Goal: Information Seeking & Learning: Learn about a topic

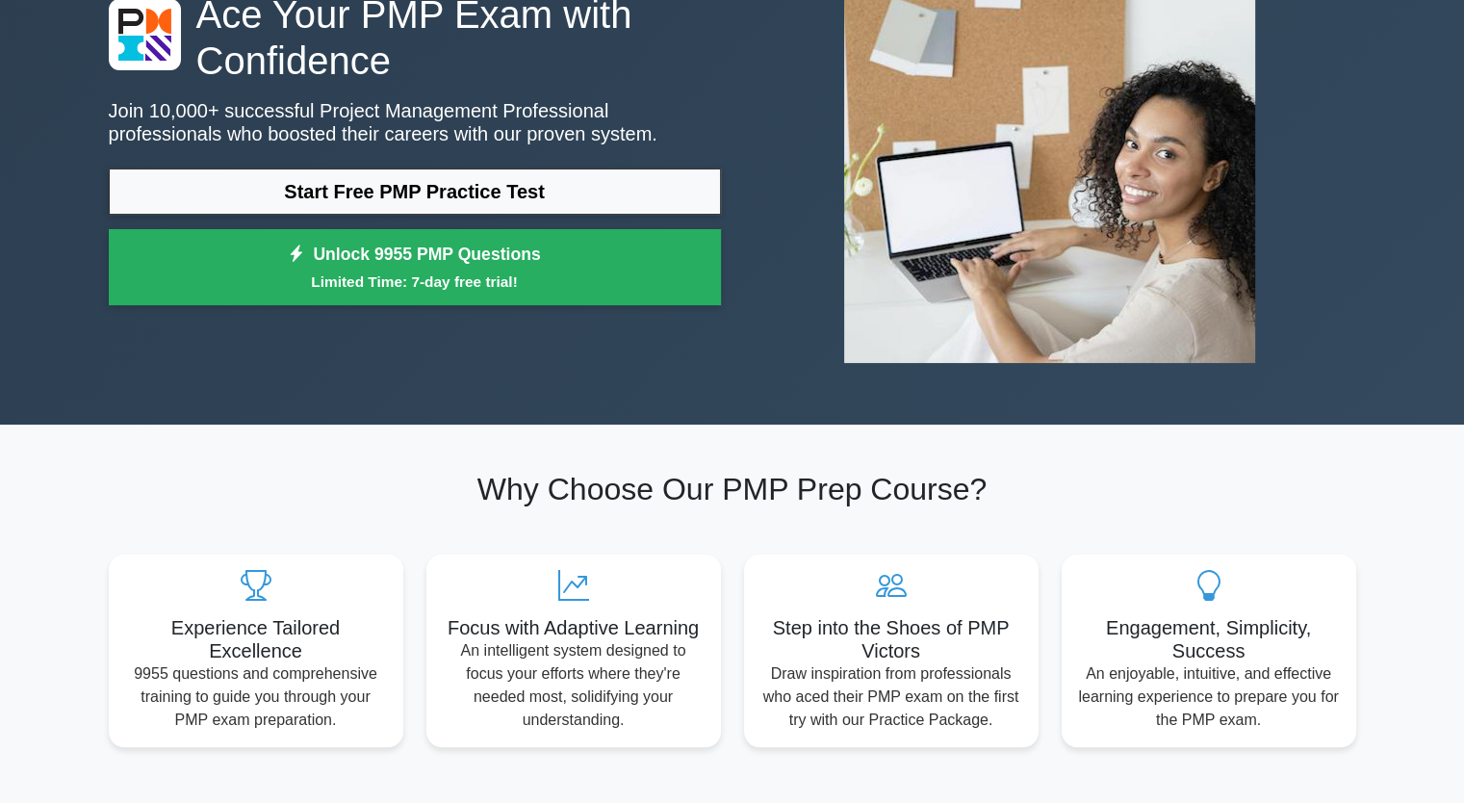
scroll to position [189, 0]
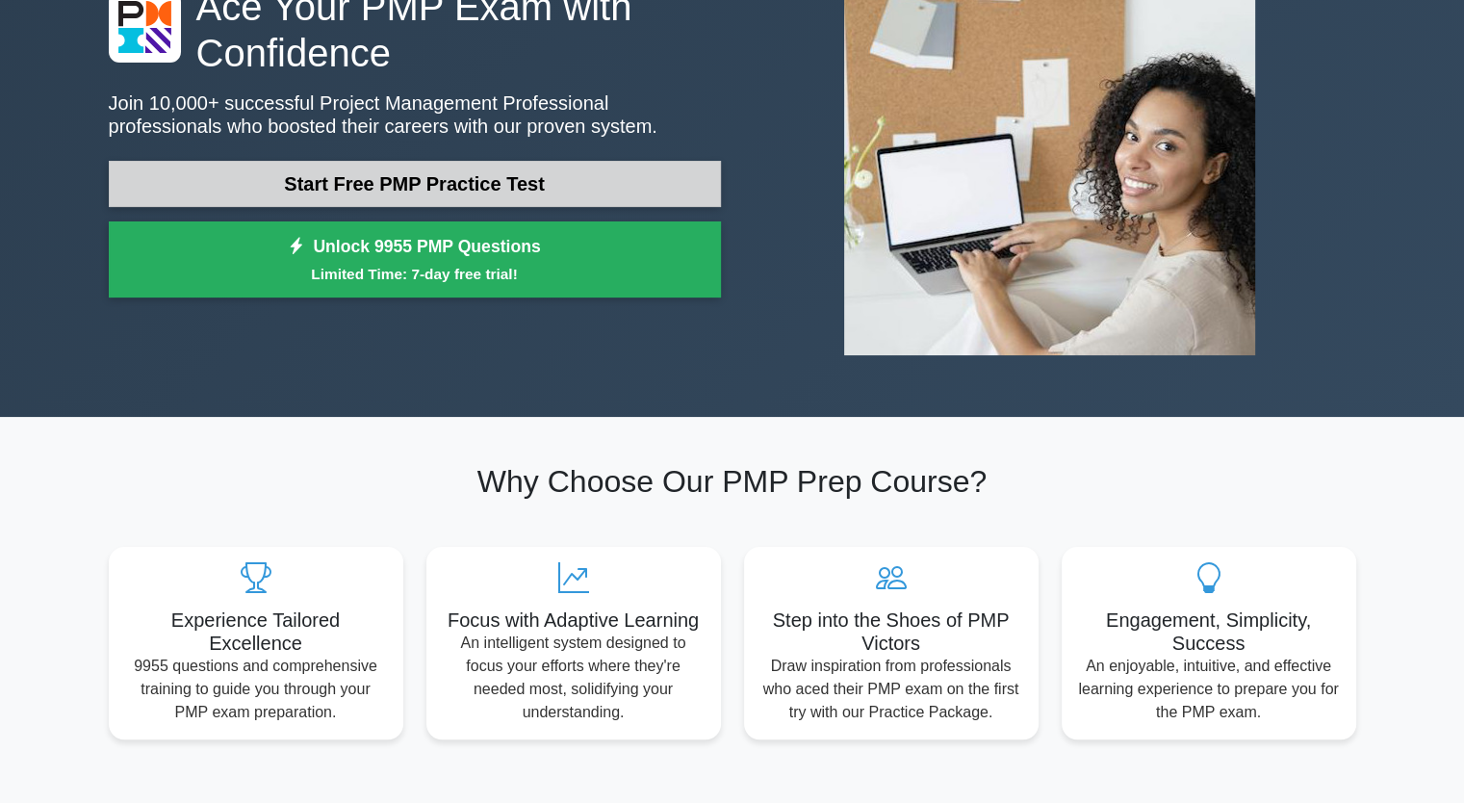
click at [444, 192] on link "Start Free PMP Practice Test" at bounding box center [415, 184] width 612 height 46
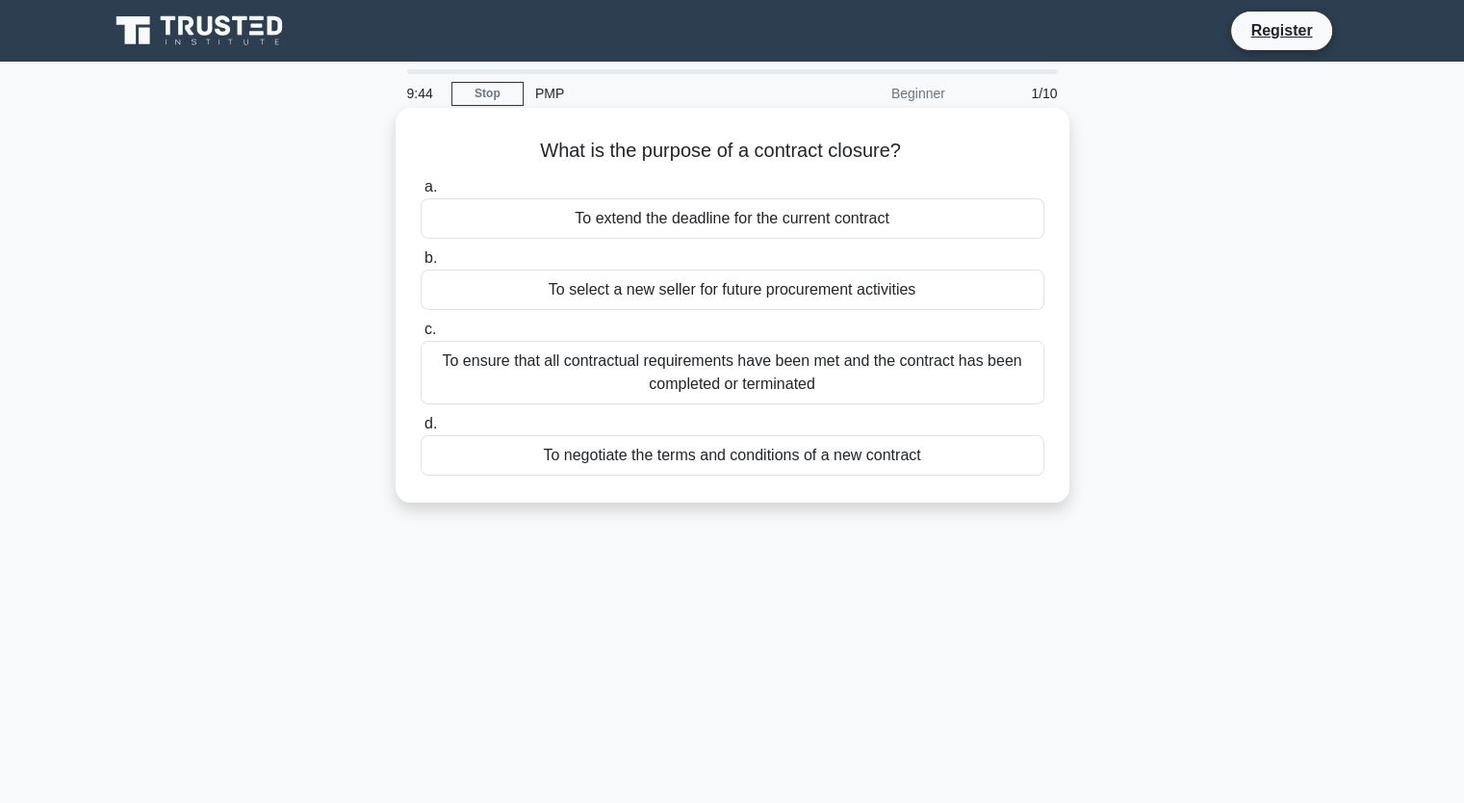
click at [726, 394] on div "To ensure that all contractual requirements have been met and the contract has …" at bounding box center [733, 373] width 624 height 64
click at [421, 336] on input "c. To ensure that all contractual requirements have been met and the contract h…" at bounding box center [421, 329] width 0 height 13
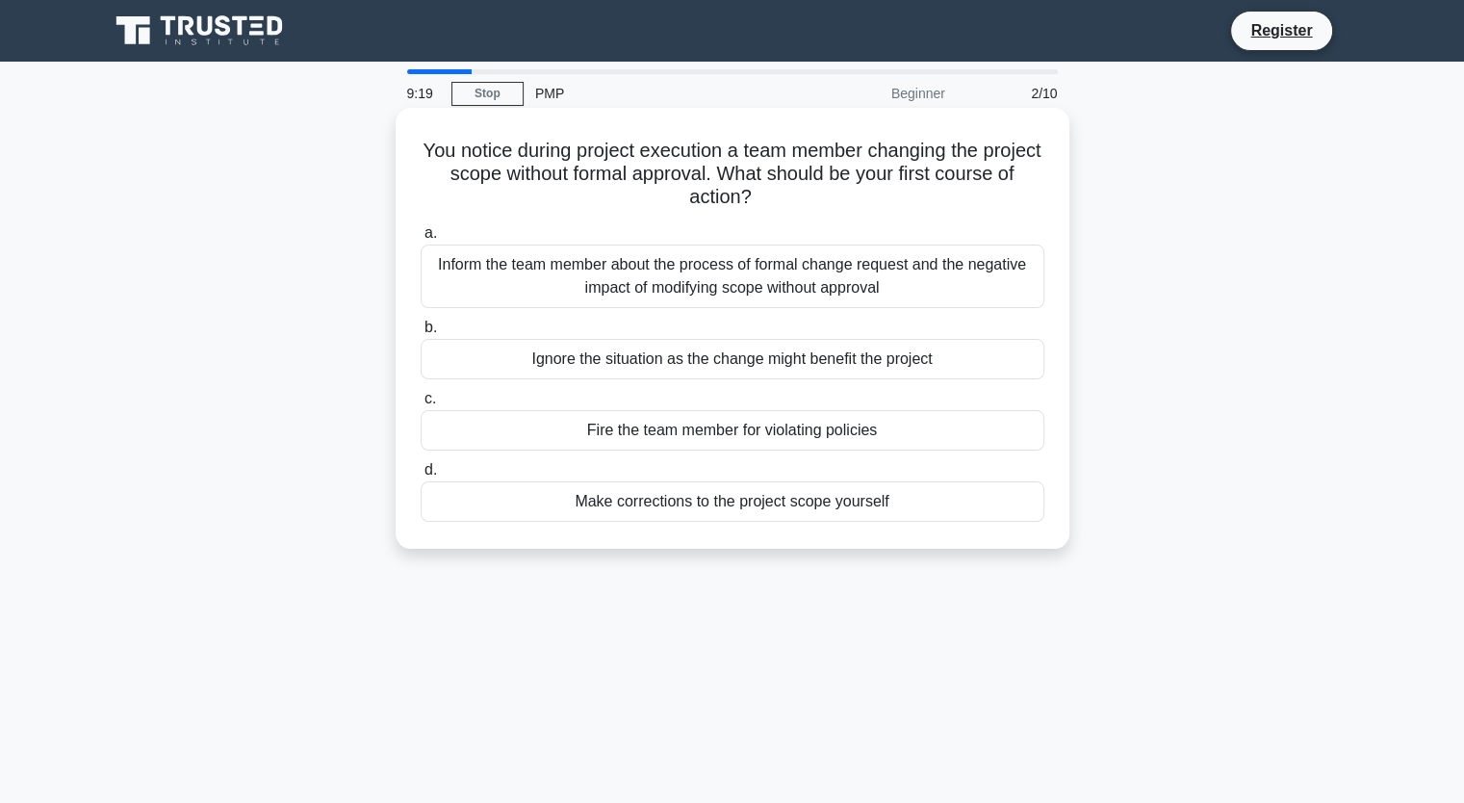
click at [682, 273] on div "Inform the team member about the process of formal change request and the negat…" at bounding box center [733, 277] width 624 height 64
click at [421, 240] on input "a. Inform the team member about the process of formal change request and the ne…" at bounding box center [421, 233] width 0 height 13
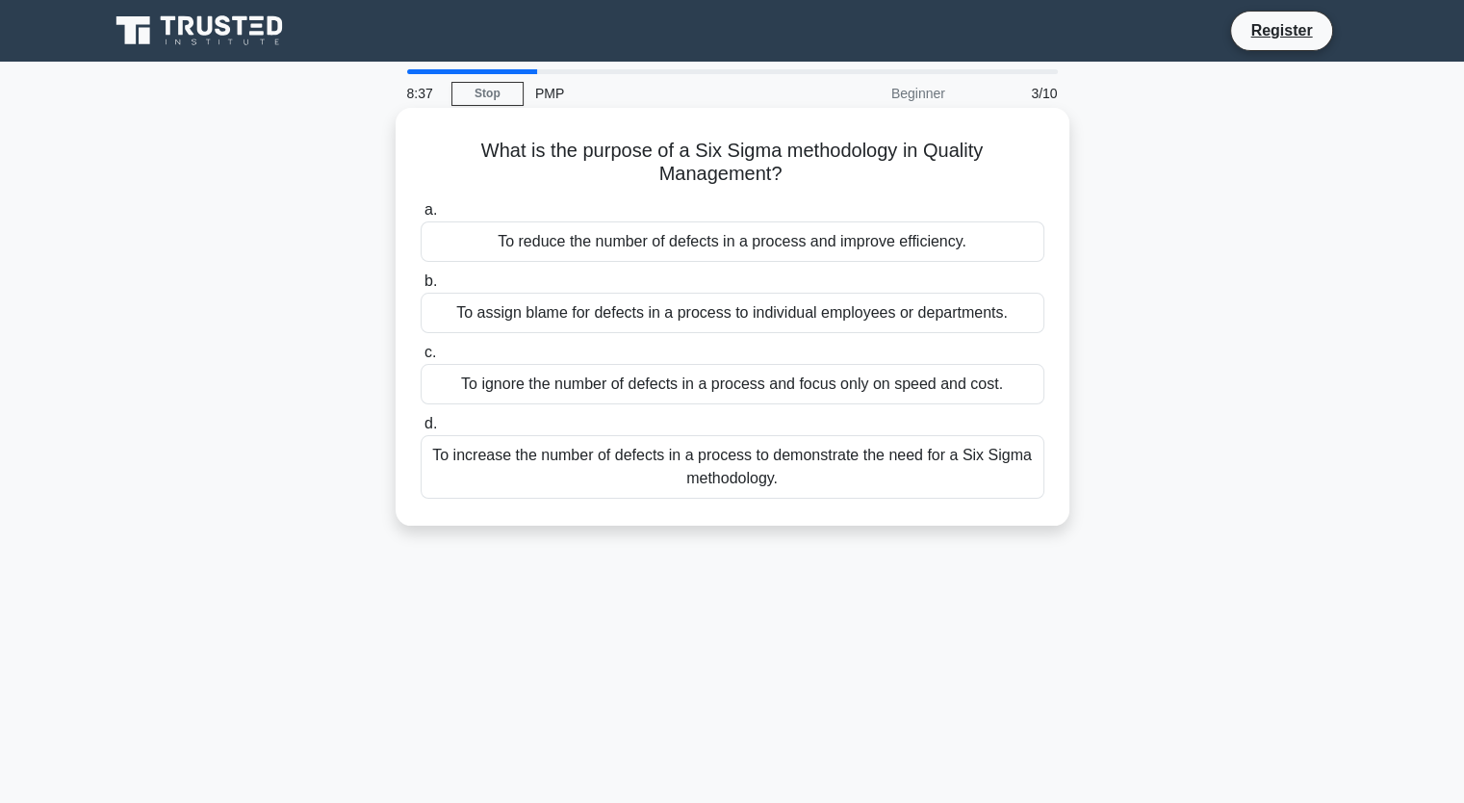
click at [660, 242] on div "To reduce the number of defects in a process and improve efficiency." at bounding box center [733, 241] width 624 height 40
click at [421, 217] on input "a. To reduce the number of defects in a process and improve efficiency." at bounding box center [421, 210] width 0 height 13
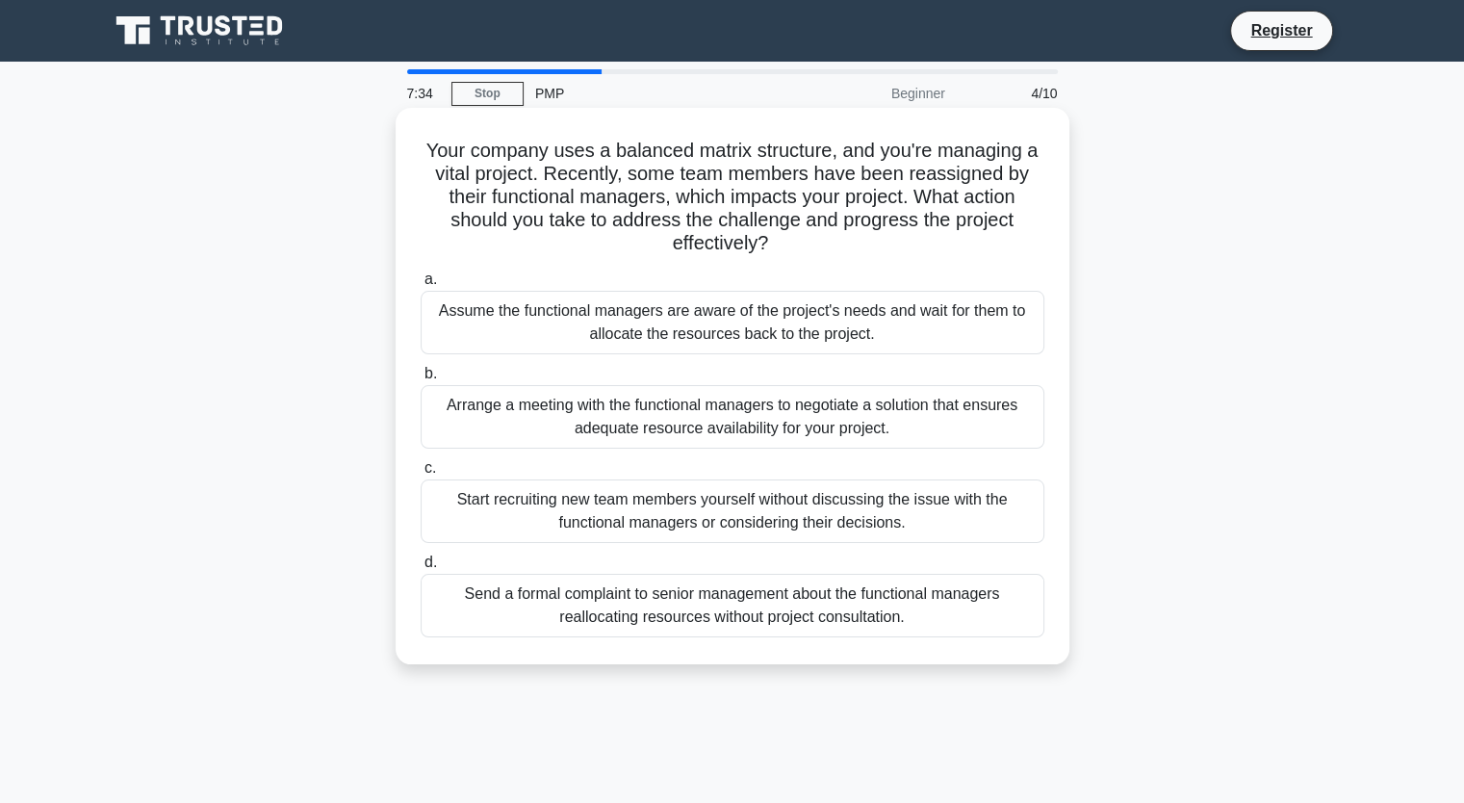
click at [670, 430] on div "Arrange a meeting with the functional managers to negotiate a solution that ens…" at bounding box center [733, 417] width 624 height 64
click at [421, 380] on input "b. Arrange a meeting with the functional managers to negotiate a solution that …" at bounding box center [421, 374] width 0 height 13
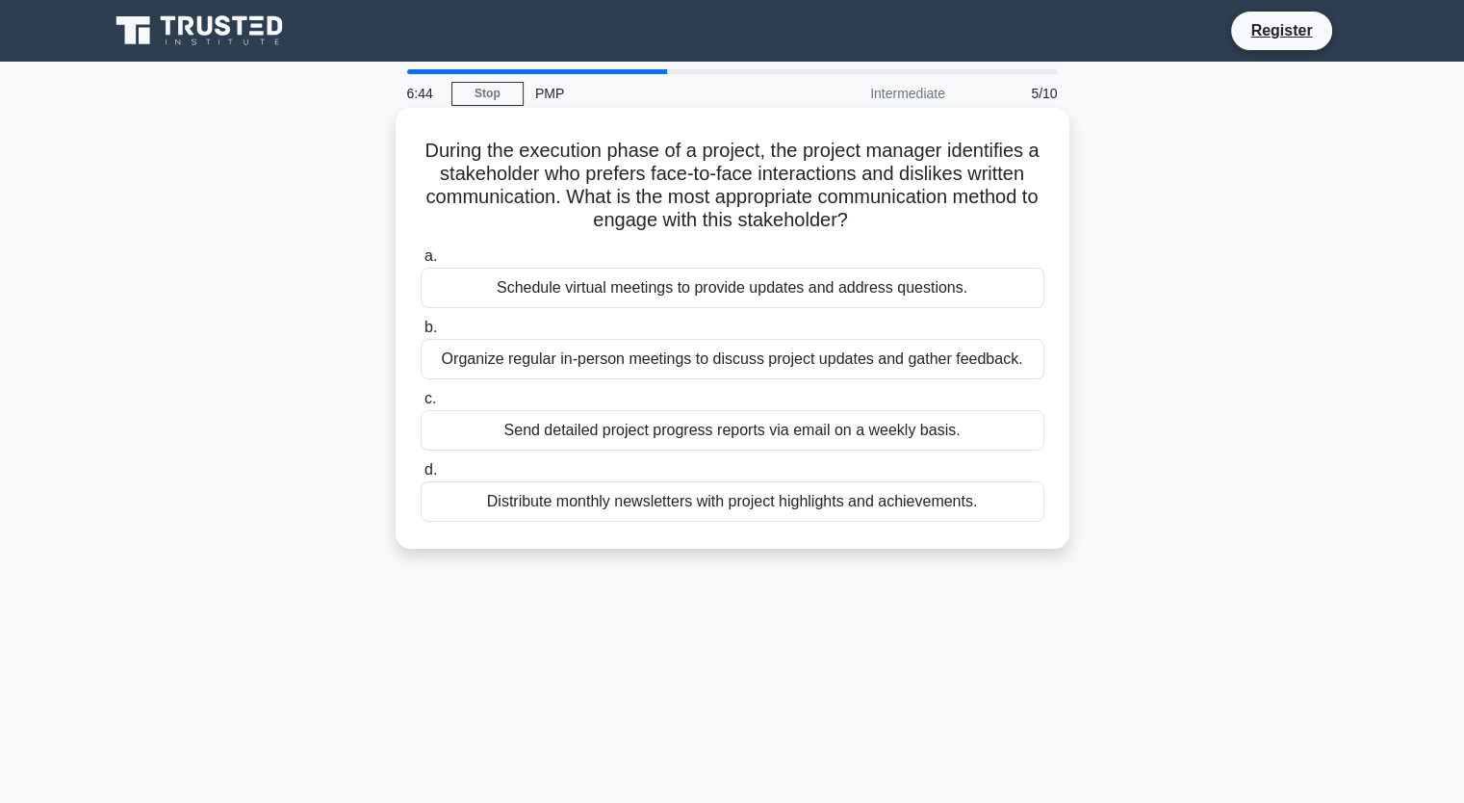
click at [636, 365] on div "Organize regular in-person meetings to discuss project updates and gather feedb…" at bounding box center [733, 359] width 624 height 40
click at [421, 334] on input "b. Organize regular in-person meetings to discuss project updates and gather fe…" at bounding box center [421, 328] width 0 height 13
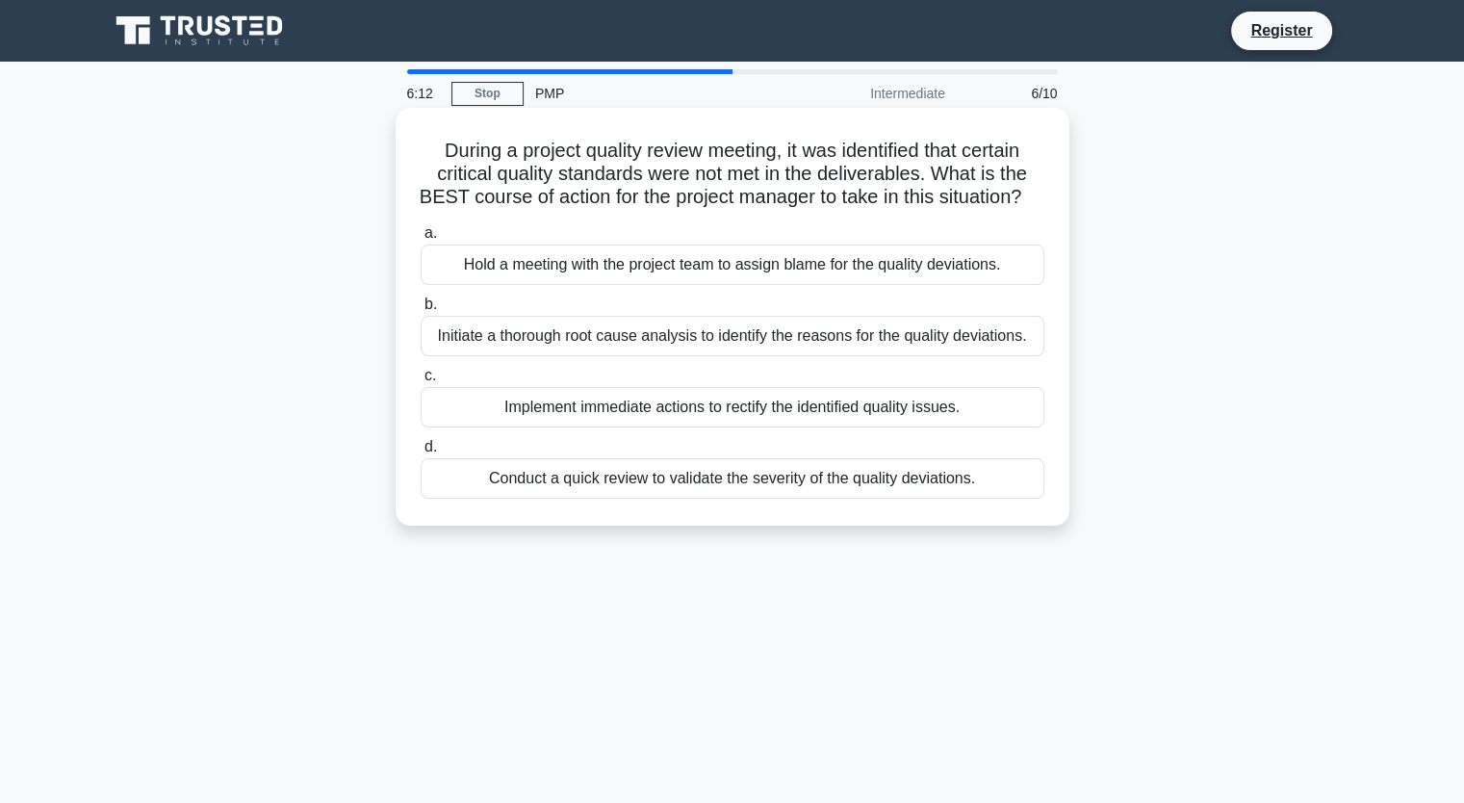
click at [640, 356] on div "Initiate a thorough root cause analysis to identify the reasons for the quality…" at bounding box center [733, 336] width 624 height 40
click at [421, 311] on input "b. Initiate a thorough root cause analysis to identify the reasons for the qual…" at bounding box center [421, 304] width 0 height 13
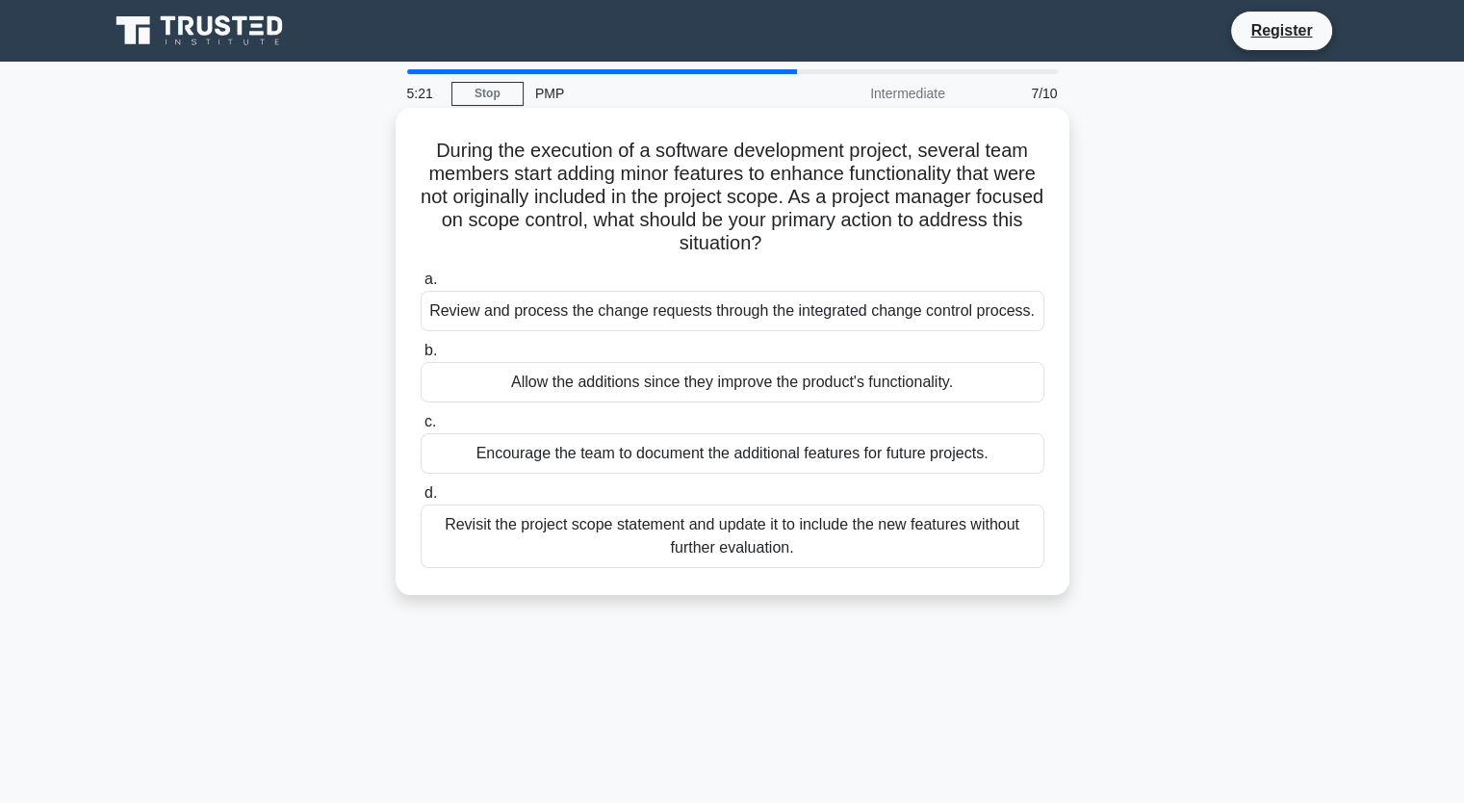
click at [659, 324] on div "Review and process the change requests through the integrated change control pr…" at bounding box center [733, 311] width 624 height 40
click at [421, 286] on input "a. Review and process the change requests through the integrated change control…" at bounding box center [421, 279] width 0 height 13
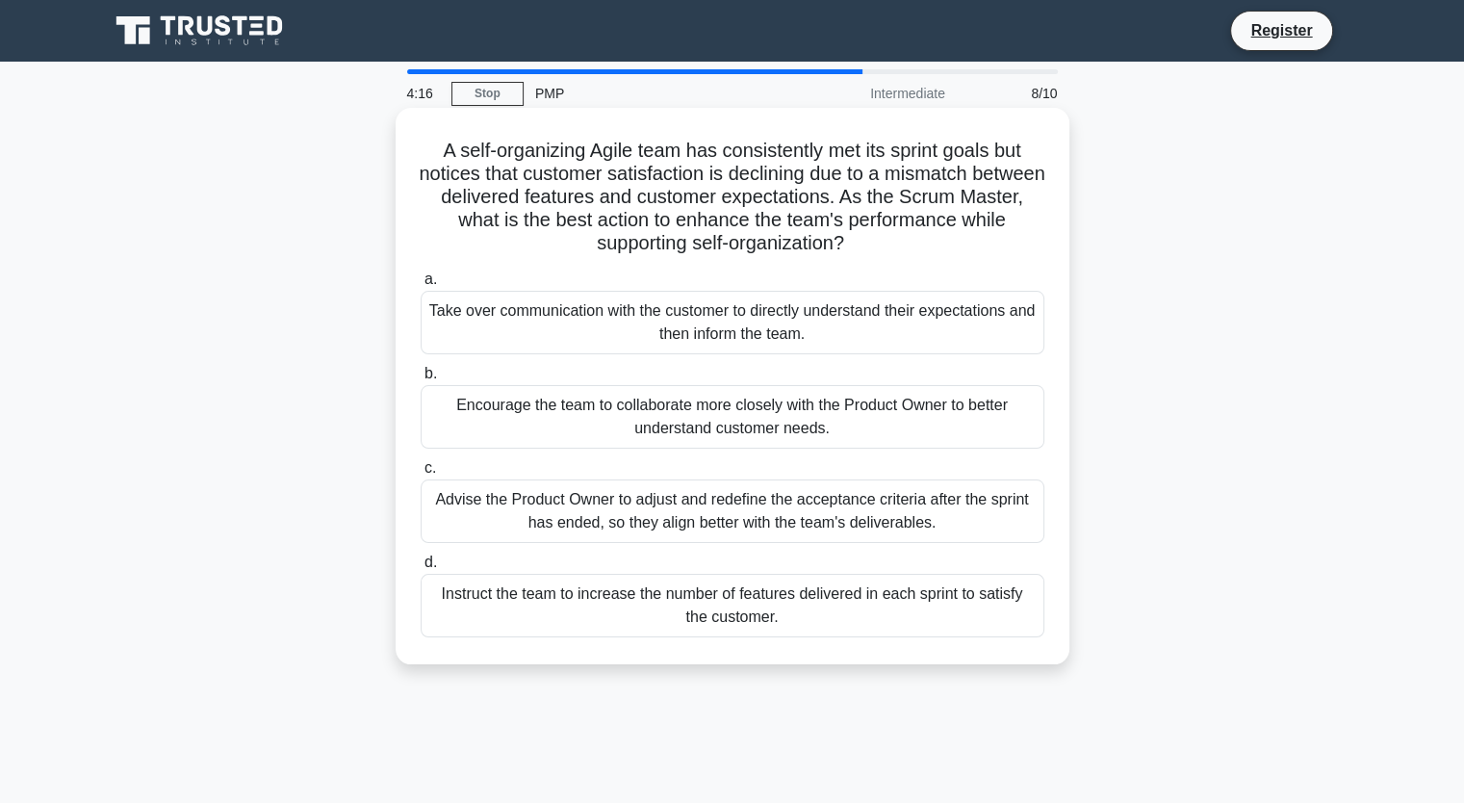
click at [793, 420] on div "Encourage the team to collaborate more closely with the Product Owner to better…" at bounding box center [733, 417] width 624 height 64
click at [421, 380] on input "b. Encourage the team to collaborate more closely with the Product Owner to bet…" at bounding box center [421, 374] width 0 height 13
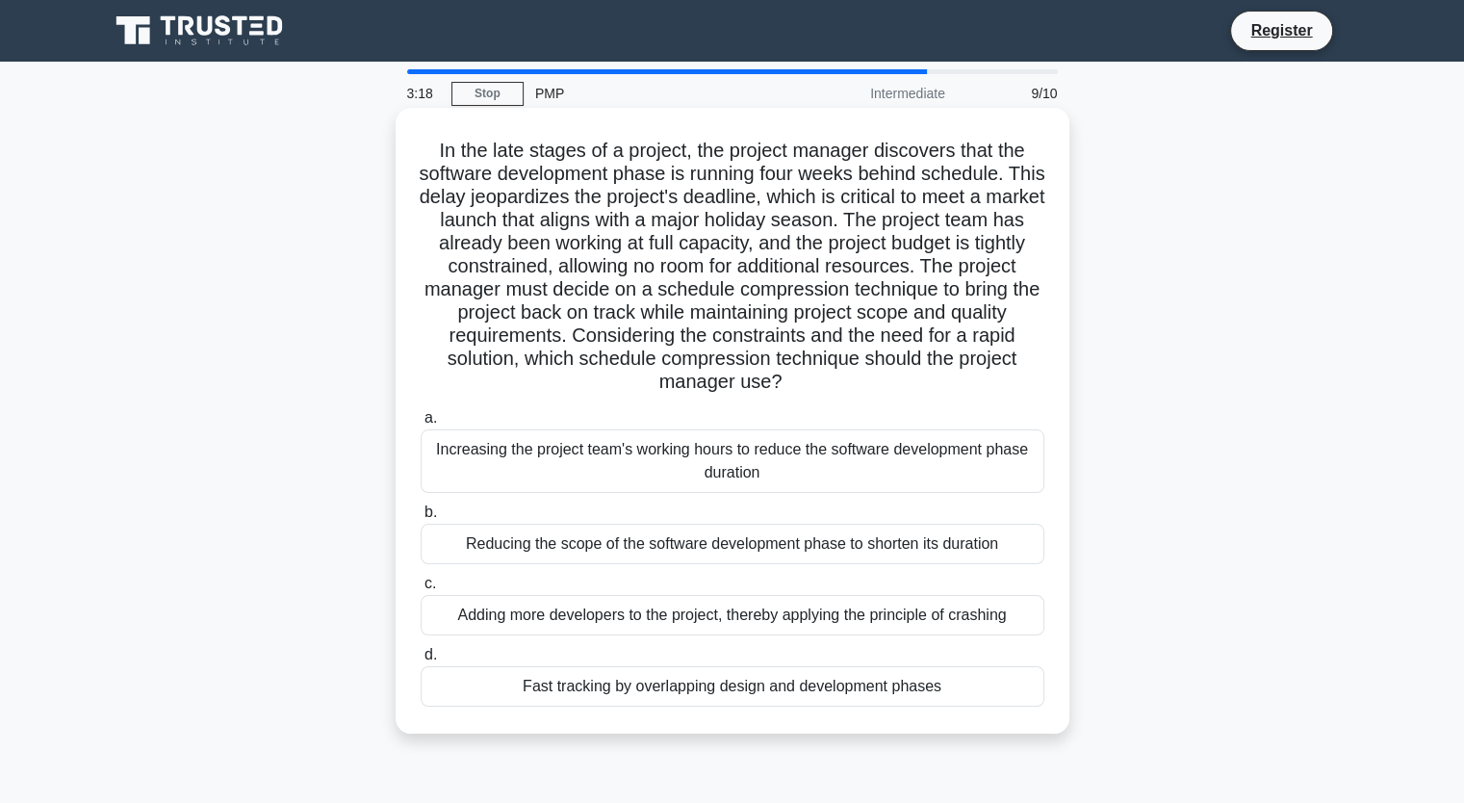
click at [784, 679] on div "Fast tracking by overlapping design and development phases" at bounding box center [733, 686] width 624 height 40
click at [421, 661] on input "d. Fast tracking by overlapping design and development phases" at bounding box center [421, 655] width 0 height 13
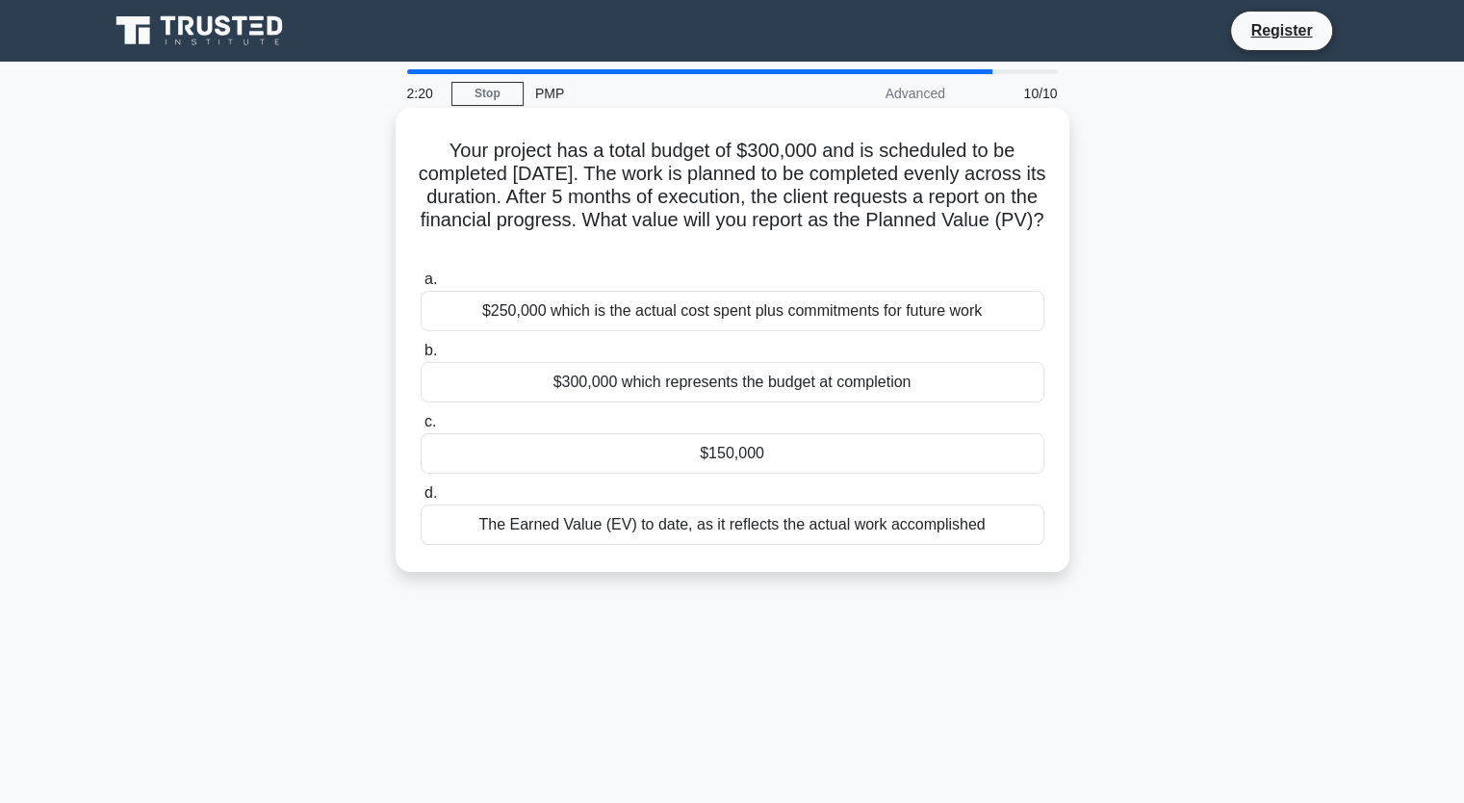
click at [739, 452] on div "$150,000" at bounding box center [733, 453] width 624 height 40
click at [421, 428] on input "c. $150,000" at bounding box center [421, 422] width 0 height 13
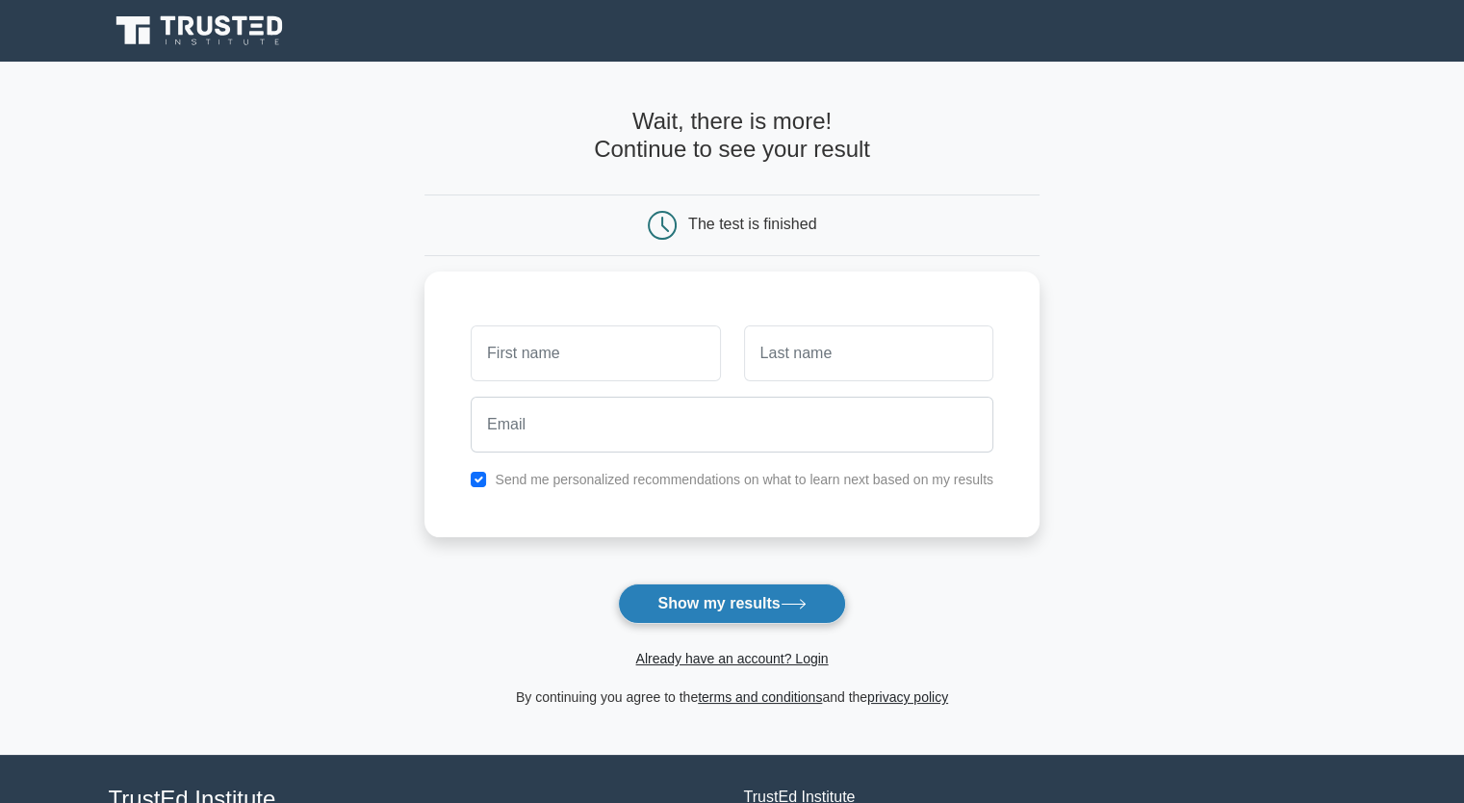
click at [731, 604] on button "Show my results" at bounding box center [731, 603] width 227 height 40
click at [633, 366] on input "text" at bounding box center [595, 349] width 249 height 56
type input "Gordana"
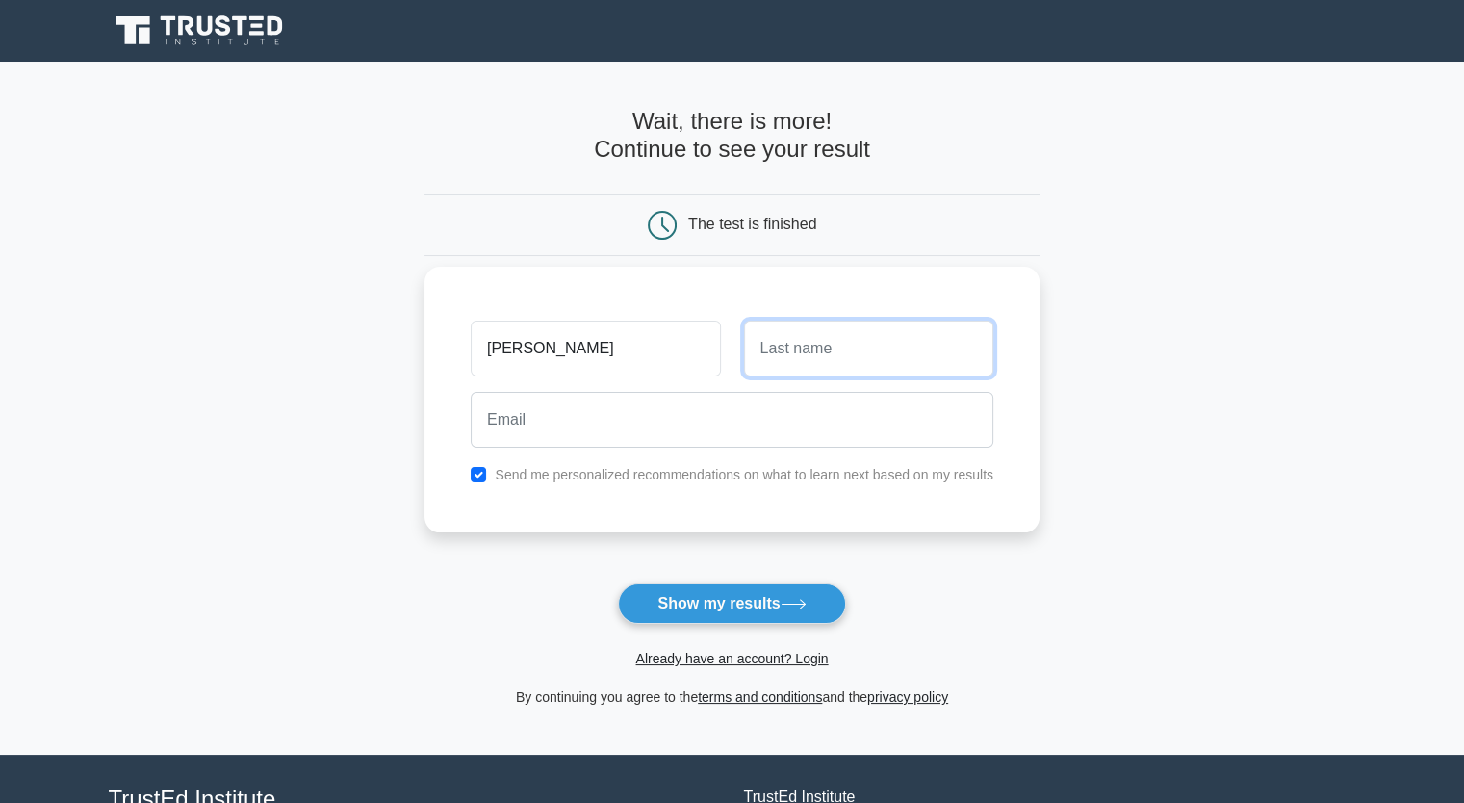
drag, startPoint x: 790, startPoint y: 347, endPoint x: 832, endPoint y: 401, distance: 68.7
click at [832, 401] on div "Gordana Send me personalized recommendations on what to learn next based on my …" at bounding box center [732, 400] width 615 height 266
type input "Slijepcevic"
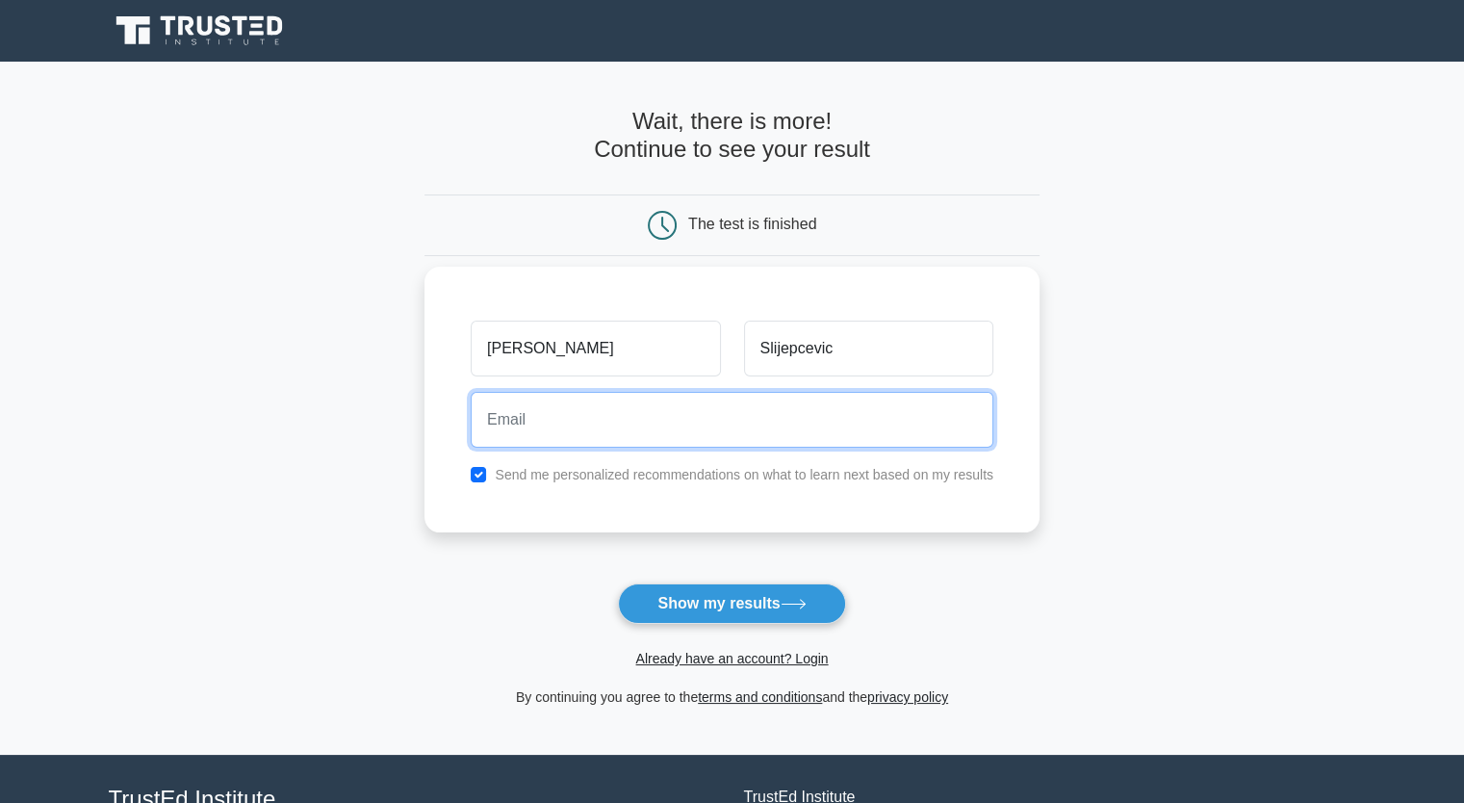
click at [768, 439] on input "email" at bounding box center [732, 420] width 523 height 56
type input "goca.slijepcevic@gmail.com"
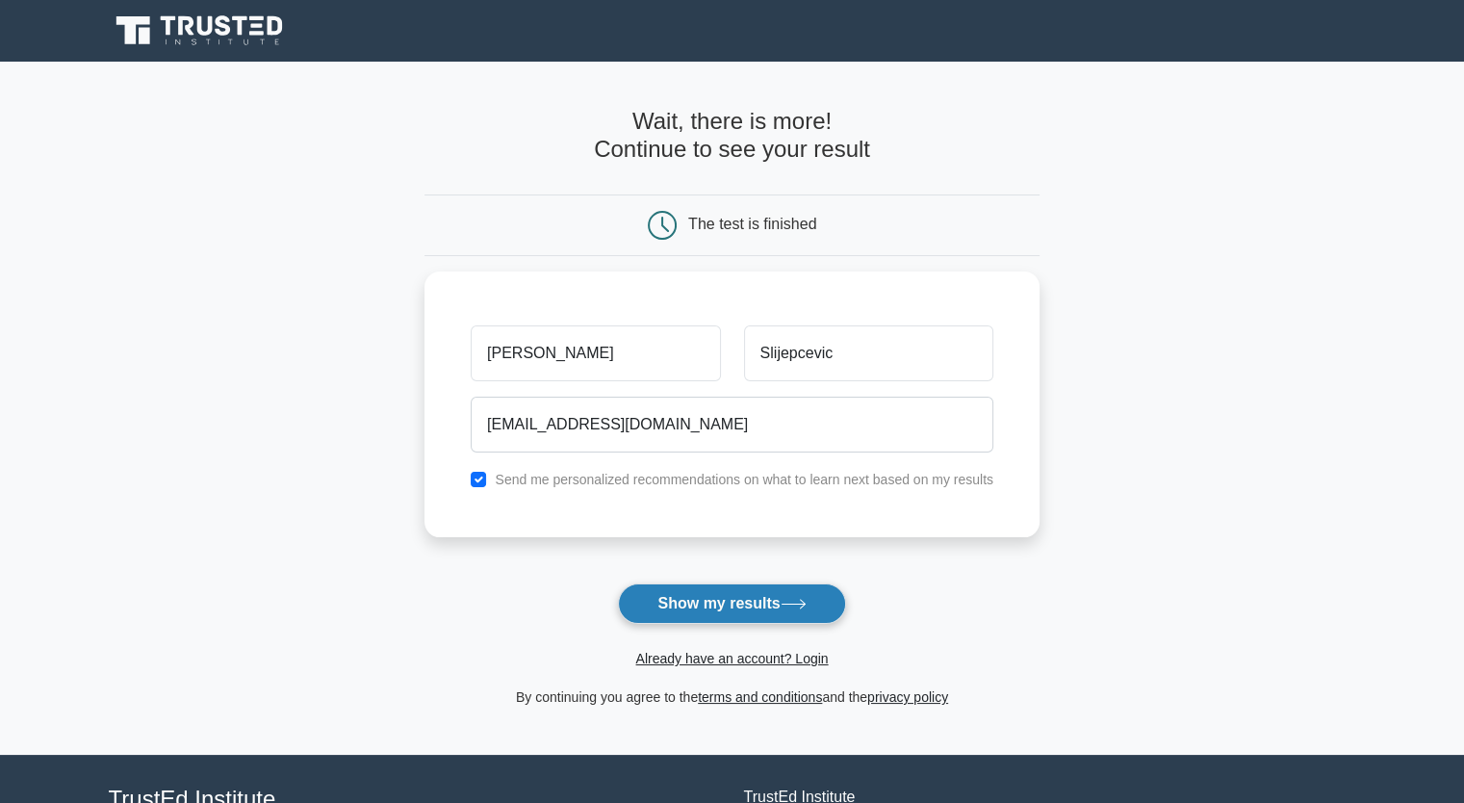
click at [750, 604] on button "Show my results" at bounding box center [731, 603] width 227 height 40
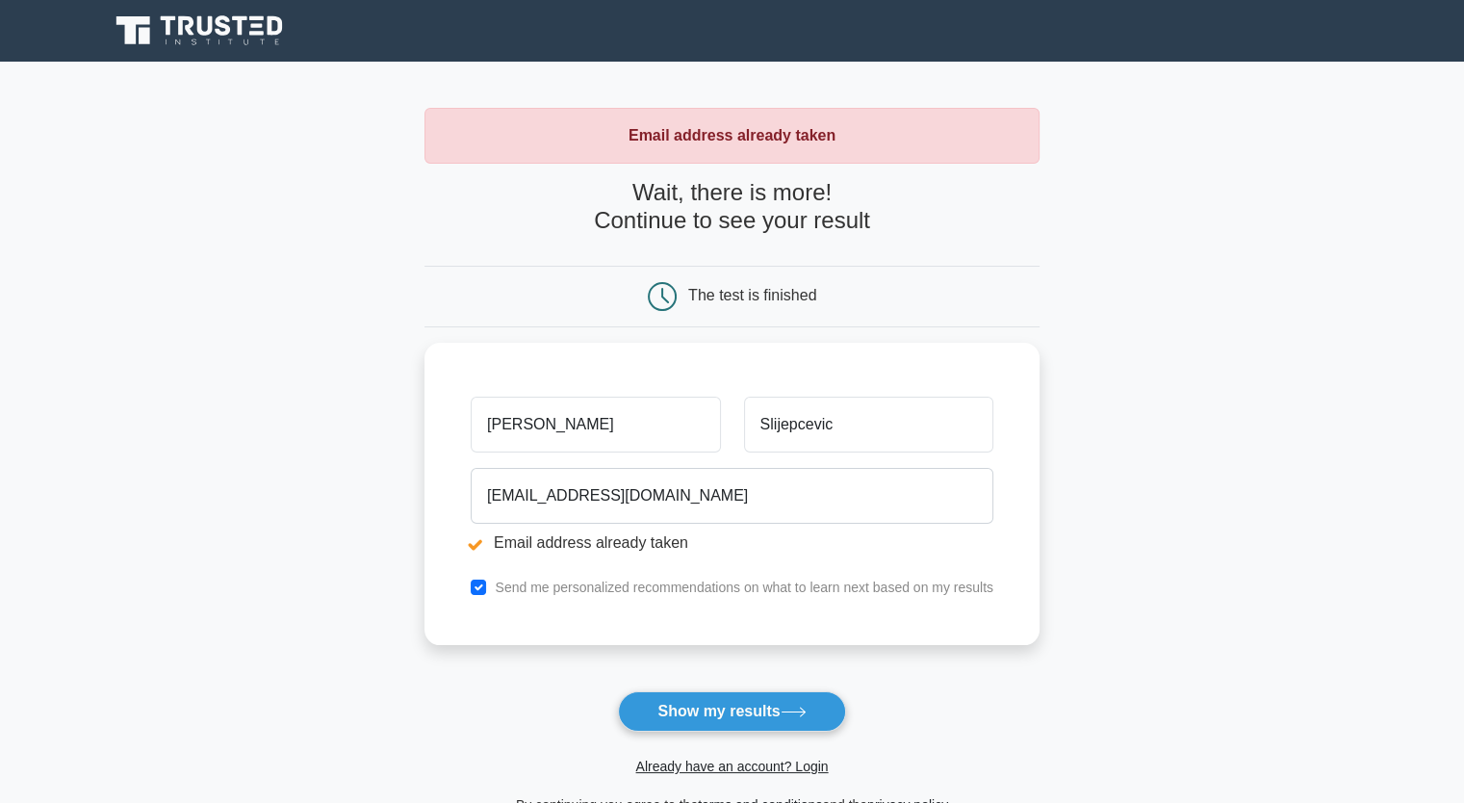
scroll to position [271, 0]
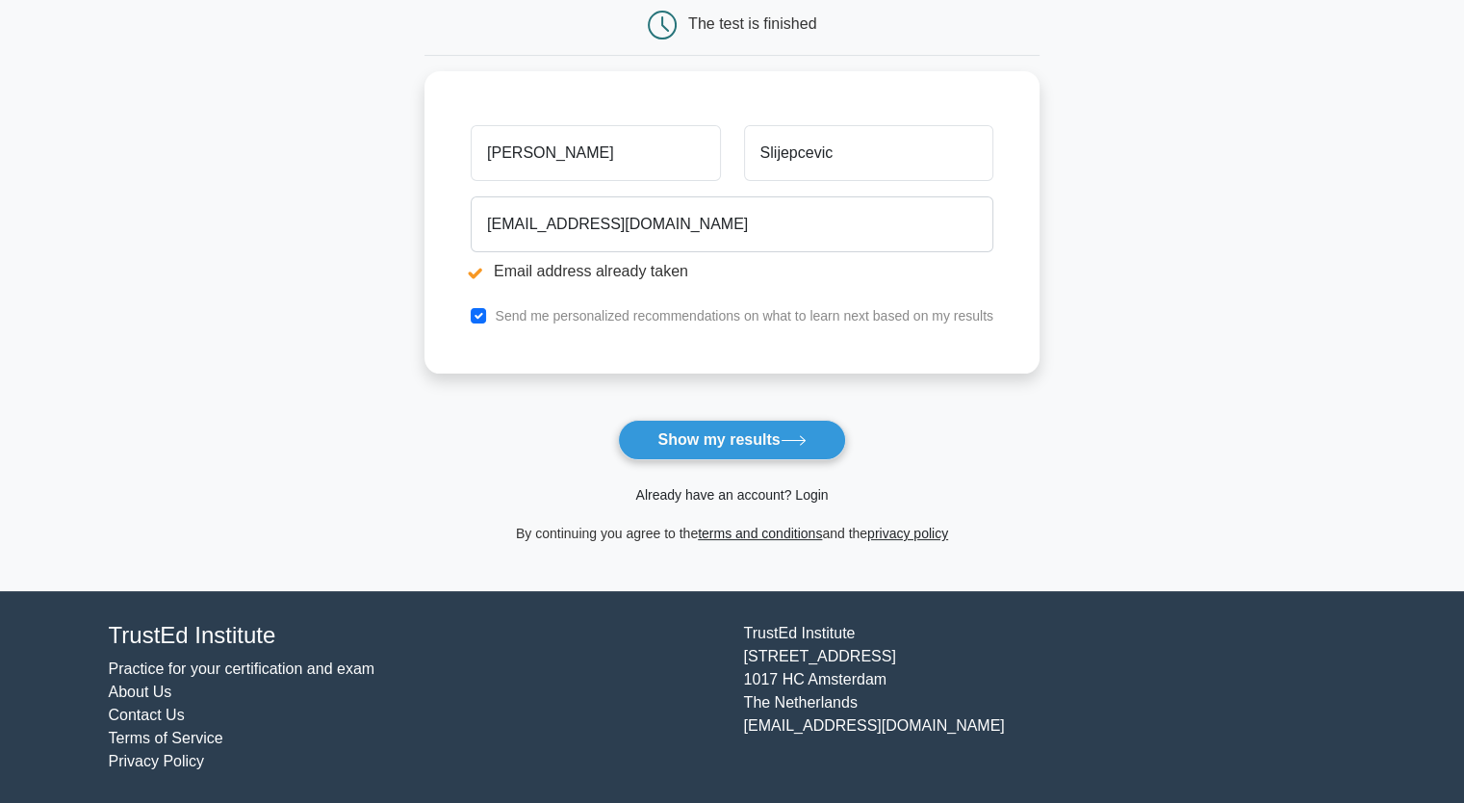
click at [697, 495] on link "Already have an account? Login" at bounding box center [731, 494] width 193 height 15
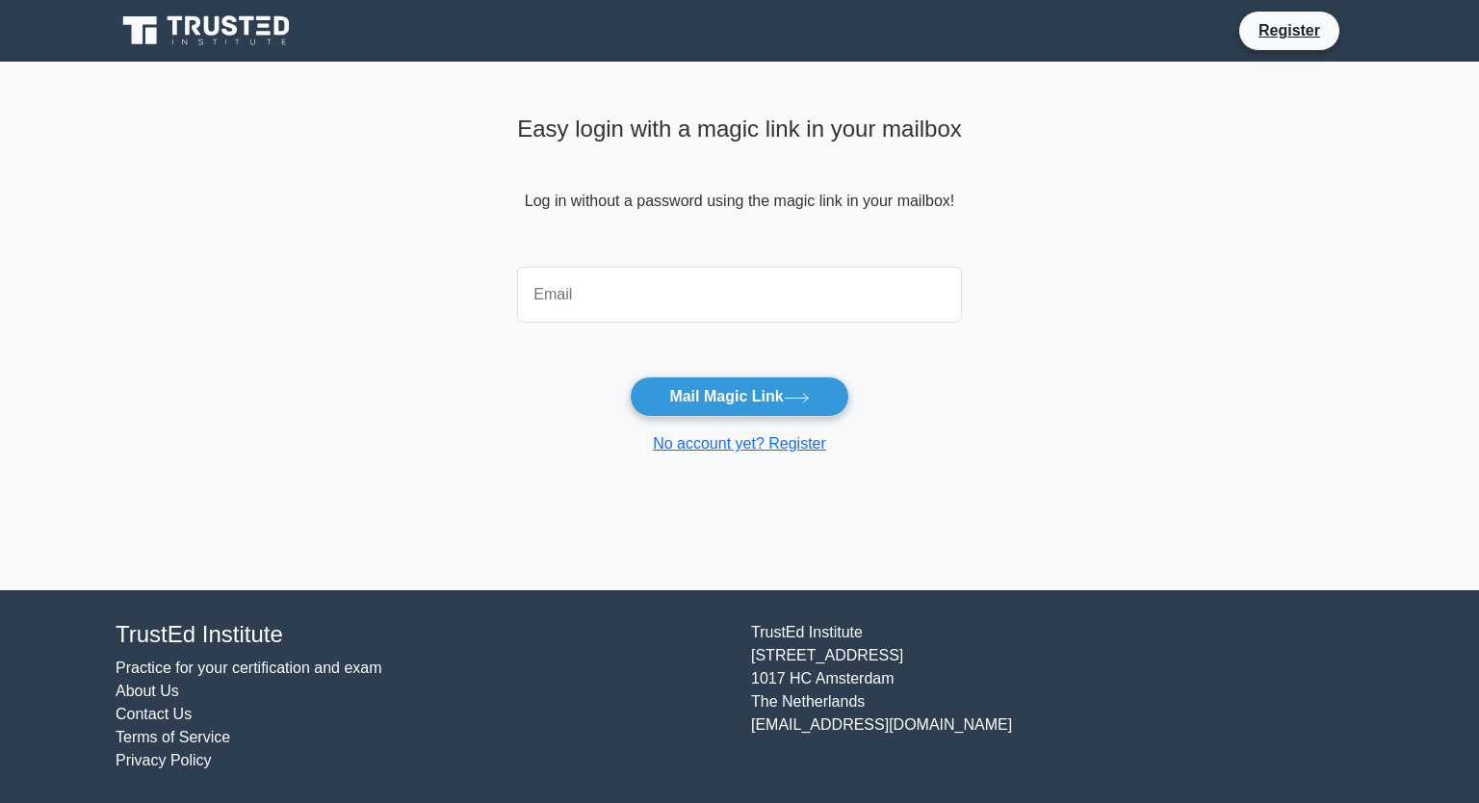
click at [651, 312] on input "email" at bounding box center [739, 295] width 445 height 56
type input "goca.slijepcevic@gmail.com"
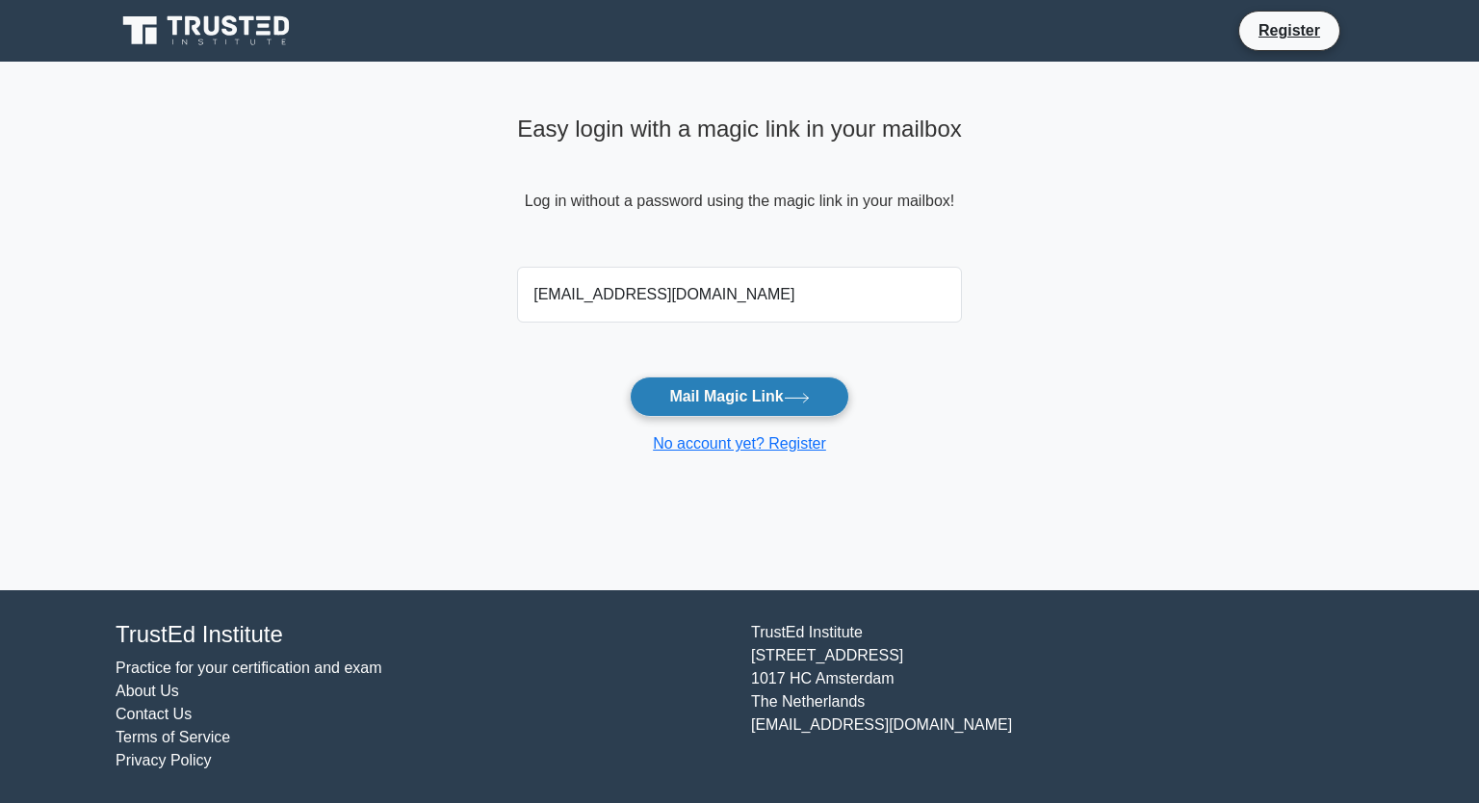
click at [712, 395] on button "Mail Magic Link" at bounding box center [739, 396] width 219 height 40
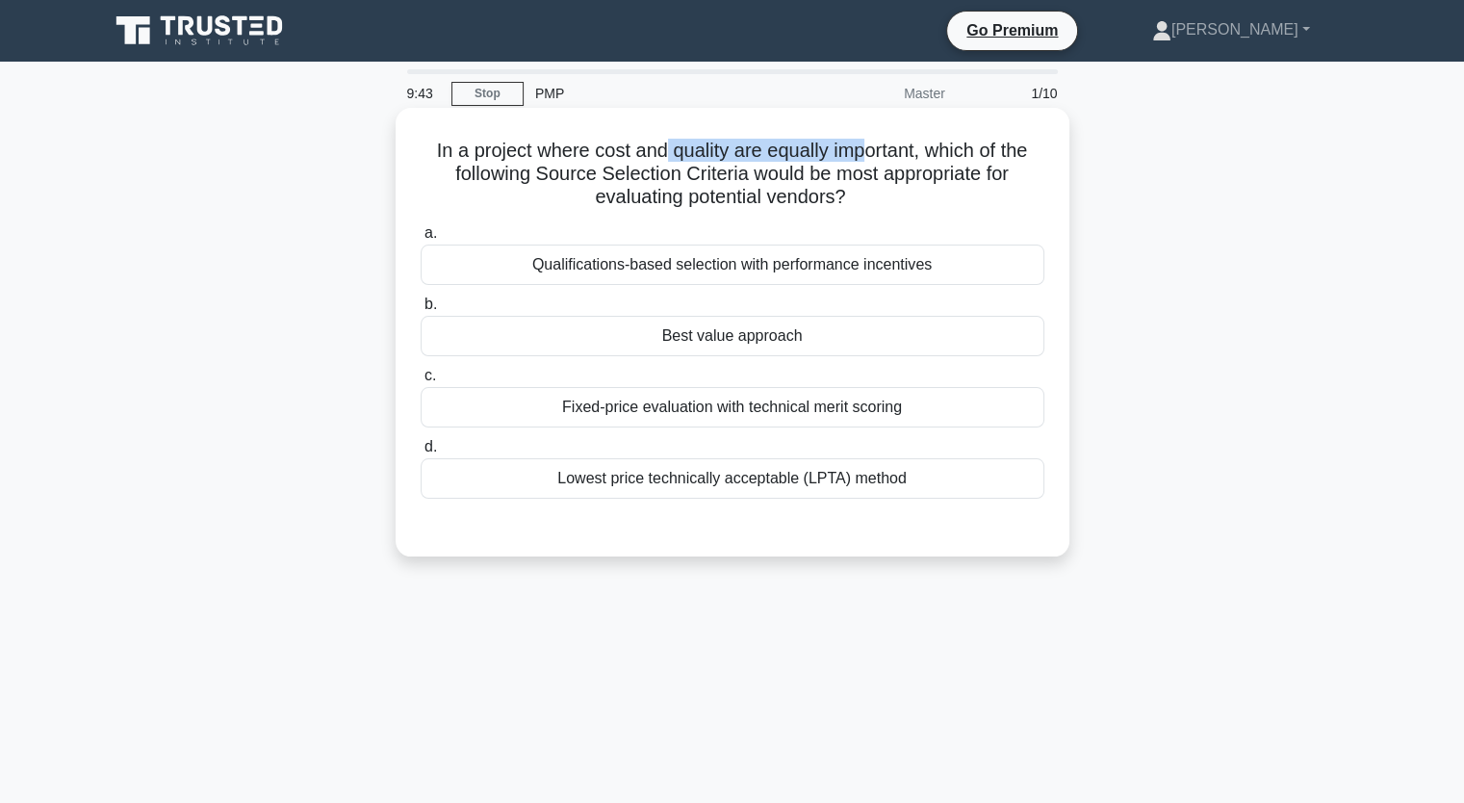
drag, startPoint x: 663, startPoint y: 153, endPoint x: 873, endPoint y: 146, distance: 210.0
click at [873, 146] on h5 "In a project where cost and quality are equally important, which of the followi…" at bounding box center [733, 174] width 628 height 71
click at [716, 271] on div "Qualifications-based selection with performance incentives" at bounding box center [733, 265] width 624 height 40
click at [421, 240] on input "a. Qualifications-based selection with performance incentives" at bounding box center [421, 233] width 0 height 13
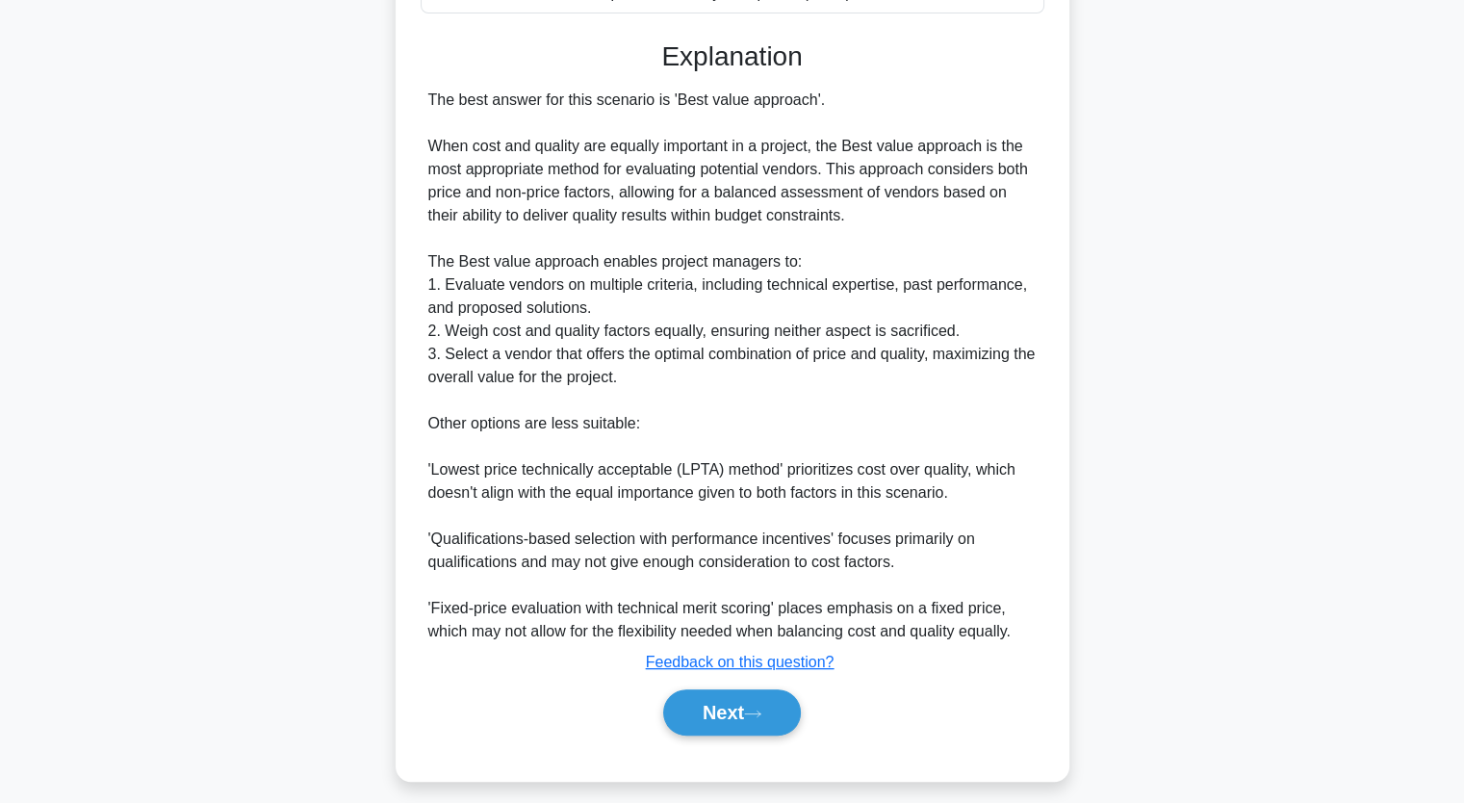
scroll to position [489, 0]
click at [718, 714] on button "Next" at bounding box center [732, 710] width 138 height 46
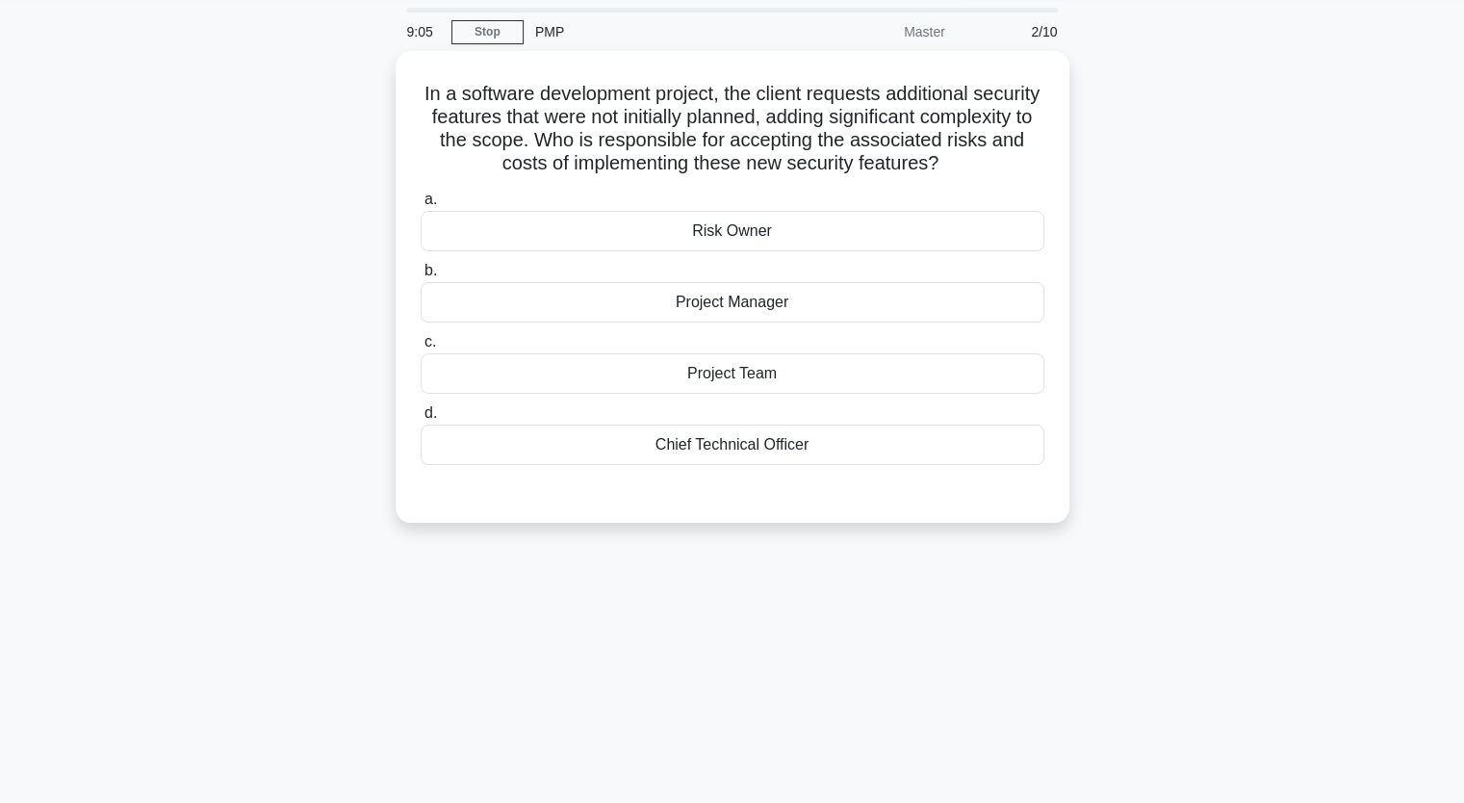
scroll to position [62, 0]
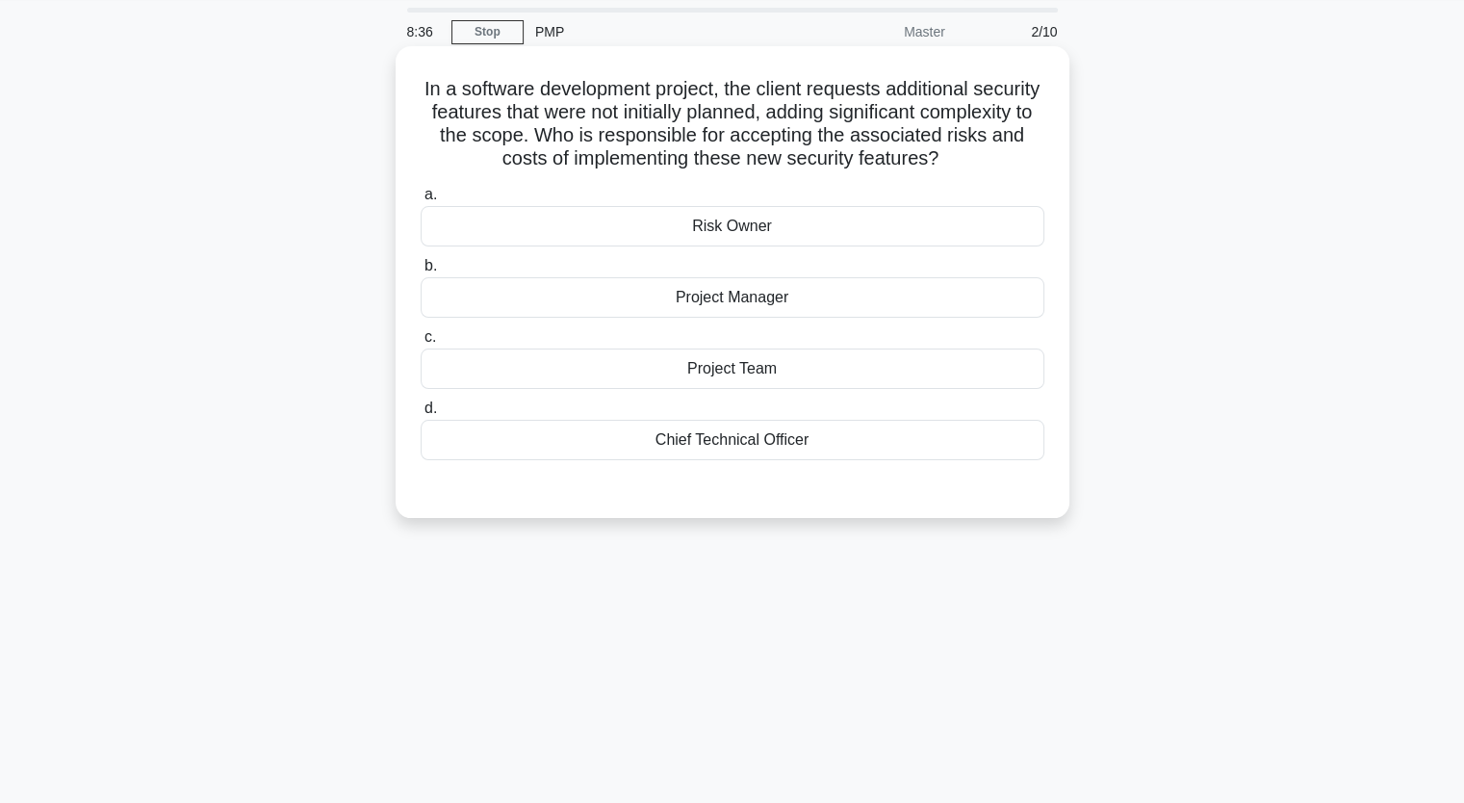
click at [768, 246] on div "Risk Owner" at bounding box center [733, 226] width 624 height 40
click at [421, 201] on input "a. Risk Owner" at bounding box center [421, 195] width 0 height 13
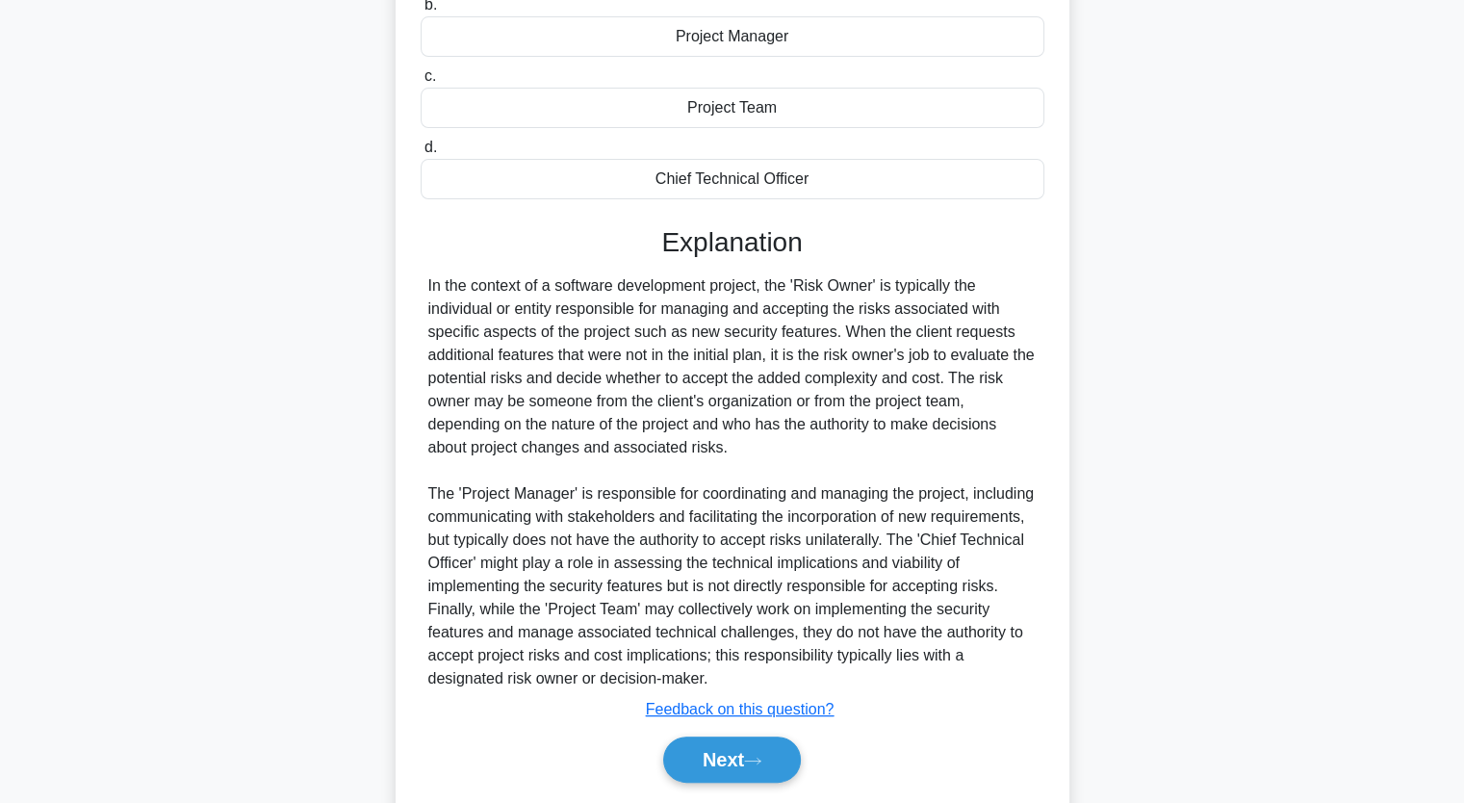
scroll to position [326, 0]
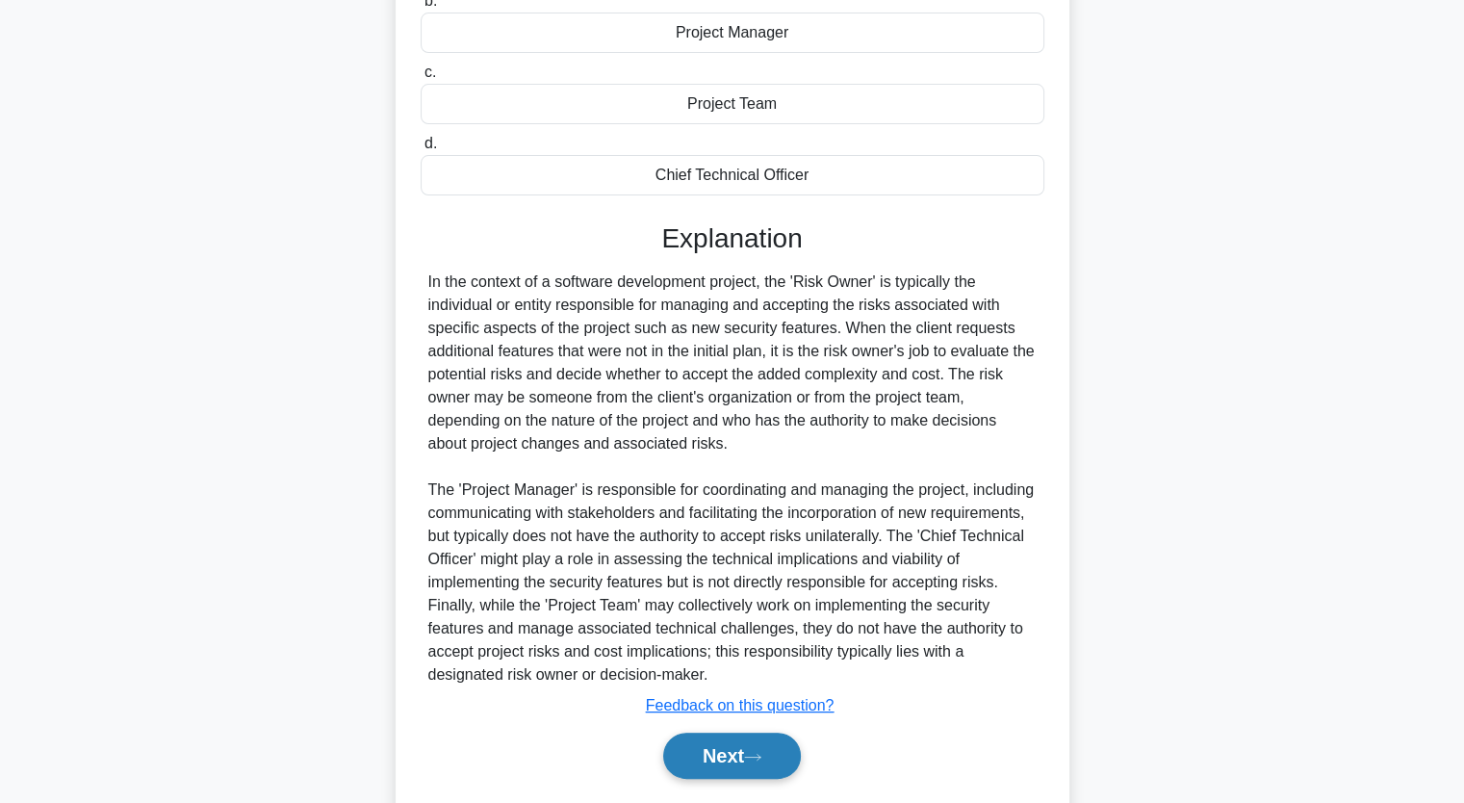
click at [761, 762] on icon at bounding box center [752, 757] width 17 height 11
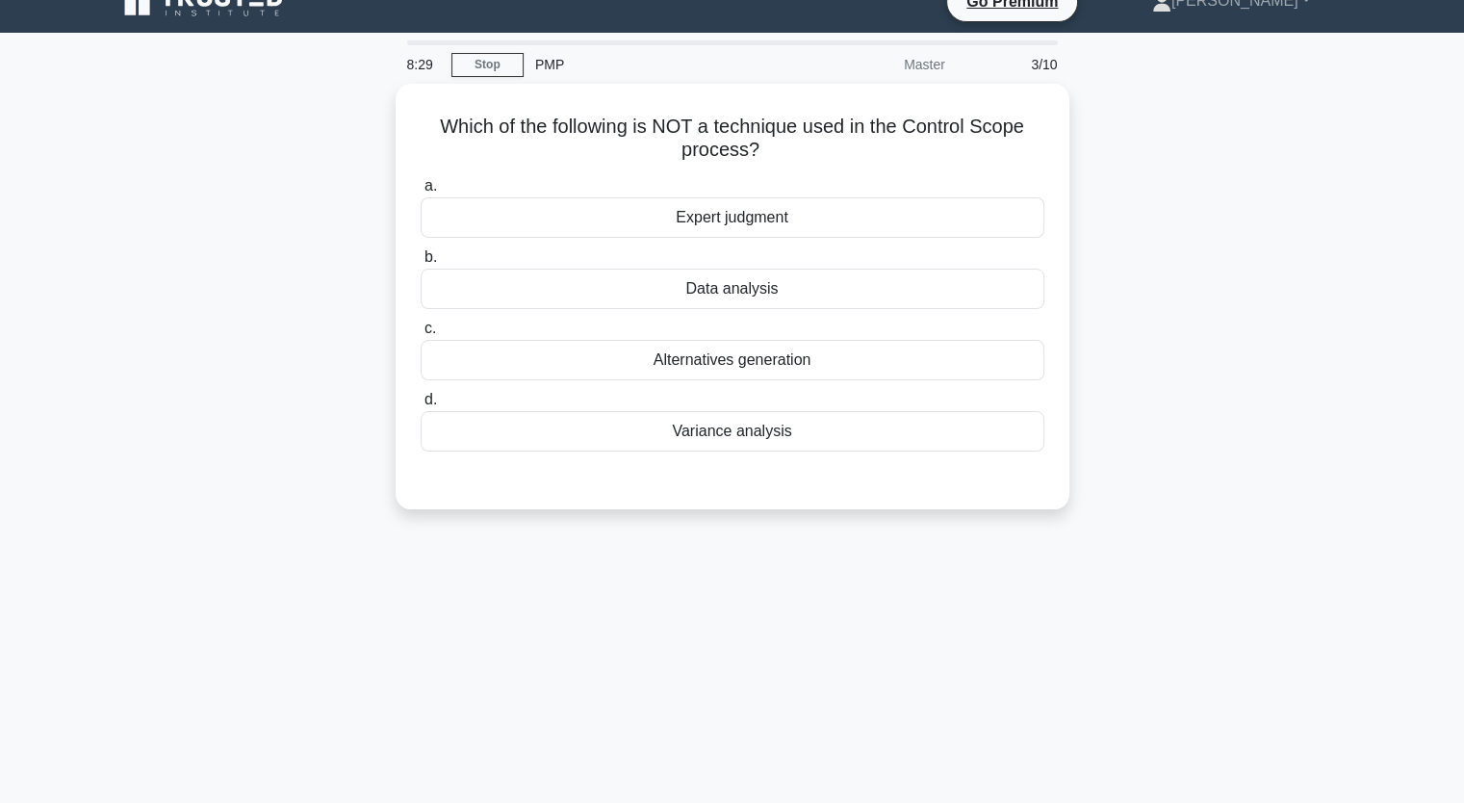
scroll to position [0, 0]
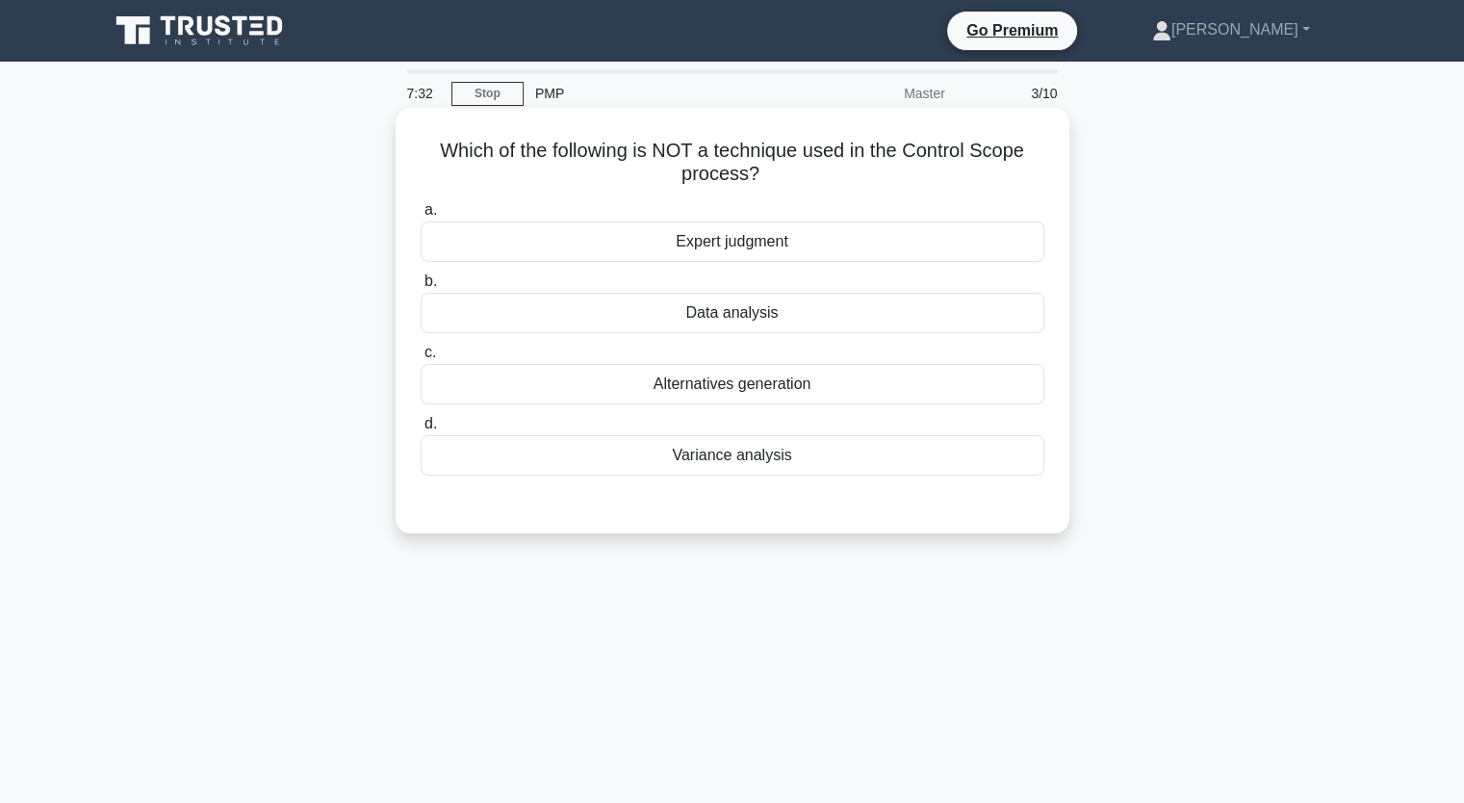
click at [779, 332] on div "Data analysis" at bounding box center [733, 313] width 624 height 40
click at [421, 288] on input "b. Data analysis" at bounding box center [421, 281] width 0 height 13
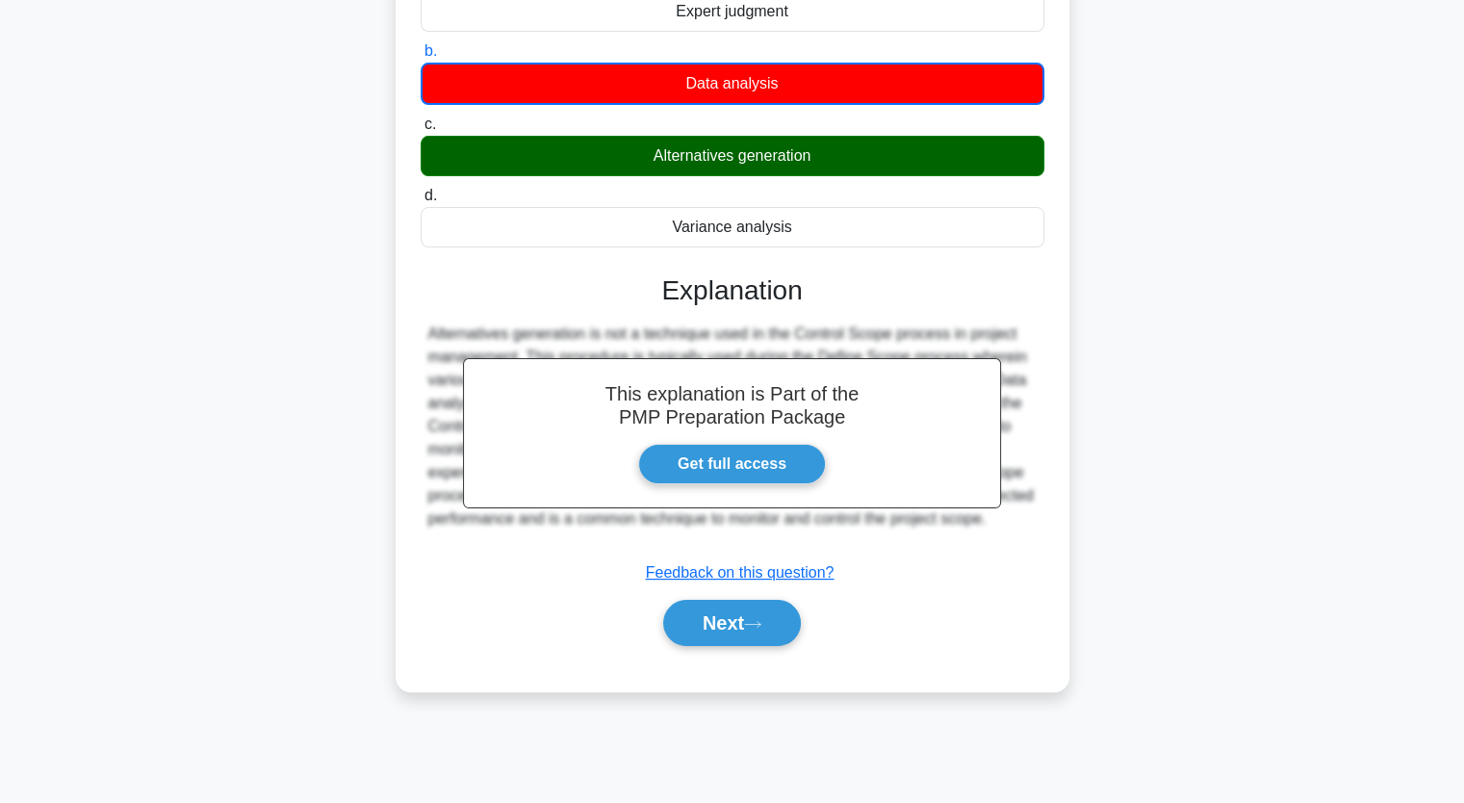
scroll to position [238, 0]
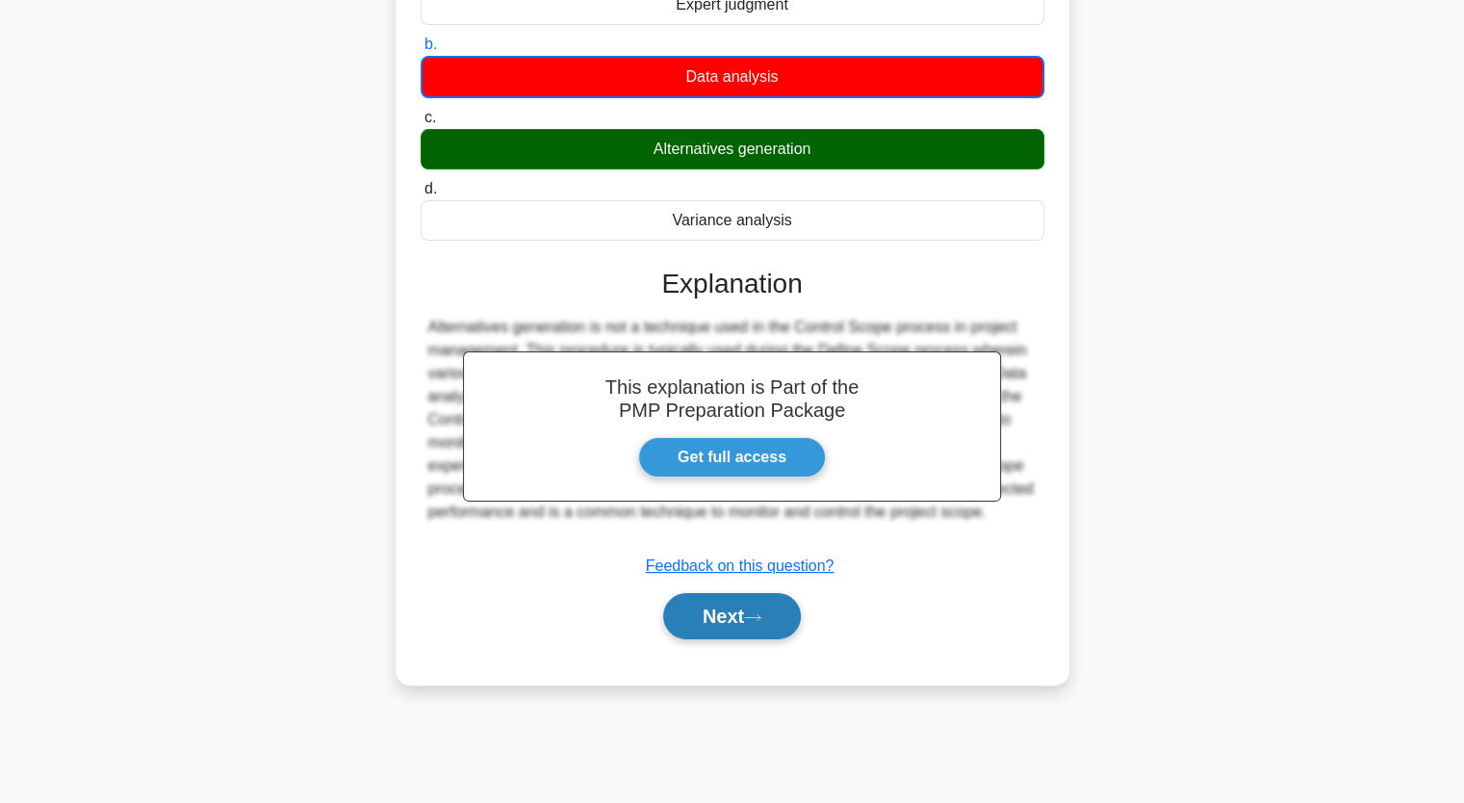
click at [784, 608] on button "Next" at bounding box center [732, 616] width 138 height 46
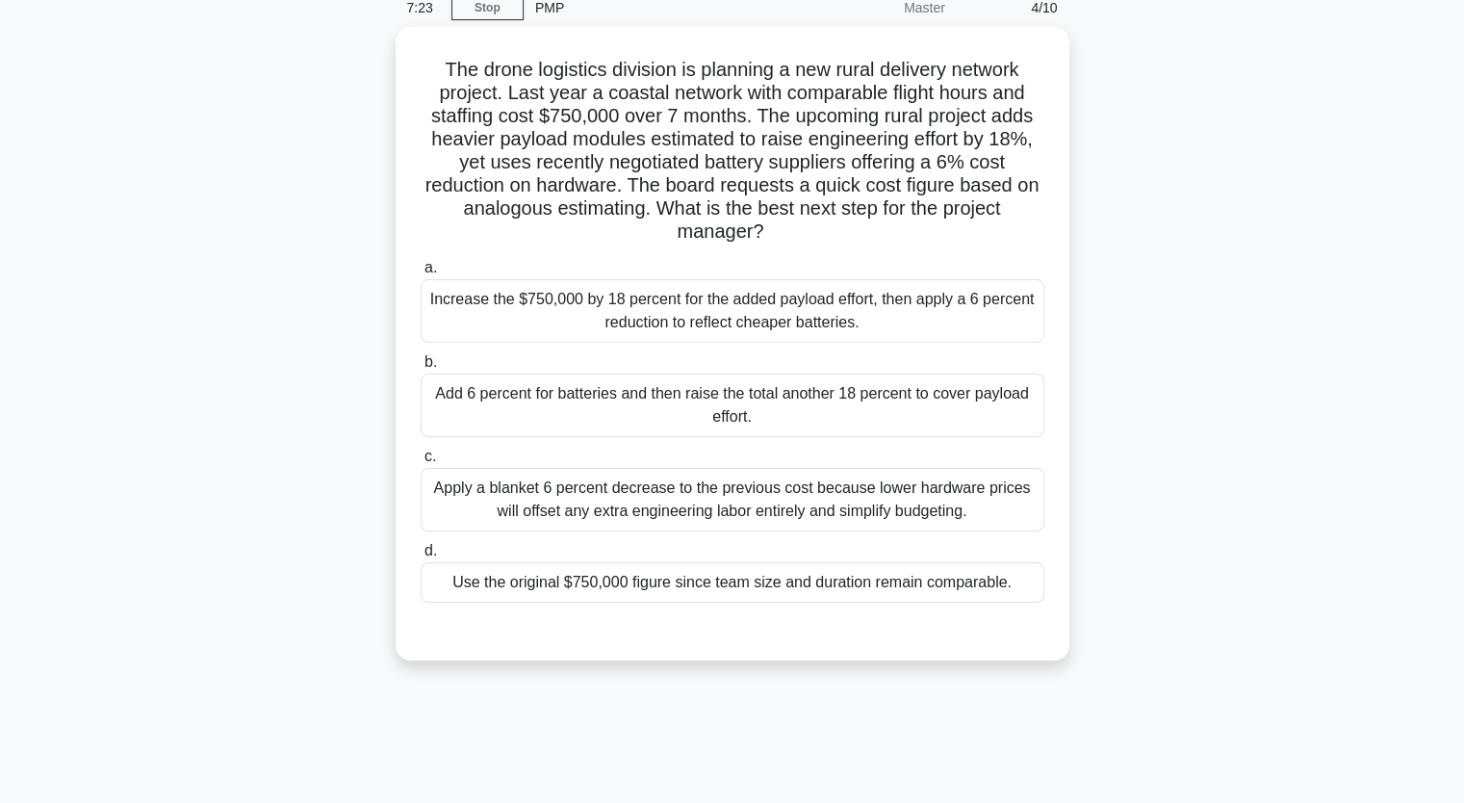
scroll to position [89, 0]
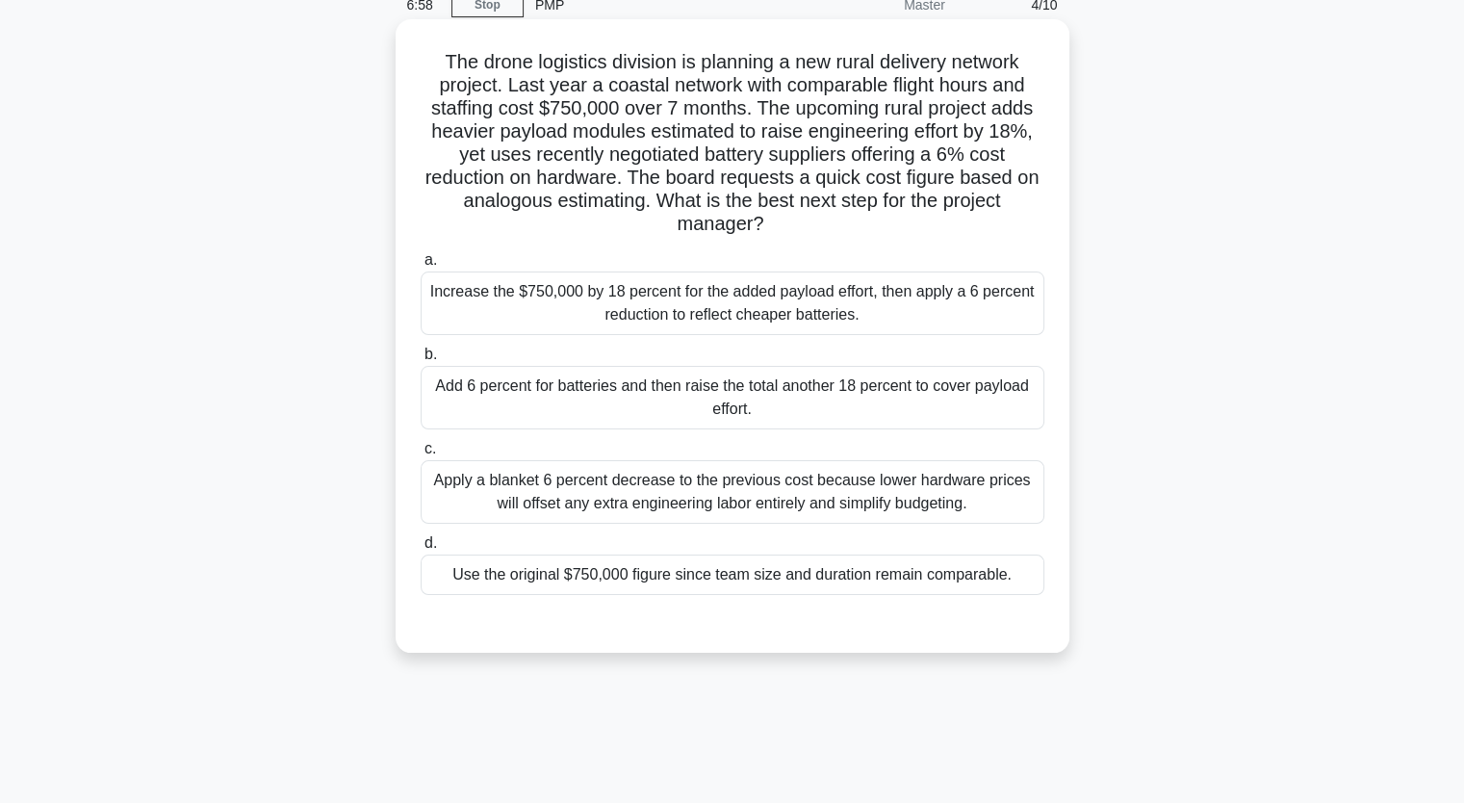
click at [788, 214] on h5 "The drone logistics division is planning a new rural delivery network project. …" at bounding box center [733, 143] width 628 height 187
click at [766, 323] on div "Increase the $750,000 by 18 percent for the added payload effort, then apply a …" at bounding box center [733, 303] width 624 height 64
click at [421, 267] on input "a. Increase the $750,000 by 18 percent for the added payload effort, then apply…" at bounding box center [421, 260] width 0 height 13
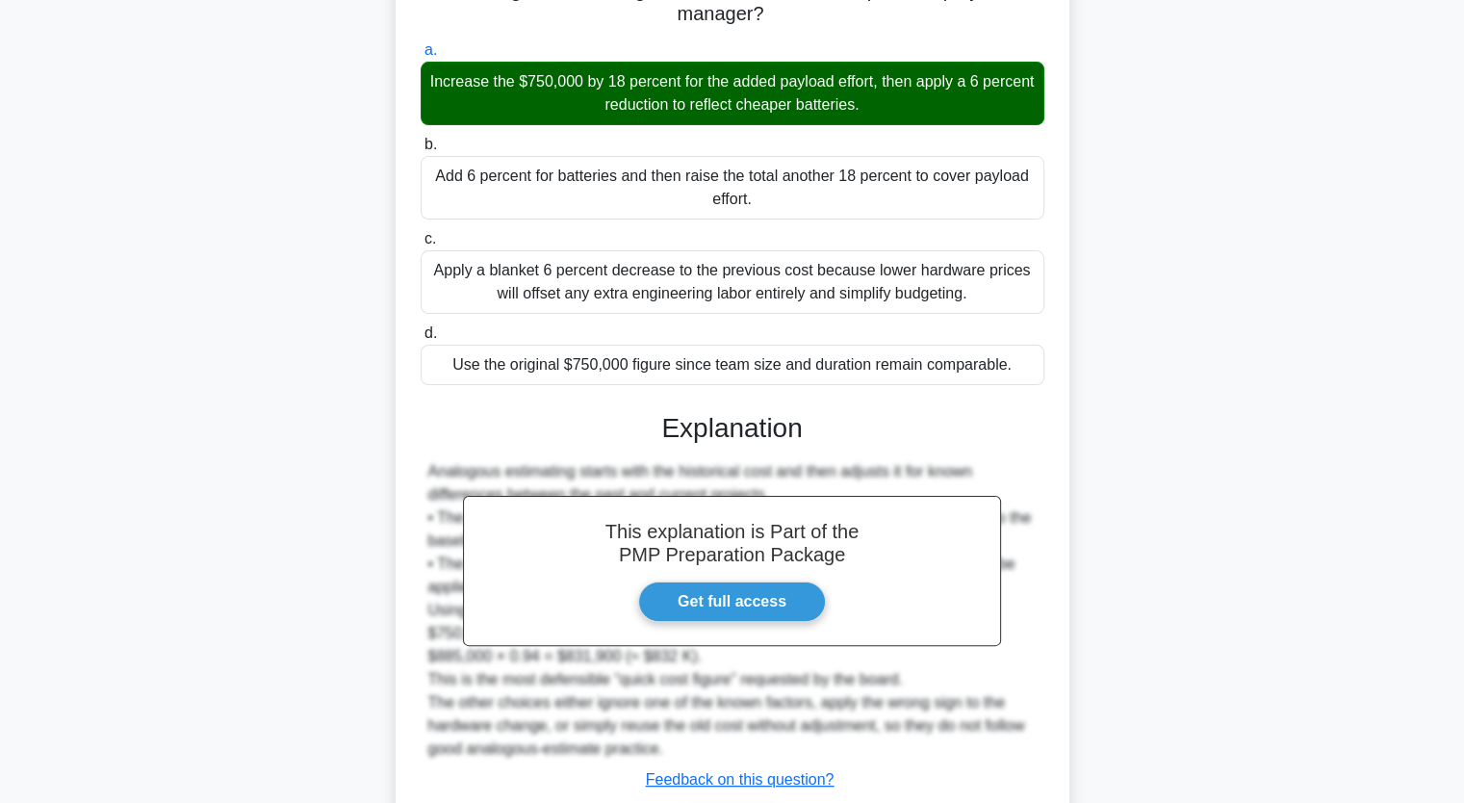
scroll to position [429, 0]
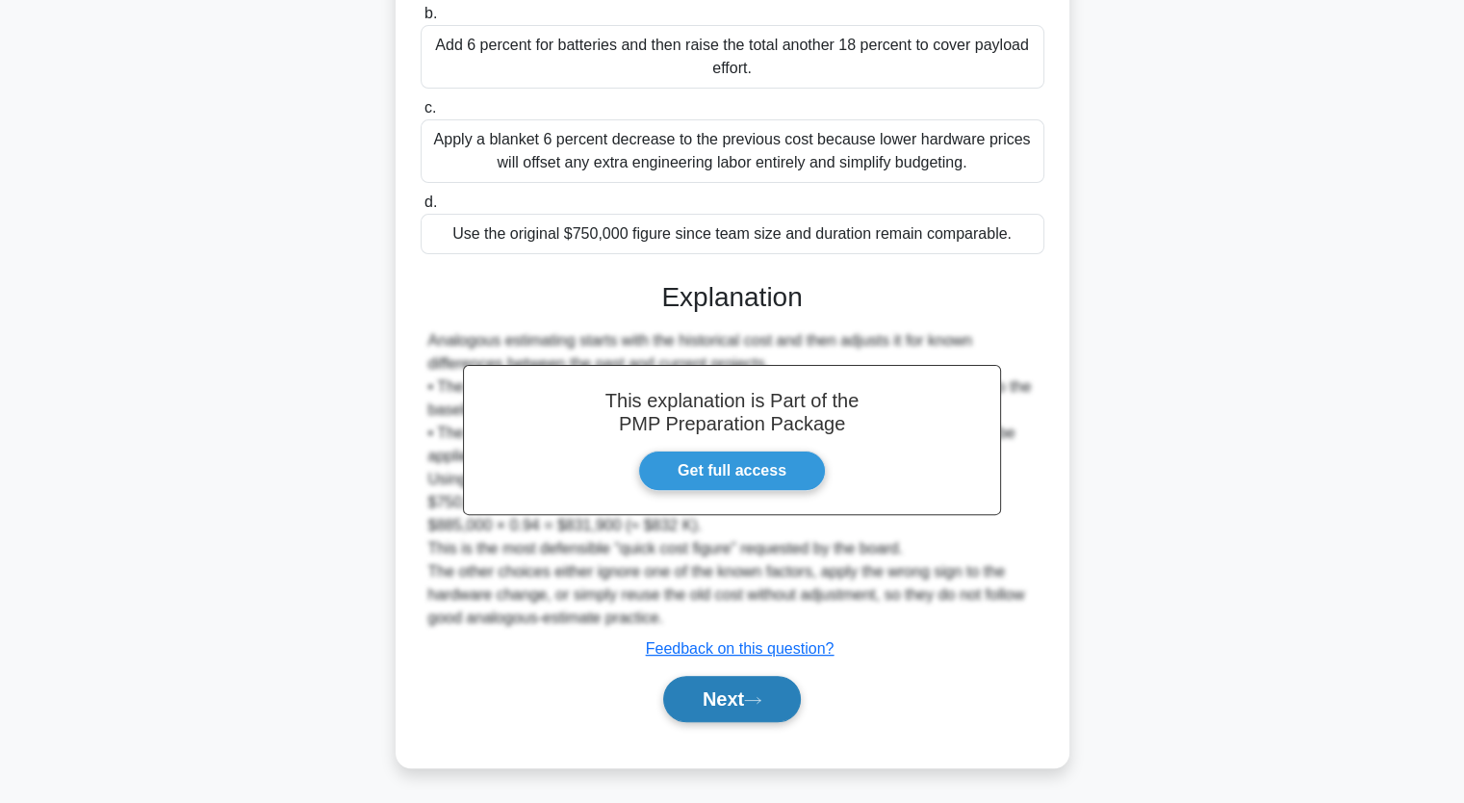
click at [747, 692] on button "Next" at bounding box center [732, 699] width 138 height 46
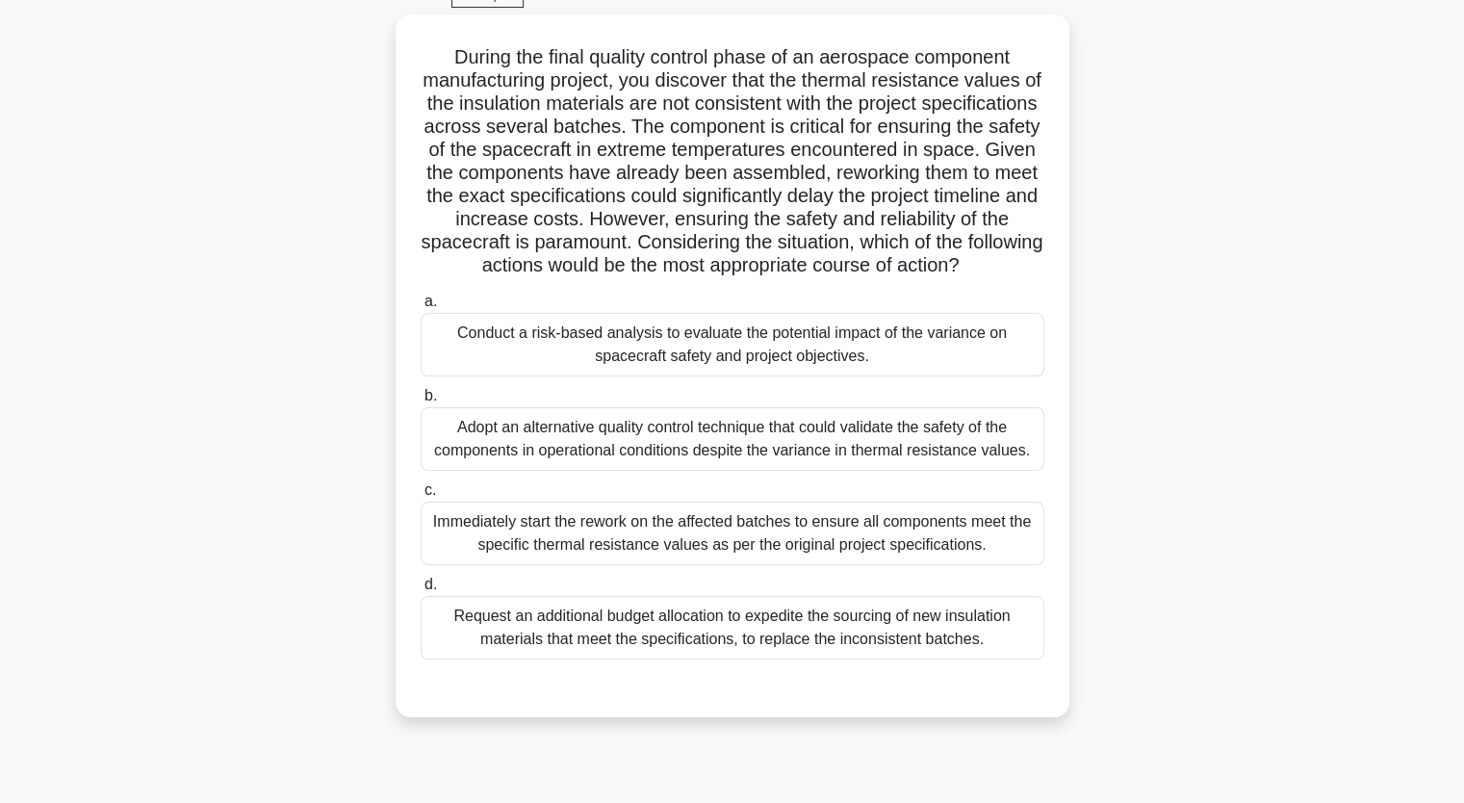
scroll to position [100, 0]
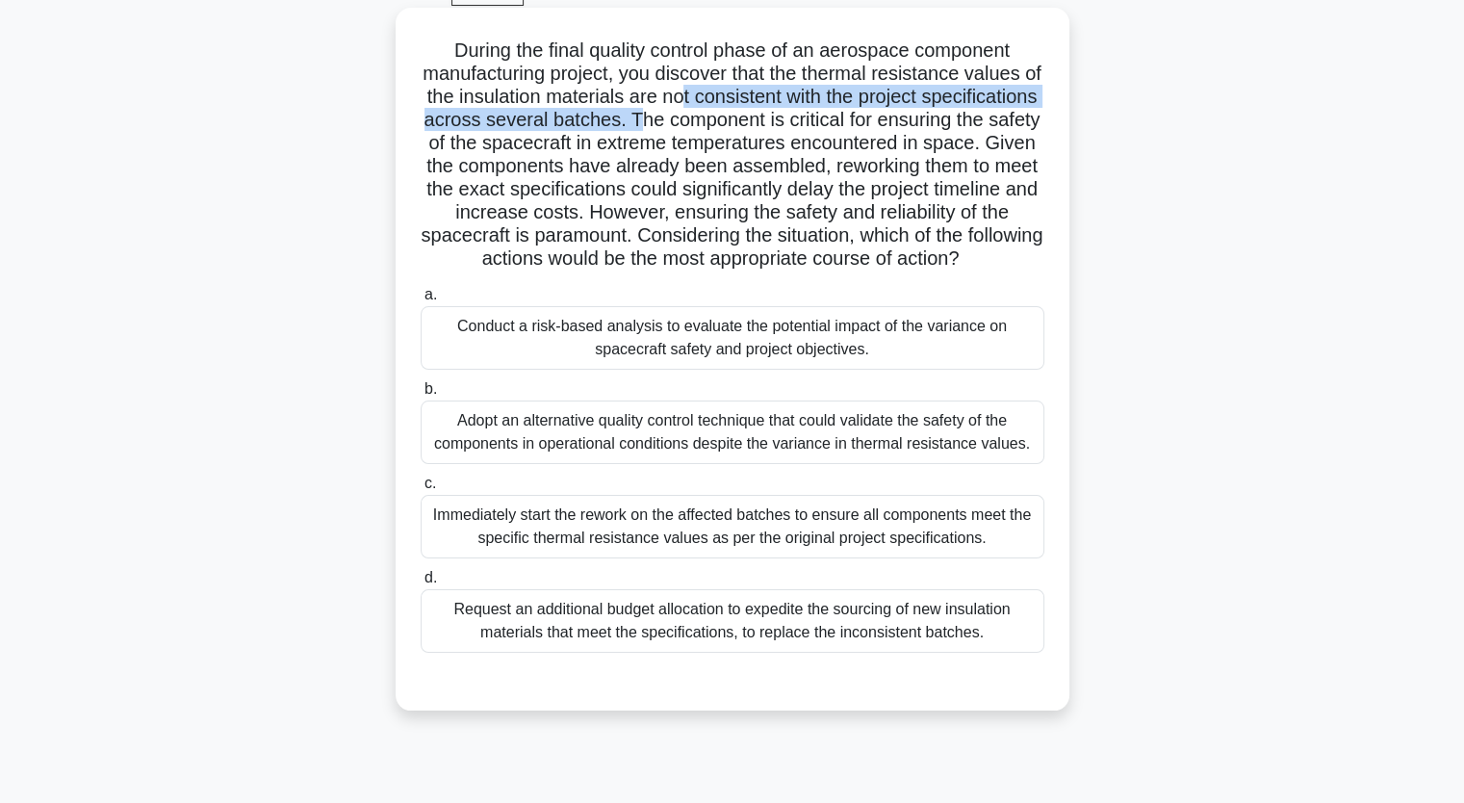
drag, startPoint x: 748, startPoint y: 96, endPoint x: 786, endPoint y: 128, distance: 49.2
click at [786, 128] on h5 "During the final quality control phase of an aerospace component manufacturing …" at bounding box center [733, 155] width 628 height 233
click at [739, 464] on div "Adopt an alternative quality control technique that could validate the safety o…" at bounding box center [733, 432] width 624 height 64
click at [421, 396] on input "b. Adopt an alternative quality control technique that could validate the safet…" at bounding box center [421, 389] width 0 height 13
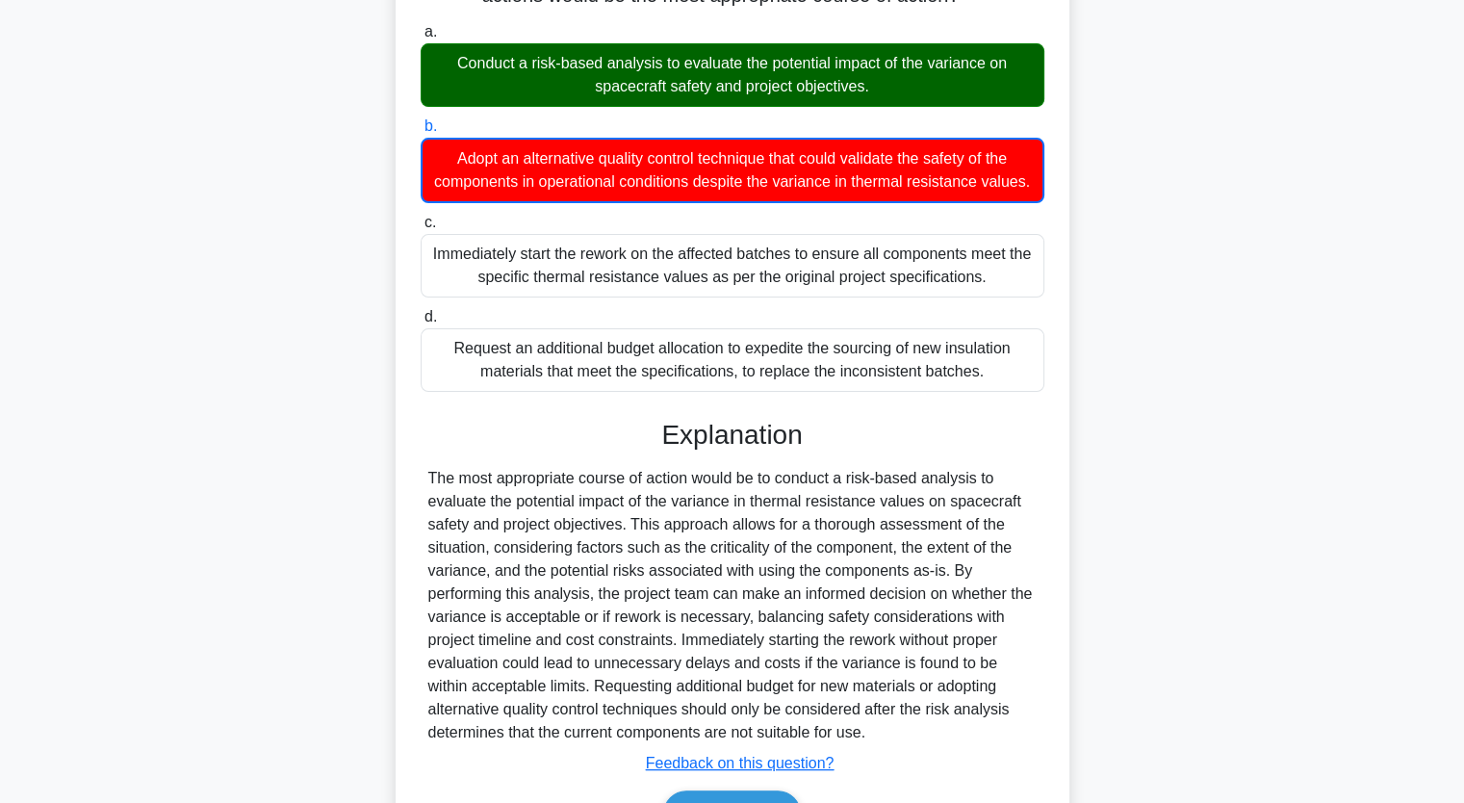
scroll to position [524, 0]
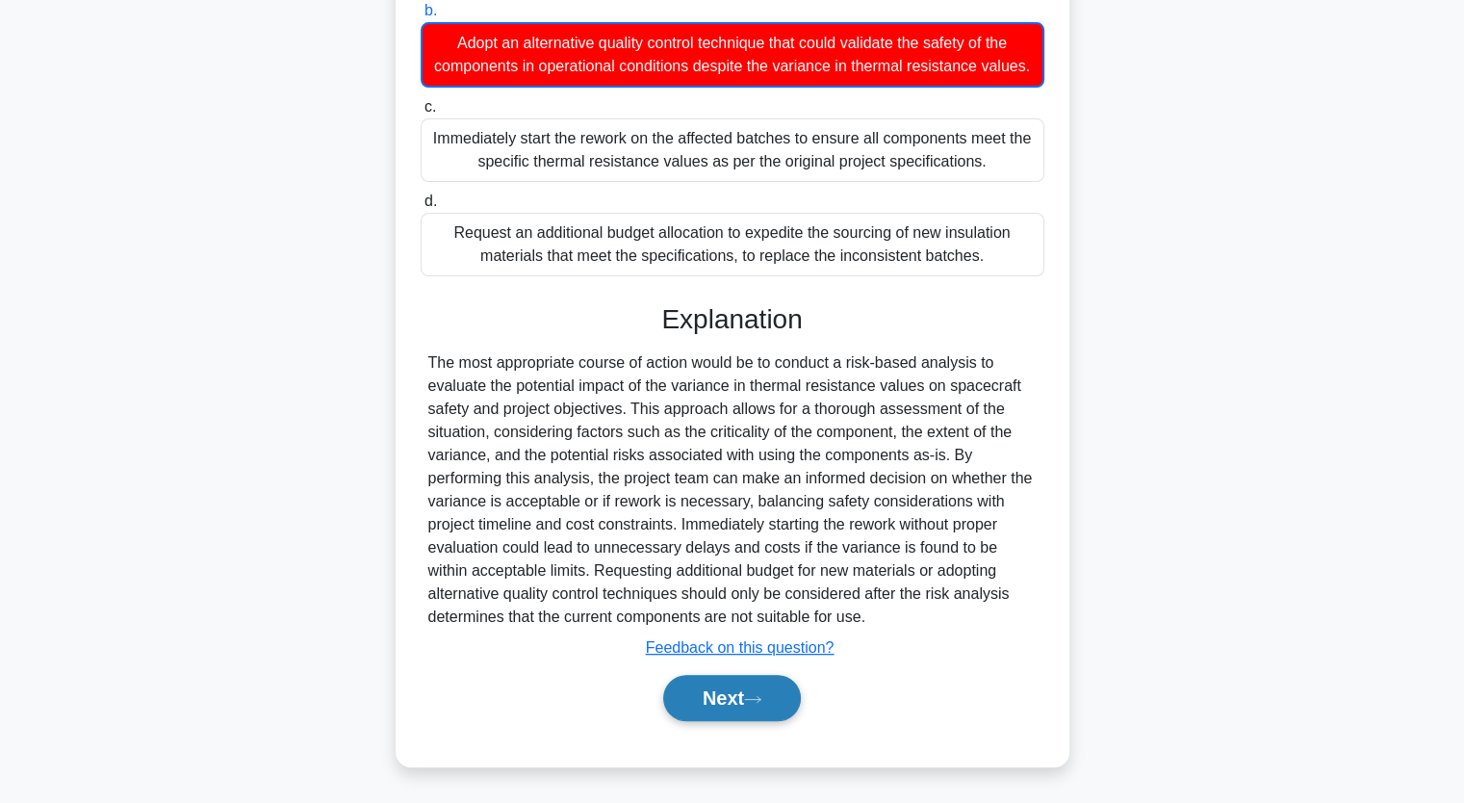
click at [770, 708] on button "Next" at bounding box center [732, 698] width 138 height 46
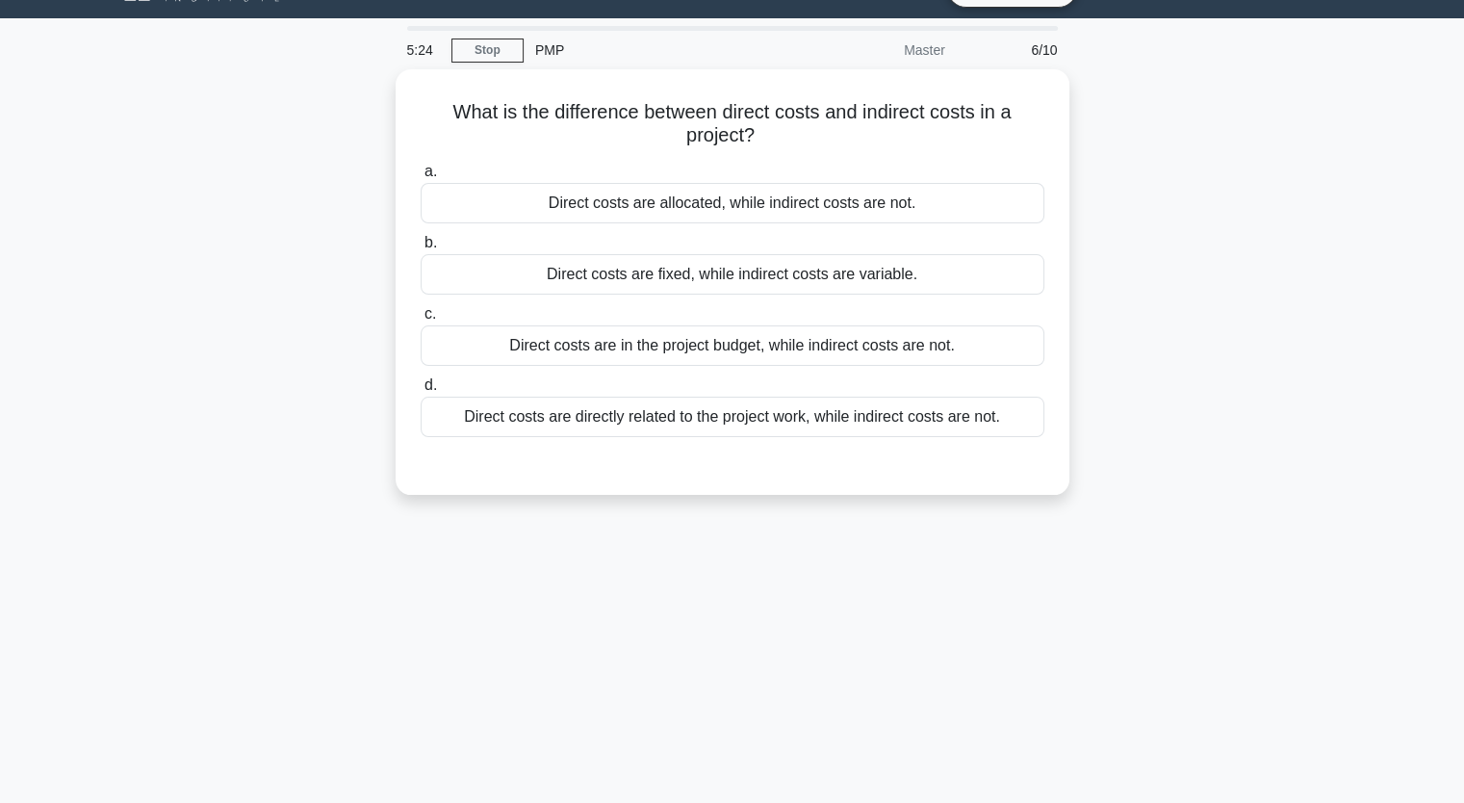
scroll to position [41, 0]
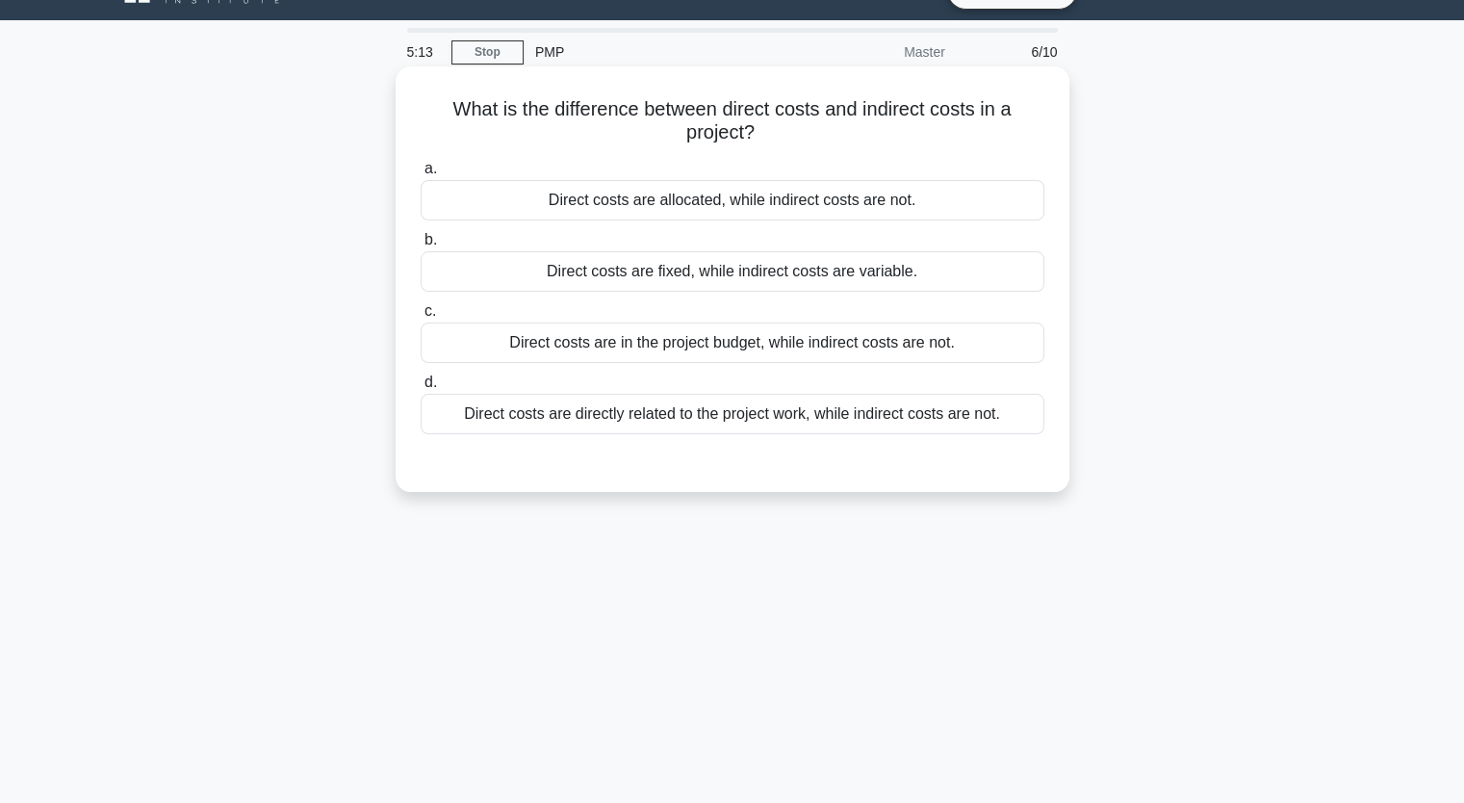
click at [830, 278] on div "Direct costs are fixed, while indirect costs are variable." at bounding box center [733, 271] width 624 height 40
click at [421, 246] on input "b. Direct costs are fixed, while indirect costs are variable." at bounding box center [421, 240] width 0 height 13
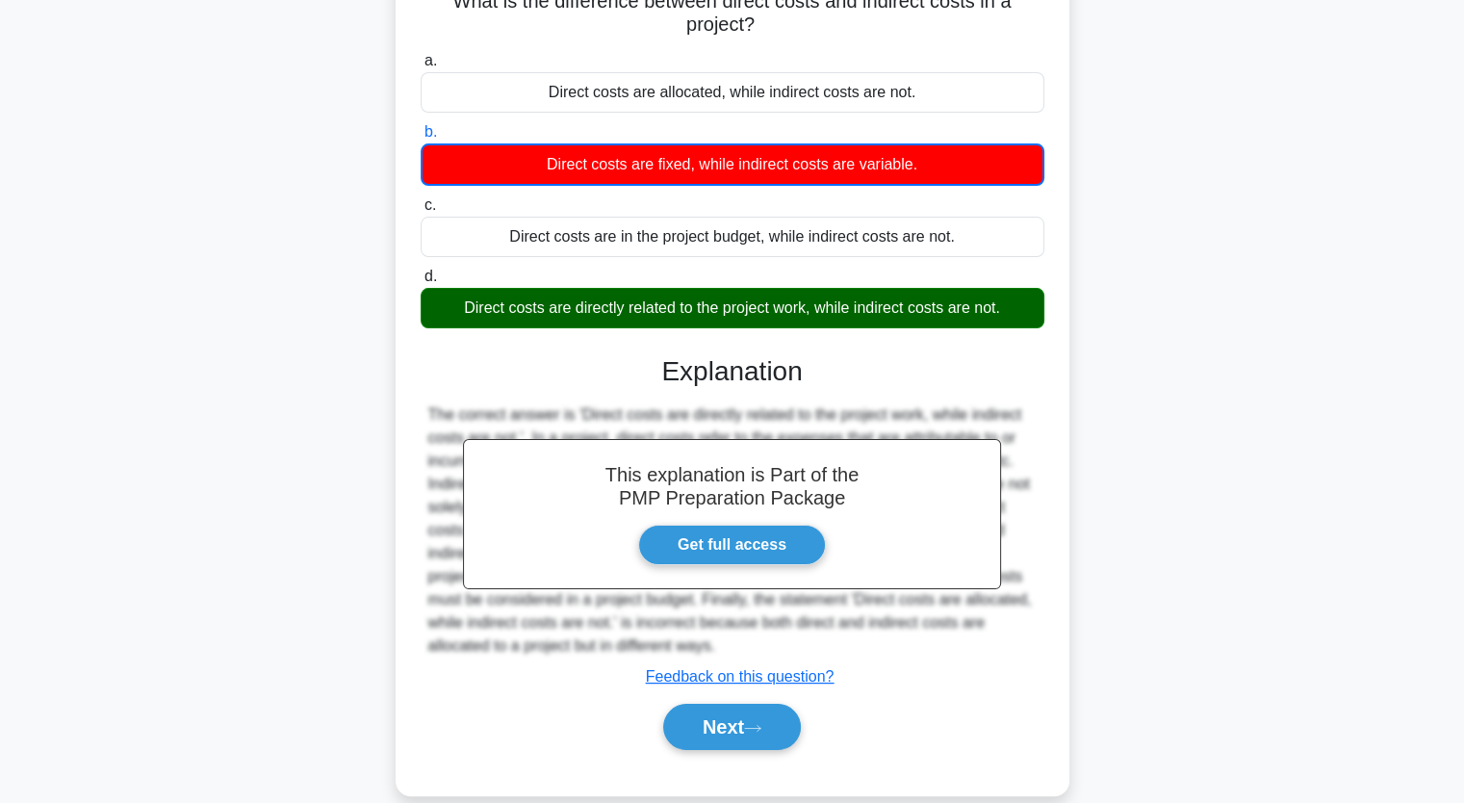
scroll to position [238, 0]
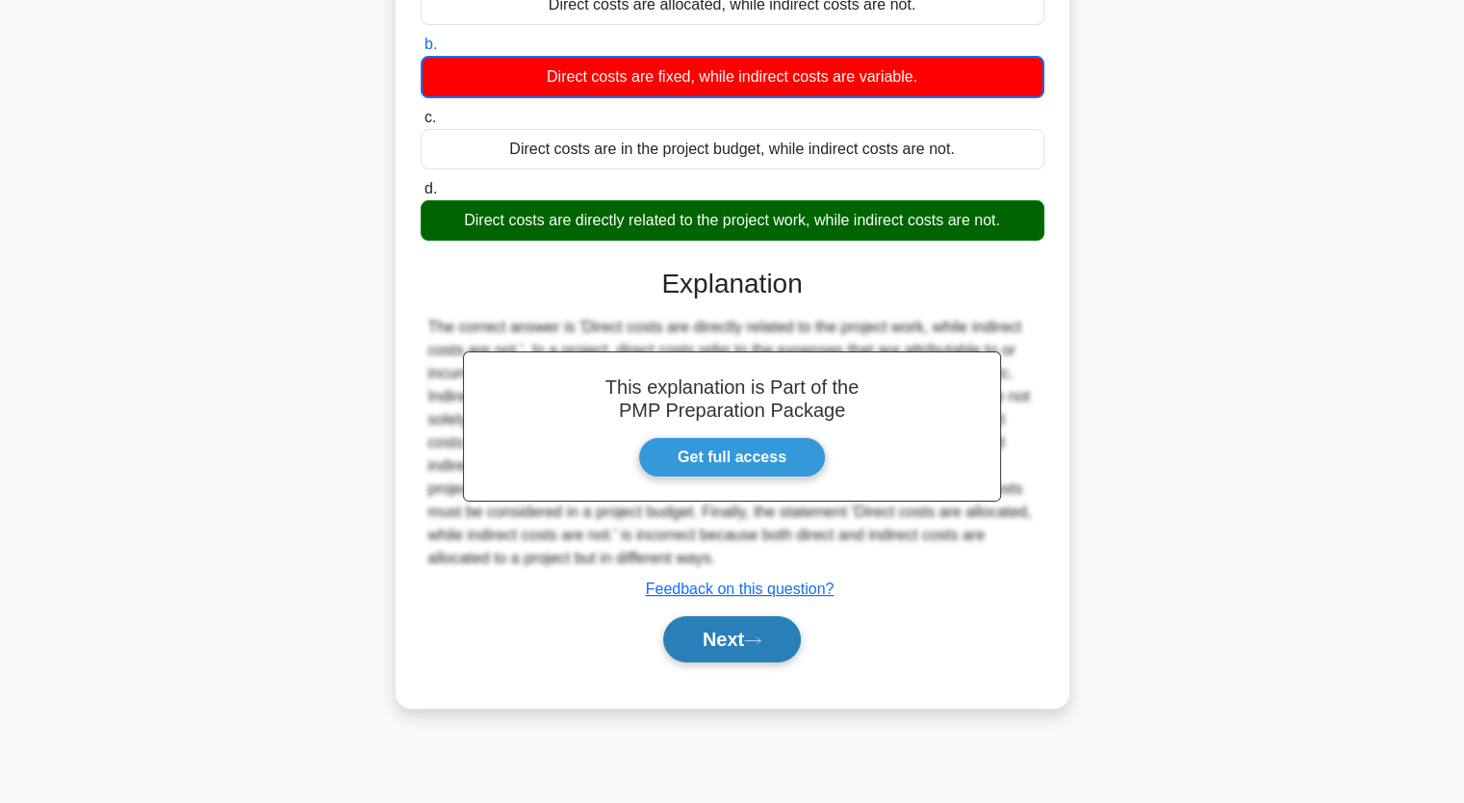
click at [770, 623] on button "Next" at bounding box center [732, 639] width 138 height 46
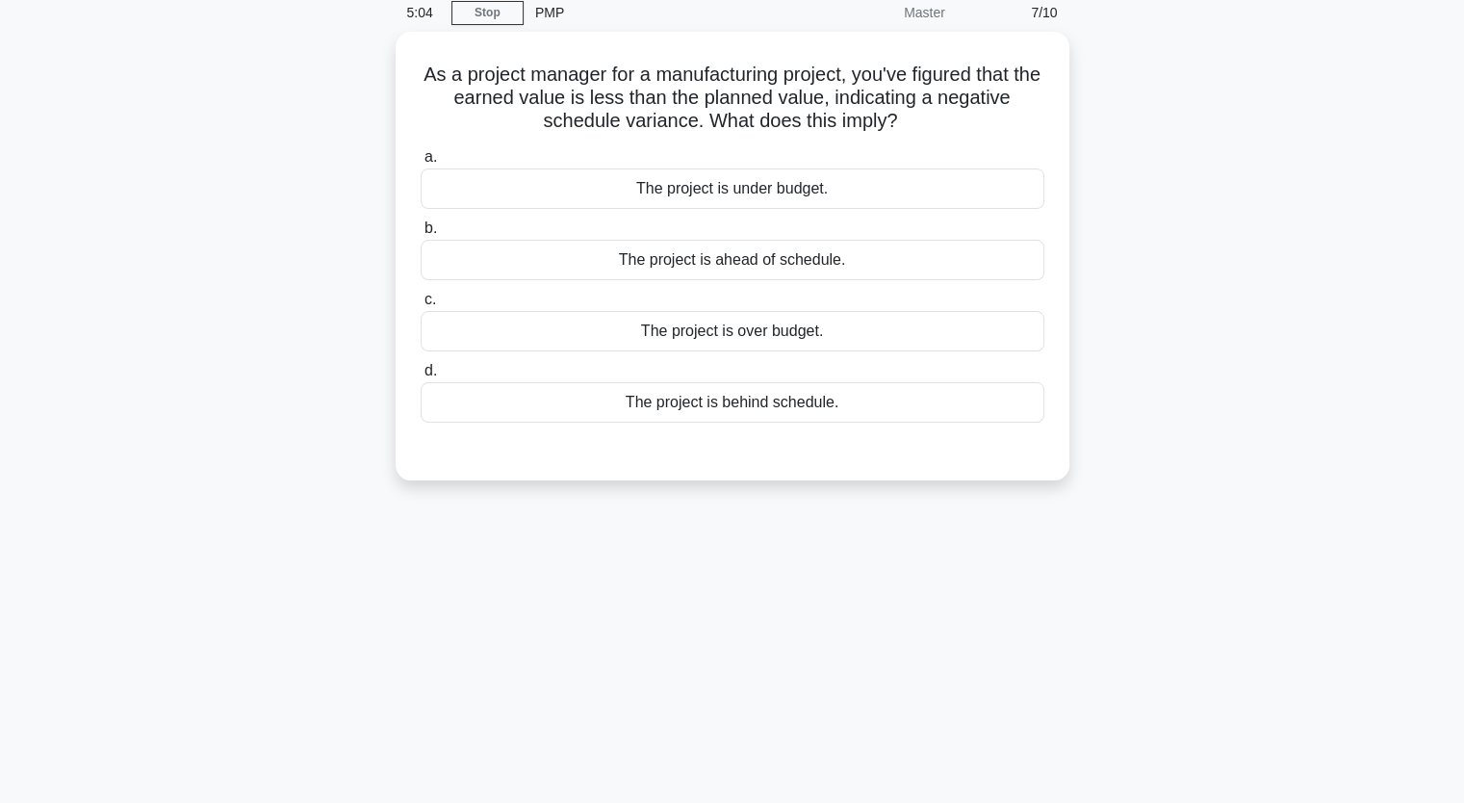
scroll to position [79, 0]
click at [766, 405] on div "The project is behind schedule." at bounding box center [733, 399] width 624 height 40
click at [421, 375] on input "d. The project is behind schedule." at bounding box center [421, 368] width 0 height 13
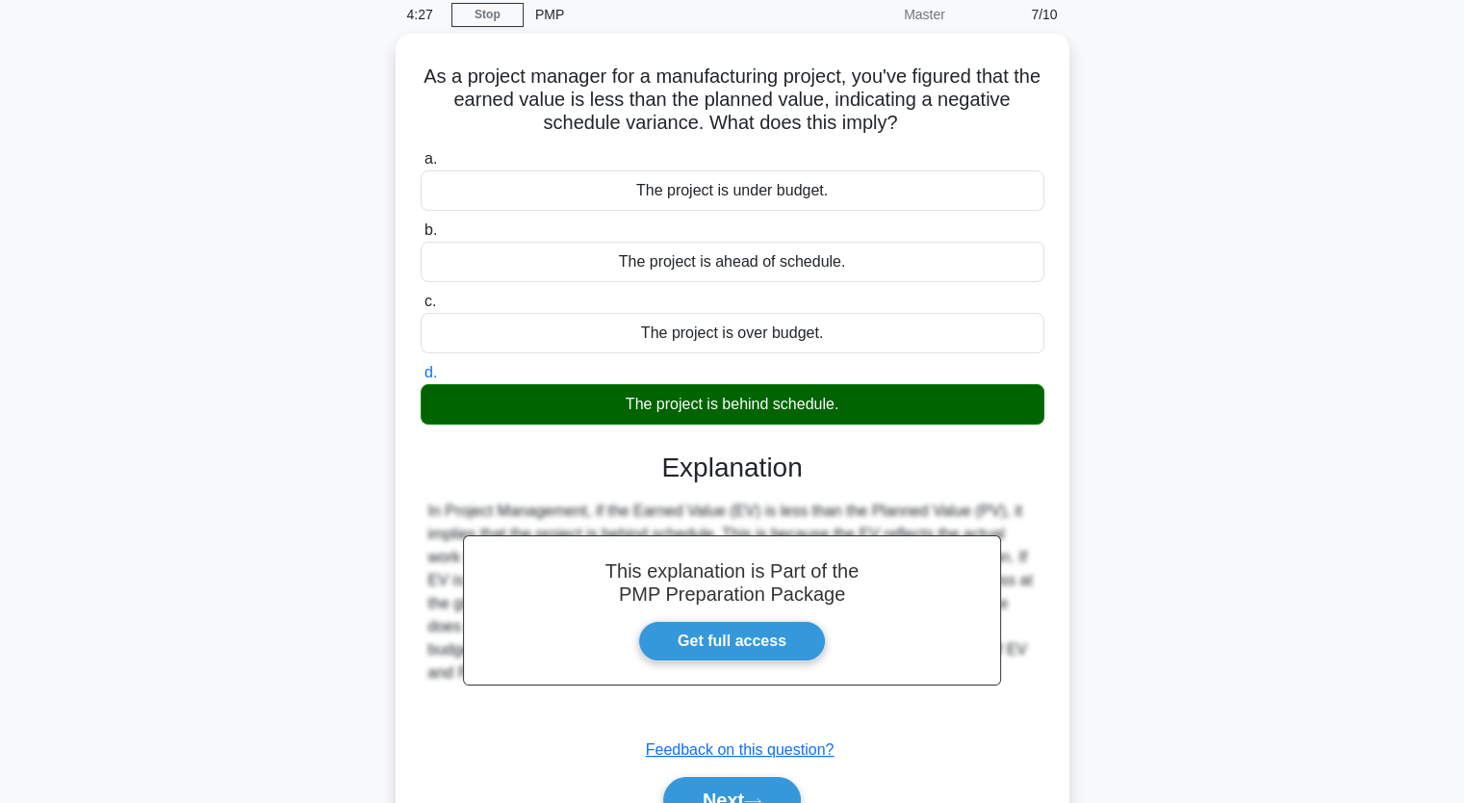
scroll to position [238, 0]
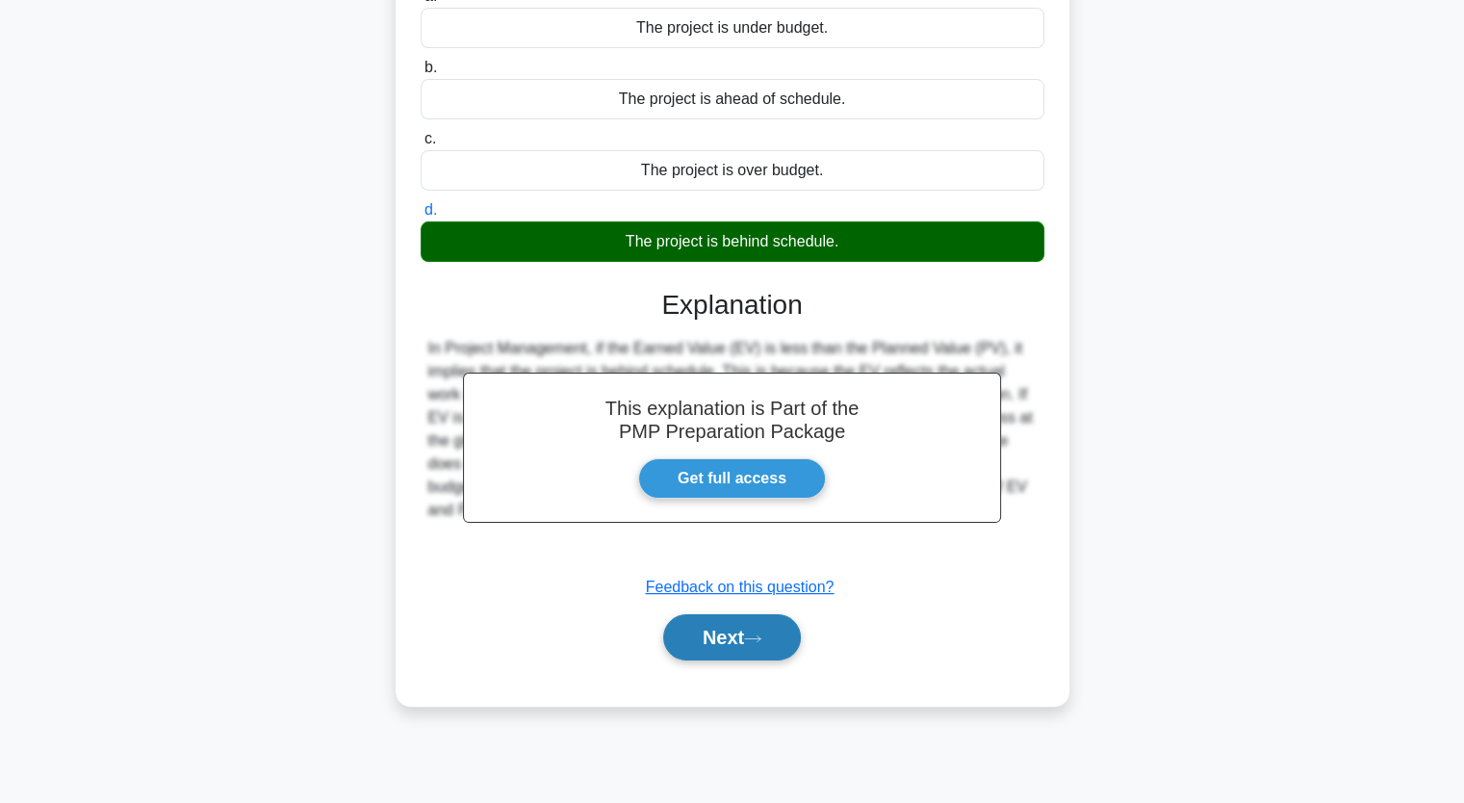
click at [719, 635] on button "Next" at bounding box center [732, 637] width 138 height 46
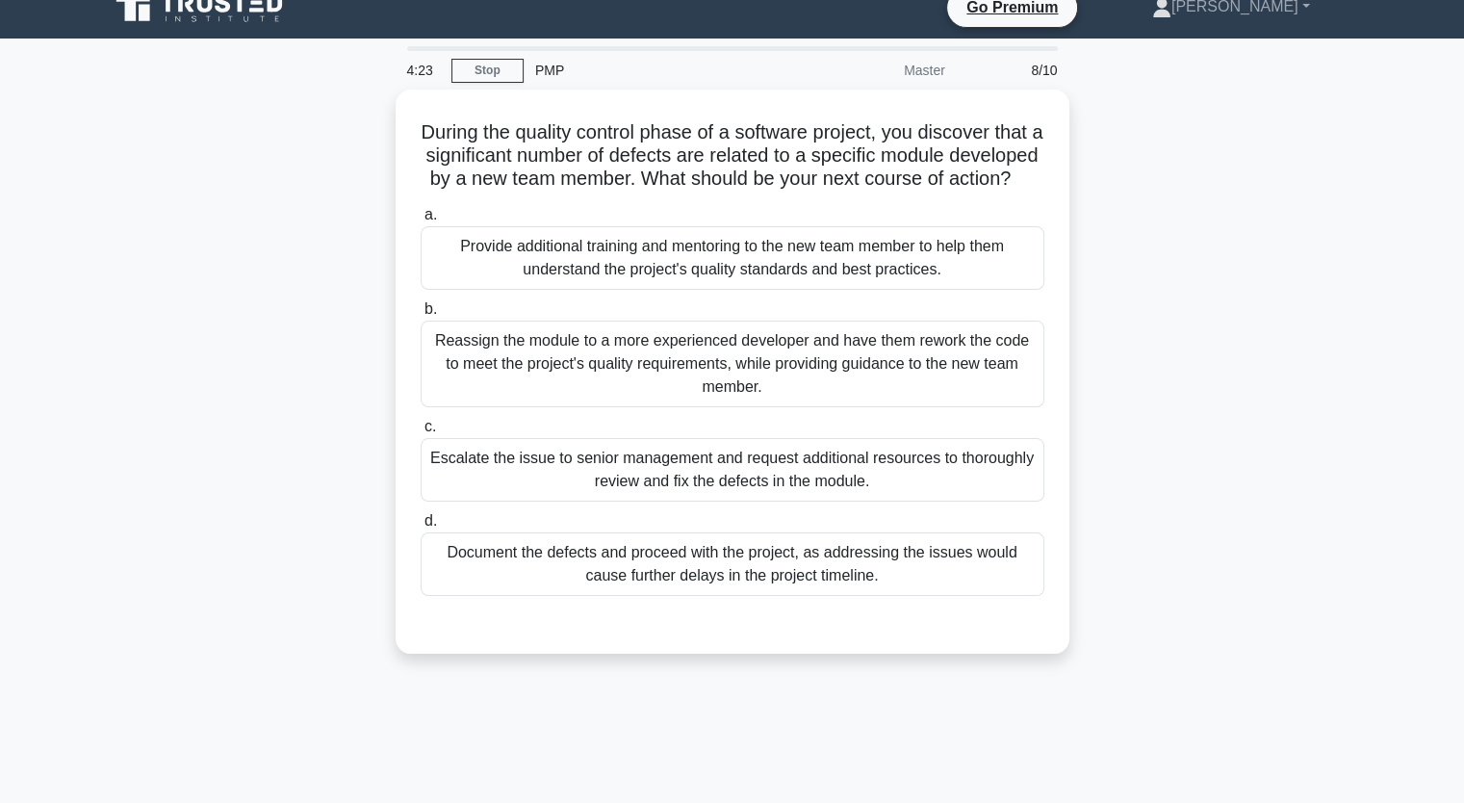
scroll to position [21, 0]
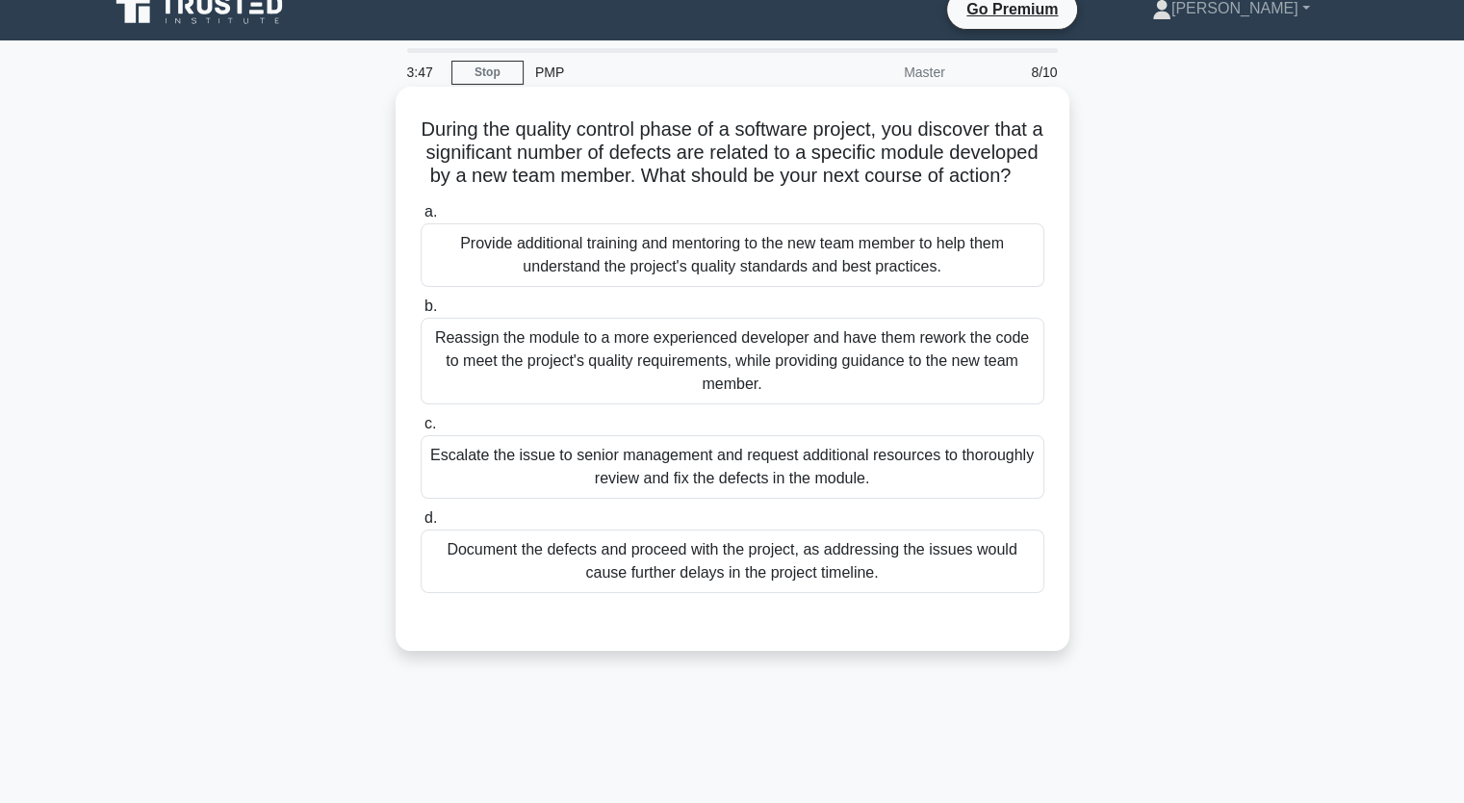
click at [730, 287] on div "Provide additional training and mentoring to the new team member to help them u…" at bounding box center [733, 255] width 624 height 64
click at [421, 219] on input "a. Provide additional training and mentoring to the new team member to help the…" at bounding box center [421, 212] width 0 height 13
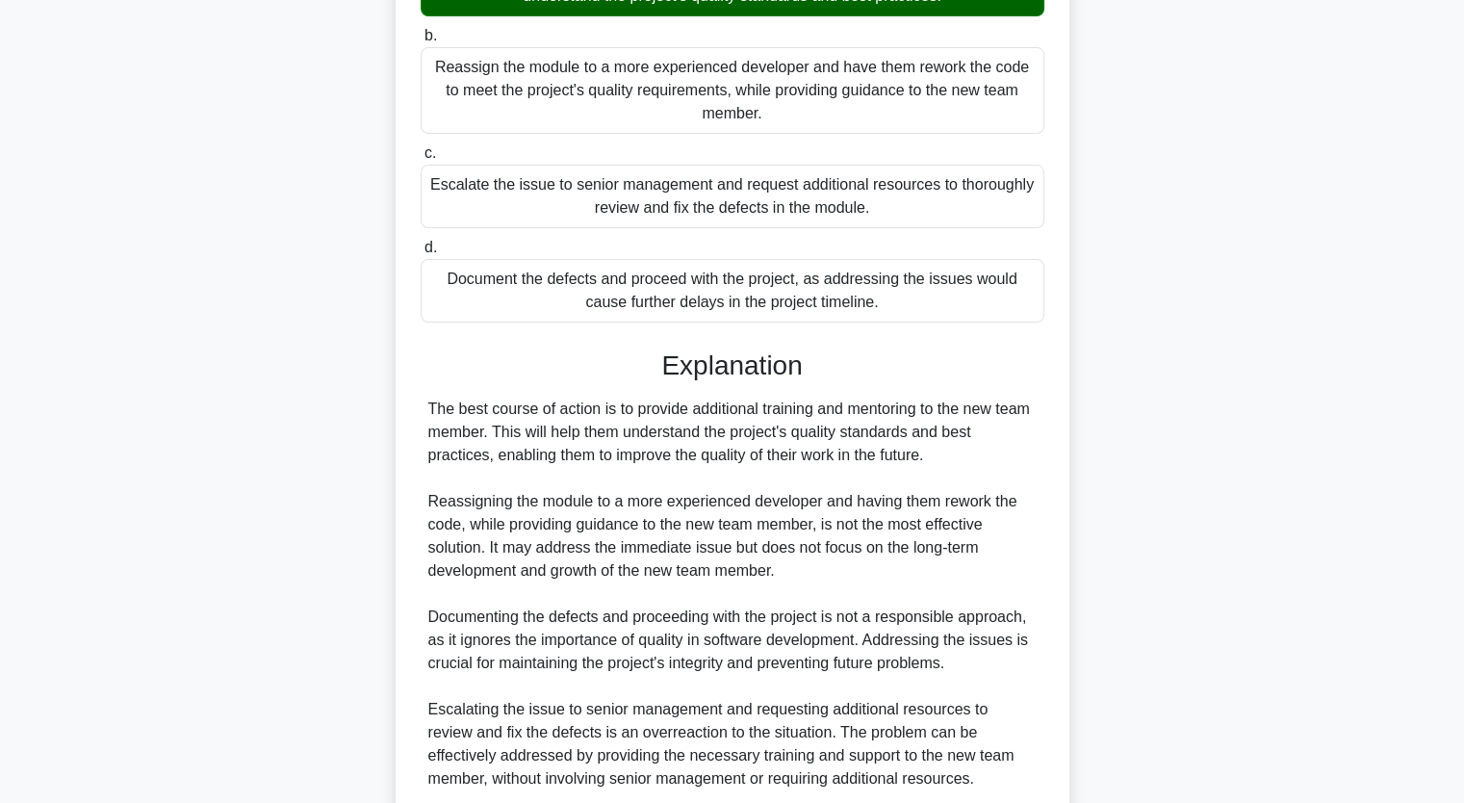
scroll to position [405, 0]
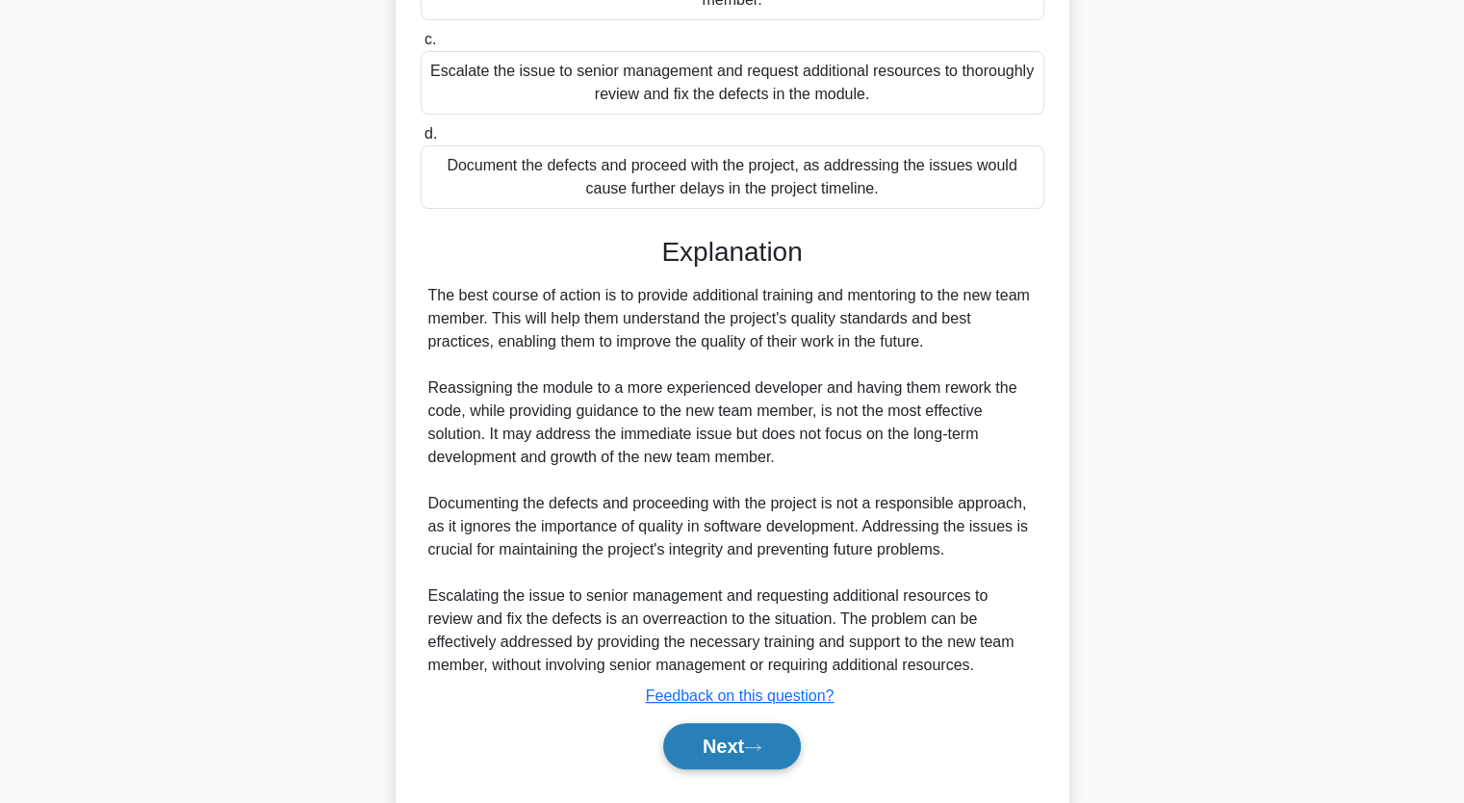
click at [739, 767] on button "Next" at bounding box center [732, 746] width 138 height 46
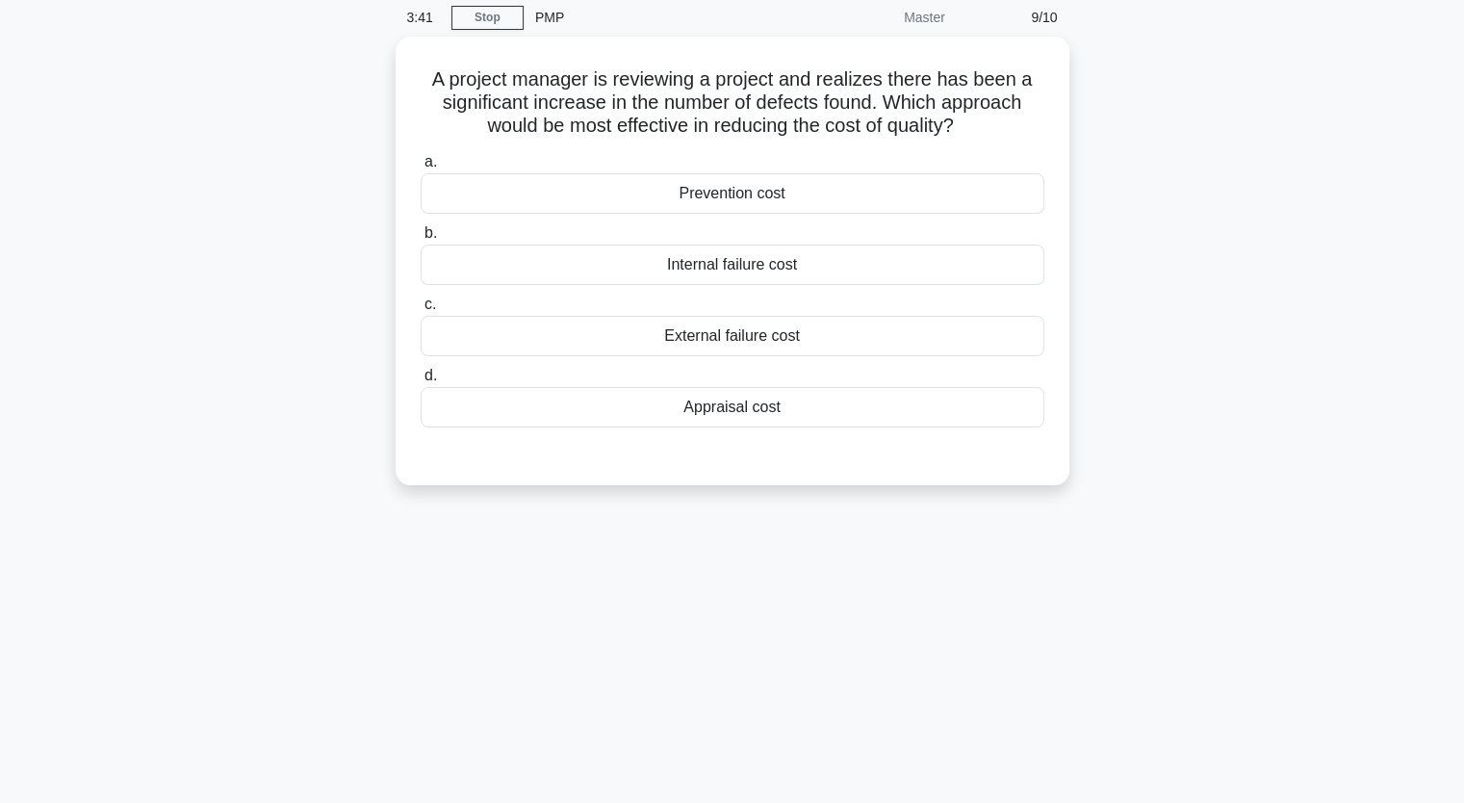
scroll to position [69, 0]
click at [963, 197] on div "Prevention cost" at bounding box center [733, 195] width 624 height 40
click at [421, 170] on input "a. Prevention cost" at bounding box center [421, 164] width 0 height 13
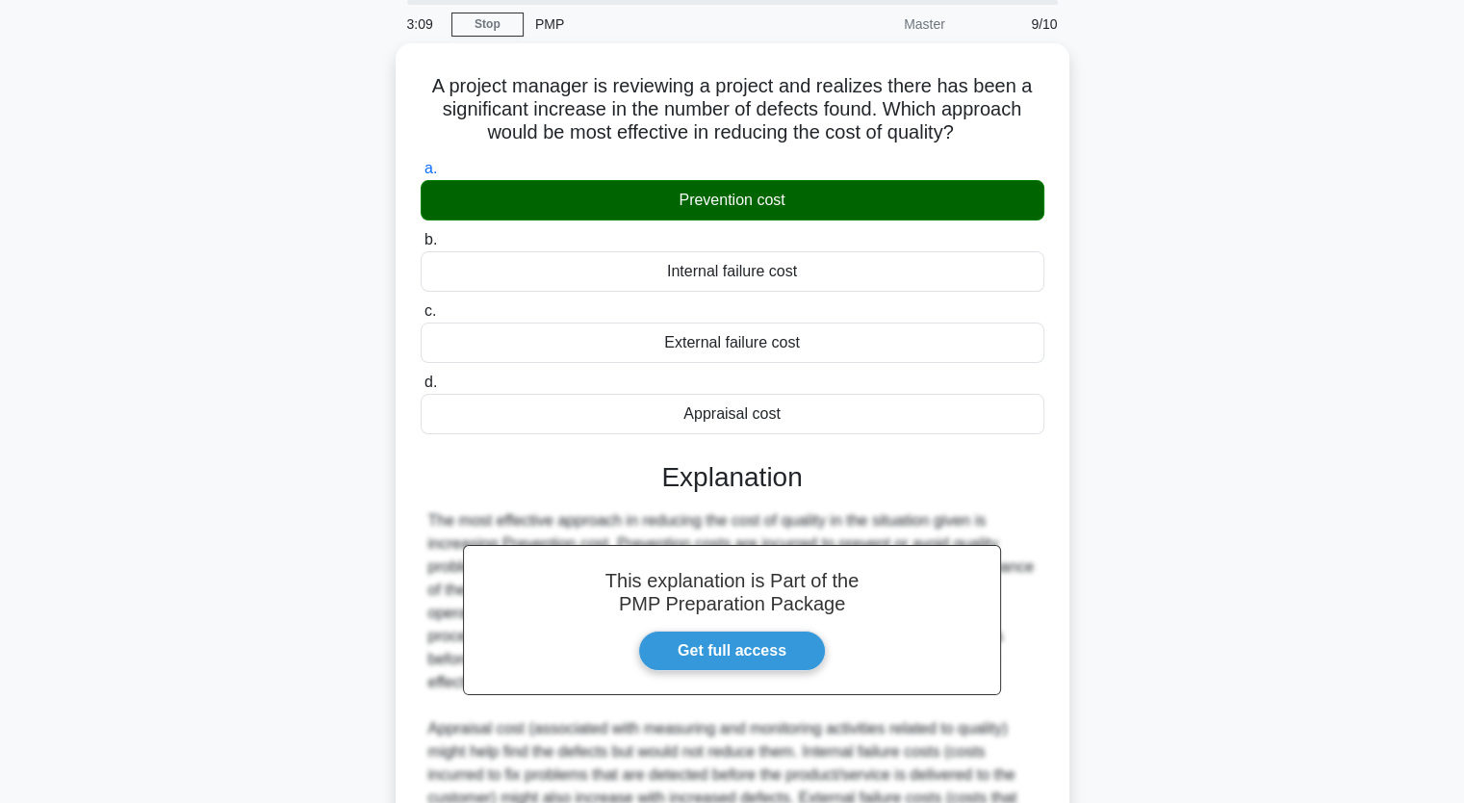
scroll to position [337, 0]
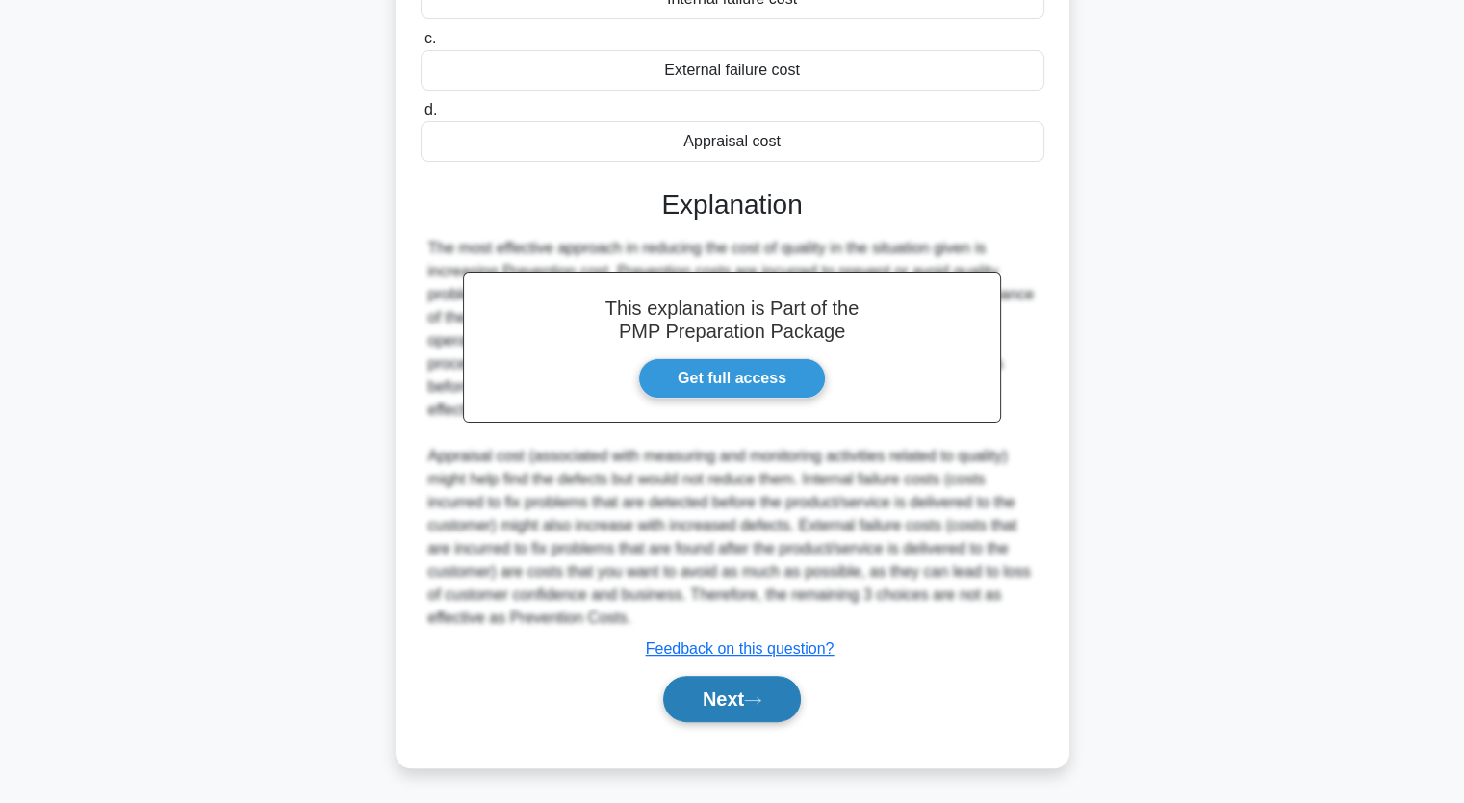
click at [709, 712] on button "Next" at bounding box center [732, 699] width 138 height 46
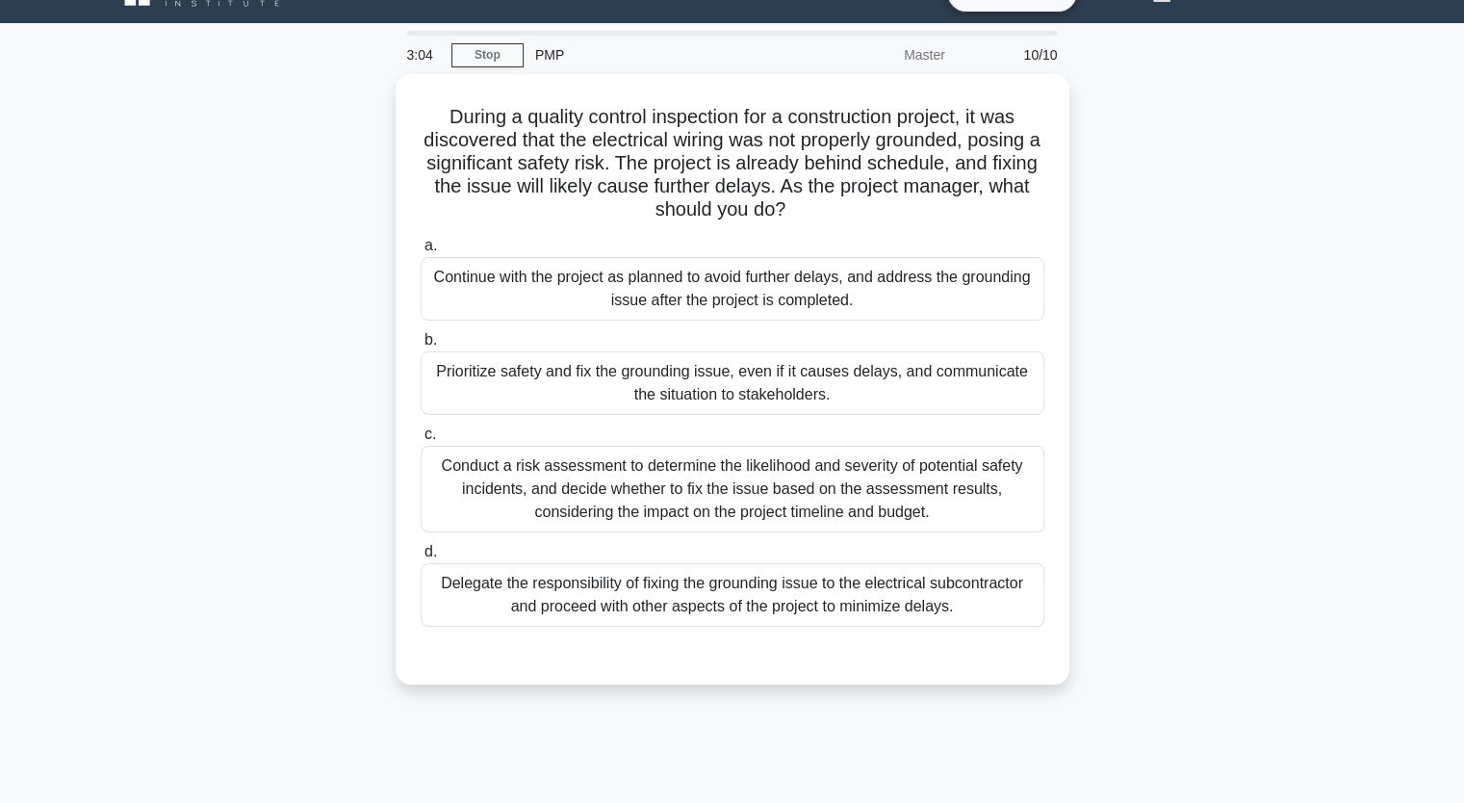
scroll to position [40, 0]
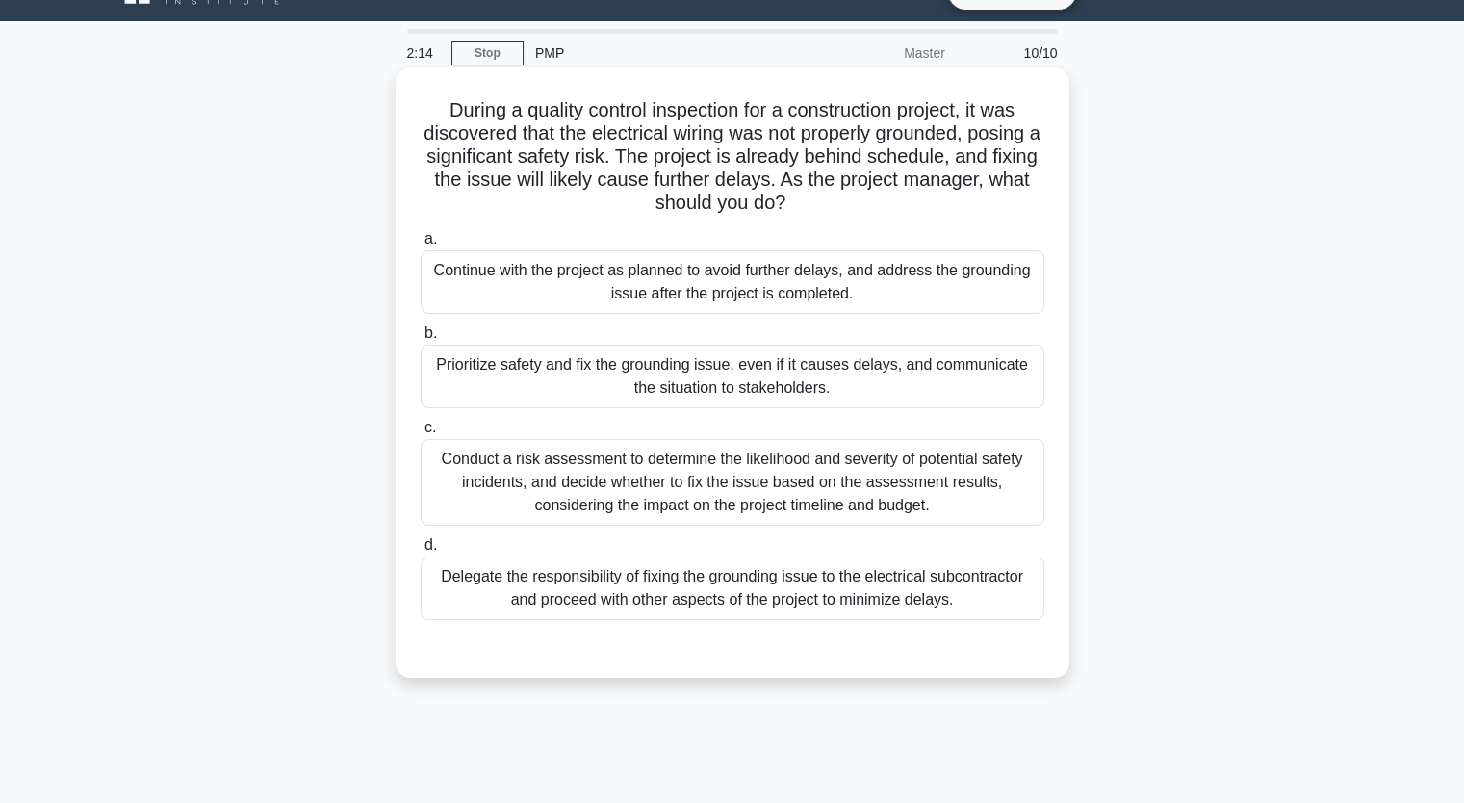
click at [821, 409] on div "a. Continue with the project as planned to avoid further delays, and address th…" at bounding box center [732, 423] width 647 height 400
click at [826, 390] on div "Prioritize safety and fix the grounding issue, even if it causes delays, and co…" at bounding box center [733, 377] width 624 height 64
click at [421, 340] on input "b. Prioritize safety and fix the grounding issue, even if it causes delays, and…" at bounding box center [421, 333] width 0 height 13
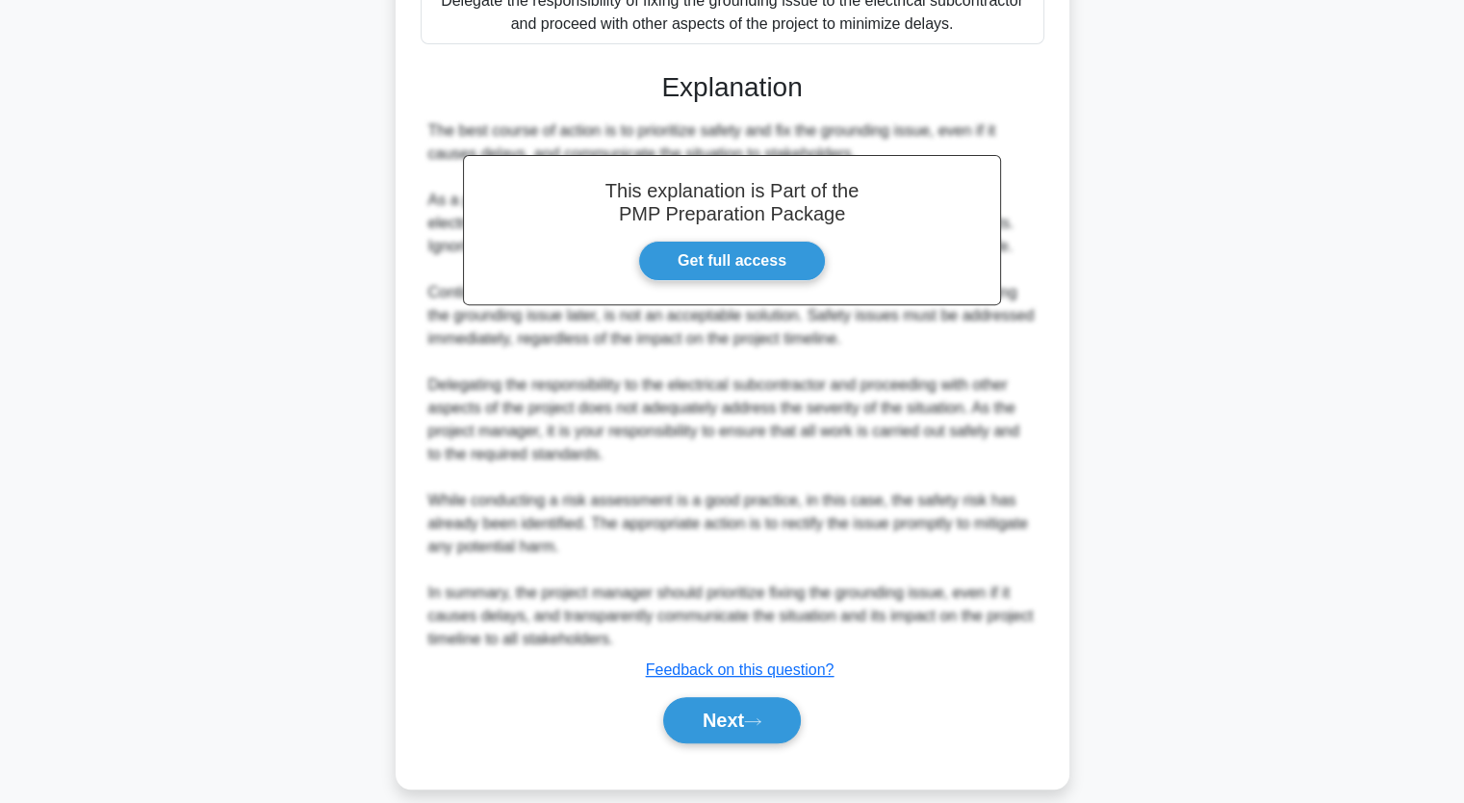
scroll to position [620, 0]
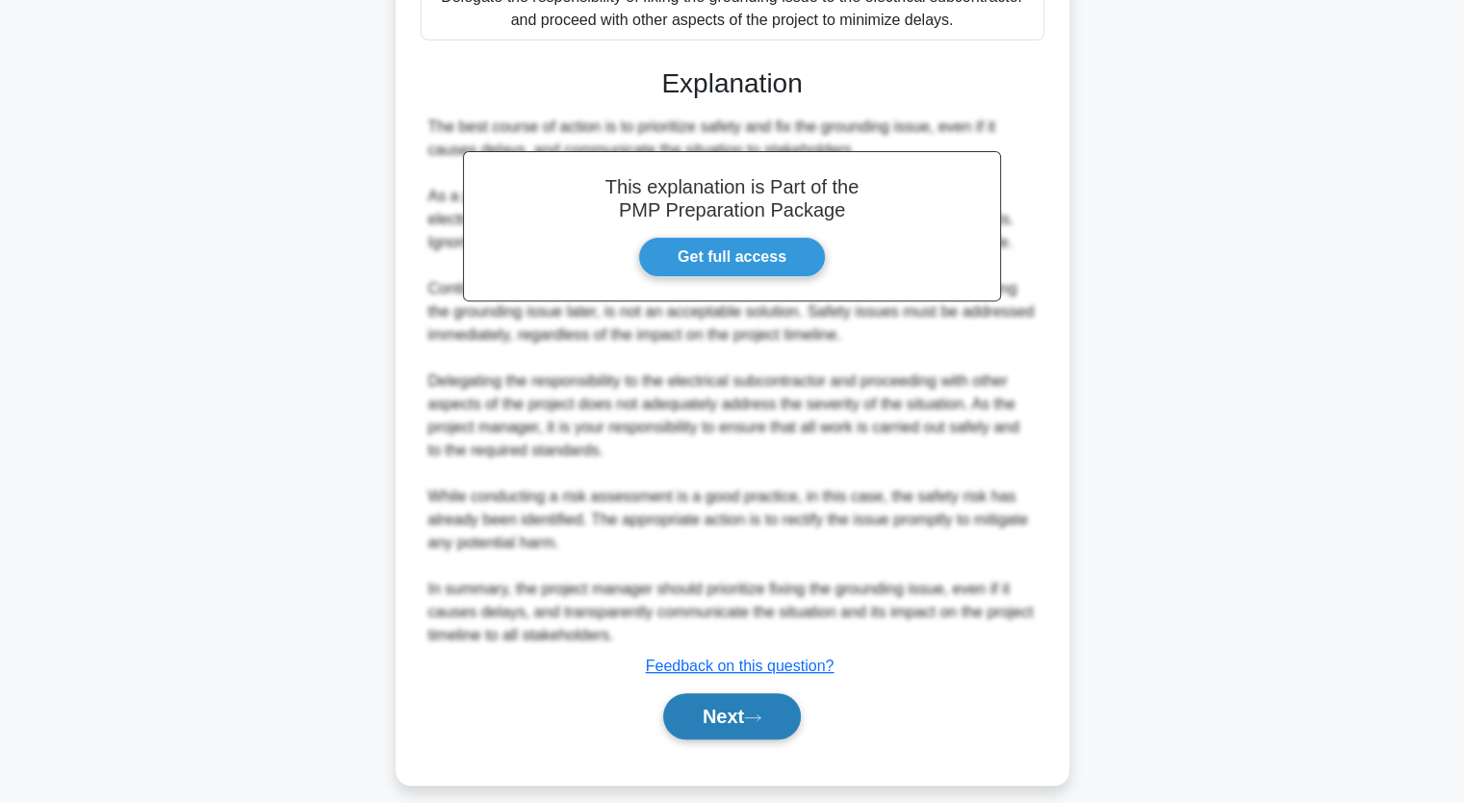
click at [732, 734] on button "Next" at bounding box center [732, 716] width 138 height 46
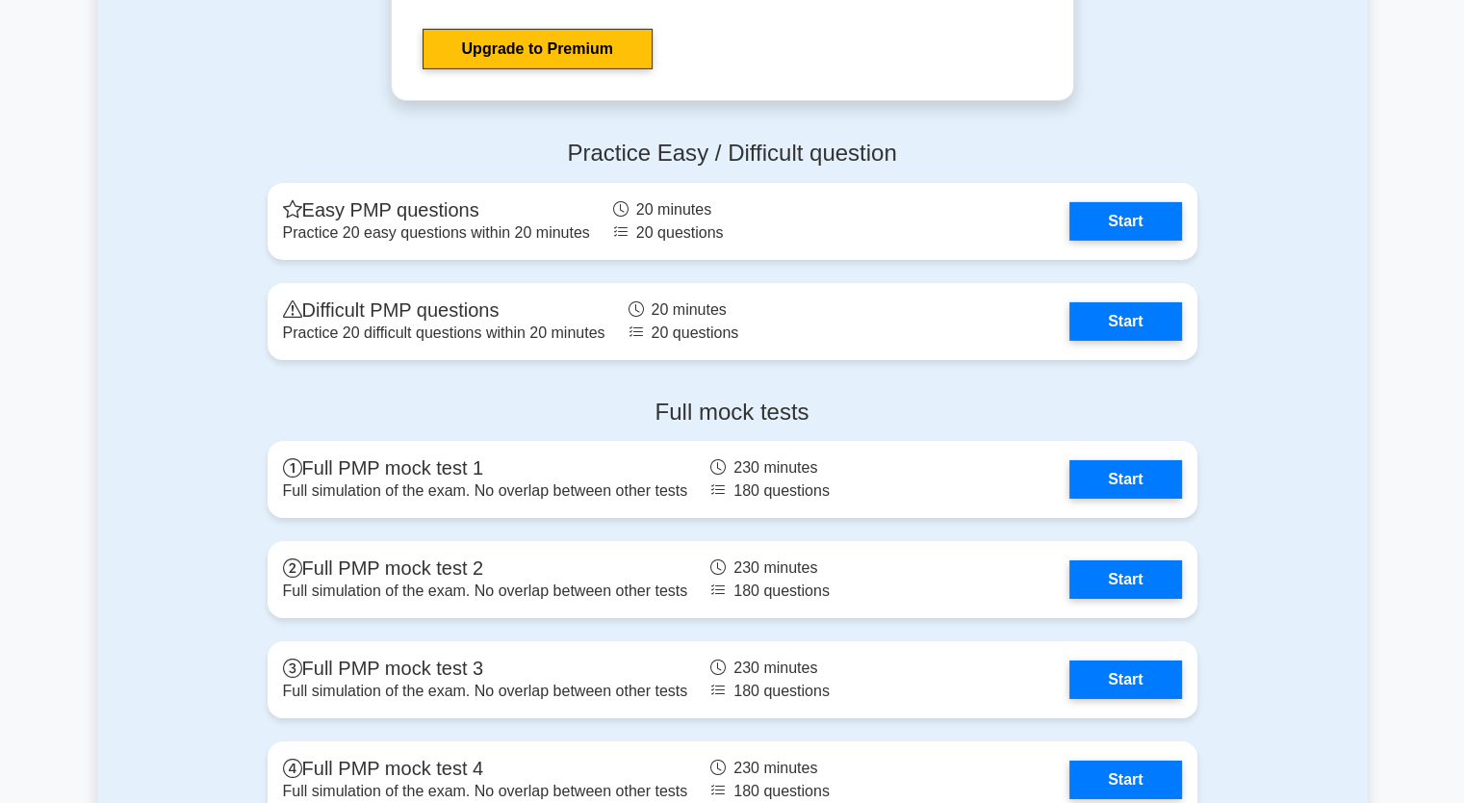
scroll to position [6354, 0]
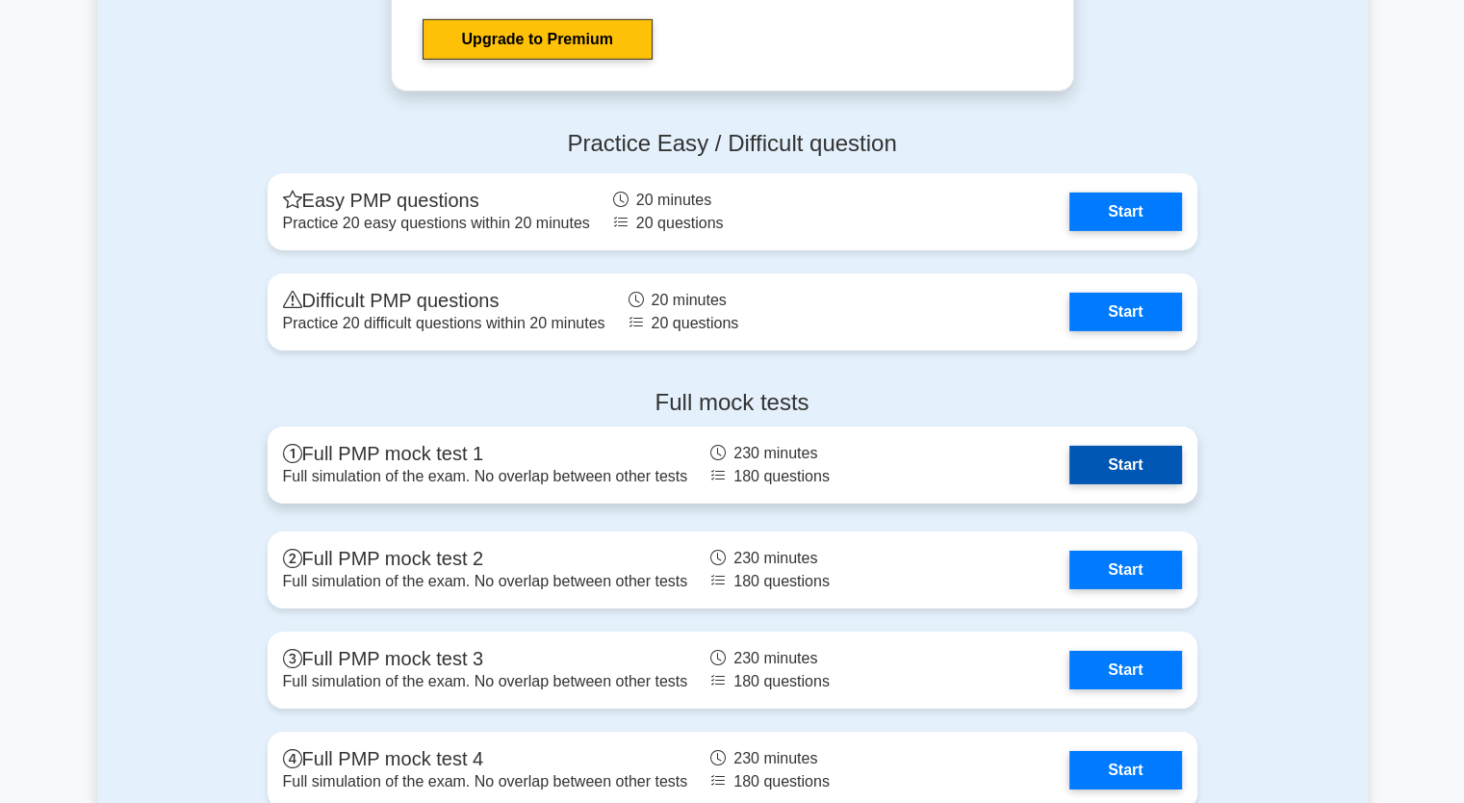
click at [1119, 462] on link "Start" at bounding box center [1126, 465] width 112 height 39
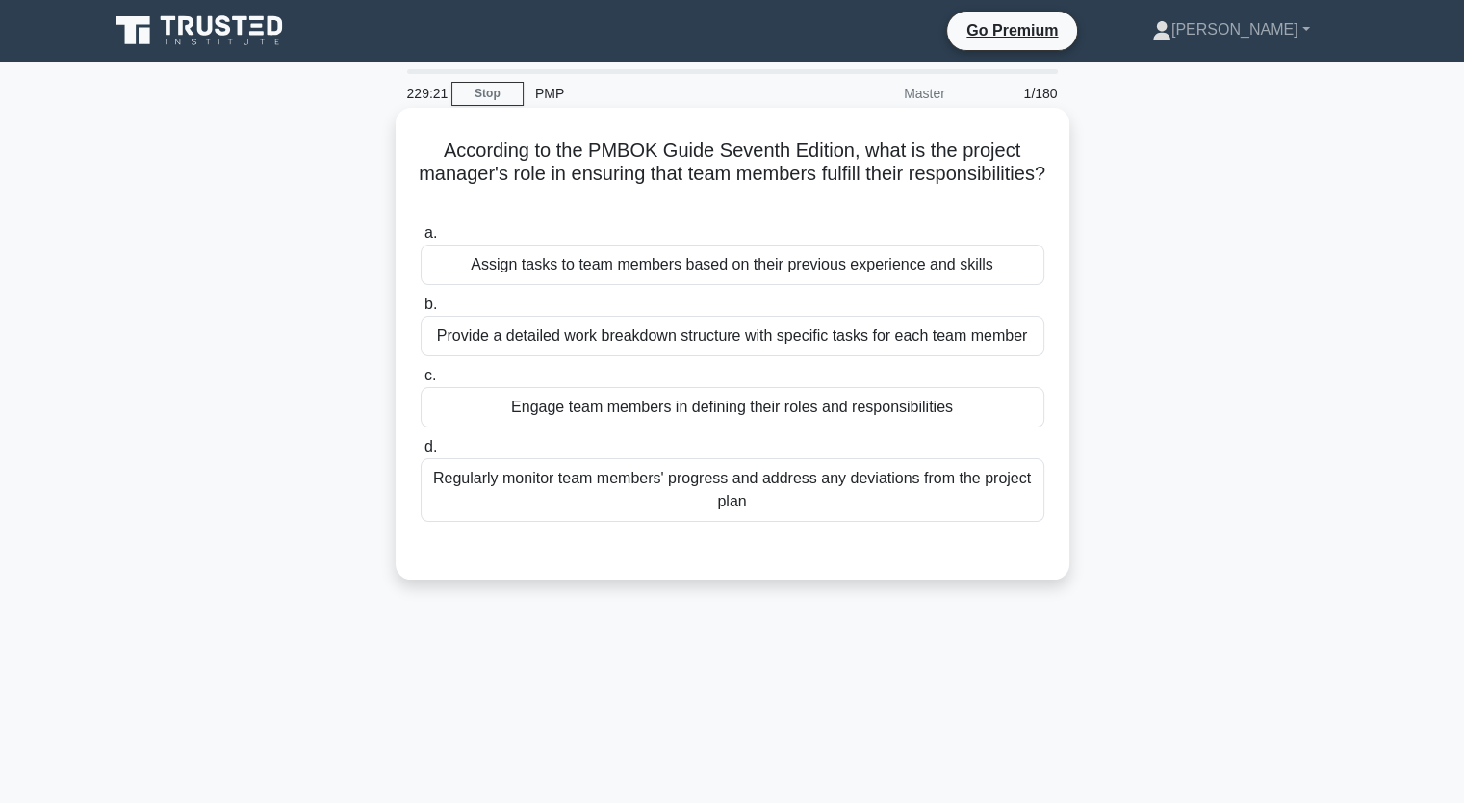
click at [684, 344] on div "Provide a detailed work breakdown structure with specific tasks for each team m…" at bounding box center [733, 336] width 624 height 40
click at [421, 311] on input "b. Provide a detailed work breakdown structure with specific tasks for each tea…" at bounding box center [421, 304] width 0 height 13
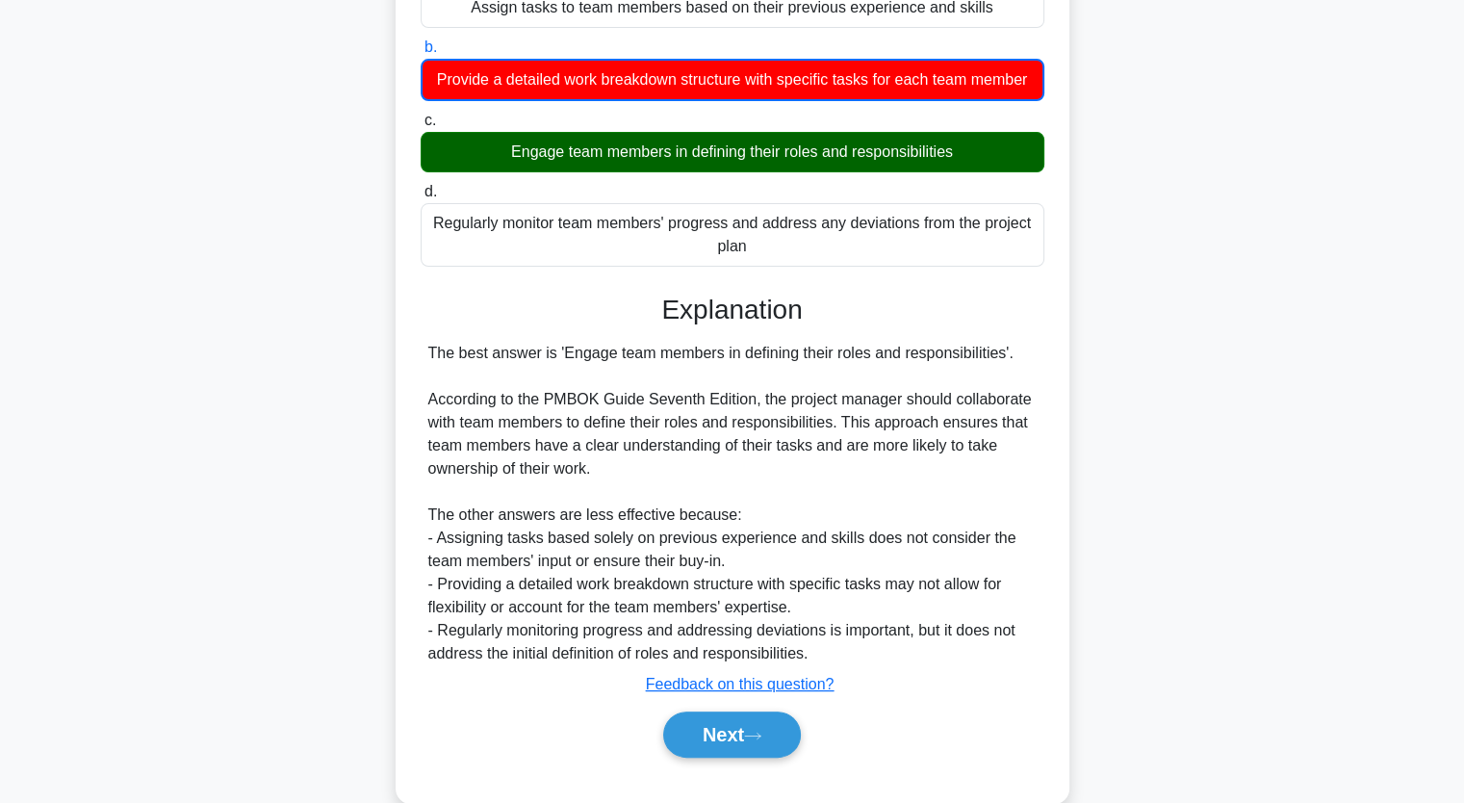
scroll to position [316, 0]
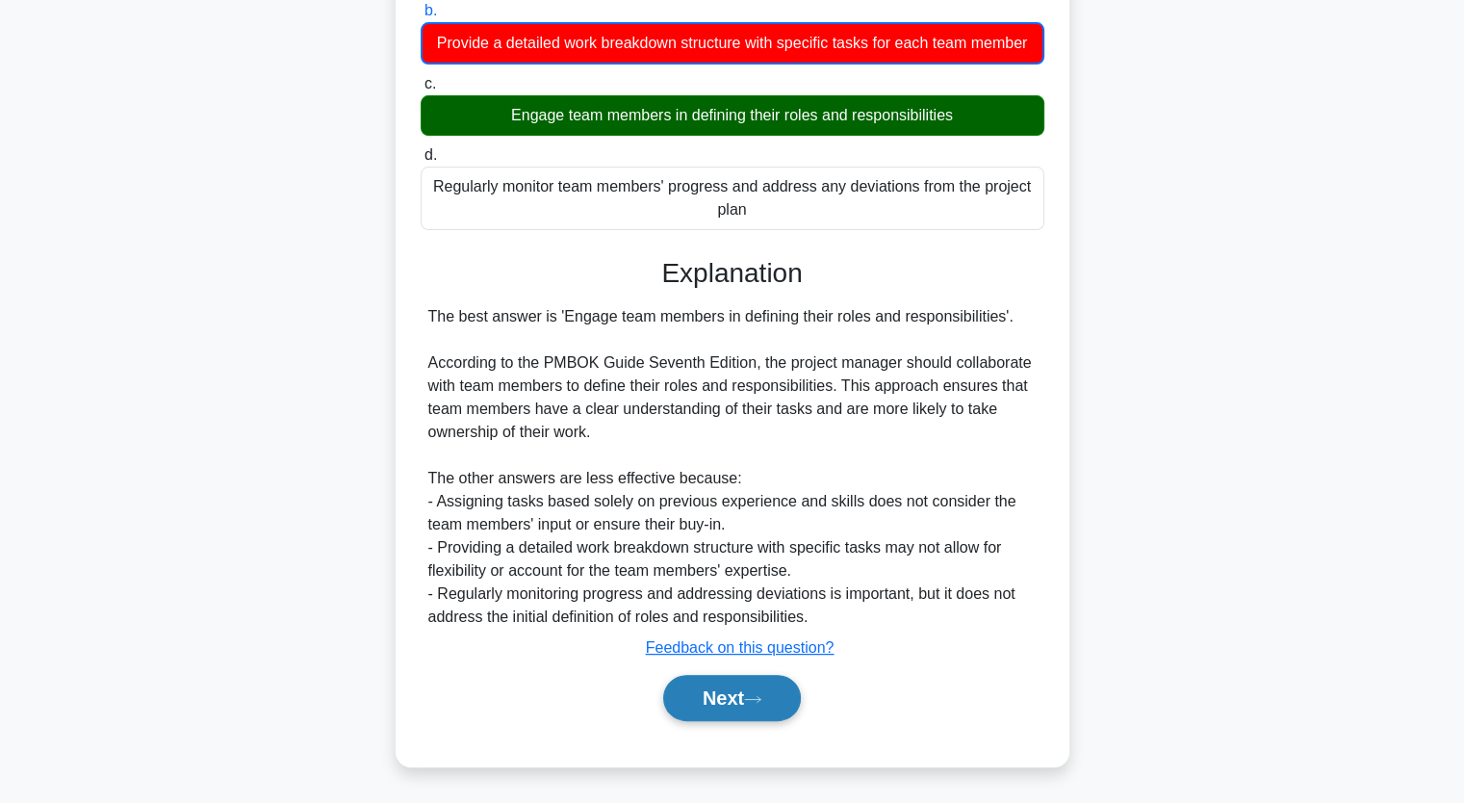
click at [709, 703] on button "Next" at bounding box center [732, 698] width 138 height 46
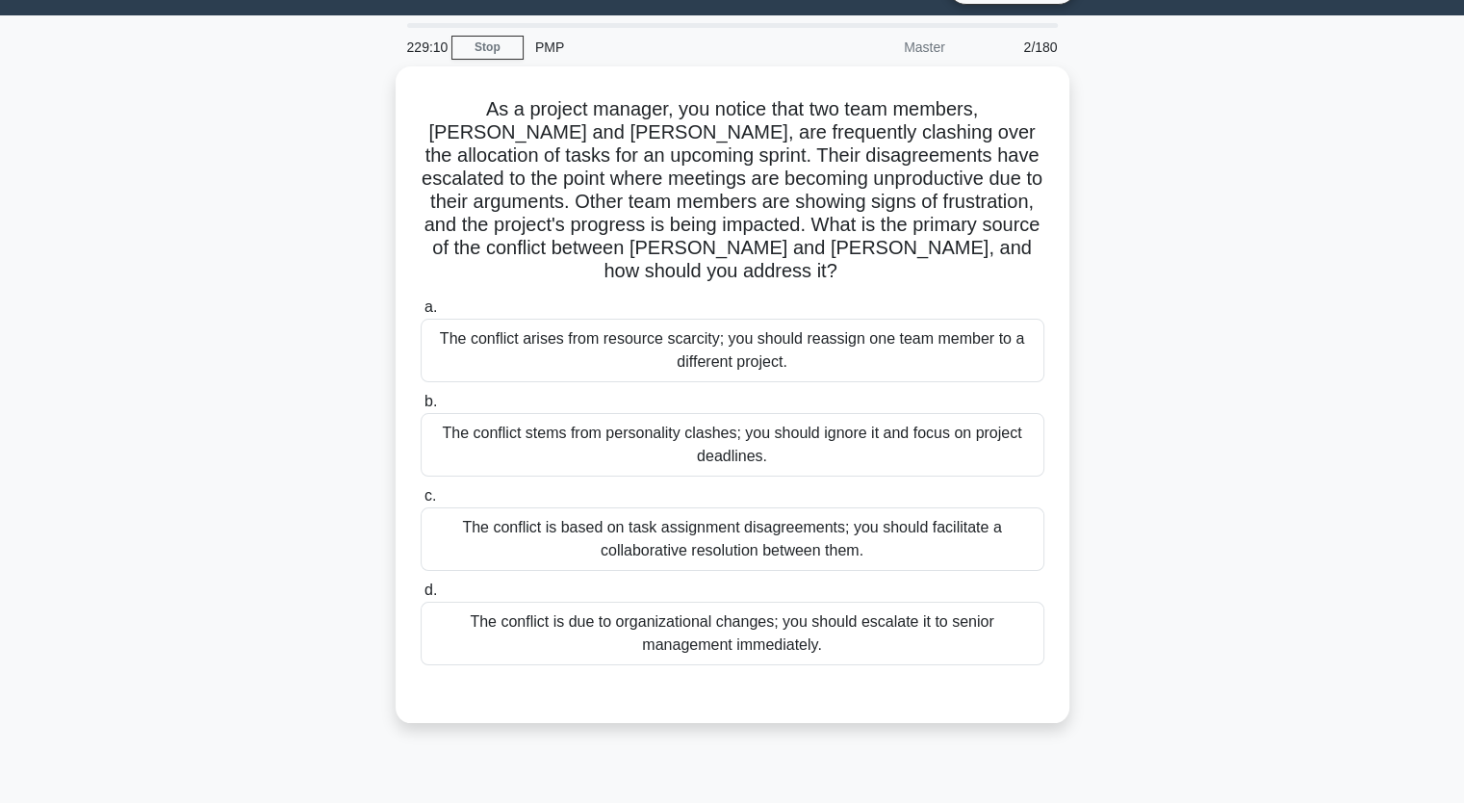
scroll to position [45, 0]
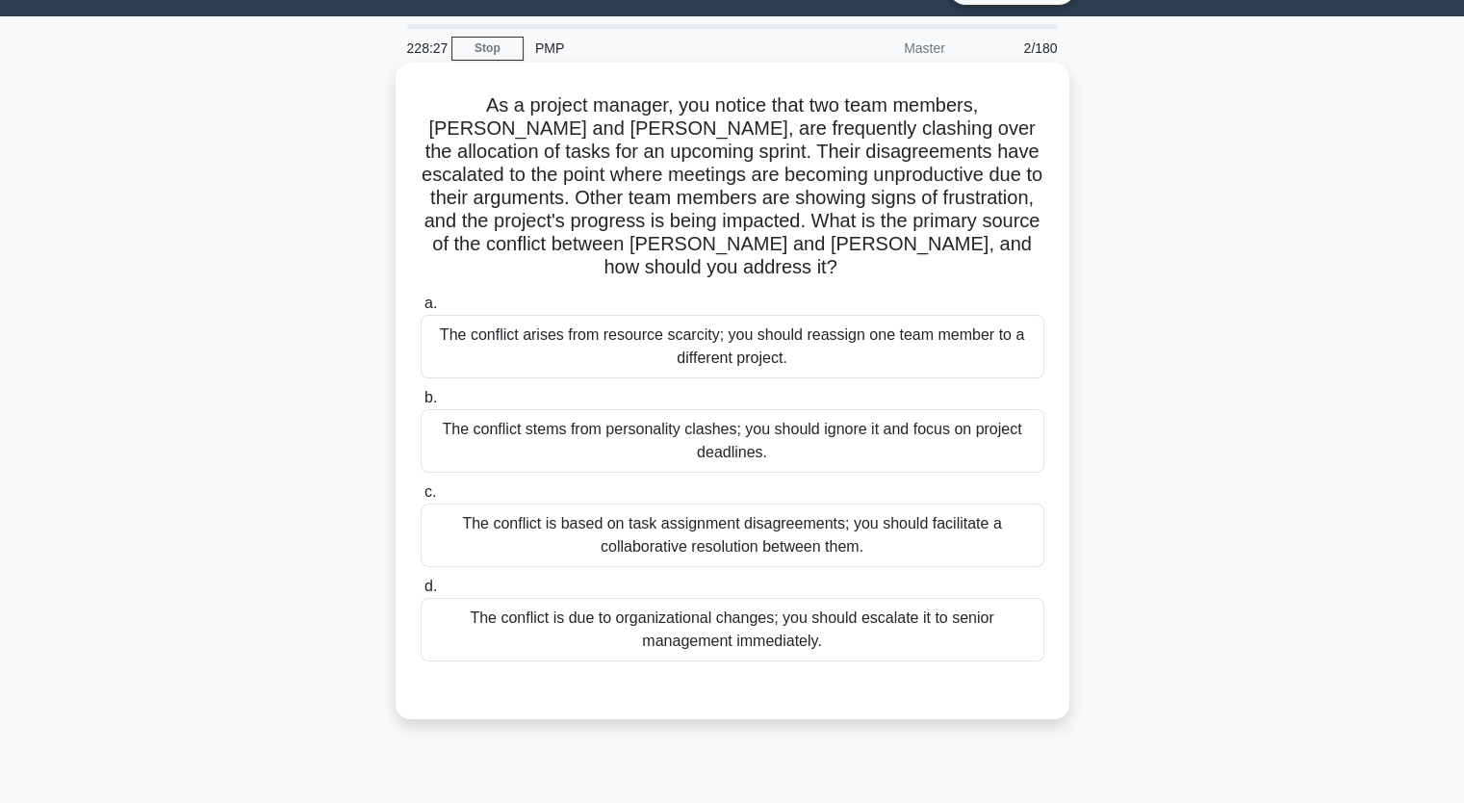
click at [663, 511] on div "The conflict is based on task assignment disagreements; you should facilitate a…" at bounding box center [733, 536] width 624 height 64
click at [421, 499] on input "c. The conflict is based on task assignment disagreements; you should facilitat…" at bounding box center [421, 492] width 0 height 13
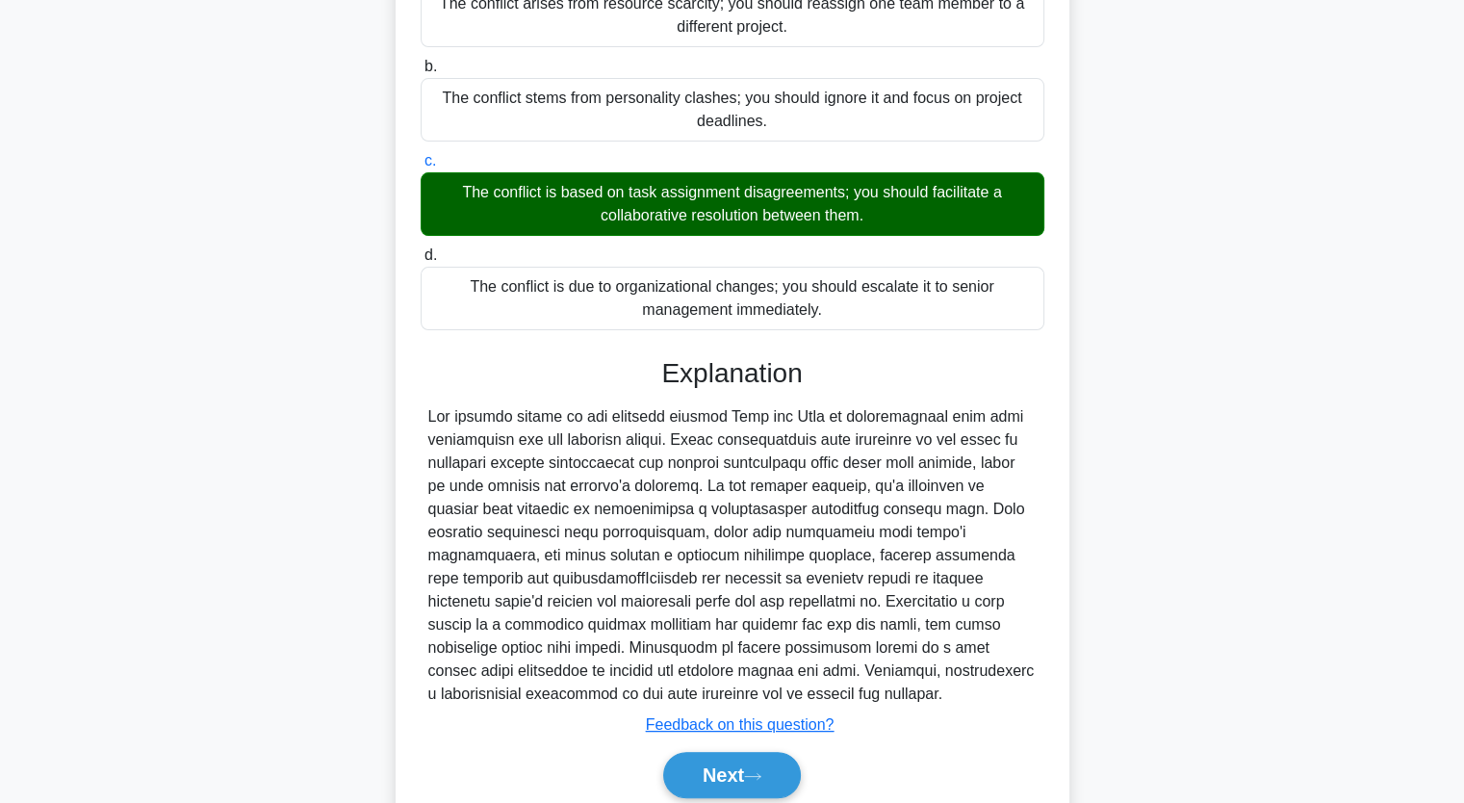
scroll to position [429, 0]
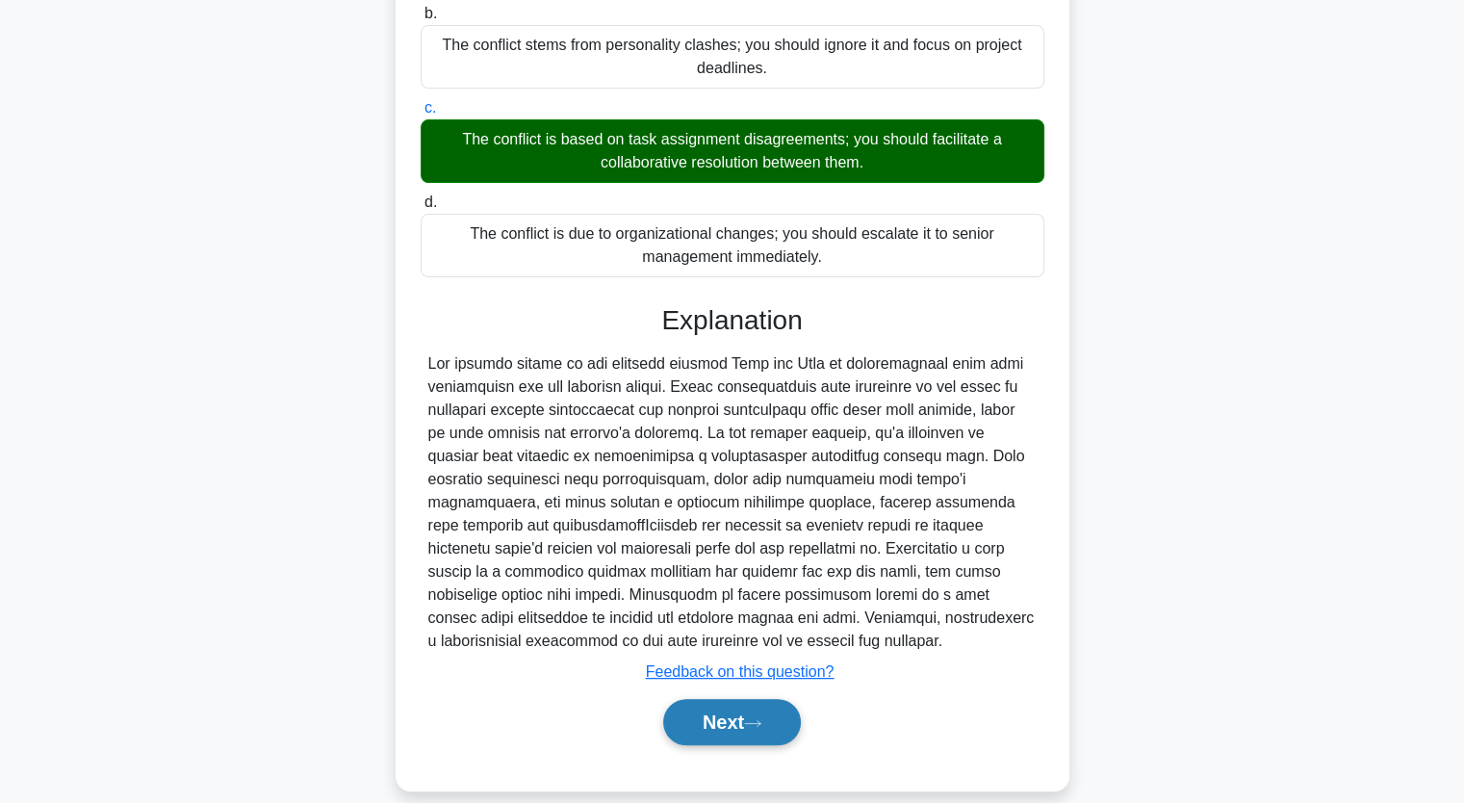
click at [776, 699] on button "Next" at bounding box center [732, 722] width 138 height 46
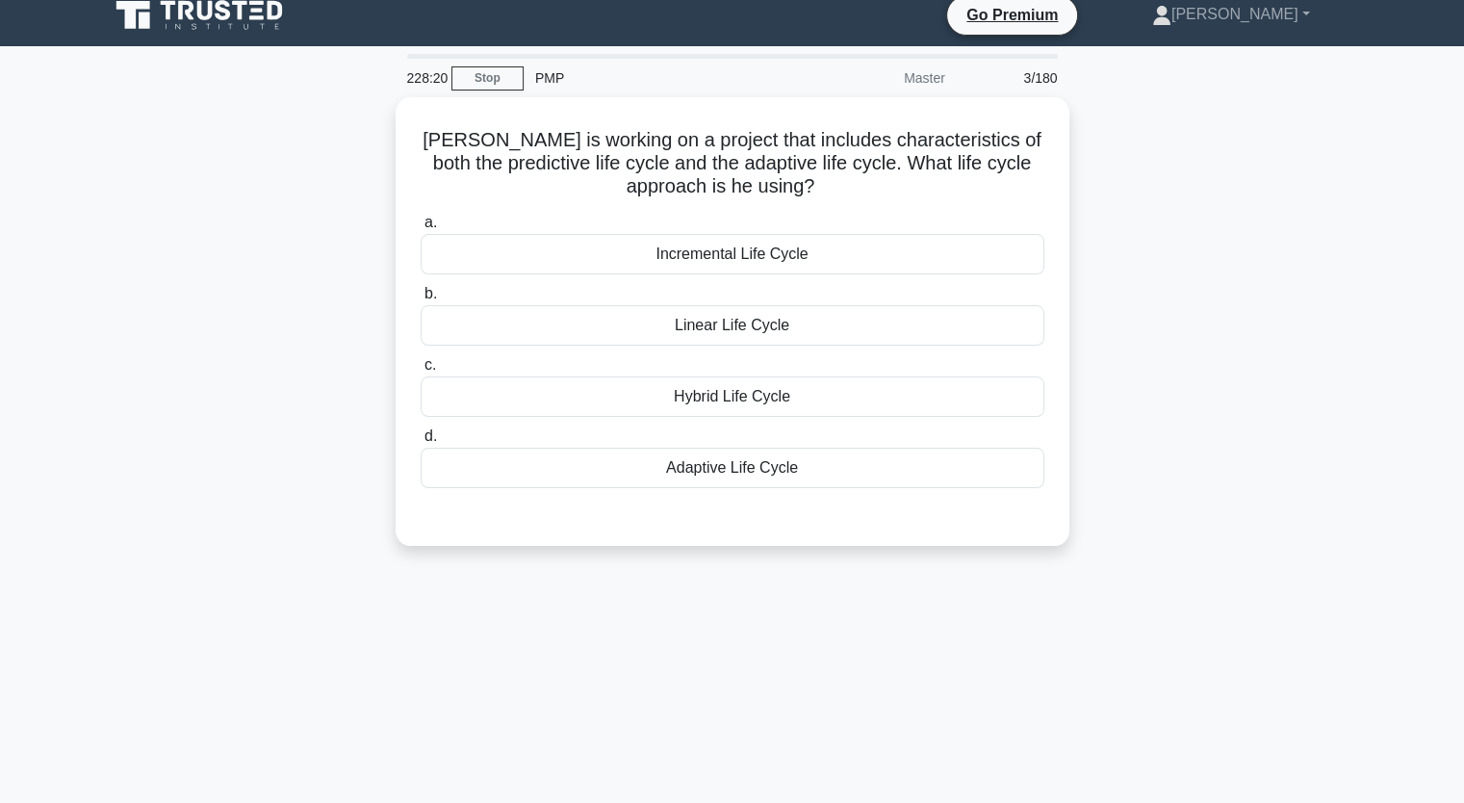
scroll to position [14, 0]
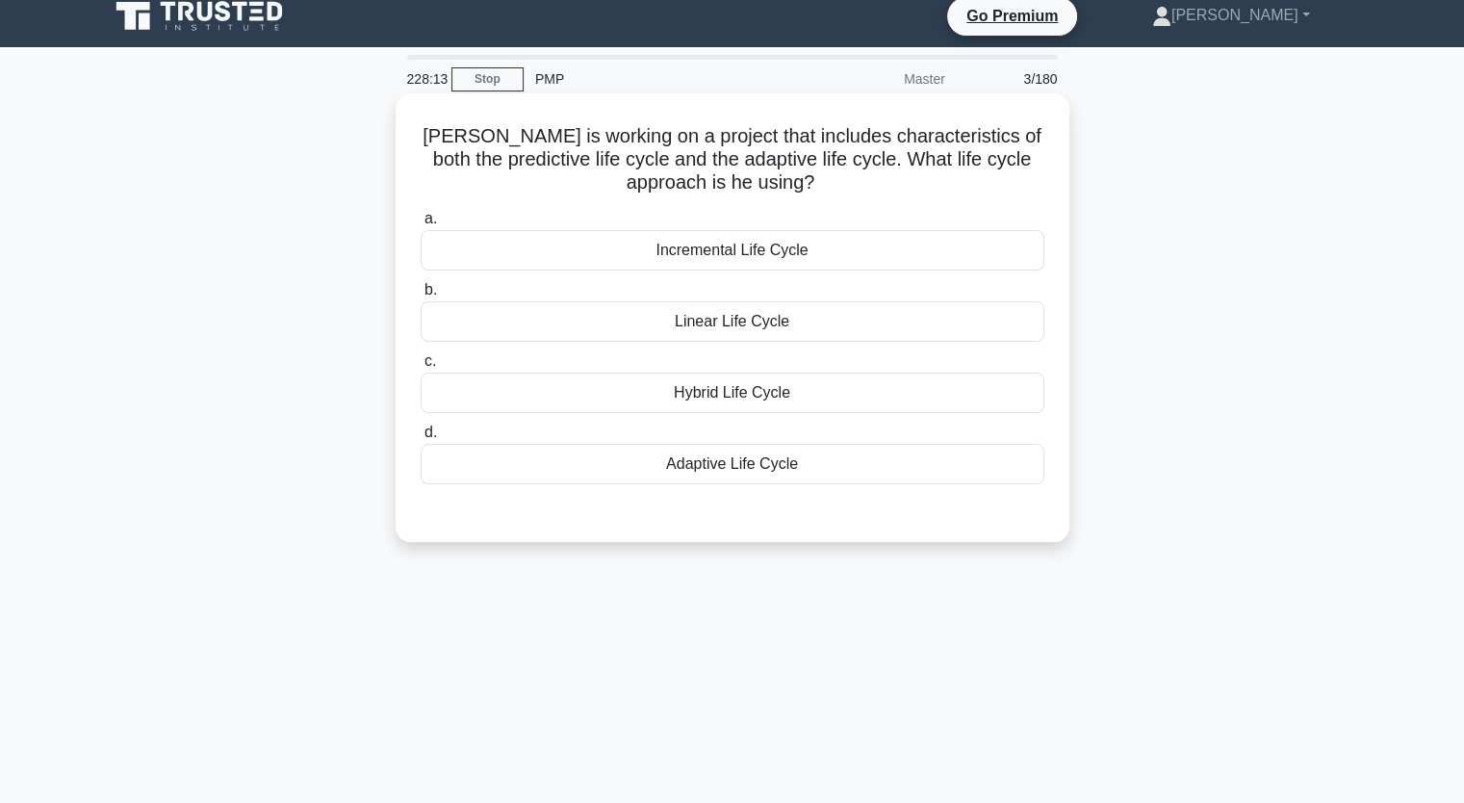
click at [762, 389] on div "Hybrid Life Cycle" at bounding box center [733, 393] width 624 height 40
click at [421, 368] on input "c. Hybrid Life Cycle" at bounding box center [421, 361] width 0 height 13
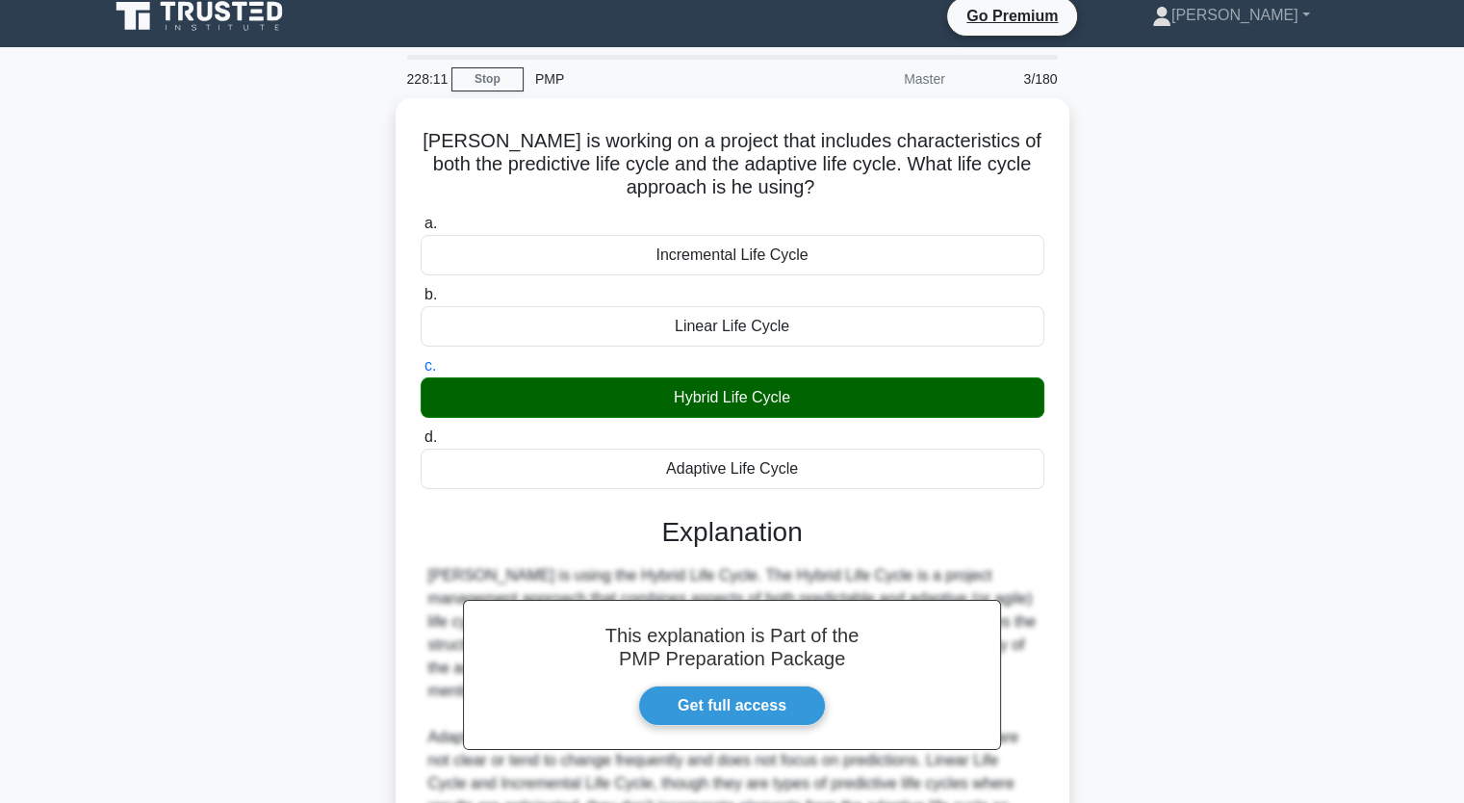
scroll to position [238, 0]
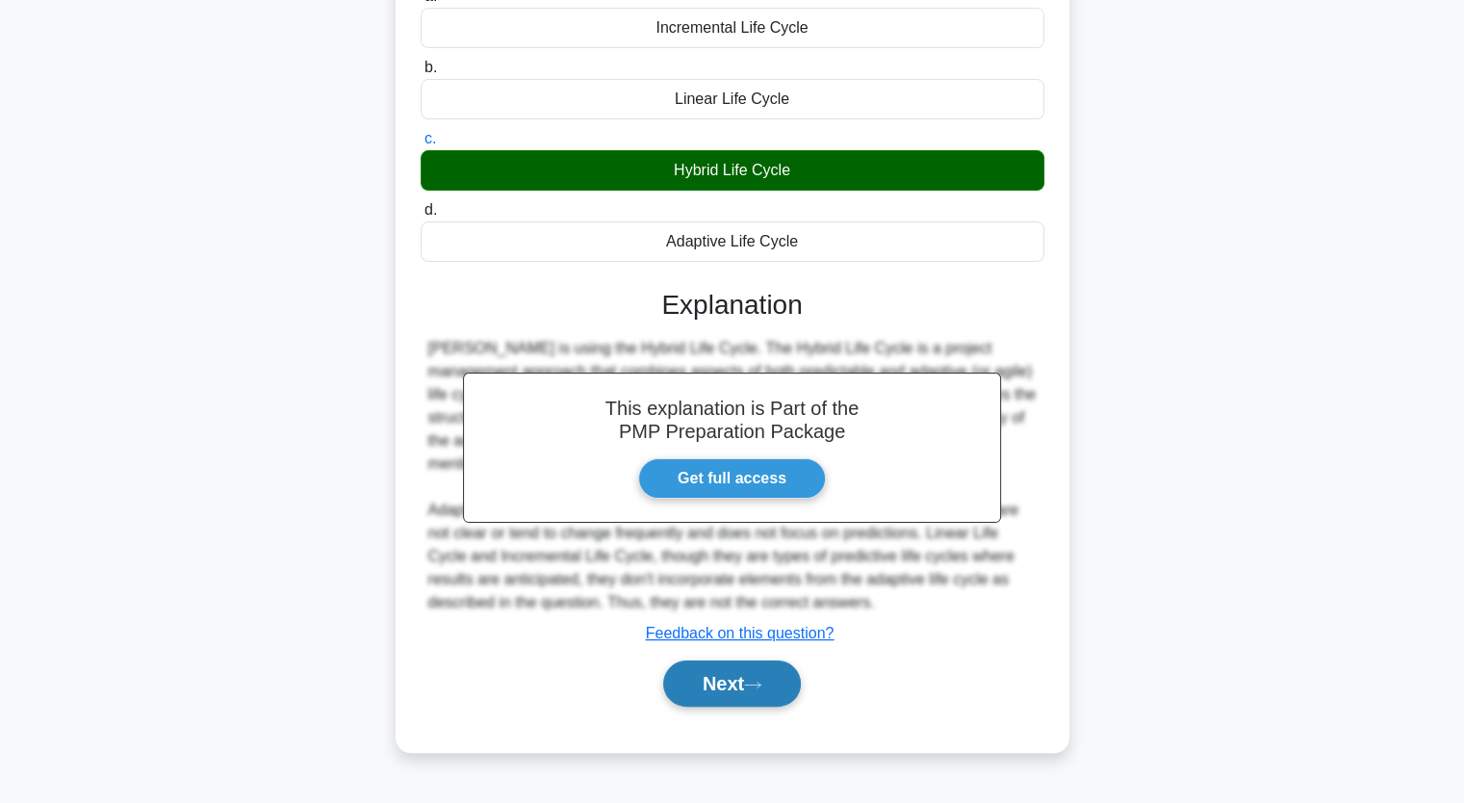
click at [762, 684] on icon at bounding box center [752, 685] width 17 height 11
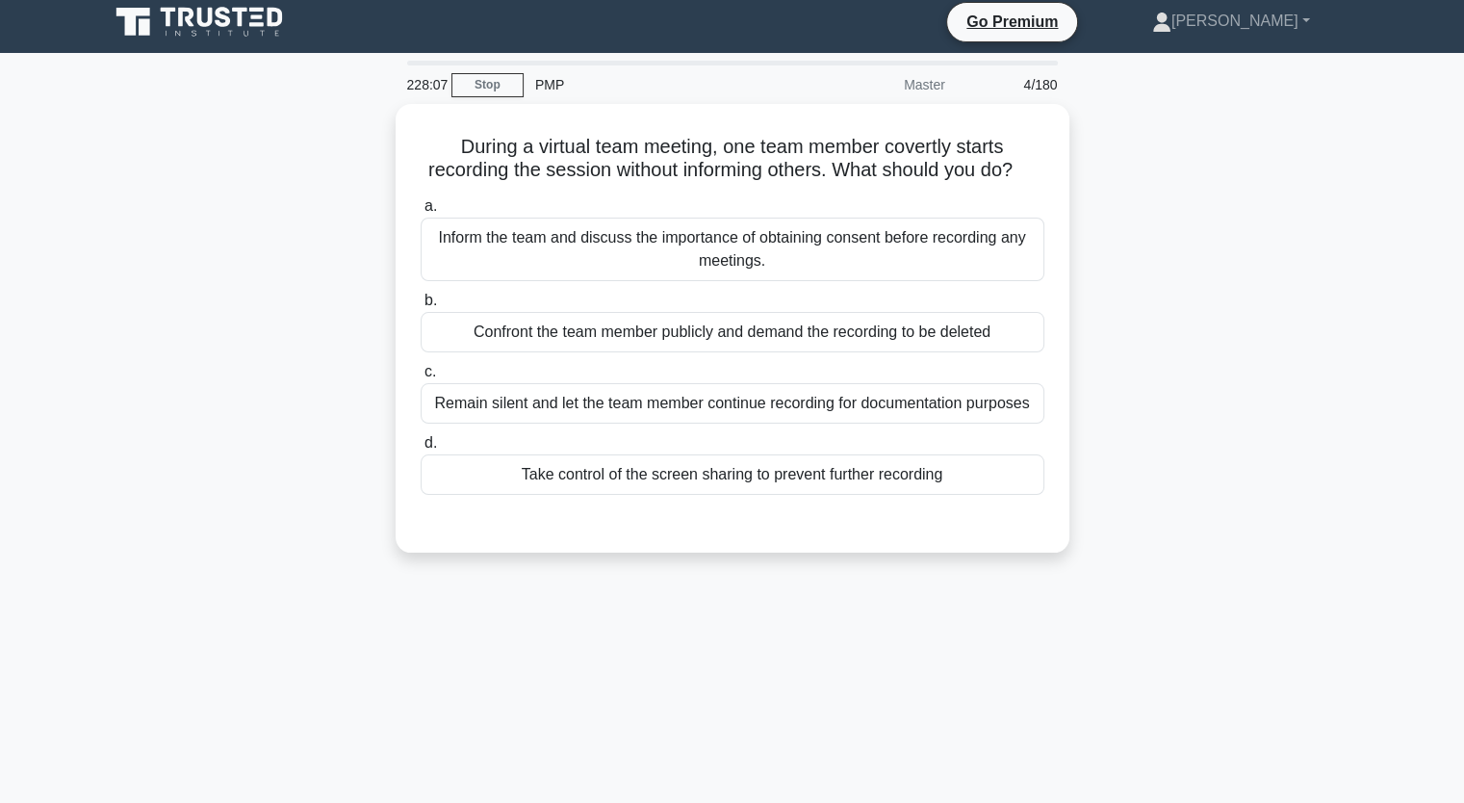
scroll to position [0, 0]
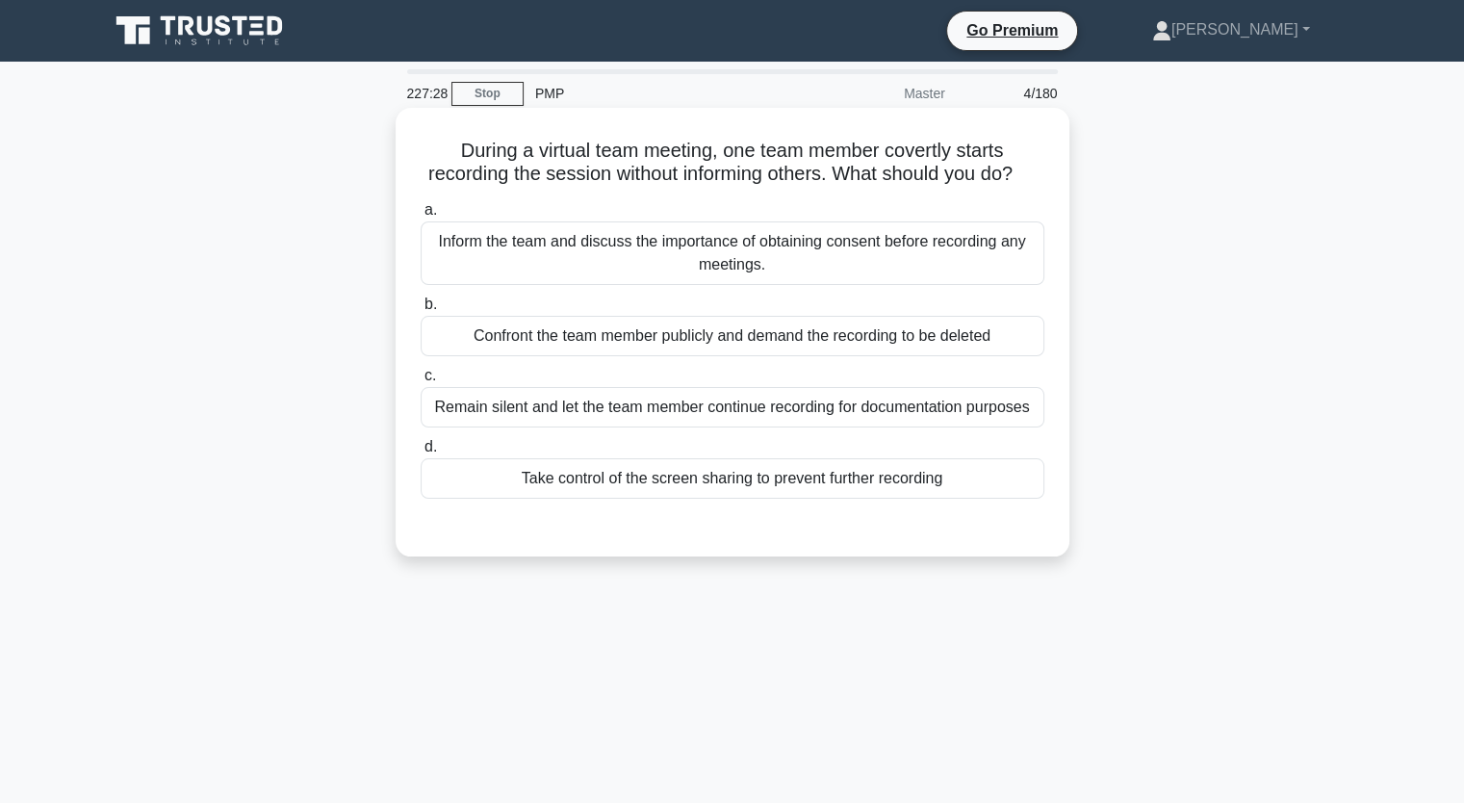
click at [674, 256] on div "Inform the team and discuss the importance of obtaining consent before recordin…" at bounding box center [733, 253] width 624 height 64
click at [421, 217] on input "a. Inform the team and discuss the importance of obtaining consent before recor…" at bounding box center [421, 210] width 0 height 13
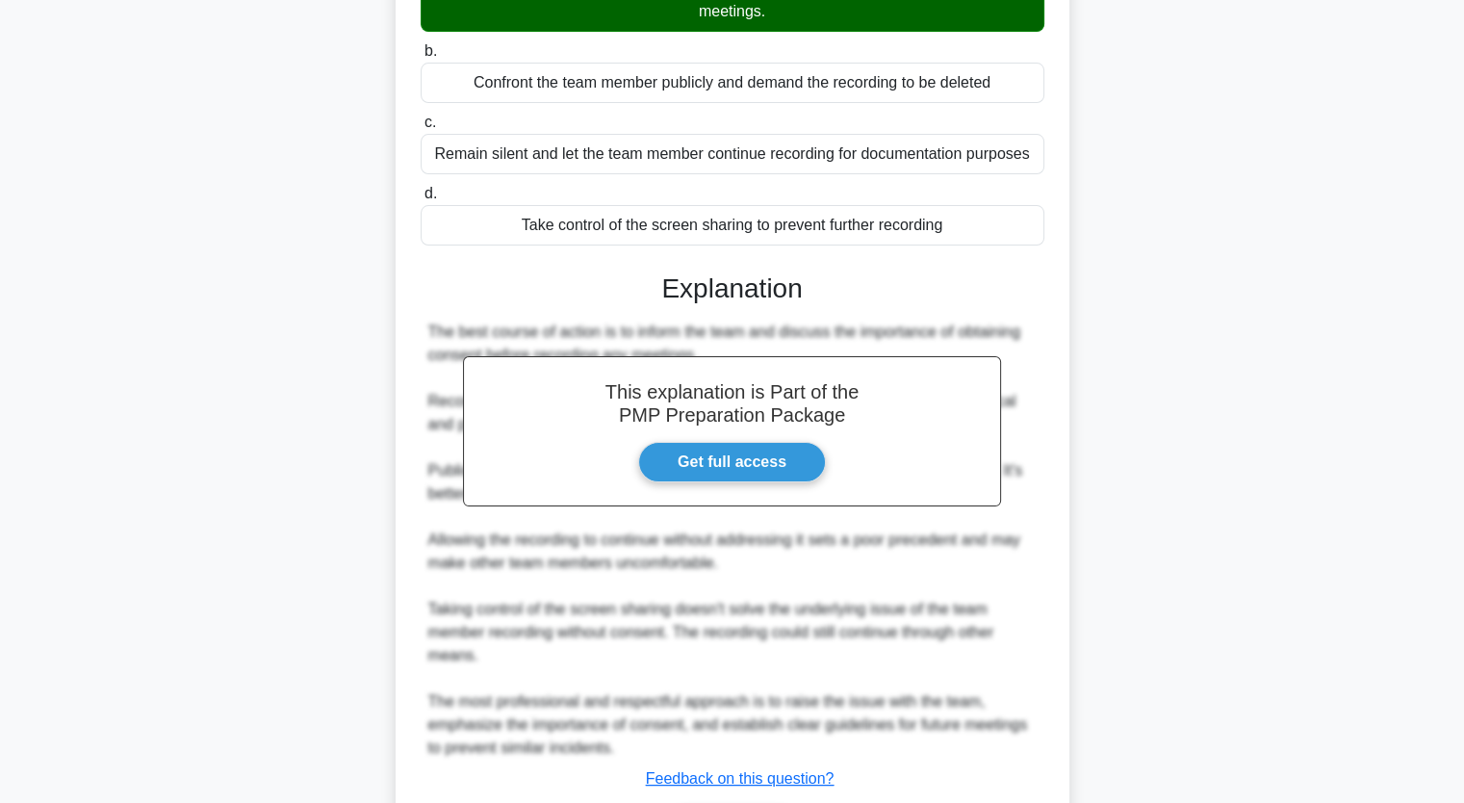
scroll to position [406, 0]
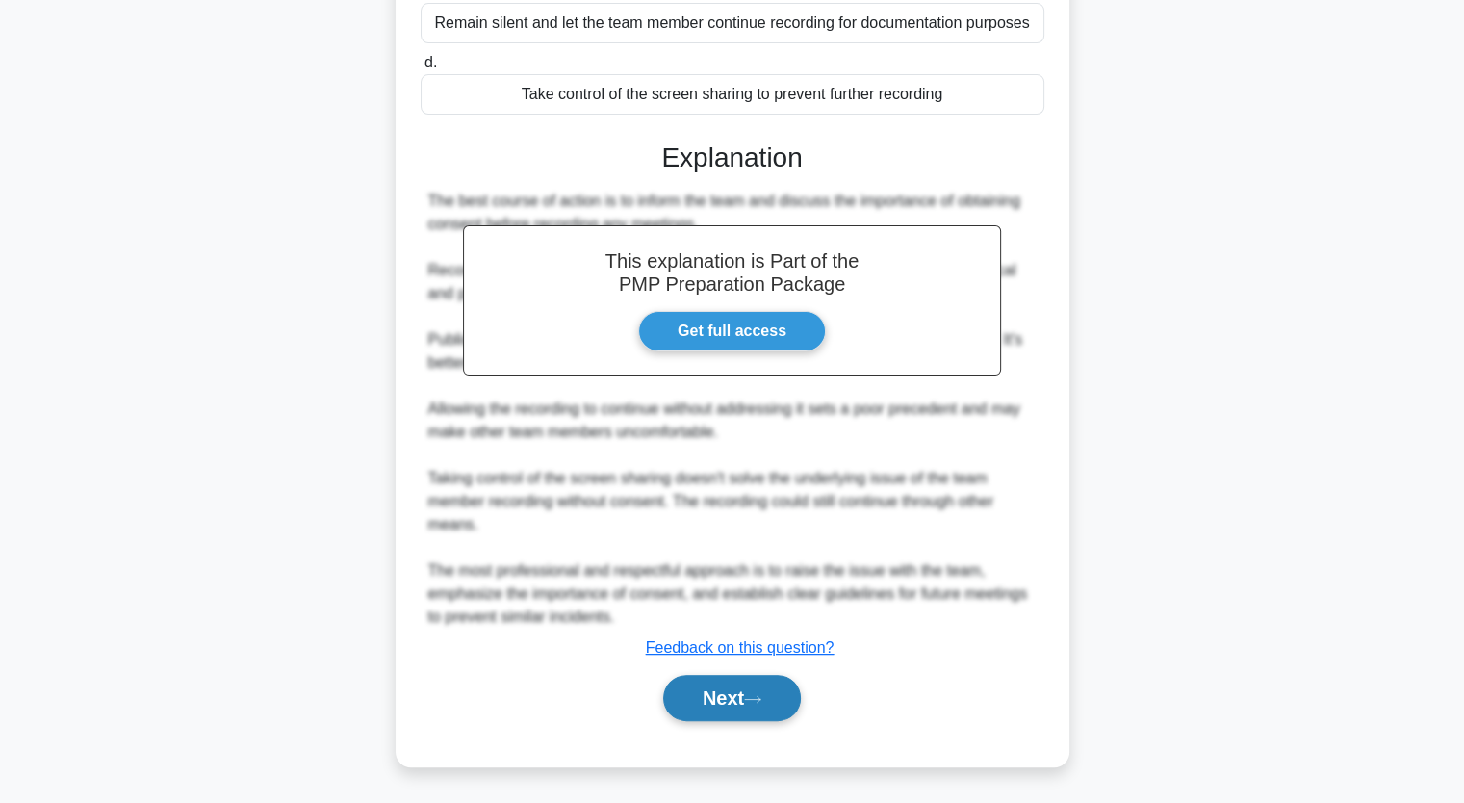
click at [682, 718] on button "Next" at bounding box center [732, 698] width 138 height 46
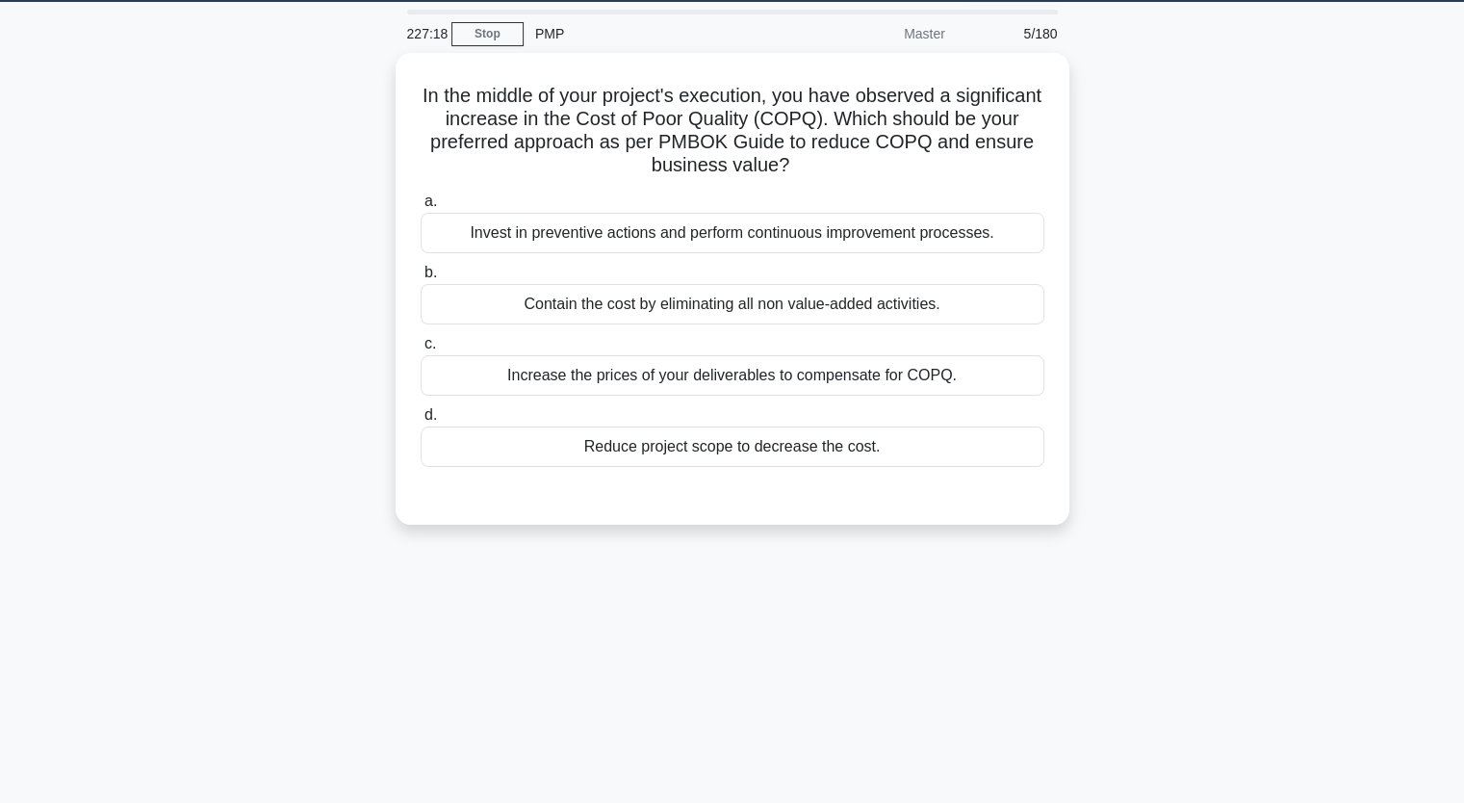
scroll to position [62, 0]
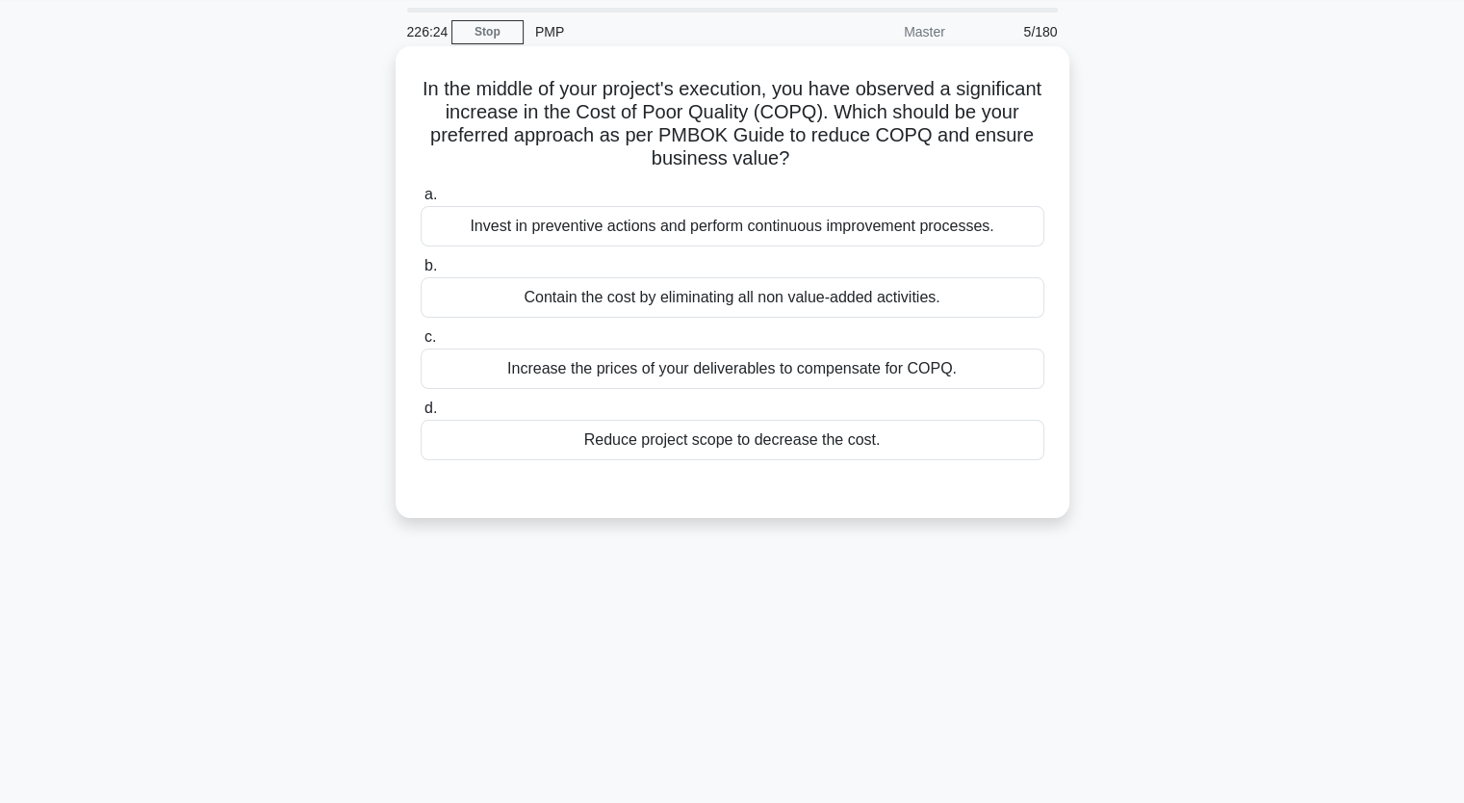
click at [1011, 236] on div "Invest in preventive actions and perform continuous improvement processes." at bounding box center [733, 226] width 624 height 40
click at [421, 201] on input "a. Invest in preventive actions and perform continuous improvement processes." at bounding box center [421, 195] width 0 height 13
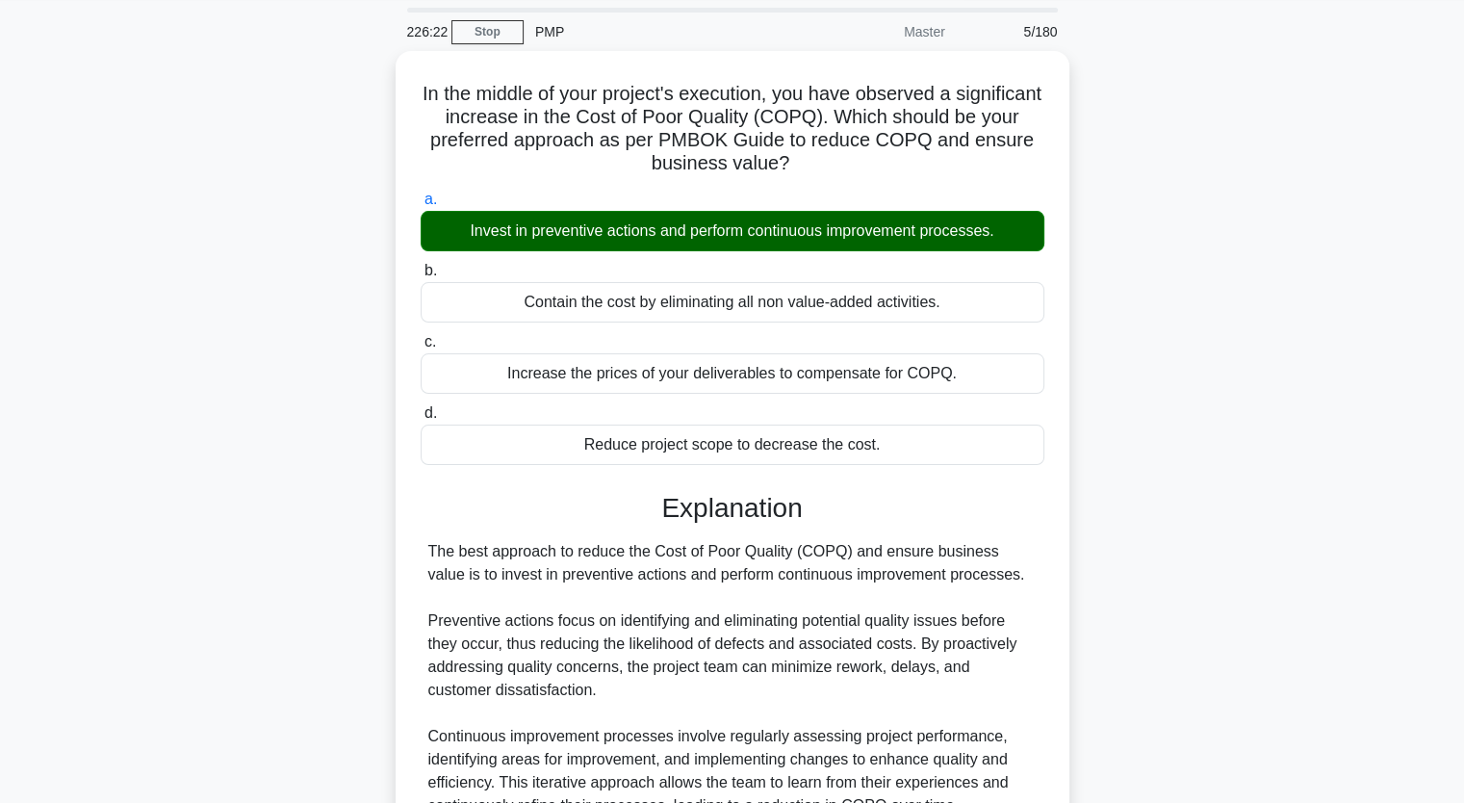
scroll to position [499, 0]
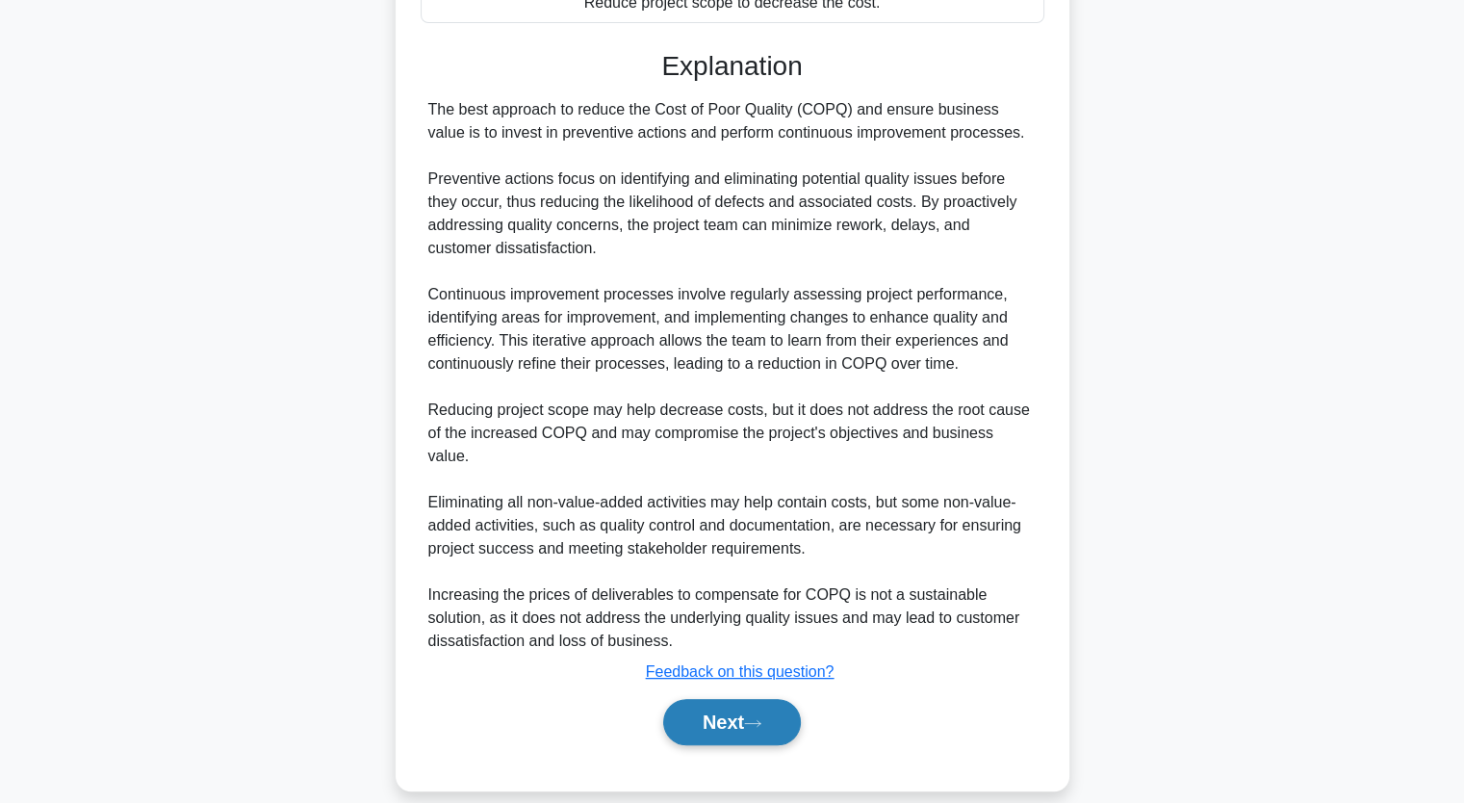
click at [728, 703] on button "Next" at bounding box center [732, 722] width 138 height 46
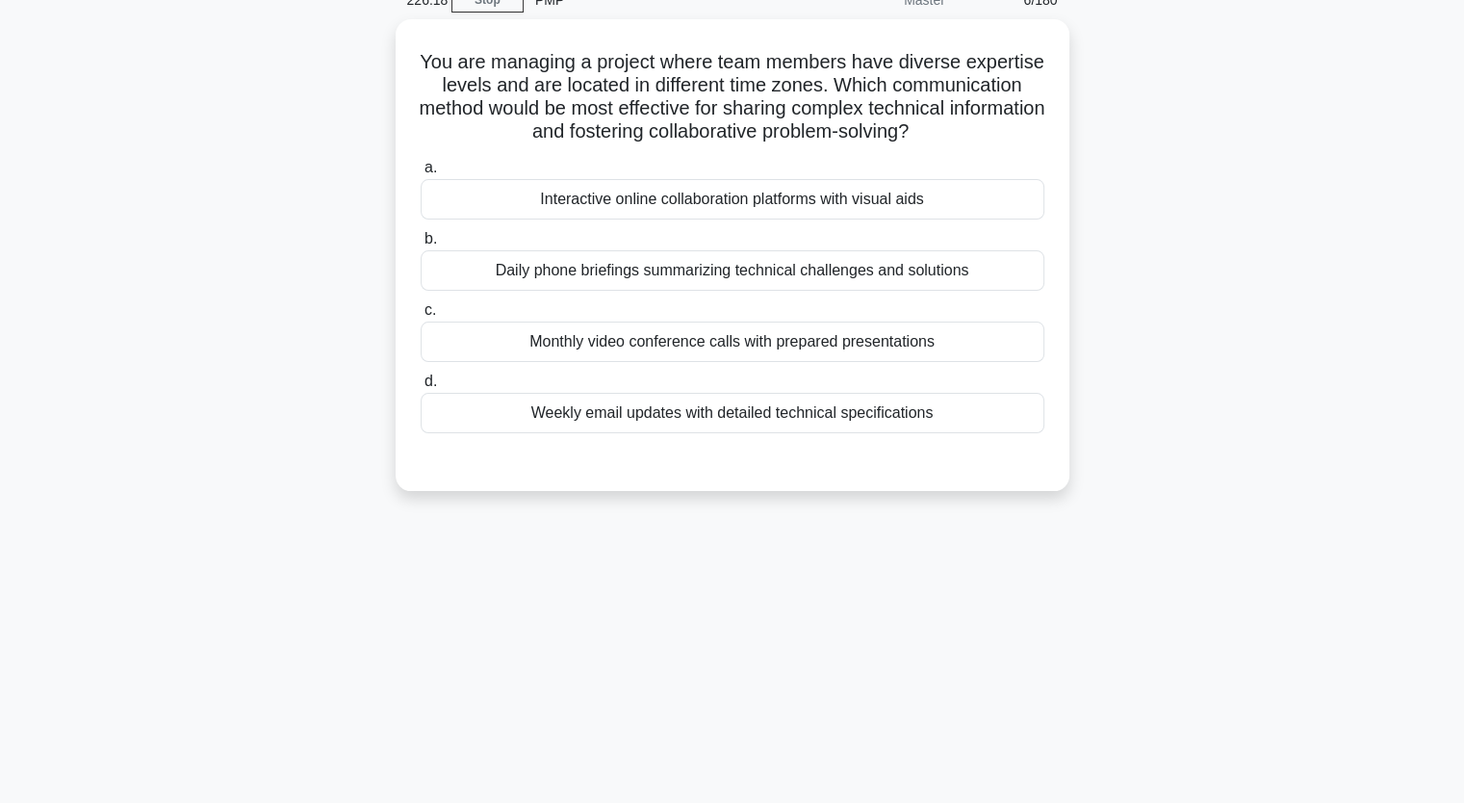
scroll to position [56, 0]
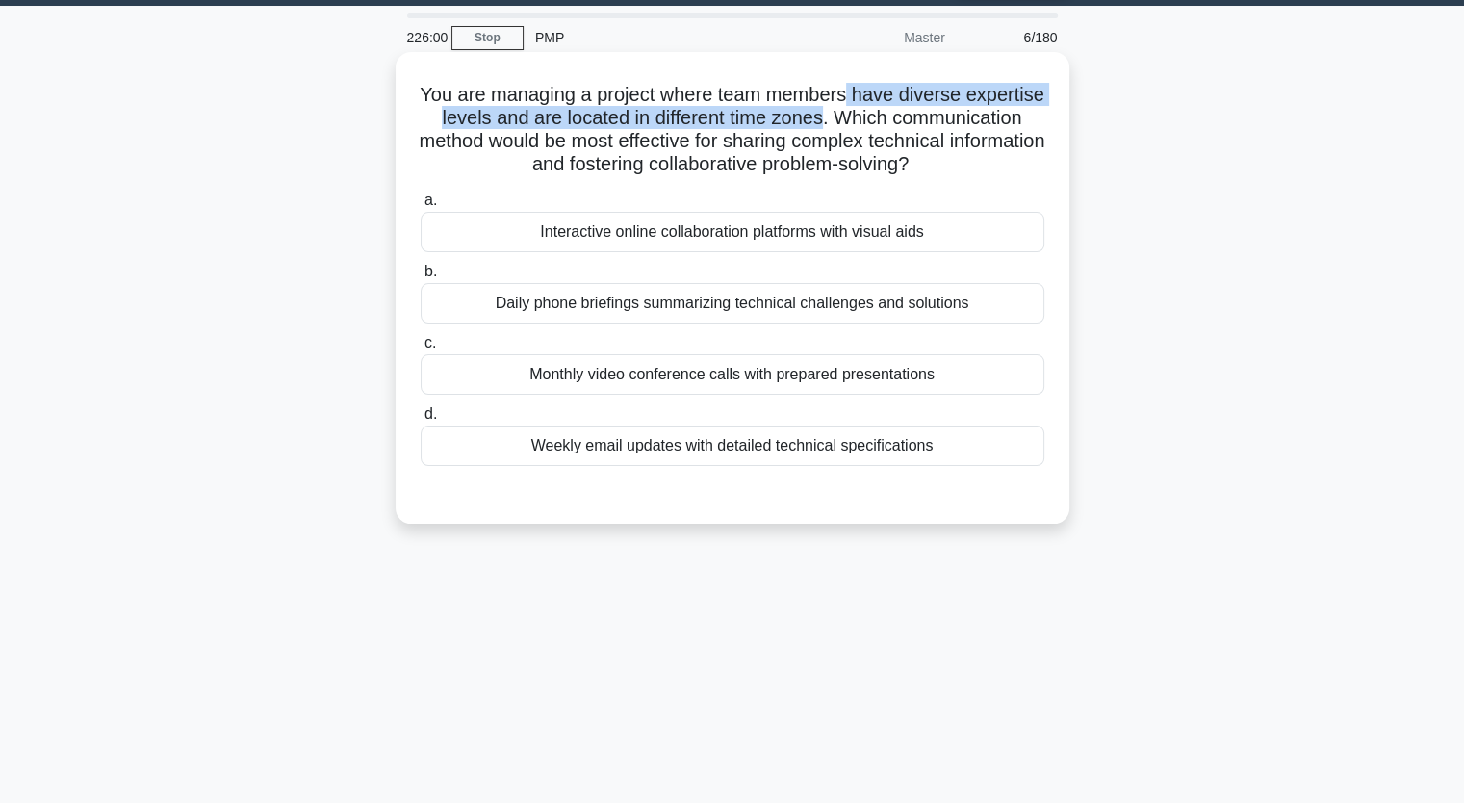
drag, startPoint x: 889, startPoint y: 97, endPoint x: 936, endPoint y: 121, distance: 53.0
click at [936, 121] on h5 "You are managing a project where team members have diverse expertise levels and…" at bounding box center [733, 130] width 628 height 94
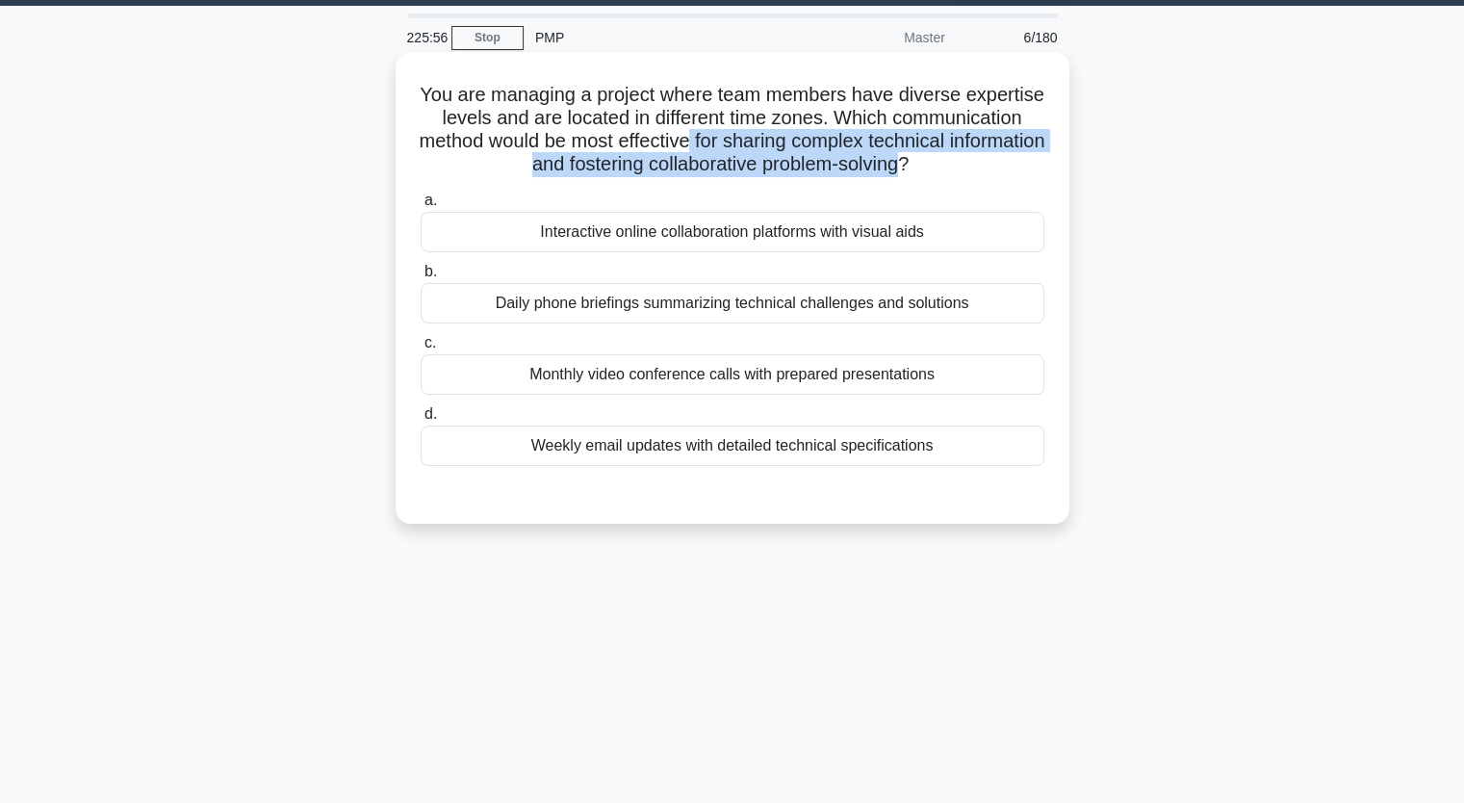
drag, startPoint x: 854, startPoint y: 149, endPoint x: 1005, endPoint y: 170, distance: 152.6
click at [1005, 170] on h5 "You are managing a project where team members have diverse expertise levels and…" at bounding box center [733, 130] width 628 height 94
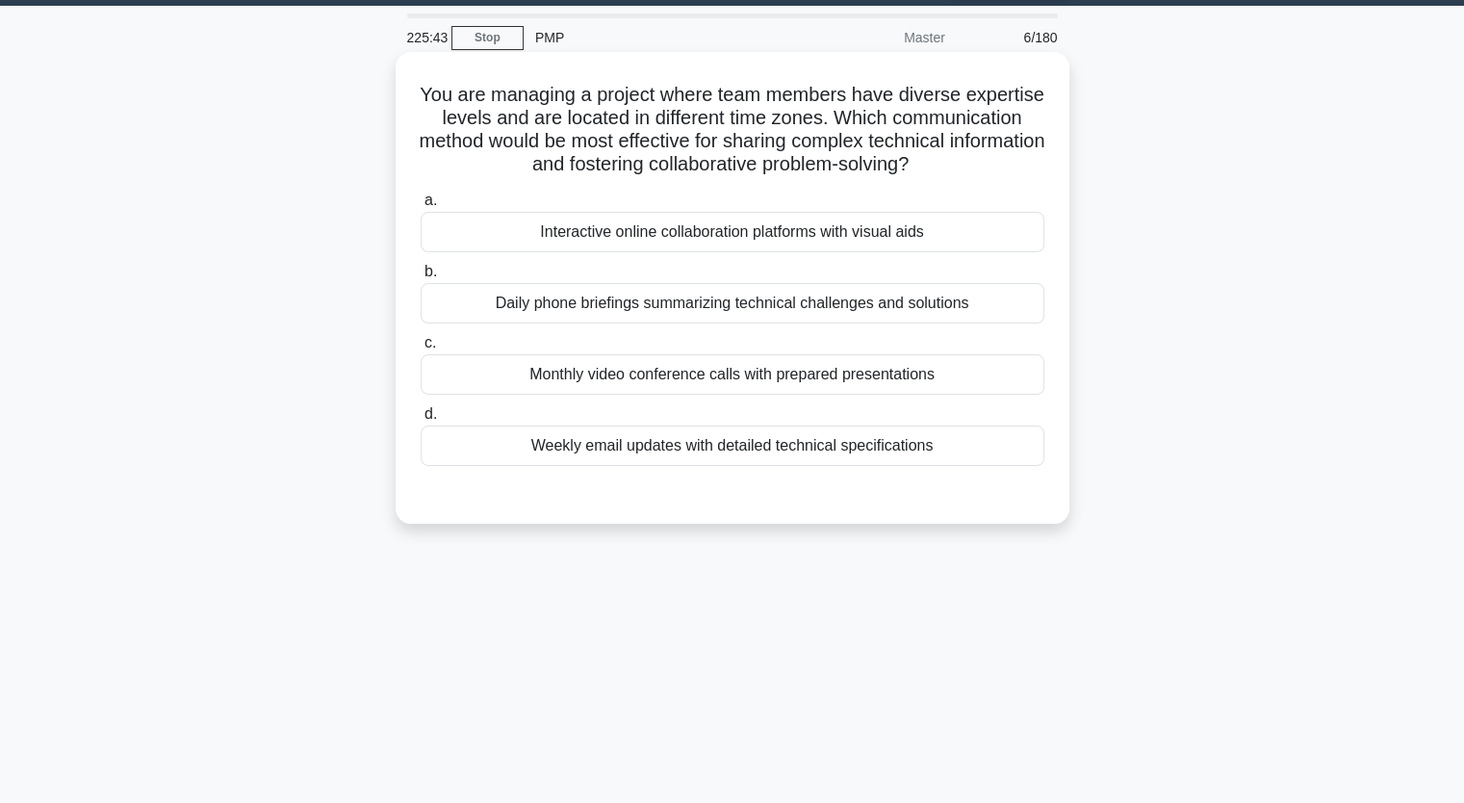
click at [1007, 243] on div "Interactive online collaboration platforms with visual aids" at bounding box center [733, 232] width 624 height 40
click at [421, 207] on input "a. Interactive online collaboration platforms with visual aids" at bounding box center [421, 200] width 0 height 13
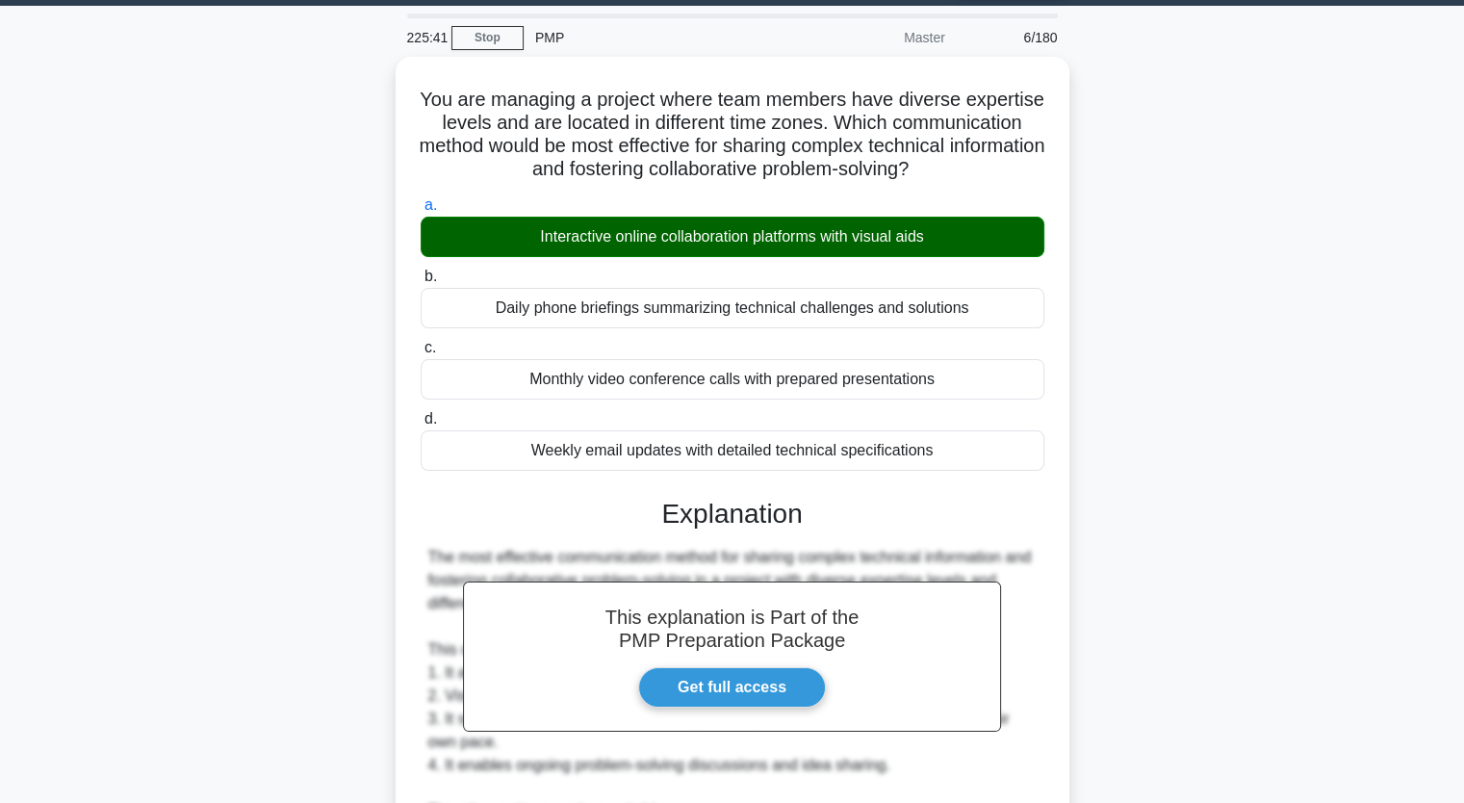
scroll to position [591, 0]
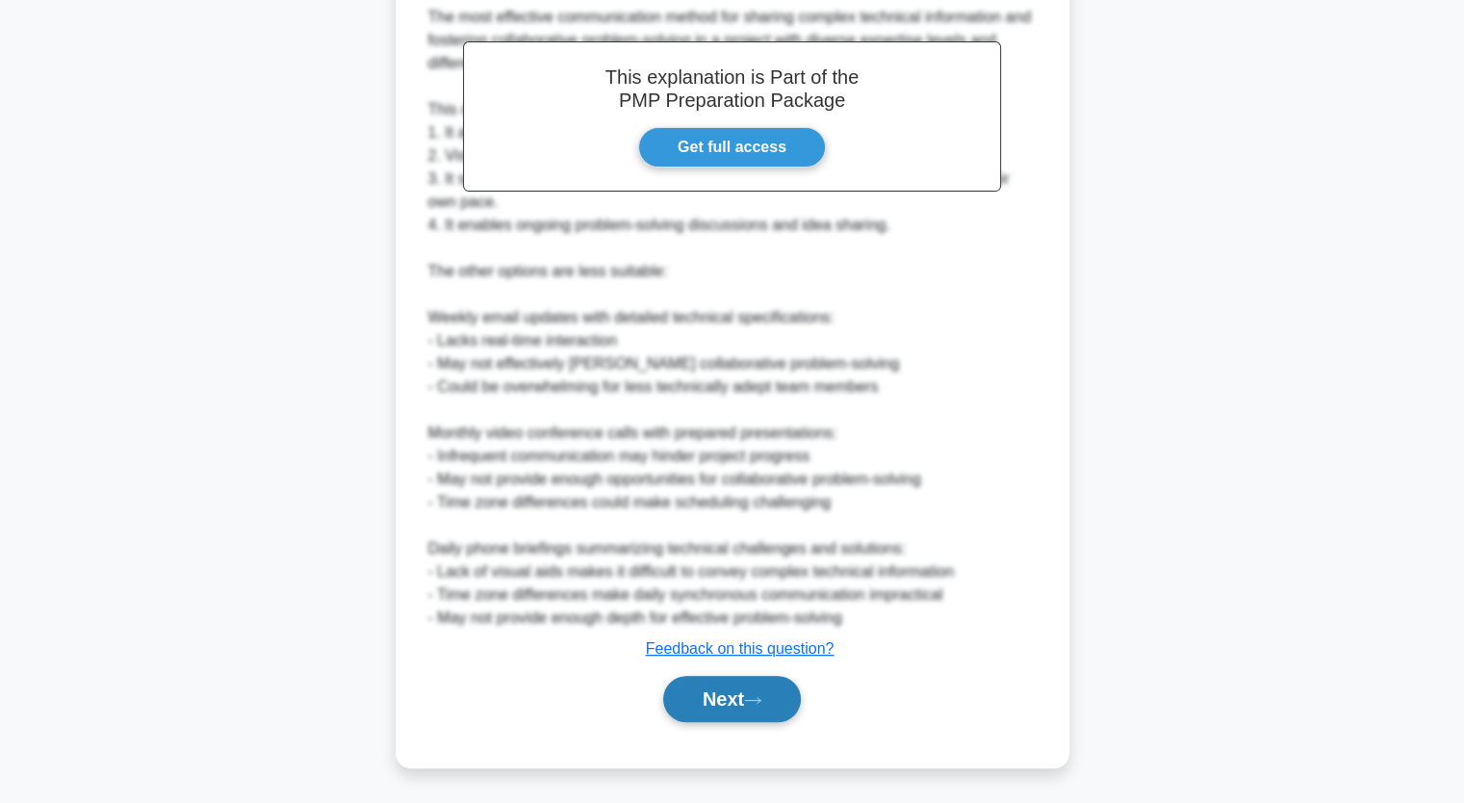
click at [732, 707] on button "Next" at bounding box center [732, 699] width 138 height 46
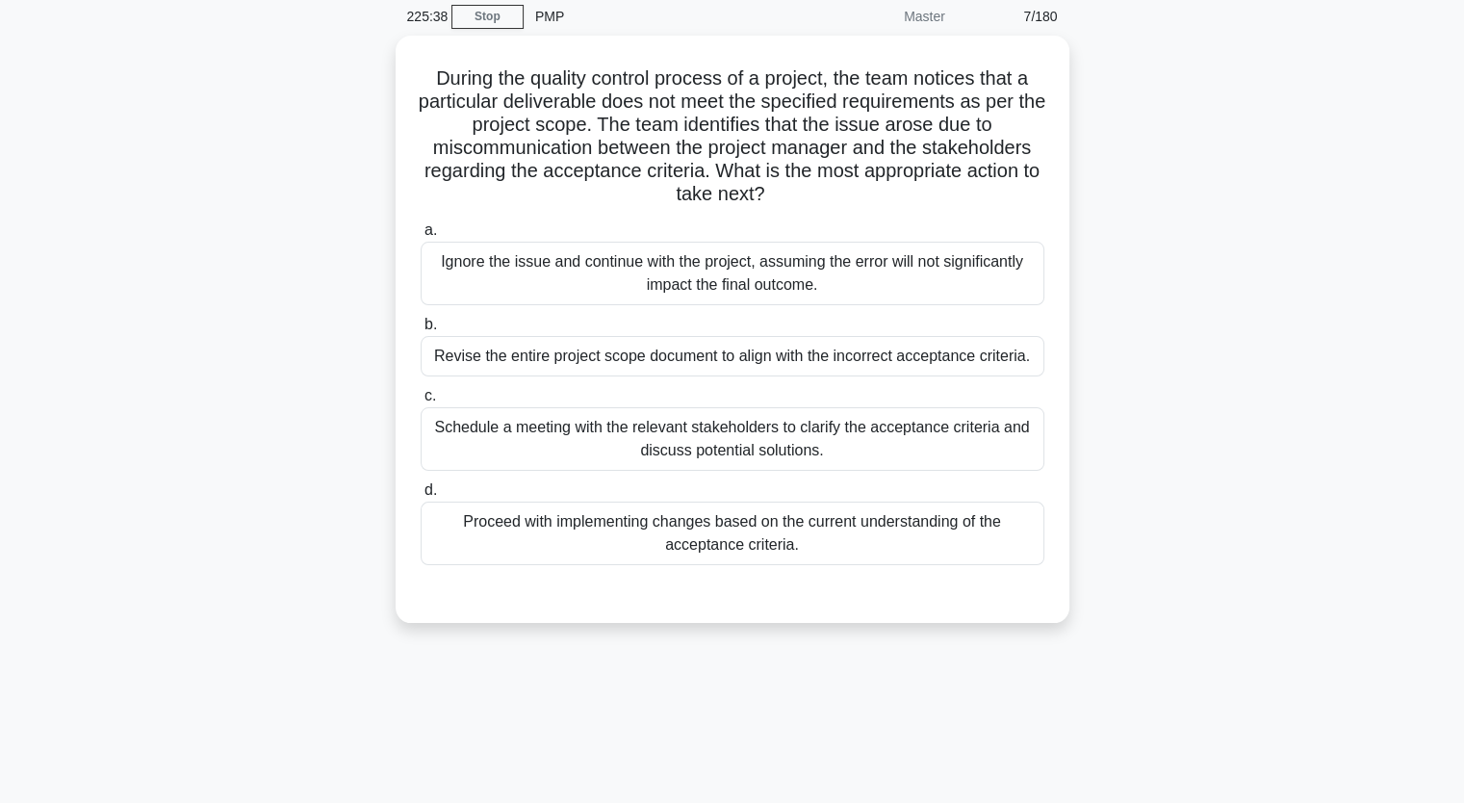
scroll to position [79, 0]
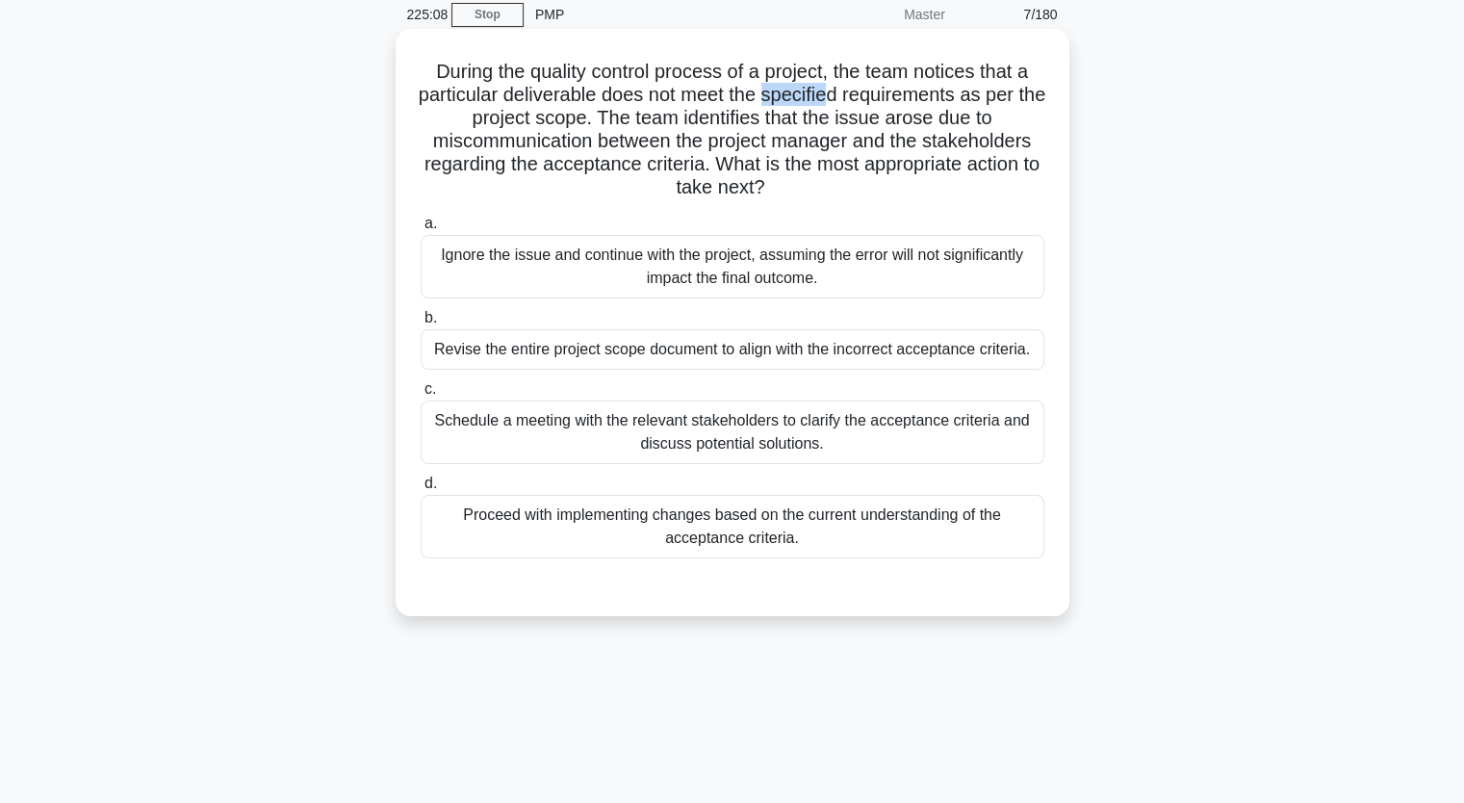
drag, startPoint x: 784, startPoint y: 98, endPoint x: 847, endPoint y: 100, distance: 63.6
click at [847, 100] on h5 "During the quality control process of a project, the team notices that a partic…" at bounding box center [733, 130] width 628 height 141
drag, startPoint x: 755, startPoint y: 147, endPoint x: 859, endPoint y: 148, distance: 104.0
click at [859, 148] on h5 "During the quality control process of a project, the team notices that a partic…" at bounding box center [733, 130] width 628 height 141
click at [936, 432] on div "Schedule a meeting with the relevant stakeholders to clarify the acceptance cri…" at bounding box center [733, 432] width 624 height 64
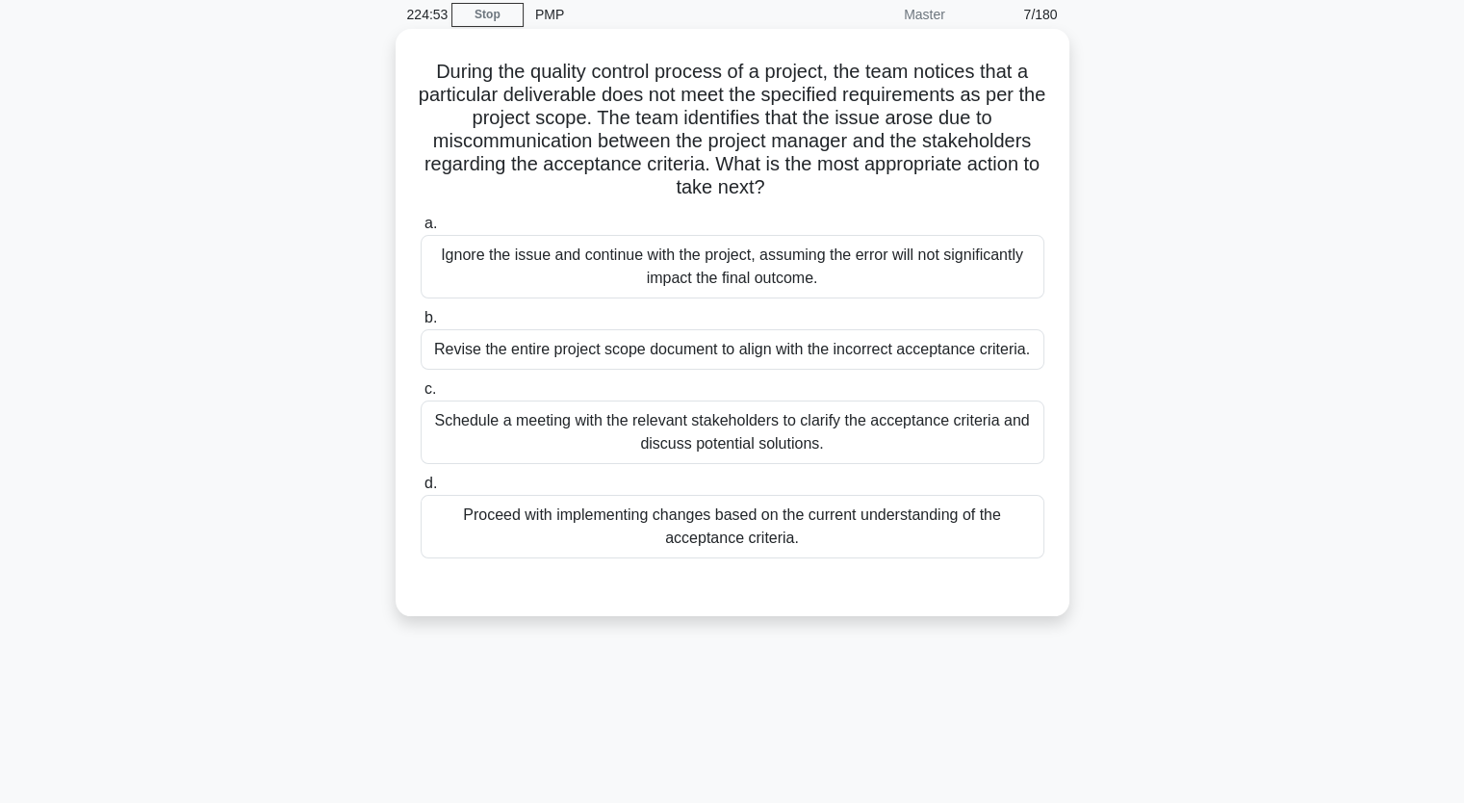
click at [421, 396] on input "c. Schedule a meeting with the relevant stakeholders to clarify the acceptance …" at bounding box center [421, 389] width 0 height 13
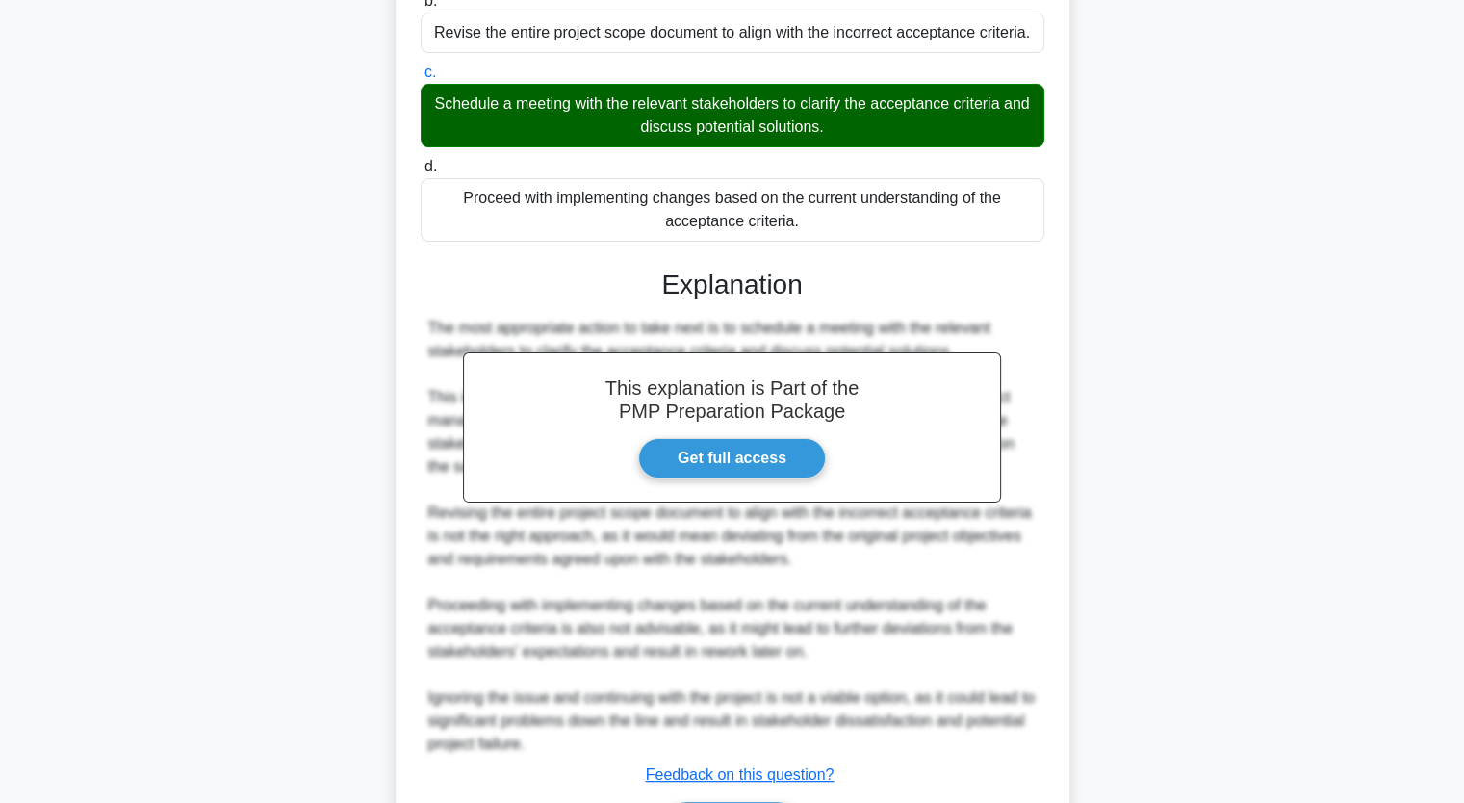
scroll to position [497, 0]
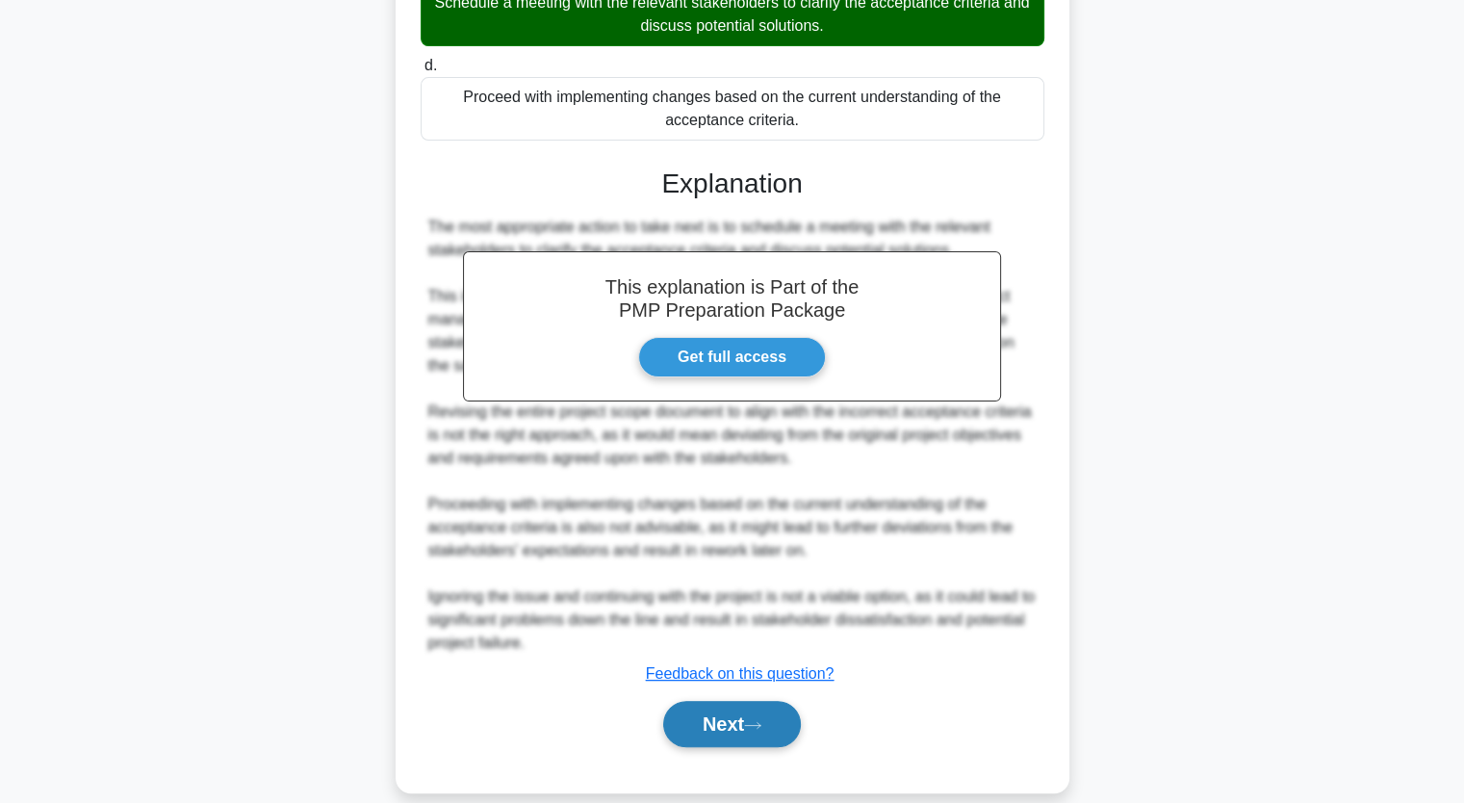
click at [710, 701] on button "Next" at bounding box center [732, 724] width 138 height 46
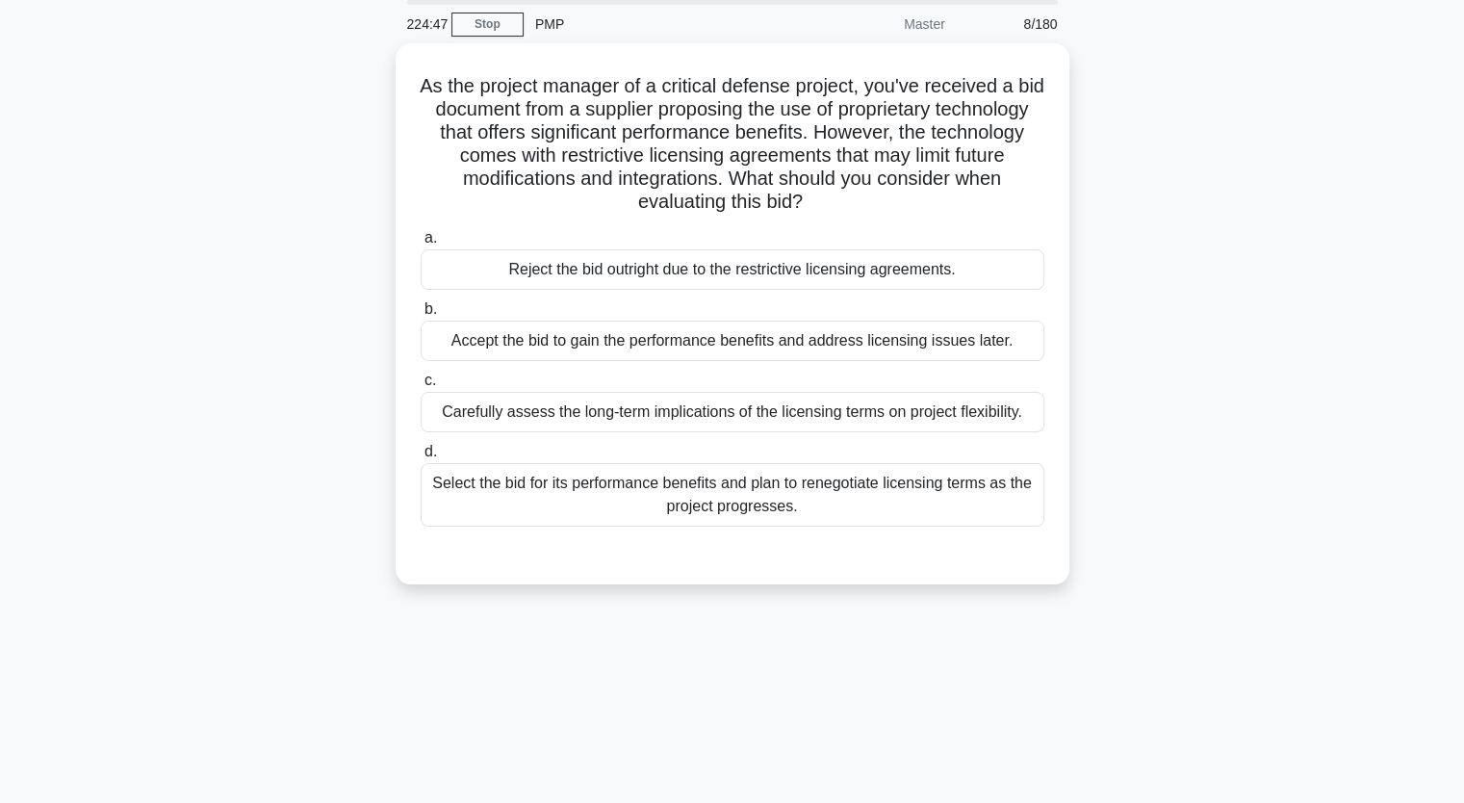
scroll to position [69, 0]
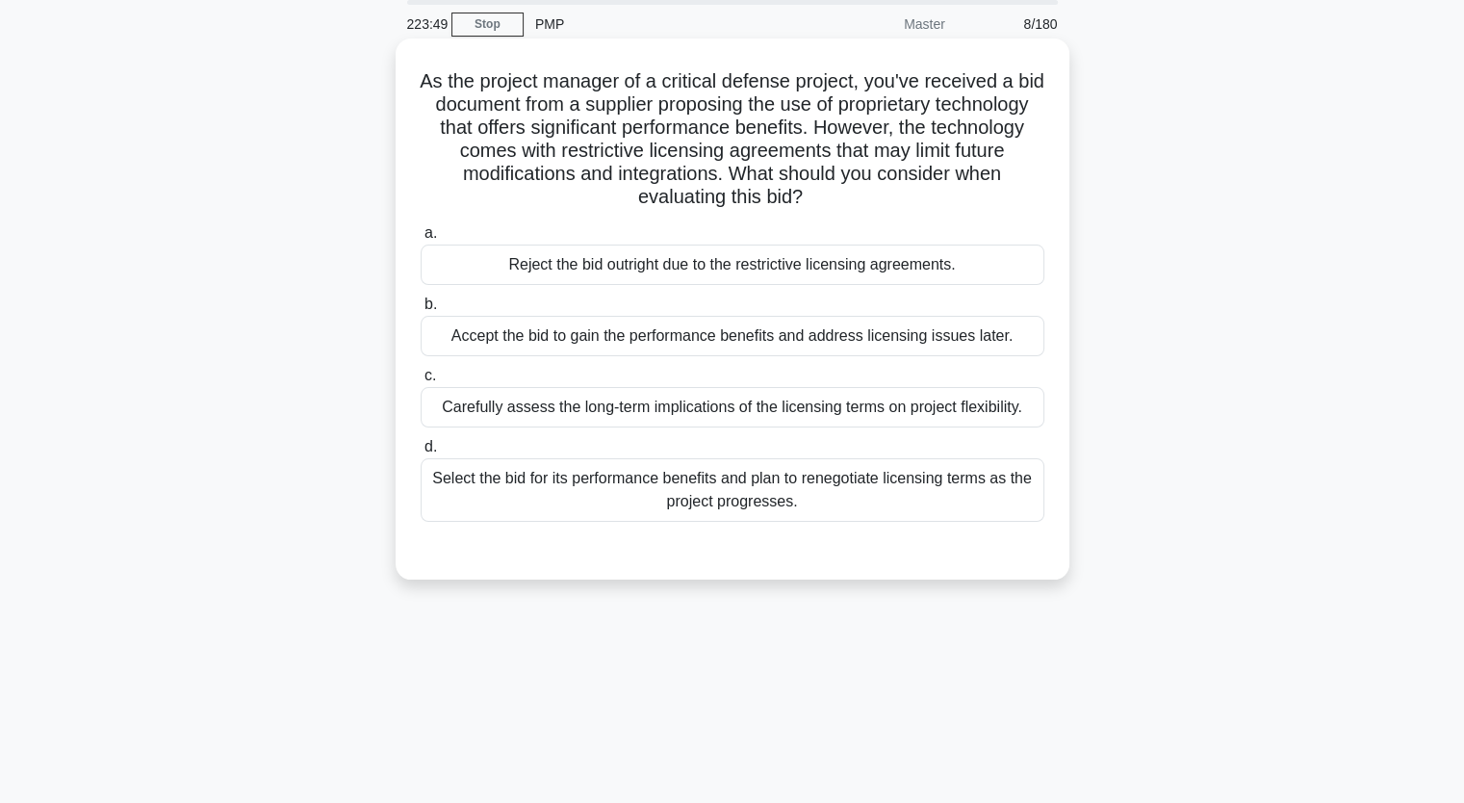
click at [792, 418] on div "Carefully assess the long-term implications of the licensing terms on project f…" at bounding box center [733, 407] width 624 height 40
click at [421, 382] on input "c. Carefully assess the long-term implications of the licensing terms on projec…" at bounding box center [421, 376] width 0 height 13
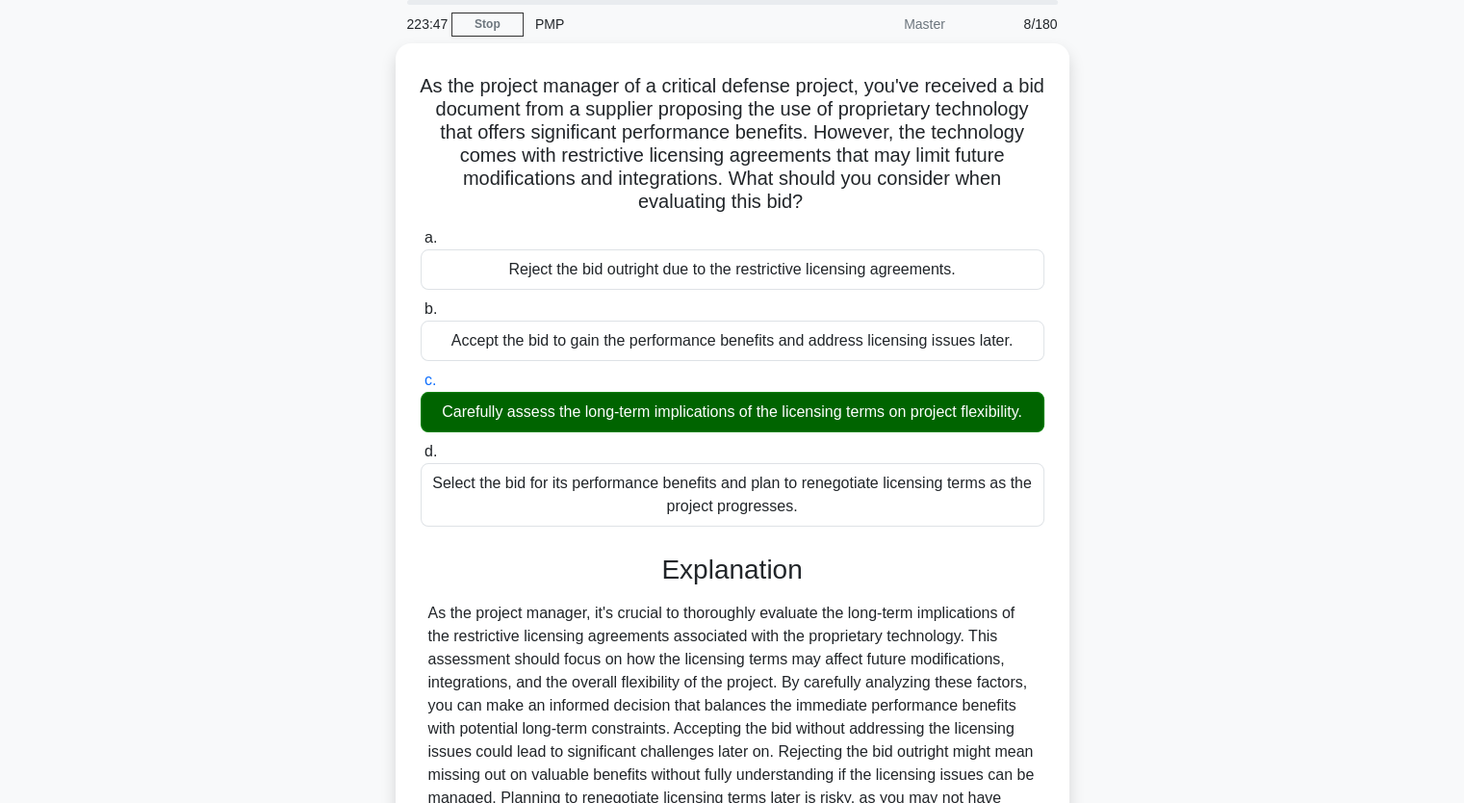
scroll to position [268, 0]
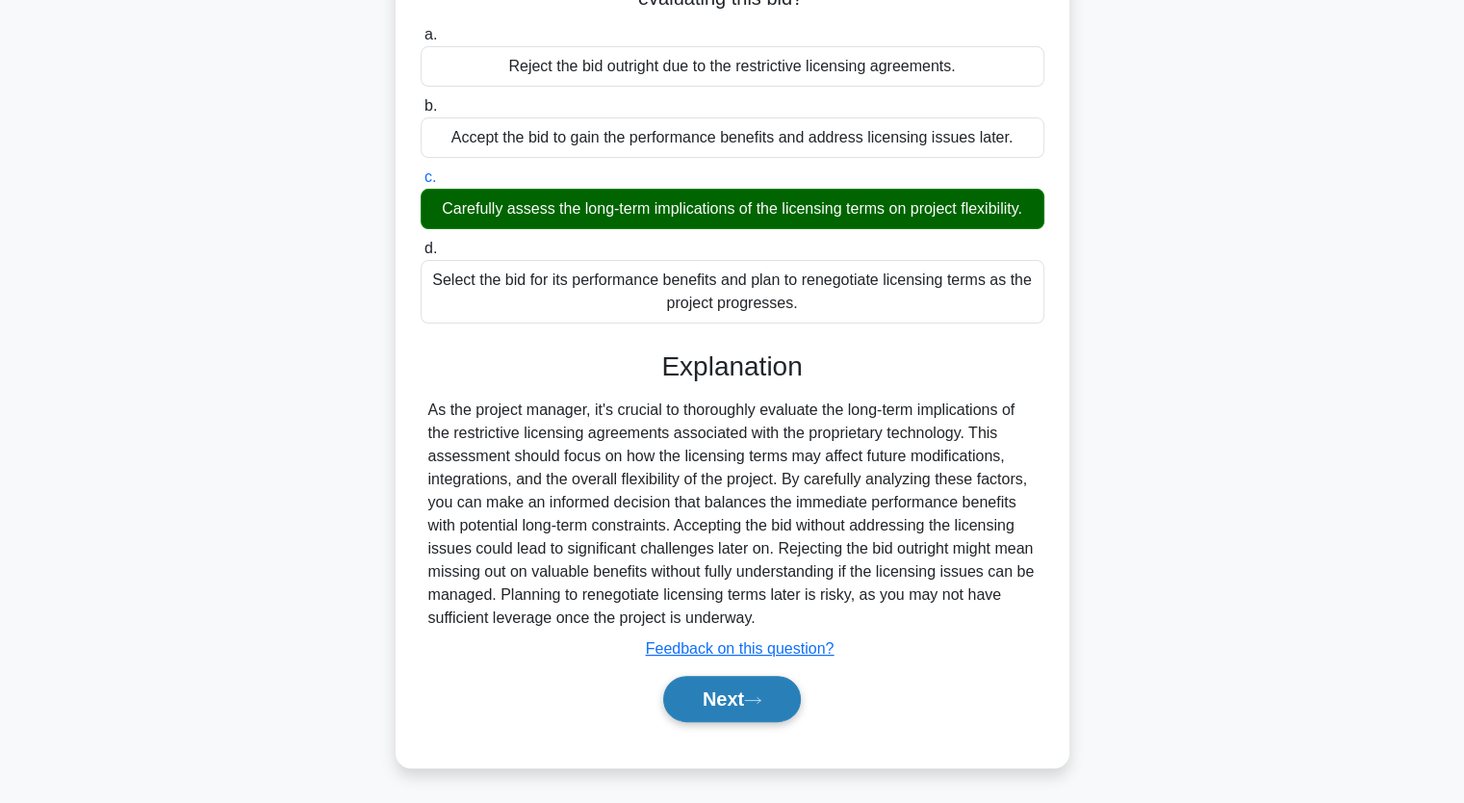
click at [736, 698] on button "Next" at bounding box center [732, 699] width 138 height 46
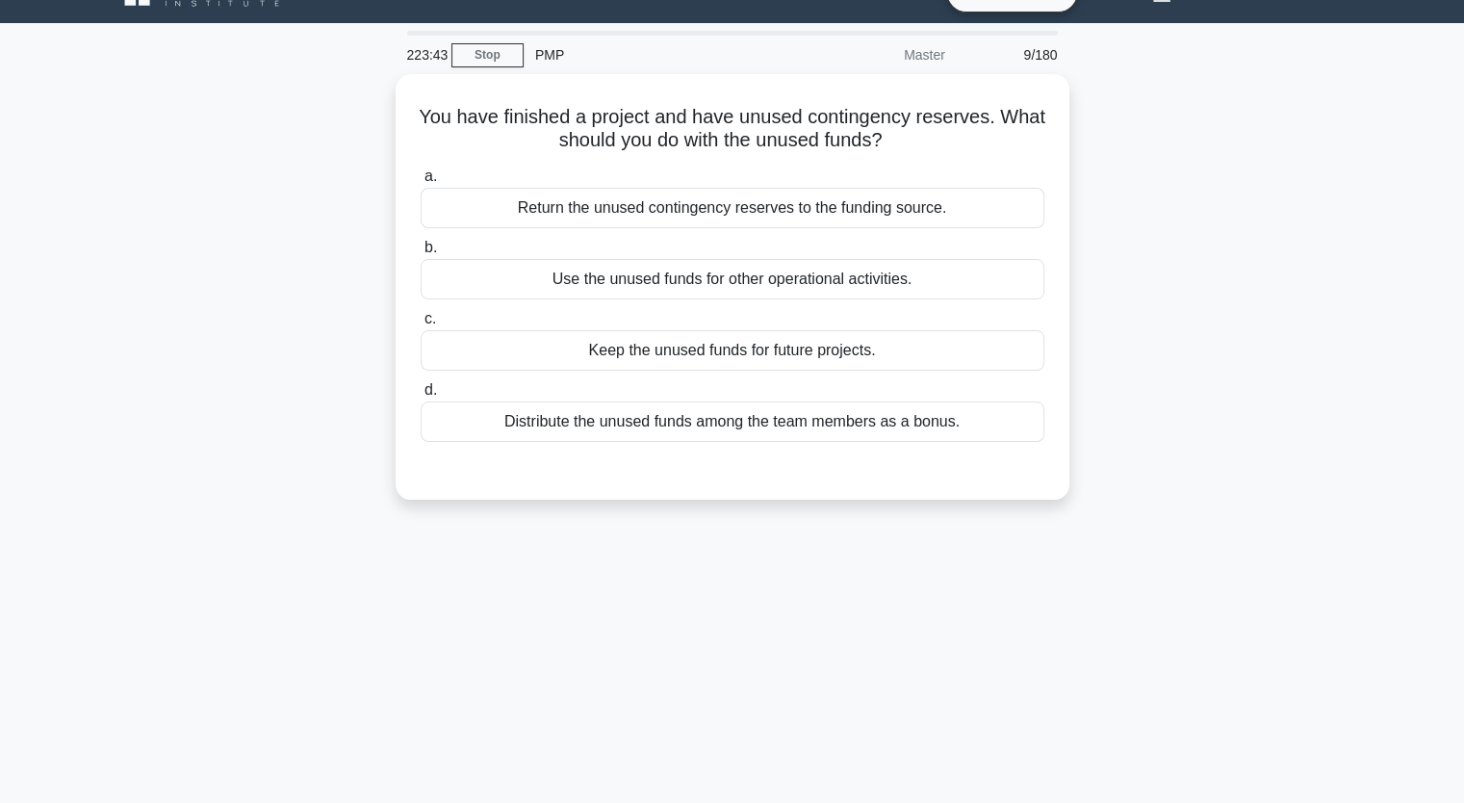
scroll to position [36, 0]
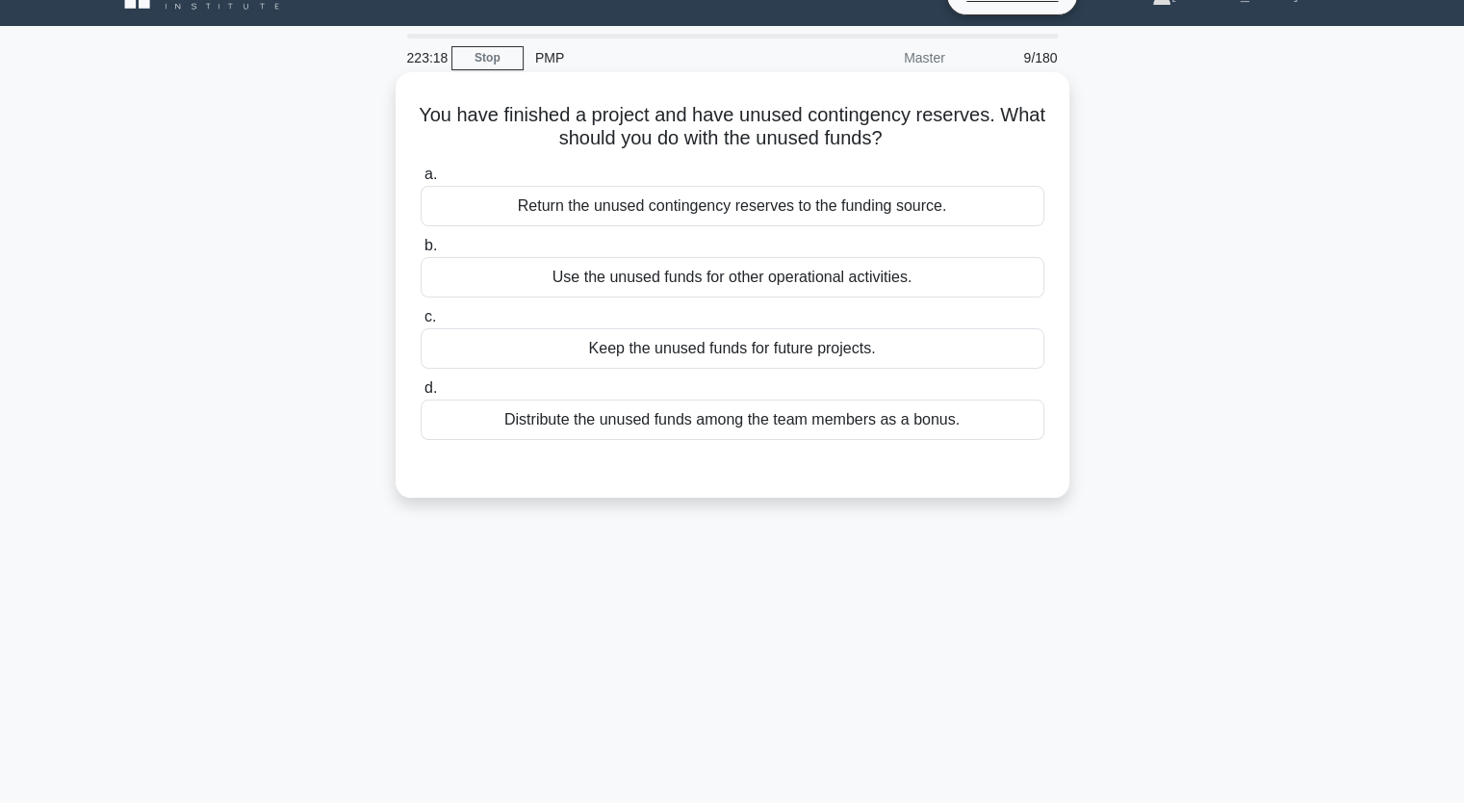
click at [934, 214] on div "Return the unused contingency reserves to the funding source." at bounding box center [733, 206] width 624 height 40
click at [421, 181] on input "a. Return the unused contingency reserves to the funding source." at bounding box center [421, 174] width 0 height 13
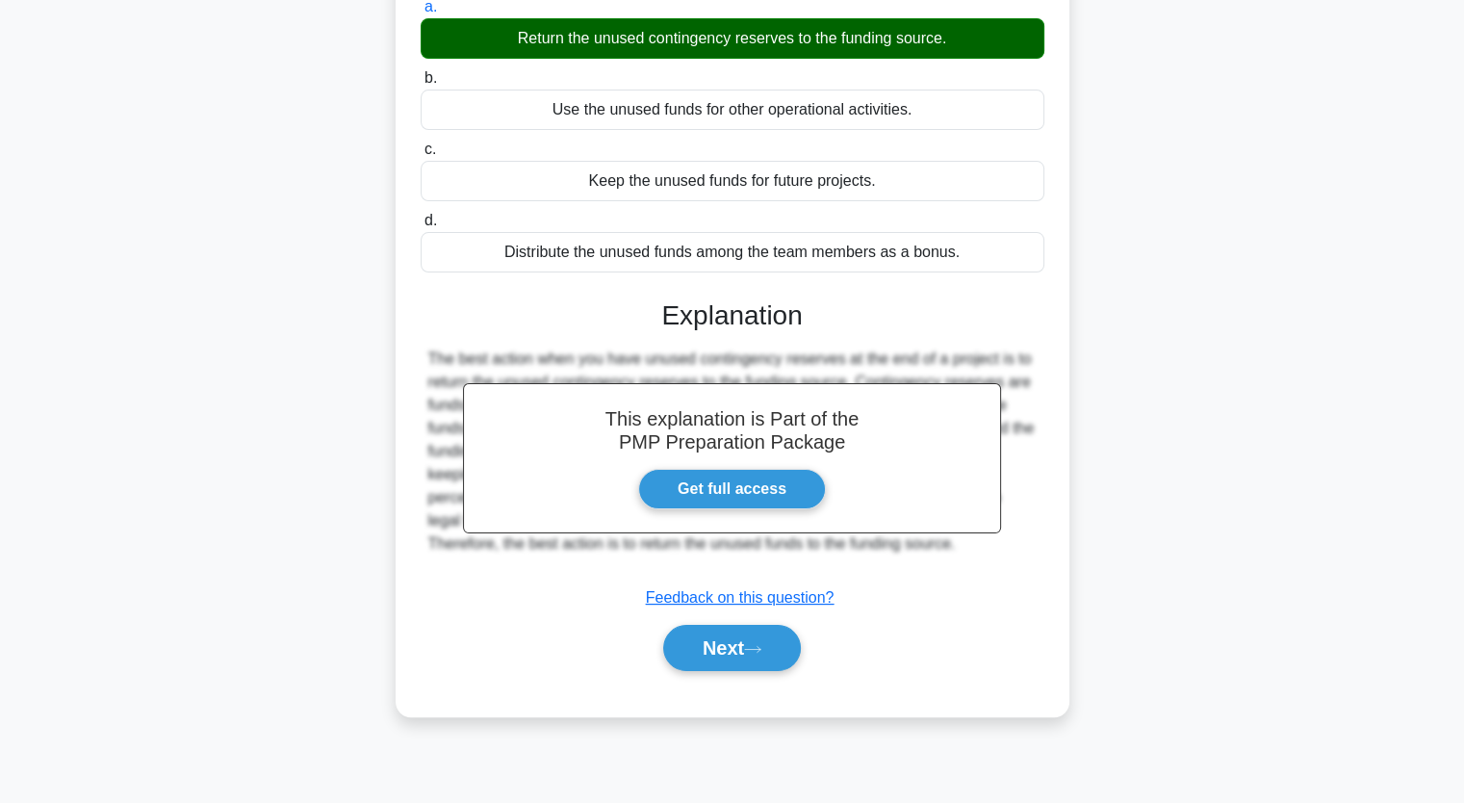
scroll to position [238, 0]
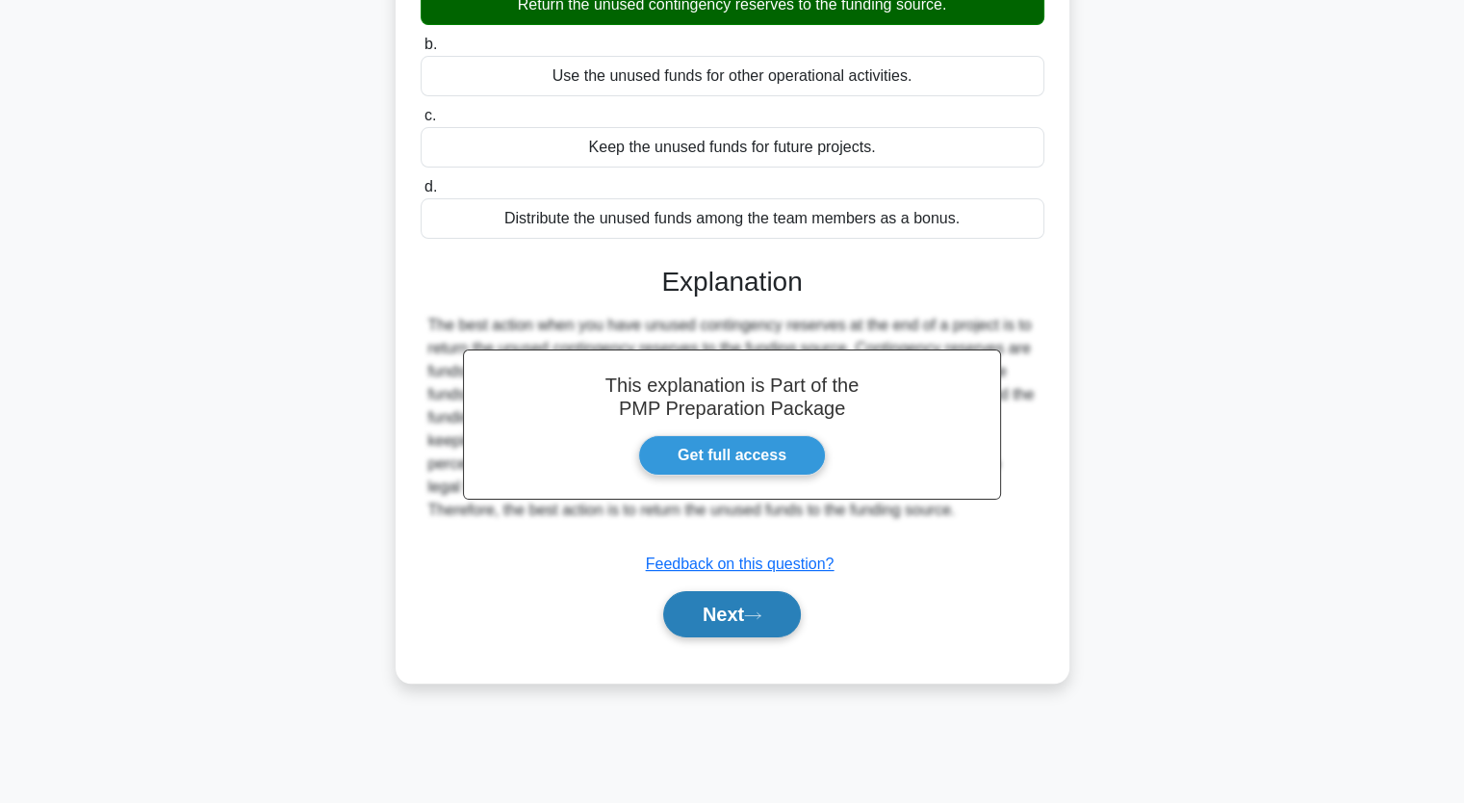
click at [762, 610] on icon at bounding box center [752, 615] width 17 height 11
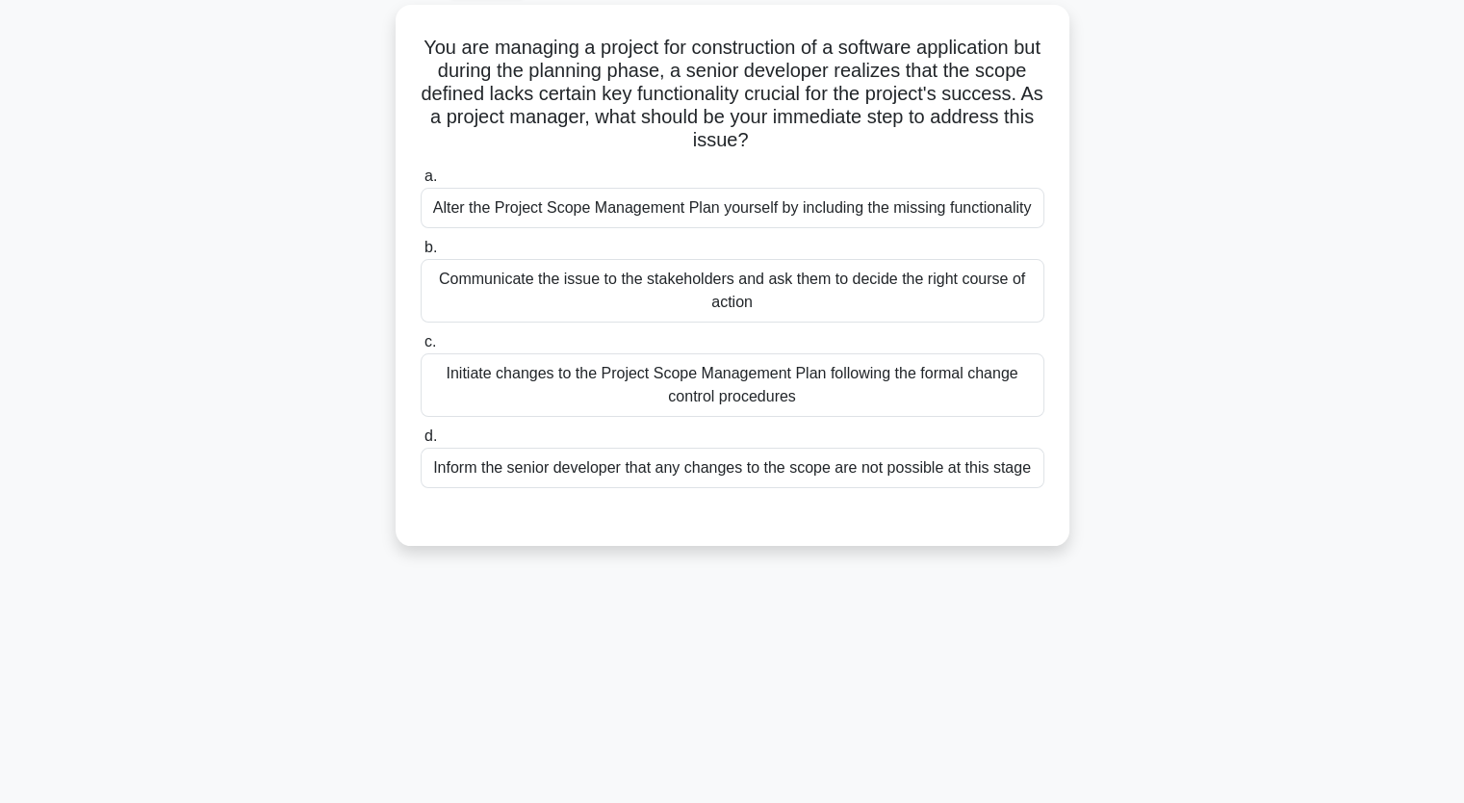
scroll to position [106, 0]
drag, startPoint x: 1448, startPoint y: 139, endPoint x: 1446, endPoint y: 105, distance: 33.8
click at [1446, 105] on main "223:09 Stop PMP Master 10/180 You are managing a project for construction of a …" at bounding box center [732, 445] width 1464 height 978
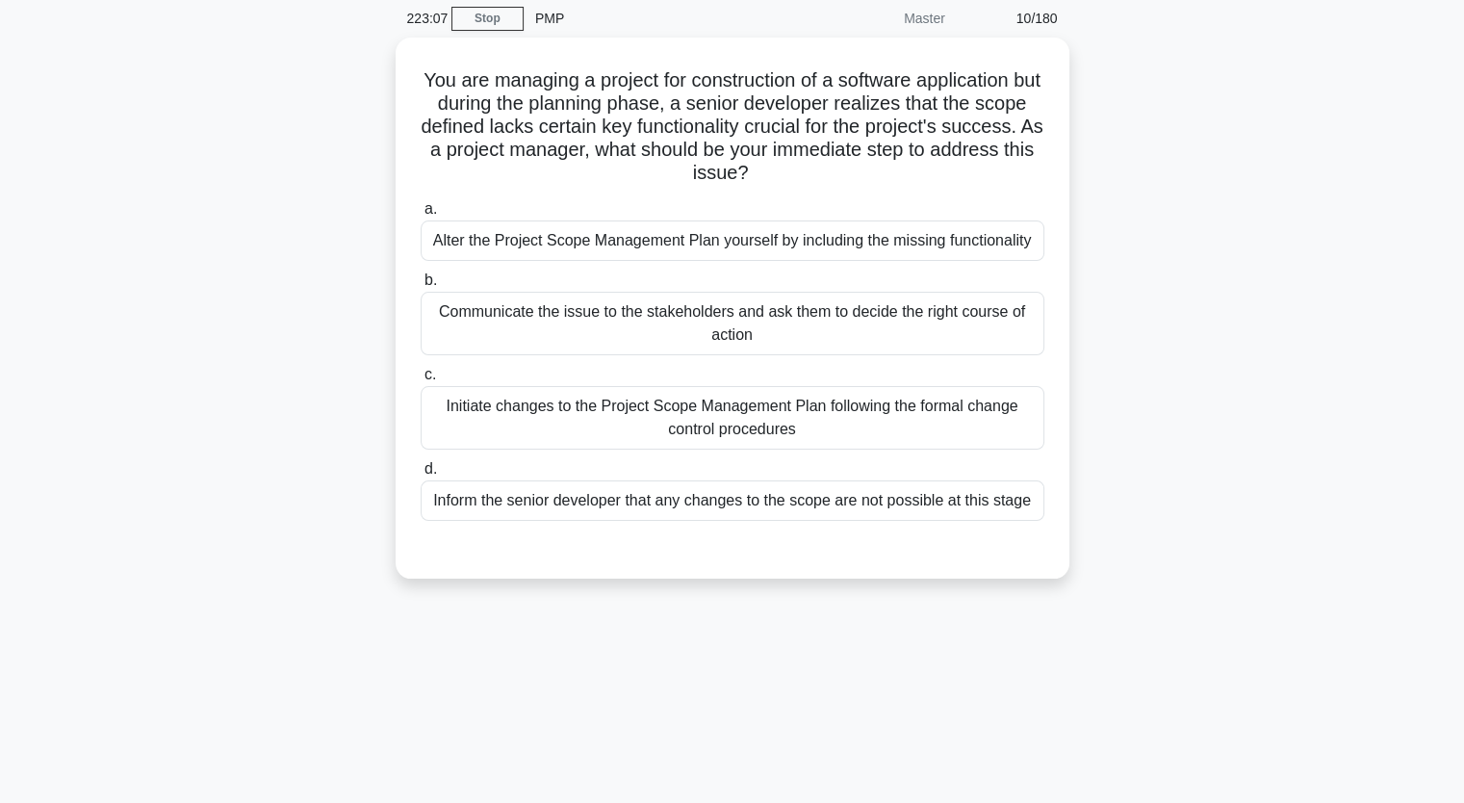
scroll to position [71, 0]
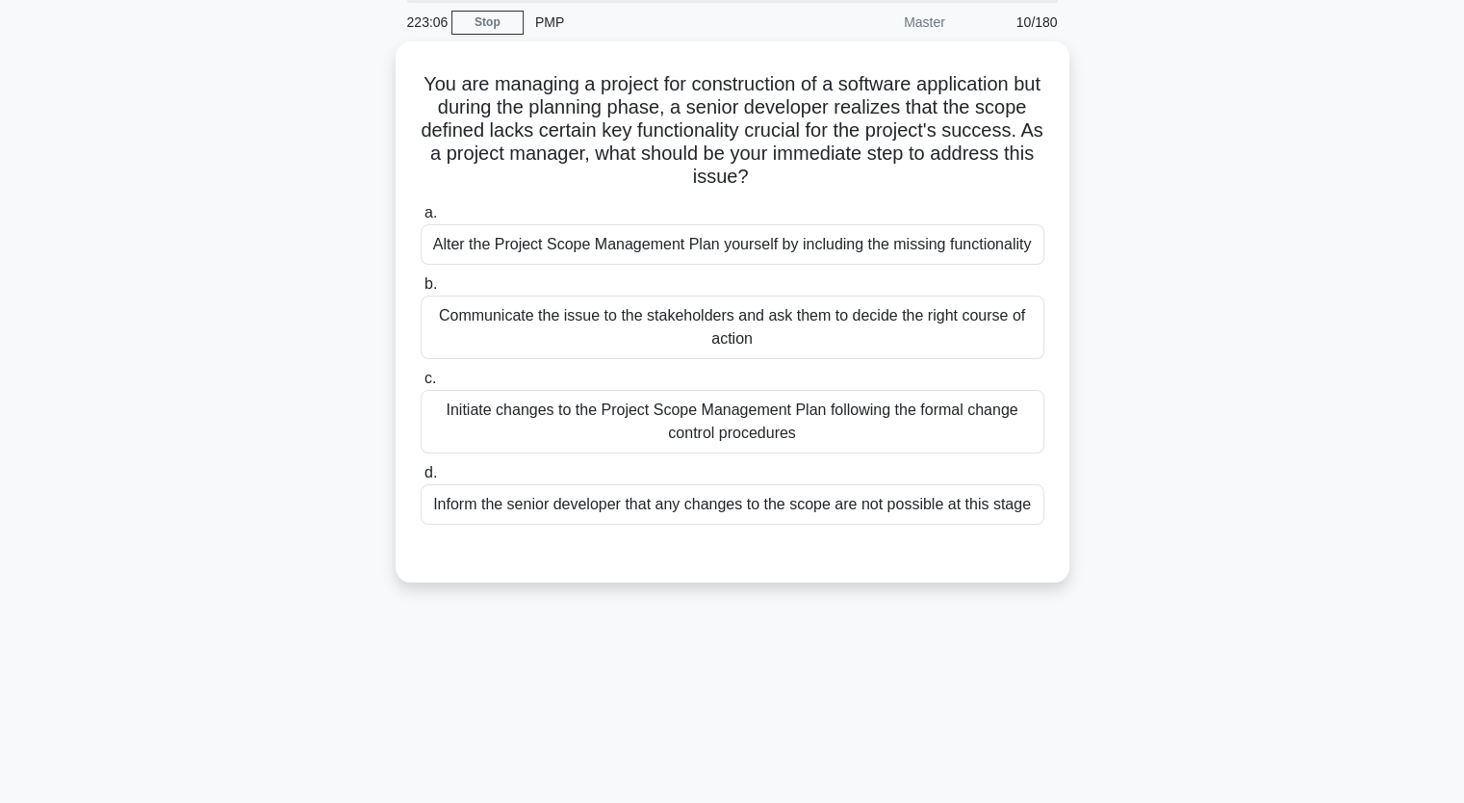
click at [1347, 212] on div "You are managing a project for construction of a software application but durin…" at bounding box center [732, 323] width 1271 height 564
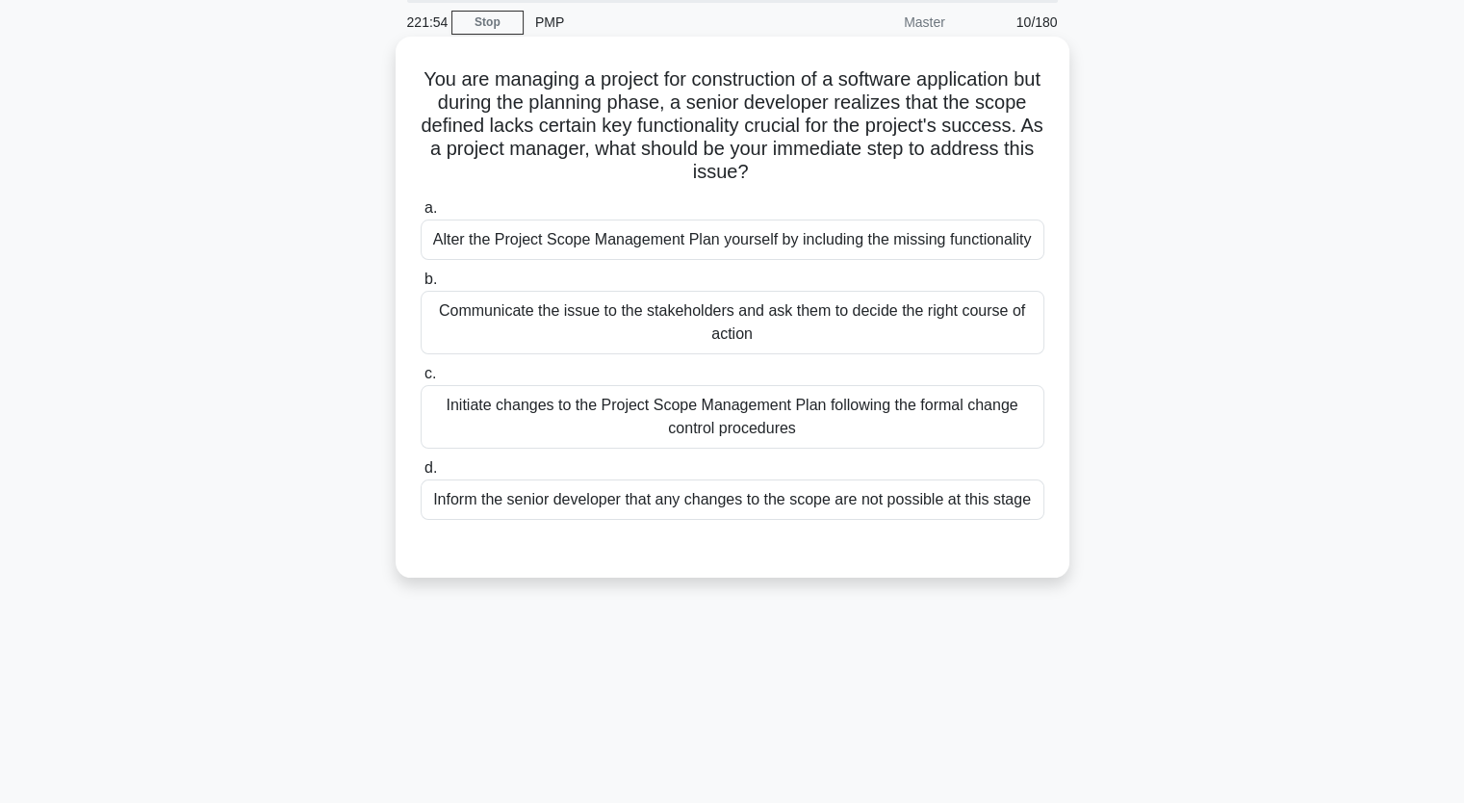
click at [605, 411] on div "Initiate changes to the Project Scope Management Plan following the formal chan…" at bounding box center [733, 417] width 624 height 64
click at [421, 380] on input "c. Initiate changes to the Project Scope Management Plan following the formal c…" at bounding box center [421, 374] width 0 height 13
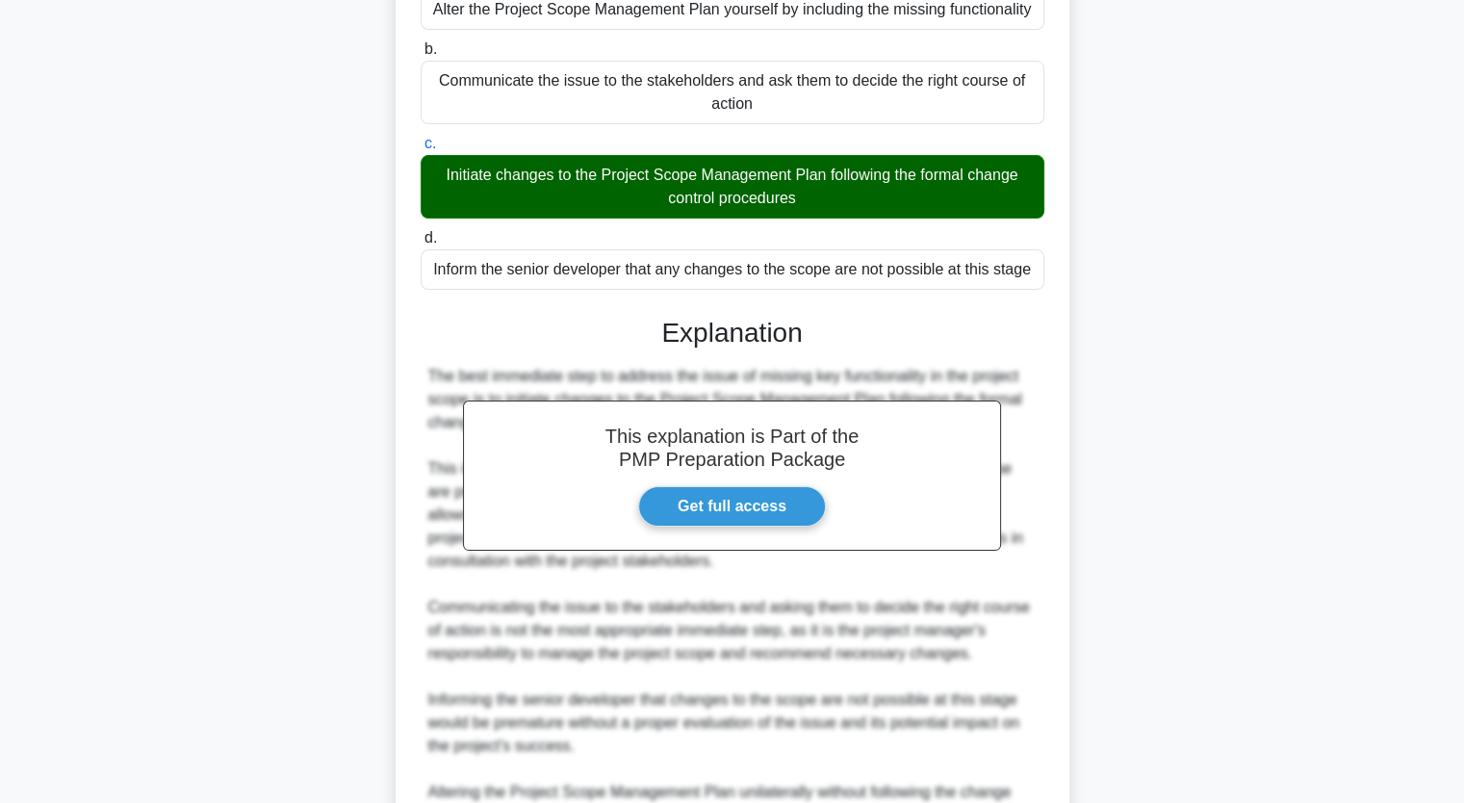
scroll to position [452, 0]
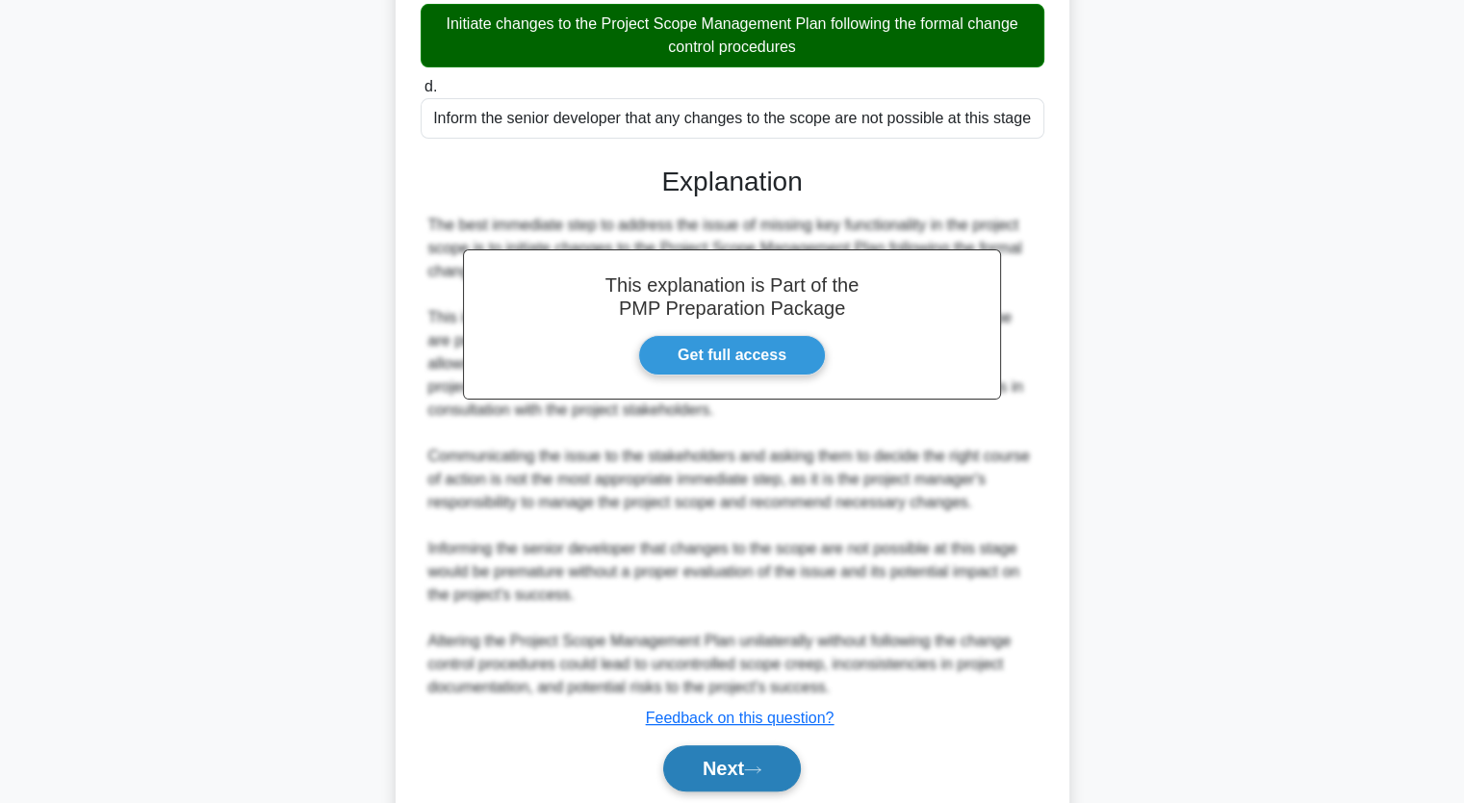
click at [710, 784] on button "Next" at bounding box center [732, 768] width 138 height 46
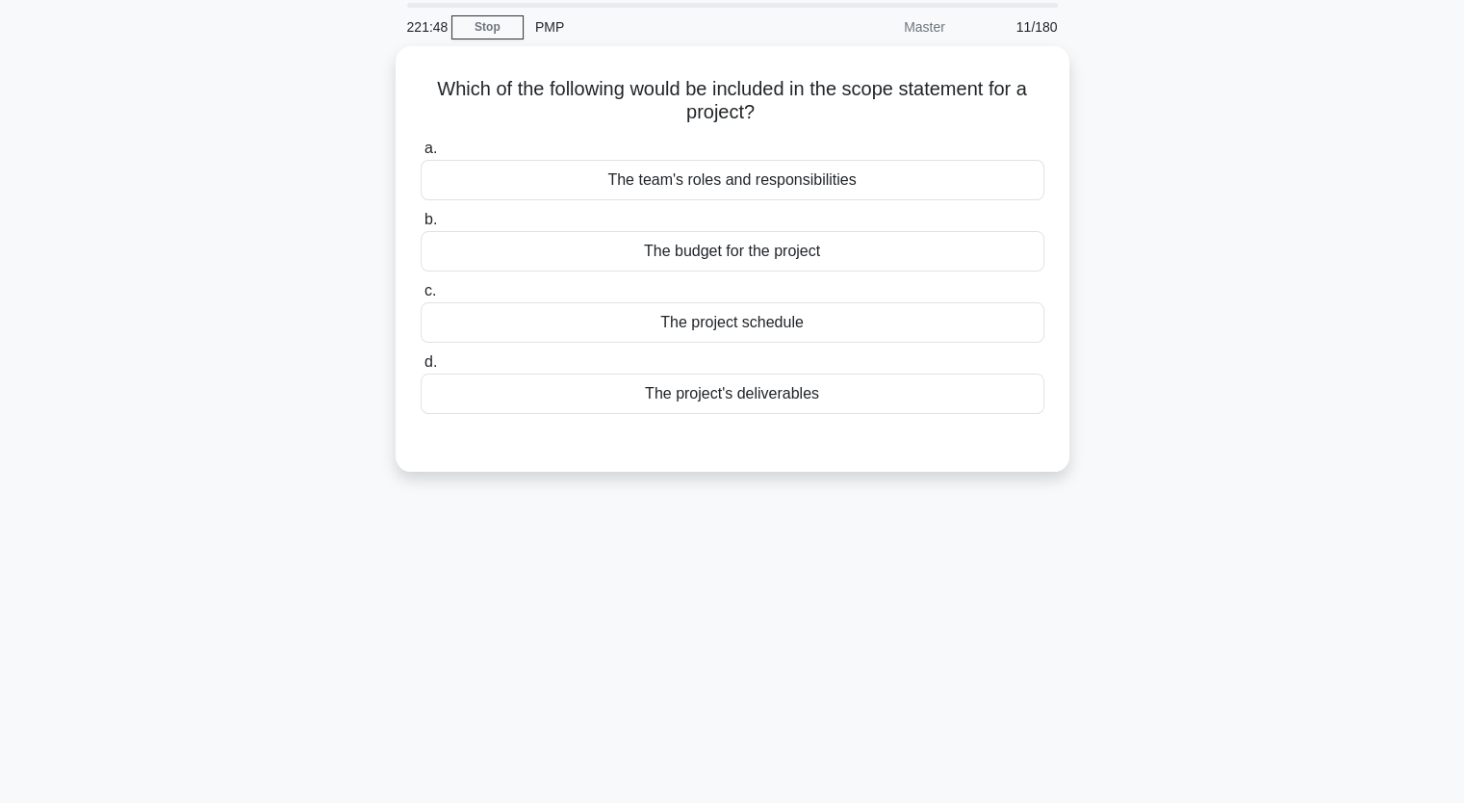
scroll to position [68, 0]
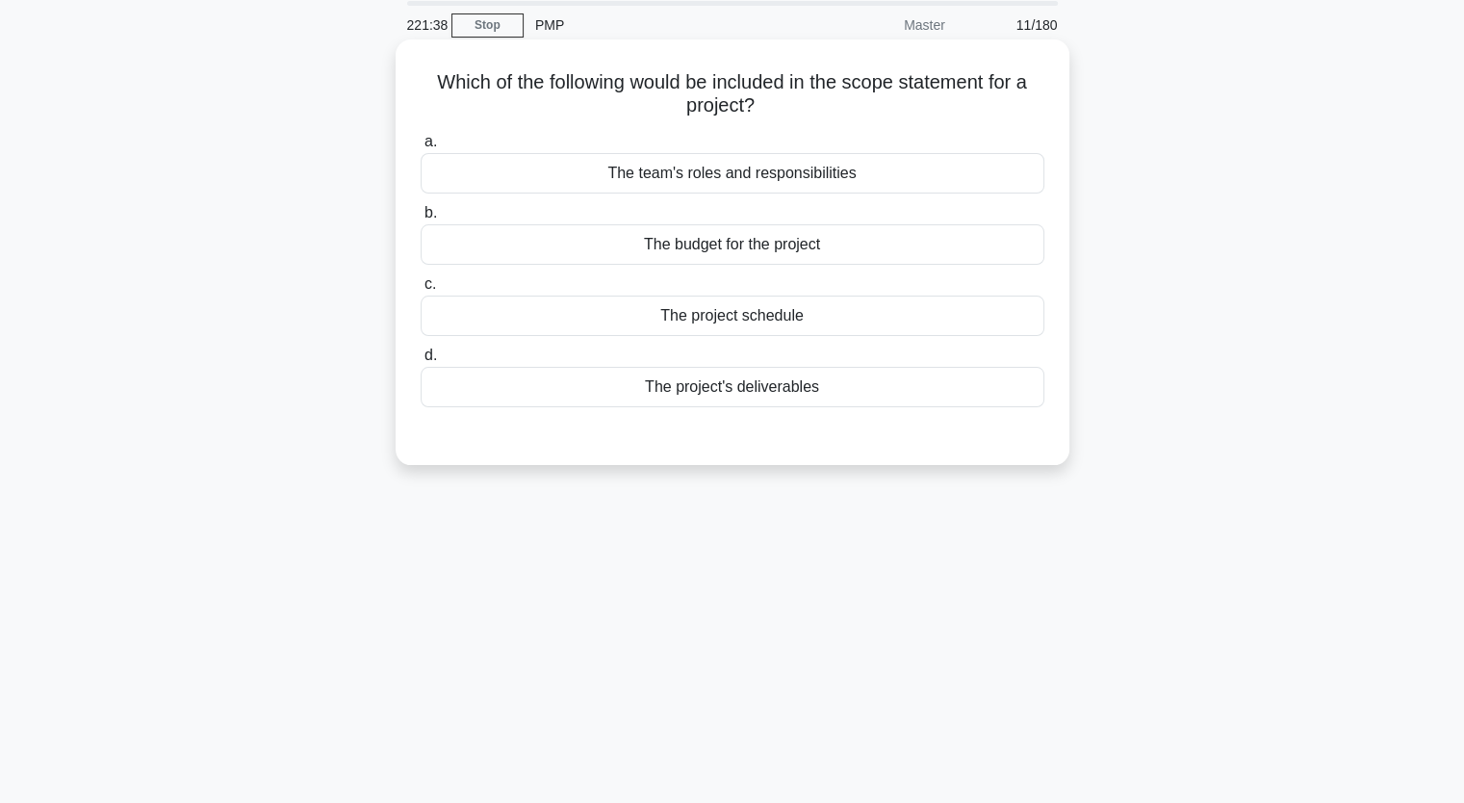
drag, startPoint x: 836, startPoint y: 86, endPoint x: 1028, endPoint y: 97, distance: 192.9
click at [1028, 97] on h5 "Which of the following would be included in the scope statement for a project? …" at bounding box center [733, 94] width 628 height 48
click at [917, 380] on div "The project's deliverables" at bounding box center [733, 387] width 624 height 40
click at [421, 362] on input "d. The project's deliverables" at bounding box center [421, 355] width 0 height 13
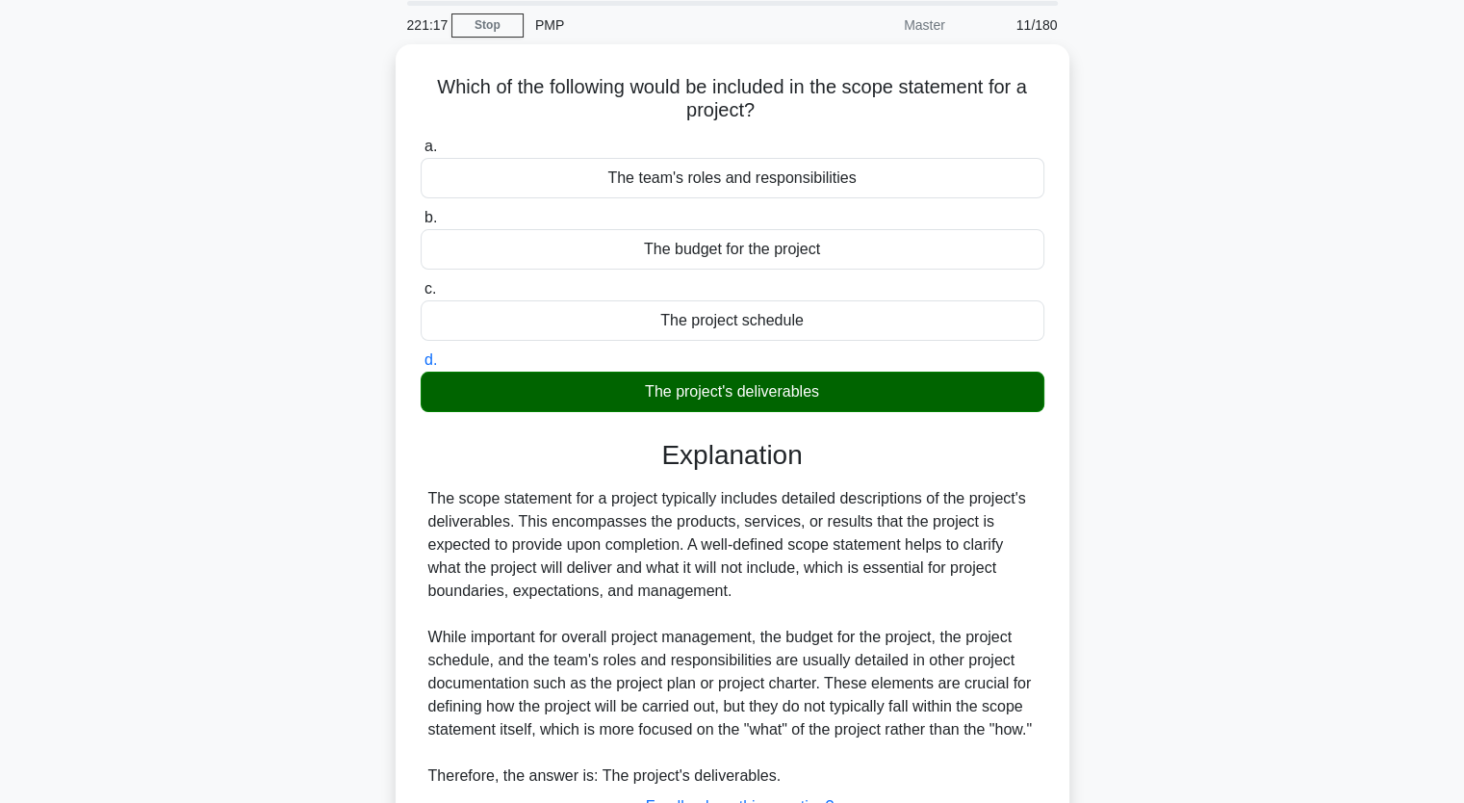
scroll to position [245, 0]
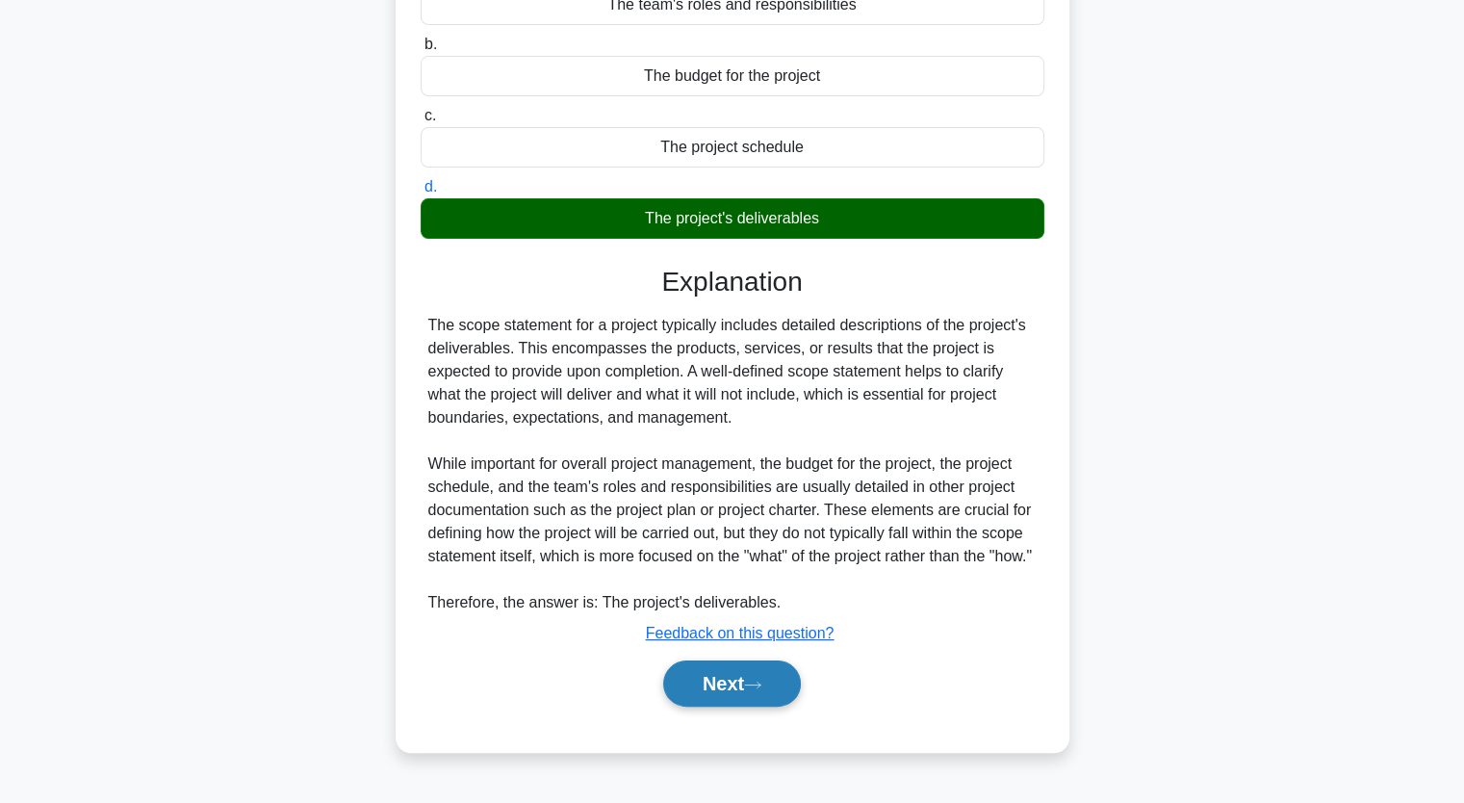
click at [729, 685] on button "Next" at bounding box center [732, 683] width 138 height 46
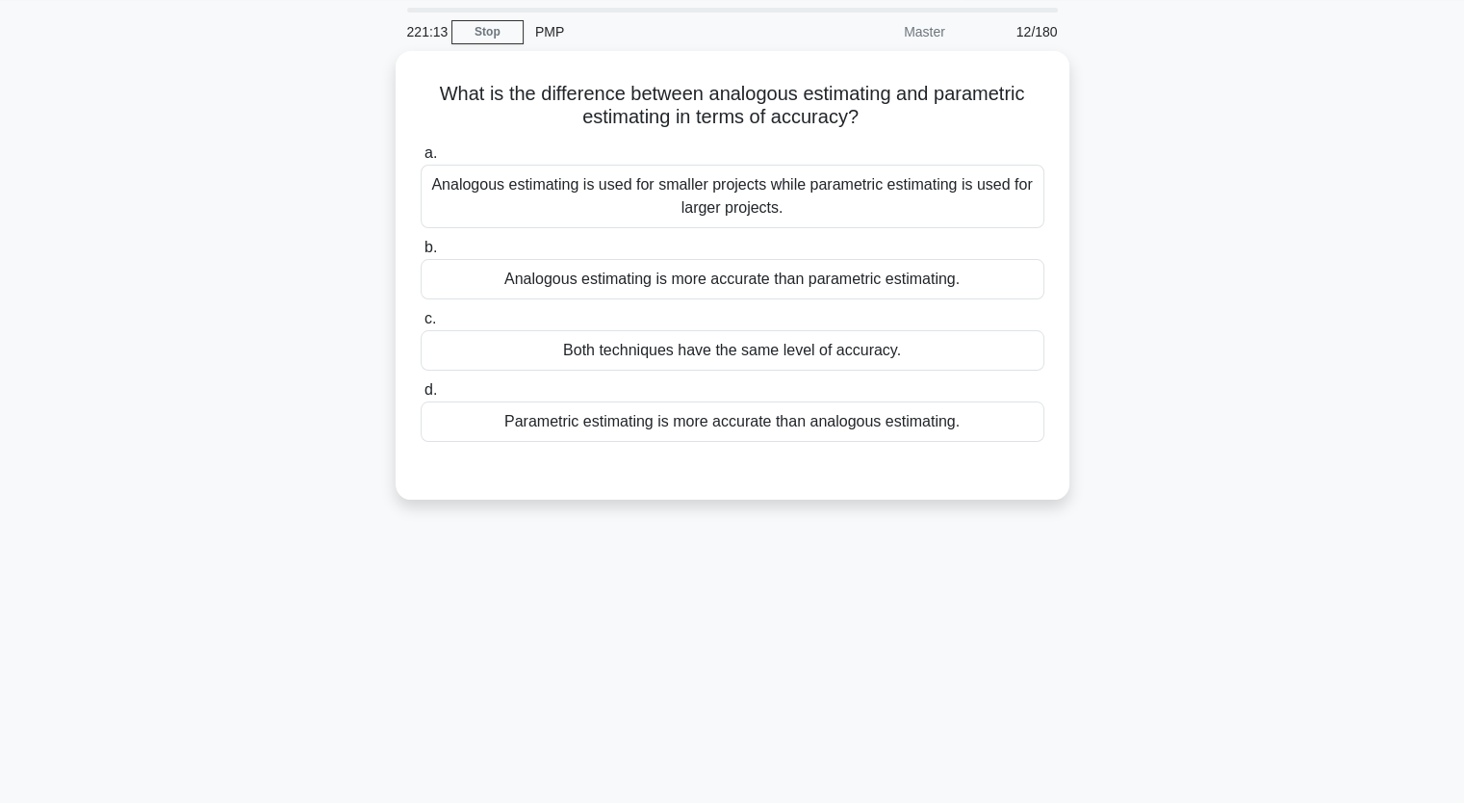
scroll to position [44, 0]
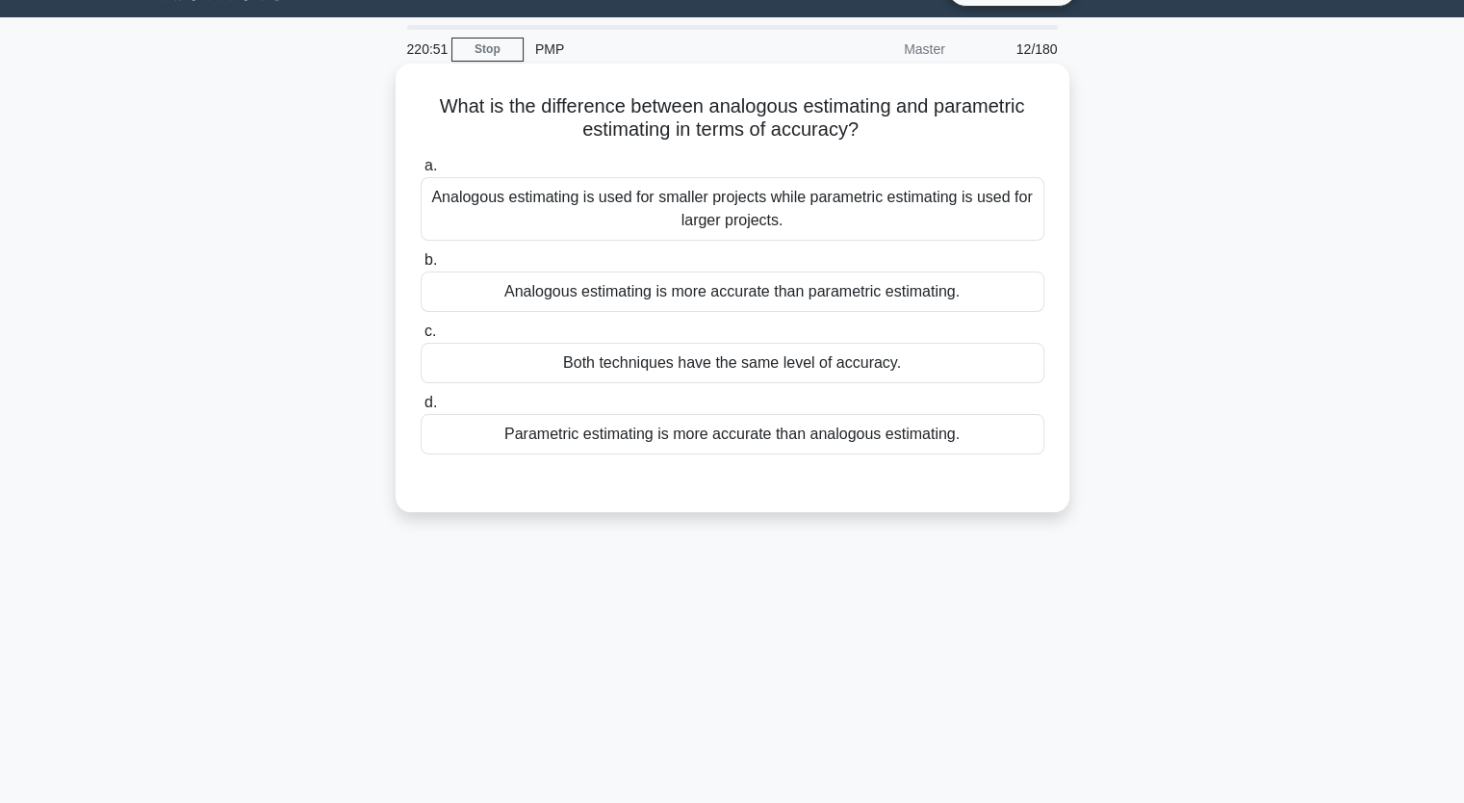
click at [762, 197] on div "Analogous estimating is used for smaller projects while parametric estimating i…" at bounding box center [733, 209] width 624 height 64
click at [421, 172] on input "a. Analogous estimating is used for smaller projects while parametric estimatin…" at bounding box center [421, 166] width 0 height 13
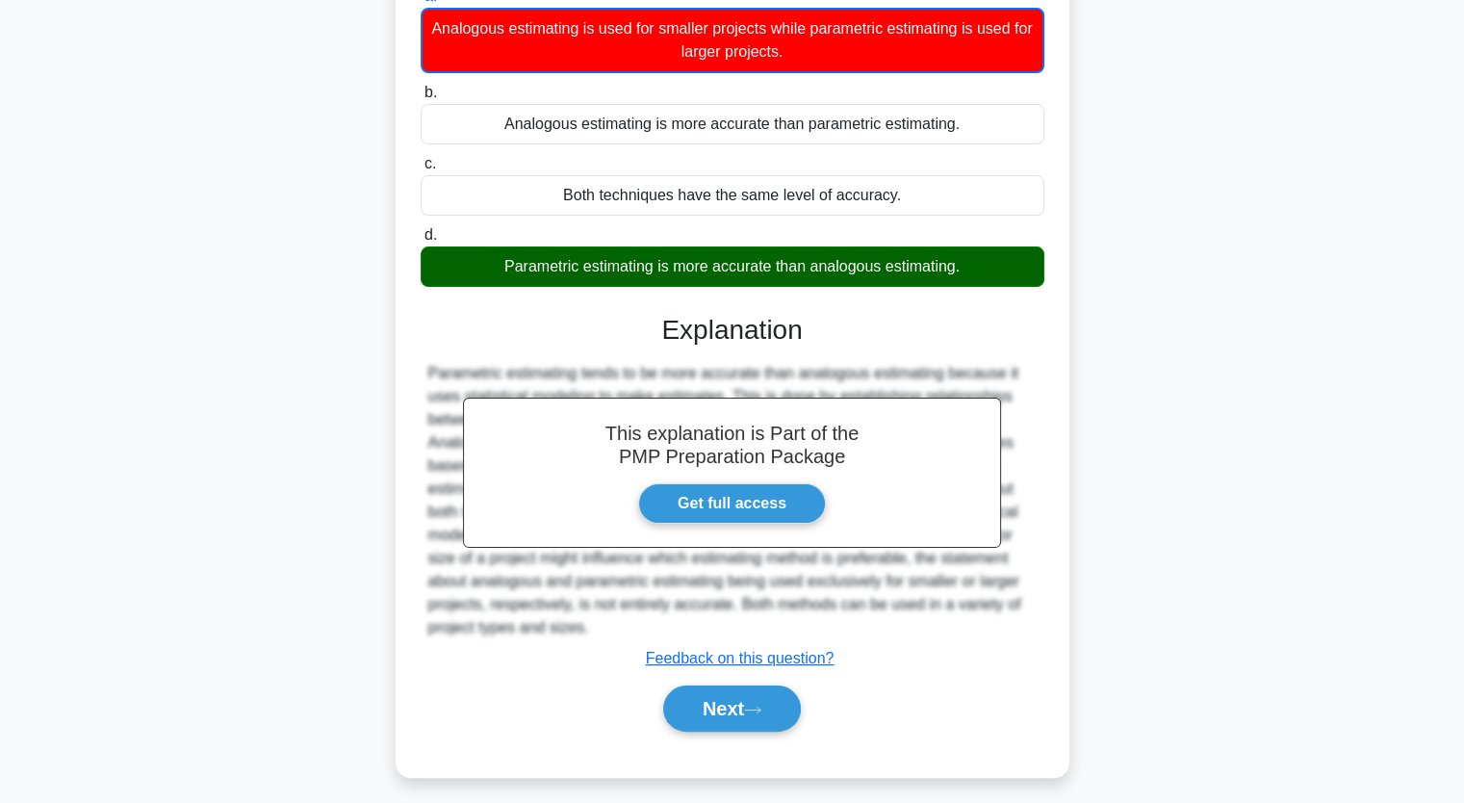
scroll to position [224, 0]
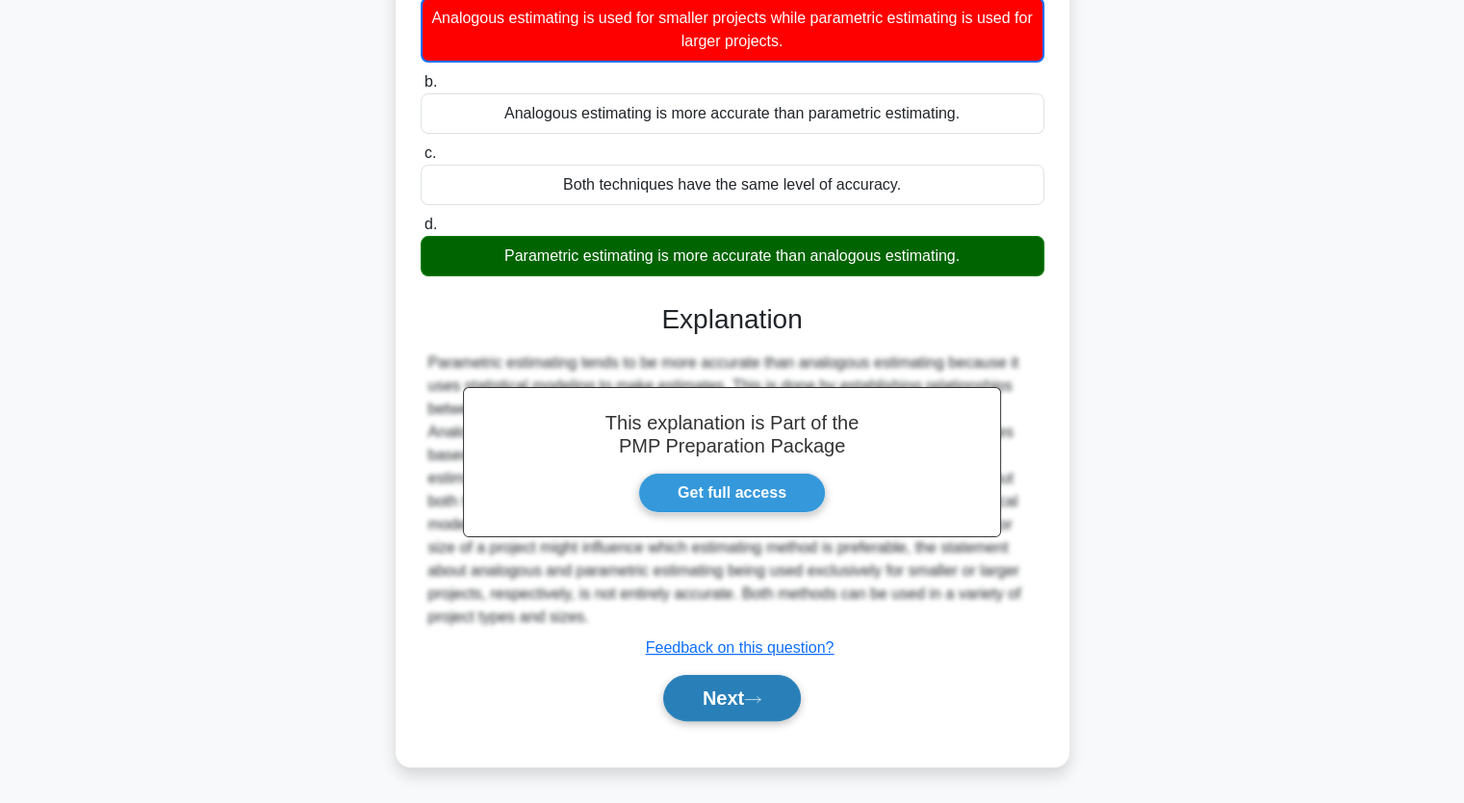
click at [755, 698] on icon at bounding box center [752, 699] width 17 height 11
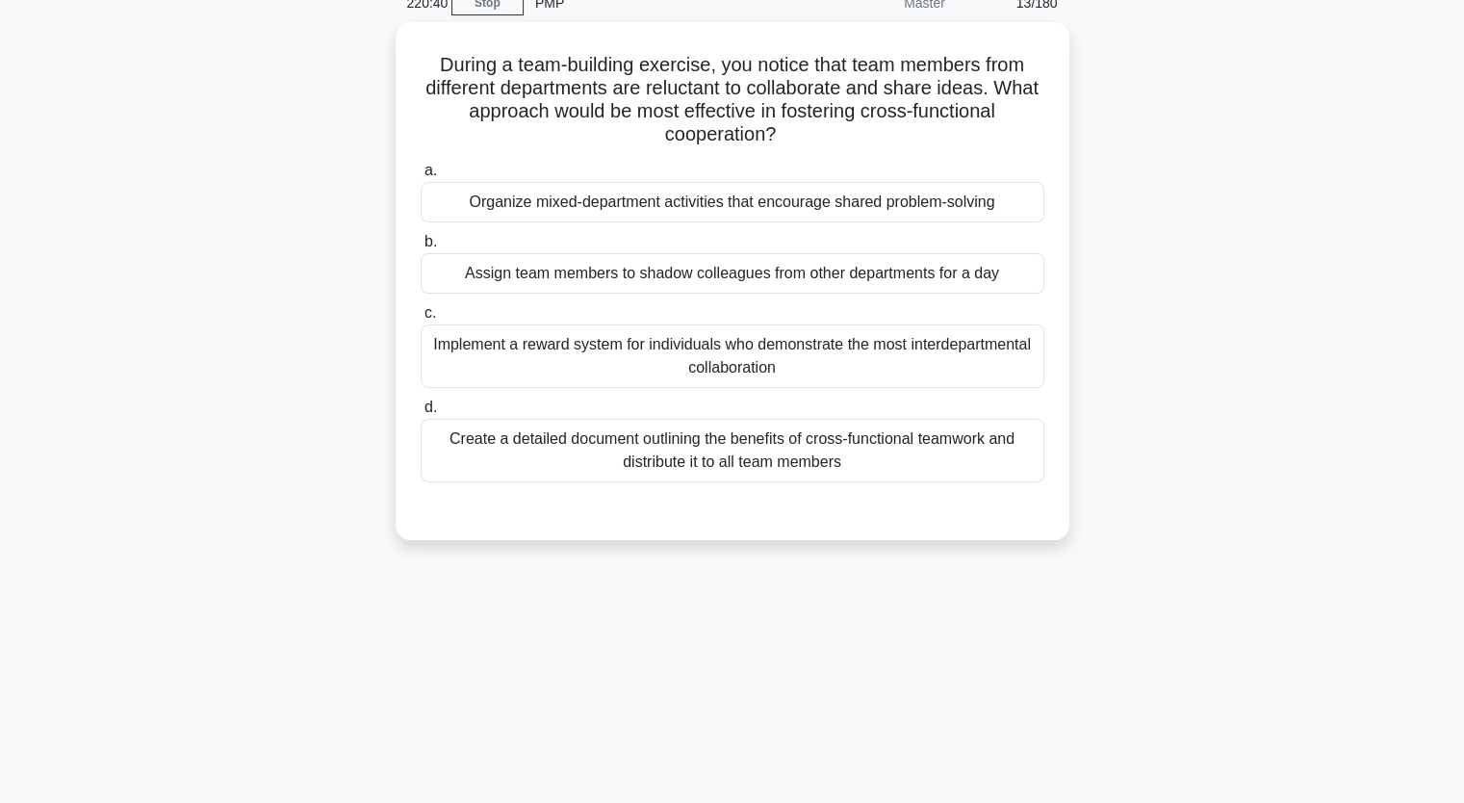
scroll to position [90, 0]
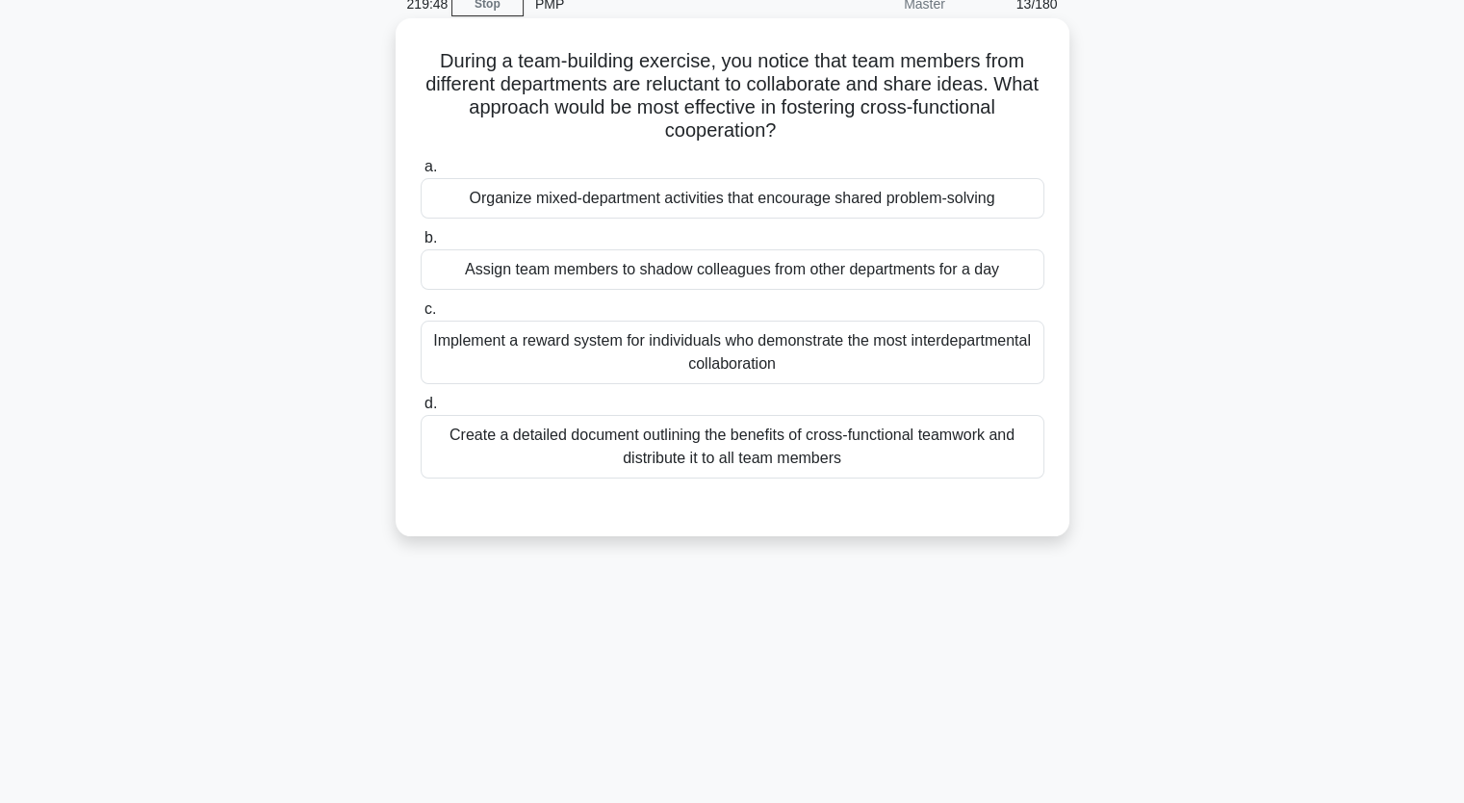
click at [843, 205] on div "Organize mixed-department activities that encourage shared problem-solving" at bounding box center [733, 198] width 624 height 40
click at [421, 173] on input "a. Organize mixed-department activities that encourage shared problem-solving" at bounding box center [421, 167] width 0 height 13
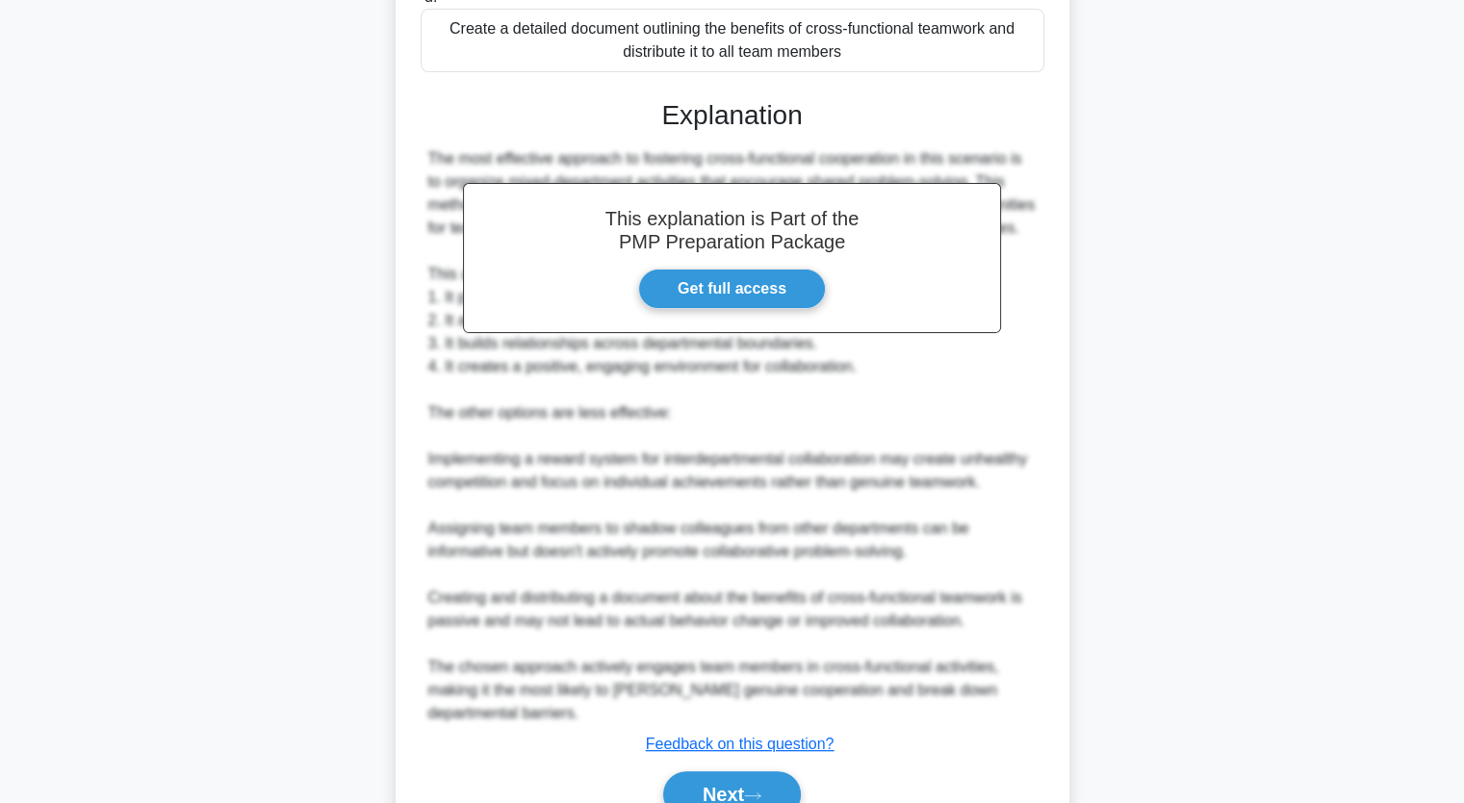
scroll to position [535, 0]
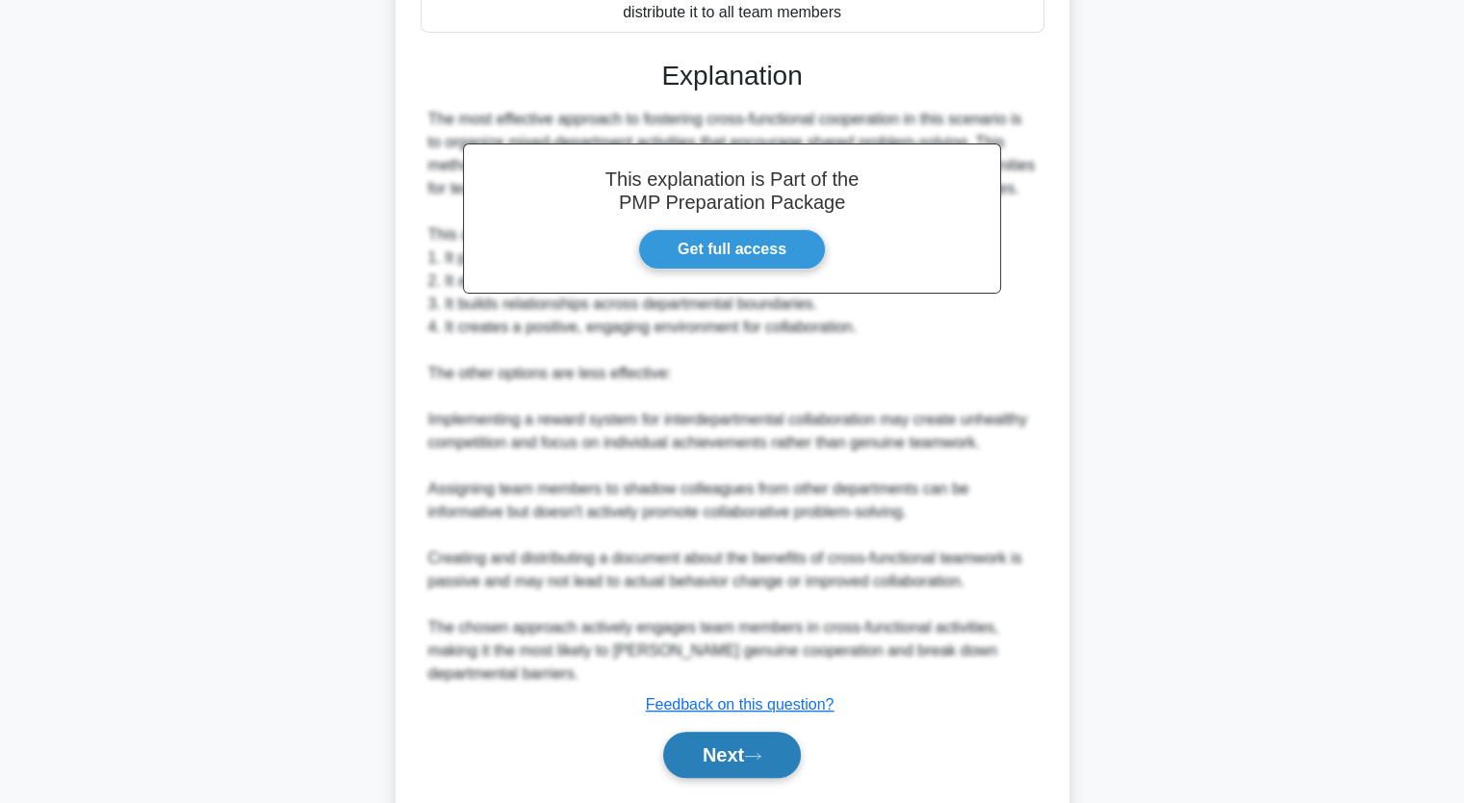
click at [762, 762] on icon at bounding box center [752, 756] width 17 height 11
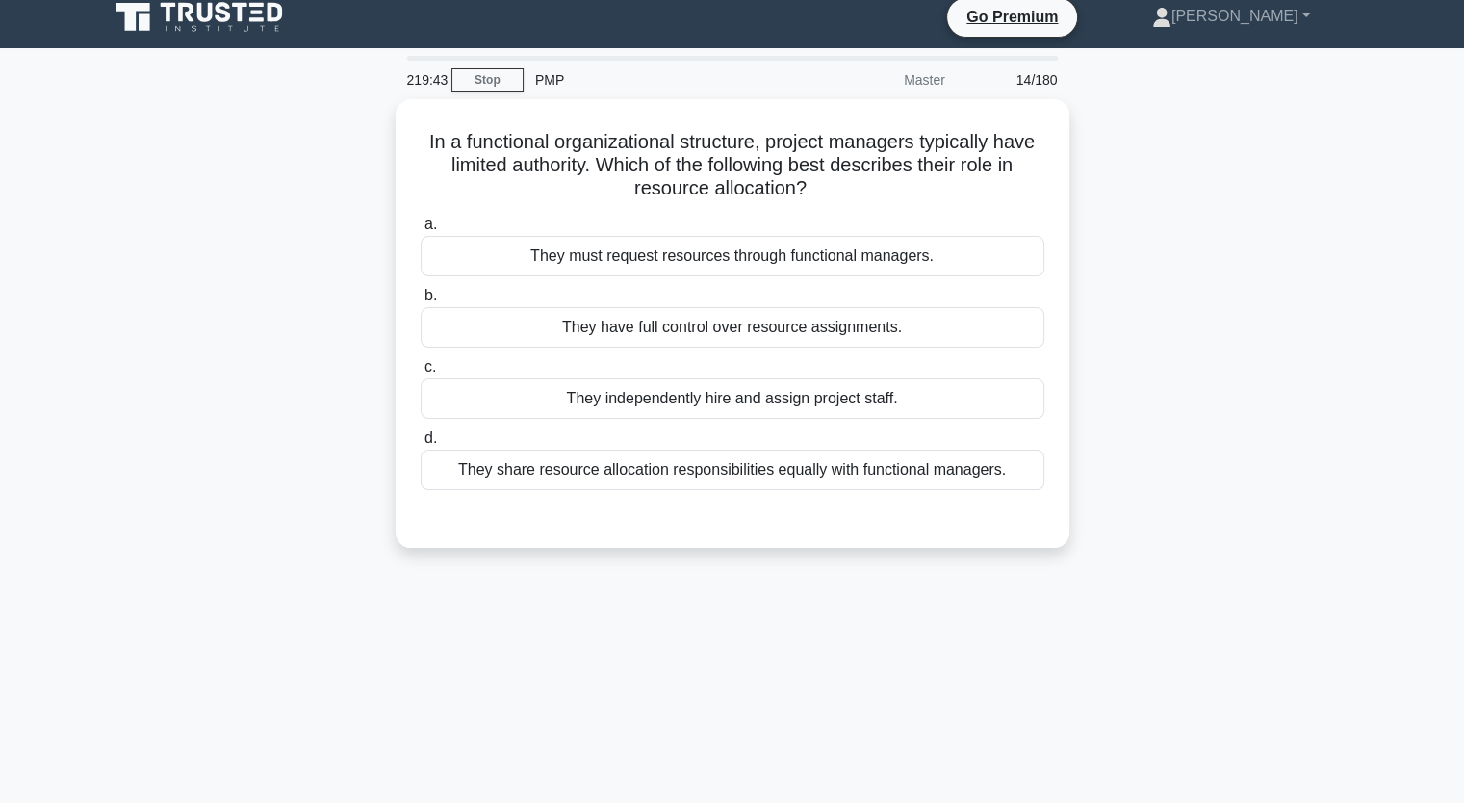
scroll to position [0, 0]
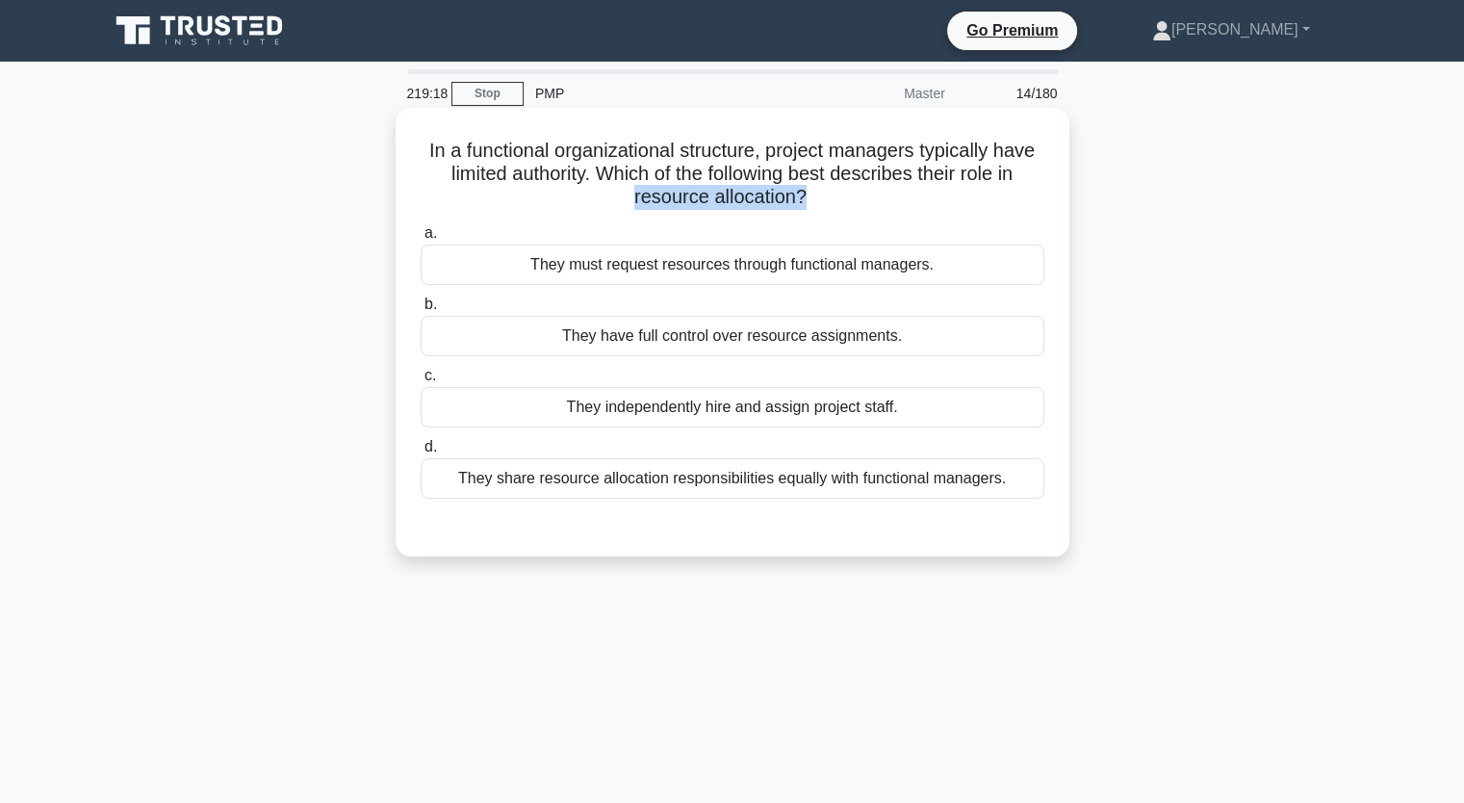
drag, startPoint x: 801, startPoint y: 199, endPoint x: 614, endPoint y: 201, distance: 186.8
click at [614, 201] on h5 "In a functional organizational structure, project managers typically have limit…" at bounding box center [733, 174] width 628 height 71
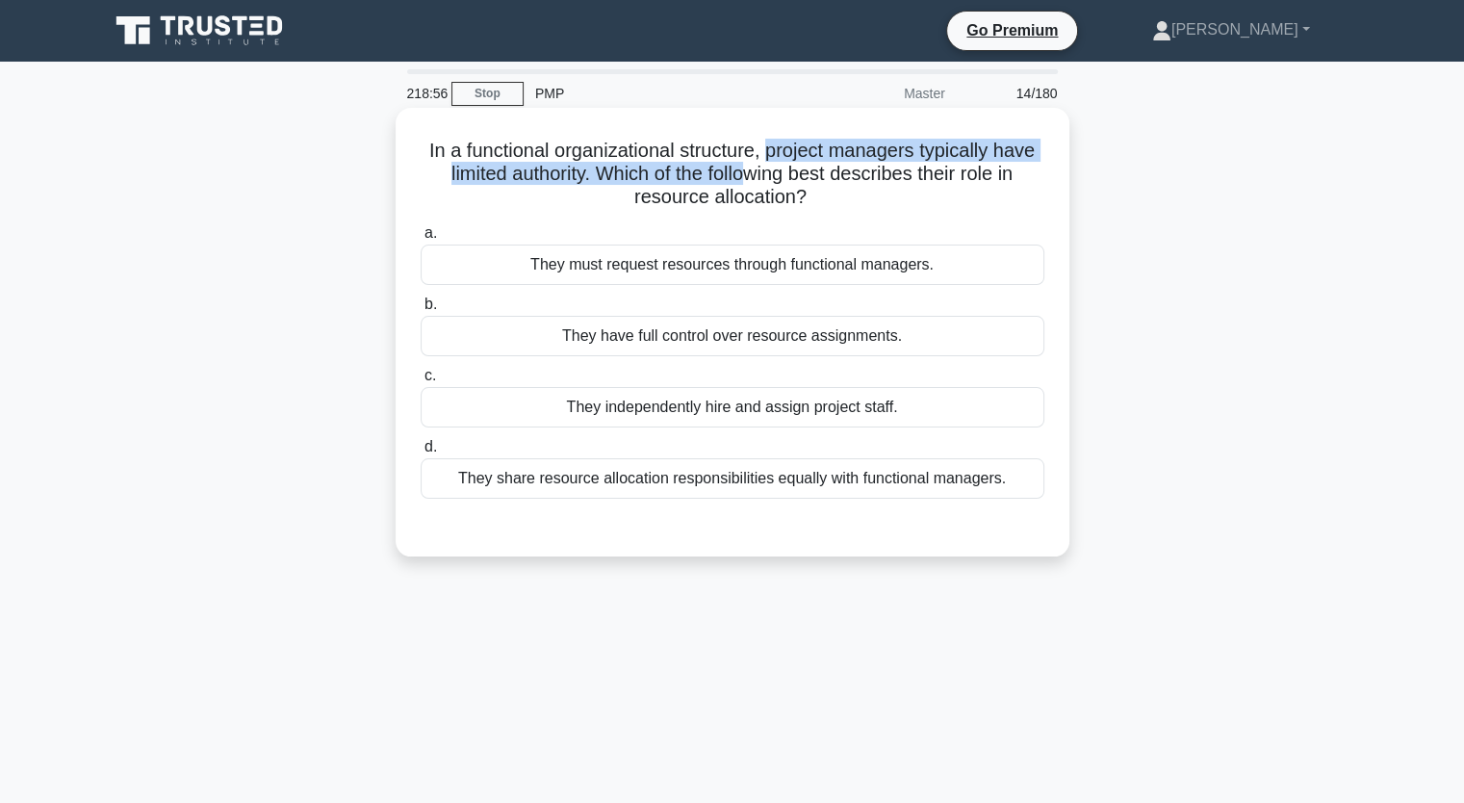
drag, startPoint x: 774, startPoint y: 156, endPoint x: 747, endPoint y: 181, distance: 36.8
click at [747, 181] on h5 "In a functional organizational structure, project managers typically have limit…" at bounding box center [733, 174] width 628 height 71
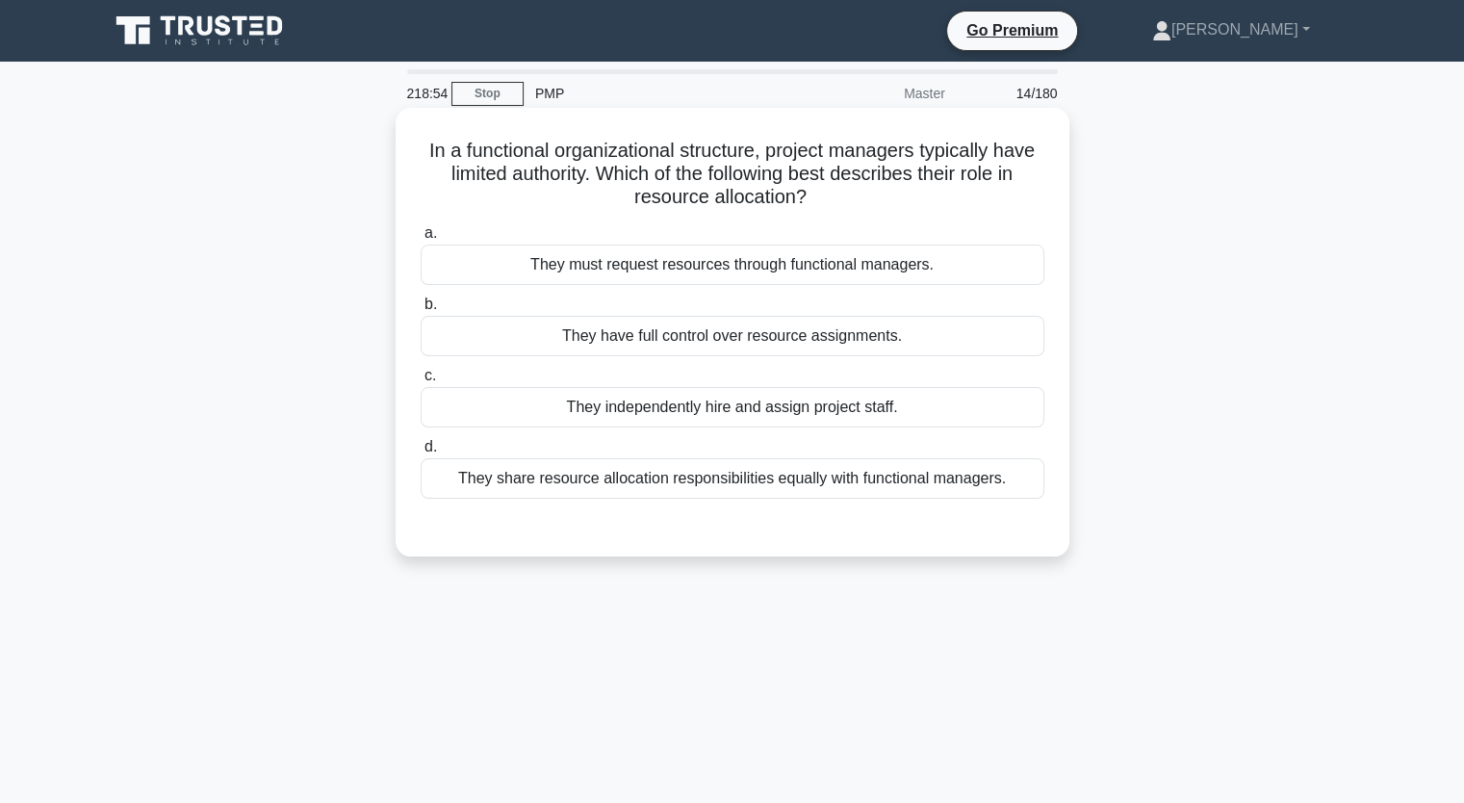
click at [736, 201] on h5 "In a functional organizational structure, project managers typically have limit…" at bounding box center [733, 174] width 628 height 71
click at [891, 278] on div "They must request resources through functional managers." at bounding box center [733, 265] width 624 height 40
click at [421, 240] on input "a. They must request resources through functional managers." at bounding box center [421, 233] width 0 height 13
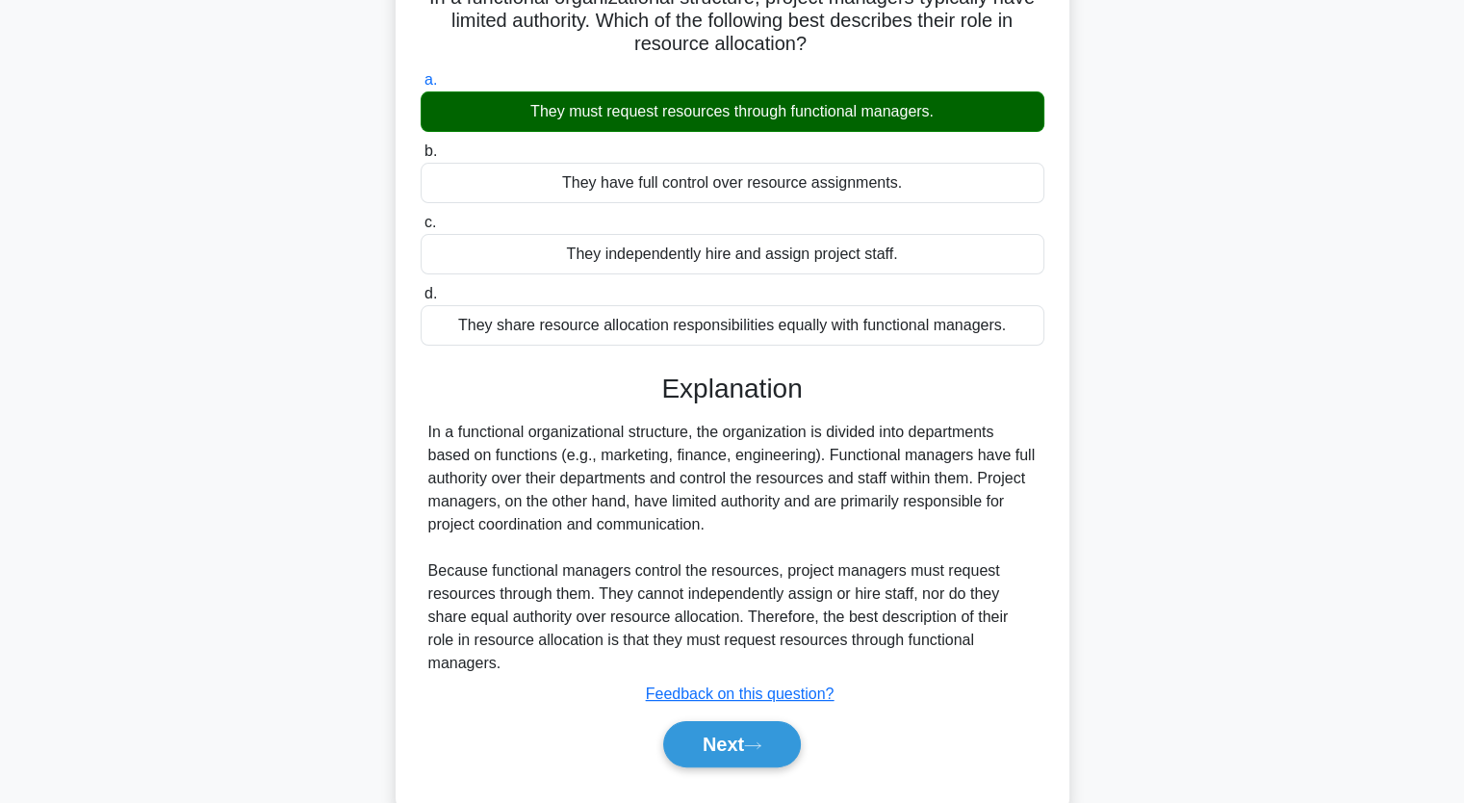
scroll to position [163, 0]
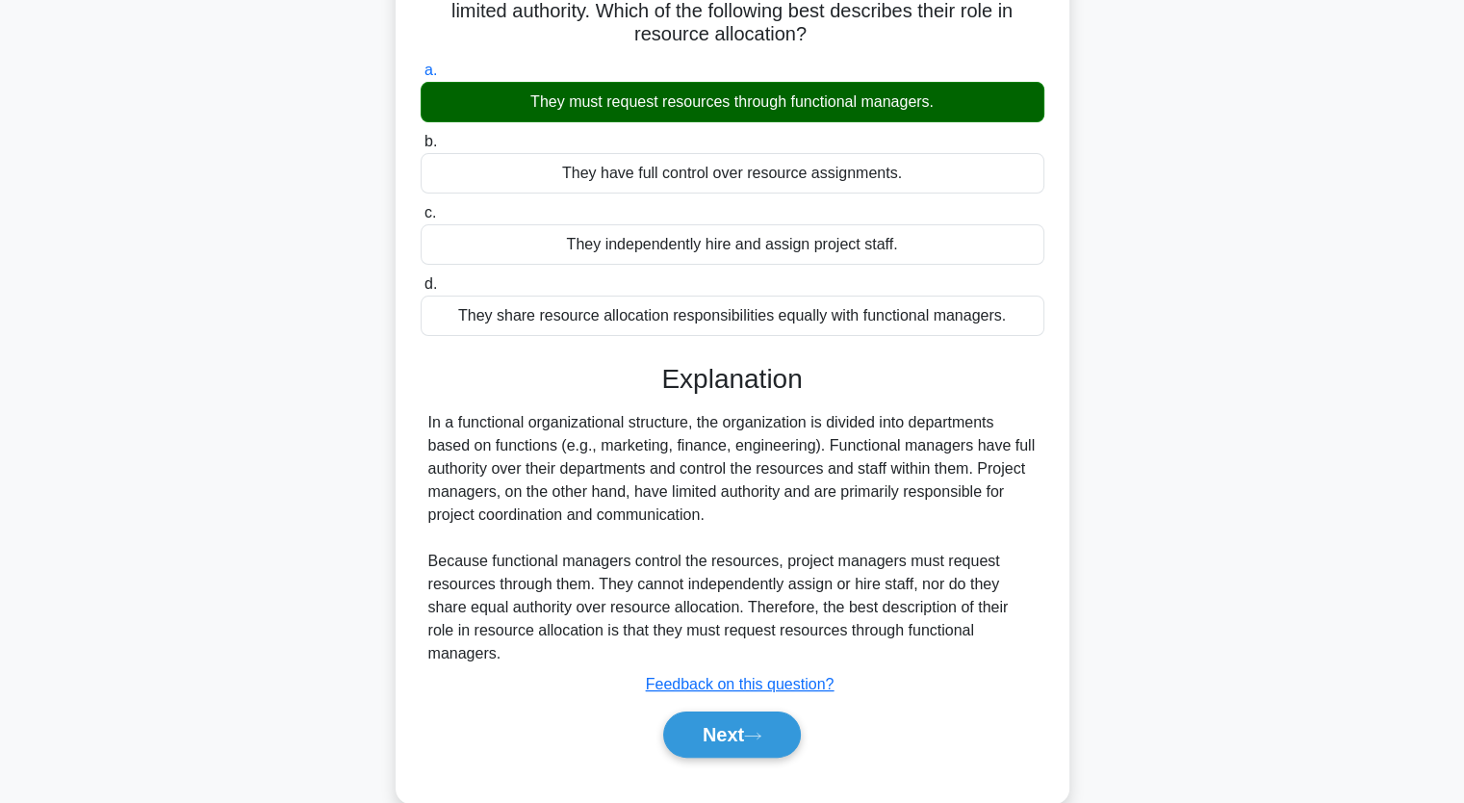
drag, startPoint x: 809, startPoint y: 432, endPoint x: 893, endPoint y: 505, distance: 111.9
click at [893, 505] on div "In a functional organizational structure, the organization is divided into depa…" at bounding box center [732, 538] width 608 height 254
click at [751, 734] on button "Next" at bounding box center [732, 734] width 138 height 46
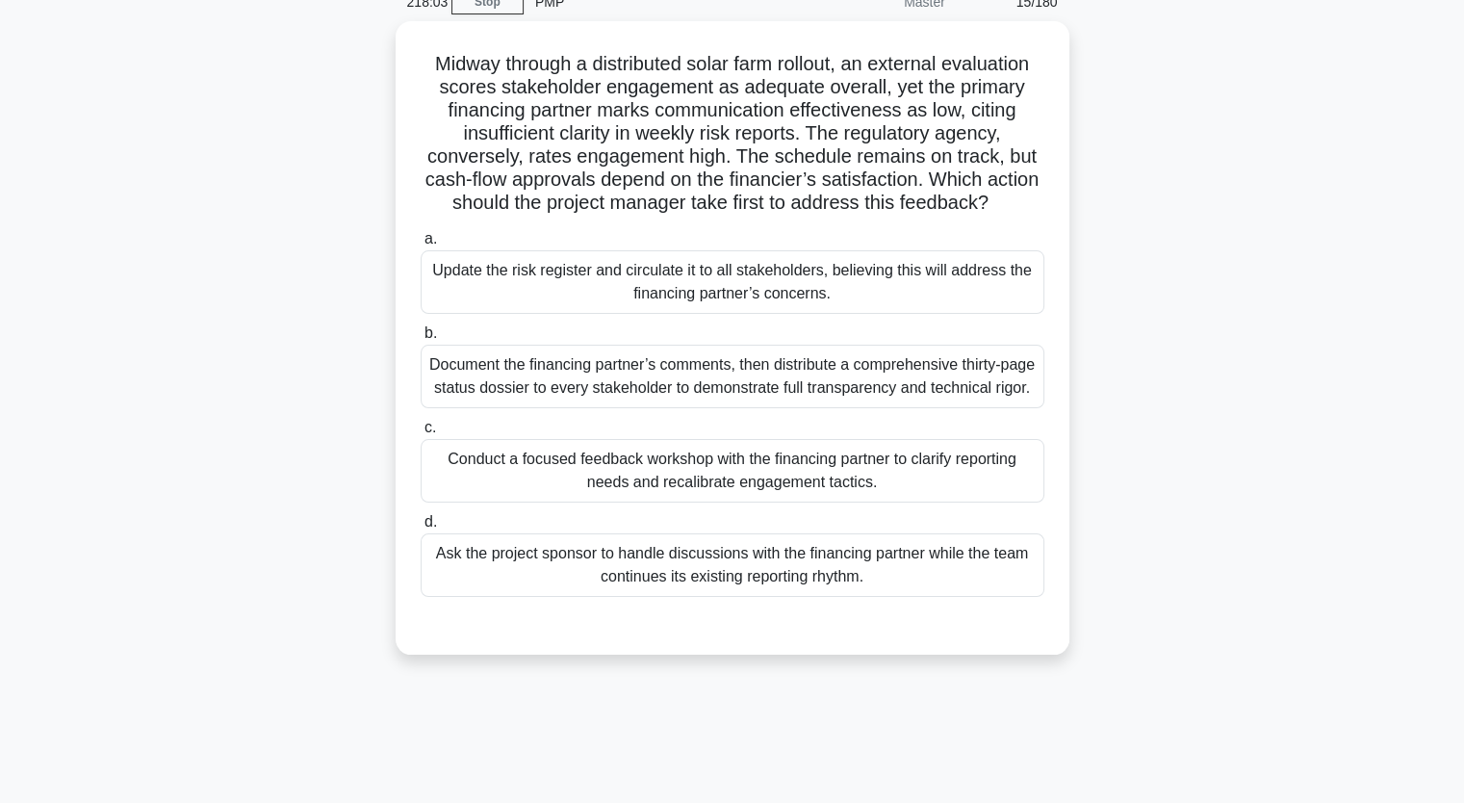
scroll to position [89, 0]
click at [817, 399] on div "Document the financing partner’s comments, then distribute a comprehensive thir…" at bounding box center [733, 375] width 624 height 64
click at [421, 338] on input "b. Document the financing partner’s comments, then distribute a comprehensive t…" at bounding box center [421, 331] width 0 height 13
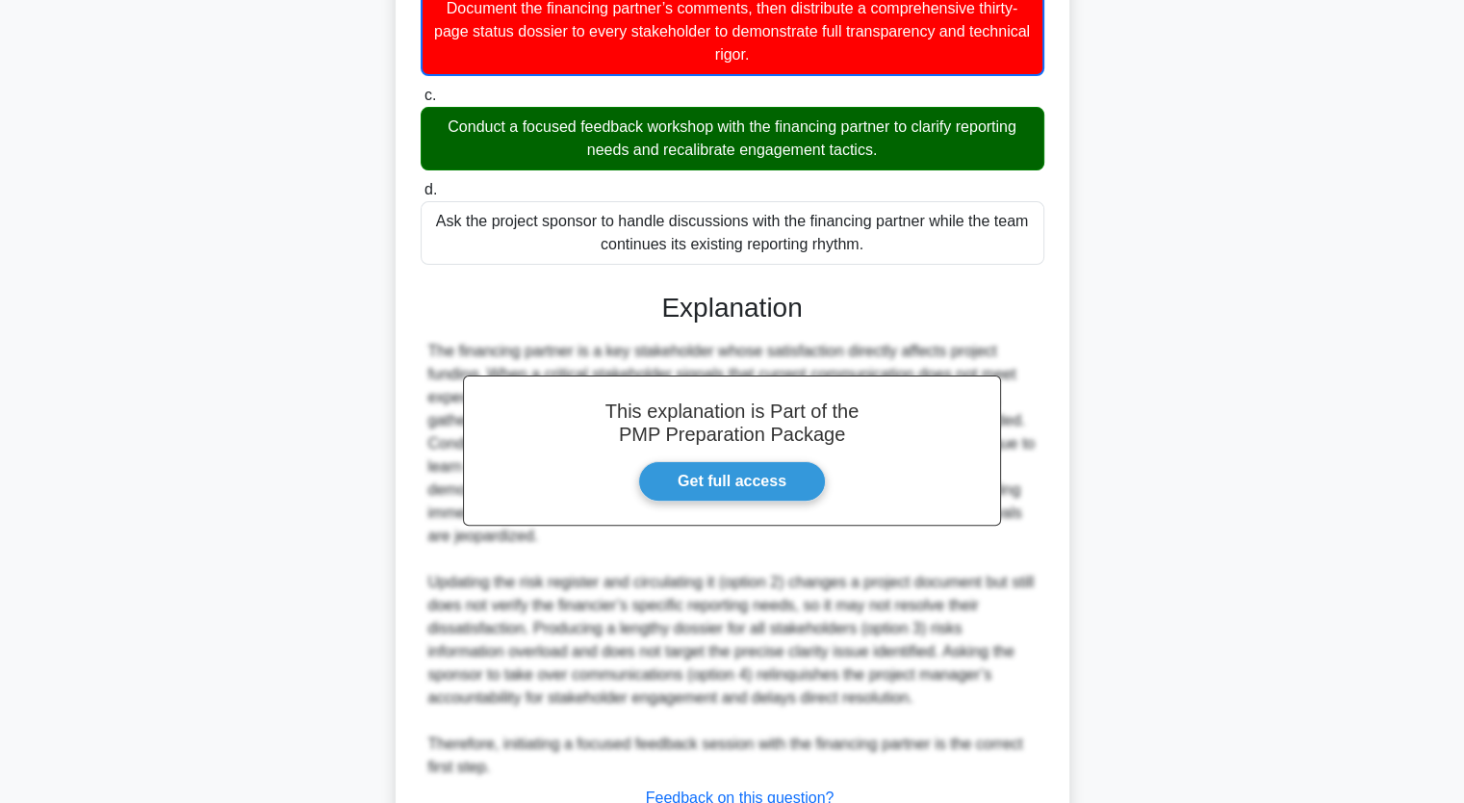
scroll to position [616, 0]
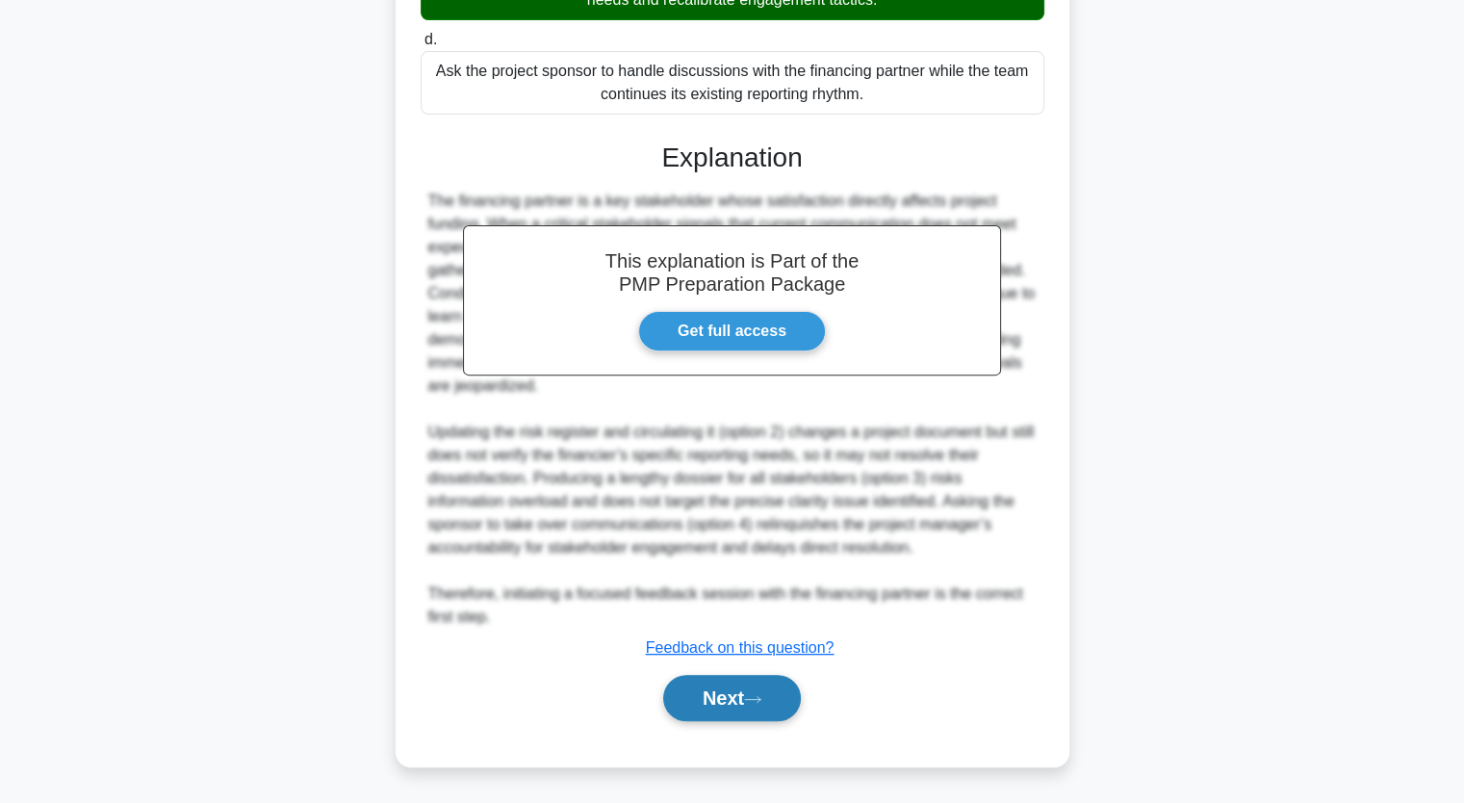
click at [751, 706] on button "Next" at bounding box center [732, 698] width 138 height 46
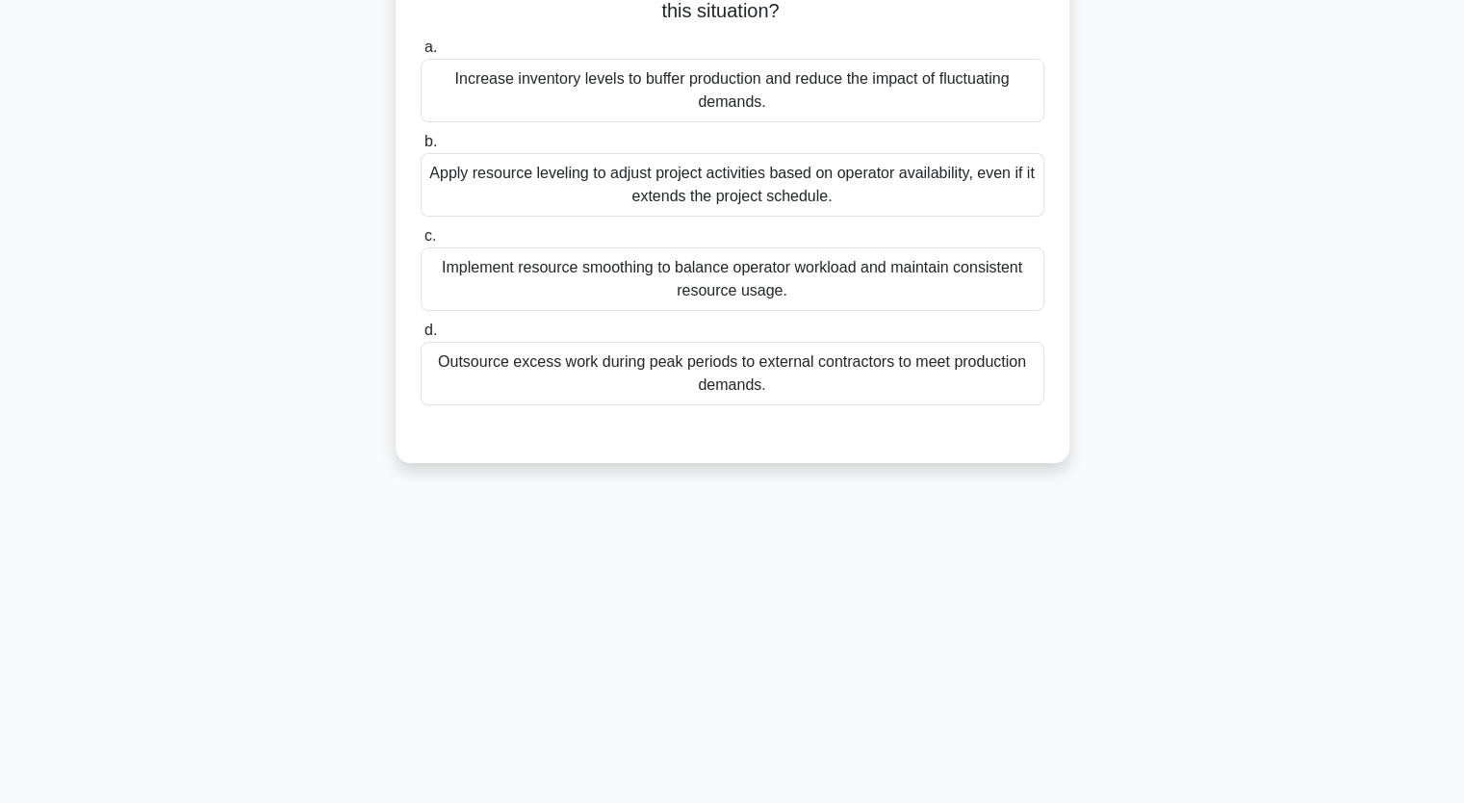
scroll to position [0, 0]
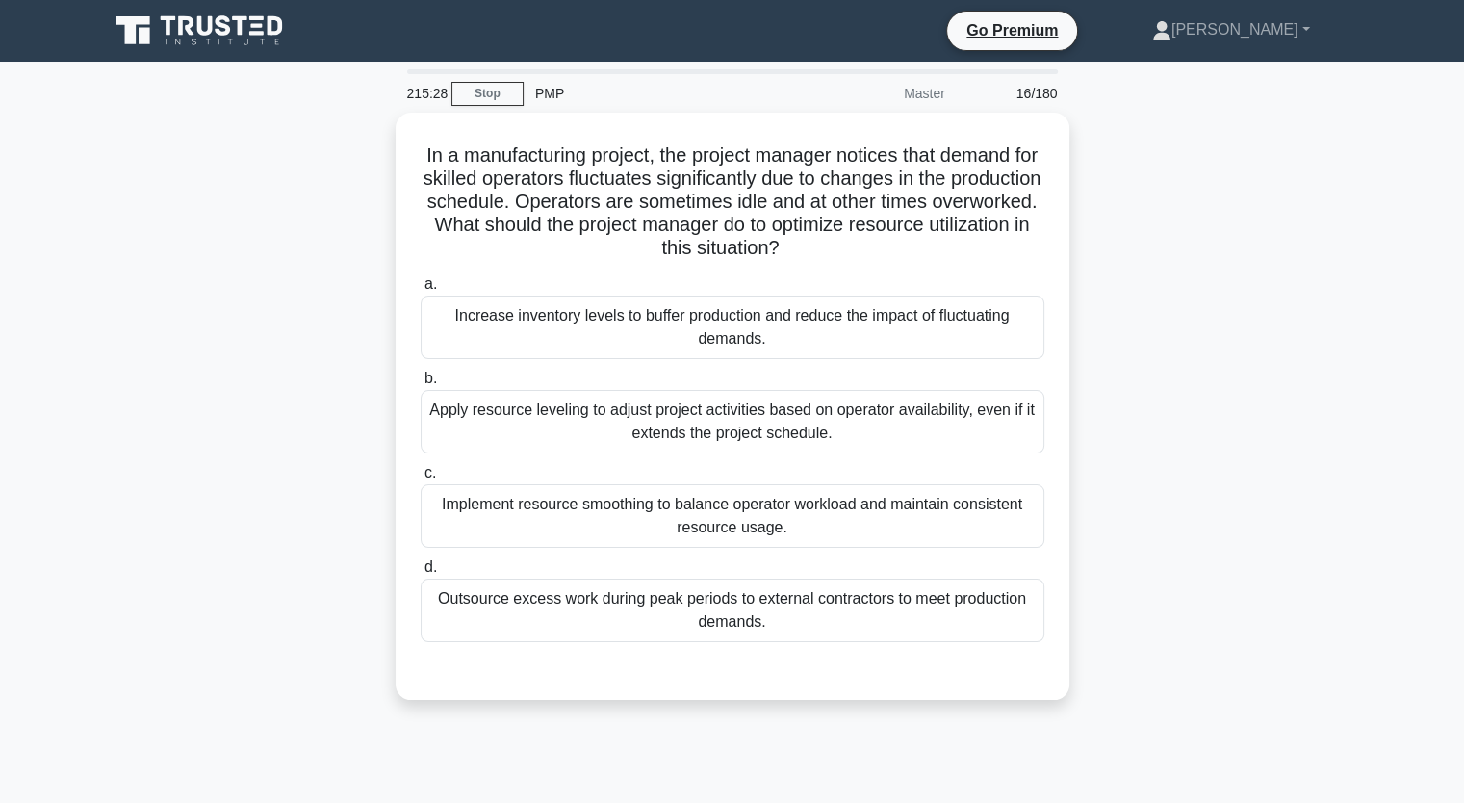
click at [1402, 420] on main "215:28 Stop PMP Master 16/180 In a manufacturing project, the project manager n…" at bounding box center [732, 551] width 1464 height 978
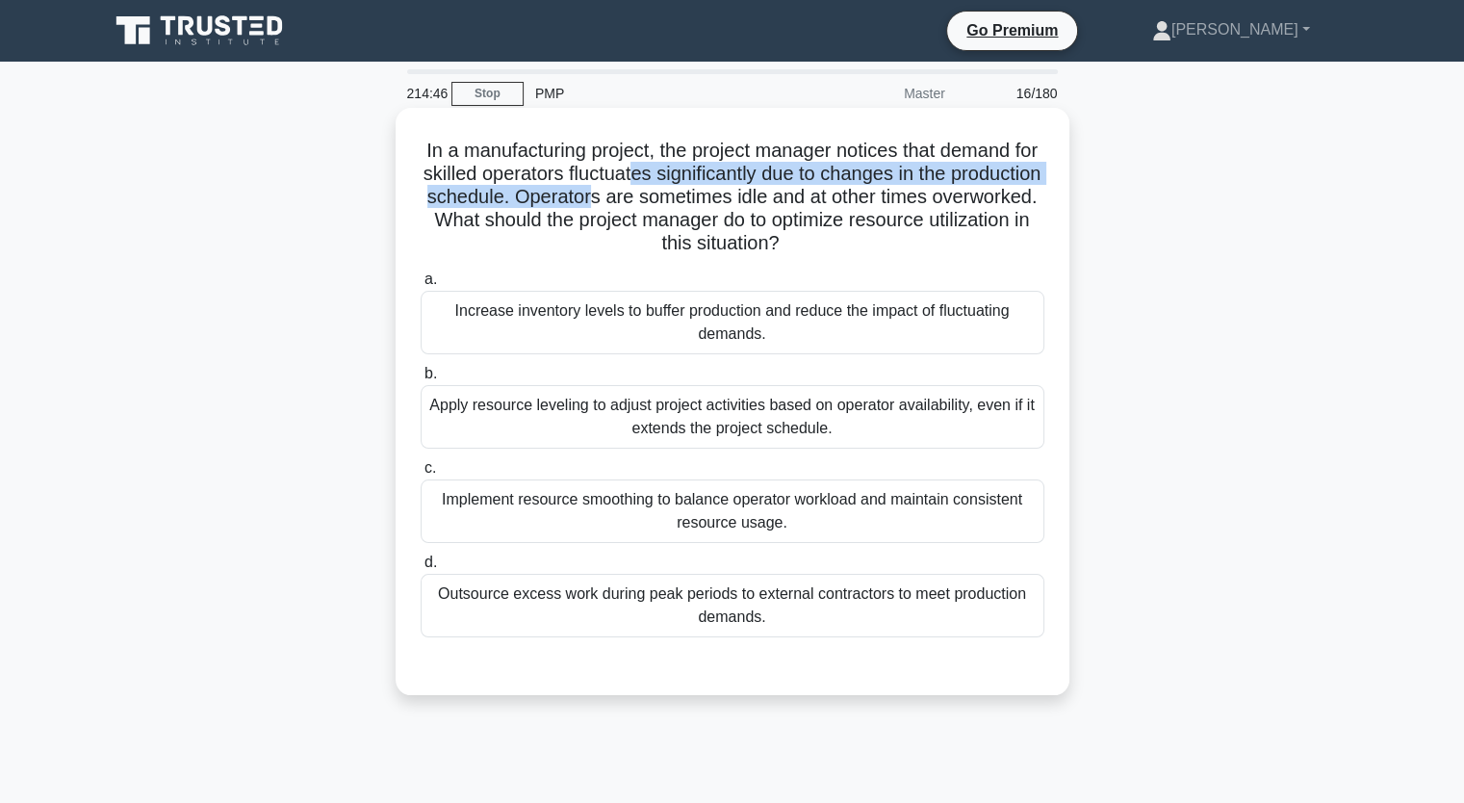
drag, startPoint x: 693, startPoint y: 173, endPoint x: 692, endPoint y: 190, distance: 16.4
click at [692, 190] on h5 "In a manufacturing project, the project manager notices that demand for skilled…" at bounding box center [733, 197] width 628 height 117
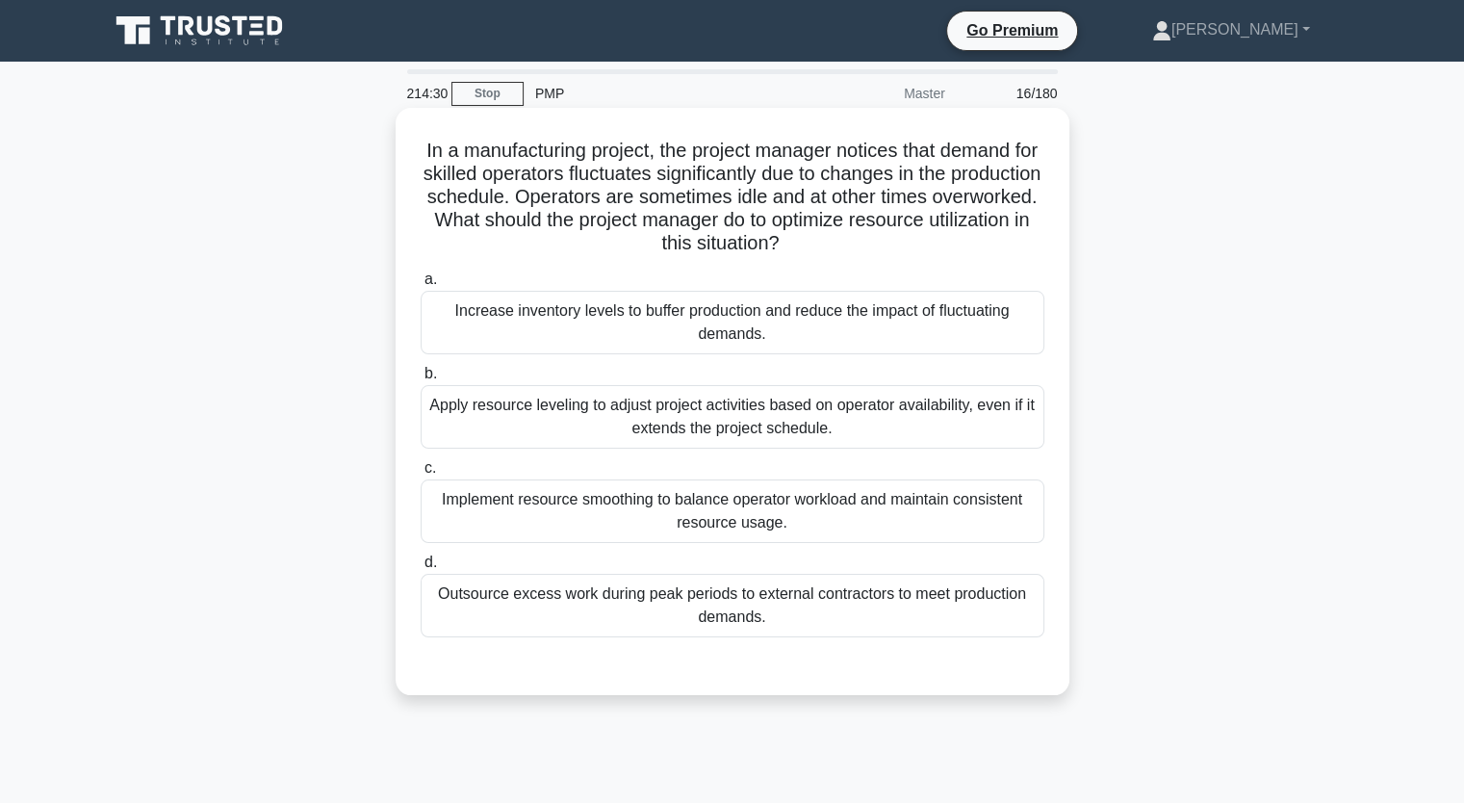
click at [935, 508] on div "Implement resource smoothing to balance operator workload and maintain consiste…" at bounding box center [733, 511] width 624 height 64
click at [421, 475] on input "c. Implement resource smoothing to balance operator workload and maintain consi…" at bounding box center [421, 468] width 0 height 13
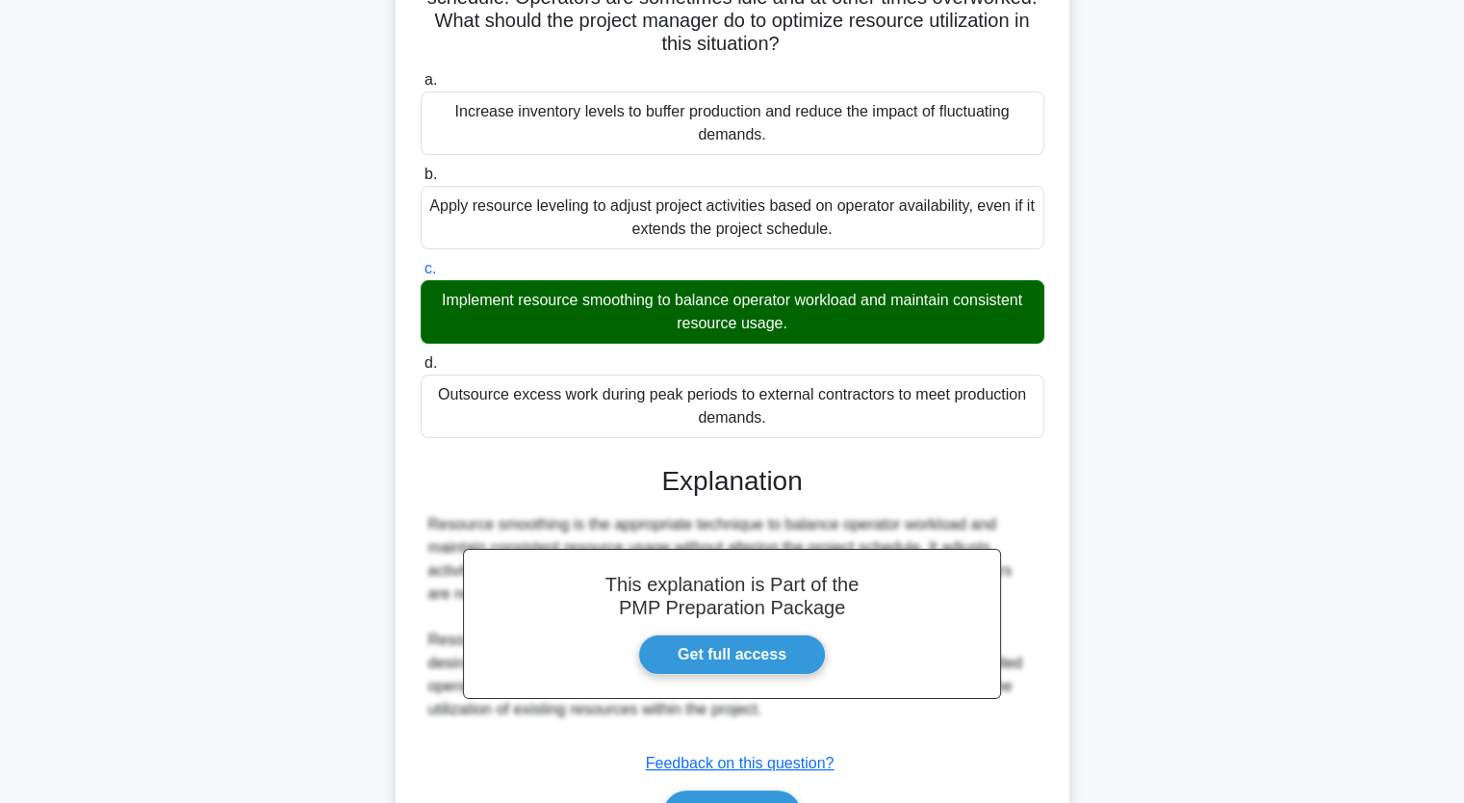
scroll to position [293, 0]
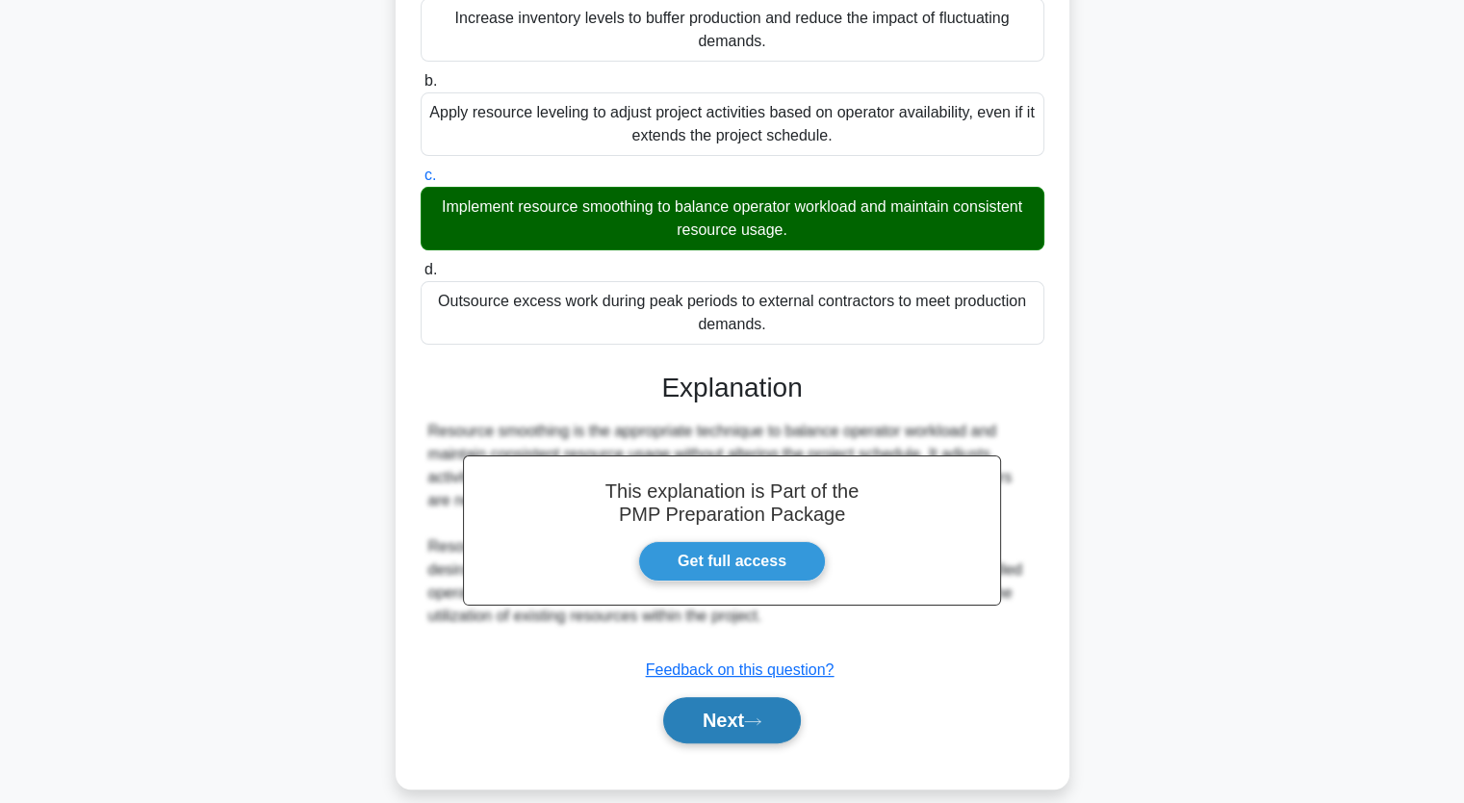
click at [712, 710] on button "Next" at bounding box center [732, 720] width 138 height 46
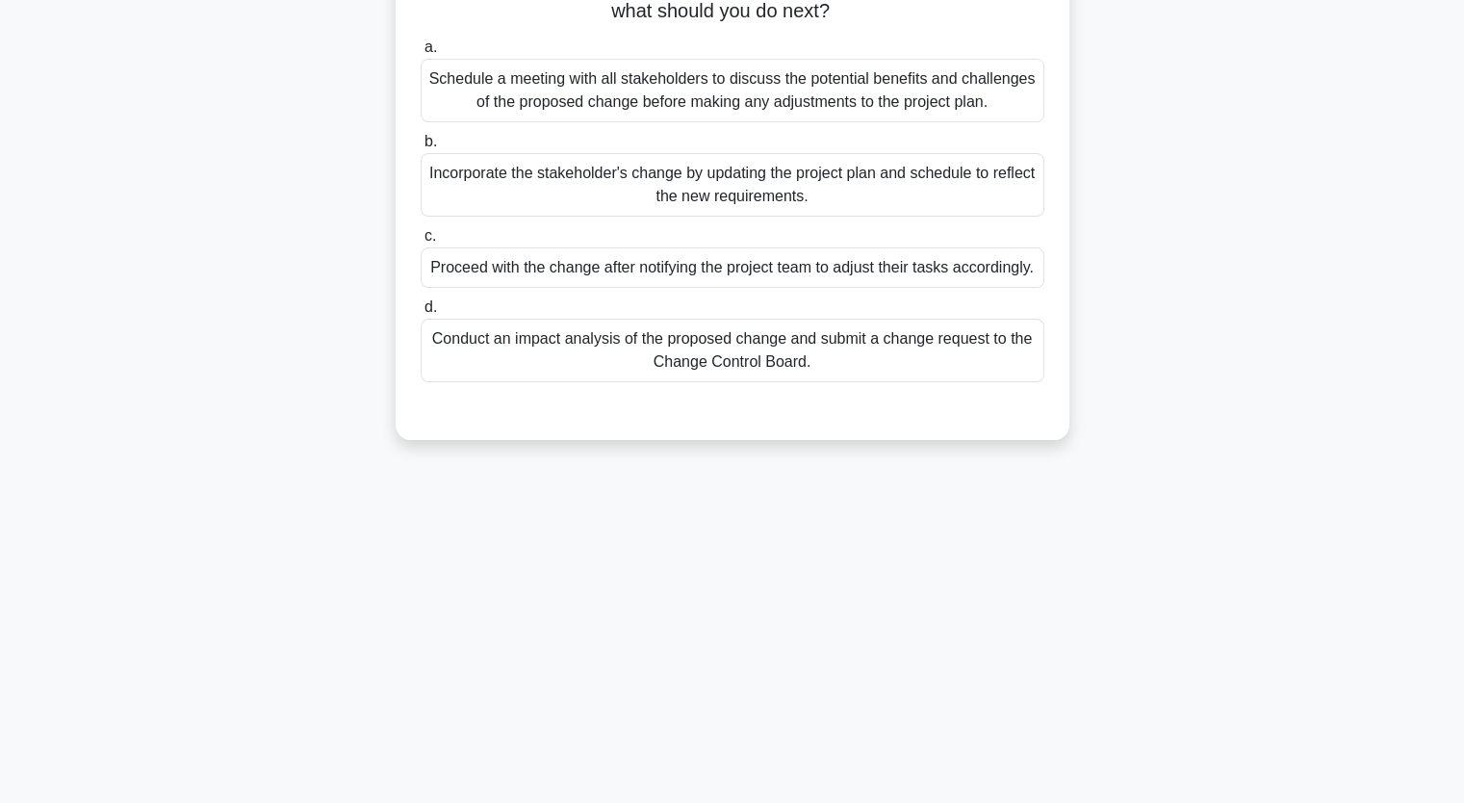
scroll to position [0, 0]
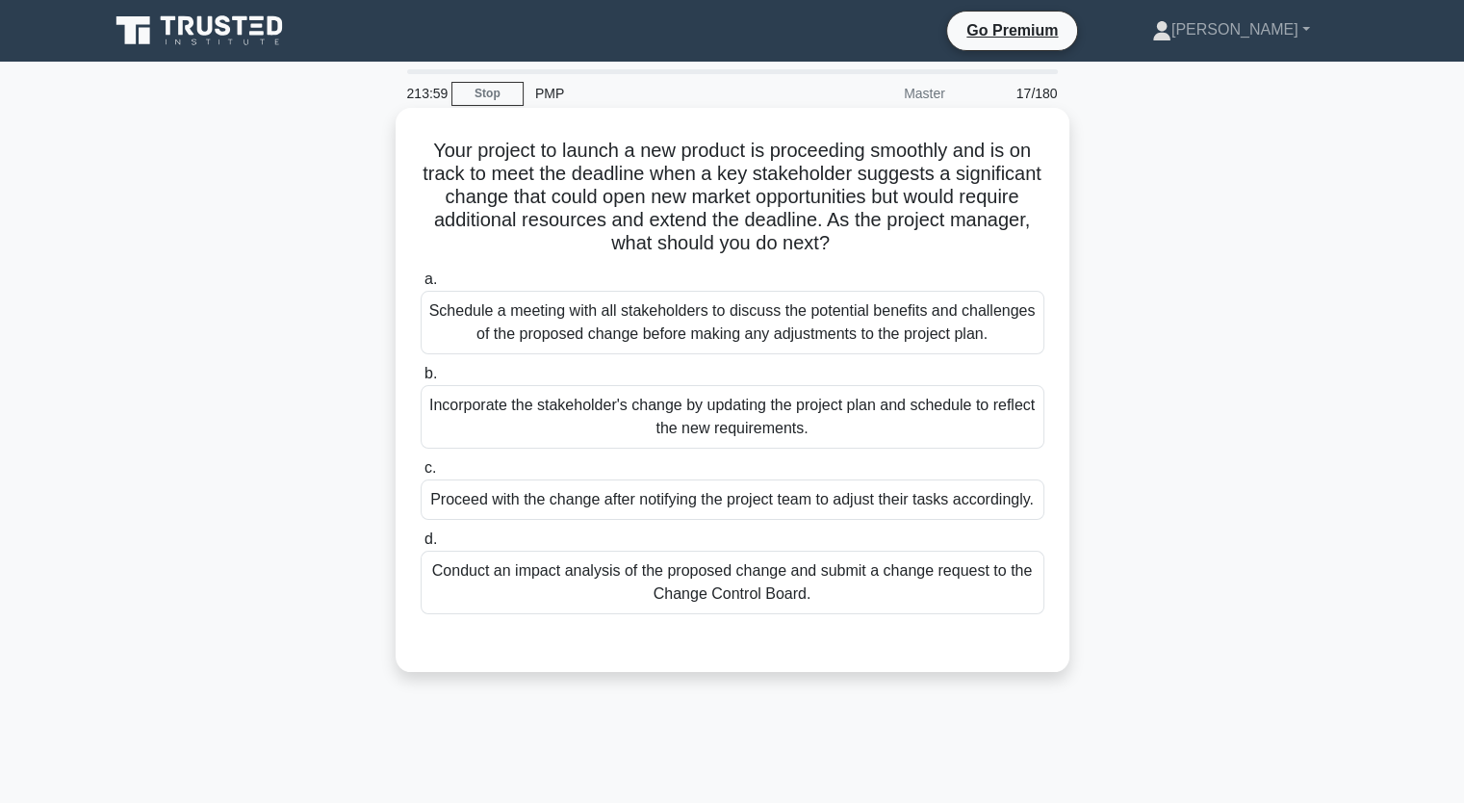
click at [827, 599] on div "Conduct an impact analysis of the proposed change and submit a change request t…" at bounding box center [733, 583] width 624 height 64
click at [421, 546] on input "d. Conduct an impact analysis of the proposed change and submit a change reques…" at bounding box center [421, 539] width 0 height 13
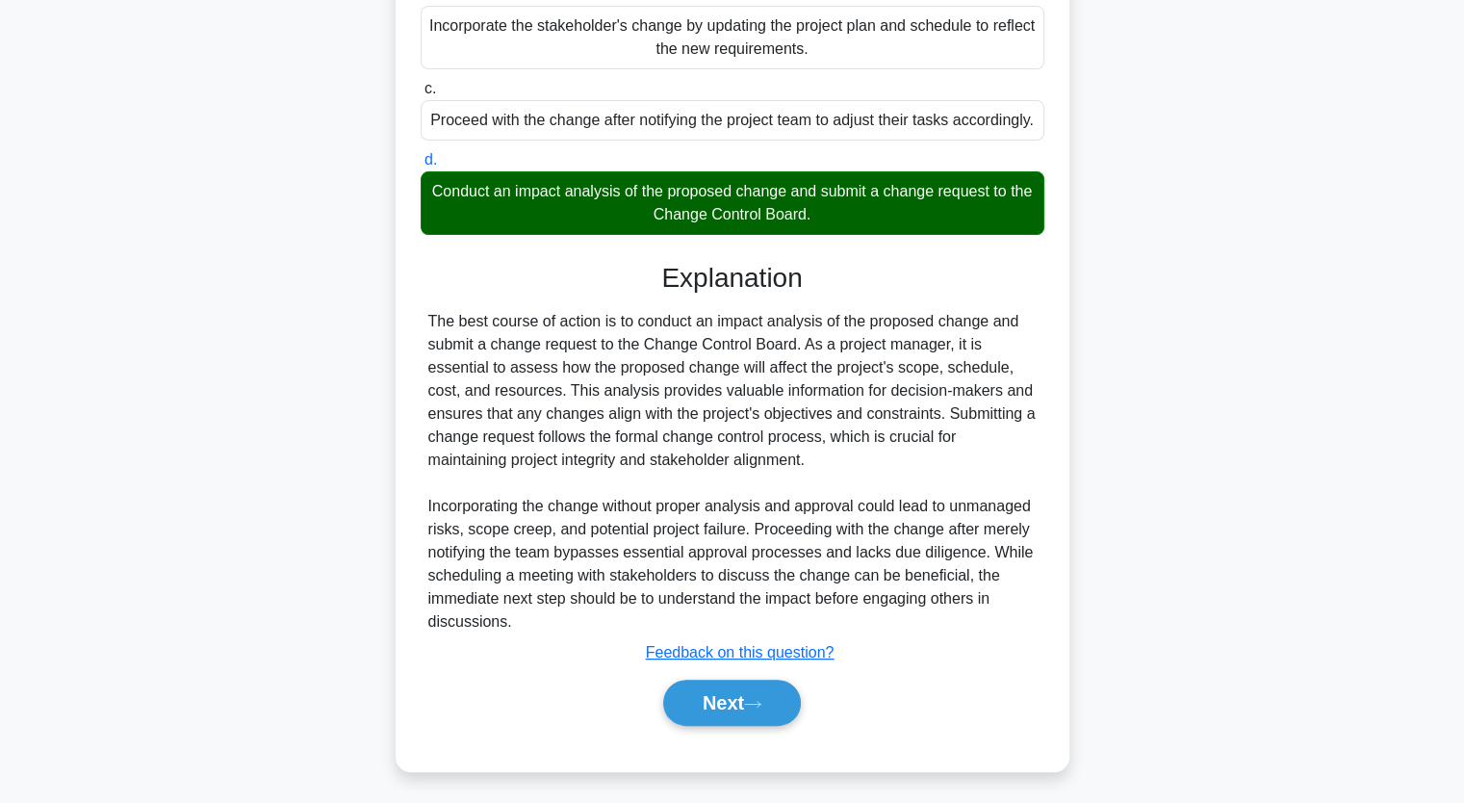
scroll to position [406, 0]
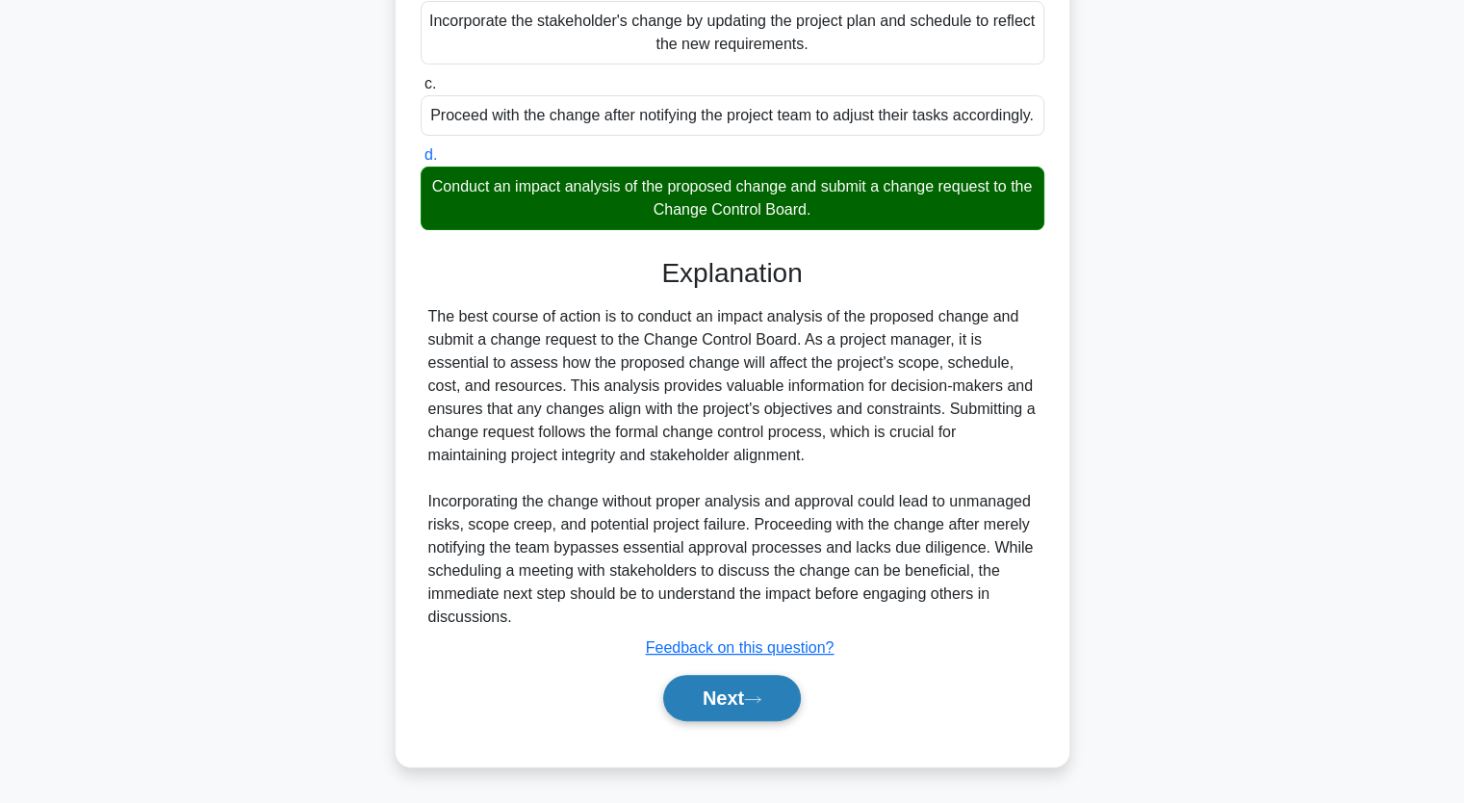
click at [724, 695] on button "Next" at bounding box center [732, 698] width 138 height 46
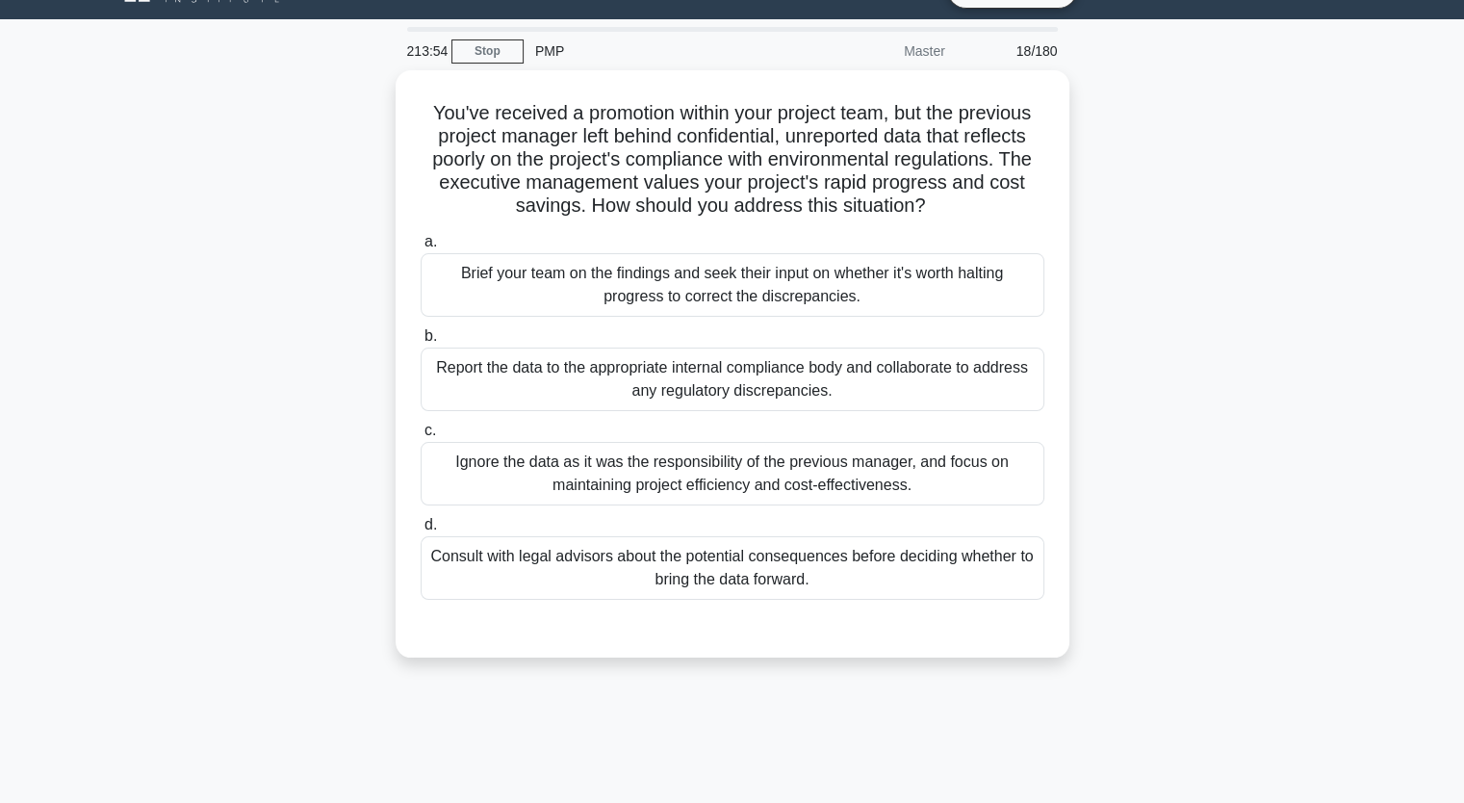
scroll to position [0, 0]
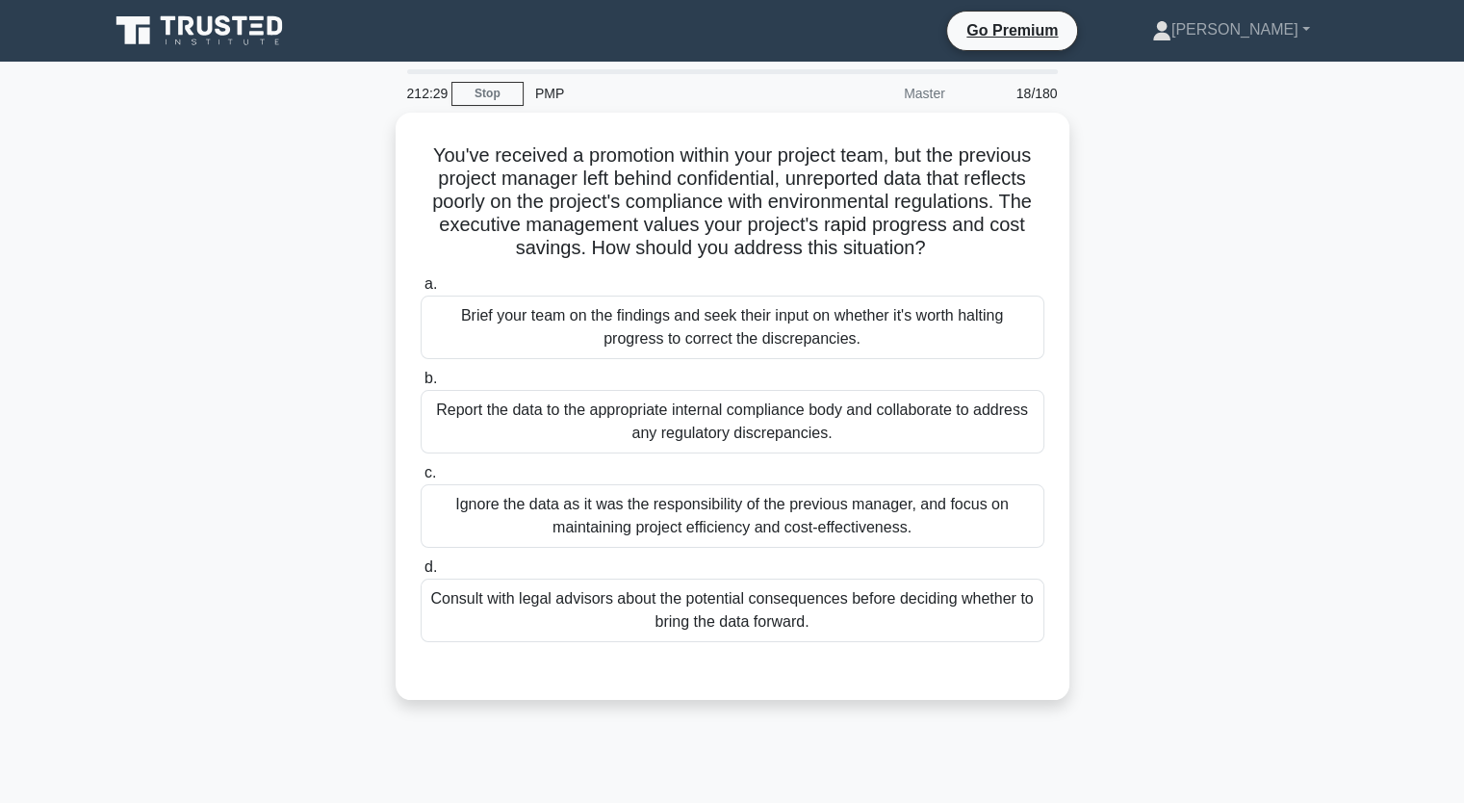
click at [1178, 352] on div "You've received a promotion within your project team, but the previous project …" at bounding box center [732, 418] width 1271 height 610
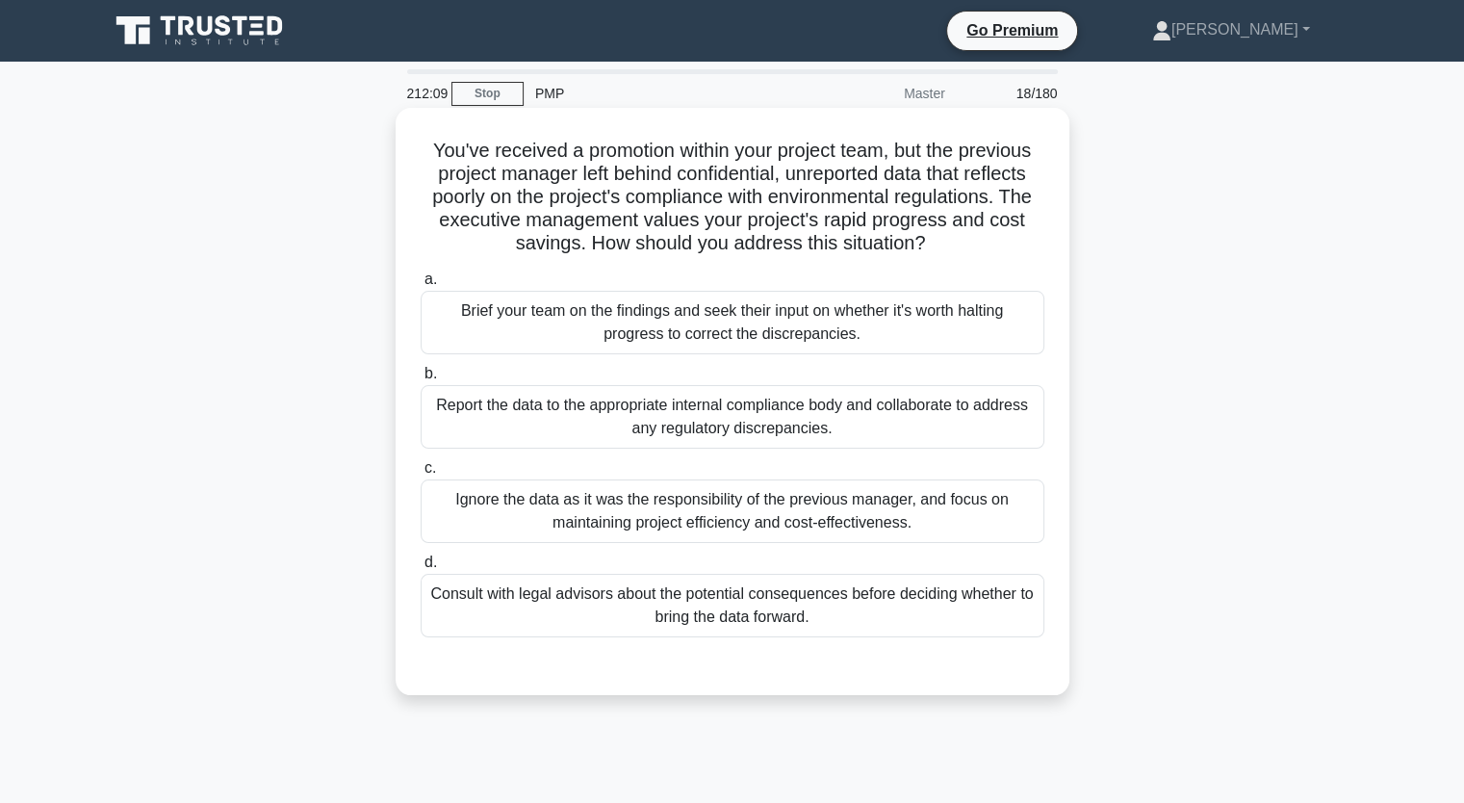
click at [1001, 607] on div "Consult with legal advisors about the potential consequences before deciding wh…" at bounding box center [733, 606] width 624 height 64
click at [421, 569] on input "d. Consult with legal advisors about the potential consequences before deciding…" at bounding box center [421, 562] width 0 height 13
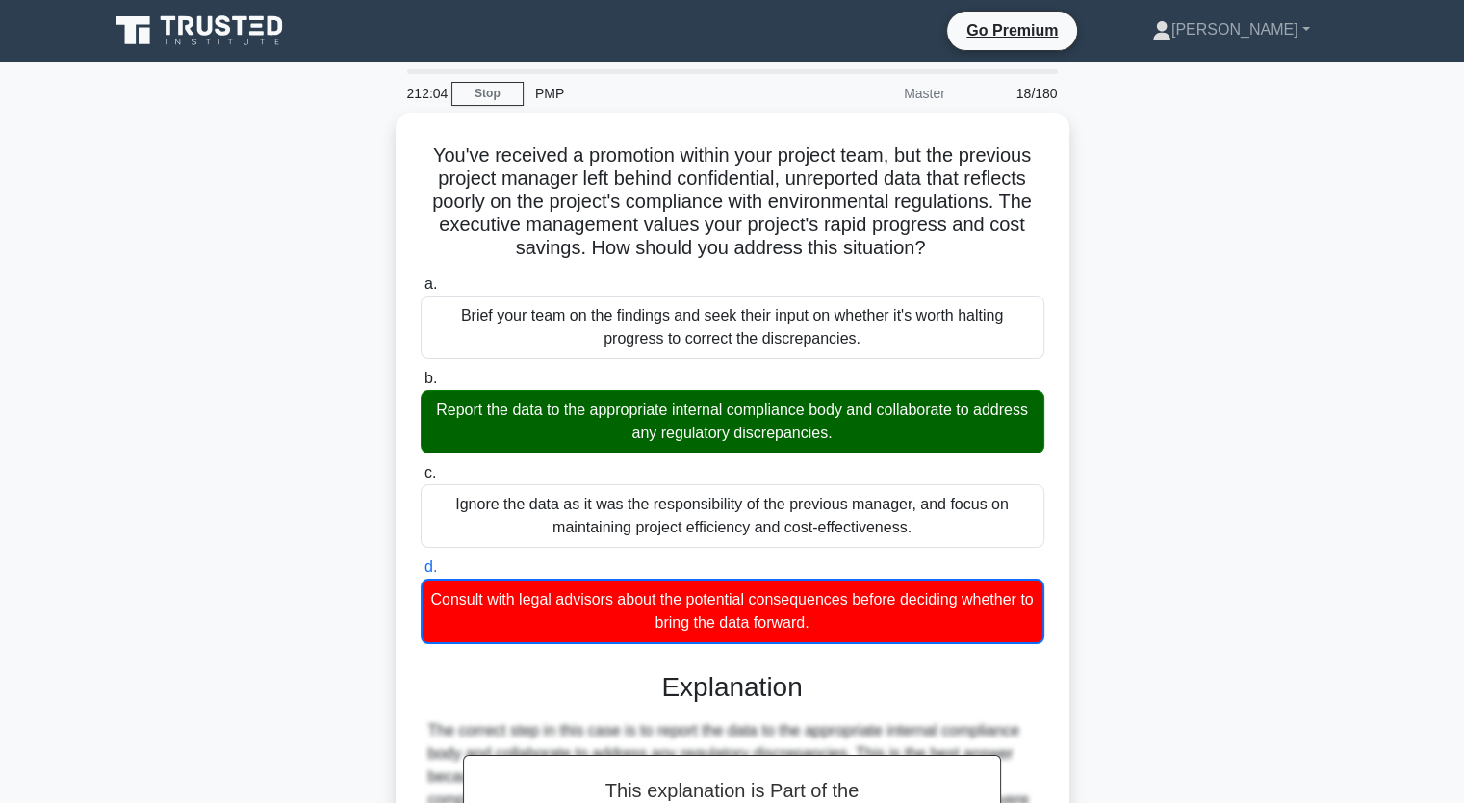
drag, startPoint x: 1462, startPoint y: 401, endPoint x: 1474, endPoint y: 510, distance: 109.4
click at [1463, 510] on html "Go Premium [GEOGRAPHIC_DATA]" at bounding box center [732, 698] width 1464 height 1397
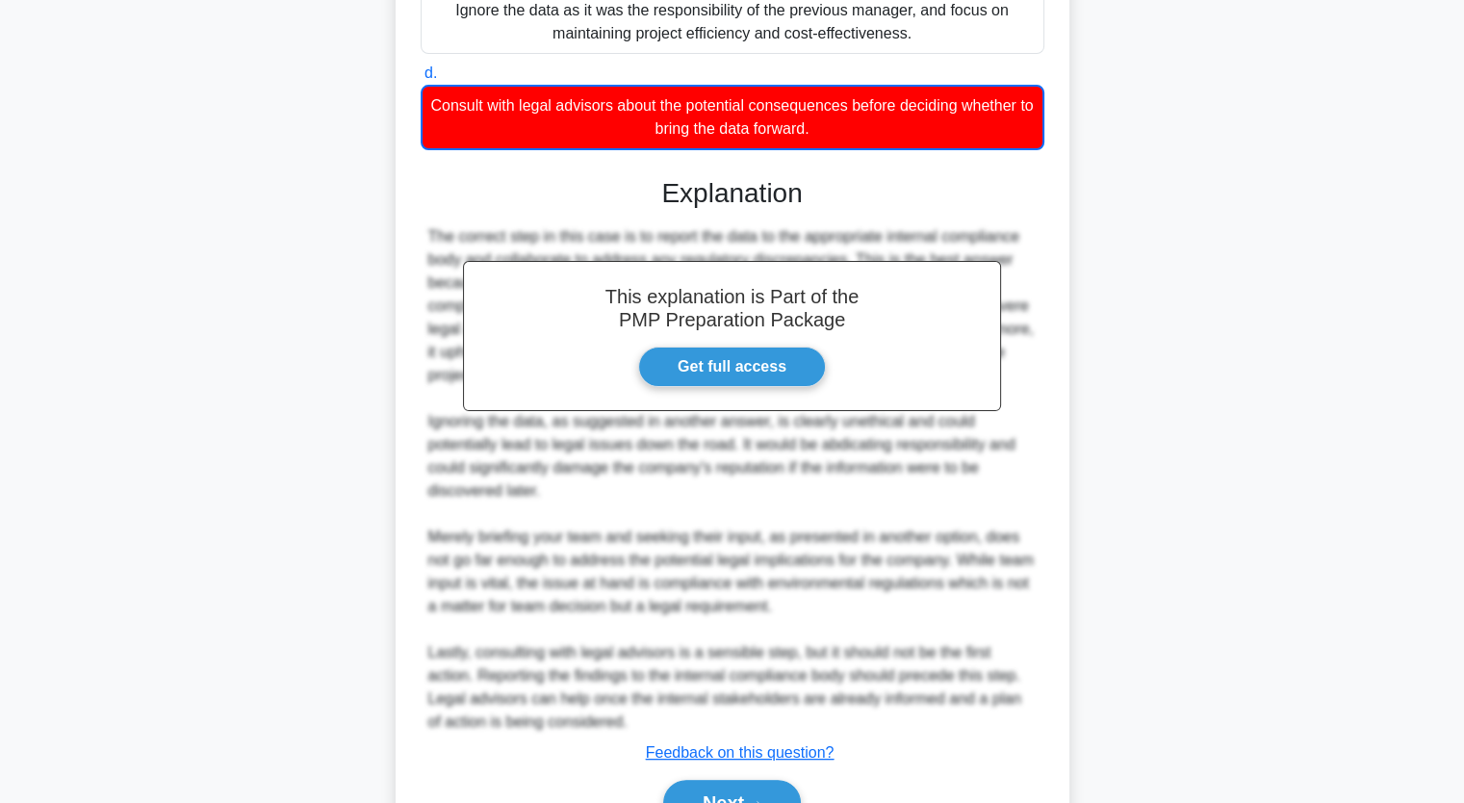
scroll to position [500, 0]
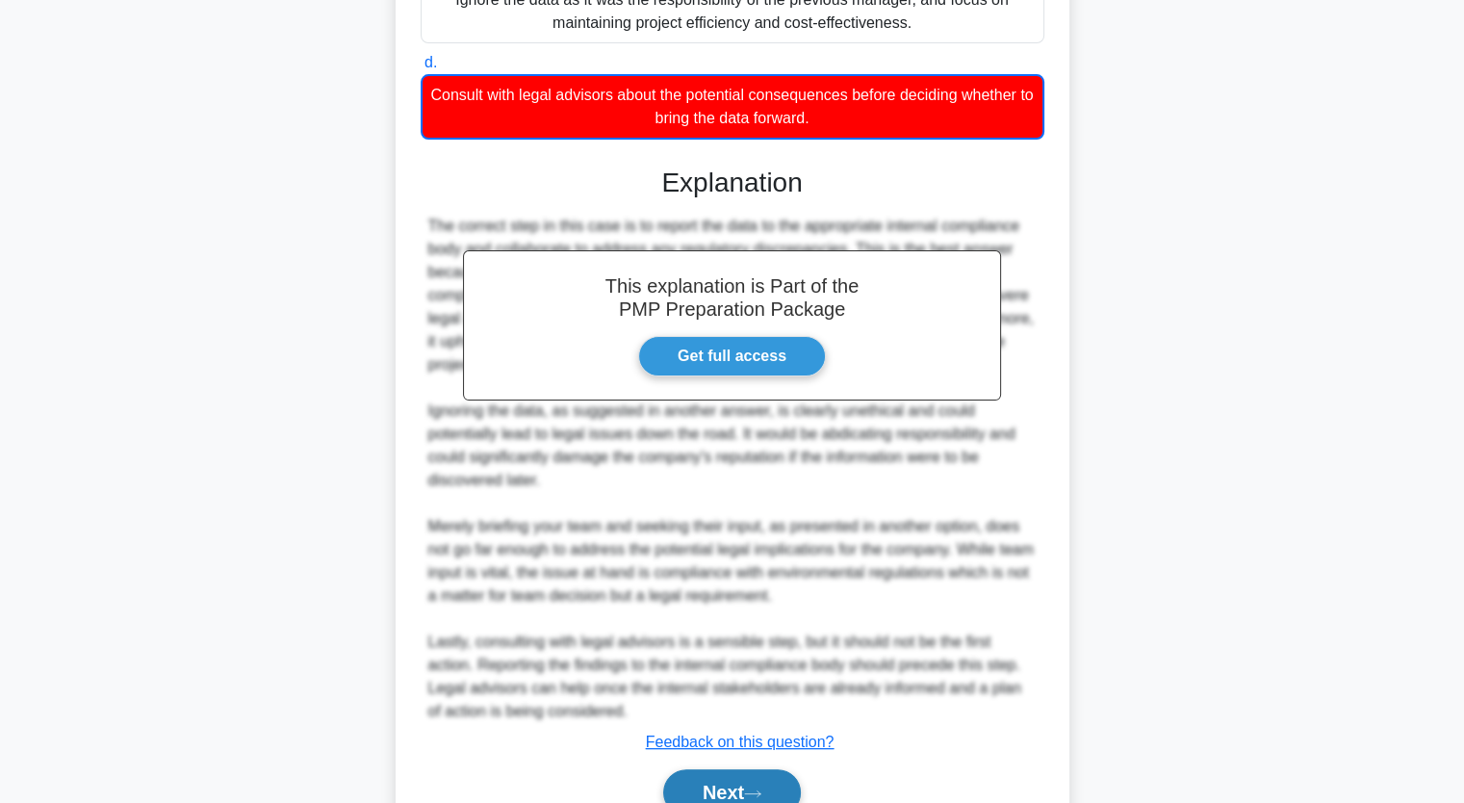
click at [709, 785] on button "Next" at bounding box center [732, 792] width 138 height 46
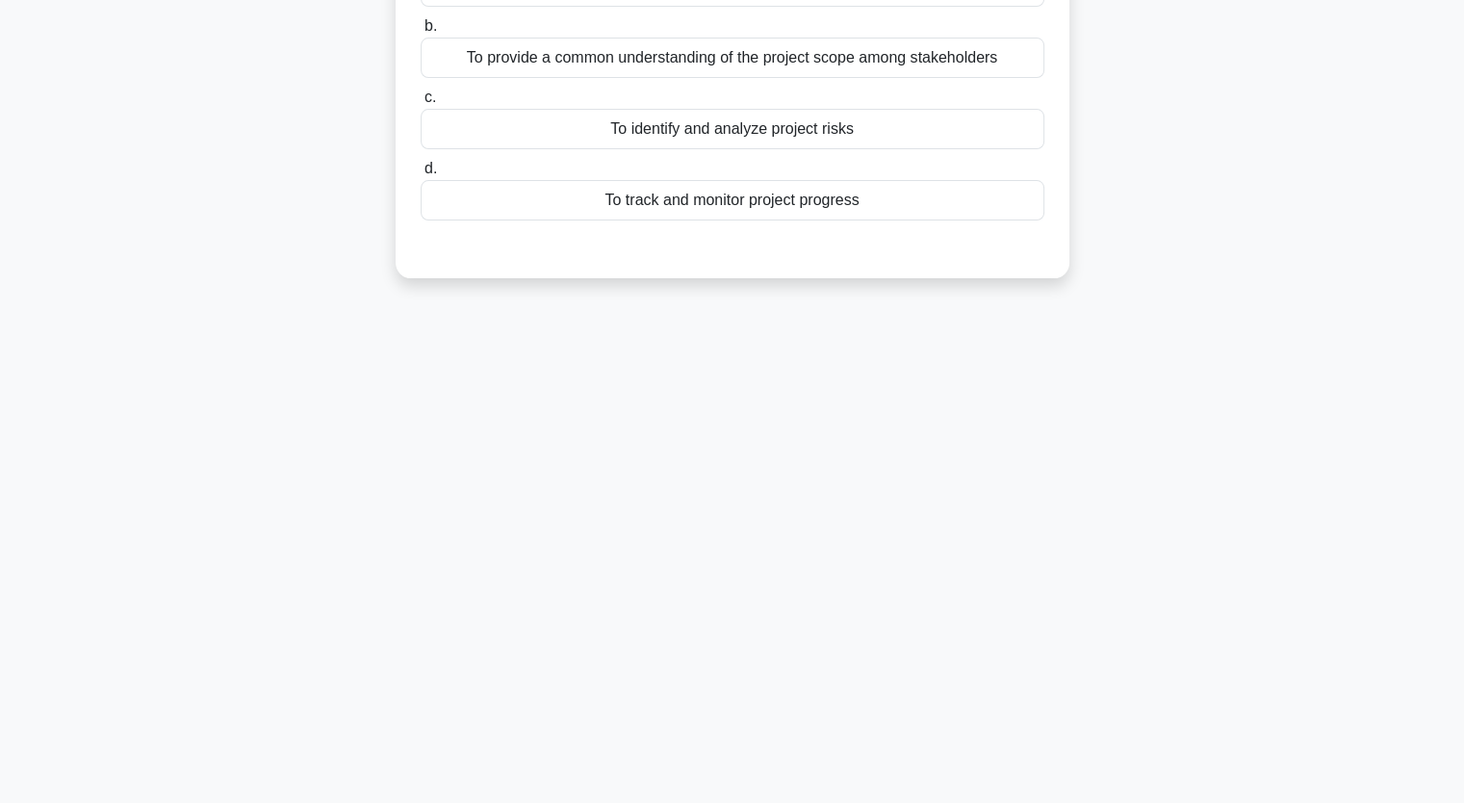
scroll to position [238, 0]
click at [1462, 71] on main "211:58 Stop PMP Master 19/180 What is the main purpose of the Scope Baseline? .…" at bounding box center [732, 314] width 1464 height 978
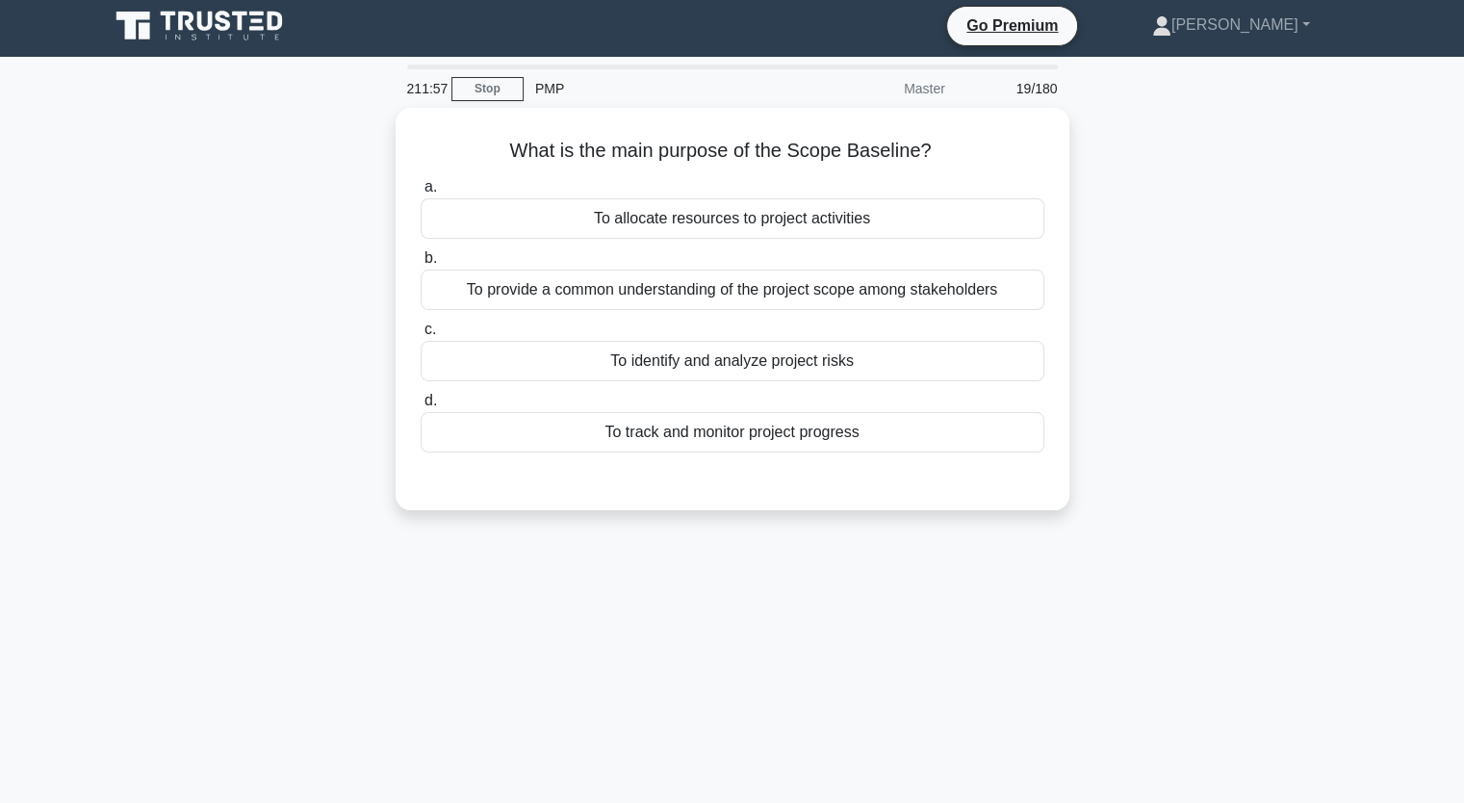
scroll to position [0, 0]
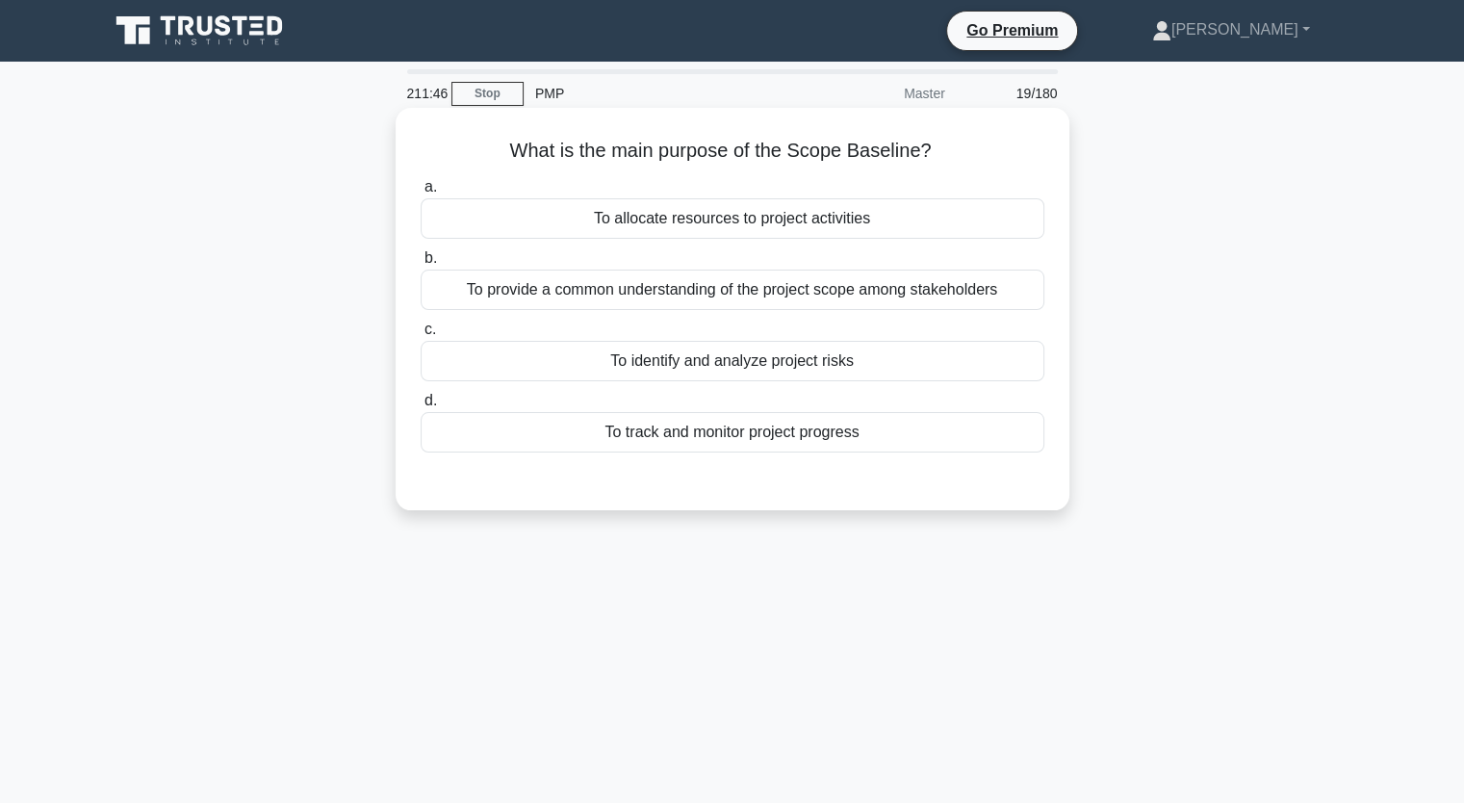
click at [983, 276] on div "To provide a common understanding of the project scope among stakeholders" at bounding box center [733, 290] width 624 height 40
click at [421, 265] on input "b. To provide a common understanding of the project scope among stakeholders" at bounding box center [421, 258] width 0 height 13
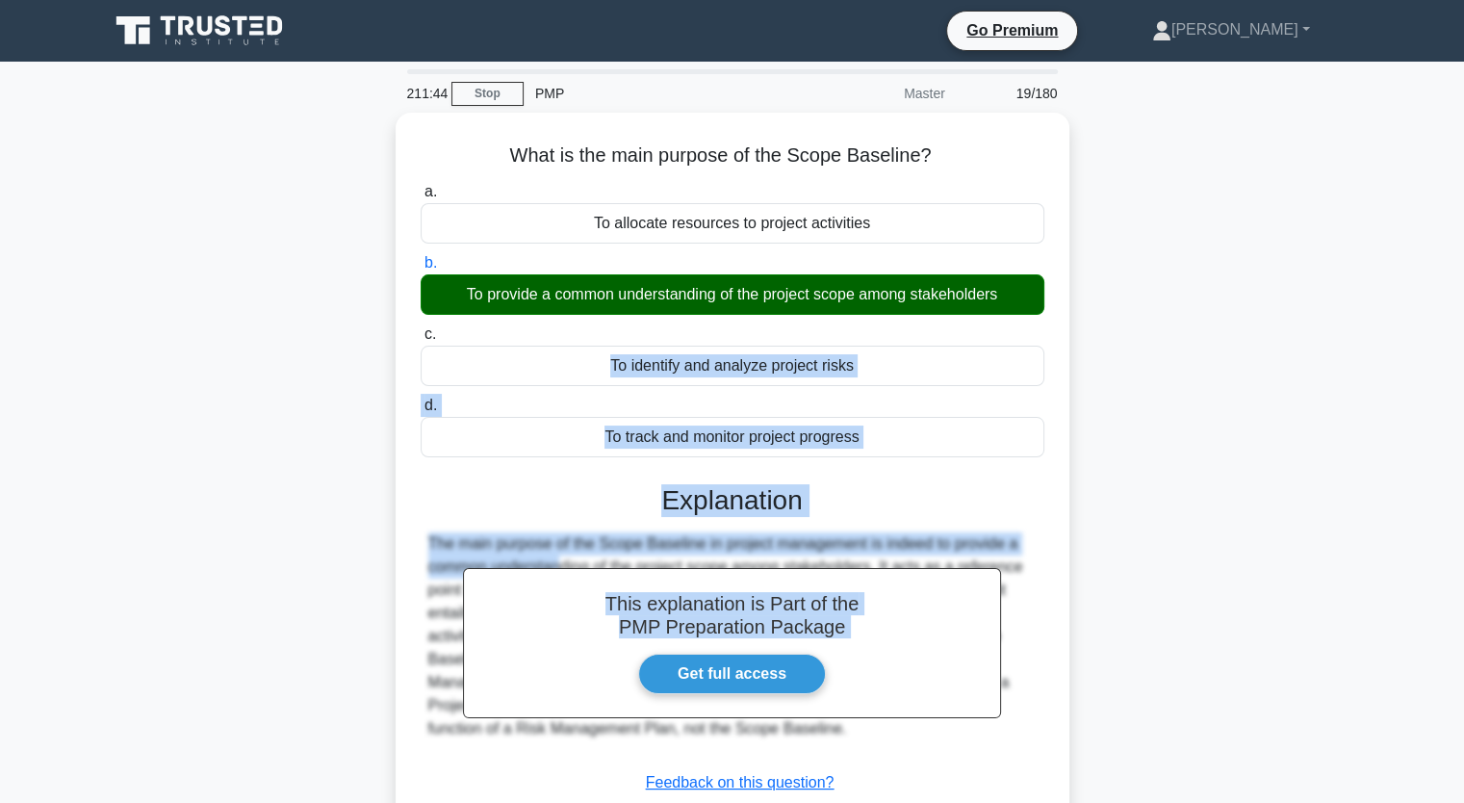
drag, startPoint x: 1459, startPoint y: 346, endPoint x: 1423, endPoint y: 558, distance: 215.9
click at [1423, 558] on main "211:44 Stop PMP Master 19/180 What is the main purpose of the Scope Baseline? .…" at bounding box center [732, 551] width 1464 height 978
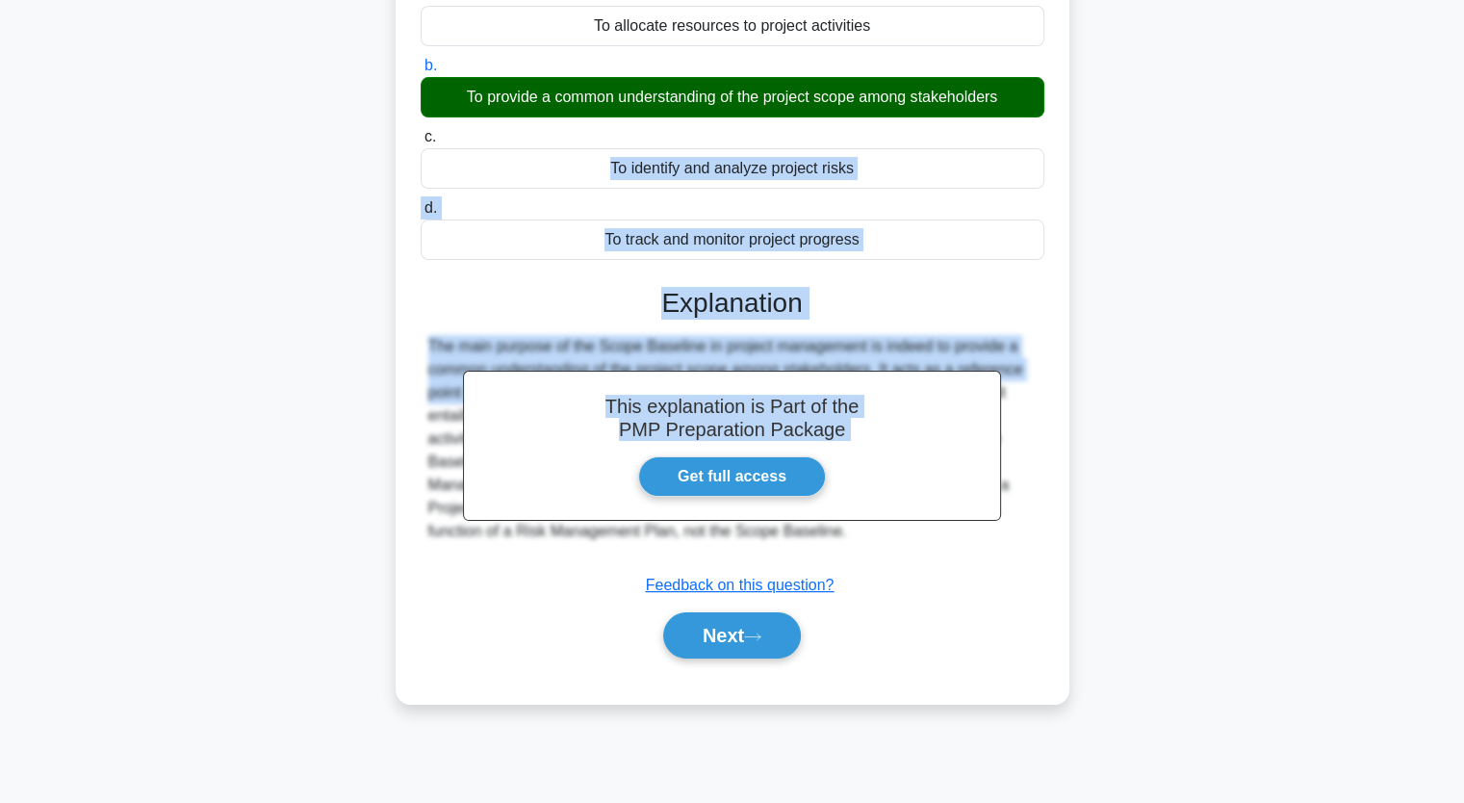
scroll to position [194, 0]
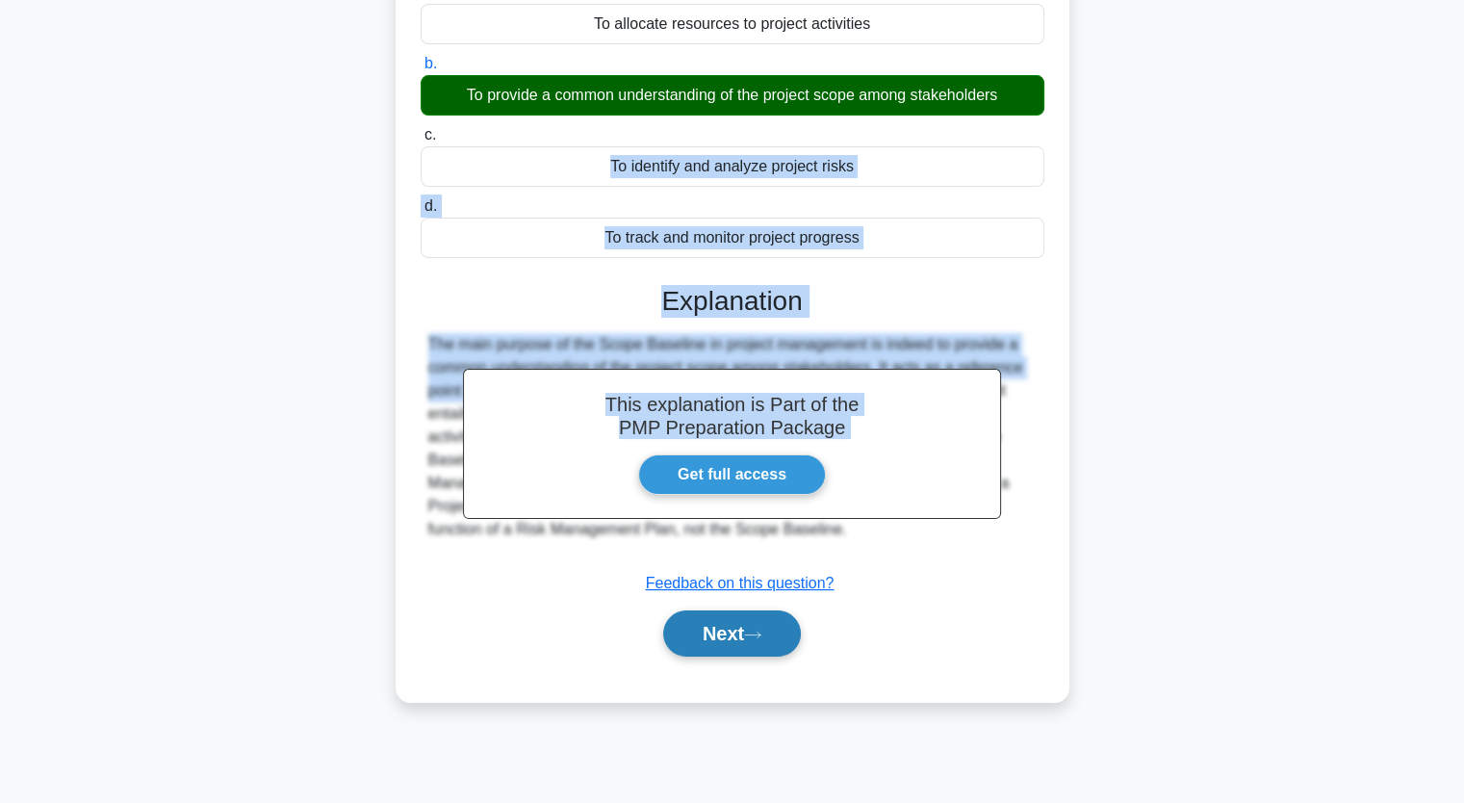
click at [755, 626] on button "Next" at bounding box center [732, 633] width 138 height 46
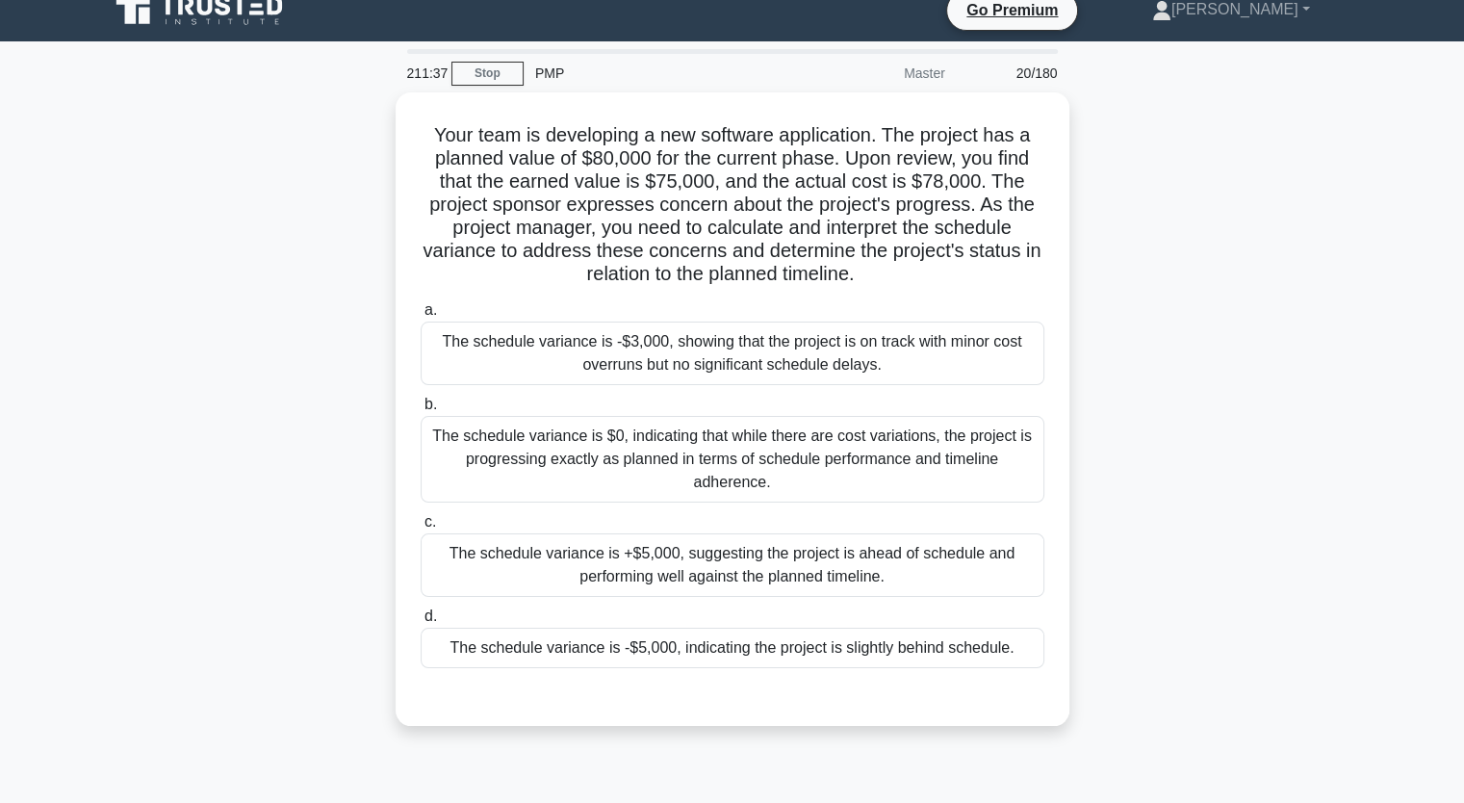
scroll to position [0, 0]
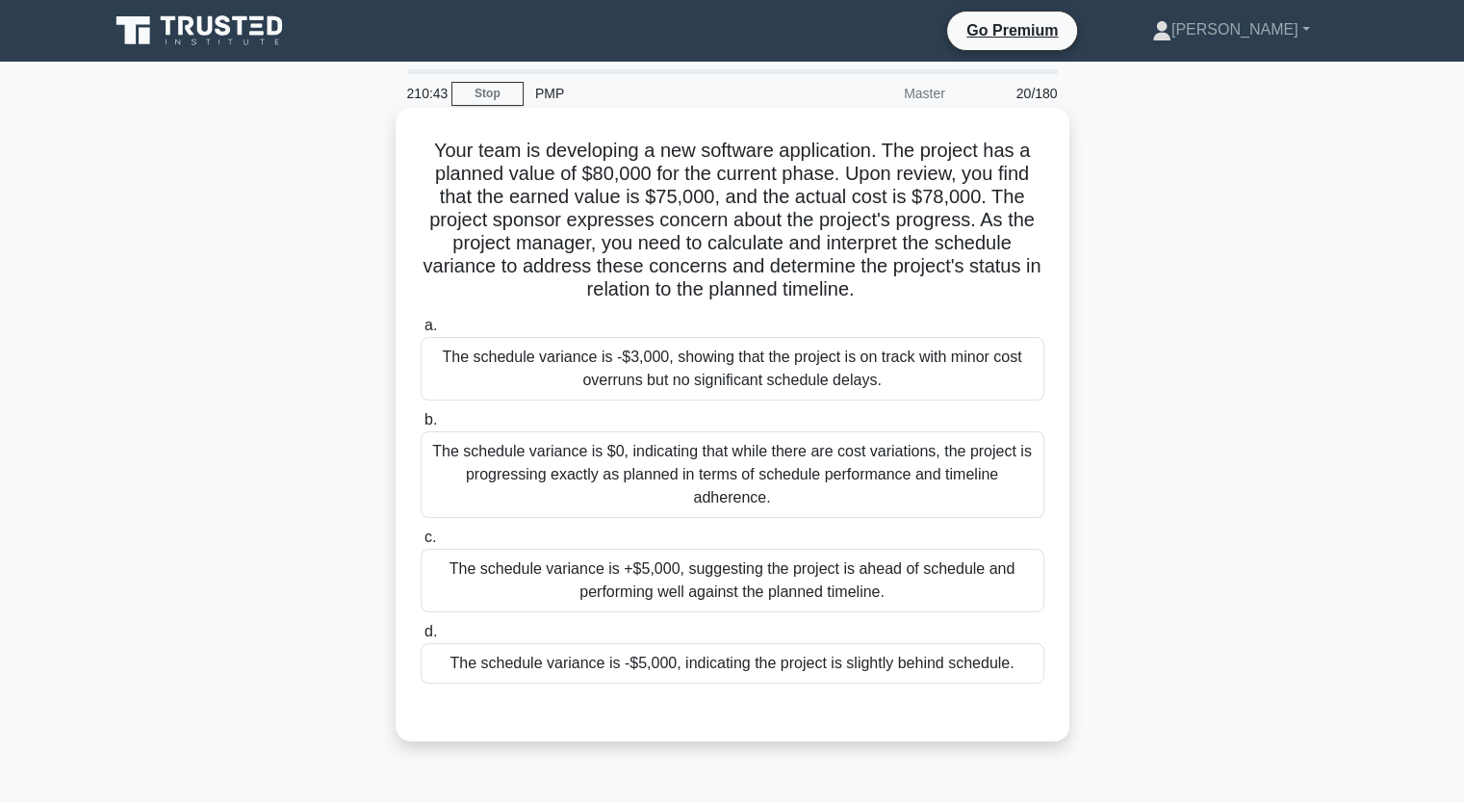
click at [769, 659] on div "The schedule variance is -$5,000, indicating the project is slightly behind sch…" at bounding box center [733, 663] width 624 height 40
click at [421, 638] on input "d. The schedule variance is -$5,000, indicating the project is slightly behind …" at bounding box center [421, 632] width 0 height 13
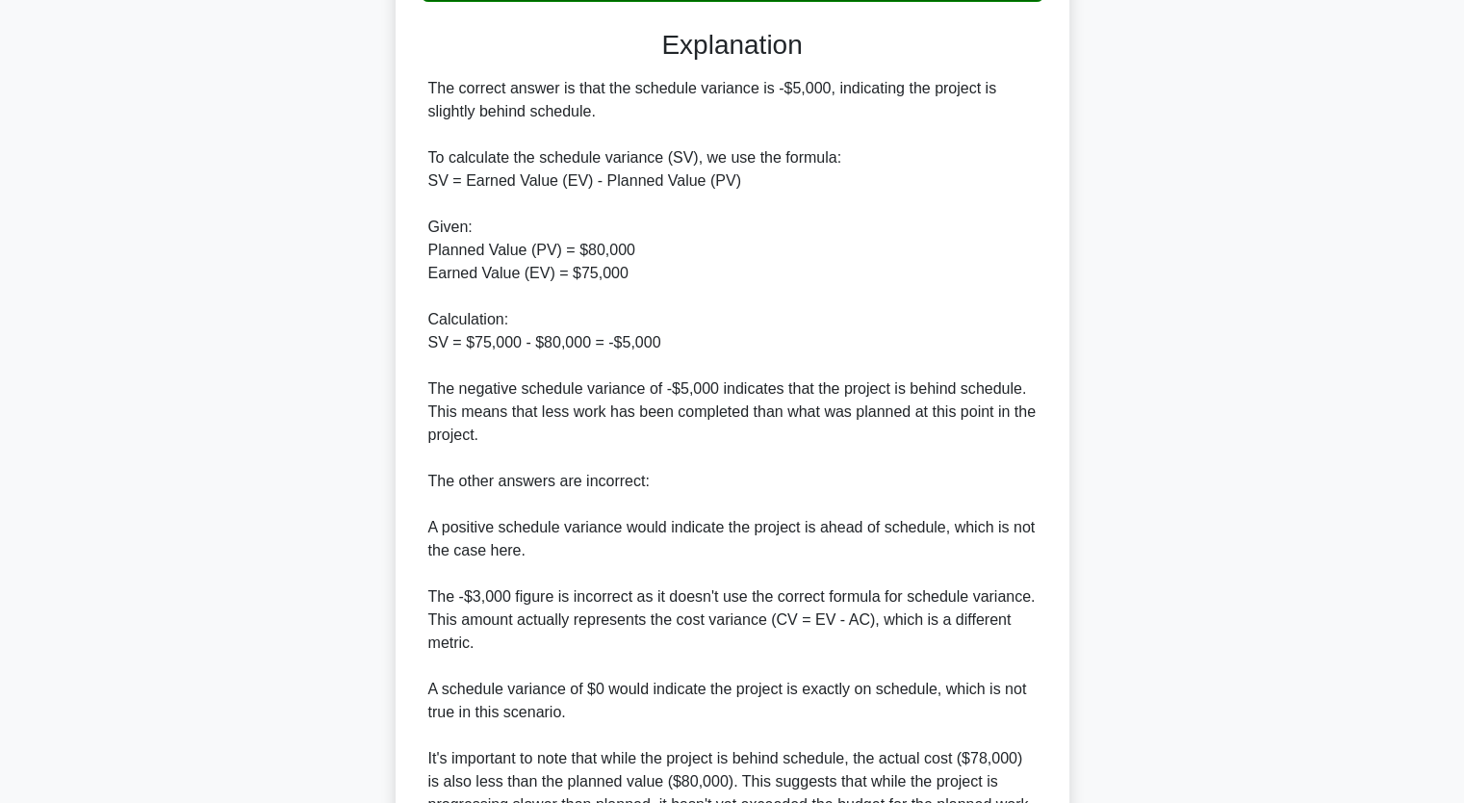
scroll to position [868, 0]
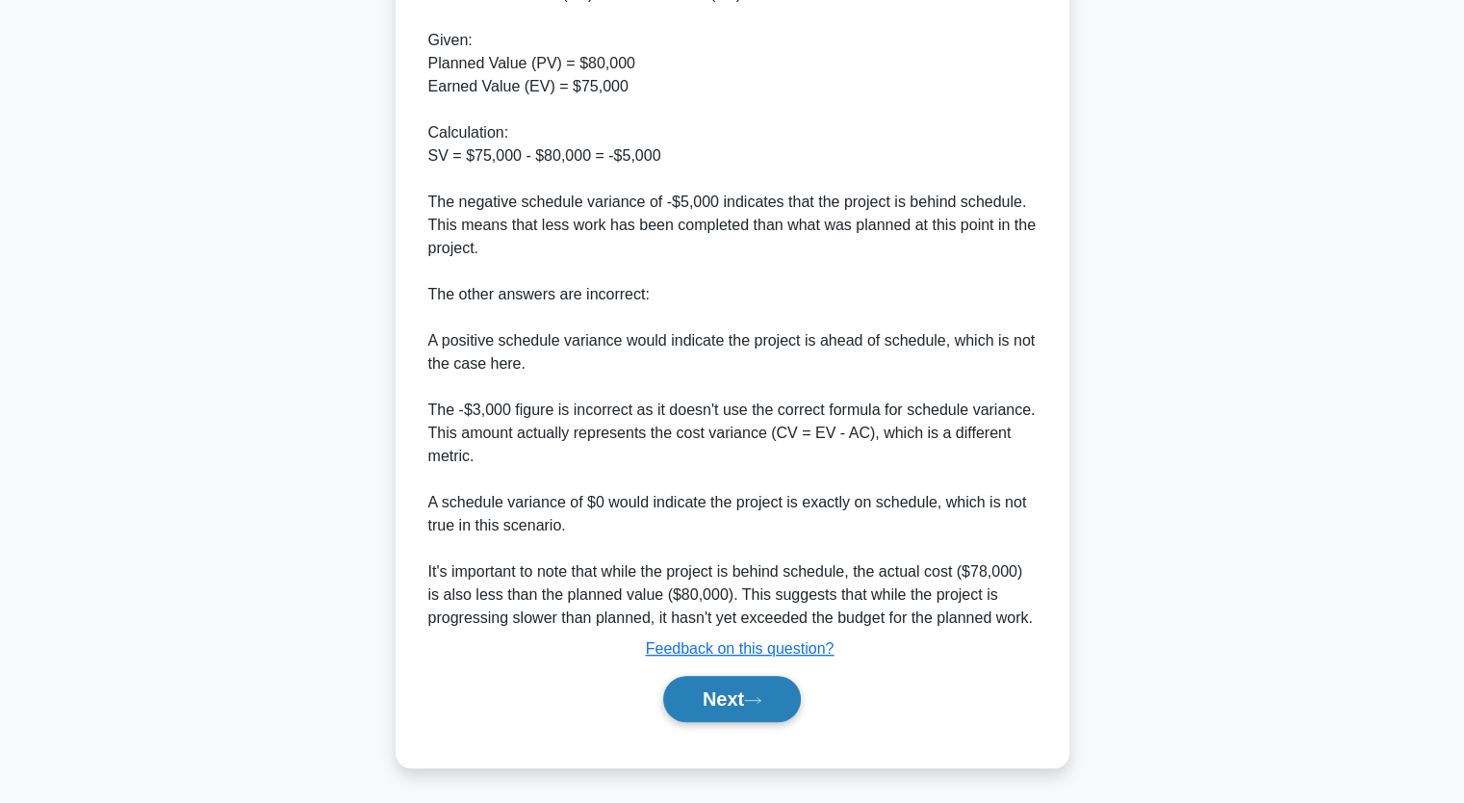
click at [711, 693] on button "Next" at bounding box center [732, 699] width 138 height 46
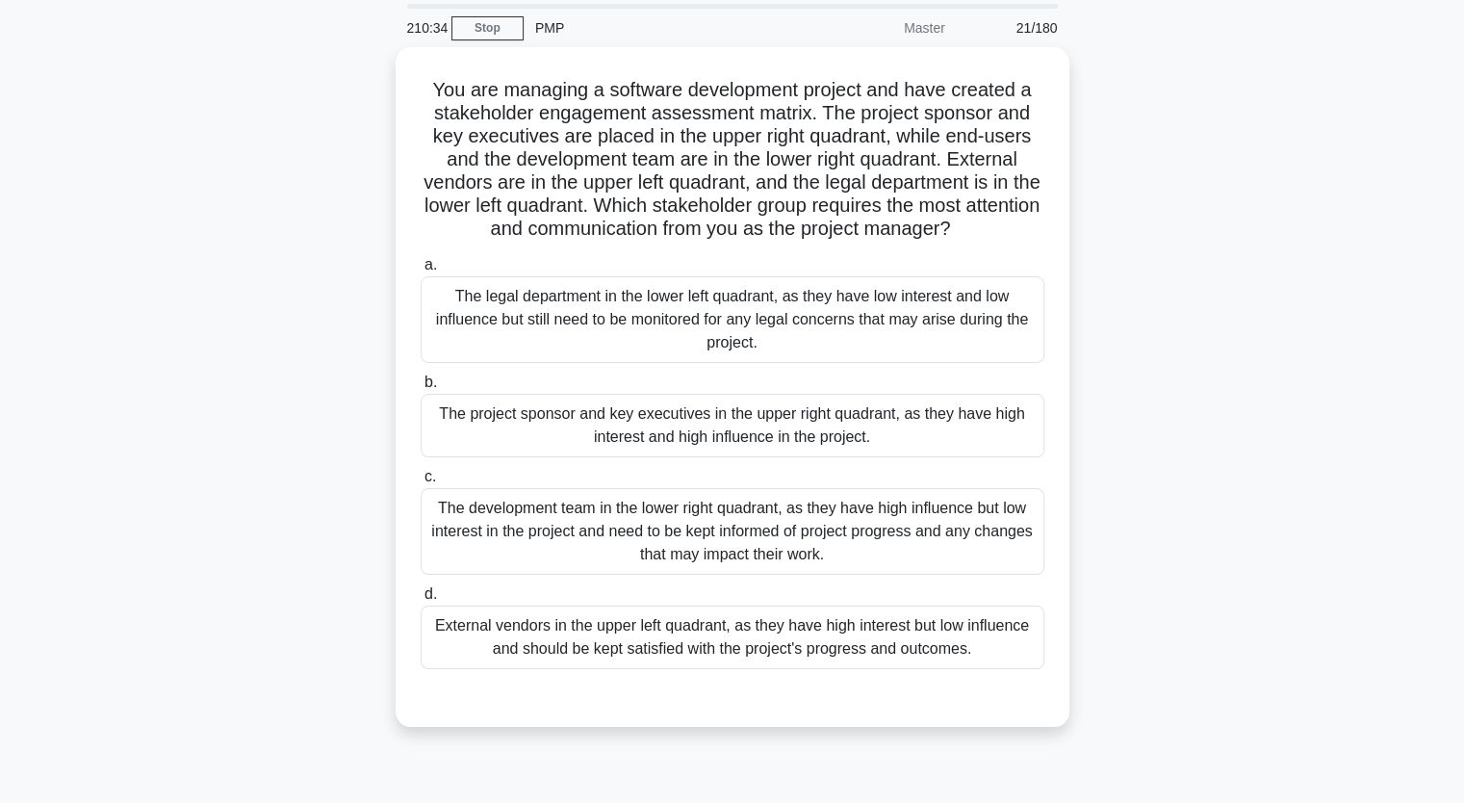
scroll to position [68, 0]
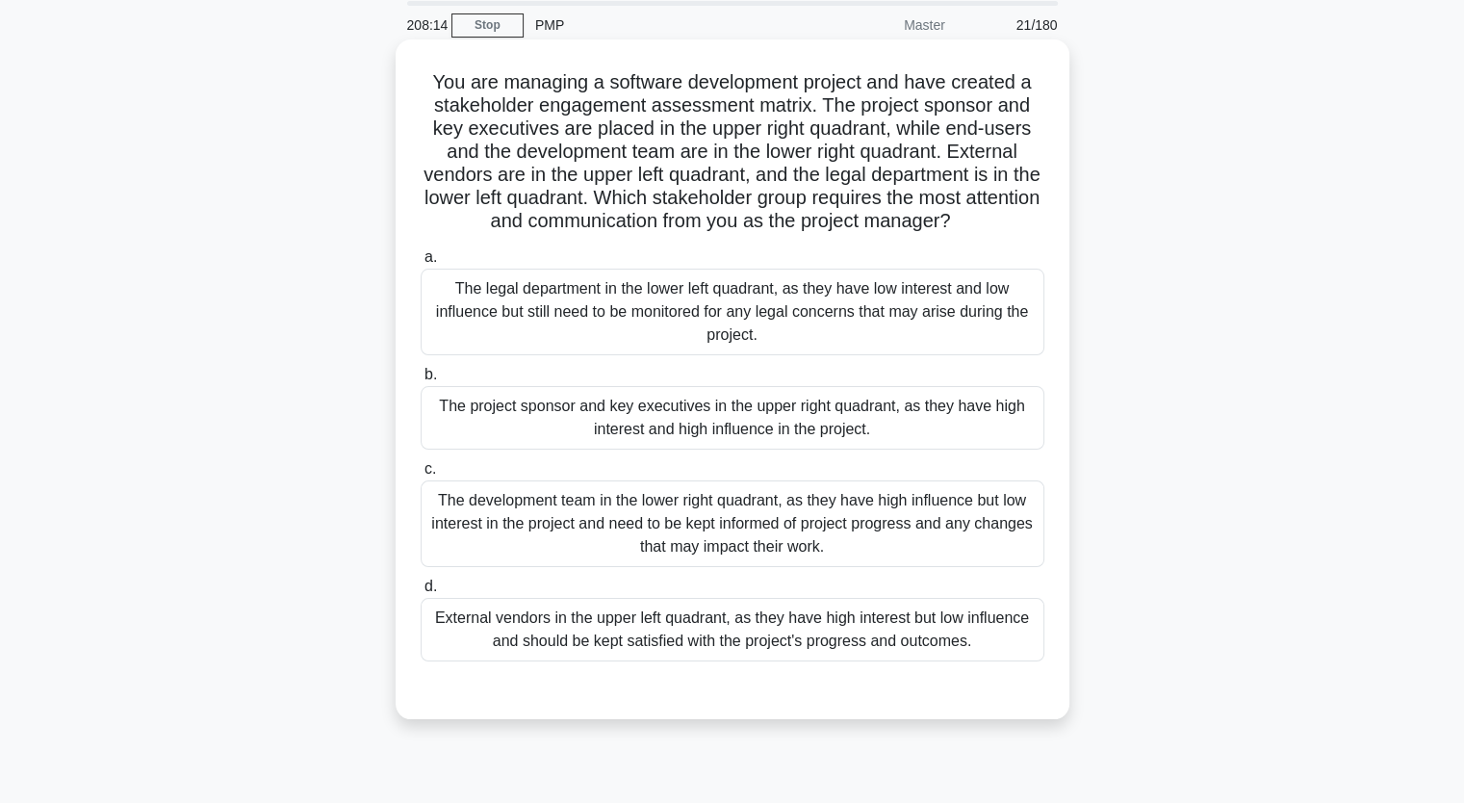
click at [665, 316] on div "The legal department in the lower left quadrant, as they have low interest and …" at bounding box center [733, 312] width 624 height 87
click at [421, 264] on input "a. The legal department in the lower left quadrant, as they have low interest a…" at bounding box center [421, 257] width 0 height 13
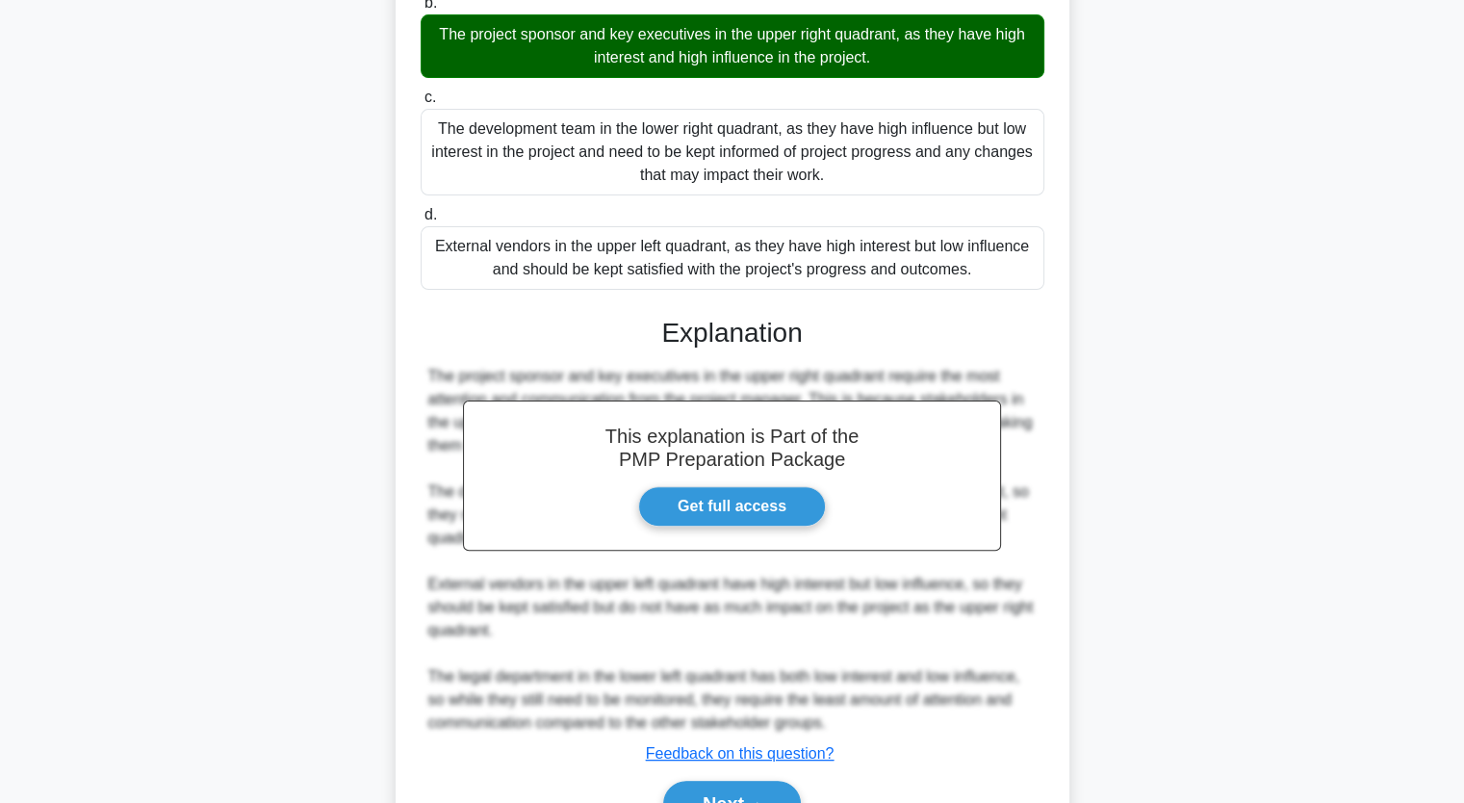
scroll to position [547, 0]
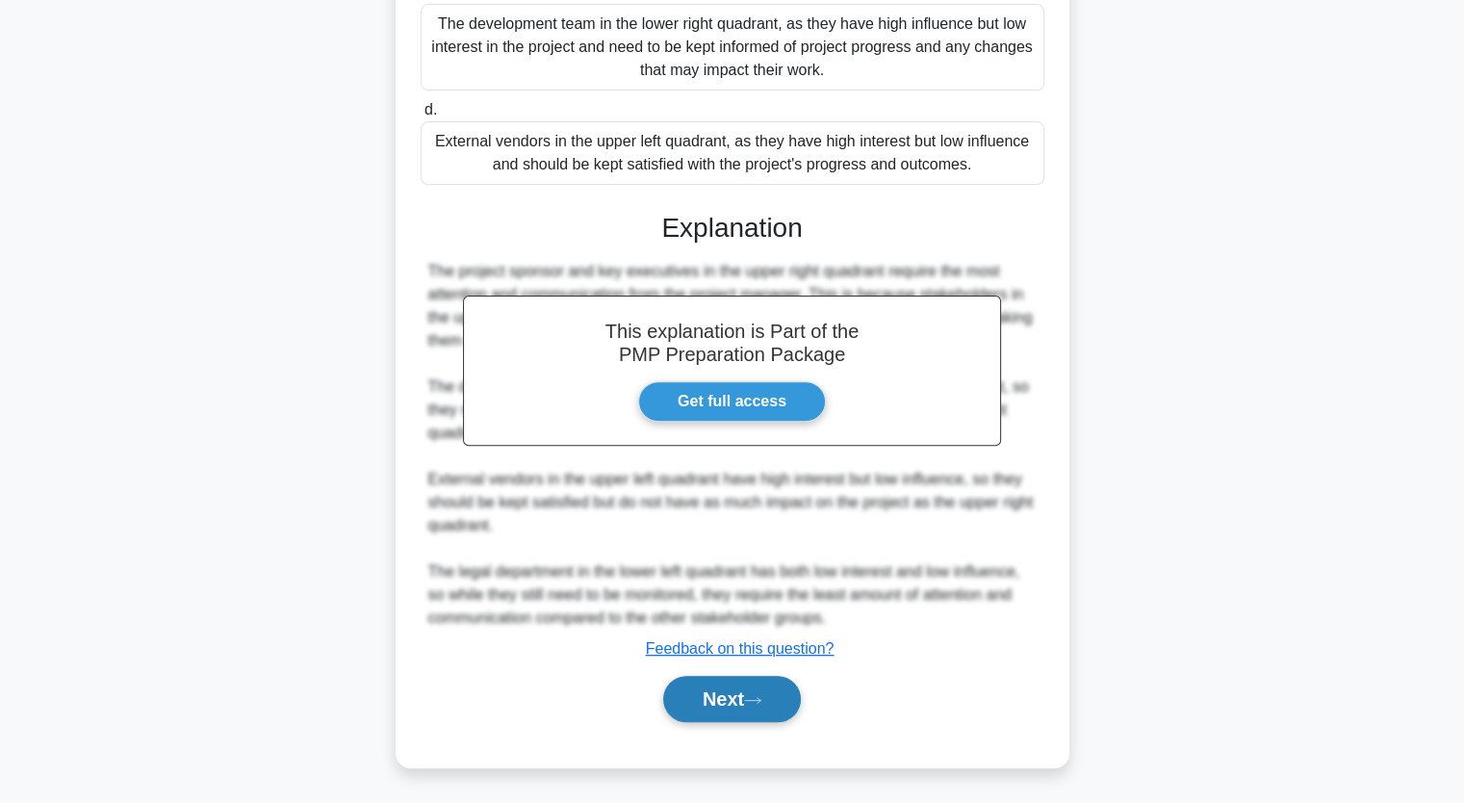
click at [742, 704] on button "Next" at bounding box center [732, 699] width 138 height 46
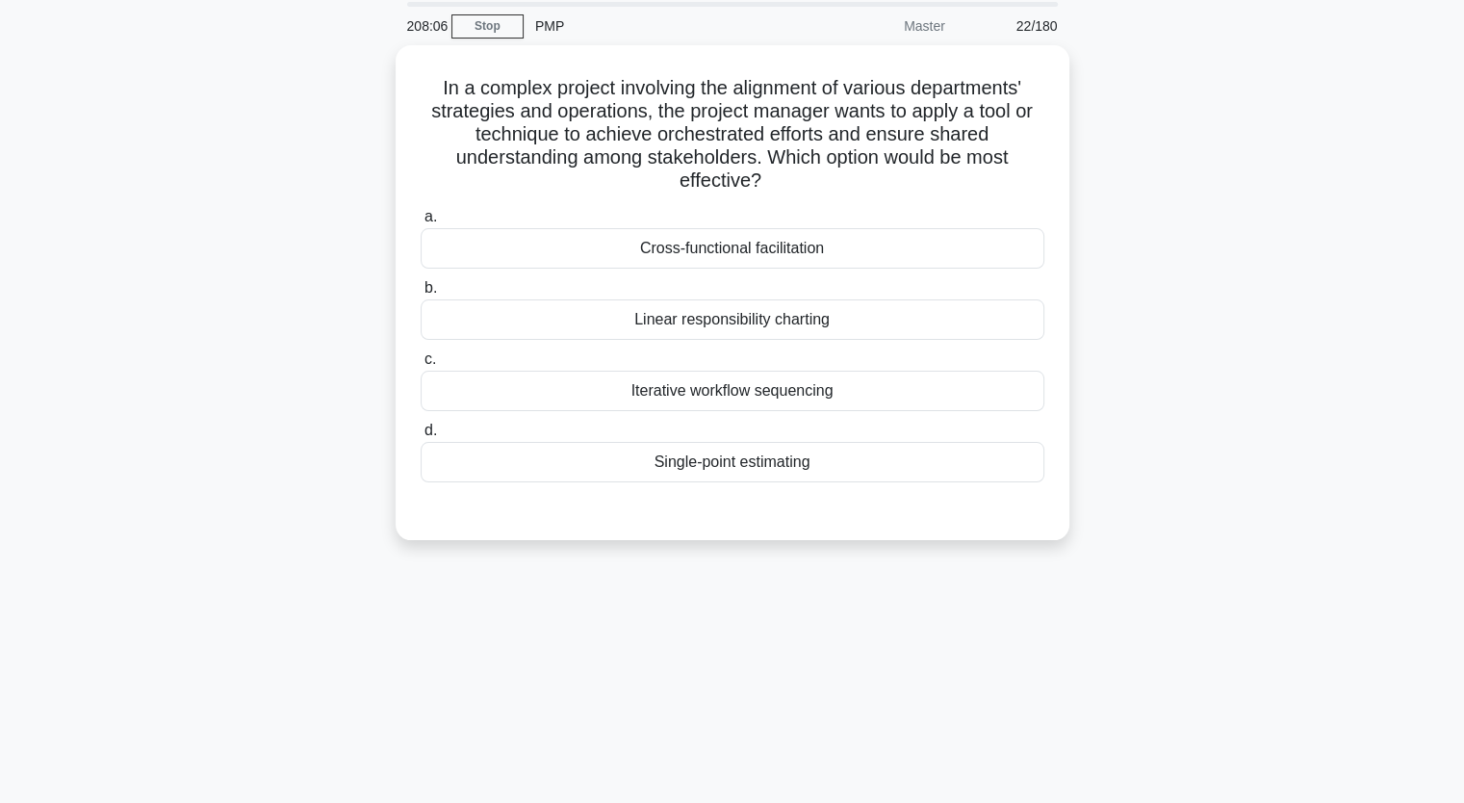
scroll to position [68, 0]
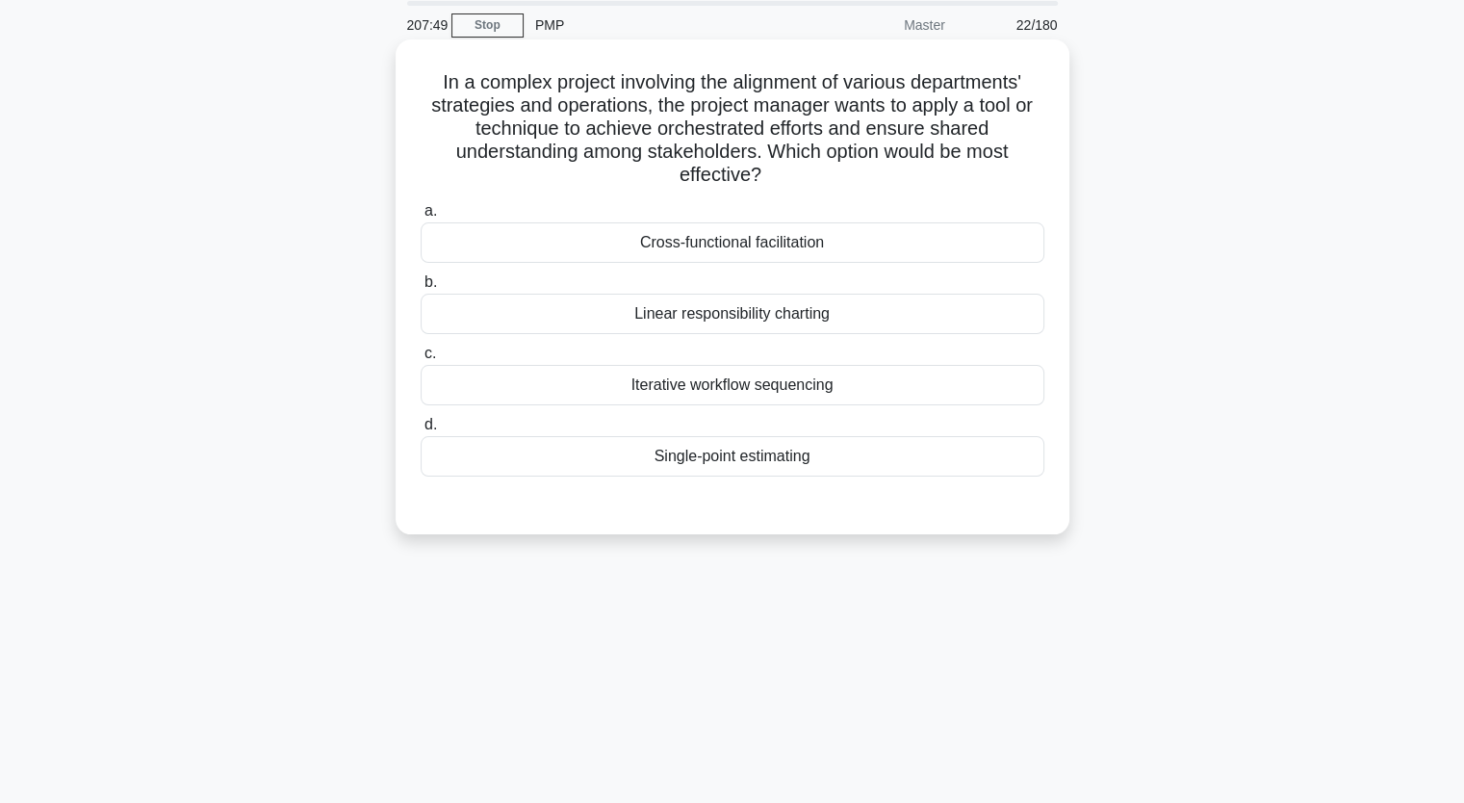
click at [539, 94] on h5 "In a complex project involving the alignment of various departments' strategies…" at bounding box center [733, 128] width 628 height 117
drag, startPoint x: 539, startPoint y: 94, endPoint x: 640, endPoint y: 114, distance: 102.9
click at [640, 114] on h5 "In a complex project involving the alignment of various departments' strategies…" at bounding box center [733, 128] width 628 height 117
click at [727, 247] on div "Cross-functional facilitation" at bounding box center [733, 242] width 624 height 40
click at [421, 218] on input "a. Cross-functional facilitation" at bounding box center [421, 211] width 0 height 13
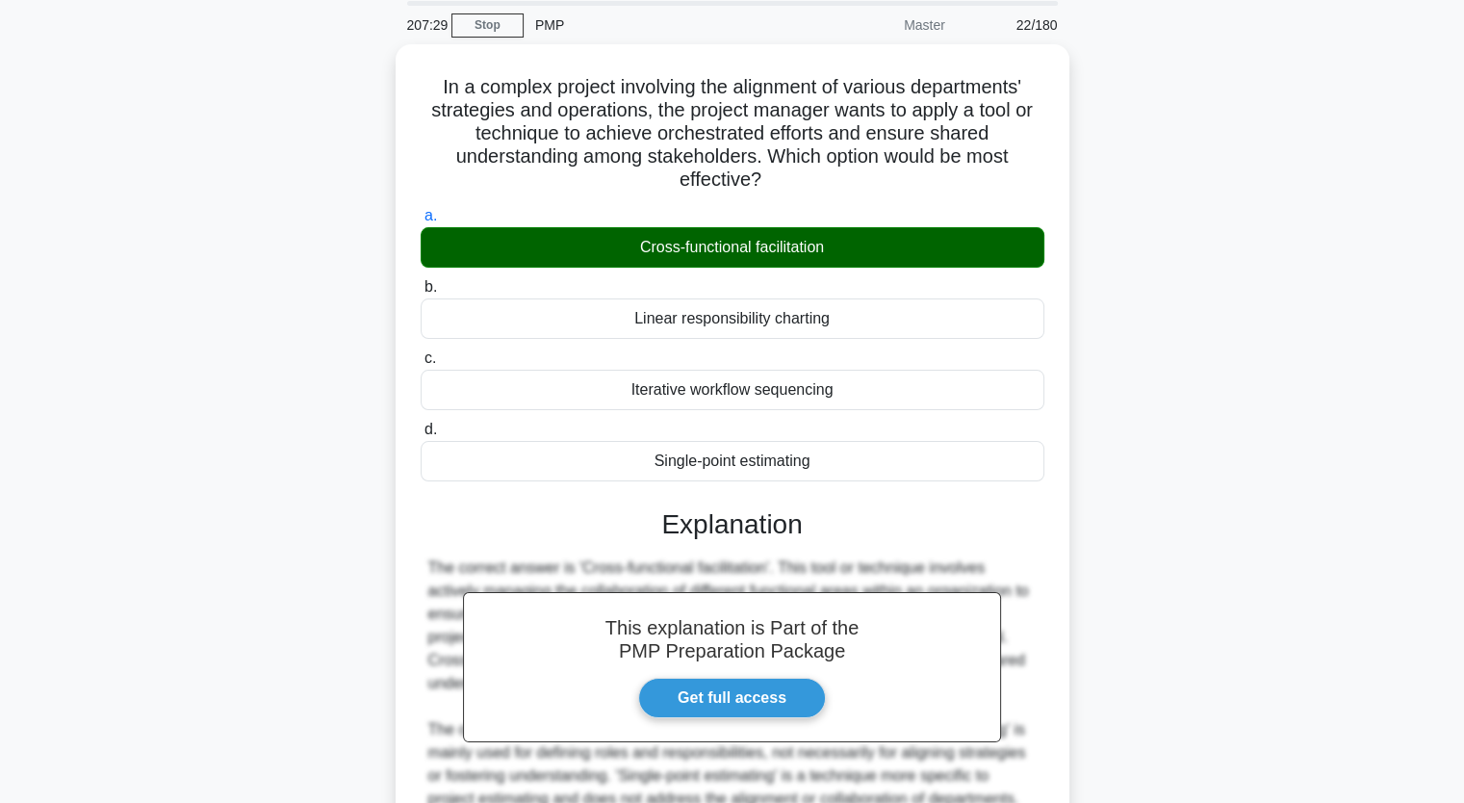
scroll to position [314, 0]
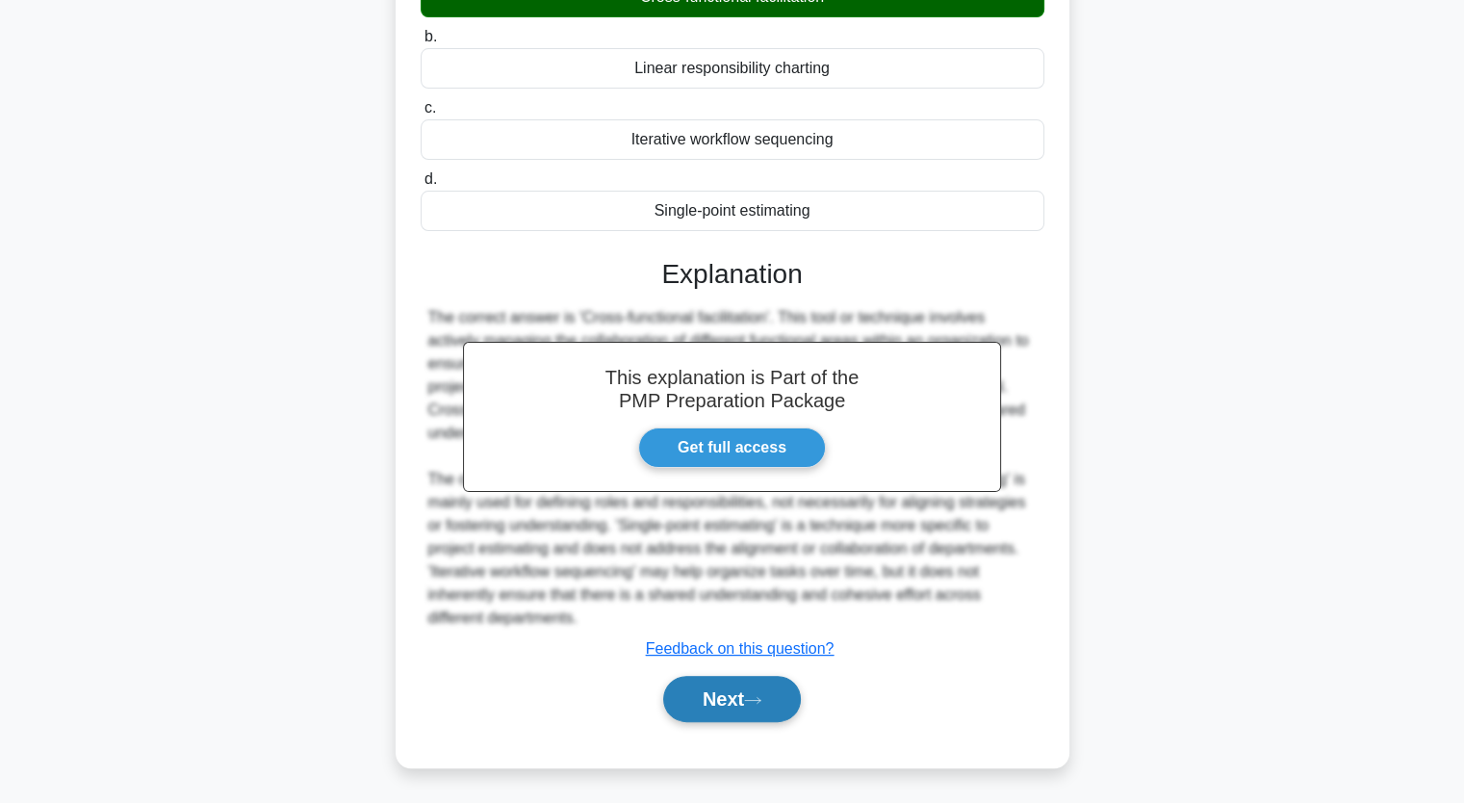
click at [759, 695] on icon at bounding box center [752, 700] width 17 height 11
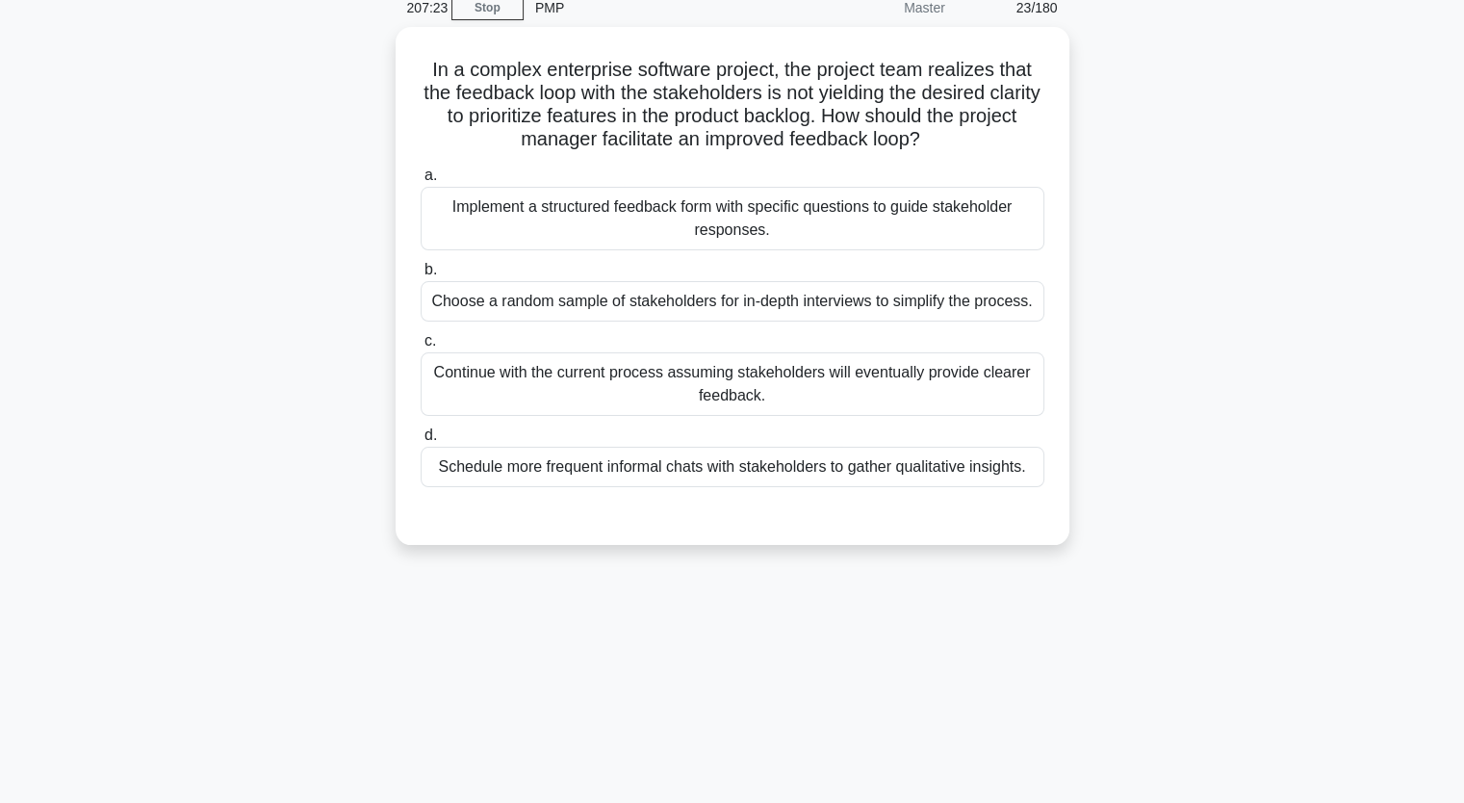
scroll to position [88, 0]
click at [1156, 218] on div "In a complex enterprise software project, the project team realizes that the fe…" at bounding box center [732, 295] width 1271 height 541
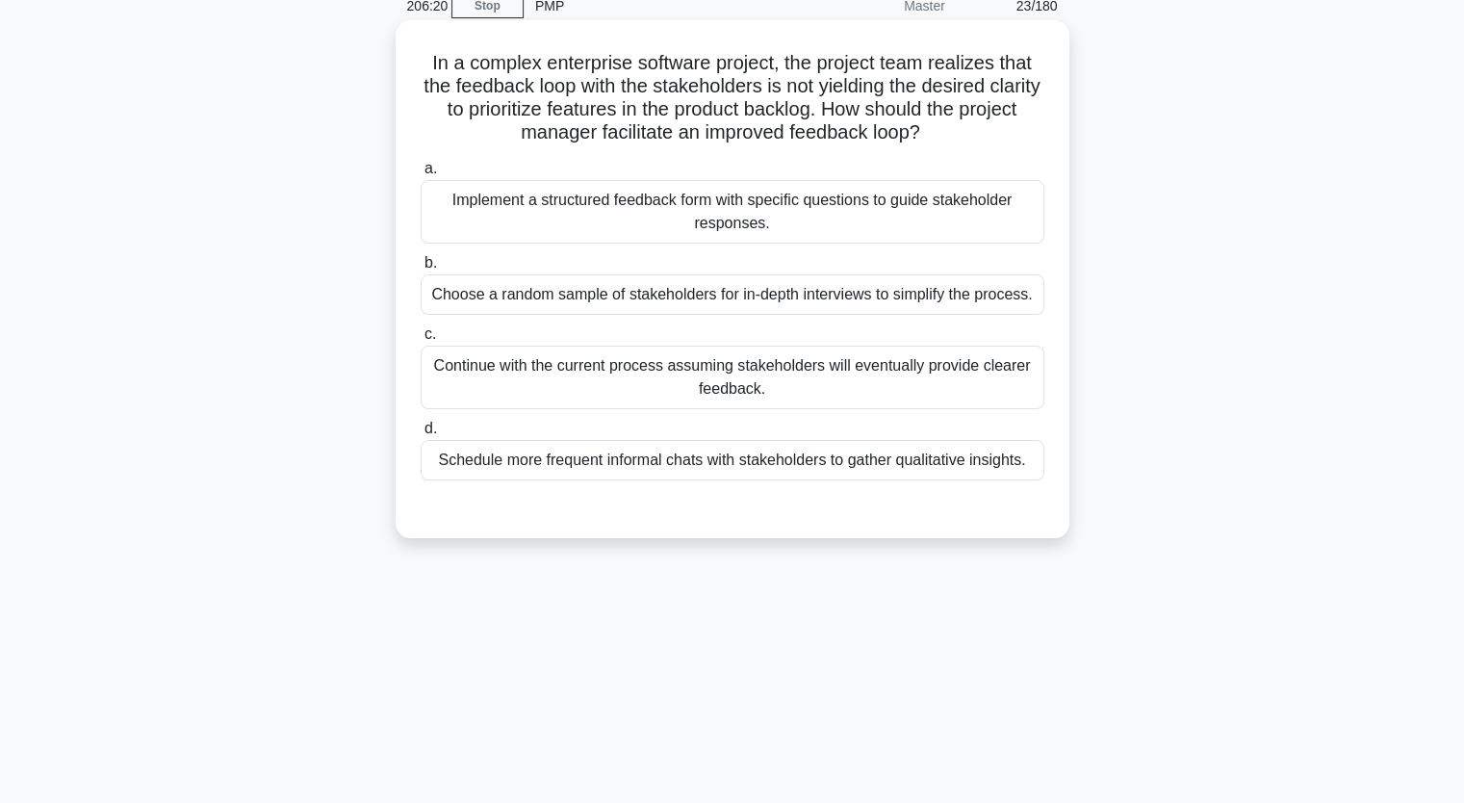
click at [920, 221] on div "Implement a structured feedback form with specific questions to guide stakehold…" at bounding box center [733, 212] width 624 height 64
click at [421, 175] on input "a. Implement a structured feedback form with specific questions to guide stakeh…" at bounding box center [421, 169] width 0 height 13
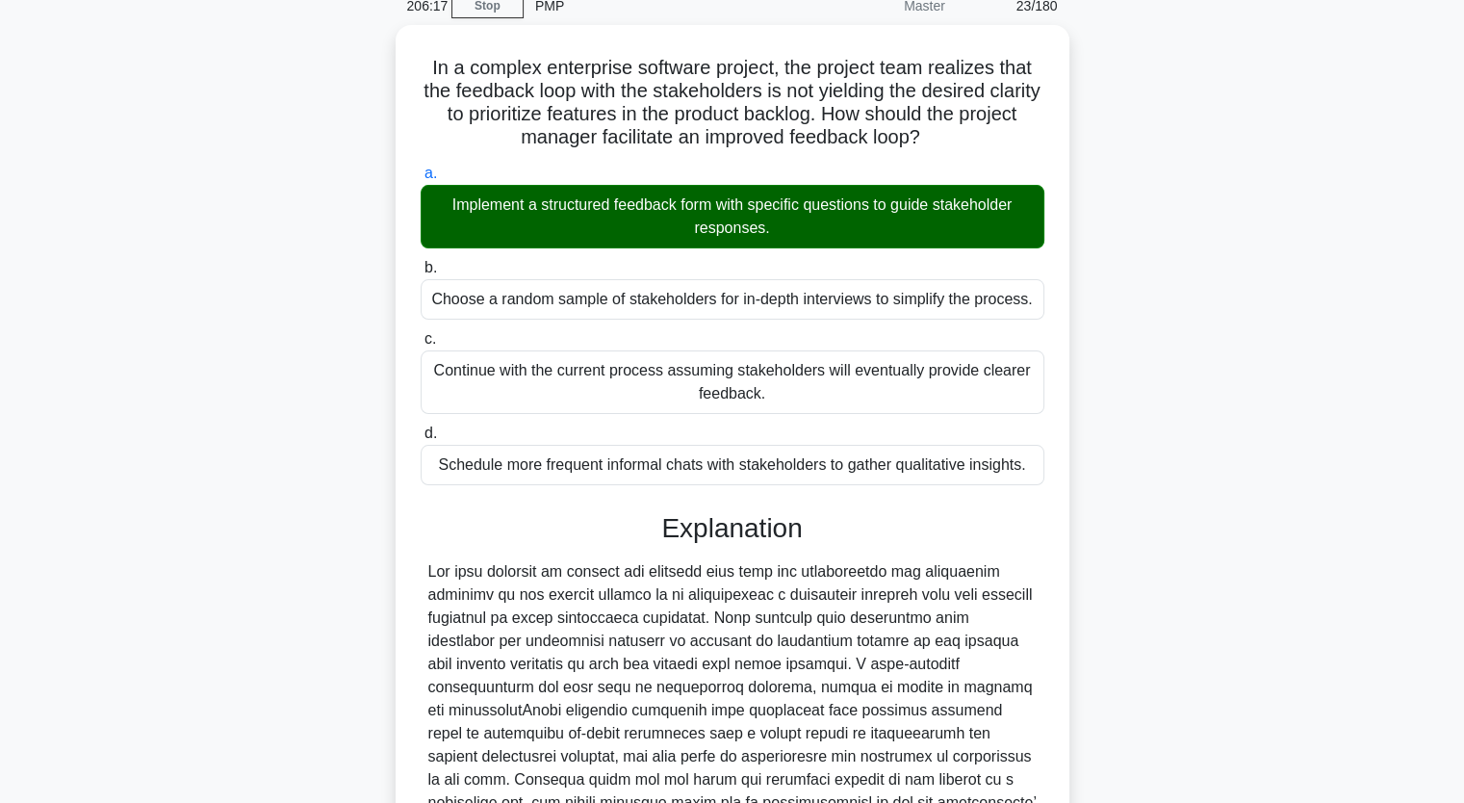
scroll to position [337, 0]
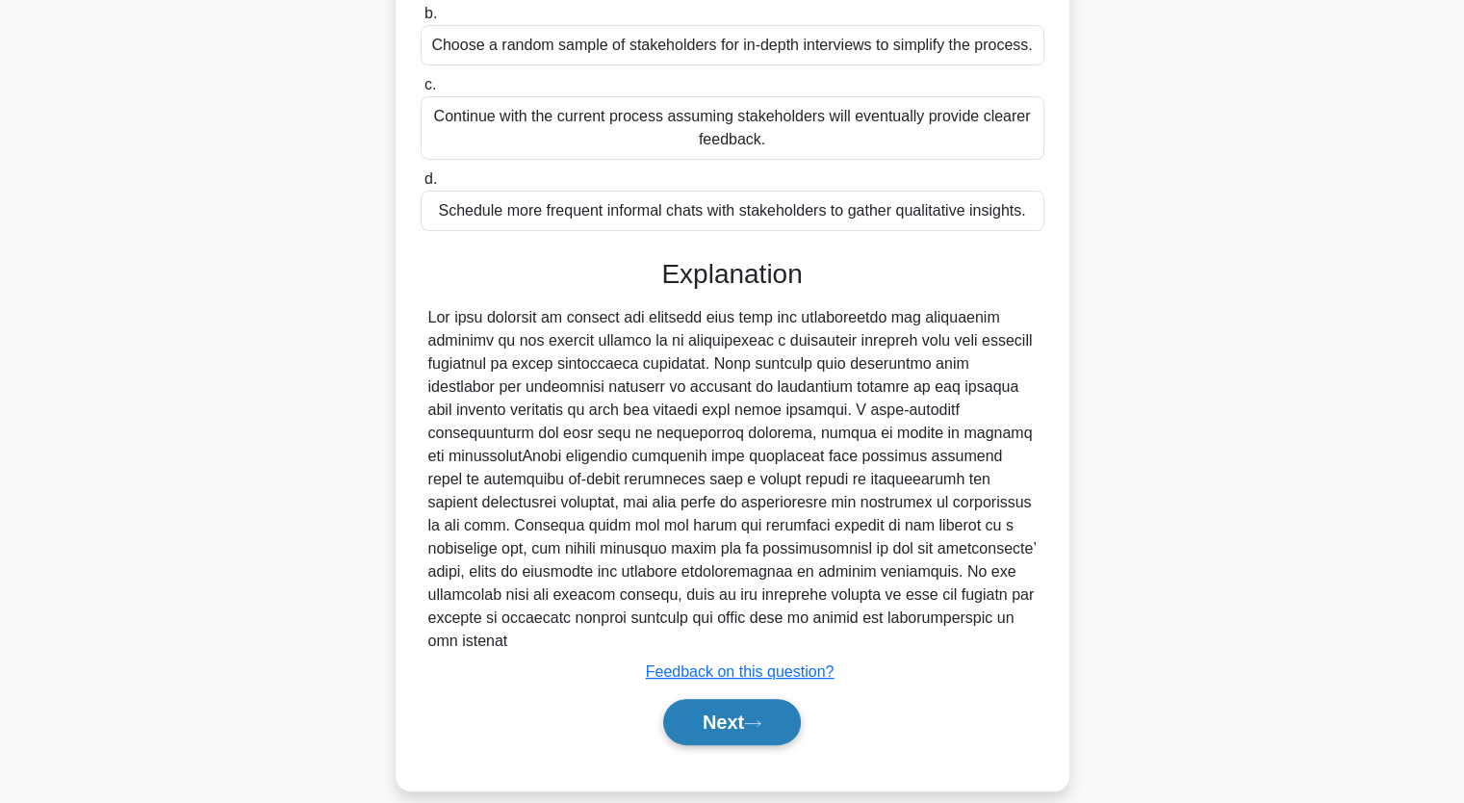
click at [773, 699] on button "Next" at bounding box center [732, 722] width 138 height 46
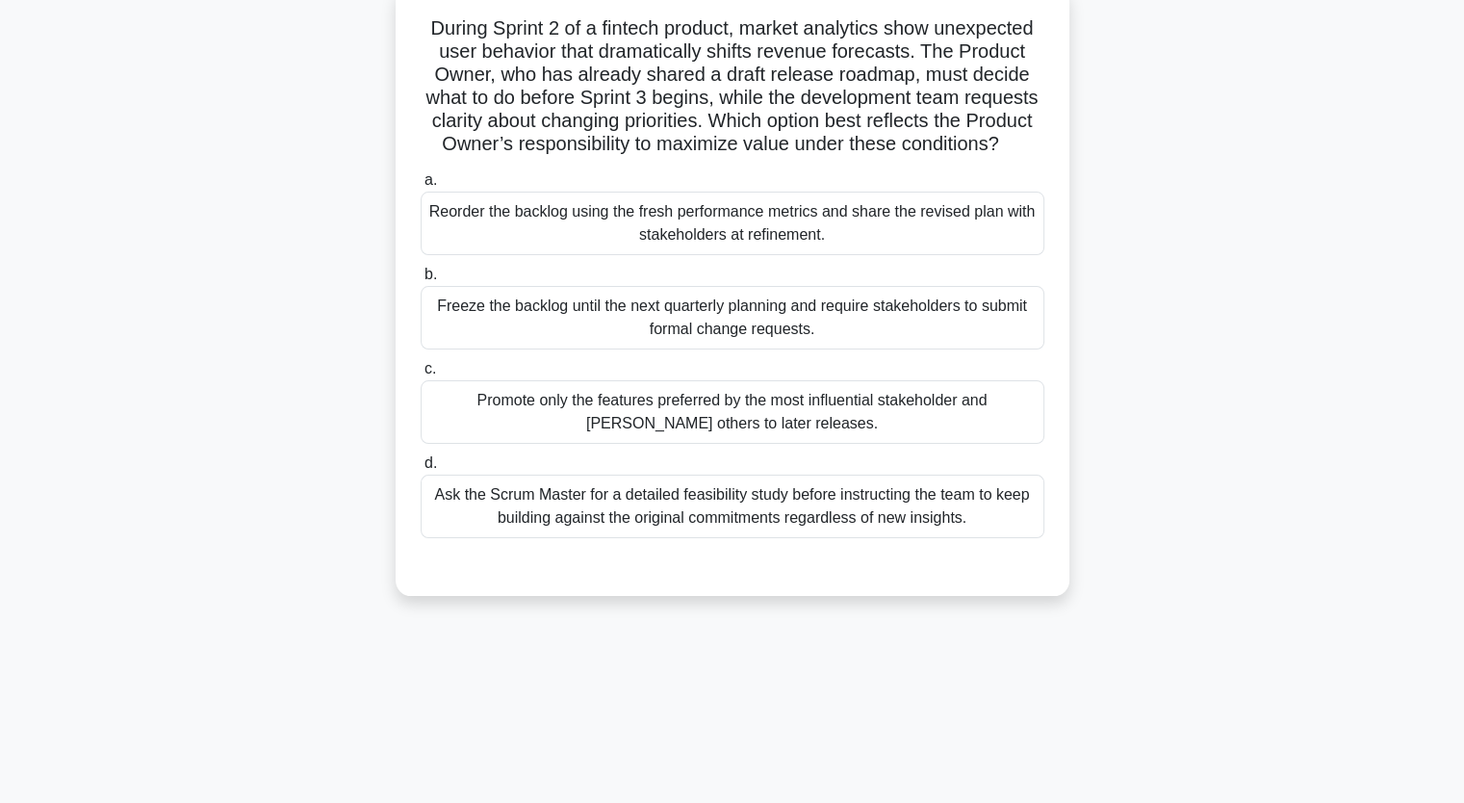
scroll to position [79, 0]
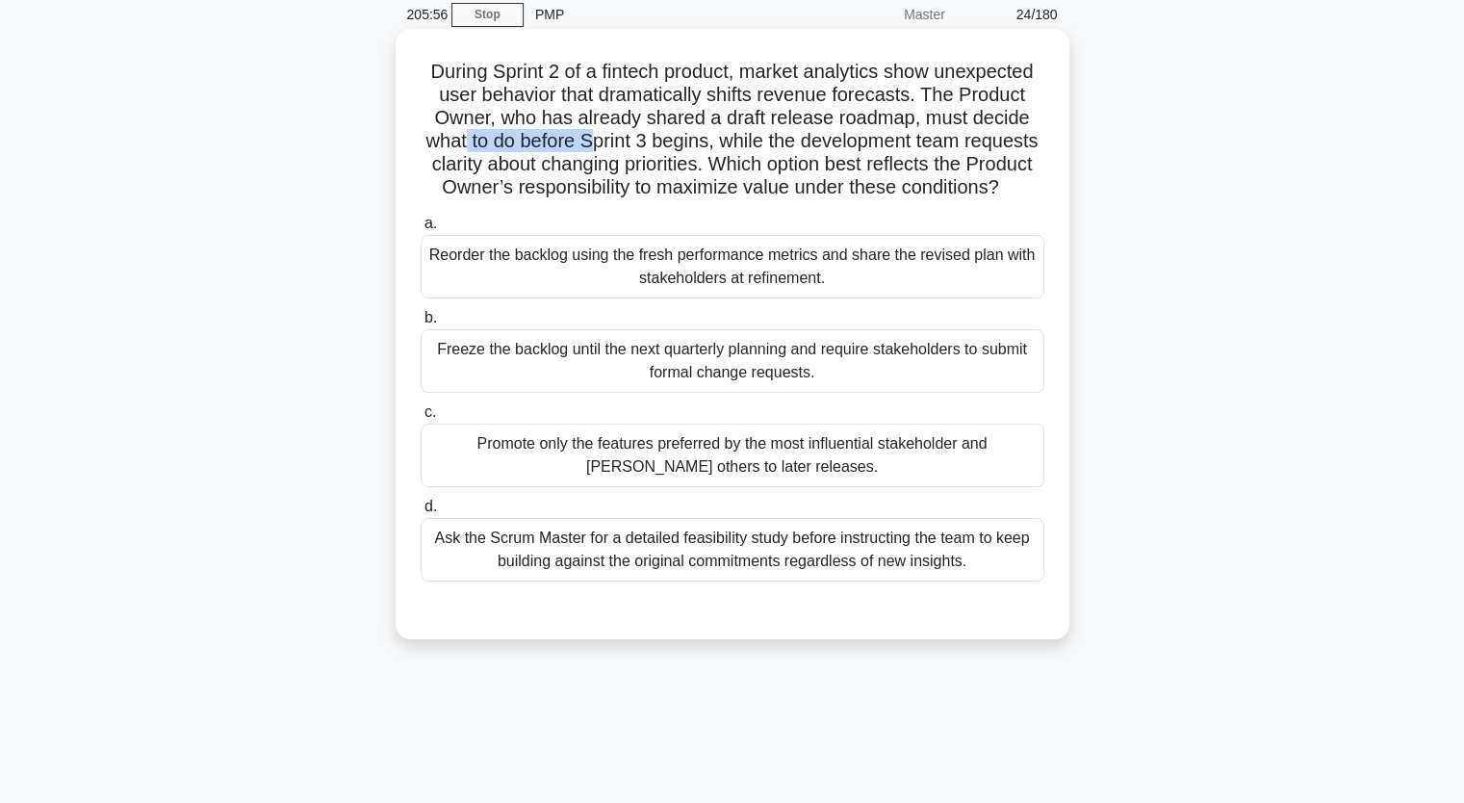
drag, startPoint x: 500, startPoint y: 145, endPoint x: 633, endPoint y: 137, distance: 134.1
click at [633, 137] on h5 "During Sprint 2 of a fintech product, market analytics show unexpected user beh…" at bounding box center [733, 130] width 628 height 141
click at [661, 573] on div "Ask the Scrum Master for a detailed feasibility study before instructing the te…" at bounding box center [733, 550] width 624 height 64
click at [421, 513] on input "d. Ask the Scrum Master for a detailed feasibility study before instructing the…" at bounding box center [421, 507] width 0 height 13
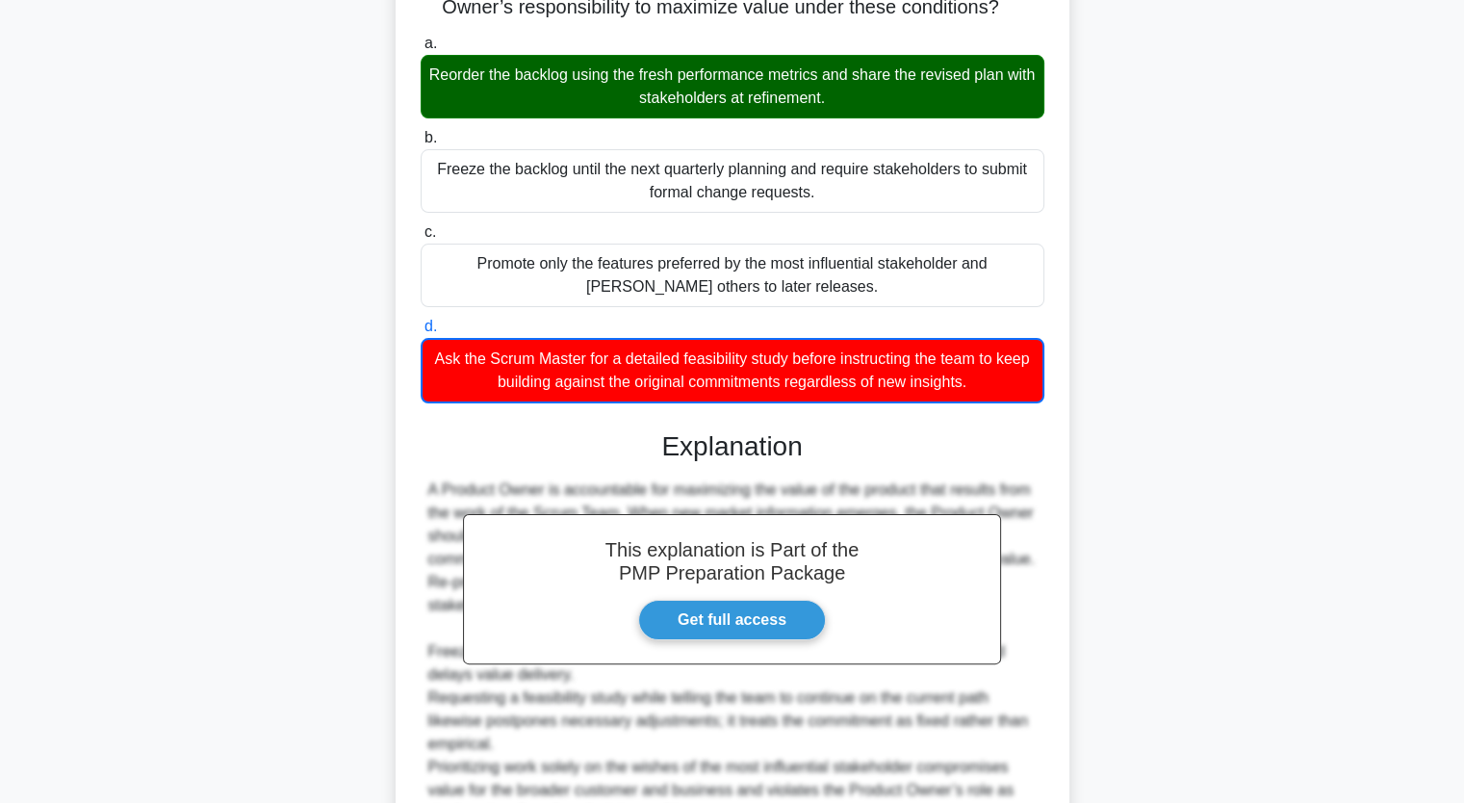
scroll to position [547, 0]
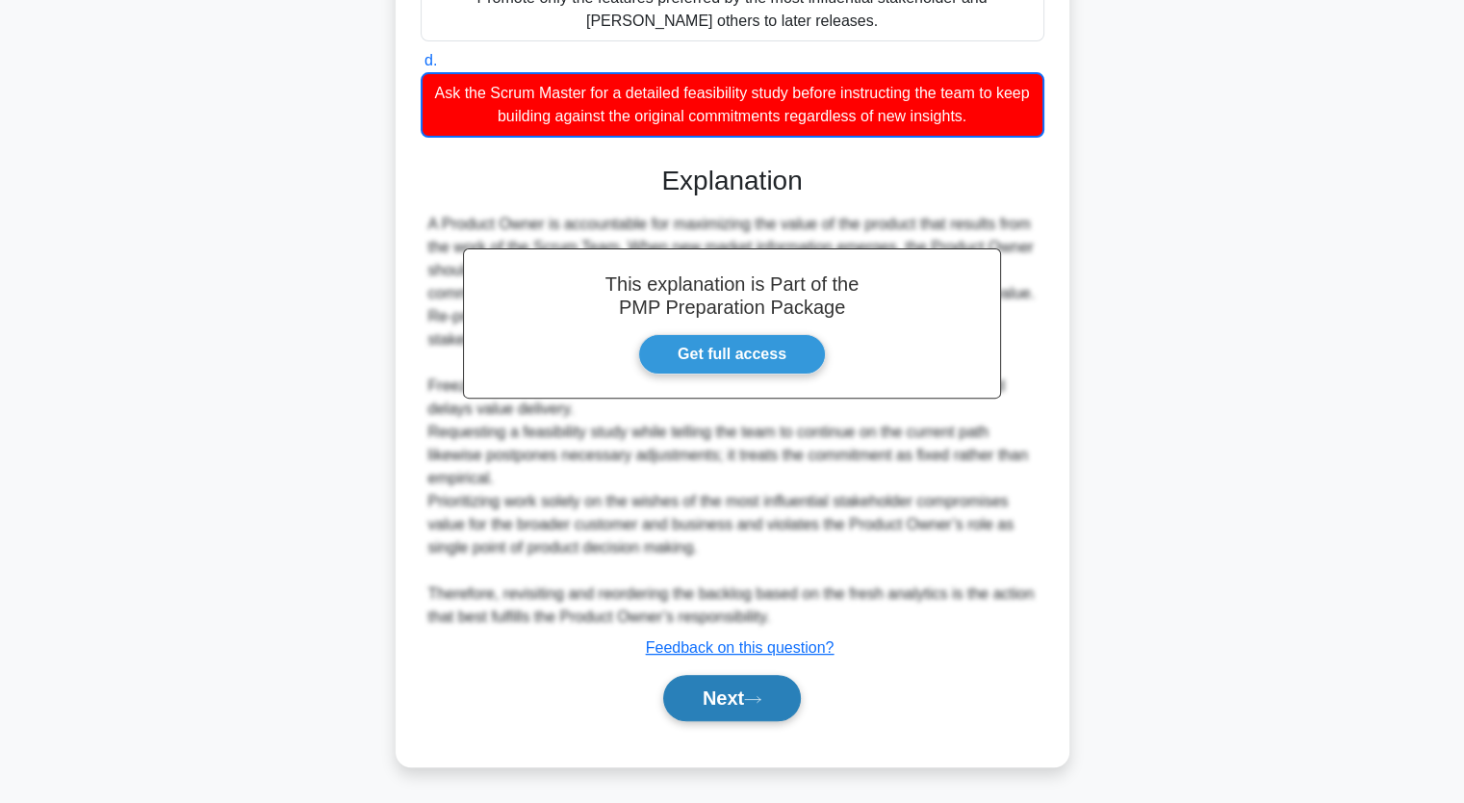
click at [762, 695] on icon at bounding box center [752, 699] width 17 height 11
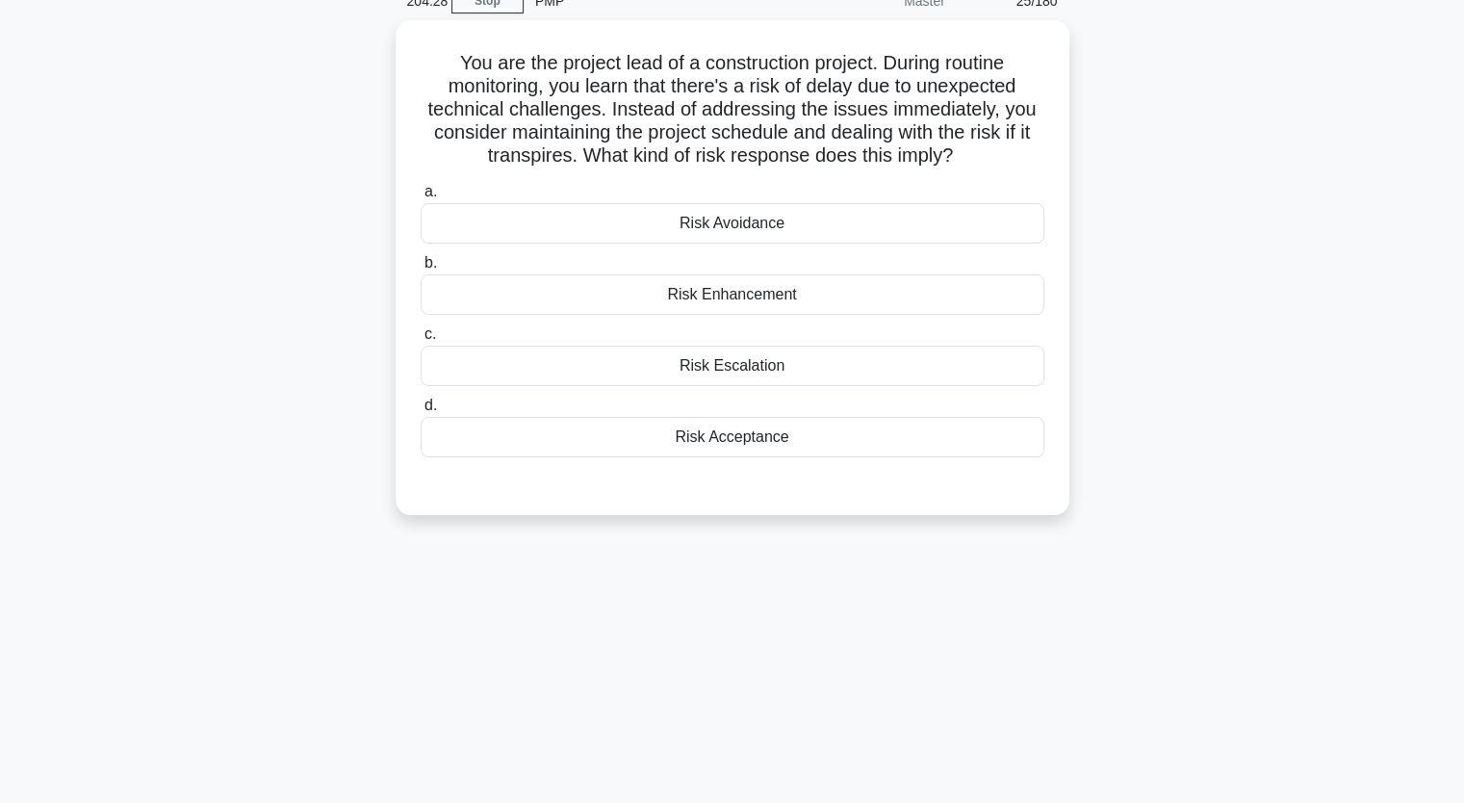
scroll to position [94, 0]
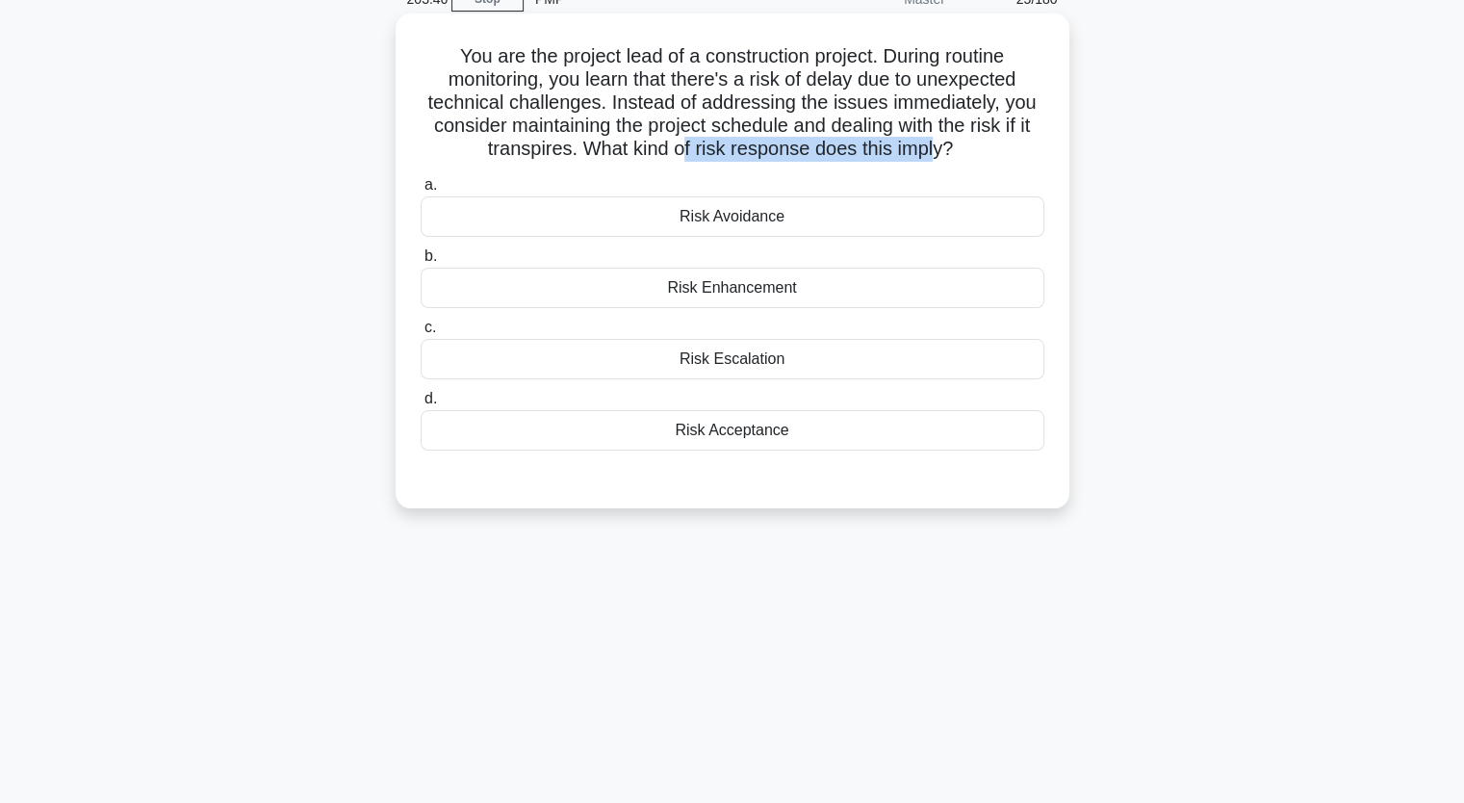
drag, startPoint x: 684, startPoint y: 146, endPoint x: 939, endPoint y: 151, distance: 254.2
click at [939, 151] on h5 "You are the project lead of a construction project. During routine monitoring, …" at bounding box center [733, 102] width 628 height 117
drag, startPoint x: 916, startPoint y: 124, endPoint x: 1035, endPoint y: 140, distance: 120.4
click at [1035, 140] on h5 "You are the project lead of a construction project. During routine monitoring, …" at bounding box center [733, 102] width 628 height 117
click at [939, 431] on div "Risk Acceptance" at bounding box center [733, 430] width 624 height 40
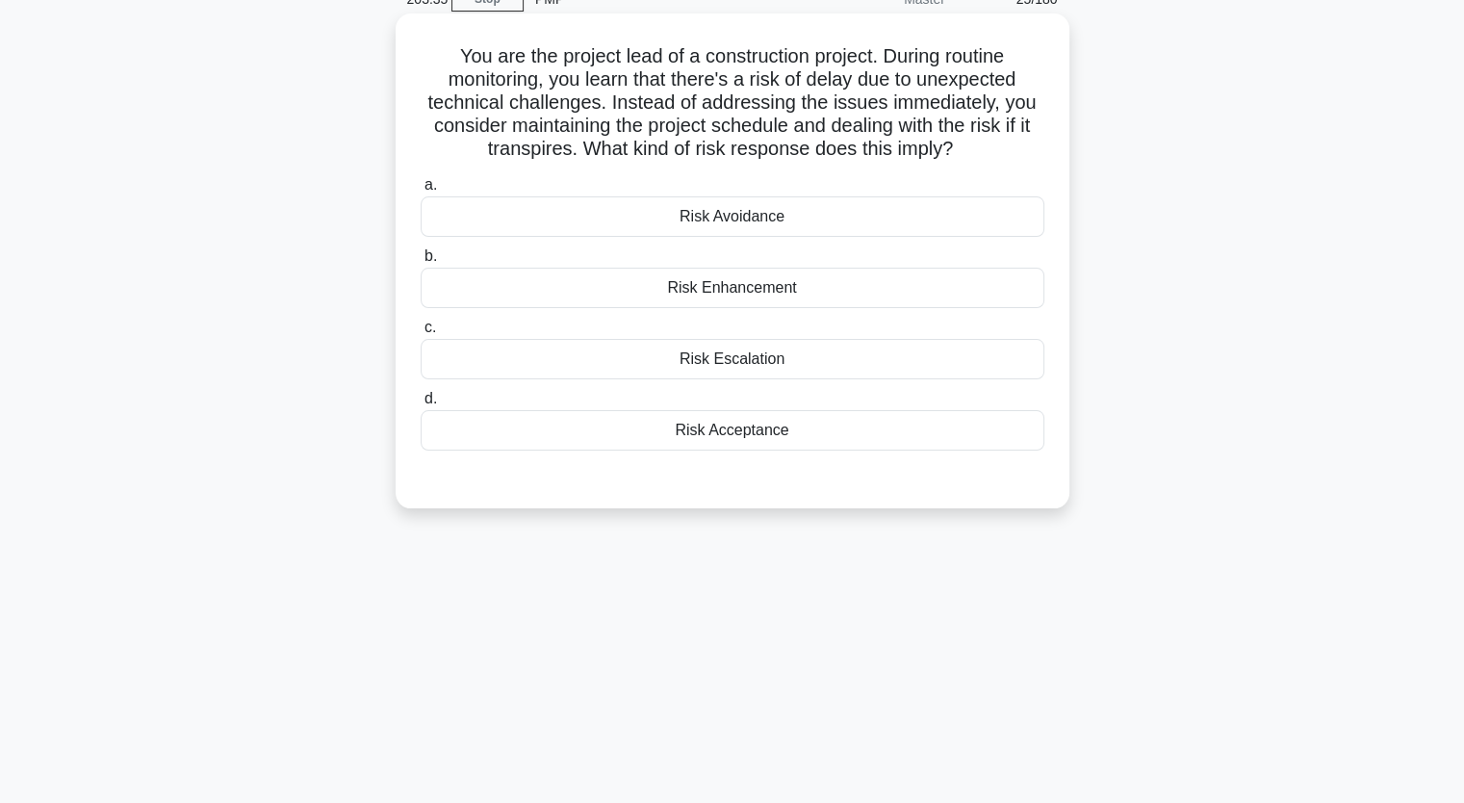
click at [421, 405] on input "d. Risk Acceptance" at bounding box center [421, 399] width 0 height 13
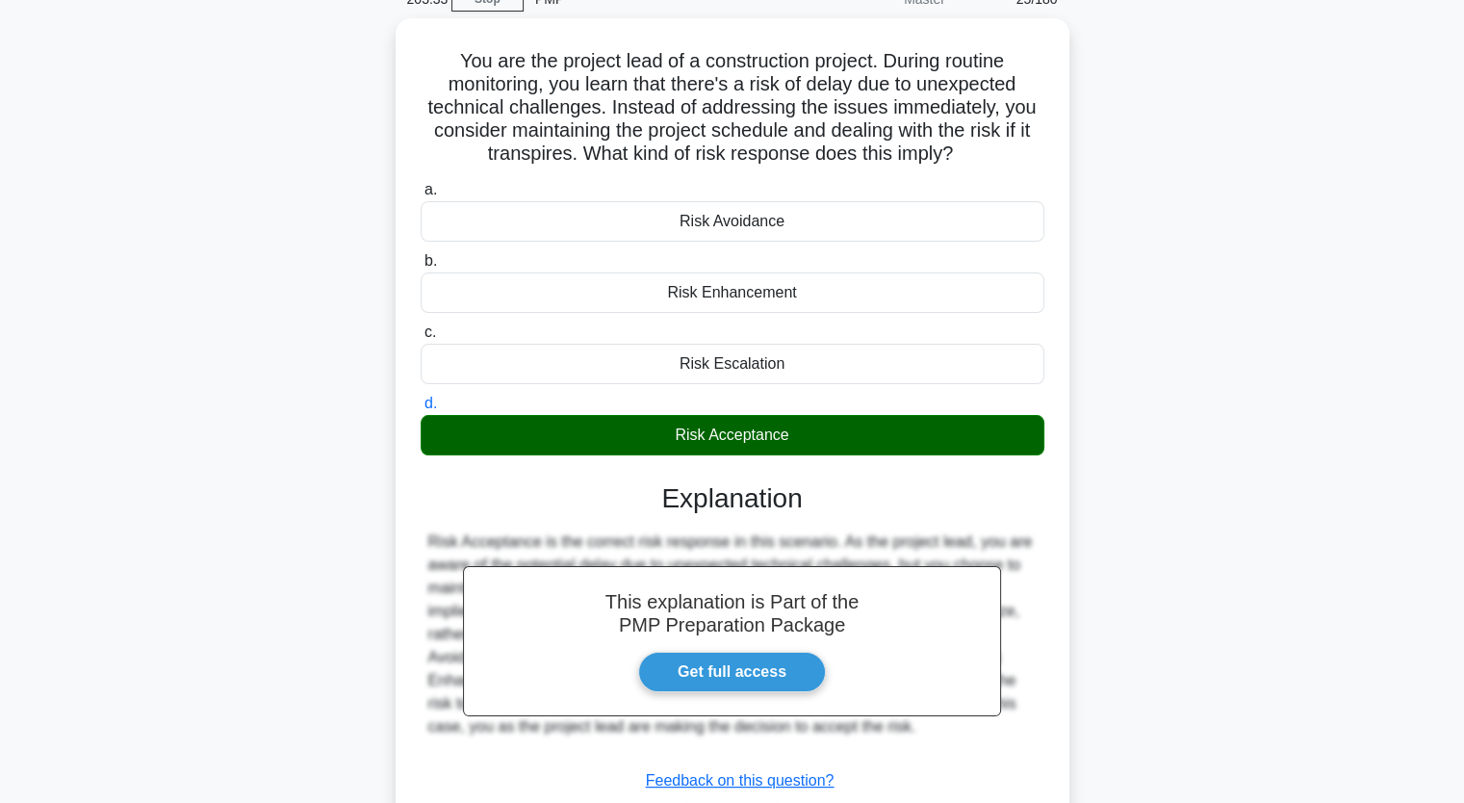
scroll to position [238, 0]
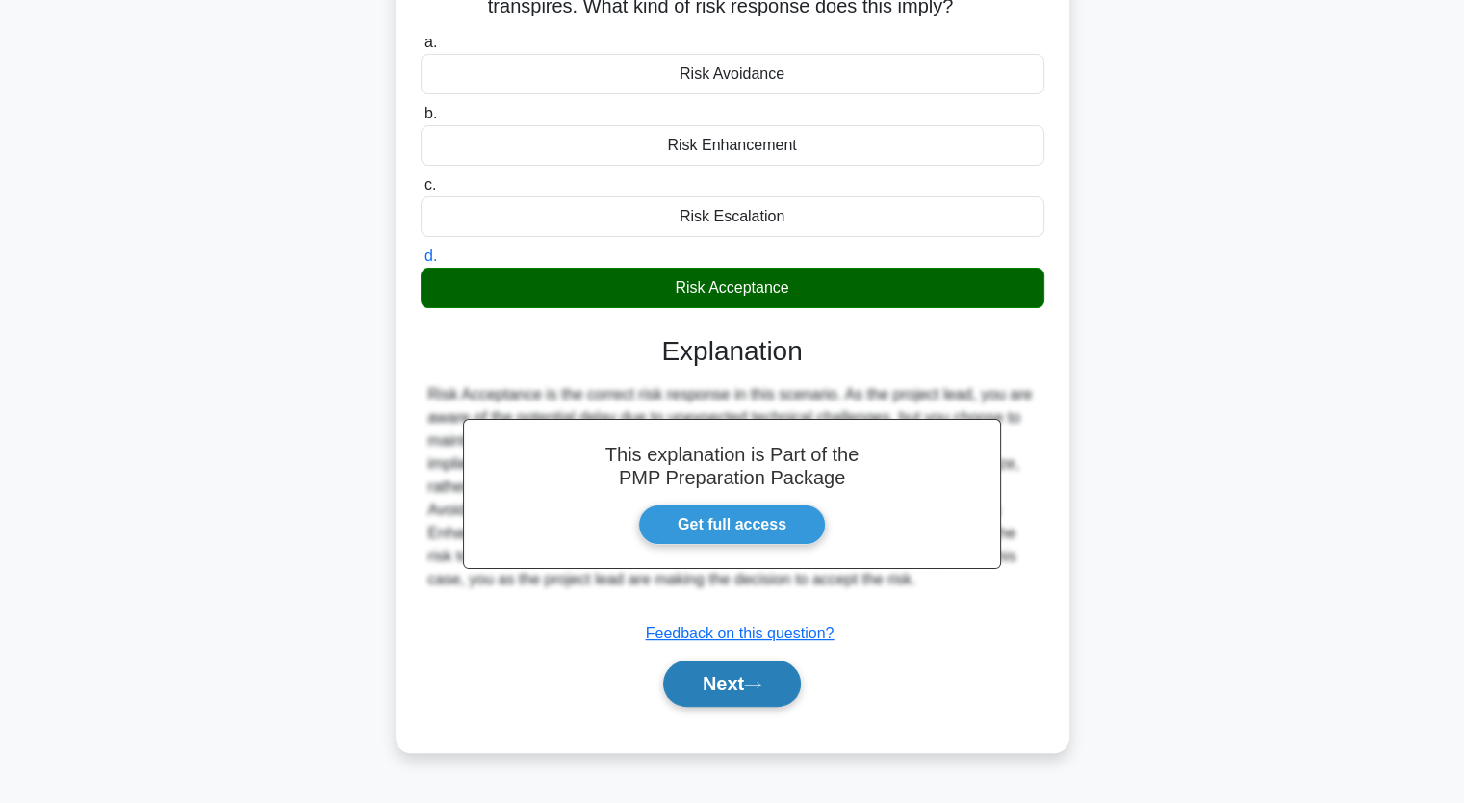
click at [768, 668] on button "Next" at bounding box center [732, 683] width 138 height 46
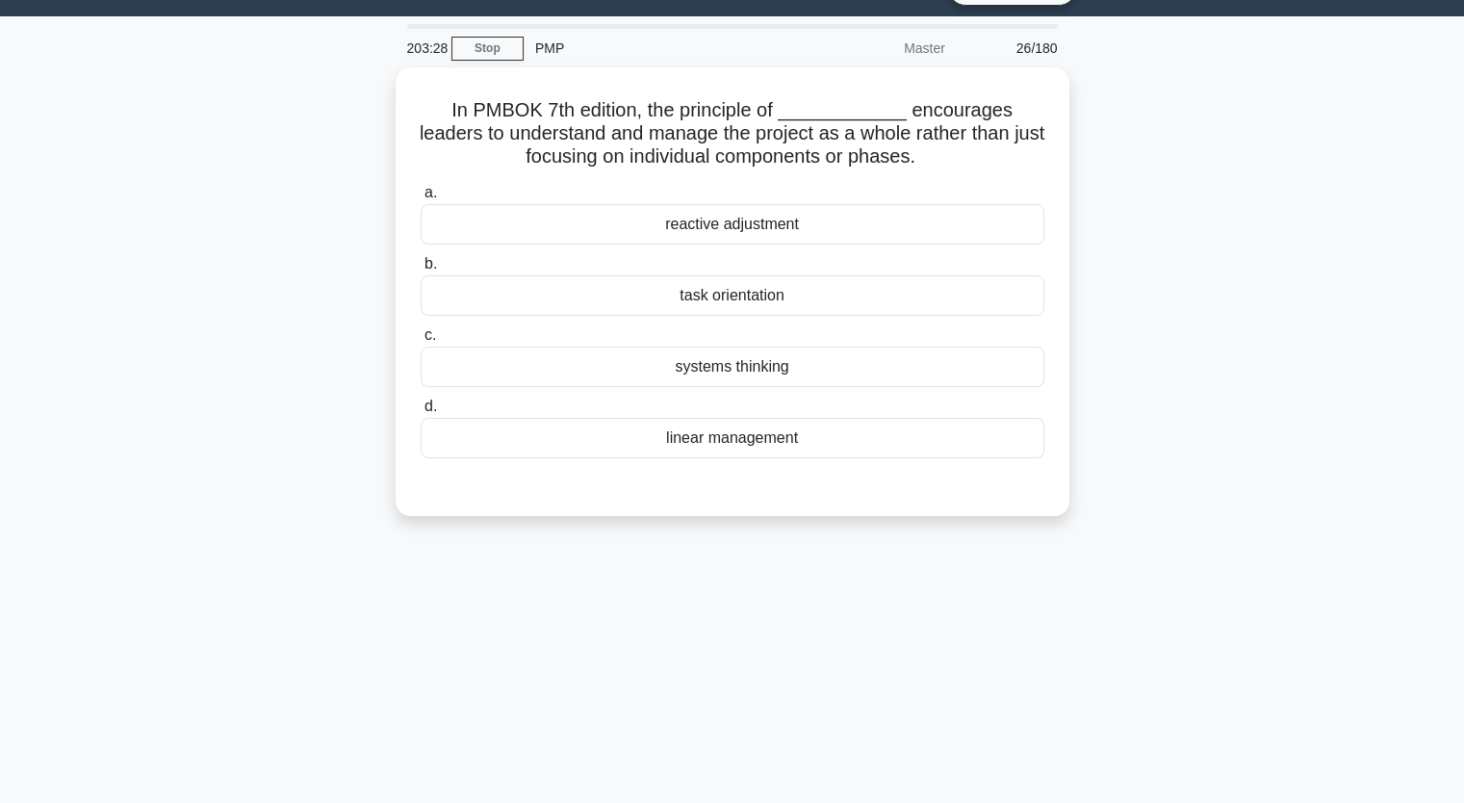
scroll to position [46, 0]
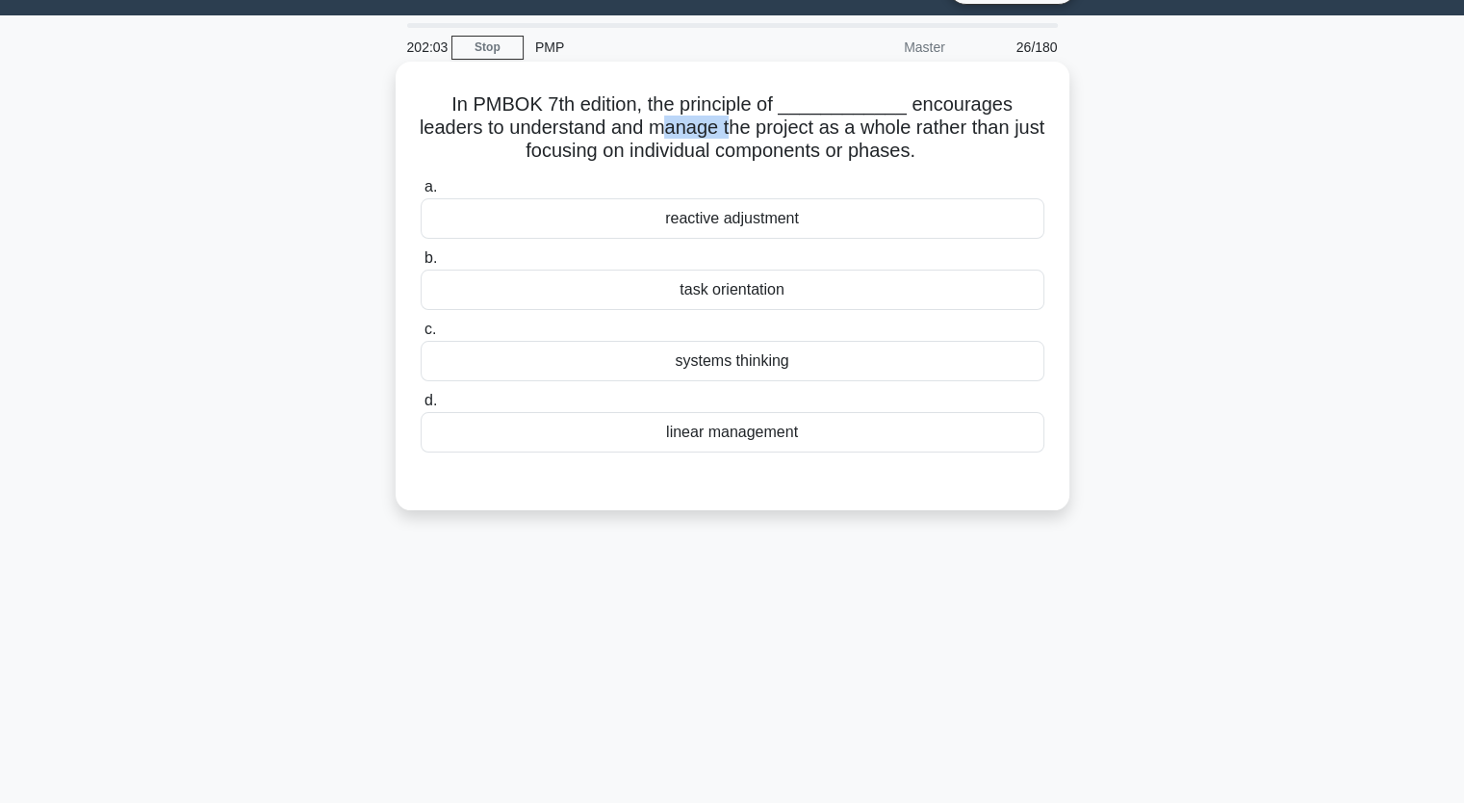
drag, startPoint x: 633, startPoint y: 125, endPoint x: 692, endPoint y: 117, distance: 59.2
click at [692, 117] on h5 "In PMBOK 7th edition, the principle of ____________ encourages leaders to under…" at bounding box center [733, 127] width 628 height 71
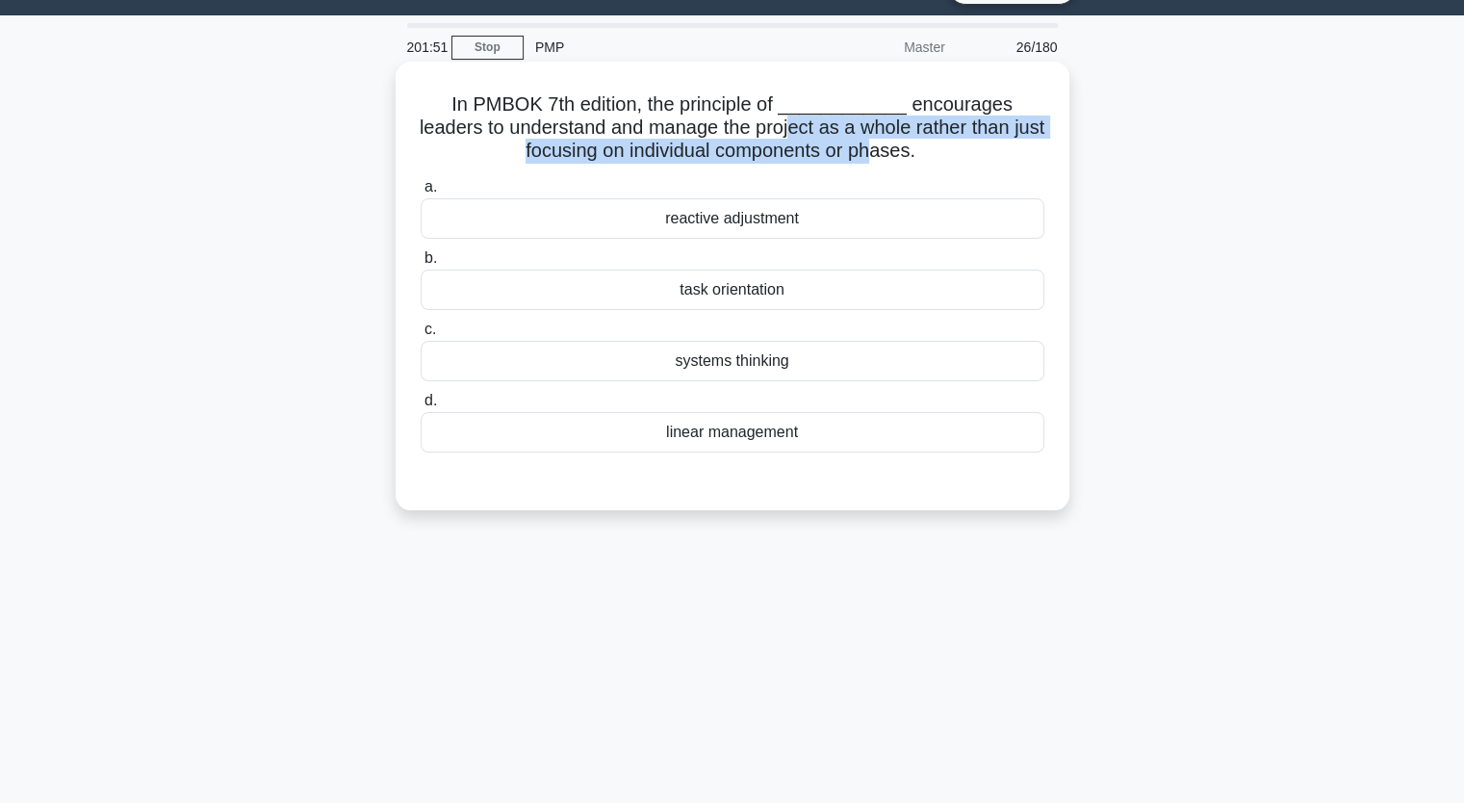
drag, startPoint x: 759, startPoint y: 128, endPoint x: 874, endPoint y: 144, distance: 116.7
click at [874, 144] on h5 "In PMBOK 7th edition, the principle of ____________ encourages leaders to under…" at bounding box center [733, 127] width 628 height 71
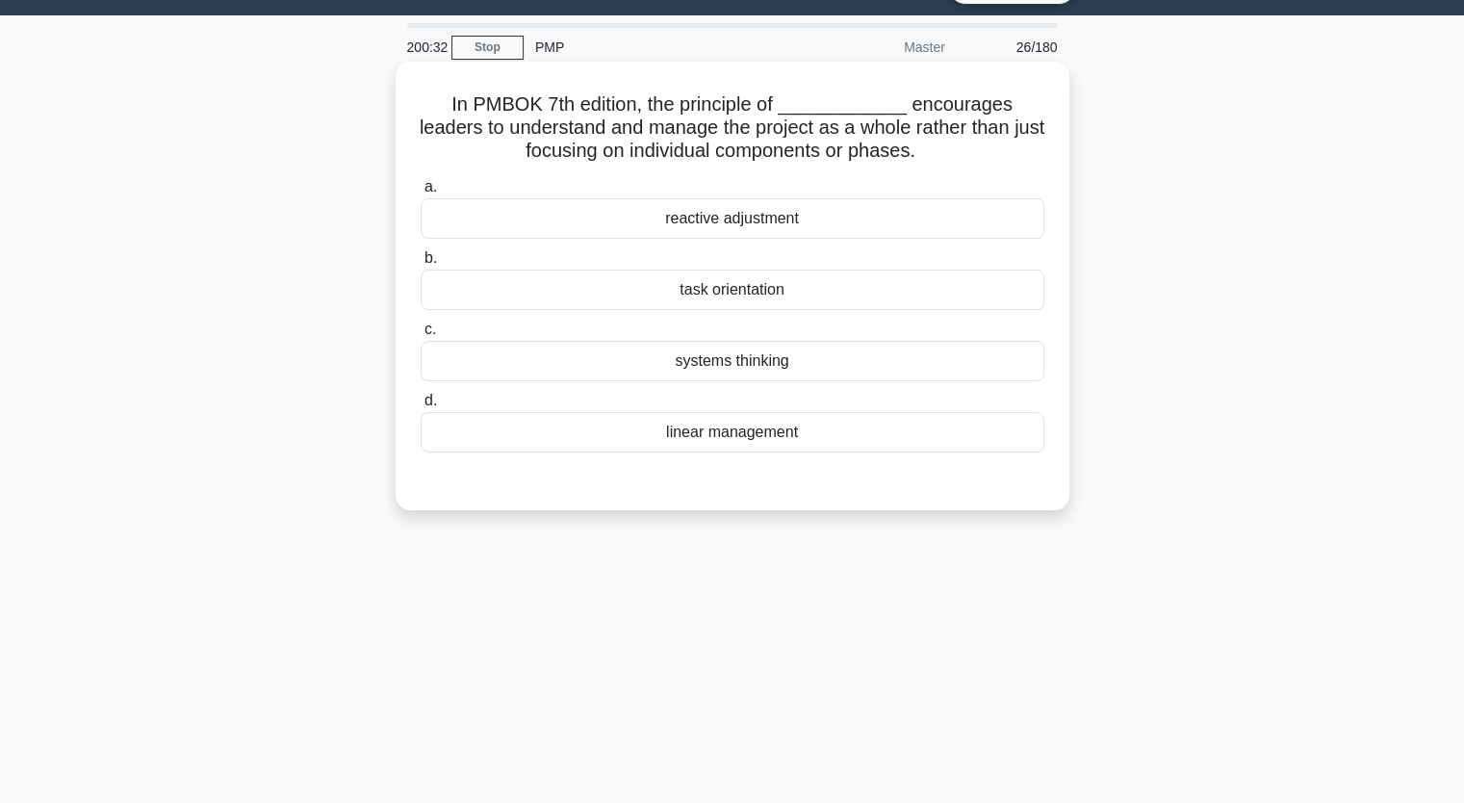
click at [728, 373] on div "systems thinking" at bounding box center [733, 361] width 624 height 40
click at [421, 336] on input "c. systems thinking" at bounding box center [421, 329] width 0 height 13
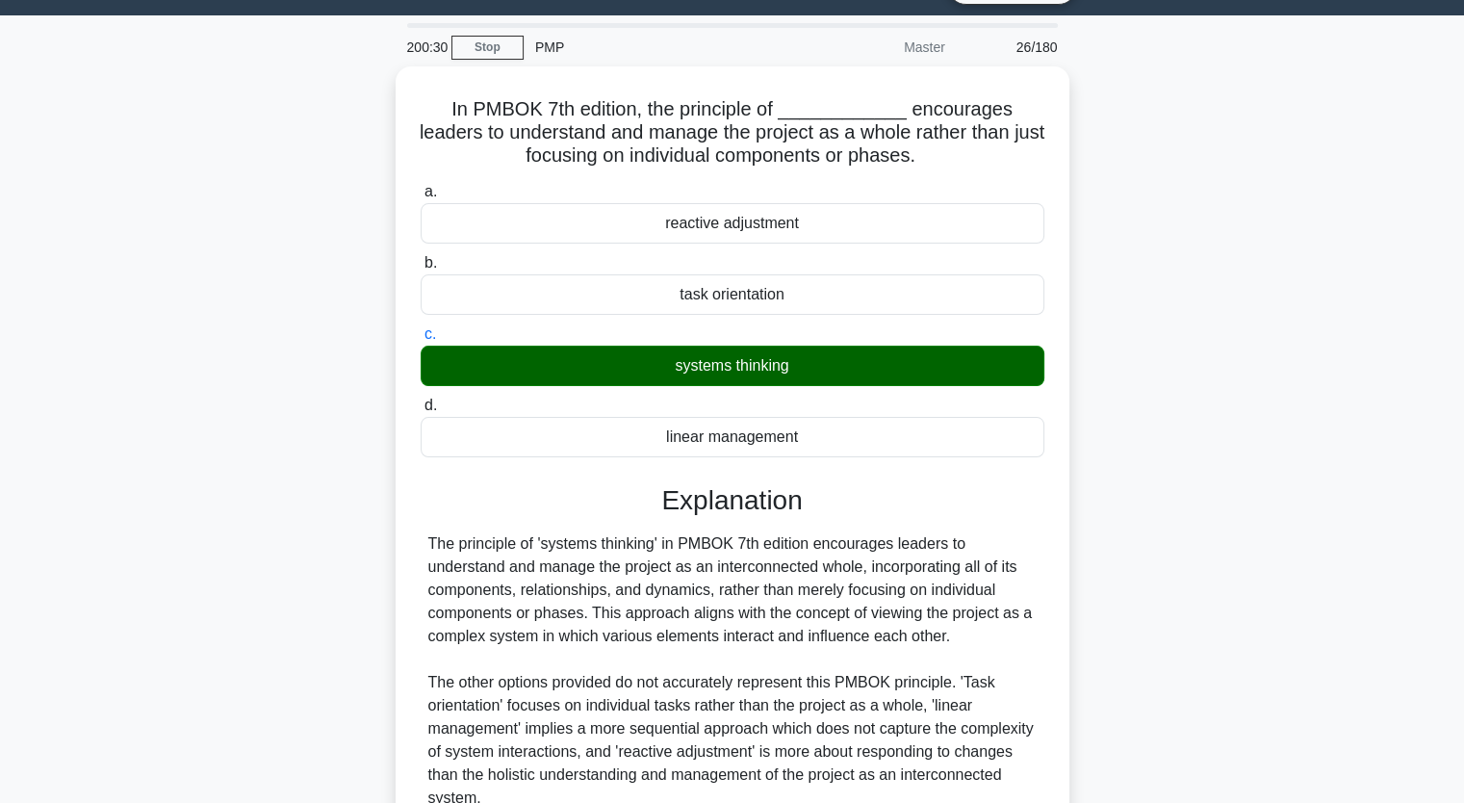
scroll to position [238, 0]
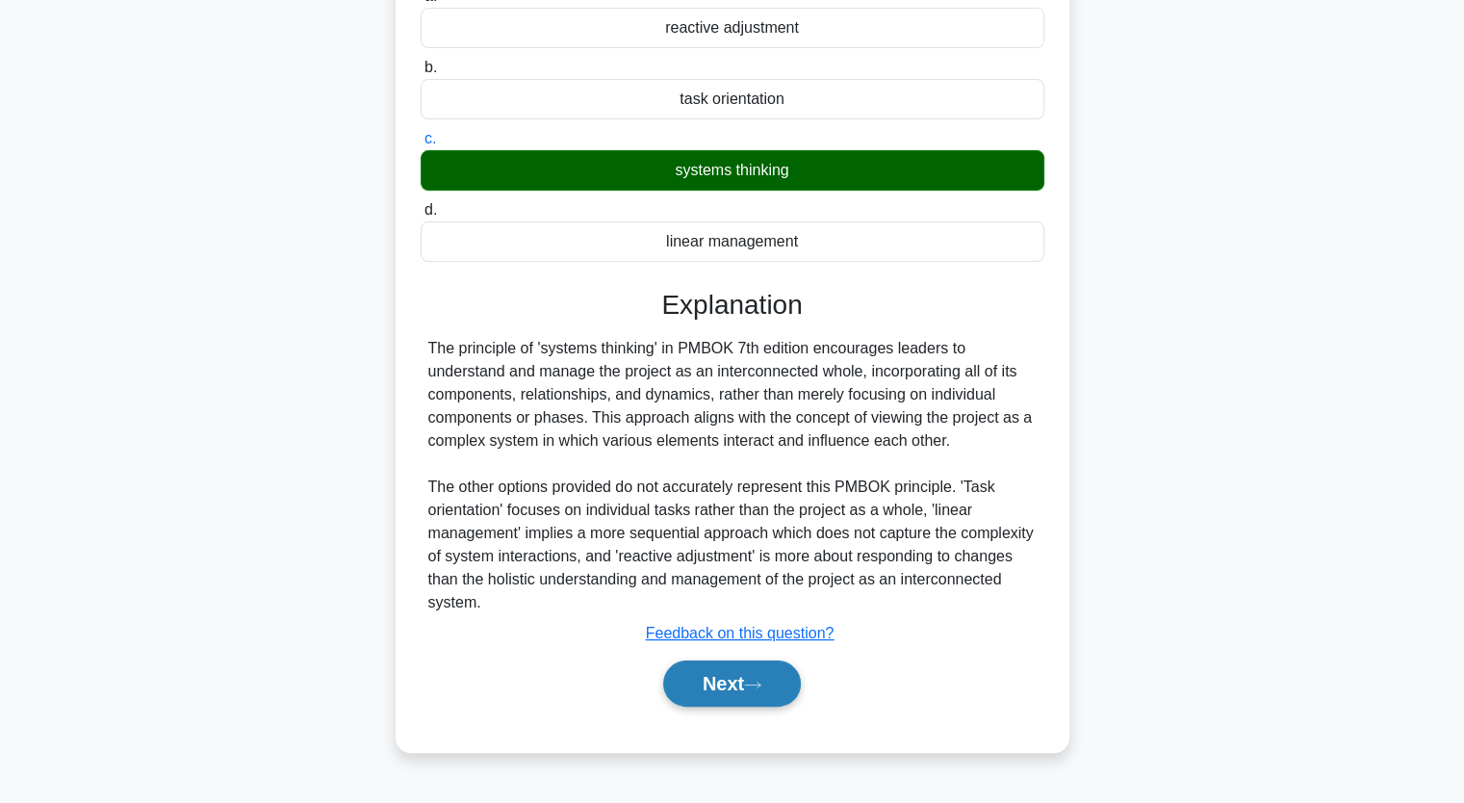
click at [715, 684] on button "Next" at bounding box center [732, 683] width 138 height 46
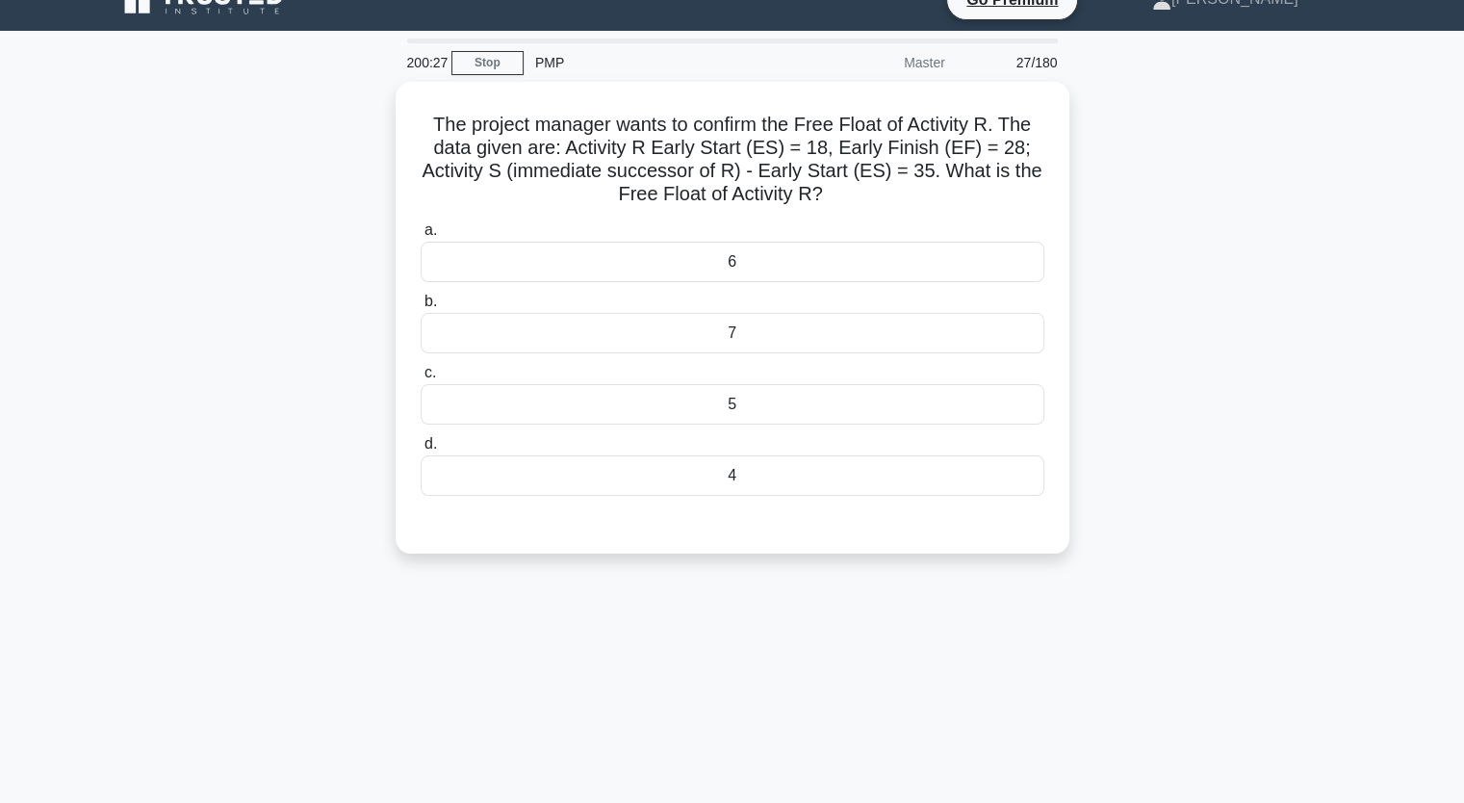
scroll to position [0, 0]
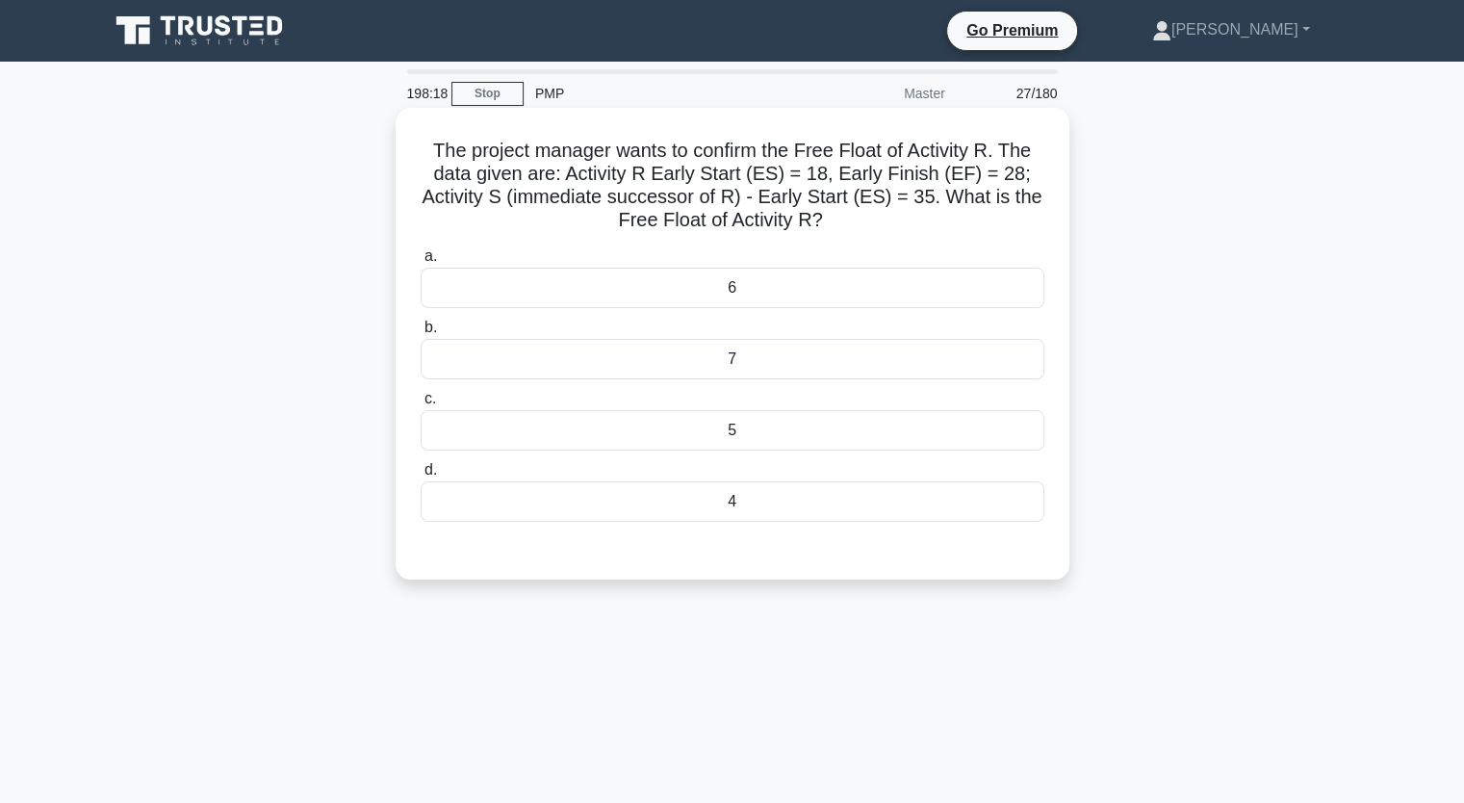
click at [883, 368] on div "7" at bounding box center [733, 359] width 624 height 40
click at [421, 334] on input "b. 7" at bounding box center [421, 328] width 0 height 13
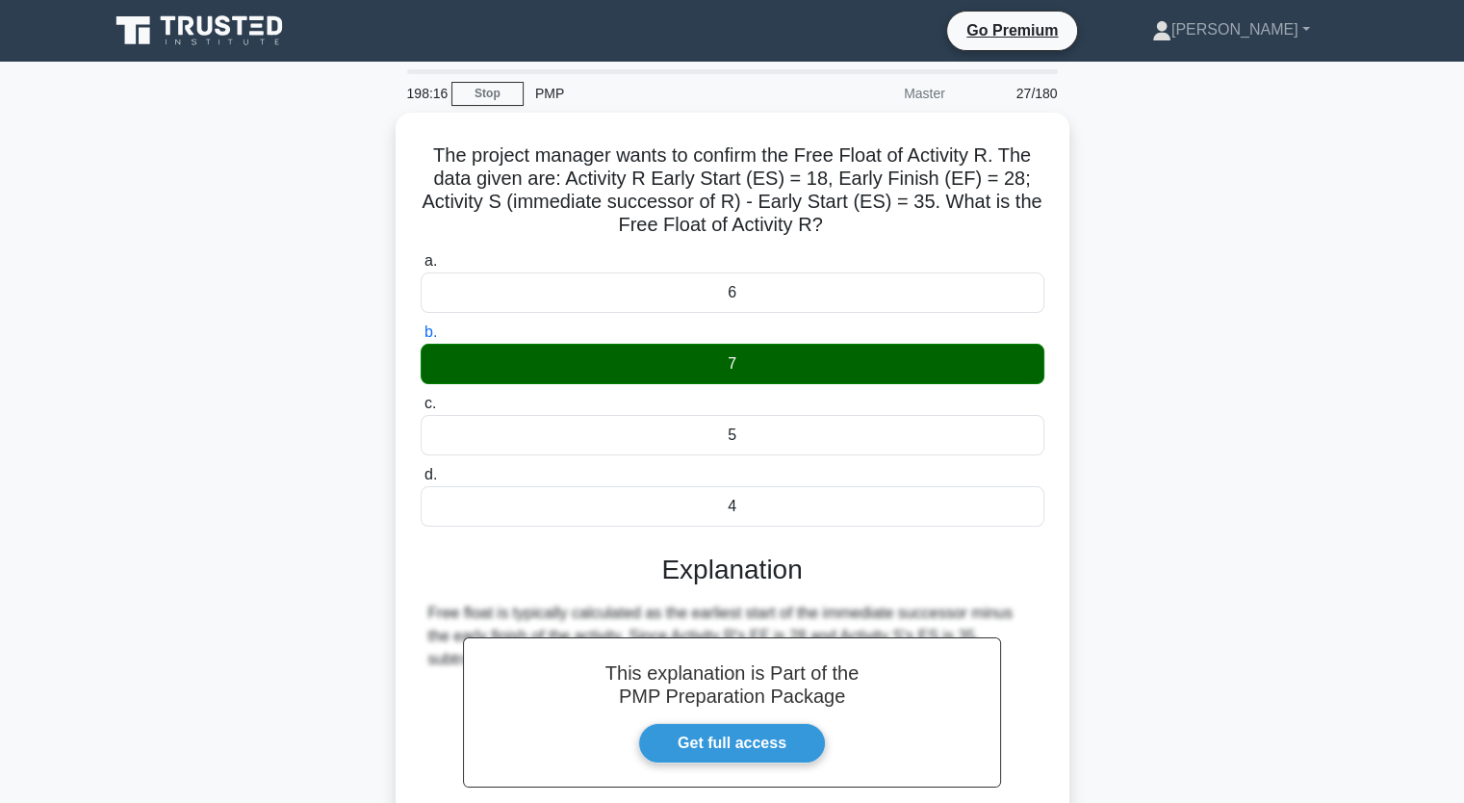
scroll to position [238, 0]
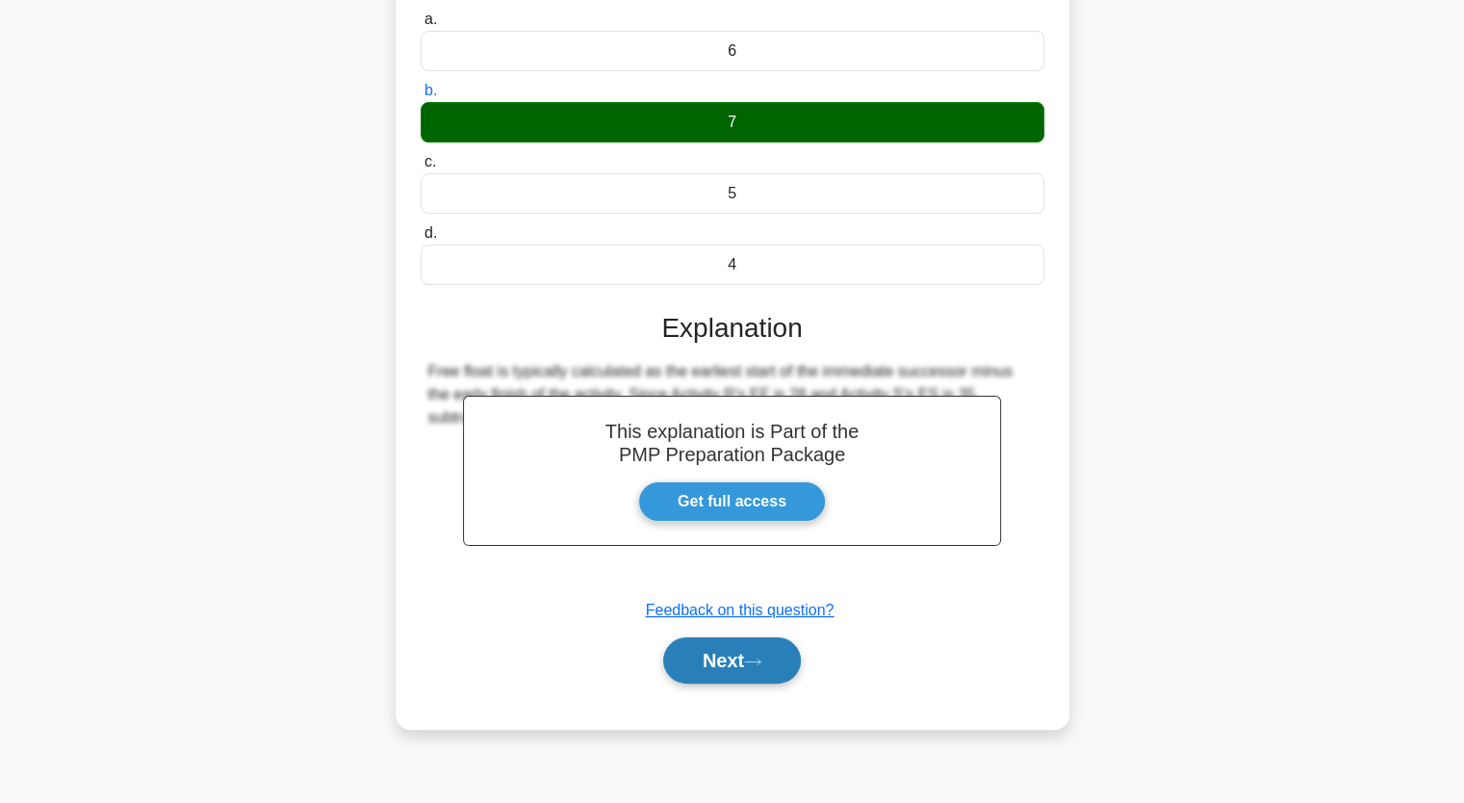
click at [762, 657] on icon at bounding box center [752, 662] width 17 height 11
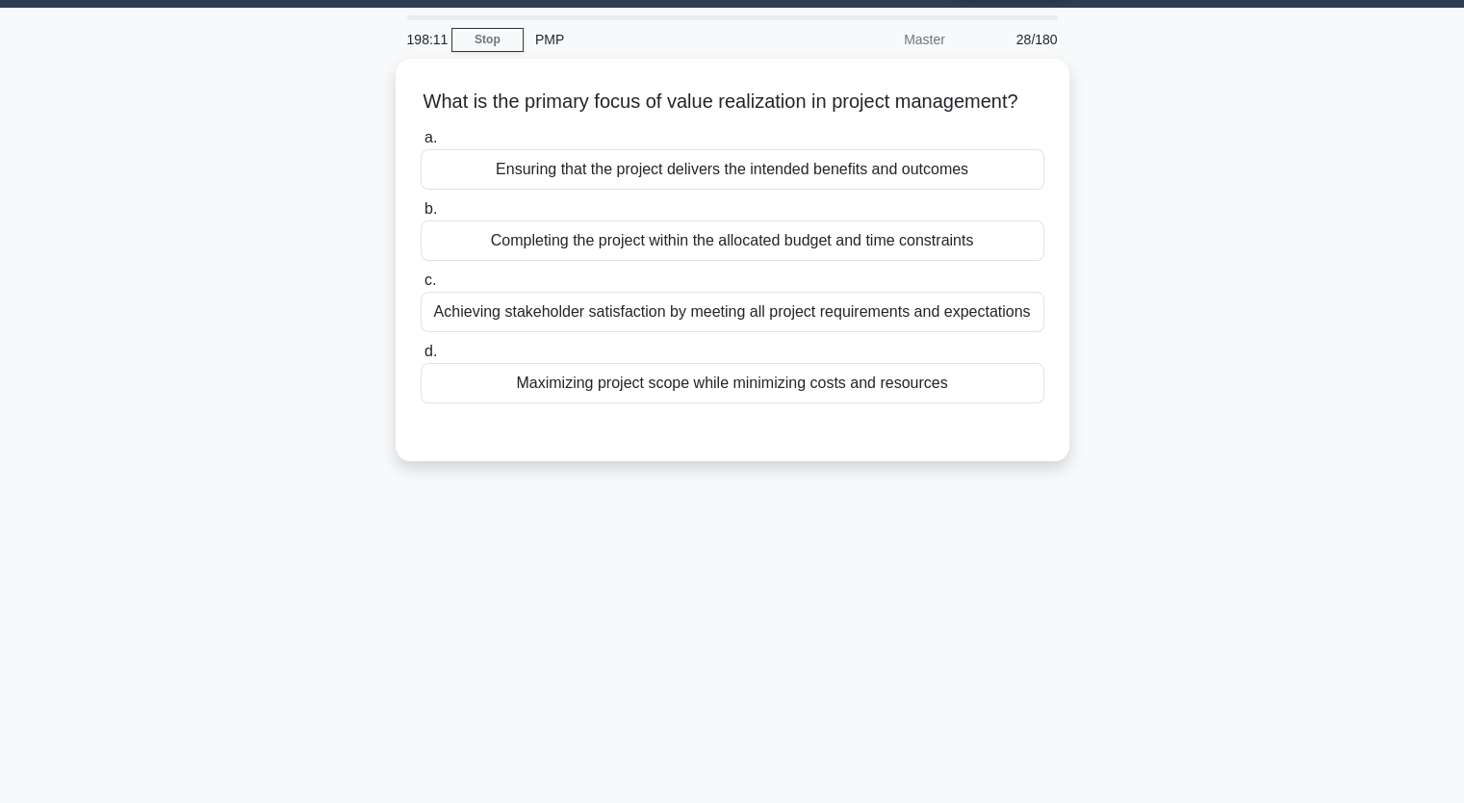
scroll to position [54, 0]
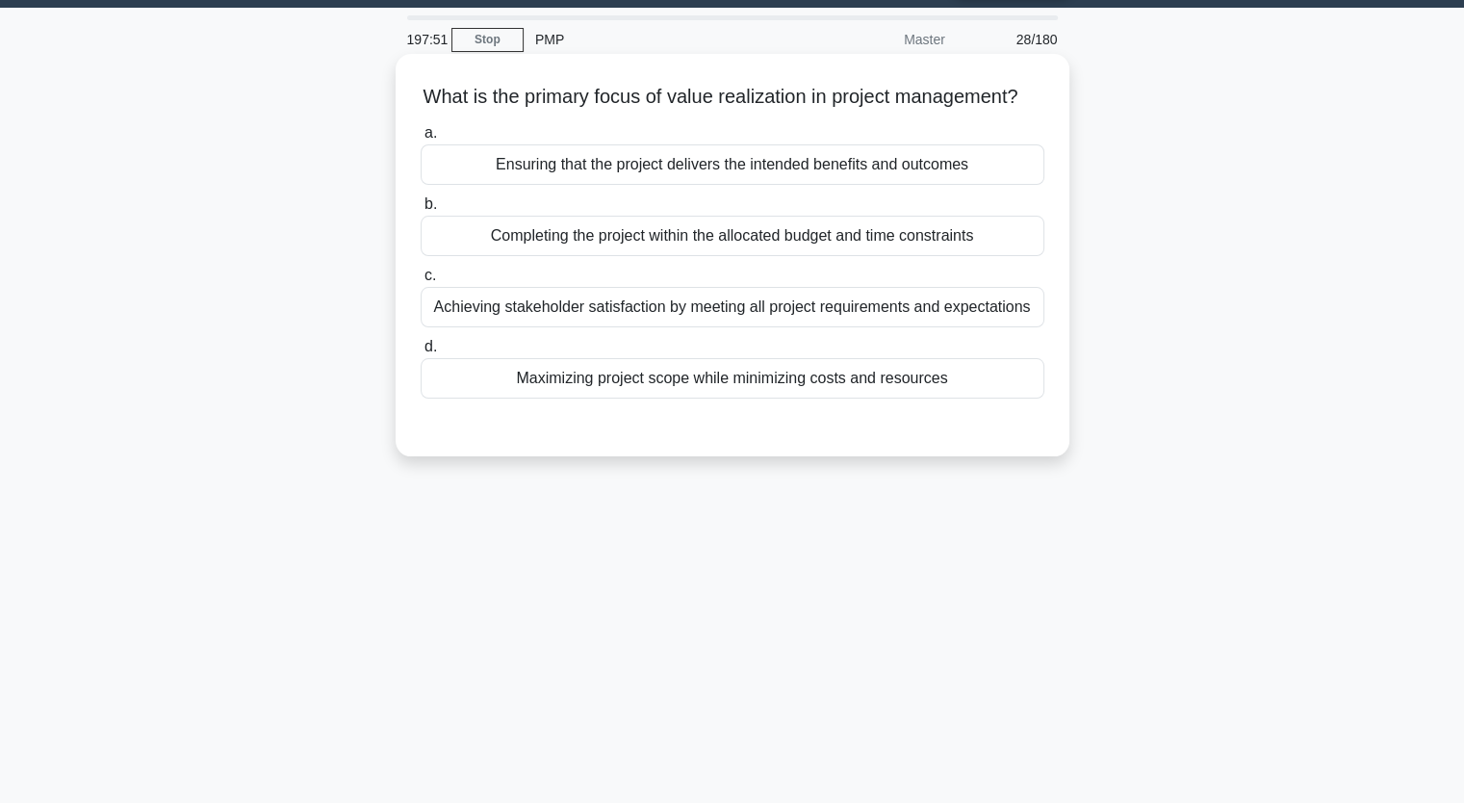
drag, startPoint x: 613, startPoint y: 101, endPoint x: 786, endPoint y: 114, distance: 172.8
click at [786, 110] on h5 "What is the primary focus of value realization in project management? .spinner_…" at bounding box center [733, 97] width 628 height 25
click at [774, 185] on div "Ensuring that the project delivers the intended benefits and outcomes" at bounding box center [733, 164] width 624 height 40
click at [421, 140] on input "a. Ensuring that the project delivers the intended benefits and outcomes" at bounding box center [421, 133] width 0 height 13
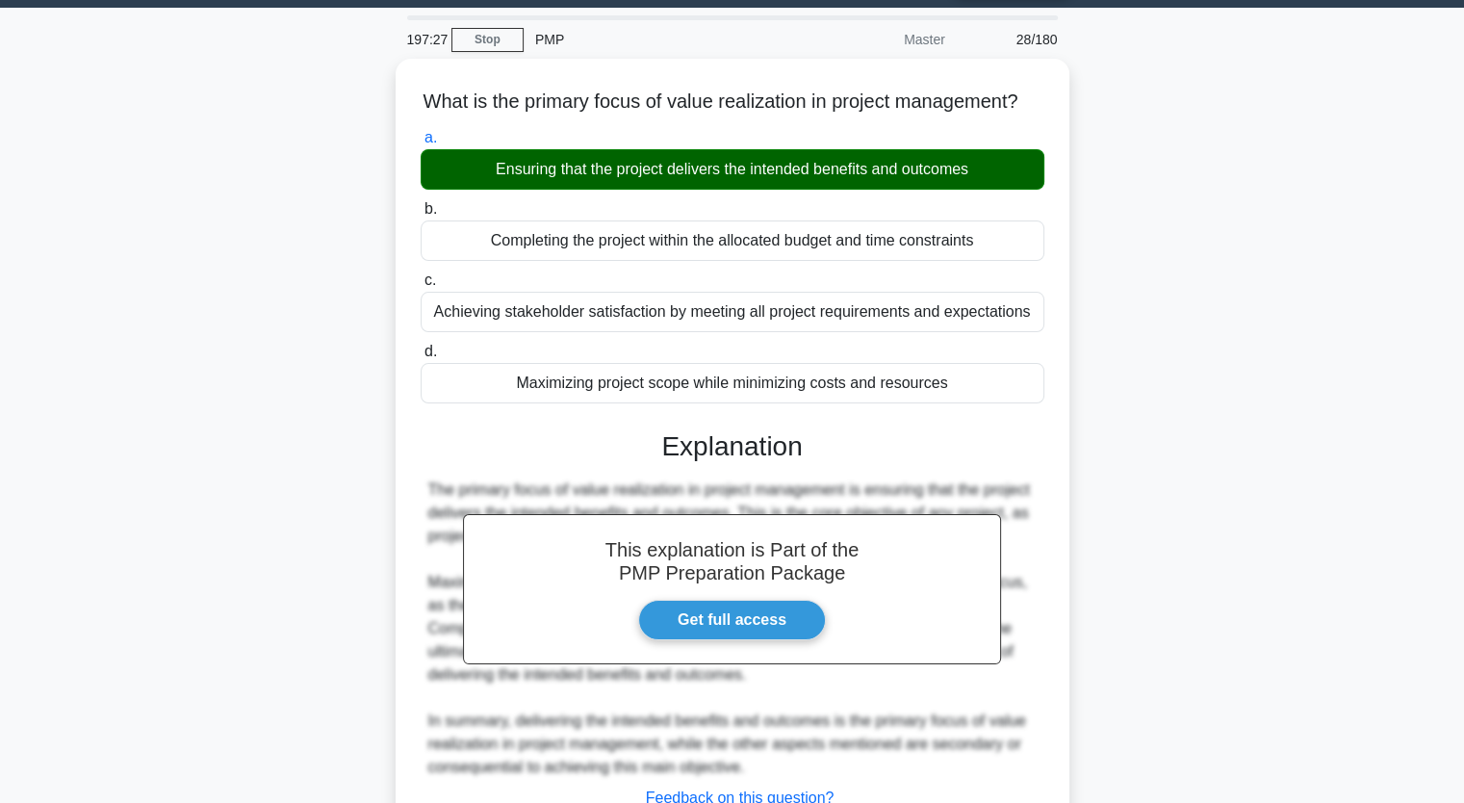
scroll to position [238, 0]
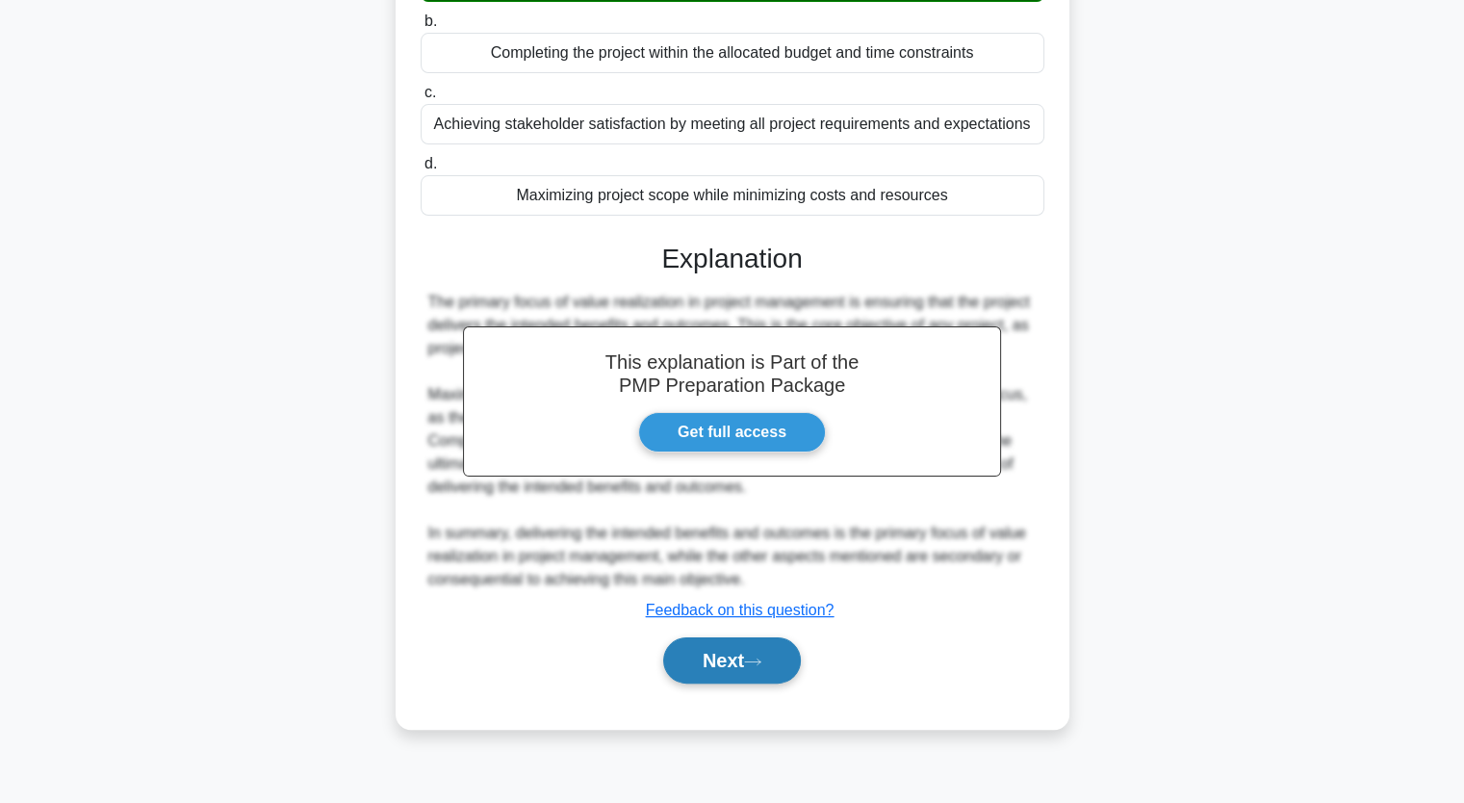
click at [737, 671] on button "Next" at bounding box center [732, 660] width 138 height 46
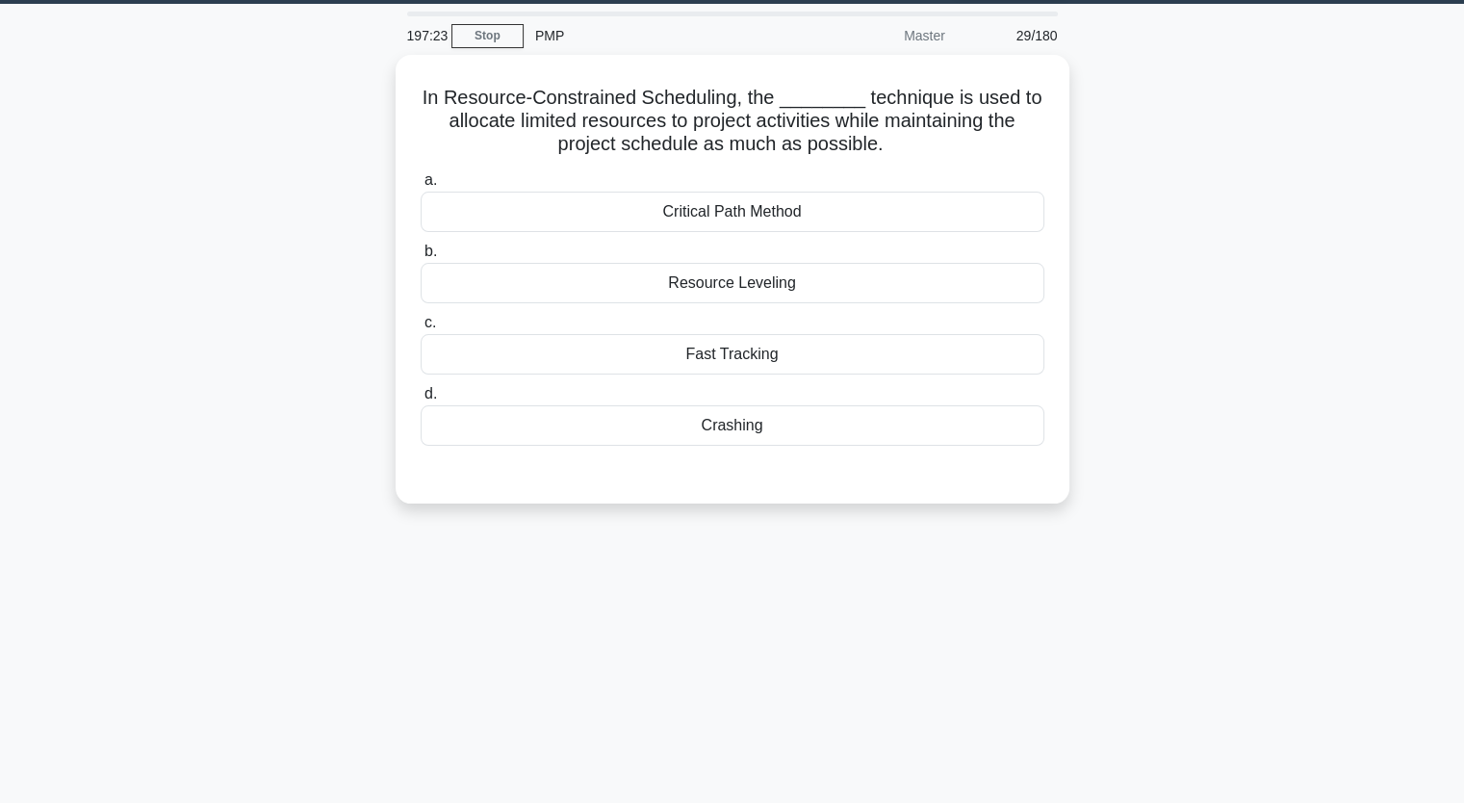
scroll to position [63, 0]
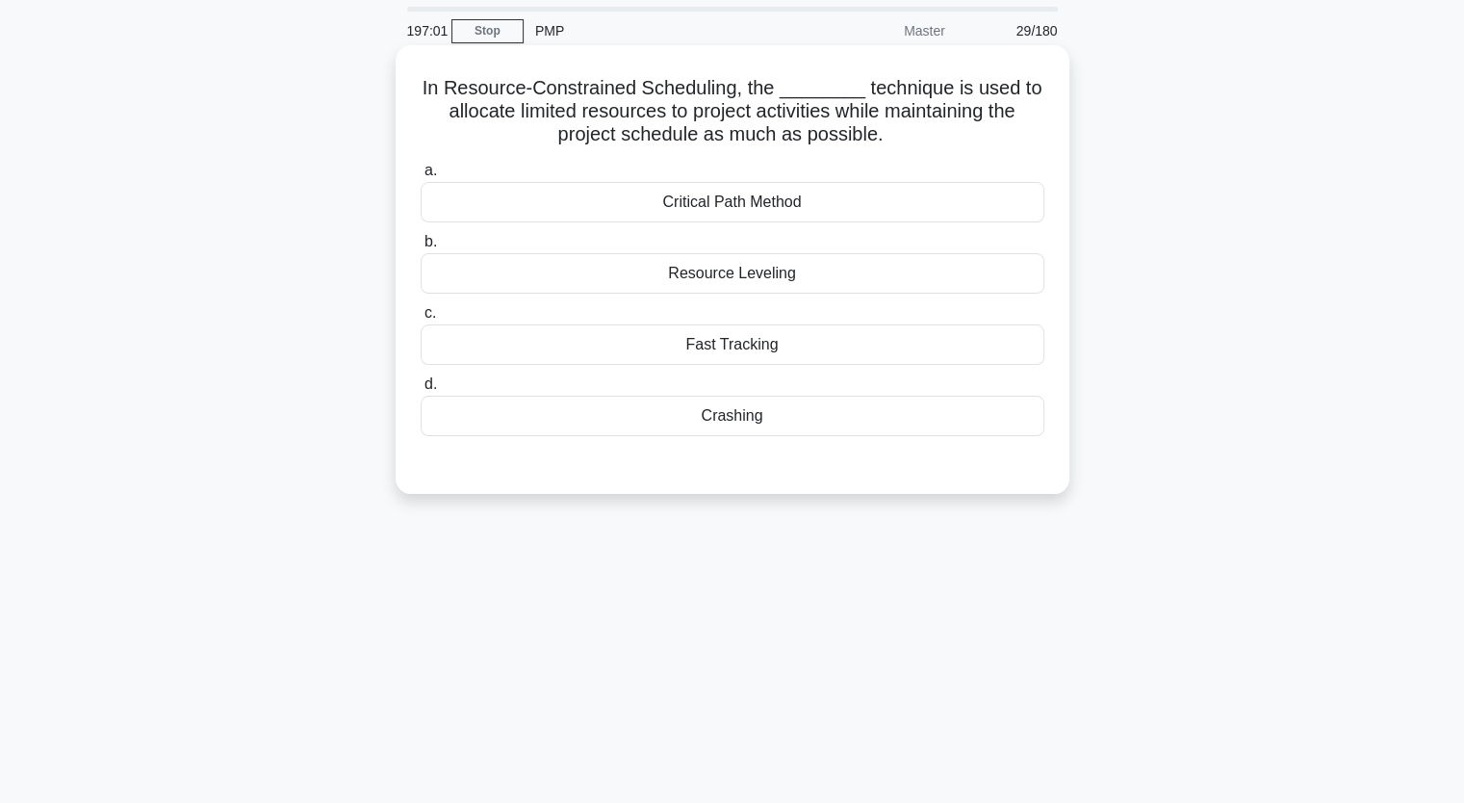
click at [963, 349] on div "Fast Tracking" at bounding box center [733, 344] width 624 height 40
click at [421, 320] on input "c. Fast Tracking" at bounding box center [421, 313] width 0 height 13
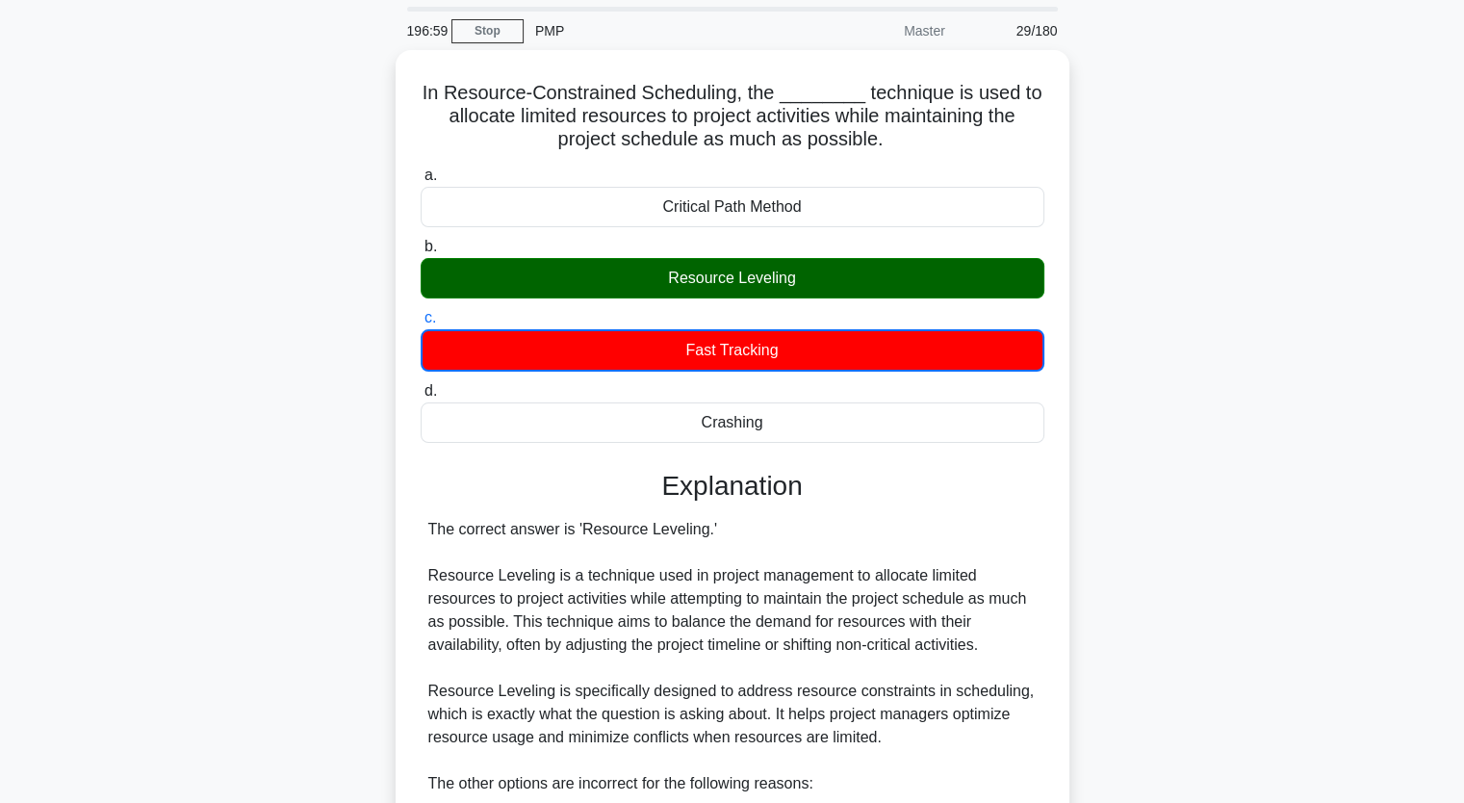
scroll to position [524, 0]
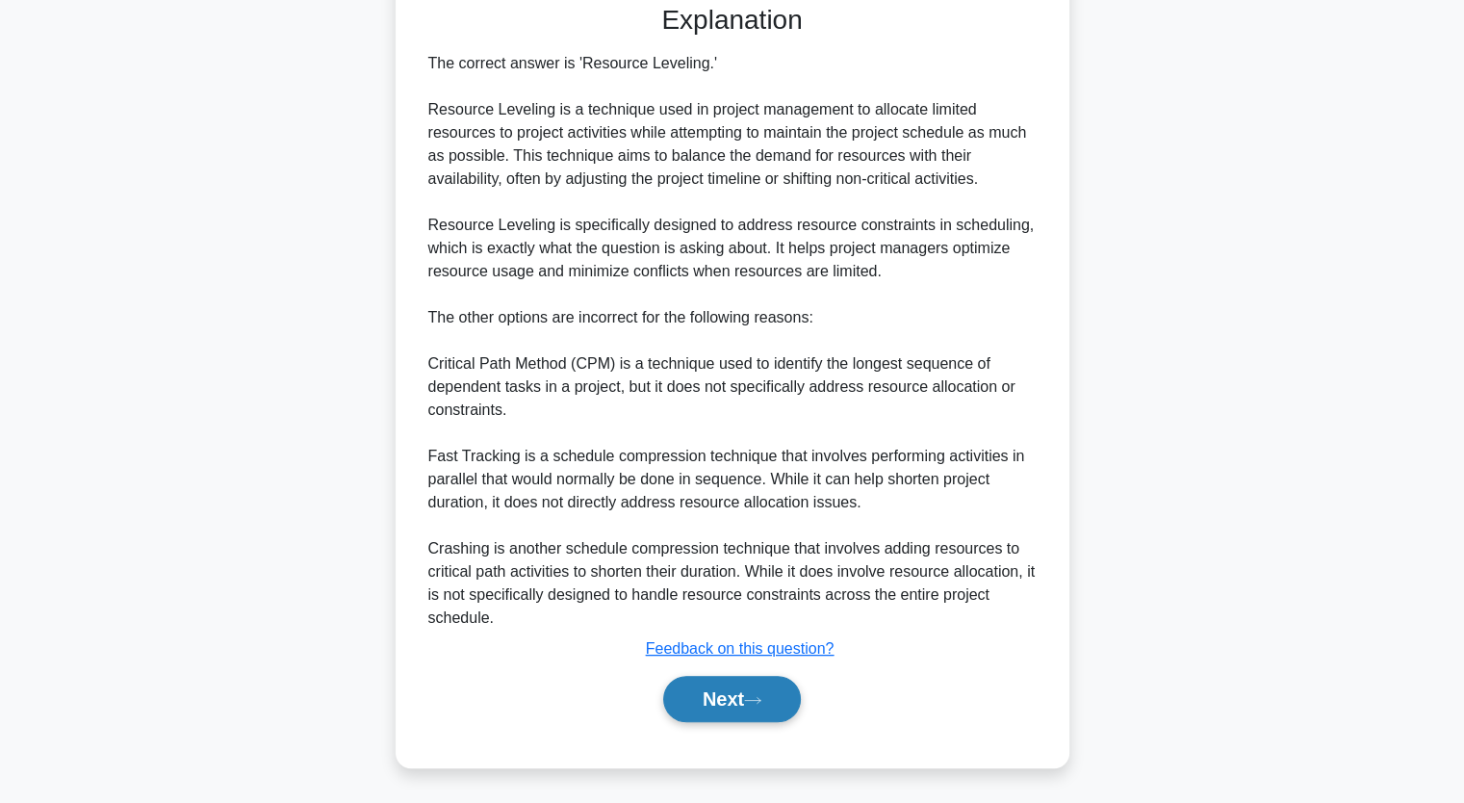
click at [710, 694] on button "Next" at bounding box center [732, 699] width 138 height 46
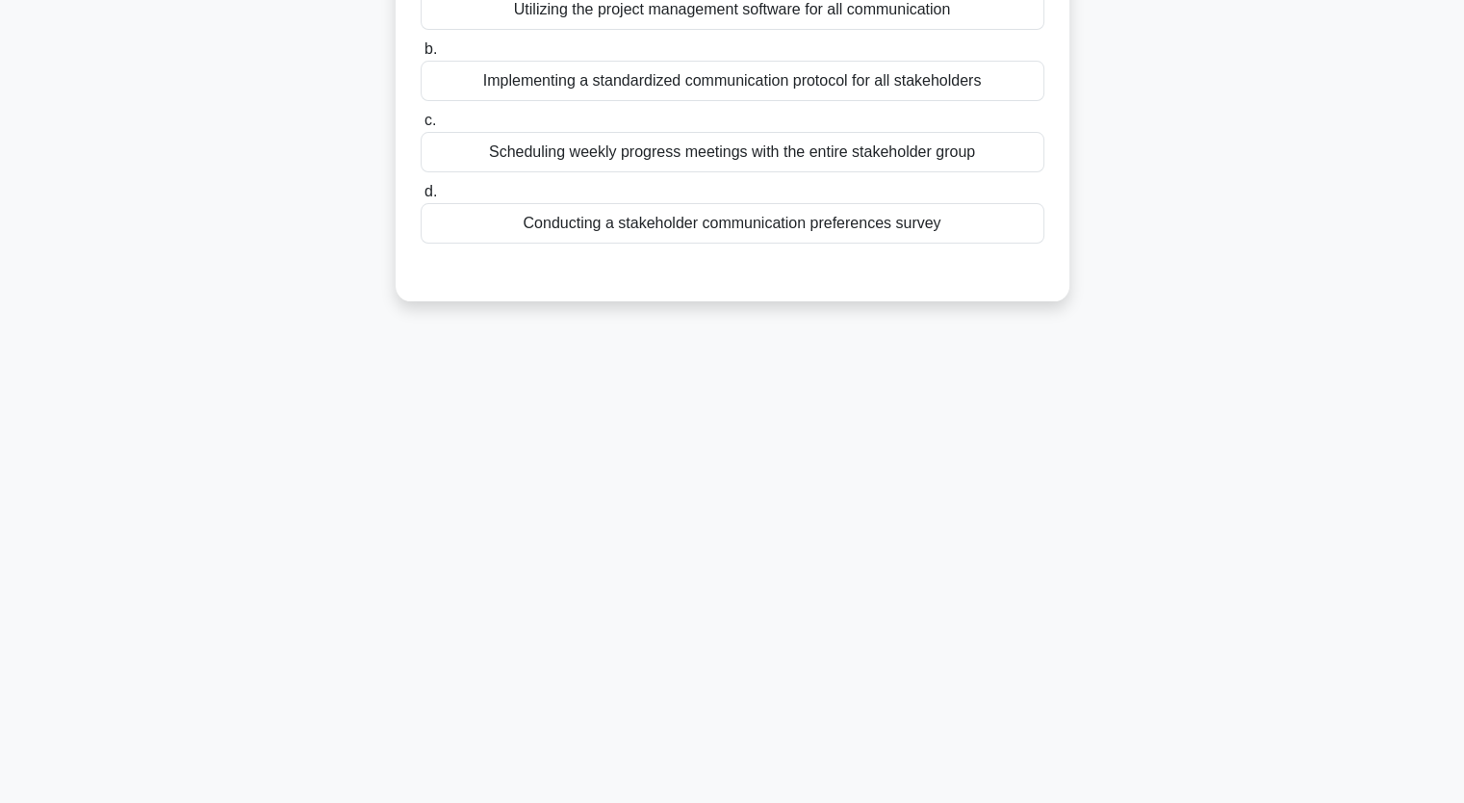
scroll to position [0, 0]
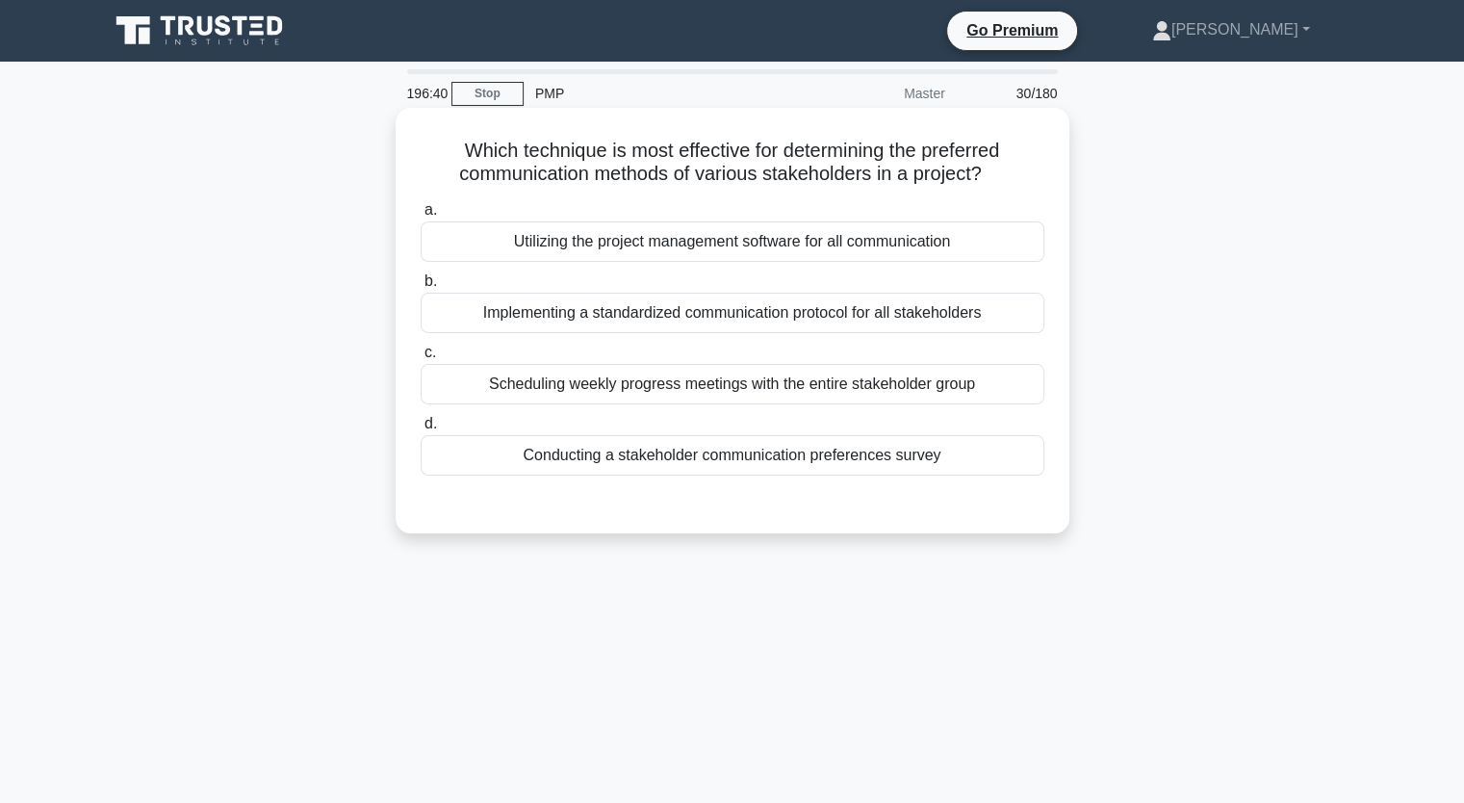
drag, startPoint x: 847, startPoint y: 156, endPoint x: 995, endPoint y: 173, distance: 149.3
click at [995, 173] on h5 "Which technique is most effective for determining the preferred communication m…" at bounding box center [733, 163] width 628 height 48
click at [1000, 309] on div "Implementing a standardized communication protocol for all stakeholders" at bounding box center [733, 313] width 624 height 40
click at [421, 288] on input "b. Implementing a standardized communication protocol for all stakeholders" at bounding box center [421, 281] width 0 height 13
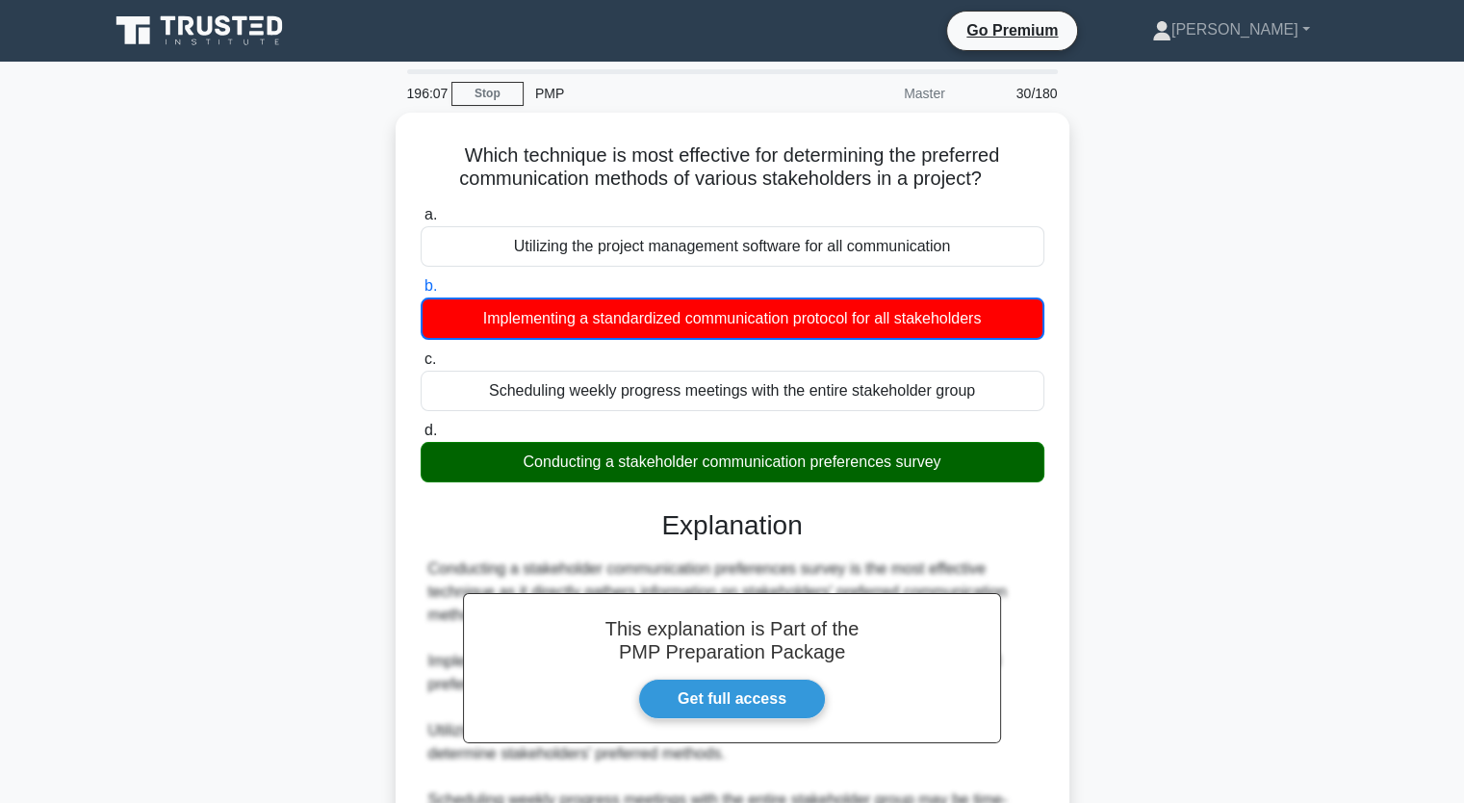
scroll to position [238, 0]
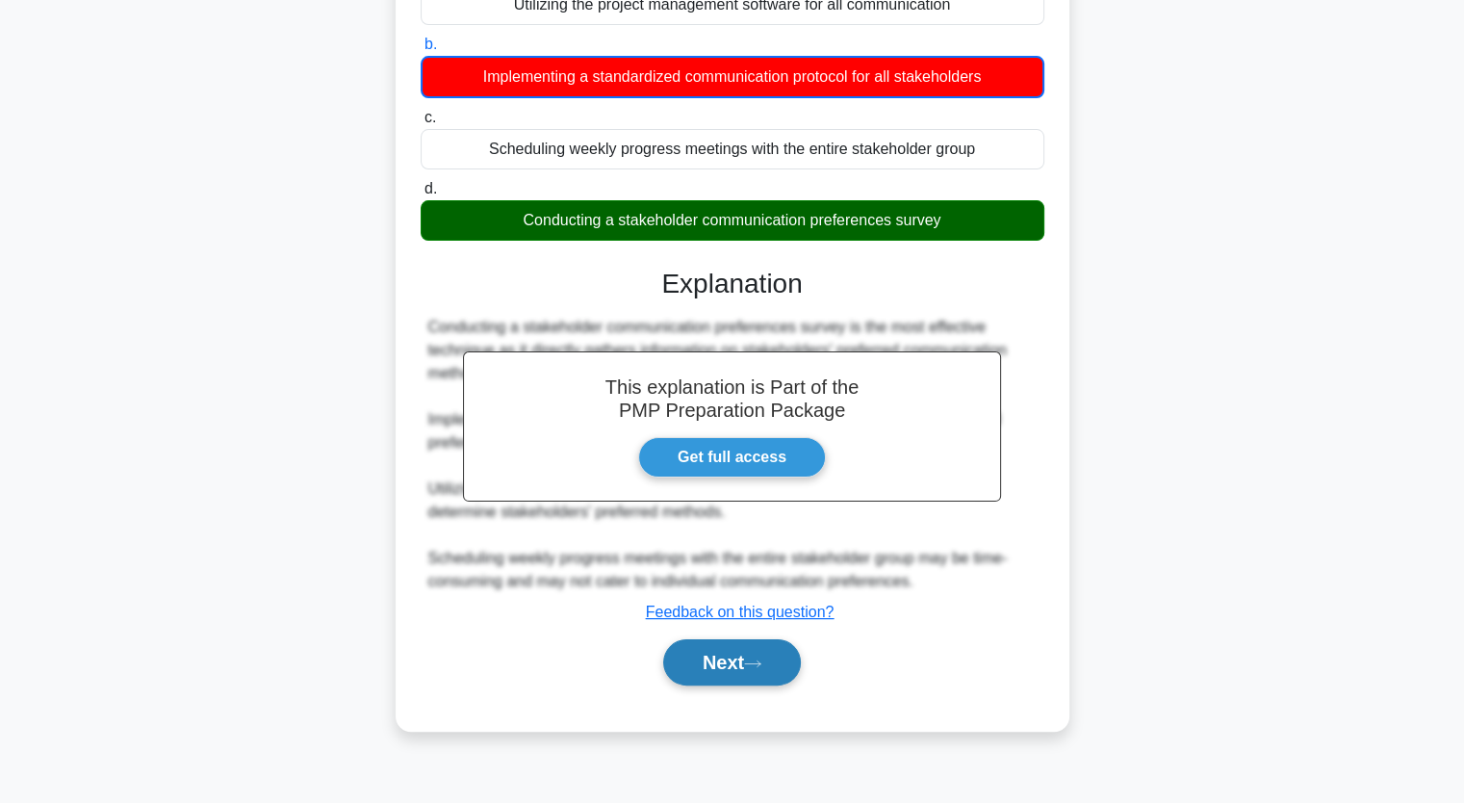
click at [797, 667] on button "Next" at bounding box center [732, 662] width 138 height 46
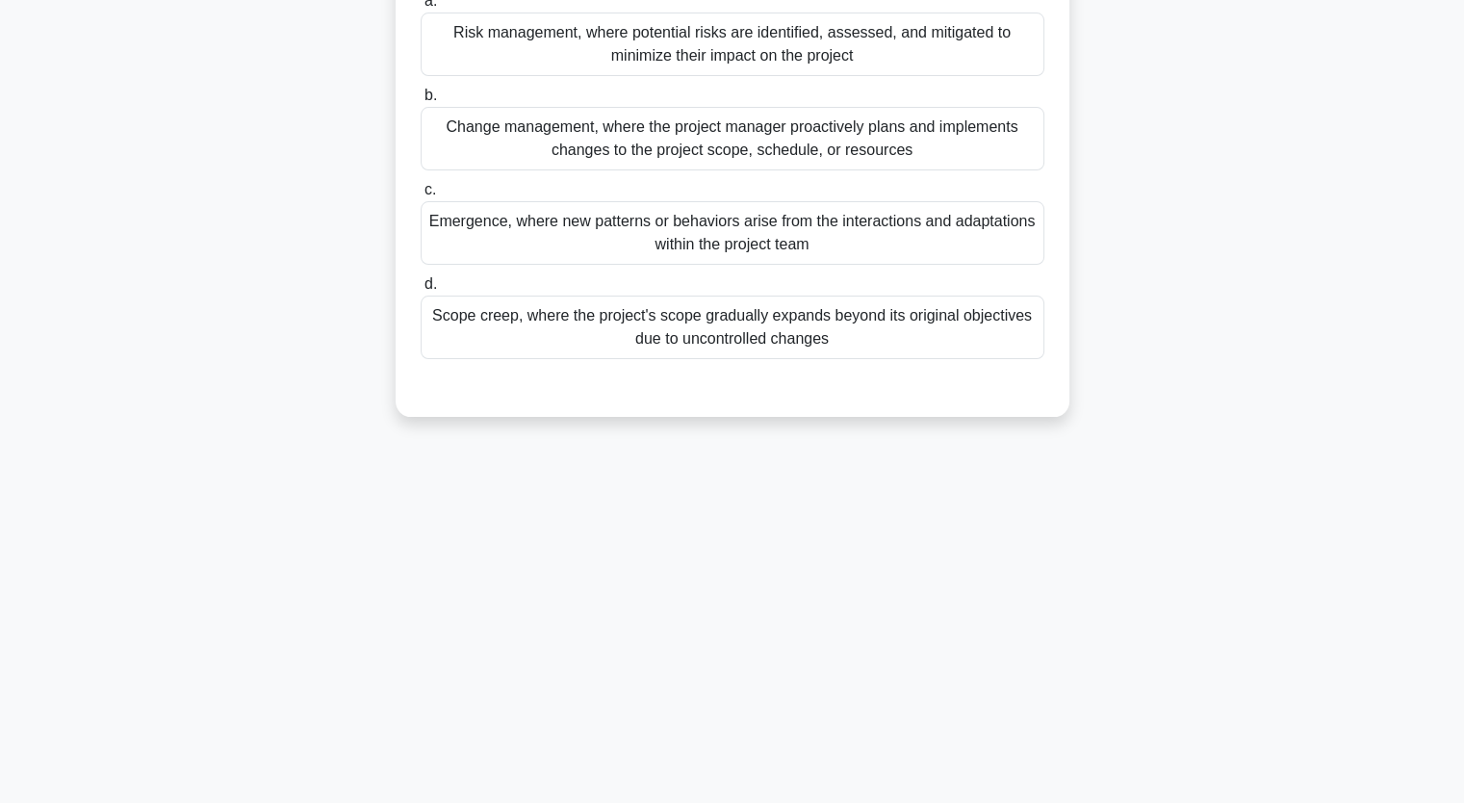
scroll to position [0, 0]
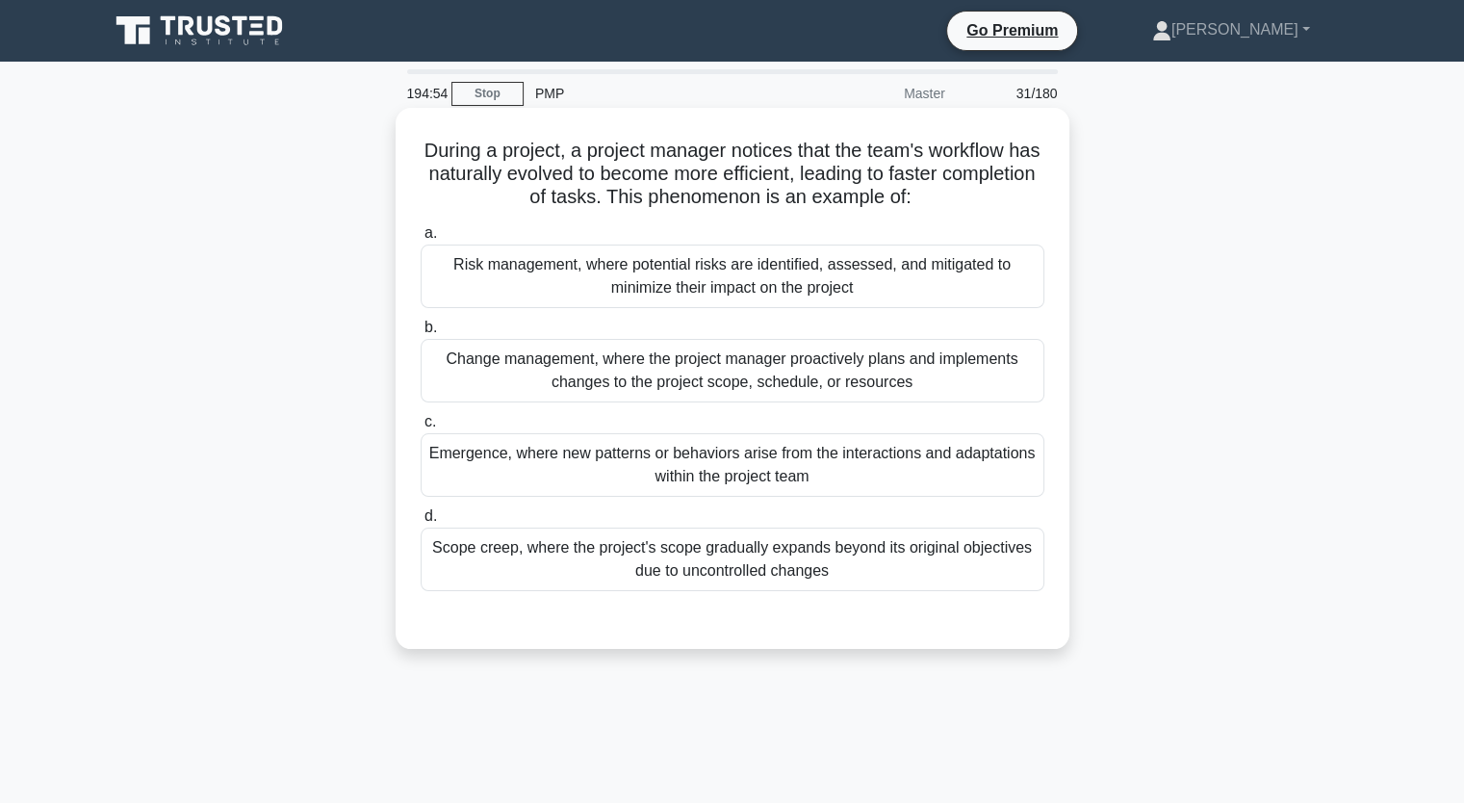
click at [970, 382] on div "Change management, where the project manager proactively plans and implements c…" at bounding box center [733, 371] width 624 height 64
click at [421, 334] on input "b. Change management, where the project manager proactively plans and implement…" at bounding box center [421, 328] width 0 height 13
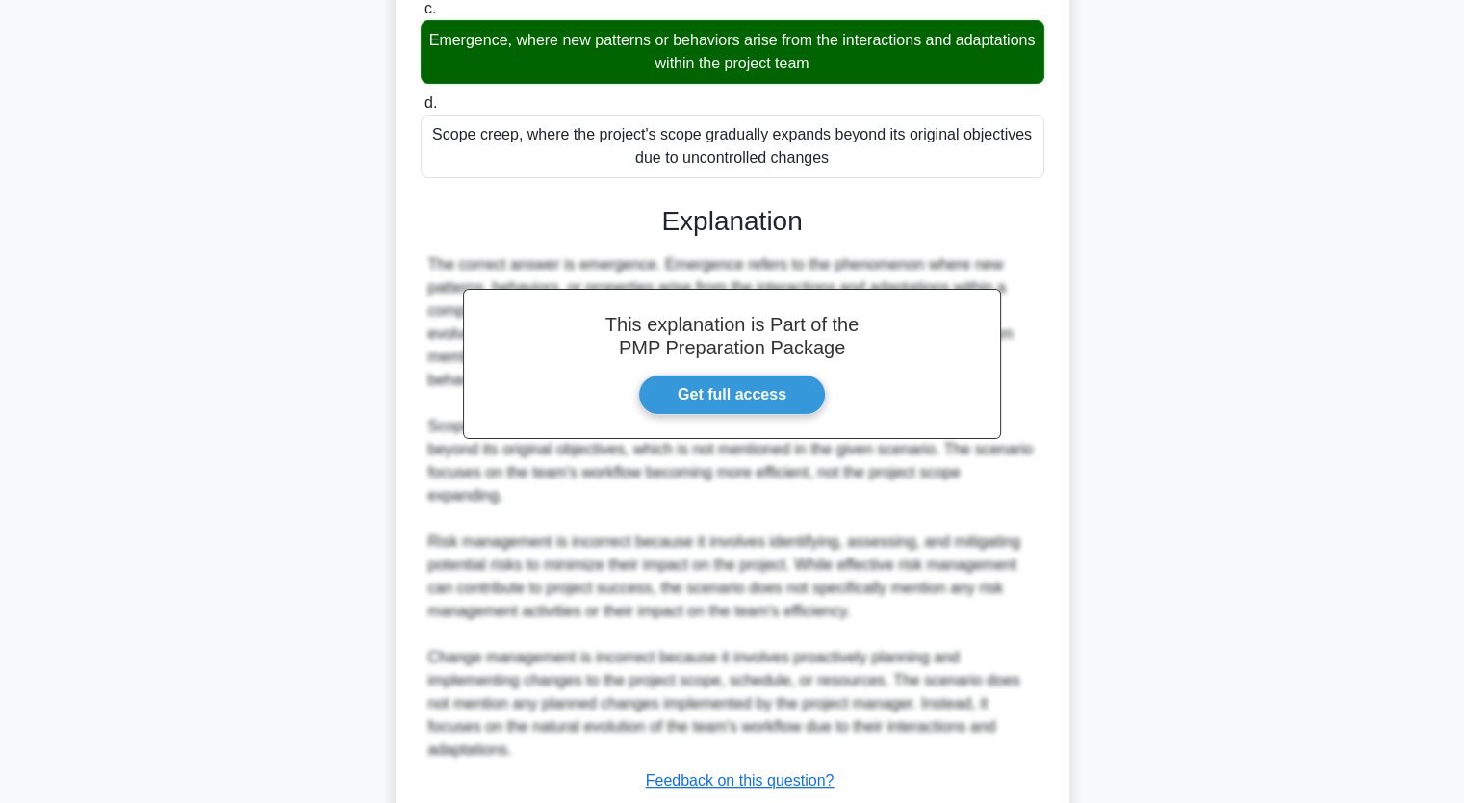
scroll to position [434, 0]
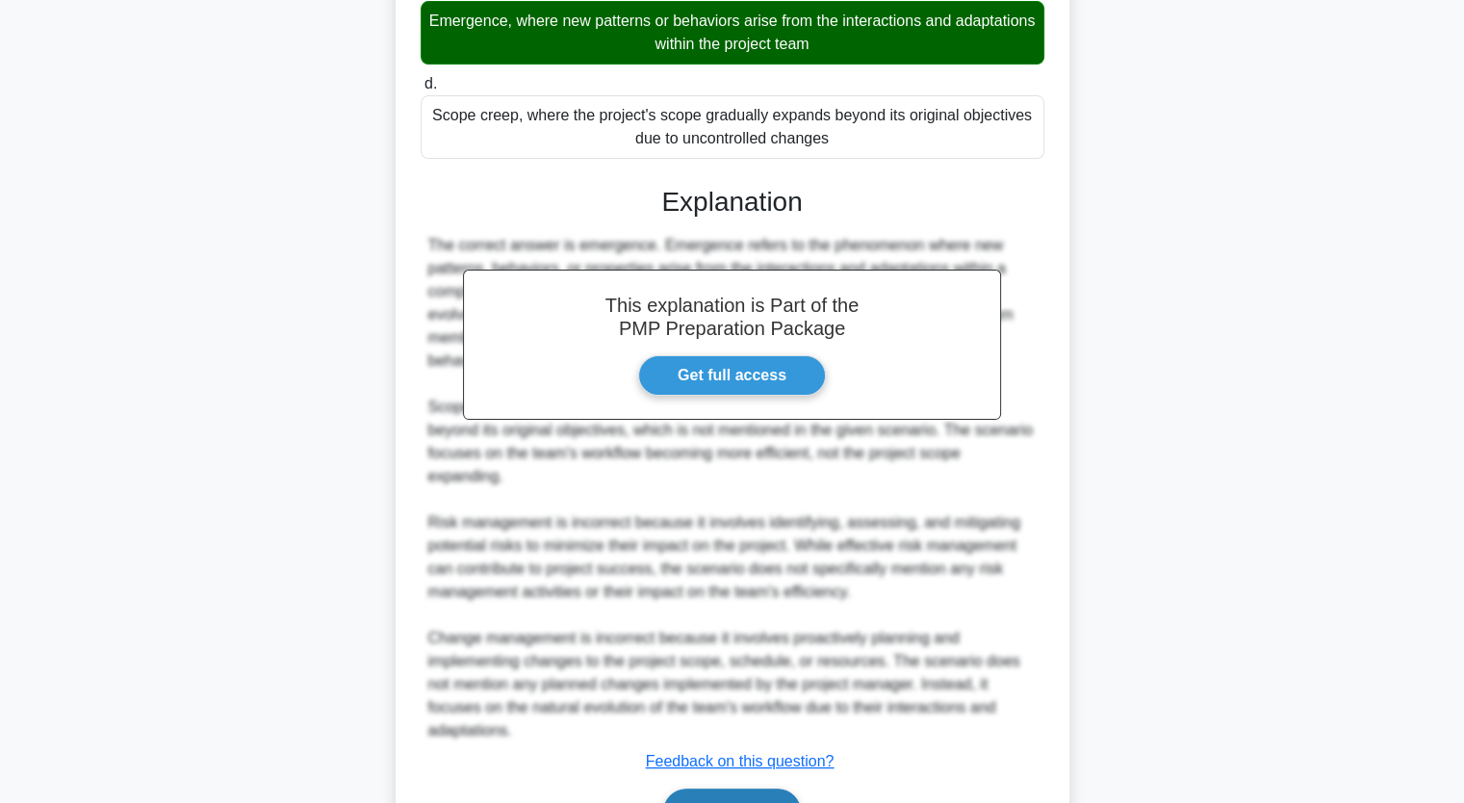
click at [736, 791] on button "Next" at bounding box center [732, 811] width 138 height 46
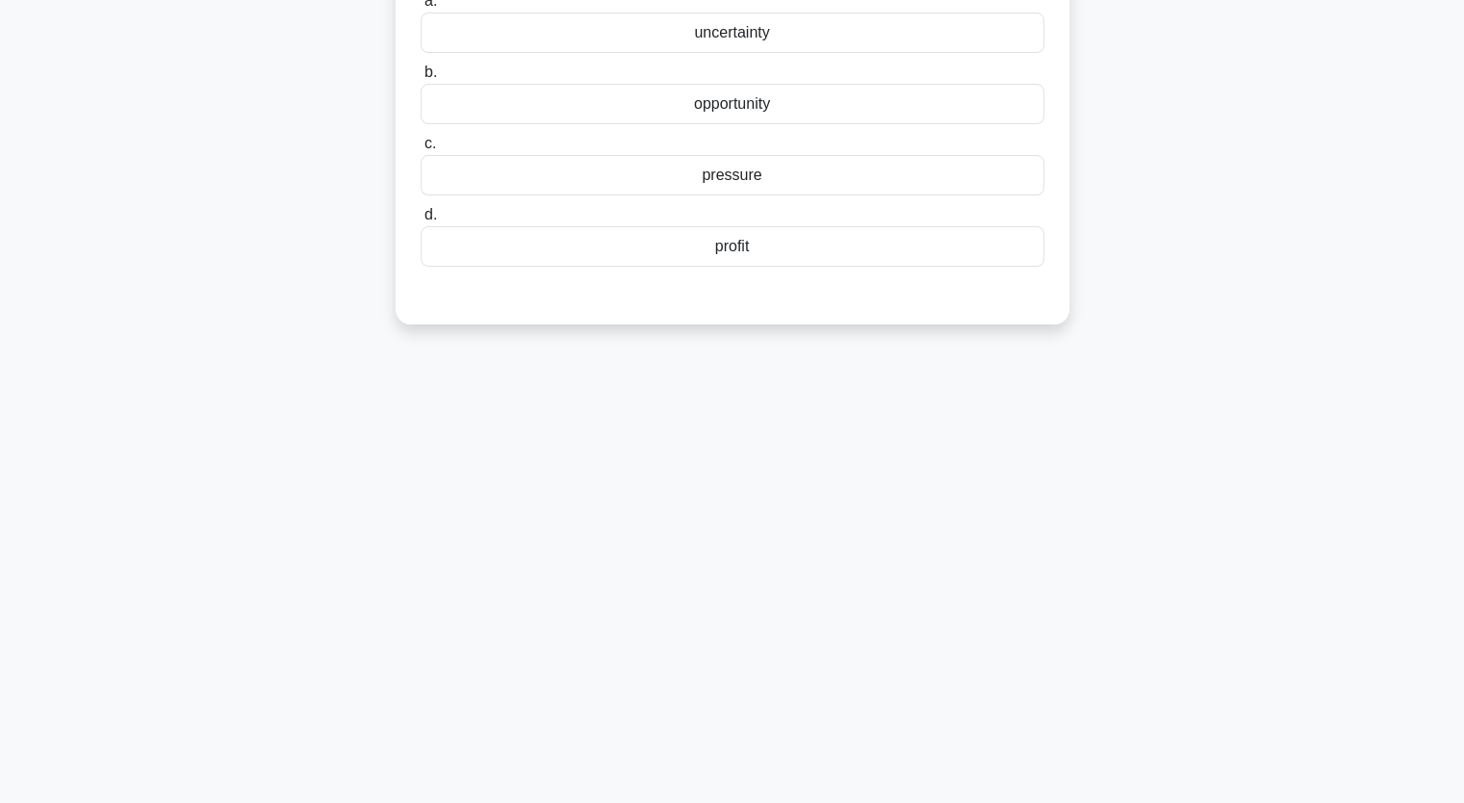
scroll to position [0, 0]
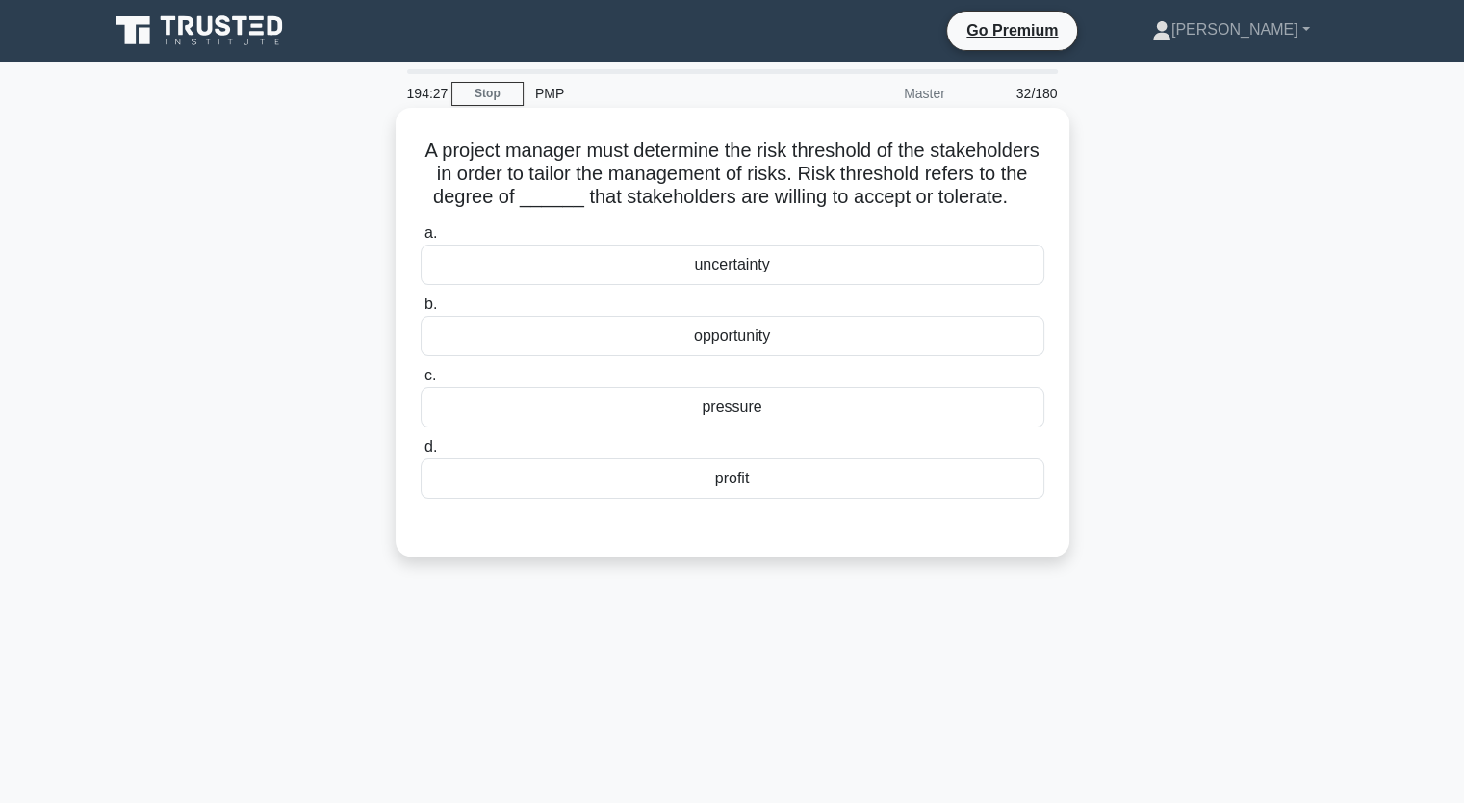
click at [705, 285] on div "uncertainty" at bounding box center [733, 265] width 624 height 40
click at [421, 240] on input "a. uncertainty" at bounding box center [421, 233] width 0 height 13
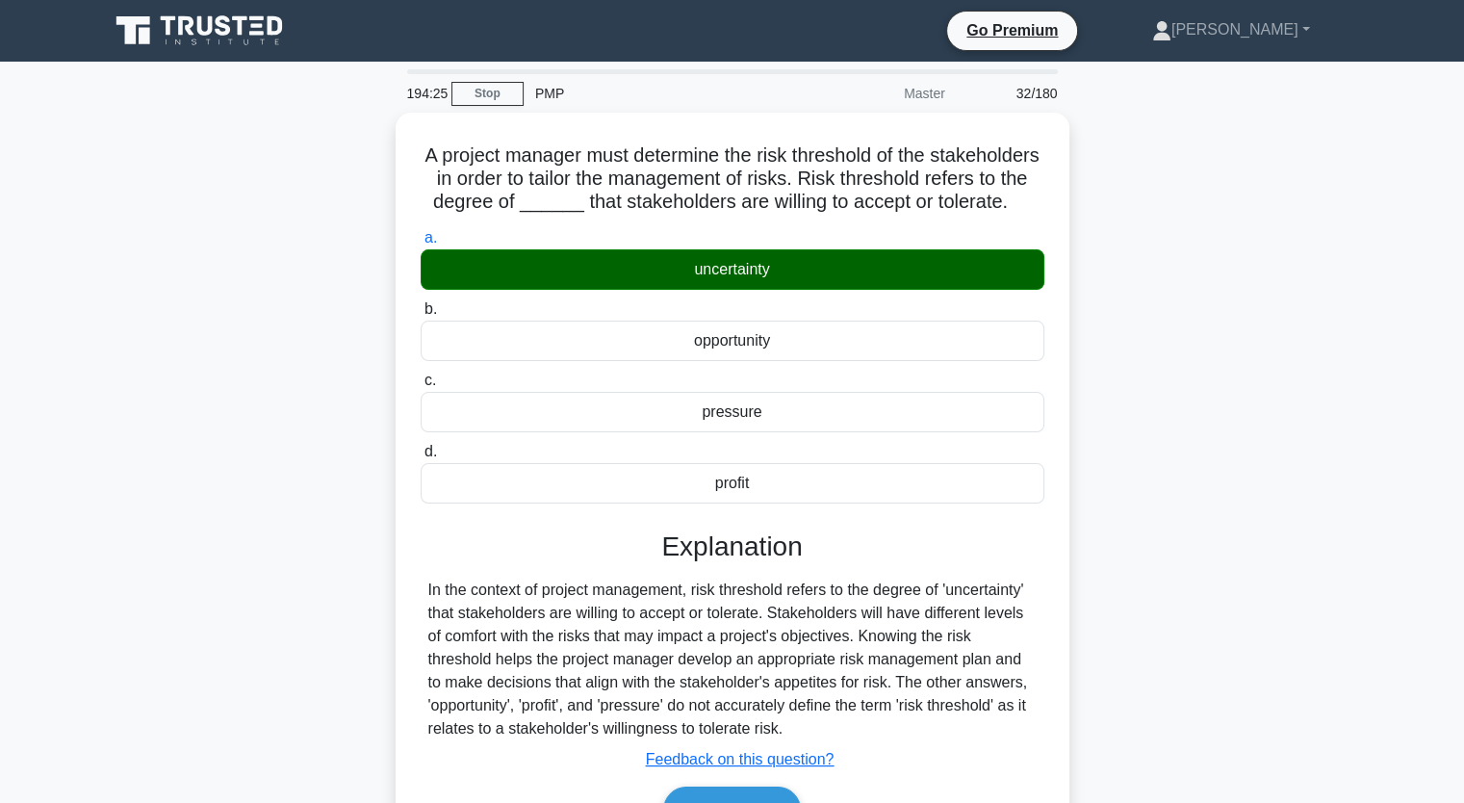
scroll to position [238, 0]
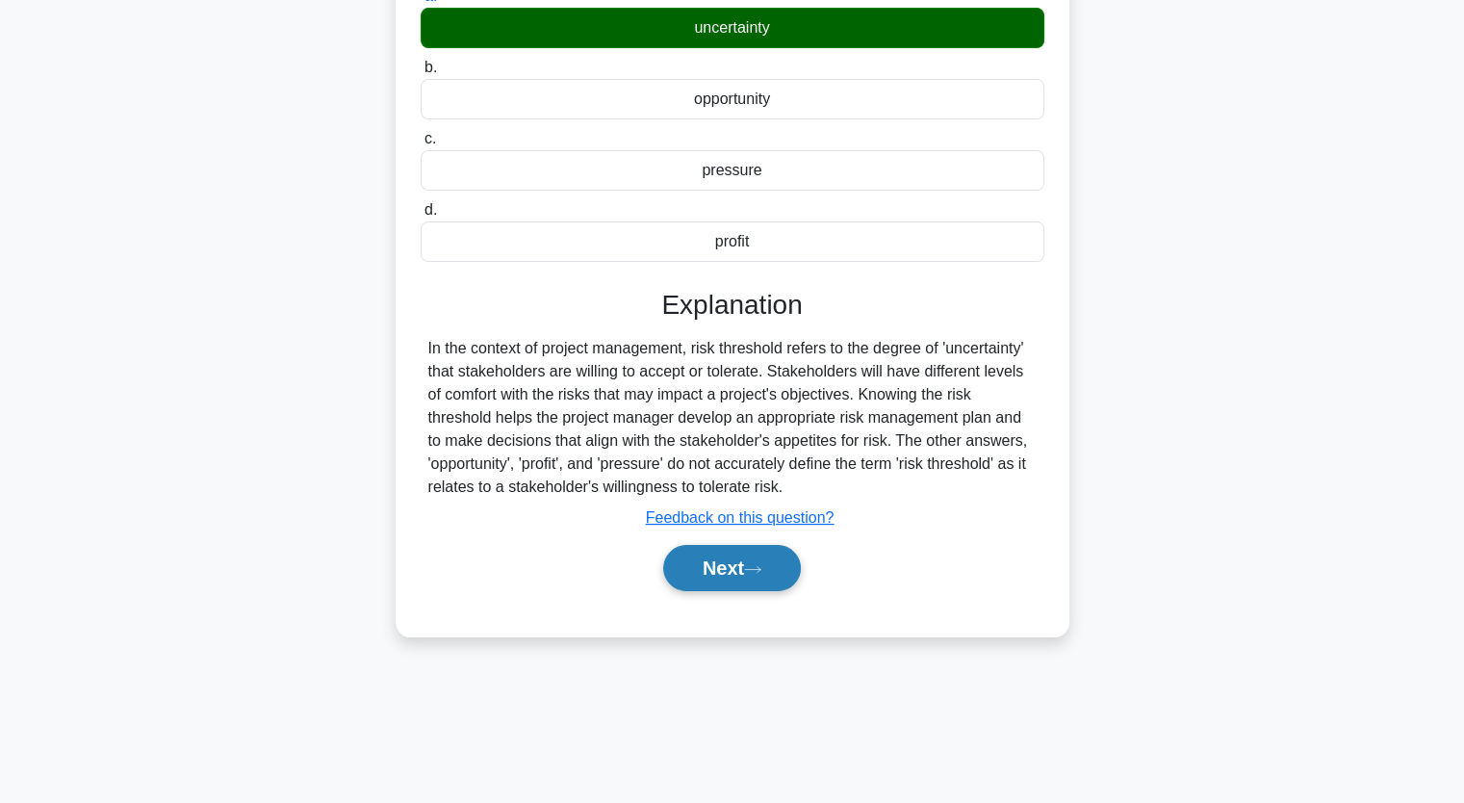
click at [666, 579] on button "Next" at bounding box center [732, 568] width 138 height 46
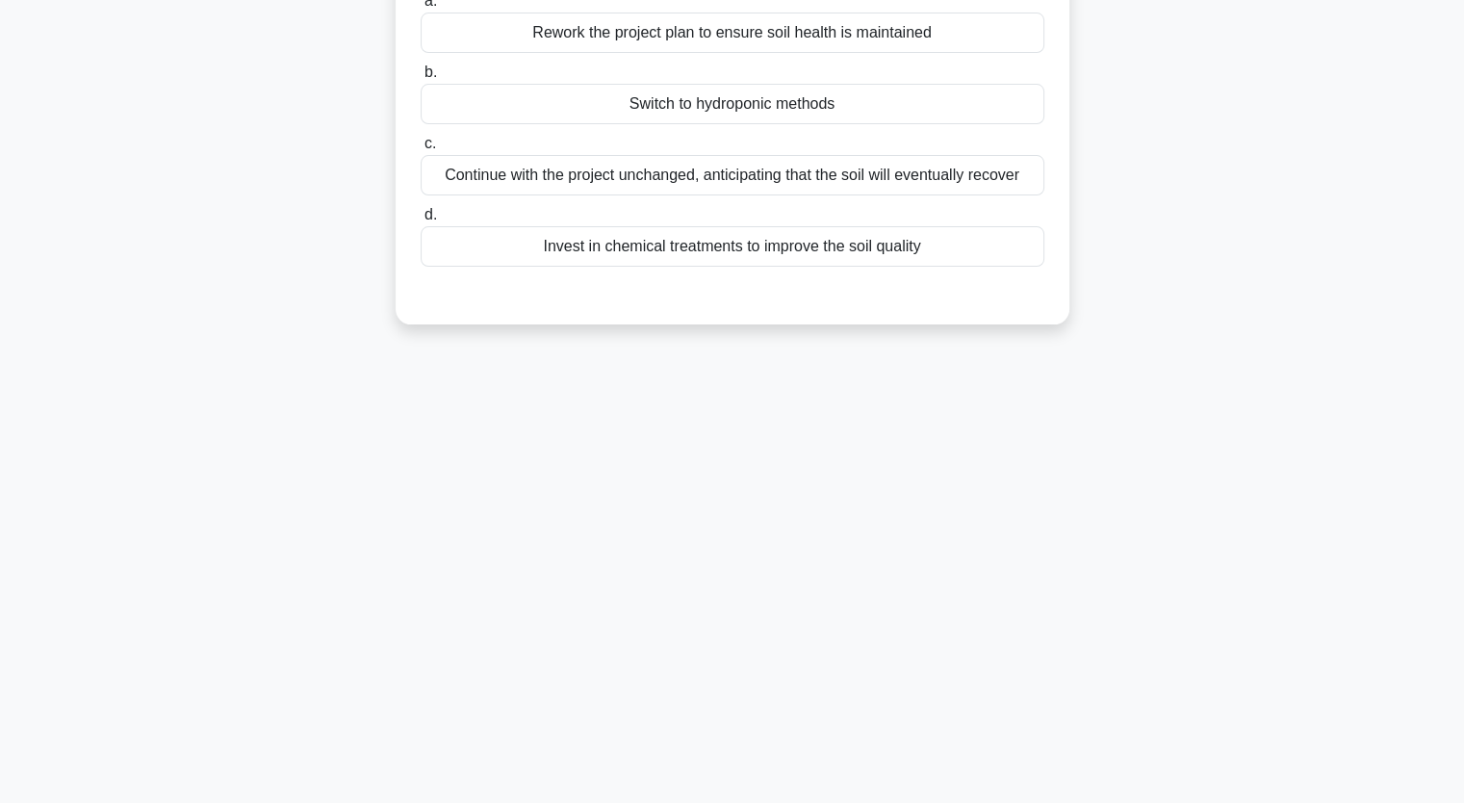
scroll to position [0, 0]
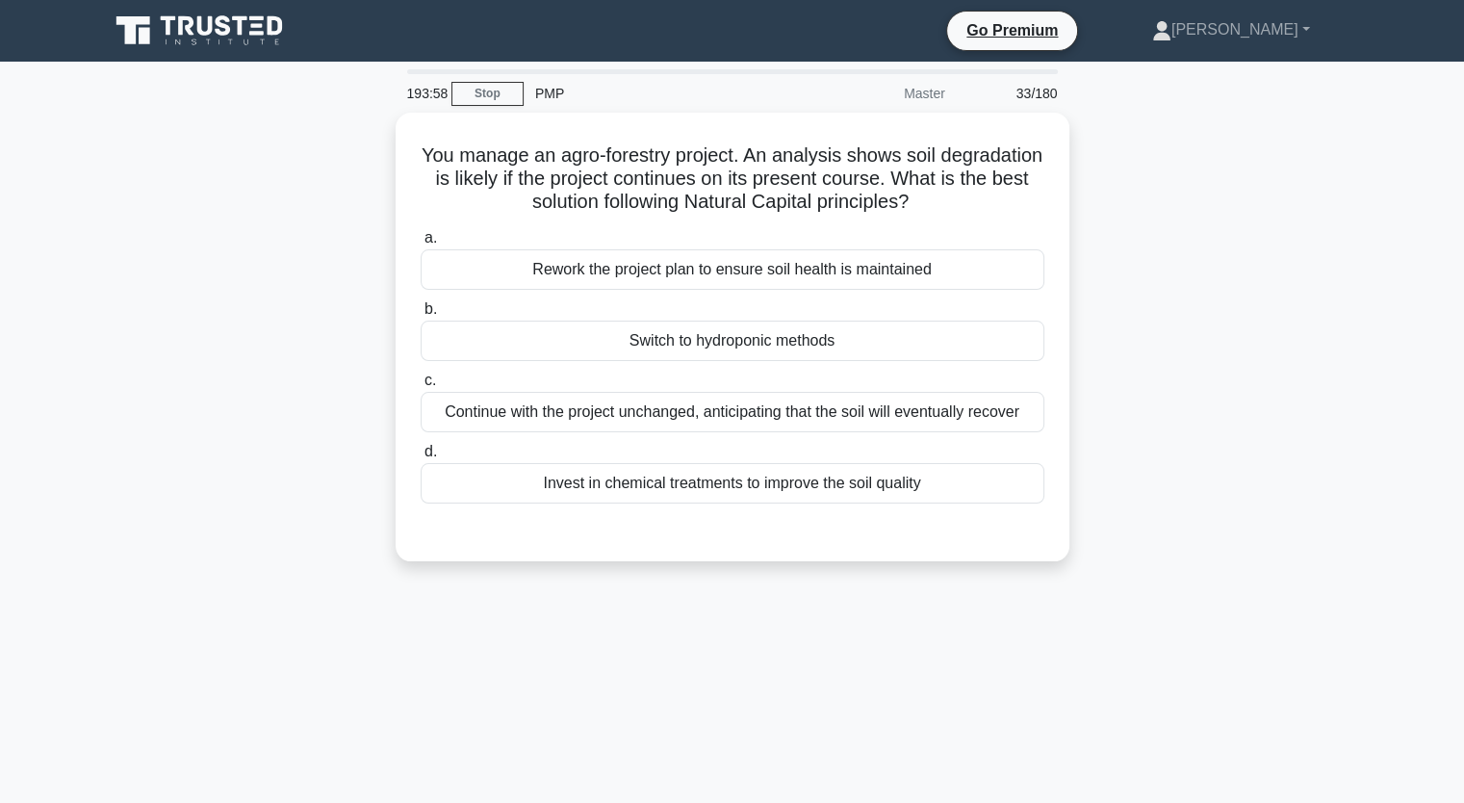
click at [1141, 281] on div "You manage an agro-forestry project. An analysis shows soil degradation is like…" at bounding box center [732, 349] width 1271 height 472
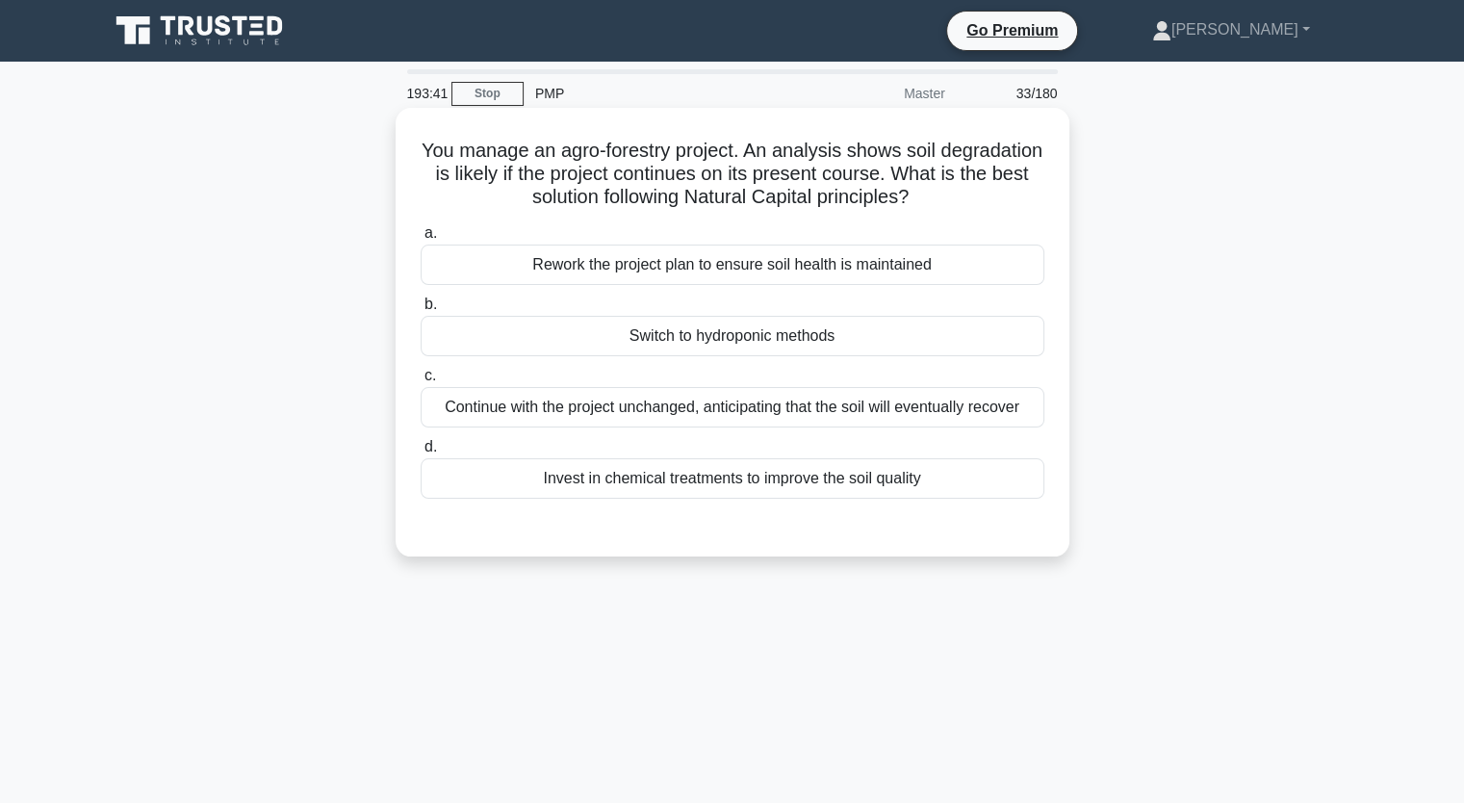
click at [1016, 270] on div "Rework the project plan to ensure soil health is maintained" at bounding box center [733, 265] width 624 height 40
click at [421, 240] on input "a. Rework the project plan to ensure soil health is maintained" at bounding box center [421, 233] width 0 height 13
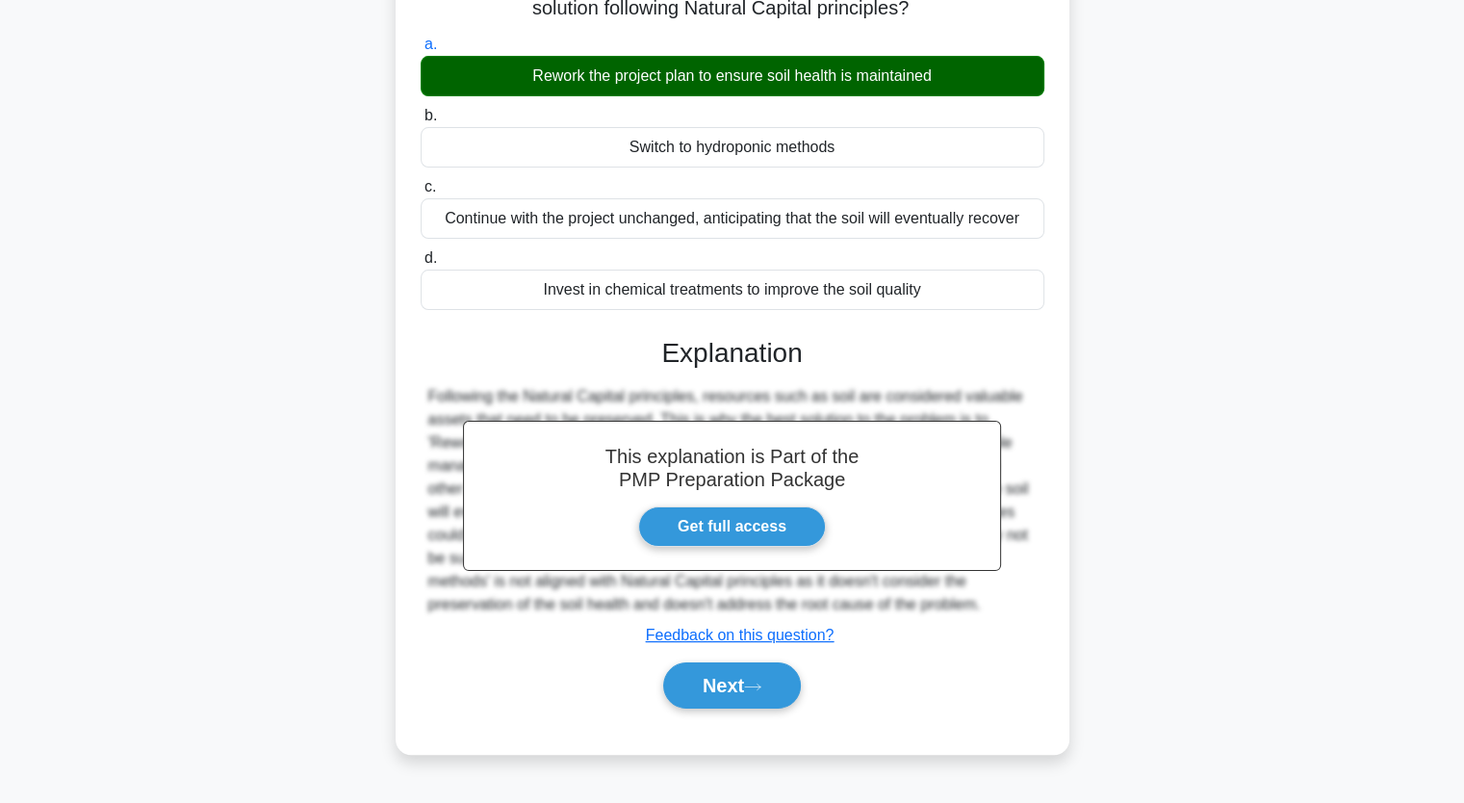
scroll to position [238, 0]
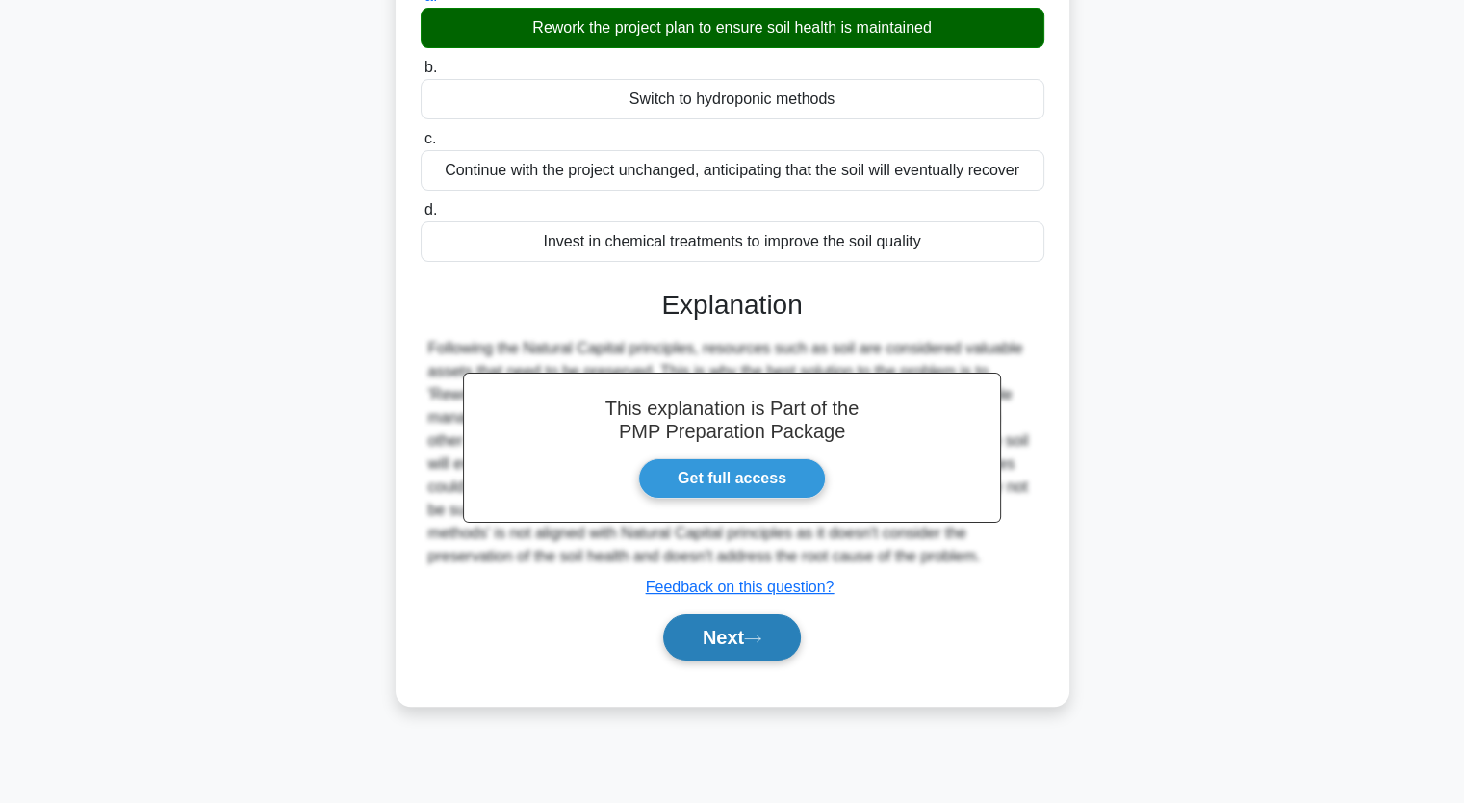
drag, startPoint x: 701, startPoint y: 674, endPoint x: 710, endPoint y: 642, distance: 33.2
click at [710, 642] on div "a. Rework the project plan to ensure soil health is maintained b. Switch to hyd…" at bounding box center [733, 332] width 628 height 703
click at [710, 642] on button "Next" at bounding box center [732, 637] width 138 height 46
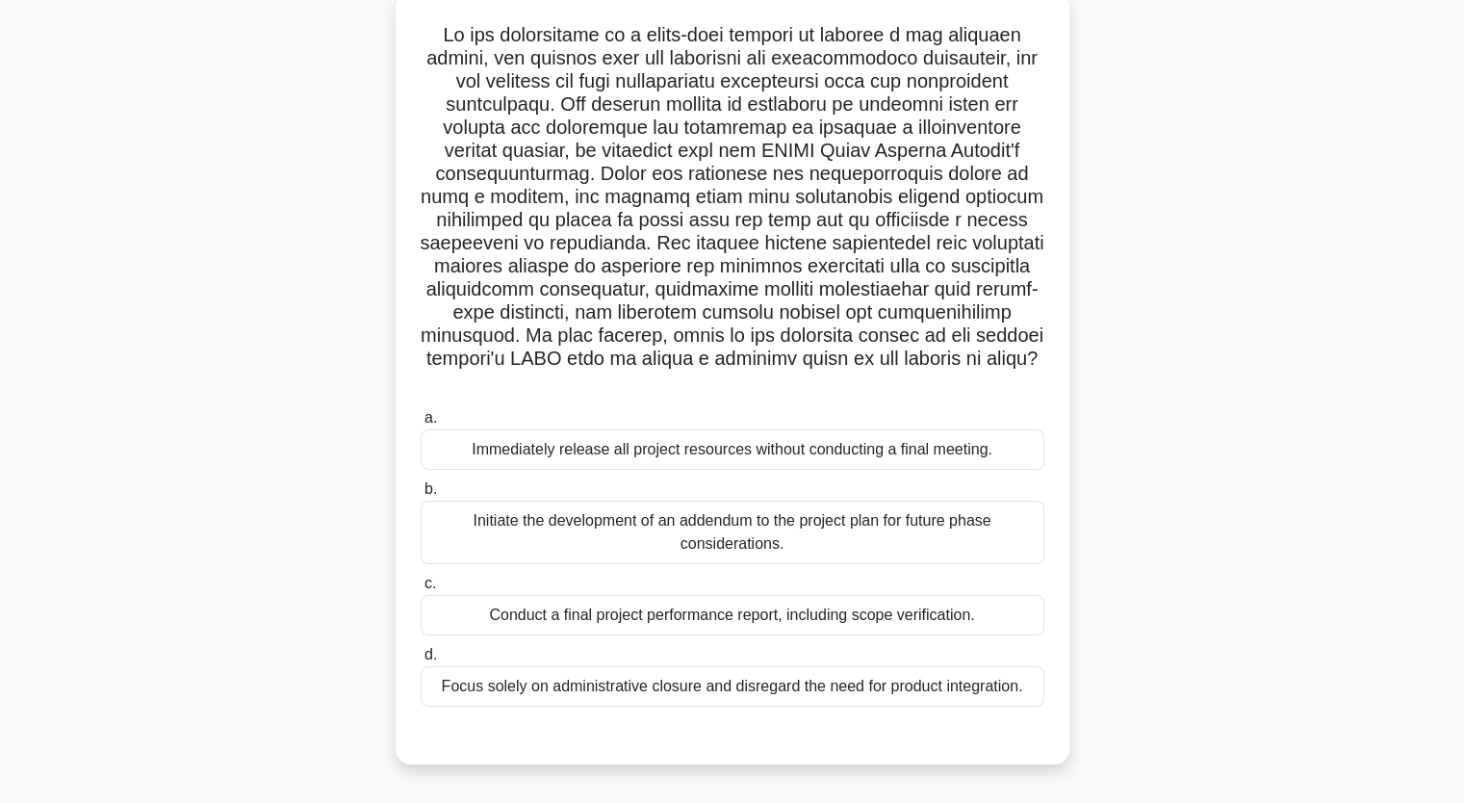
scroll to position [123, 0]
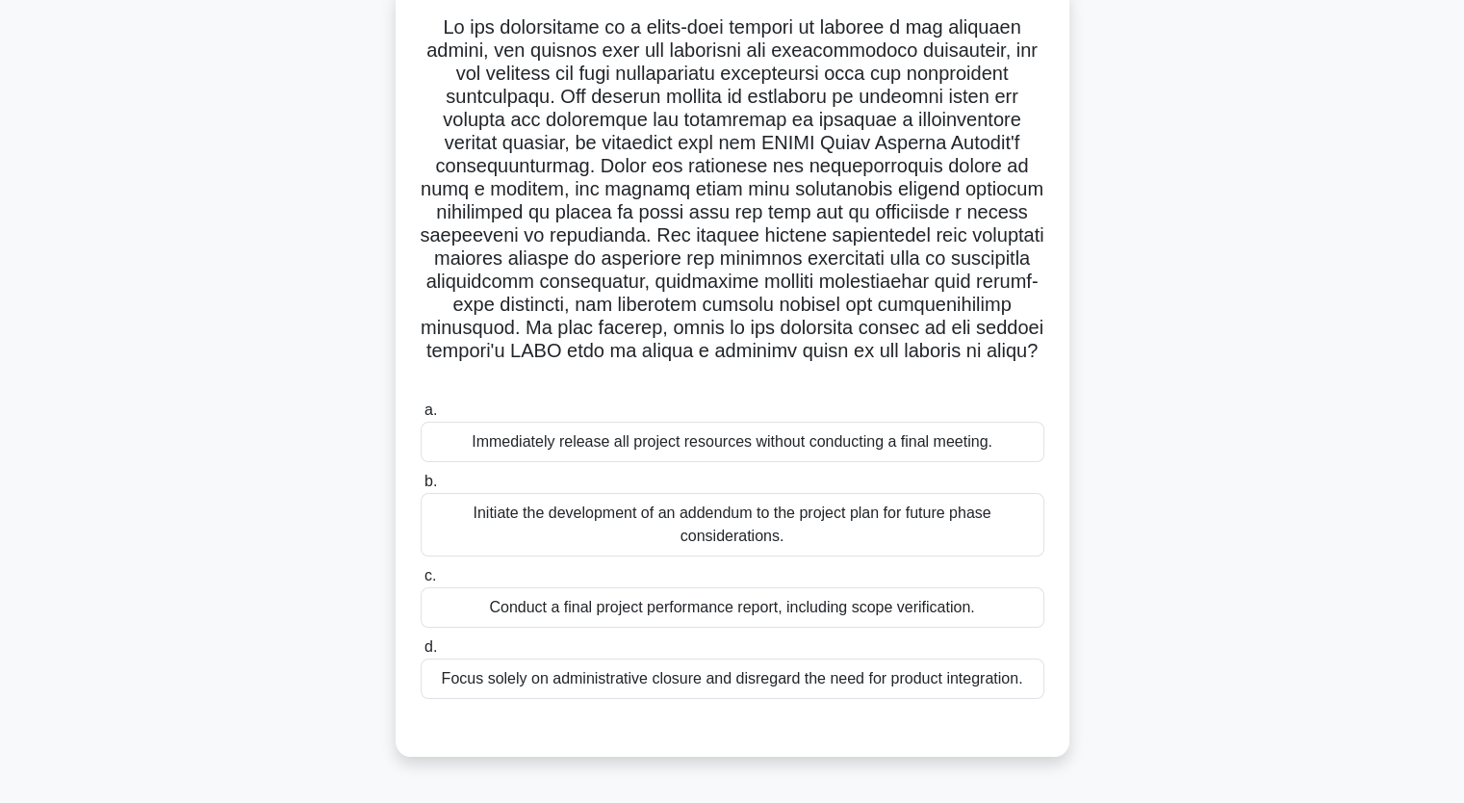
click at [962, 606] on div "Conduct a final project performance report, including scope verification." at bounding box center [733, 607] width 624 height 40
click at [421, 582] on input "c. Conduct a final project performance report, including scope verification." at bounding box center [421, 576] width 0 height 13
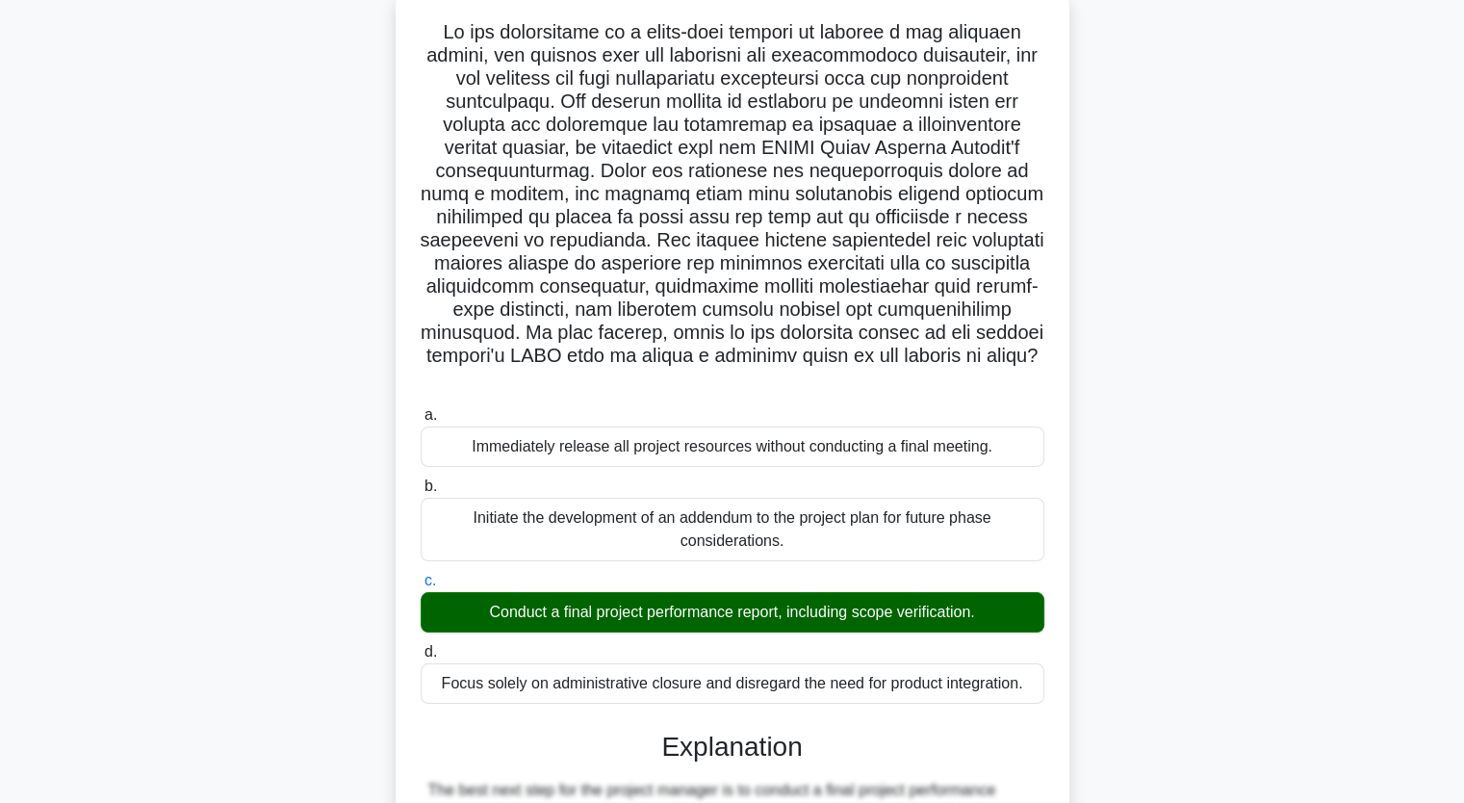
scroll to position [684, 0]
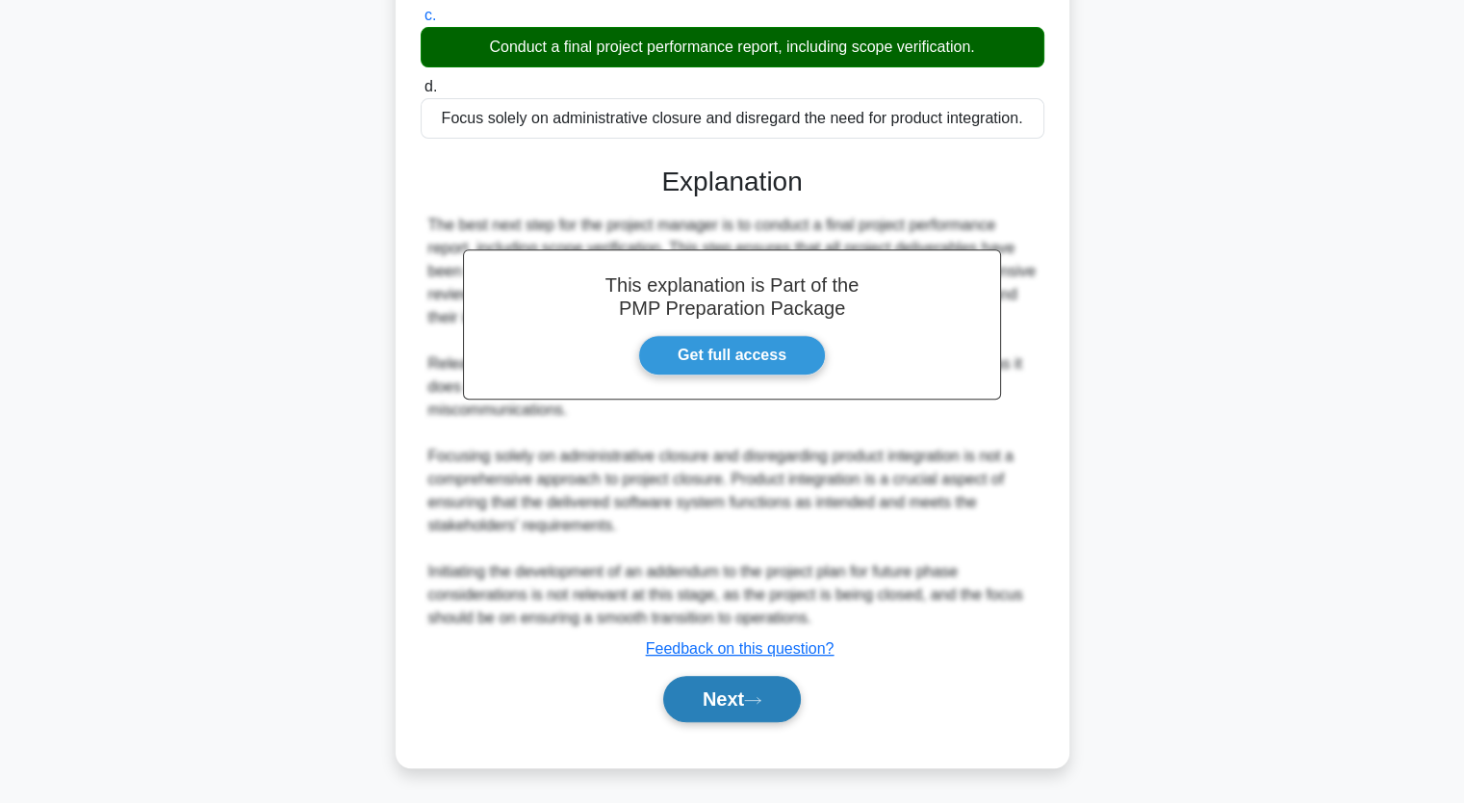
click at [767, 692] on button "Next" at bounding box center [732, 699] width 138 height 46
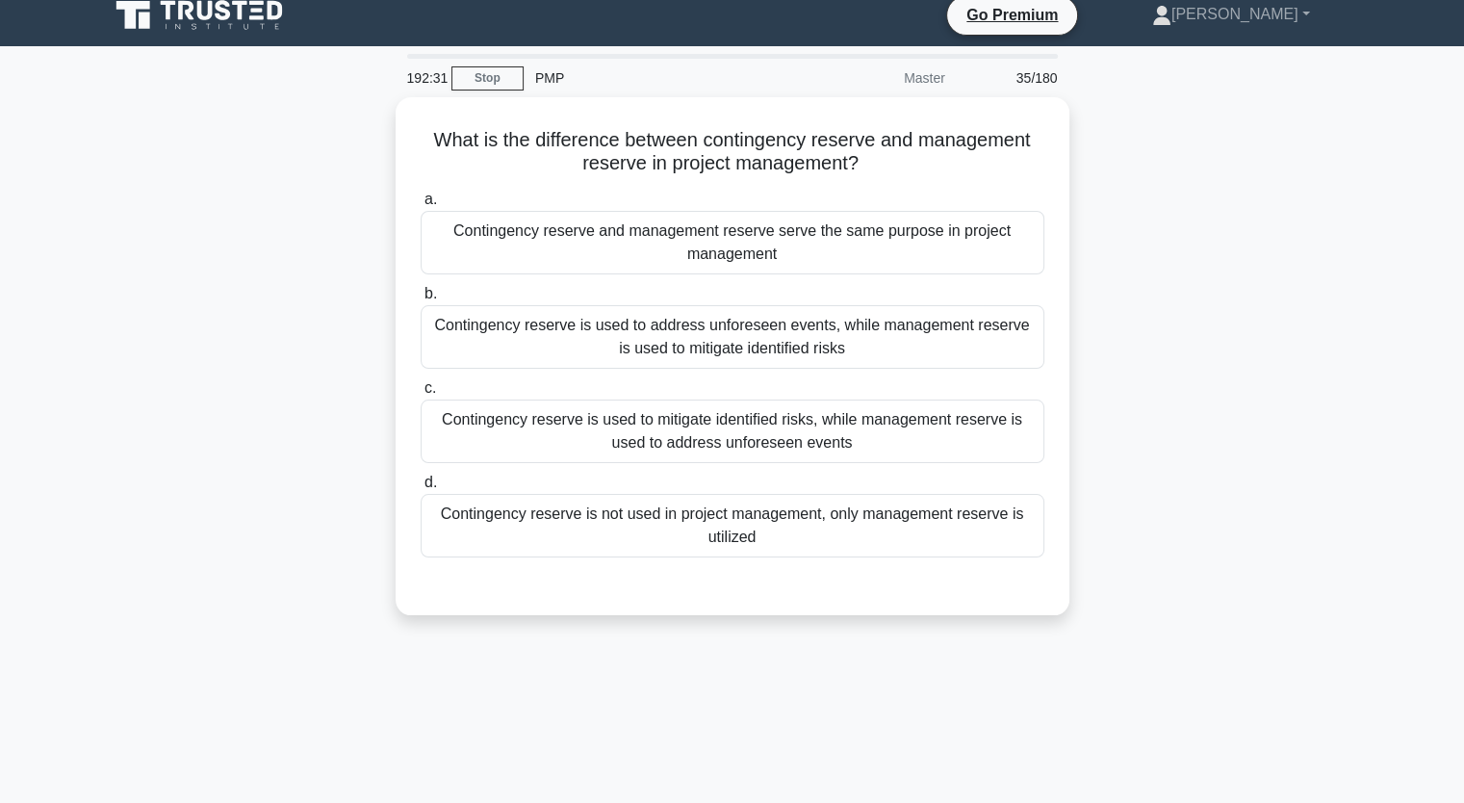
scroll to position [0, 0]
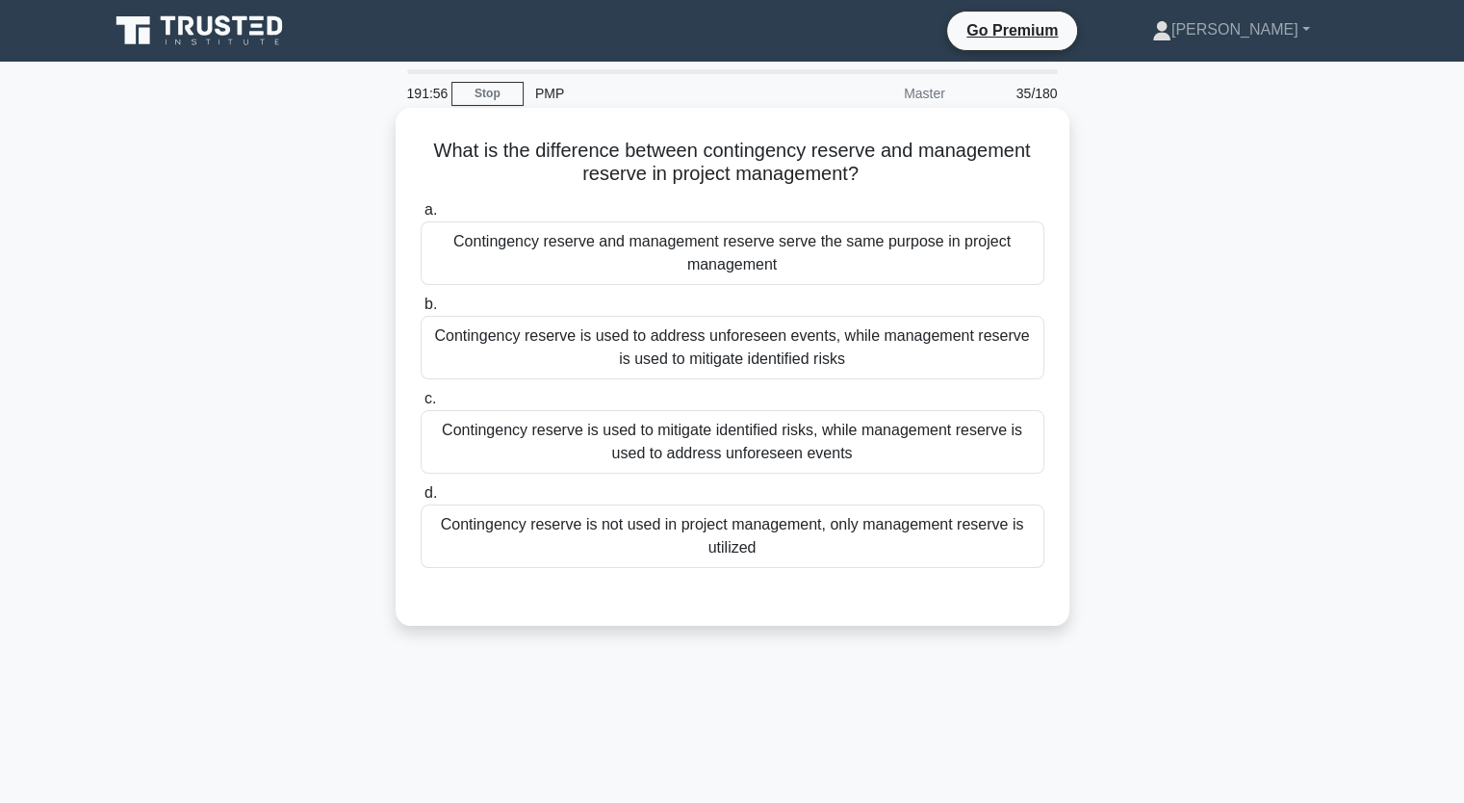
click at [998, 364] on div "Contingency reserve is used to address unforeseen events, while management rese…" at bounding box center [733, 348] width 624 height 64
click at [421, 311] on input "b. Contingency reserve is used to address unforeseen events, while management r…" at bounding box center [421, 304] width 0 height 13
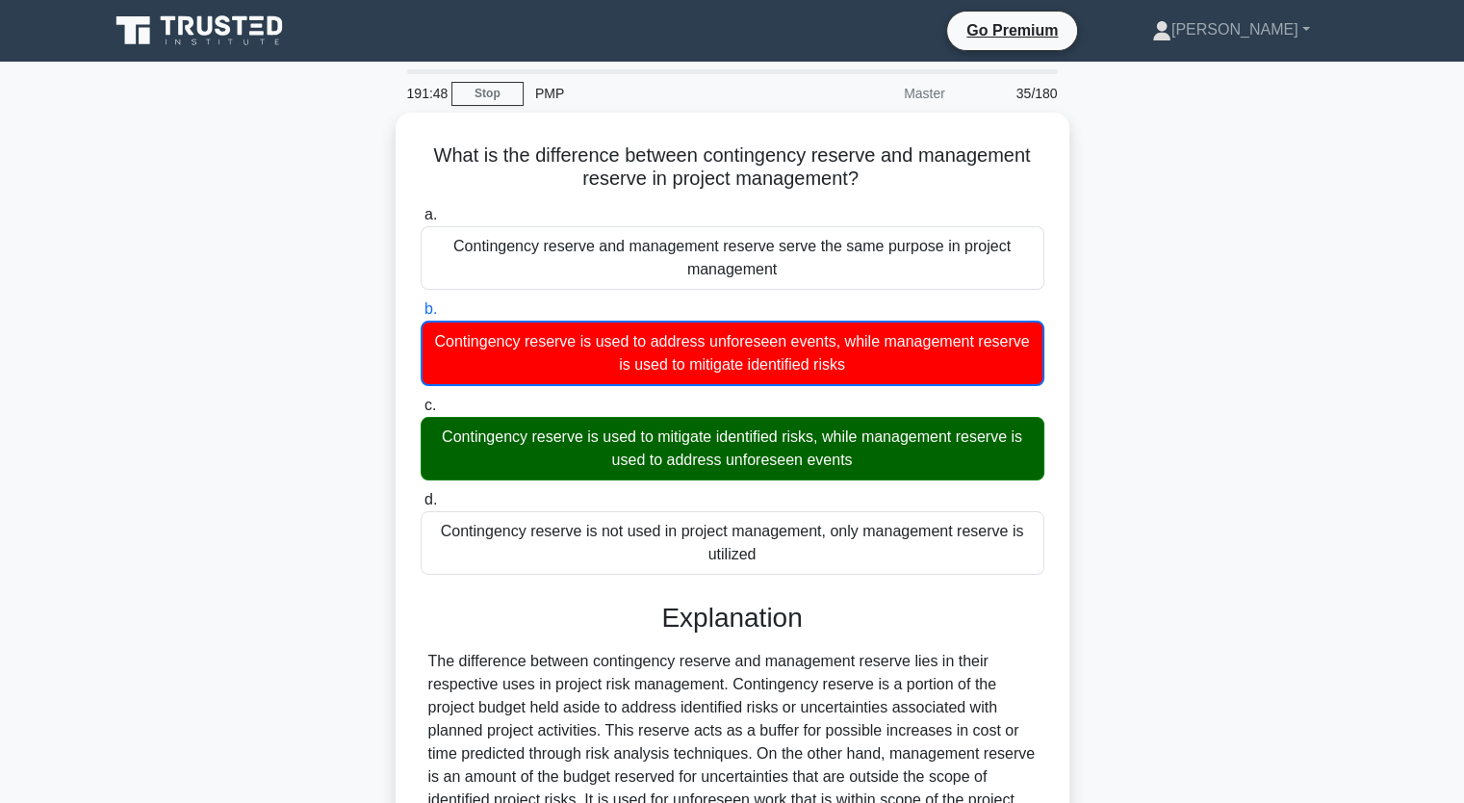
scroll to position [293, 0]
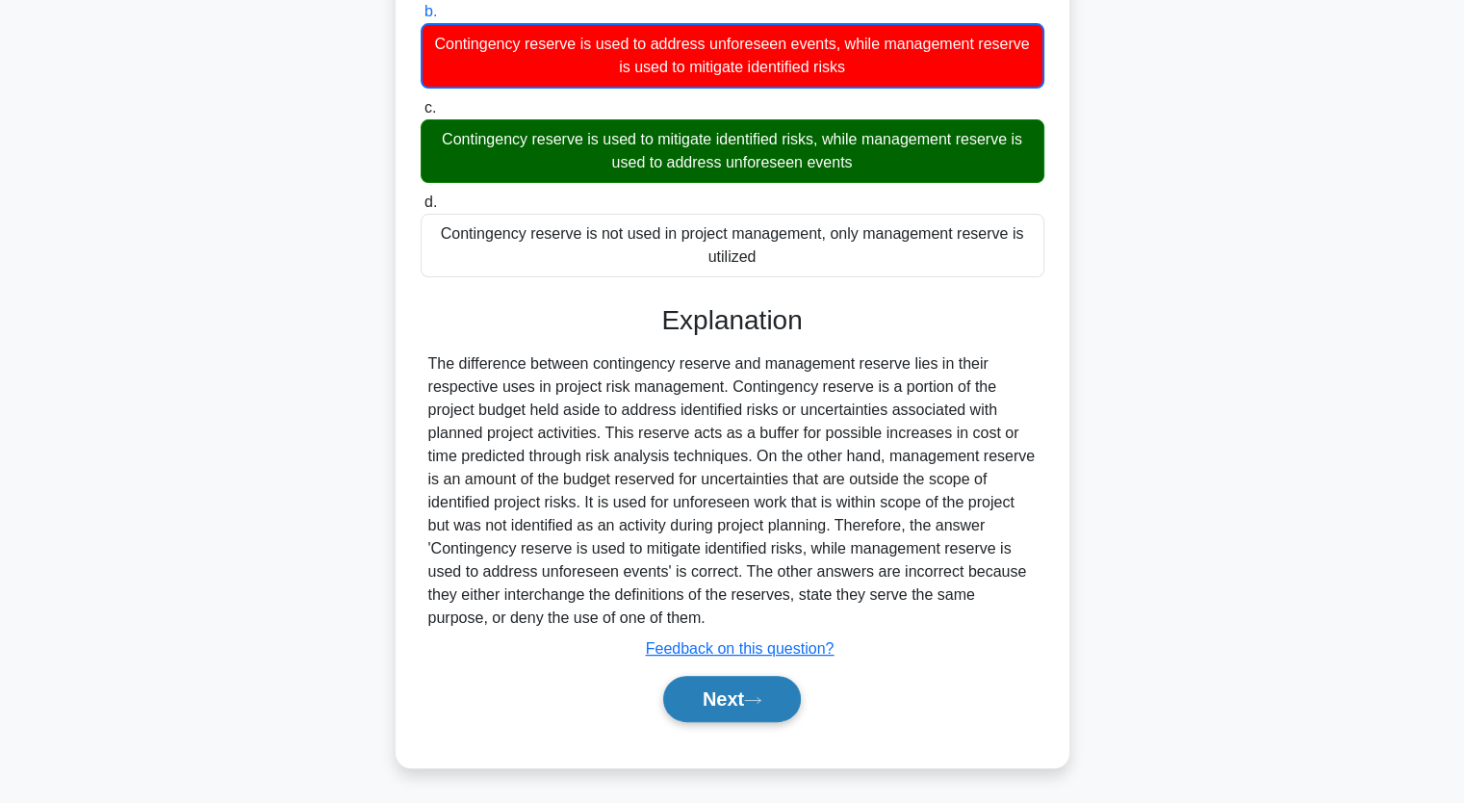
click at [747, 710] on button "Next" at bounding box center [732, 699] width 138 height 46
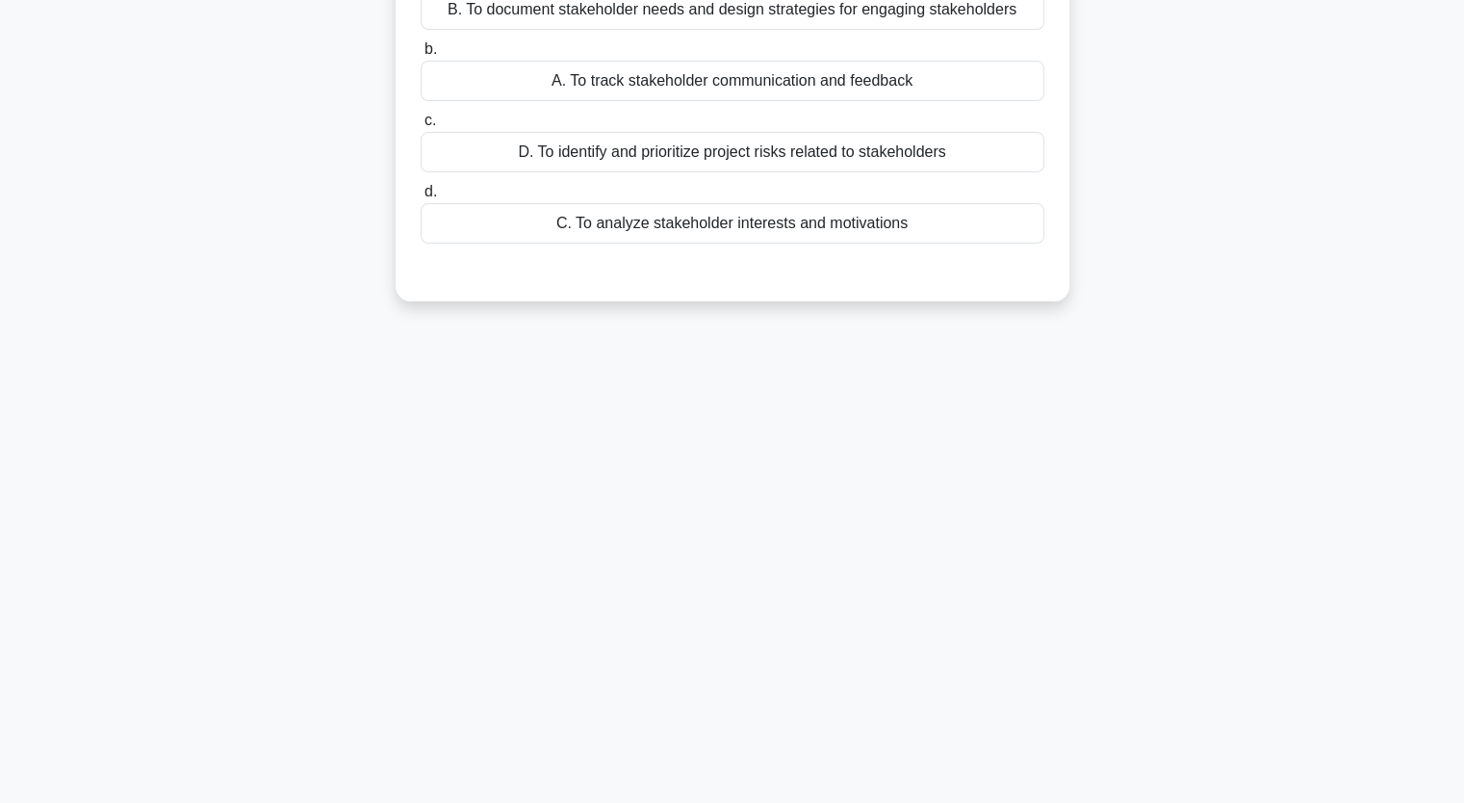
scroll to position [0, 0]
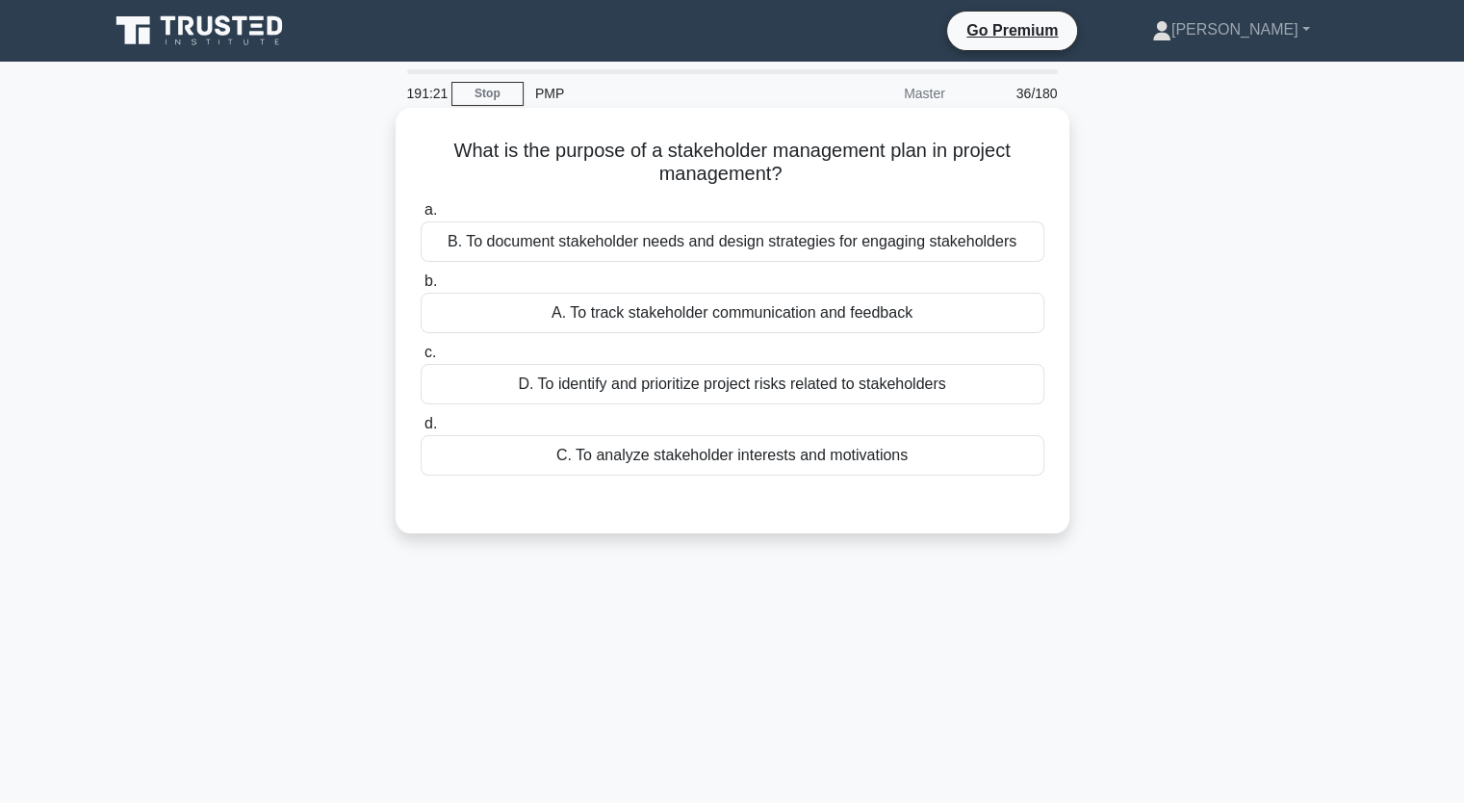
click at [997, 255] on div "B. To document stakeholder needs and design strategies for engaging stakeholders" at bounding box center [733, 241] width 624 height 40
click at [421, 217] on input "a. B. To document stakeholder needs and design strategies for engaging stakehol…" at bounding box center [421, 210] width 0 height 13
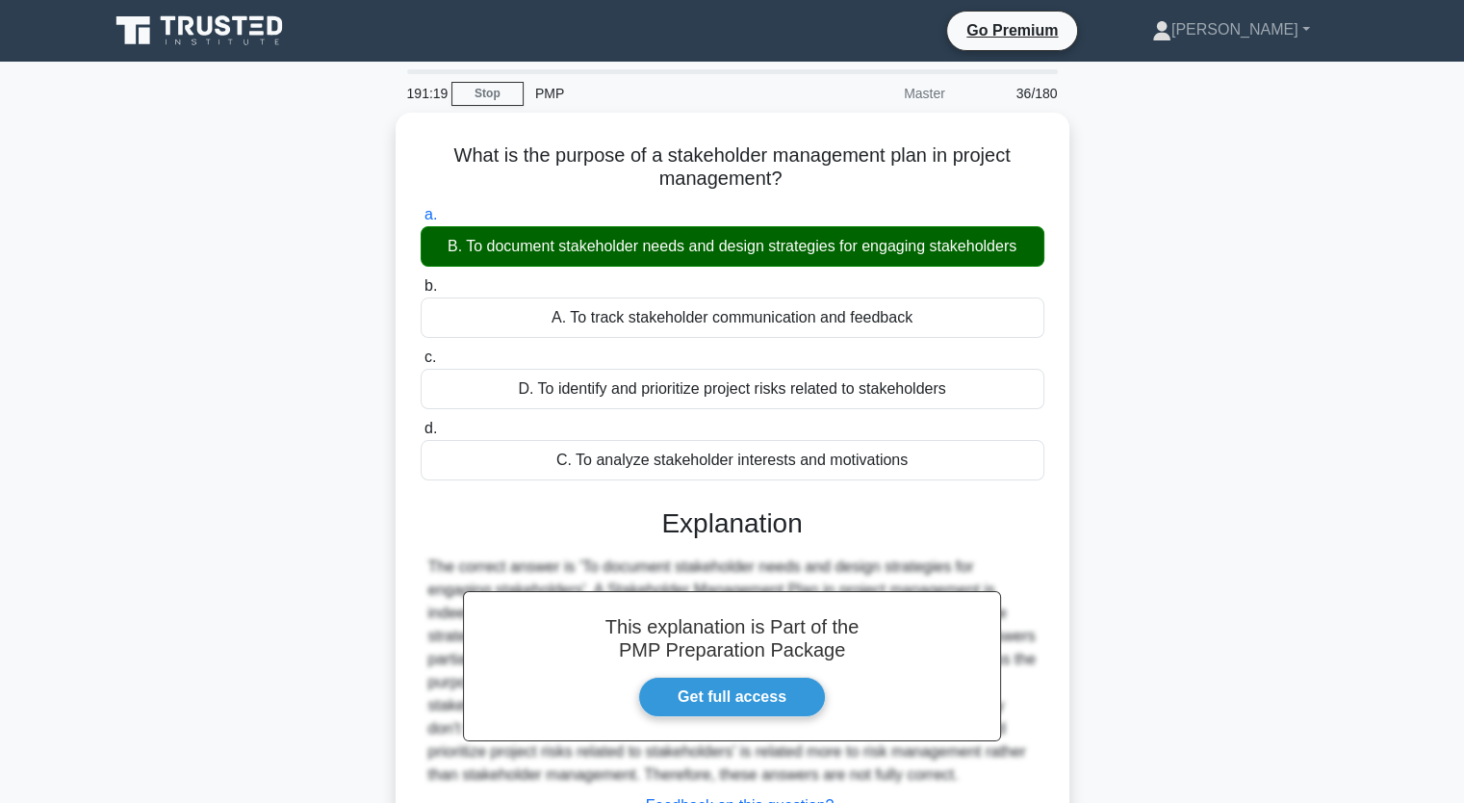
scroll to position [238, 0]
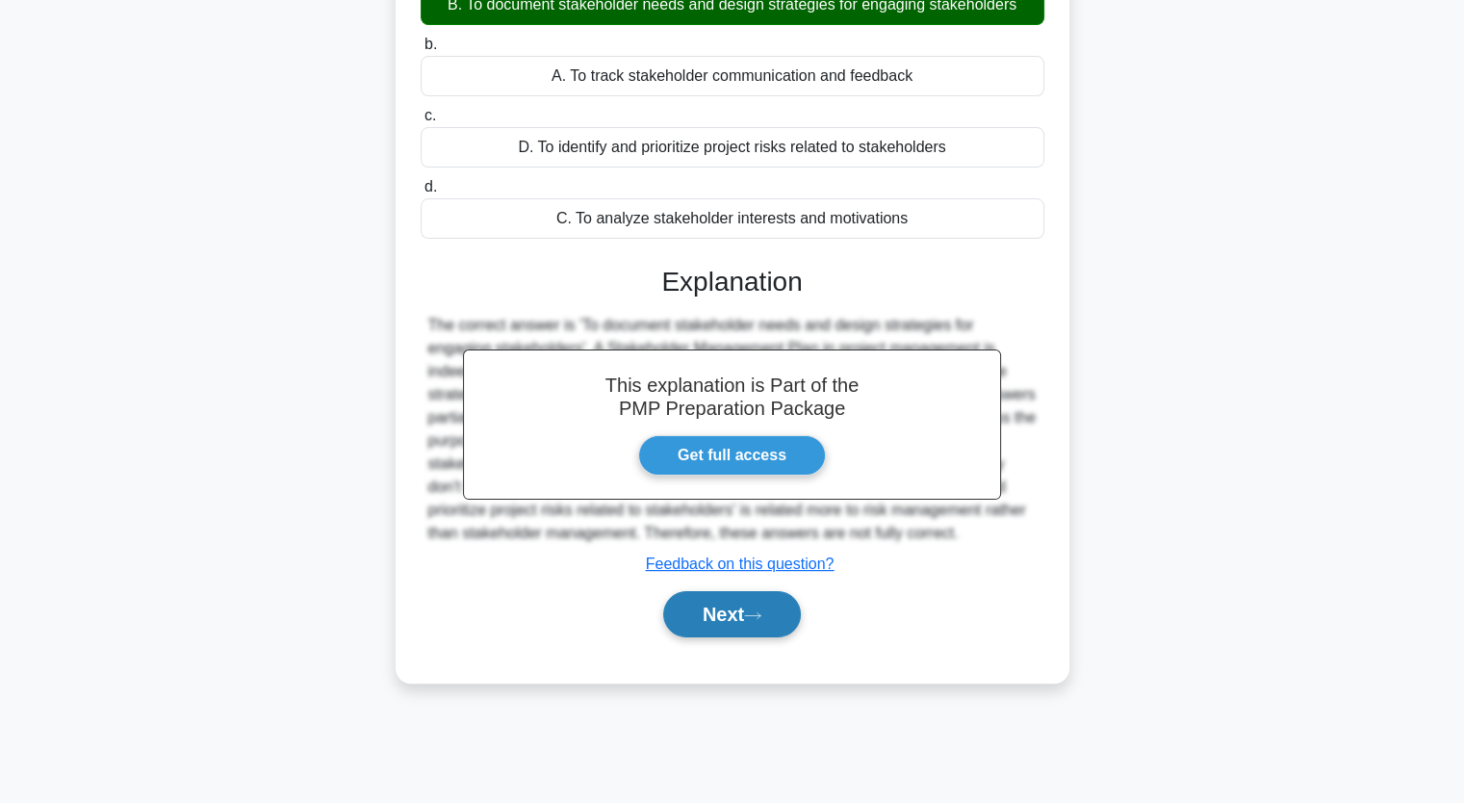
click at [781, 606] on button "Next" at bounding box center [732, 614] width 138 height 46
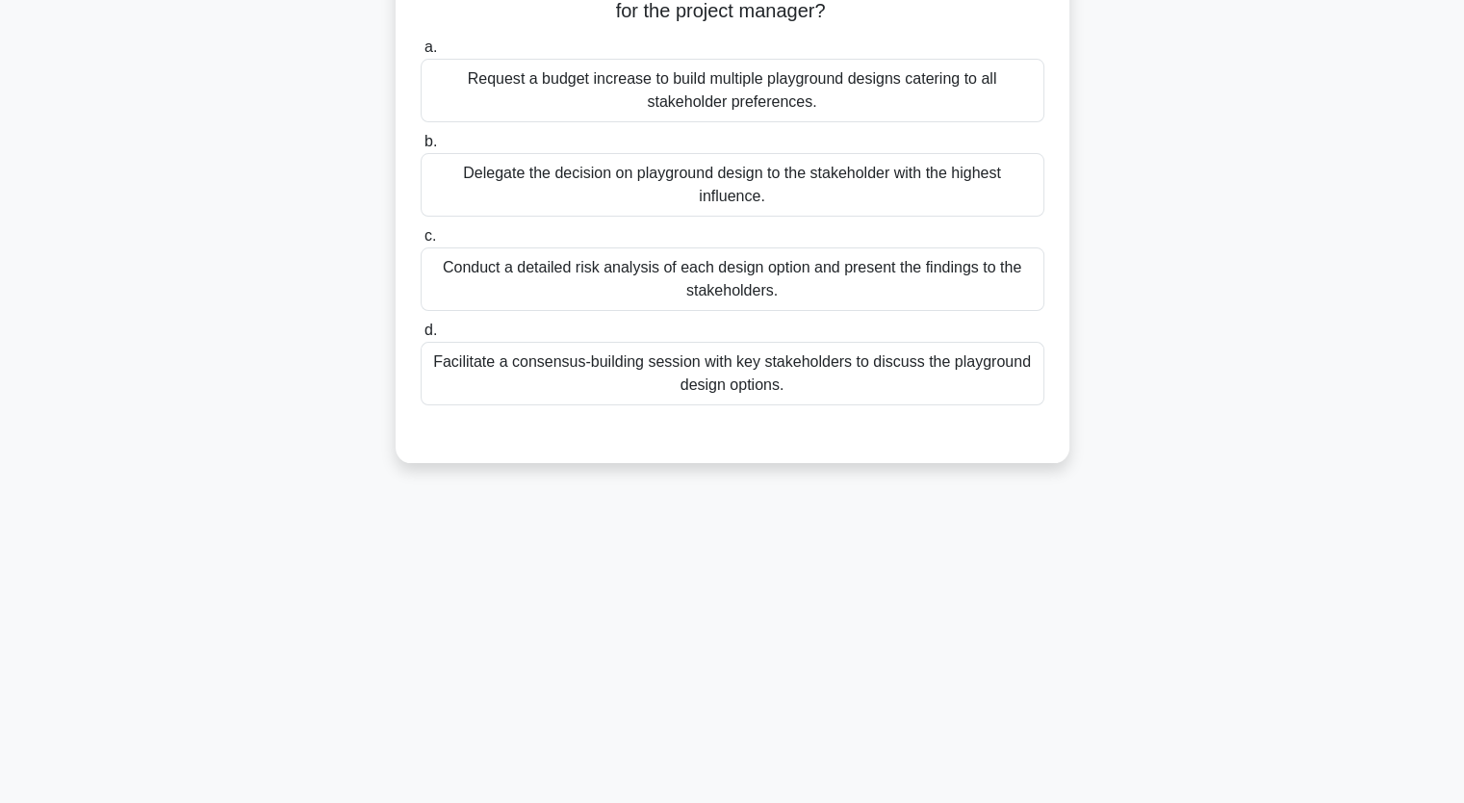
scroll to position [0, 0]
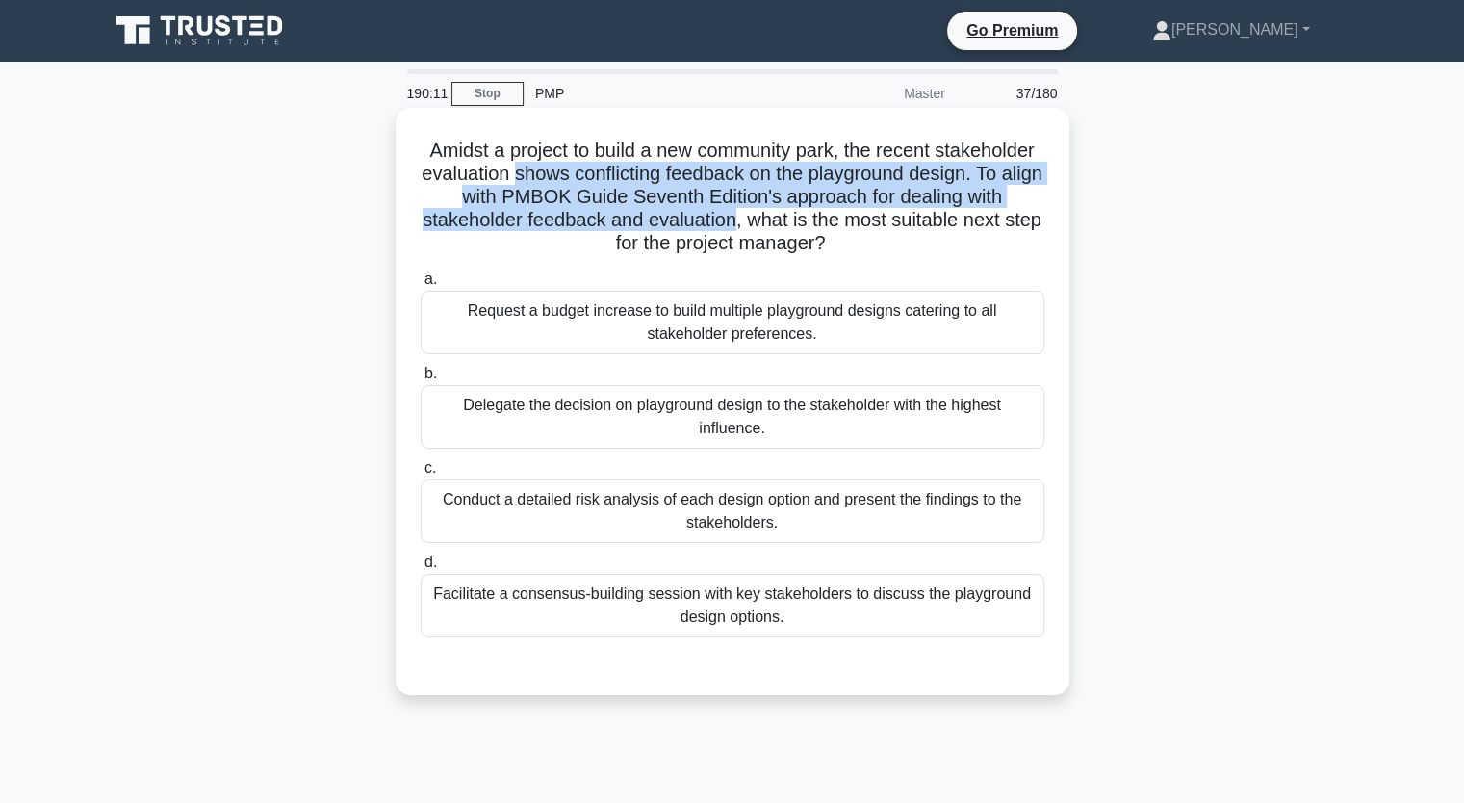
drag, startPoint x: 635, startPoint y: 173, endPoint x: 870, endPoint y: 231, distance: 241.9
click at [870, 231] on h5 "Amidst a project to build a new community park, the recent stakeholder evaluati…" at bounding box center [733, 197] width 628 height 117
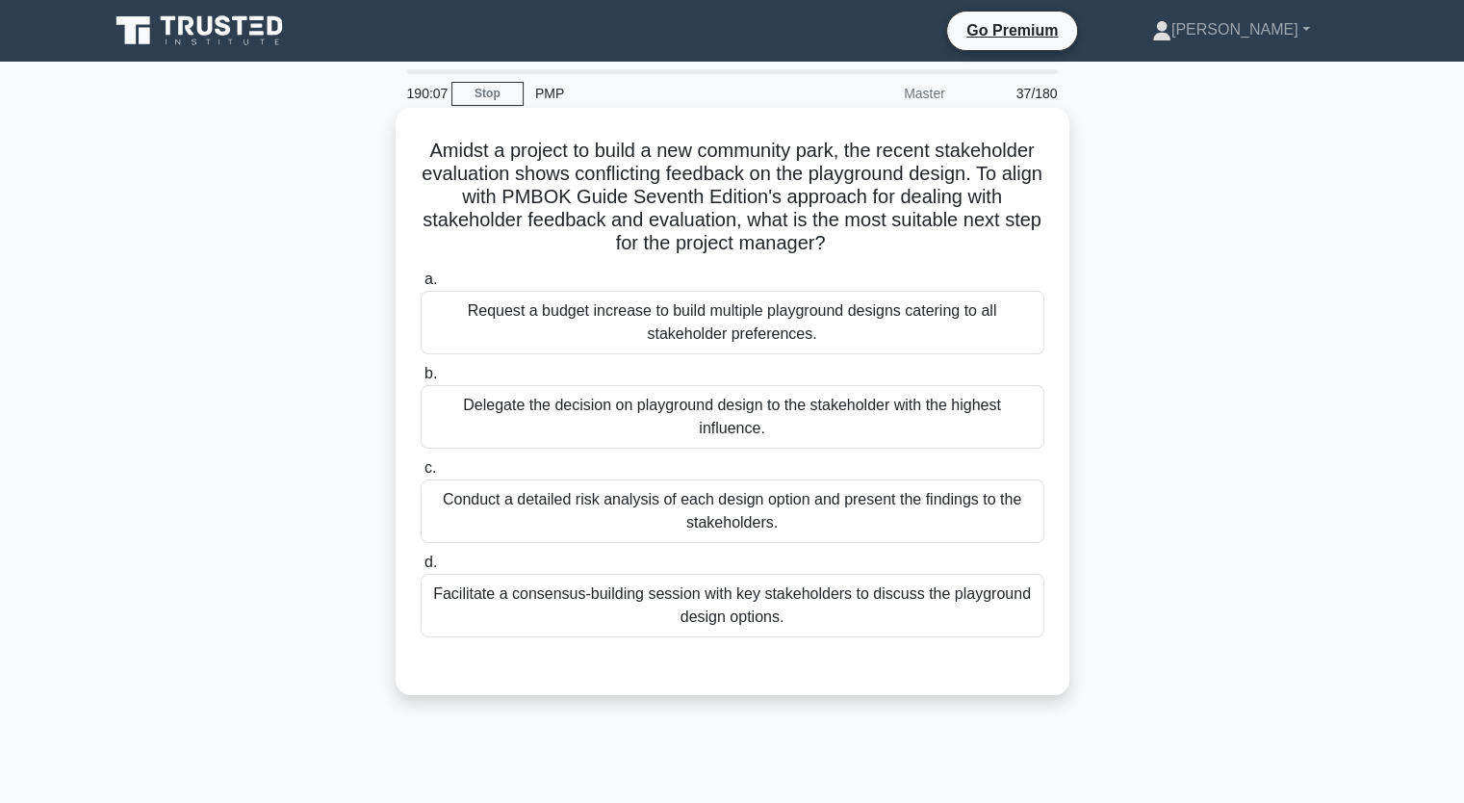
click at [667, 613] on div "Facilitate a consensus-building session with key stakeholders to discuss the pl…" at bounding box center [733, 606] width 624 height 64
click at [421, 569] on input "d. Facilitate a consensus-building session with key stakeholders to discuss the…" at bounding box center [421, 562] width 0 height 13
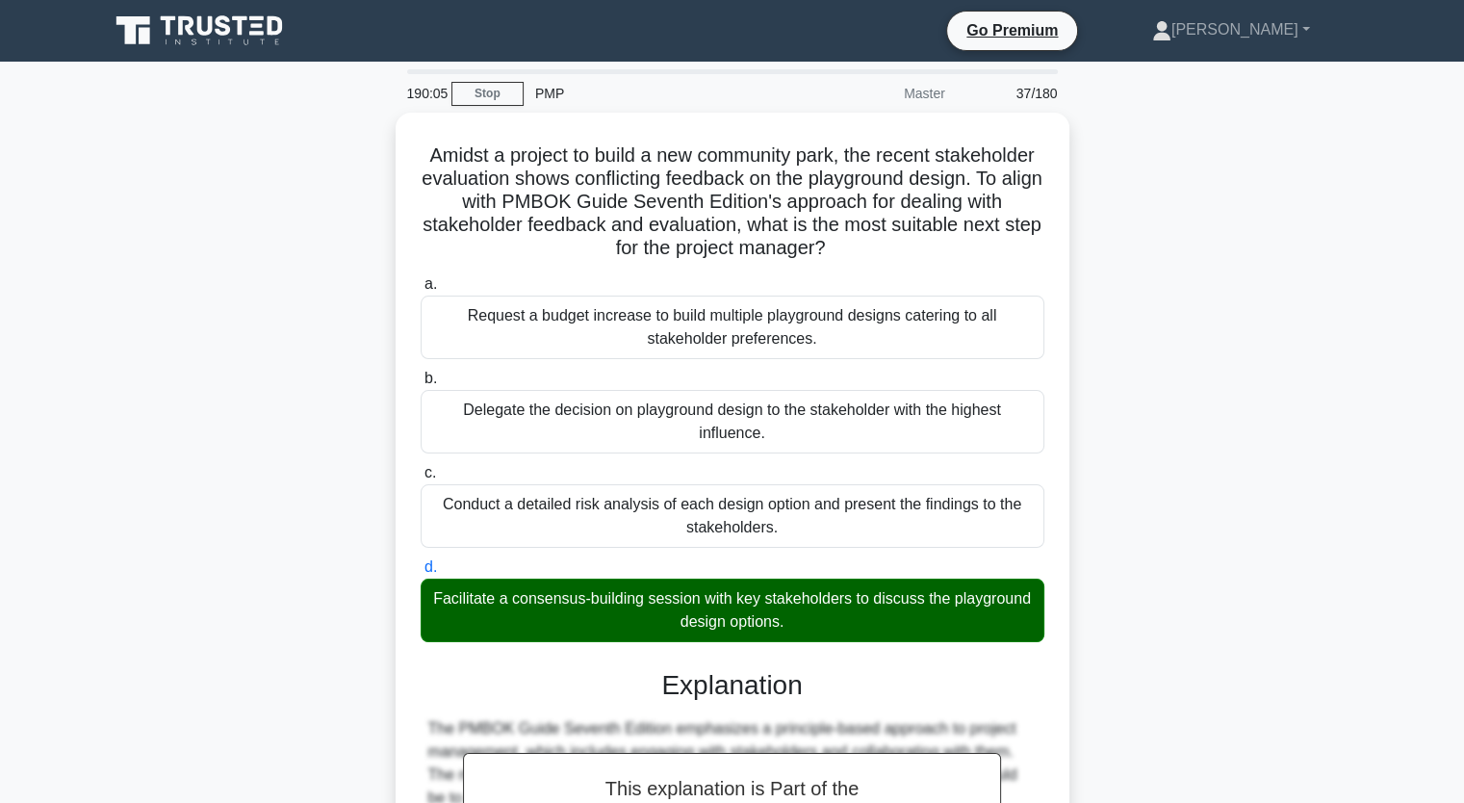
scroll to position [406, 0]
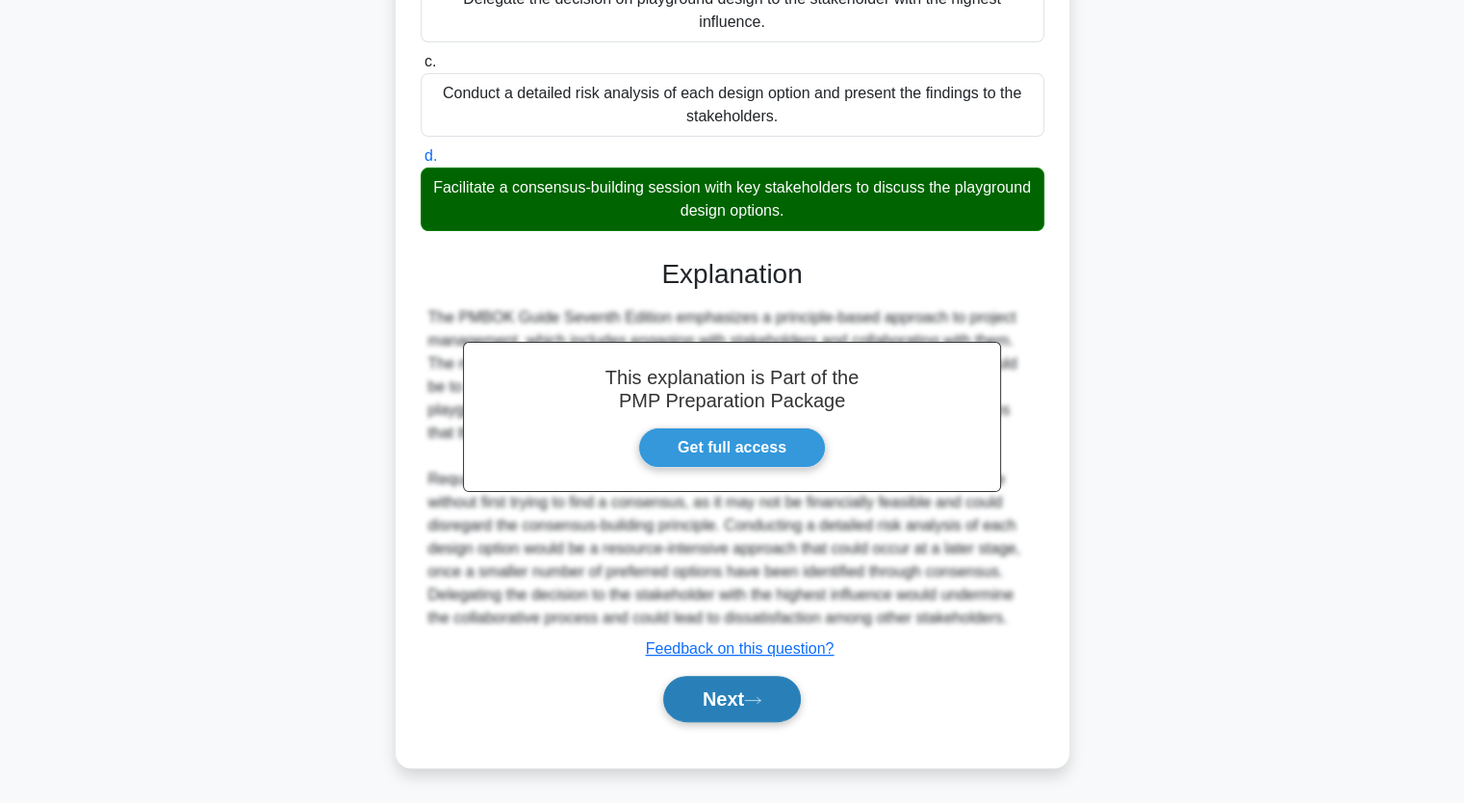
click at [755, 696] on icon at bounding box center [752, 700] width 17 height 11
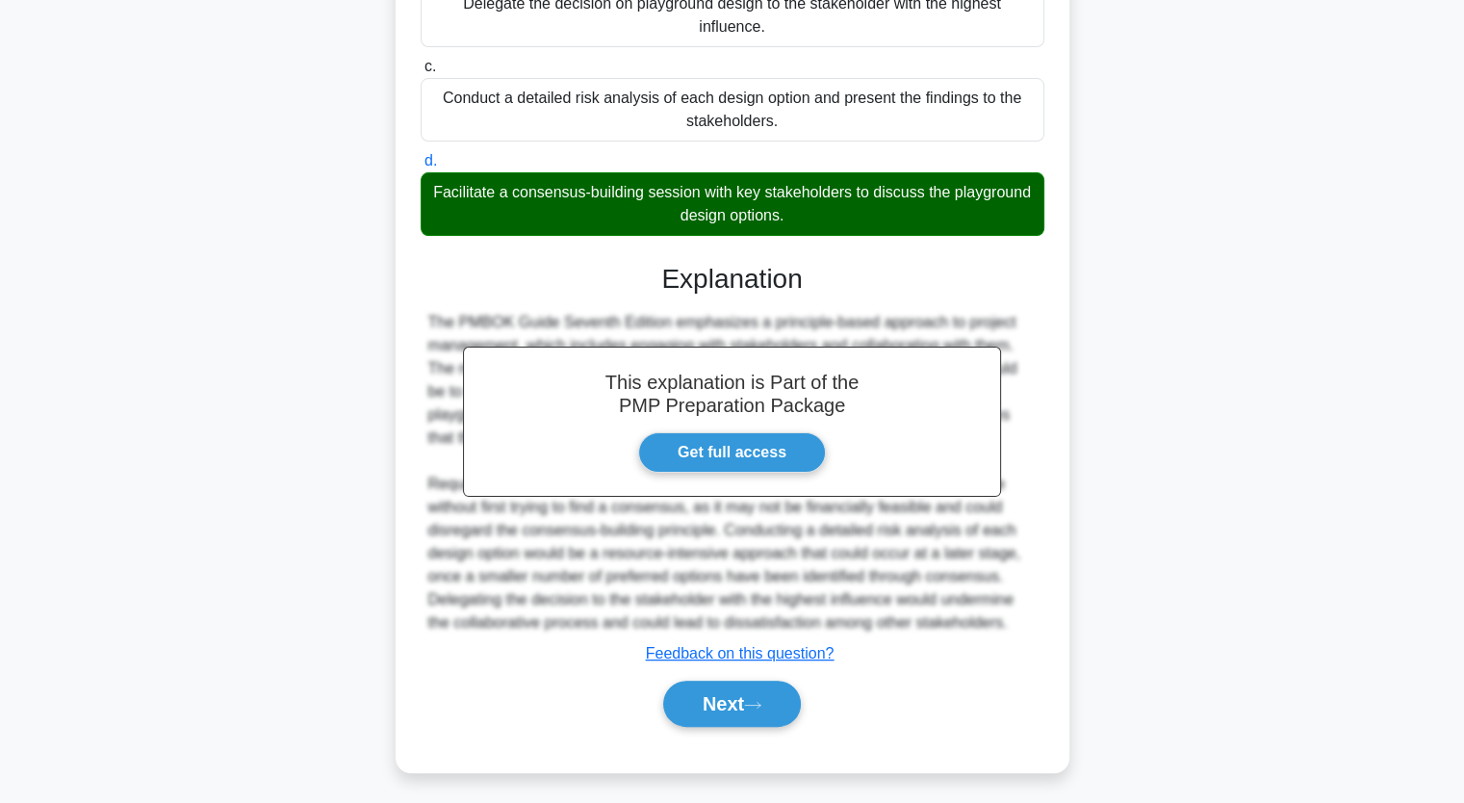
scroll to position [238, 0]
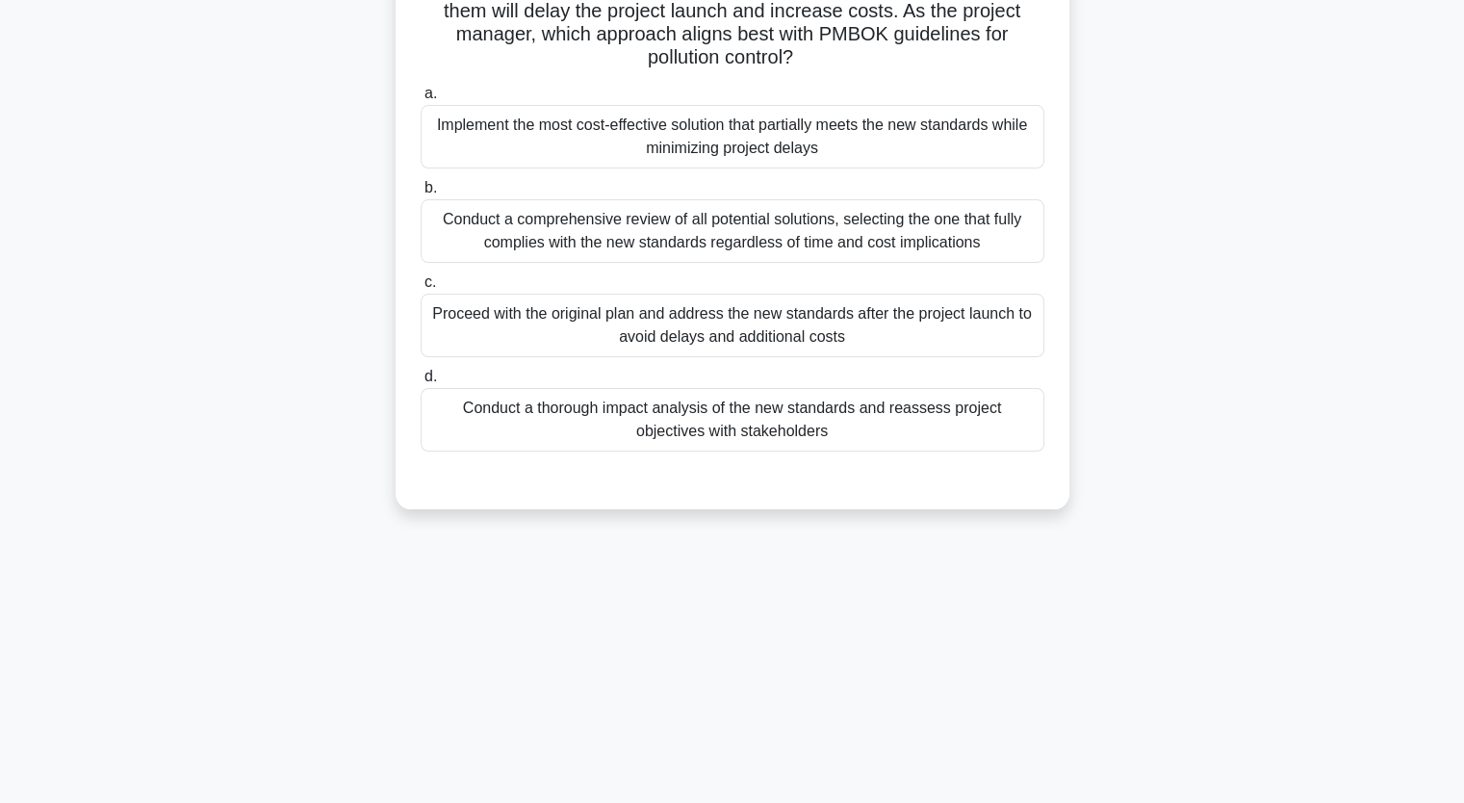
click at [1460, 40] on main "190:02 Stop PMP Master 38/180 A major chemical manufacturing project is nearing…" at bounding box center [732, 314] width 1464 height 978
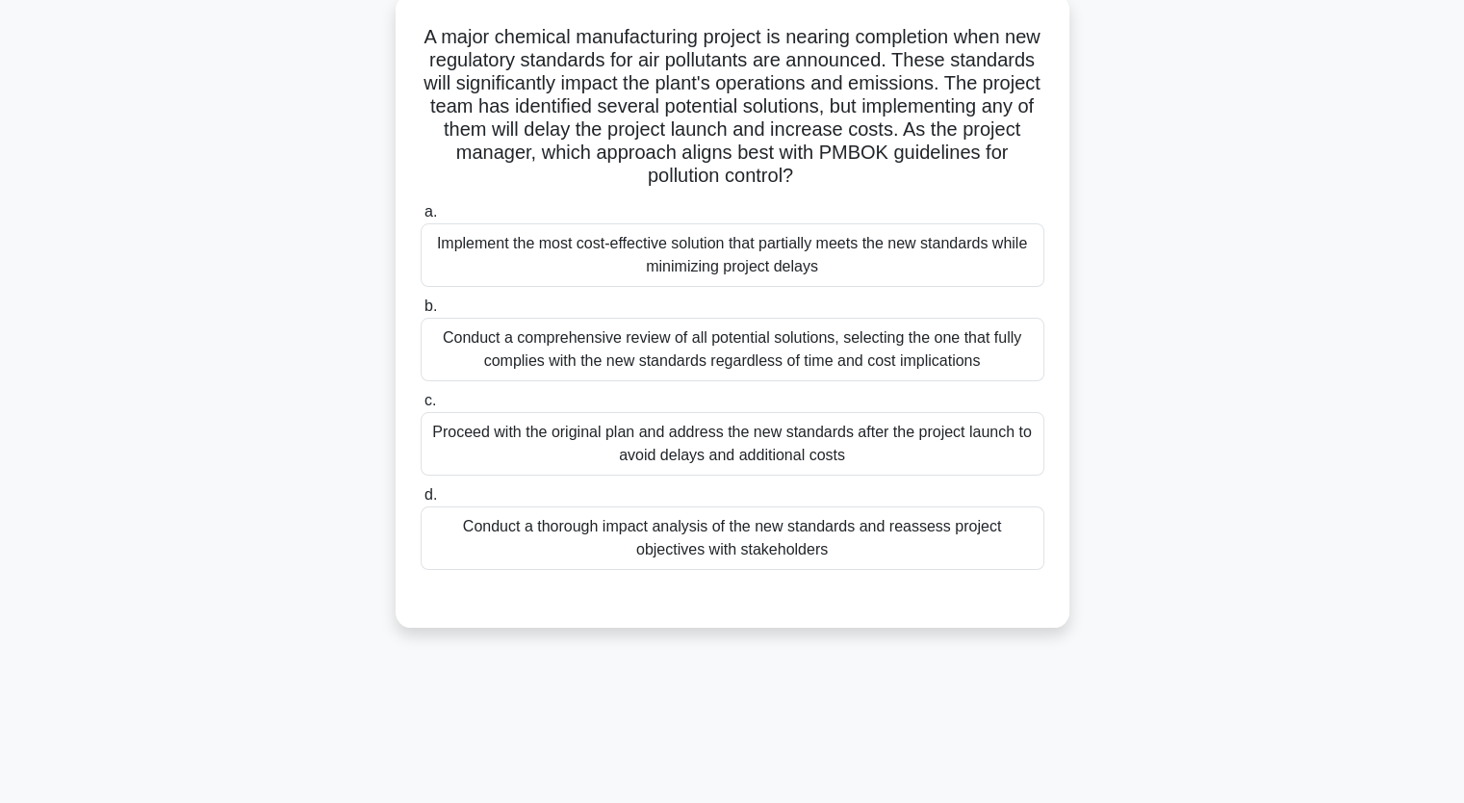
scroll to position [116, 0]
click at [890, 338] on div "Conduct a comprehensive review of all potential solutions, selecting the one th…" at bounding box center [733, 348] width 624 height 64
click at [421, 311] on input "b. Conduct a comprehensive review of all potential solutions, selecting the one…" at bounding box center [421, 304] width 0 height 13
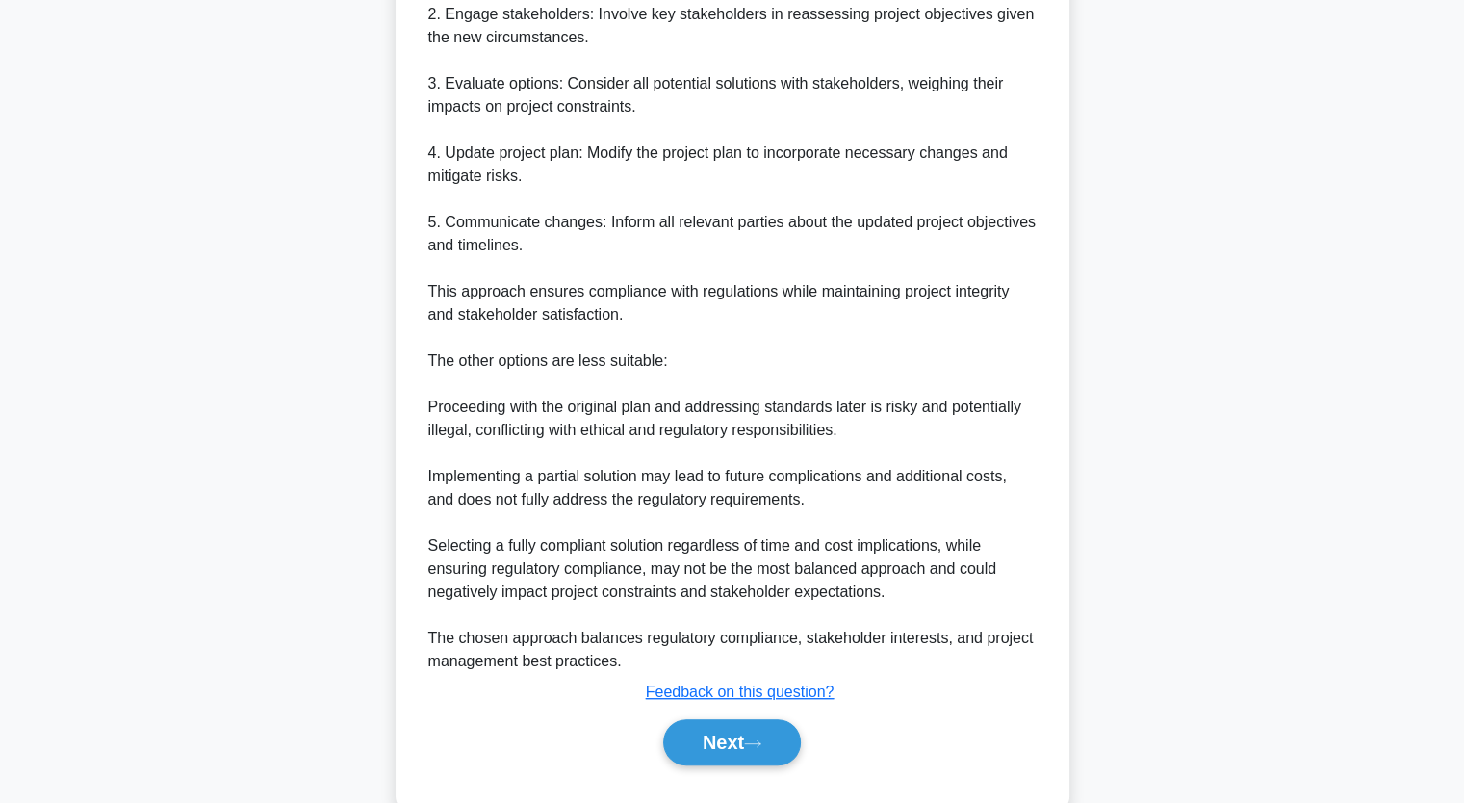
scroll to position [1032, 0]
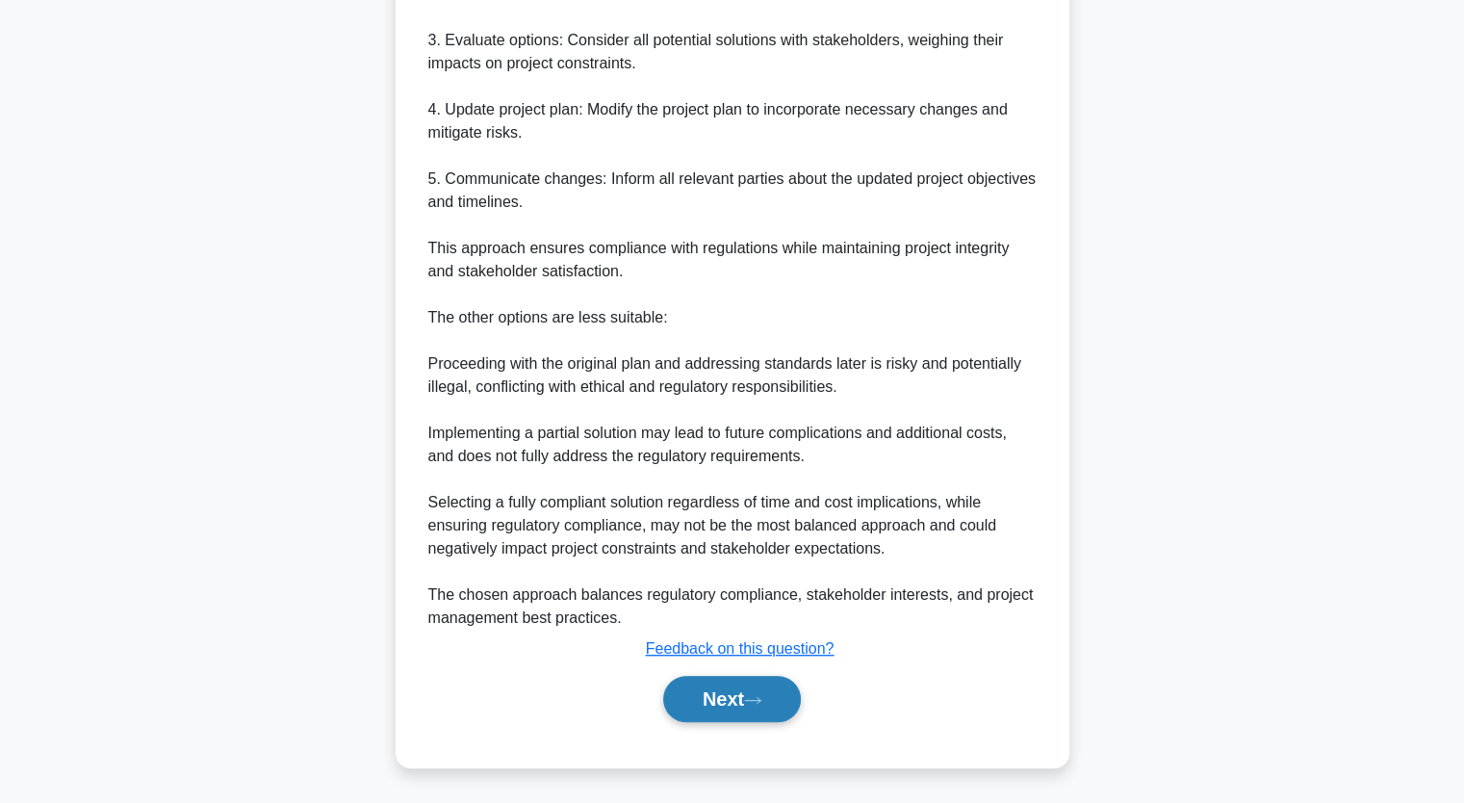
click at [788, 699] on button "Next" at bounding box center [732, 699] width 138 height 46
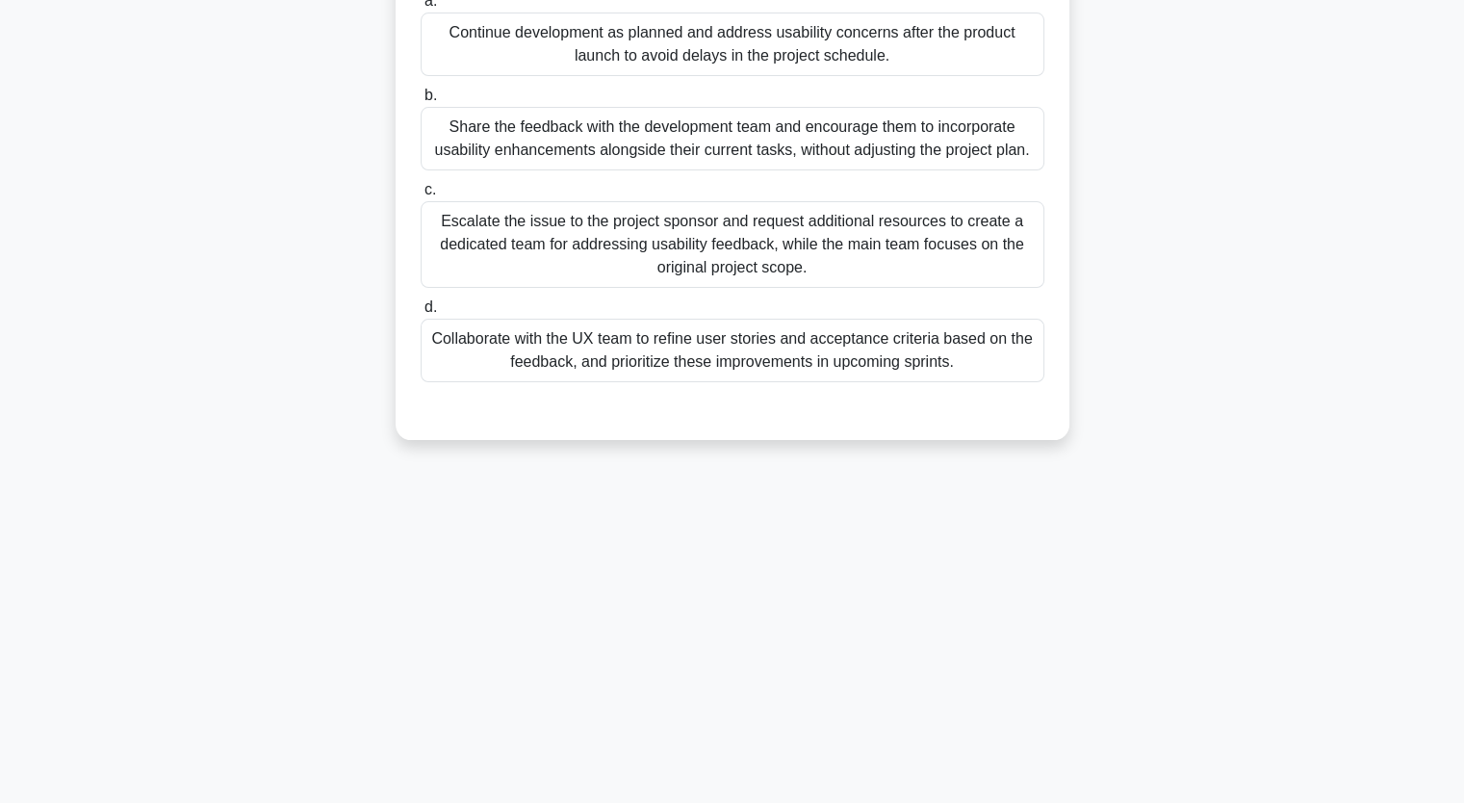
scroll to position [0, 0]
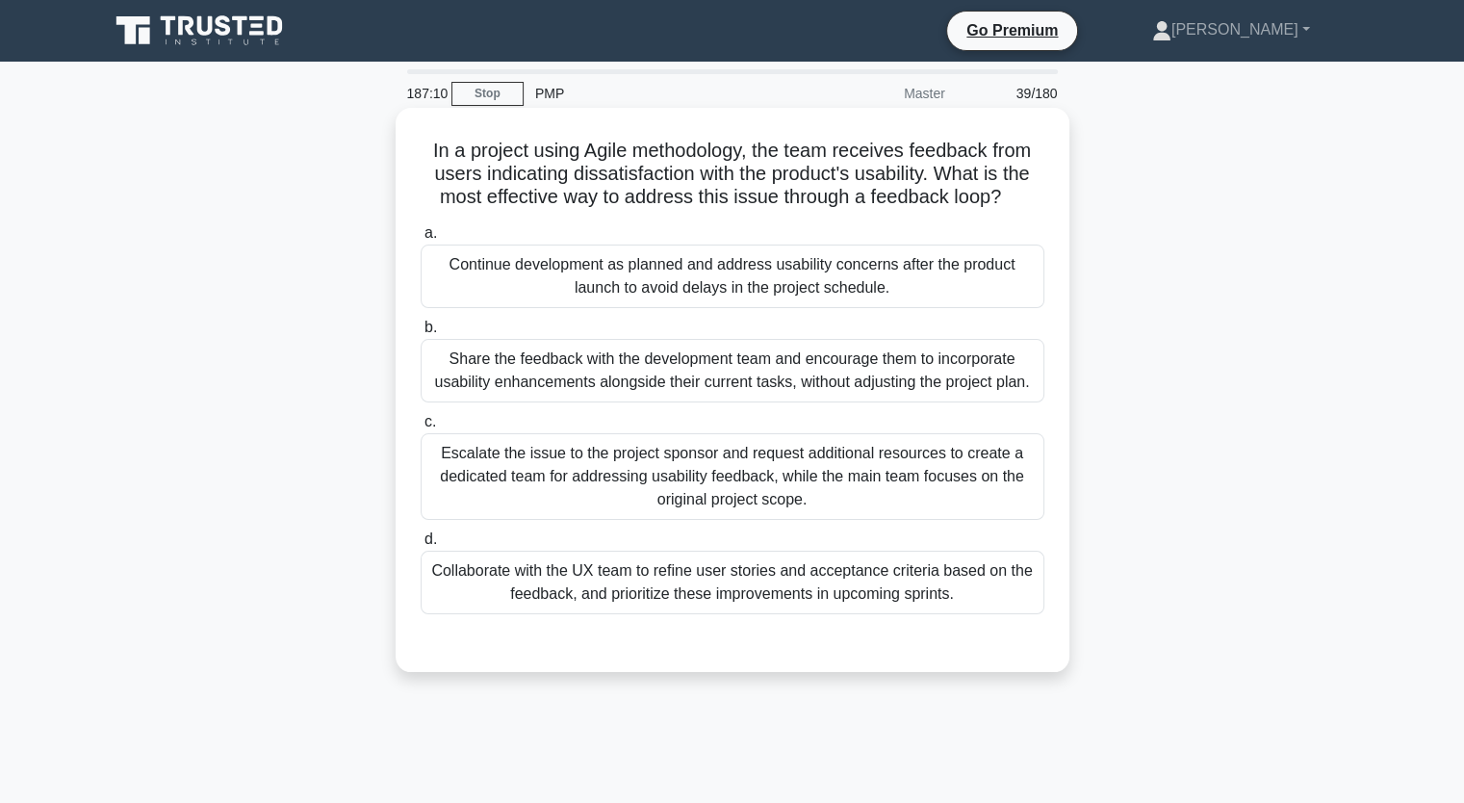
click at [1002, 584] on div "Collaborate with the UX team to refine user stories and acceptance criteria bas…" at bounding box center [733, 583] width 624 height 64
click at [421, 546] on input "d. Collaborate with the UX team to refine user stories and acceptance criteria …" at bounding box center [421, 539] width 0 height 13
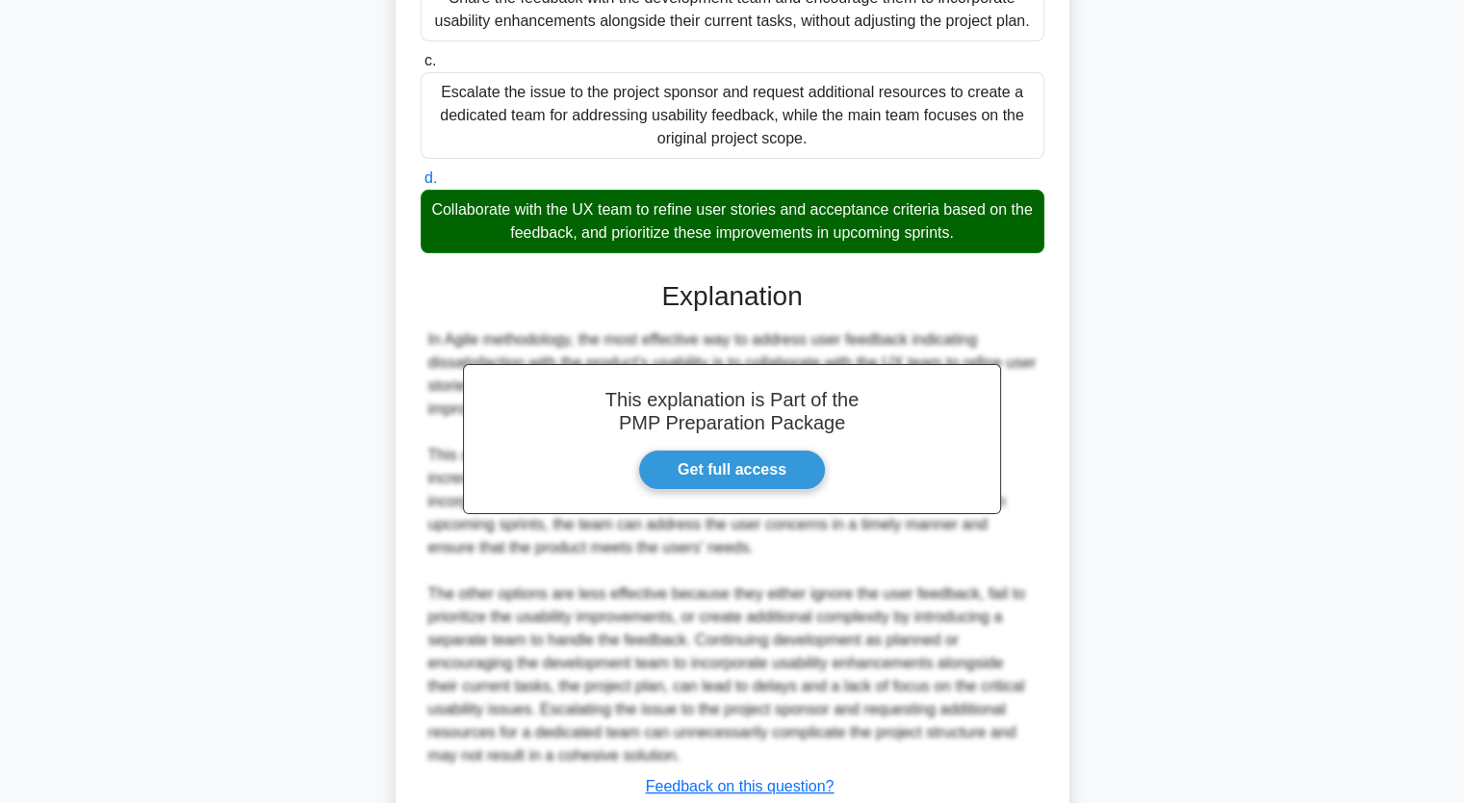
scroll to position [434, 0]
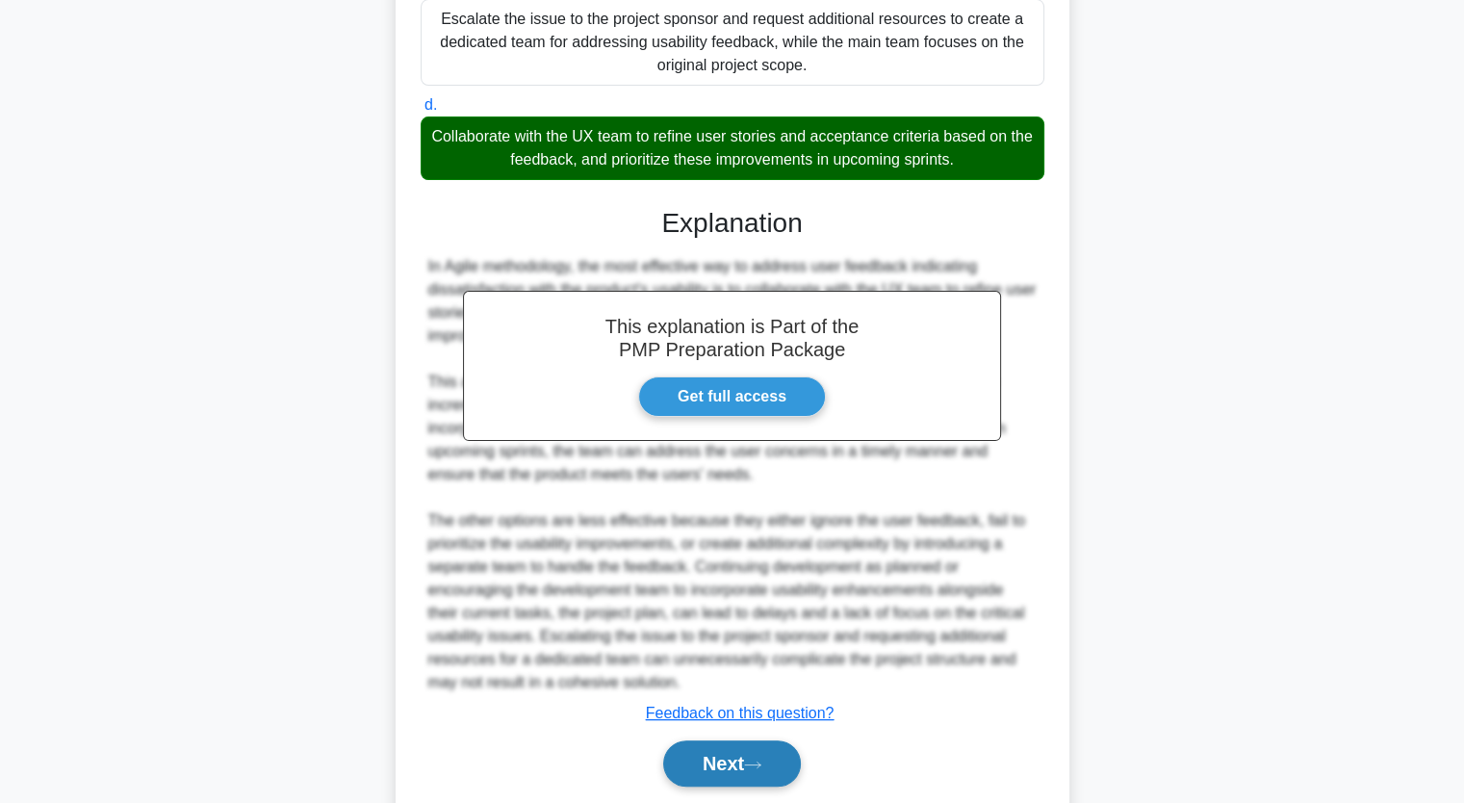
click at [777, 784] on button "Next" at bounding box center [732, 763] width 138 height 46
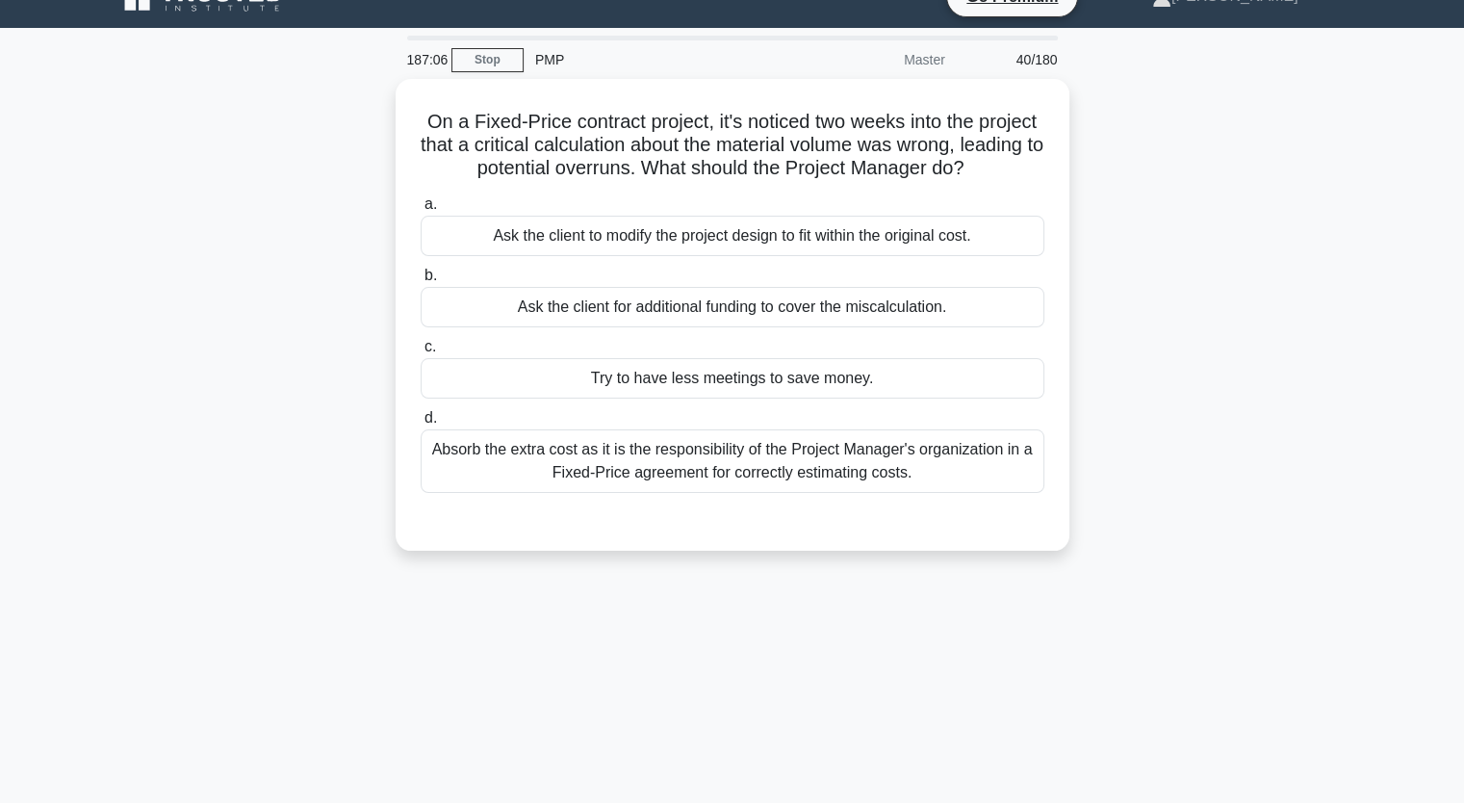
scroll to position [0, 0]
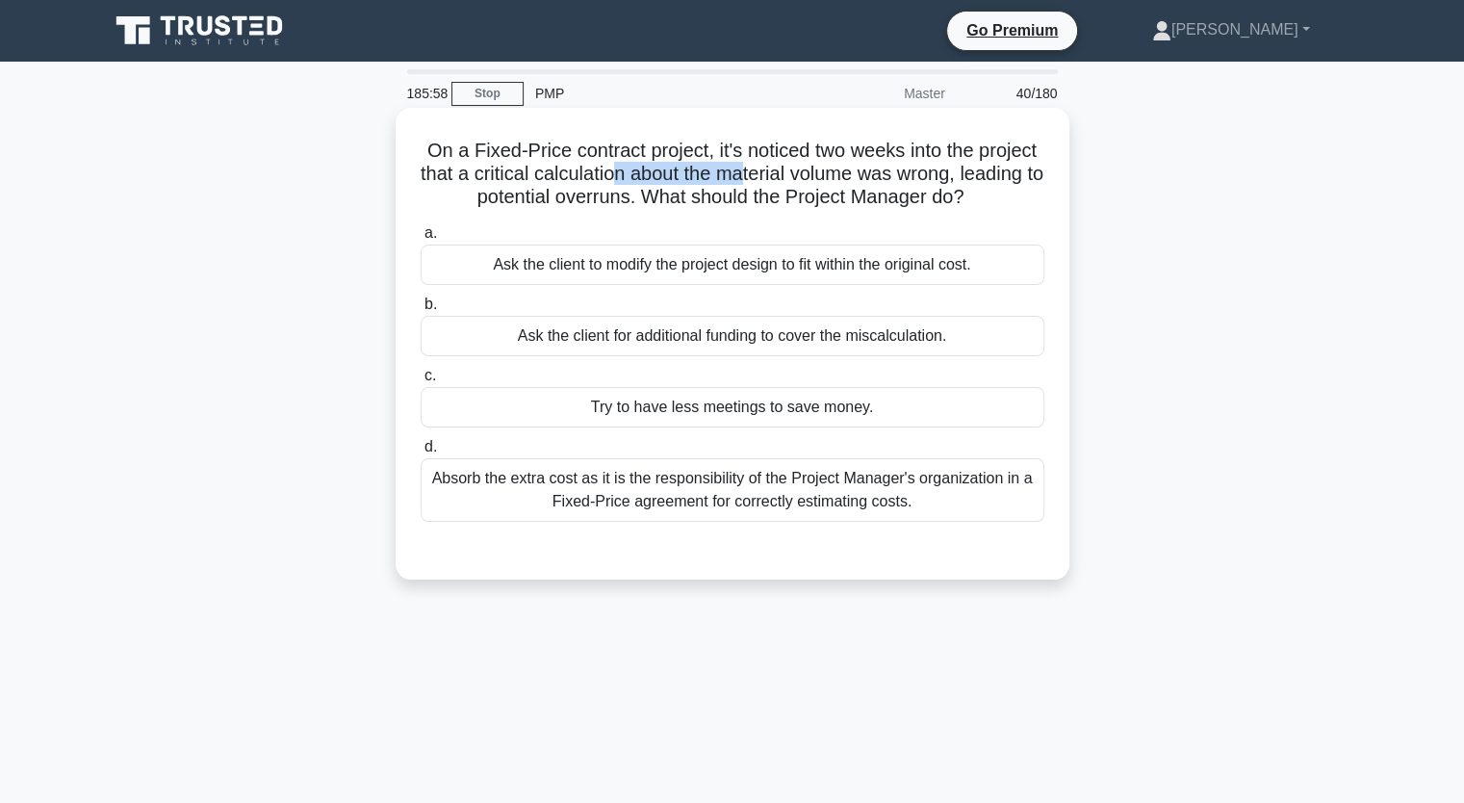
drag, startPoint x: 687, startPoint y: 178, endPoint x: 821, endPoint y: 168, distance: 134.2
click at [821, 168] on h5 "On a Fixed-Price contract project, it's noticed two weeks into the project that…" at bounding box center [733, 174] width 628 height 71
click at [659, 340] on div "Ask the client for additional funding to cover the miscalculation." at bounding box center [733, 336] width 624 height 40
click at [421, 311] on input "b. Ask the client for additional funding to cover the miscalculation." at bounding box center [421, 304] width 0 height 13
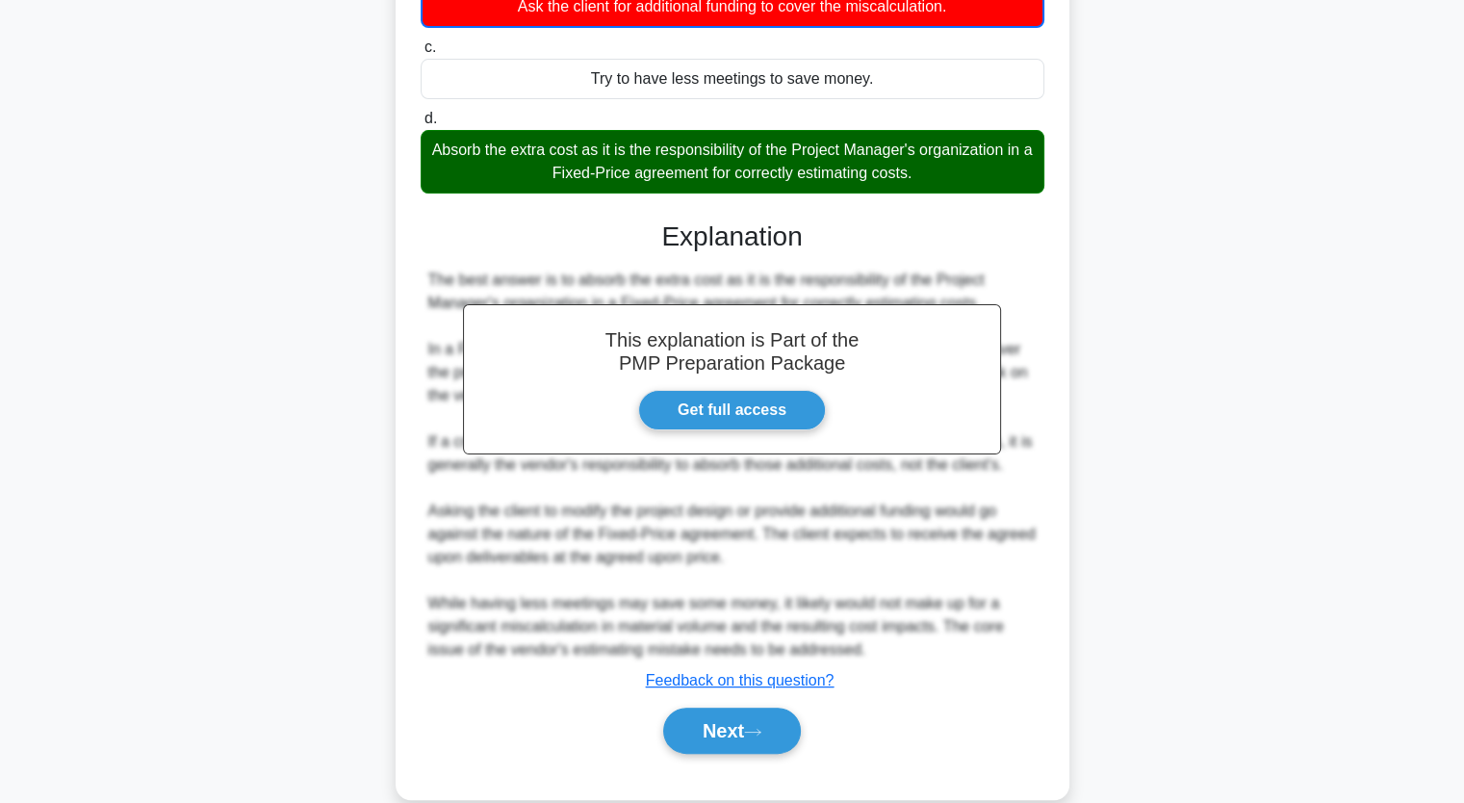
scroll to position [337, 0]
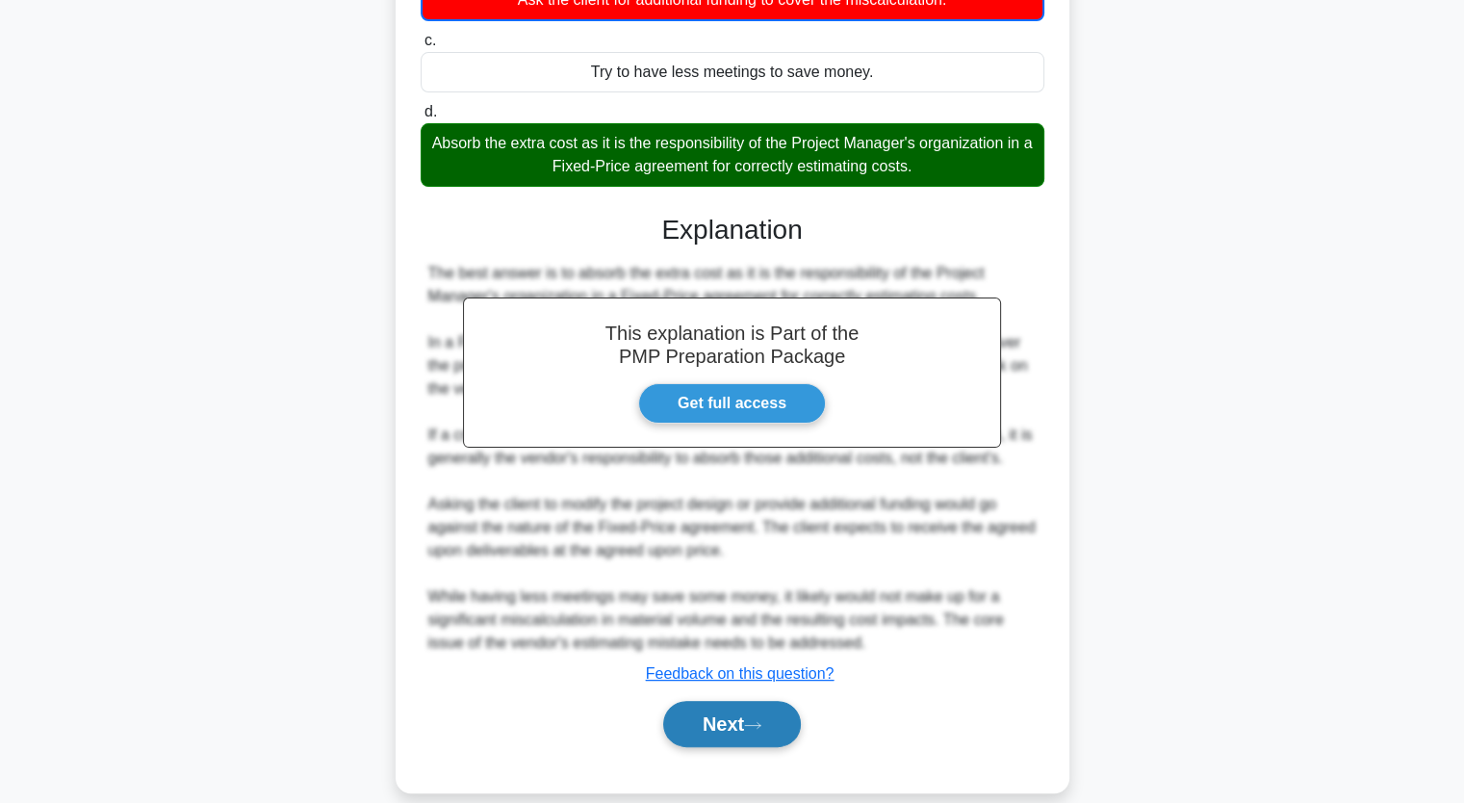
click at [741, 702] on button "Next" at bounding box center [732, 724] width 138 height 46
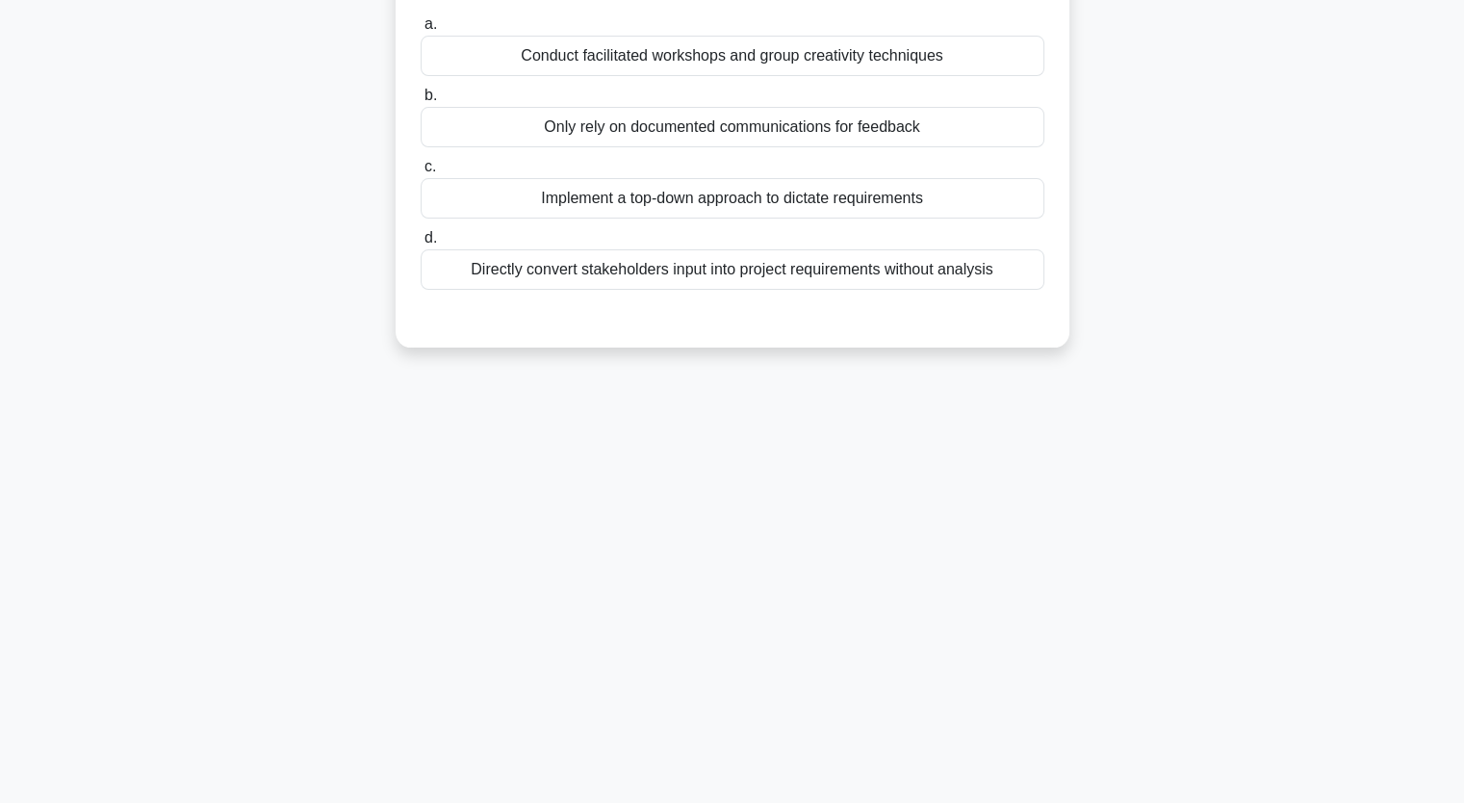
scroll to position [0, 0]
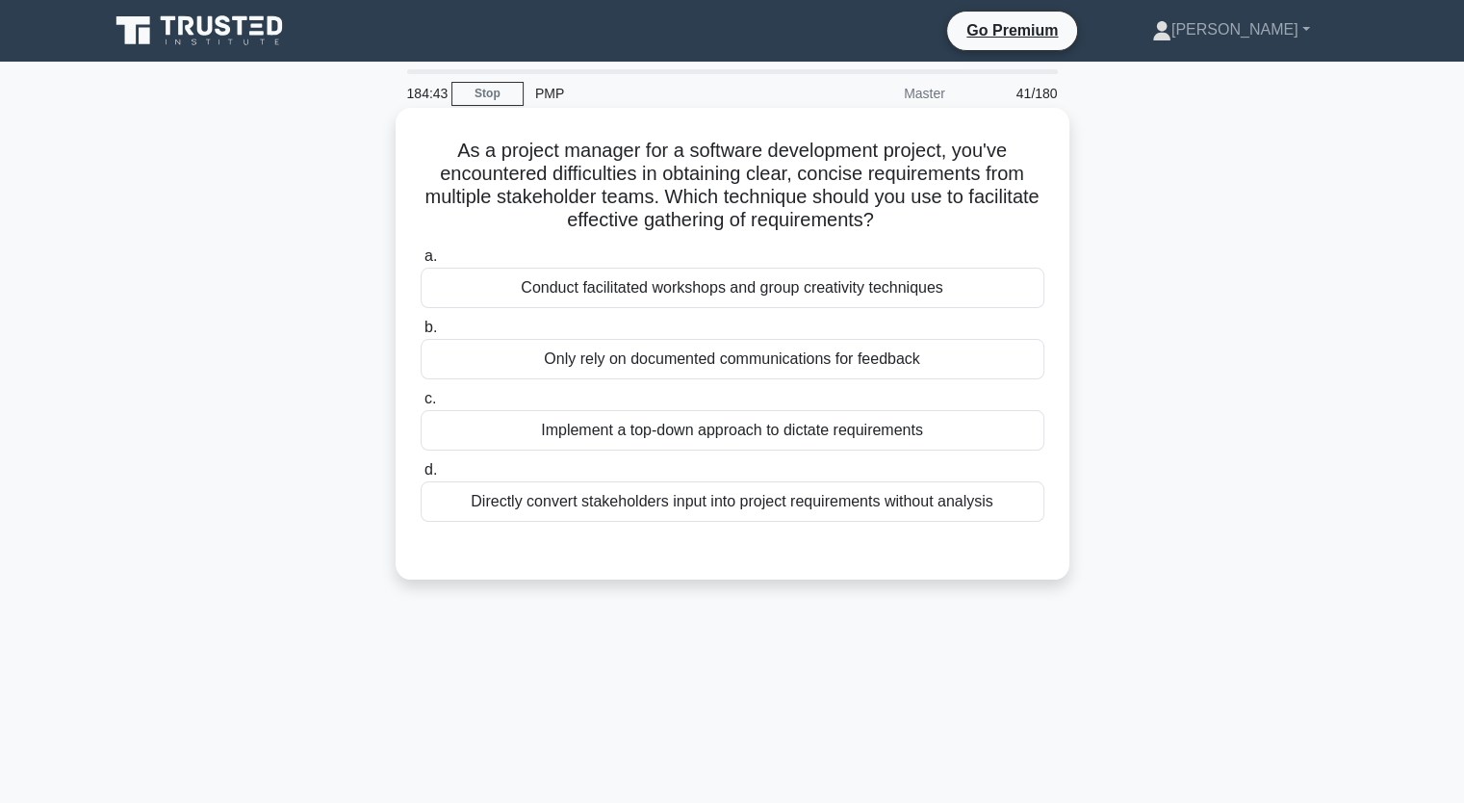
click at [1015, 287] on div "Conduct facilitated workshops and group creativity techniques" at bounding box center [733, 288] width 624 height 40
click at [421, 263] on input "a. Conduct facilitated workshops and group creativity techniques" at bounding box center [421, 256] width 0 height 13
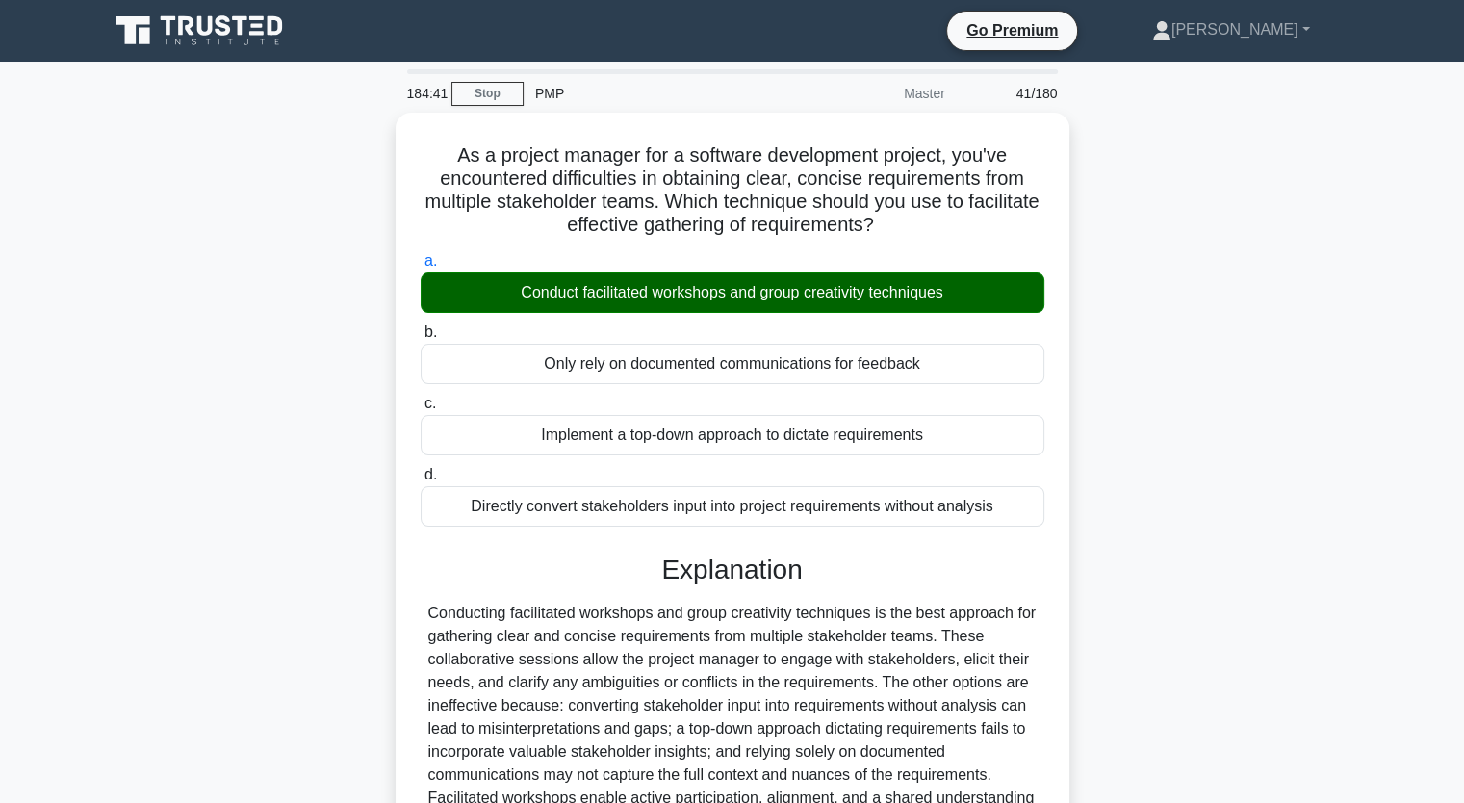
scroll to position [238, 0]
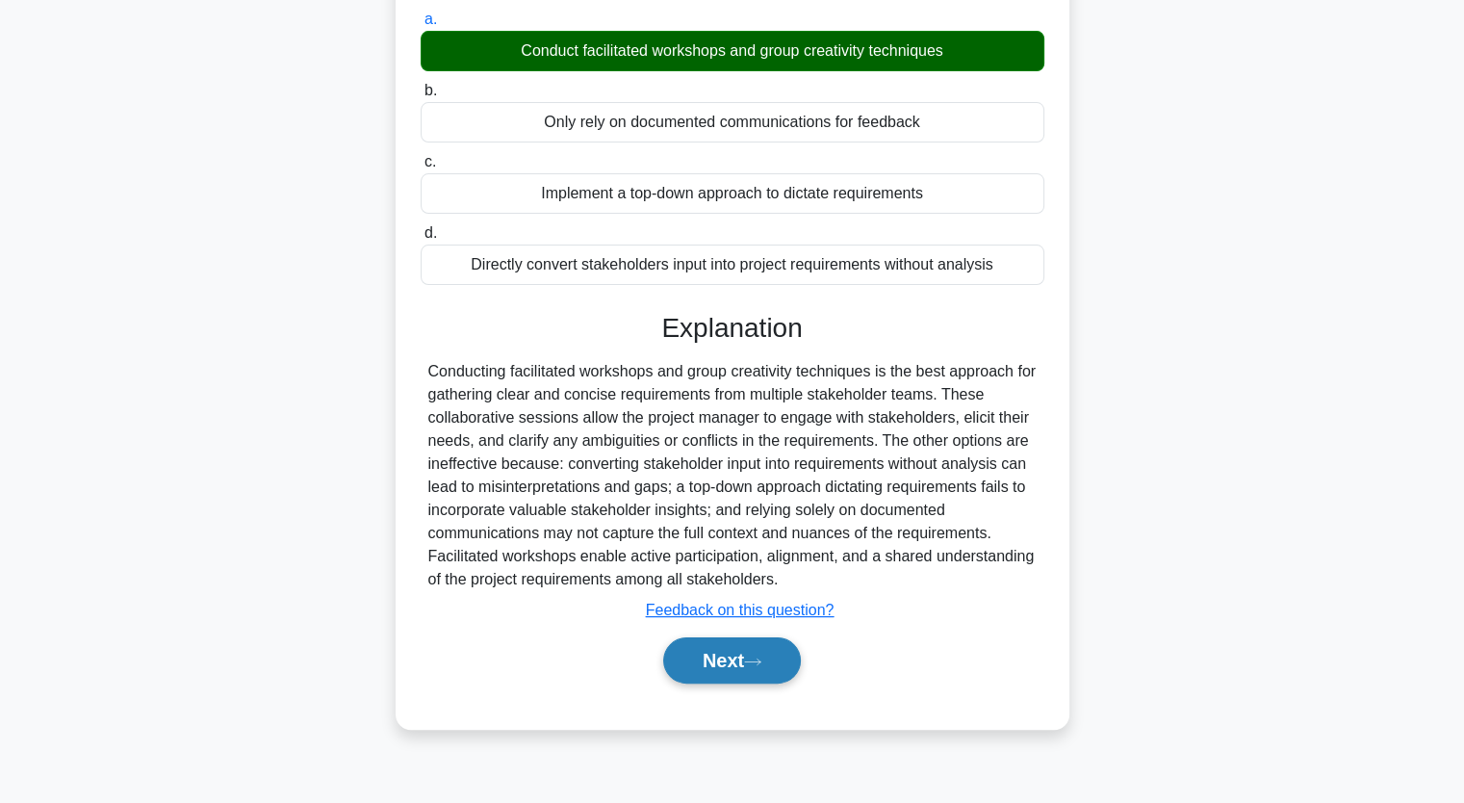
click at [787, 667] on button "Next" at bounding box center [732, 660] width 138 height 46
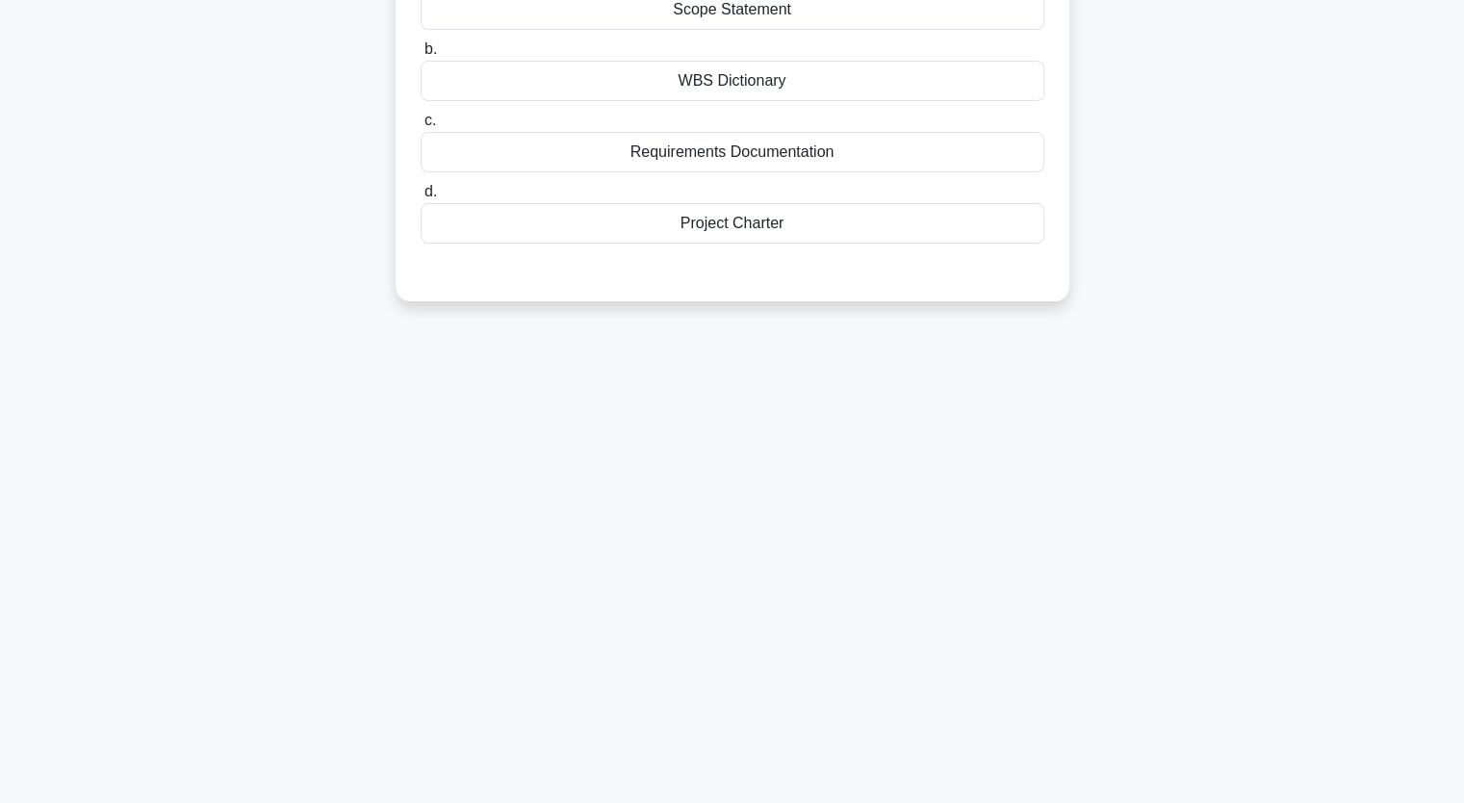
scroll to position [0, 0]
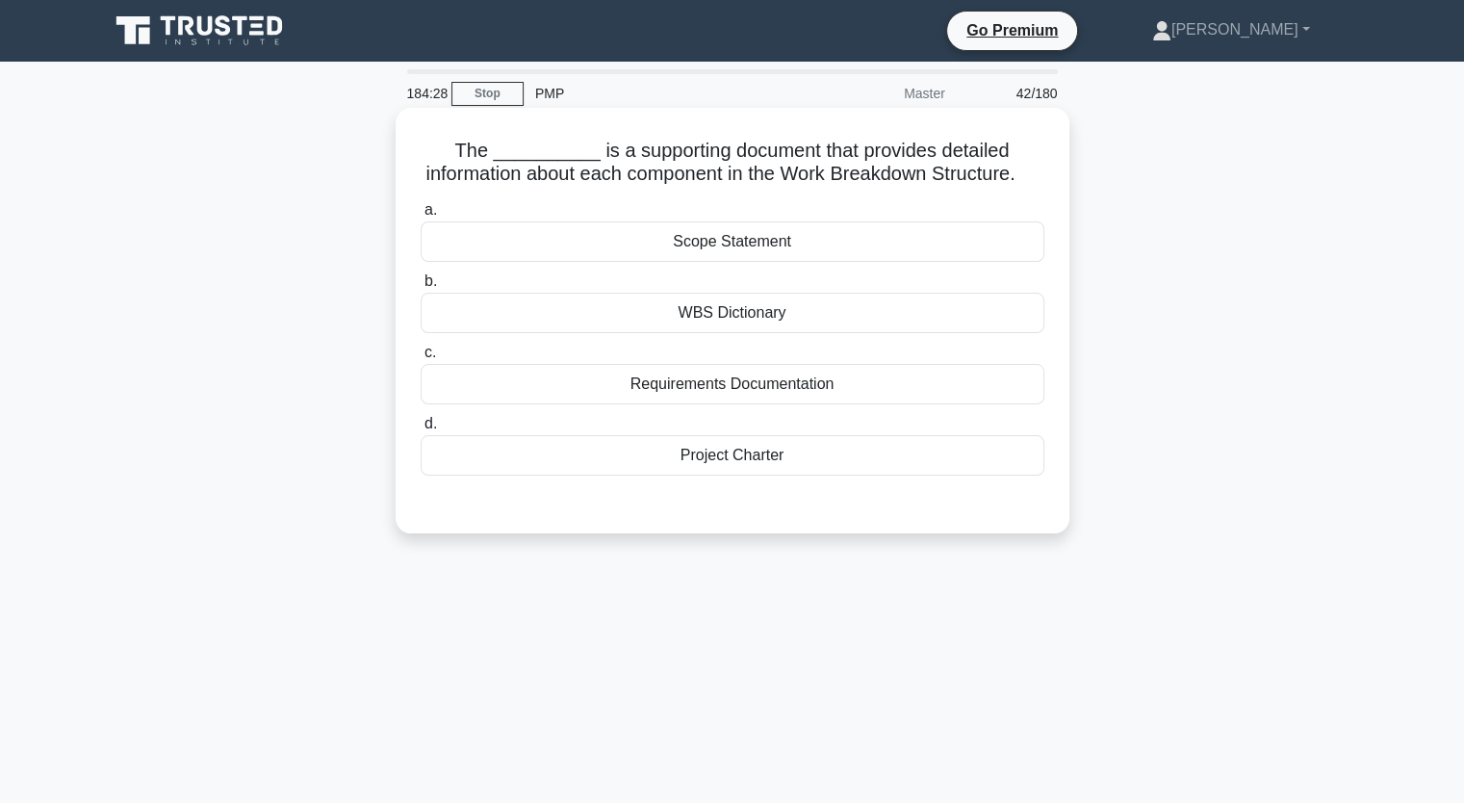
click at [858, 333] on div "WBS Dictionary" at bounding box center [733, 313] width 624 height 40
click at [421, 288] on input "b. WBS Dictionary" at bounding box center [421, 281] width 0 height 13
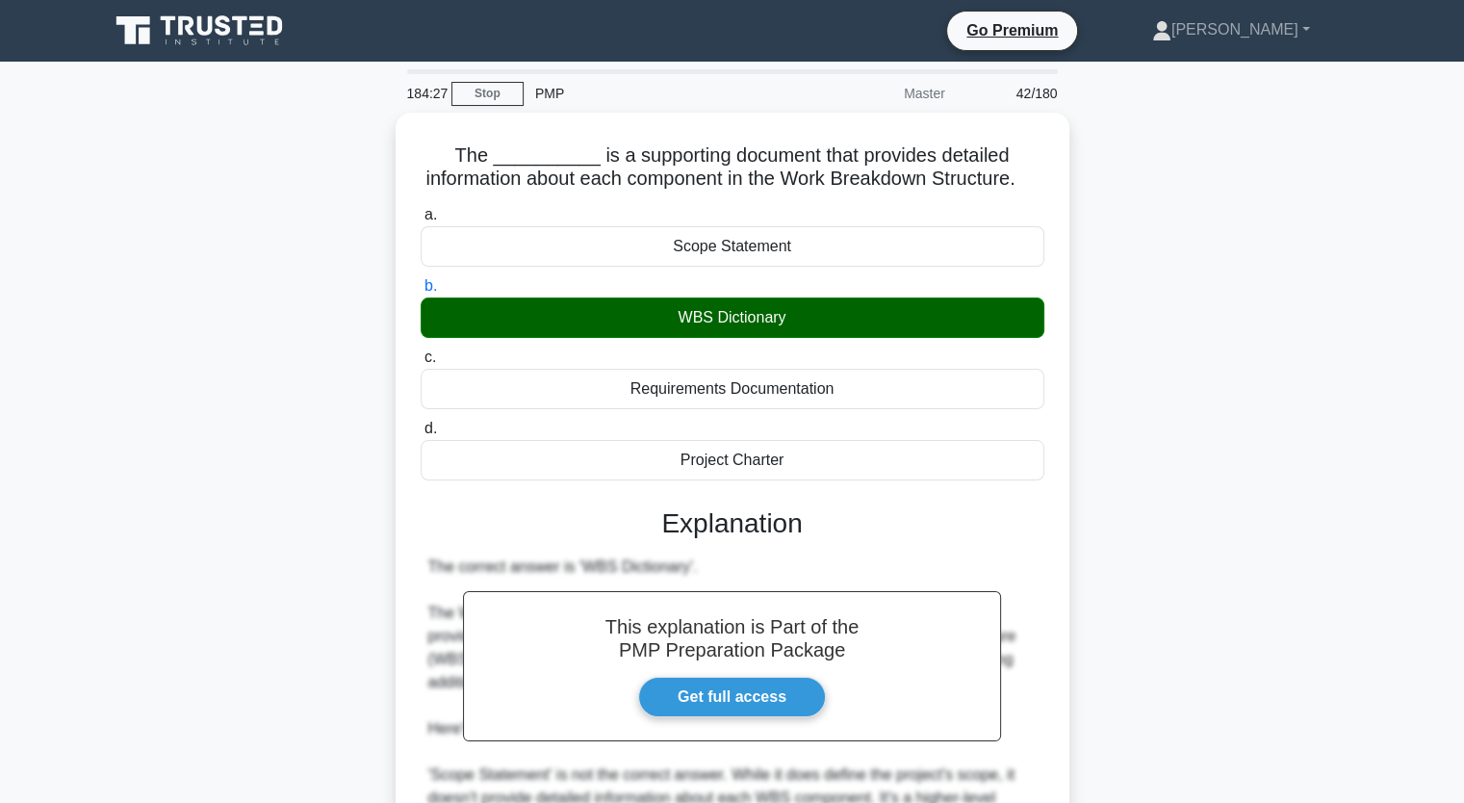
scroll to position [499, 0]
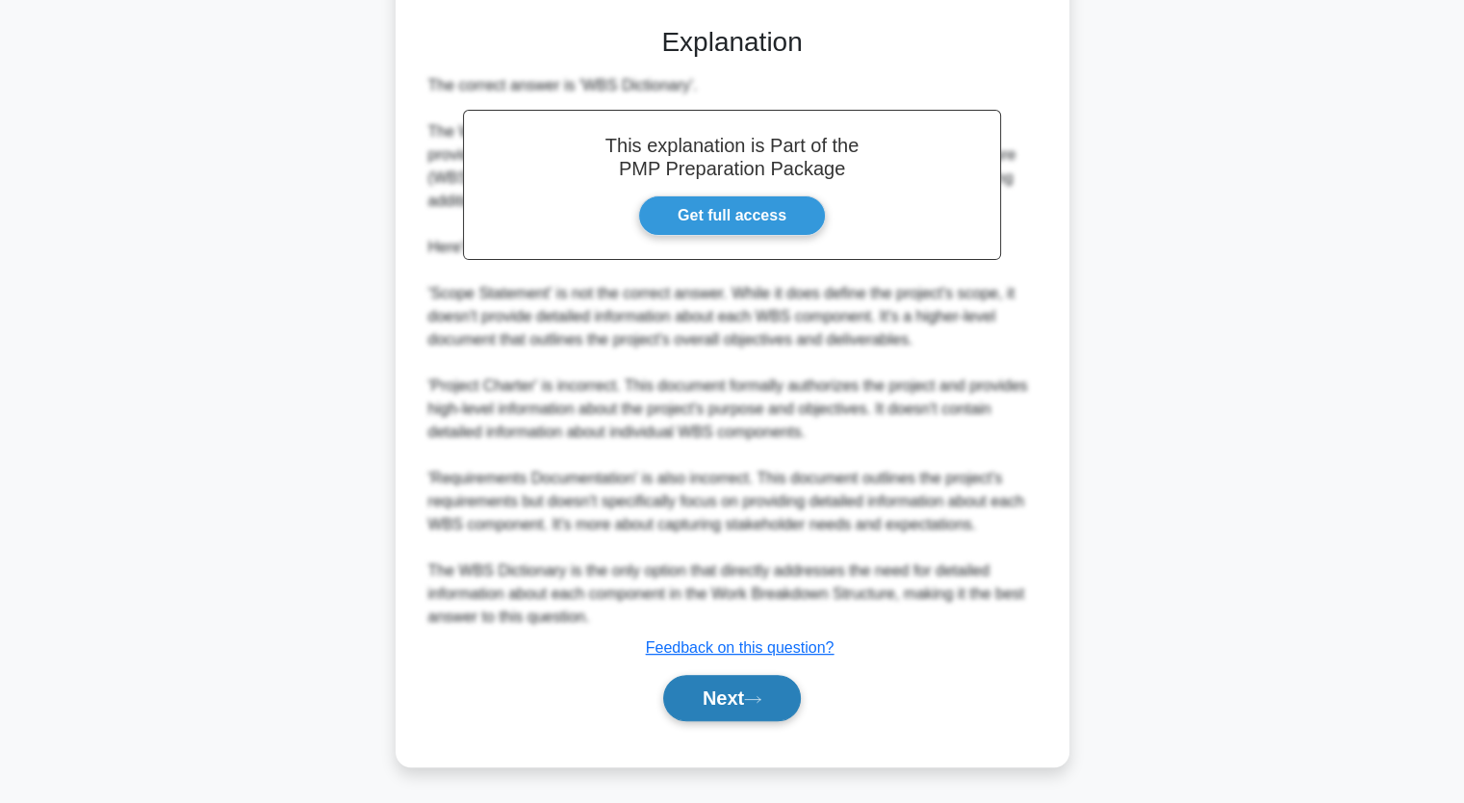
click at [778, 712] on button "Next" at bounding box center [732, 698] width 138 height 46
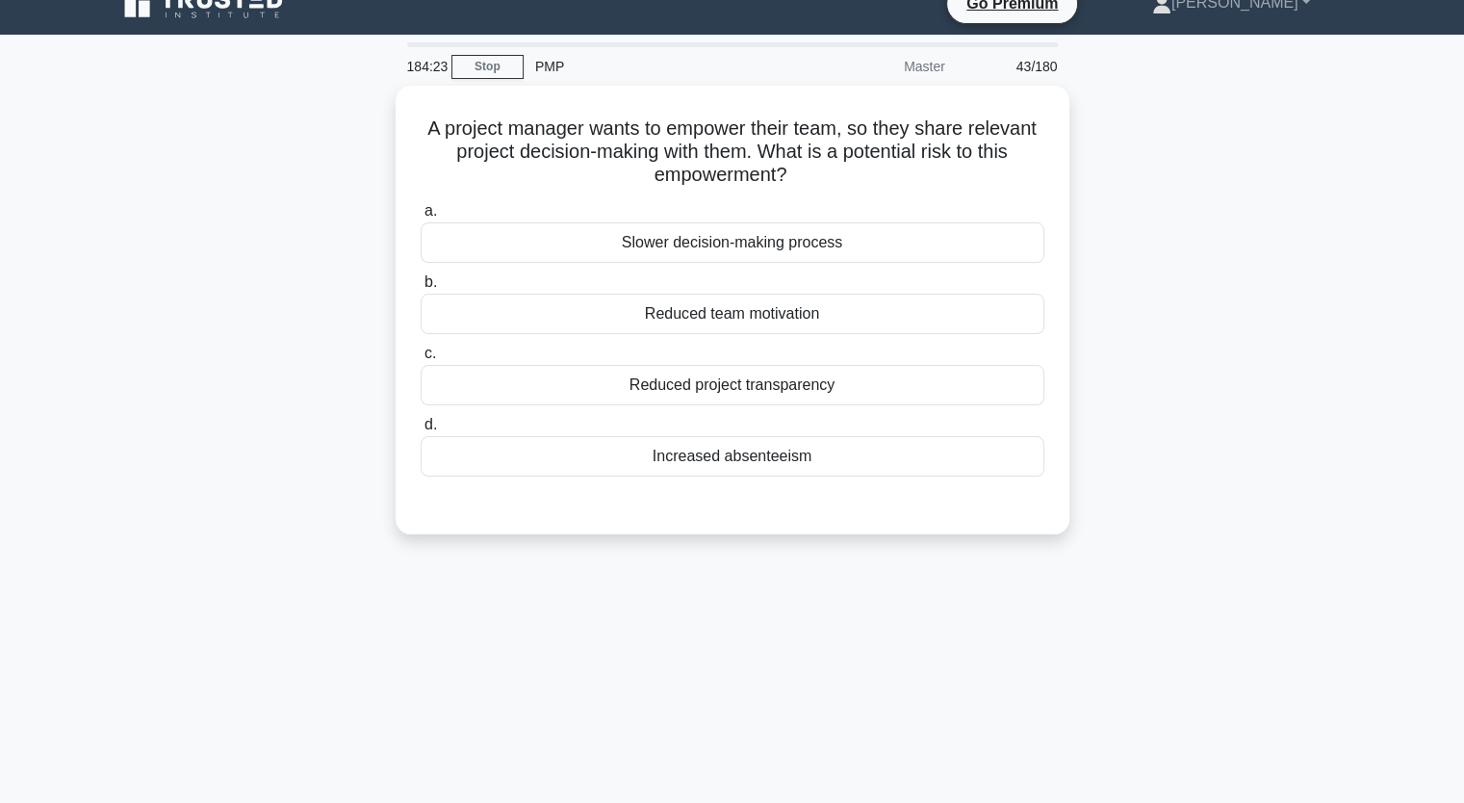
scroll to position [0, 0]
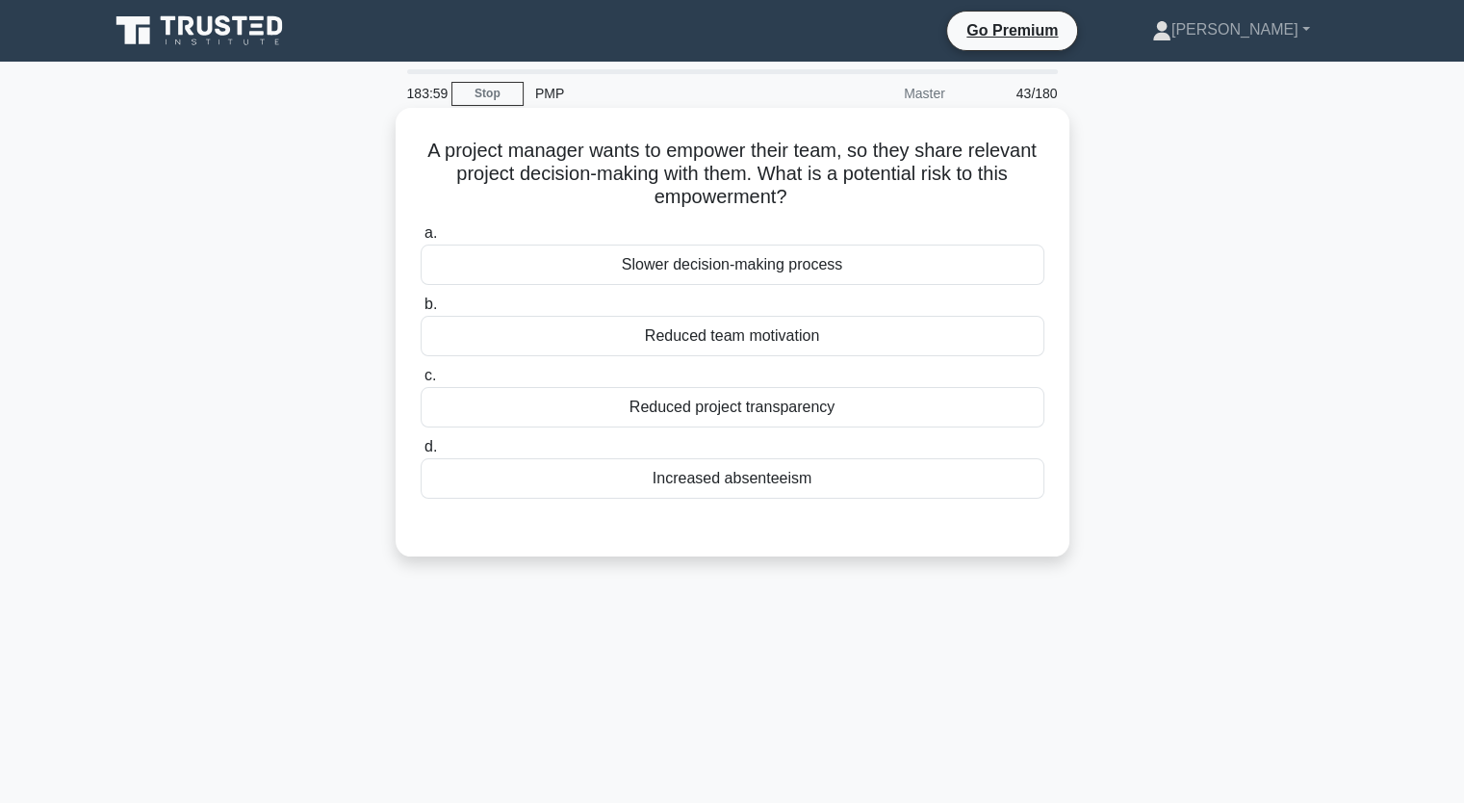
click at [967, 274] on div "Slower decision-making process" at bounding box center [733, 265] width 624 height 40
click at [421, 240] on input "a. Slower decision-making process" at bounding box center [421, 233] width 0 height 13
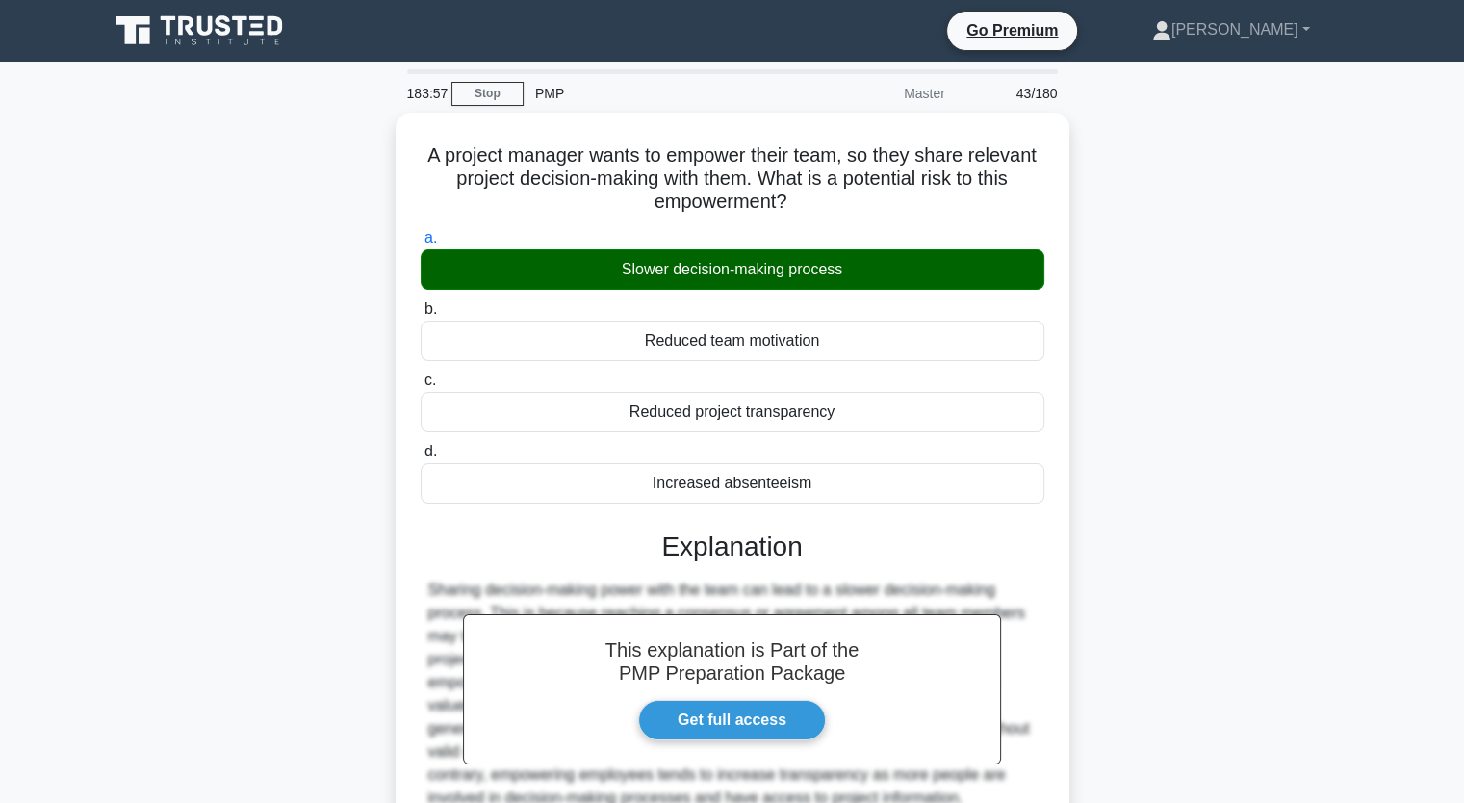
scroll to position [238, 0]
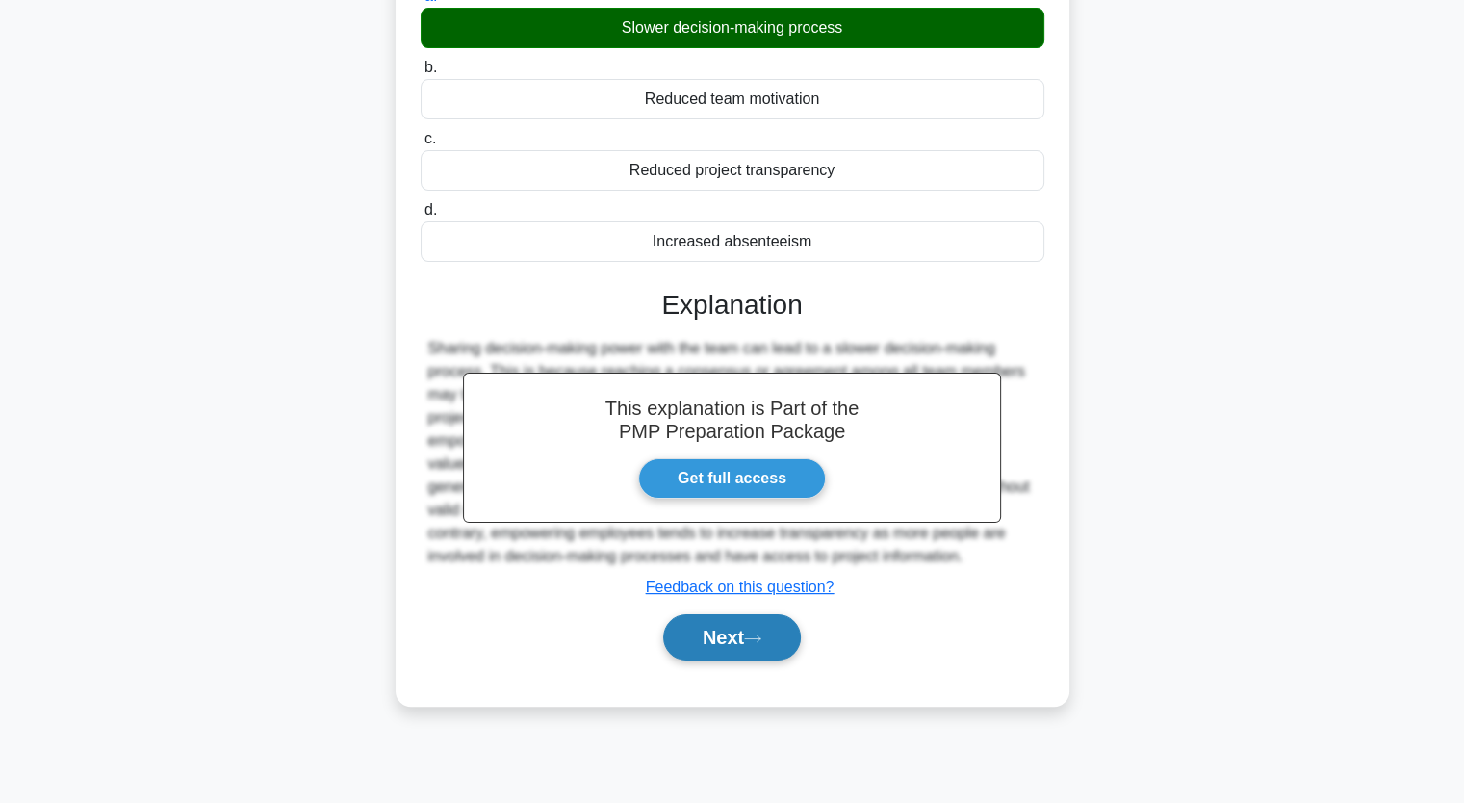
click at [743, 622] on button "Next" at bounding box center [732, 637] width 138 height 46
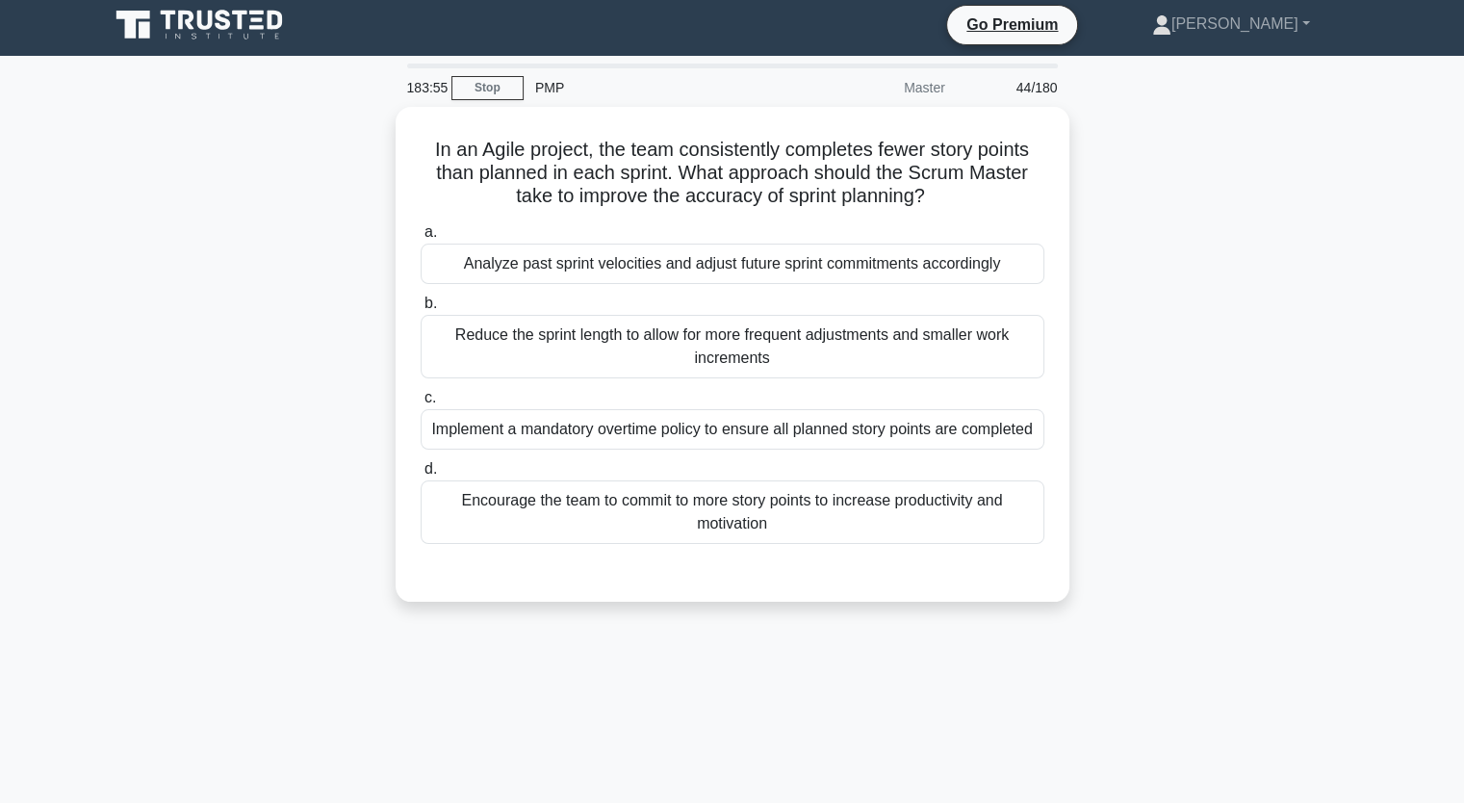
scroll to position [0, 0]
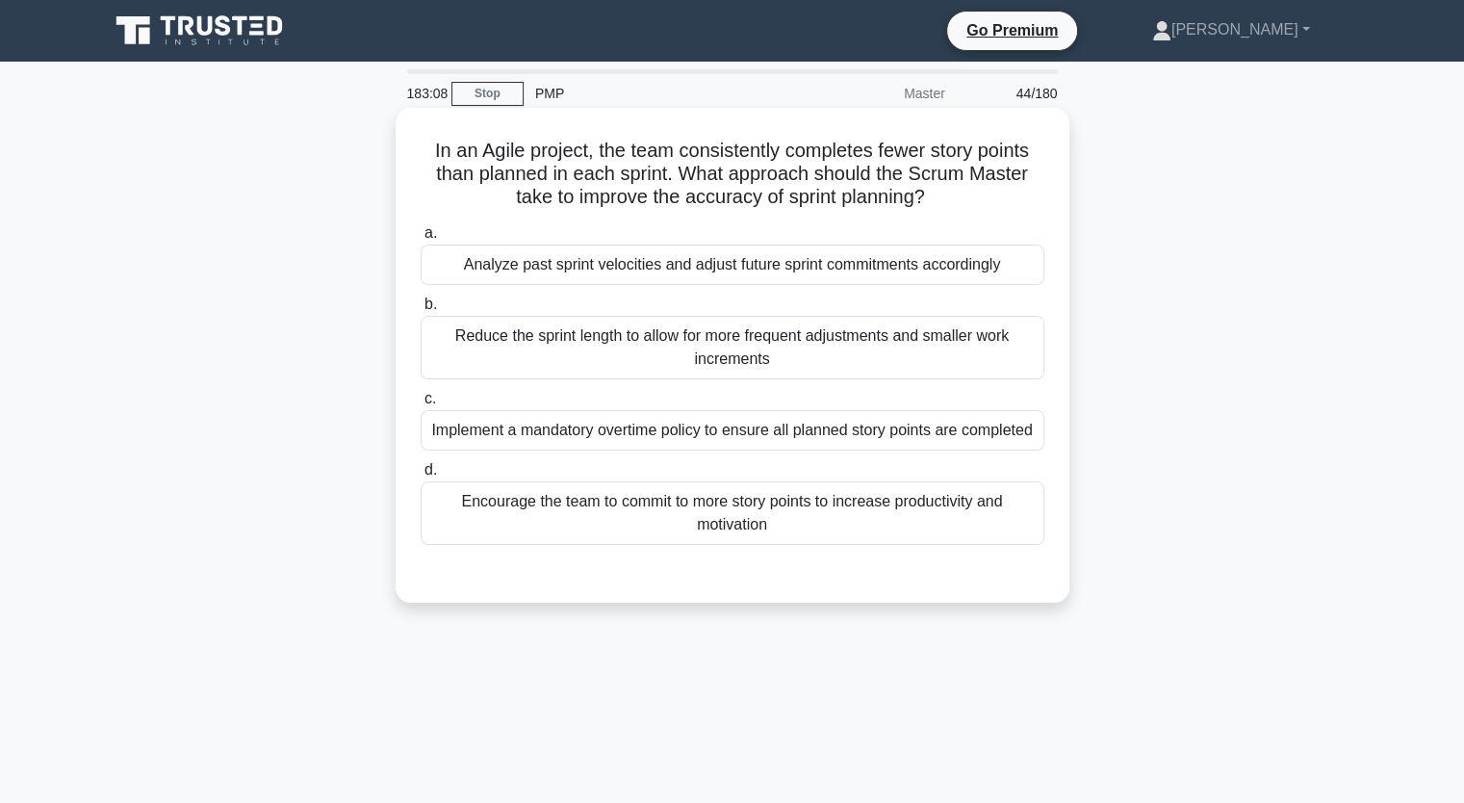
click at [1017, 275] on div "Analyze past sprint velocities and adjust future sprint commitments accordingly" at bounding box center [733, 265] width 624 height 40
click at [421, 240] on input "a. Analyze past sprint velocities and adjust future sprint commitments accordin…" at bounding box center [421, 233] width 0 height 13
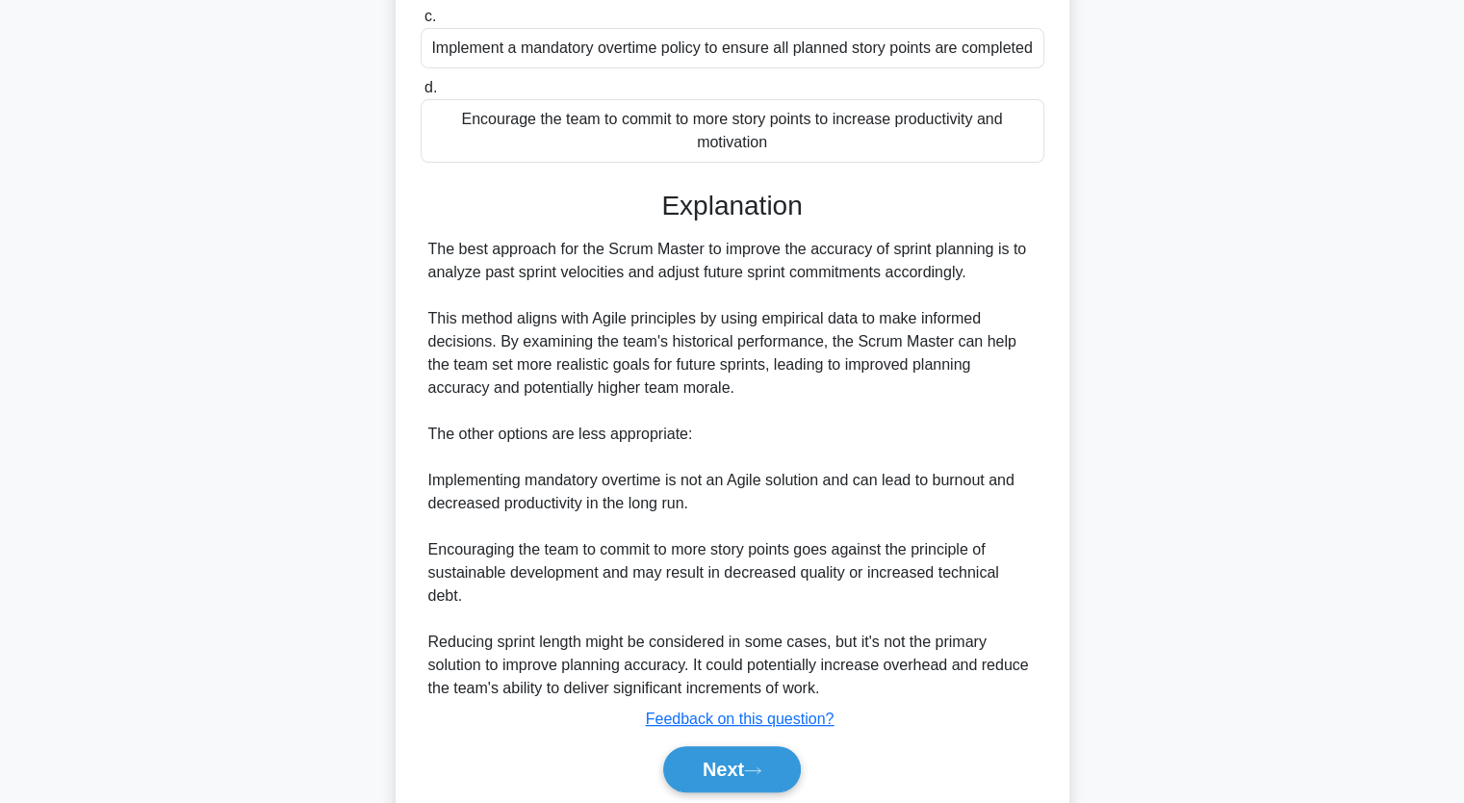
scroll to position [404, 0]
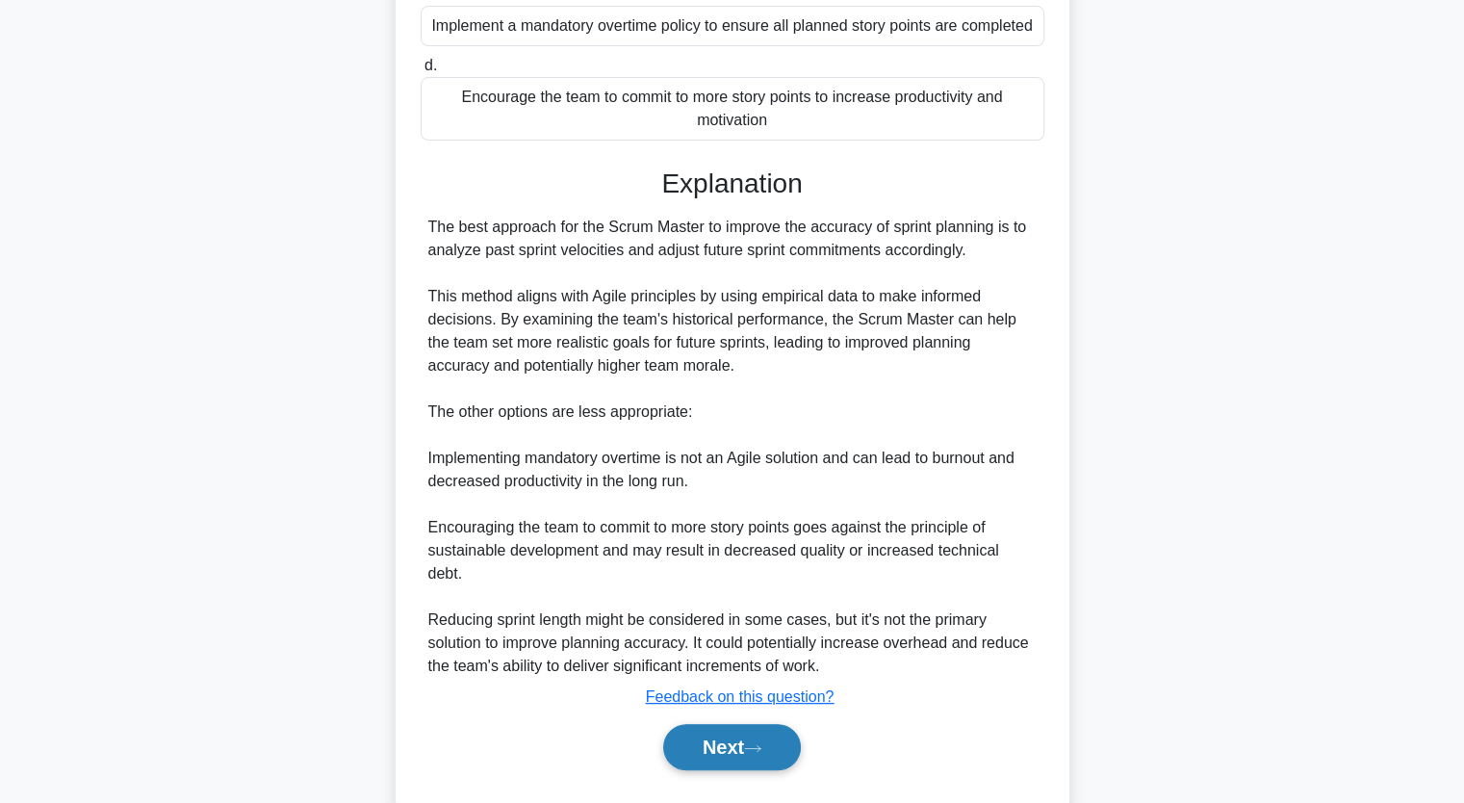
click at [759, 743] on icon at bounding box center [752, 748] width 17 height 11
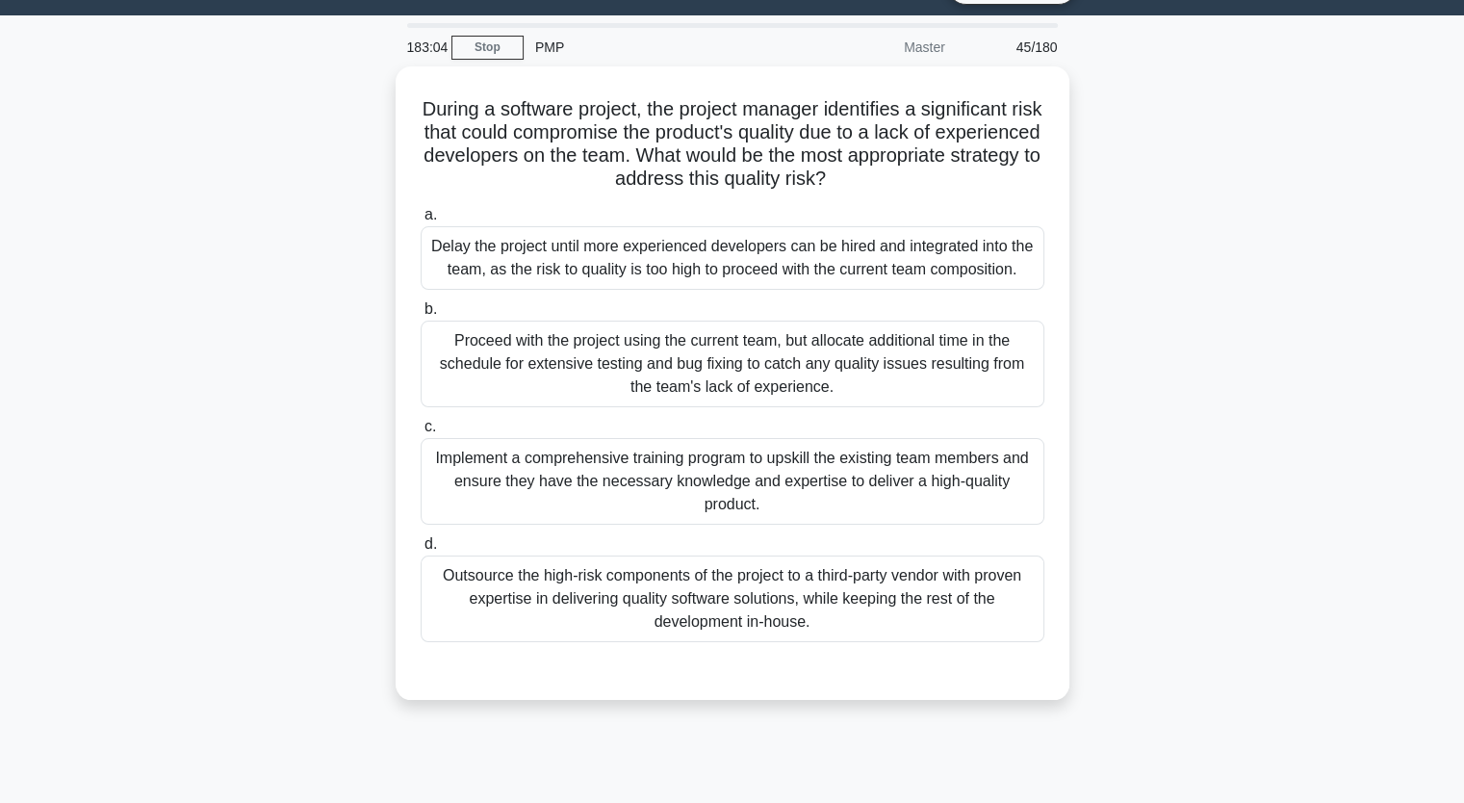
scroll to position [0, 0]
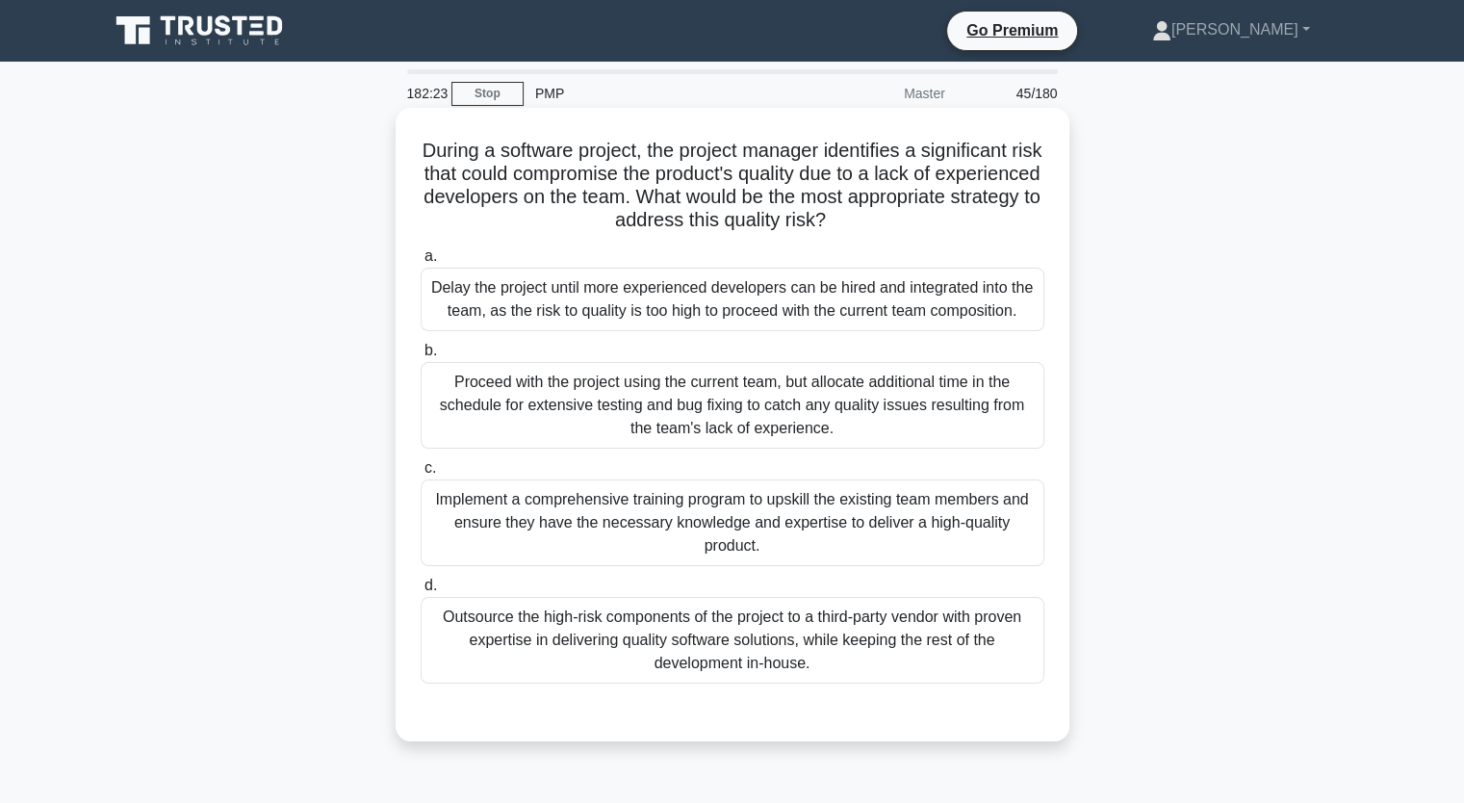
click at [844, 521] on div "Implement a comprehensive training program to upskill the existing team members…" at bounding box center [733, 522] width 624 height 87
click at [421, 475] on input "c. Implement a comprehensive training program to upskill the existing team memb…" at bounding box center [421, 468] width 0 height 13
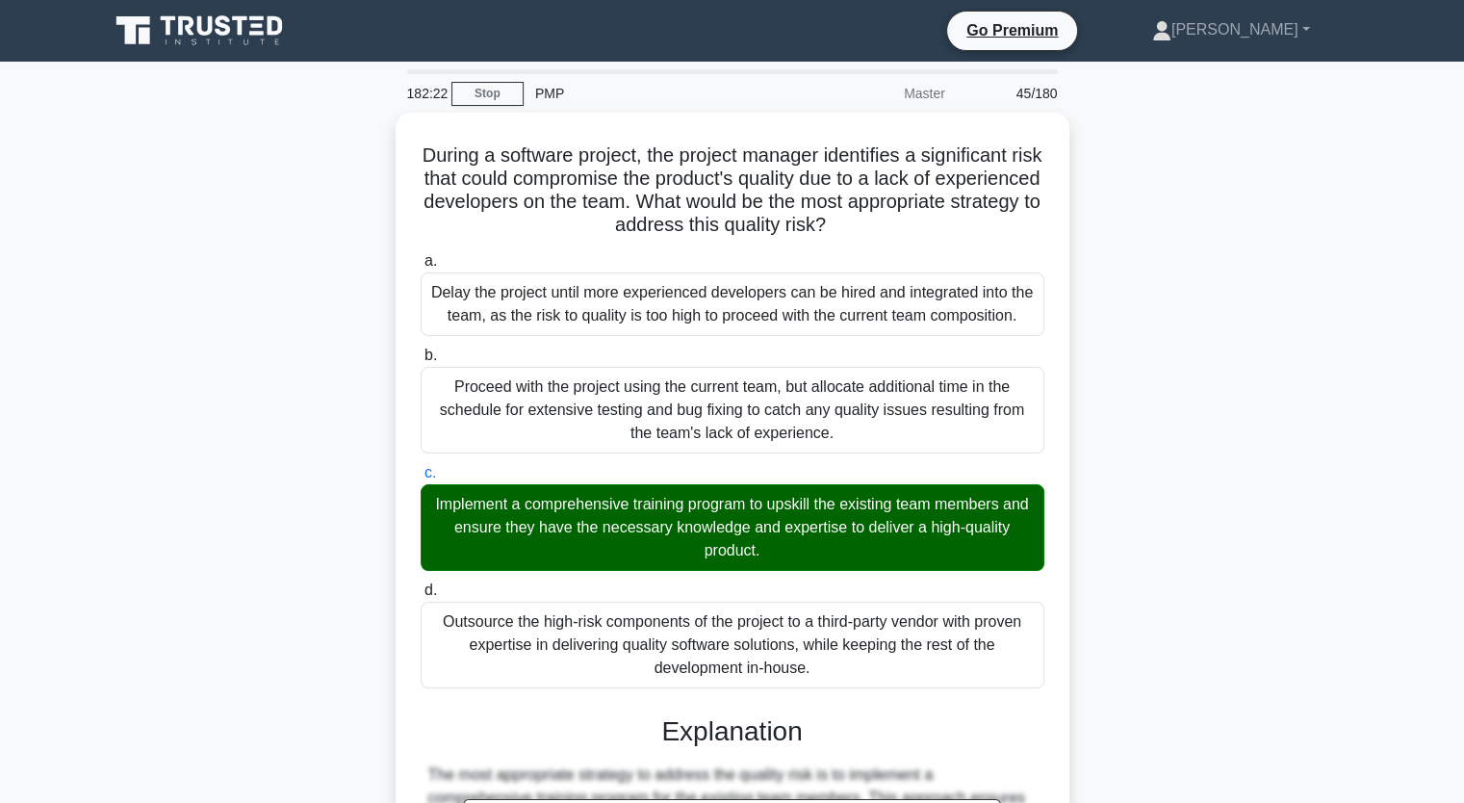
scroll to position [614, 0]
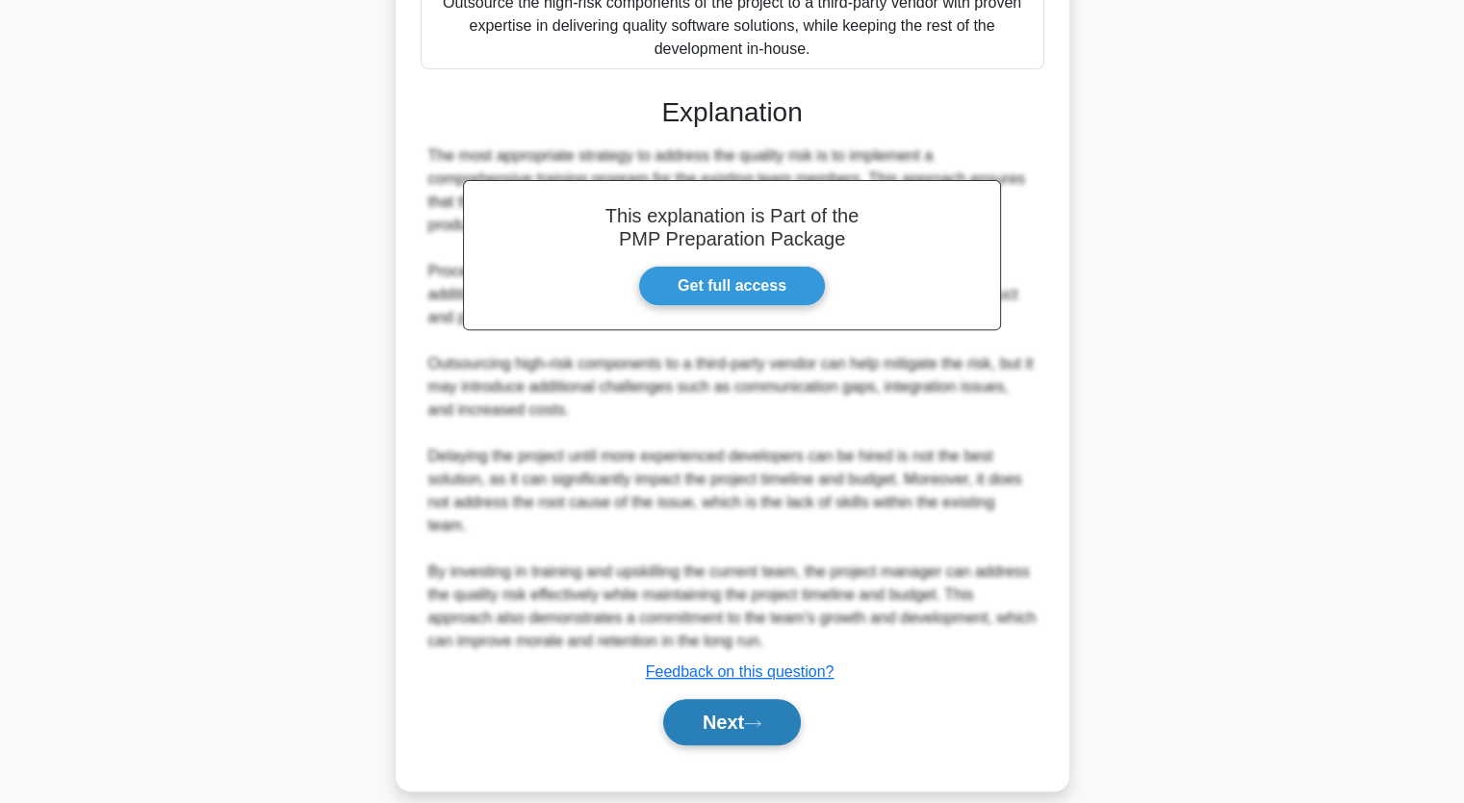
click at [675, 699] on button "Next" at bounding box center [732, 722] width 138 height 46
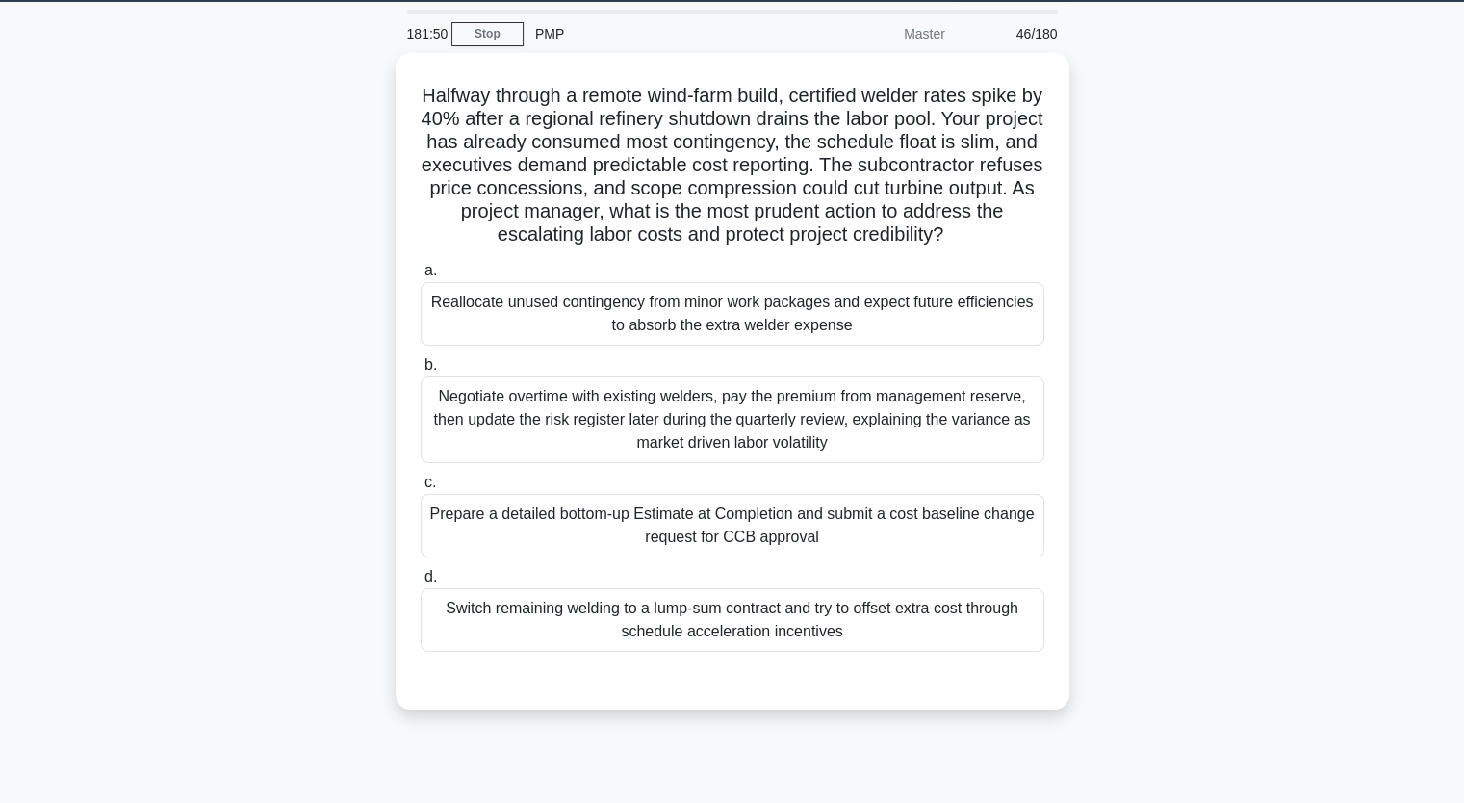
scroll to position [62, 0]
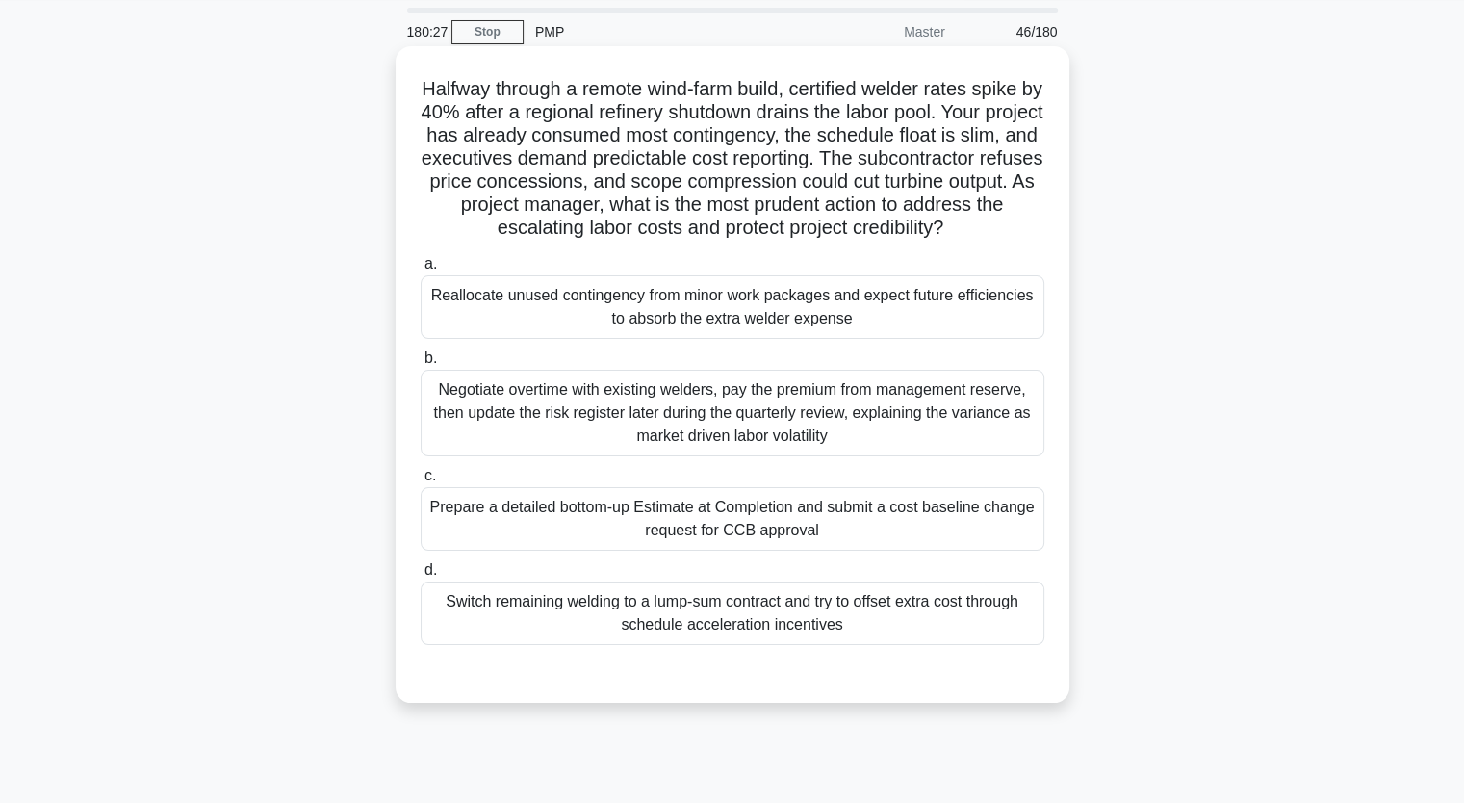
click at [585, 539] on div "Prepare a detailed bottom-up Estimate at Completion and submit a cost baseline …" at bounding box center [733, 519] width 624 height 64
click at [421, 482] on input "c. Prepare a detailed bottom-up Estimate at Completion and submit a cost baseli…" at bounding box center [421, 476] width 0 height 13
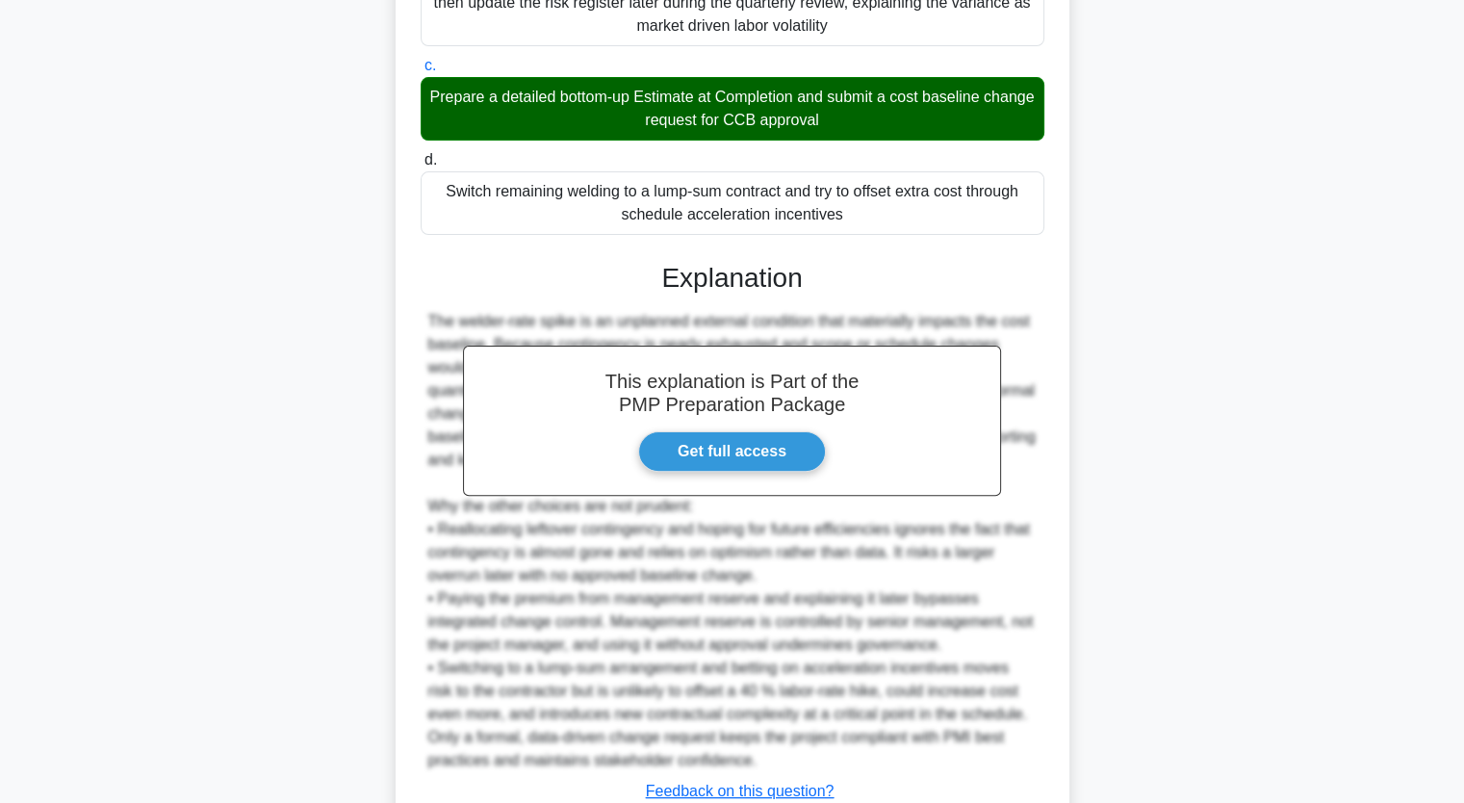
scroll to position [637, 0]
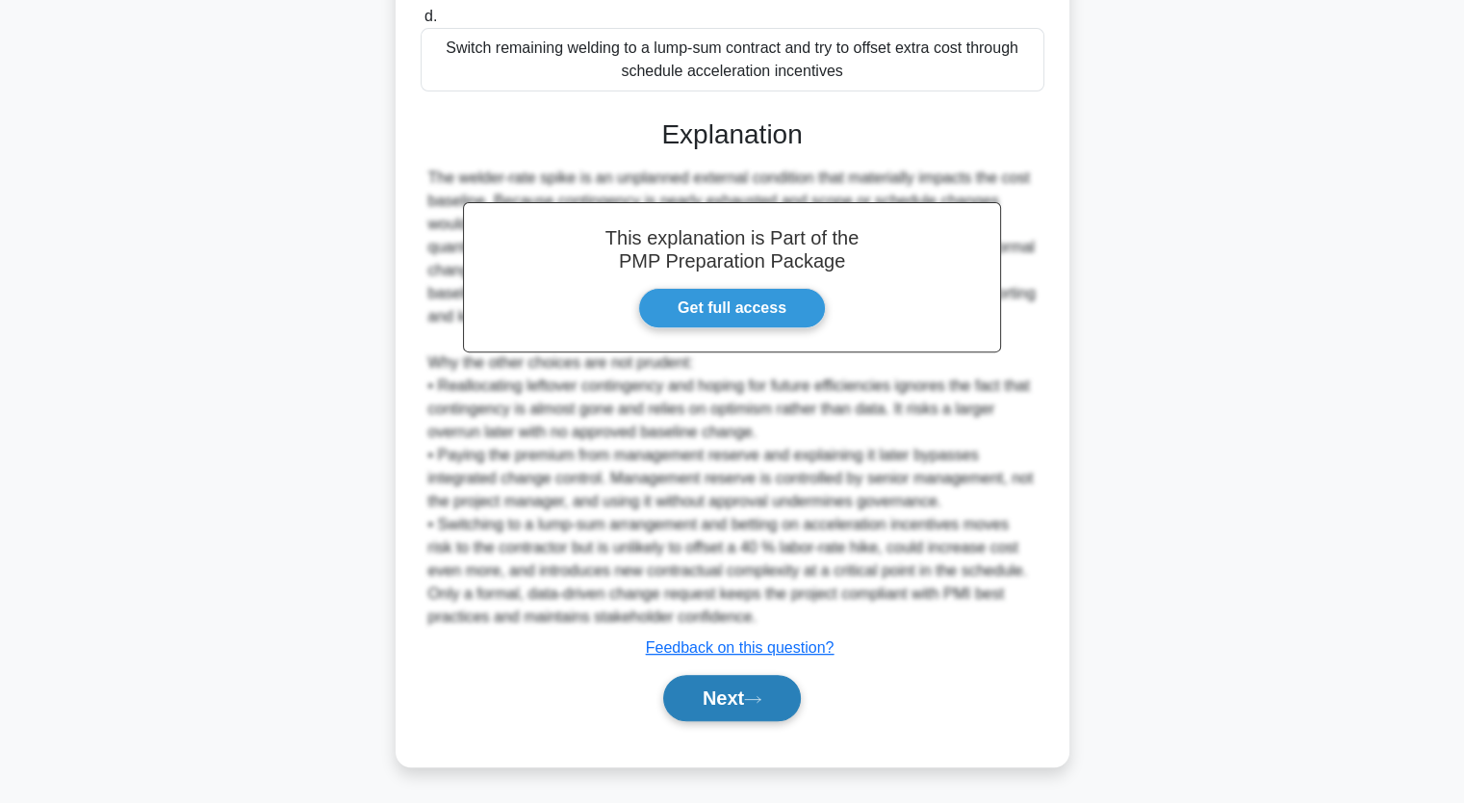
click at [748, 706] on button "Next" at bounding box center [732, 698] width 138 height 46
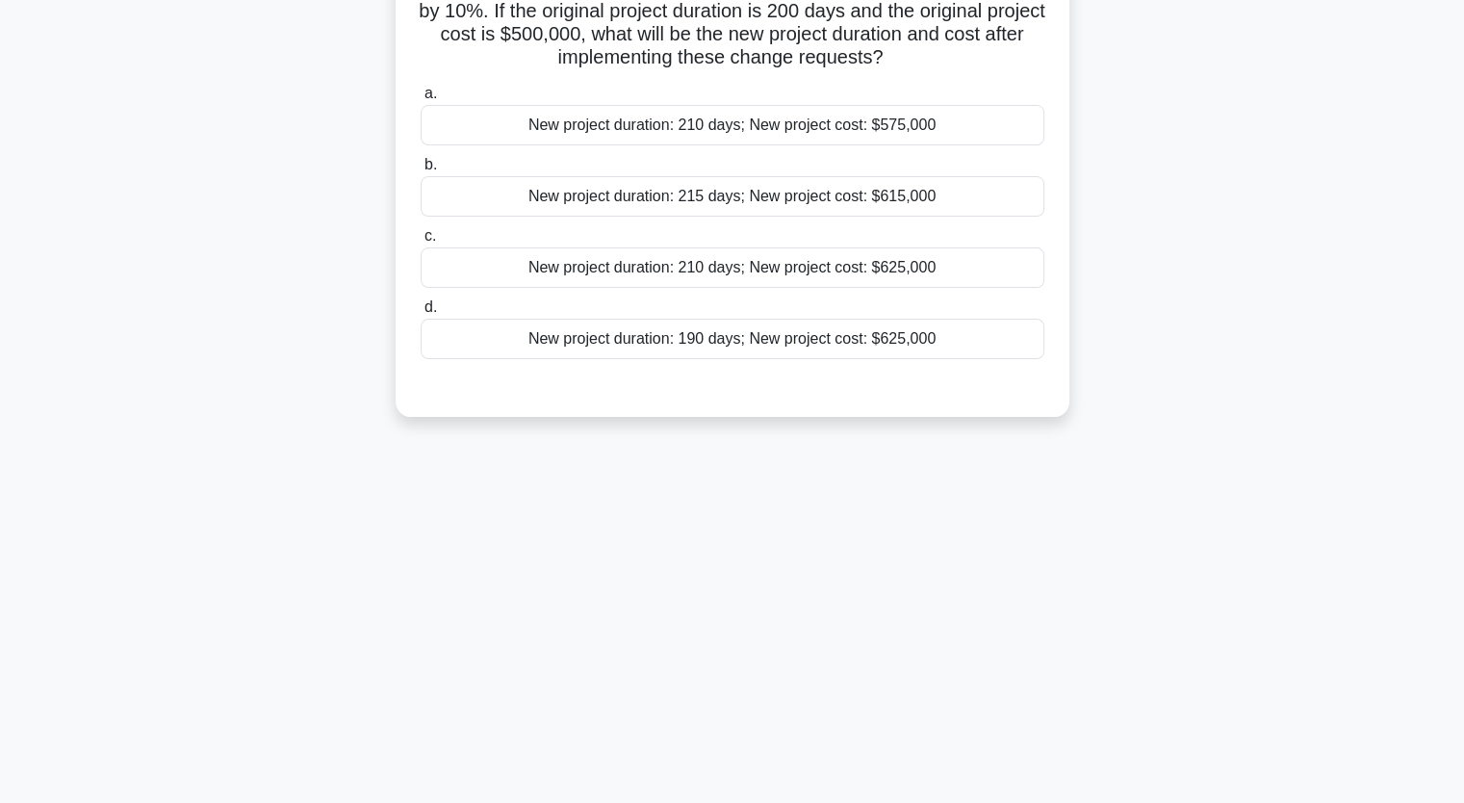
scroll to position [0, 0]
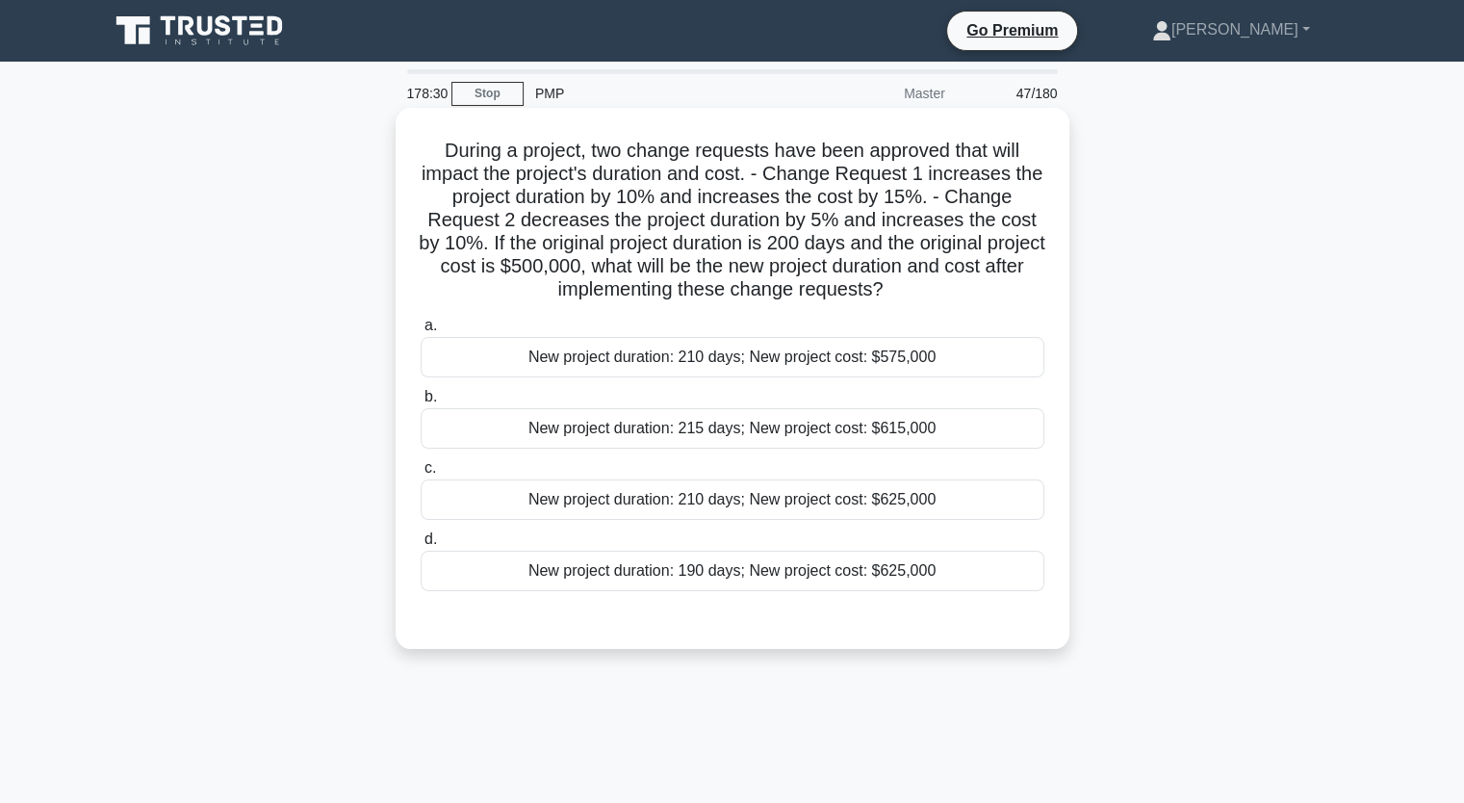
click at [640, 222] on h5 "During a project, two change requests have been approved that will impact the p…" at bounding box center [733, 221] width 628 height 164
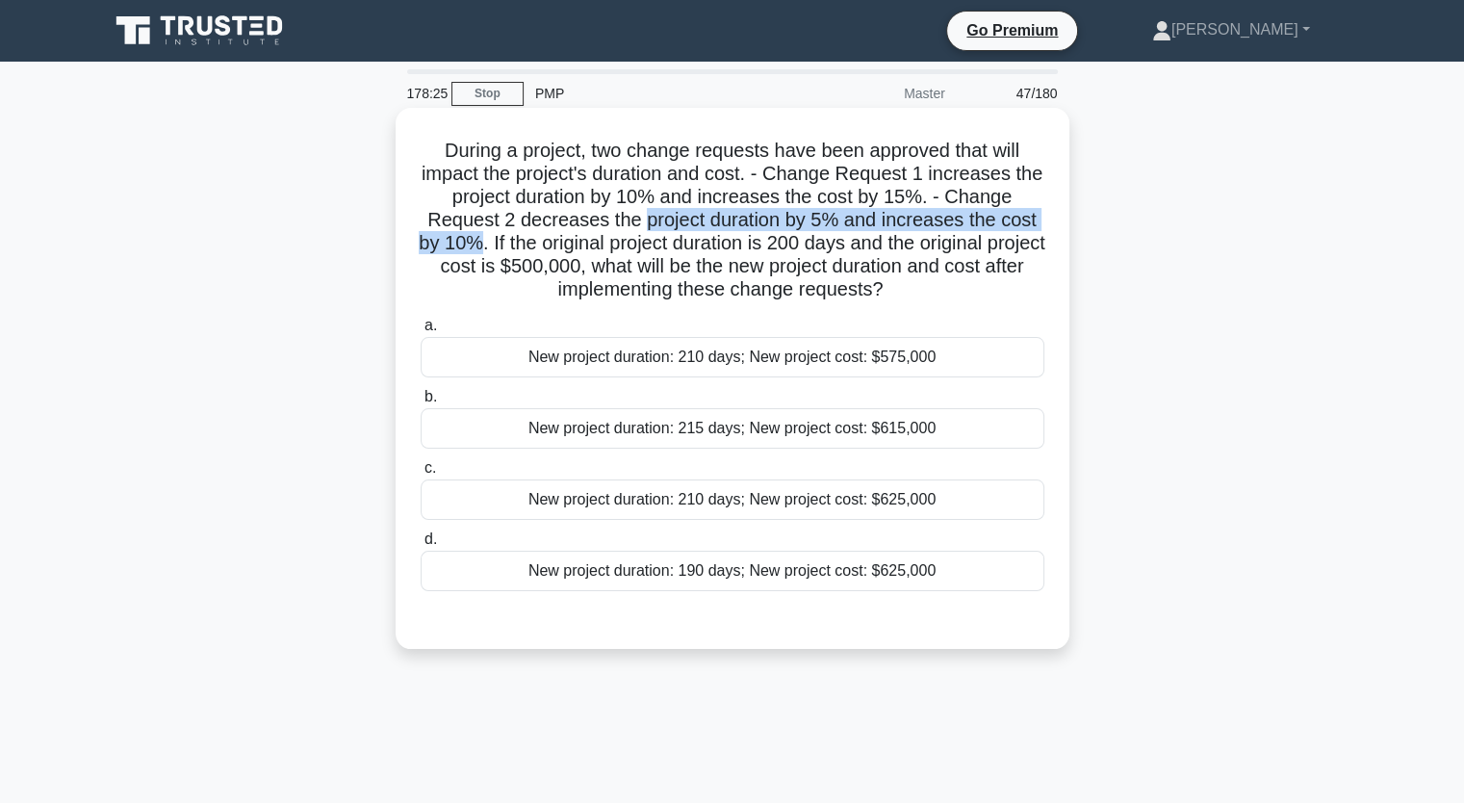
drag, startPoint x: 640, startPoint y: 222, endPoint x: 492, endPoint y: 241, distance: 149.4
click at [492, 241] on h5 "During a project, two change requests have been approved that will impact the p…" at bounding box center [733, 221] width 628 height 164
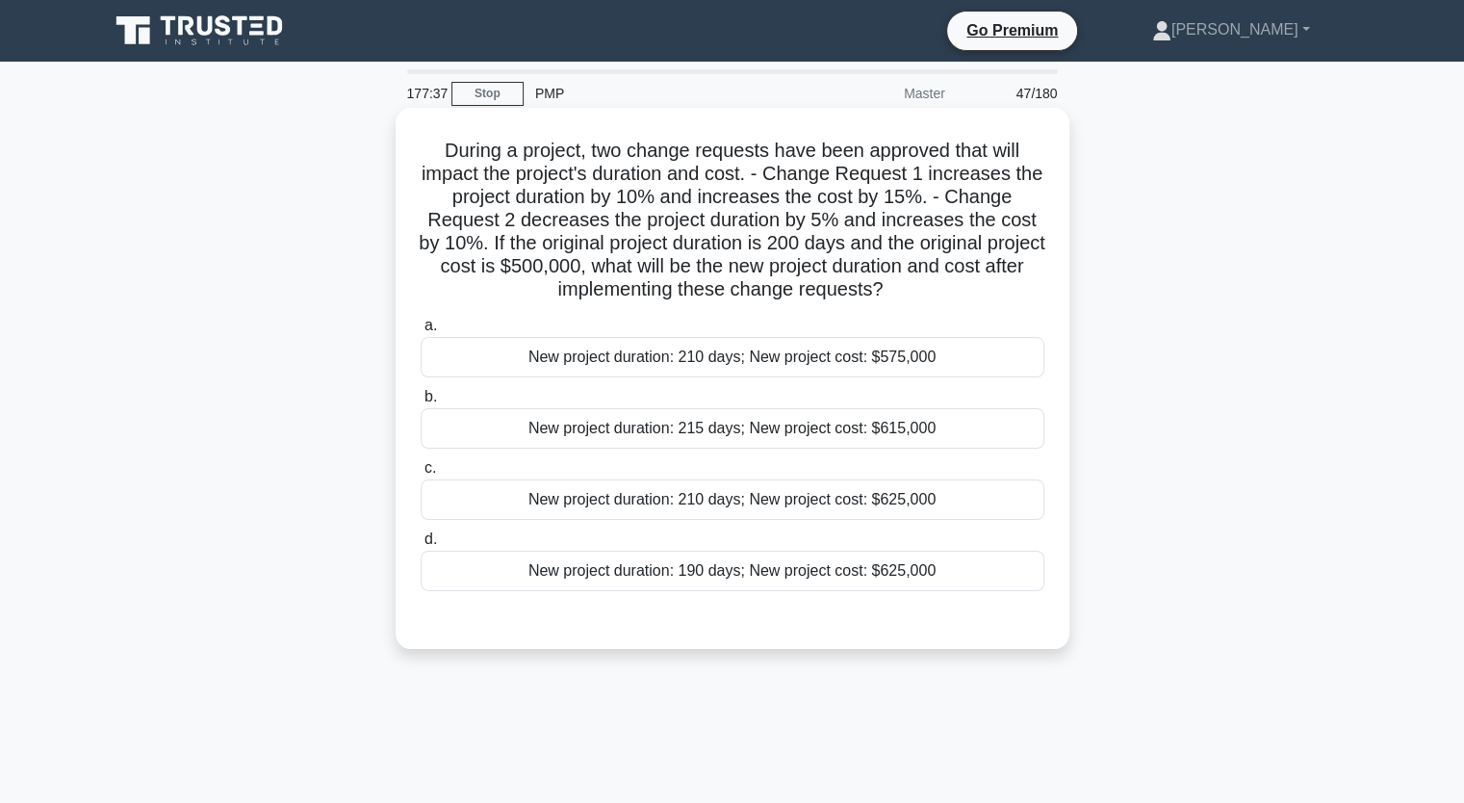
click at [955, 508] on div "New project duration: 210 days; New project cost: $625,000" at bounding box center [733, 499] width 624 height 40
click at [421, 475] on input "c. New project duration: 210 days; New project cost: $625,000" at bounding box center [421, 468] width 0 height 13
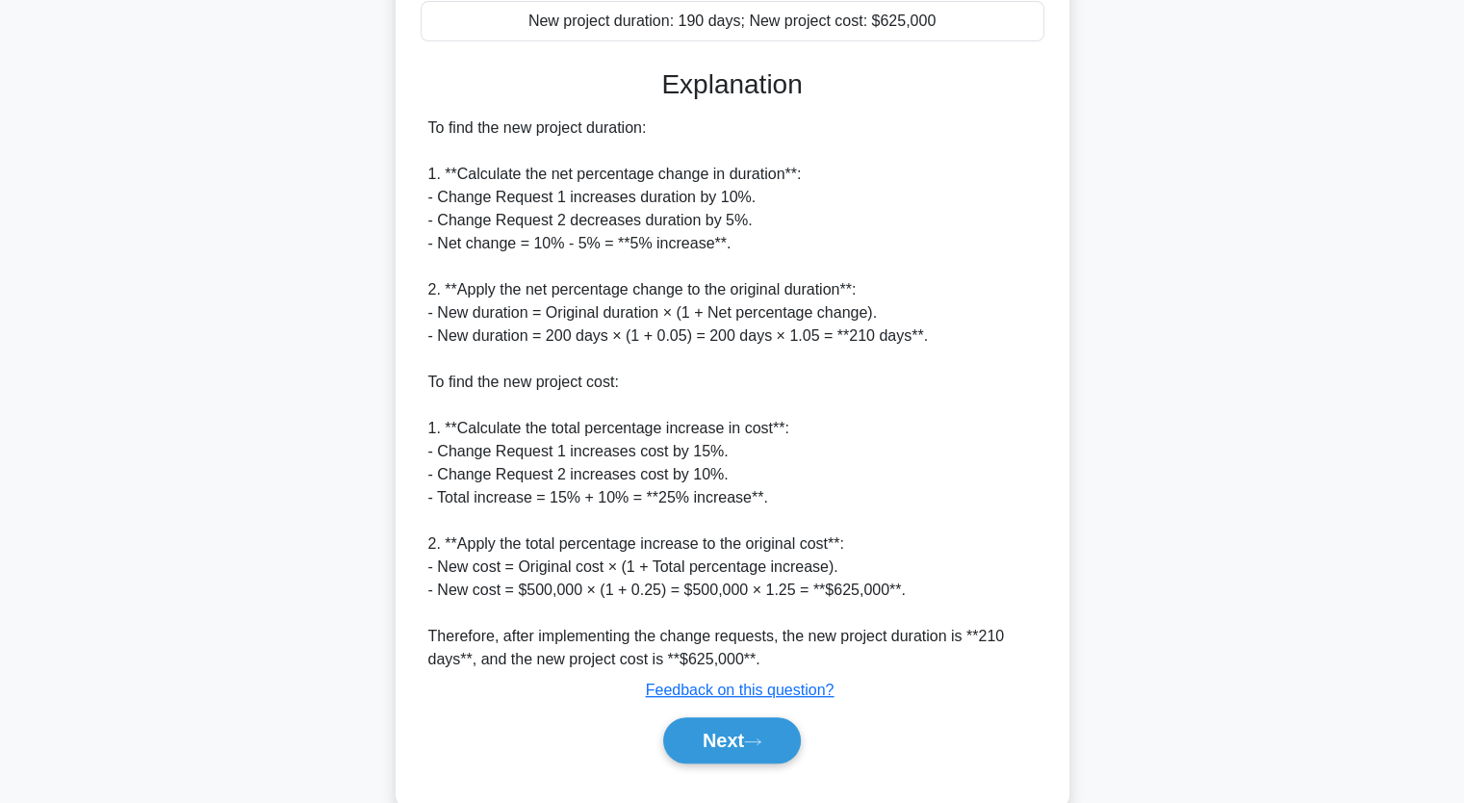
scroll to position [591, 0]
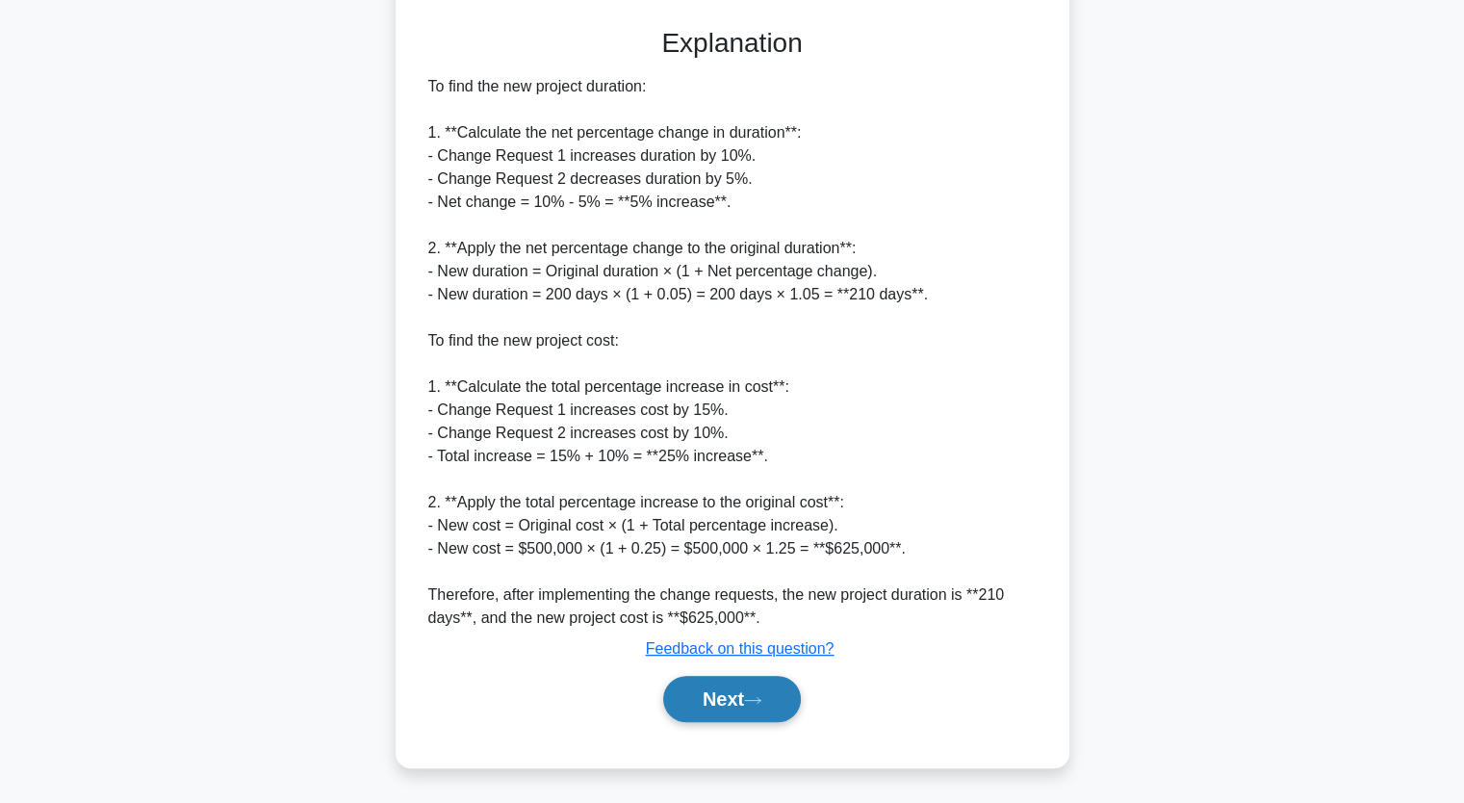
click at [724, 703] on button "Next" at bounding box center [732, 699] width 138 height 46
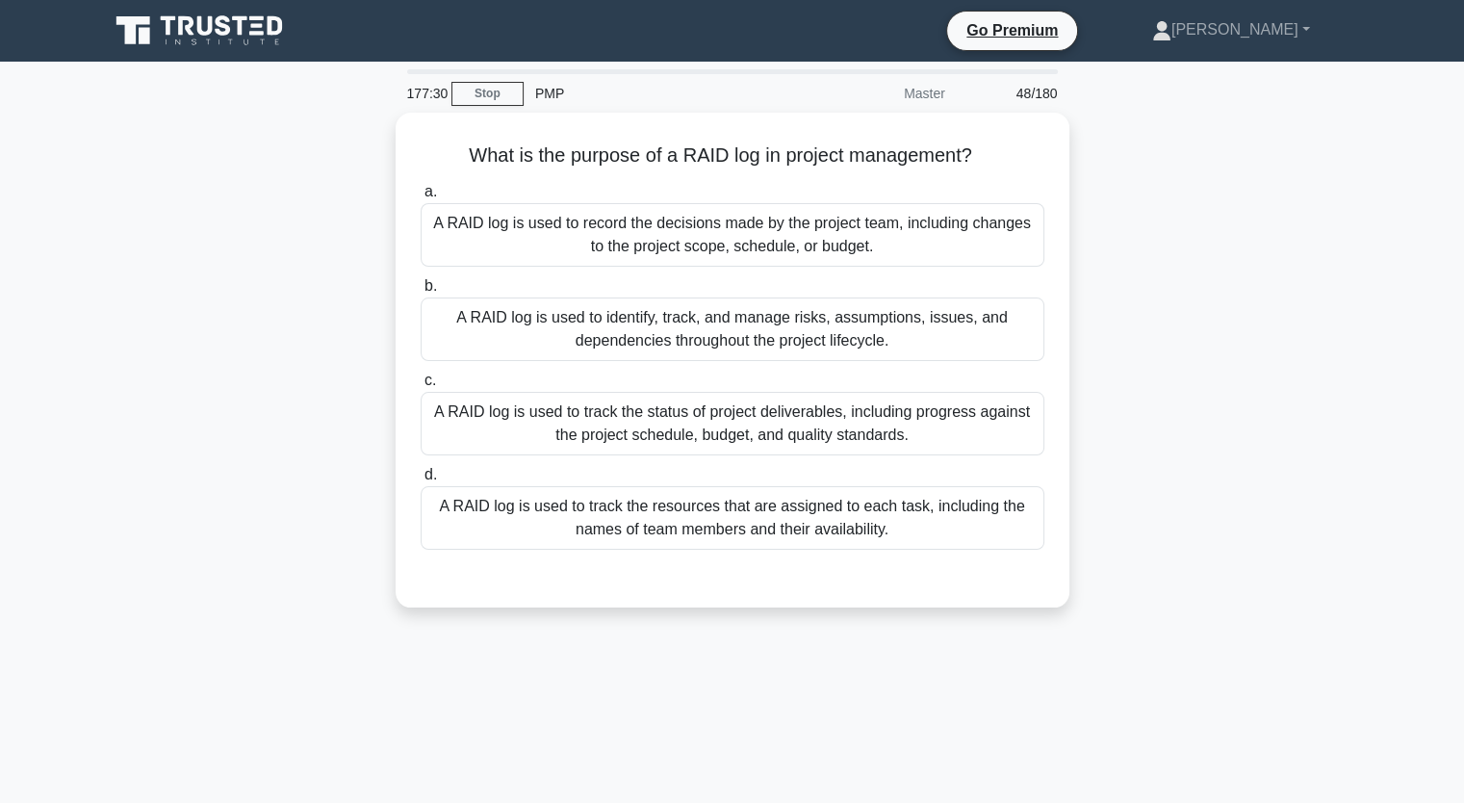
scroll to position [4, 0]
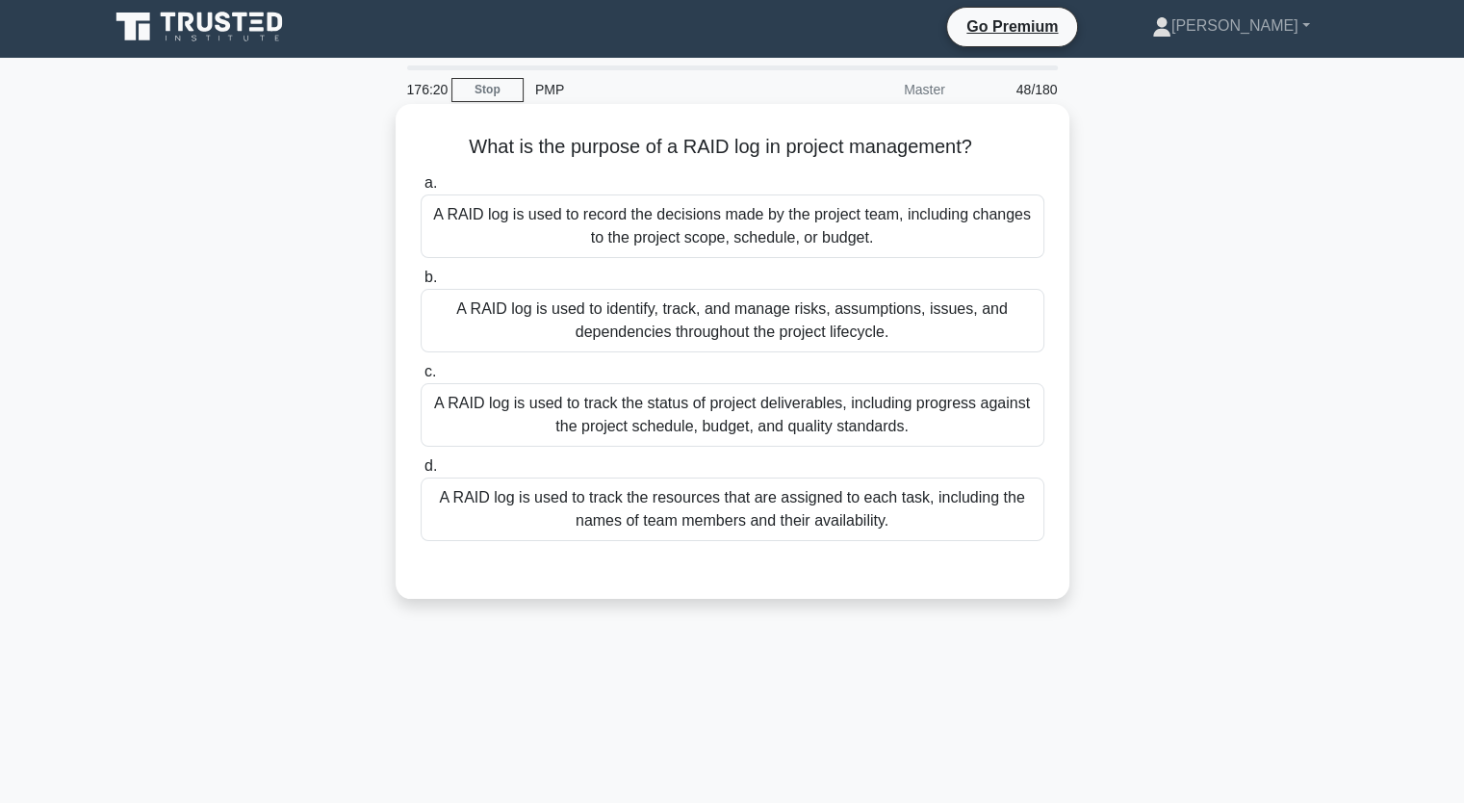
click at [669, 503] on div "A RAID log is used to track the resources that are assigned to each task, inclu…" at bounding box center [733, 510] width 624 height 64
click at [421, 473] on input "d. A RAID log is used to track the resources that are assigned to each task, in…" at bounding box center [421, 466] width 0 height 13
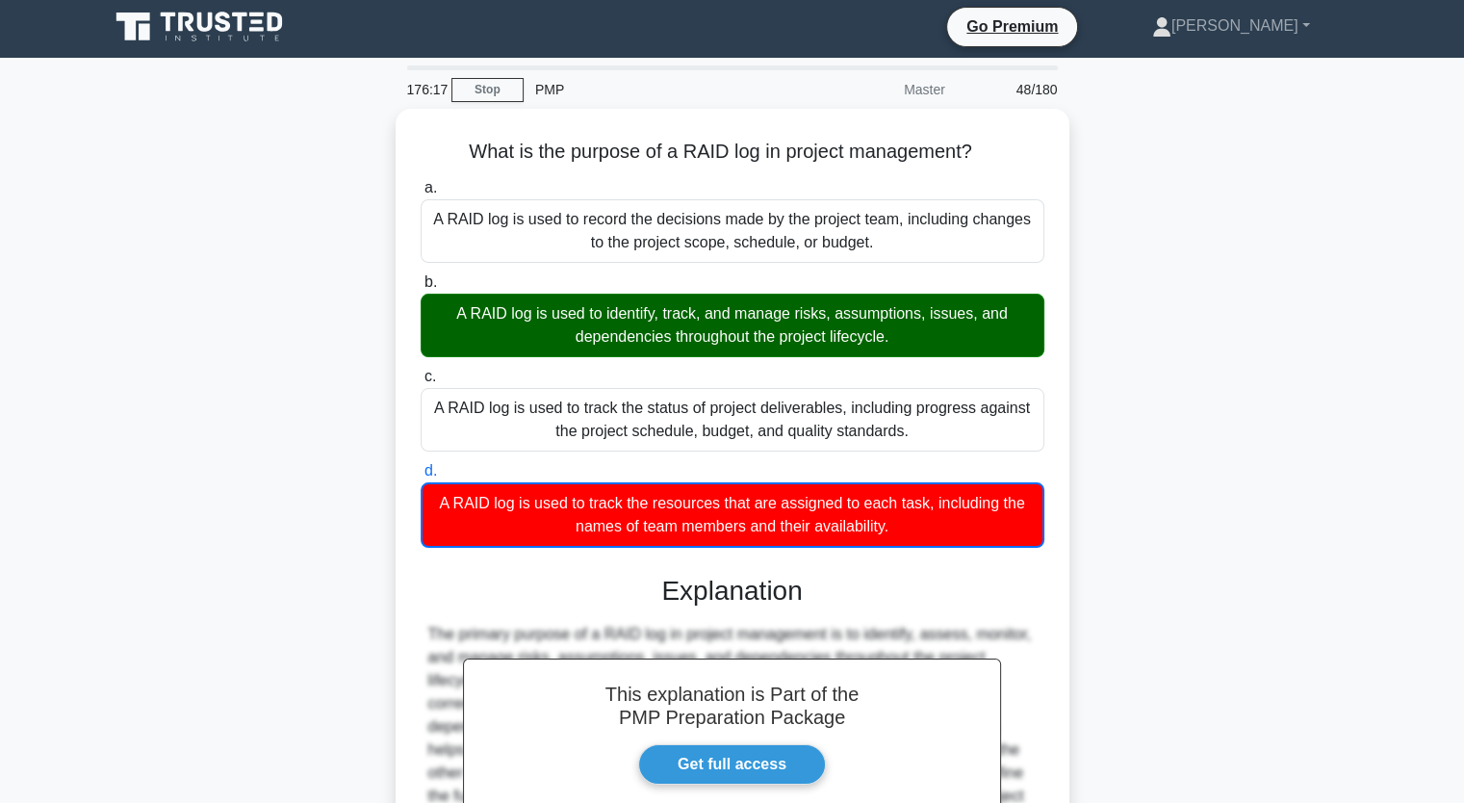
scroll to position [238, 0]
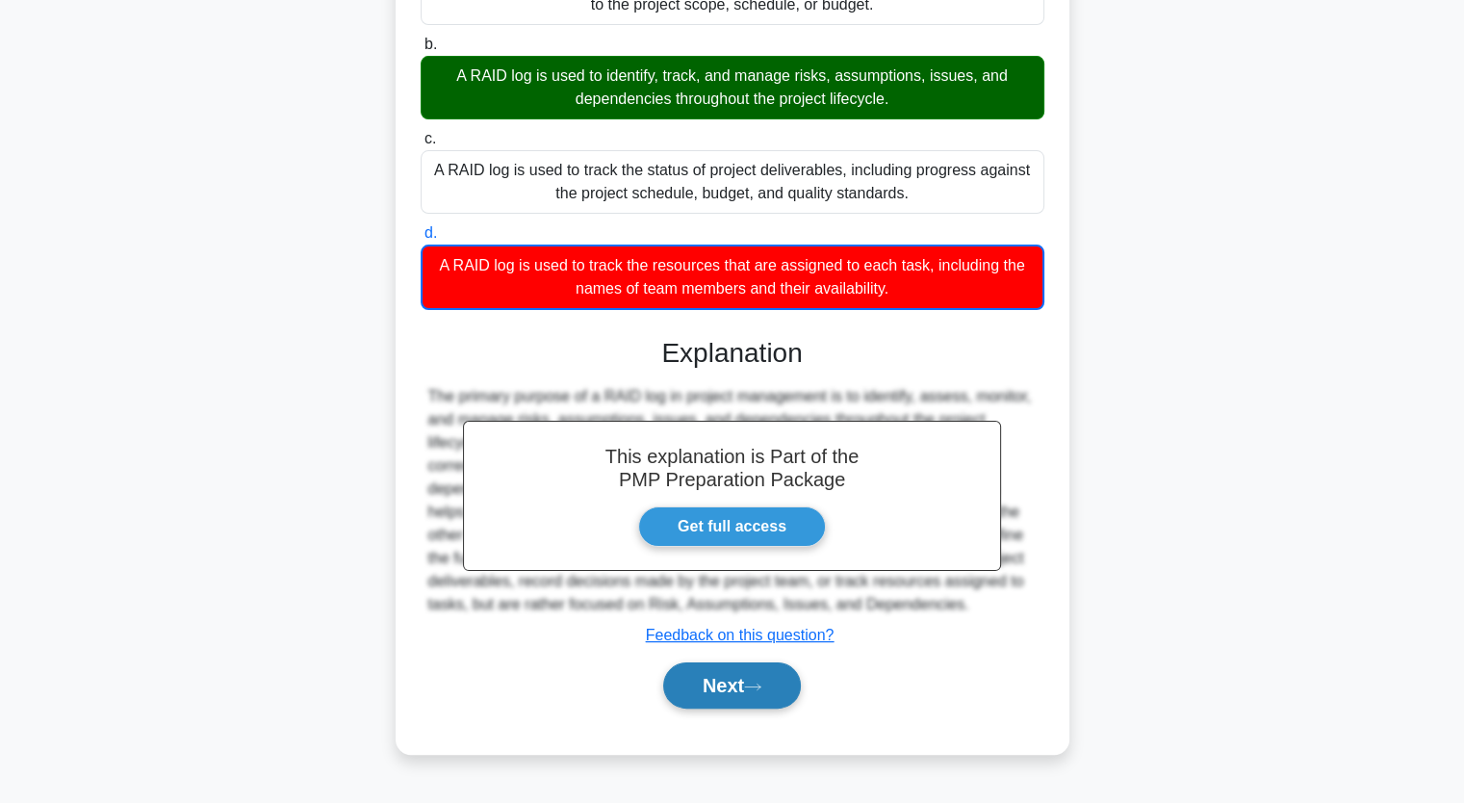
click at [778, 689] on button "Next" at bounding box center [732, 685] width 138 height 46
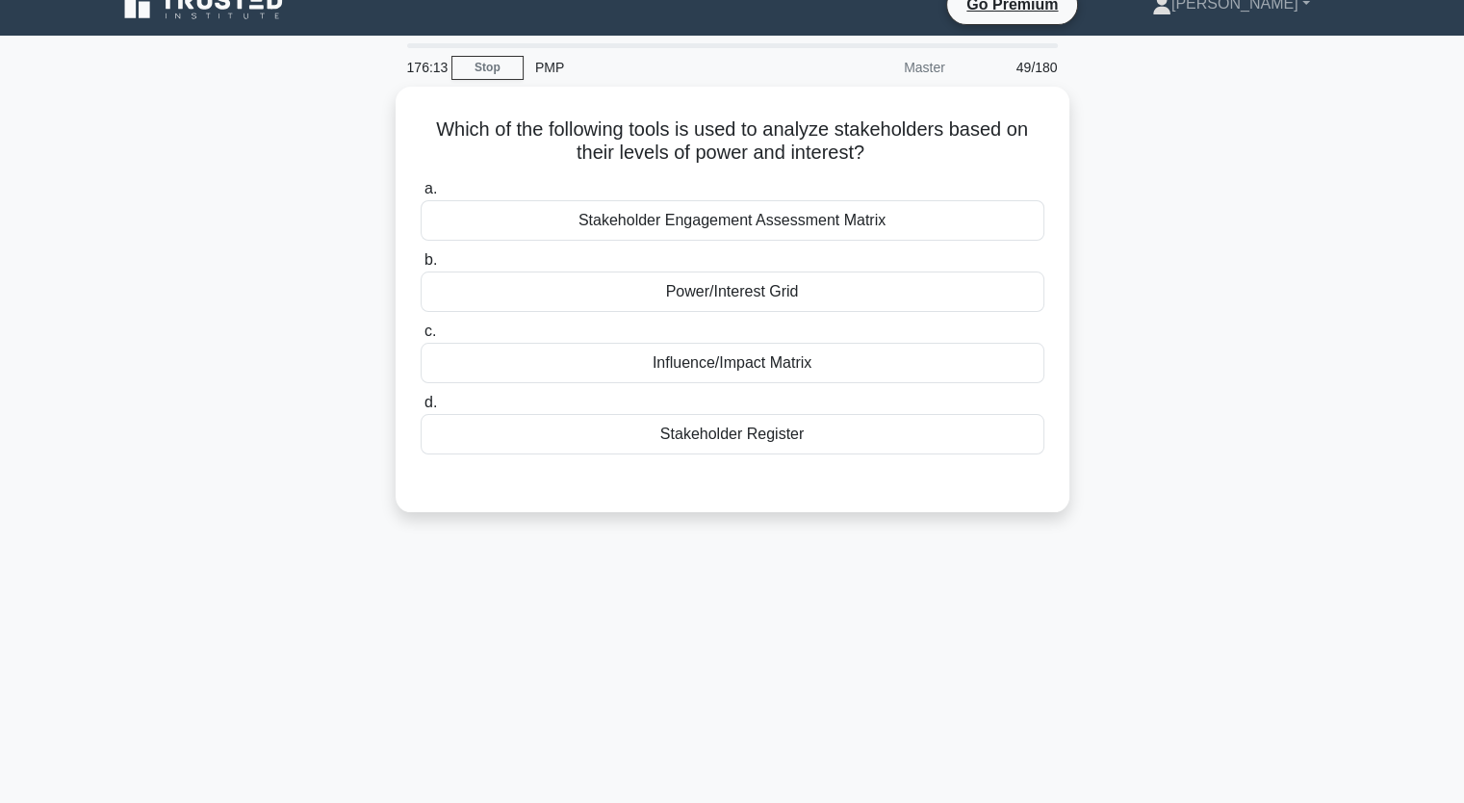
scroll to position [0, 0]
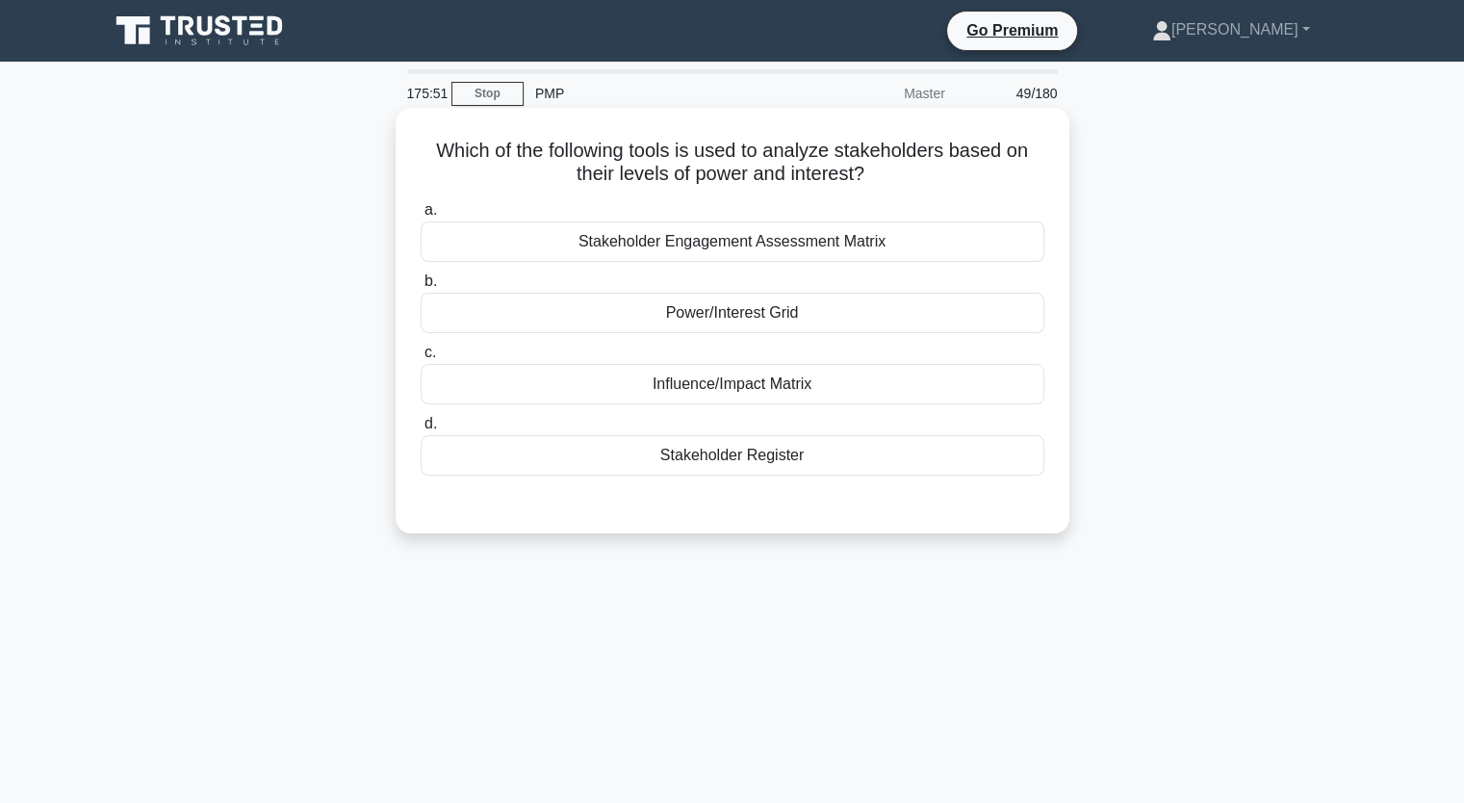
click at [870, 469] on div "Stakeholder Register" at bounding box center [733, 455] width 624 height 40
click at [421, 430] on input "d. Stakeholder Register" at bounding box center [421, 424] width 0 height 13
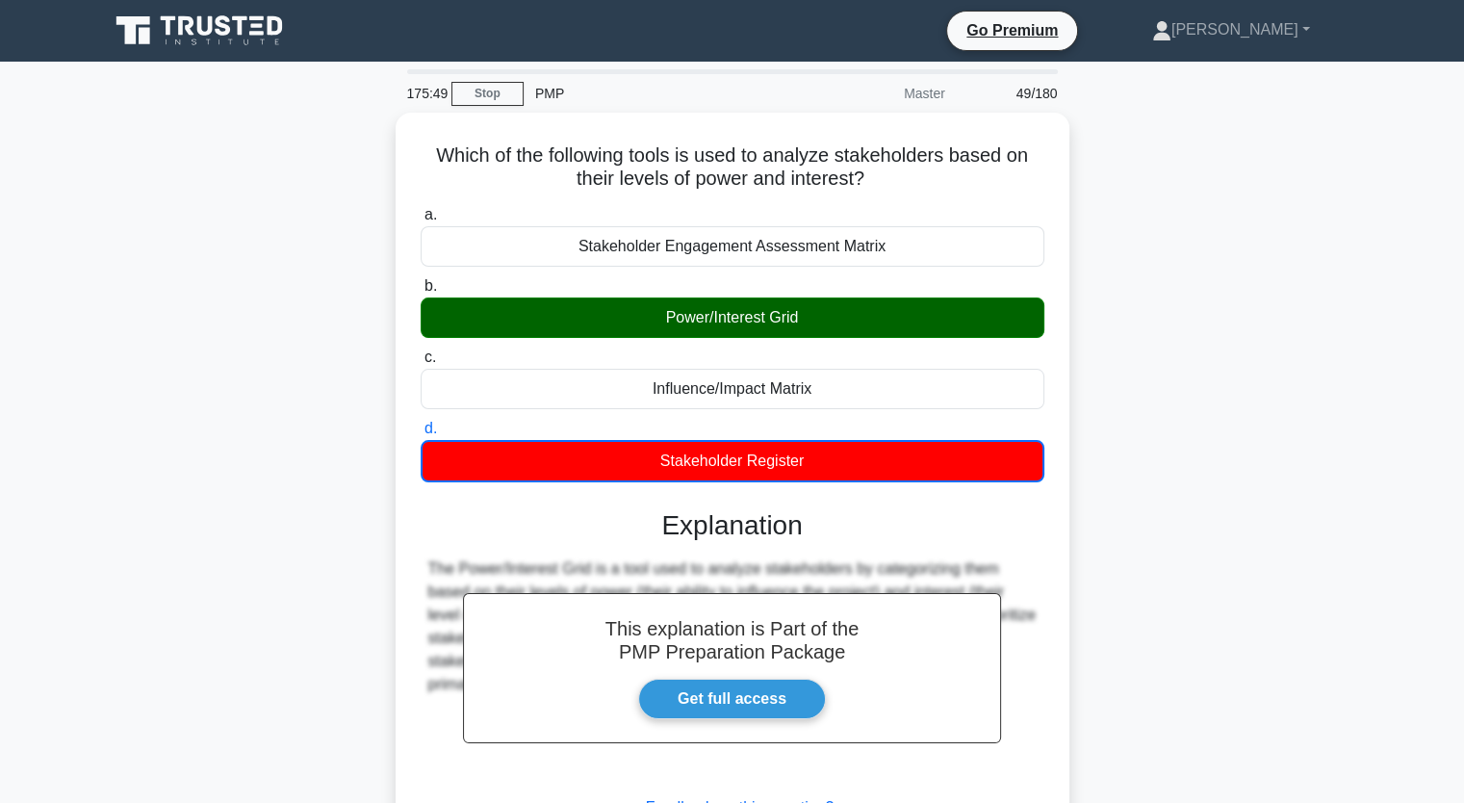
scroll to position [238, 0]
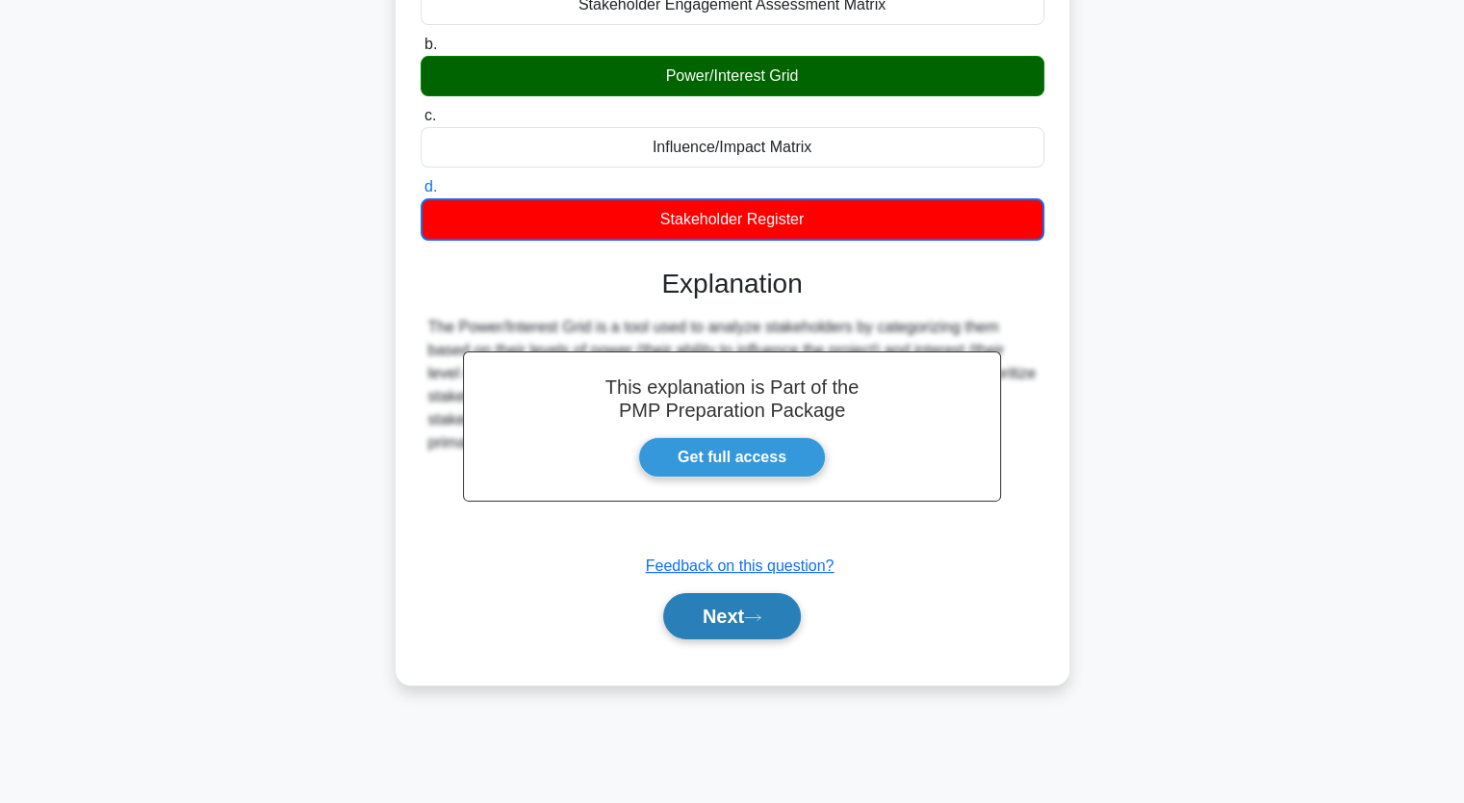
click at [747, 617] on button "Next" at bounding box center [732, 616] width 138 height 46
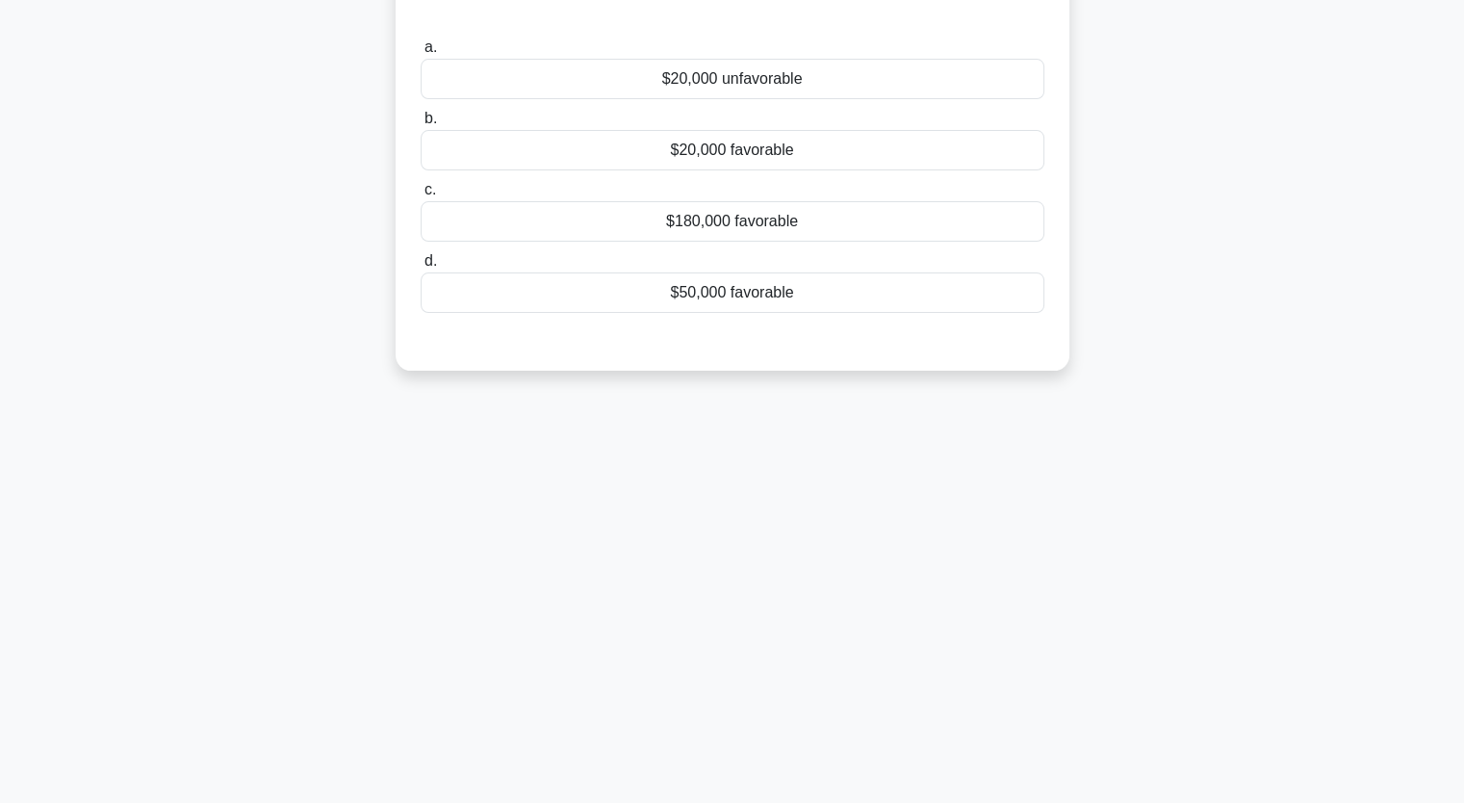
scroll to position [0, 0]
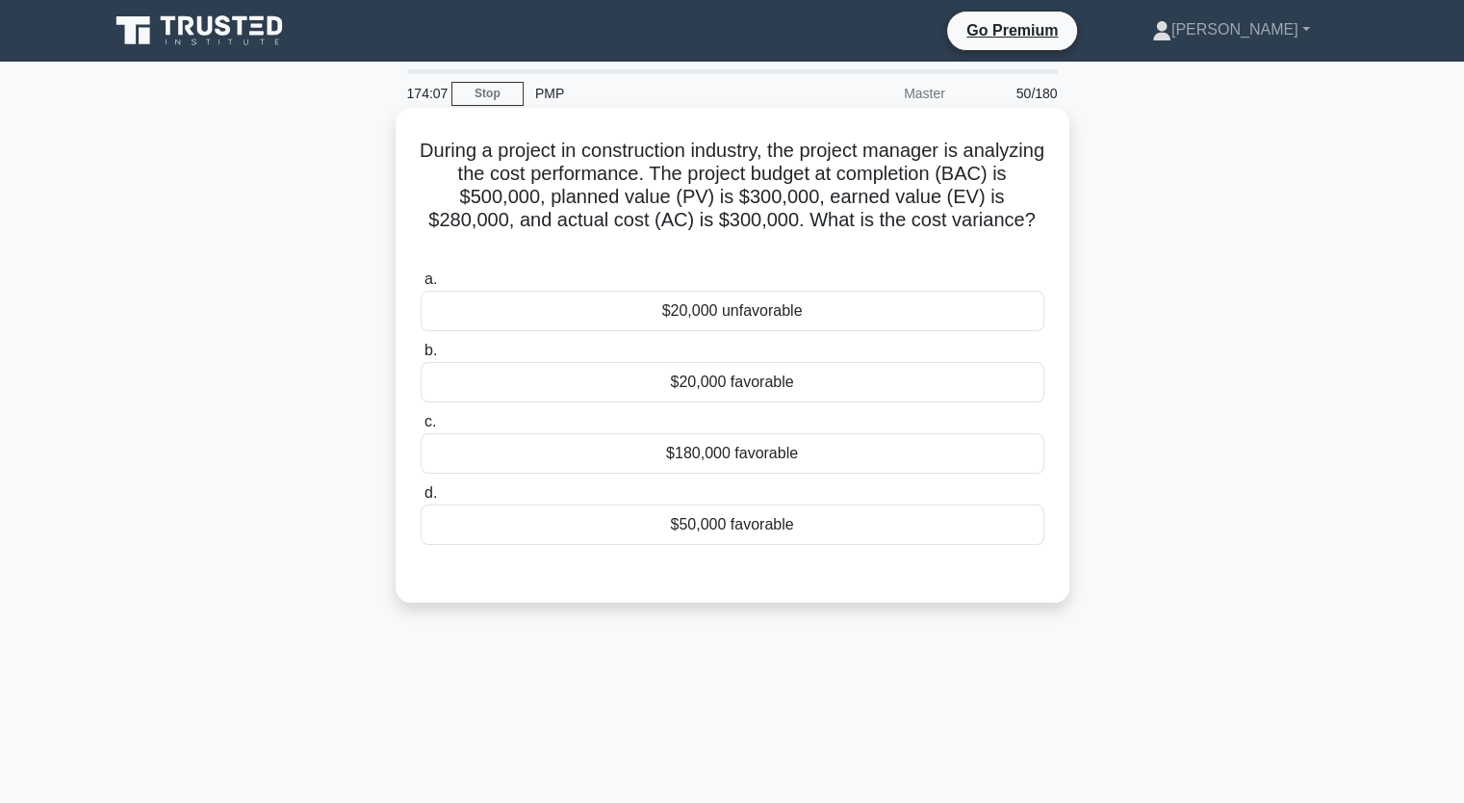
click at [727, 387] on div "$20,000 favorable" at bounding box center [733, 382] width 624 height 40
click at [421, 357] on input "b. $20,000 favorable" at bounding box center [421, 351] width 0 height 13
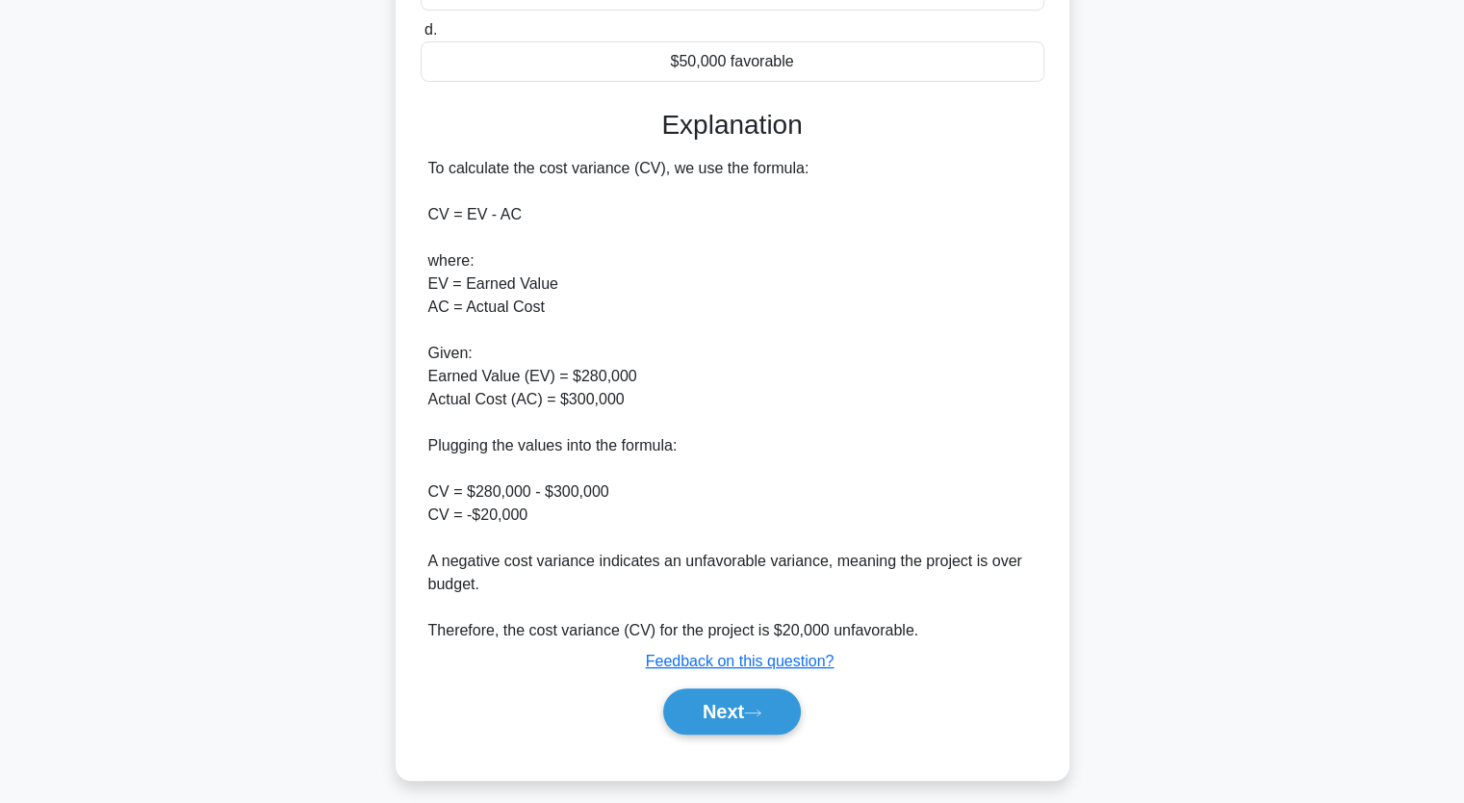
scroll to position [478, 0]
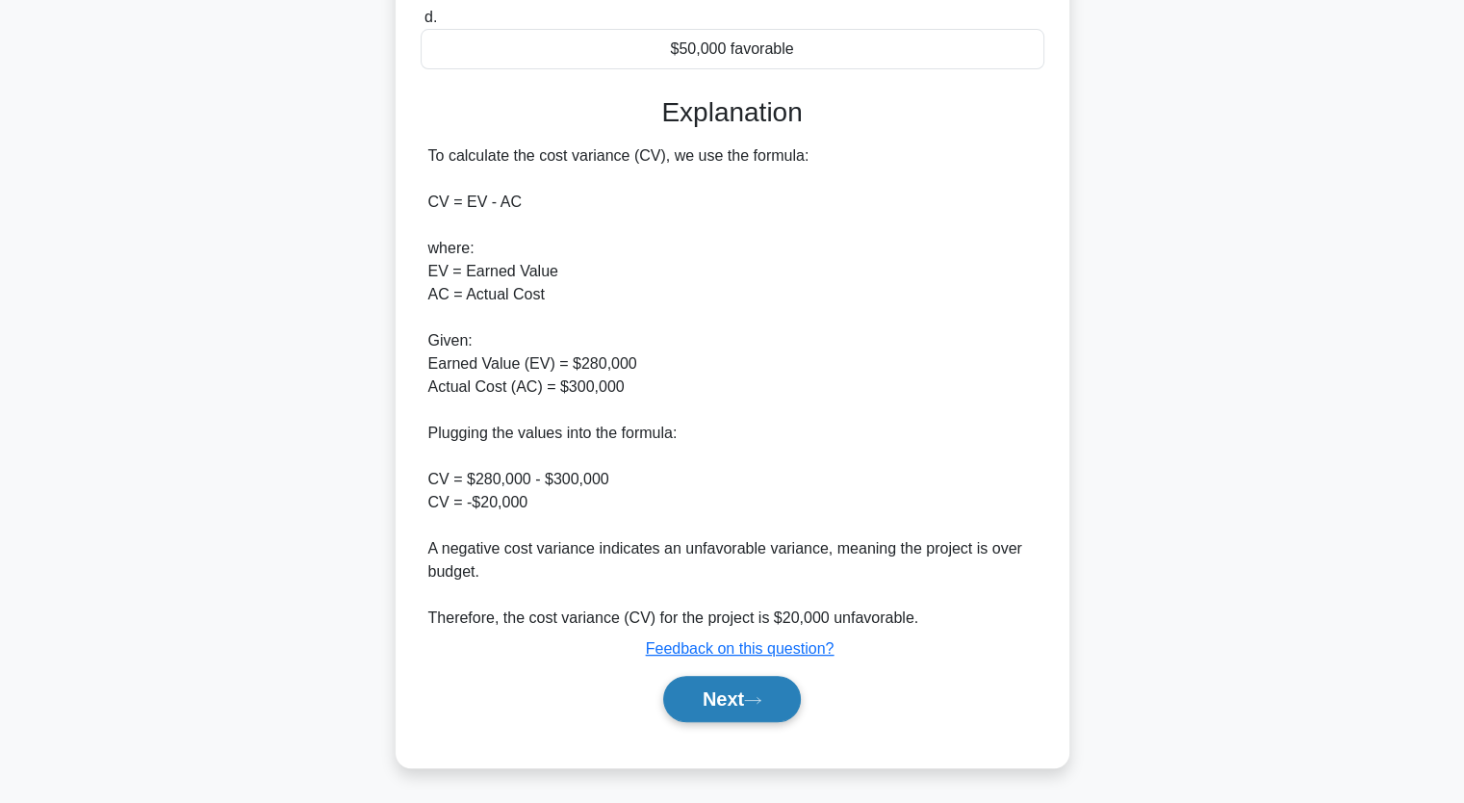
click at [733, 702] on button "Next" at bounding box center [732, 699] width 138 height 46
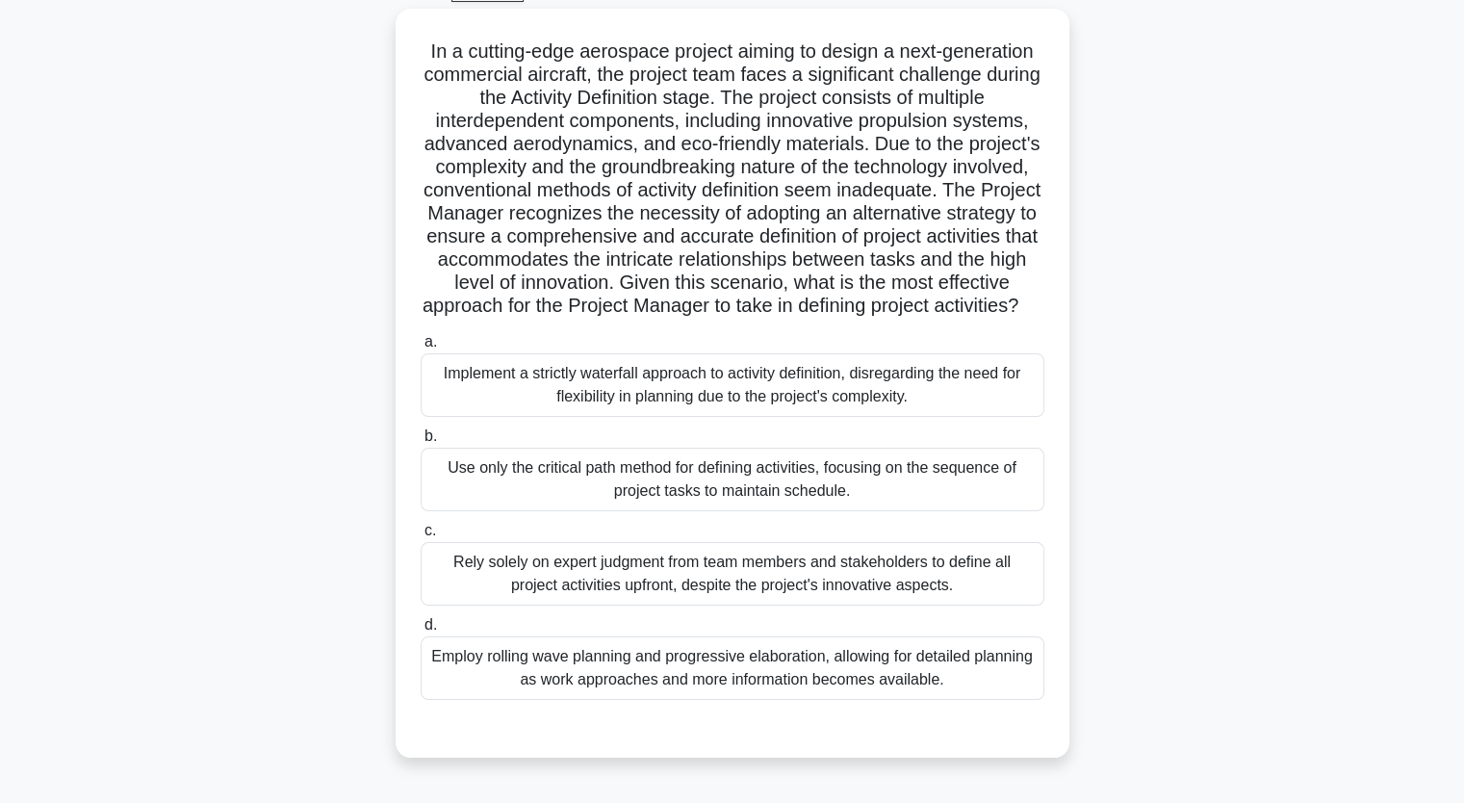
scroll to position [97, 0]
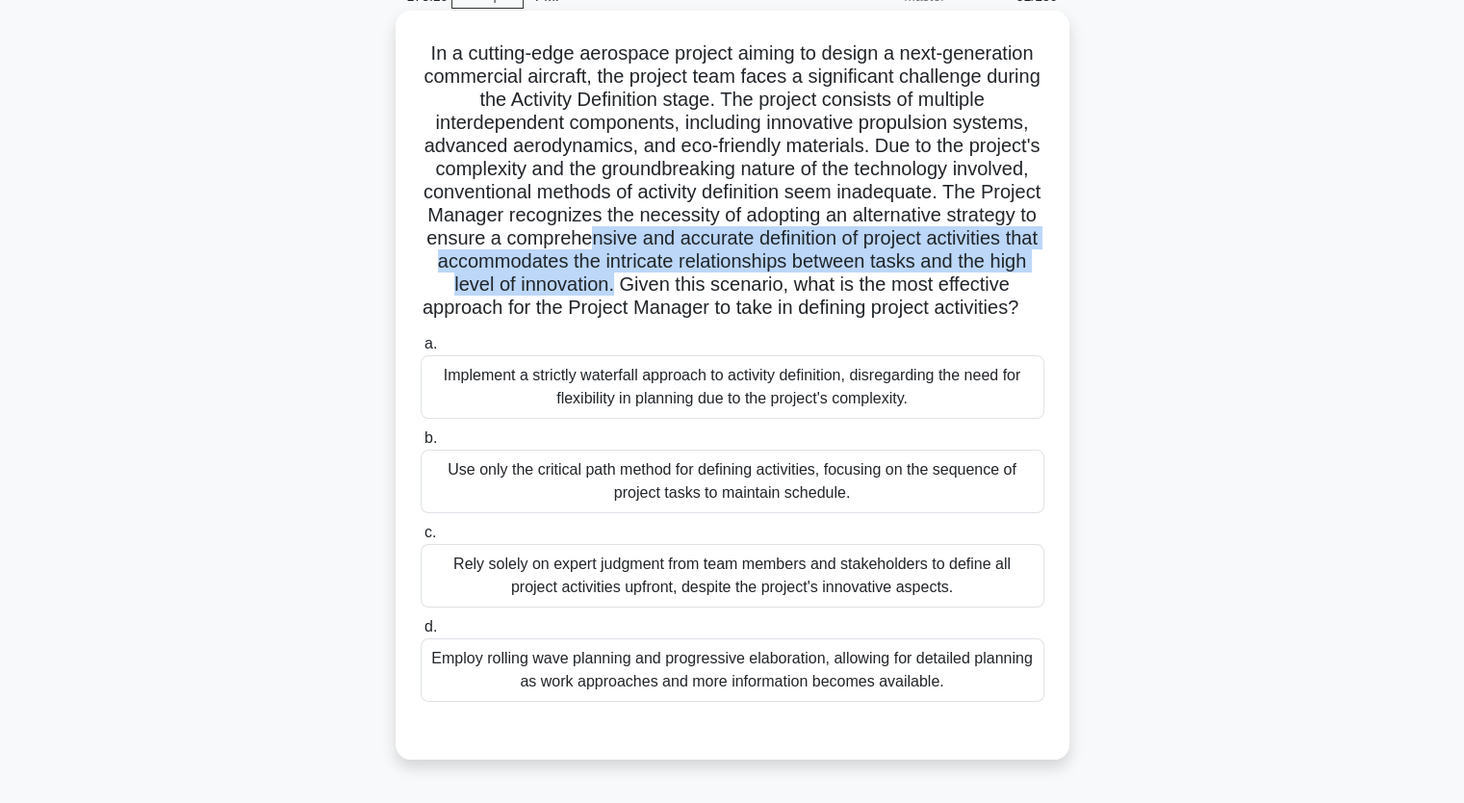
drag, startPoint x: 793, startPoint y: 242, endPoint x: 853, endPoint y: 294, distance: 79.2
click at [853, 294] on h5 "In a cutting-edge aerospace project aiming to design a next-generation commerci…" at bounding box center [733, 180] width 628 height 279
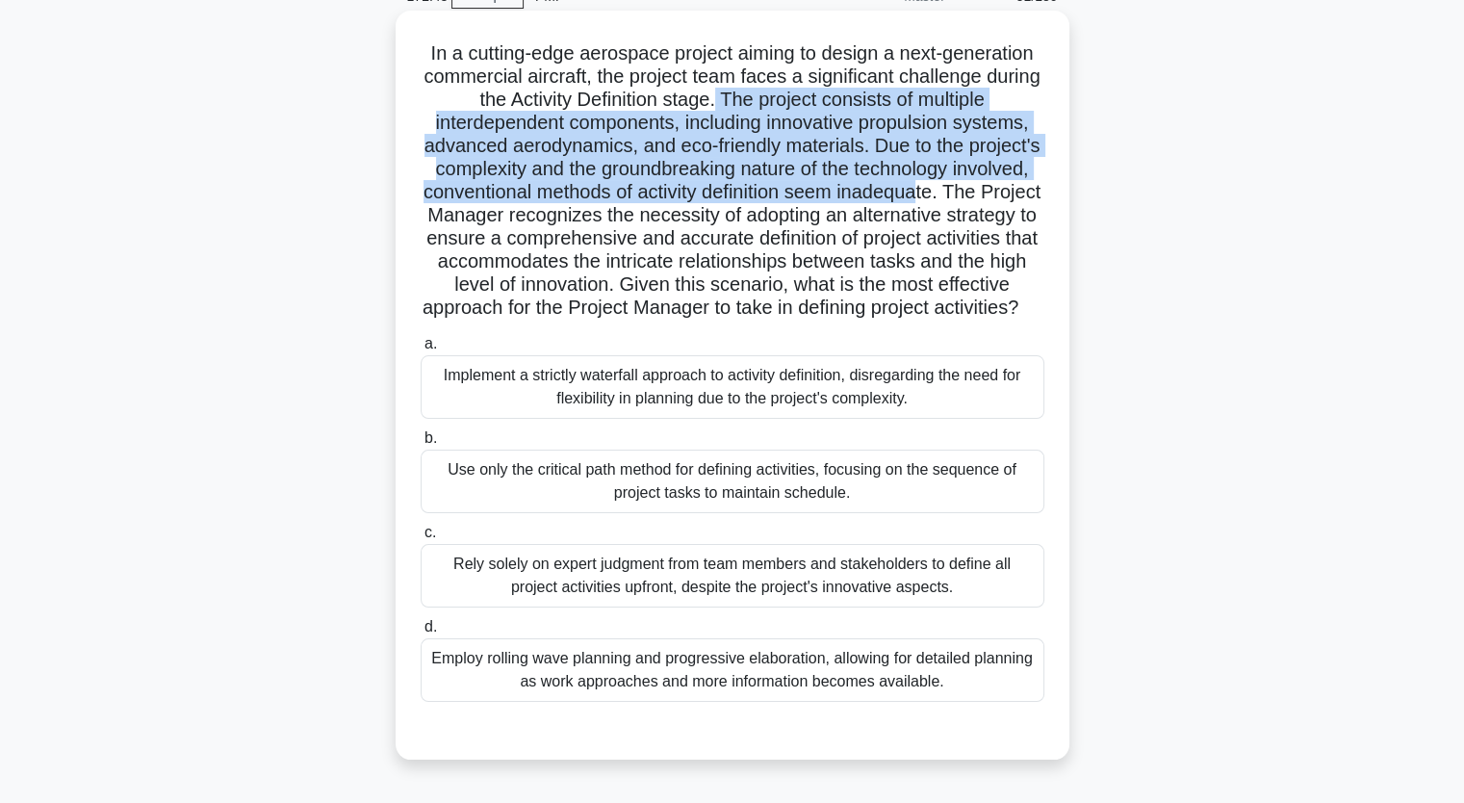
drag, startPoint x: 750, startPoint y: 93, endPoint x: 1017, endPoint y: 197, distance: 286.2
click at [1017, 197] on h5 "In a cutting-edge aerospace project aiming to design a next-generation commerci…" at bounding box center [733, 180] width 628 height 279
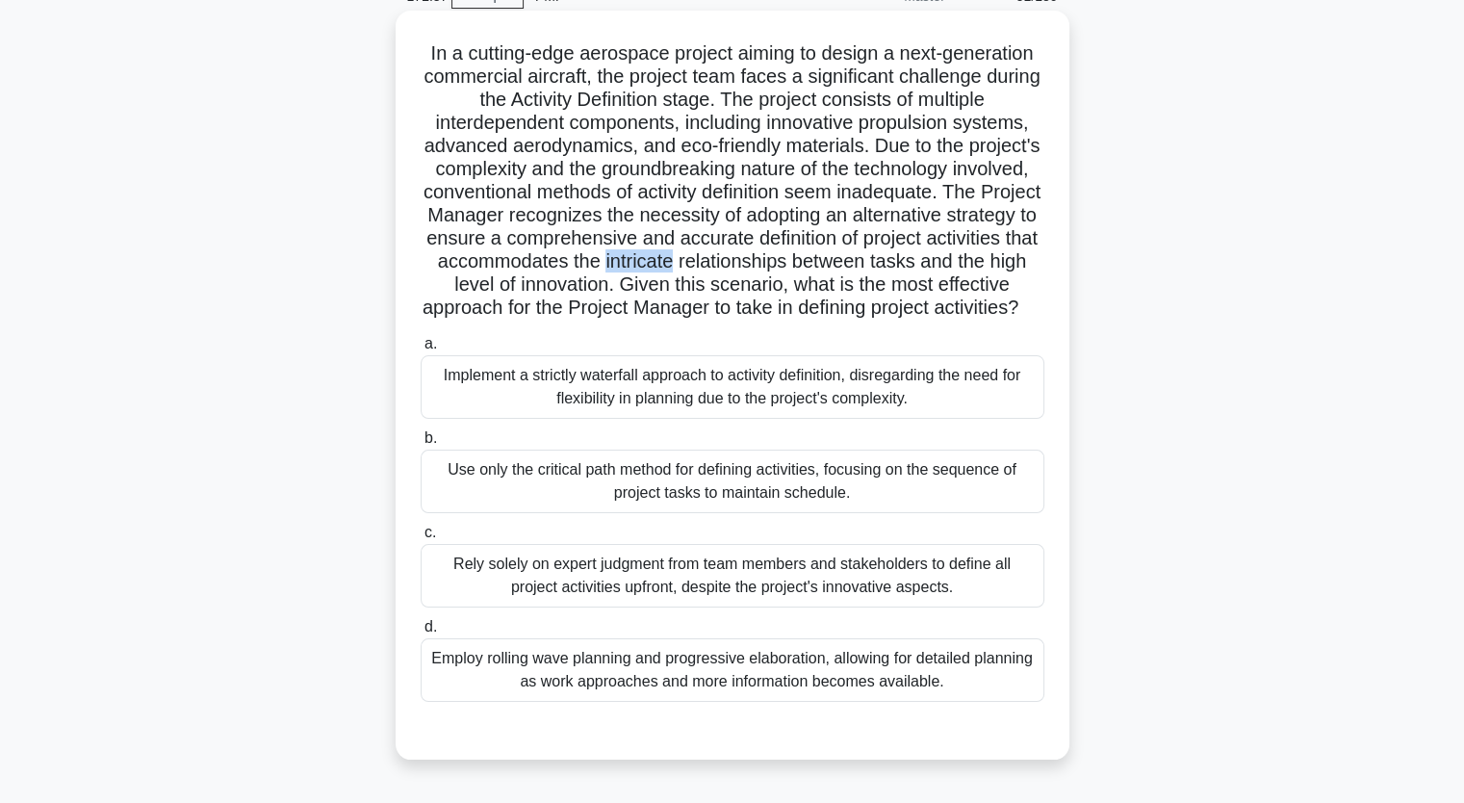
drag, startPoint x: 829, startPoint y: 263, endPoint x: 897, endPoint y: 270, distance: 68.7
click at [897, 270] on h5 "In a cutting-edge aerospace project aiming to design a next-generation commerci…" at bounding box center [733, 180] width 628 height 279
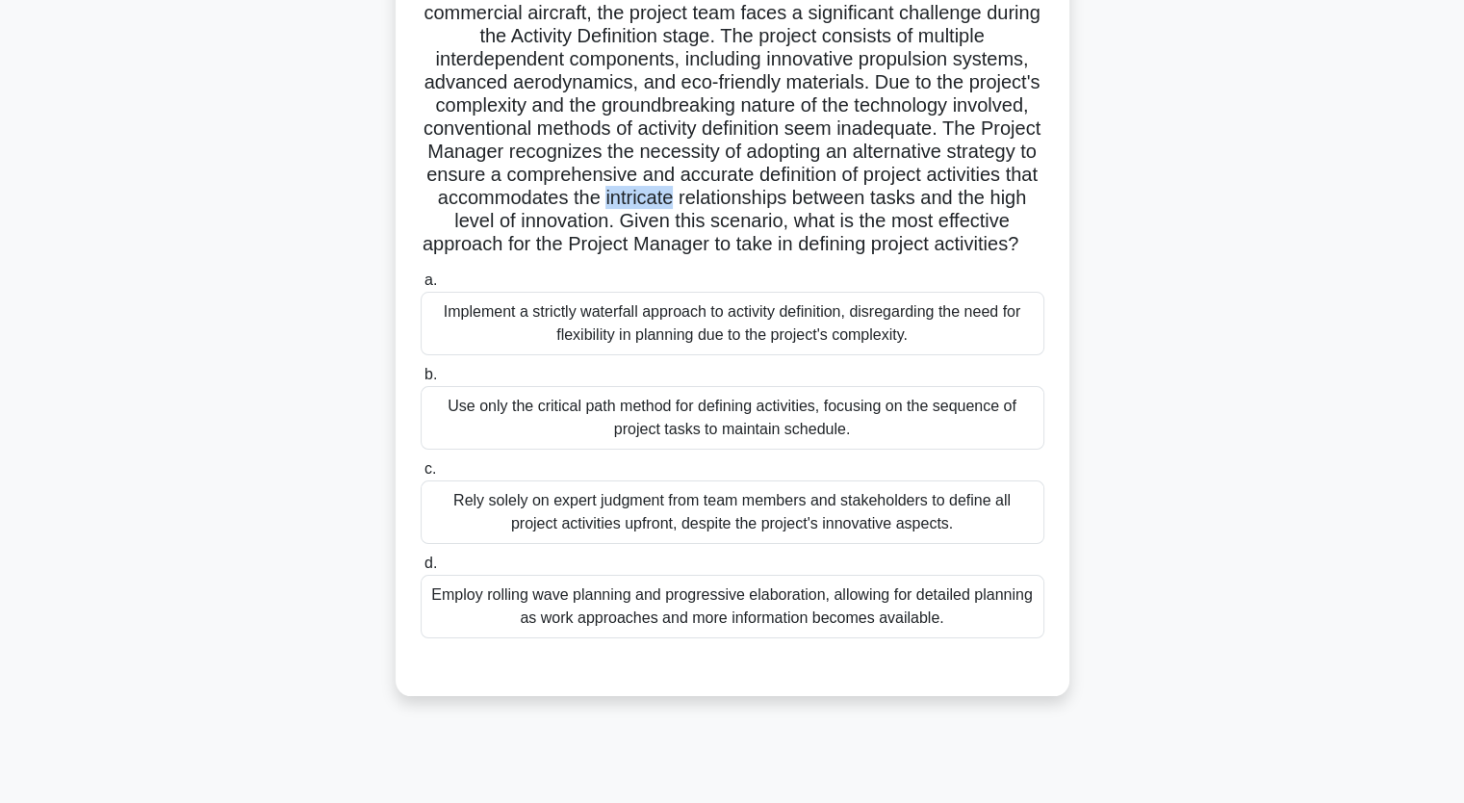
scroll to position [162, 0]
click at [734, 448] on div "Use only the critical path method for defining activities, focusing on the sequ…" at bounding box center [733, 417] width 624 height 64
click at [421, 380] on input "b. Use only the critical path method for defining activities, focusing on the s…" at bounding box center [421, 374] width 0 height 13
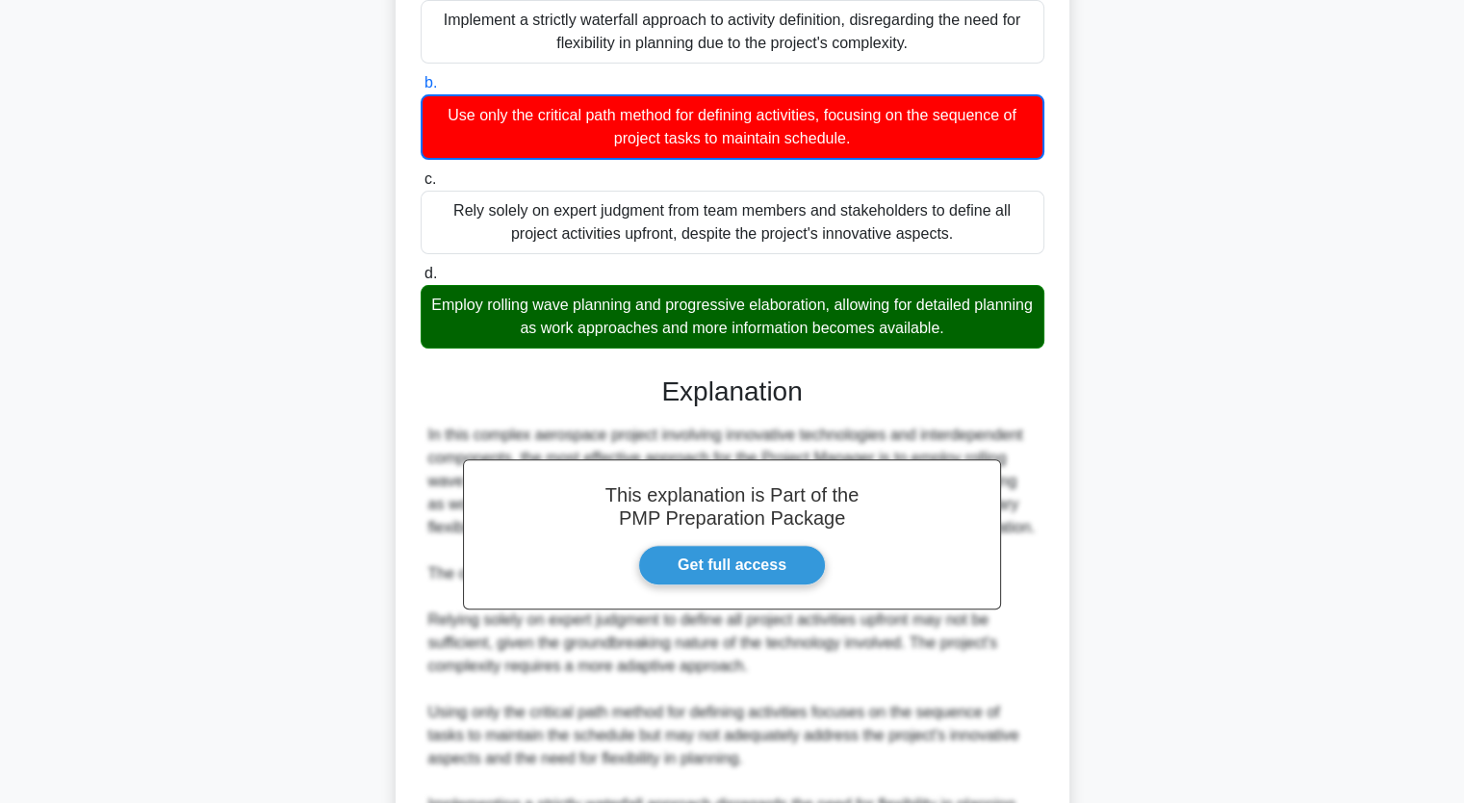
scroll to position [722, 0]
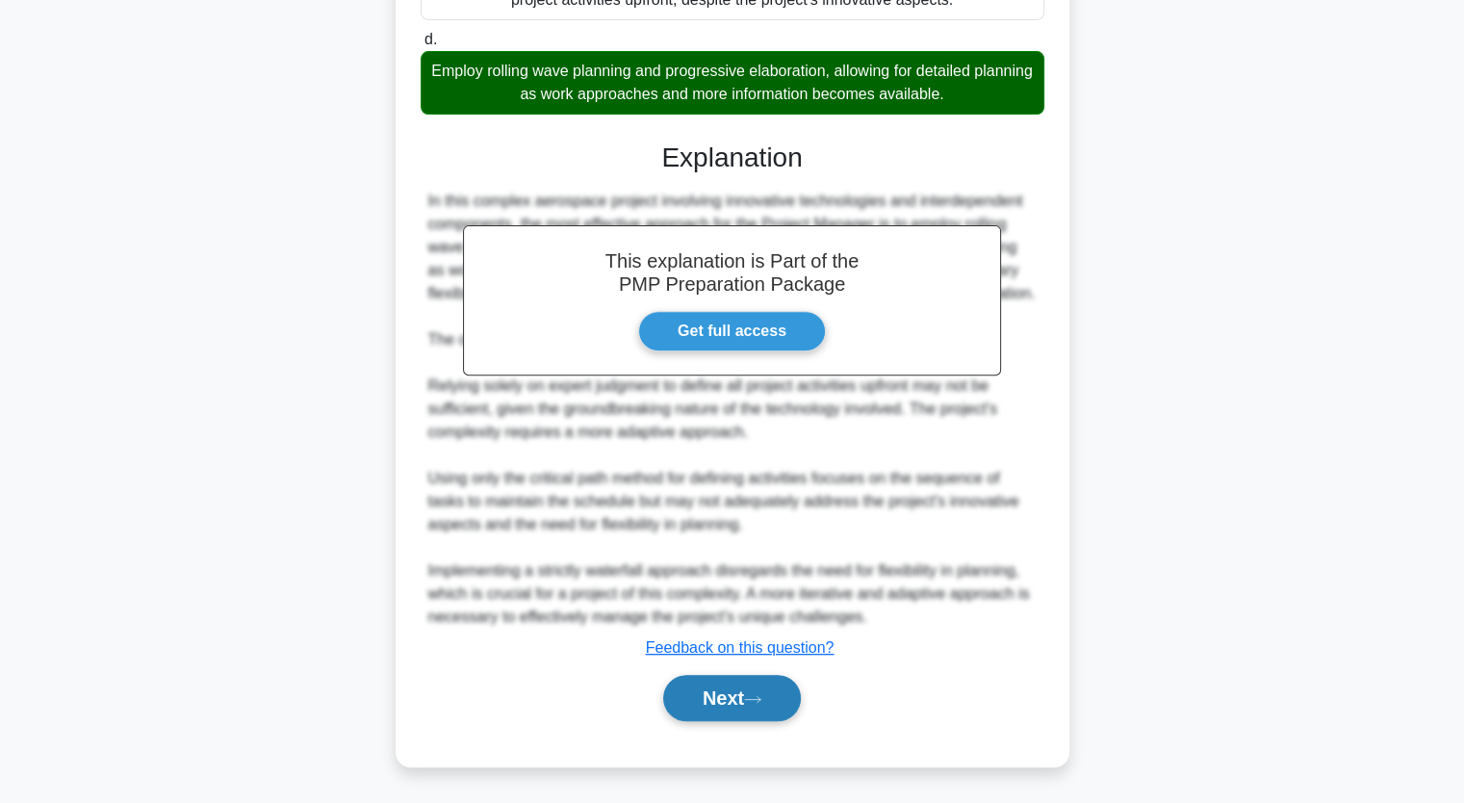
click at [762, 705] on icon at bounding box center [752, 699] width 17 height 11
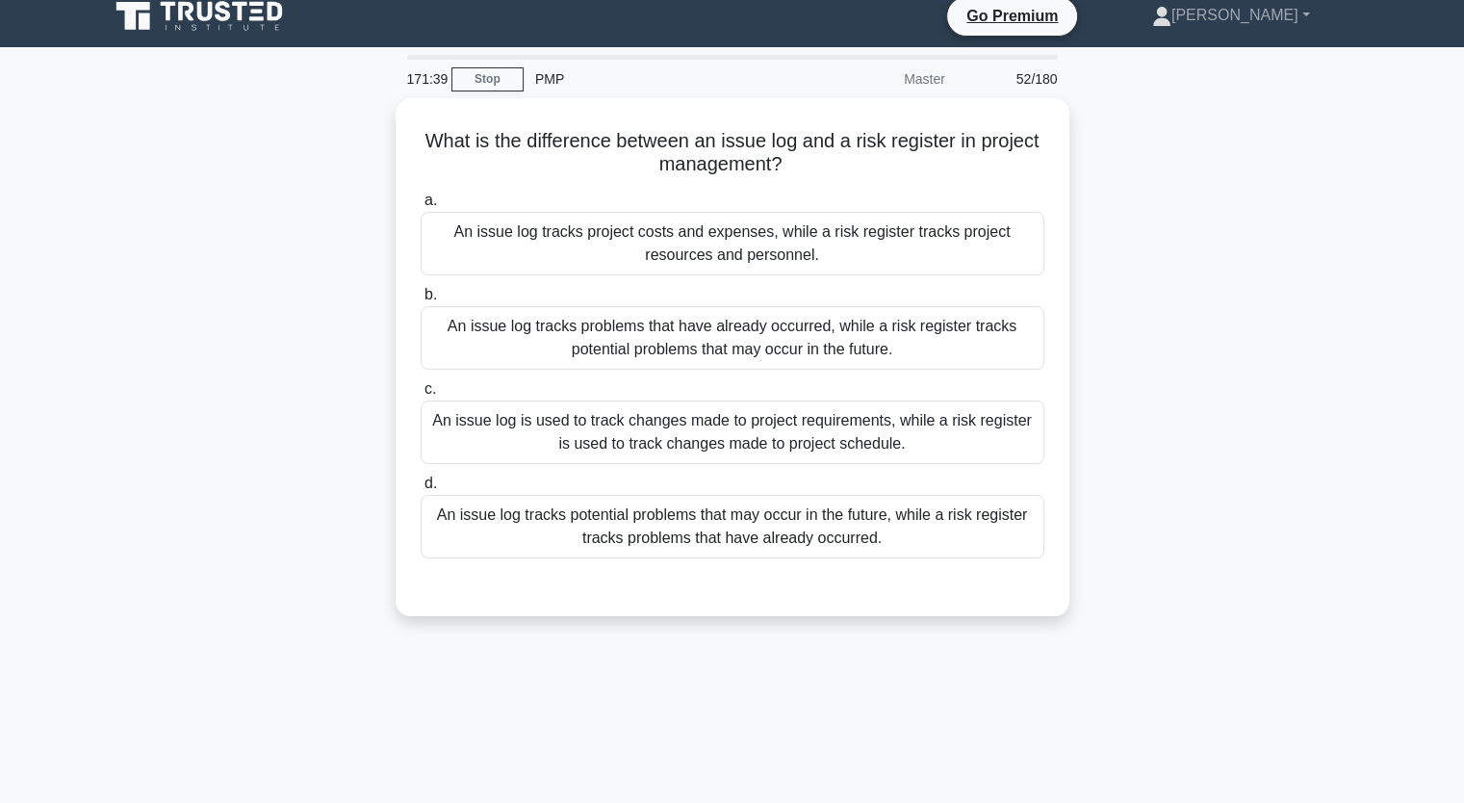
scroll to position [0, 0]
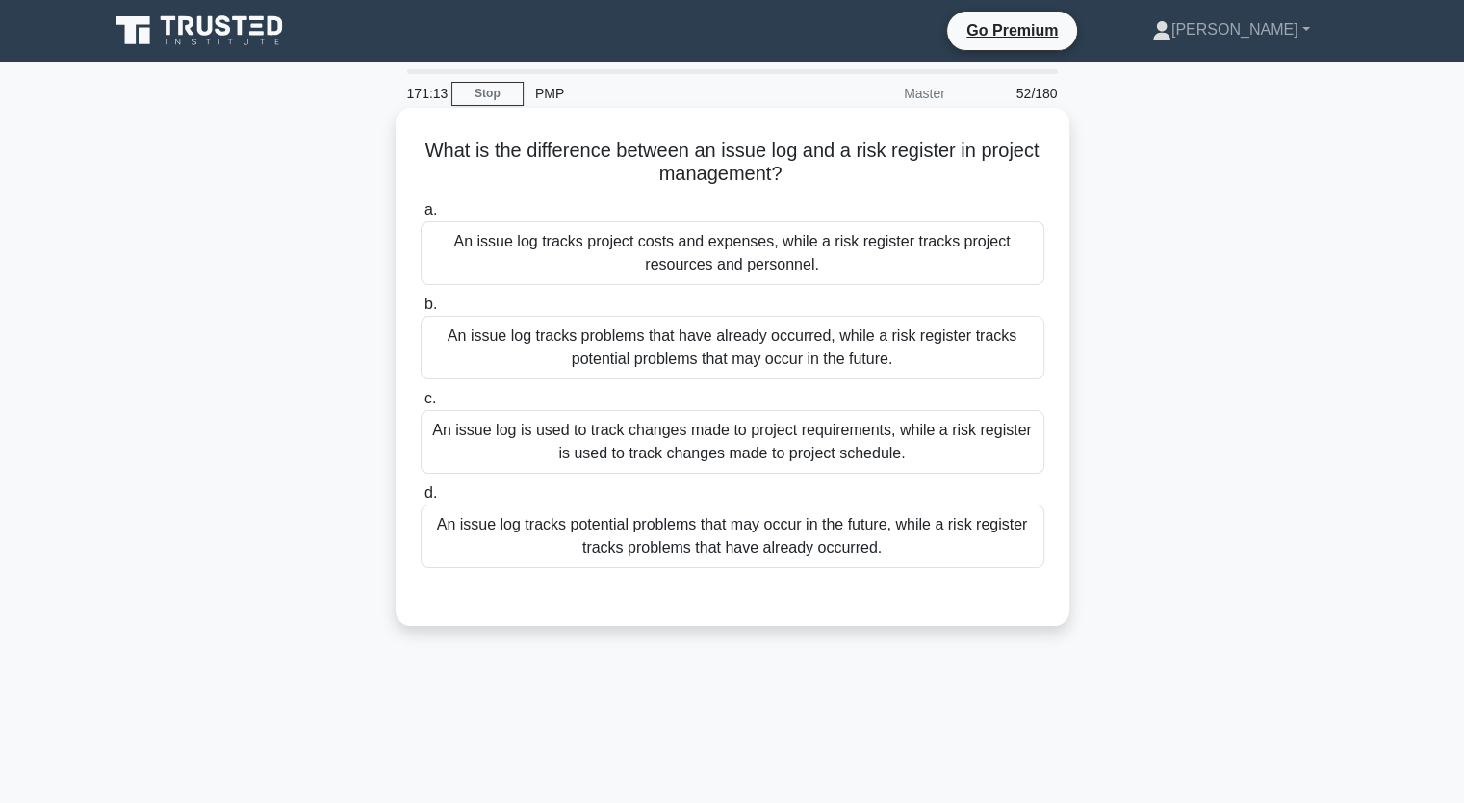
click at [720, 345] on div "An issue log tracks problems that have already occurred, while a risk register …" at bounding box center [733, 348] width 624 height 64
click at [421, 311] on input "b. An issue log tracks problems that have already occurred, while a risk regist…" at bounding box center [421, 304] width 0 height 13
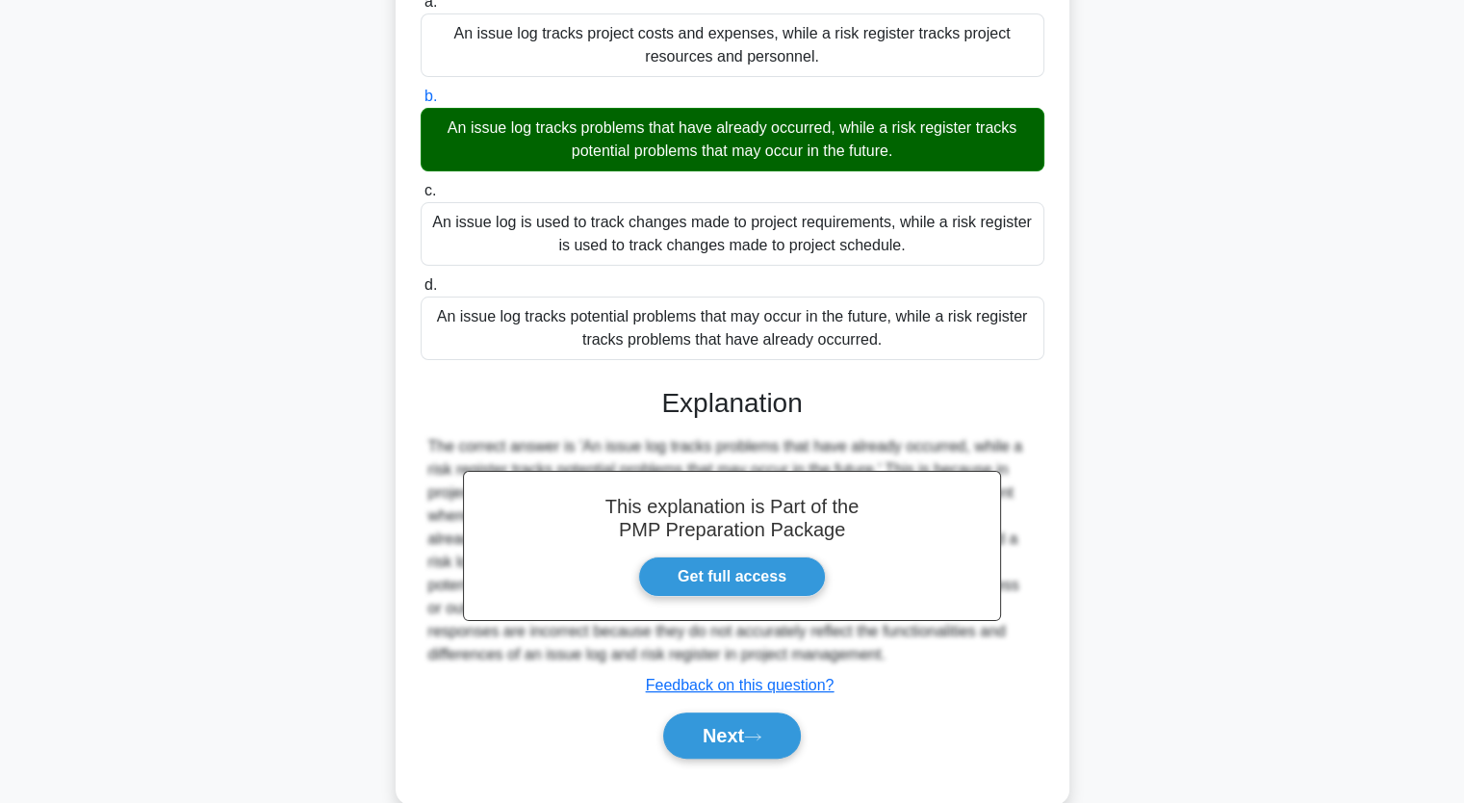
scroll to position [245, 0]
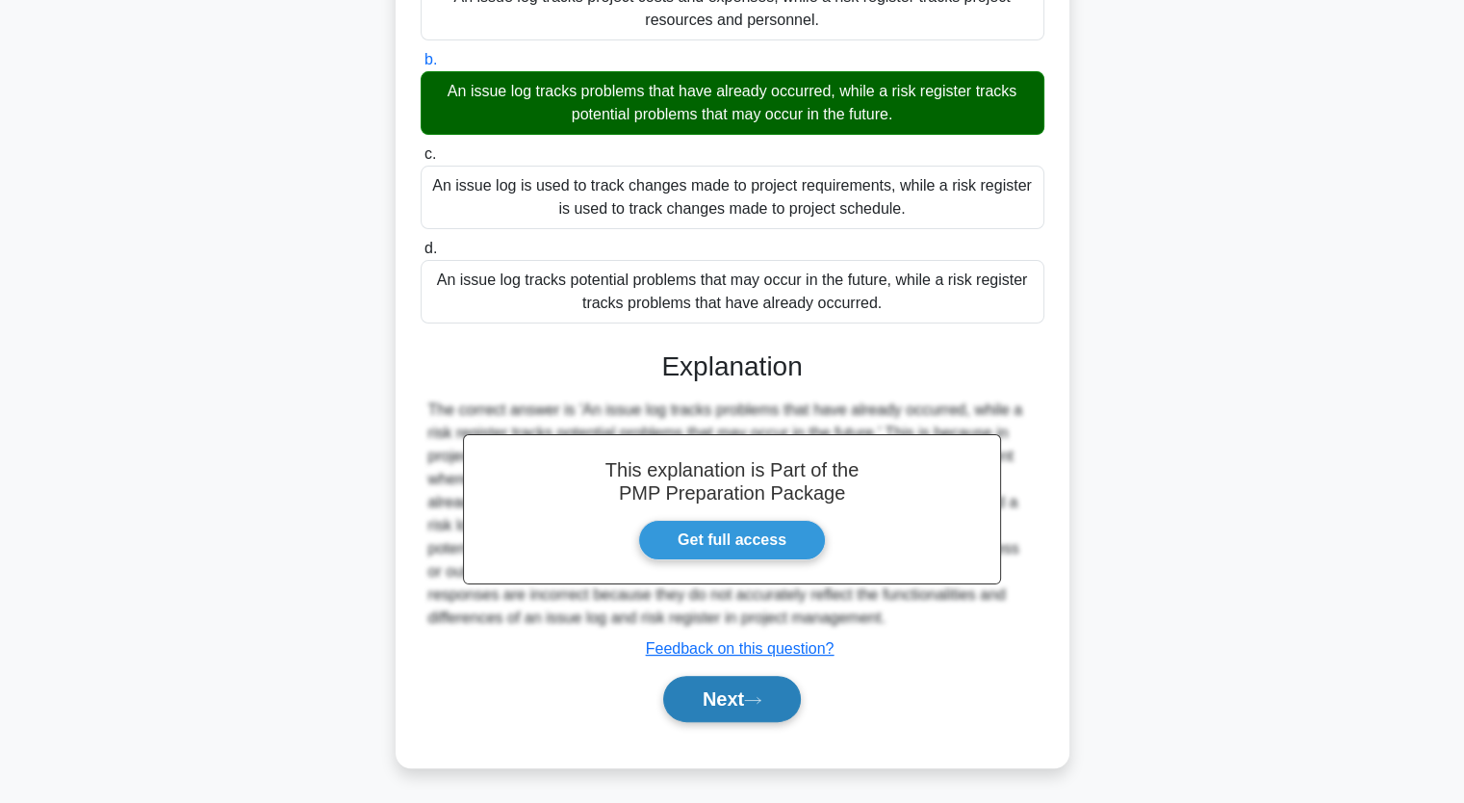
click at [755, 715] on button "Next" at bounding box center [732, 699] width 138 height 46
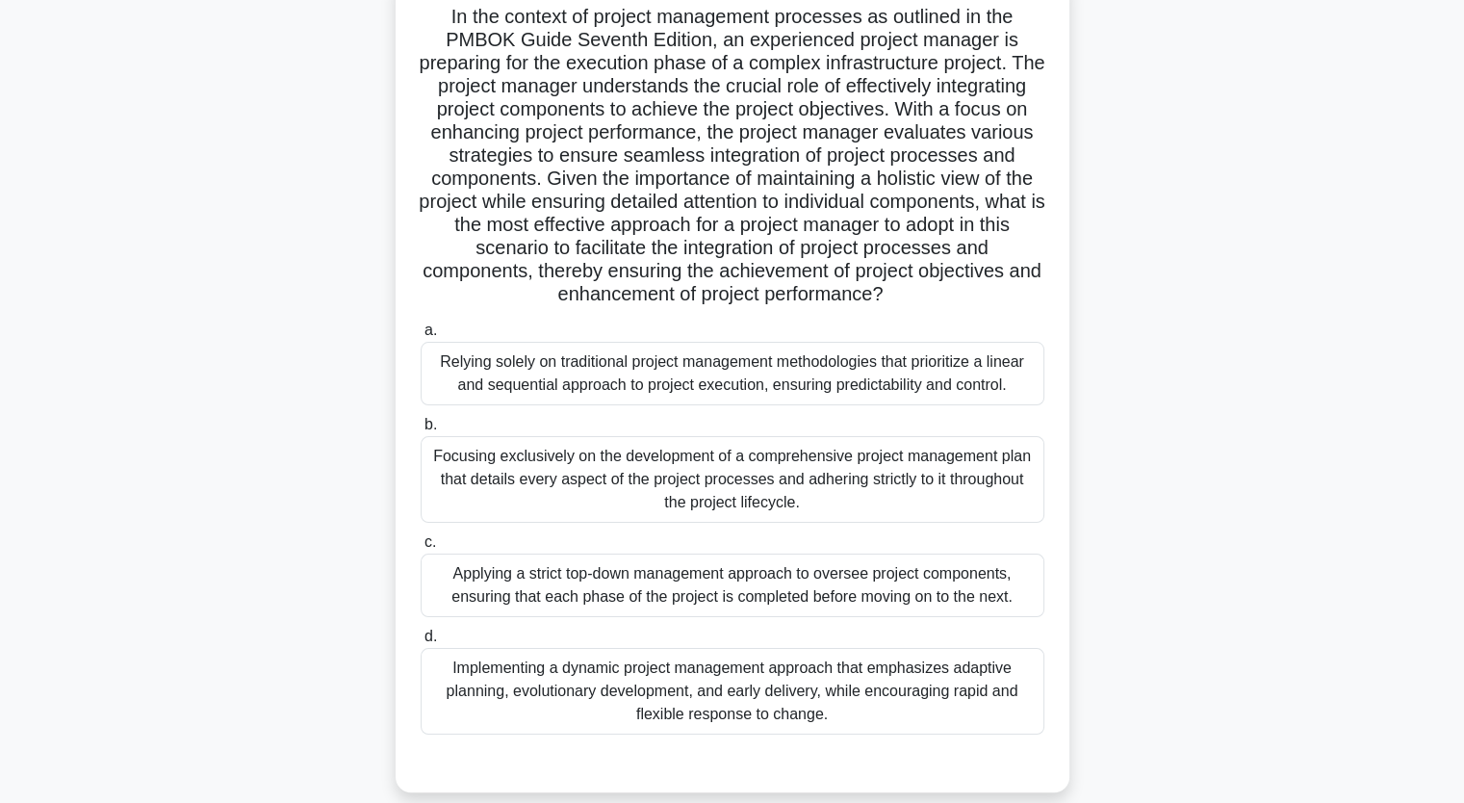
scroll to position [139, 0]
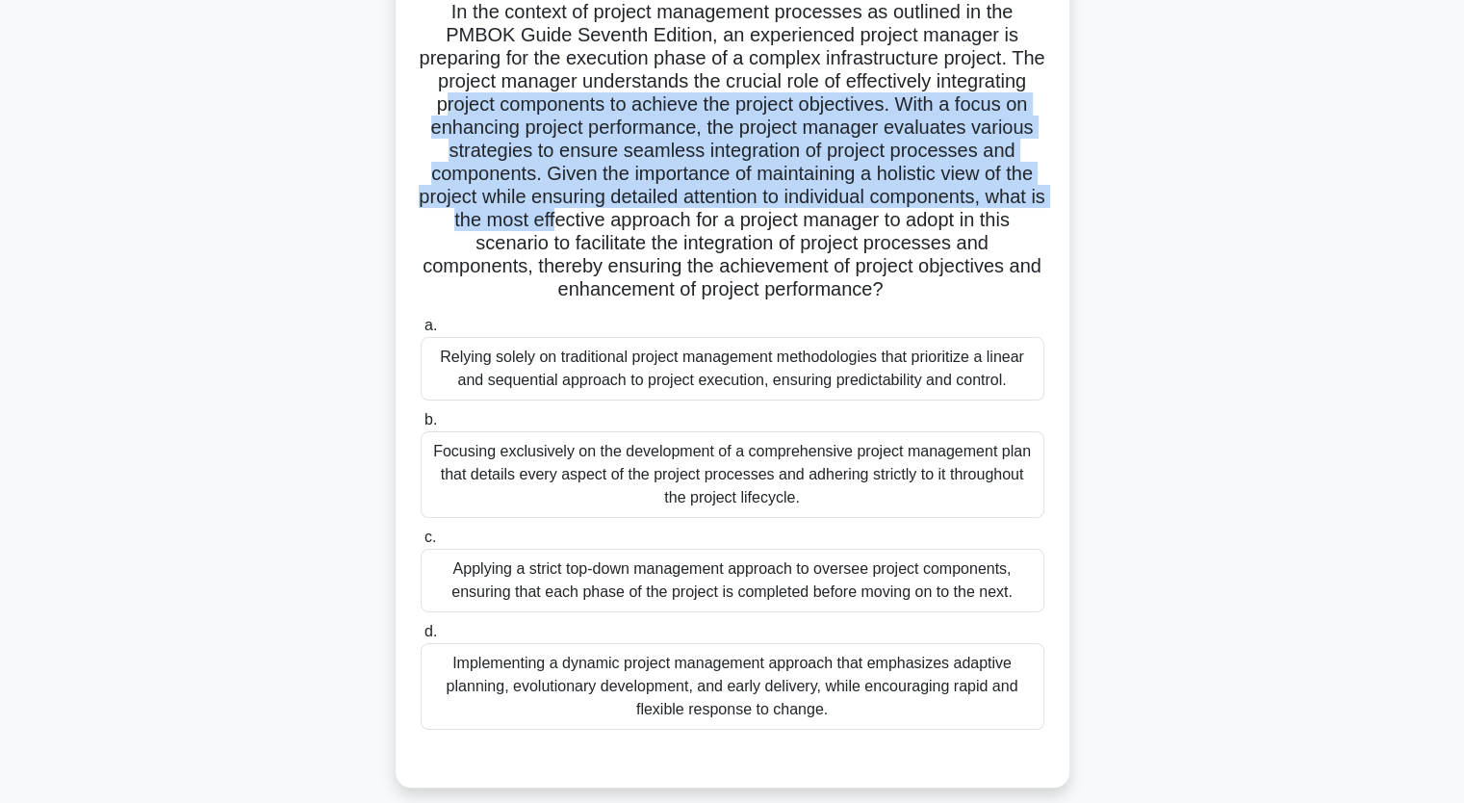
drag, startPoint x: 531, startPoint y: 102, endPoint x: 832, endPoint y: 218, distance: 321.8
click at [832, 218] on h5 "In the context of project management processes as outlined in the PMBOK Guide S…" at bounding box center [733, 151] width 628 height 302
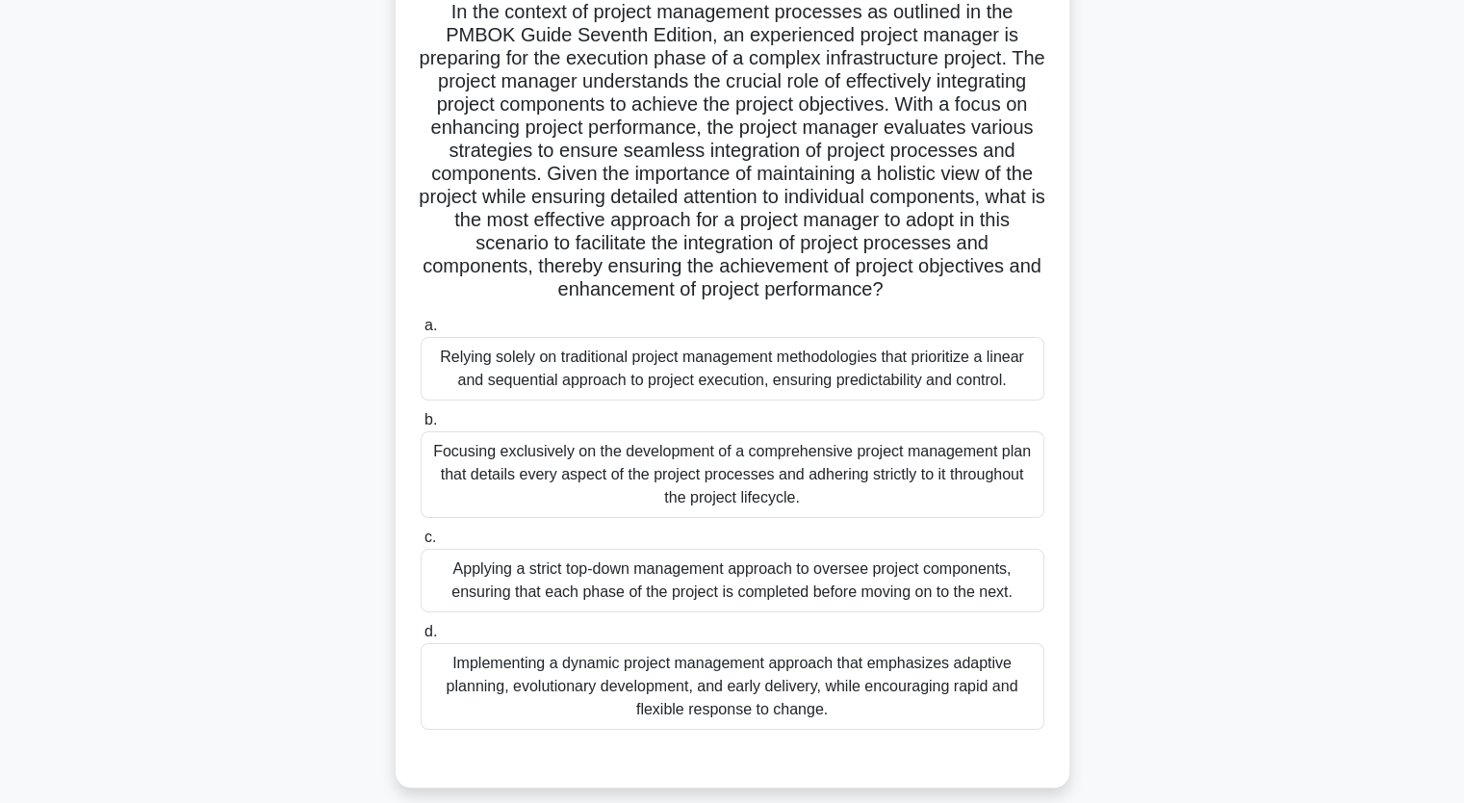
click at [694, 247] on h5 "In the context of project management processes as outlined in the PMBOK Guide S…" at bounding box center [733, 151] width 628 height 302
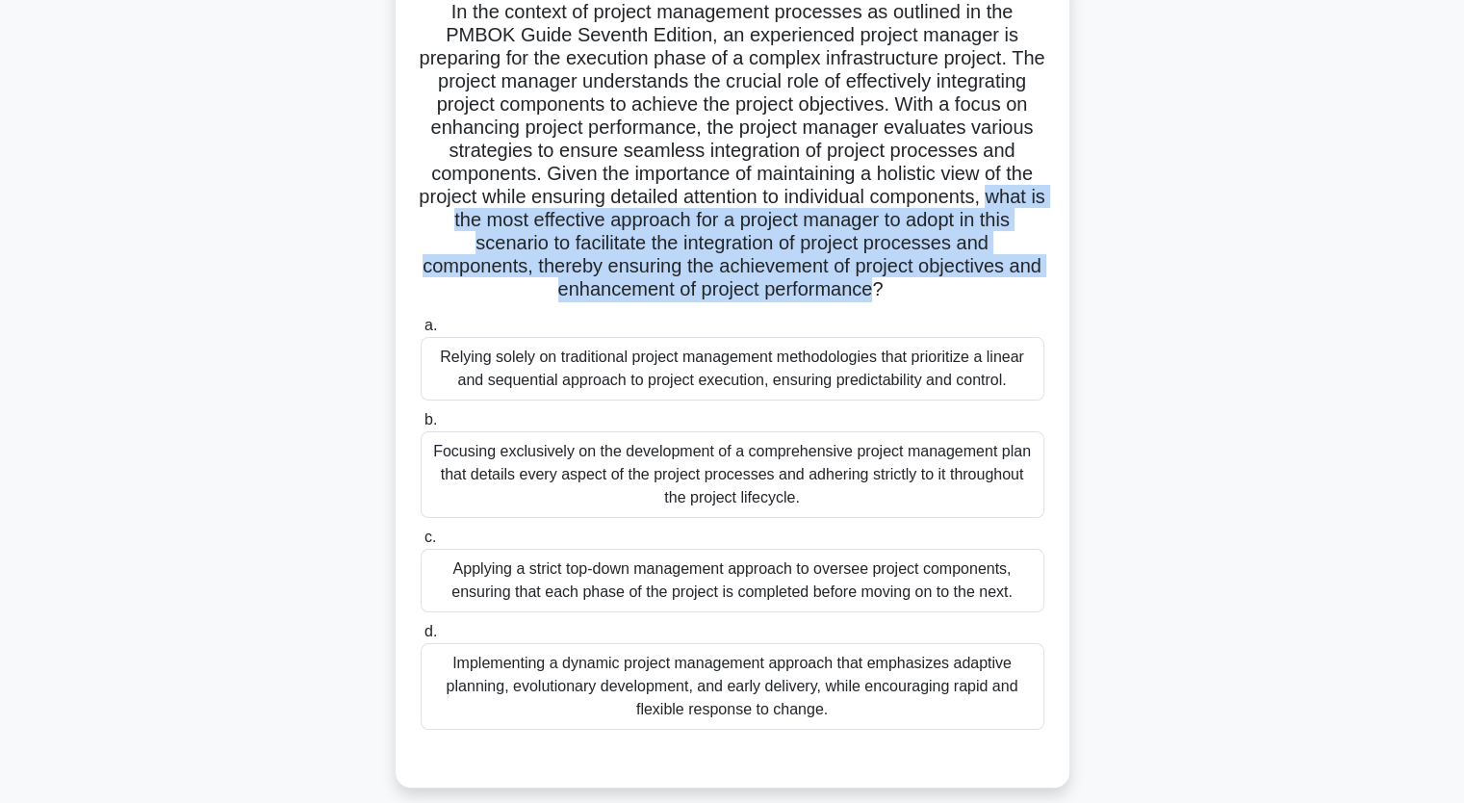
drag, startPoint x: 660, startPoint y: 217, endPoint x: 982, endPoint y: 301, distance: 332.5
click at [982, 301] on h5 "In the context of project management processes as outlined in the PMBOK Guide S…" at bounding box center [733, 151] width 628 height 302
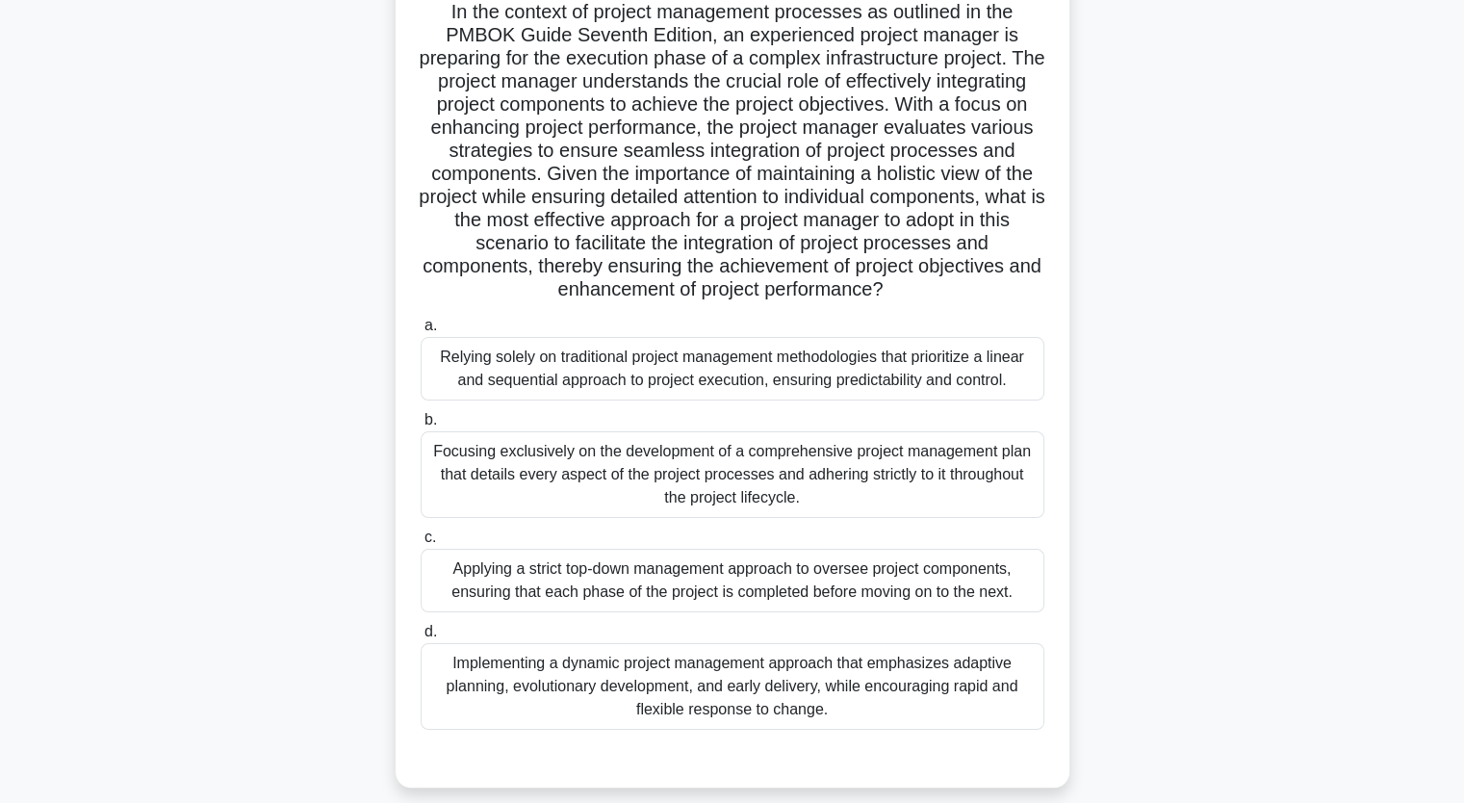
click at [715, 664] on div "Implementing a dynamic project management approach that emphasizes adaptive pla…" at bounding box center [733, 686] width 624 height 87
click at [421, 638] on input "d. Implementing a dynamic project management approach that emphasizes adaptive …" at bounding box center [421, 632] width 0 height 13
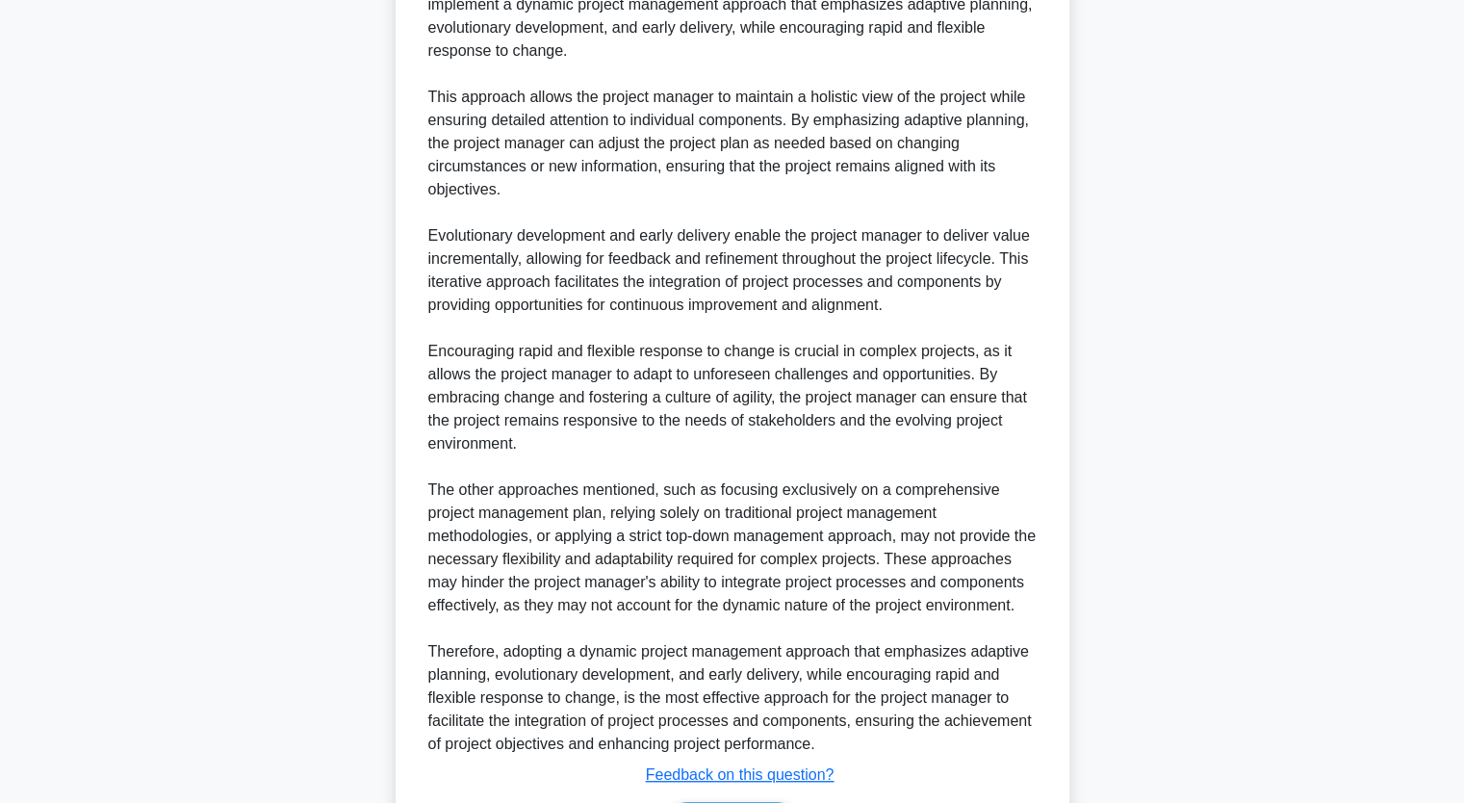
scroll to position [1099, 0]
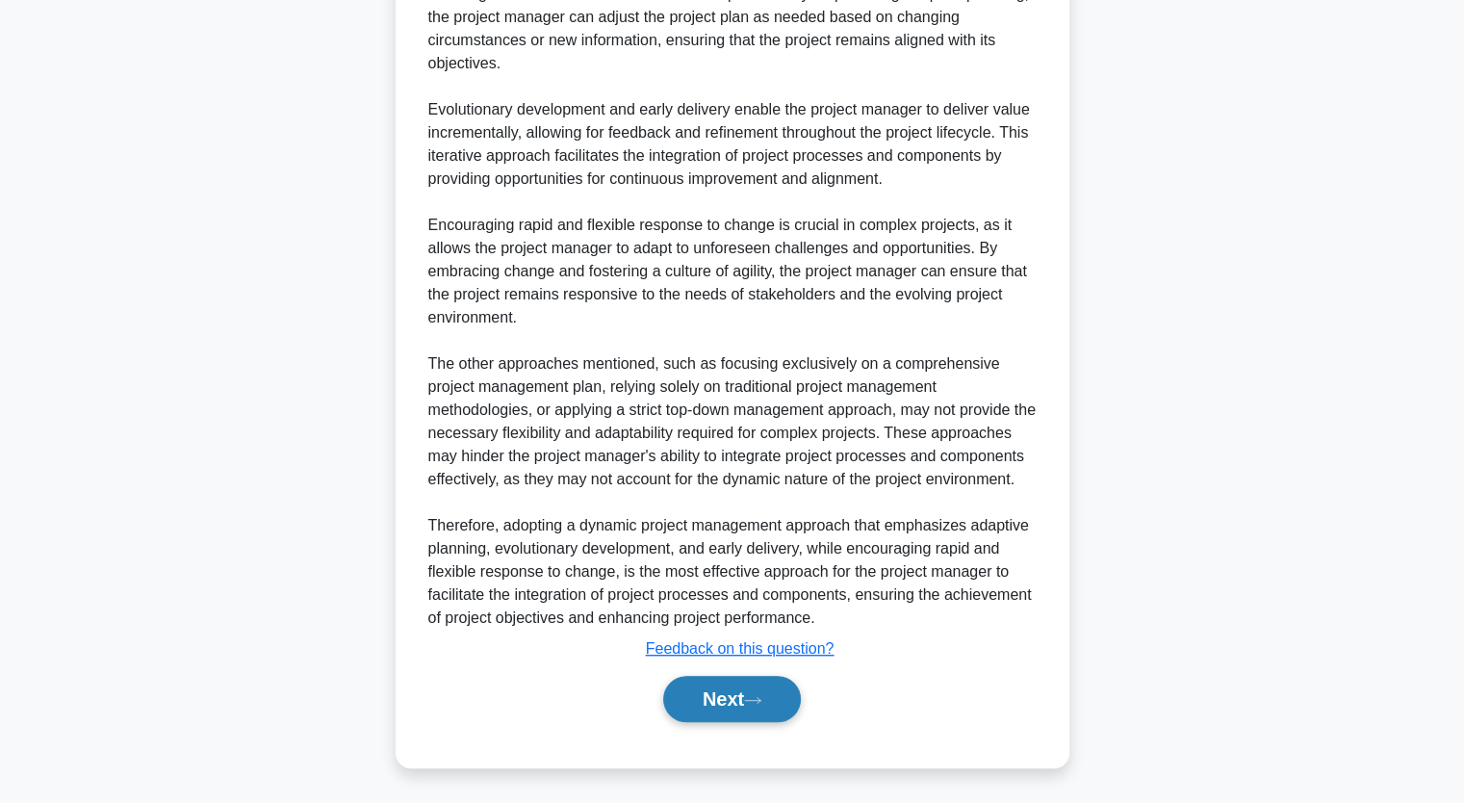
click at [750, 711] on button "Next" at bounding box center [732, 699] width 138 height 46
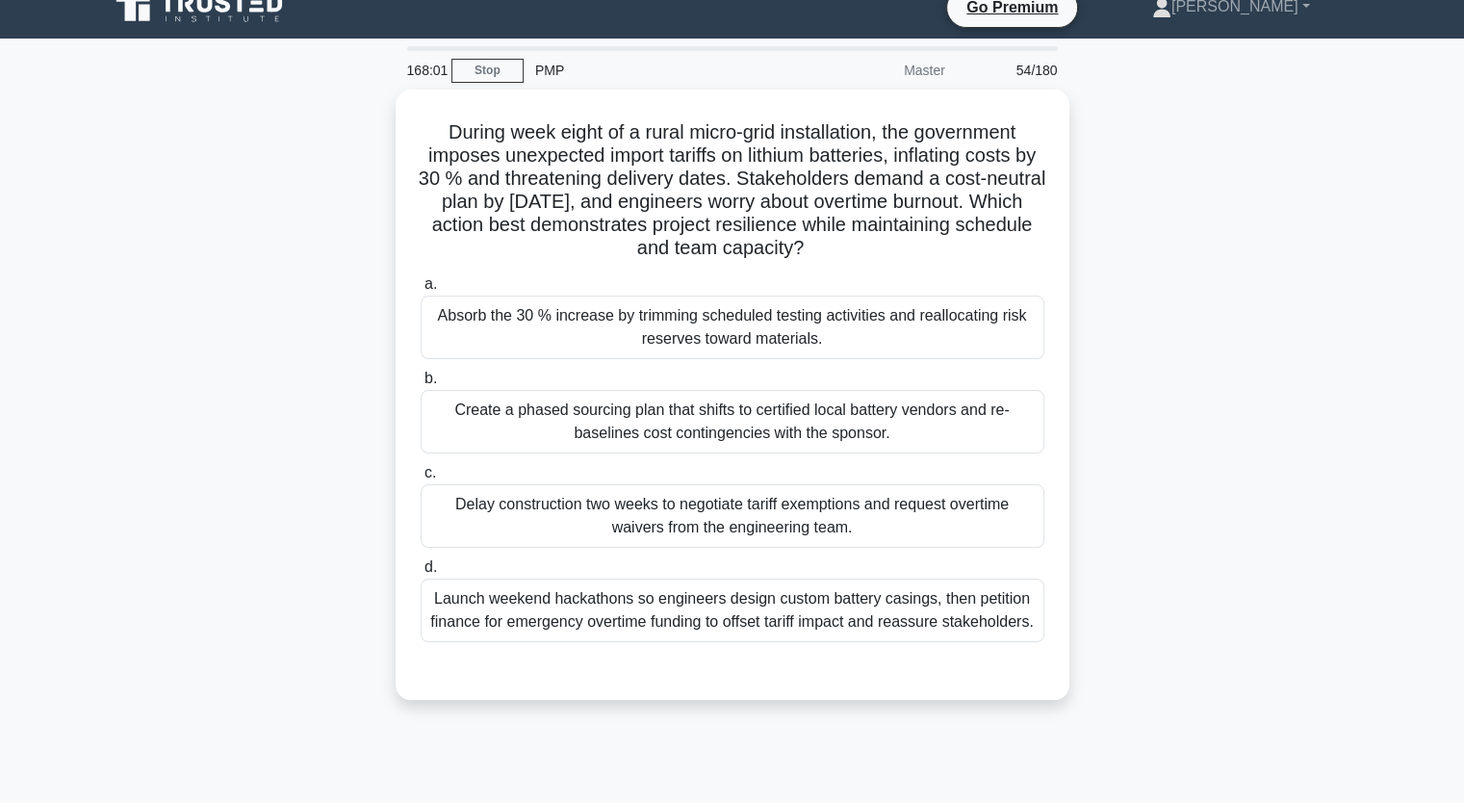
scroll to position [0, 0]
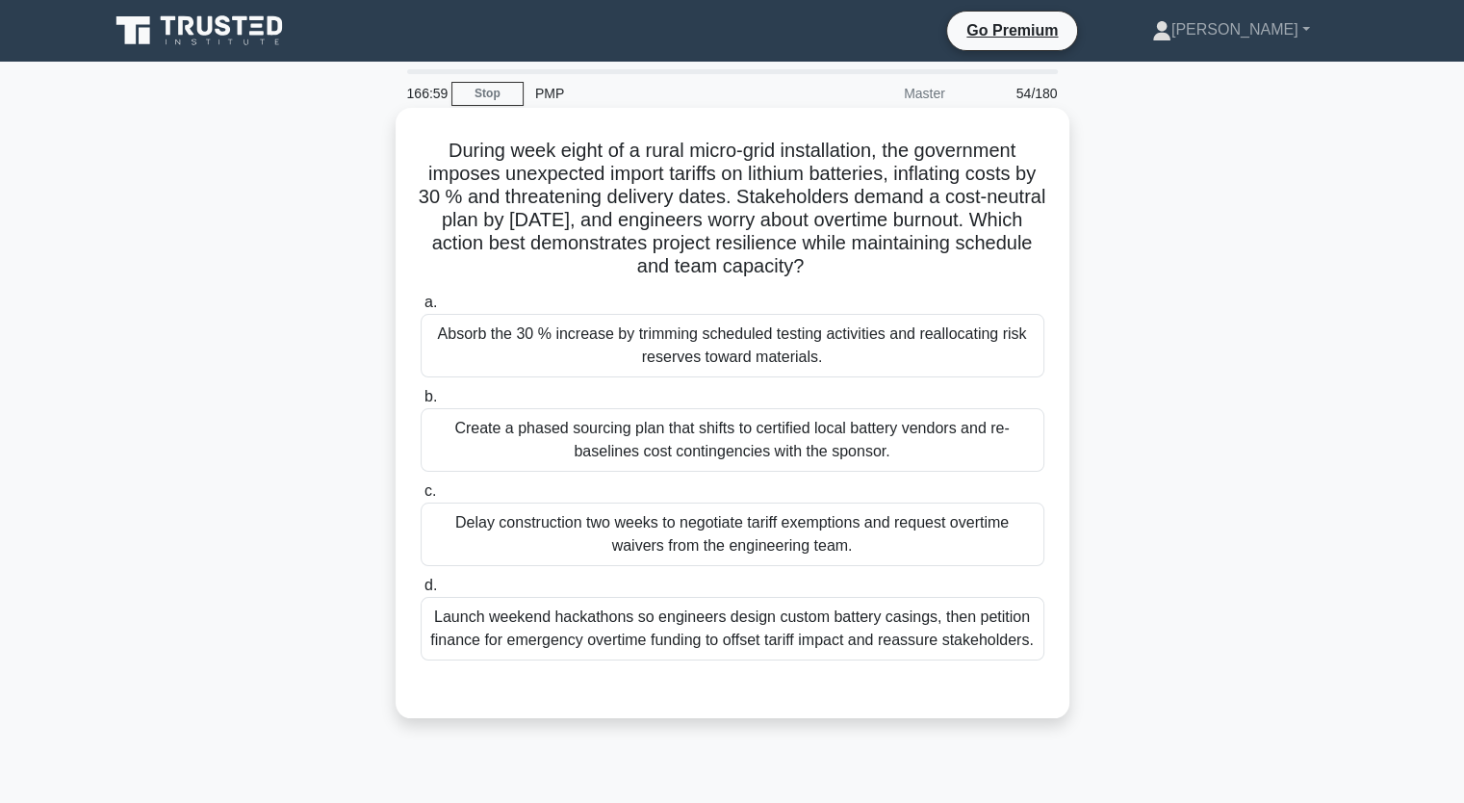
click at [969, 334] on div "Absorb the 30 % increase by trimming scheduled testing activities and reallocat…" at bounding box center [733, 346] width 624 height 64
click at [421, 309] on input "a. Absorb the 30 % increase by trimming scheduled testing activities and reallo…" at bounding box center [421, 303] width 0 height 13
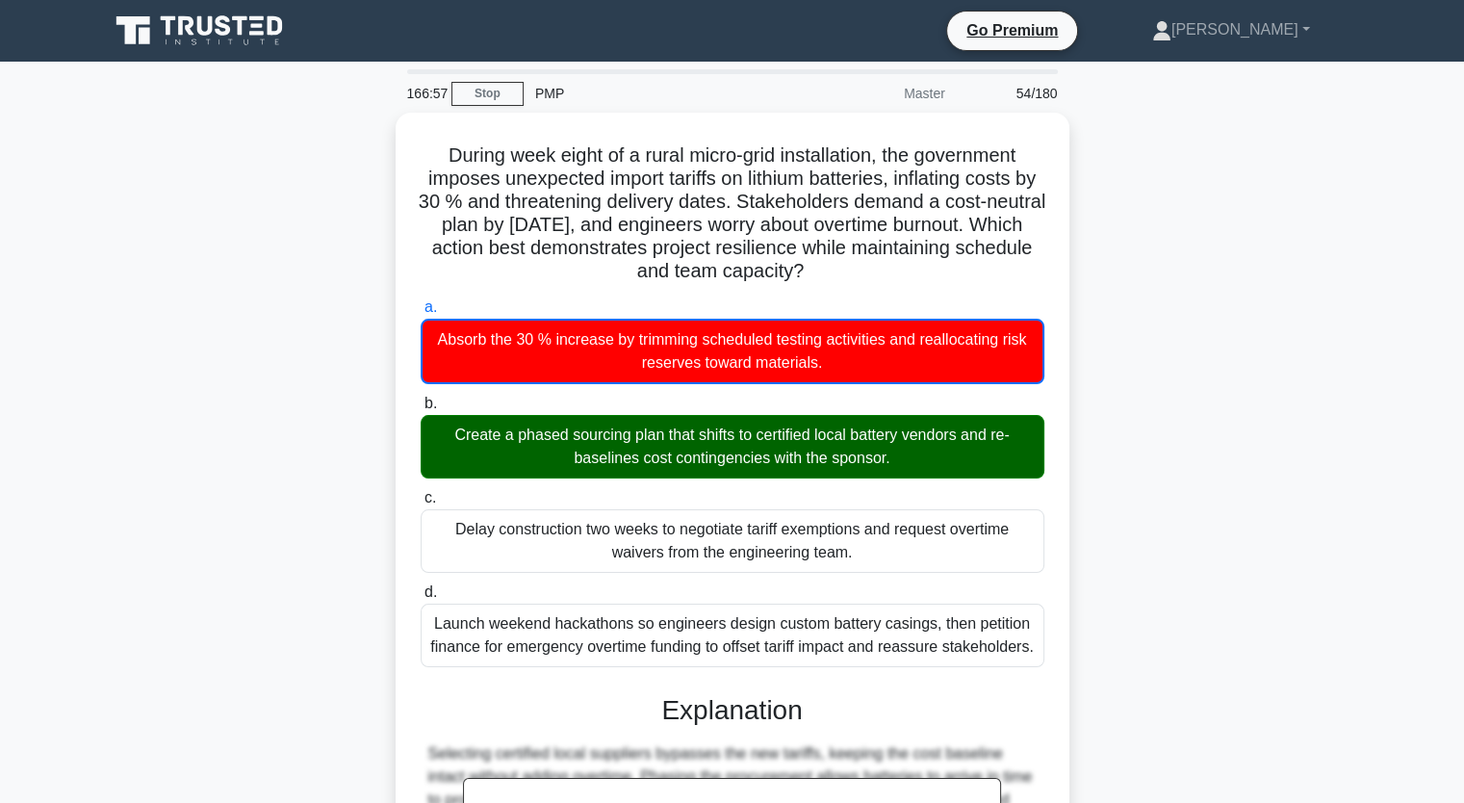
scroll to position [385, 0]
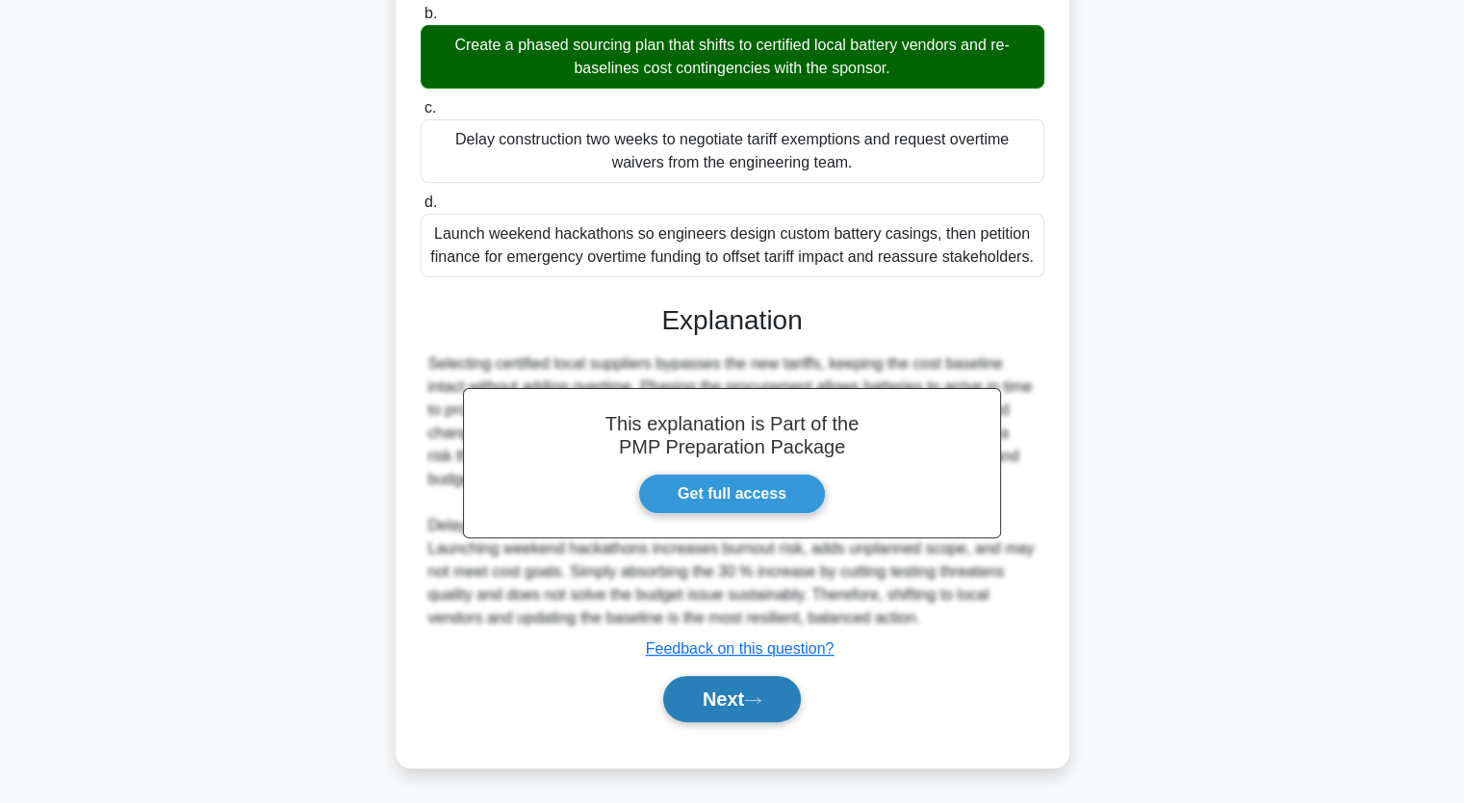
click at [782, 714] on button "Next" at bounding box center [732, 699] width 138 height 46
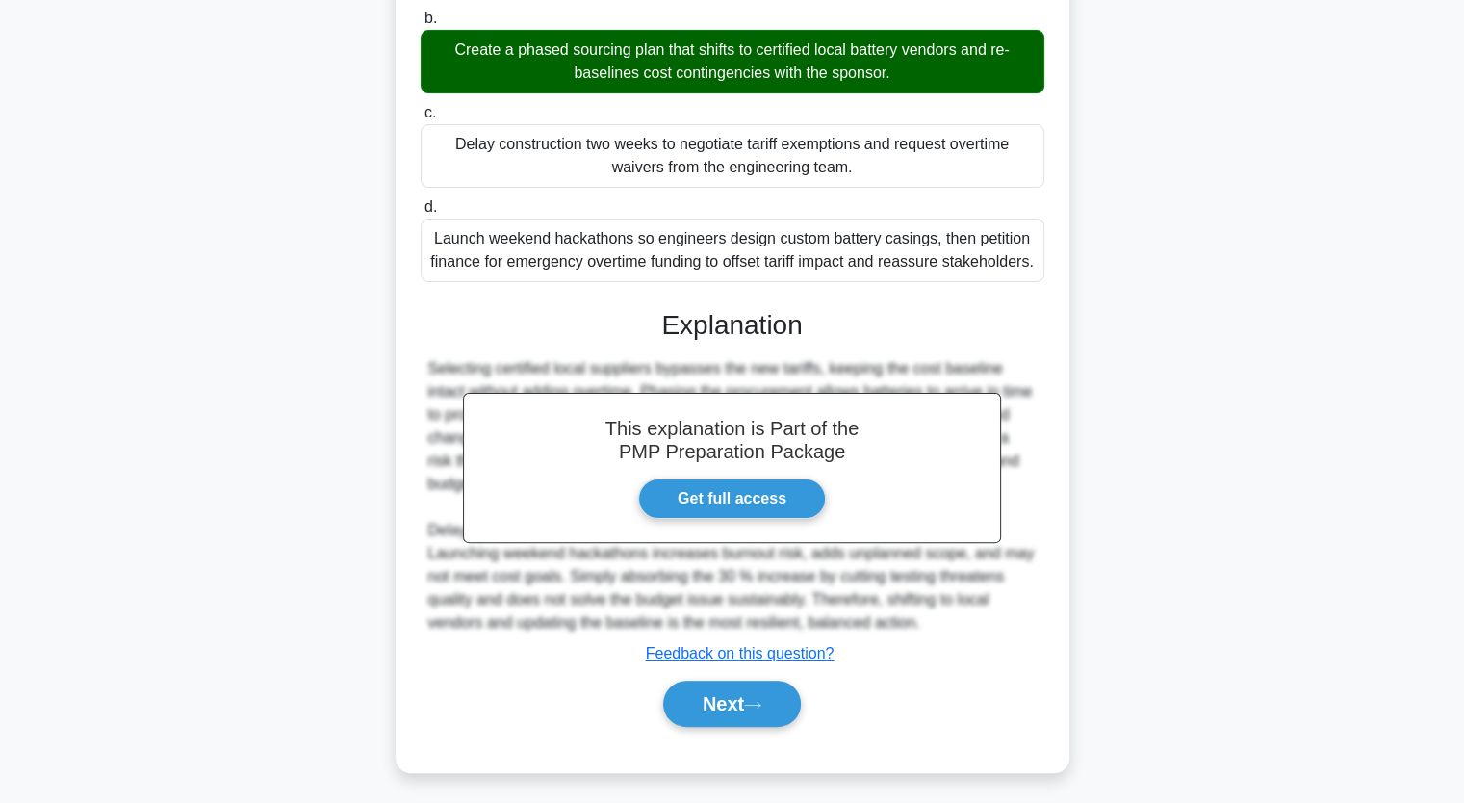
scroll to position [238, 0]
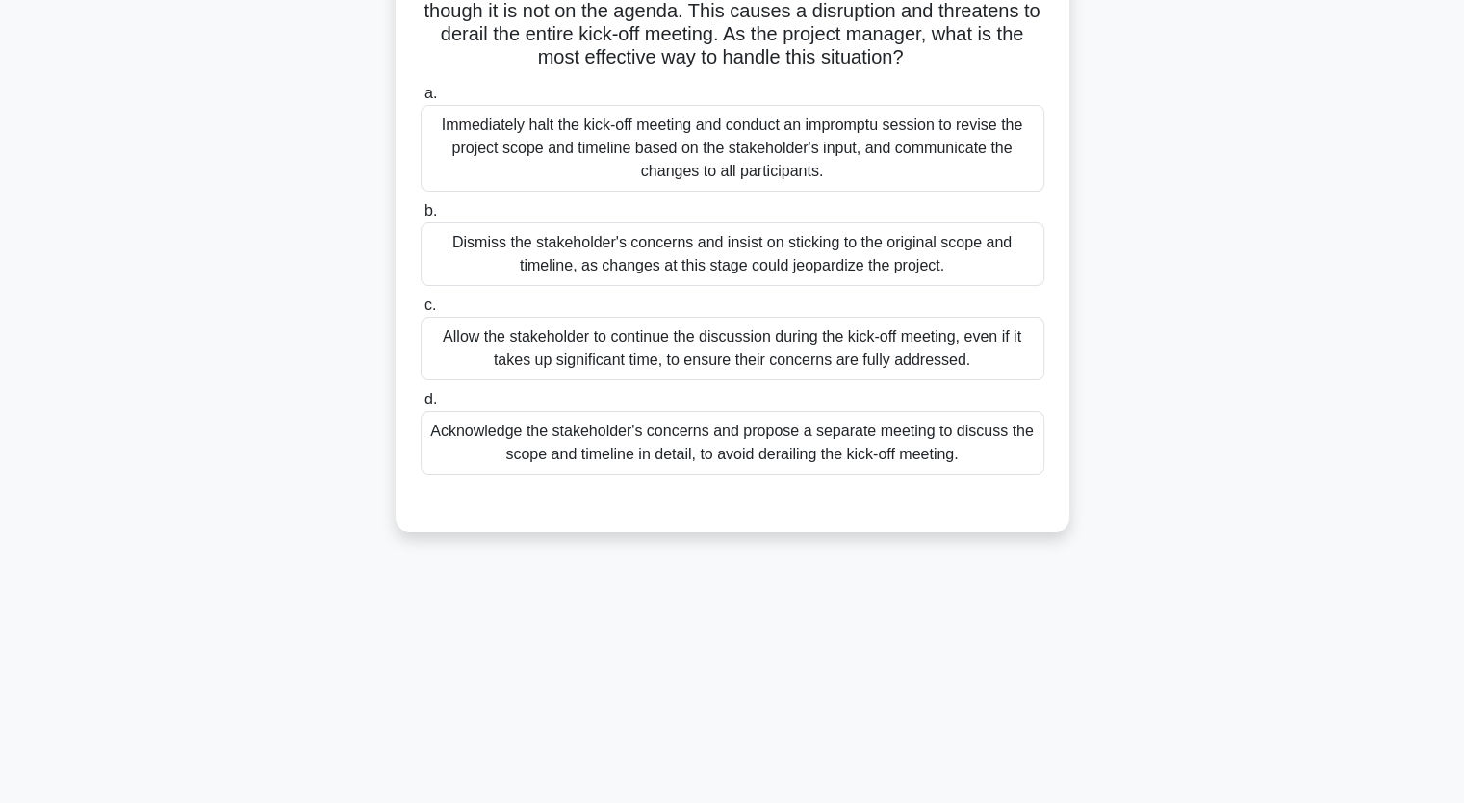
click at [1463, 78] on main "166:53 Stop PMP Master 55/180 During a project kick-off meeting, a key stakehol…" at bounding box center [732, 314] width 1464 height 978
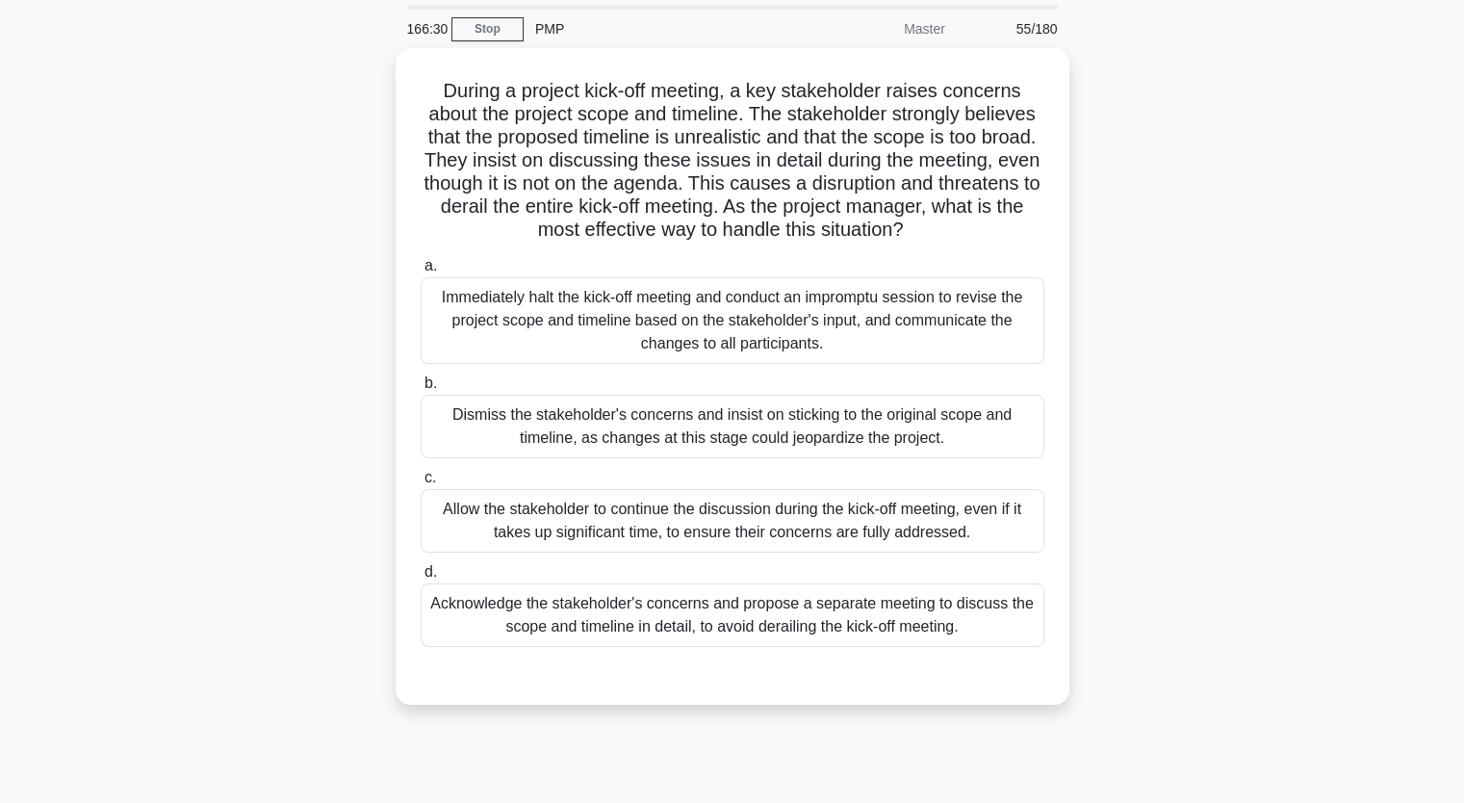
scroll to position [59, 0]
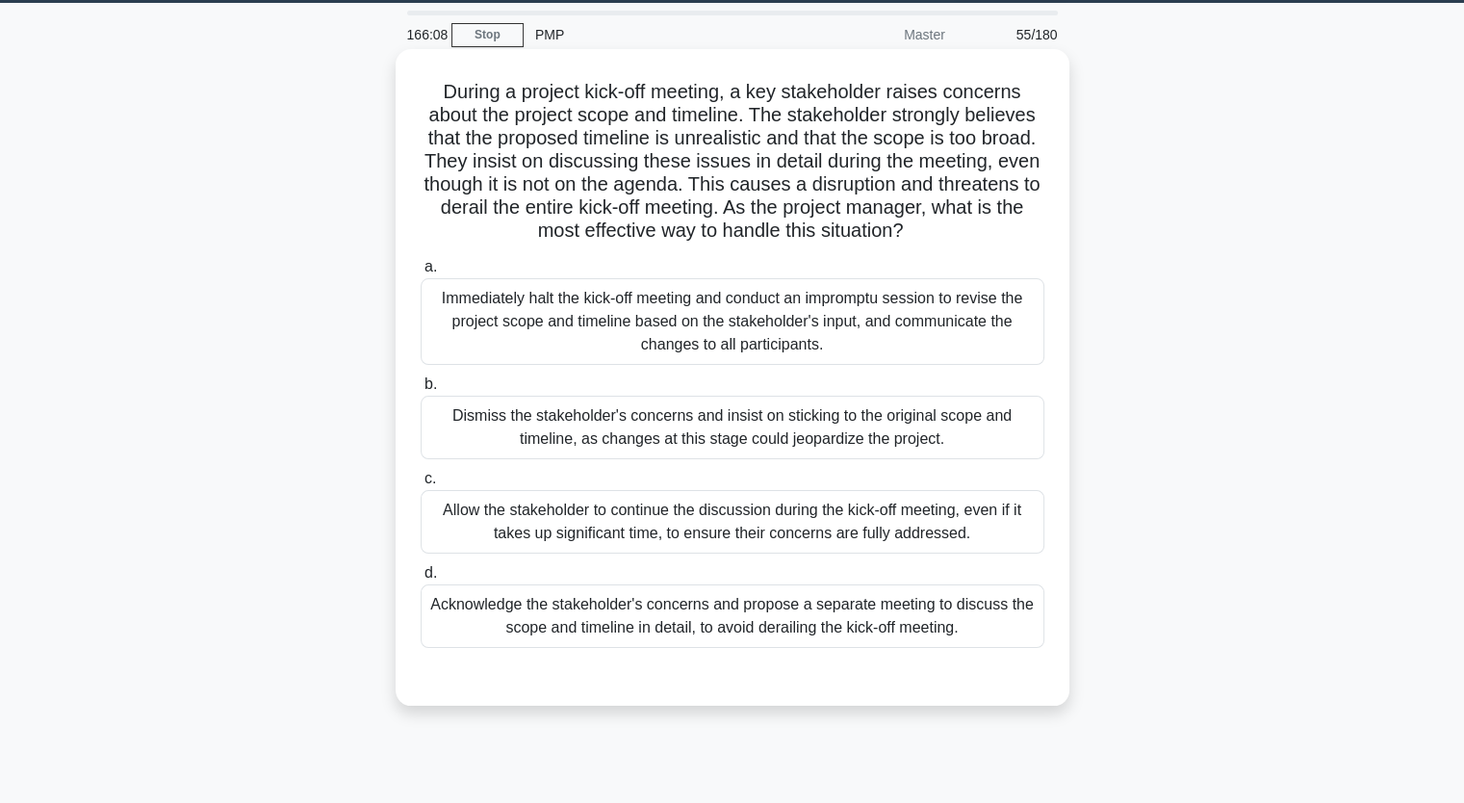
click at [878, 629] on div "Acknowledge the stakeholder's concerns and propose a separate meeting to discus…" at bounding box center [733, 616] width 624 height 64
click at [421, 580] on input "d. Acknowledge the stakeholder's concerns and propose a separate meeting to dis…" at bounding box center [421, 573] width 0 height 13
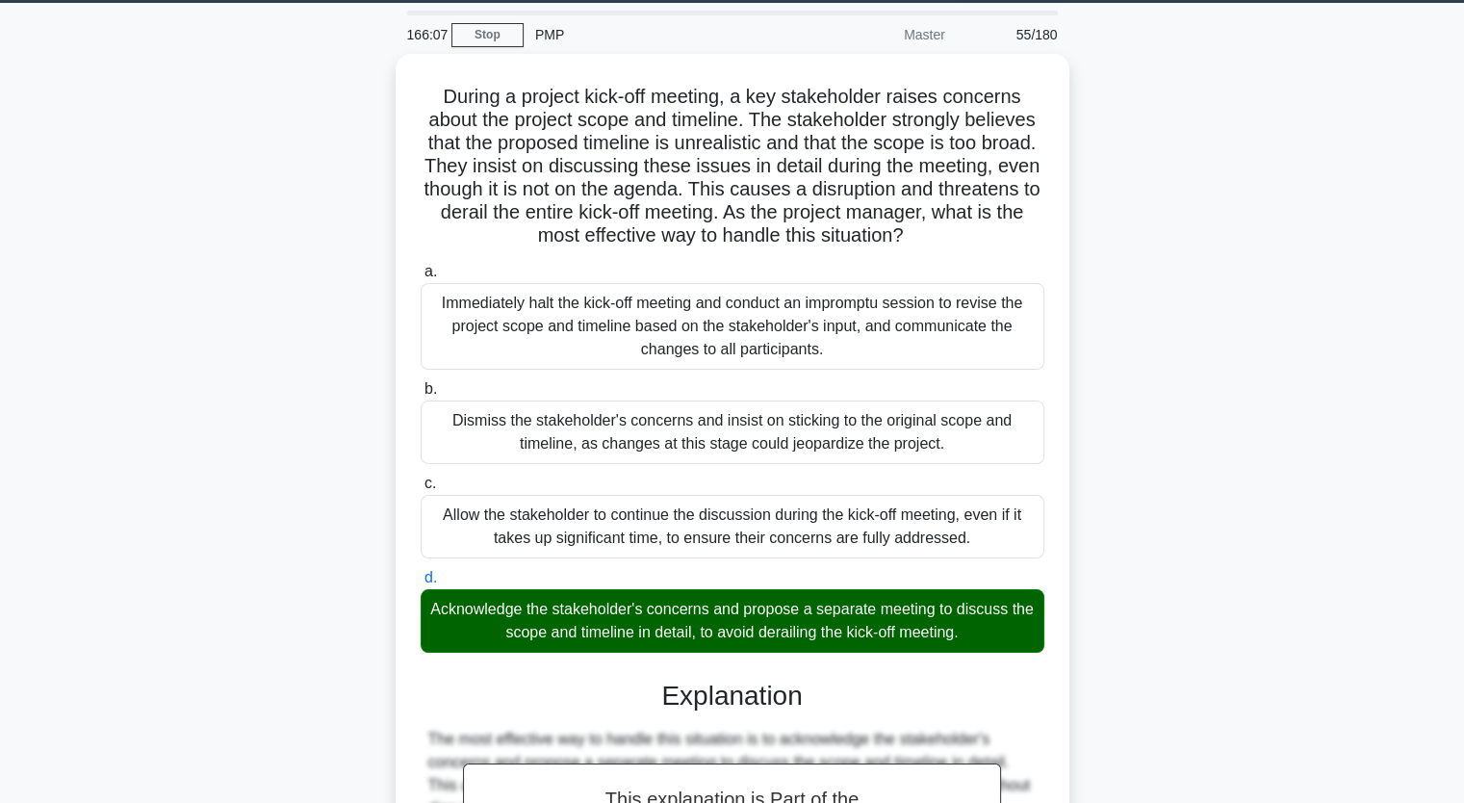
scroll to position [522, 0]
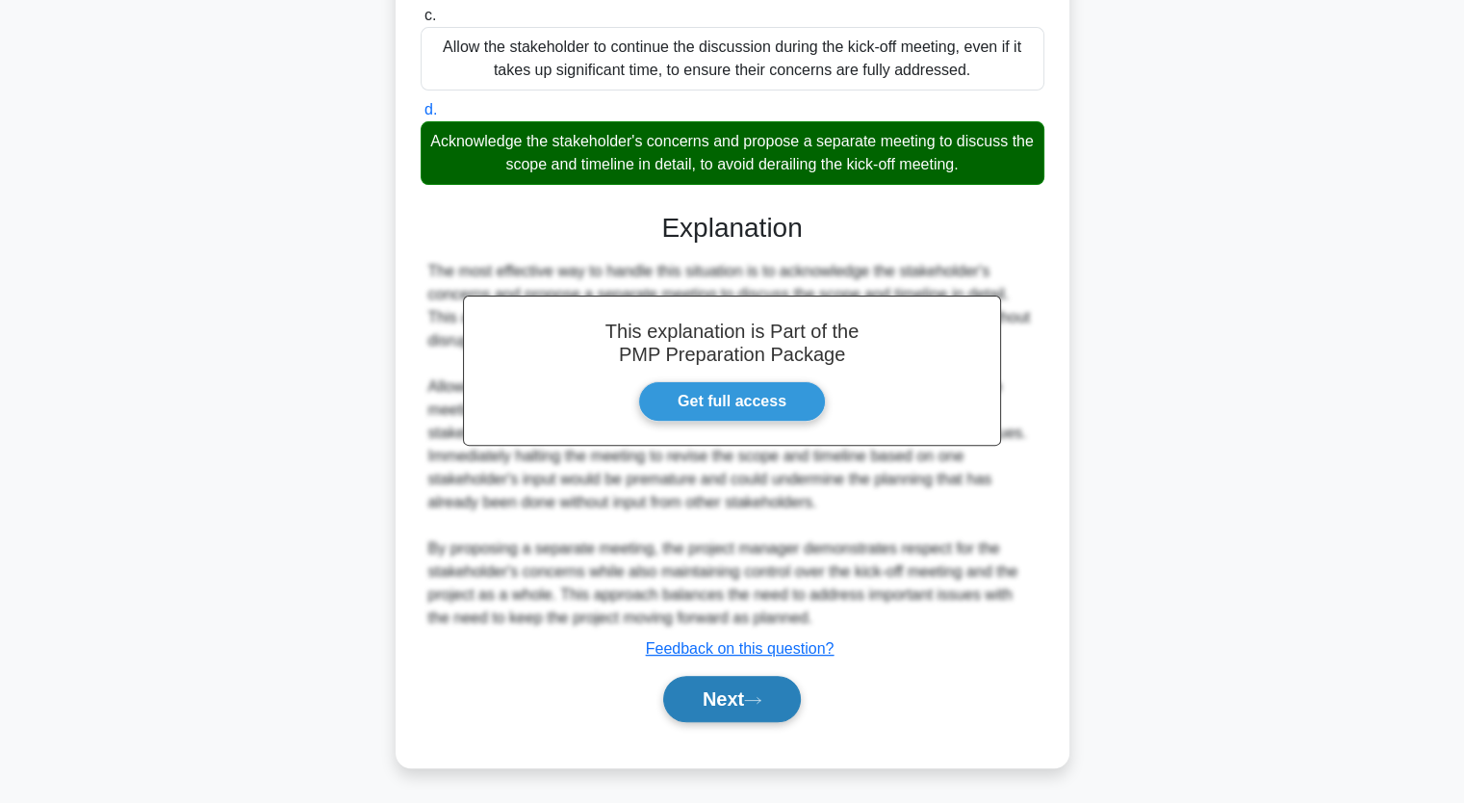
click at [721, 706] on button "Next" at bounding box center [732, 699] width 138 height 46
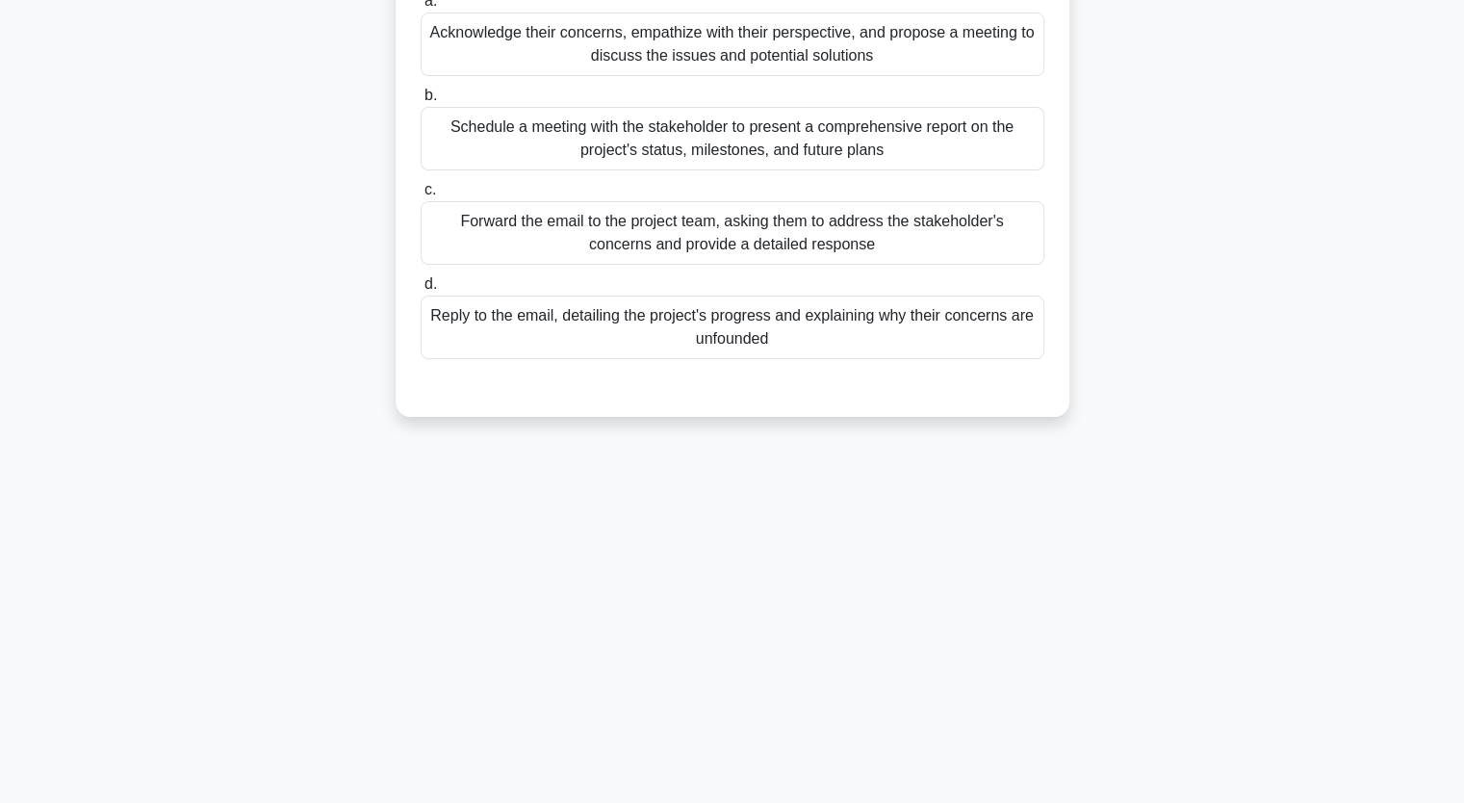
scroll to position [0, 0]
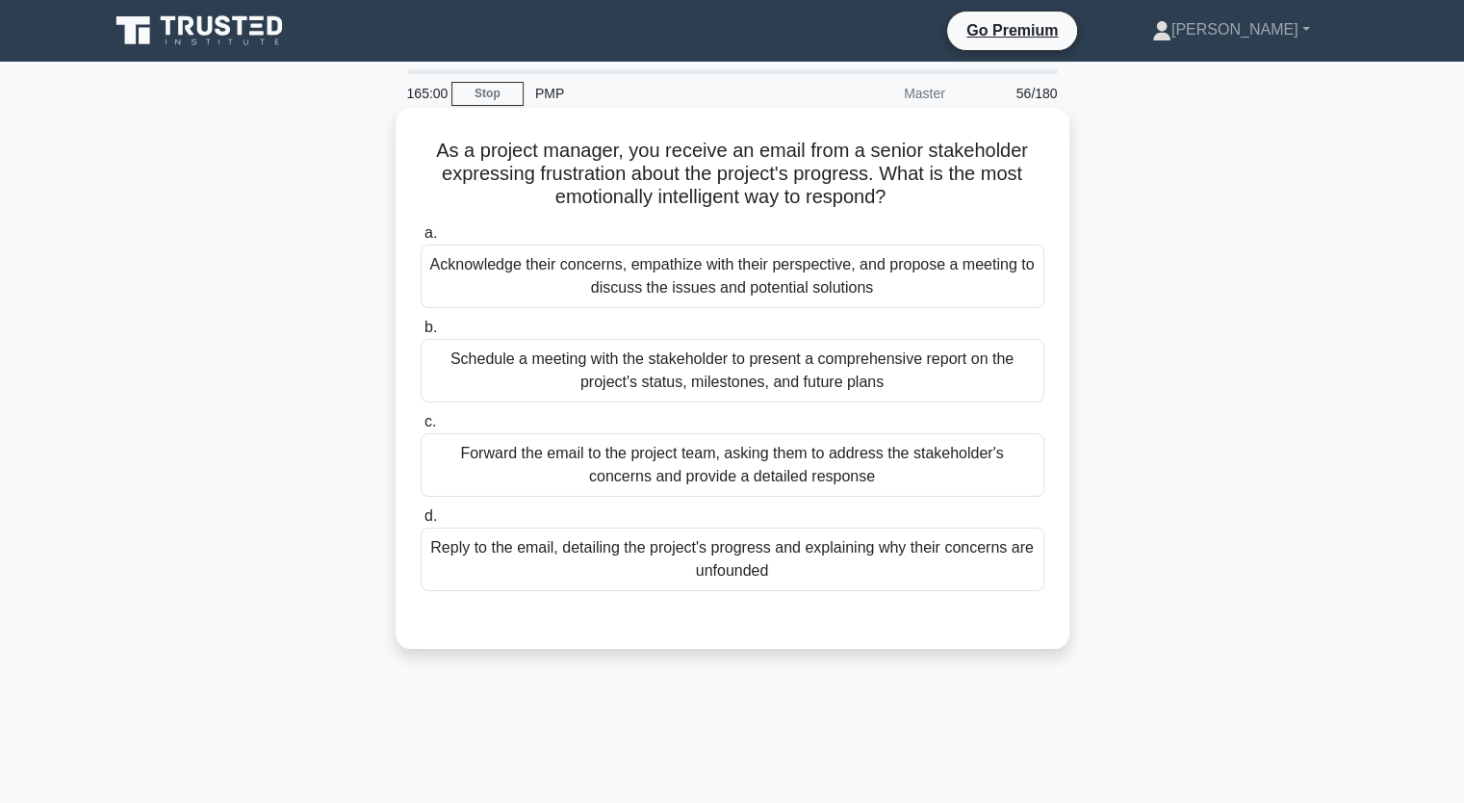
click at [997, 283] on div "Acknowledge their concerns, empathize with their perspective, and propose a mee…" at bounding box center [733, 277] width 624 height 64
click at [421, 240] on input "a. Acknowledge their concerns, empathize with their perspective, and propose a …" at bounding box center [421, 233] width 0 height 13
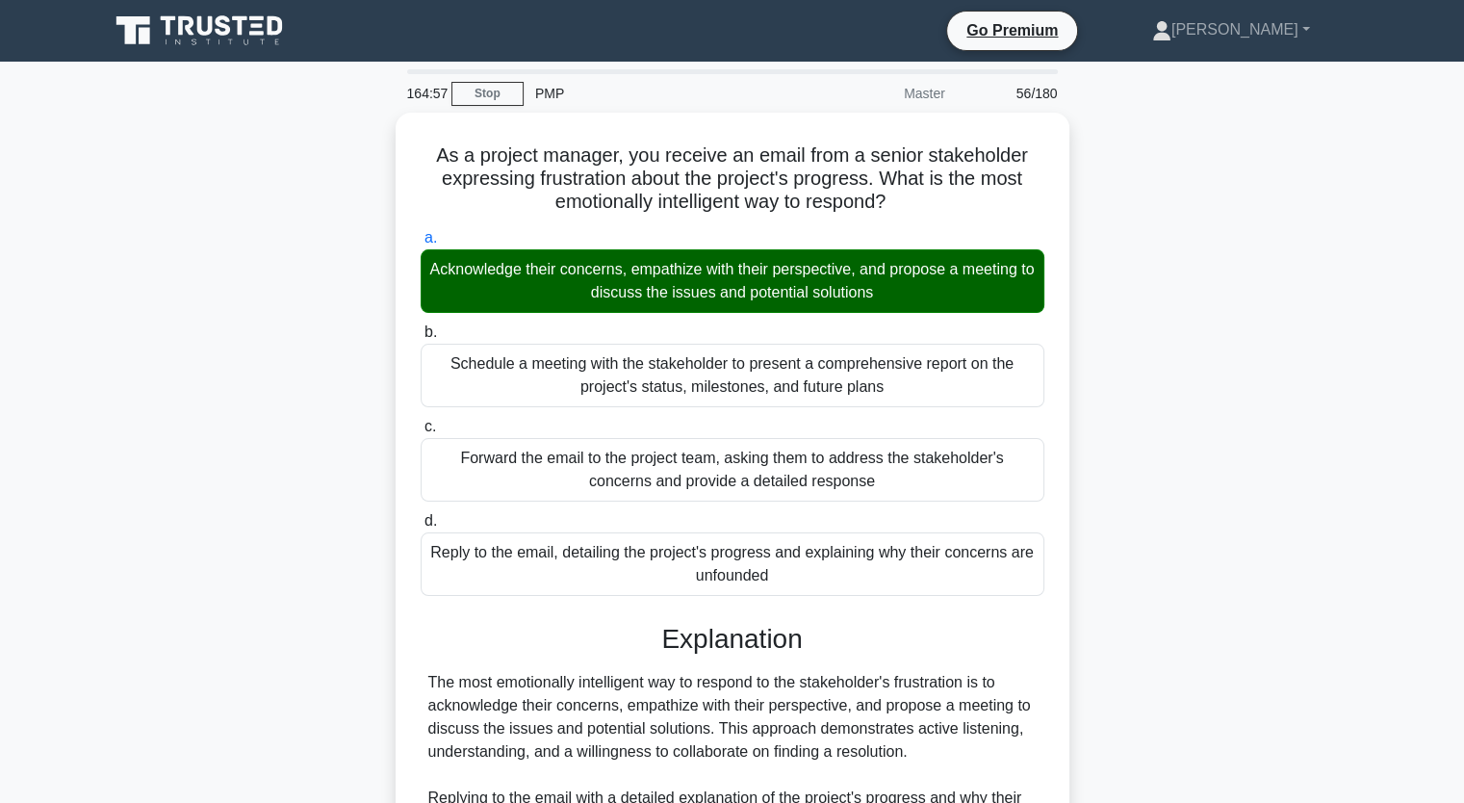
scroll to position [476, 0]
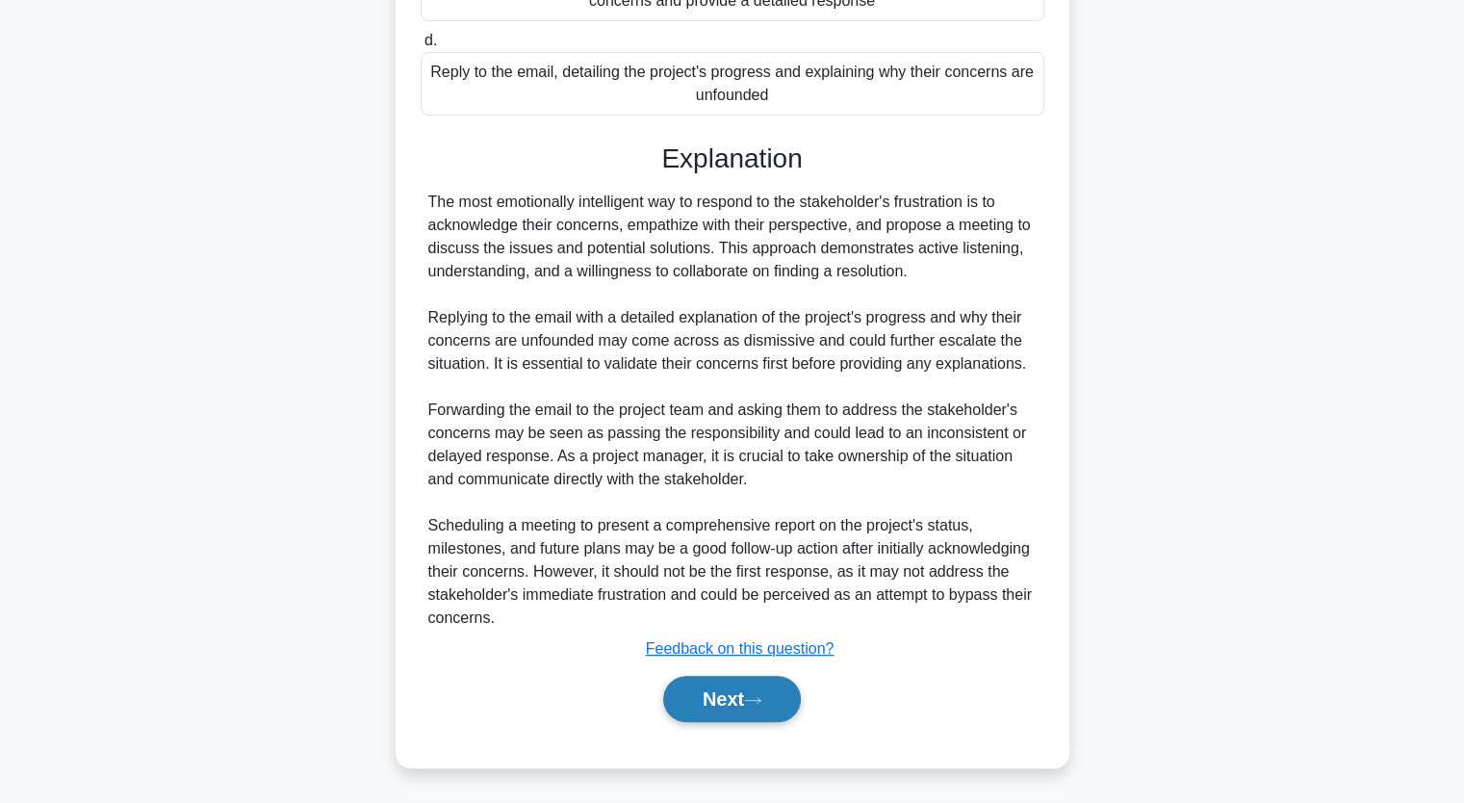
click at [720, 706] on button "Next" at bounding box center [732, 699] width 138 height 46
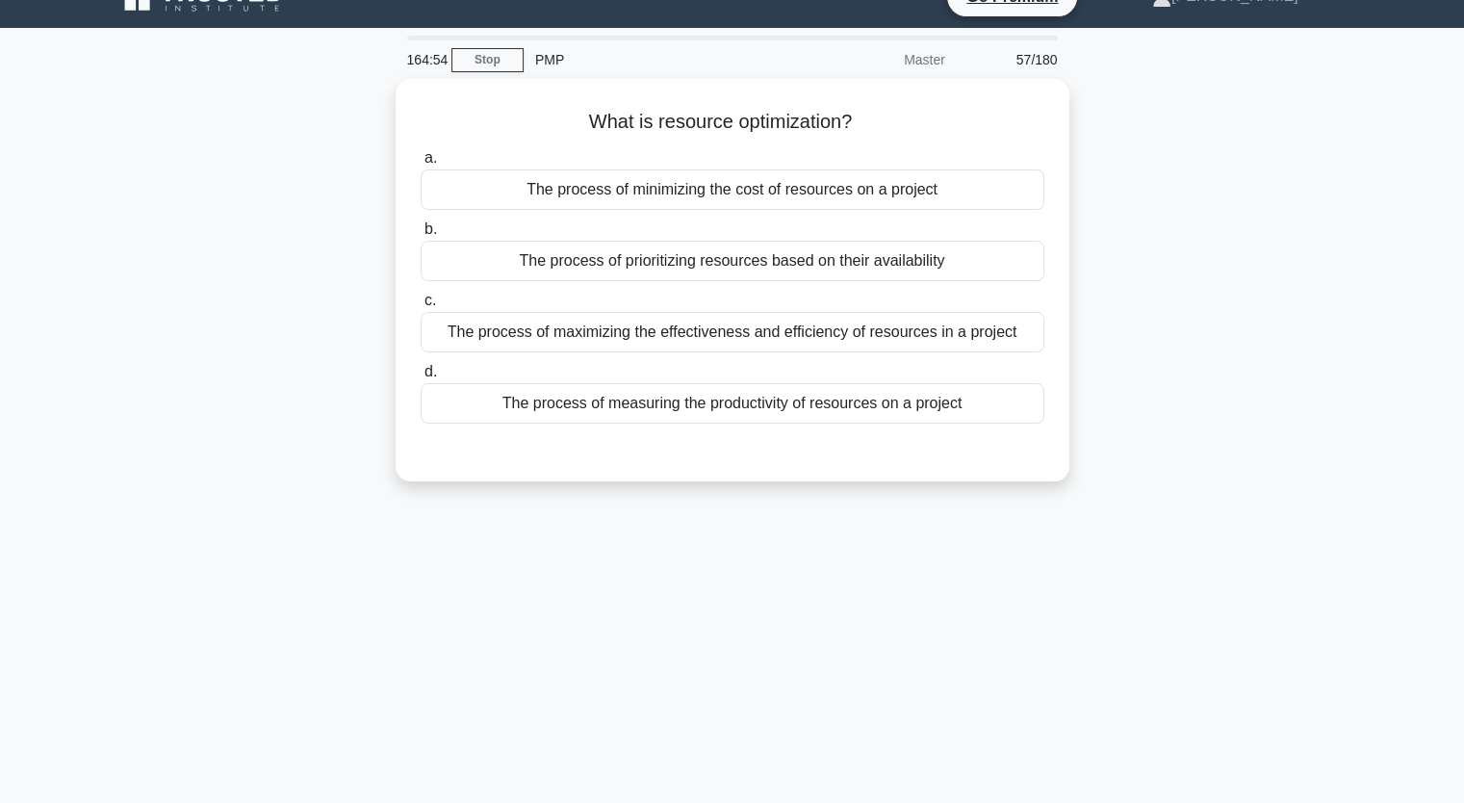
scroll to position [0, 0]
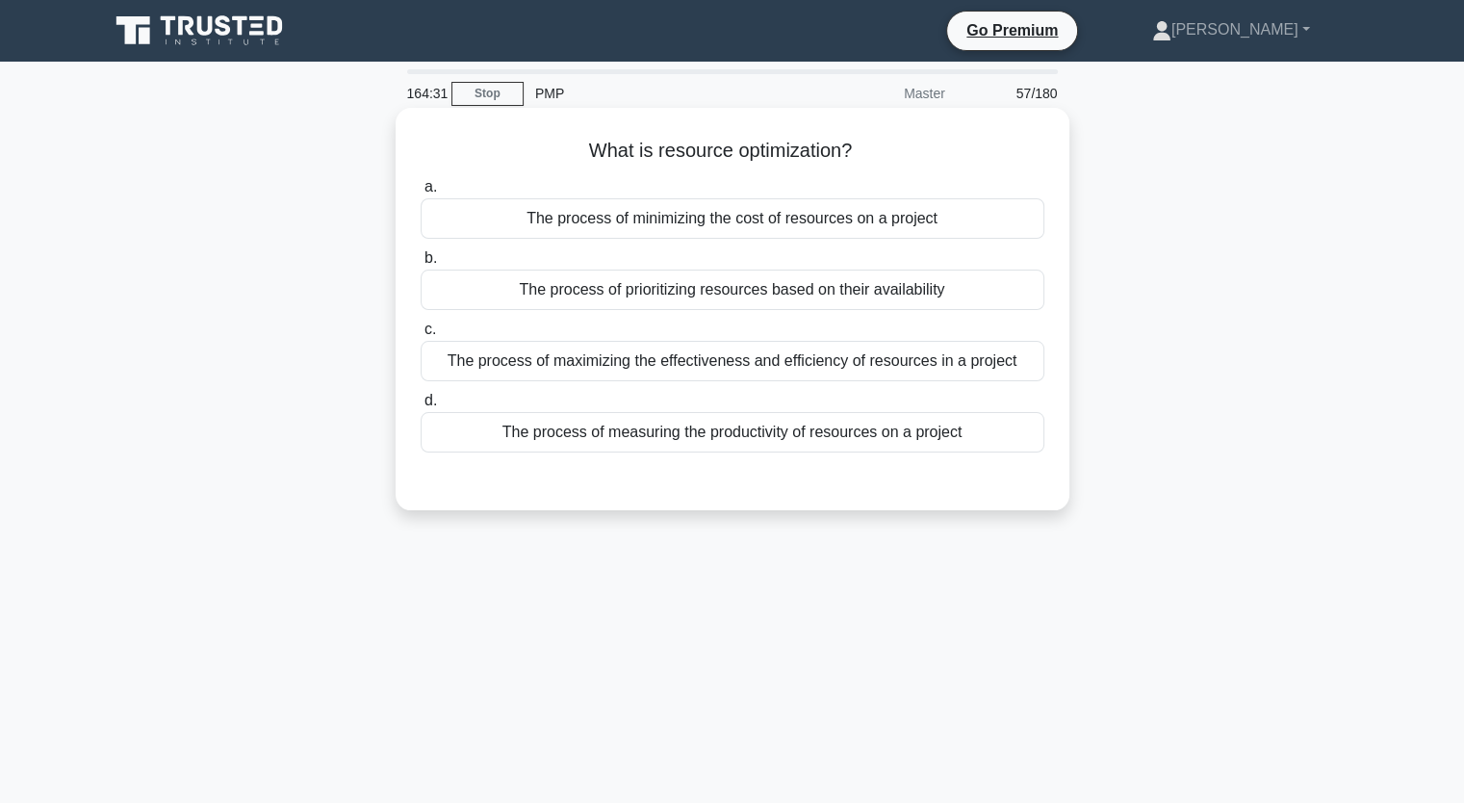
click at [1033, 356] on div "The process of maximizing the effectiveness and efficiency of resources in a pr…" at bounding box center [733, 361] width 624 height 40
click at [421, 336] on input "c. The process of maximizing the effectiveness and efficiency of resources in a…" at bounding box center [421, 329] width 0 height 13
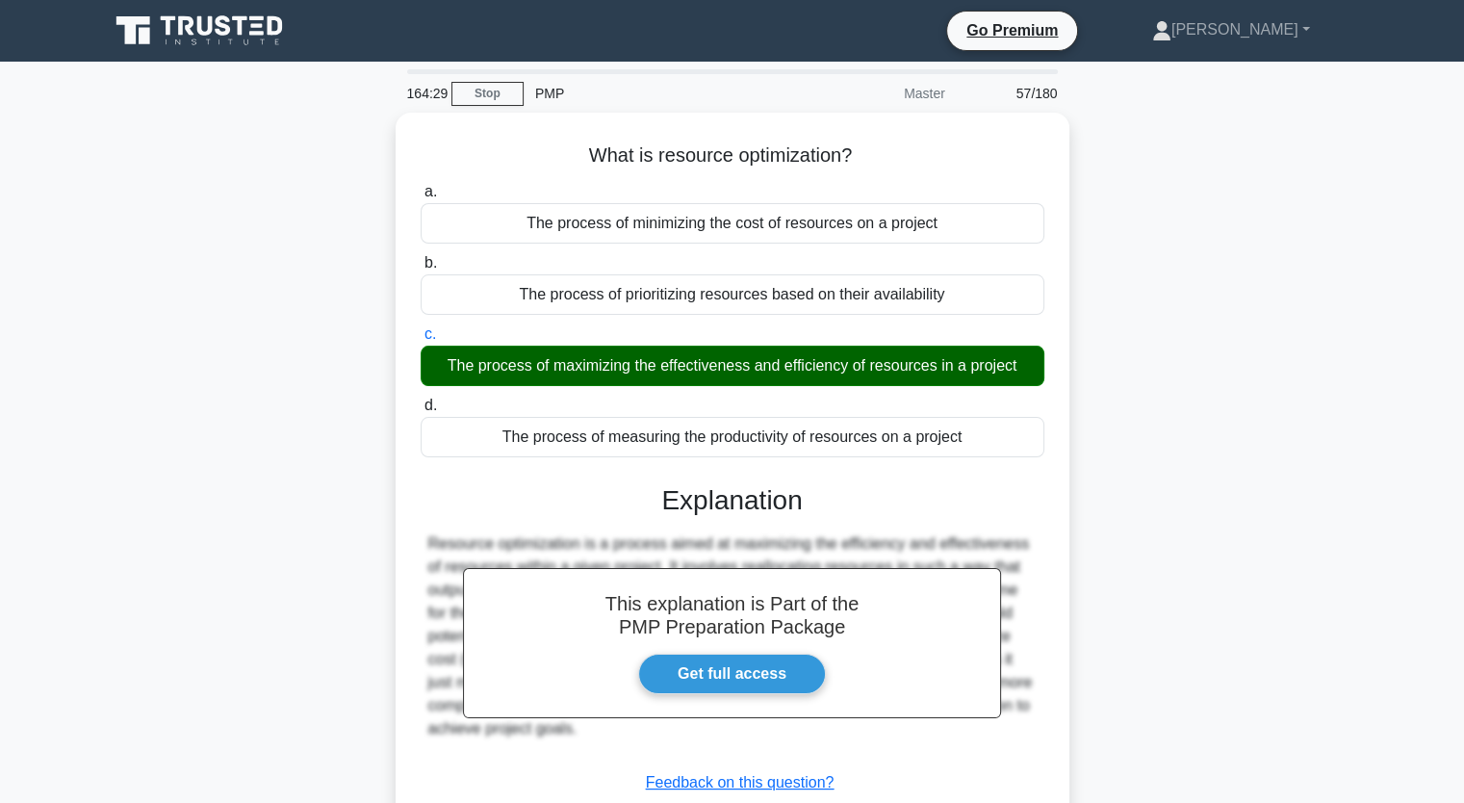
scroll to position [238, 0]
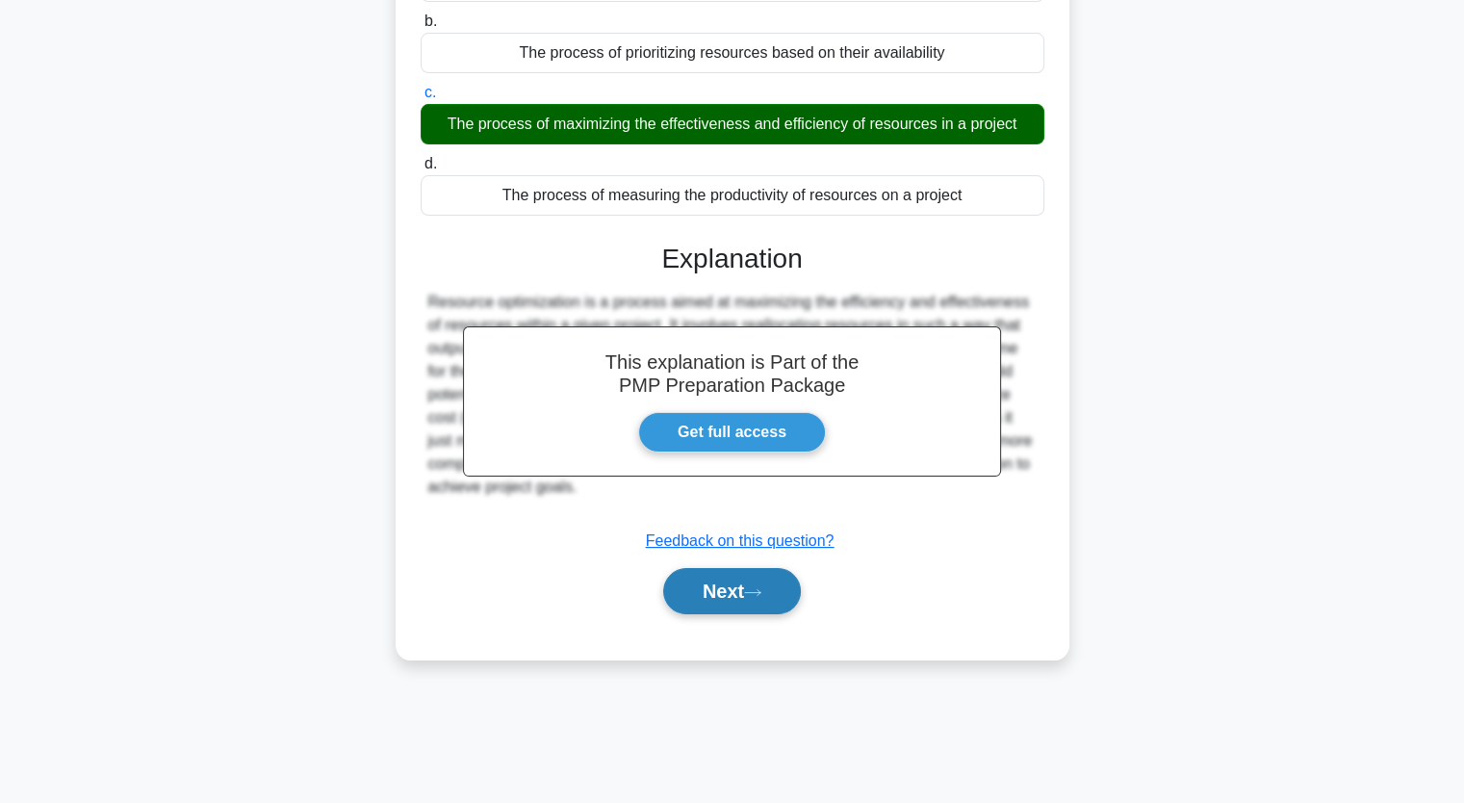
click at [732, 588] on button "Next" at bounding box center [732, 591] width 138 height 46
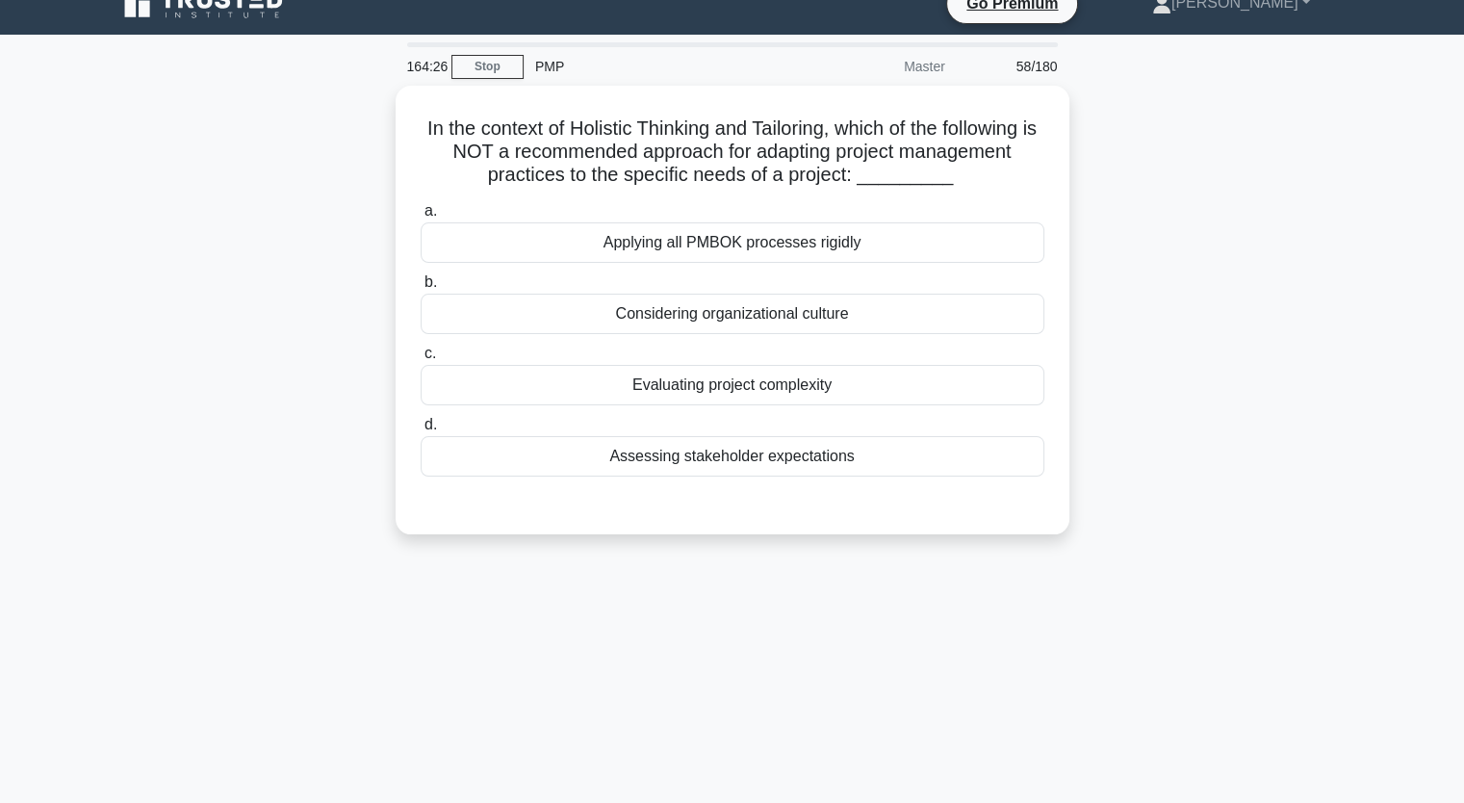
scroll to position [0, 0]
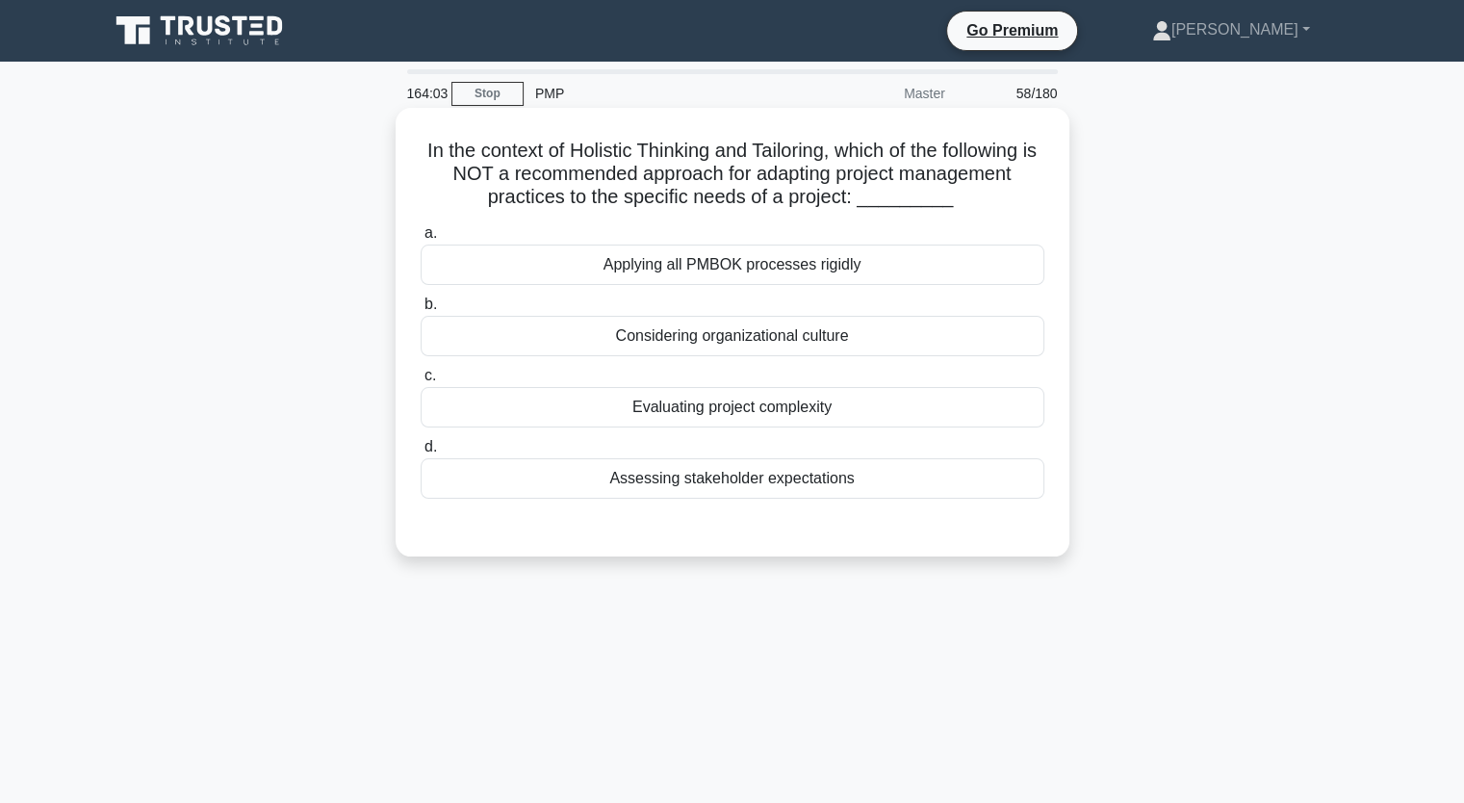
click at [963, 266] on div "Applying all PMBOK processes rigidly" at bounding box center [733, 265] width 624 height 40
click at [421, 240] on input "a. Applying all PMBOK processes rigidly" at bounding box center [421, 233] width 0 height 13
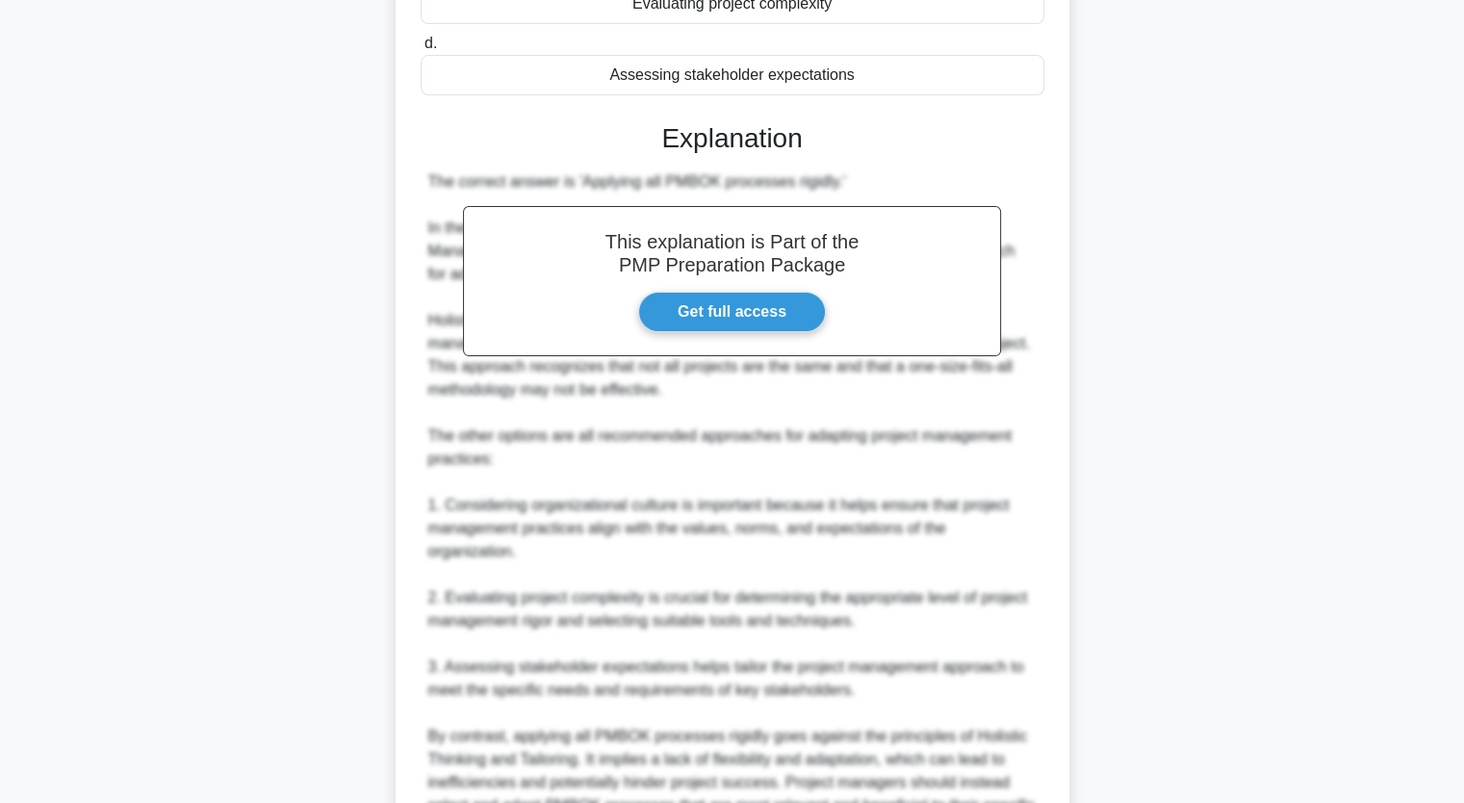
scroll to position [555, 0]
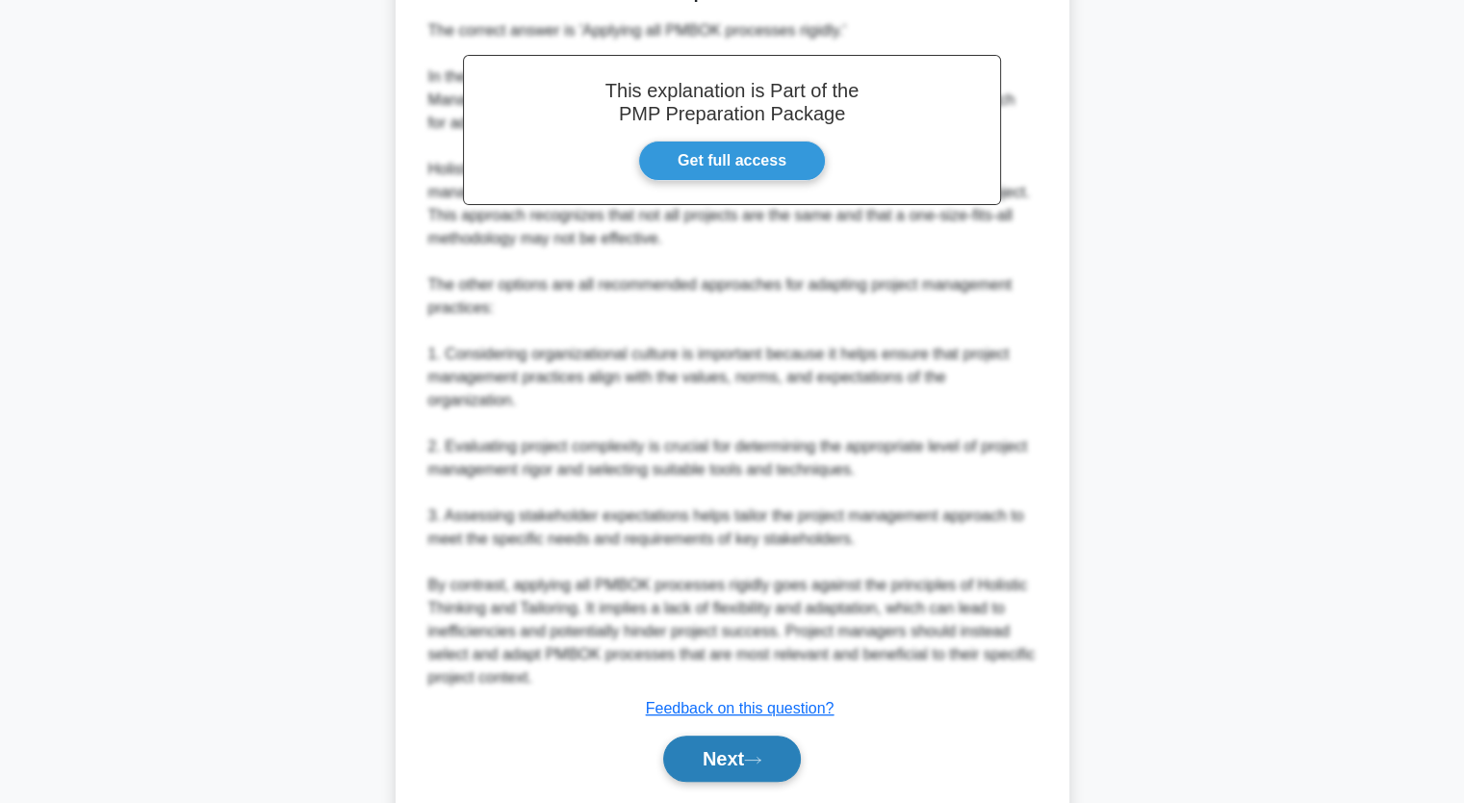
click at [705, 736] on button "Next" at bounding box center [732, 759] width 138 height 46
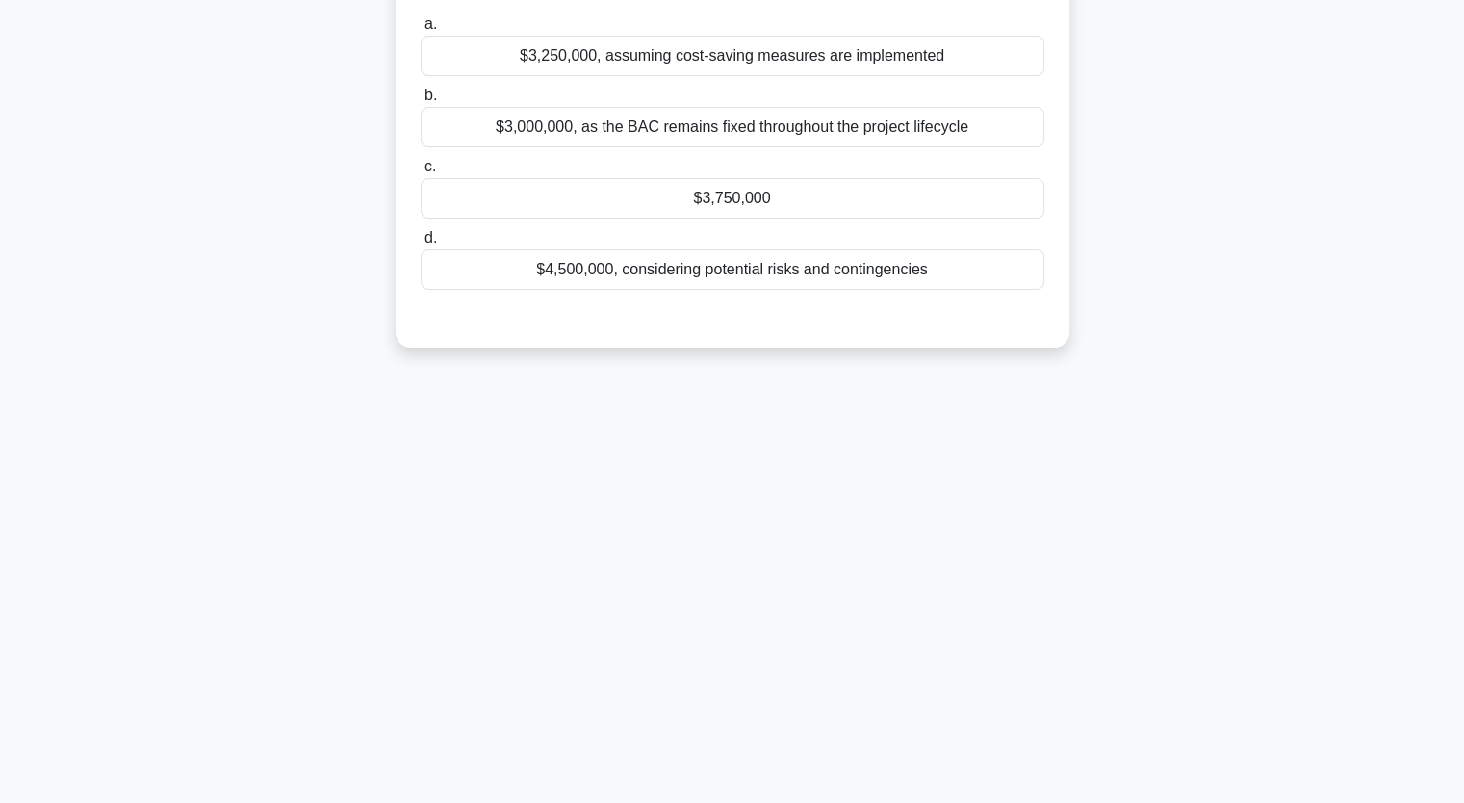
scroll to position [0, 0]
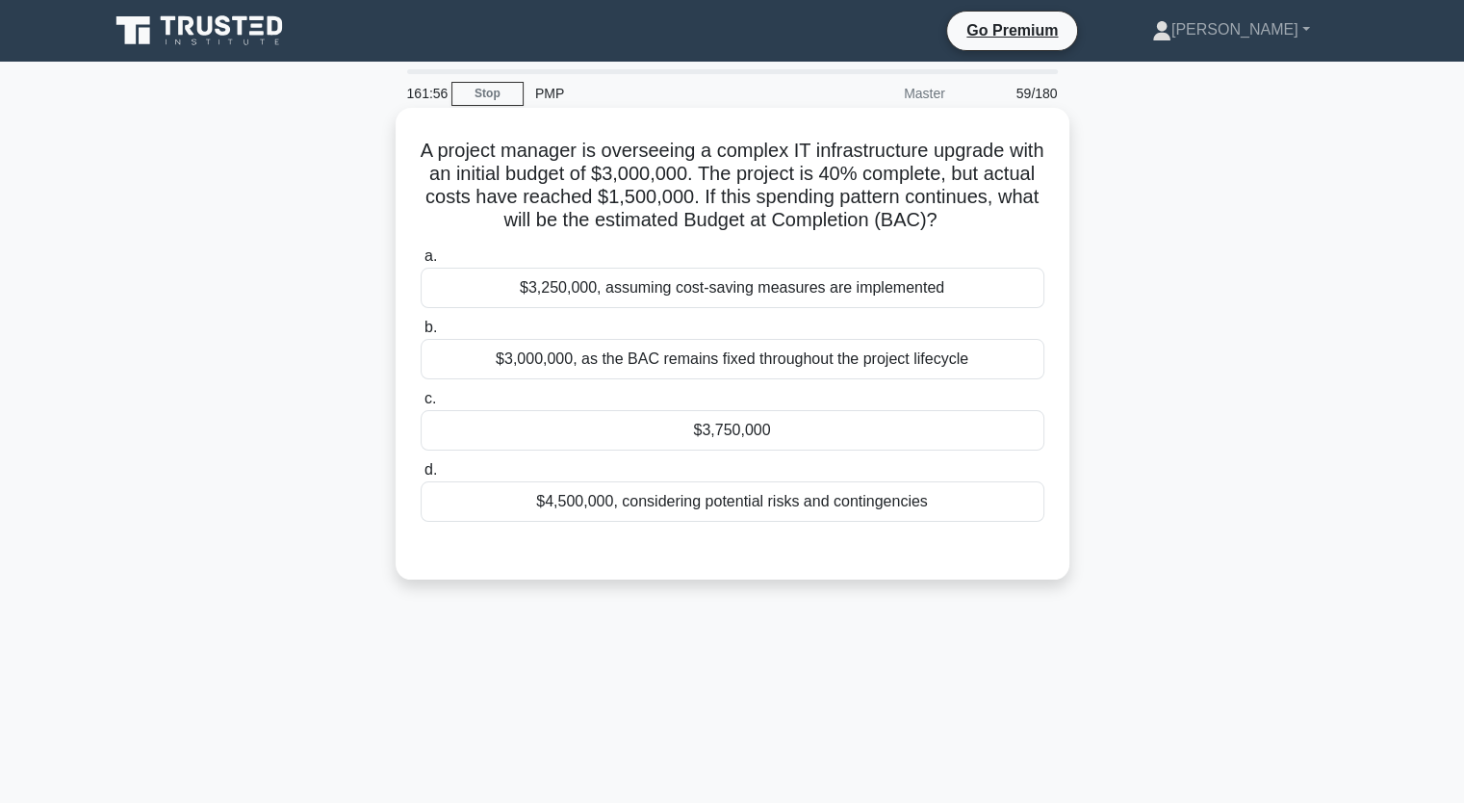
click at [797, 438] on div "$3,750,000" at bounding box center [733, 430] width 624 height 40
click at [421, 405] on input "c. $3,750,000" at bounding box center [421, 399] width 0 height 13
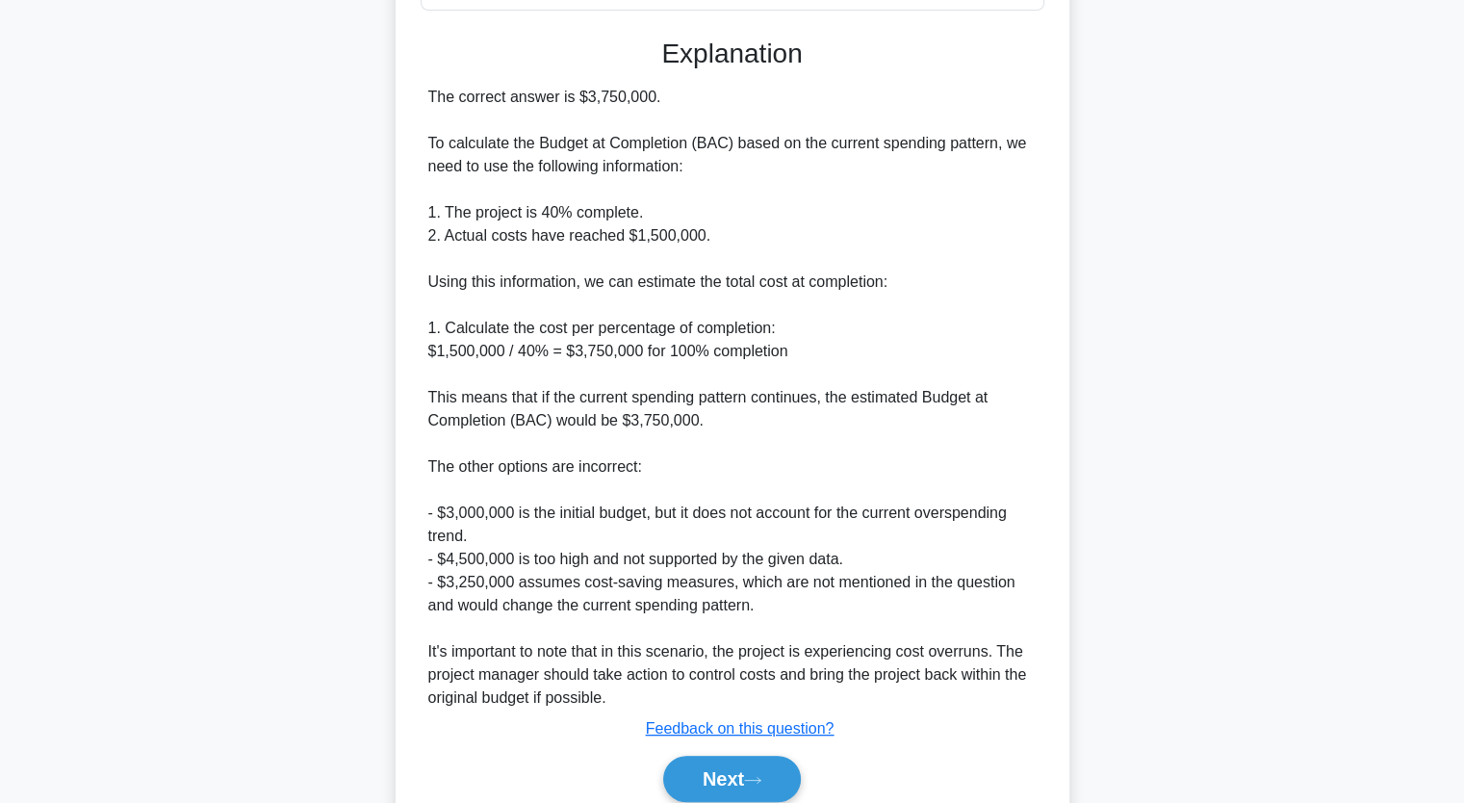
scroll to position [591, 0]
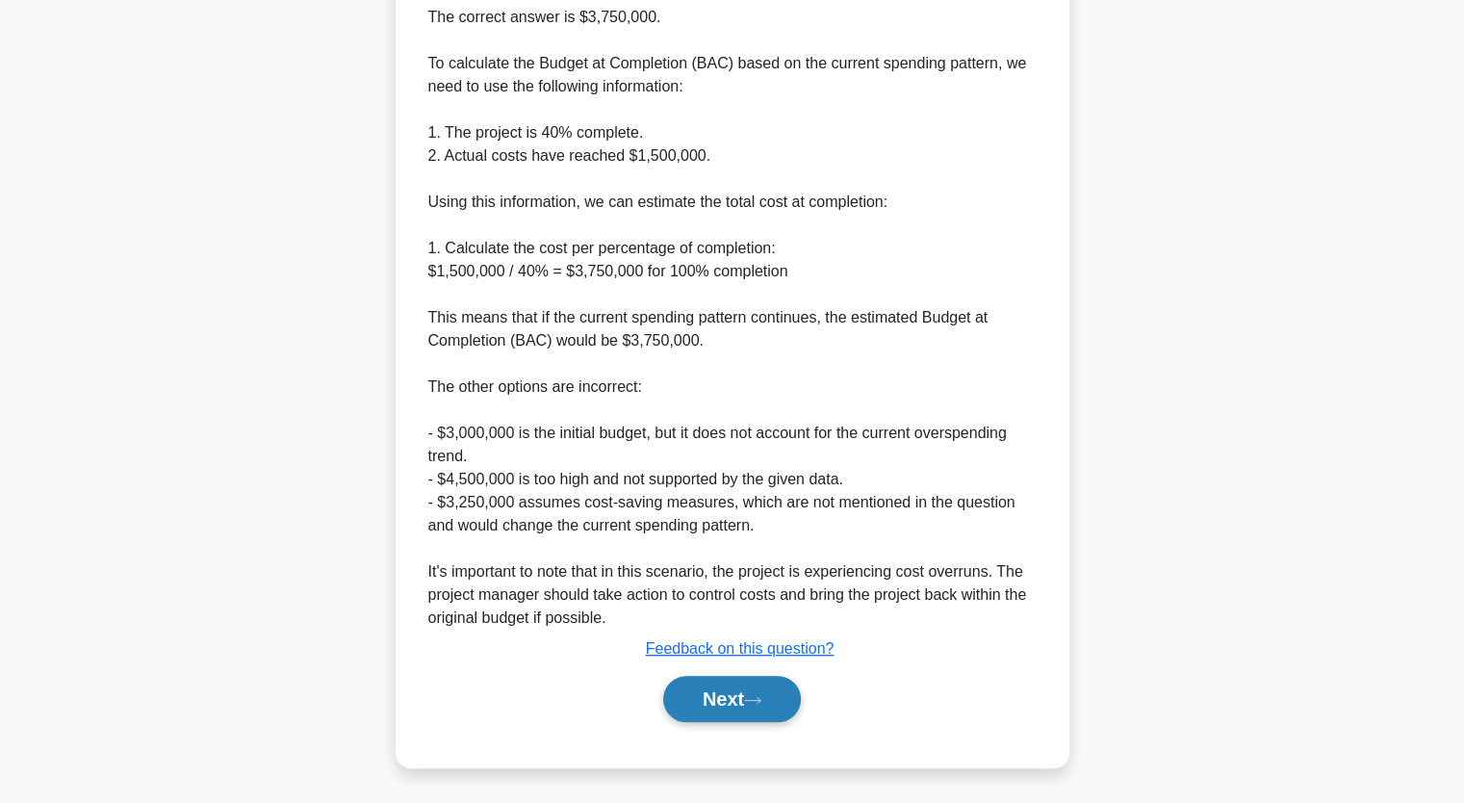
click at [761, 697] on icon at bounding box center [752, 700] width 17 height 11
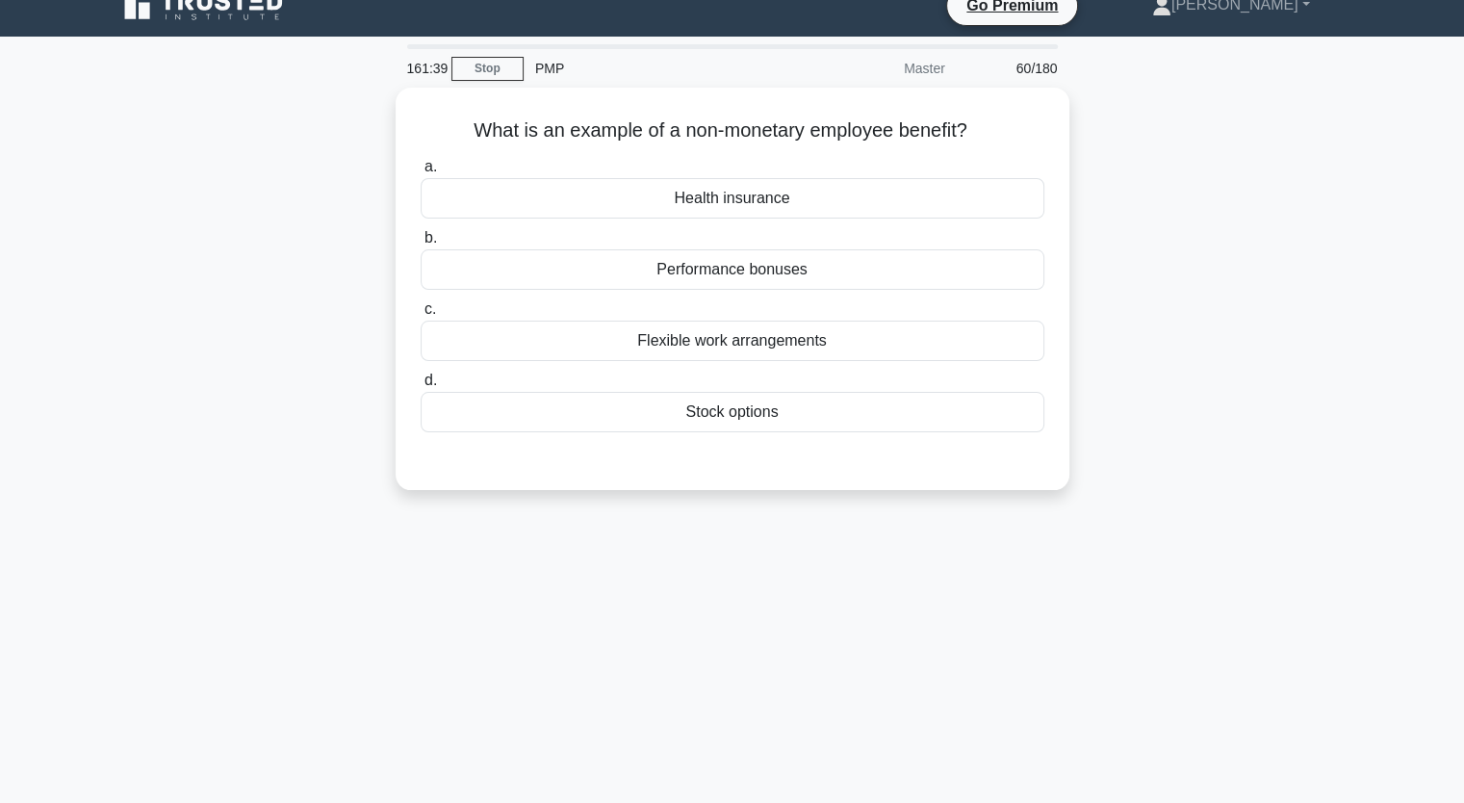
scroll to position [0, 0]
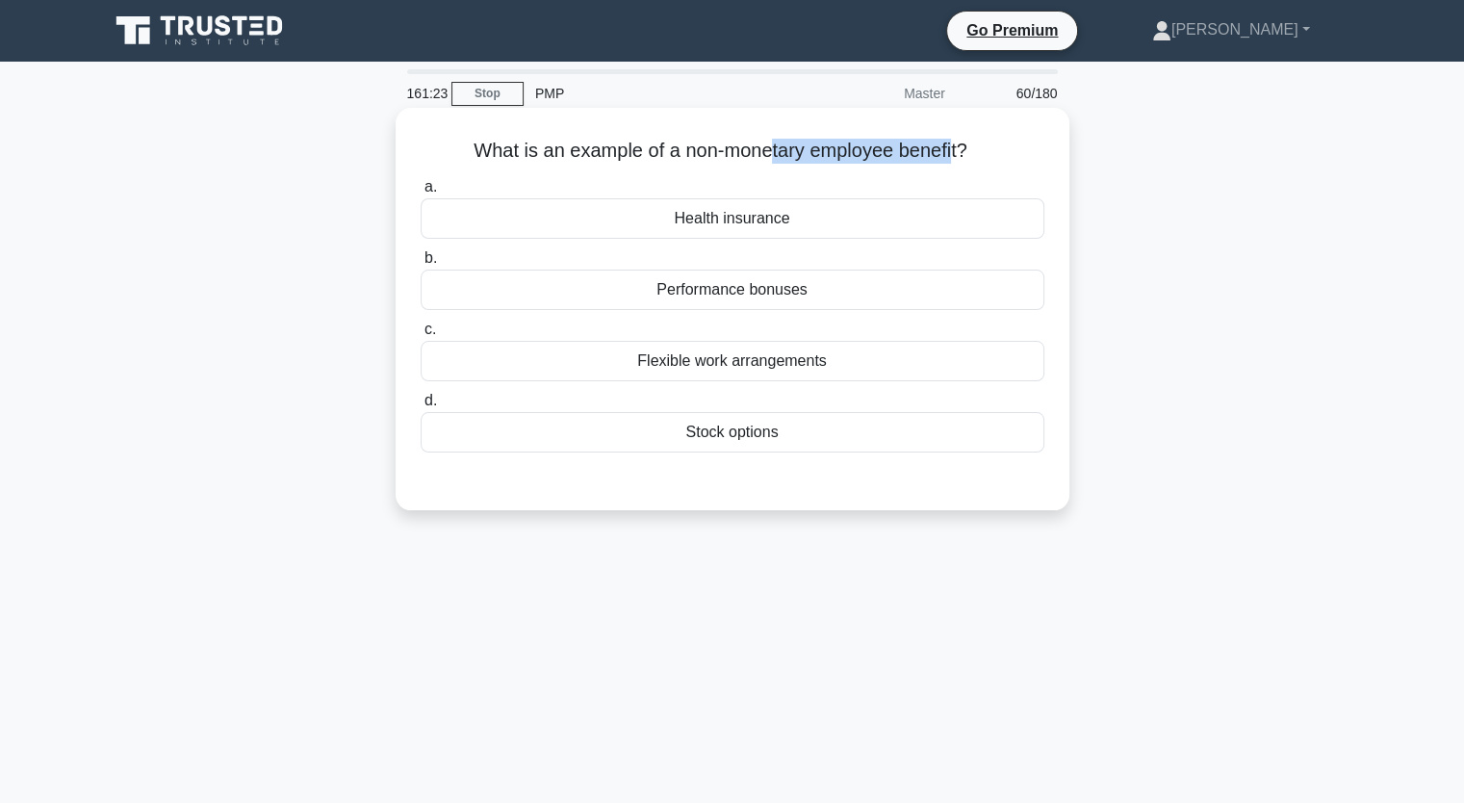
drag, startPoint x: 772, startPoint y: 155, endPoint x: 956, endPoint y: 165, distance: 184.1
click at [956, 164] on h5 "What is an example of a non-monetary employee benefit? .spinner_0XTQ{transform-…" at bounding box center [733, 151] width 628 height 25
click at [893, 217] on div "Health insurance" at bounding box center [733, 218] width 624 height 40
click at [421, 194] on input "a. Health insurance" at bounding box center [421, 187] width 0 height 13
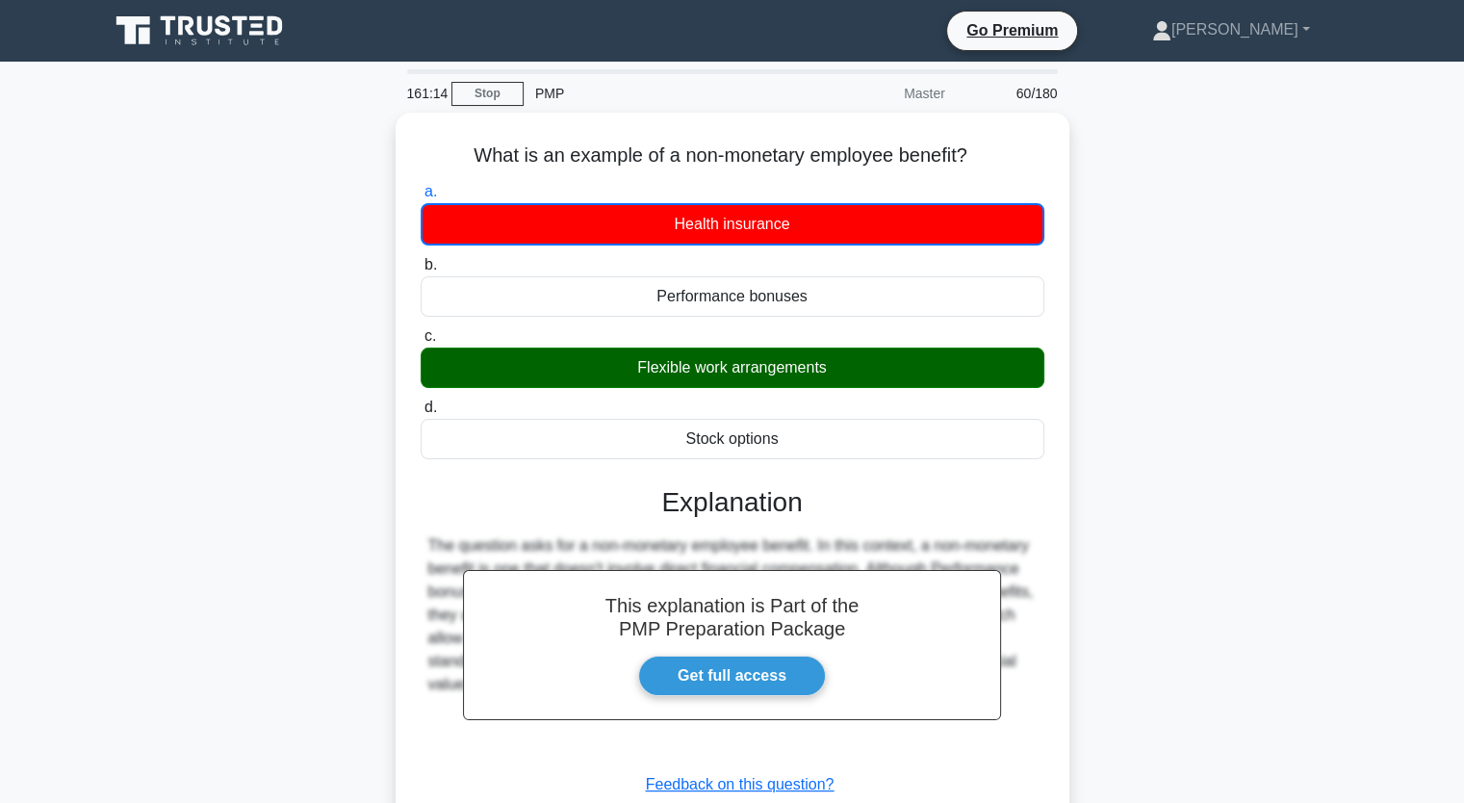
scroll to position [238, 0]
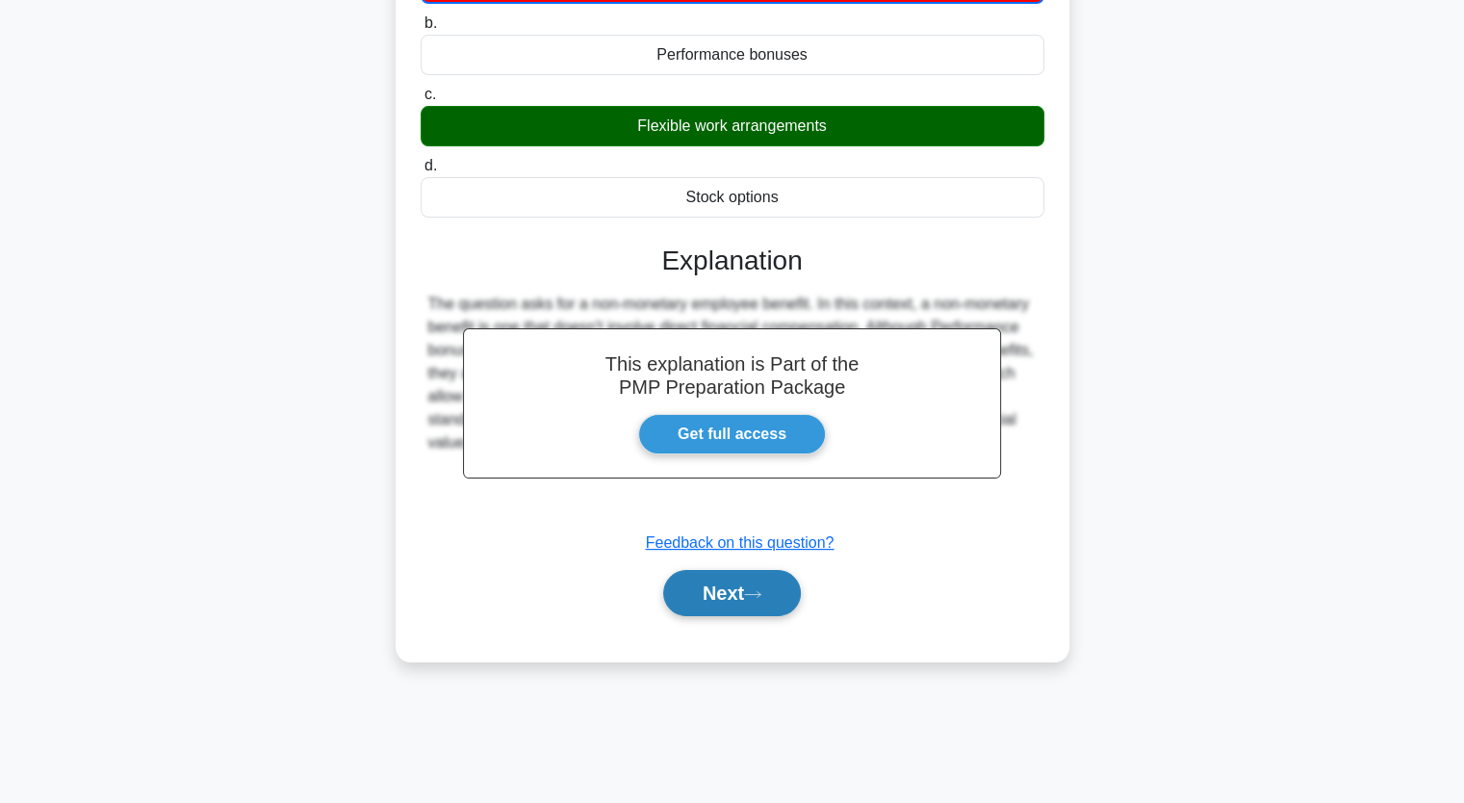
click at [755, 606] on button "Next" at bounding box center [732, 593] width 138 height 46
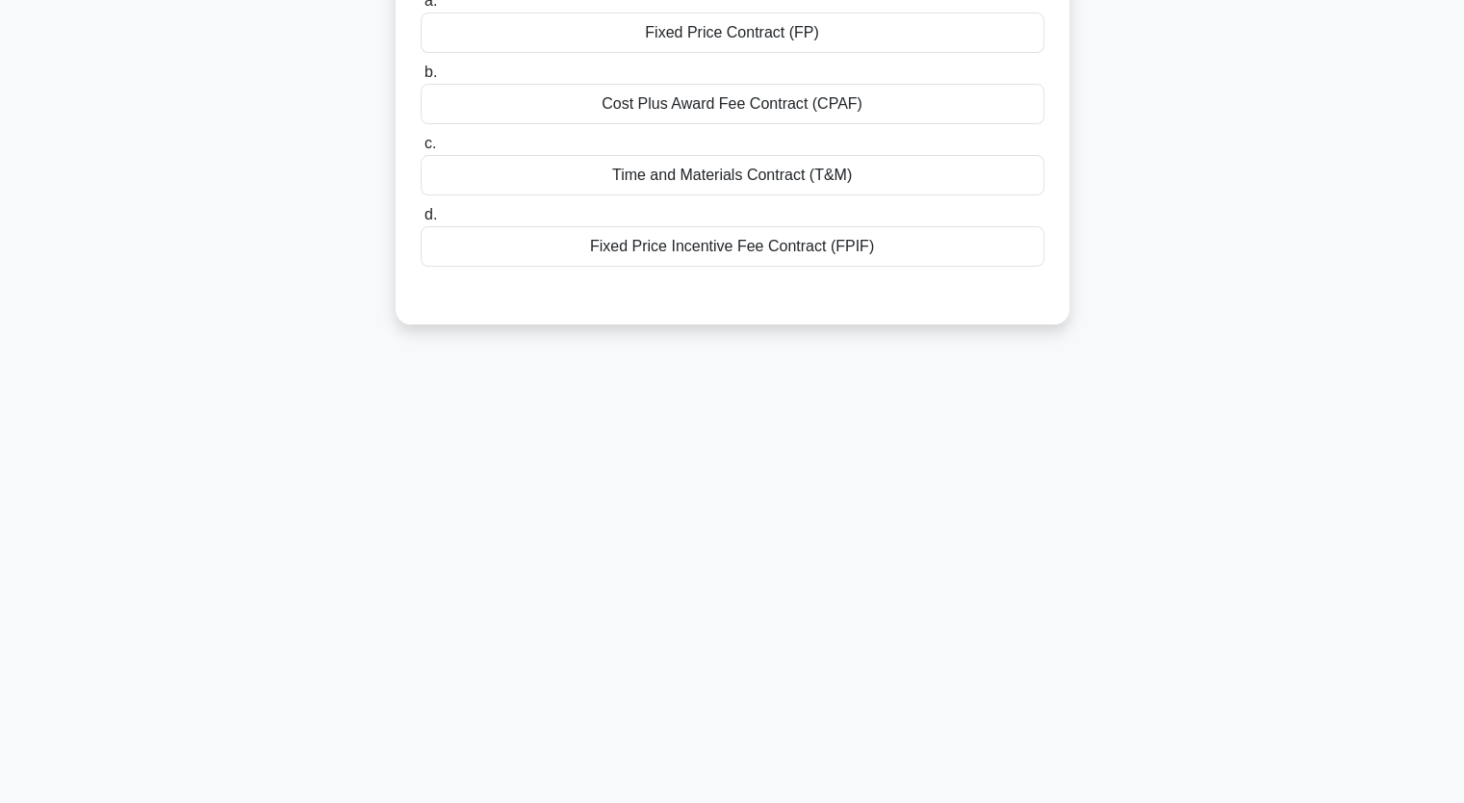
scroll to position [0, 0]
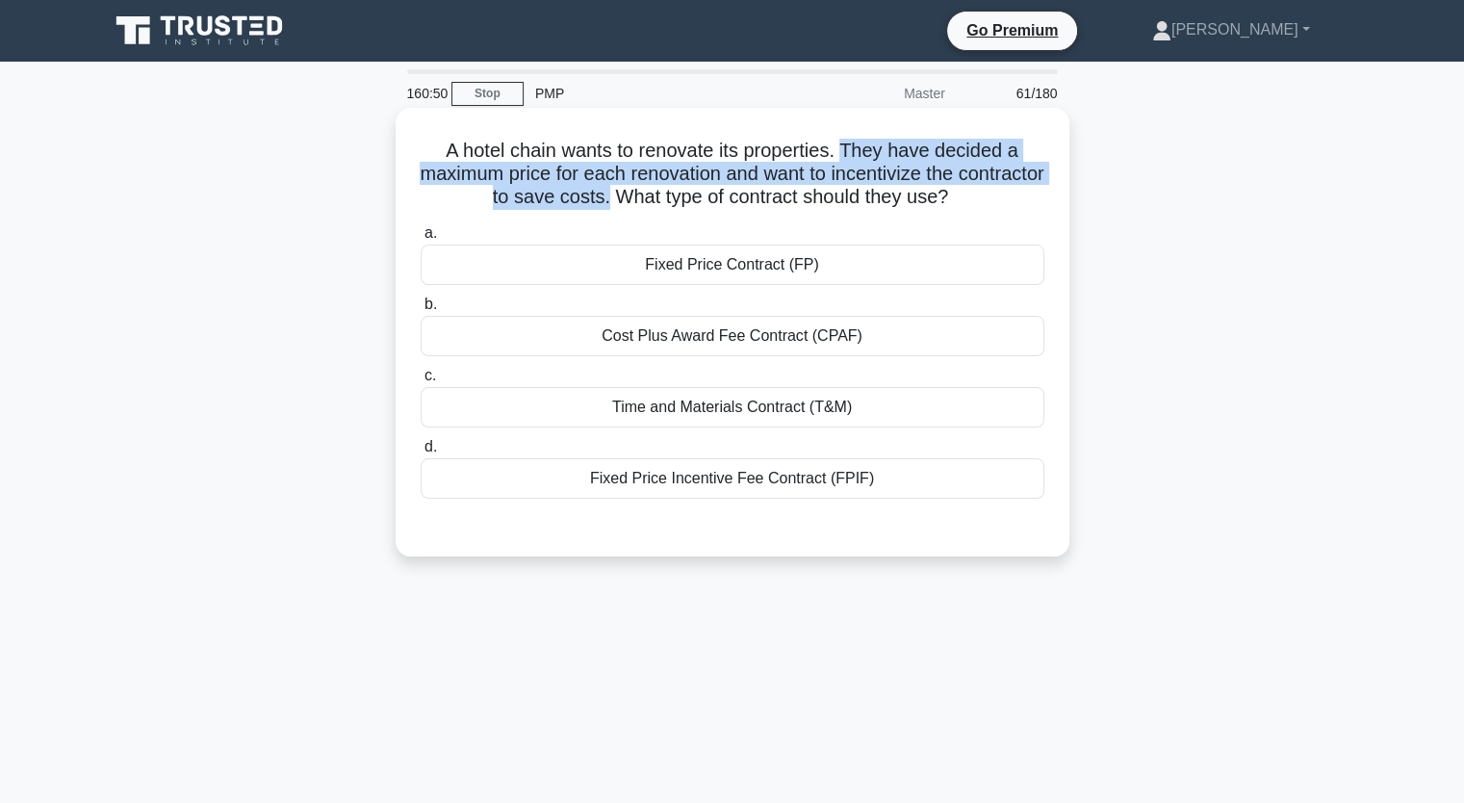
drag, startPoint x: 850, startPoint y: 142, endPoint x: 651, endPoint y: 203, distance: 208.3
click at [651, 203] on h5 "A hotel chain wants to renovate its properties. They have decided a maximum pri…" at bounding box center [733, 174] width 628 height 71
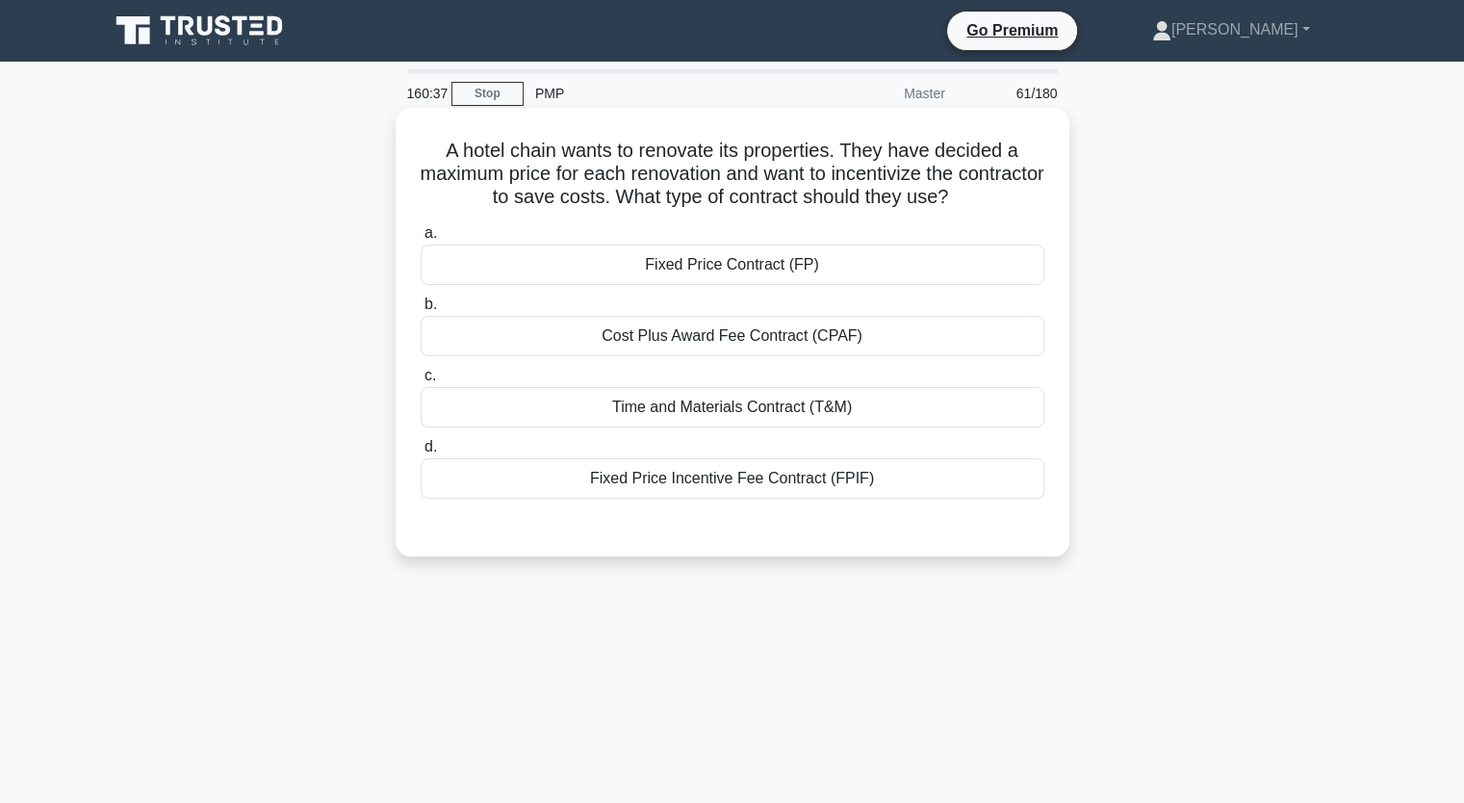
click at [745, 484] on div "Fixed Price Incentive Fee Contract (FPIF)" at bounding box center [733, 478] width 624 height 40
click at [421, 453] on input "d. Fixed Price Incentive Fee Contract (FPIF)" at bounding box center [421, 447] width 0 height 13
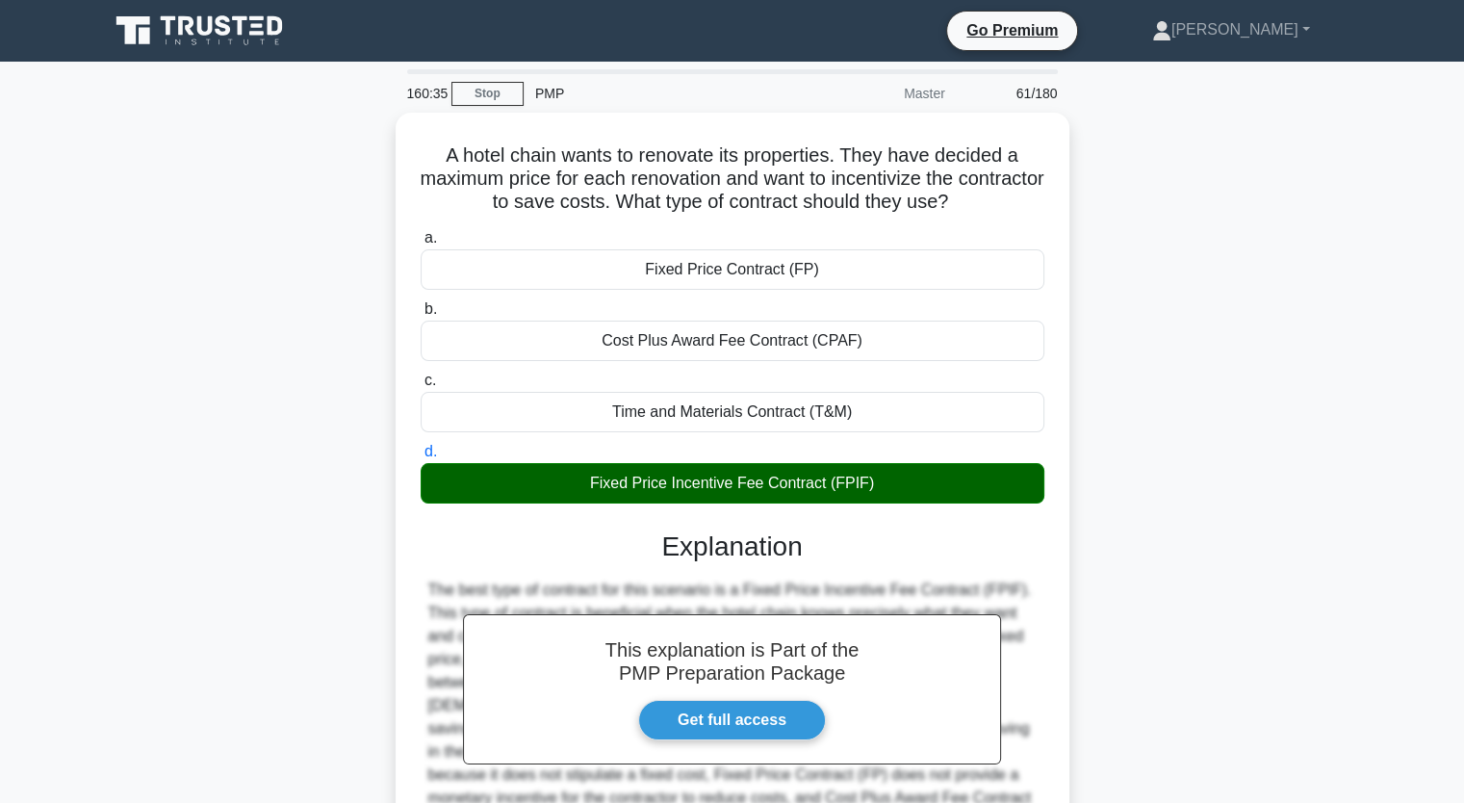
scroll to position [238, 0]
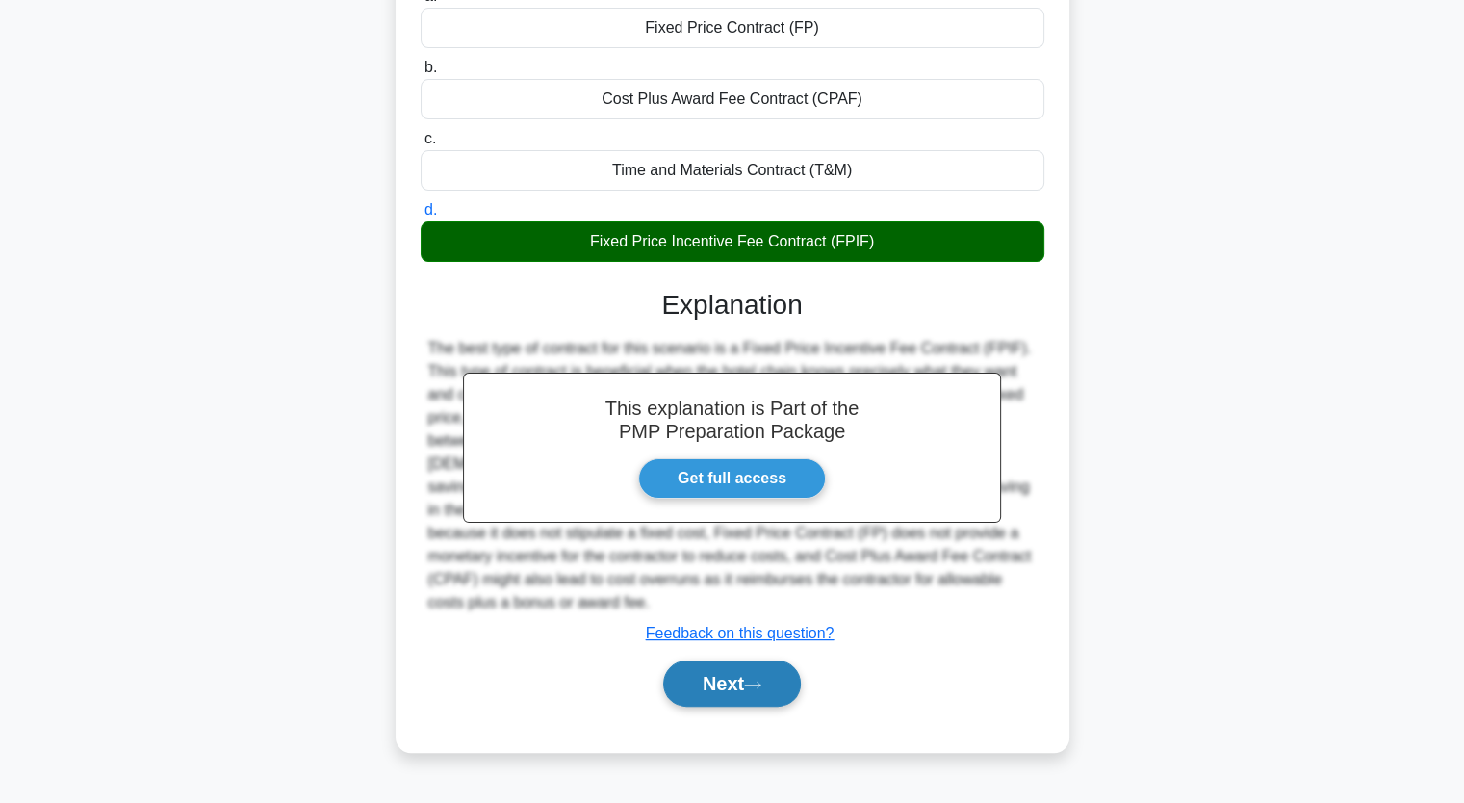
click at [710, 671] on button "Next" at bounding box center [732, 683] width 138 height 46
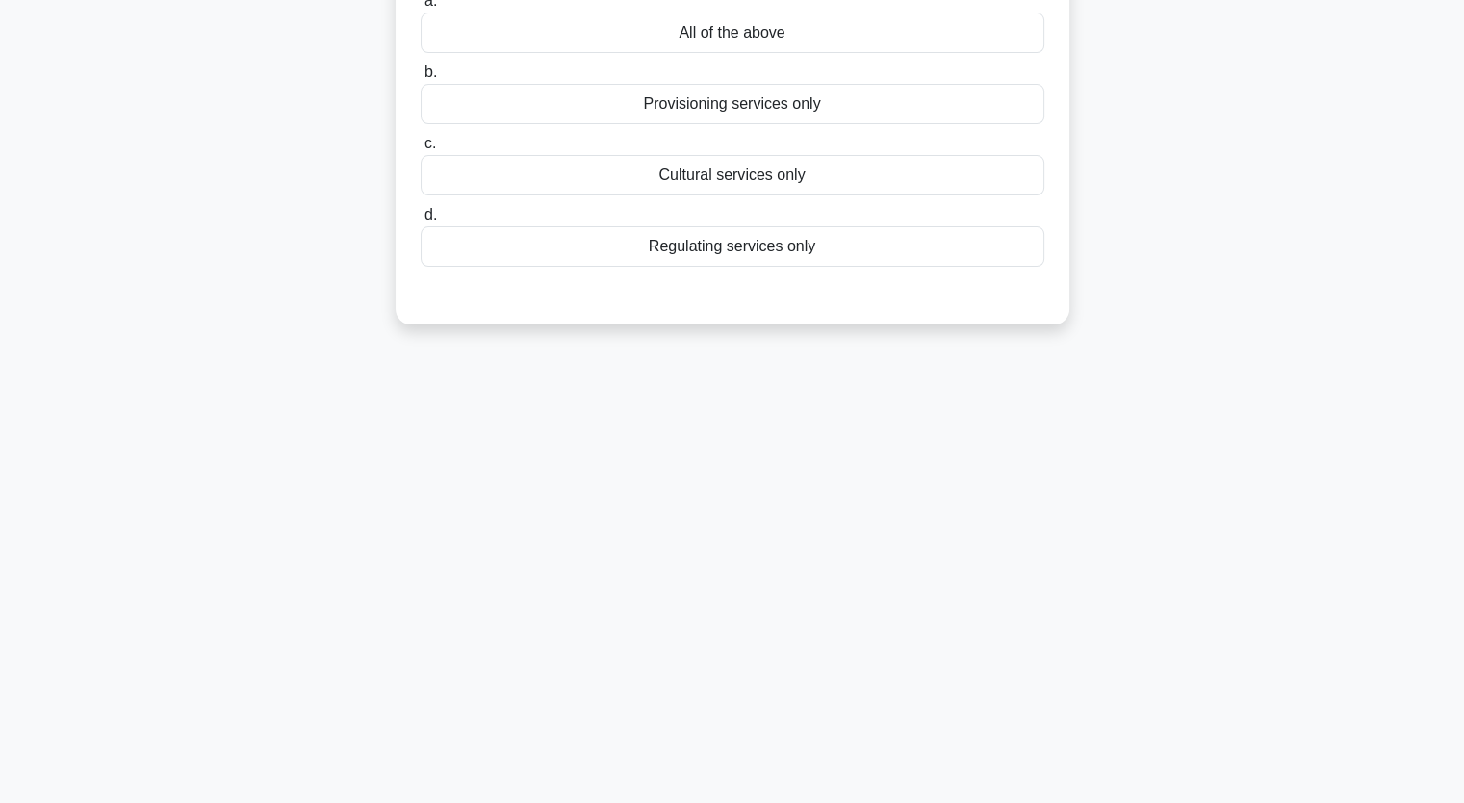
click at [1461, 105] on main "160:32 Stop PMP Master 62/180 In implementing a mining project, you have to acc…" at bounding box center [732, 314] width 1464 height 978
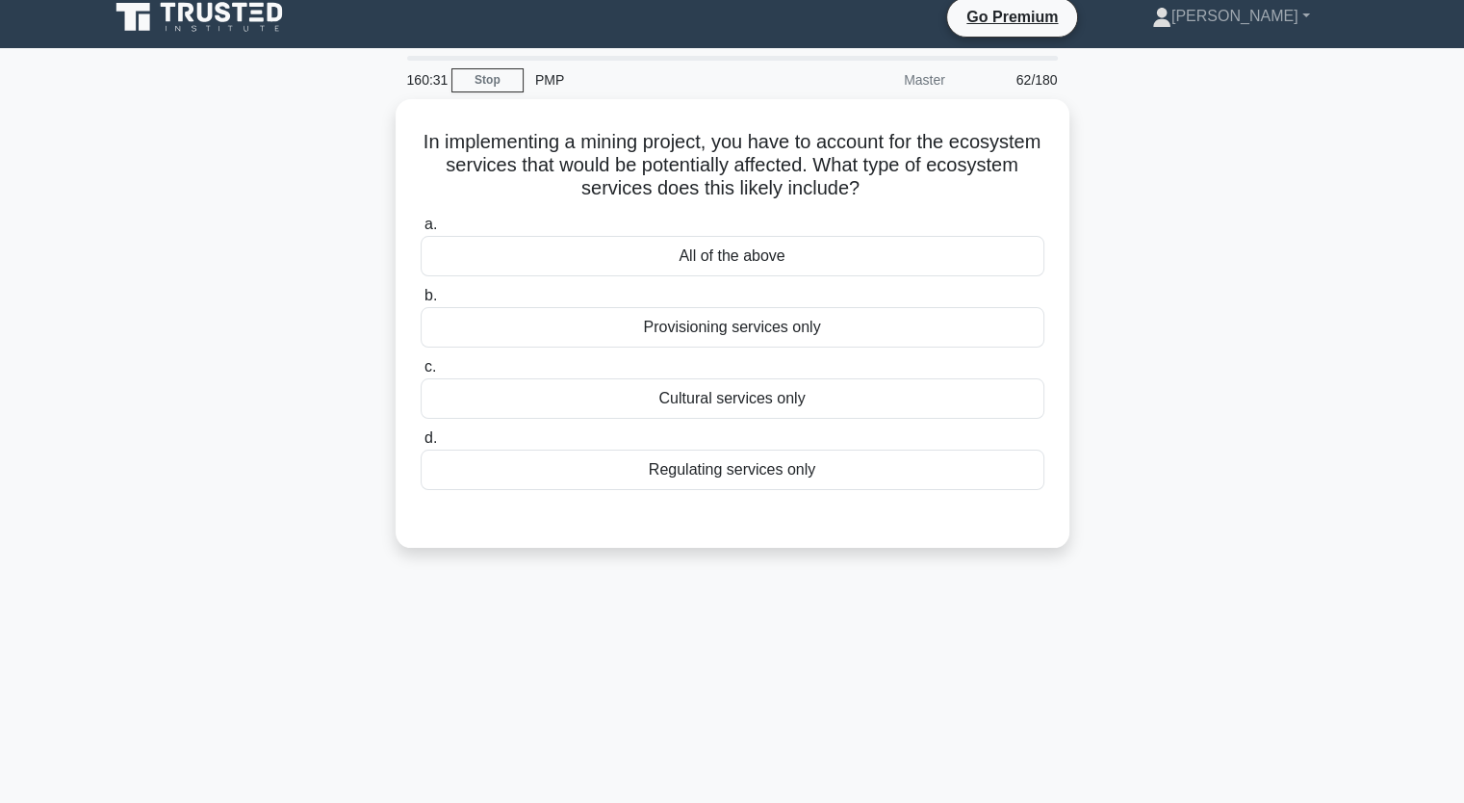
scroll to position [0, 0]
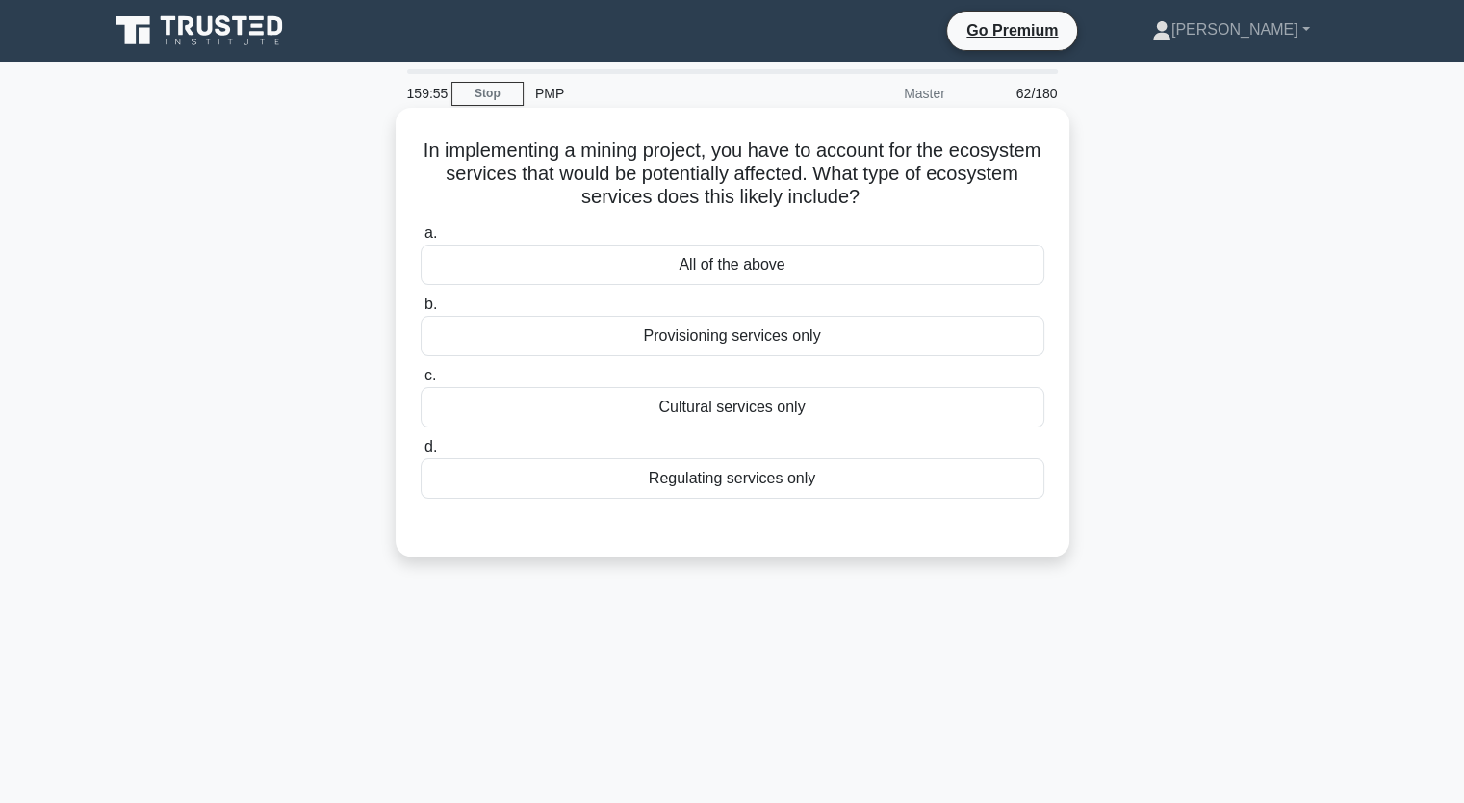
click at [1020, 325] on div "Provisioning services only" at bounding box center [733, 336] width 624 height 40
click at [421, 311] on input "b. Provisioning services only" at bounding box center [421, 304] width 0 height 13
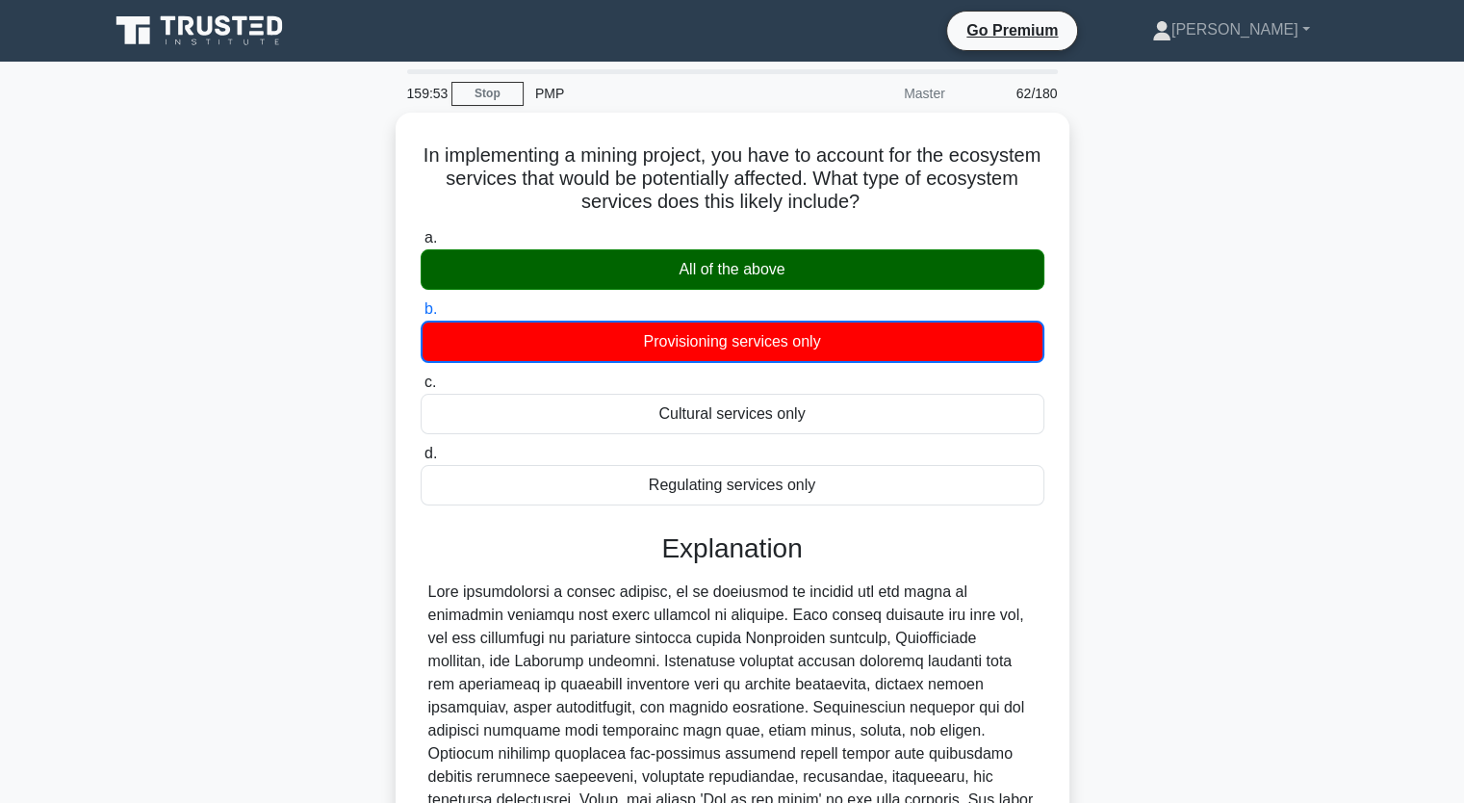
scroll to position [246, 0]
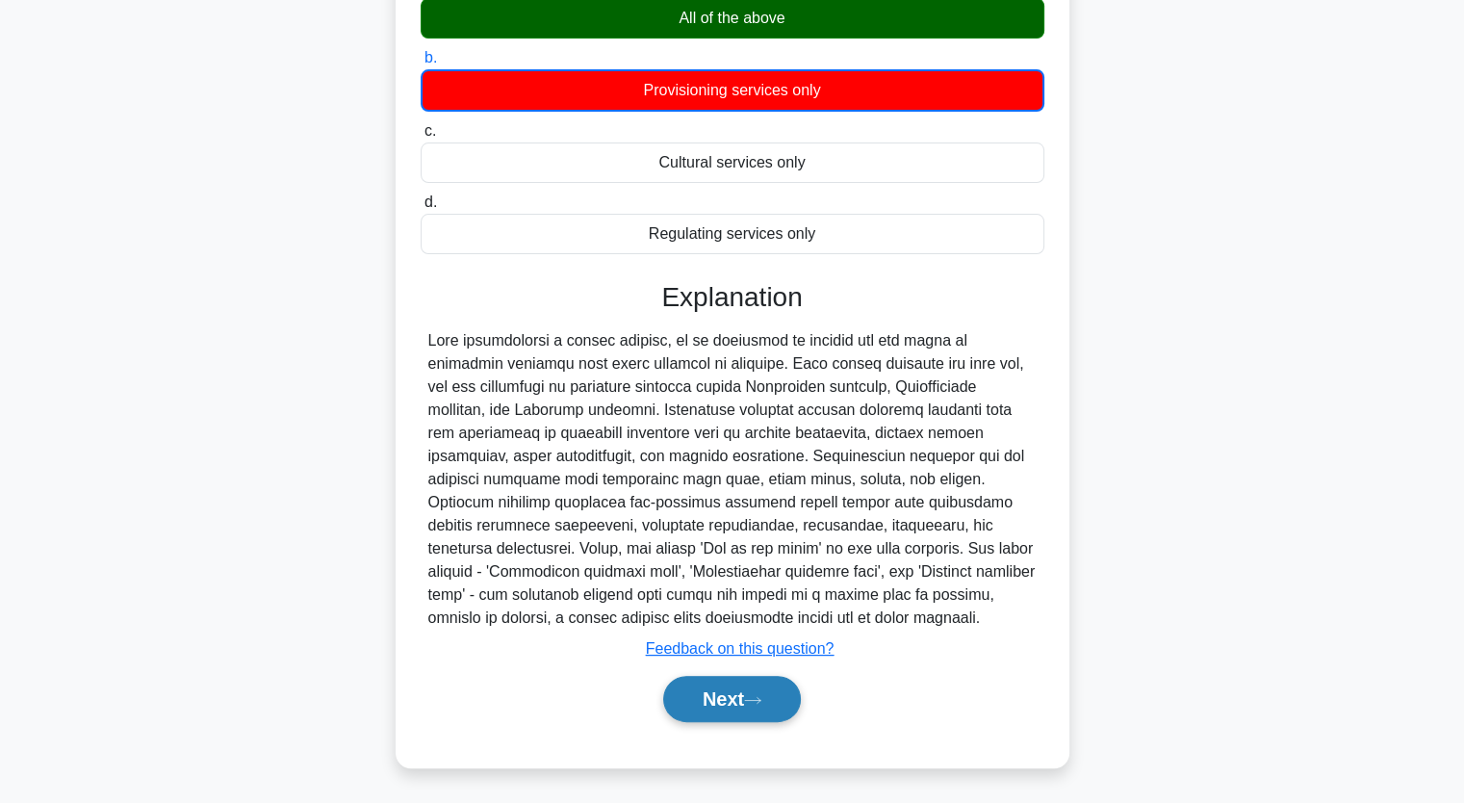
click at [760, 698] on icon at bounding box center [752, 700] width 17 height 11
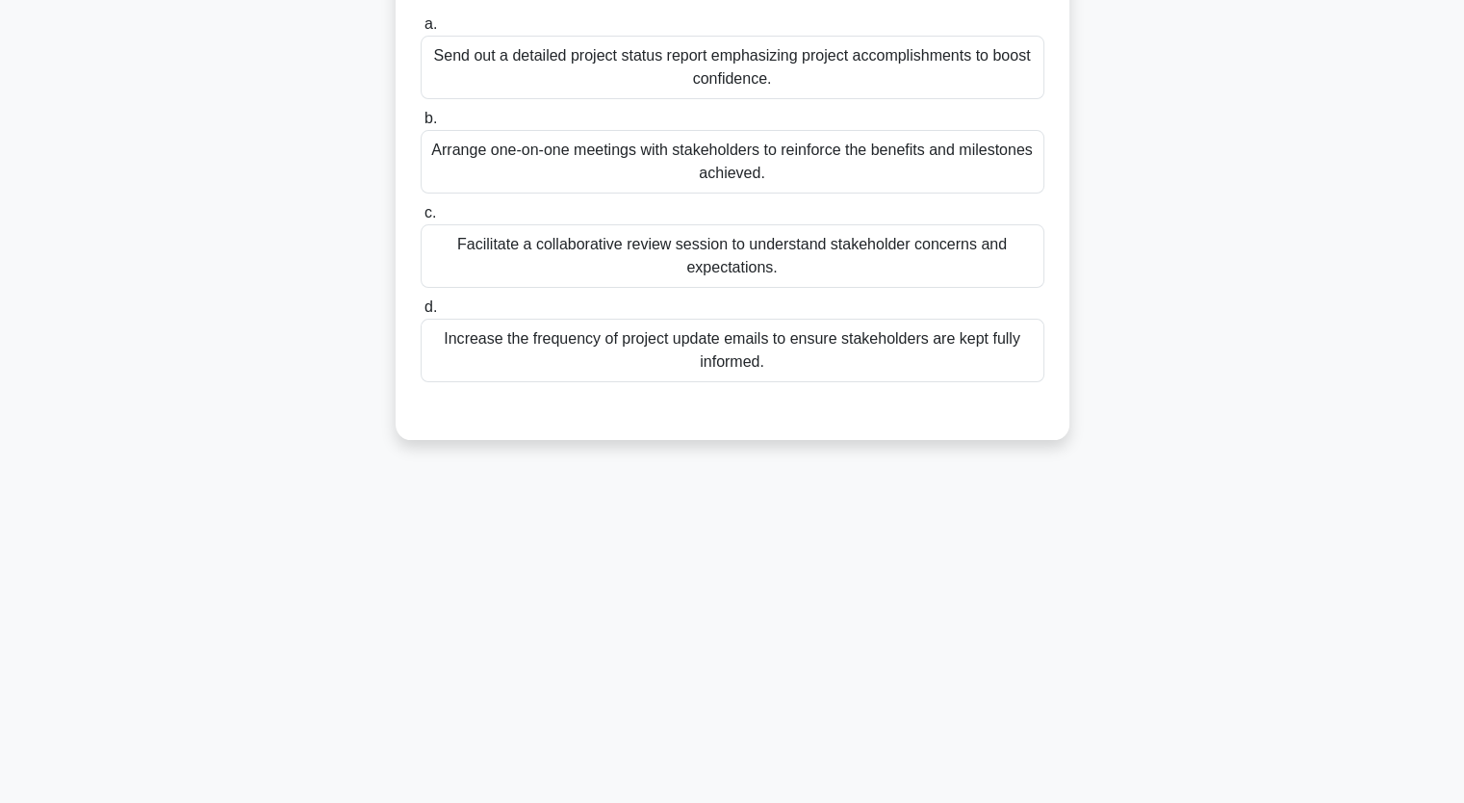
scroll to position [0, 0]
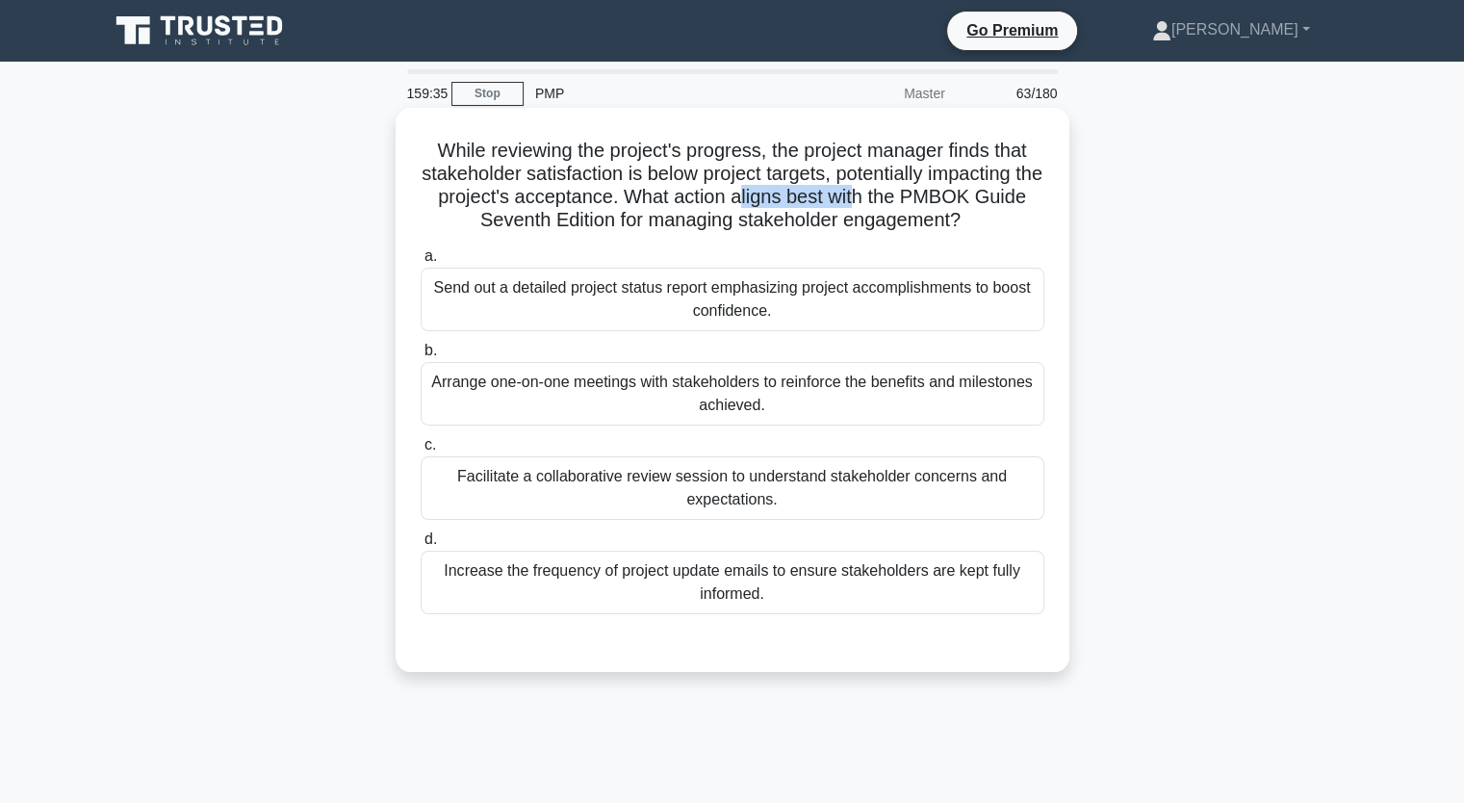
drag, startPoint x: 782, startPoint y: 199, endPoint x: 901, endPoint y: 208, distance: 119.7
click at [901, 208] on h5 "While reviewing the project's progress, the project manager finds that stakehol…" at bounding box center [733, 186] width 628 height 94
click at [829, 485] on div "Facilitate a collaborative review session to understand stakeholder concerns an…" at bounding box center [733, 488] width 624 height 64
click at [421, 452] on input "c. Facilitate a collaborative review session to understand stakeholder concerns…" at bounding box center [421, 445] width 0 height 13
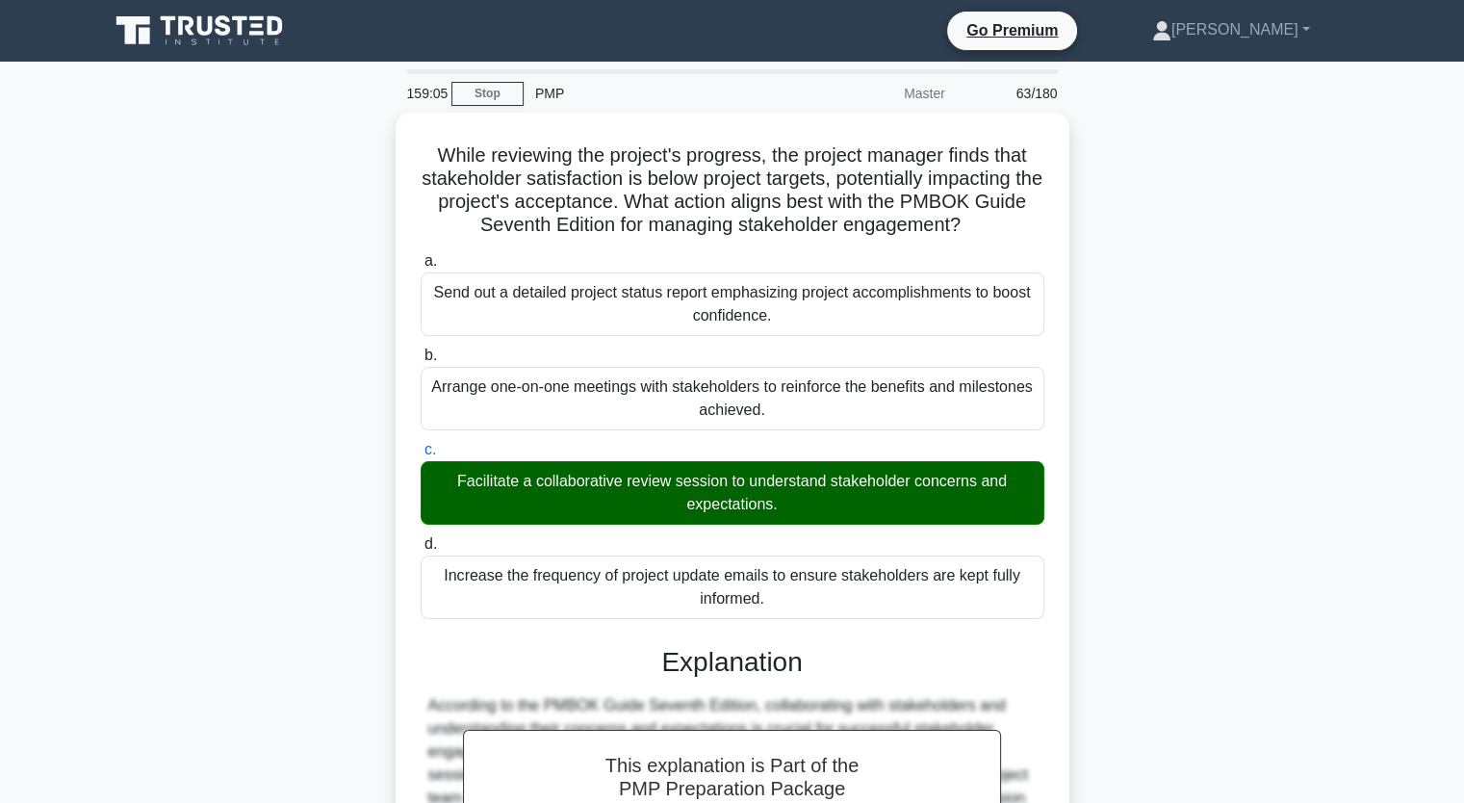
scroll to position [406, 0]
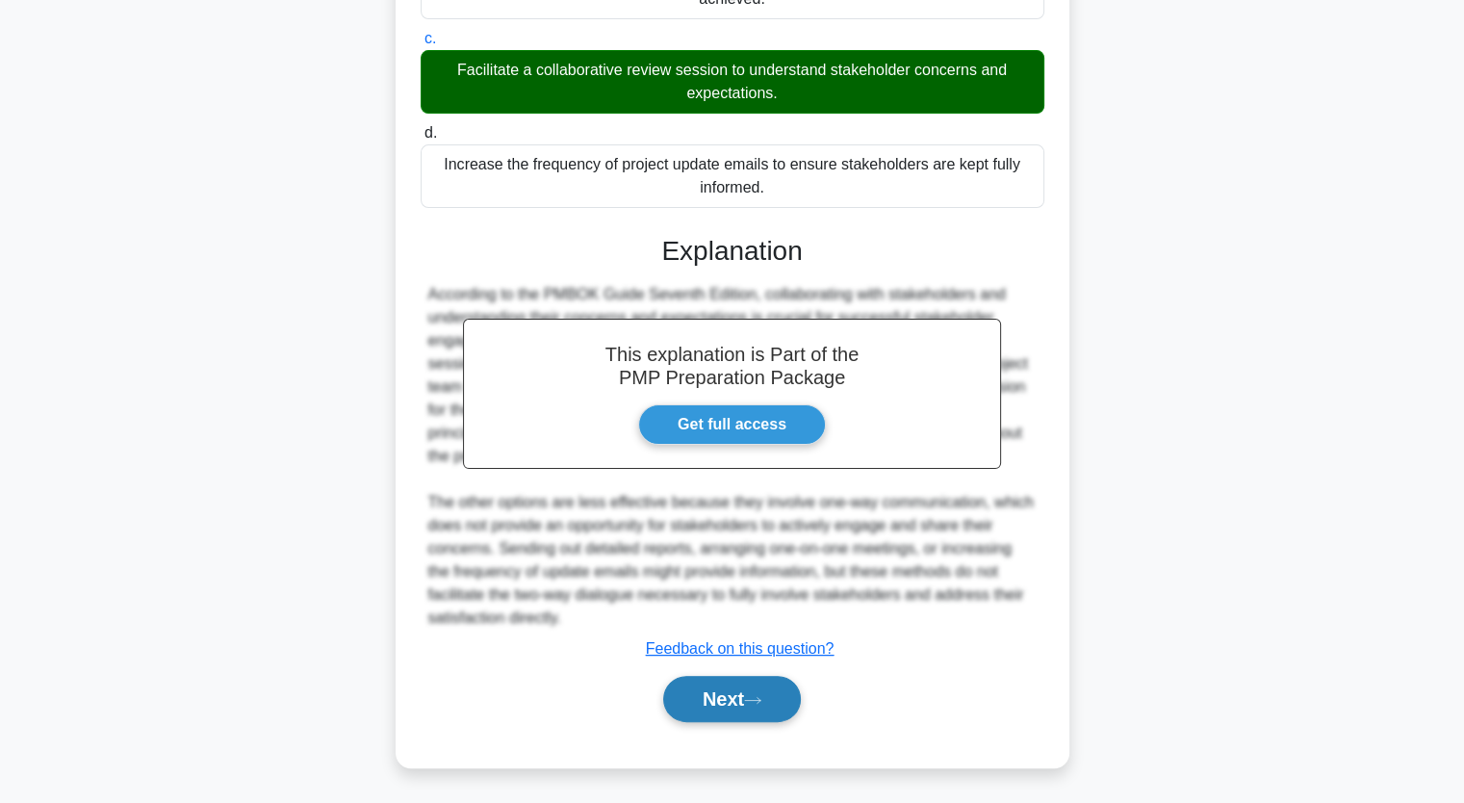
click at [747, 717] on button "Next" at bounding box center [732, 699] width 138 height 46
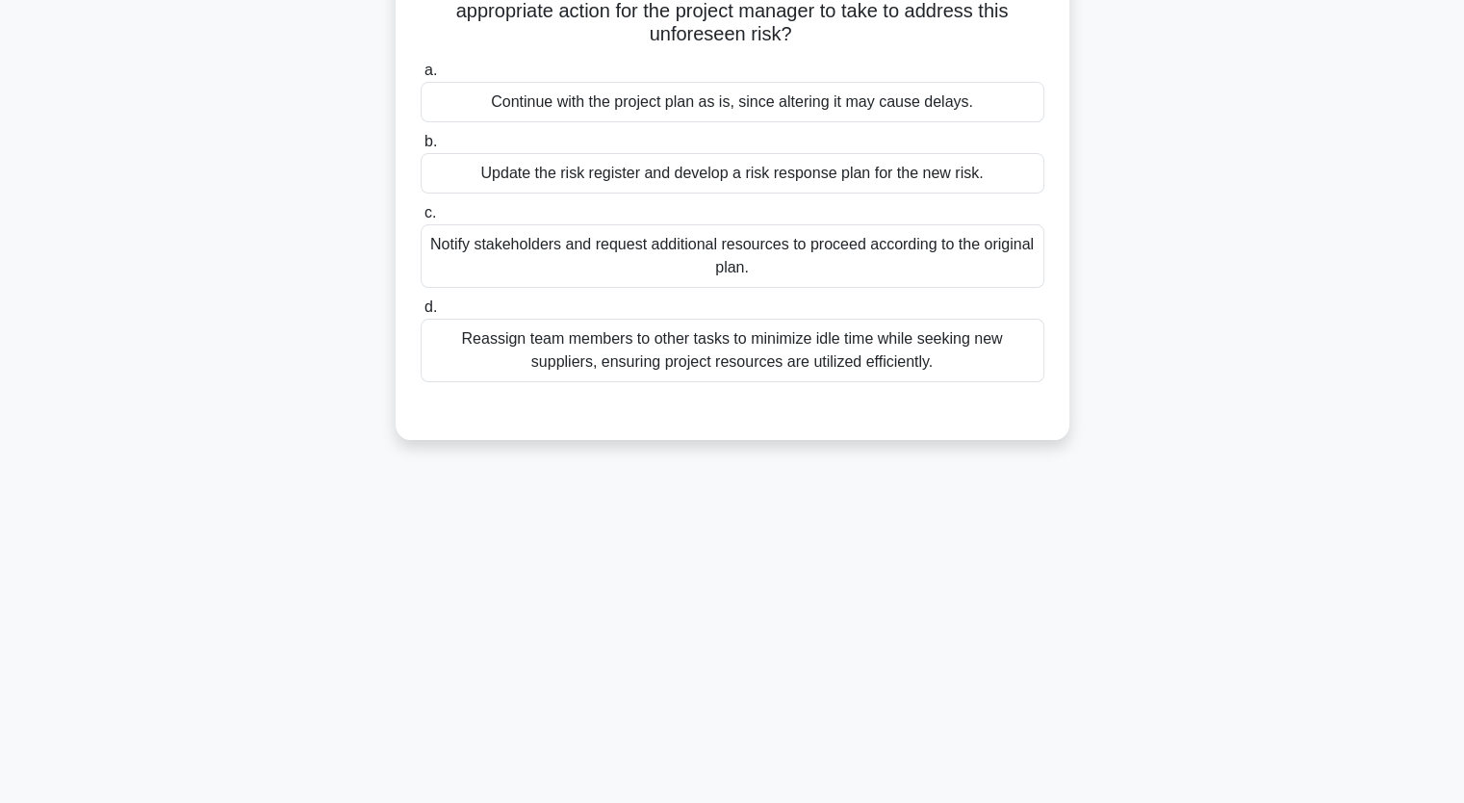
scroll to position [0, 0]
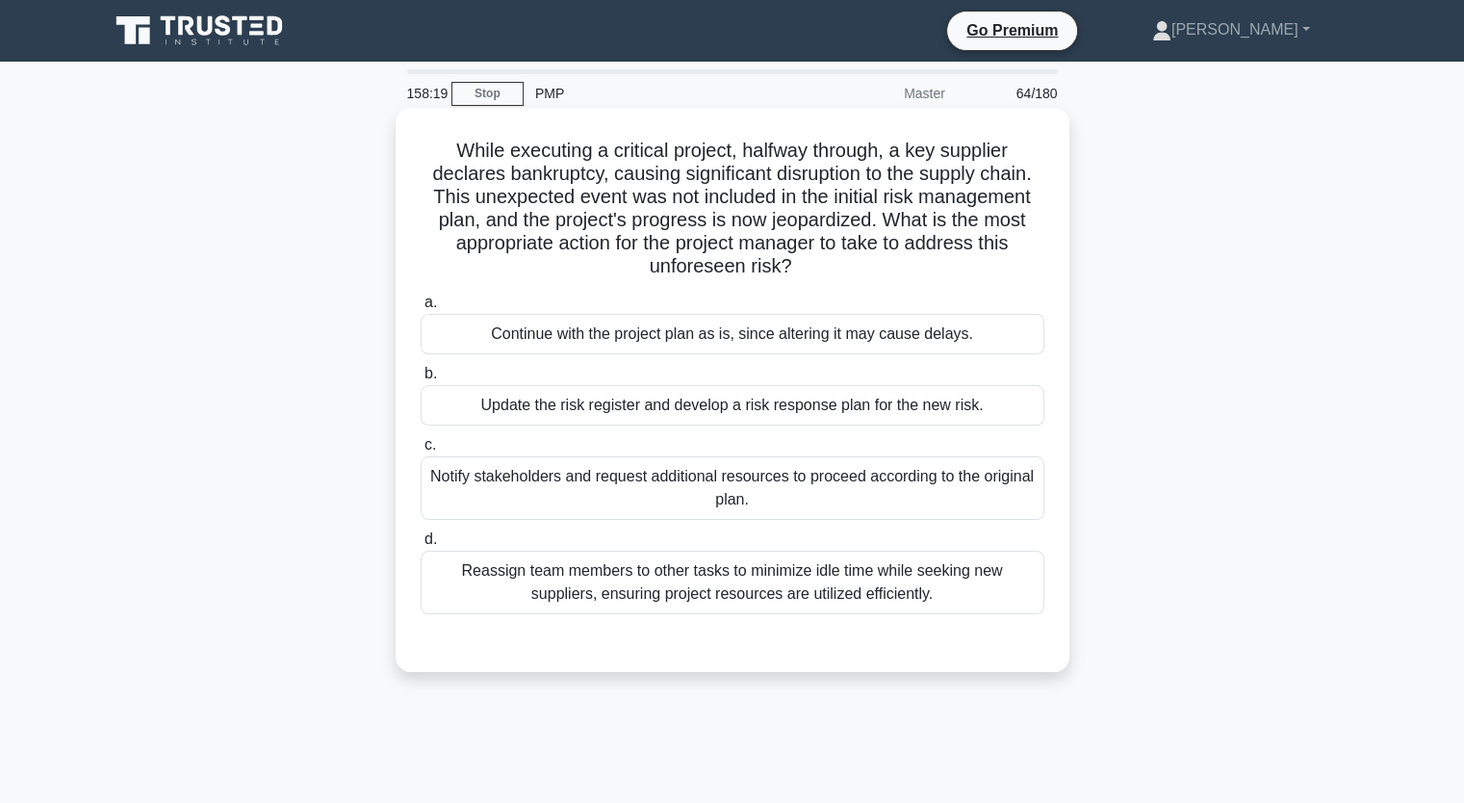
click at [938, 410] on div "Update the risk register and develop a risk response plan for the new risk." at bounding box center [733, 405] width 624 height 40
click at [421, 380] on input "b. Update the risk register and develop a risk response plan for the new risk." at bounding box center [421, 374] width 0 height 13
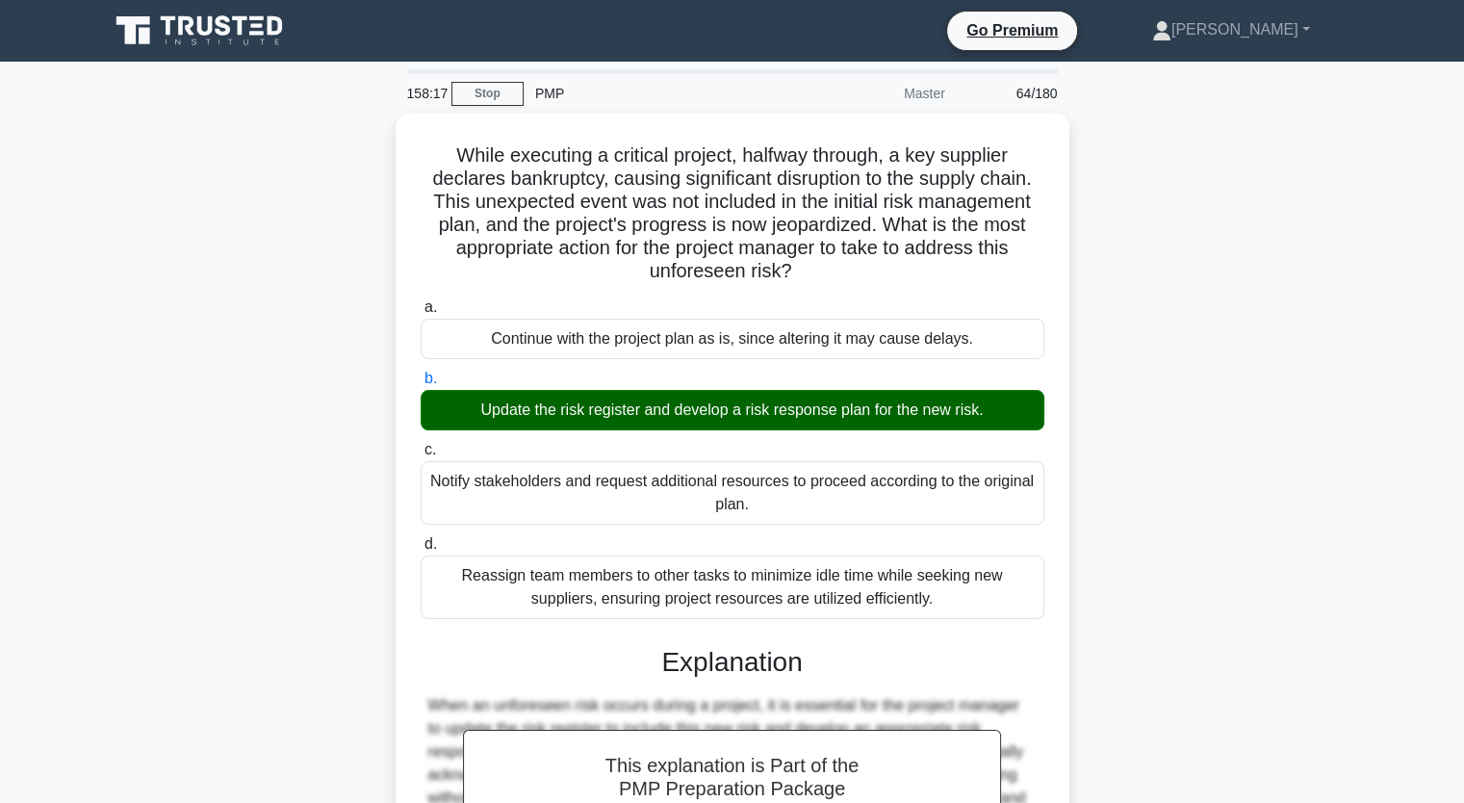
scroll to position [291, 0]
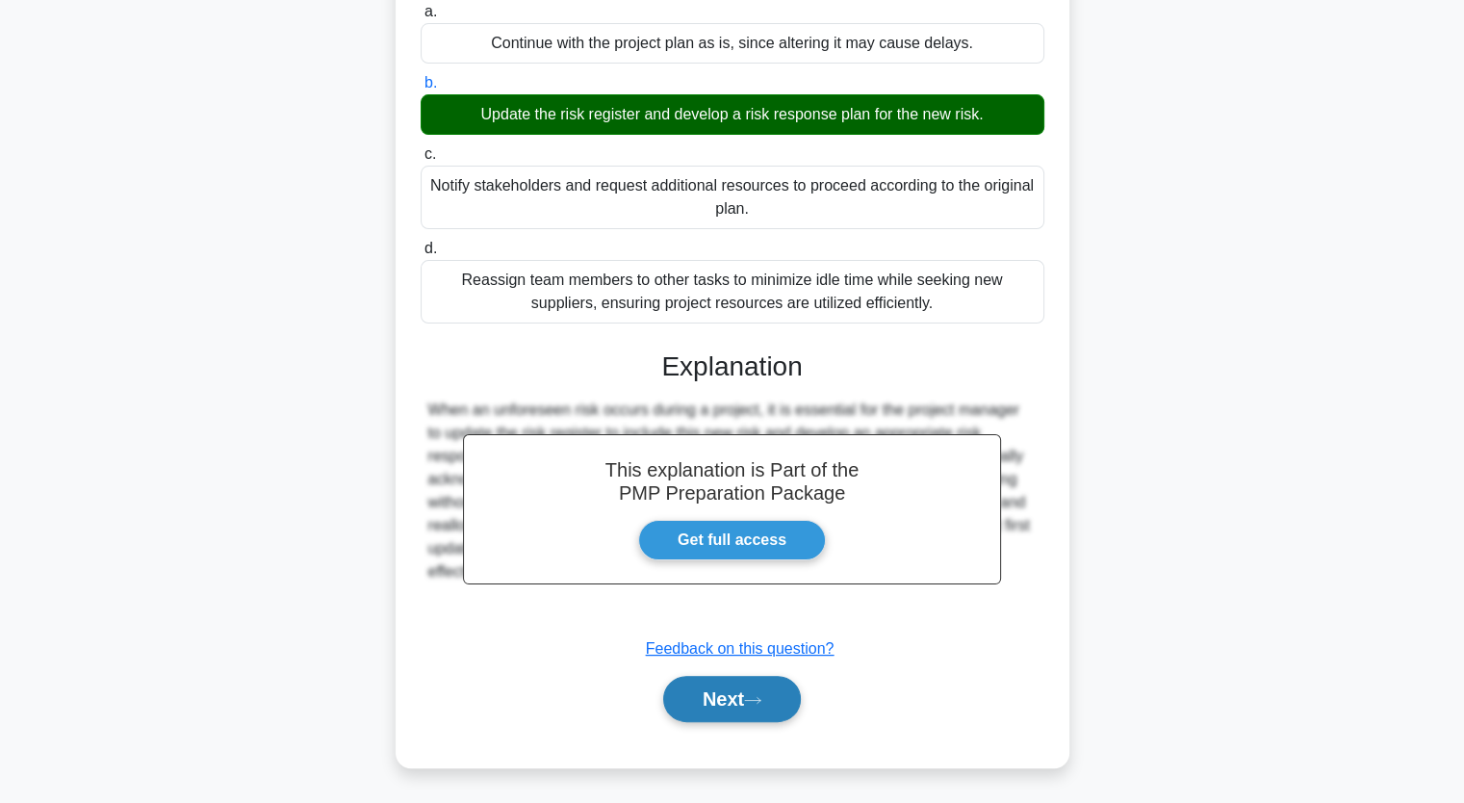
click at [762, 698] on icon at bounding box center [752, 700] width 17 height 11
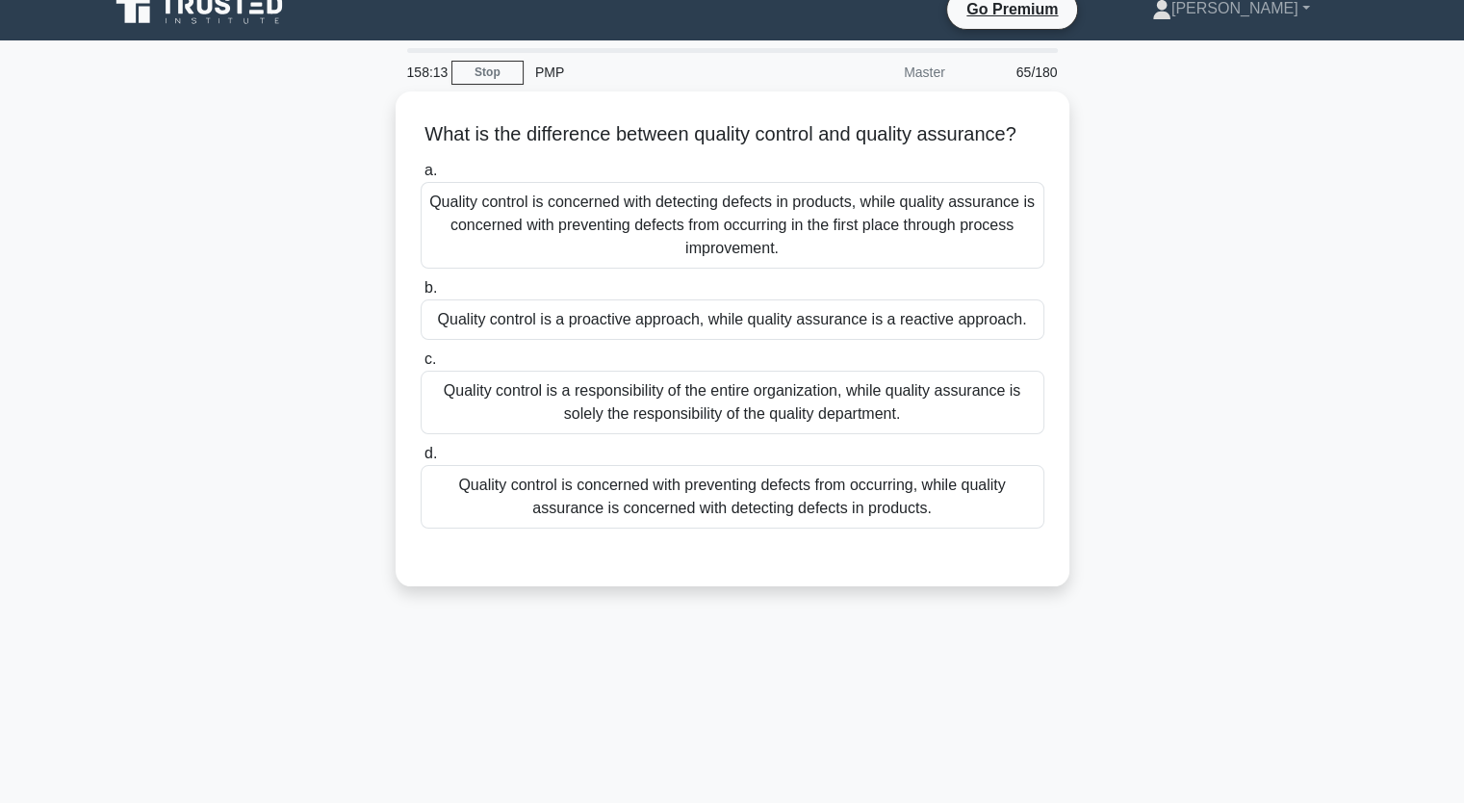
scroll to position [0, 0]
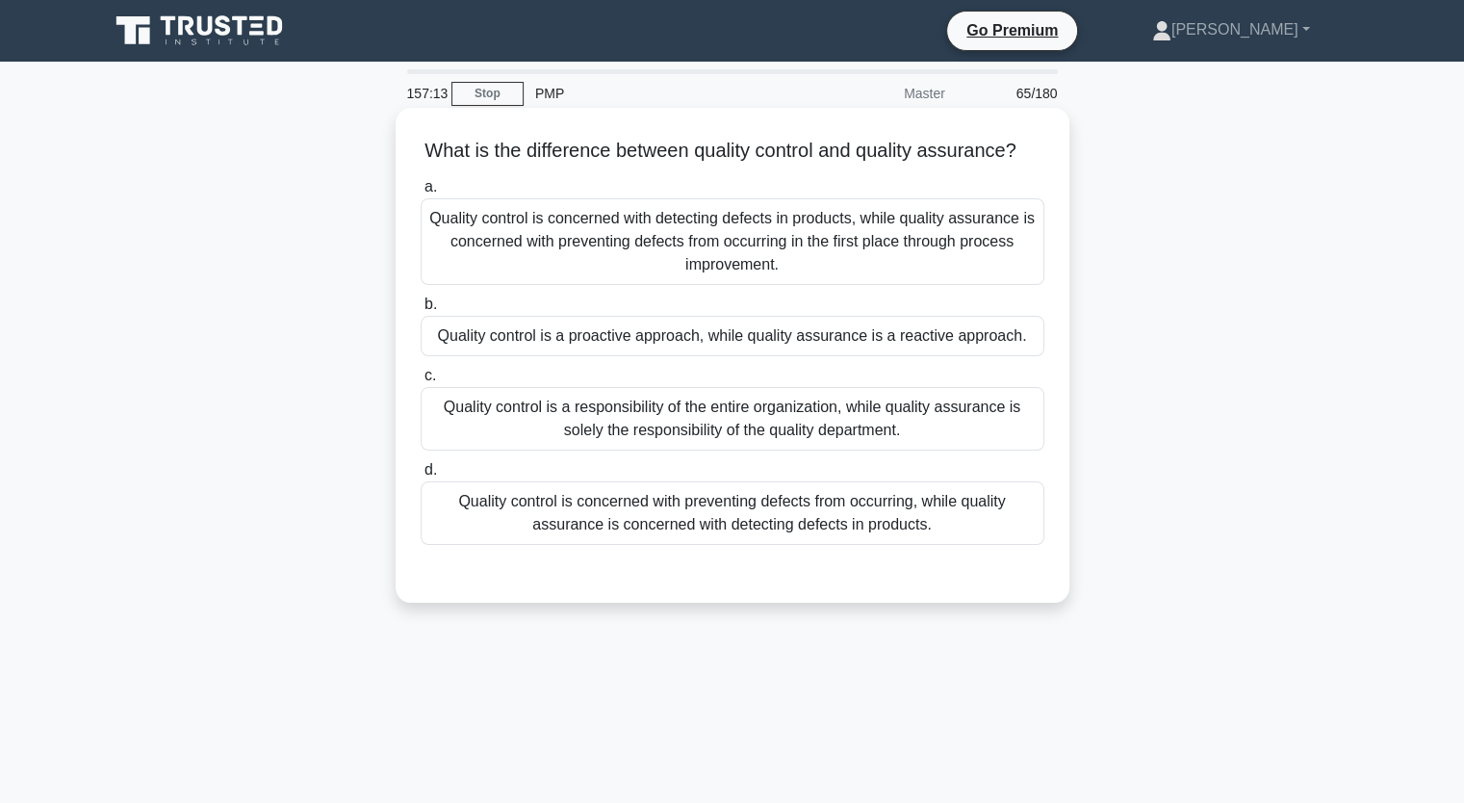
click at [739, 536] on div "Quality control is concerned with preventing defects from occurring, while qual…" at bounding box center [733, 513] width 624 height 64
click at [421, 477] on input "d. Quality control is concerned with preventing defects from occurring, while q…" at bounding box center [421, 470] width 0 height 13
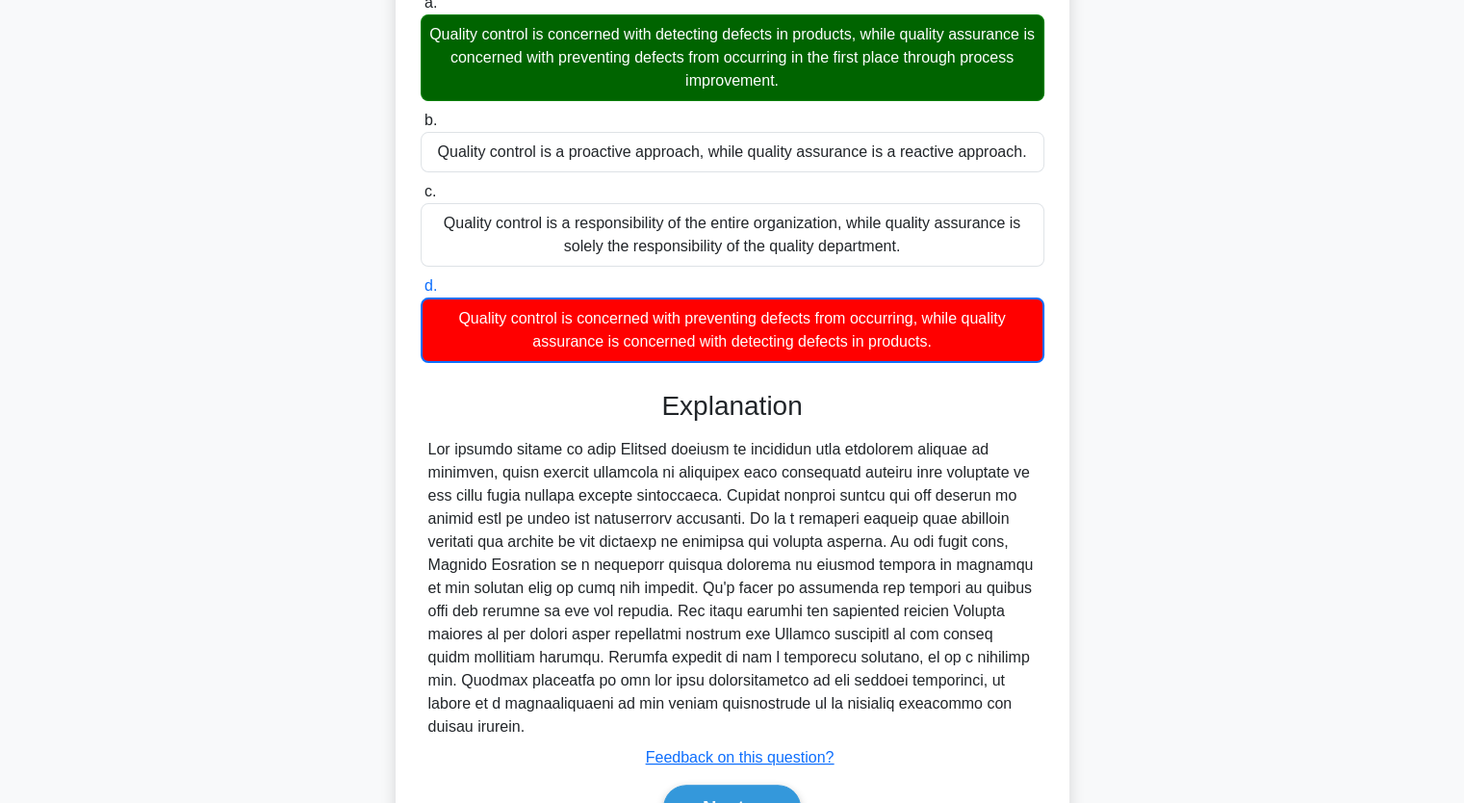
scroll to position [293, 0]
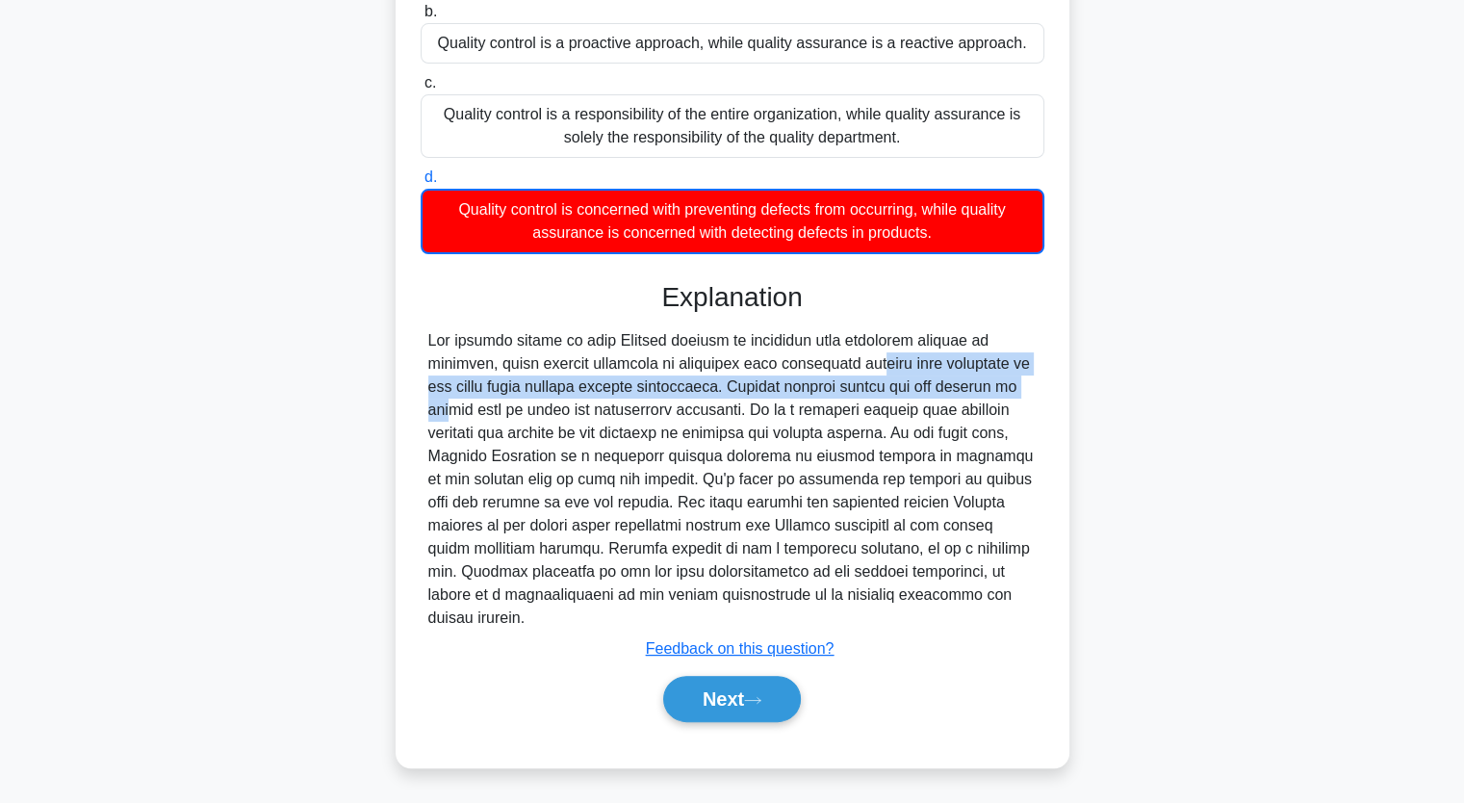
drag, startPoint x: 691, startPoint y: 386, endPoint x: 868, endPoint y: 395, distance: 177.4
click at [868, 395] on div at bounding box center [732, 479] width 608 height 300
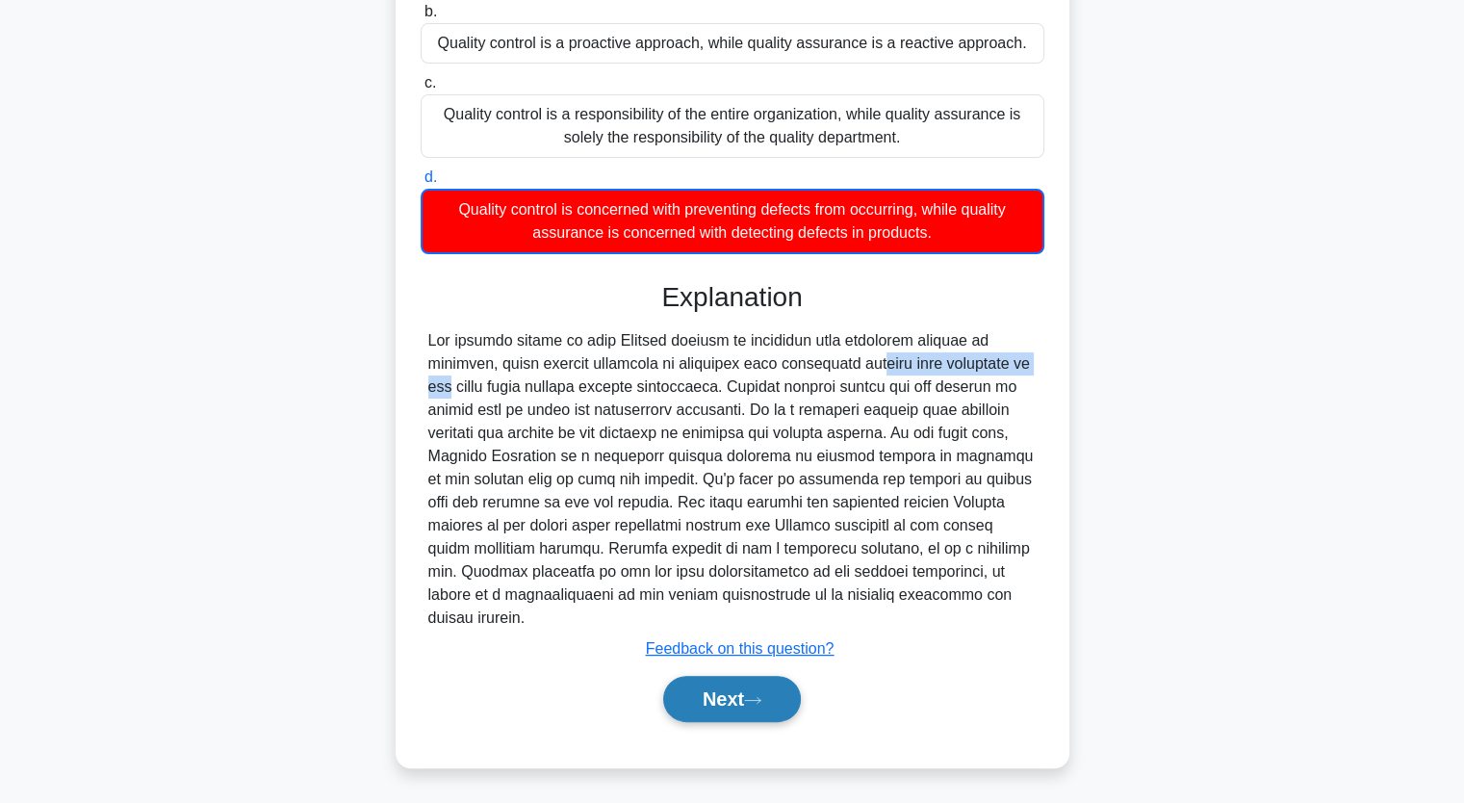
click at [714, 701] on button "Next" at bounding box center [732, 699] width 138 height 46
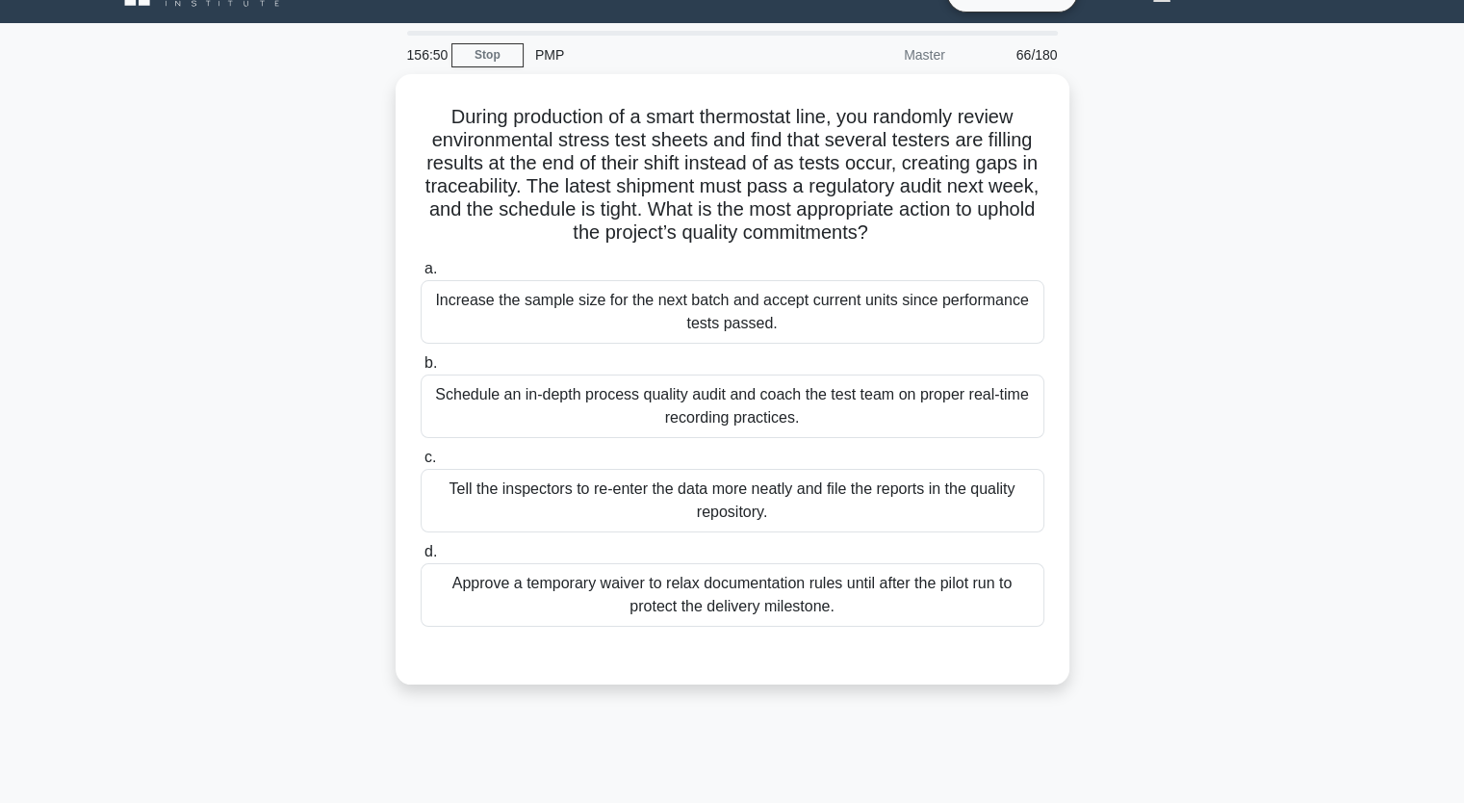
scroll to position [0, 0]
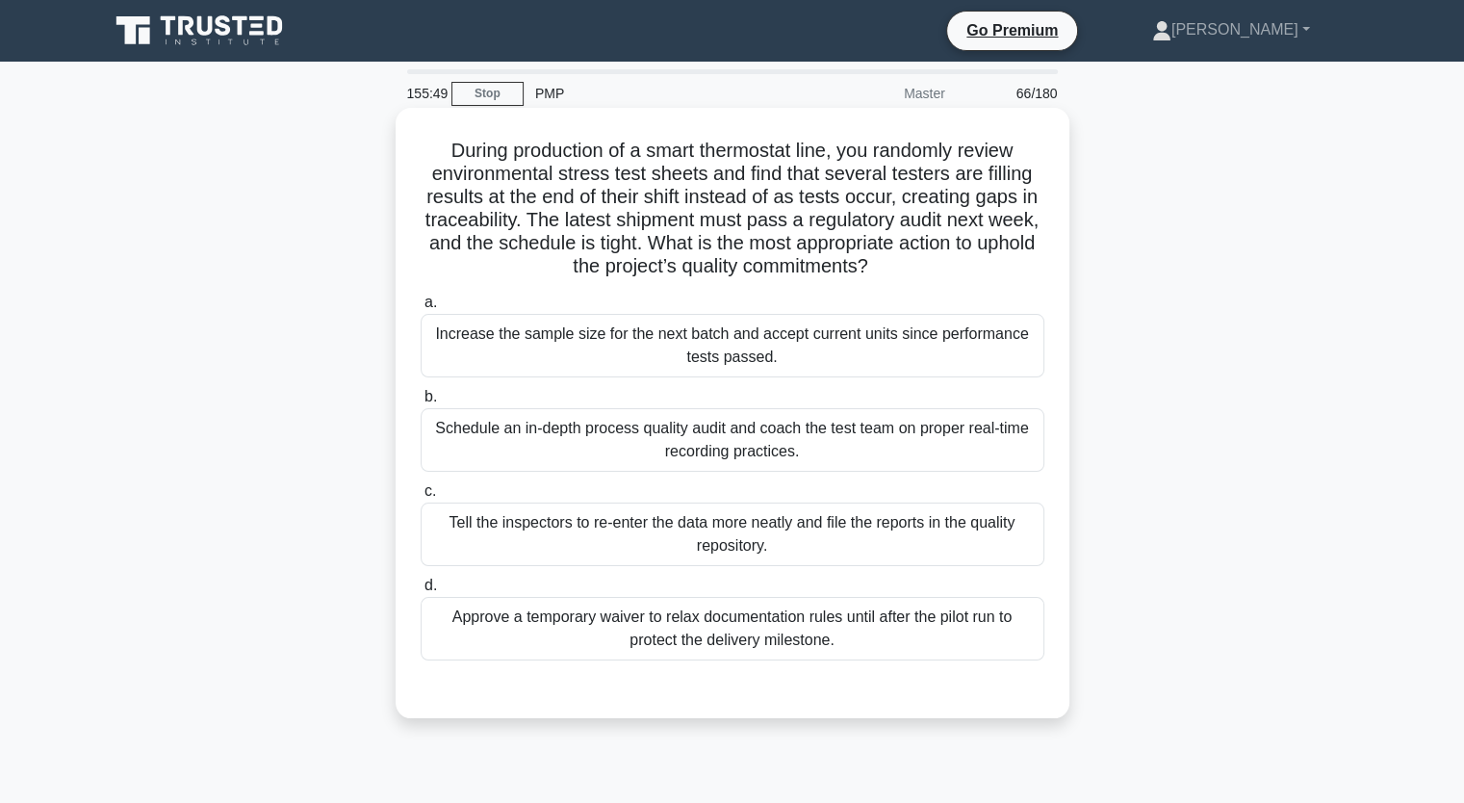
click at [860, 443] on div "Schedule an in-depth process quality audit and coach the test team on proper re…" at bounding box center [733, 440] width 624 height 64
click at [421, 403] on input "b. Schedule an in-depth process quality audit and coach the test team on proper…" at bounding box center [421, 397] width 0 height 13
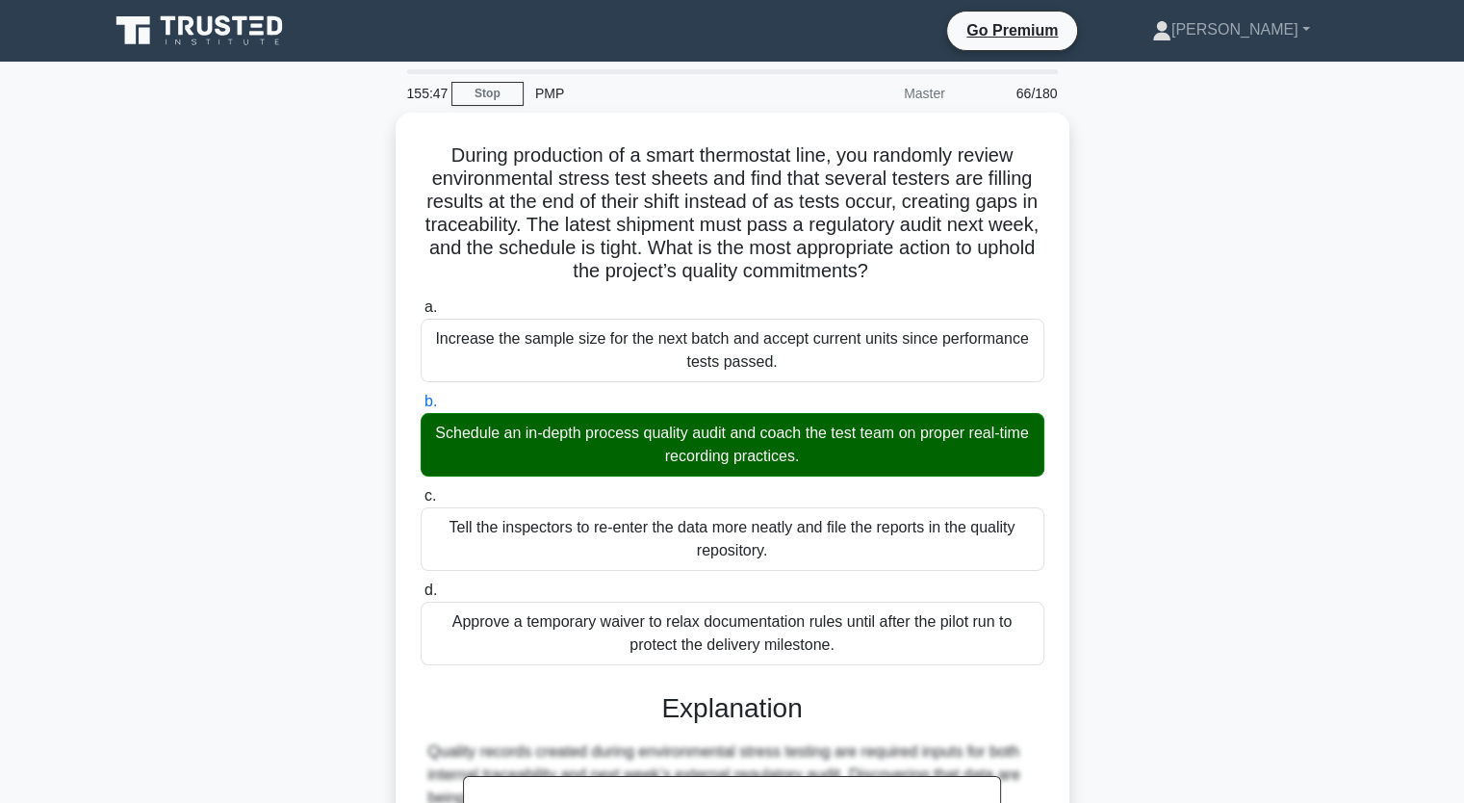
scroll to position [429, 0]
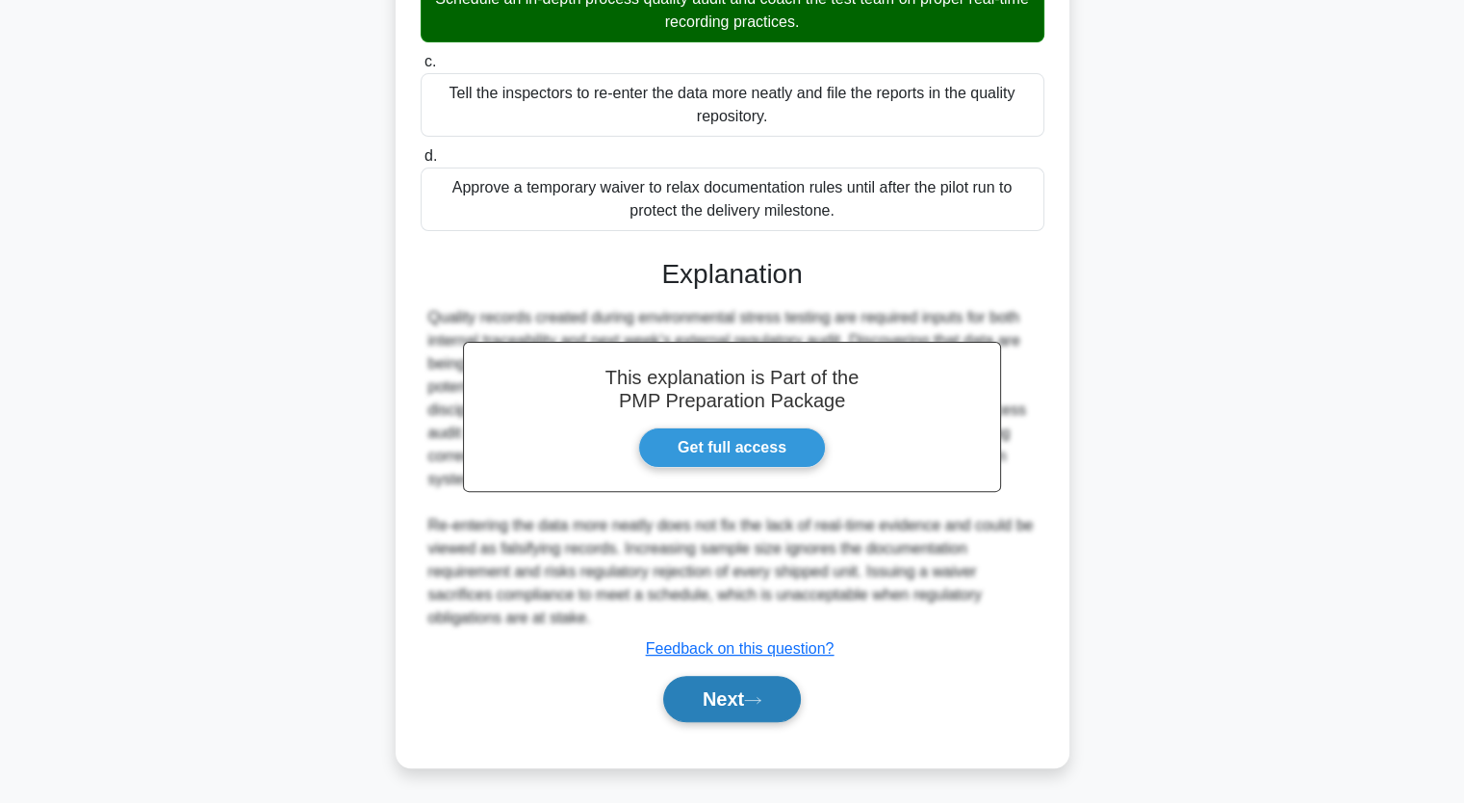
click at [713, 686] on button "Next" at bounding box center [732, 699] width 138 height 46
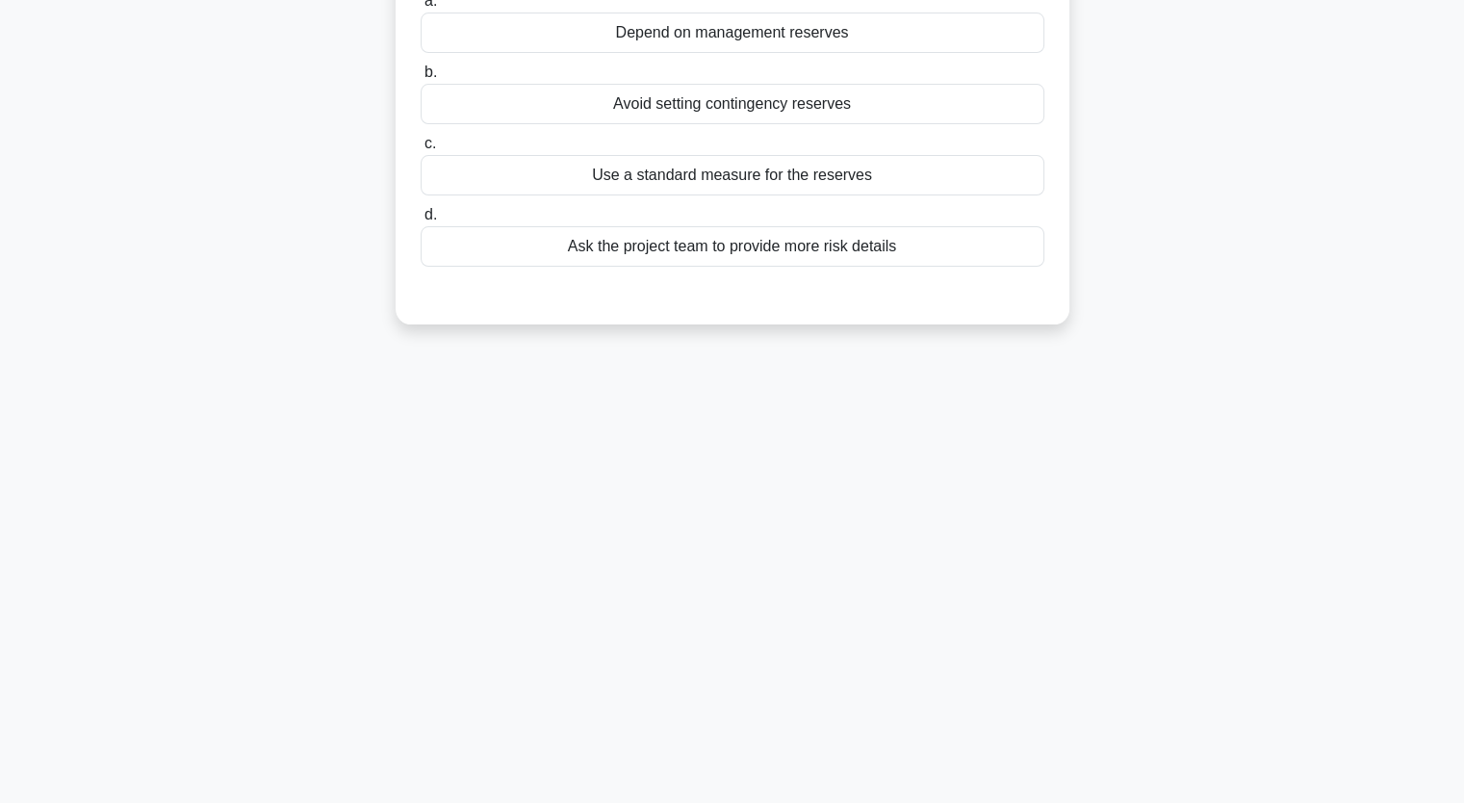
scroll to position [0, 0]
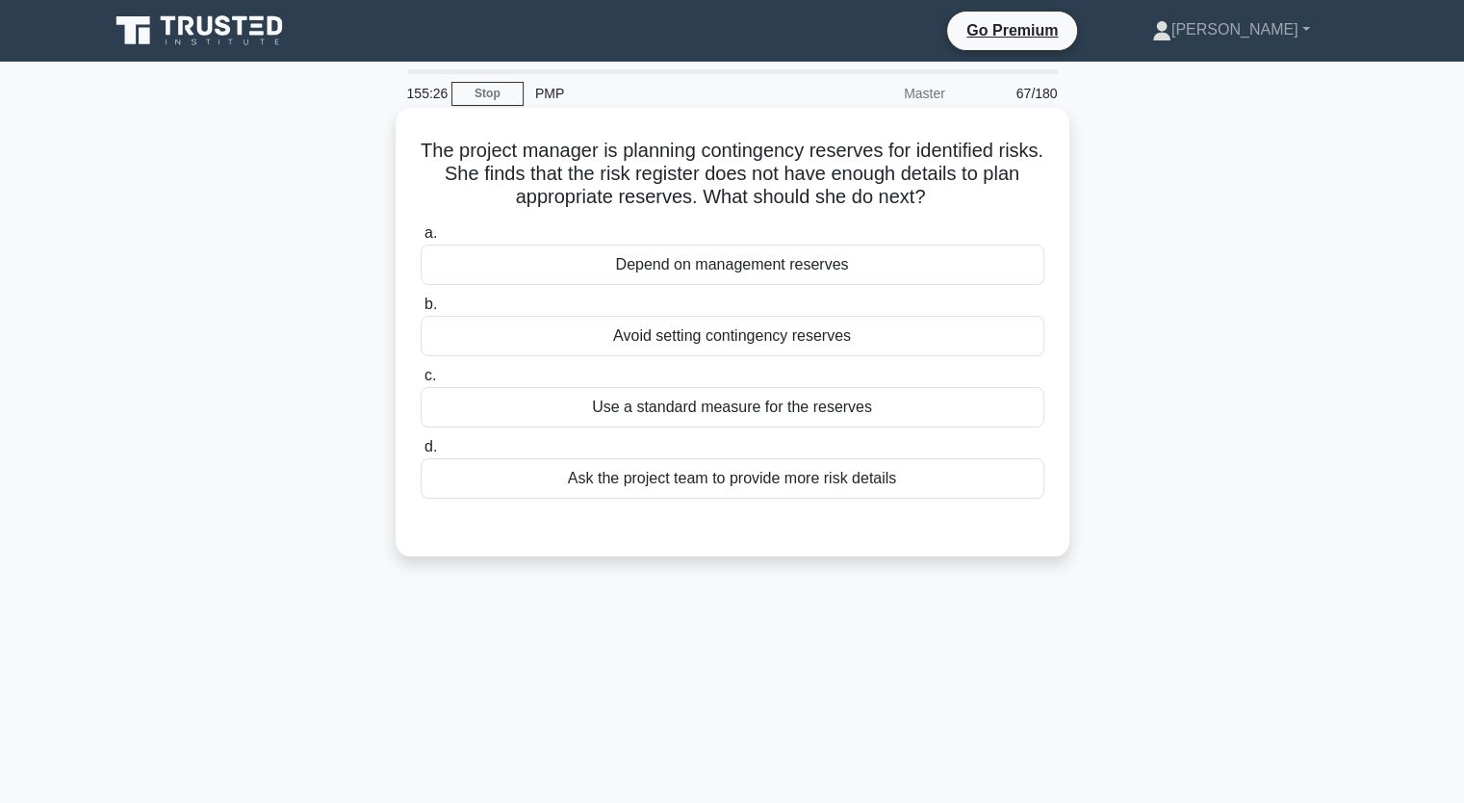
click at [1000, 467] on div "Ask the project team to provide more risk details" at bounding box center [733, 478] width 624 height 40
click at [421, 453] on input "d. Ask the project team to provide more risk details" at bounding box center [421, 447] width 0 height 13
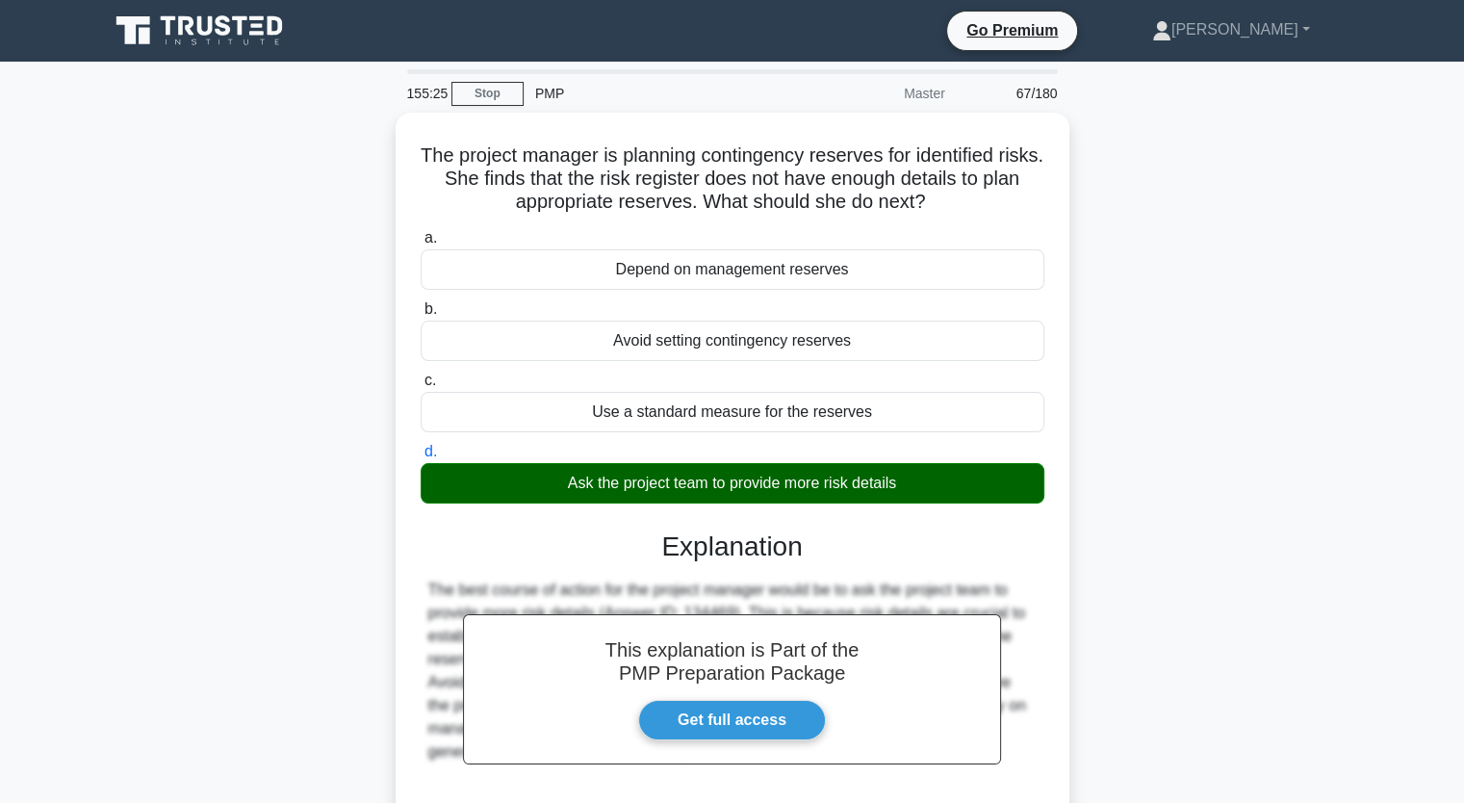
scroll to position [238, 0]
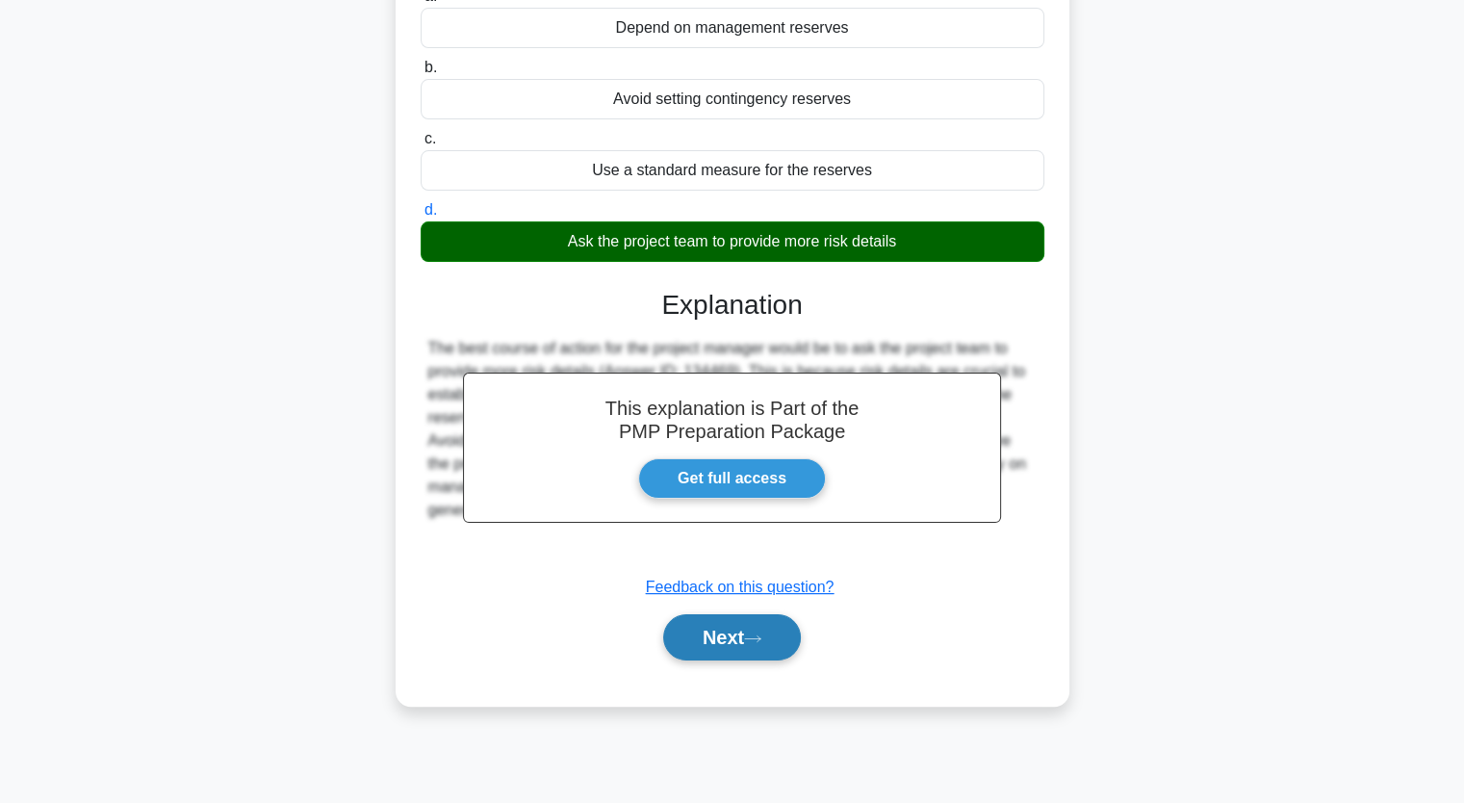
click at [783, 633] on button "Next" at bounding box center [732, 637] width 138 height 46
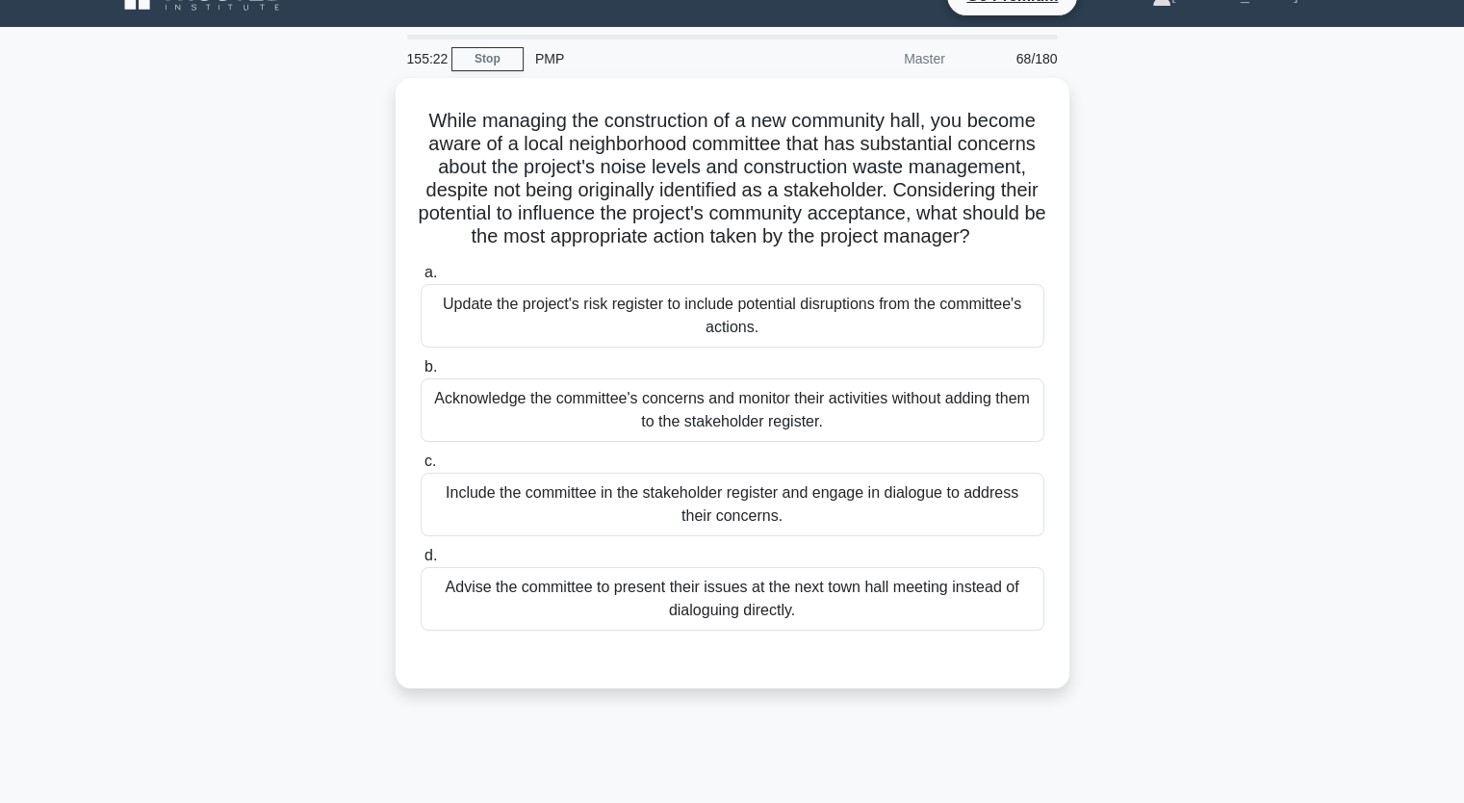
scroll to position [0, 0]
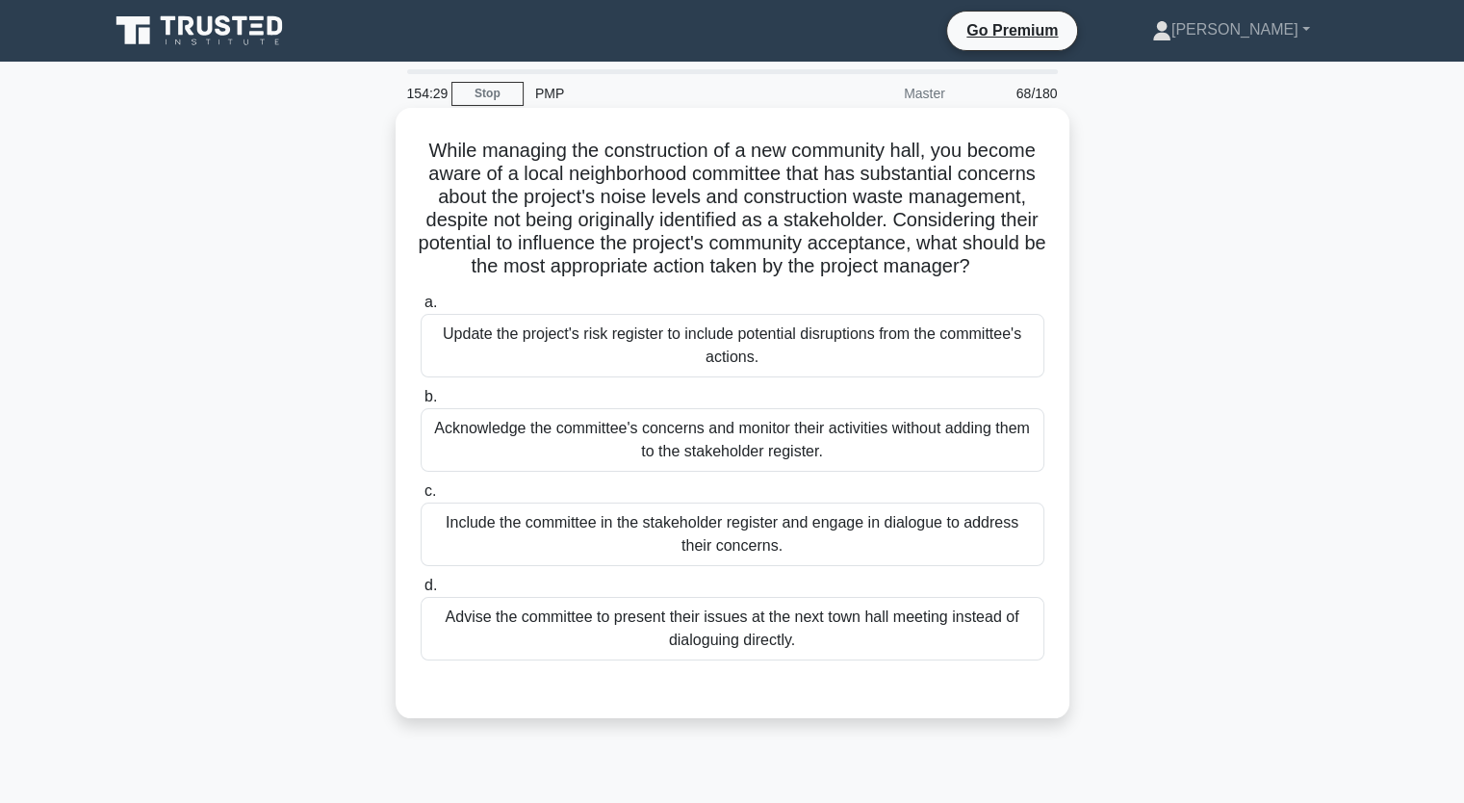
click at [917, 559] on div "Include the committee in the stakeholder register and engage in dialogue to add…" at bounding box center [733, 535] width 624 height 64
click at [421, 498] on input "c. Include the committee in the stakeholder register and engage in dialogue to …" at bounding box center [421, 491] width 0 height 13
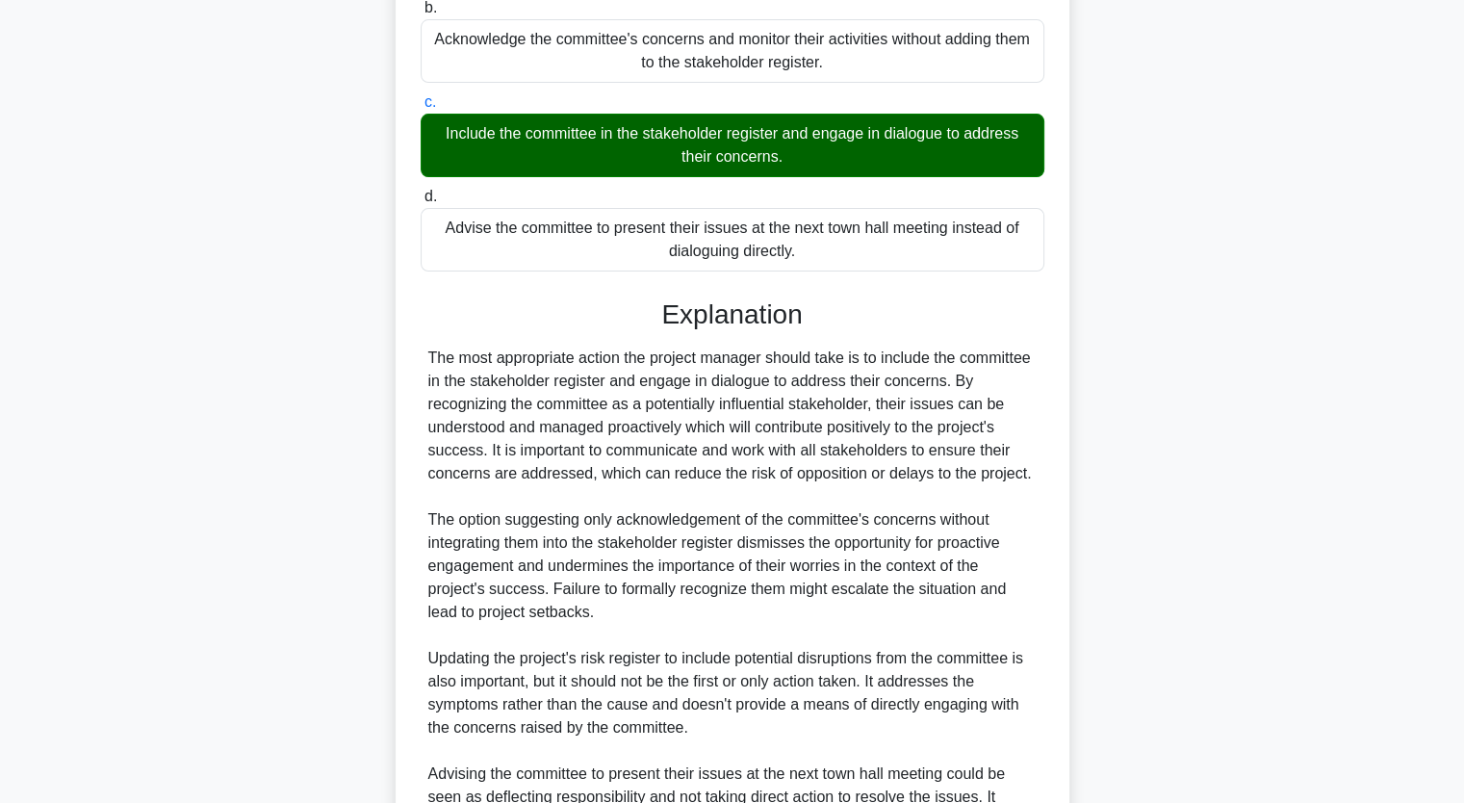
scroll to position [585, 0]
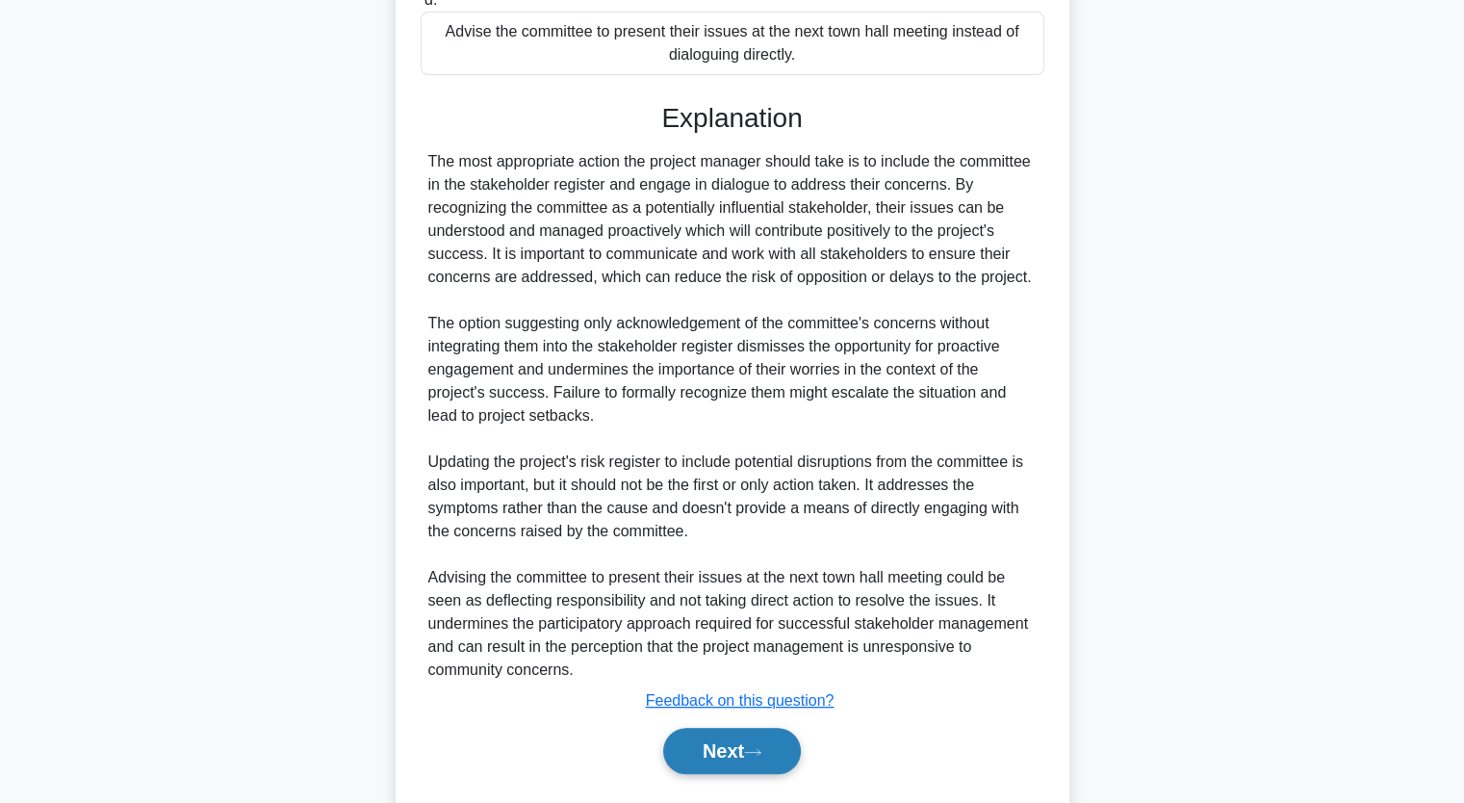
click at [759, 758] on icon at bounding box center [752, 752] width 17 height 11
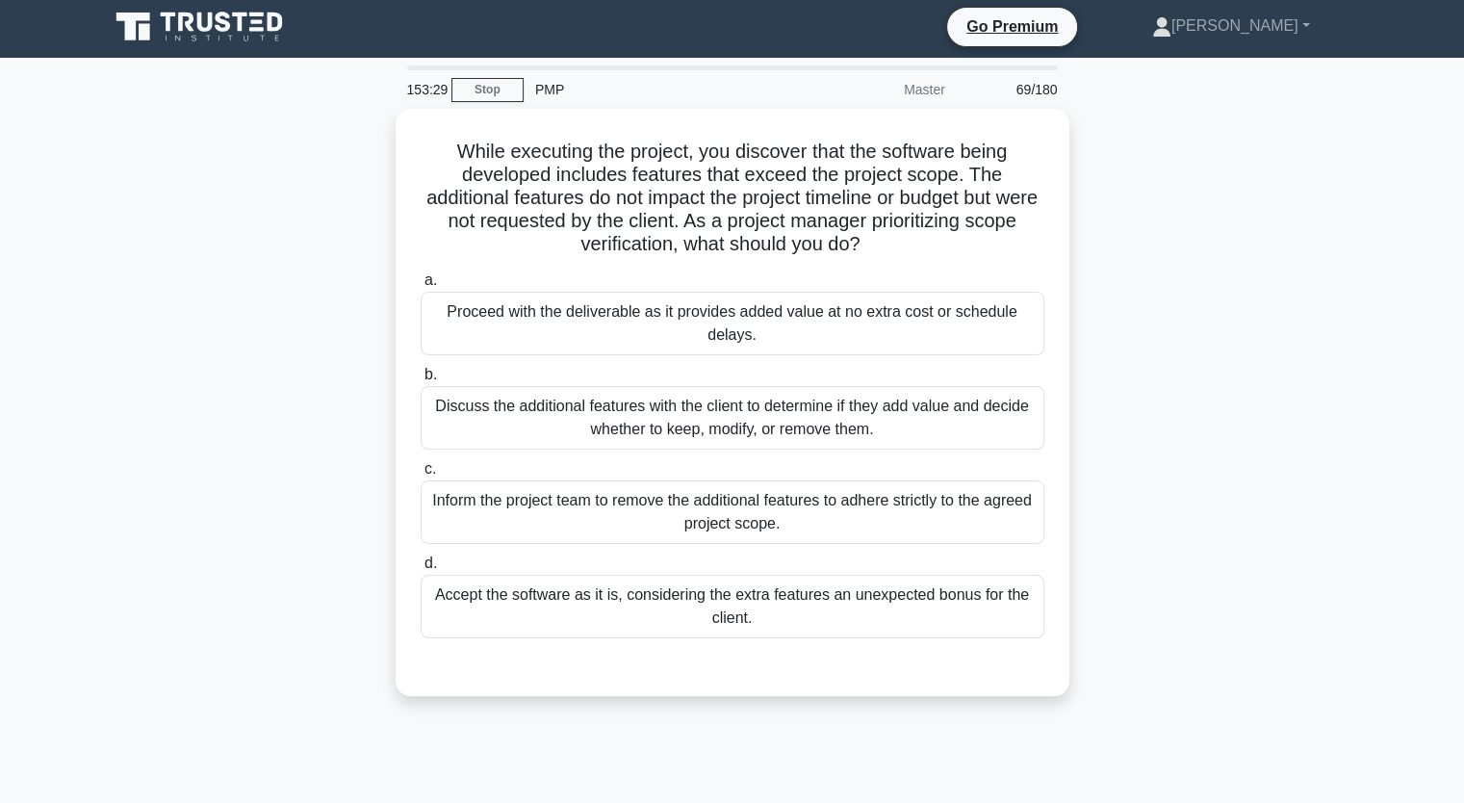
scroll to position [7, 0]
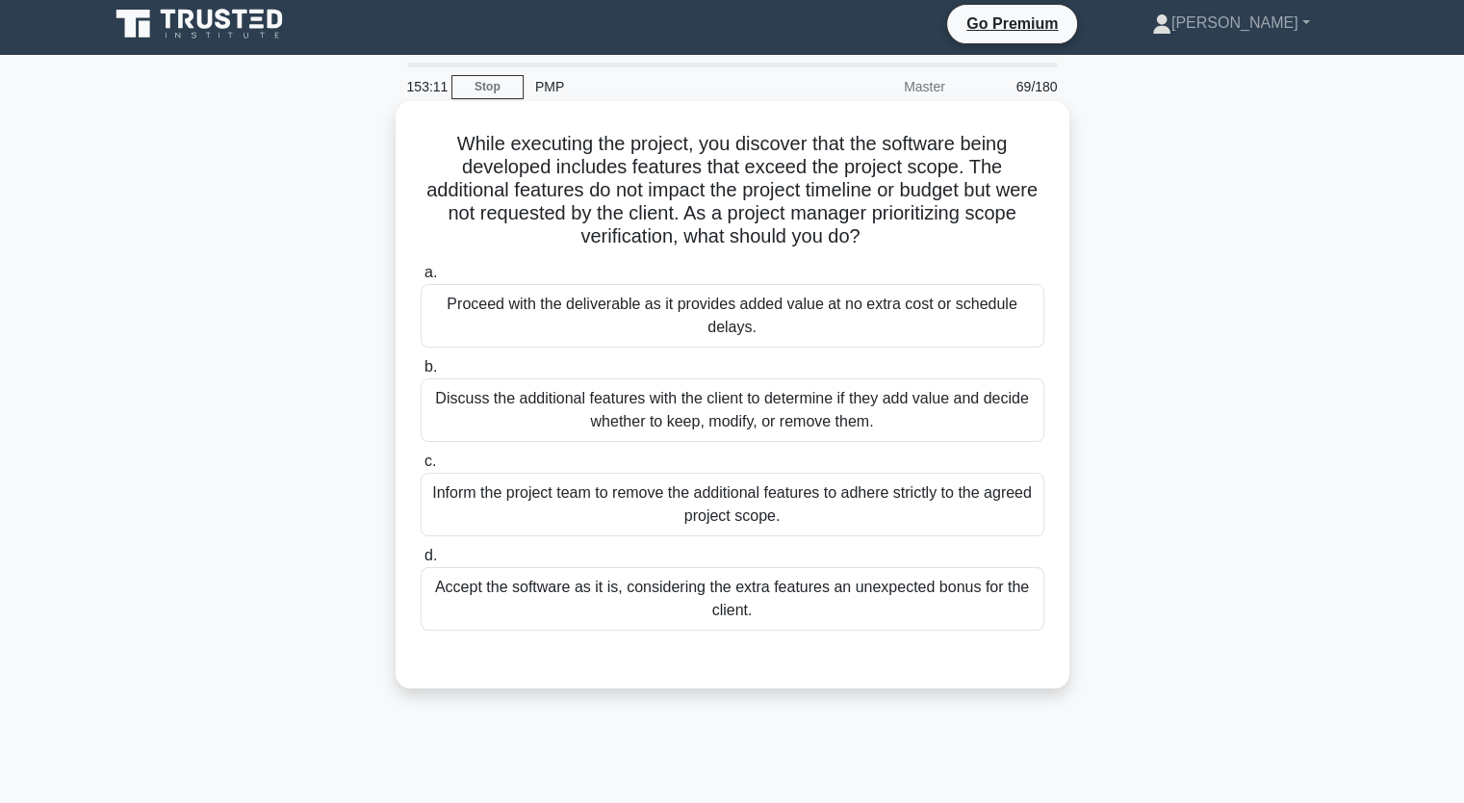
drag, startPoint x: 605, startPoint y: 142, endPoint x: 934, endPoint y: 239, distance: 343.0
click at [934, 239] on h5 "While executing the project, you discover that the software being developed inc…" at bounding box center [733, 190] width 628 height 117
click at [806, 142] on h5 "While executing the project, you discover that the software being developed inc…" at bounding box center [733, 190] width 628 height 117
drag, startPoint x: 616, startPoint y: 167, endPoint x: 781, endPoint y: 171, distance: 164.7
click at [781, 171] on h5 "While executing the project, you discover that the software being developed inc…" at bounding box center [733, 190] width 628 height 117
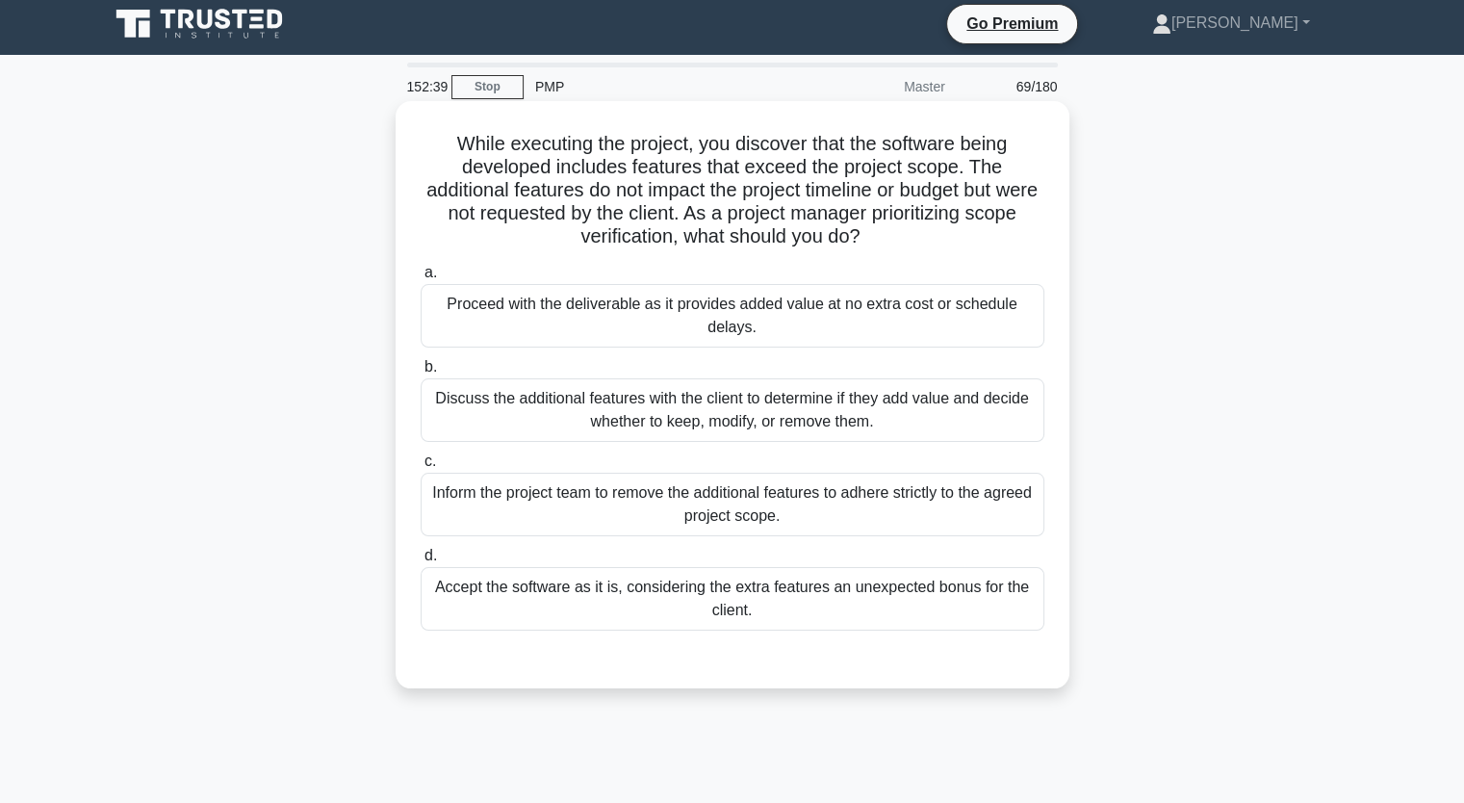
click at [778, 421] on div "Discuss the additional features with the client to determine if they add value …" at bounding box center [733, 410] width 624 height 64
click at [421, 374] on input "b. Discuss the additional features with the client to determine if they add val…" at bounding box center [421, 367] width 0 height 13
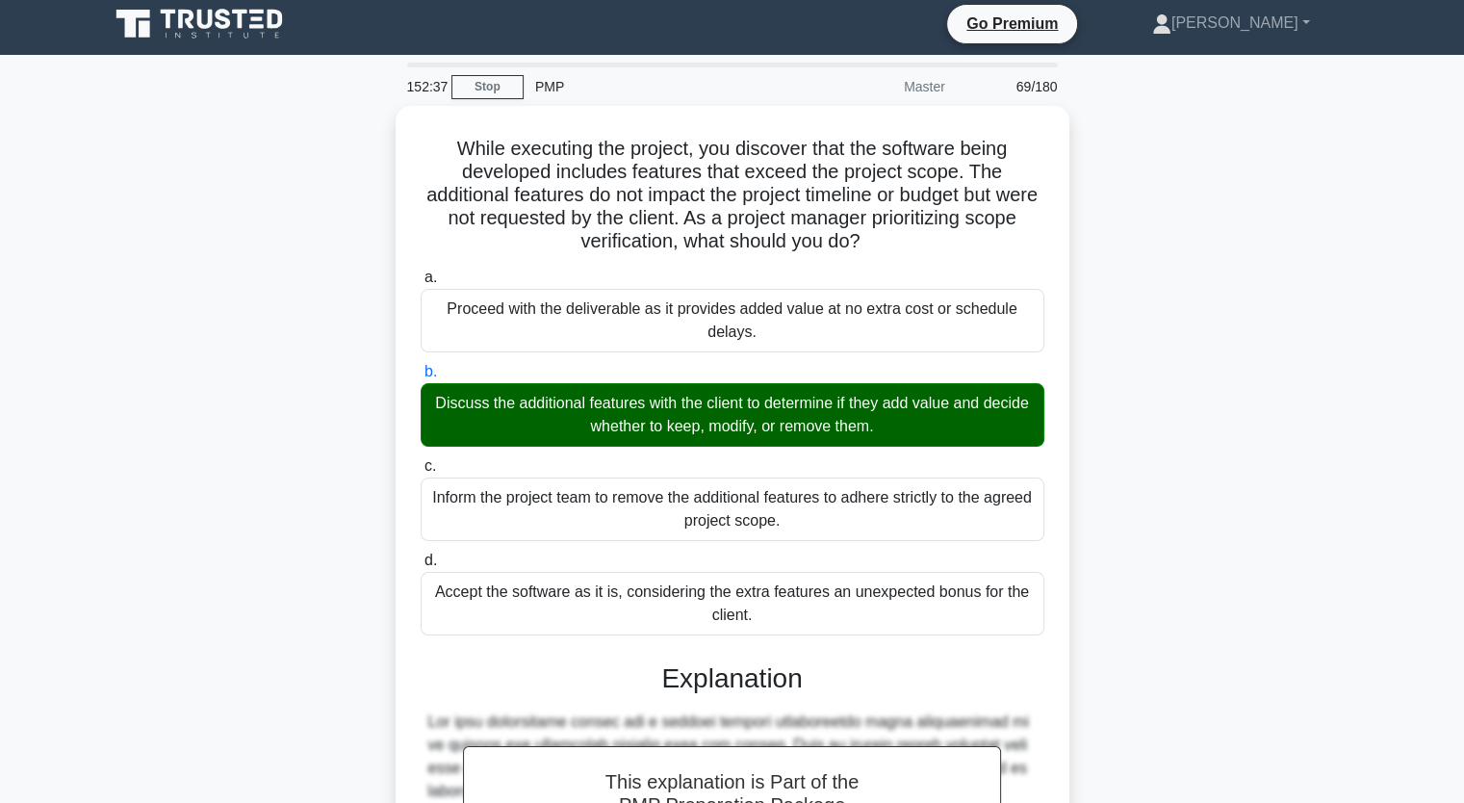
scroll to position [522, 0]
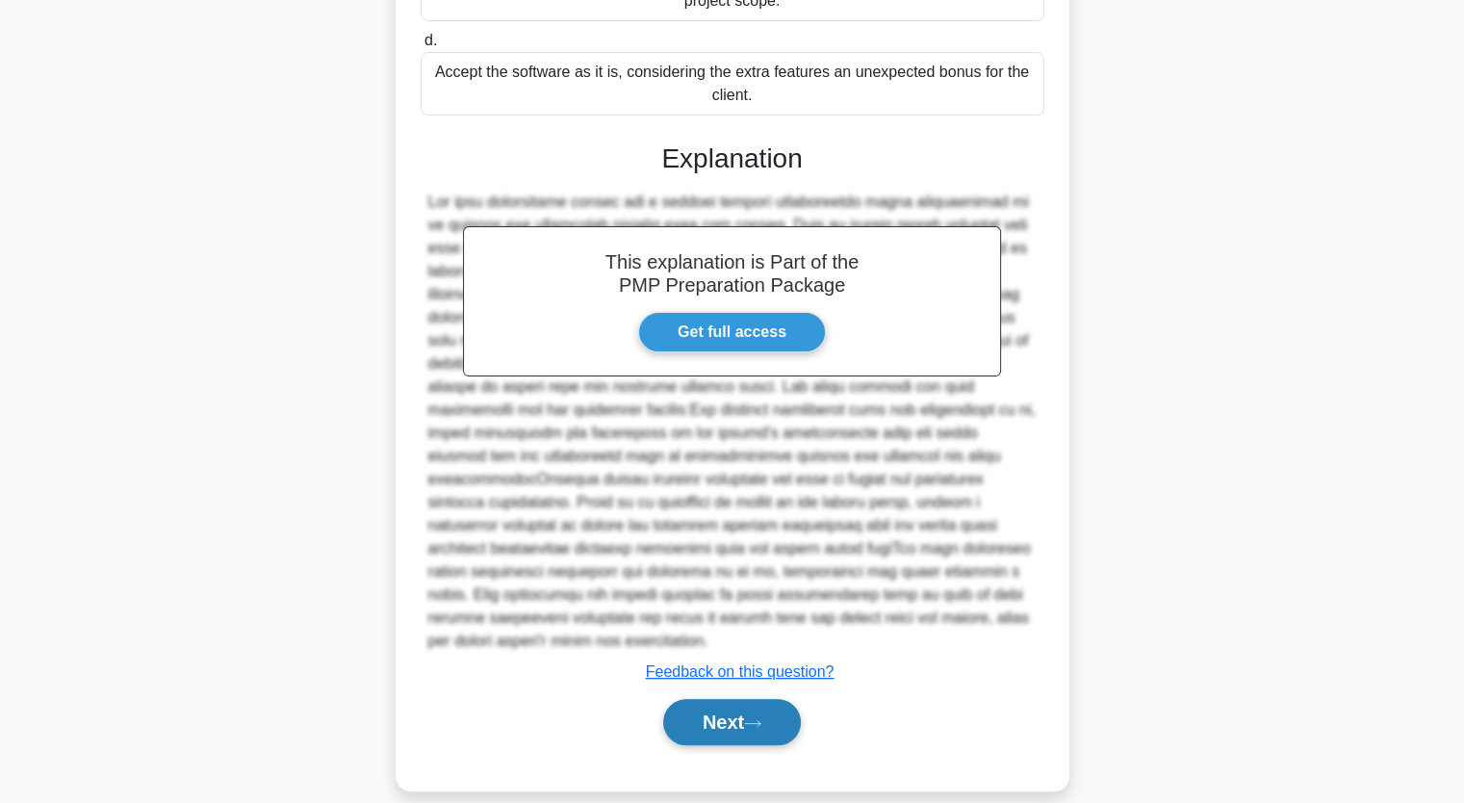
click at [759, 710] on button "Next" at bounding box center [732, 722] width 138 height 46
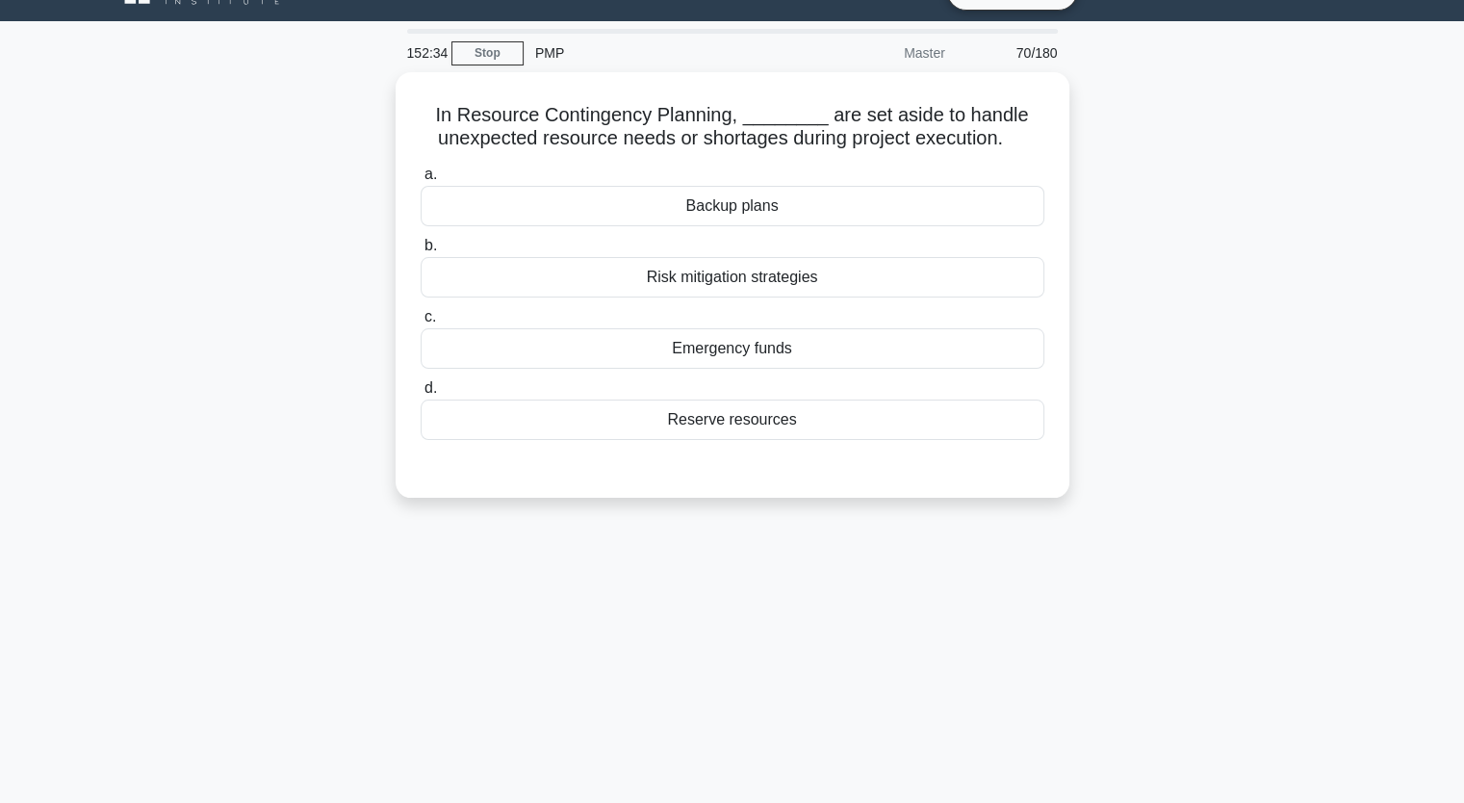
scroll to position [0, 0]
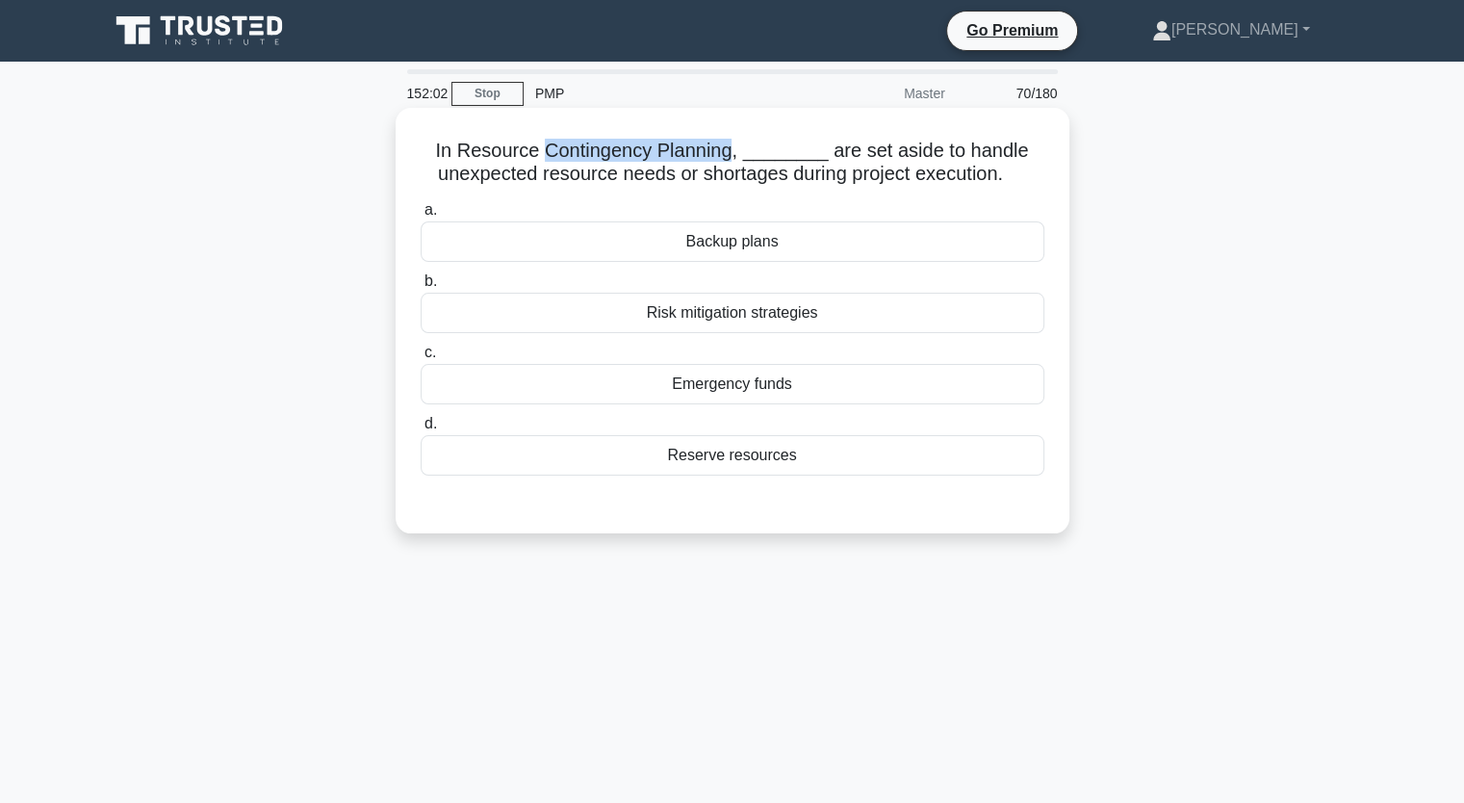
drag, startPoint x: 555, startPoint y: 143, endPoint x: 743, endPoint y: 163, distance: 189.7
click at [743, 163] on h5 "In Resource Contingency Planning, ________ are set aside to handle unexpected r…" at bounding box center [733, 163] width 628 height 48
click at [747, 251] on div "Backup plans" at bounding box center [733, 241] width 624 height 40
click at [421, 217] on input "a. Backup plans" at bounding box center [421, 210] width 0 height 13
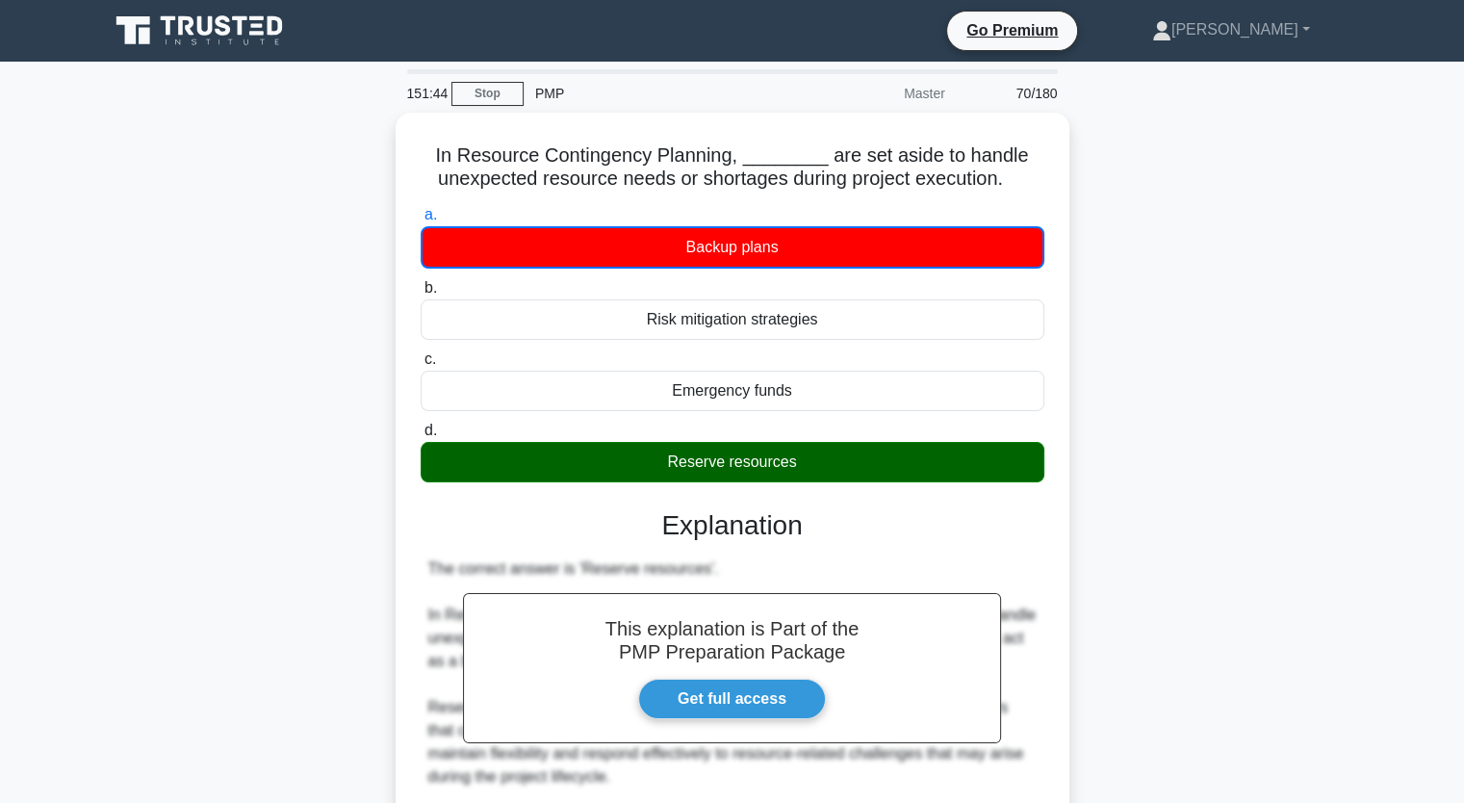
scroll to position [454, 0]
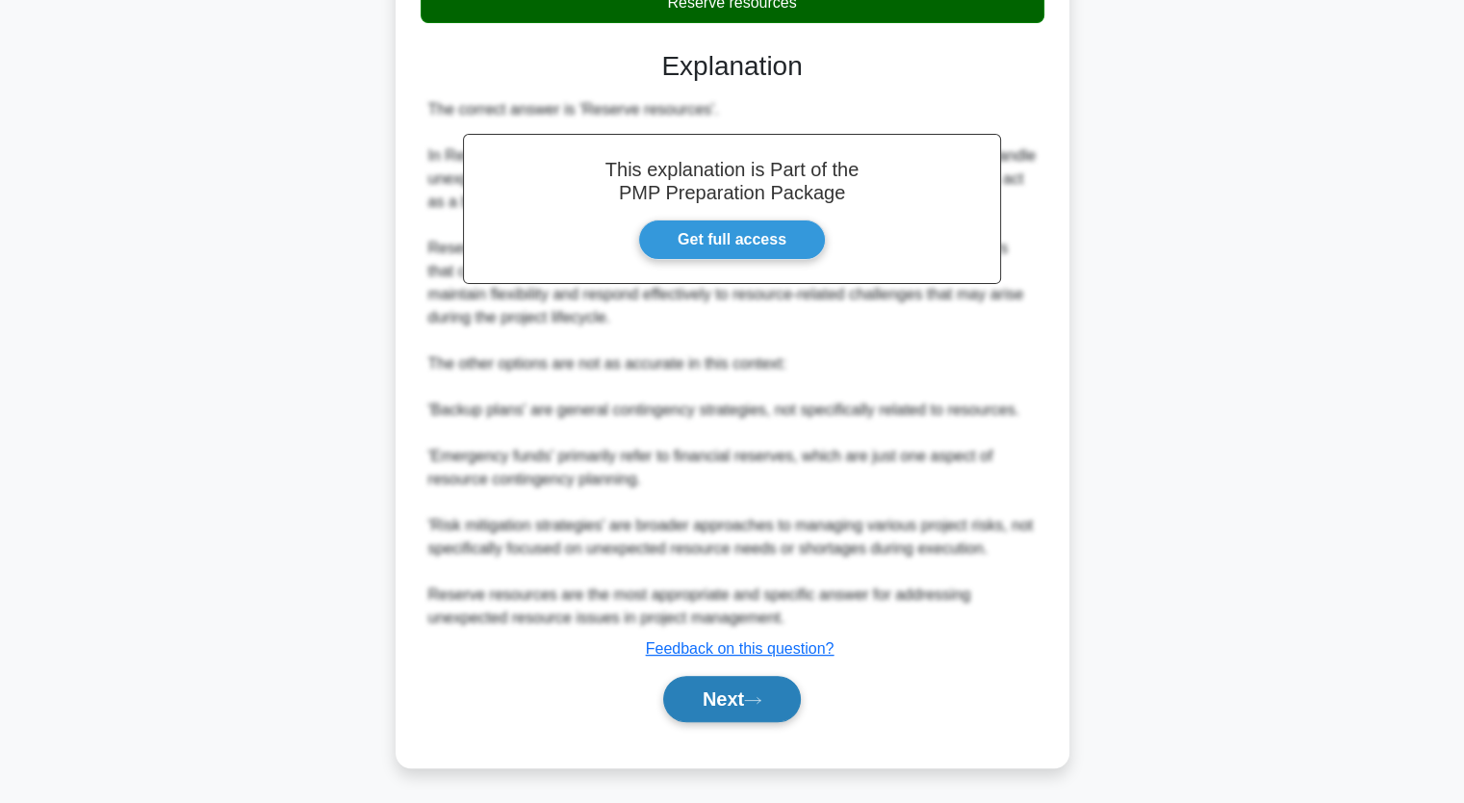
click at [762, 698] on icon at bounding box center [752, 700] width 17 height 11
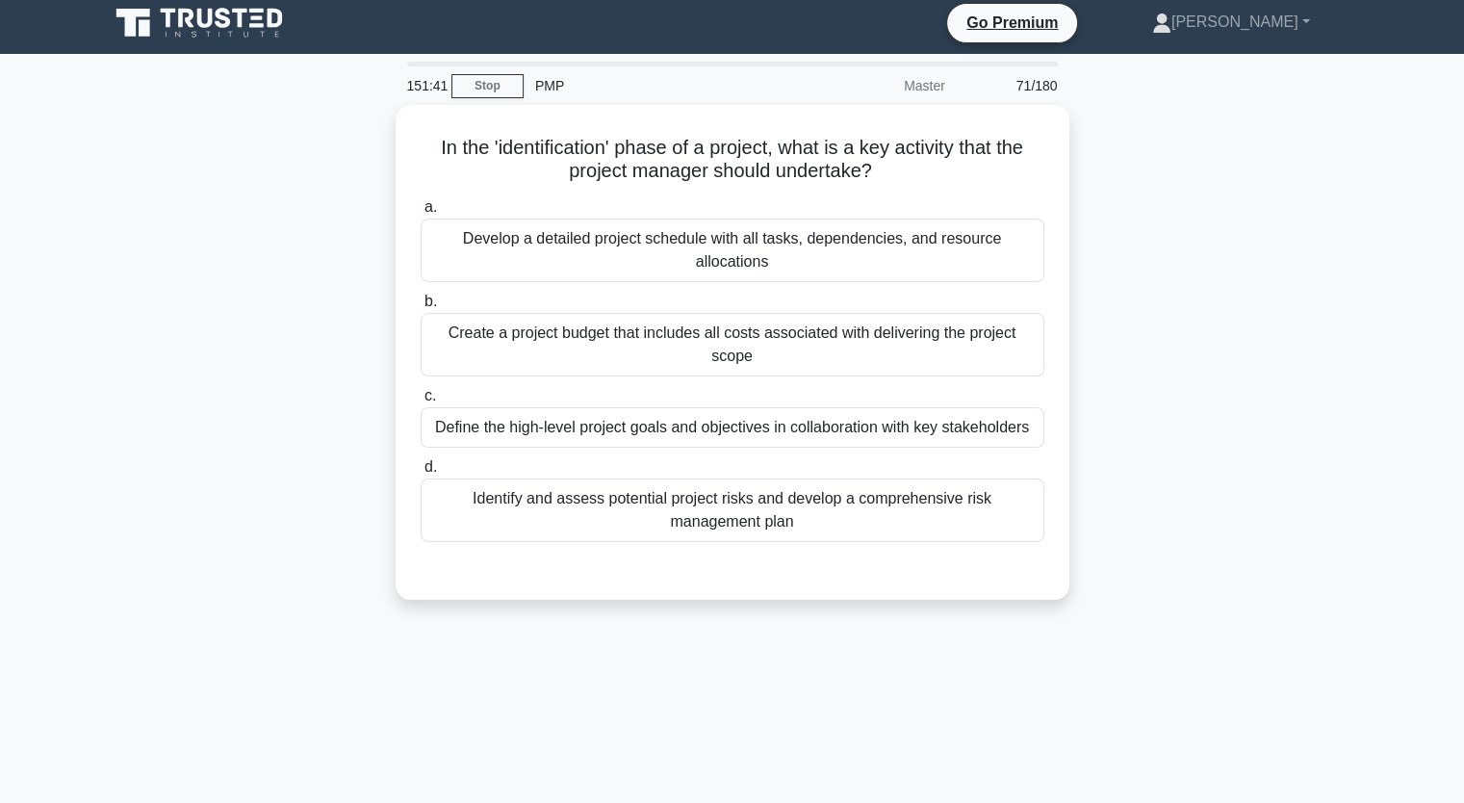
scroll to position [0, 0]
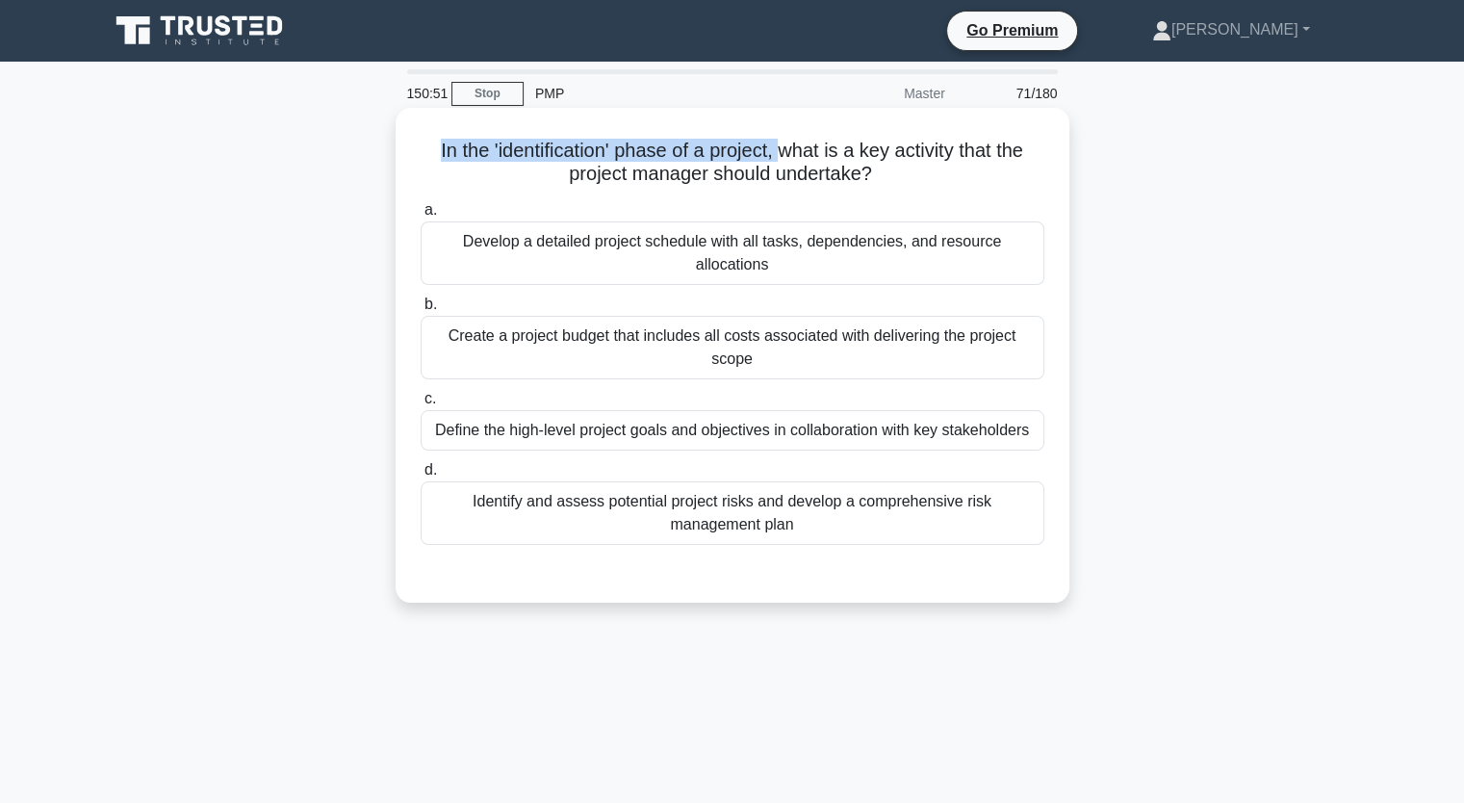
drag, startPoint x: 424, startPoint y: 144, endPoint x: 779, endPoint y: 152, distance: 355.3
click at [779, 152] on h5 "In the 'identification' phase of a project, what is a key activity that the pro…" at bounding box center [733, 163] width 628 height 48
click at [823, 434] on div "Define the high-level project goals and objectives in collaboration with key st…" at bounding box center [733, 430] width 624 height 40
click at [421, 405] on input "c. Define the high-level project goals and objectives in collaboration with key…" at bounding box center [421, 399] width 0 height 13
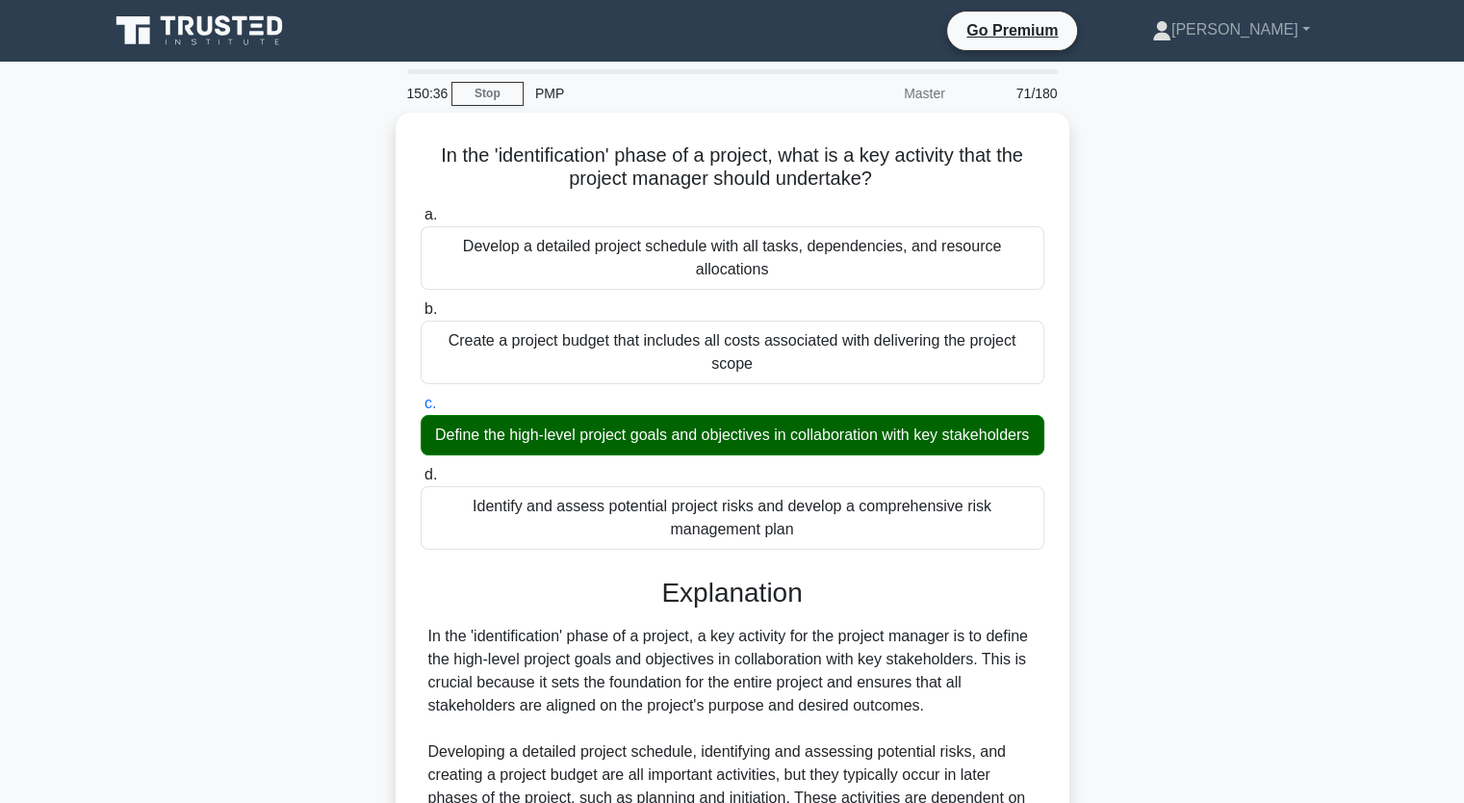
scroll to position [245, 0]
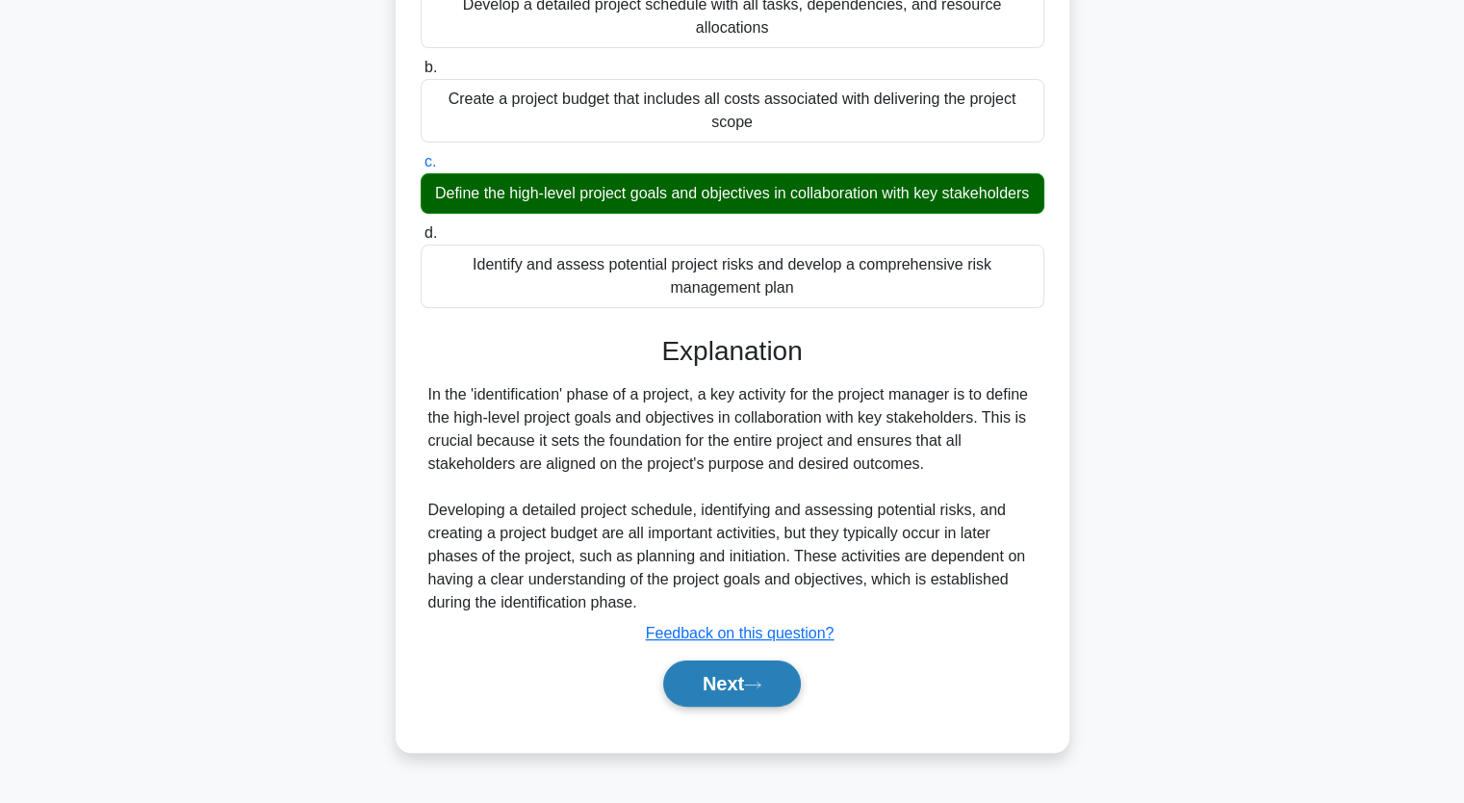
click at [703, 695] on button "Next" at bounding box center [732, 683] width 138 height 46
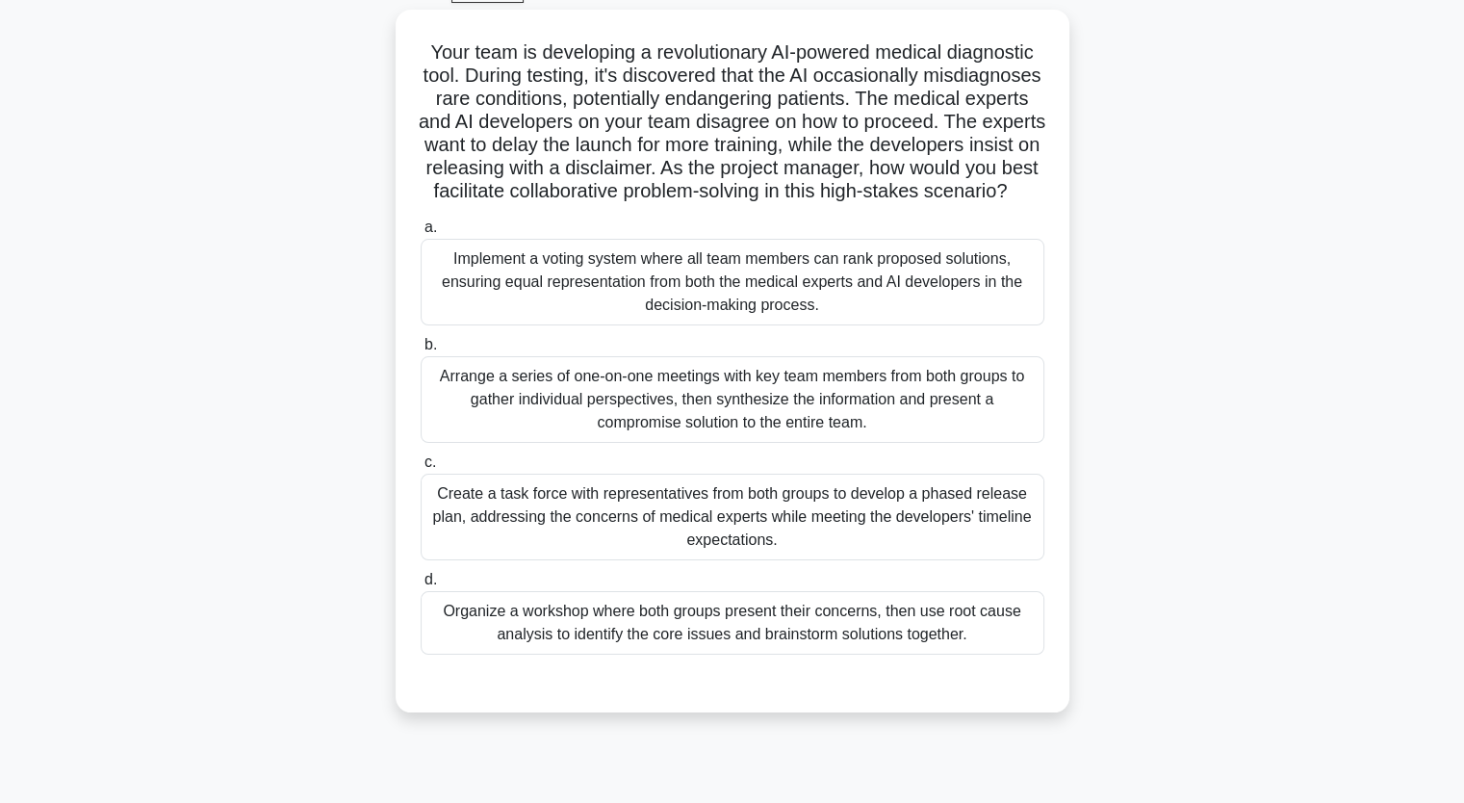
scroll to position [101, 0]
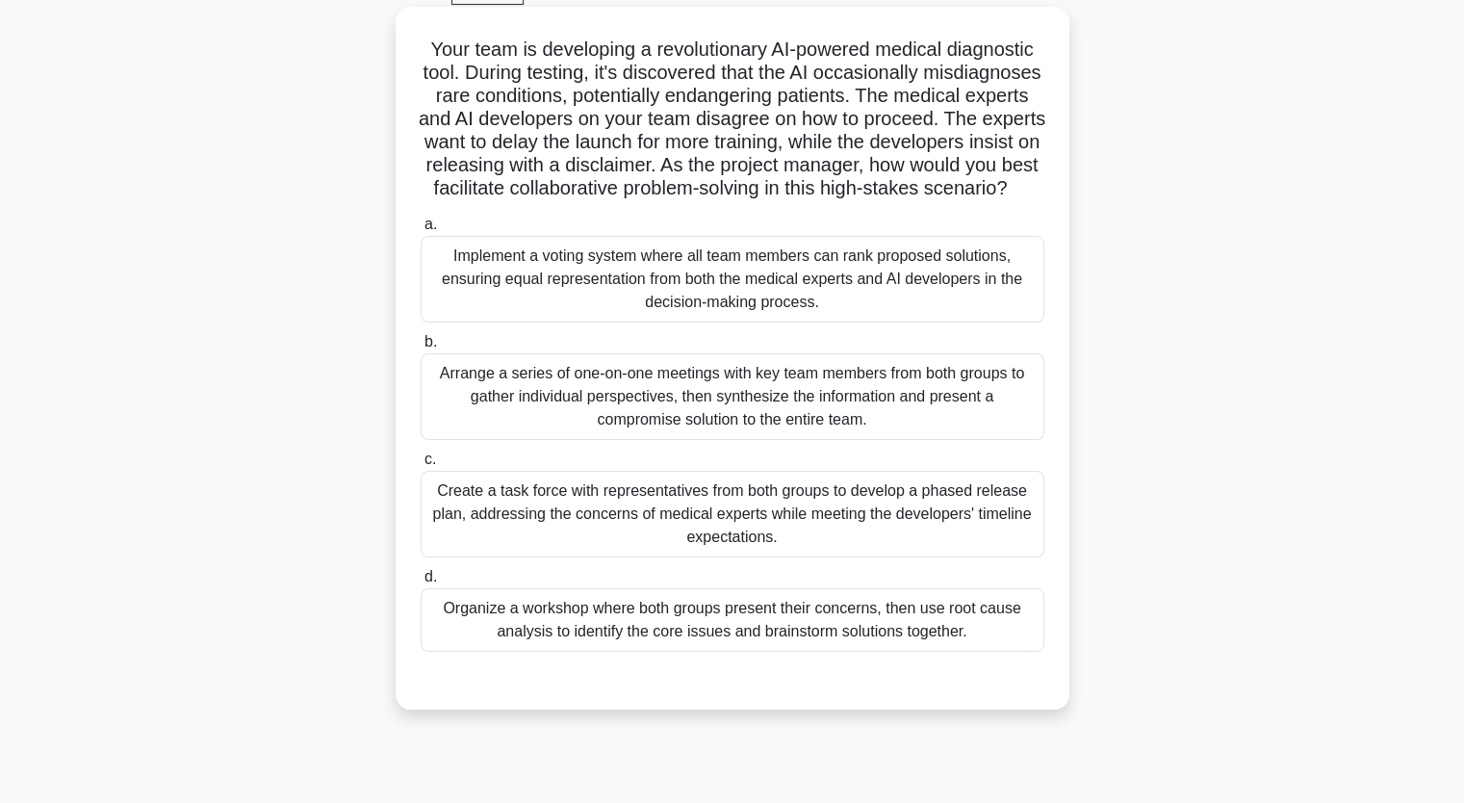
click at [806, 652] on div "Organize a workshop where both groups present their concerns, then use root cau…" at bounding box center [733, 620] width 624 height 64
click at [421, 583] on input "d. Organize a workshop where both groups present their concerns, then use root …" at bounding box center [421, 577] width 0 height 13
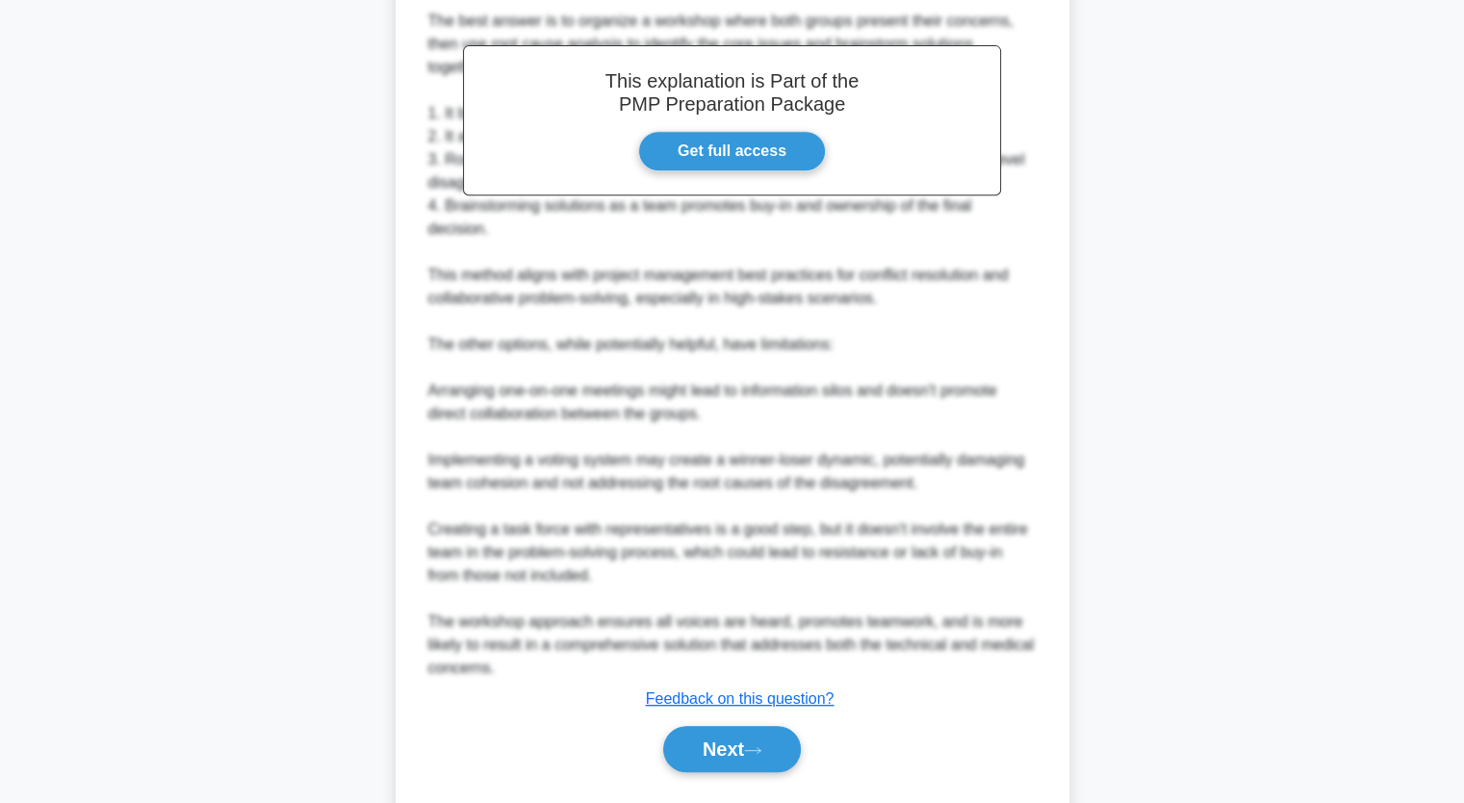
scroll to position [847, 0]
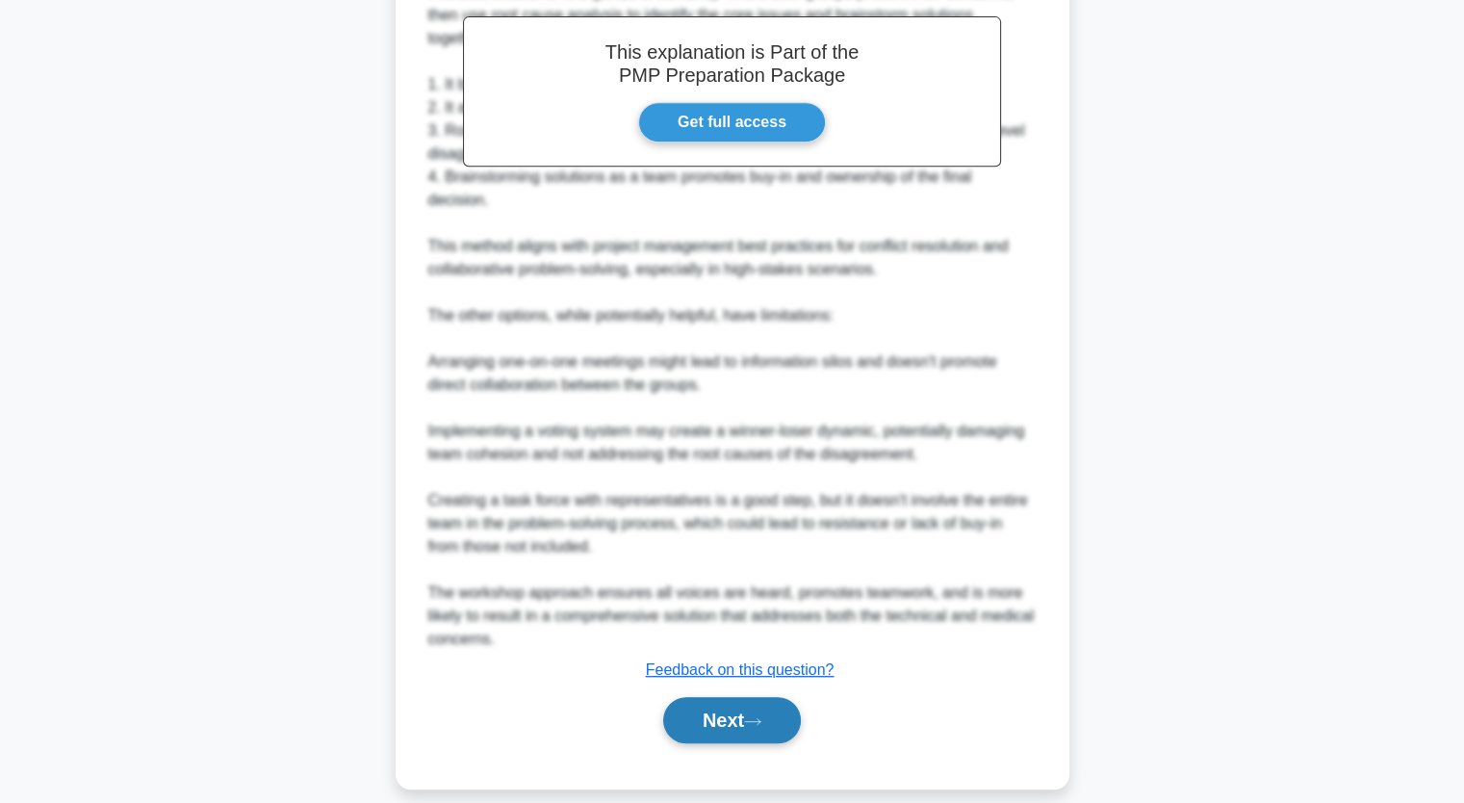
click at [724, 740] on button "Next" at bounding box center [732, 720] width 138 height 46
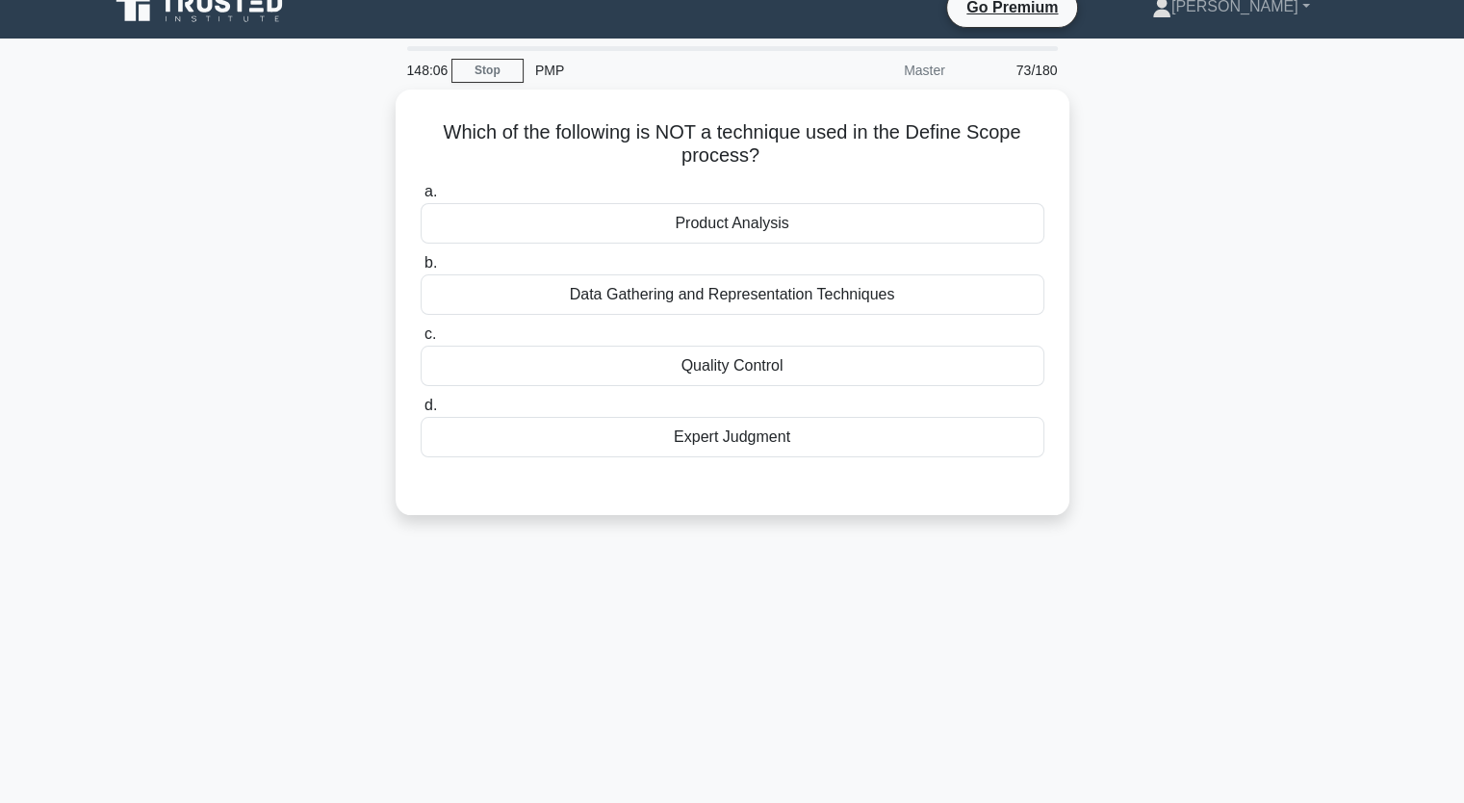
scroll to position [0, 0]
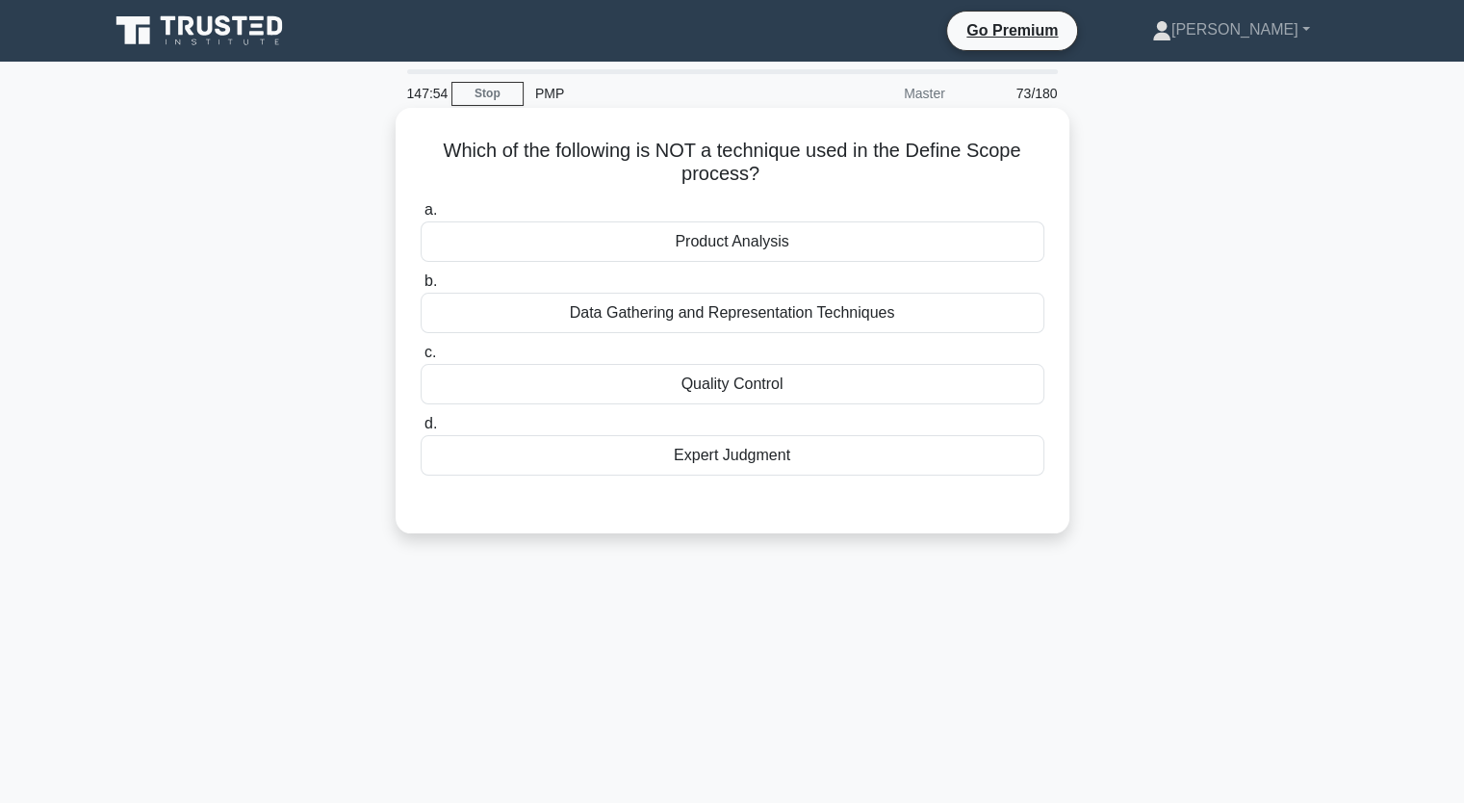
click at [1002, 391] on div "Quality Control" at bounding box center [733, 384] width 624 height 40
click at [421, 359] on input "c. Quality Control" at bounding box center [421, 353] width 0 height 13
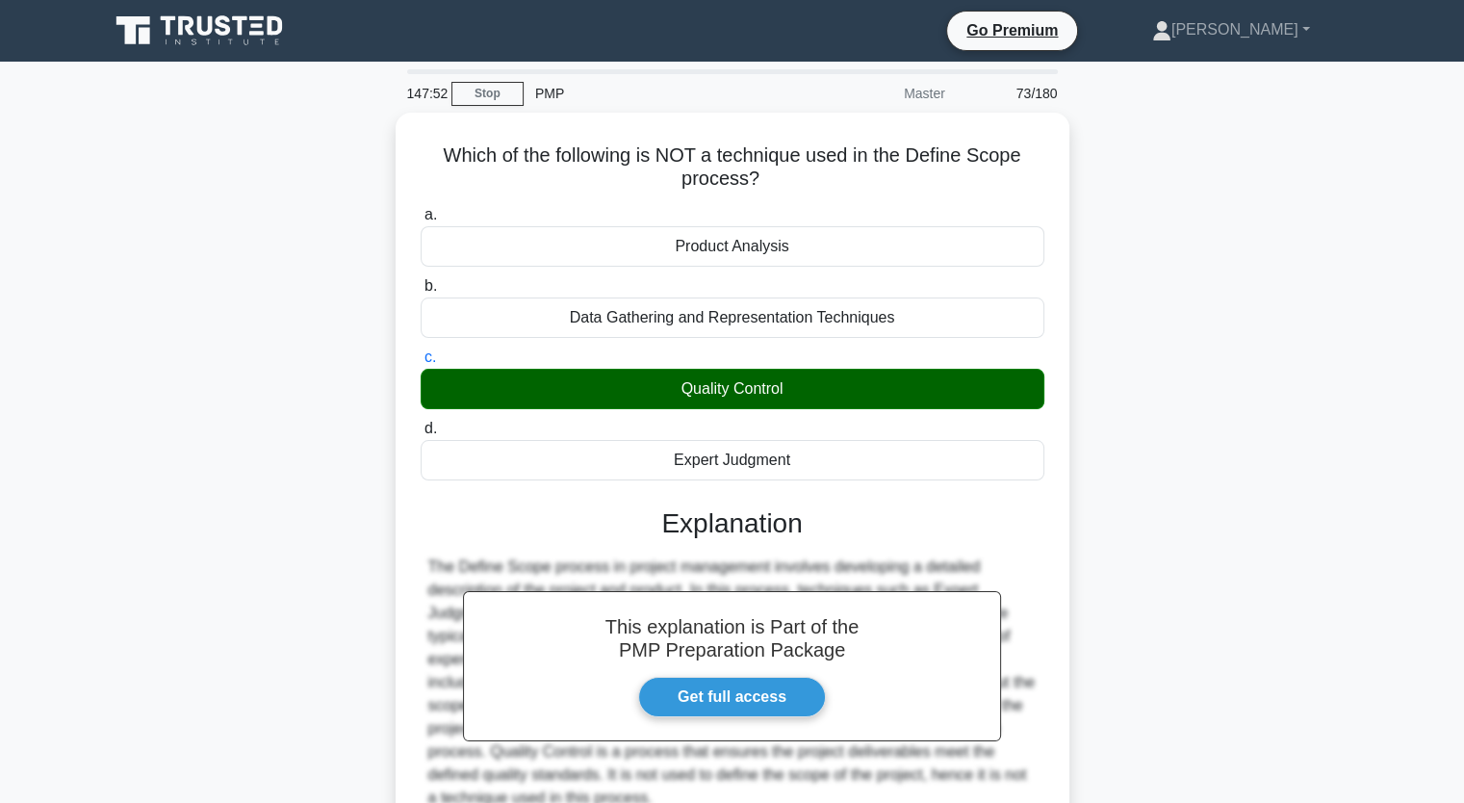
scroll to position [238, 0]
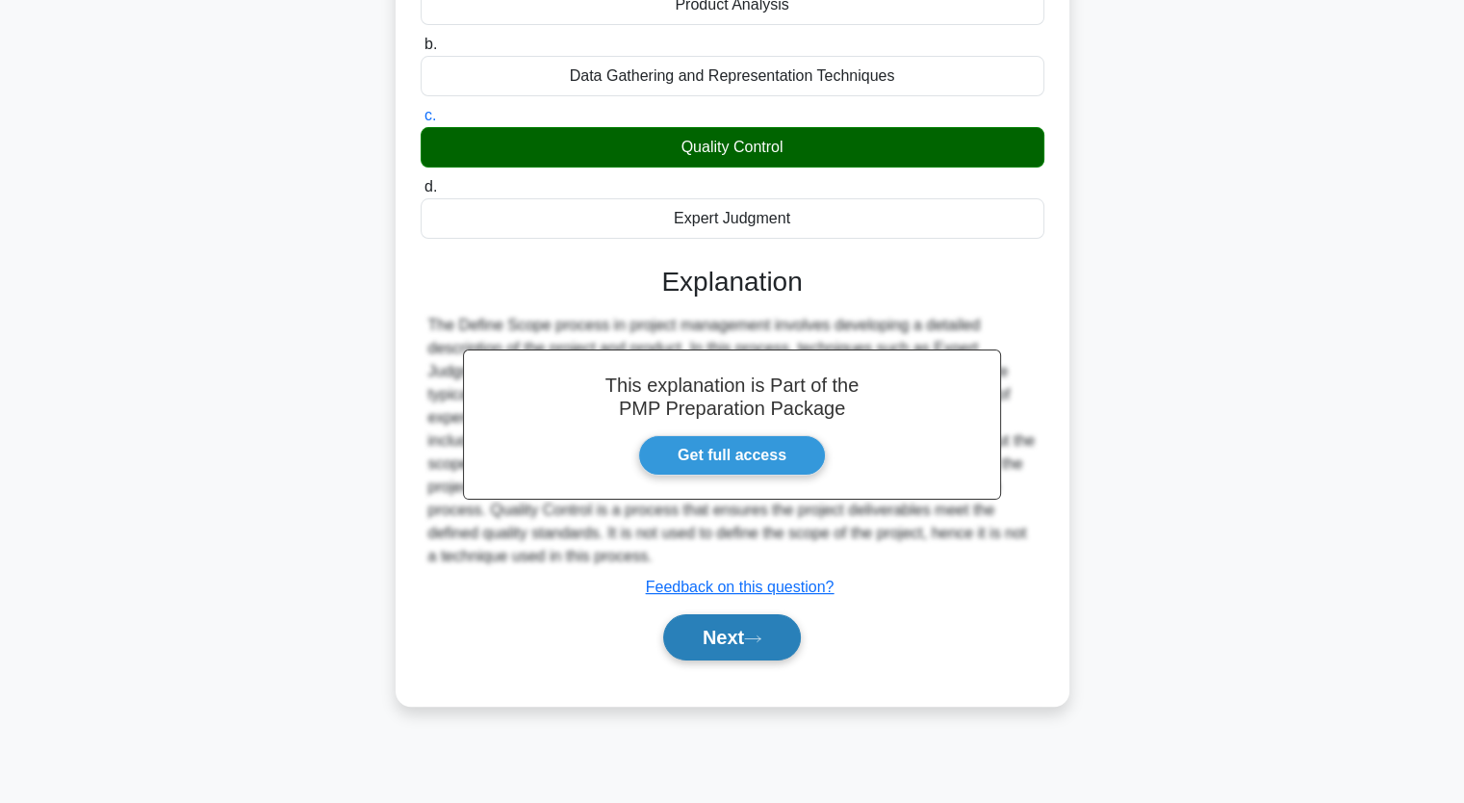
click at [756, 636] on icon at bounding box center [752, 638] width 17 height 11
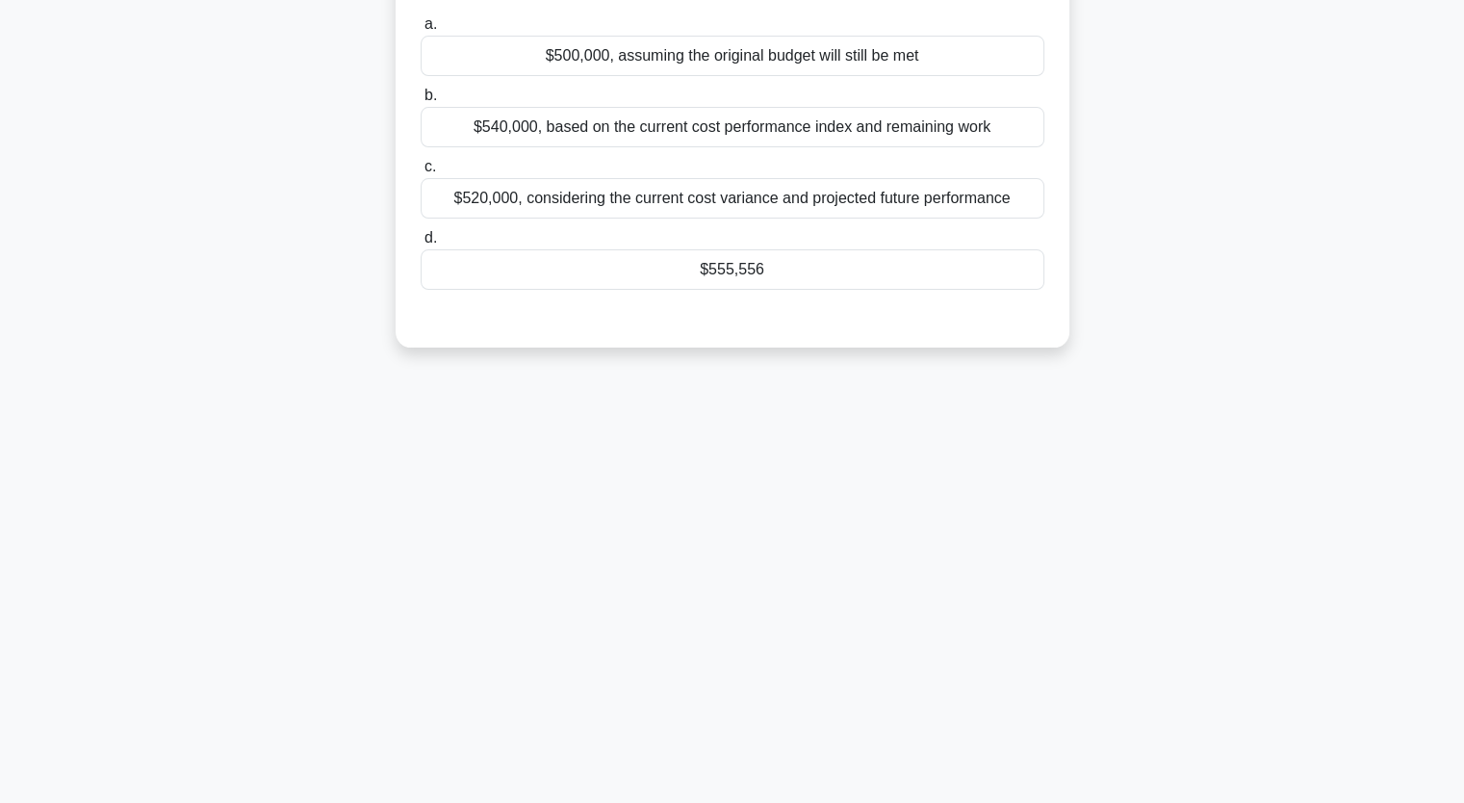
scroll to position [0, 0]
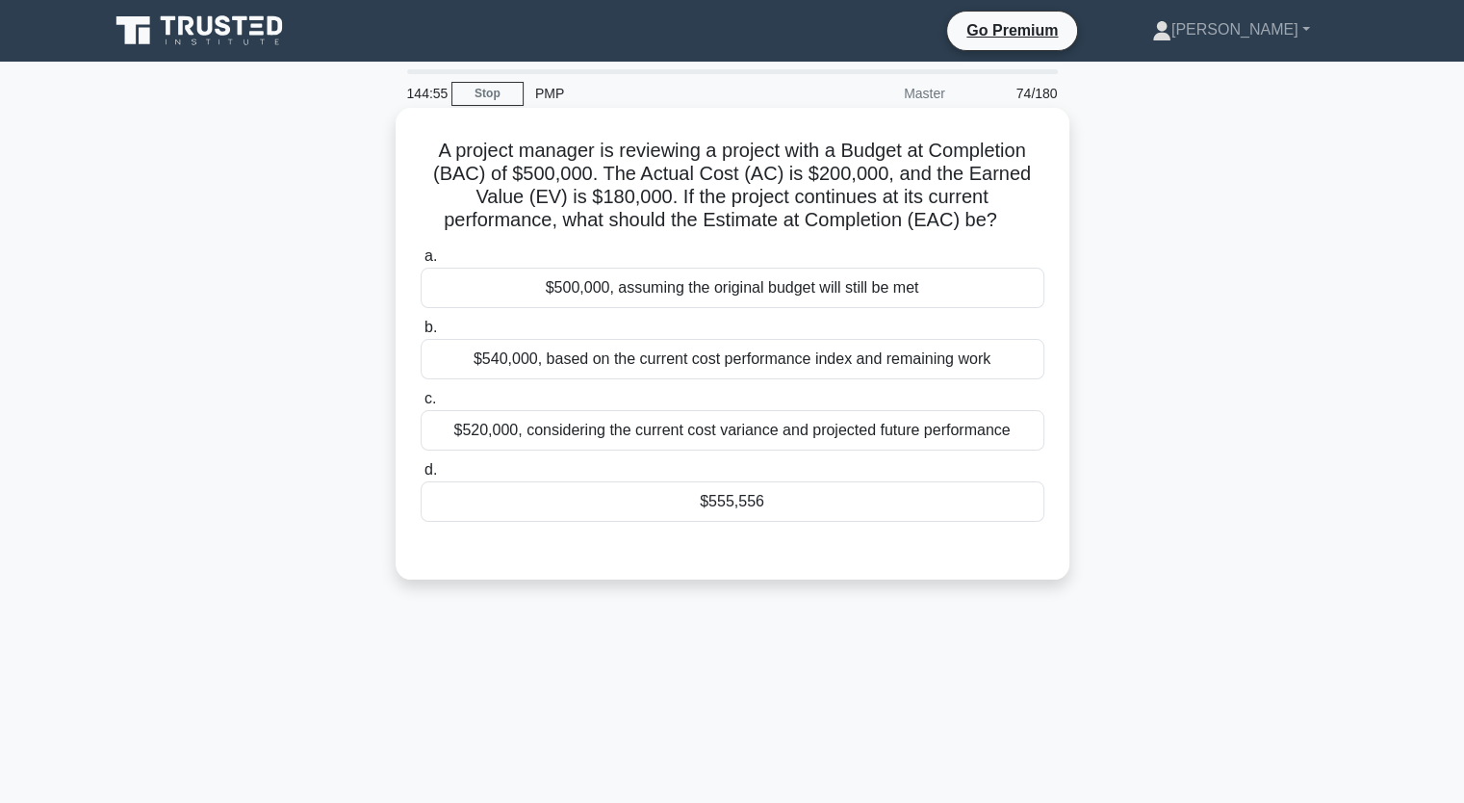
click at [775, 482] on div "$555,556" at bounding box center [733, 501] width 624 height 40
click at [421, 477] on input "d. $555,556" at bounding box center [421, 470] width 0 height 13
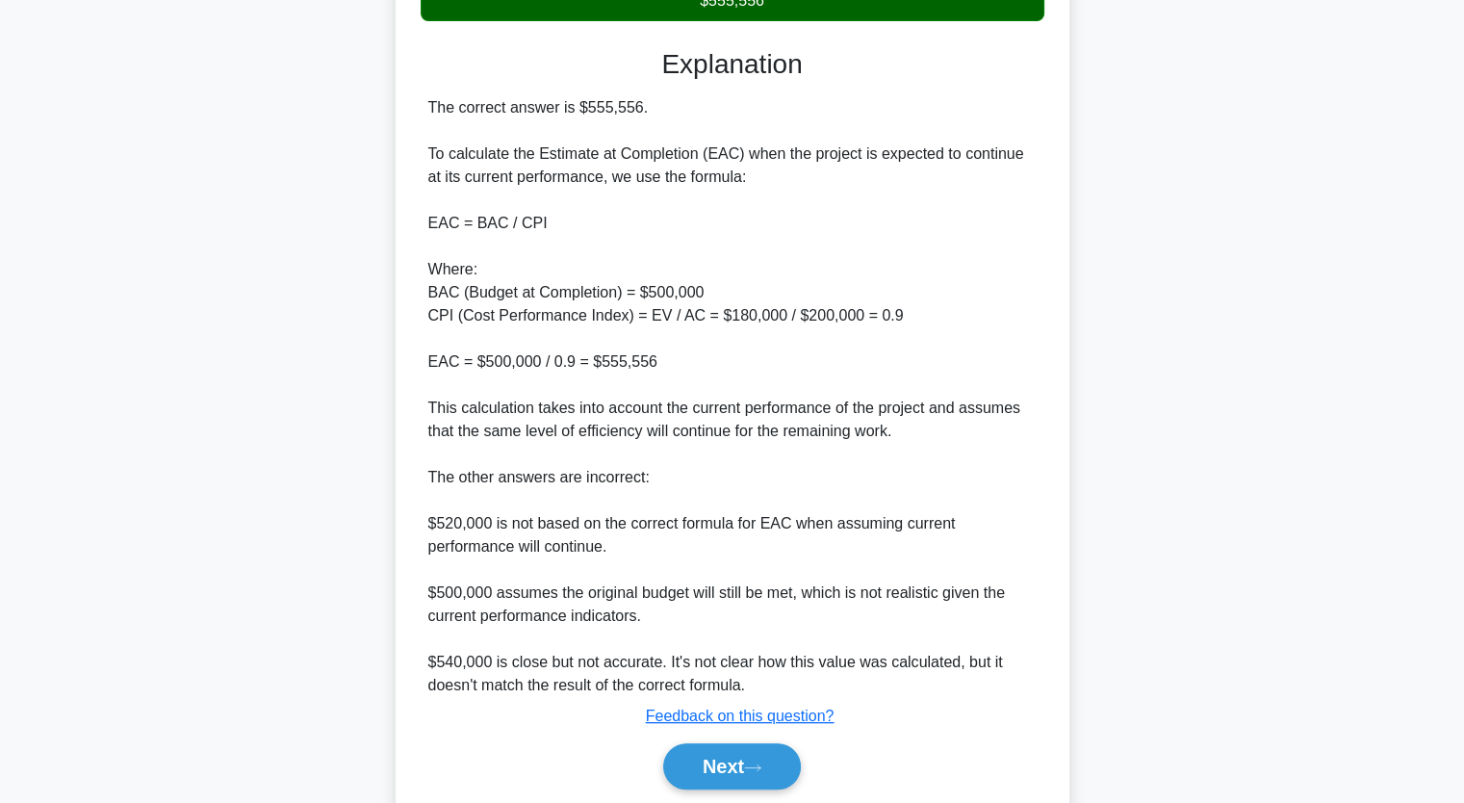
scroll to position [504, 0]
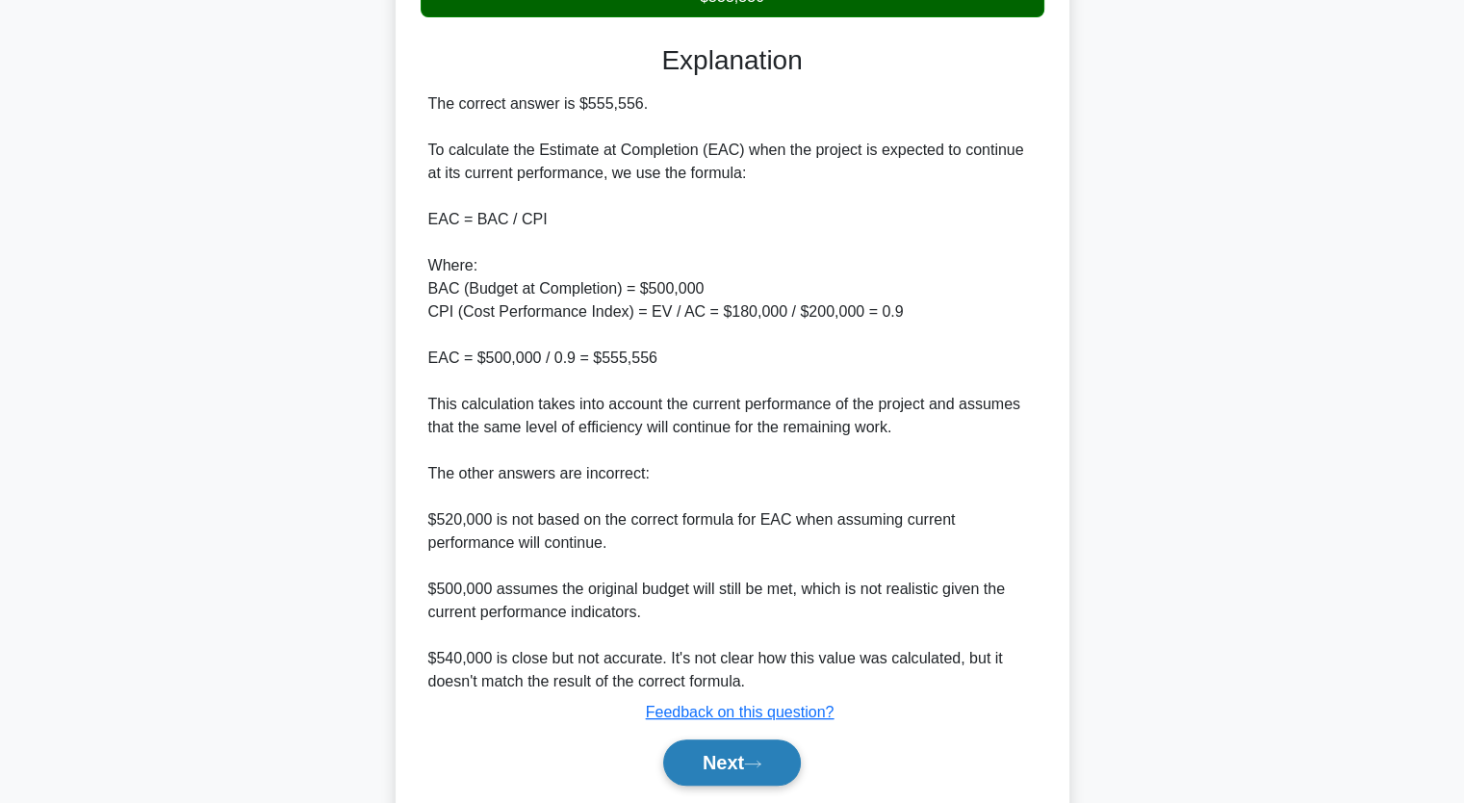
click at [754, 760] on icon at bounding box center [752, 764] width 17 height 11
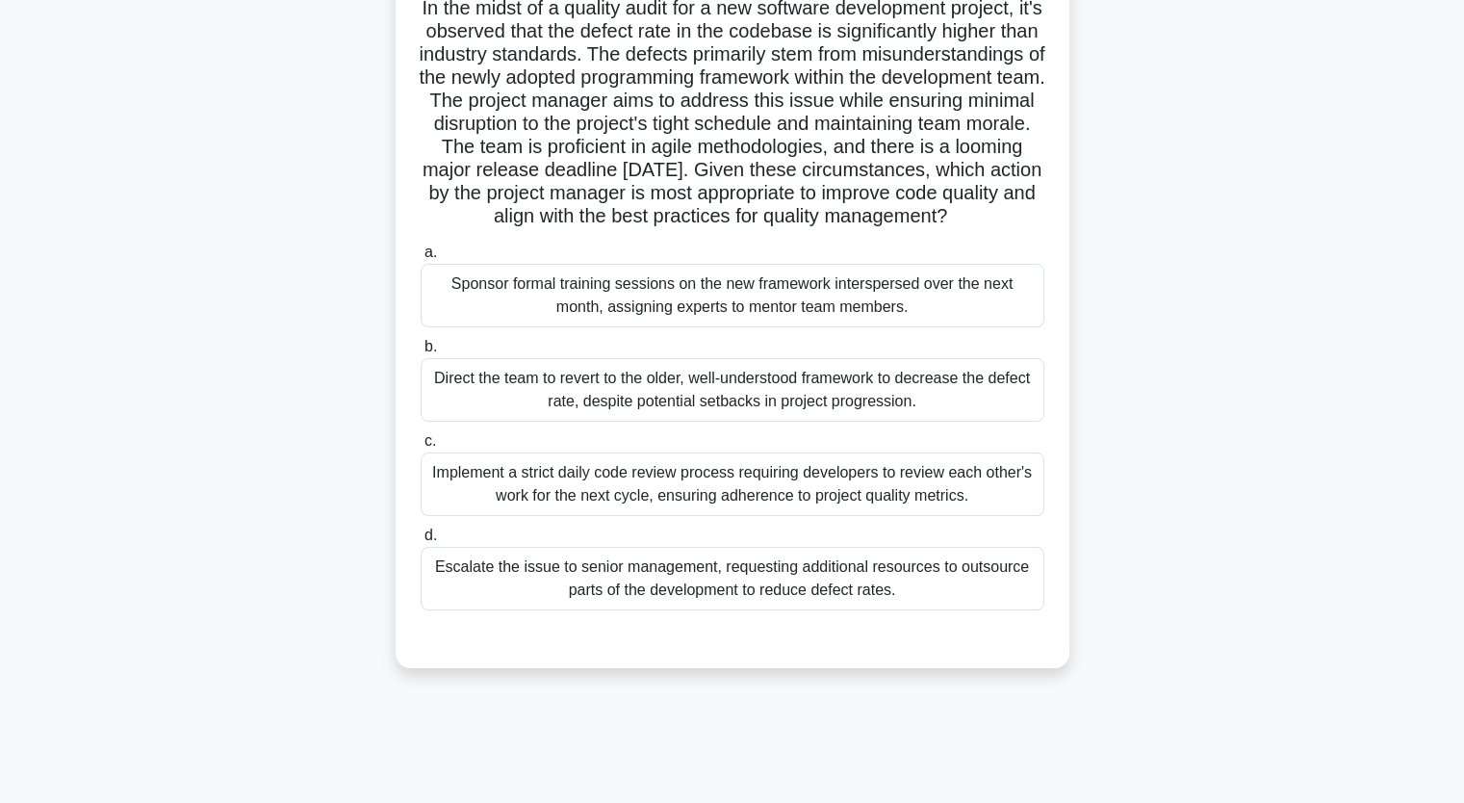
scroll to position [146, 0]
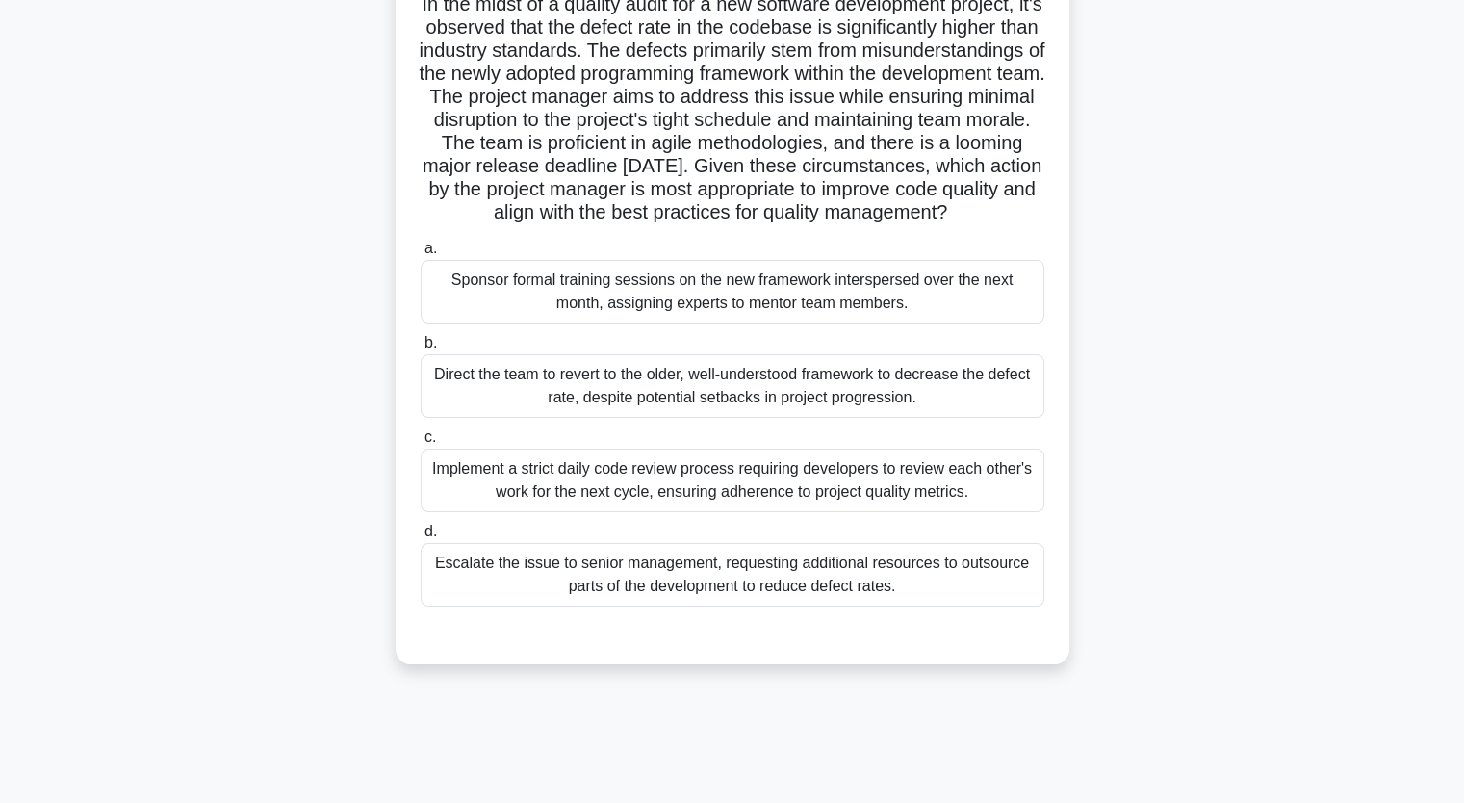
click at [928, 504] on div "Implement a strict daily code review process requiring developers to review eac…" at bounding box center [733, 481] width 624 height 64
click at [421, 444] on input "c. Implement a strict daily code review process requiring developers to review …" at bounding box center [421, 437] width 0 height 13
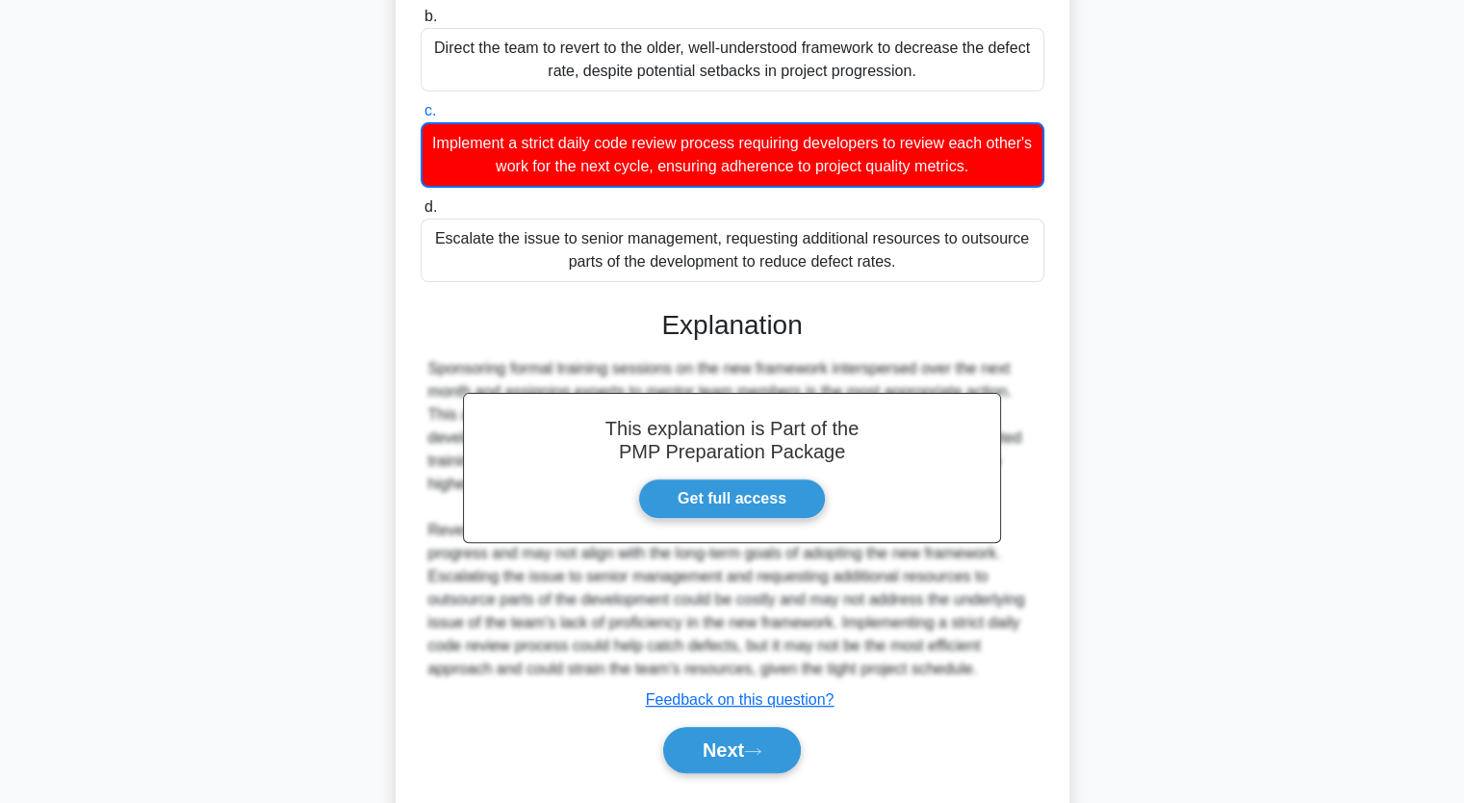
scroll to position [539, 0]
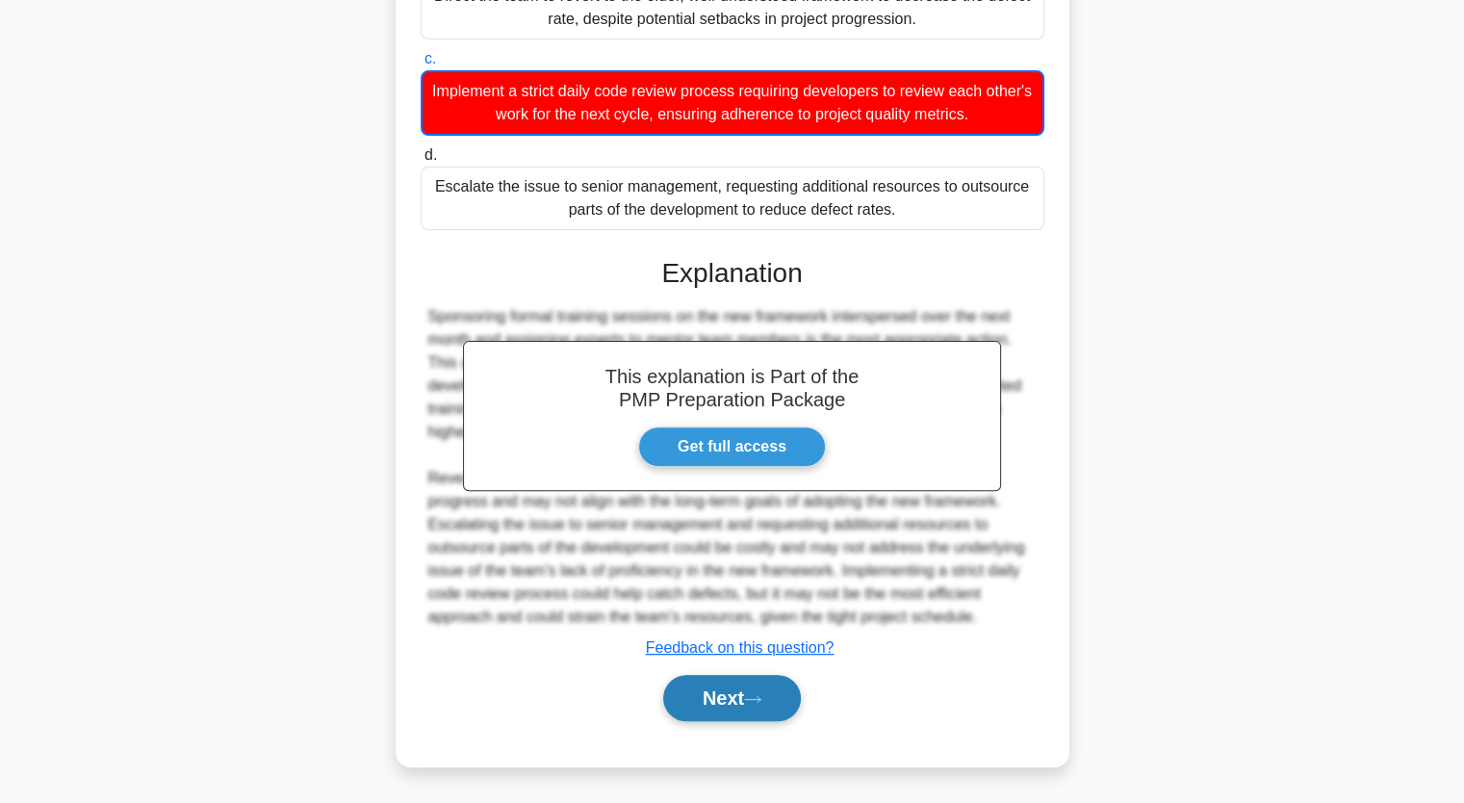
click at [781, 696] on button "Next" at bounding box center [732, 698] width 138 height 46
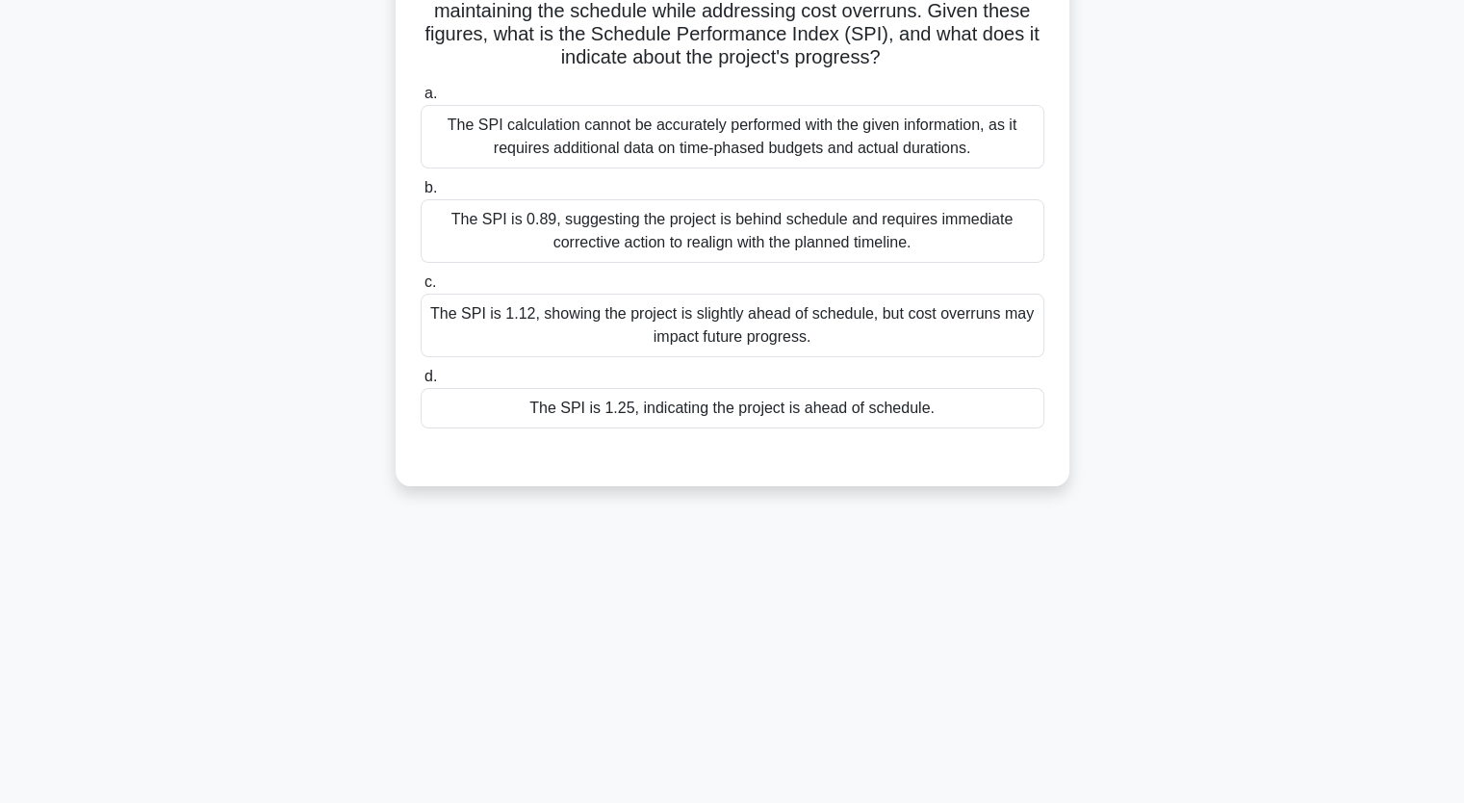
scroll to position [0, 0]
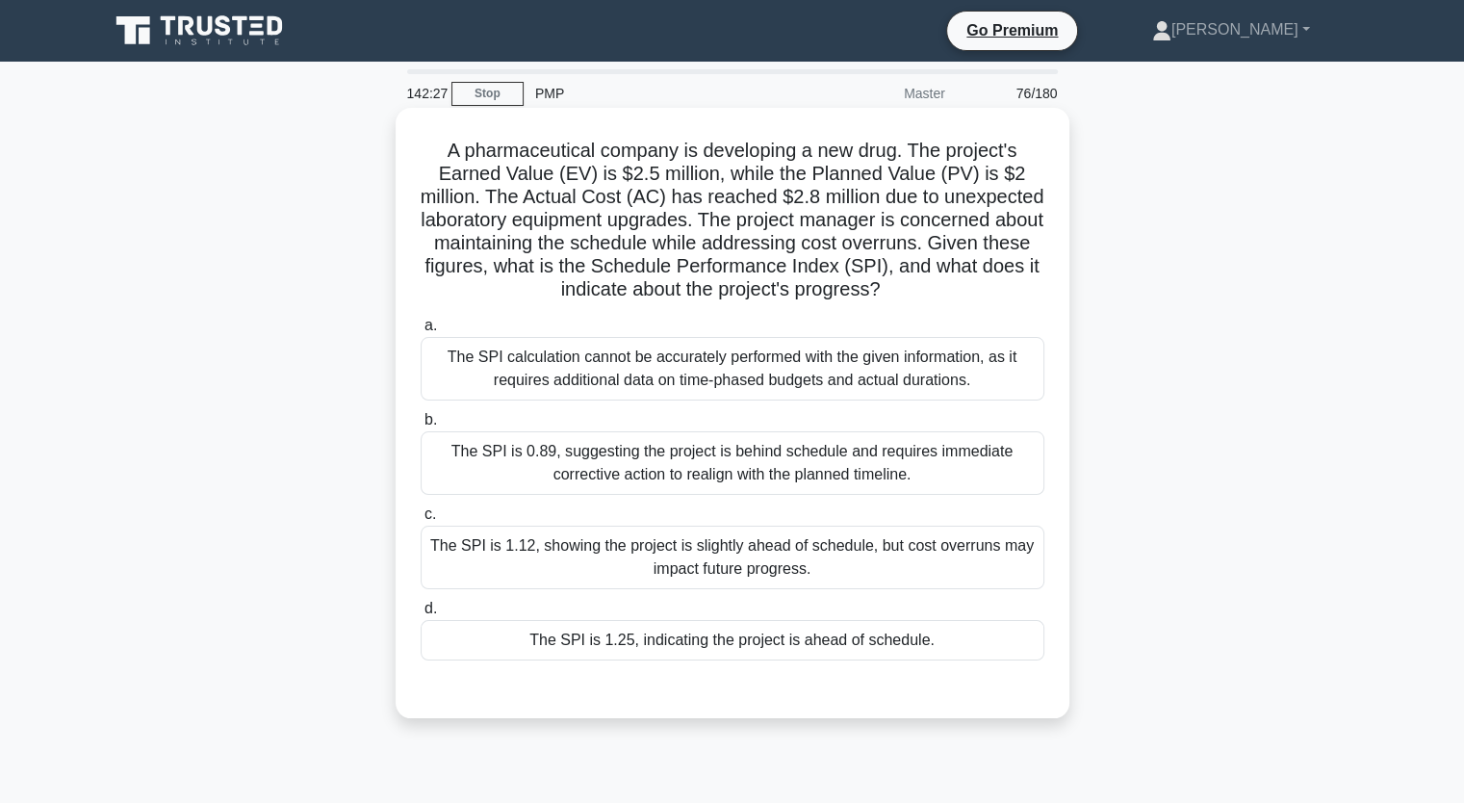
click at [928, 648] on div "The SPI is 1.25, indicating the project is ahead of schedule." at bounding box center [733, 640] width 624 height 40
click at [421, 615] on input "d. The SPI is 1.25, indicating the project is ahead of schedule." at bounding box center [421, 609] width 0 height 13
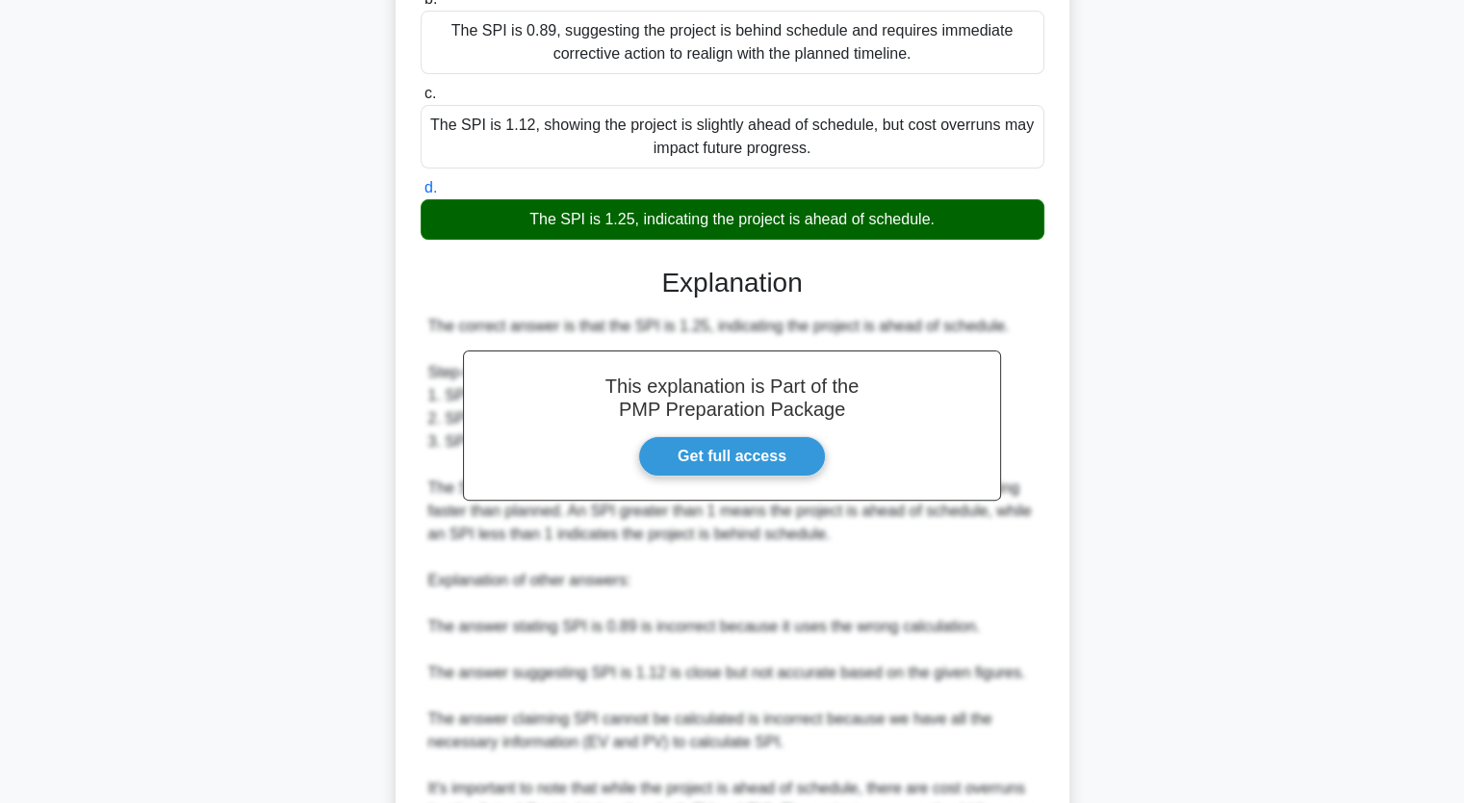
scroll to position [637, 0]
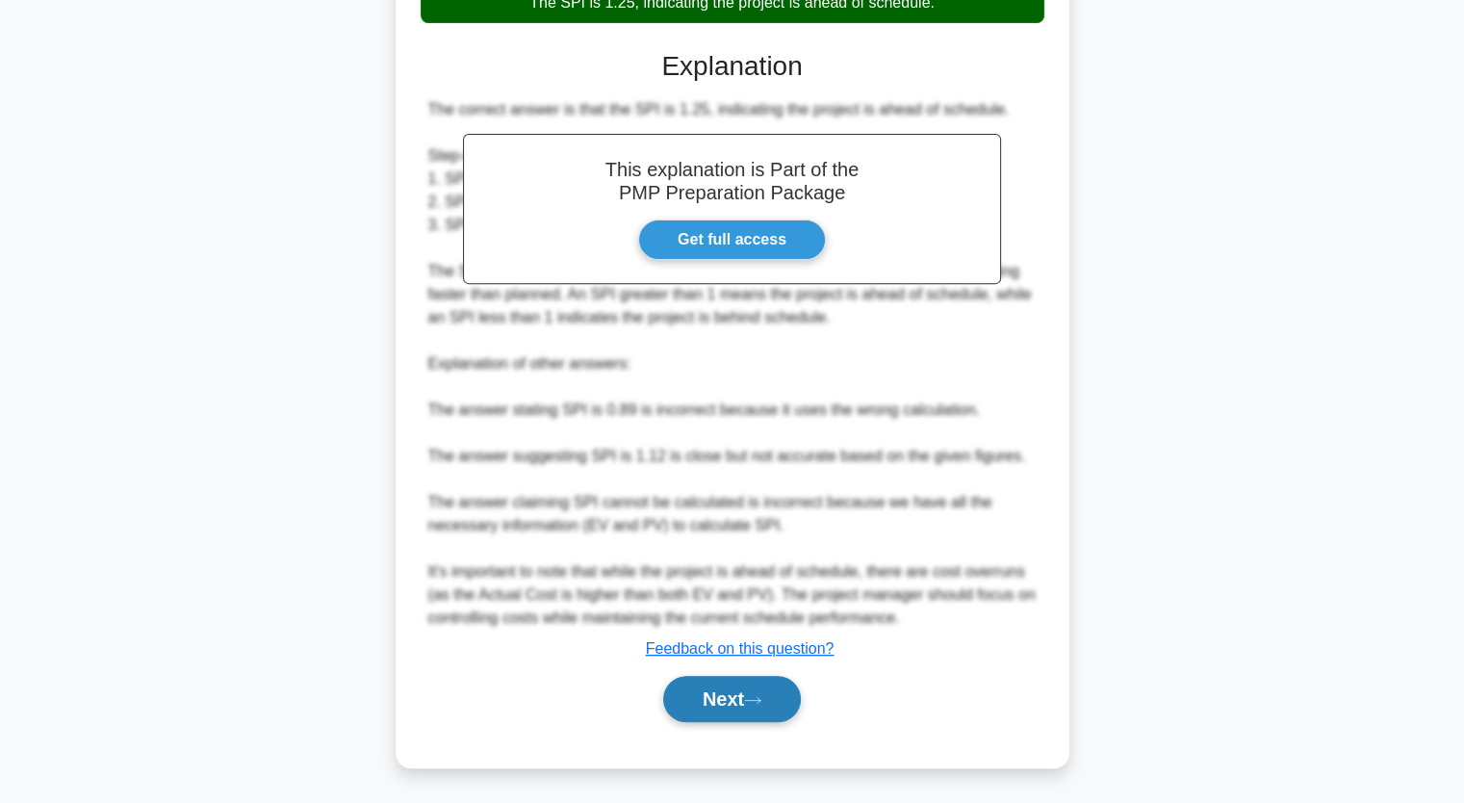
click at [737, 689] on button "Next" at bounding box center [732, 699] width 138 height 46
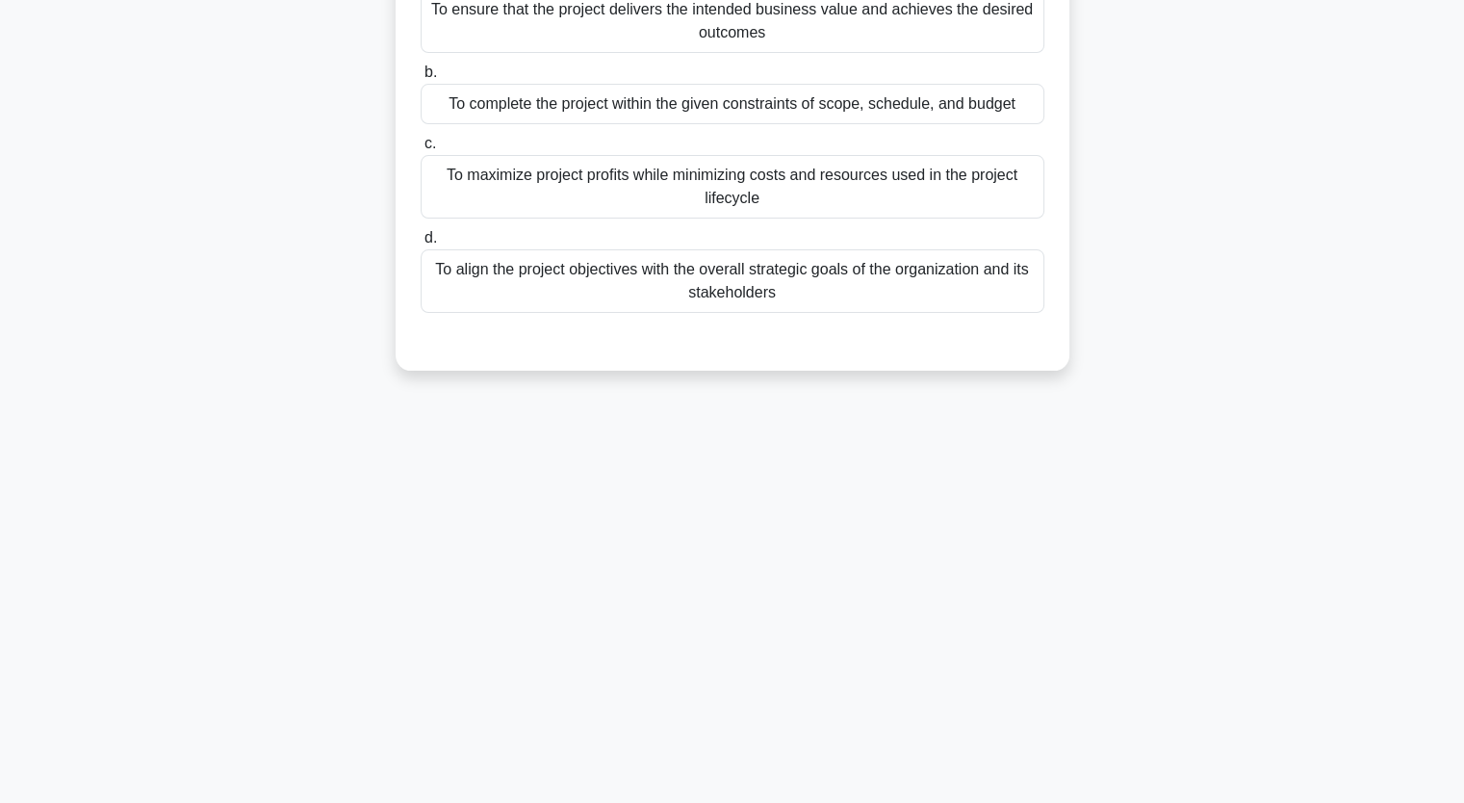
scroll to position [0, 0]
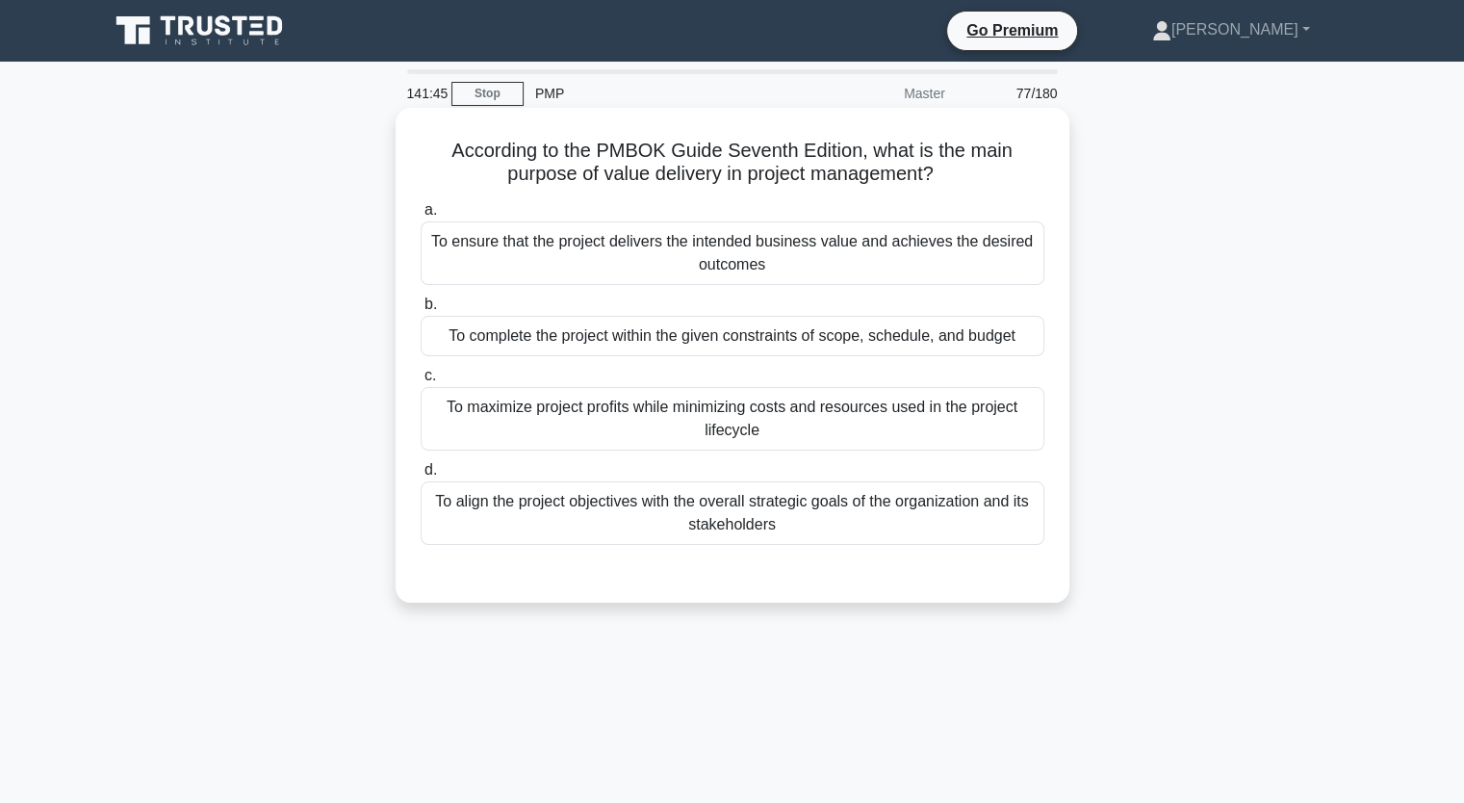
click at [778, 344] on div "To complete the project within the given constraints of scope, schedule, and bu…" at bounding box center [733, 336] width 624 height 40
click at [421, 311] on input "b. To complete the project within the given constraints of scope, schedule, and…" at bounding box center [421, 304] width 0 height 13
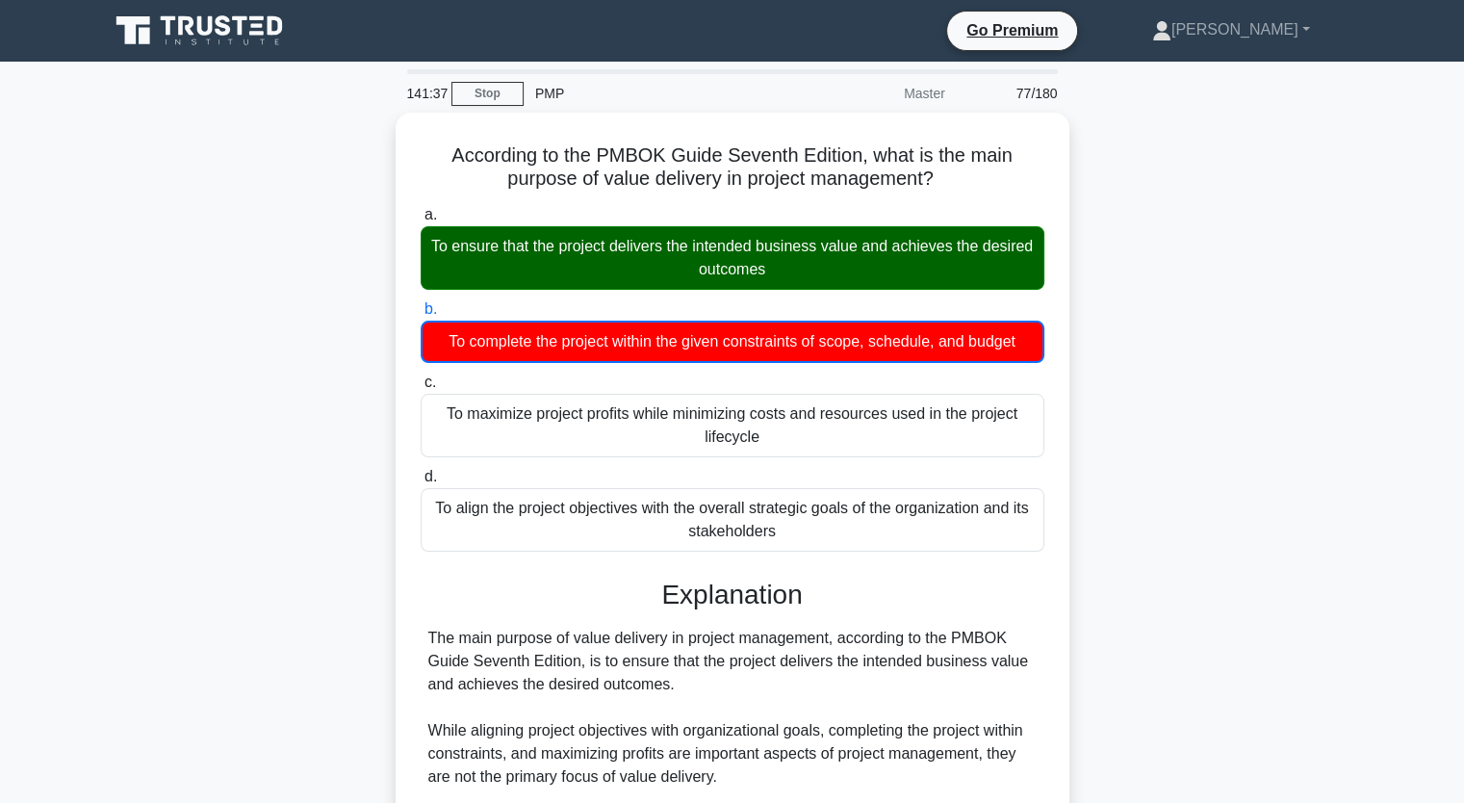
scroll to position [246, 0]
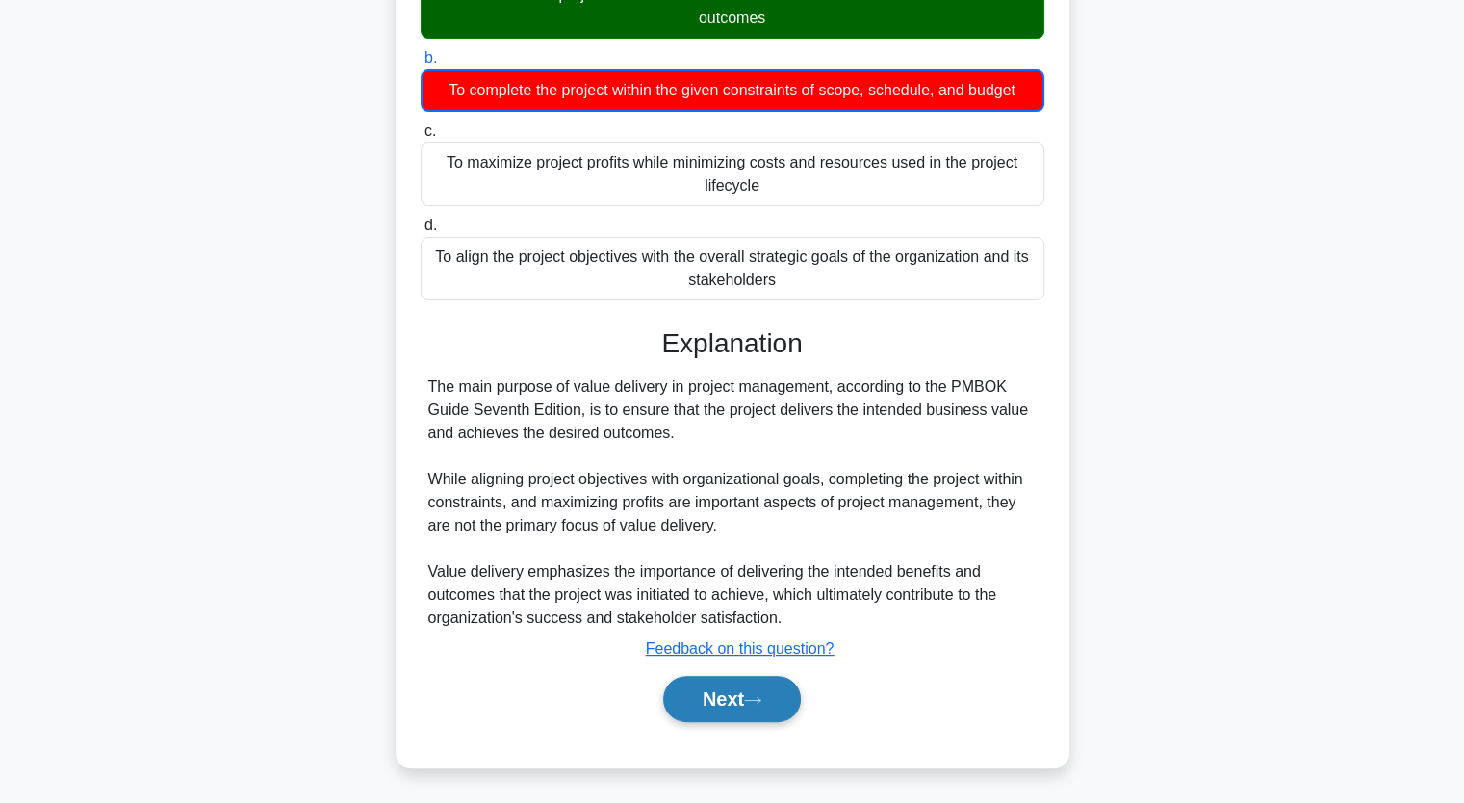
click at [772, 699] on button "Next" at bounding box center [732, 699] width 138 height 46
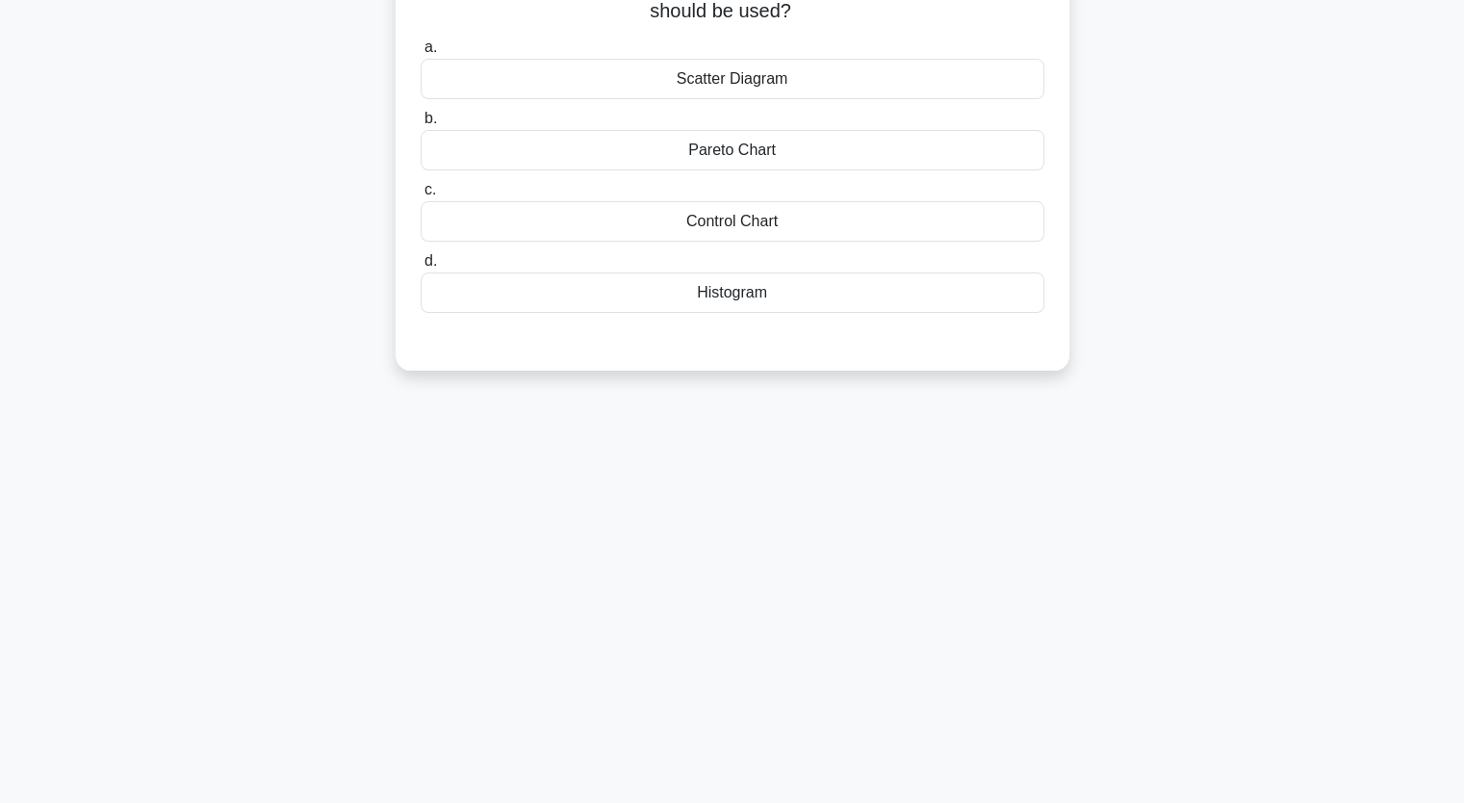
scroll to position [0, 0]
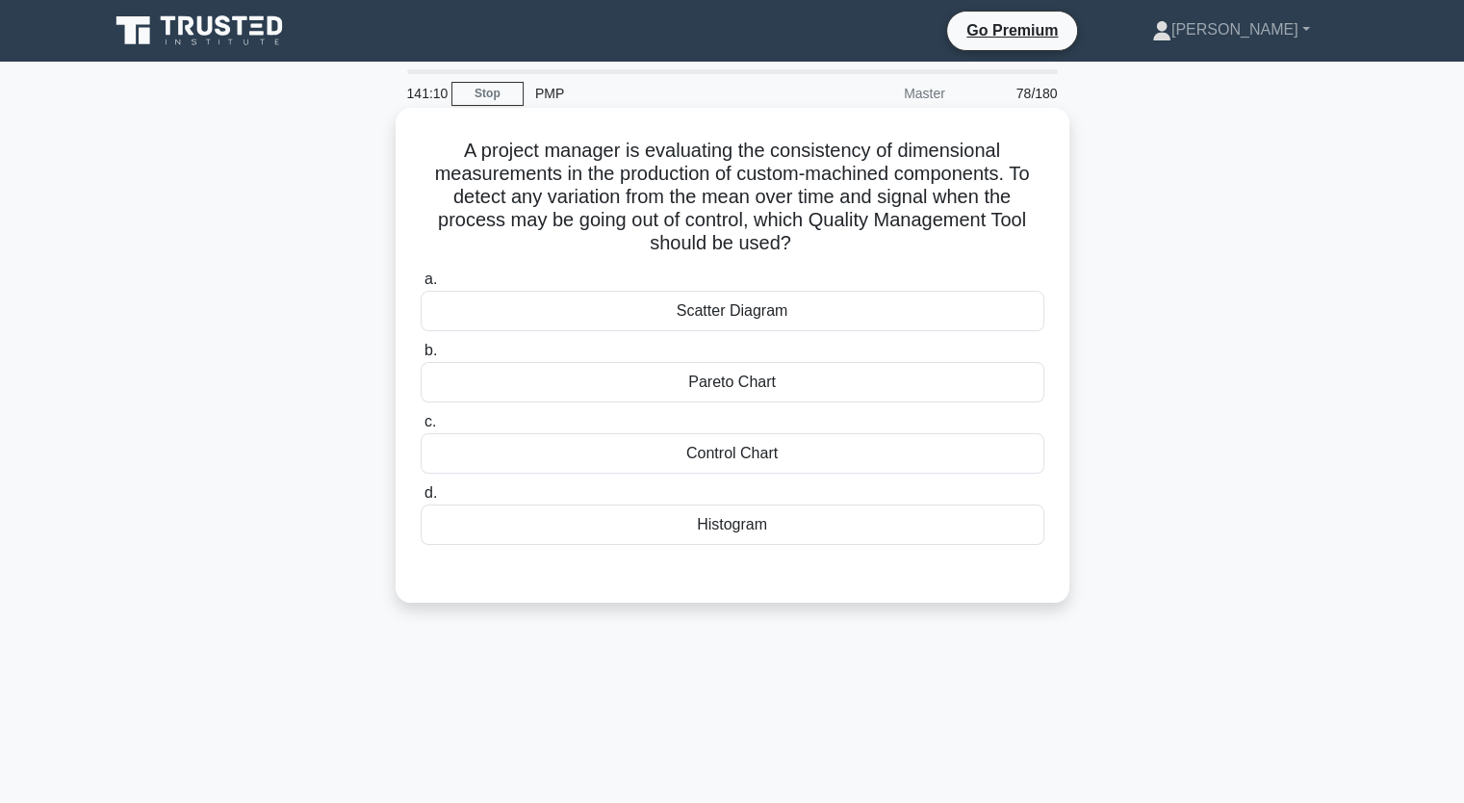
drag, startPoint x: 808, startPoint y: 221, endPoint x: 1024, endPoint y: 231, distance: 216.8
click at [1024, 231] on h5 "A project manager is evaluating the consistency of dimensional measurements in …" at bounding box center [733, 197] width 628 height 117
click at [994, 233] on h5 "A project manager is evaluating the consistency of dimensional measurements in …" at bounding box center [733, 197] width 628 height 117
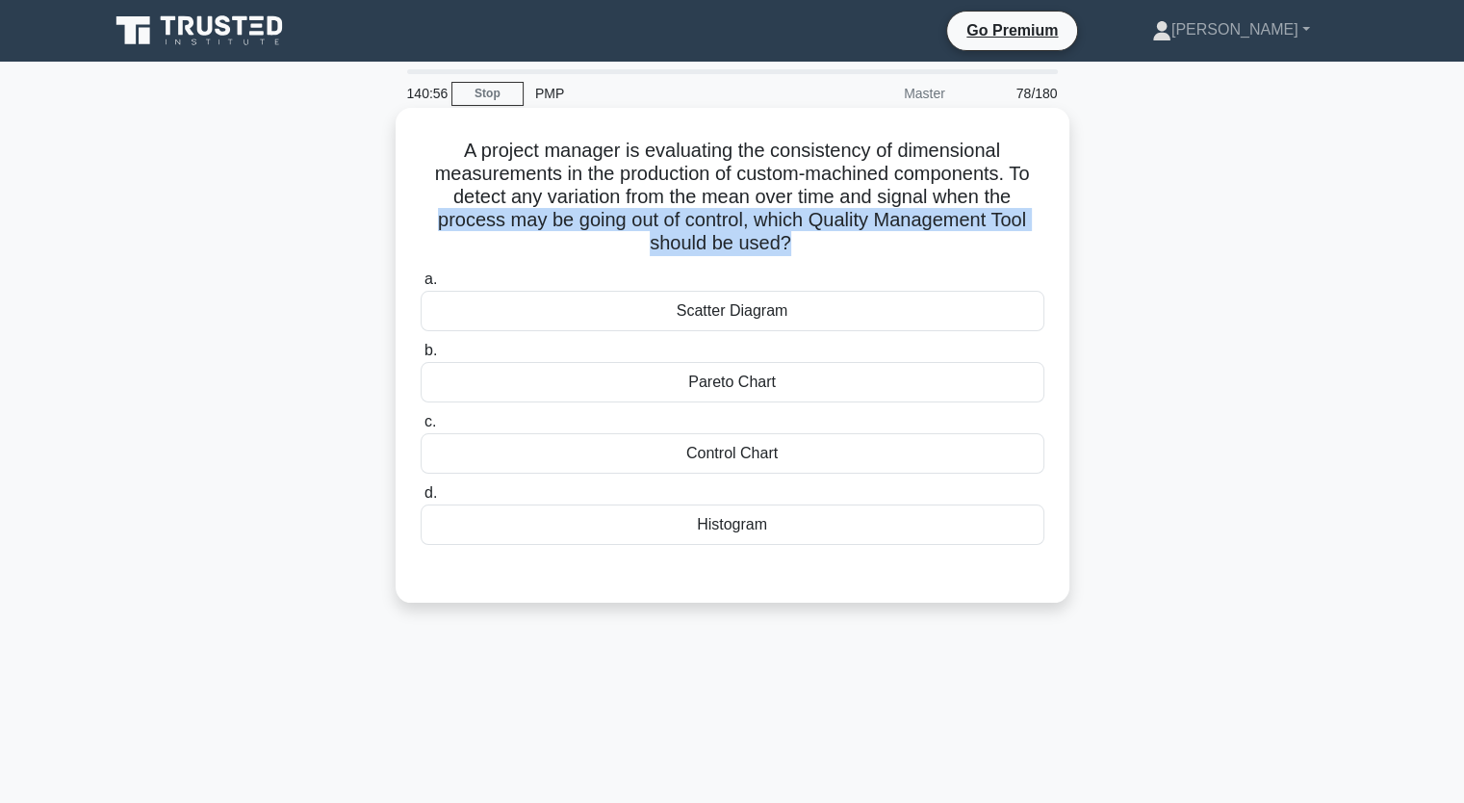
drag, startPoint x: 789, startPoint y: 245, endPoint x: 426, endPoint y: 221, distance: 364.6
click at [426, 221] on h5 "A project manager is evaluating the consistency of dimensional measurements in …" at bounding box center [733, 197] width 628 height 117
click at [814, 219] on h5 "A project manager is evaluating the consistency of dimensional measurements in …" at bounding box center [733, 197] width 628 height 117
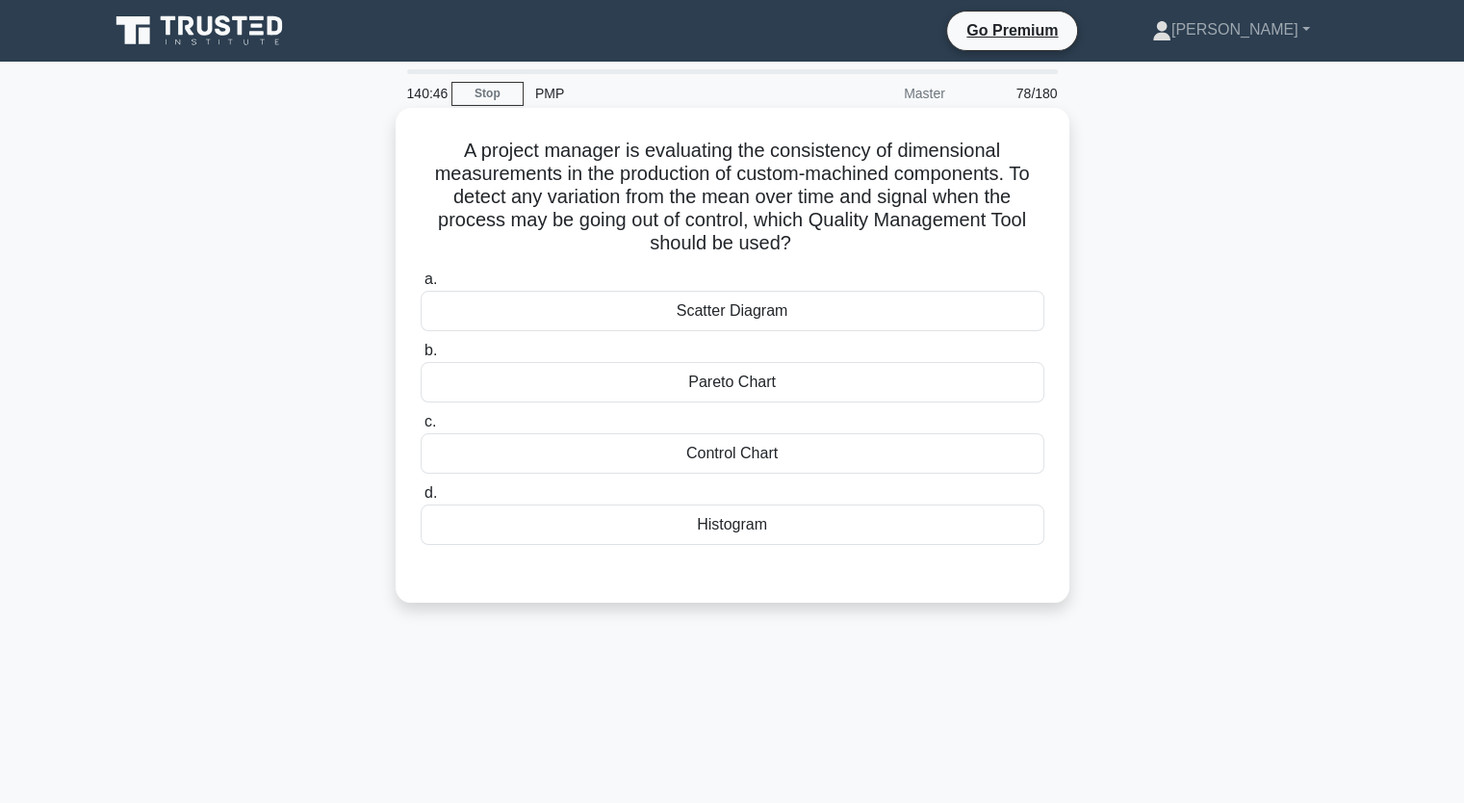
click at [814, 219] on h5 "A project manager is evaluating the consistency of dimensional measurements in …" at bounding box center [733, 197] width 628 height 117
drag, startPoint x: 814, startPoint y: 219, endPoint x: 1042, endPoint y: 218, distance: 227.2
click at [1042, 218] on h5 "A project manager is evaluating the consistency of dimensional measurements in …" at bounding box center [733, 197] width 628 height 117
copy h5 "Quality Management Tool"
click at [742, 455] on div "Control Chart" at bounding box center [733, 453] width 624 height 40
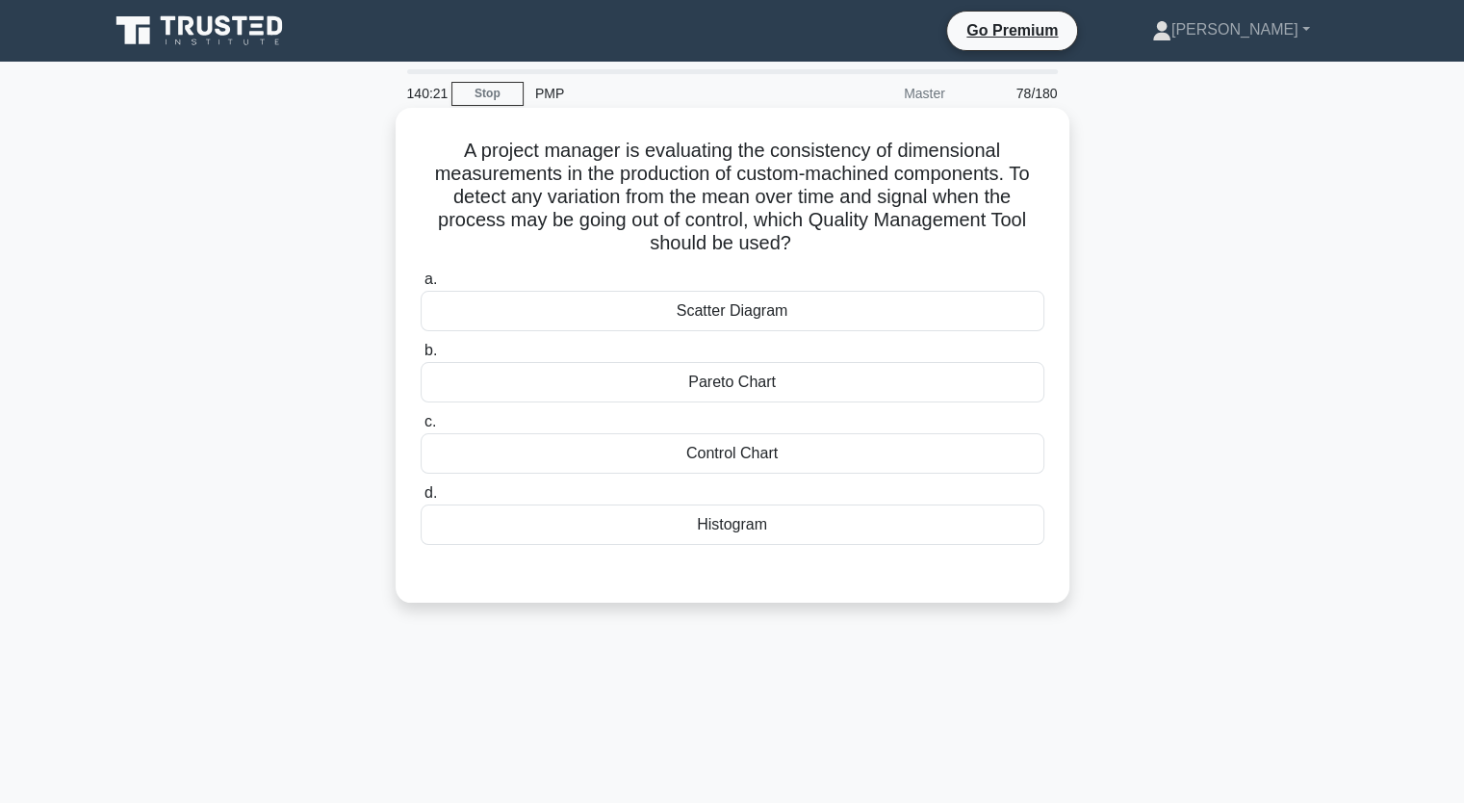
click at [421, 428] on input "c. Control Chart" at bounding box center [421, 422] width 0 height 13
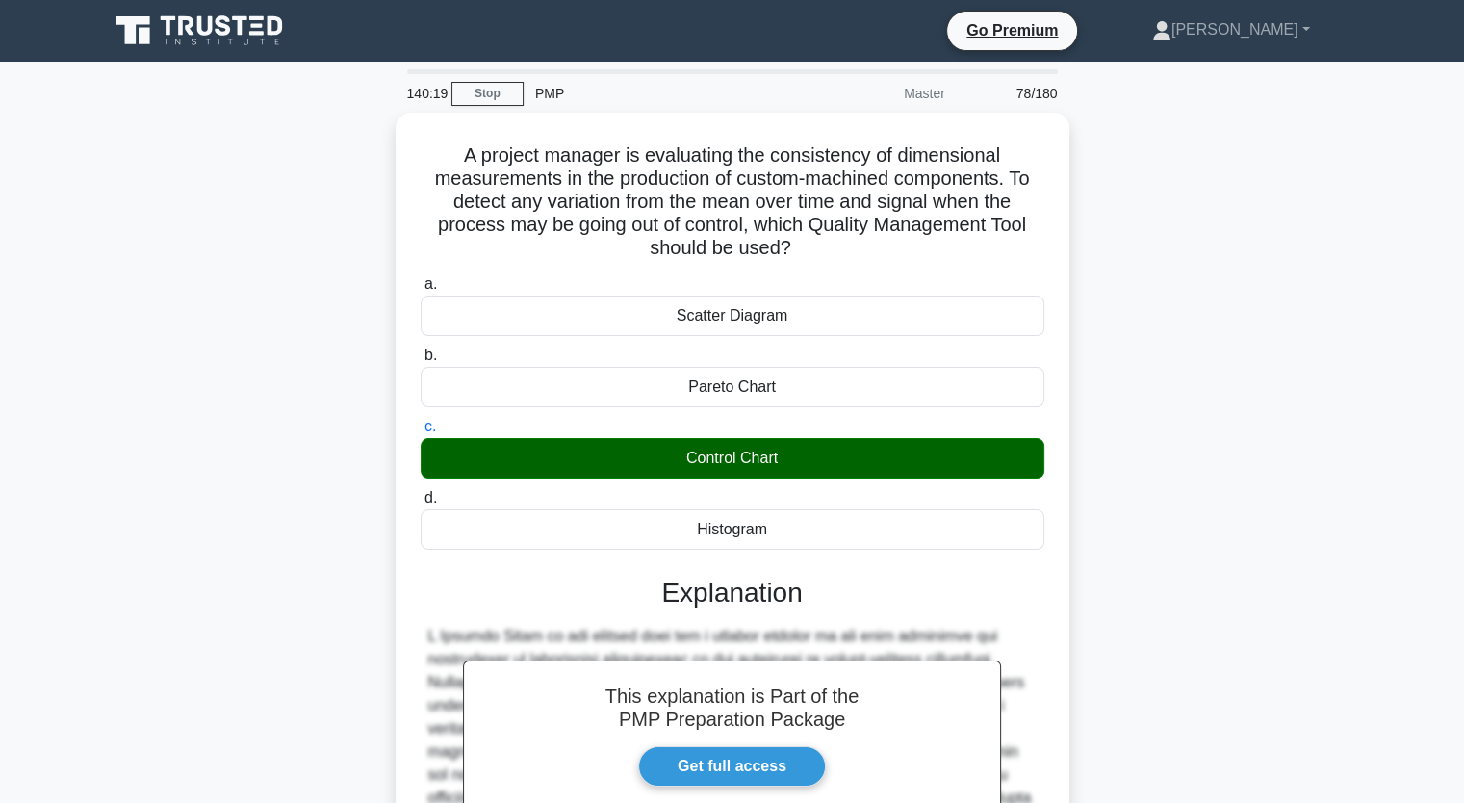
scroll to position [383, 0]
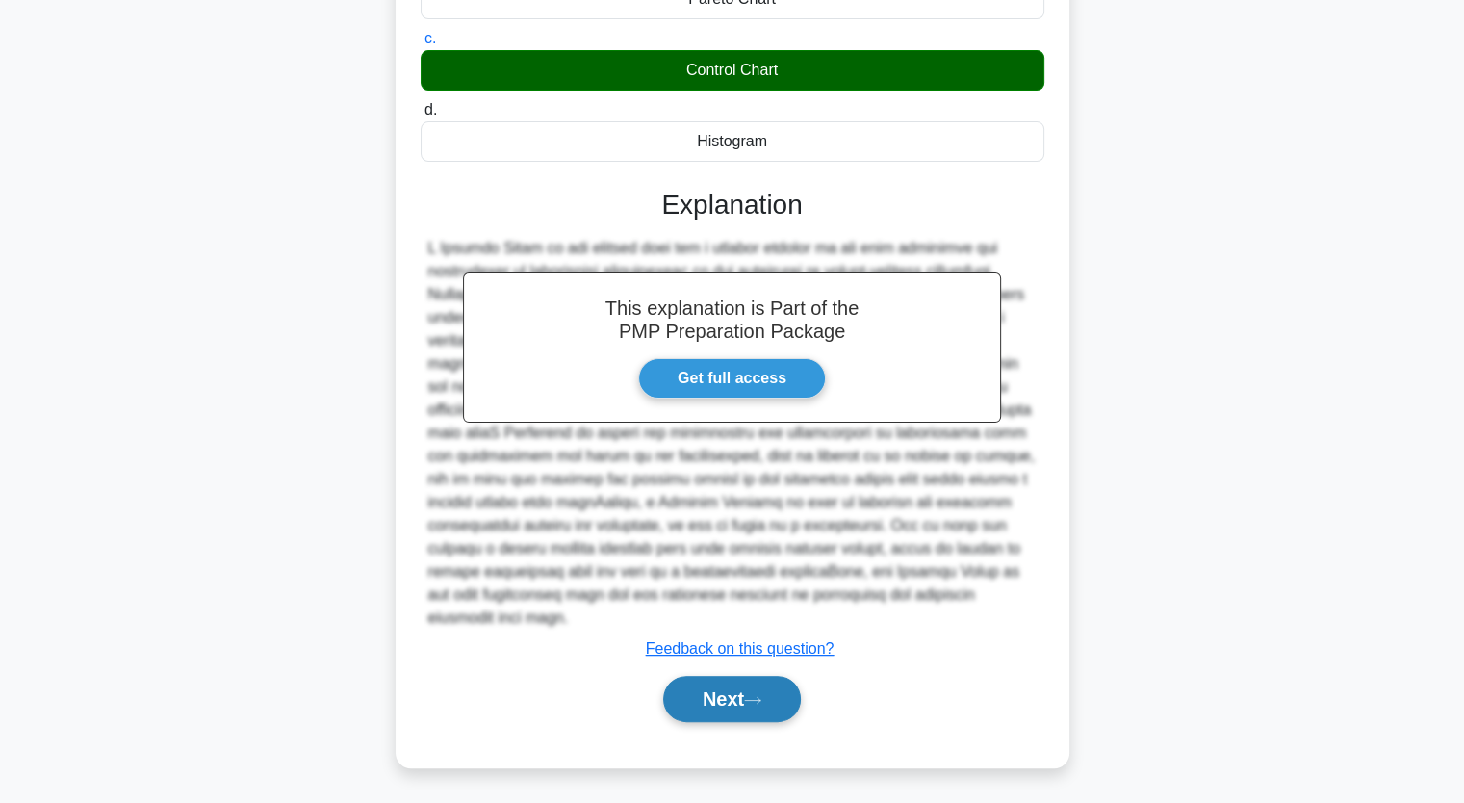
click at [715, 709] on button "Next" at bounding box center [732, 699] width 138 height 46
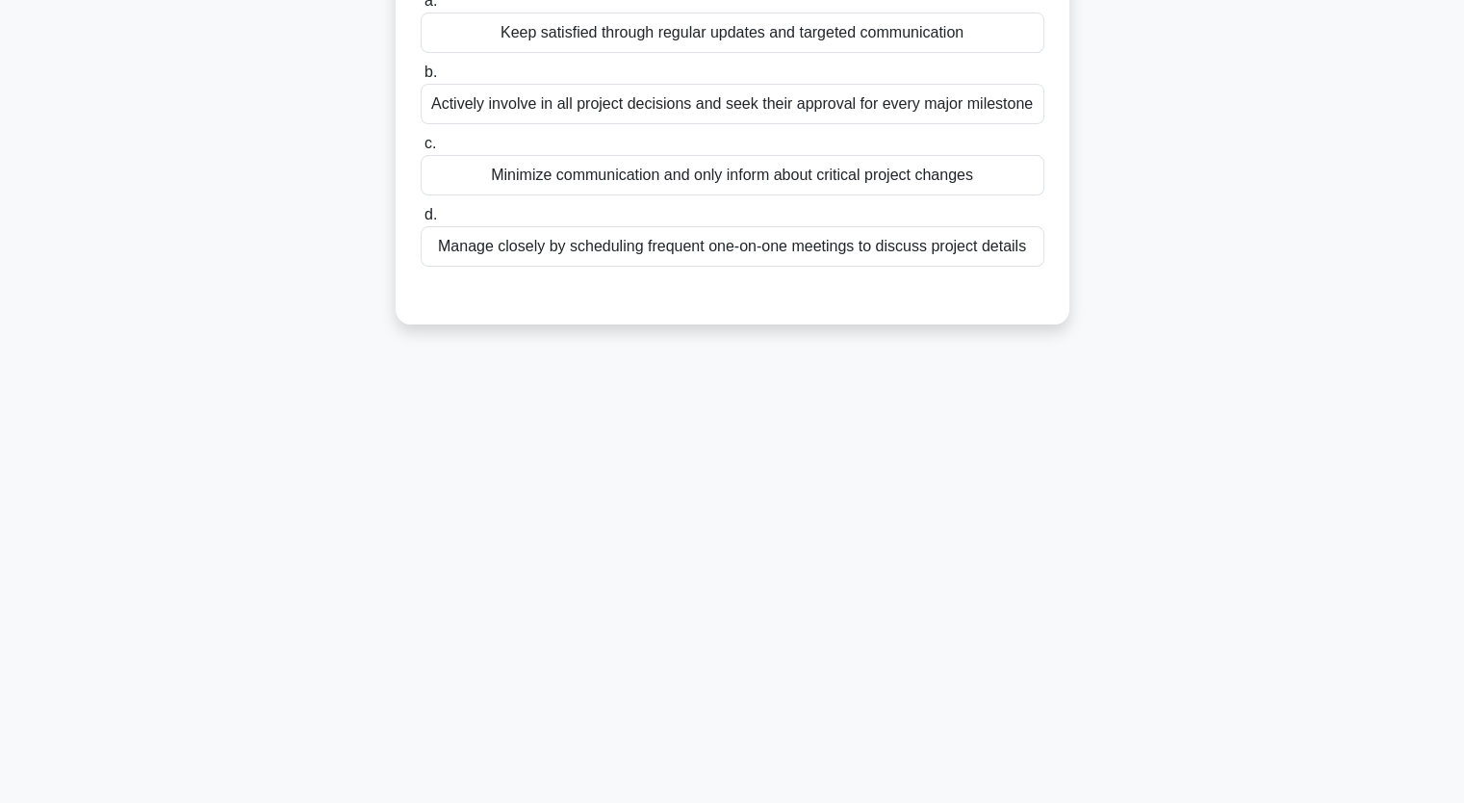
scroll to position [0, 0]
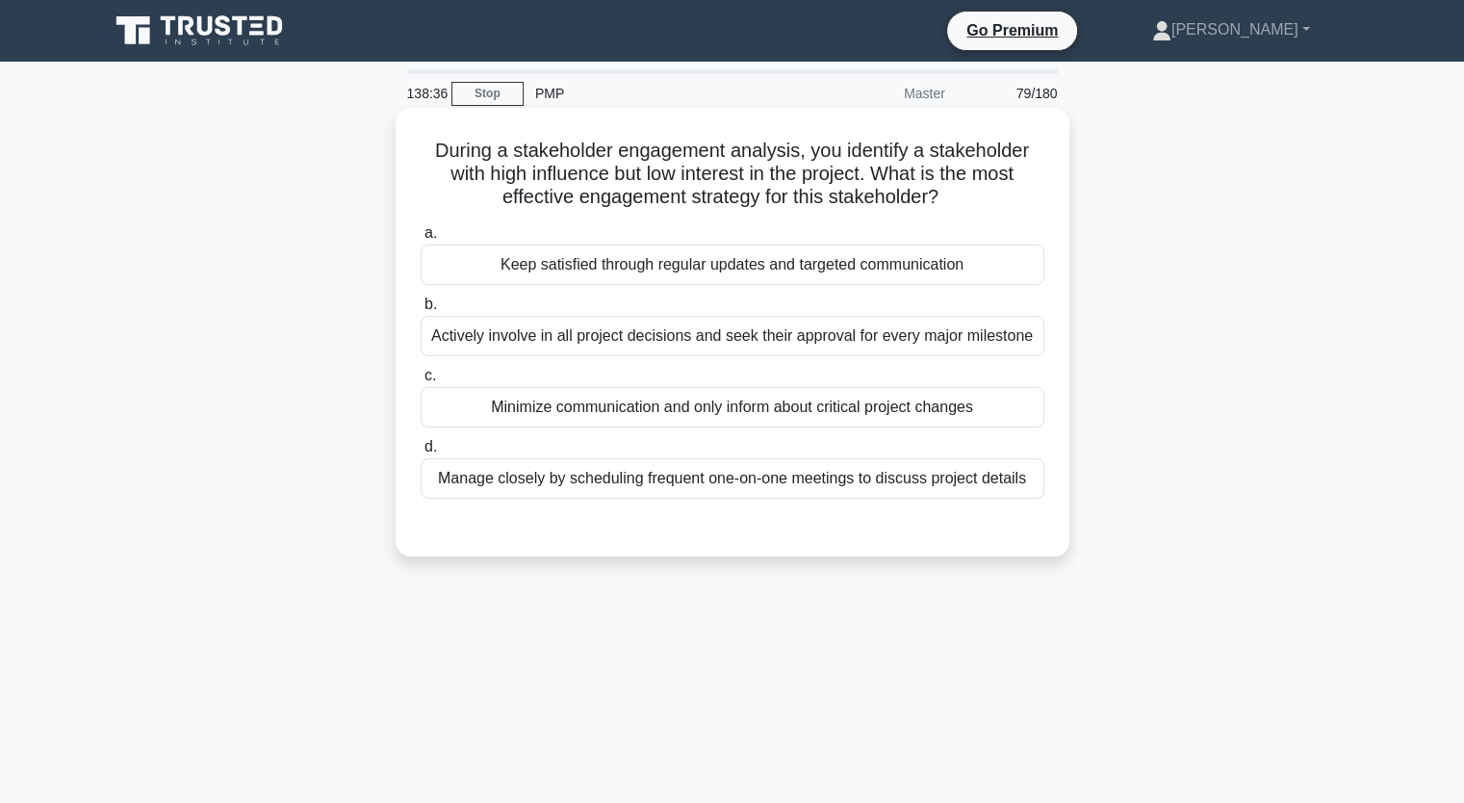
click at [970, 343] on div "Actively involve in all project decisions and seek their approval for every maj…" at bounding box center [733, 336] width 624 height 40
click at [421, 311] on input "b. Actively involve in all project decisions and seek their approval for every …" at bounding box center [421, 304] width 0 height 13
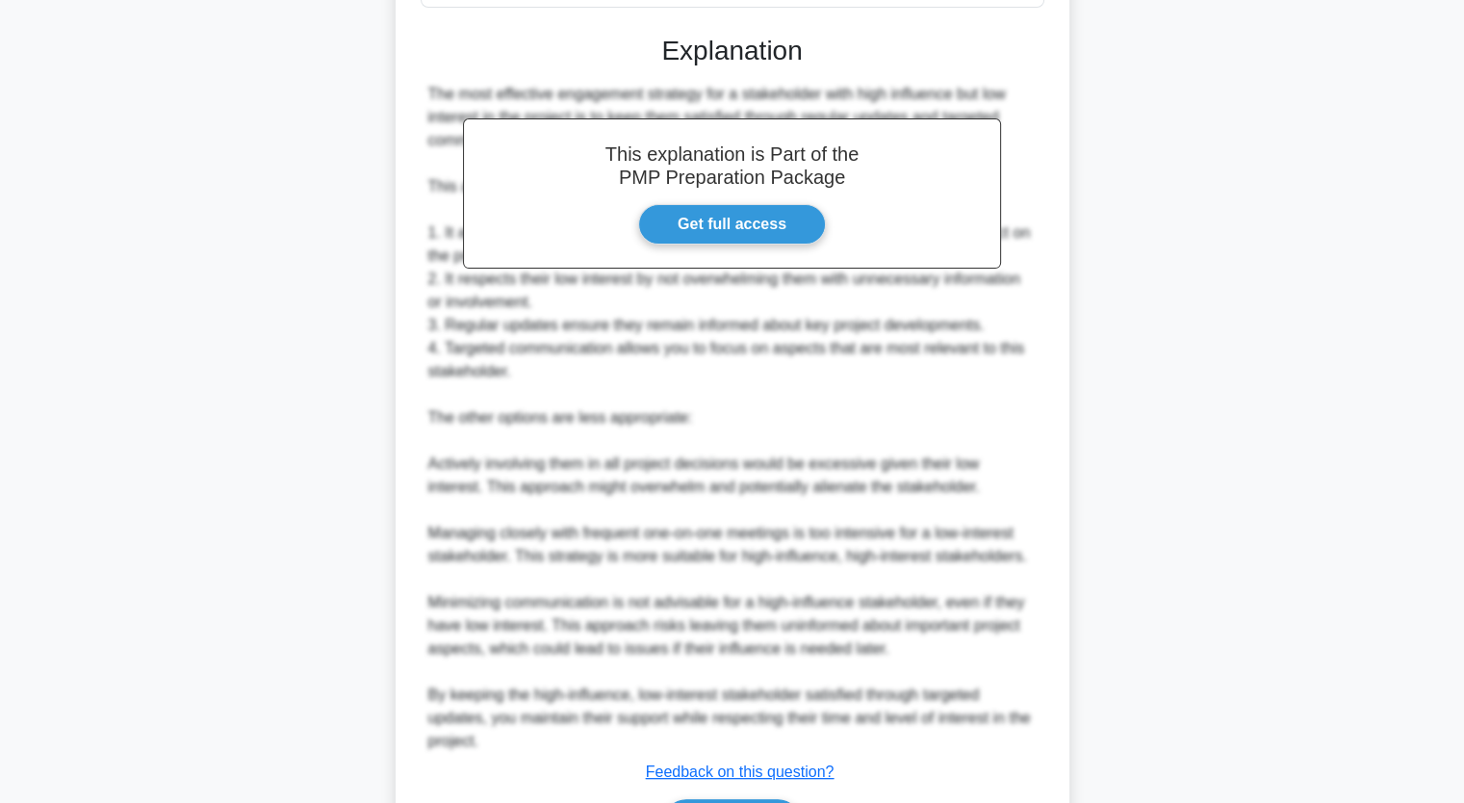
scroll to position [523, 0]
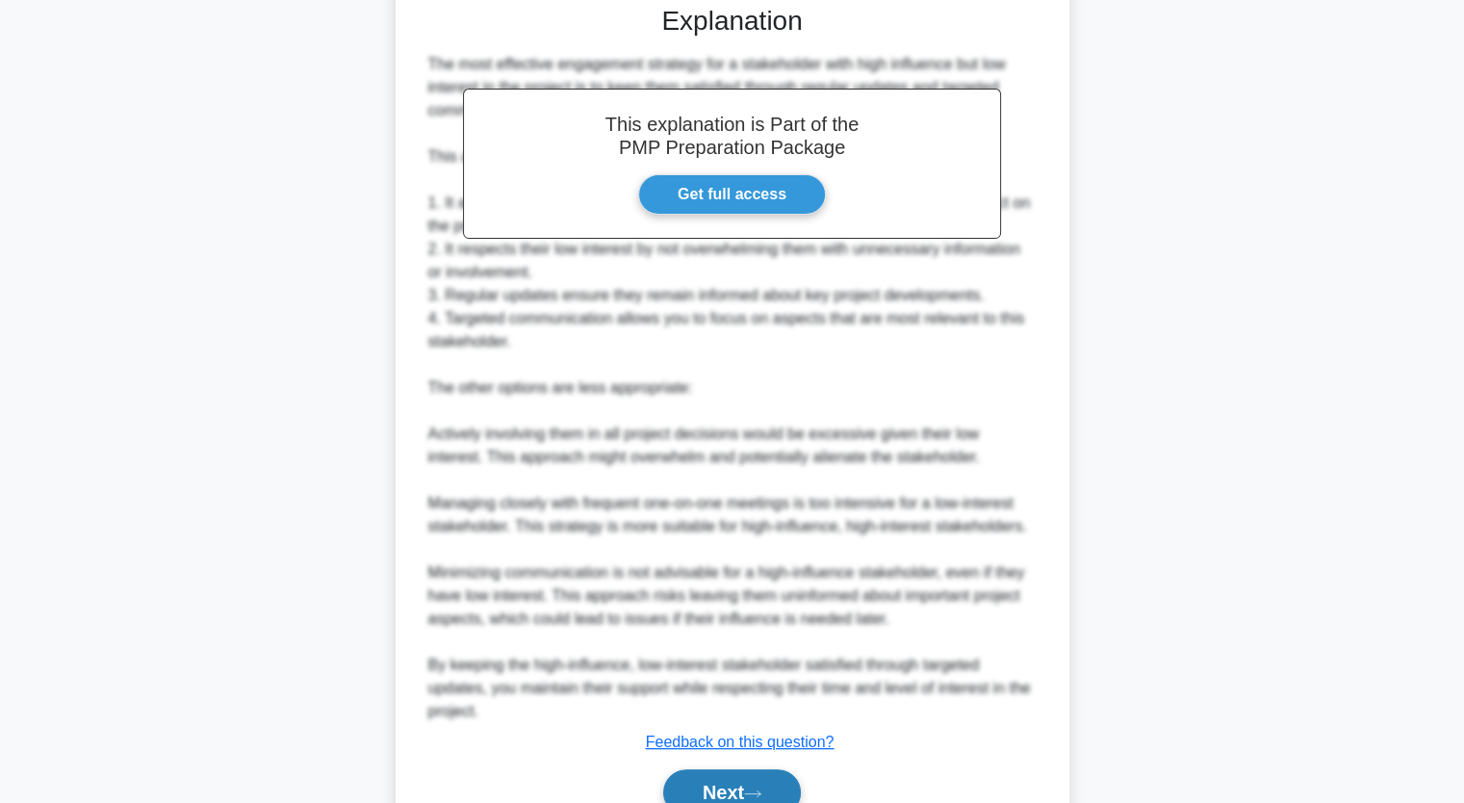
click at [759, 797] on button "Next" at bounding box center [732, 792] width 138 height 46
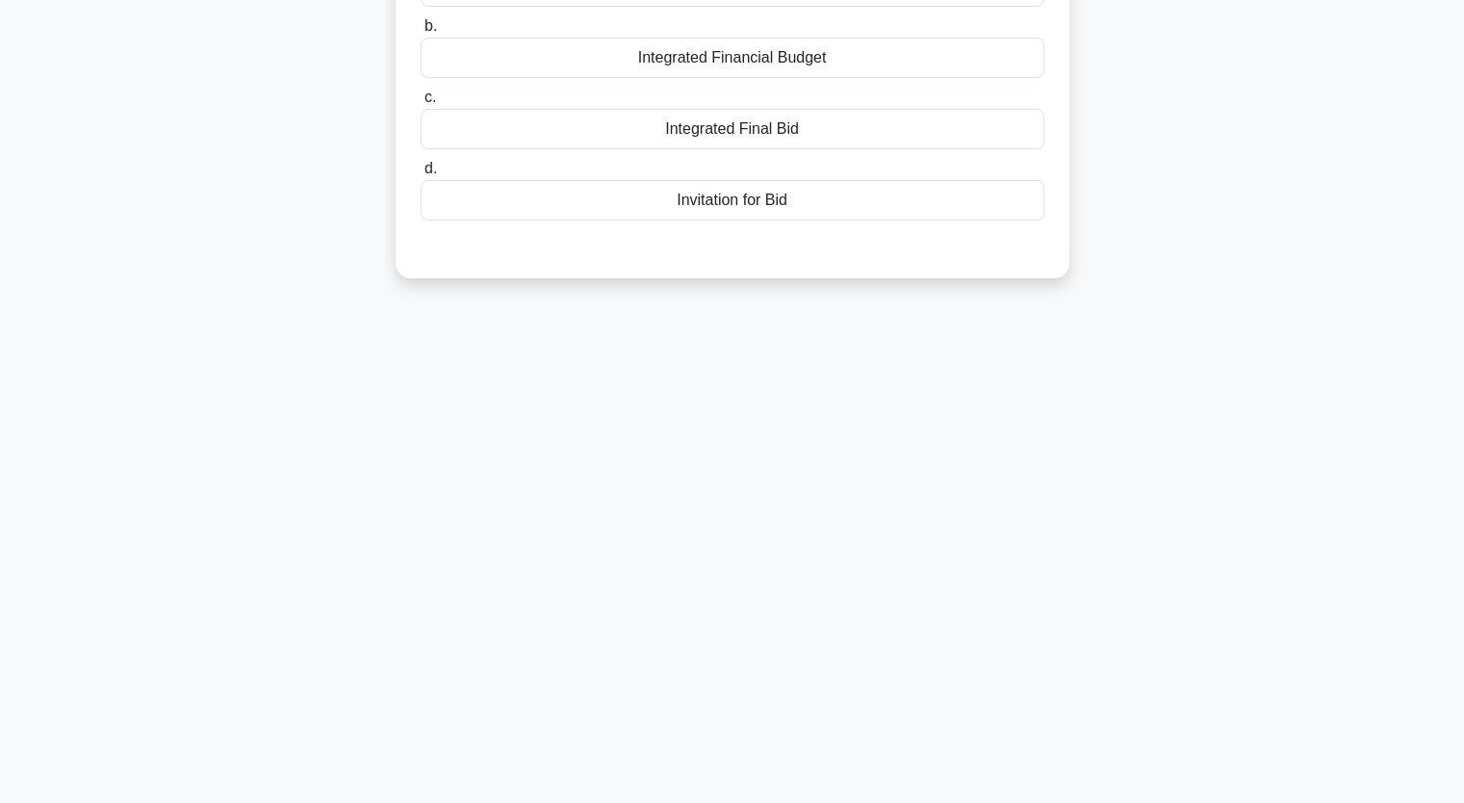
scroll to position [0, 0]
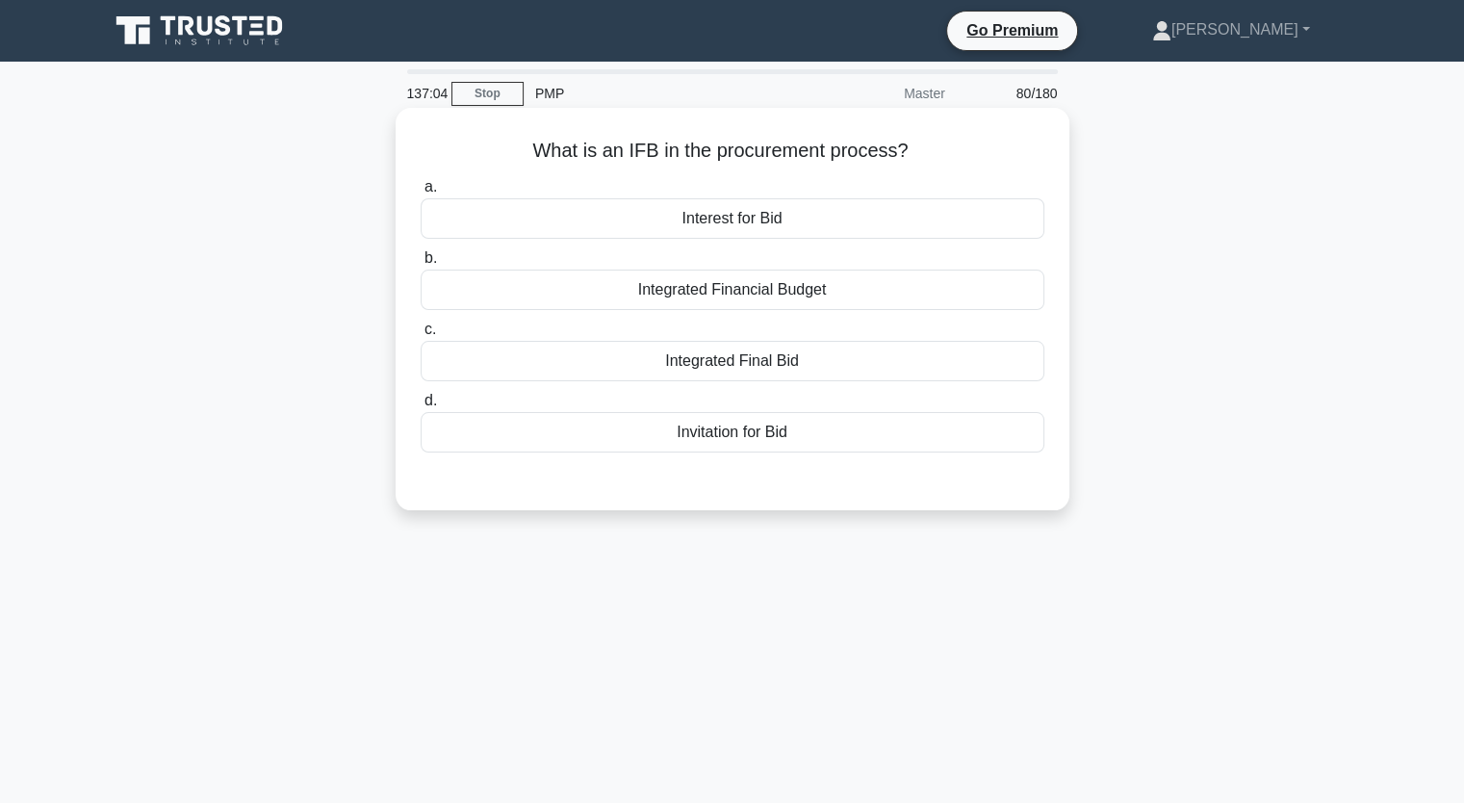
click at [757, 436] on div "Invitation for Bid" at bounding box center [733, 432] width 624 height 40
click at [421, 407] on input "d. Invitation for Bid" at bounding box center [421, 401] width 0 height 13
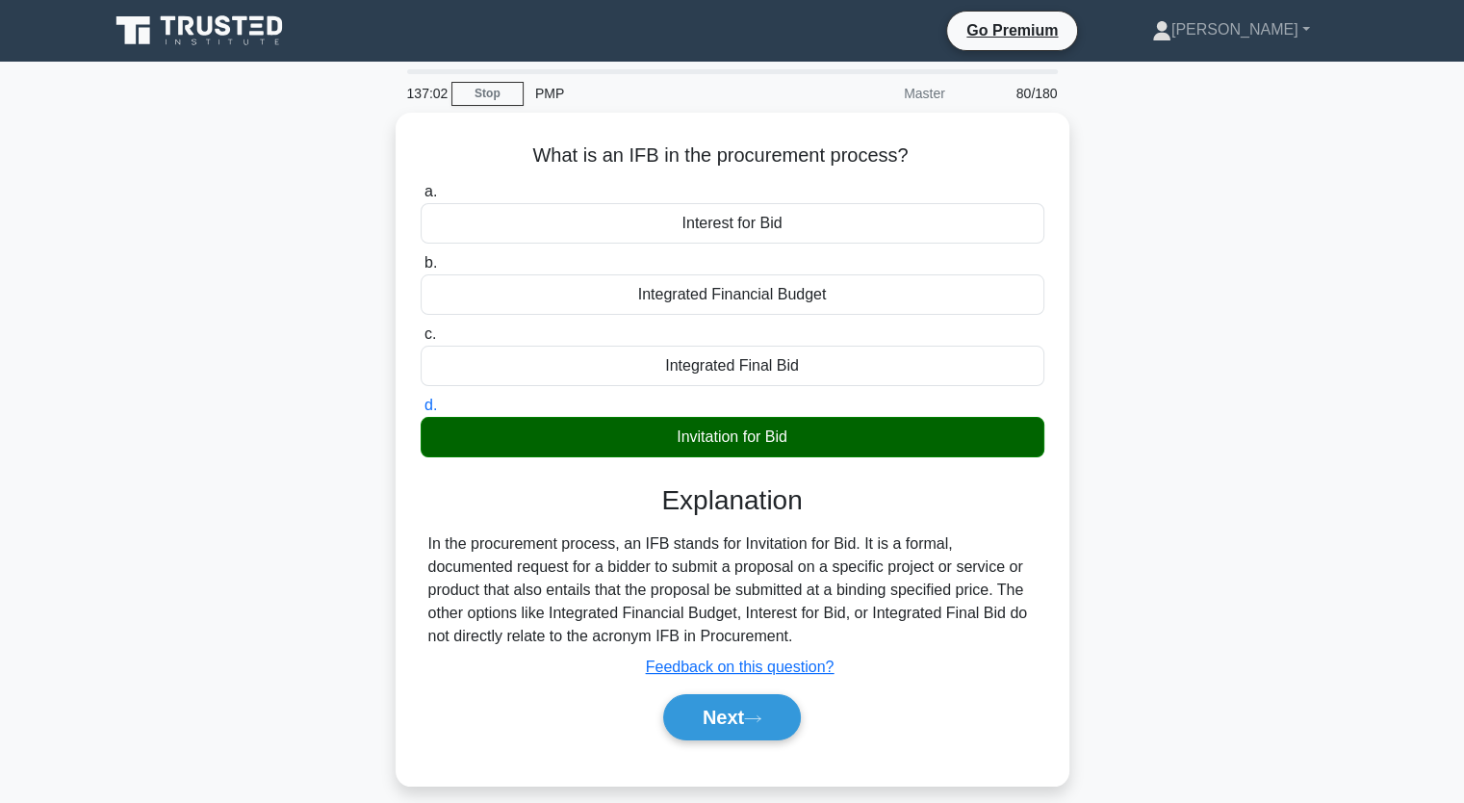
scroll to position [238, 0]
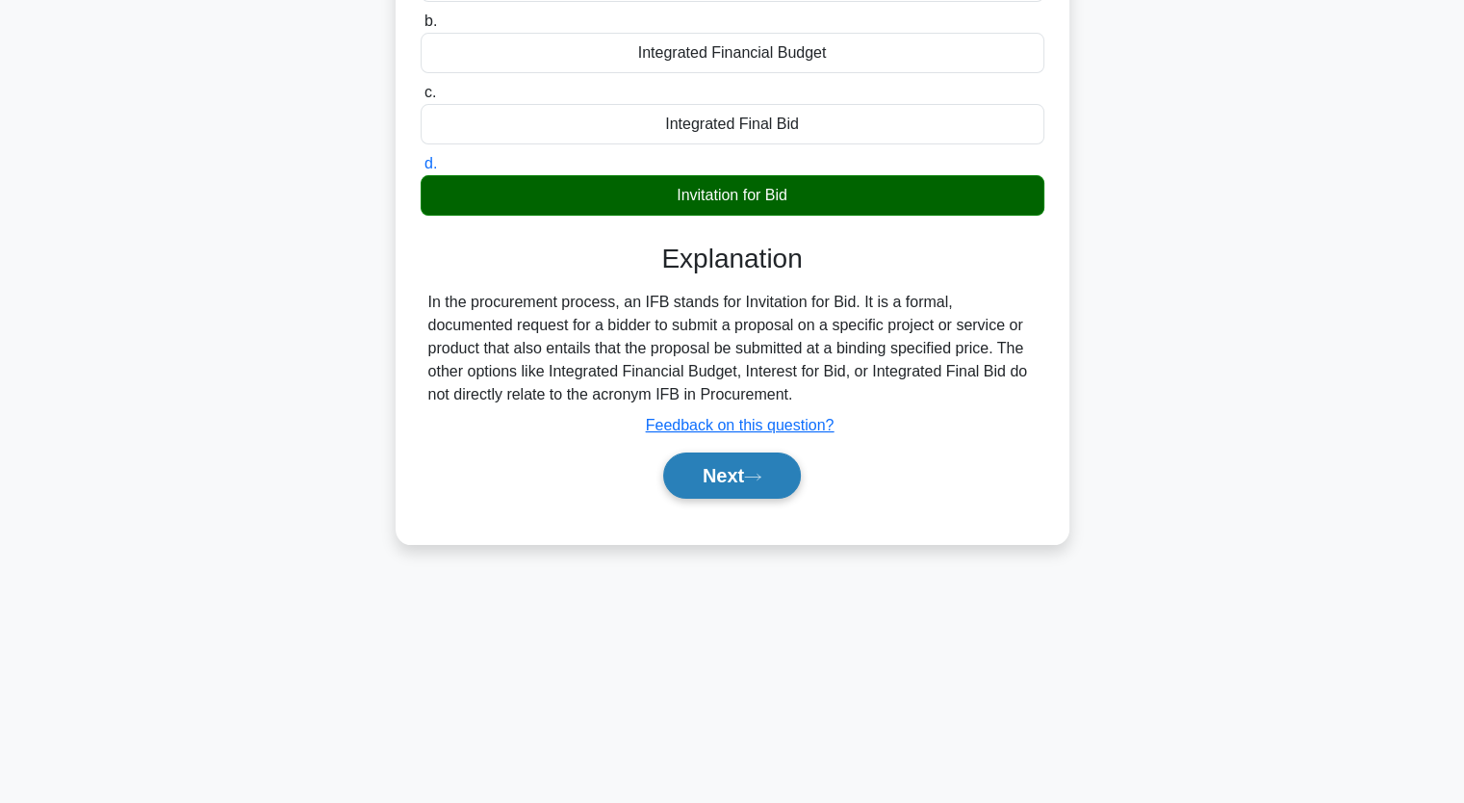
click at [747, 478] on button "Next" at bounding box center [732, 475] width 138 height 46
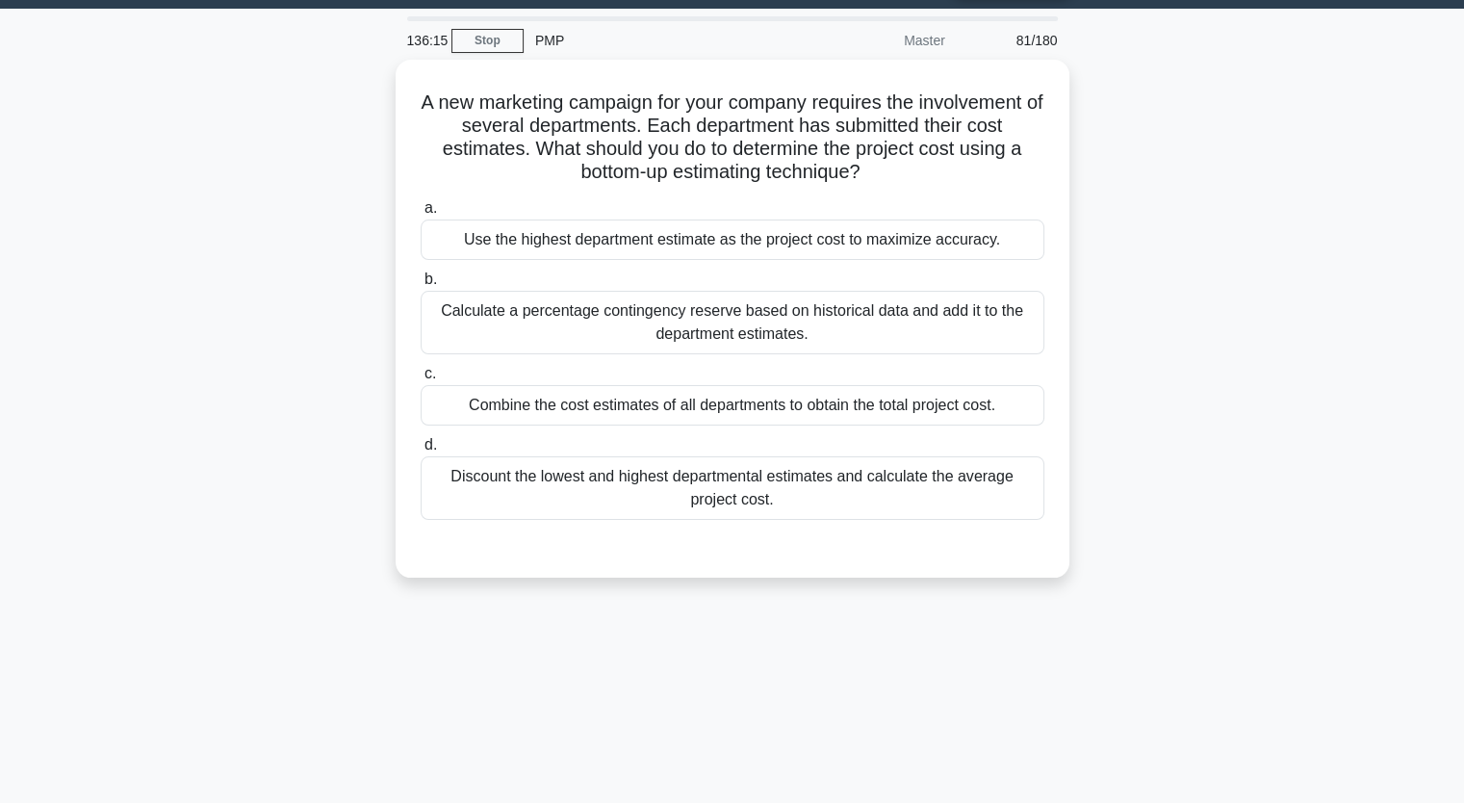
scroll to position [42, 0]
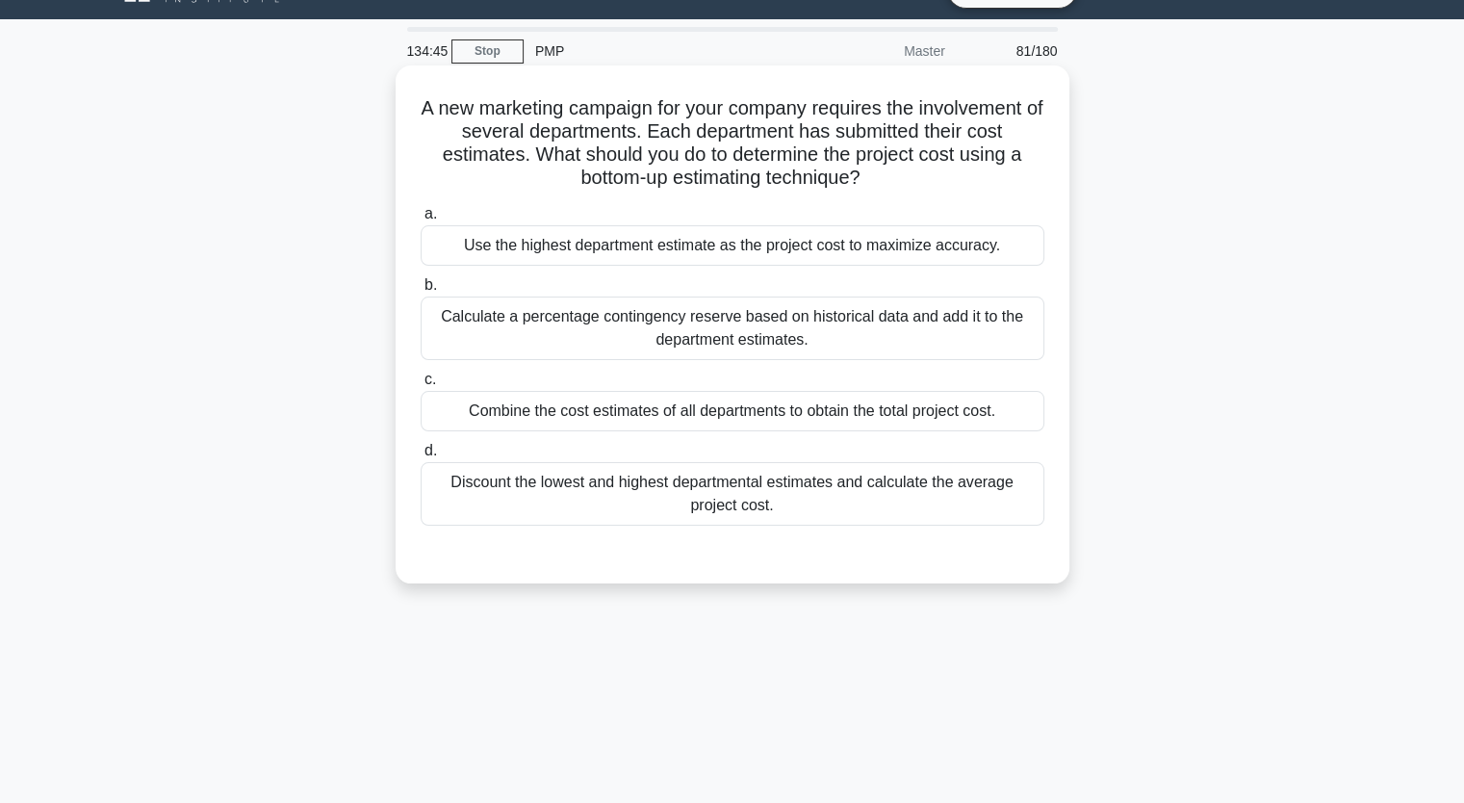
click at [854, 421] on div "Combine the cost estimates of all departments to obtain the total project cost." at bounding box center [733, 411] width 624 height 40
click at [421, 386] on input "c. Combine the cost estimates of all departments to obtain the total project co…" at bounding box center [421, 380] width 0 height 13
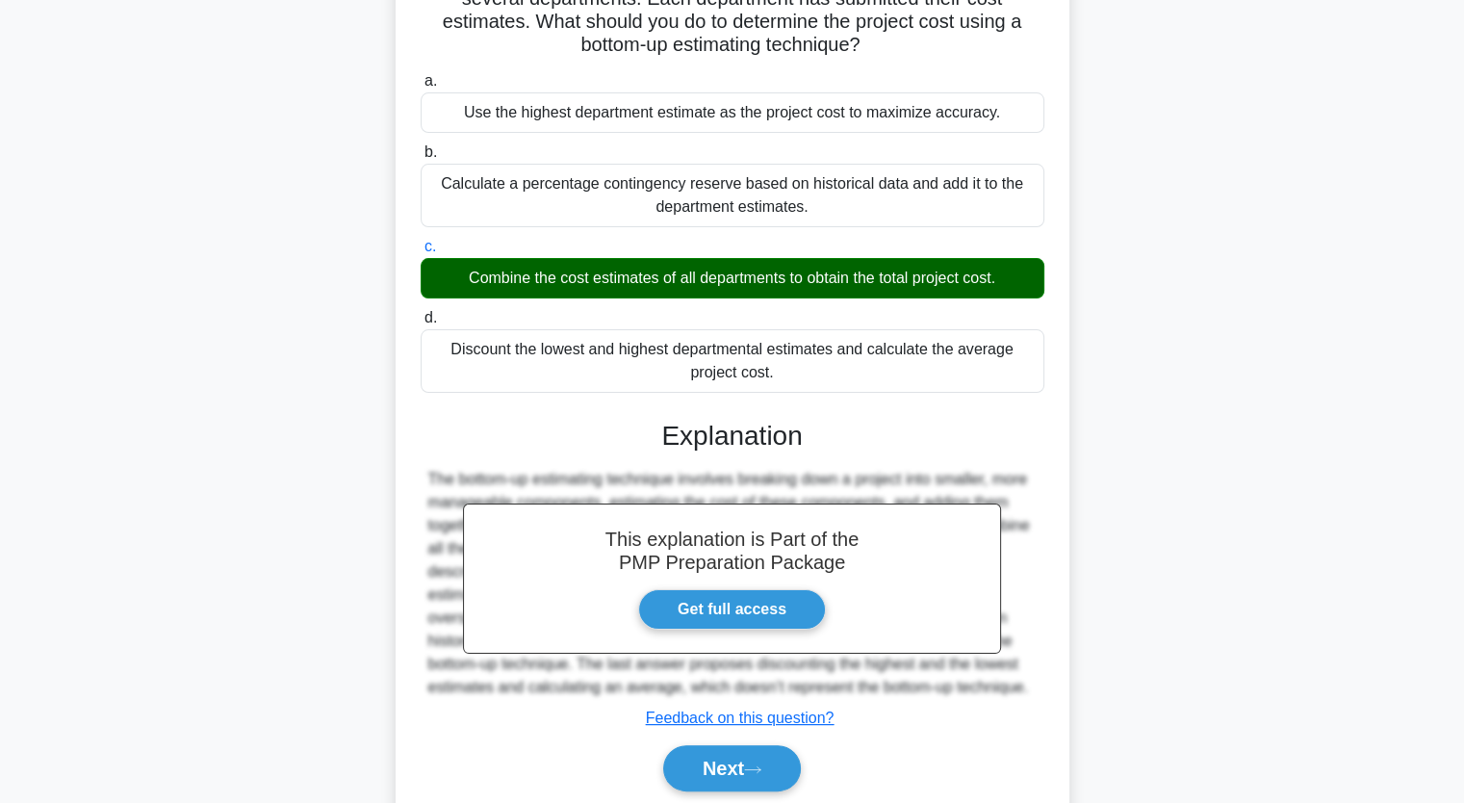
scroll to position [245, 0]
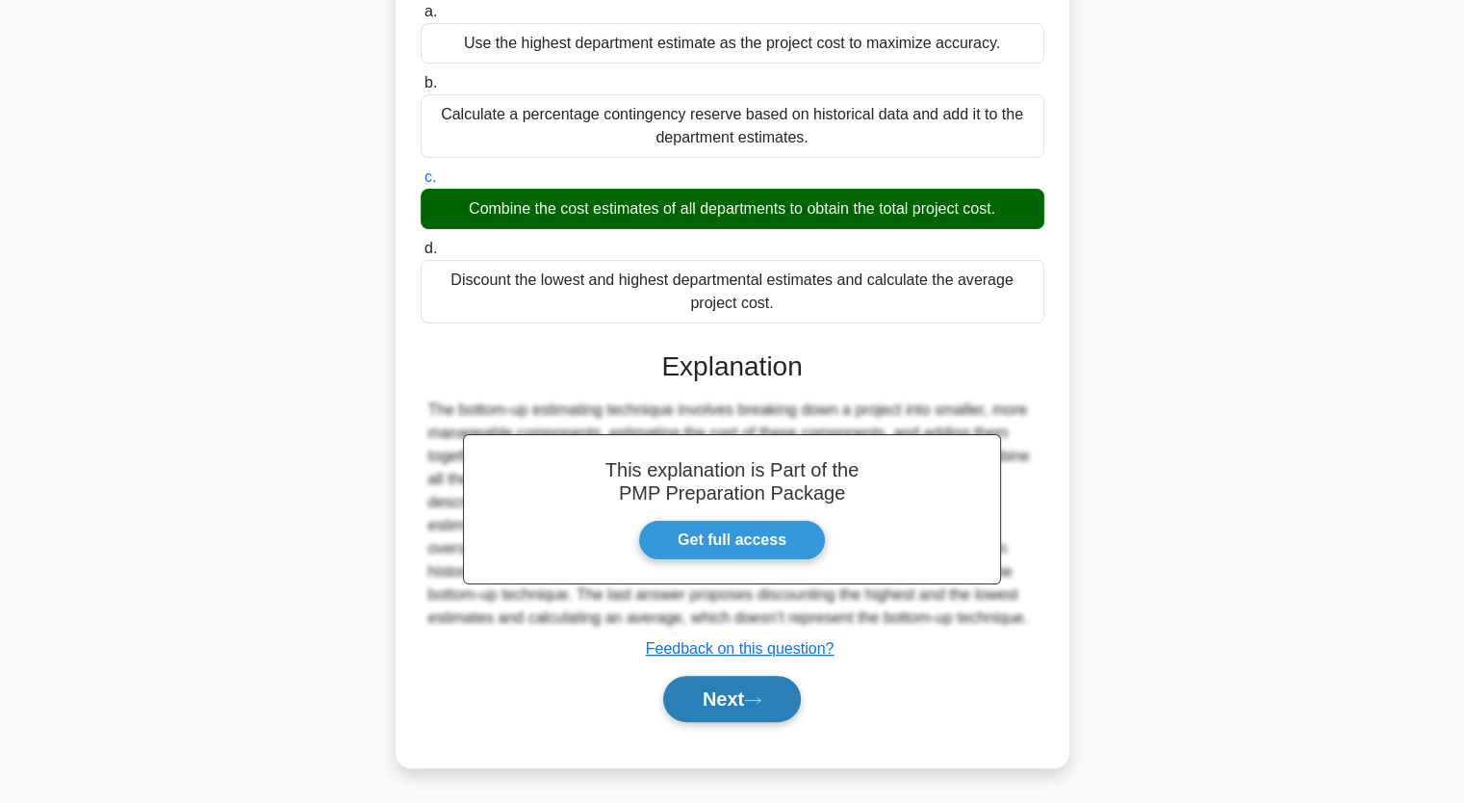
click at [734, 702] on button "Next" at bounding box center [732, 699] width 138 height 46
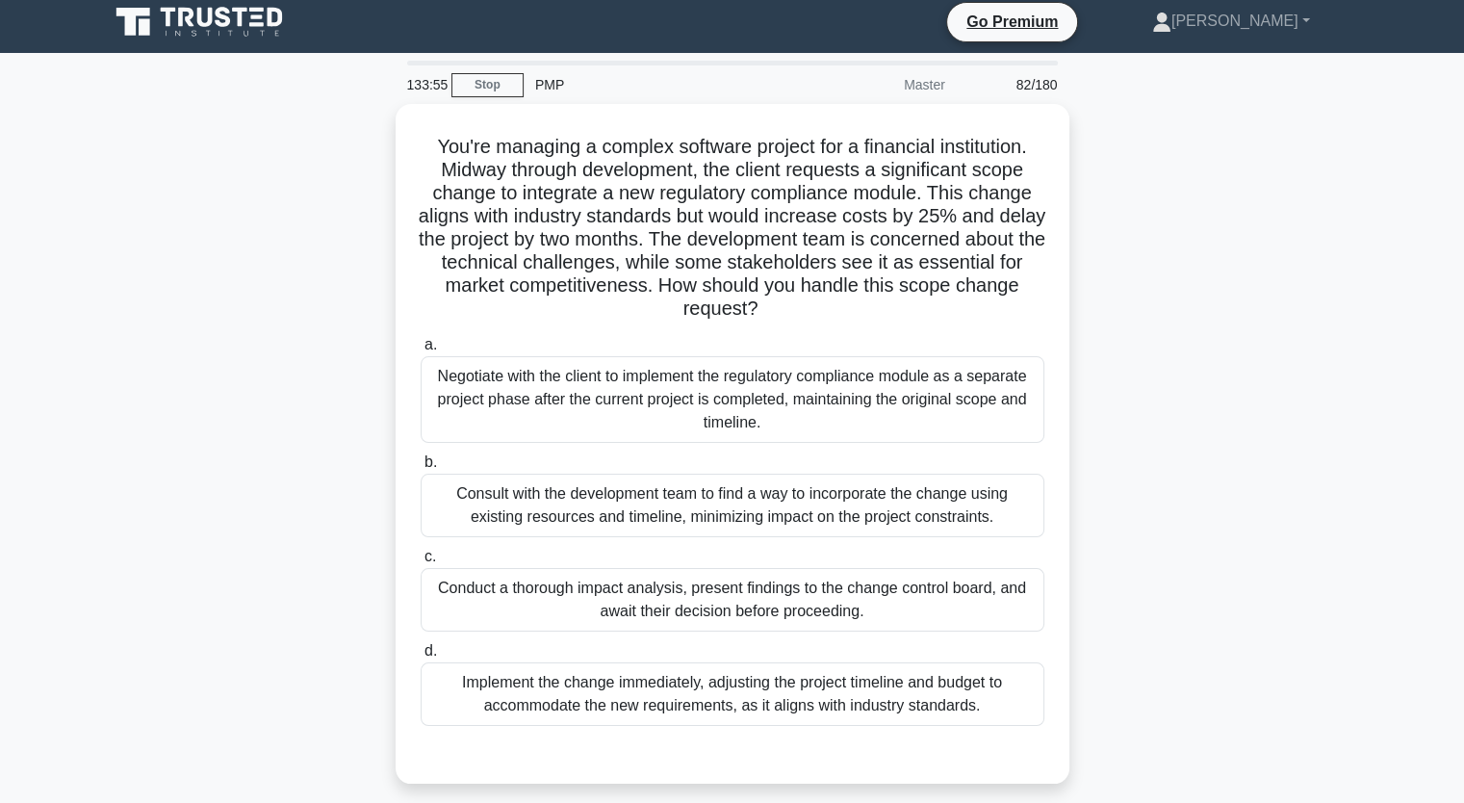
scroll to position [10, 0]
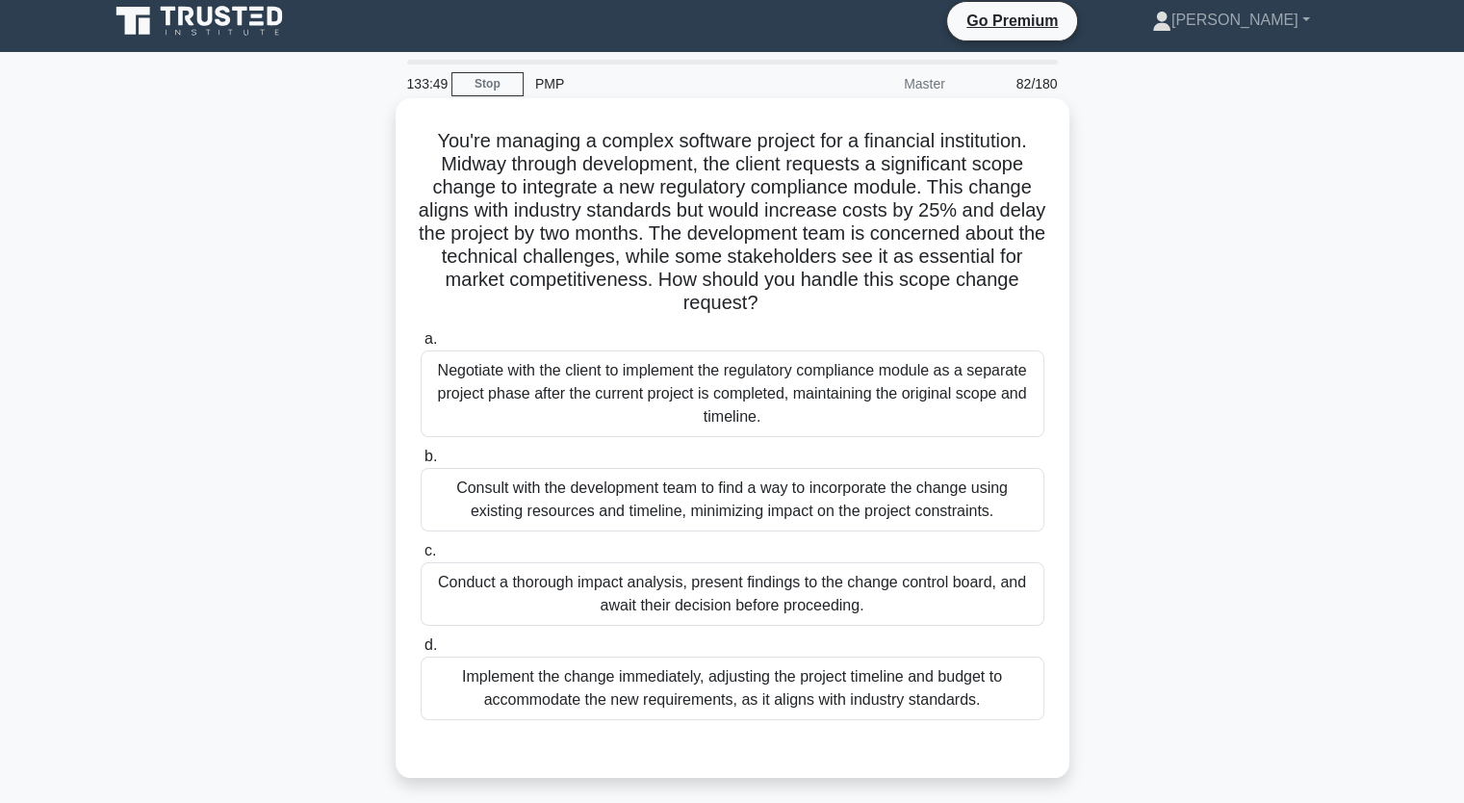
click at [886, 594] on div "Conduct a thorough impact analysis, present findings to the change control boar…" at bounding box center [733, 594] width 624 height 64
click at [421, 557] on input "c. Conduct a thorough impact analysis, present findings to the change control b…" at bounding box center [421, 551] width 0 height 13
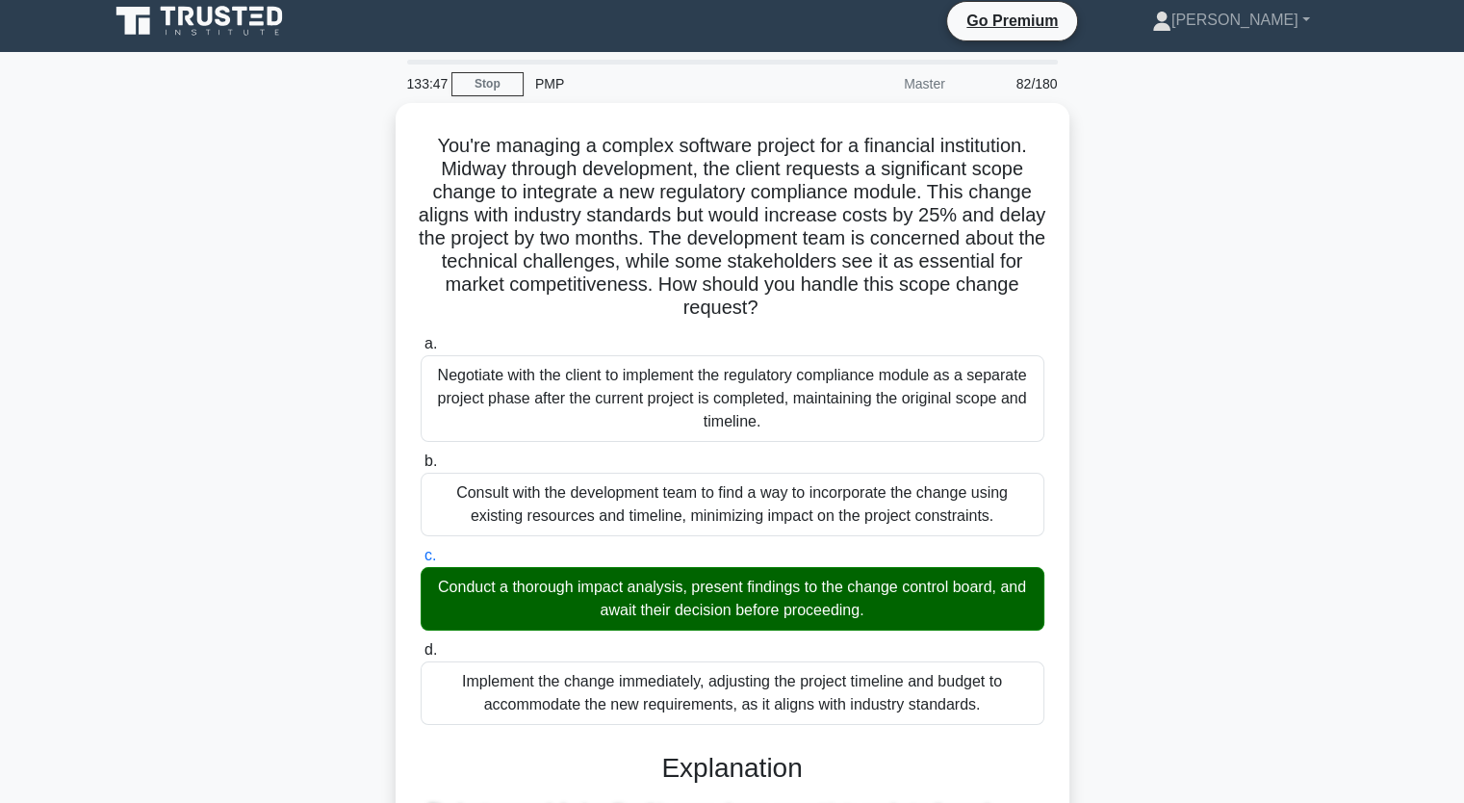
scroll to position [868, 0]
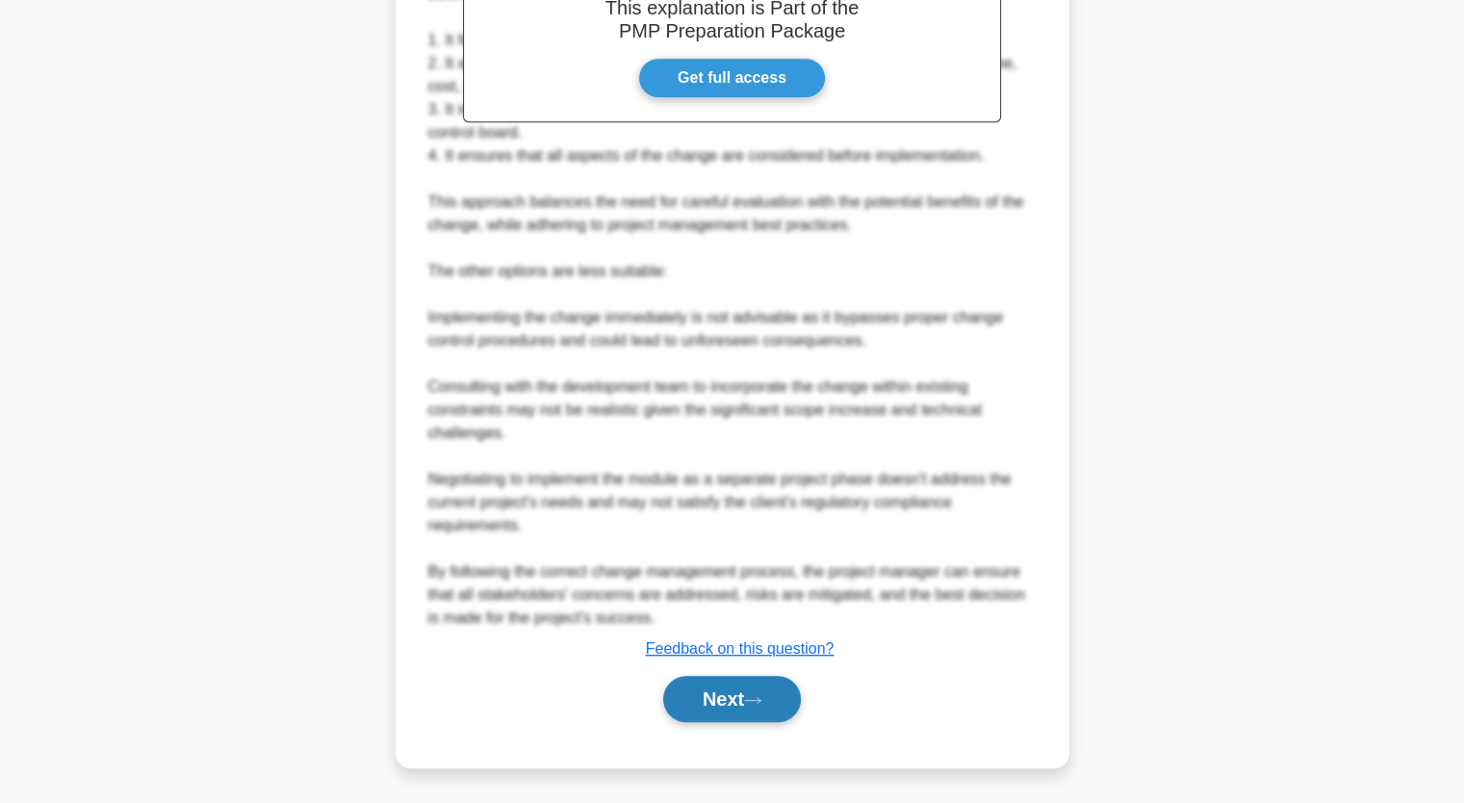
click at [693, 712] on button "Next" at bounding box center [732, 699] width 138 height 46
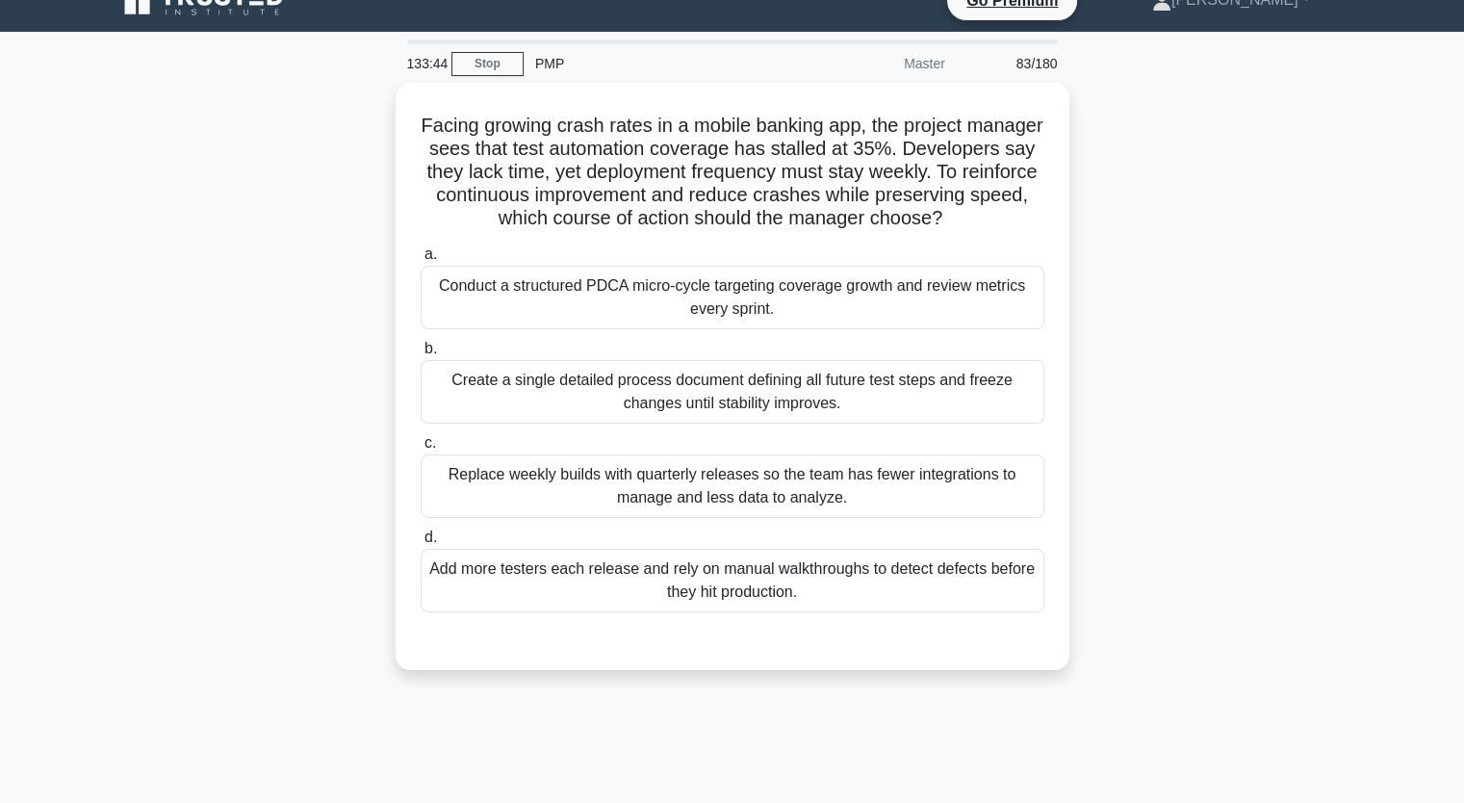
scroll to position [0, 0]
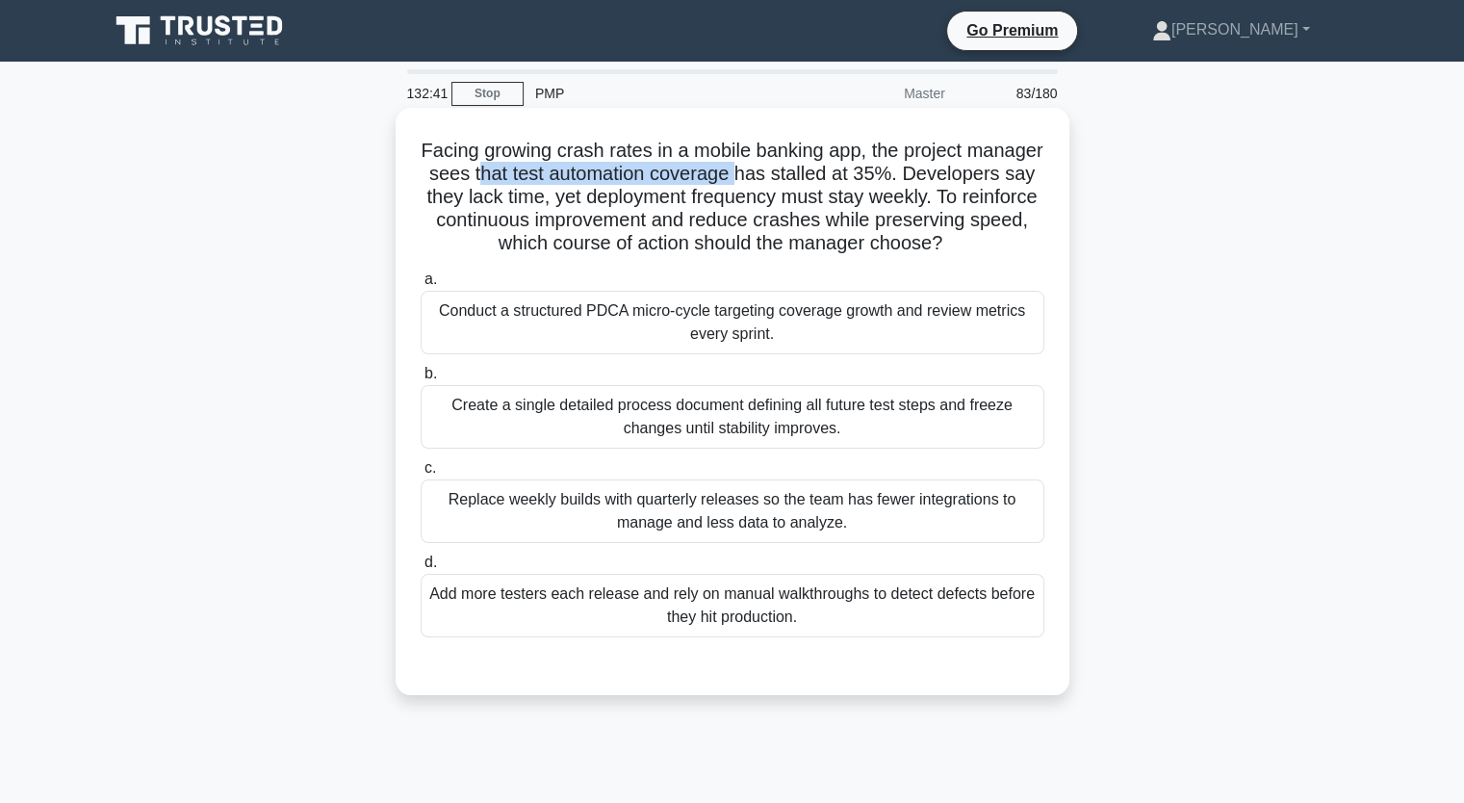
drag, startPoint x: 584, startPoint y: 176, endPoint x: 844, endPoint y: 165, distance: 260.2
click at [844, 165] on h5 "Facing growing crash rates in a mobile banking app, the project manager sees th…" at bounding box center [733, 197] width 628 height 117
click at [665, 348] on div "Conduct a structured PDCA micro-cycle targeting coverage growth and review metr…" at bounding box center [733, 323] width 624 height 64
click at [421, 286] on input "a. Conduct a structured PDCA micro-cycle targeting coverage growth and review m…" at bounding box center [421, 279] width 0 height 13
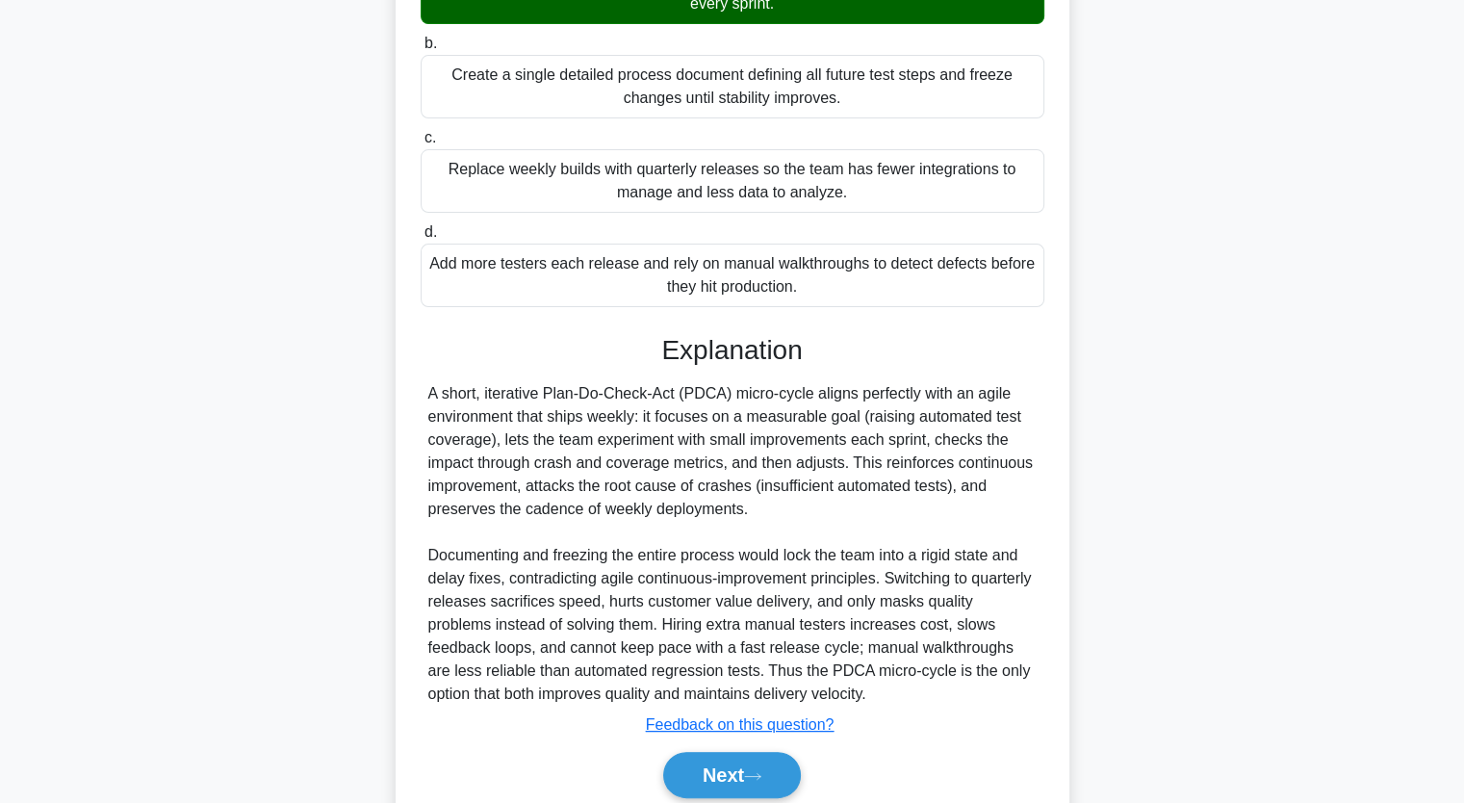
scroll to position [375, 0]
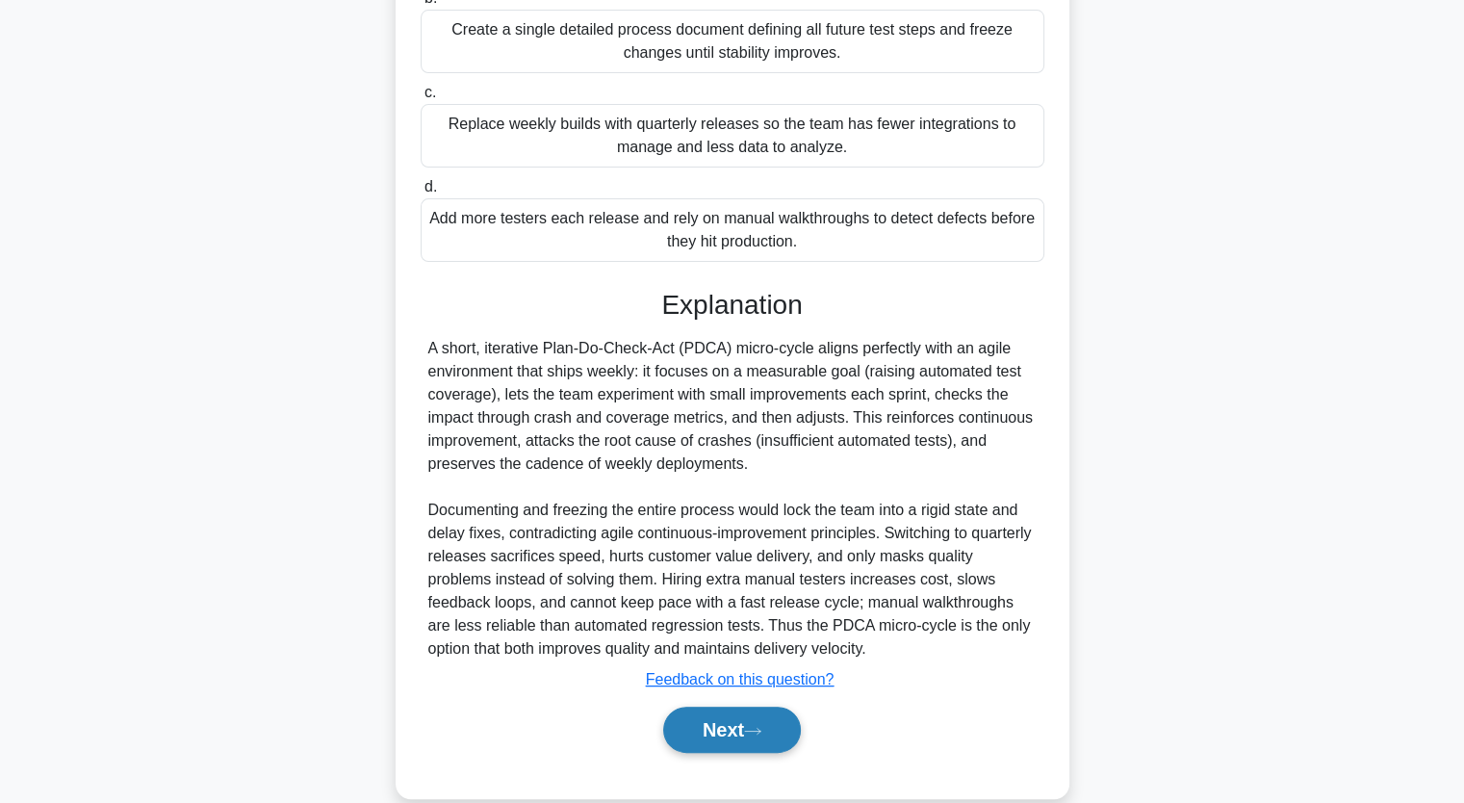
click at [740, 752] on button "Next" at bounding box center [732, 730] width 138 height 46
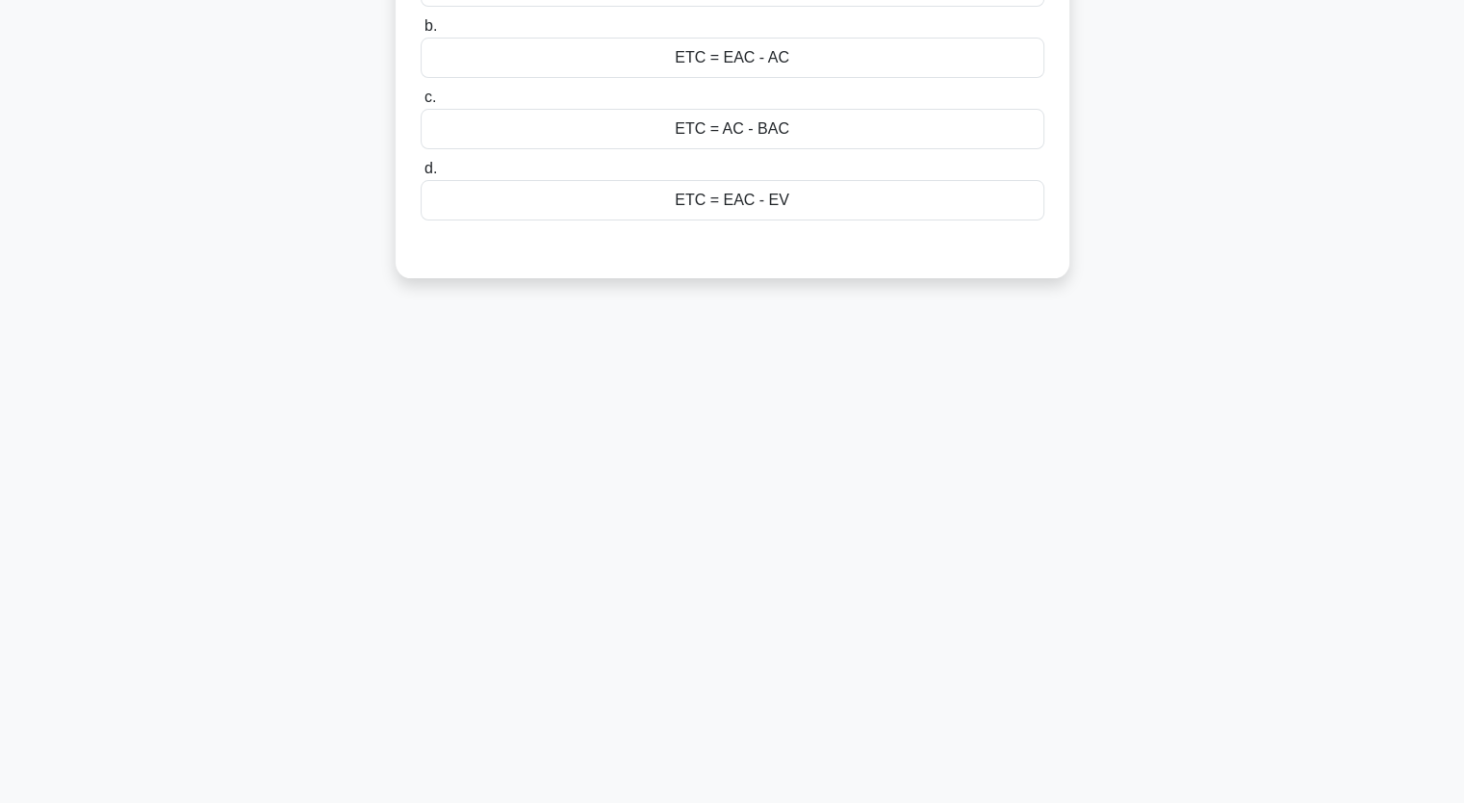
scroll to position [0, 0]
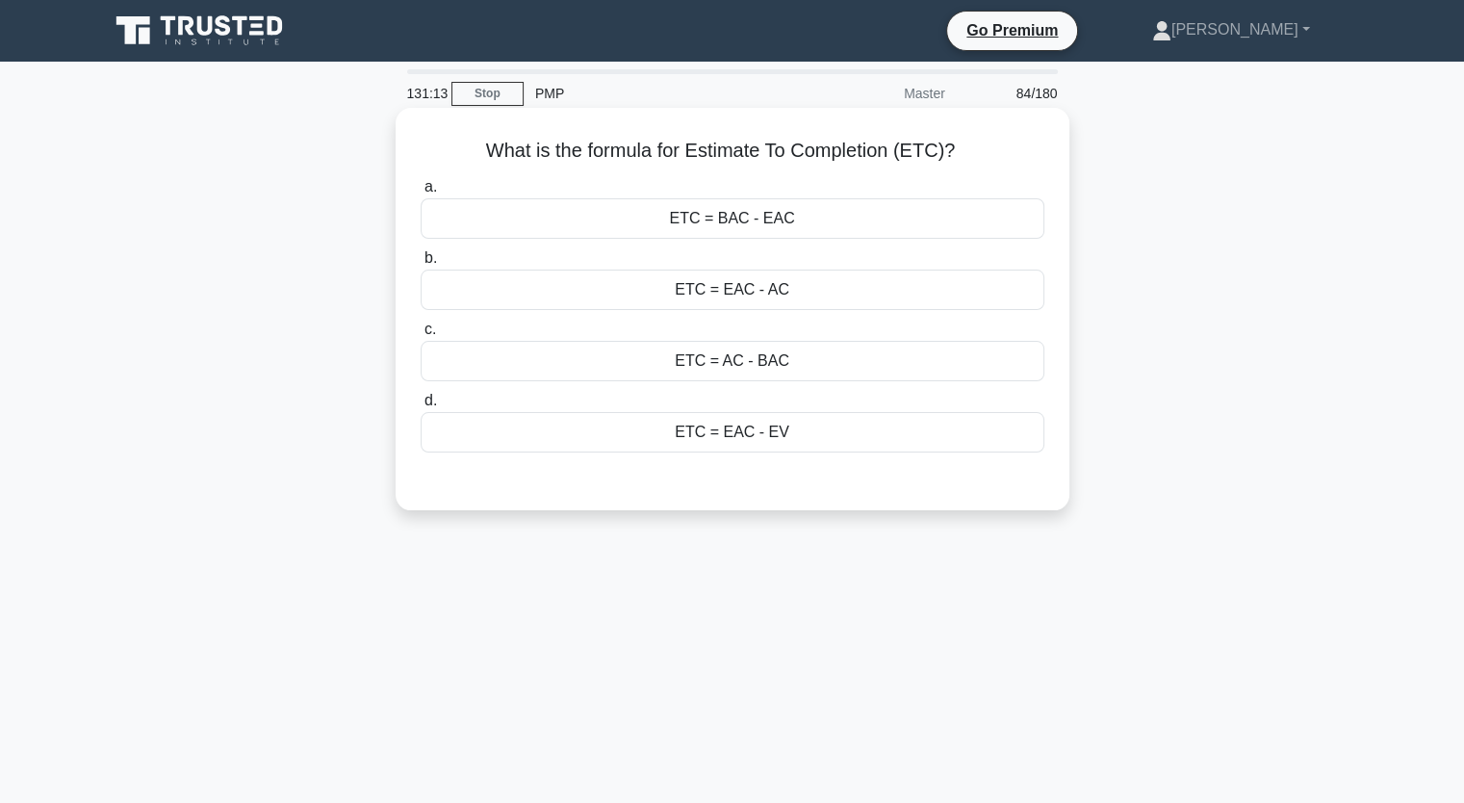
click at [748, 227] on div "ETC = BAC - EAC" at bounding box center [733, 218] width 624 height 40
click at [421, 194] on input "a. ETC = BAC - EAC" at bounding box center [421, 187] width 0 height 13
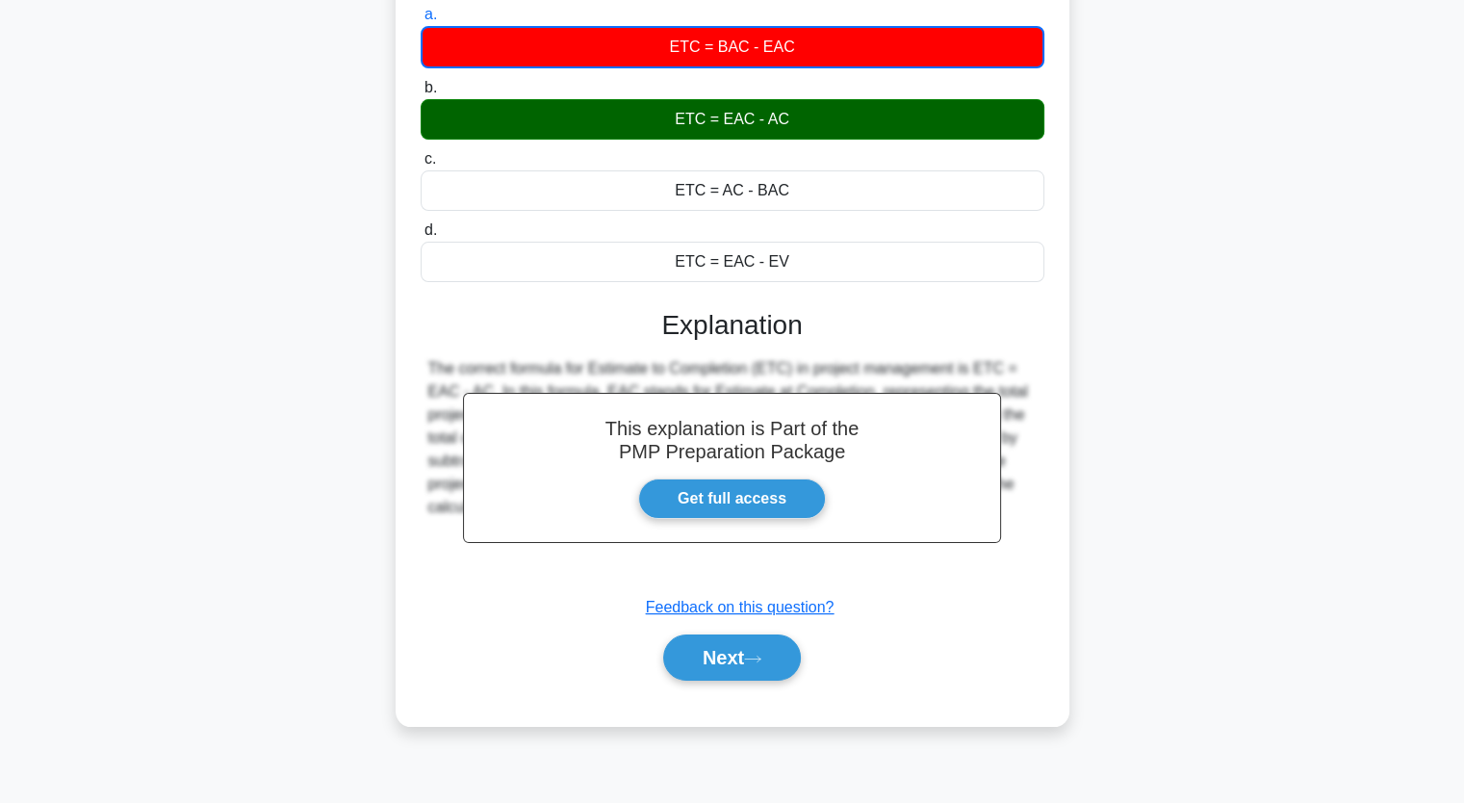
scroll to position [238, 0]
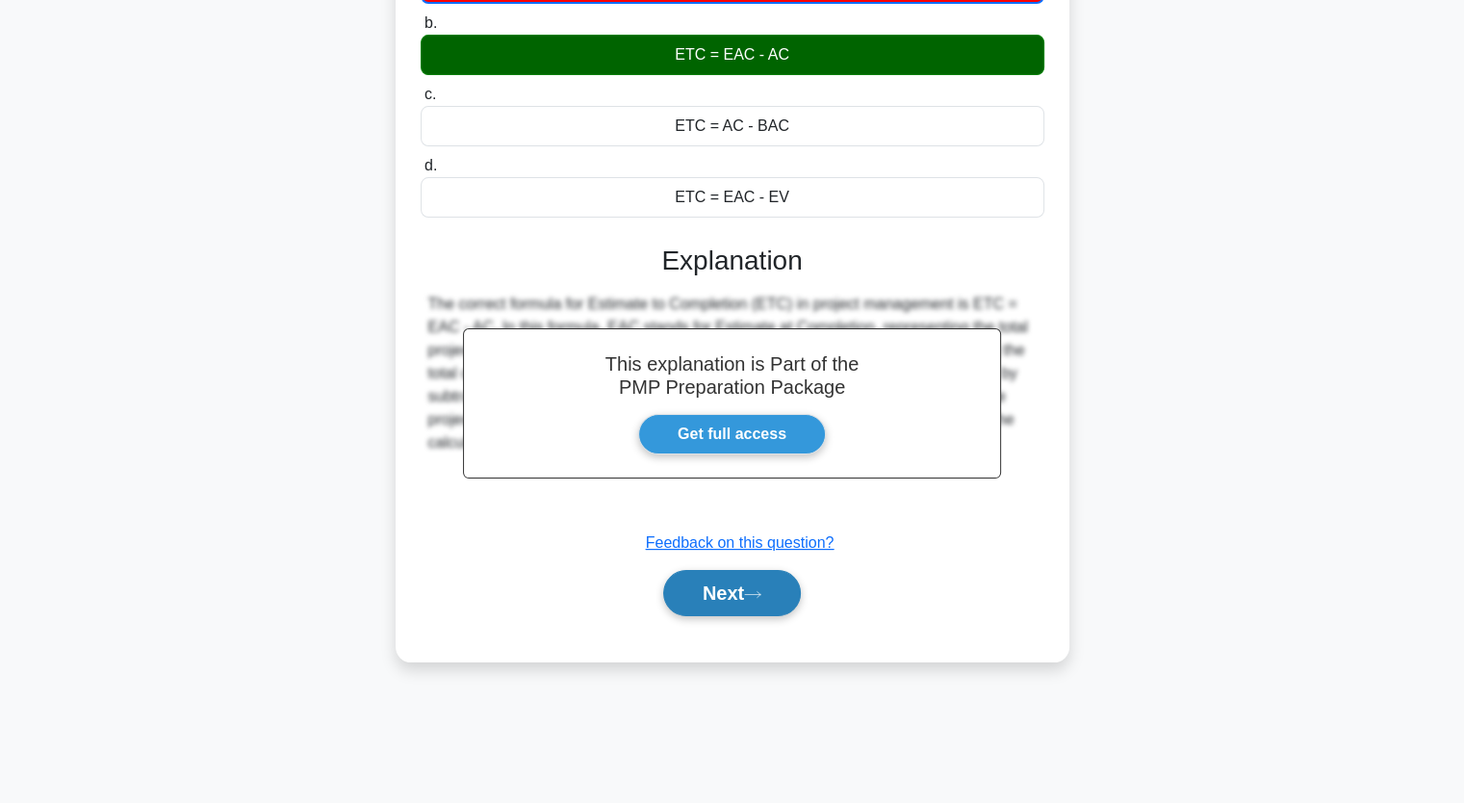
click at [744, 602] on button "Next" at bounding box center [732, 593] width 138 height 46
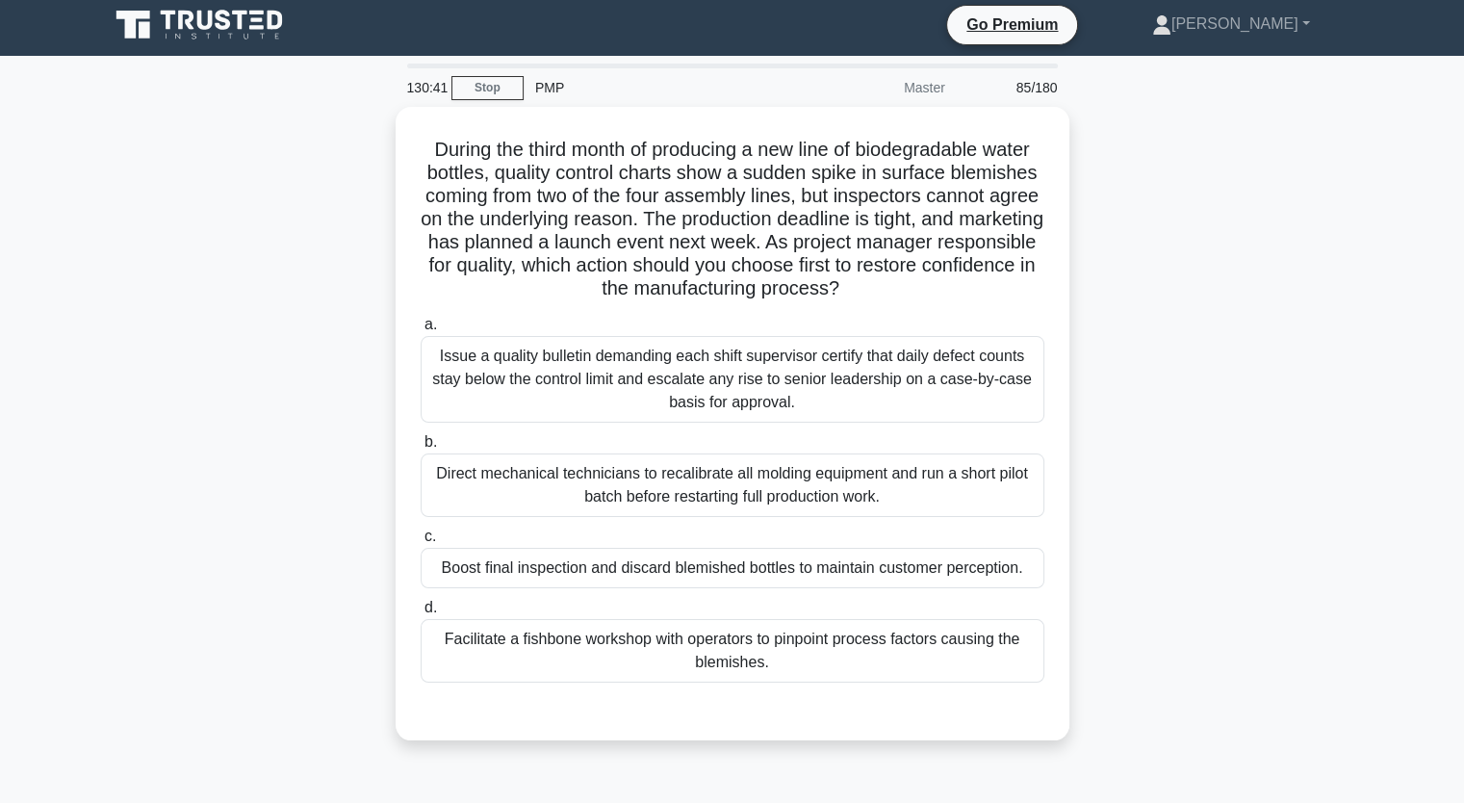
scroll to position [0, 0]
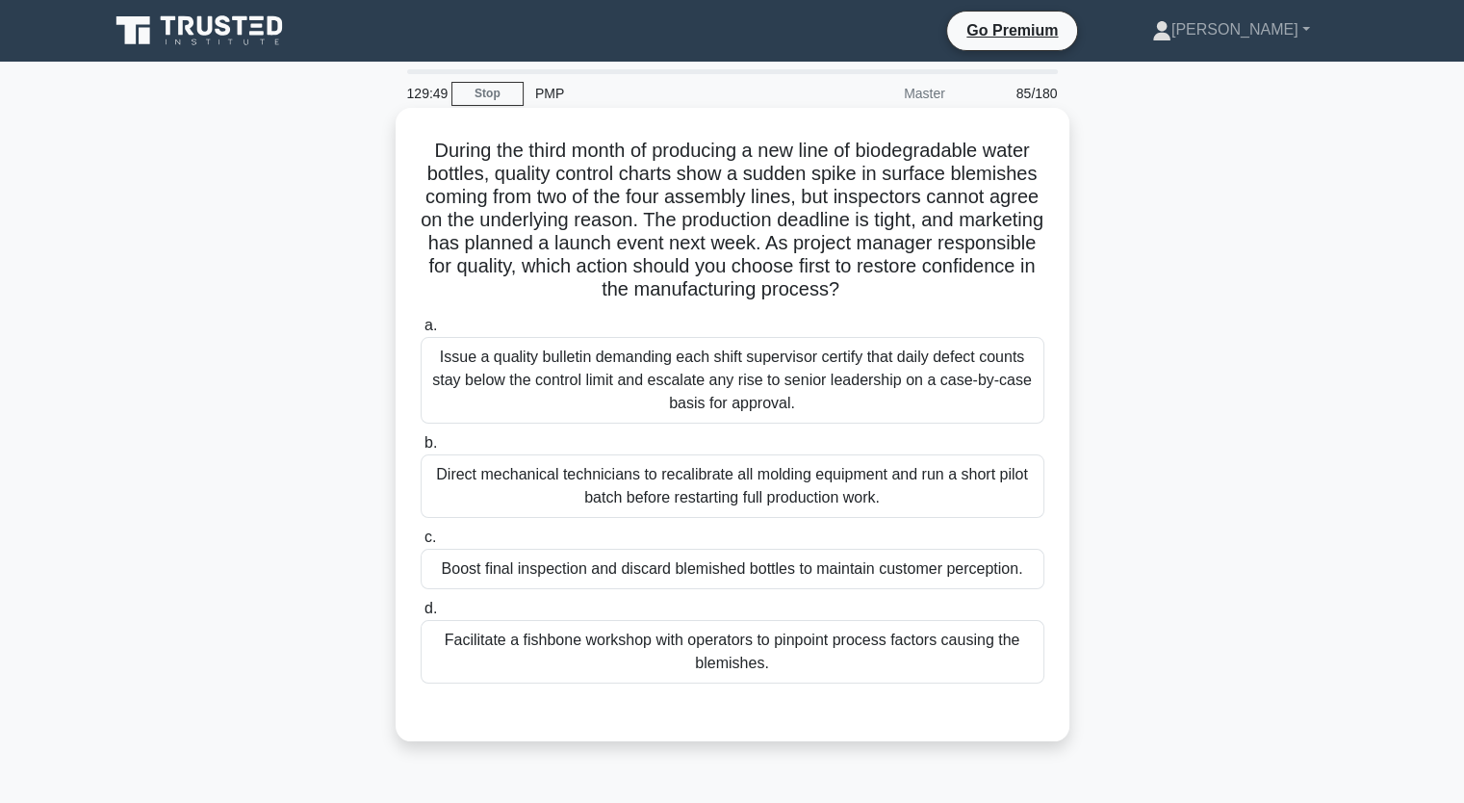
click at [672, 652] on div "Facilitate a fishbone workshop with operators to pinpoint process factors causi…" at bounding box center [733, 652] width 624 height 64
click at [421, 615] on input "d. Facilitate a fishbone workshop with operators to pinpoint process factors ca…" at bounding box center [421, 609] width 0 height 13
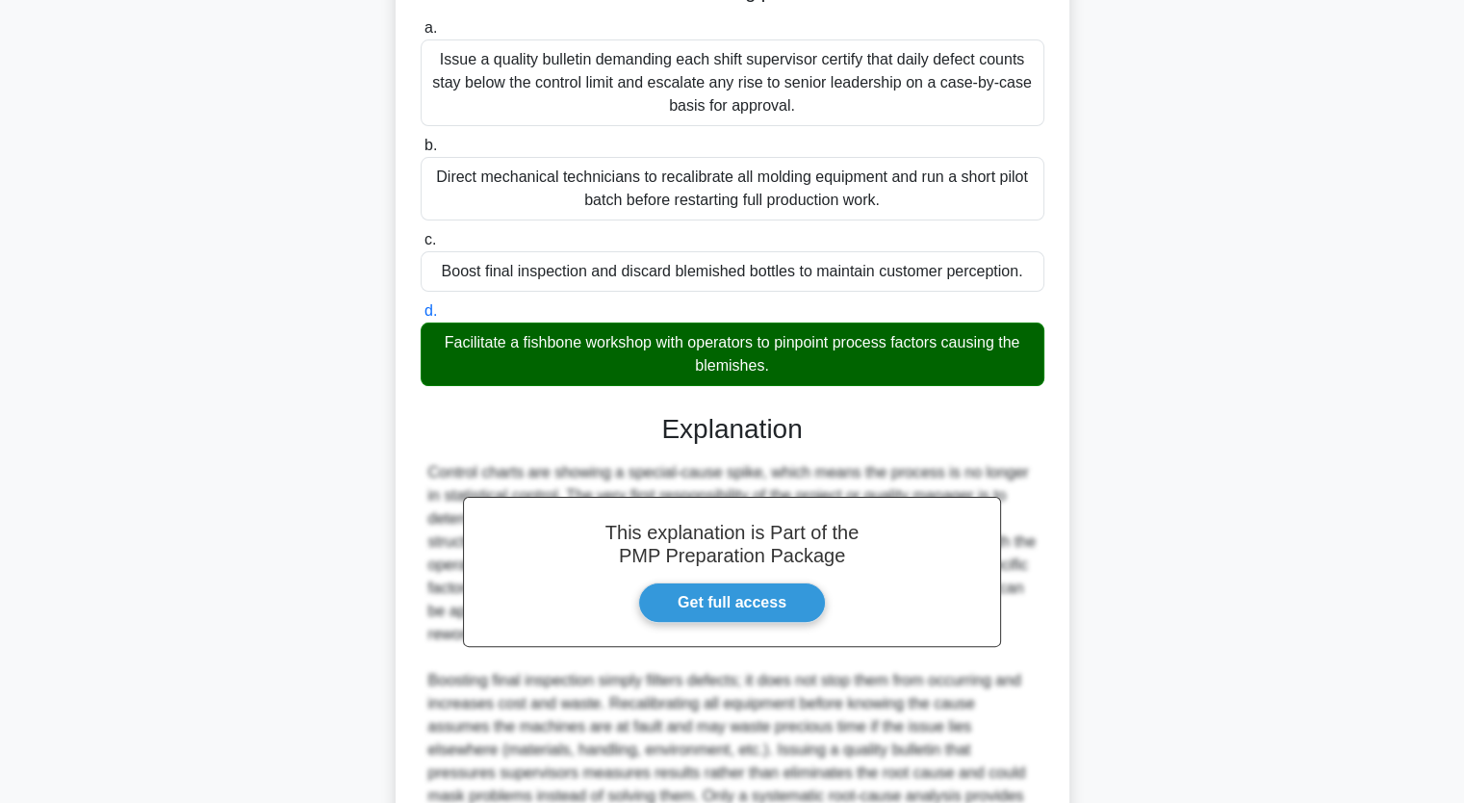
scroll to position [499, 0]
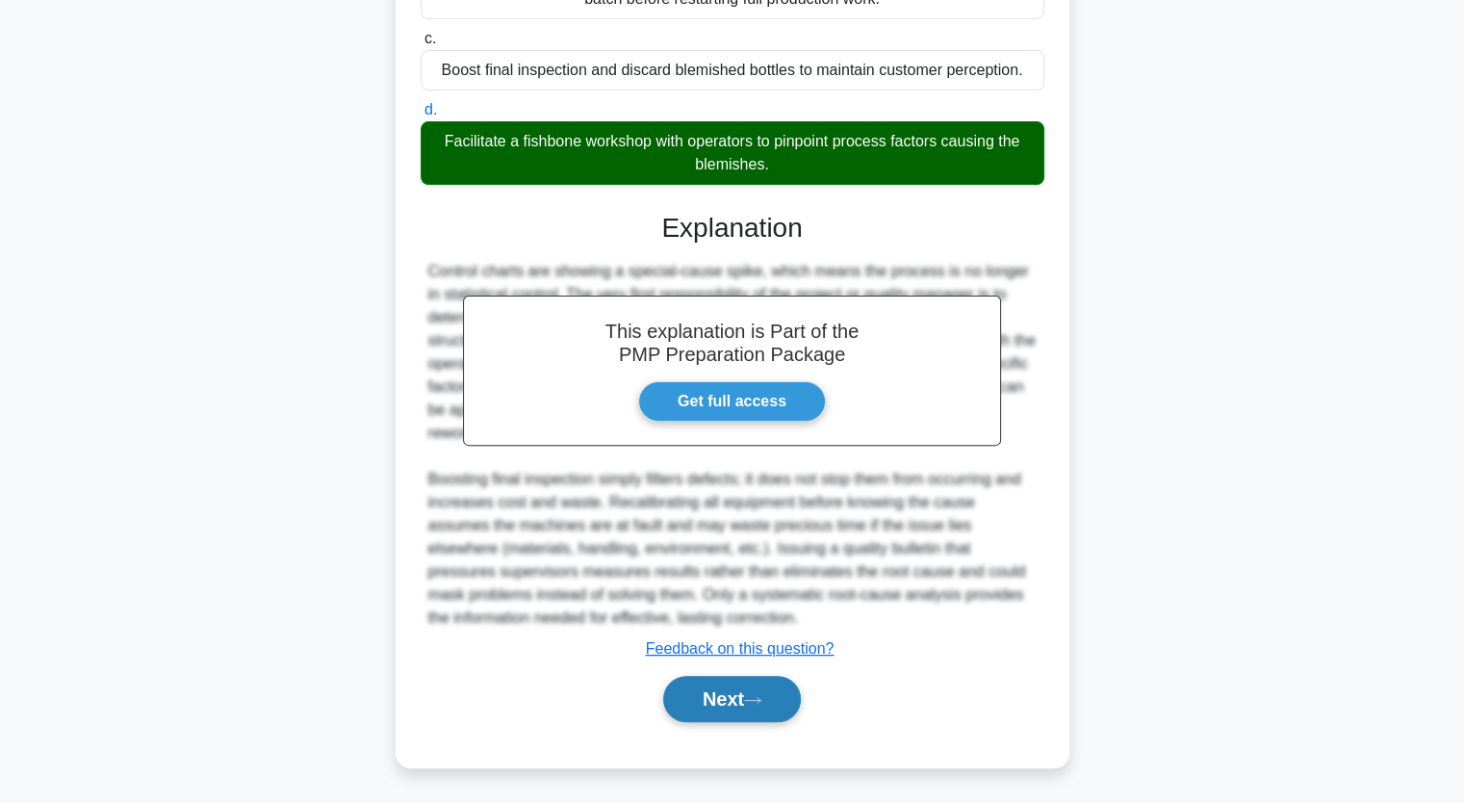
click at [720, 693] on button "Next" at bounding box center [732, 699] width 138 height 46
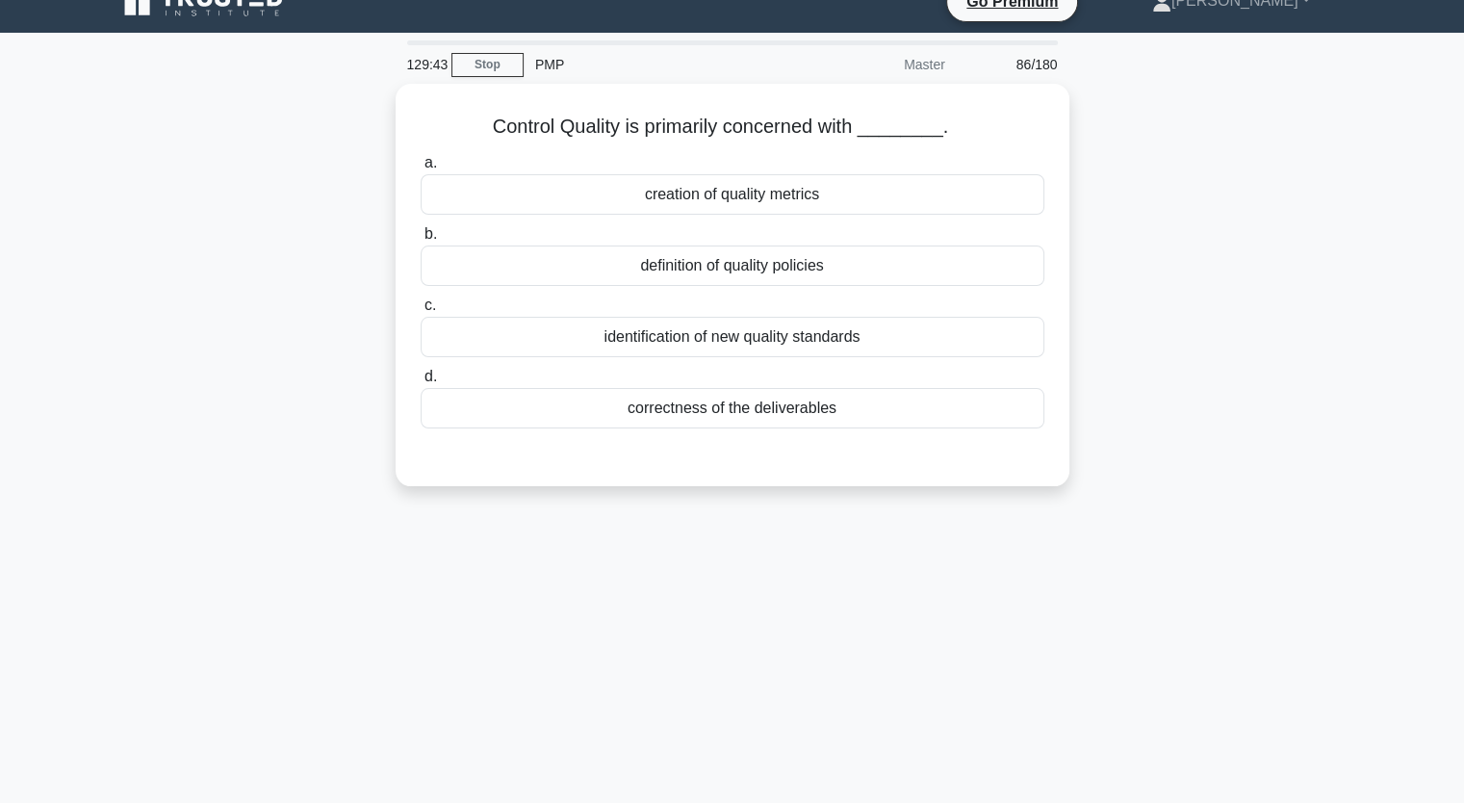
scroll to position [0, 0]
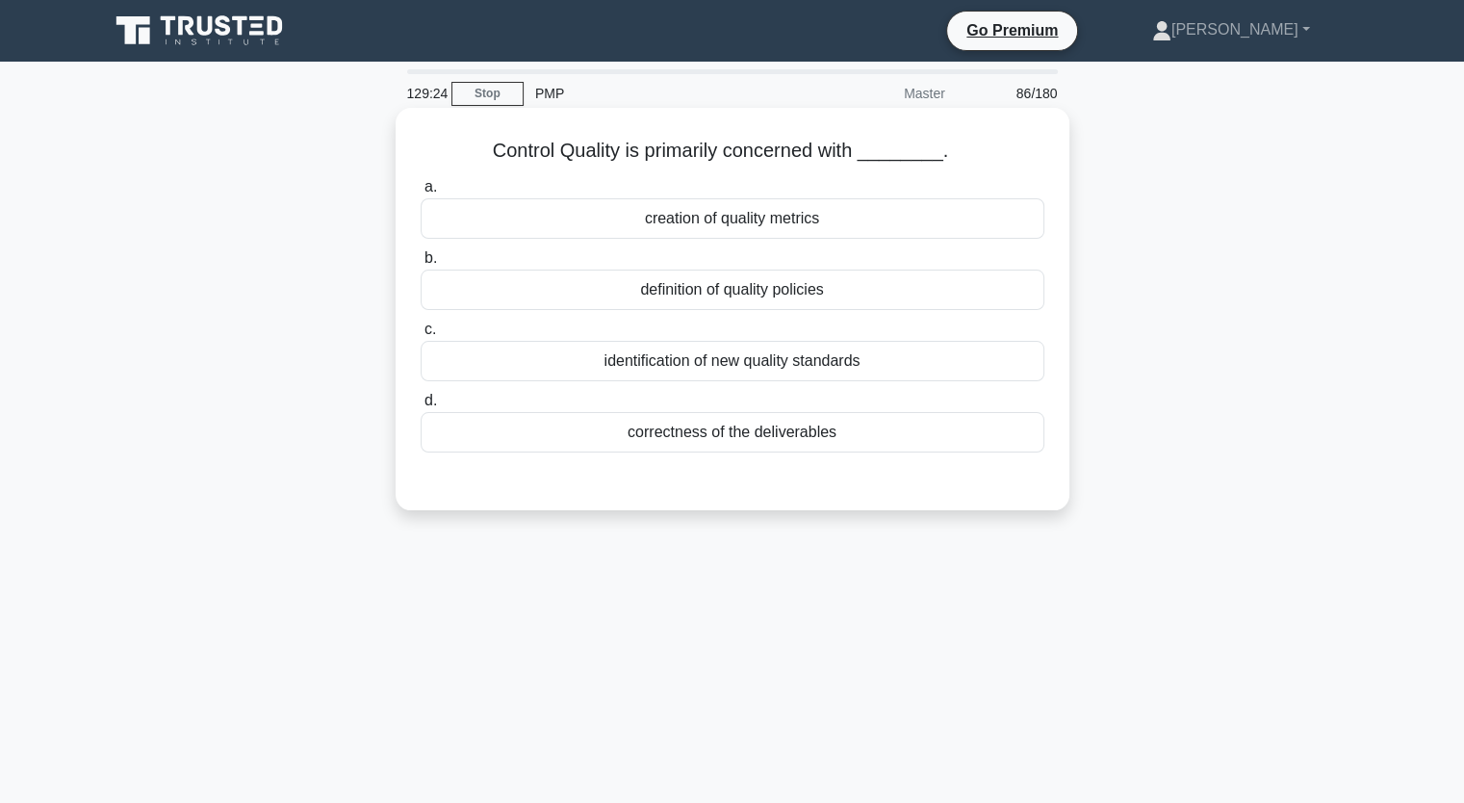
click at [944, 295] on div "definition of quality policies" at bounding box center [733, 290] width 624 height 40
click at [421, 265] on input "b. definition of quality policies" at bounding box center [421, 258] width 0 height 13
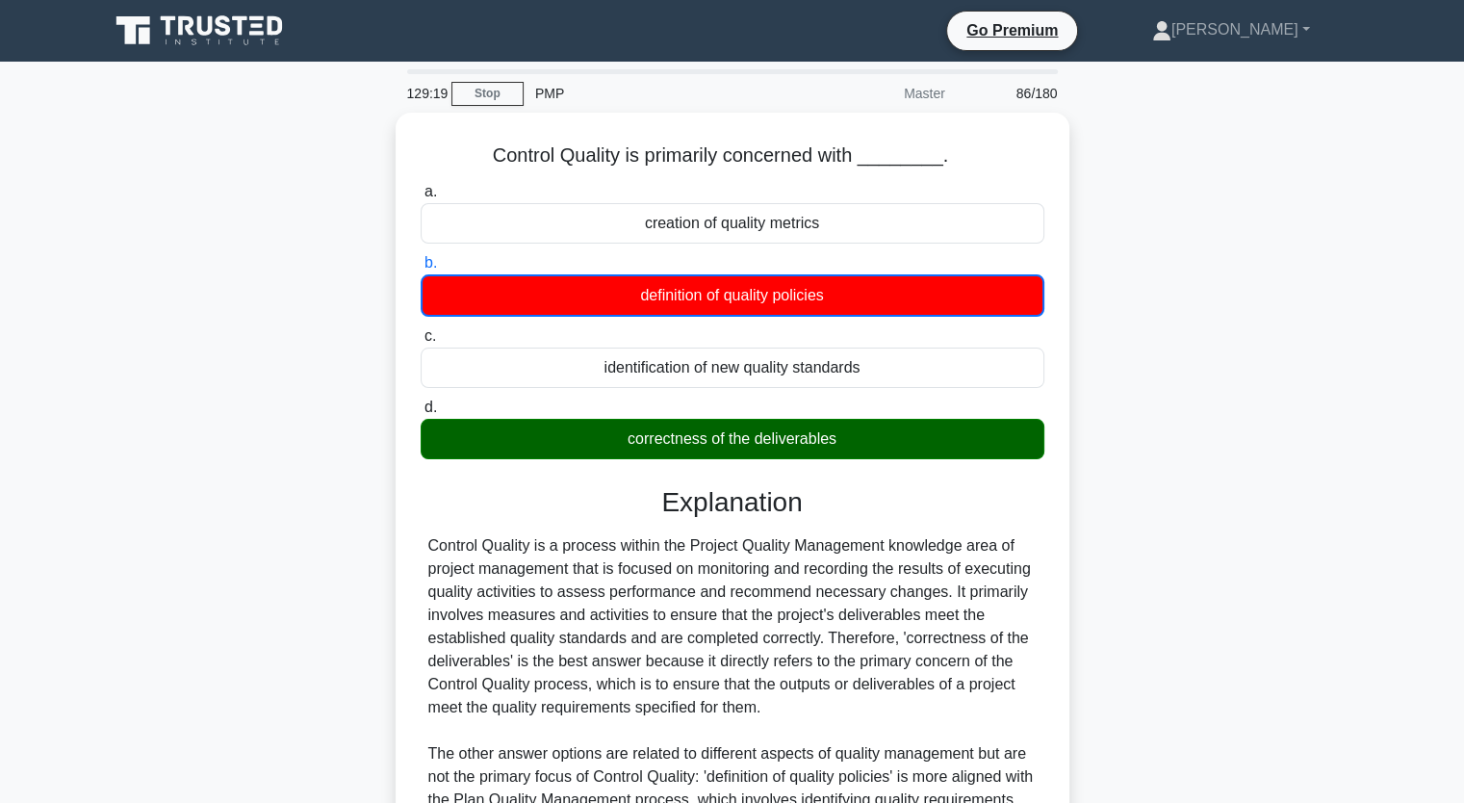
scroll to position [293, 0]
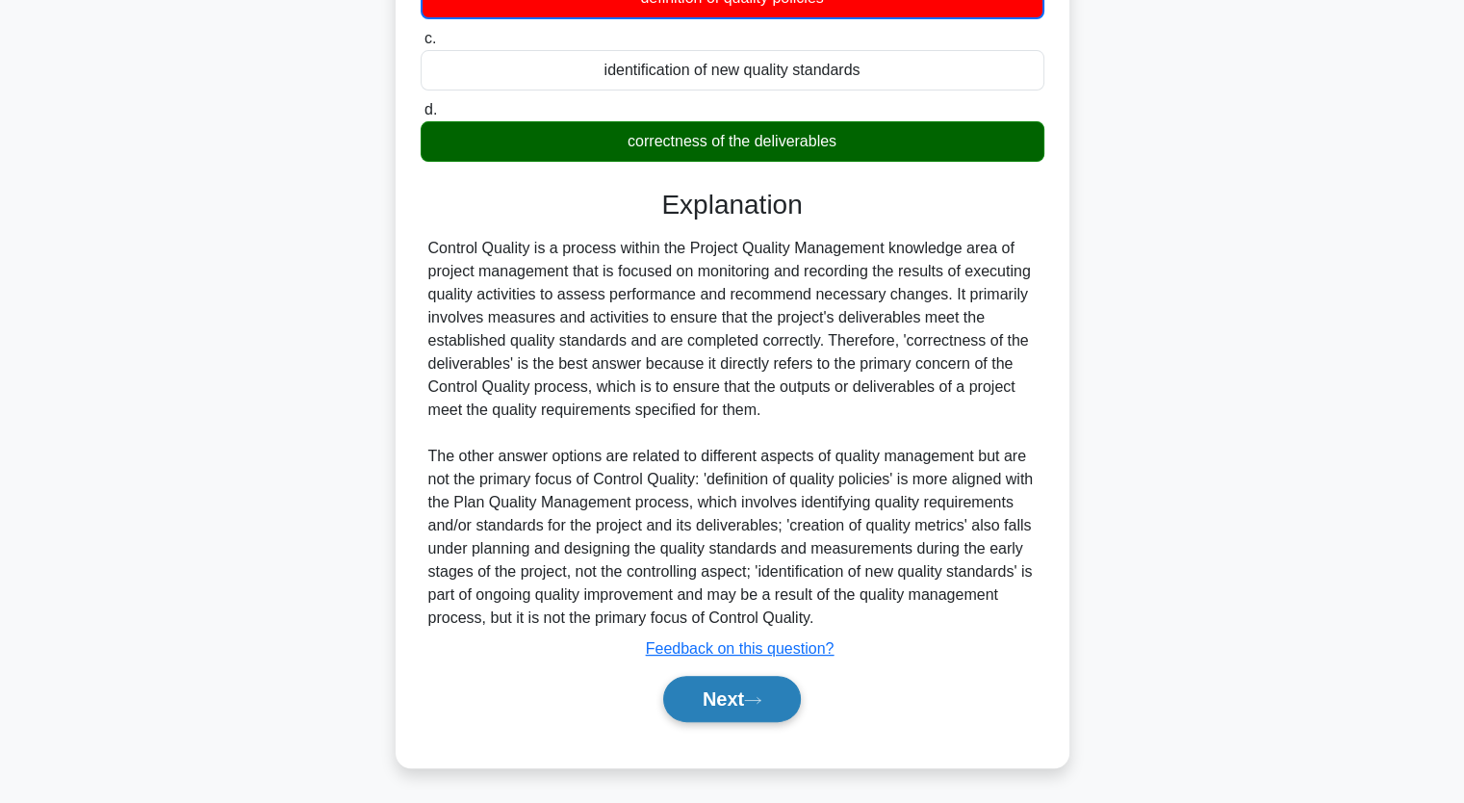
click at [788, 699] on button "Next" at bounding box center [732, 699] width 138 height 46
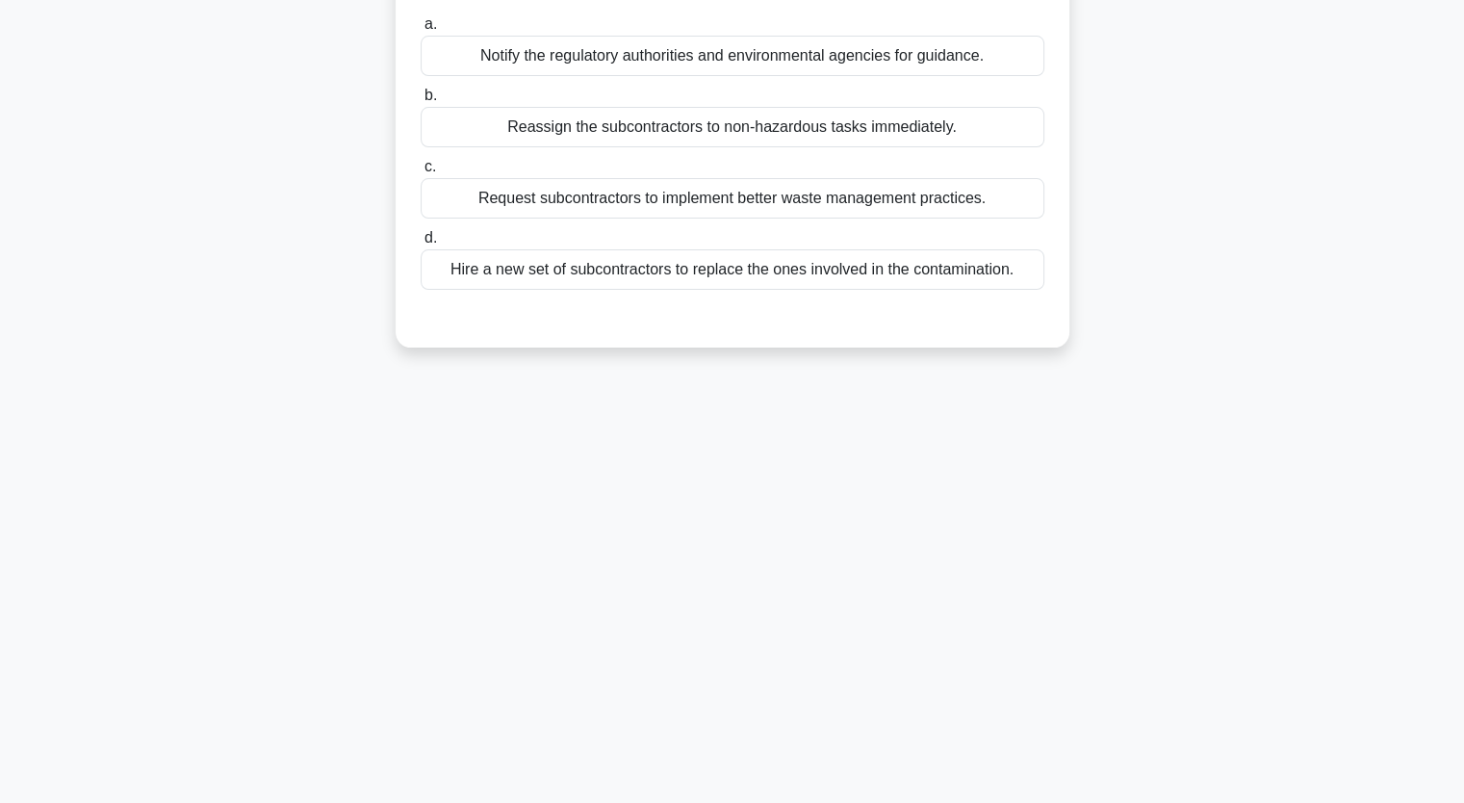
scroll to position [0, 0]
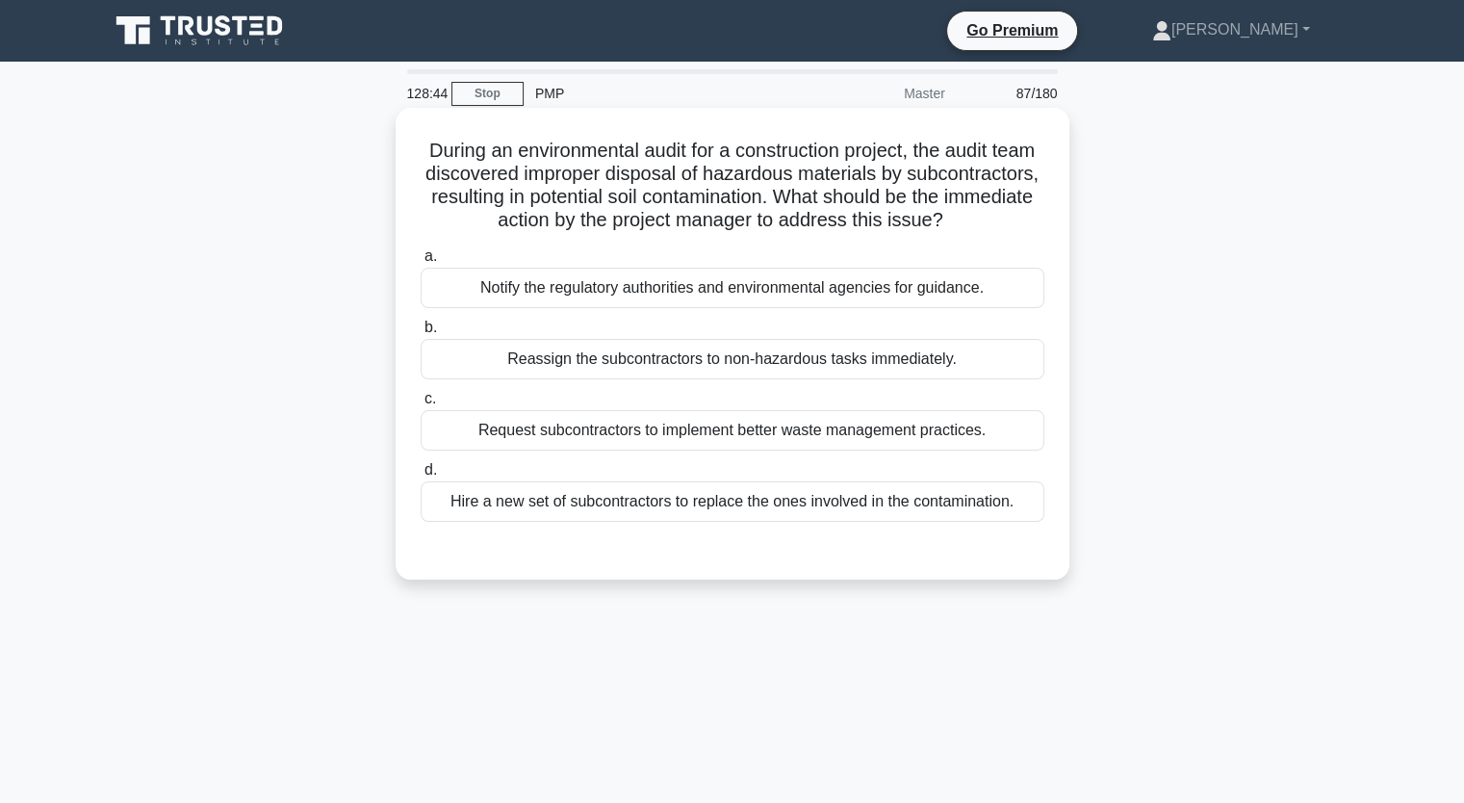
click at [870, 308] on div "Notify the regulatory authorities and environmental agencies for guidance." at bounding box center [733, 288] width 624 height 40
click at [421, 263] on input "a. Notify the regulatory authorities and environmental agencies for guidance." at bounding box center [421, 256] width 0 height 13
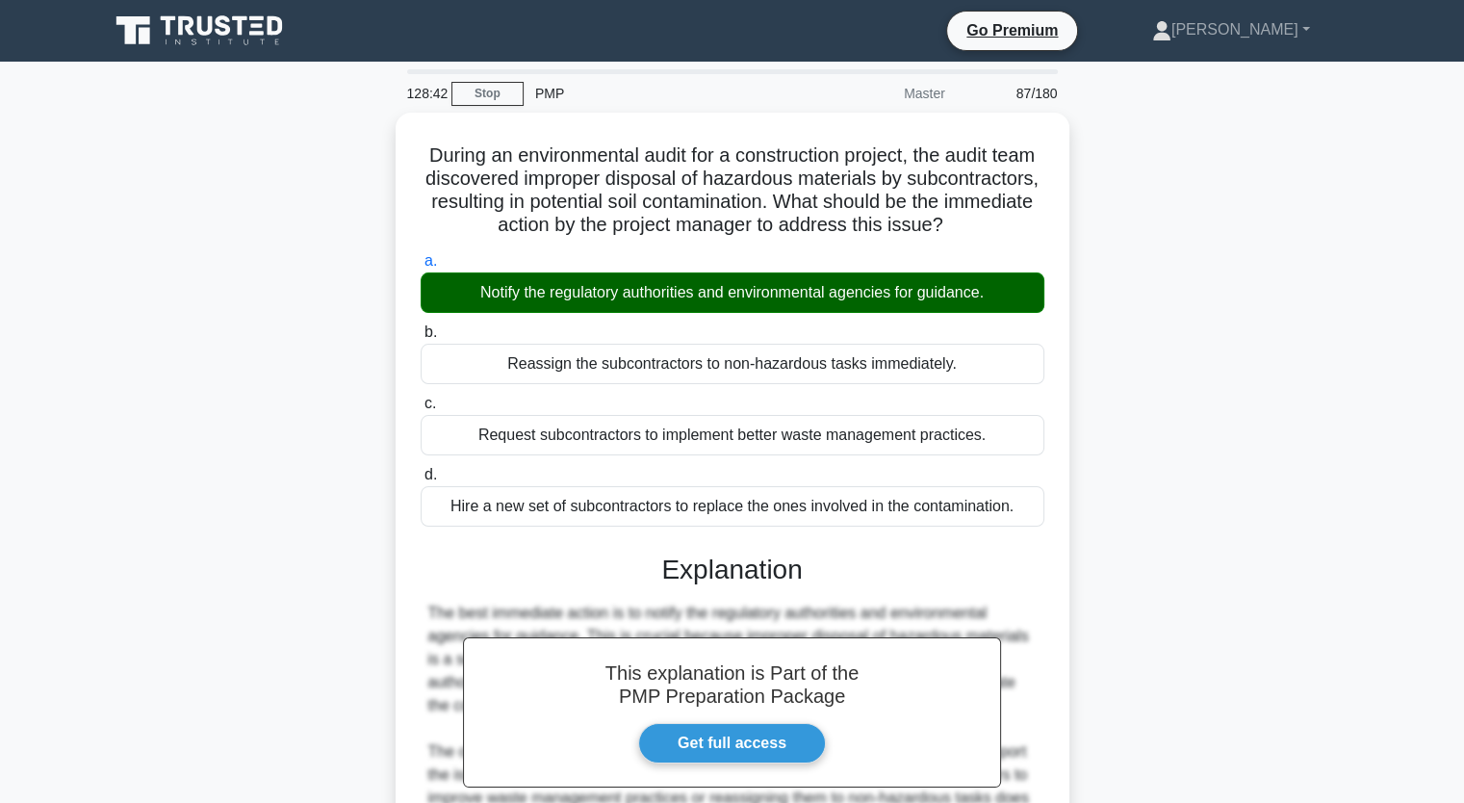
scroll to position [245, 0]
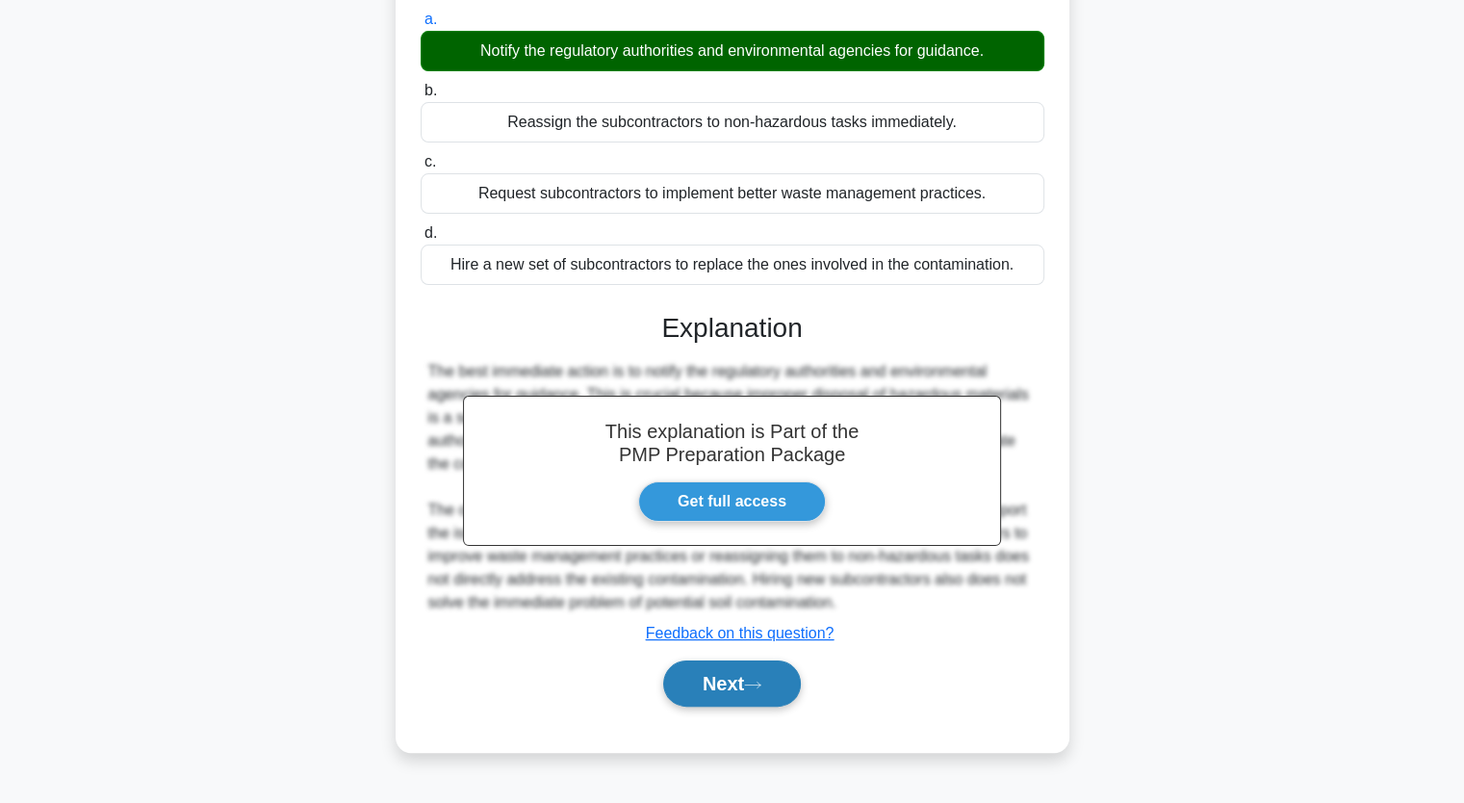
click at [787, 694] on button "Next" at bounding box center [732, 683] width 138 height 46
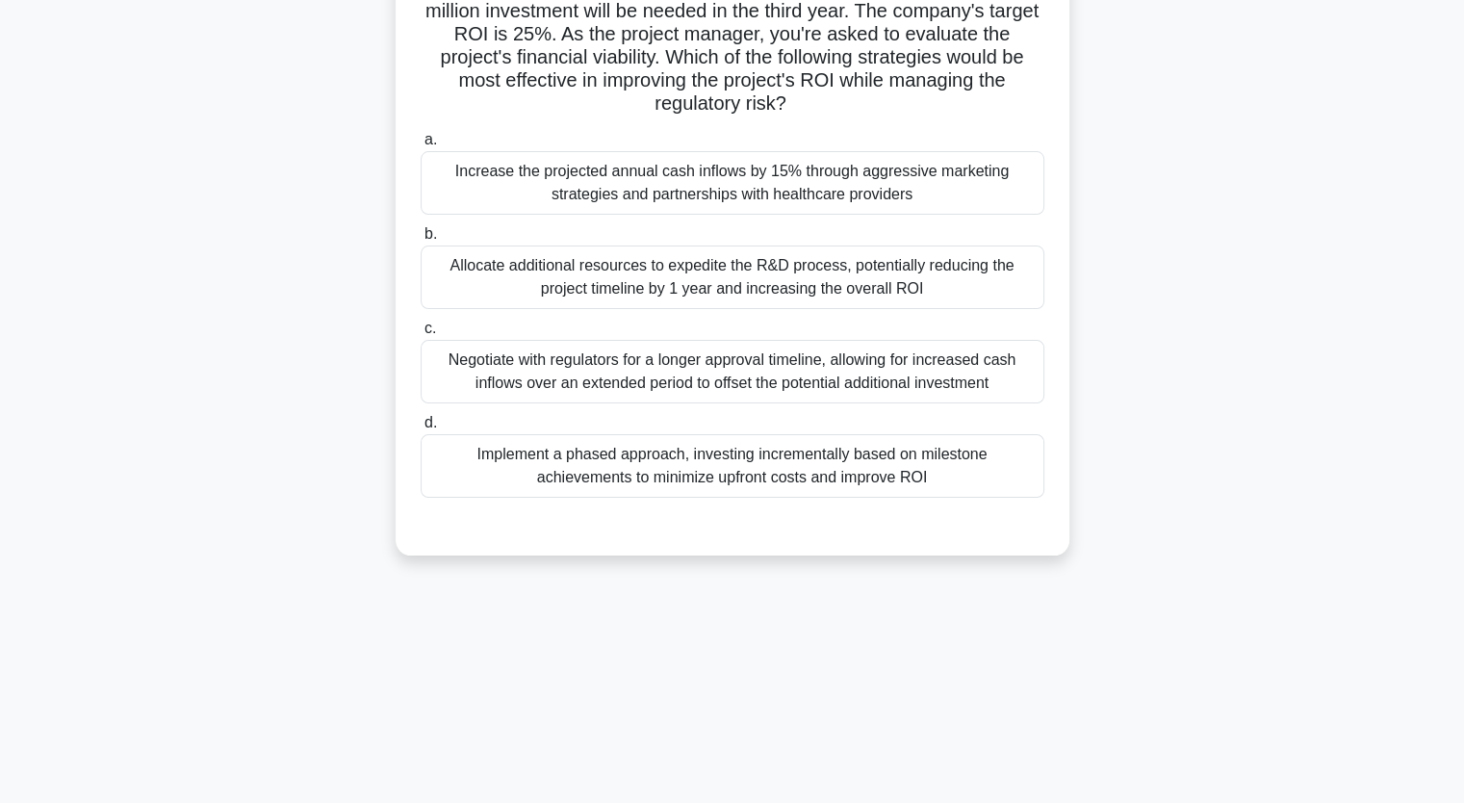
click at [1460, 59] on main "128:38 Stop PMP Master 88/180 .spinner_0XTQ{transform-origin:center;animation:s…" at bounding box center [732, 314] width 1464 height 978
click at [1460, 59] on main "128:37 Stop PMP Master 88/180 .spinner_0XTQ{transform-origin:center;animation:s…" at bounding box center [732, 314] width 1464 height 978
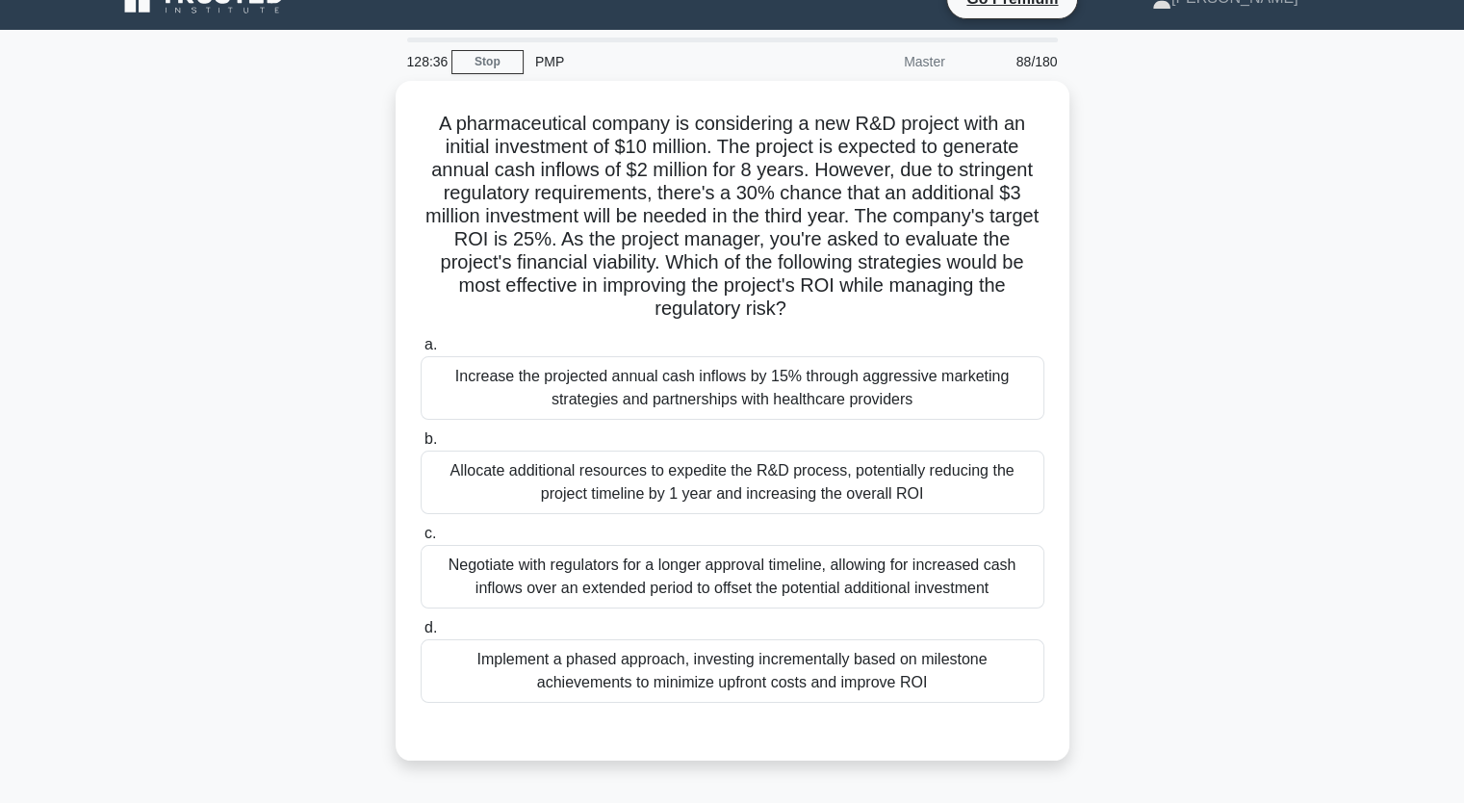
scroll to position [0, 0]
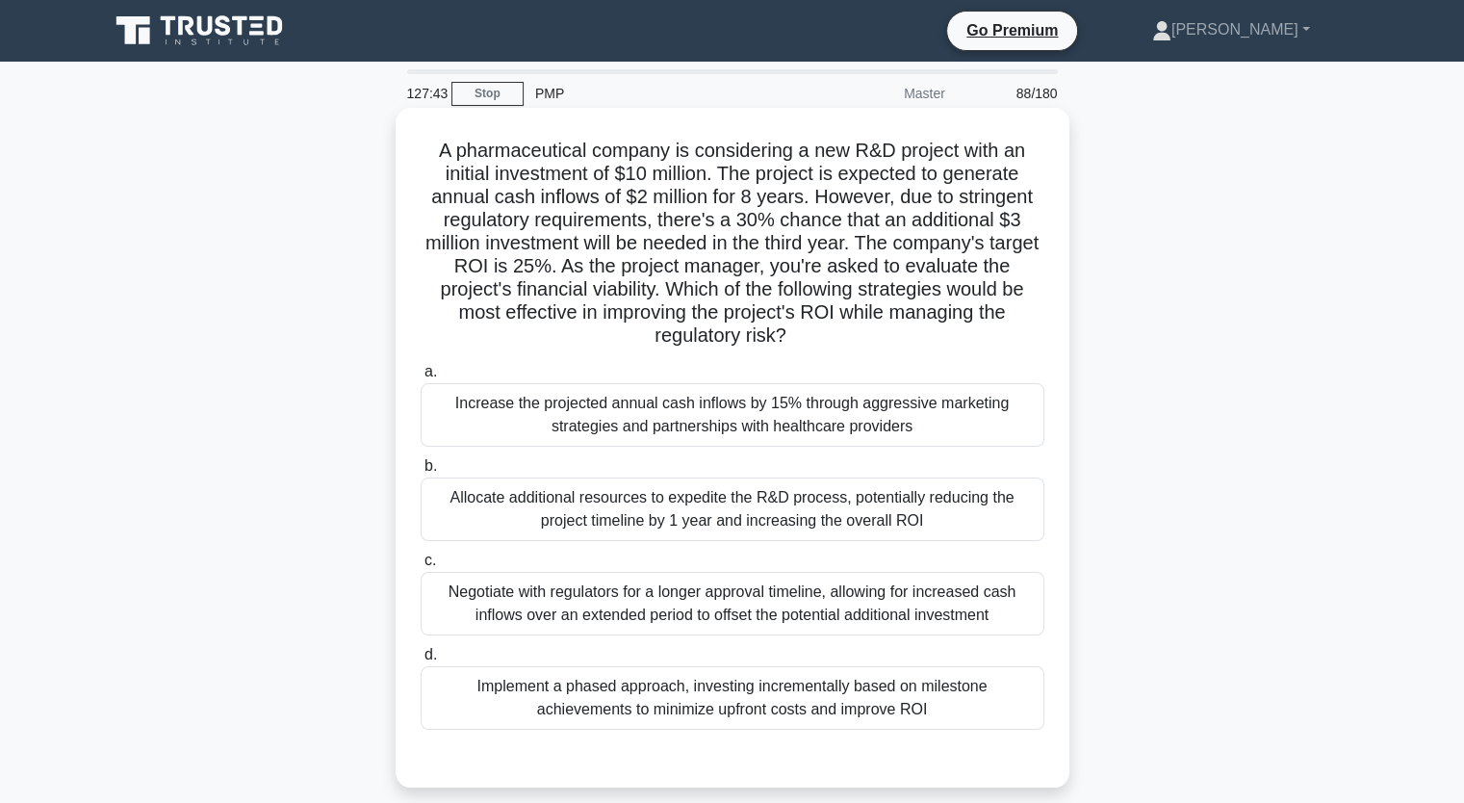
click at [982, 698] on div "Implement a phased approach, investing incrementally based on milestone achieve…" at bounding box center [733, 698] width 624 height 64
click at [421, 661] on input "d. Implement a phased approach, investing incrementally based on milestone achi…" at bounding box center [421, 655] width 0 height 13
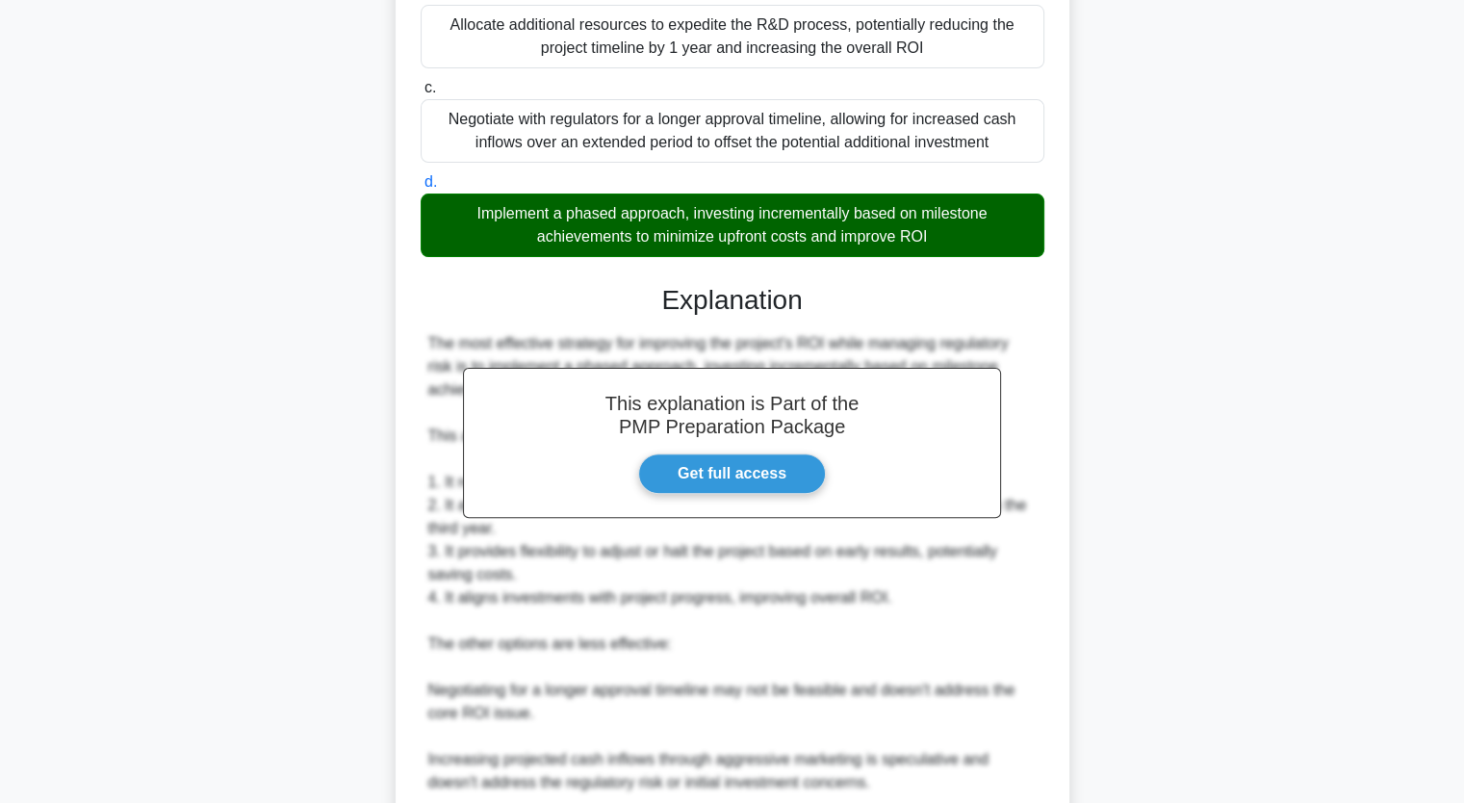
scroll to position [776, 0]
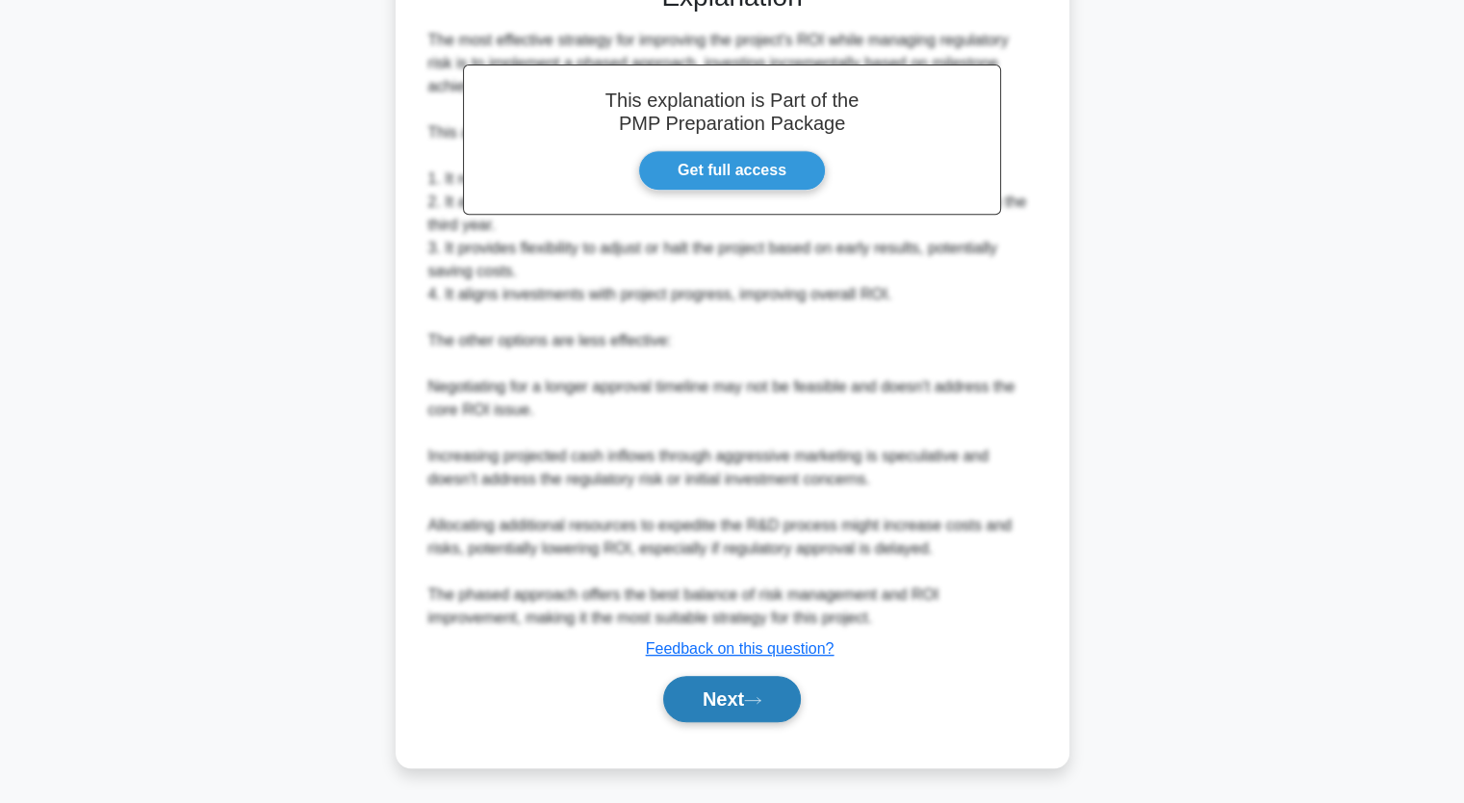
click at [749, 700] on button "Next" at bounding box center [732, 699] width 138 height 46
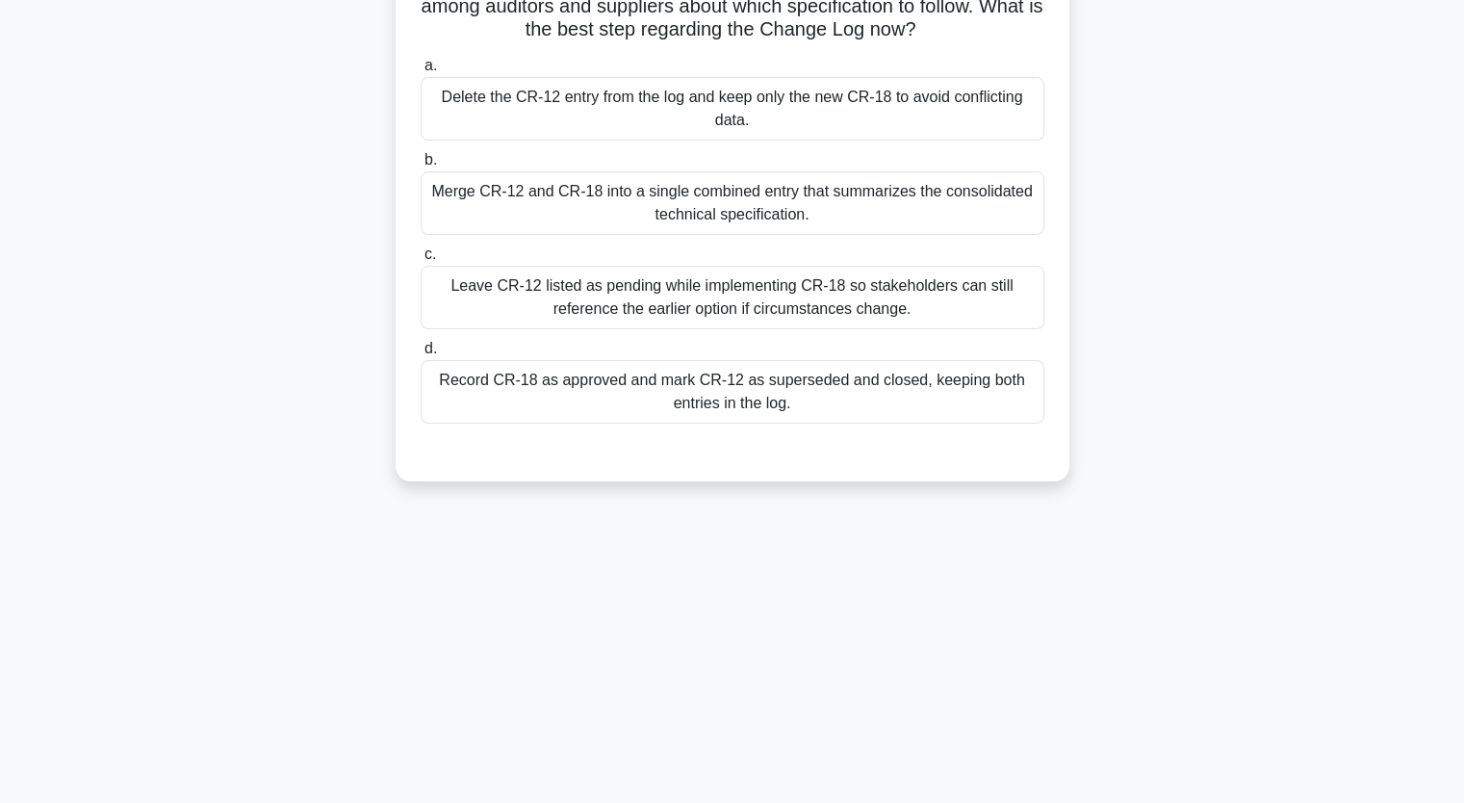
scroll to position [238, 0]
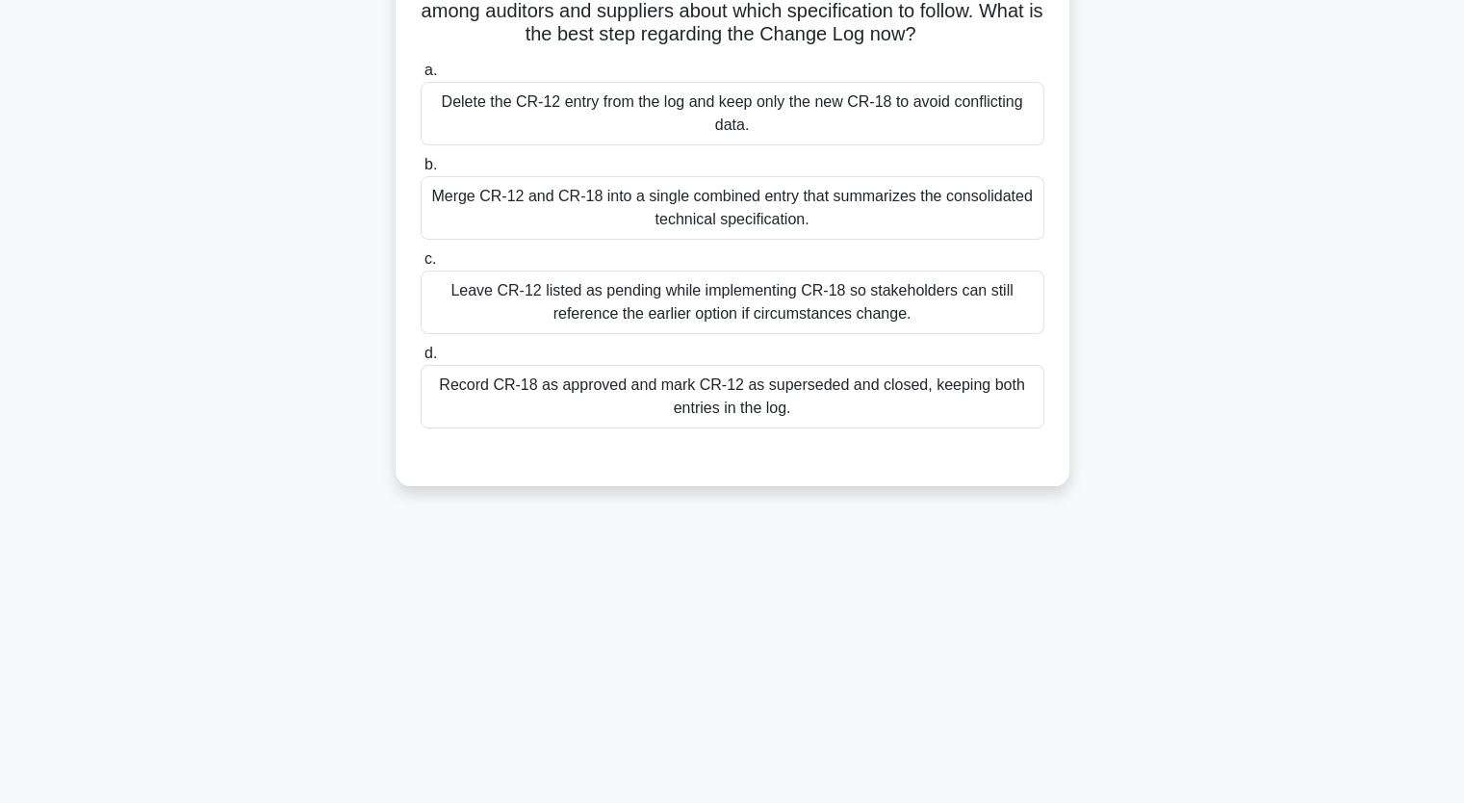
click at [1460, 101] on main "127:38 Stop PMP Master 89/180 .spinner_0XTQ{transform-origin:center;animation:s…" at bounding box center [732, 314] width 1464 height 978
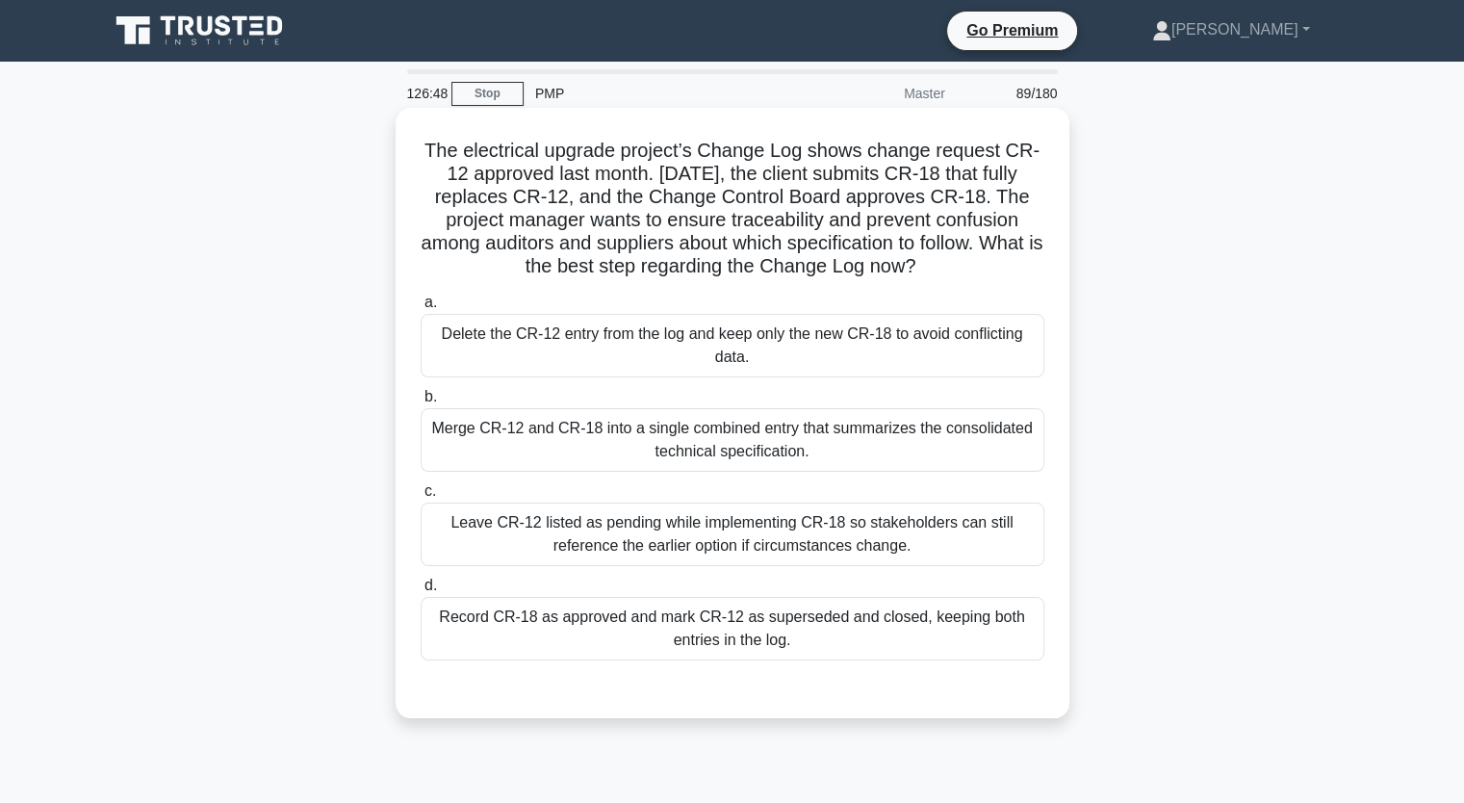
click at [974, 635] on div "Record CR-18 as approved and mark CR-12 as superseded and closed, keeping both …" at bounding box center [733, 629] width 624 height 64
click at [421, 592] on input "d. Record CR-18 as approved and mark CR-12 as superseded and closed, keeping bo…" at bounding box center [421, 586] width 0 height 13
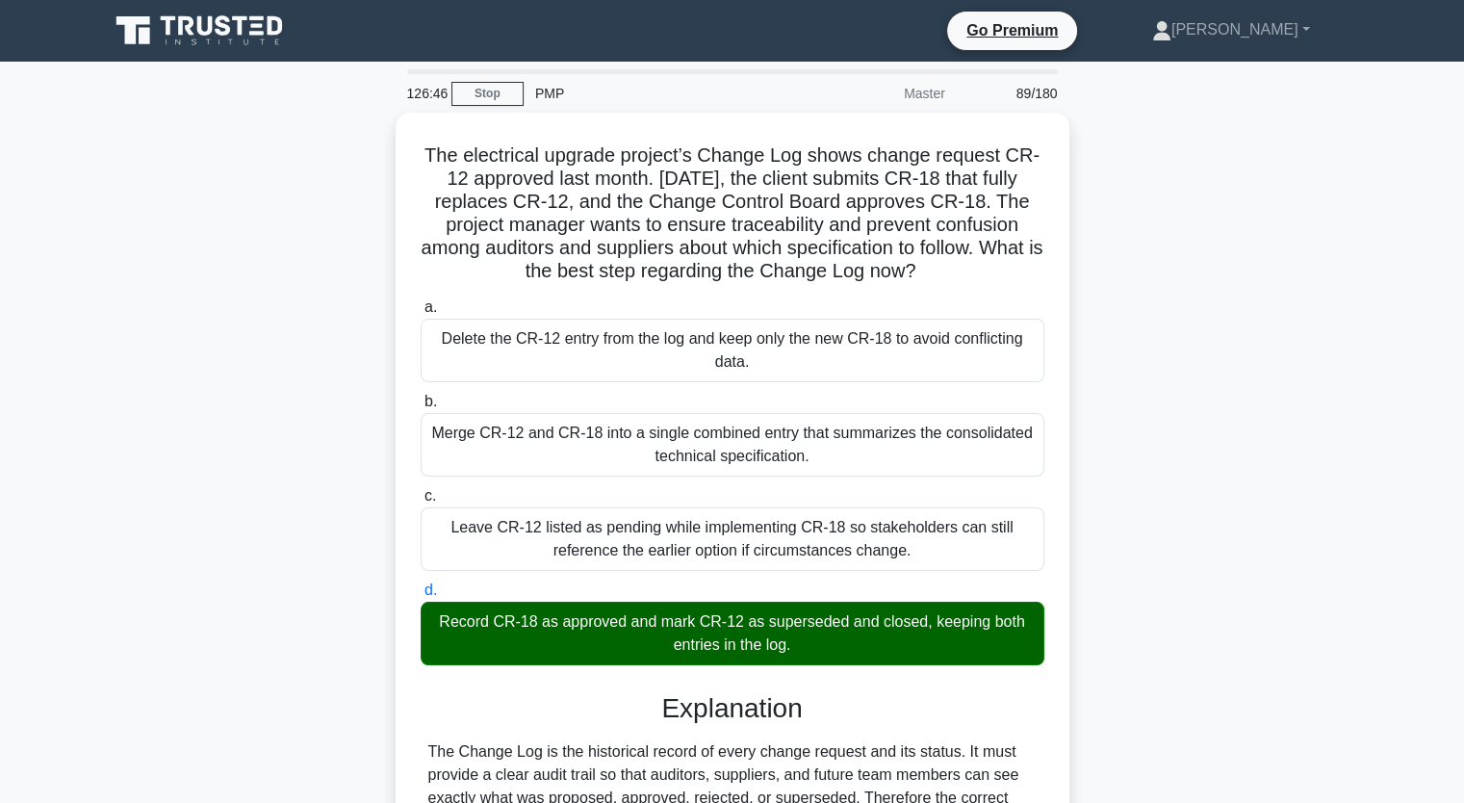
scroll to position [383, 0]
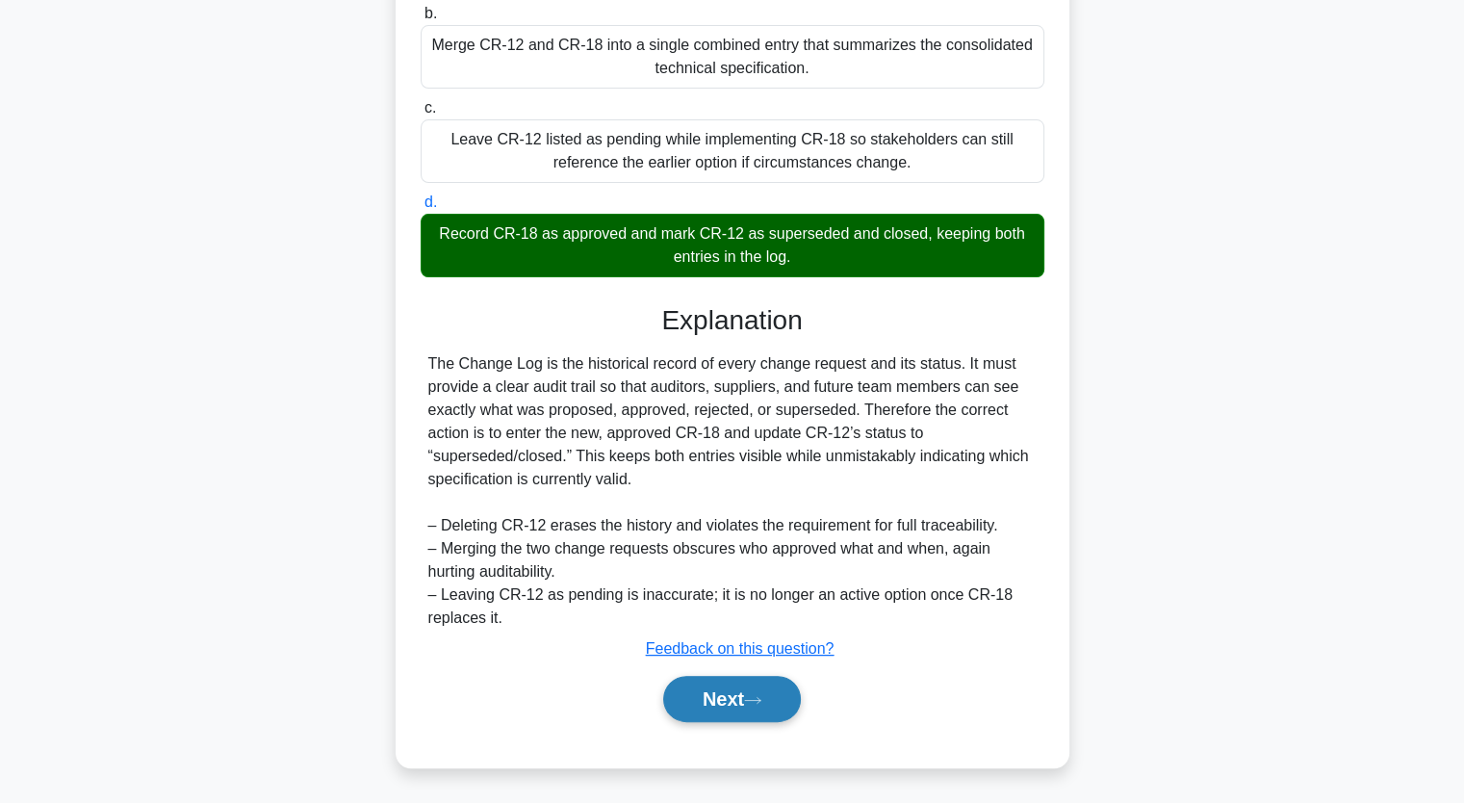
click at [745, 710] on button "Next" at bounding box center [732, 699] width 138 height 46
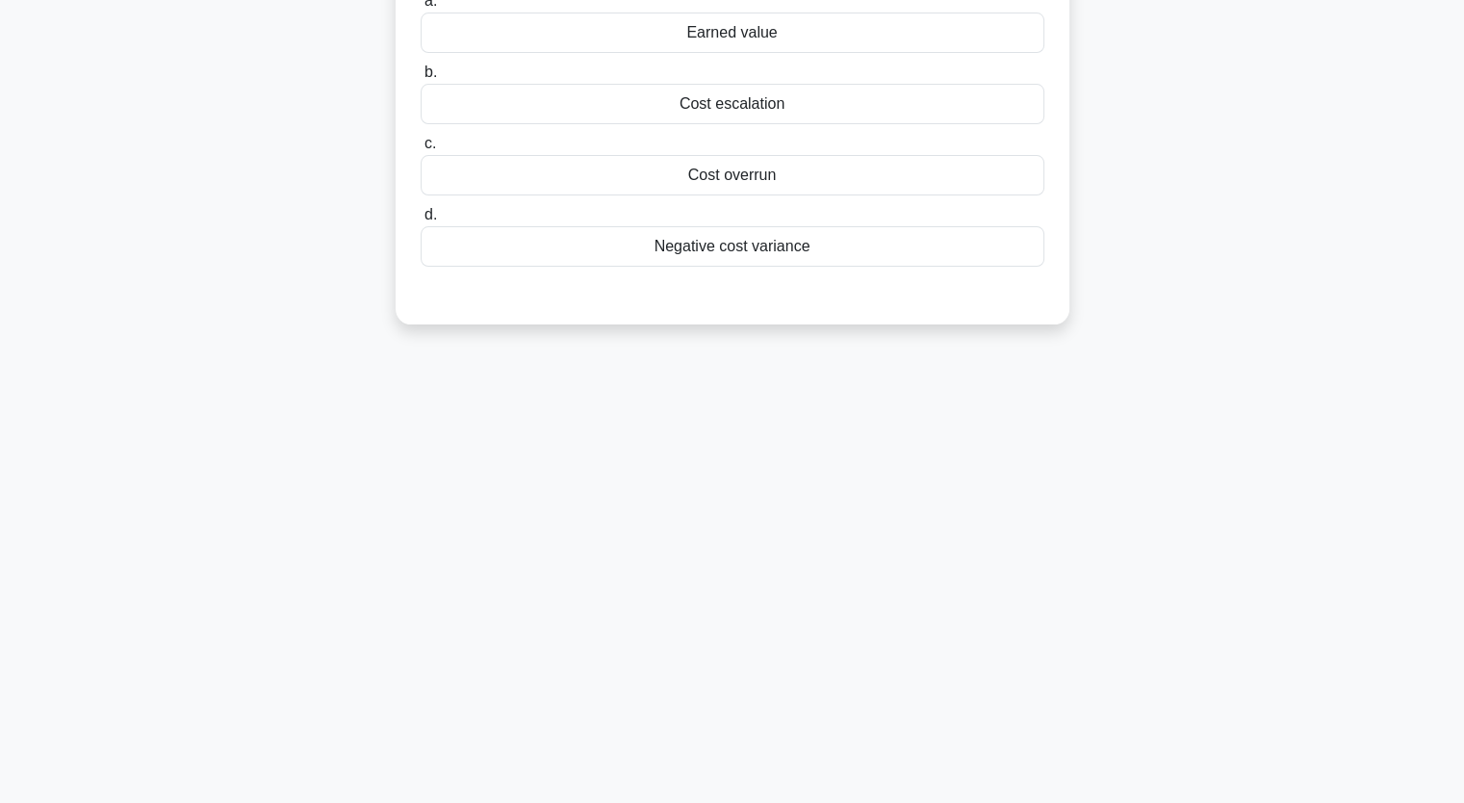
scroll to position [0, 0]
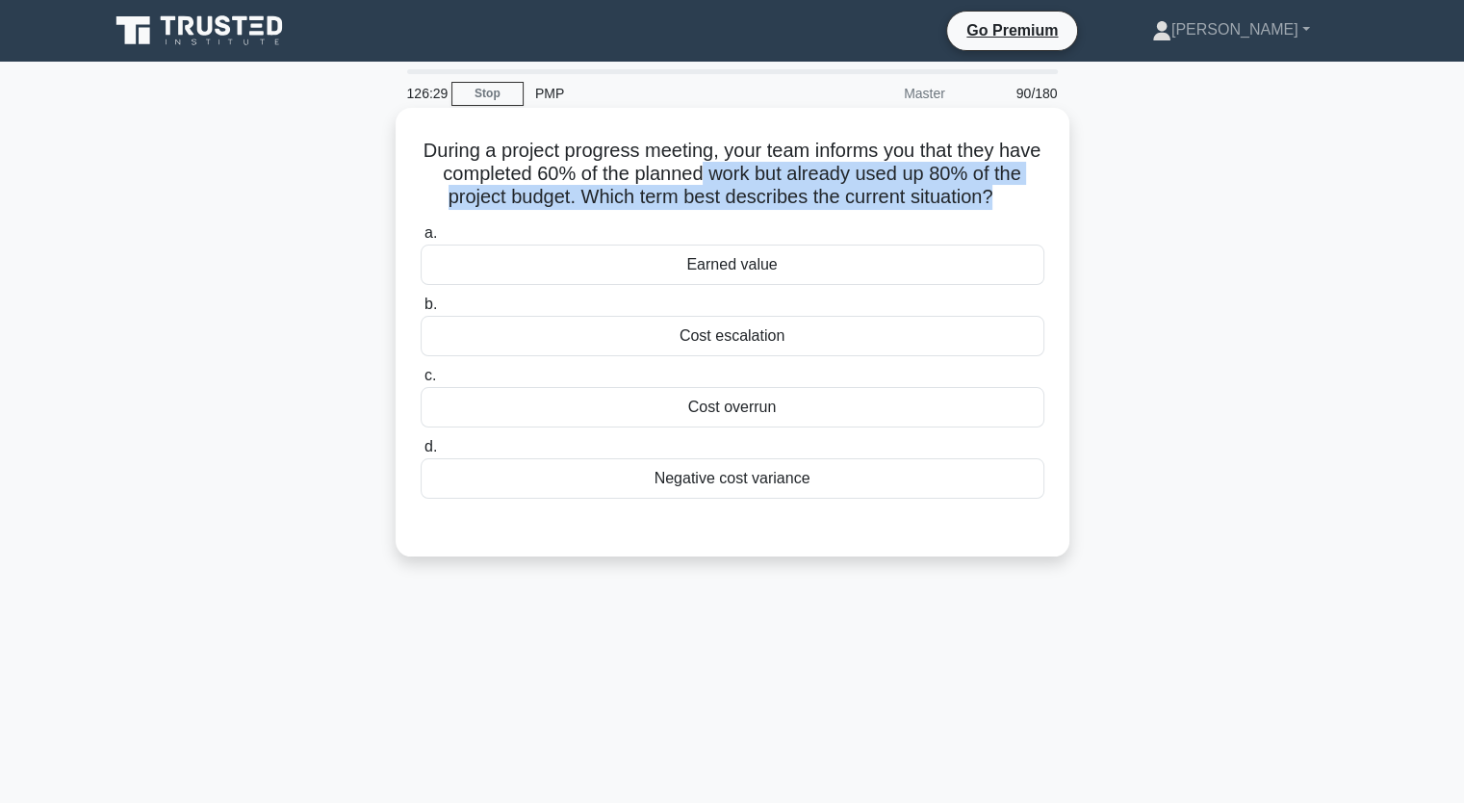
drag, startPoint x: 739, startPoint y: 177, endPoint x: 1018, endPoint y: 205, distance: 279.6
click at [1018, 205] on h5 "During a project progress meeting, your team informs you that they have complet…" at bounding box center [733, 174] width 628 height 71
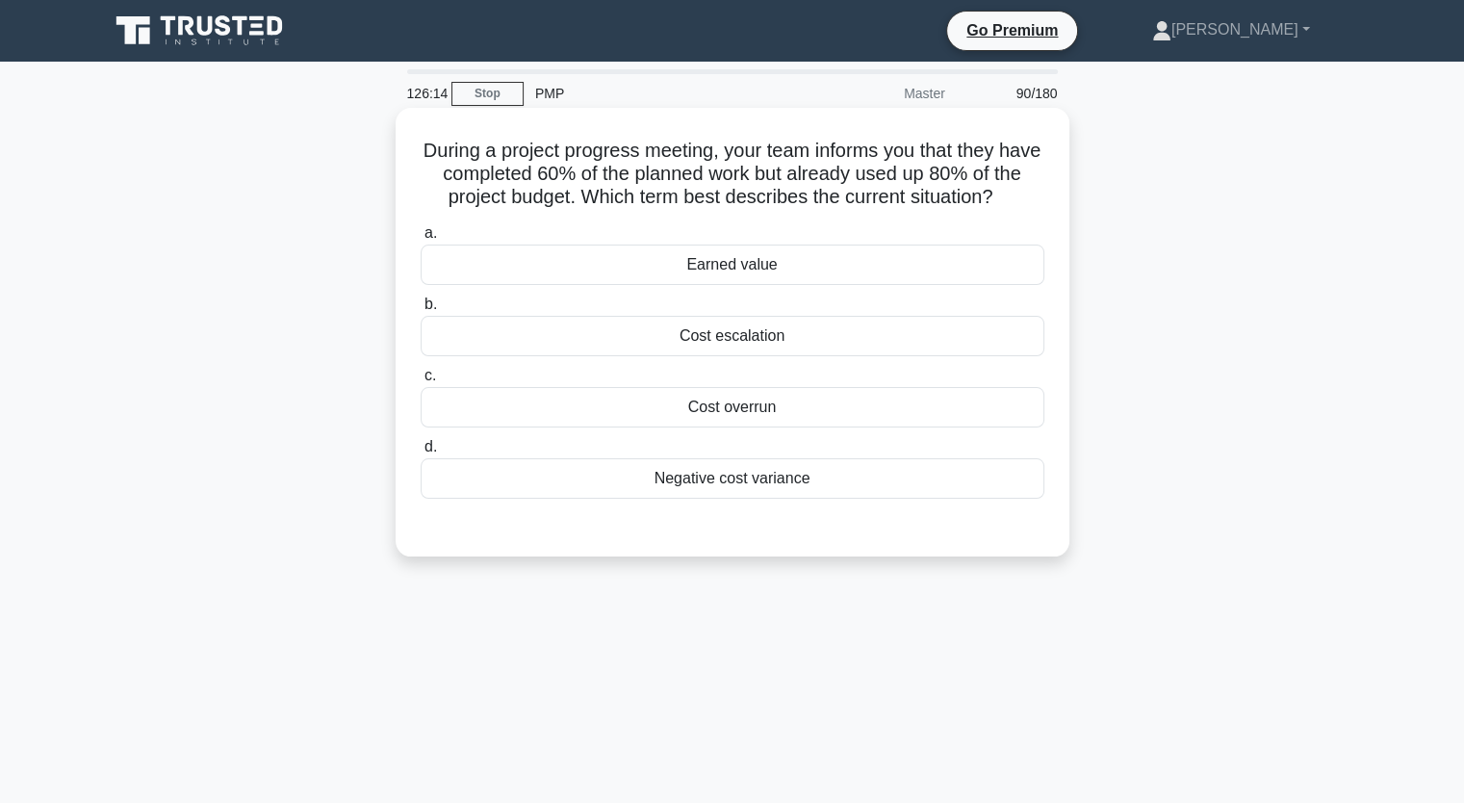
click at [959, 251] on div "Earned value" at bounding box center [733, 265] width 624 height 40
click at [421, 240] on input "a. Earned value" at bounding box center [421, 233] width 0 height 13
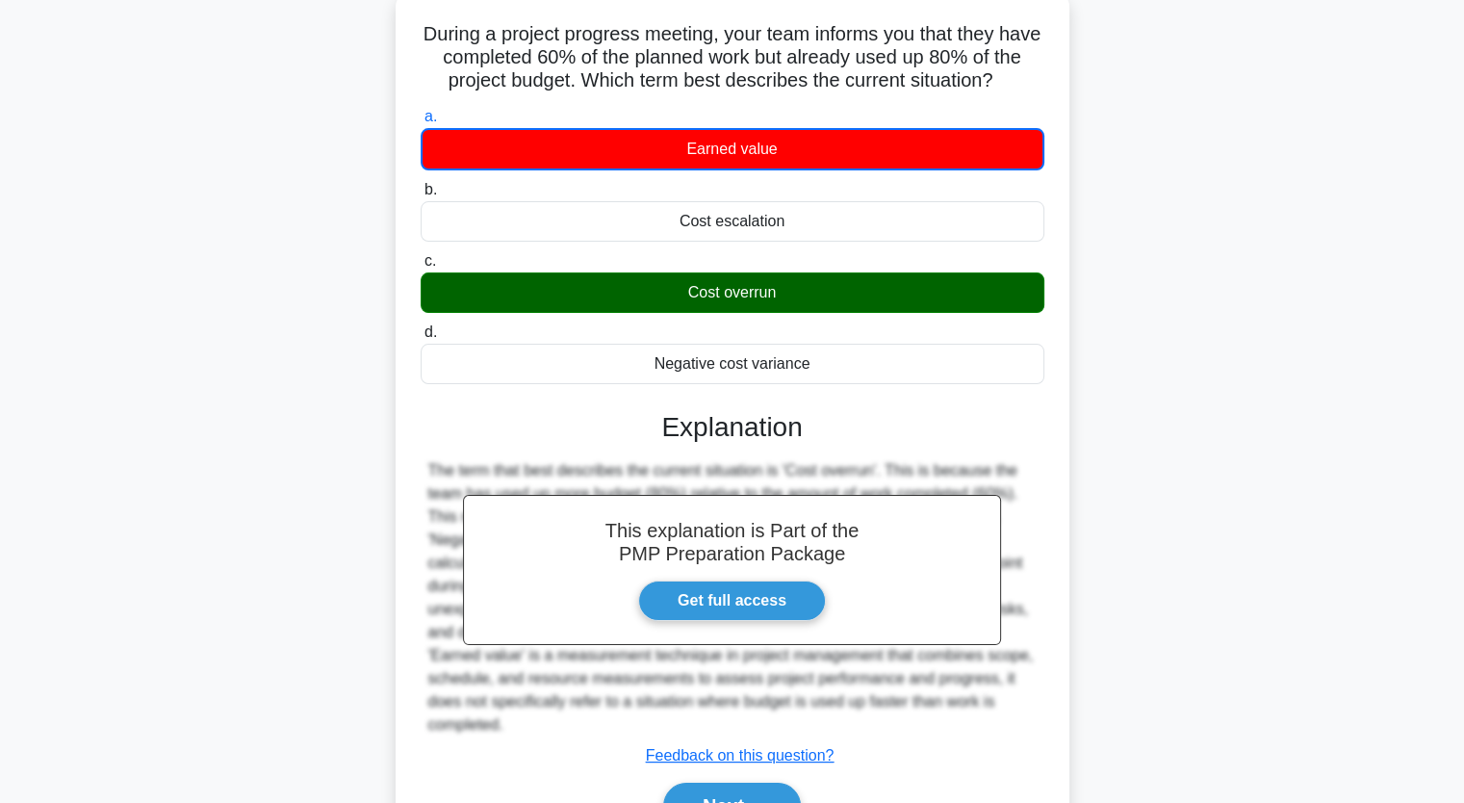
scroll to position [238, 0]
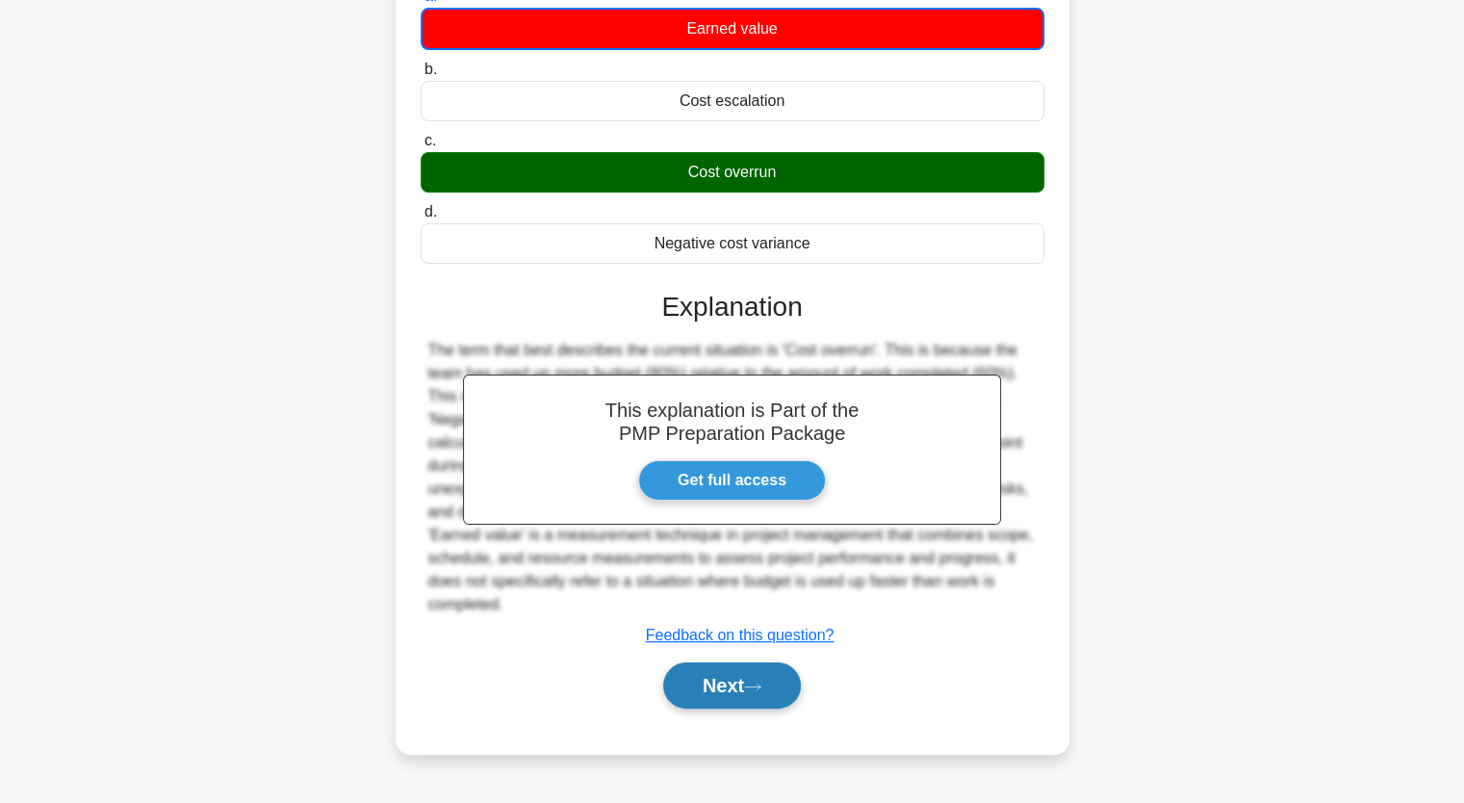
click at [731, 686] on button "Next" at bounding box center [732, 685] width 138 height 46
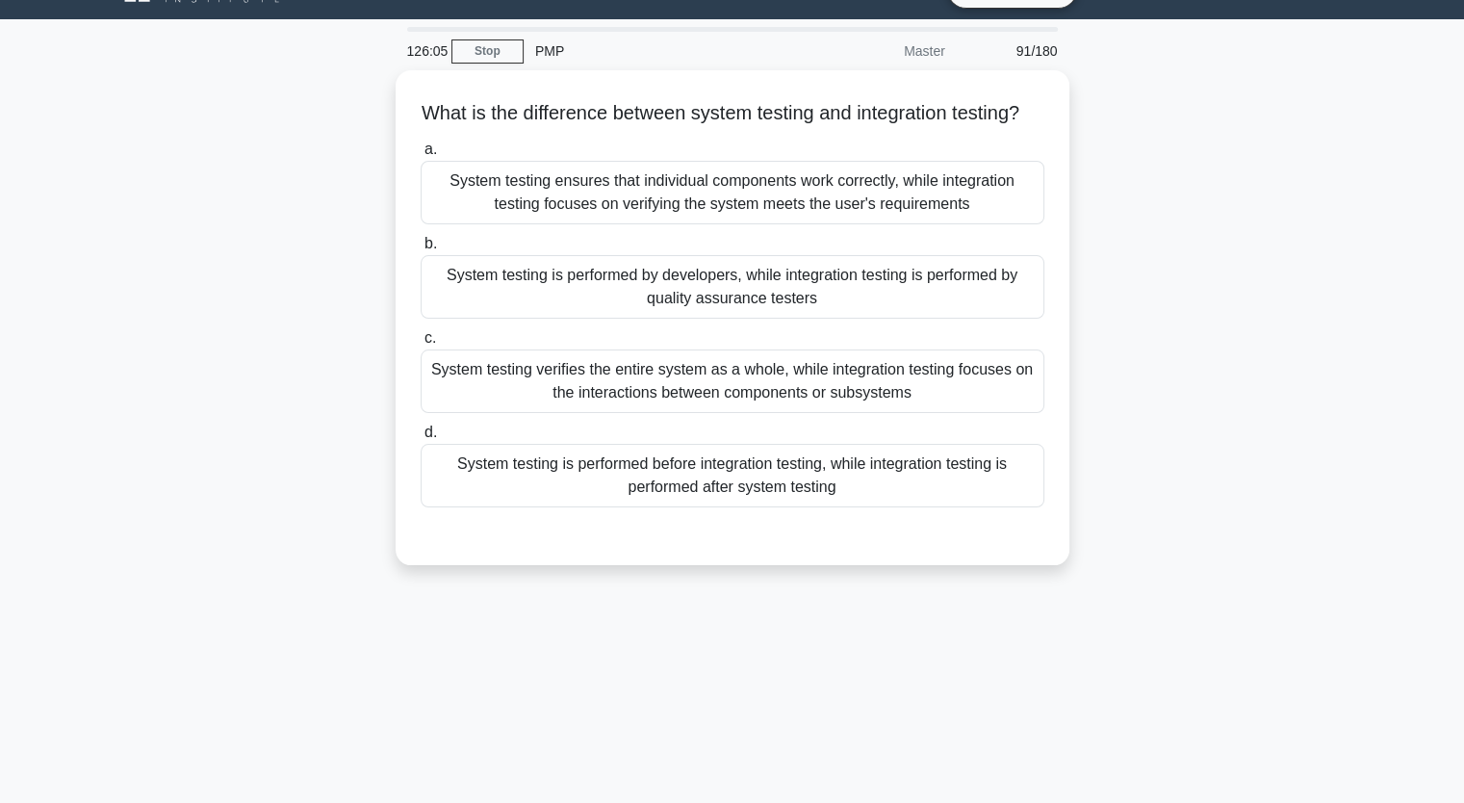
scroll to position [0, 0]
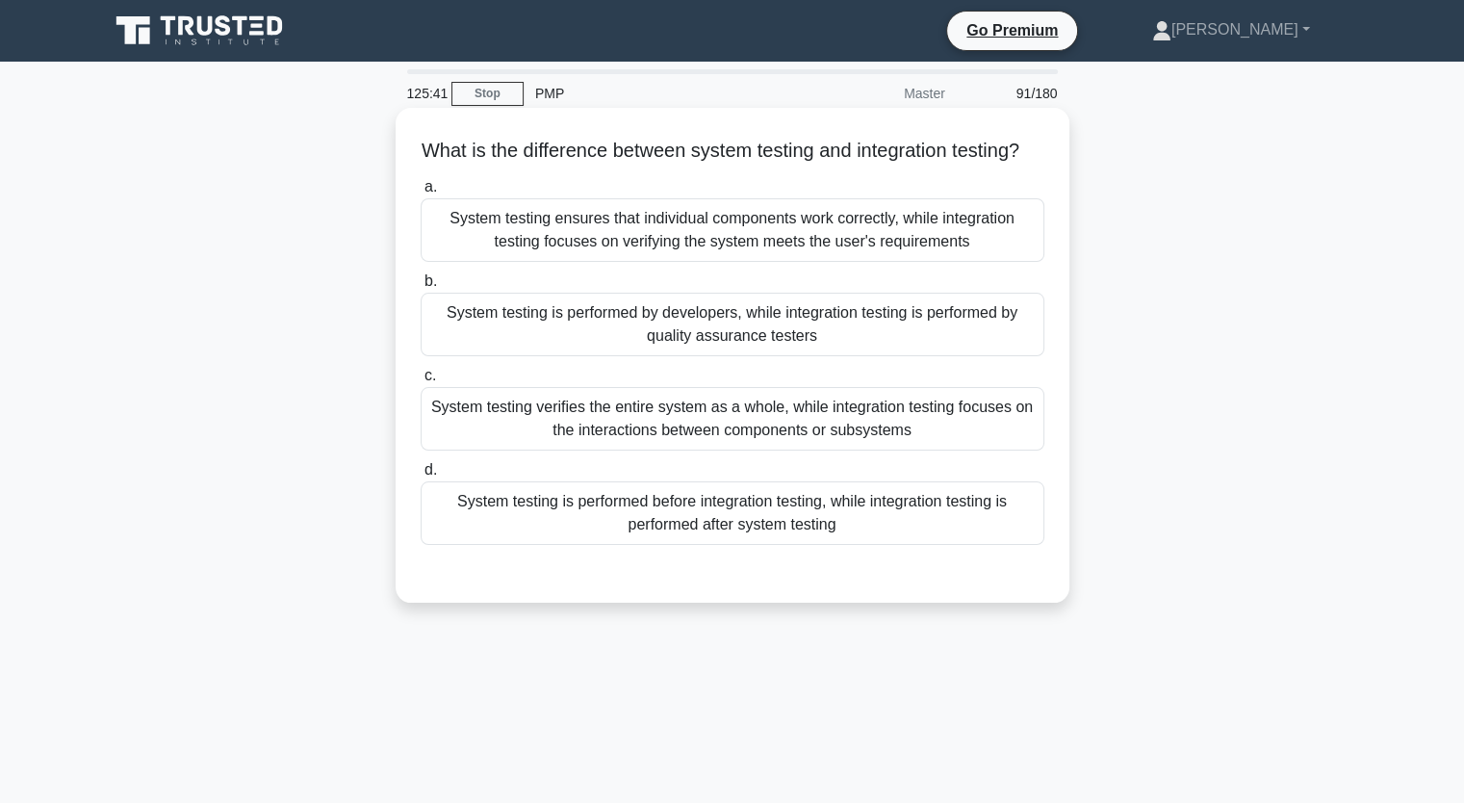
click at [1001, 451] on div "System testing verifies the entire system as a whole, while integration testing…" at bounding box center [733, 419] width 624 height 64
click at [421, 382] on input "c. System testing verifies the entire system as a whole, while integration test…" at bounding box center [421, 376] width 0 height 13
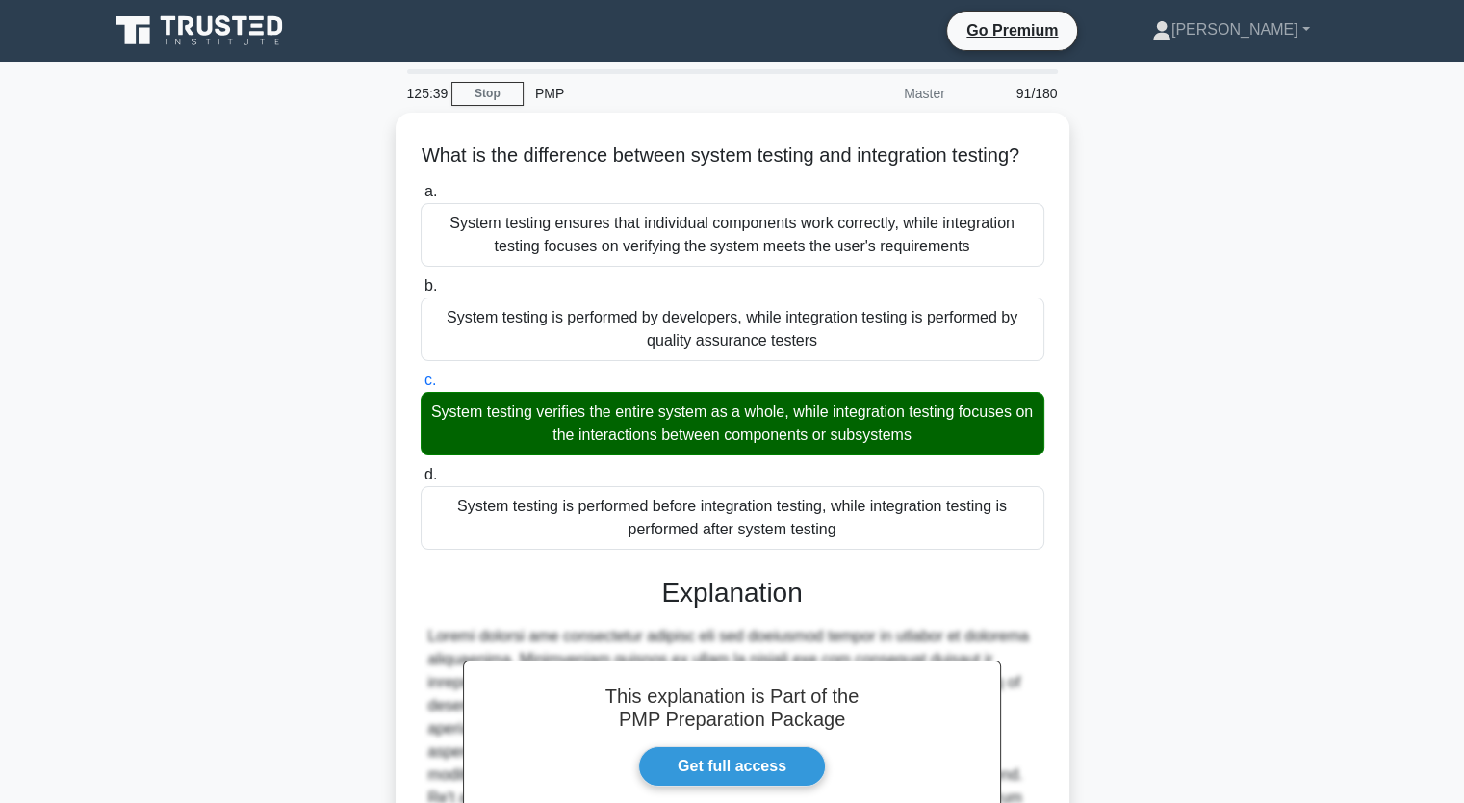
scroll to position [291, 0]
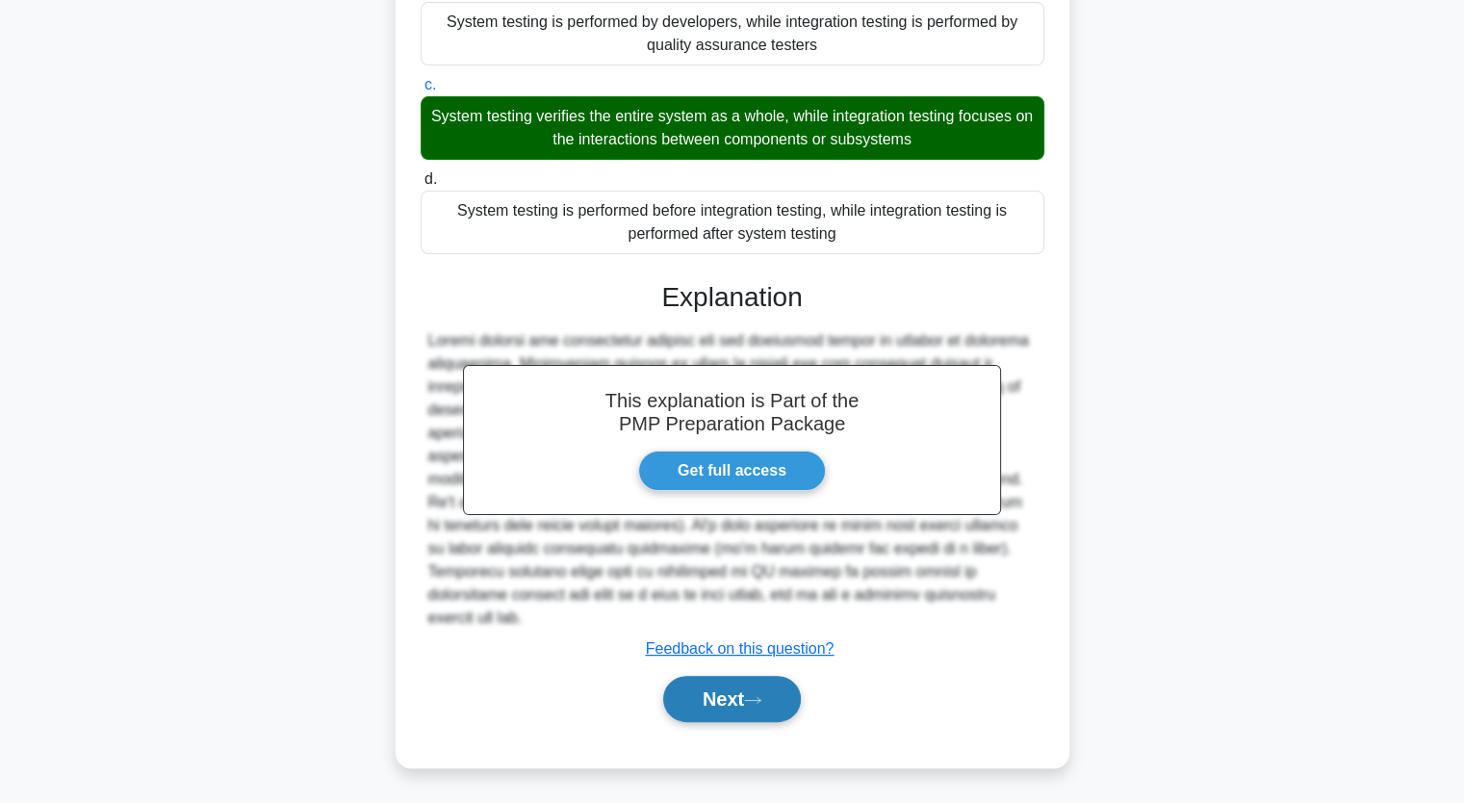
click at [773, 701] on button "Next" at bounding box center [732, 699] width 138 height 46
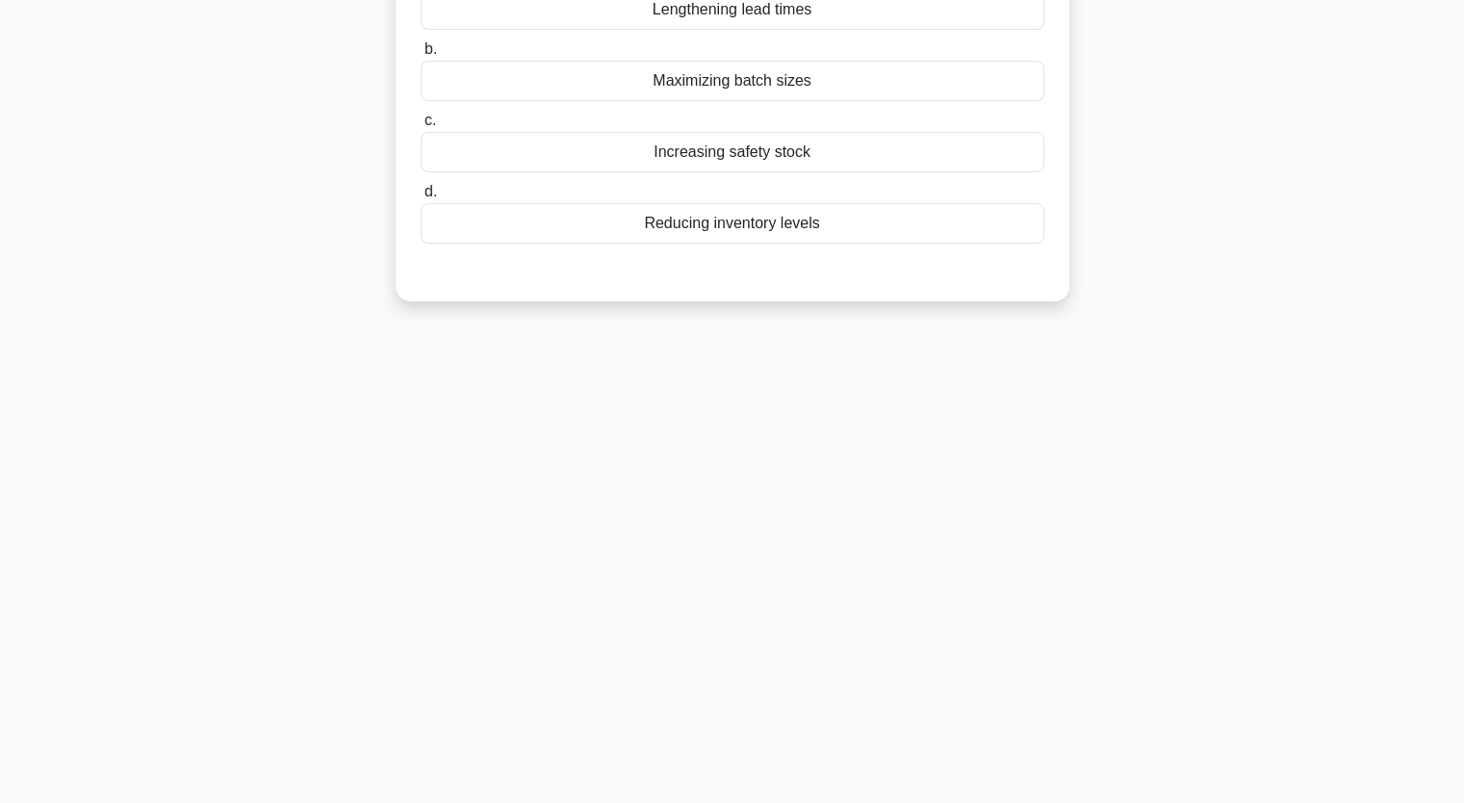
scroll to position [0, 0]
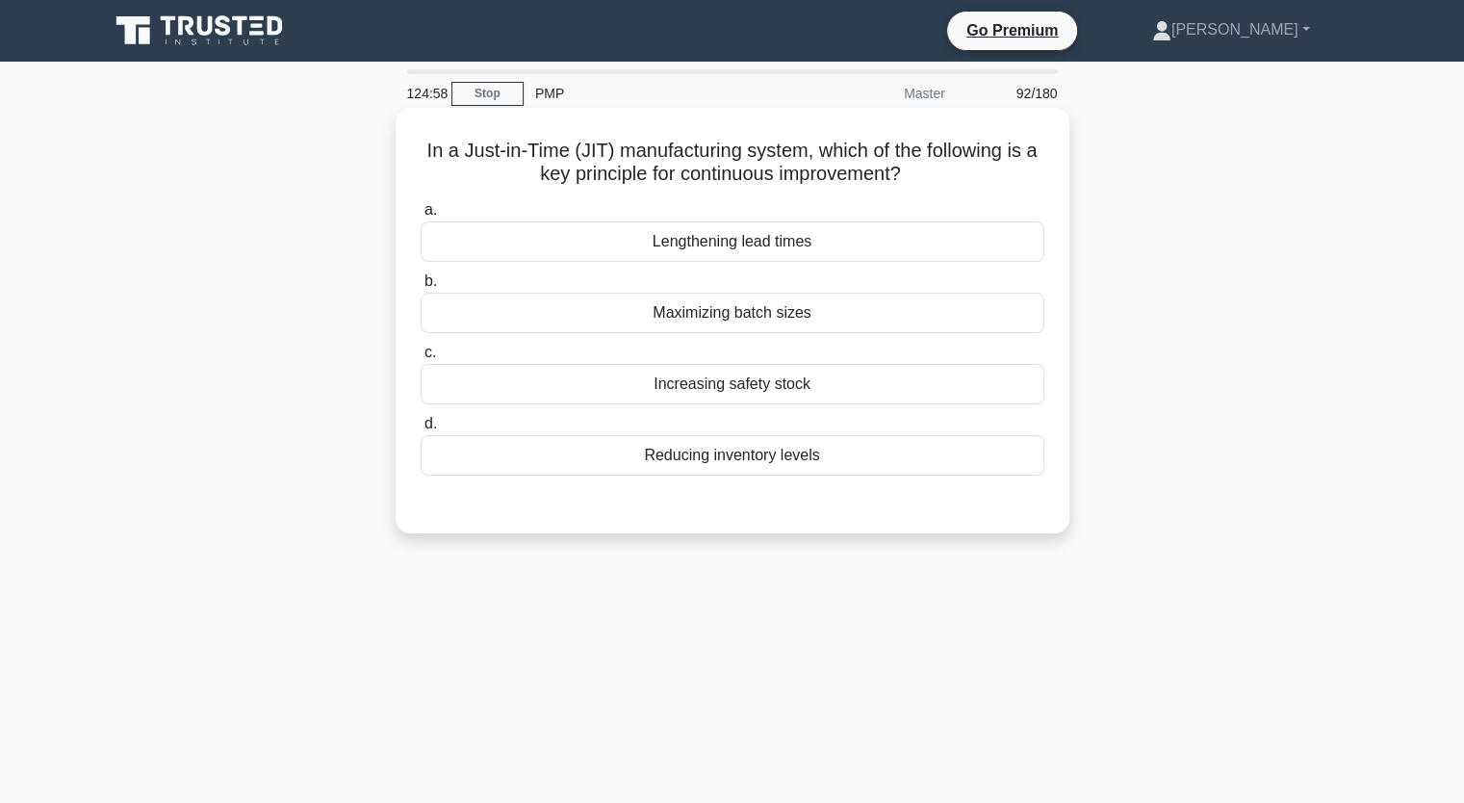
click at [1015, 453] on div "Reducing inventory levels" at bounding box center [733, 455] width 624 height 40
click at [421, 430] on input "d. Reducing inventory levels" at bounding box center [421, 424] width 0 height 13
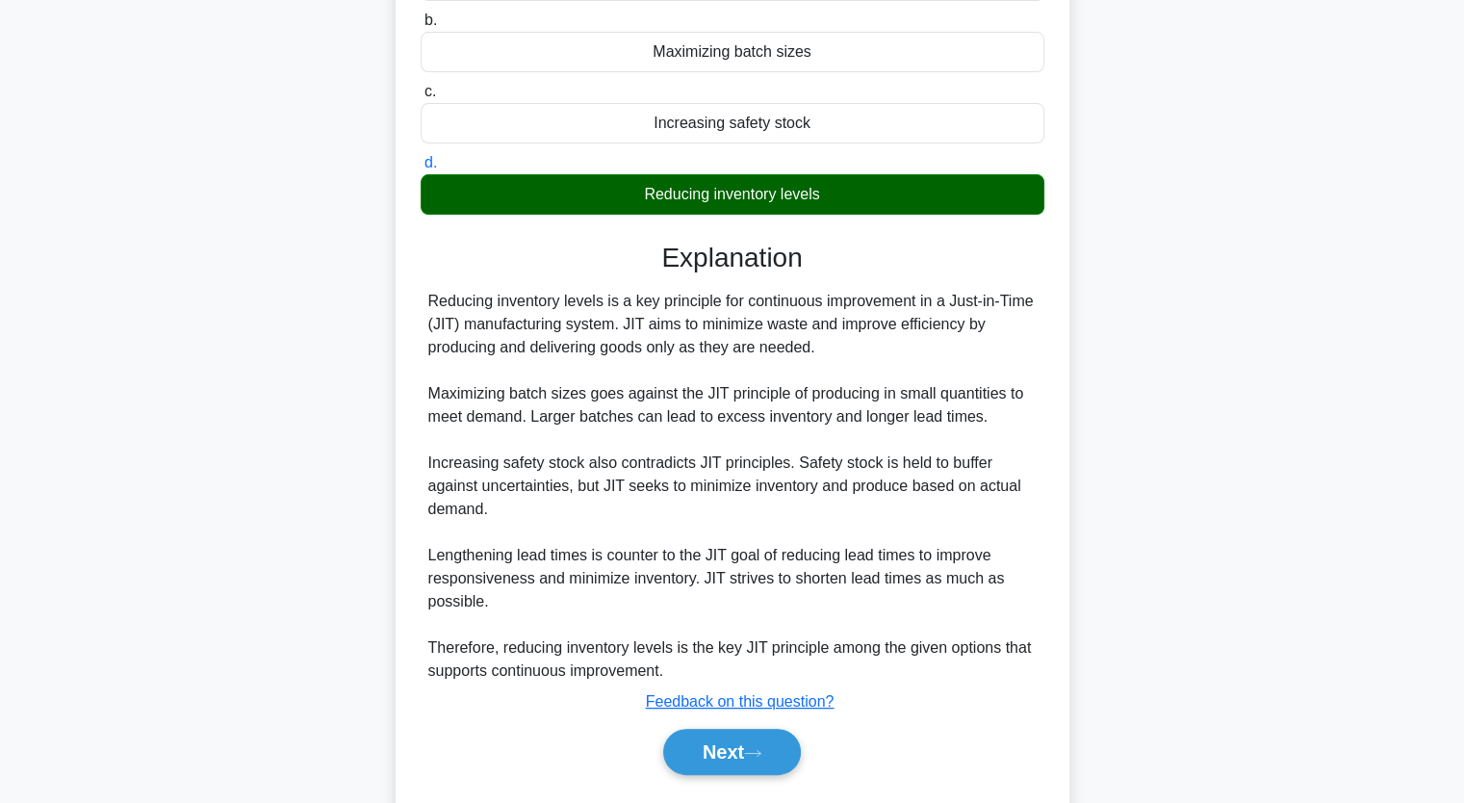
scroll to position [314, 0]
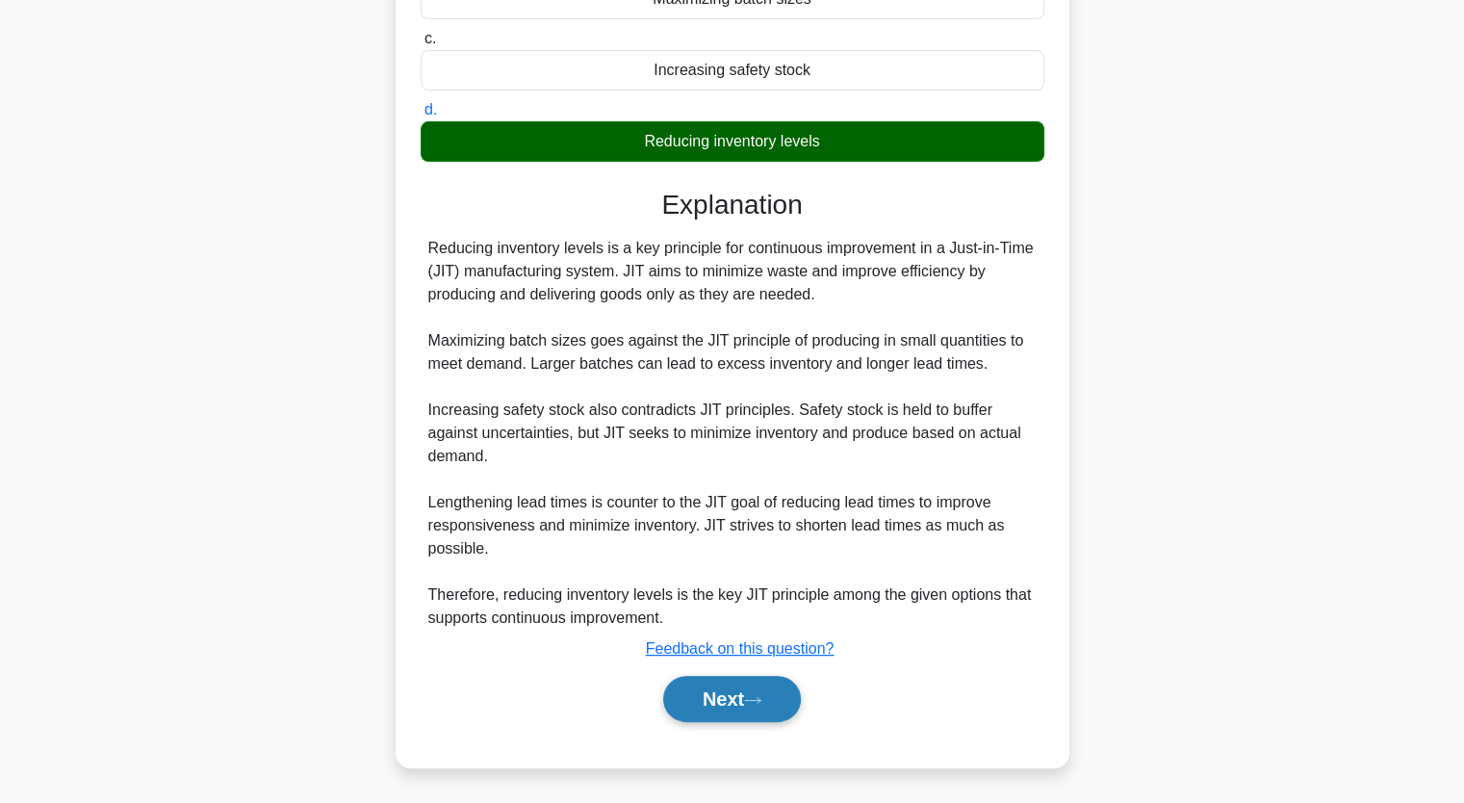
click at [746, 698] on button "Next" at bounding box center [732, 699] width 138 height 46
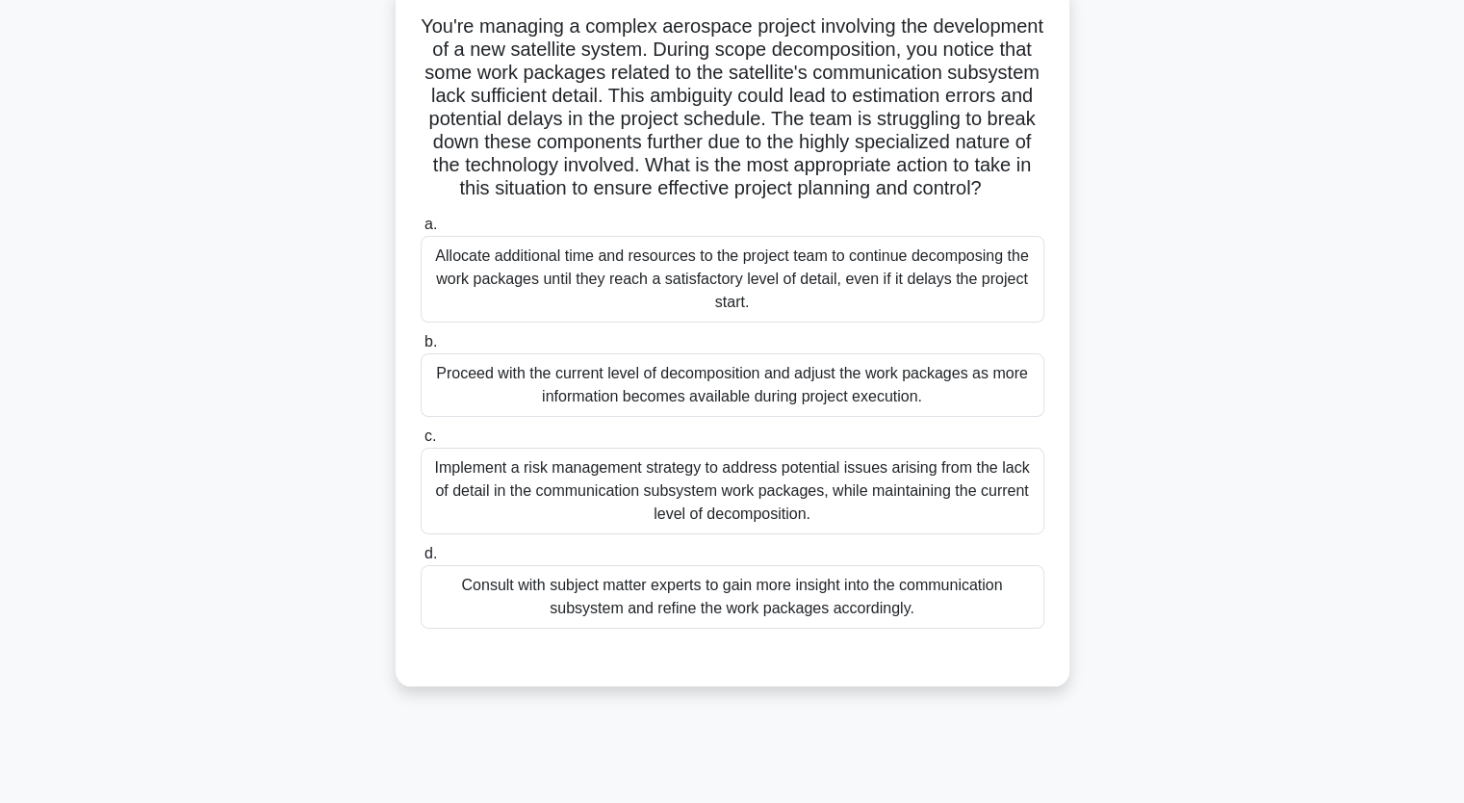
scroll to position [127, 0]
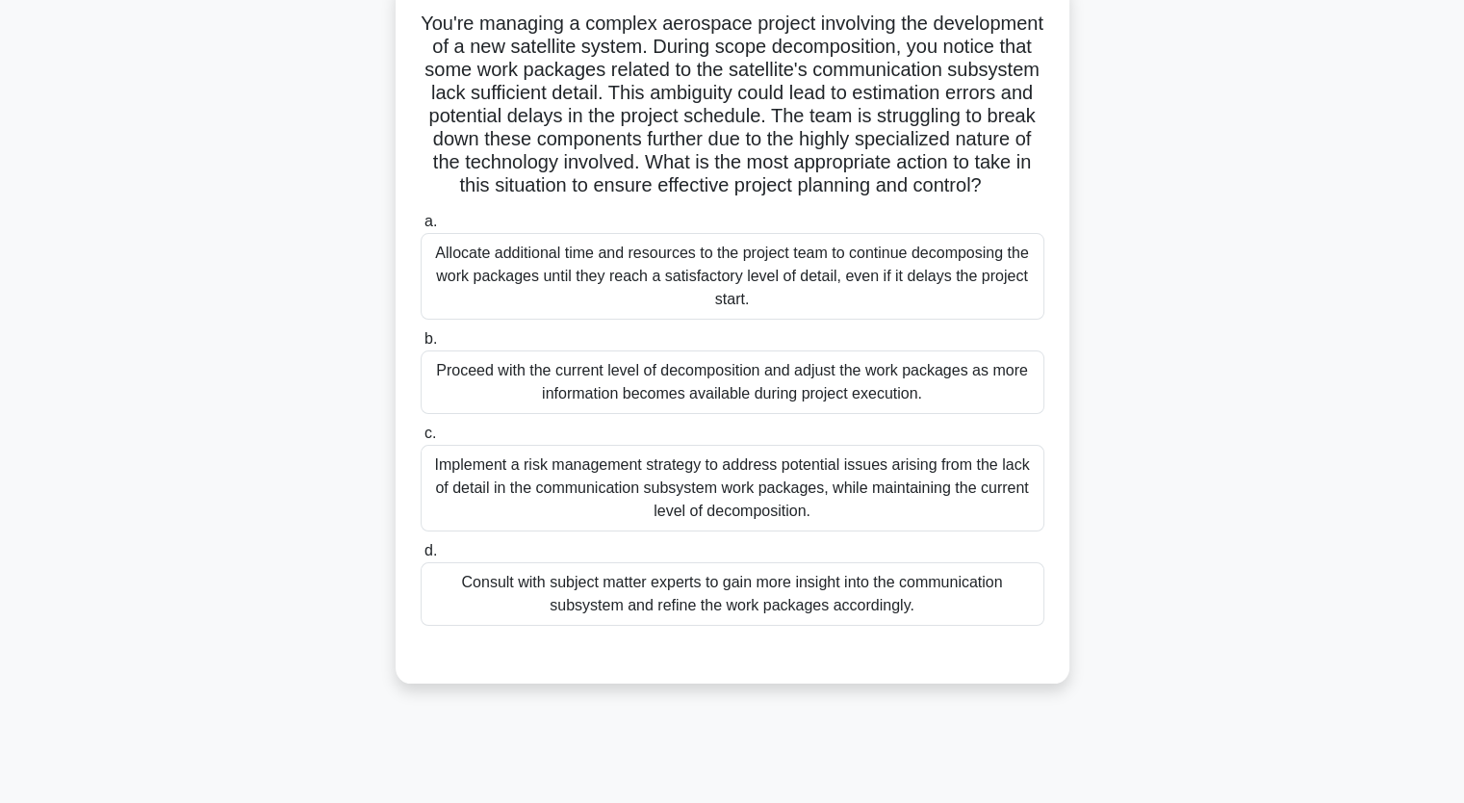
click at [956, 626] on div "Consult with subject matter experts to gain more insight into the communication…" at bounding box center [733, 594] width 624 height 64
click at [421, 557] on input "d. Consult with subject matter experts to gain more insight into the communicat…" at bounding box center [421, 551] width 0 height 13
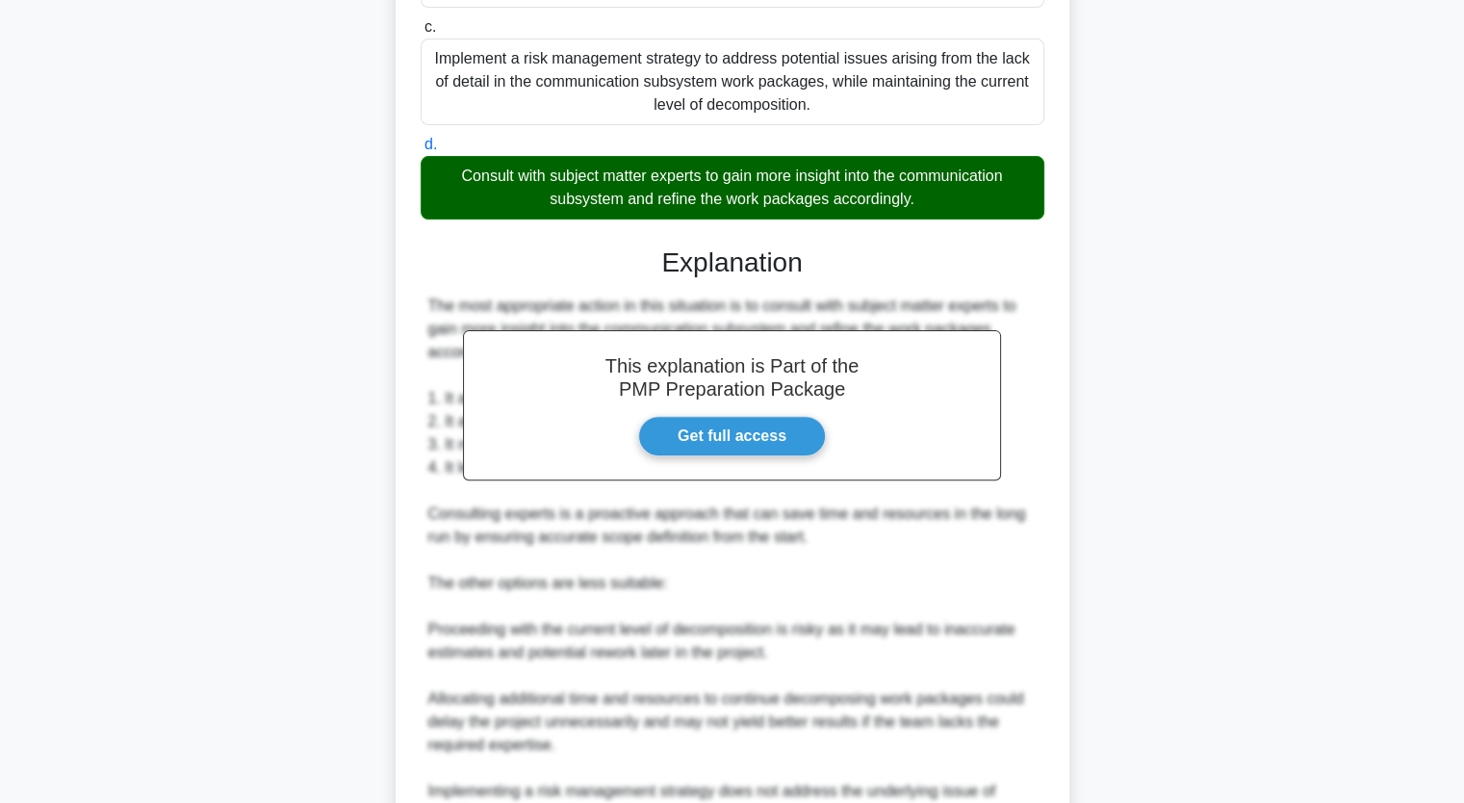
scroll to position [868, 0]
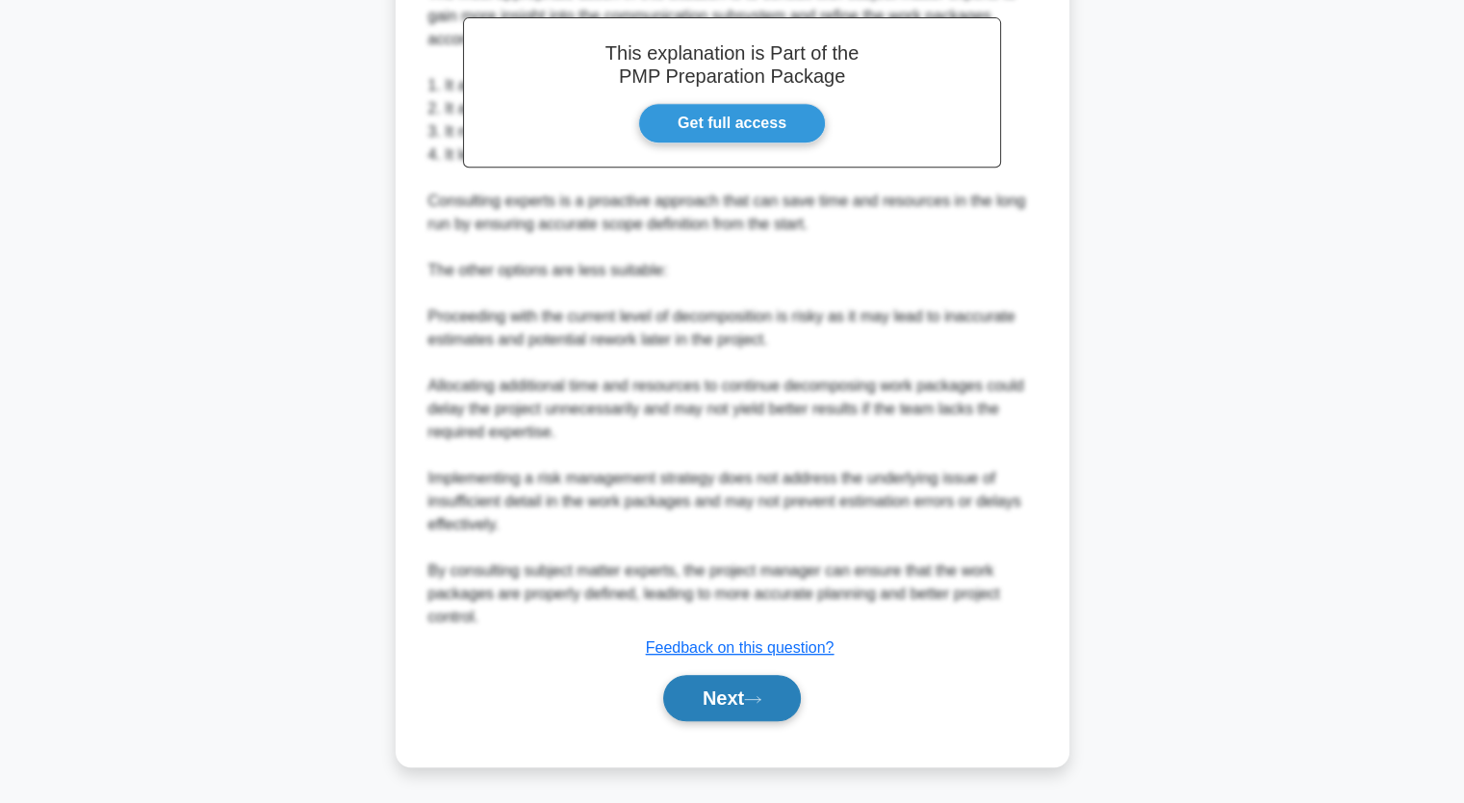
click at [762, 710] on button "Next" at bounding box center [732, 698] width 138 height 46
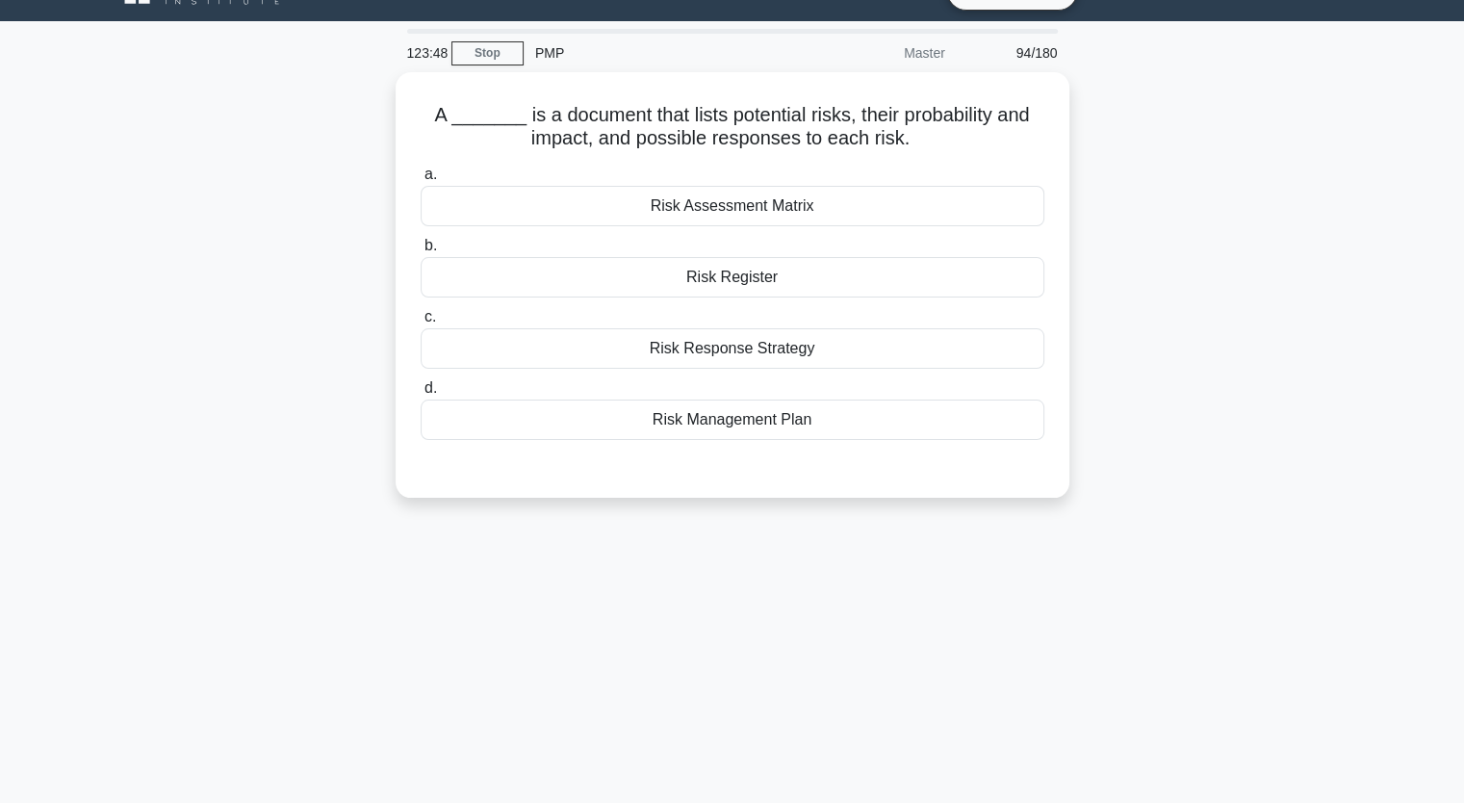
scroll to position [0, 0]
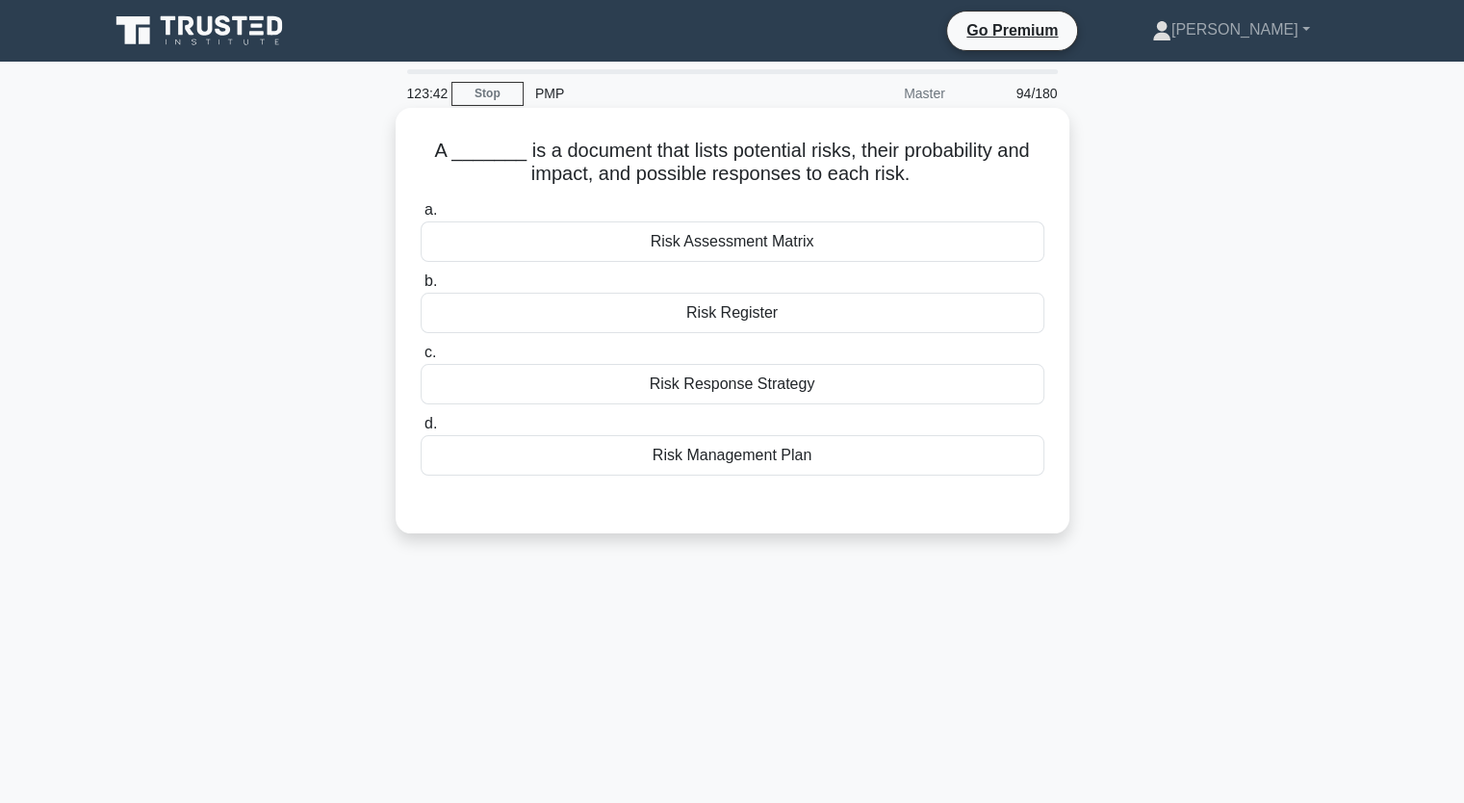
click at [797, 312] on div "Risk Register" at bounding box center [733, 313] width 624 height 40
click at [421, 288] on input "b. Risk Register" at bounding box center [421, 281] width 0 height 13
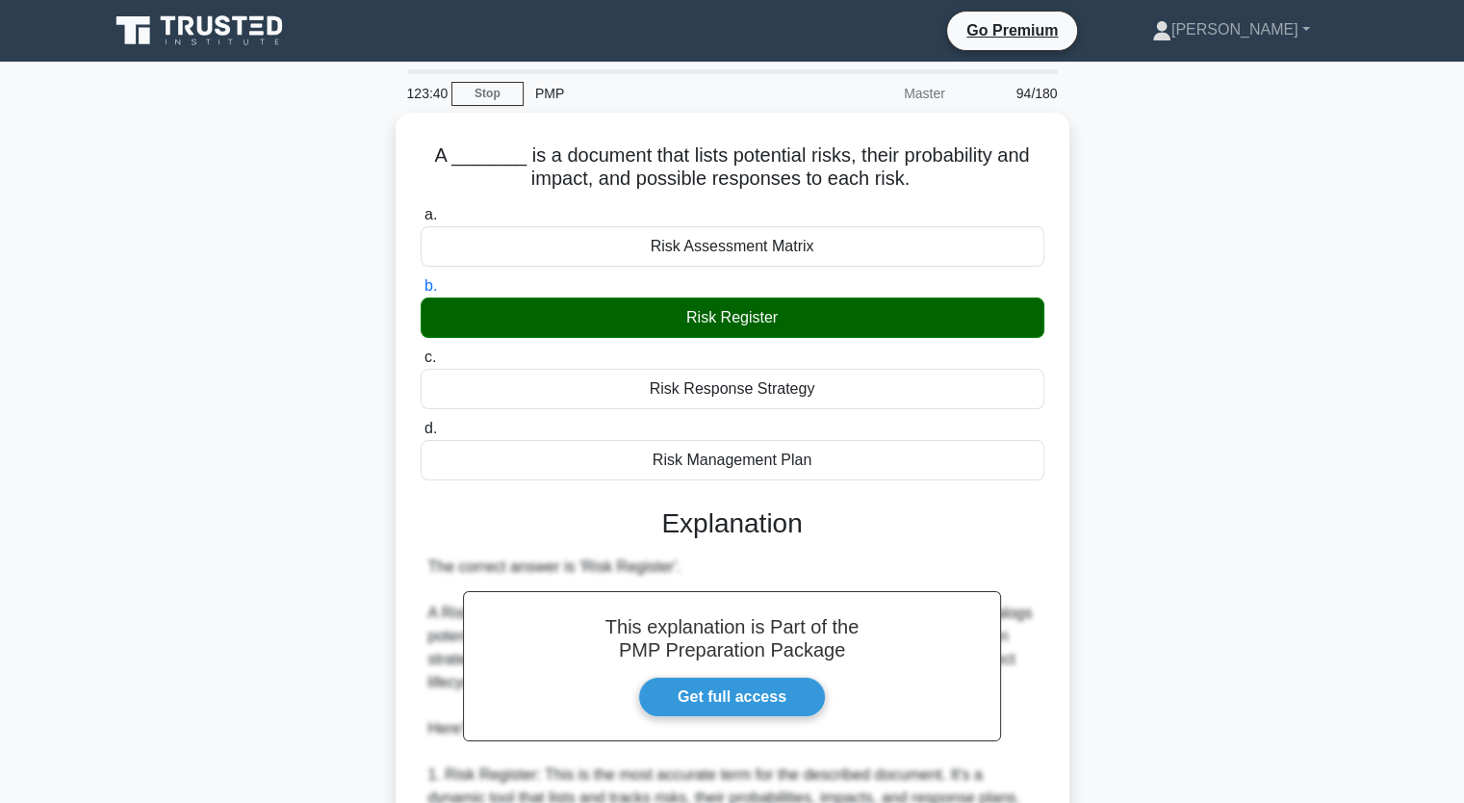
scroll to position [545, 0]
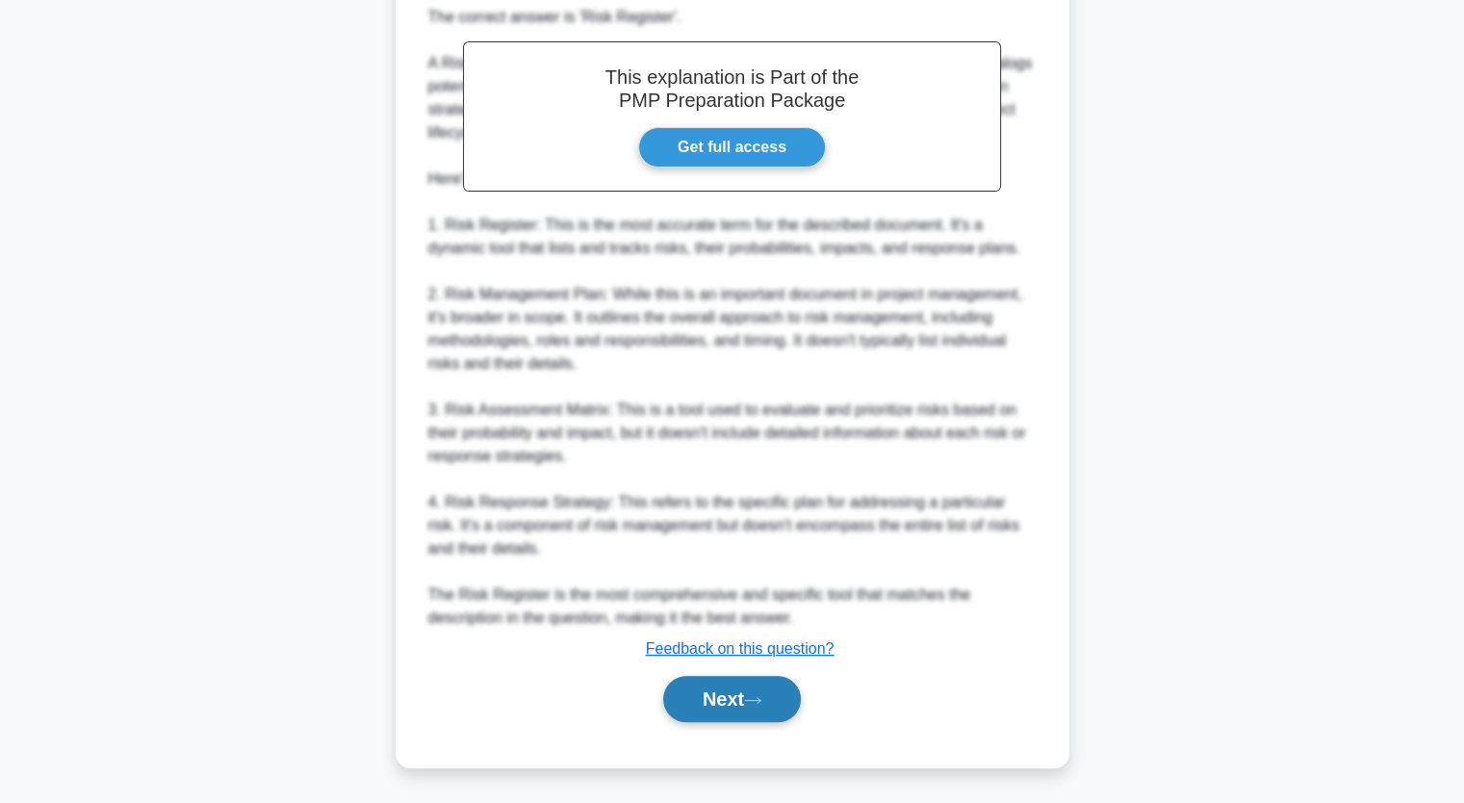
click at [736, 700] on button "Next" at bounding box center [732, 699] width 138 height 46
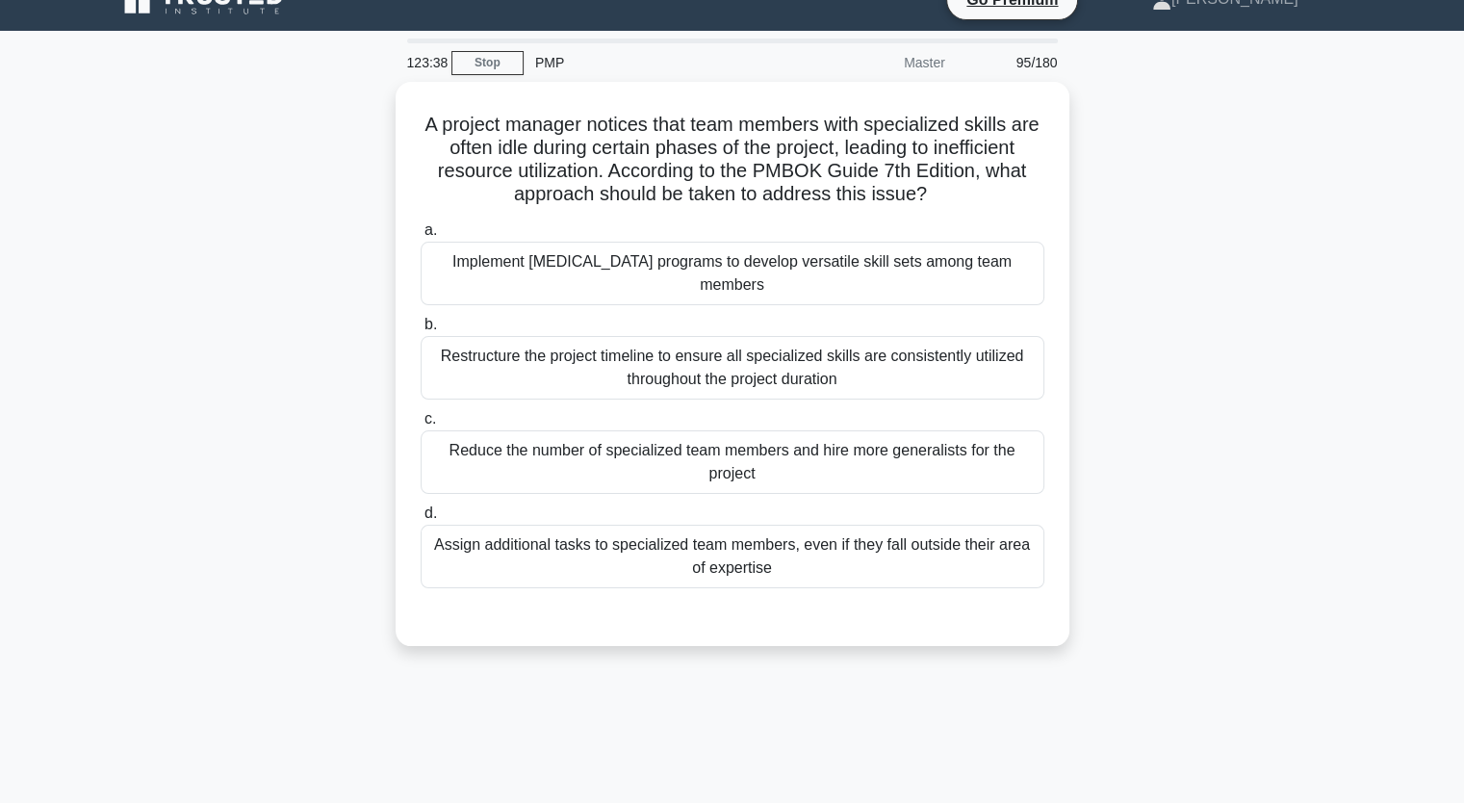
scroll to position [0, 0]
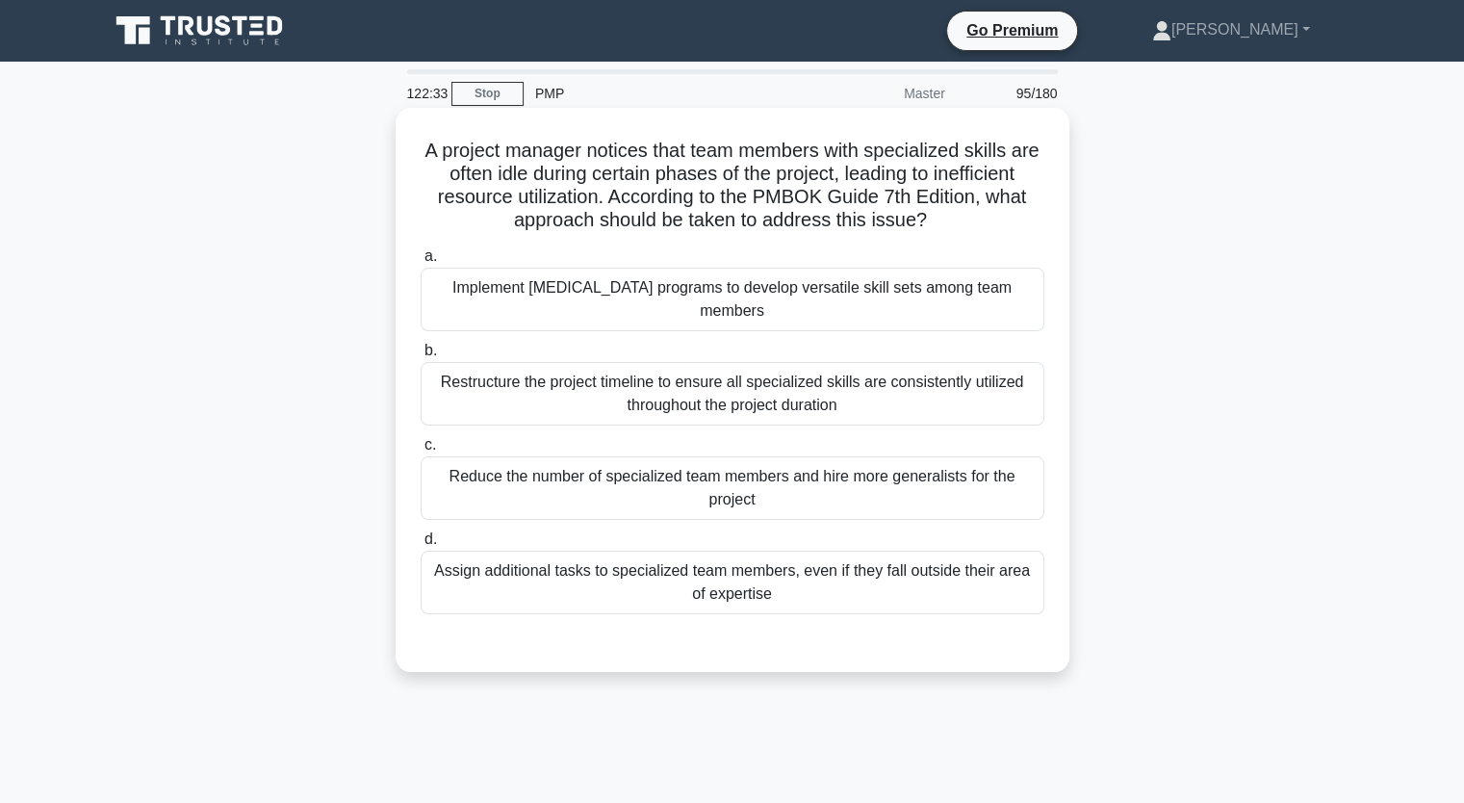
click at [591, 302] on div "Implement [MEDICAL_DATA] programs to develop versatile skill sets among team me…" at bounding box center [733, 300] width 624 height 64
click at [421, 263] on input "a. Implement [MEDICAL_DATA] programs to develop versatile skill sets among team…" at bounding box center [421, 256] width 0 height 13
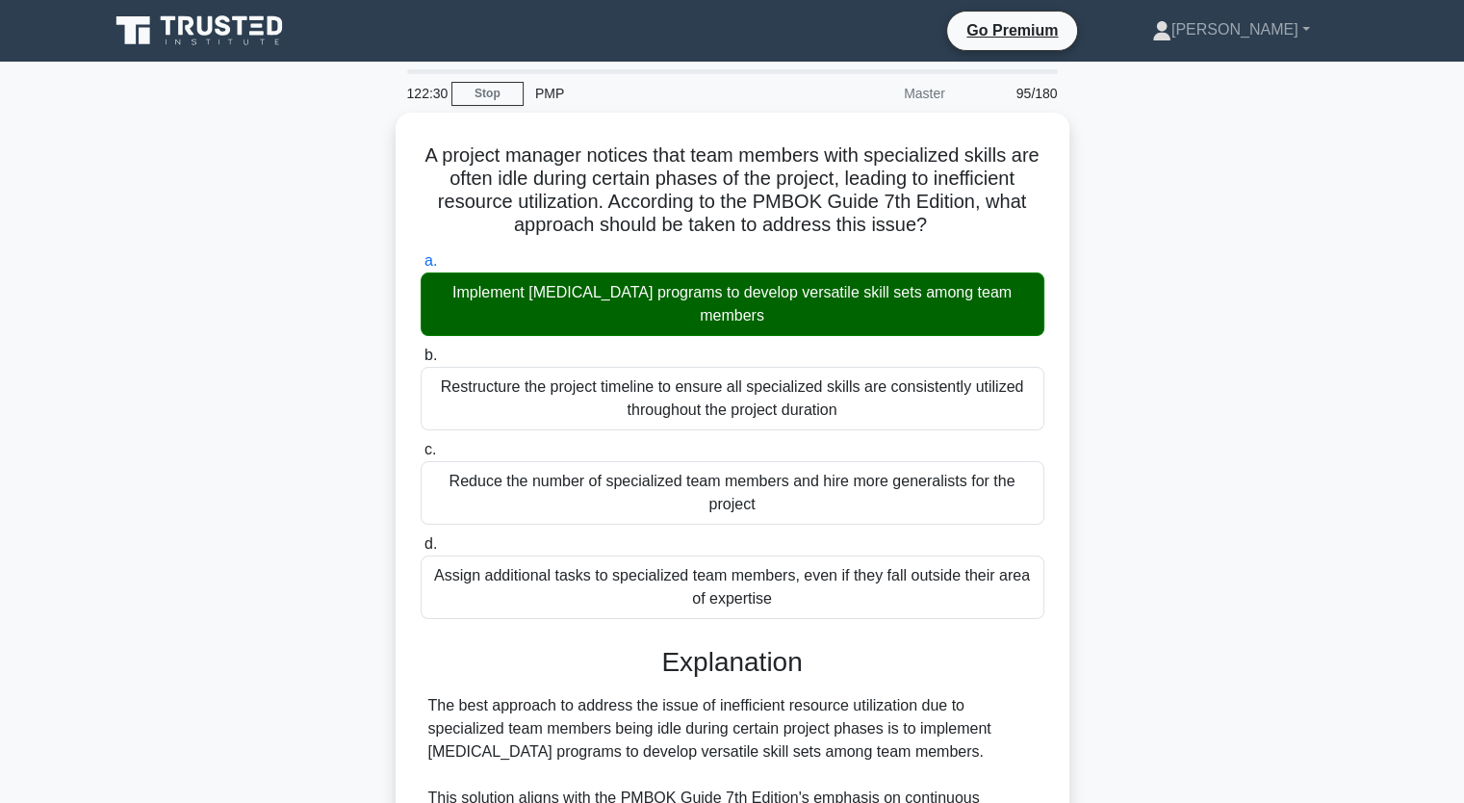
scroll to position [614, 0]
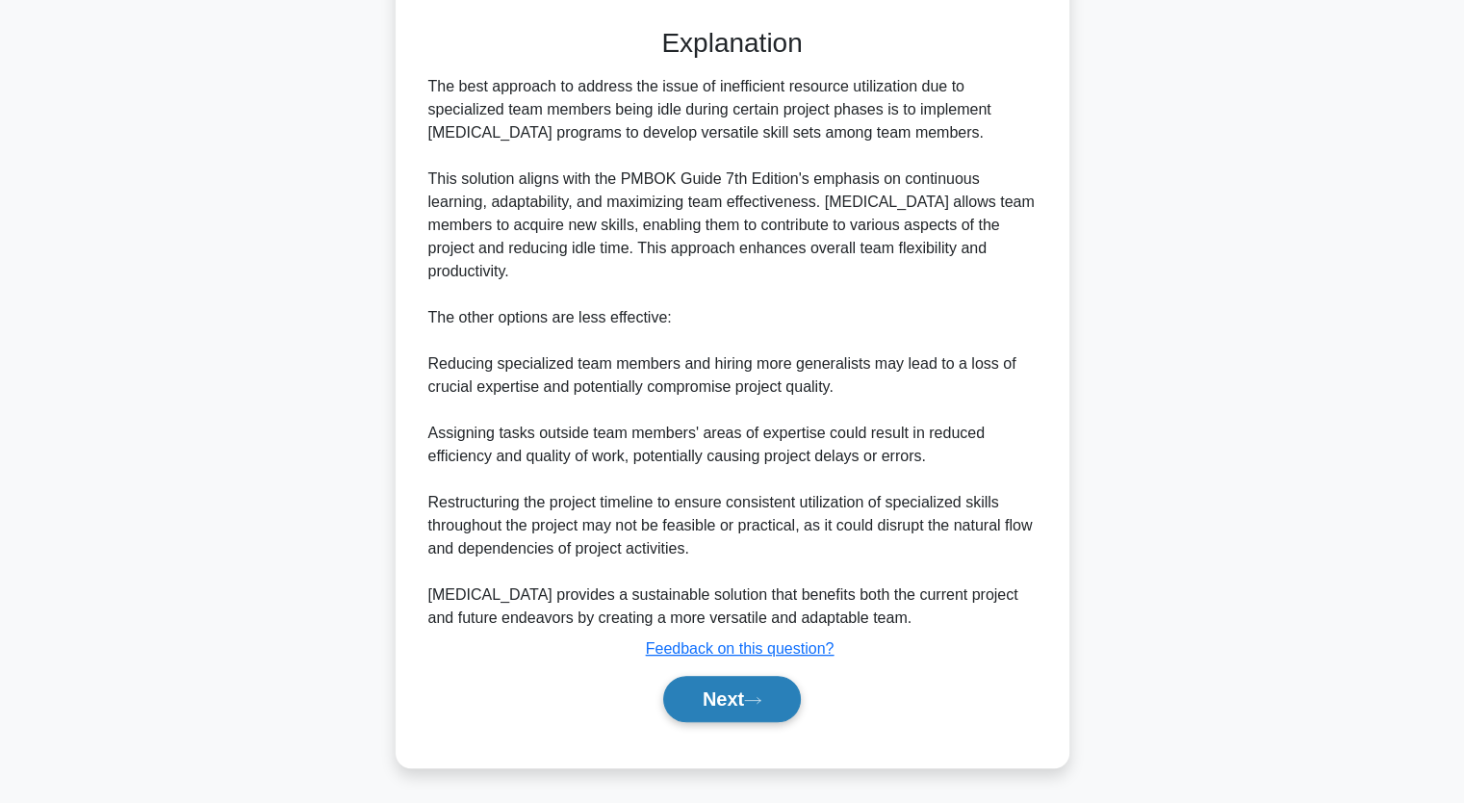
click at [713, 715] on button "Next" at bounding box center [732, 699] width 138 height 46
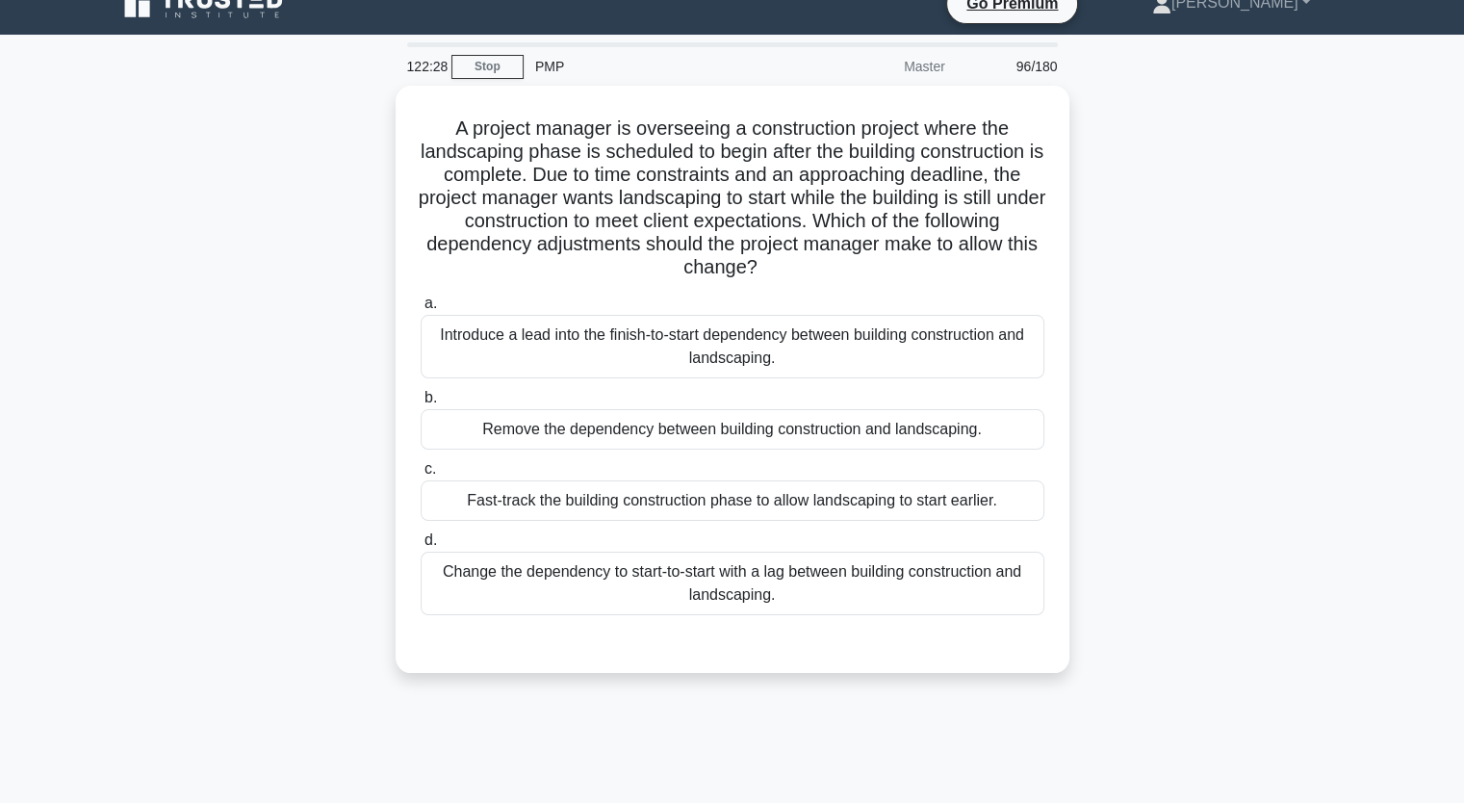
scroll to position [0, 0]
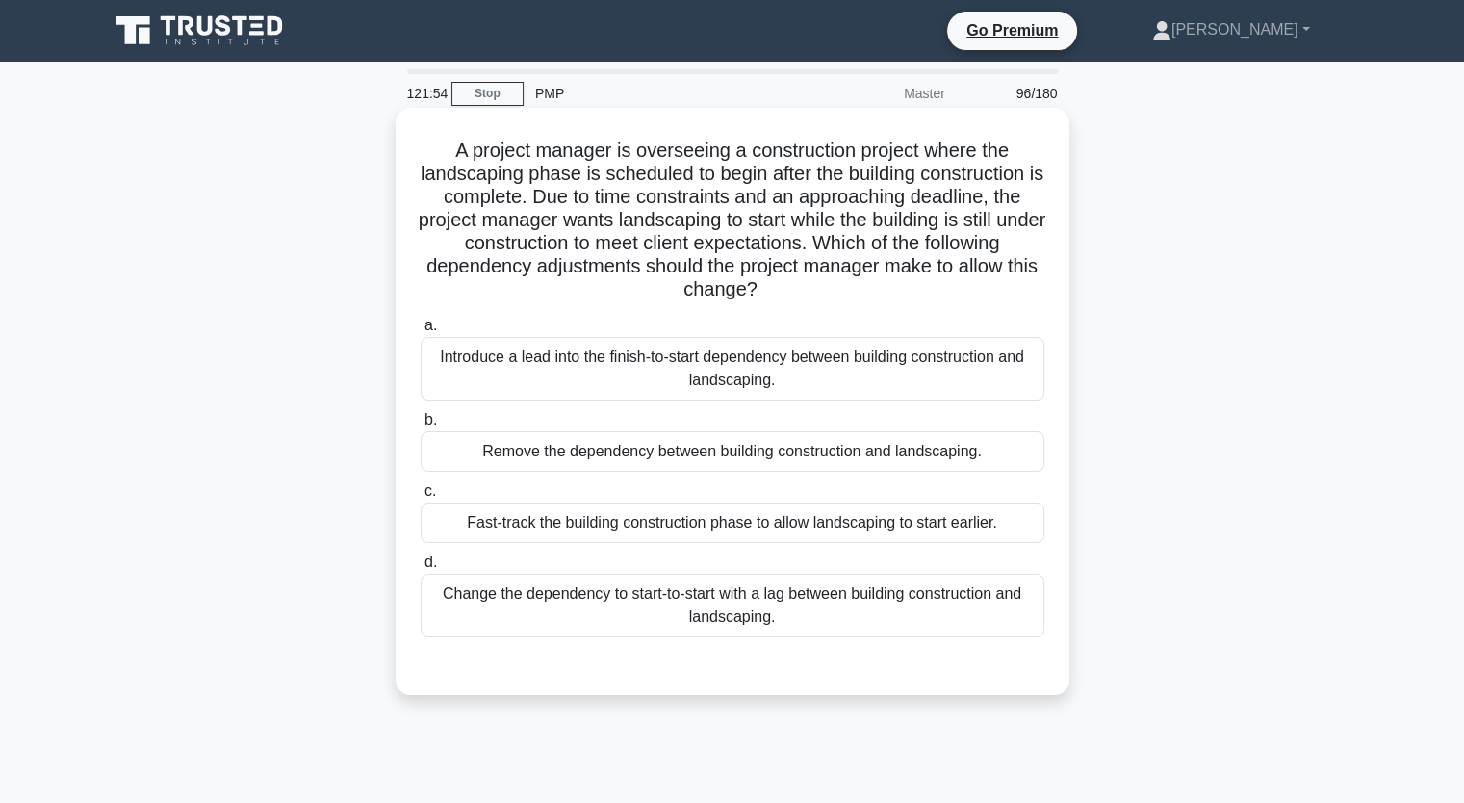
drag, startPoint x: 645, startPoint y: 203, endPoint x: 863, endPoint y: 285, distance: 232.5
click at [863, 285] on h5 "A project manager is overseeing a construction project where the landscaping ph…" at bounding box center [733, 221] width 628 height 164
click at [845, 377] on div "Introduce a lead into the finish-to-start dependency between building construct…" at bounding box center [733, 369] width 624 height 64
click at [421, 332] on input "a. Introduce a lead into the finish-to-start dependency between building constr…" at bounding box center [421, 326] width 0 height 13
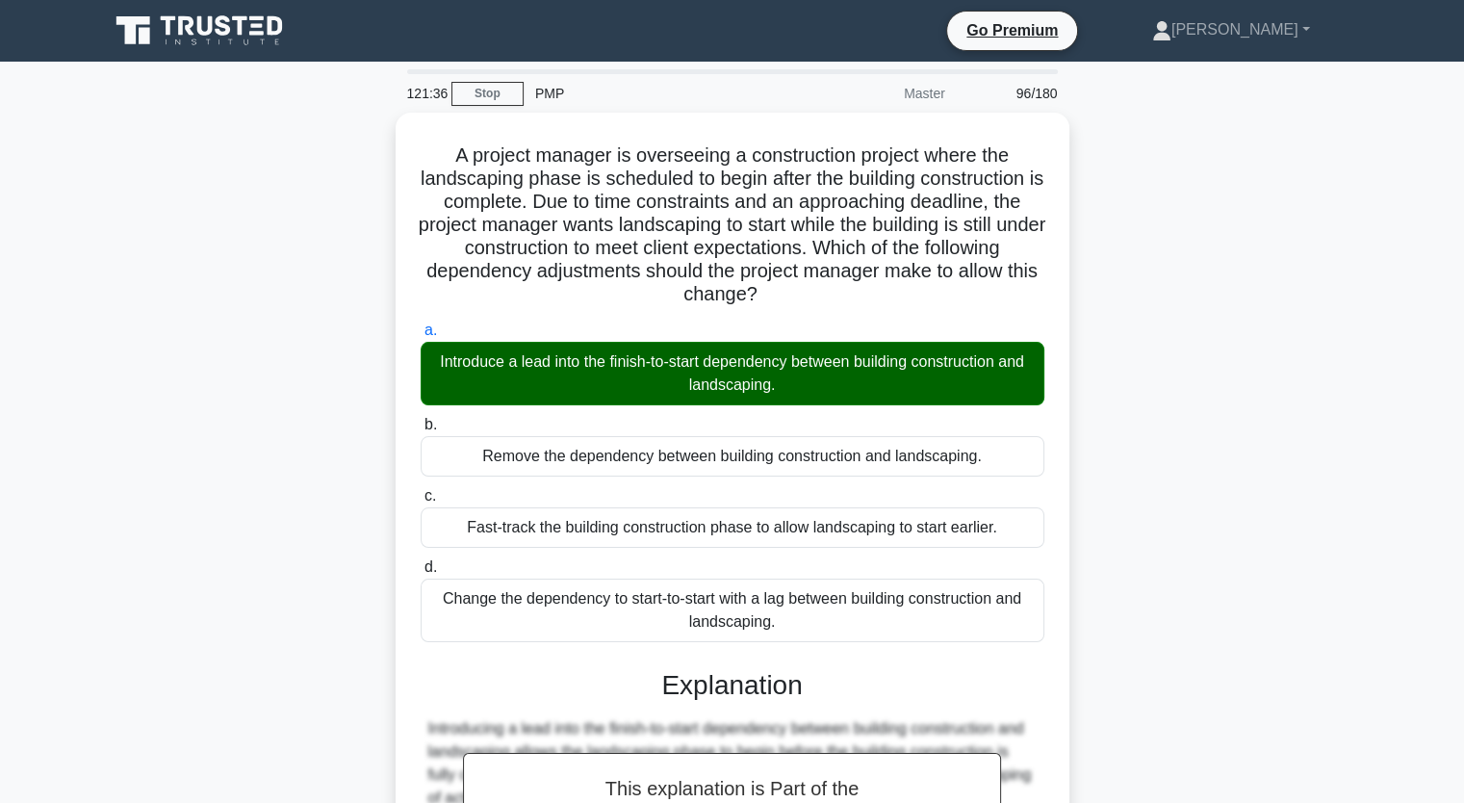
scroll to position [314, 0]
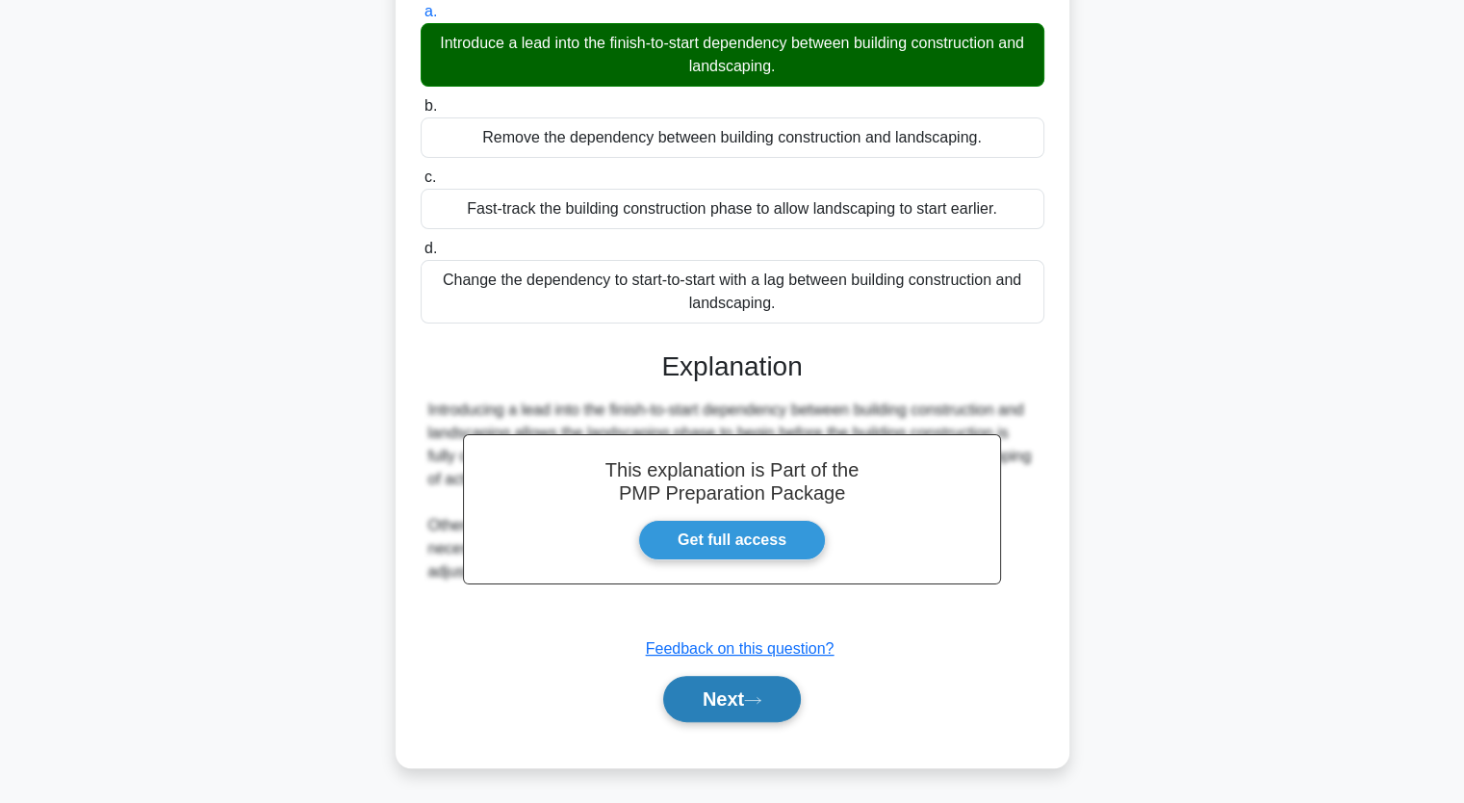
click at [760, 698] on icon at bounding box center [752, 700] width 17 height 11
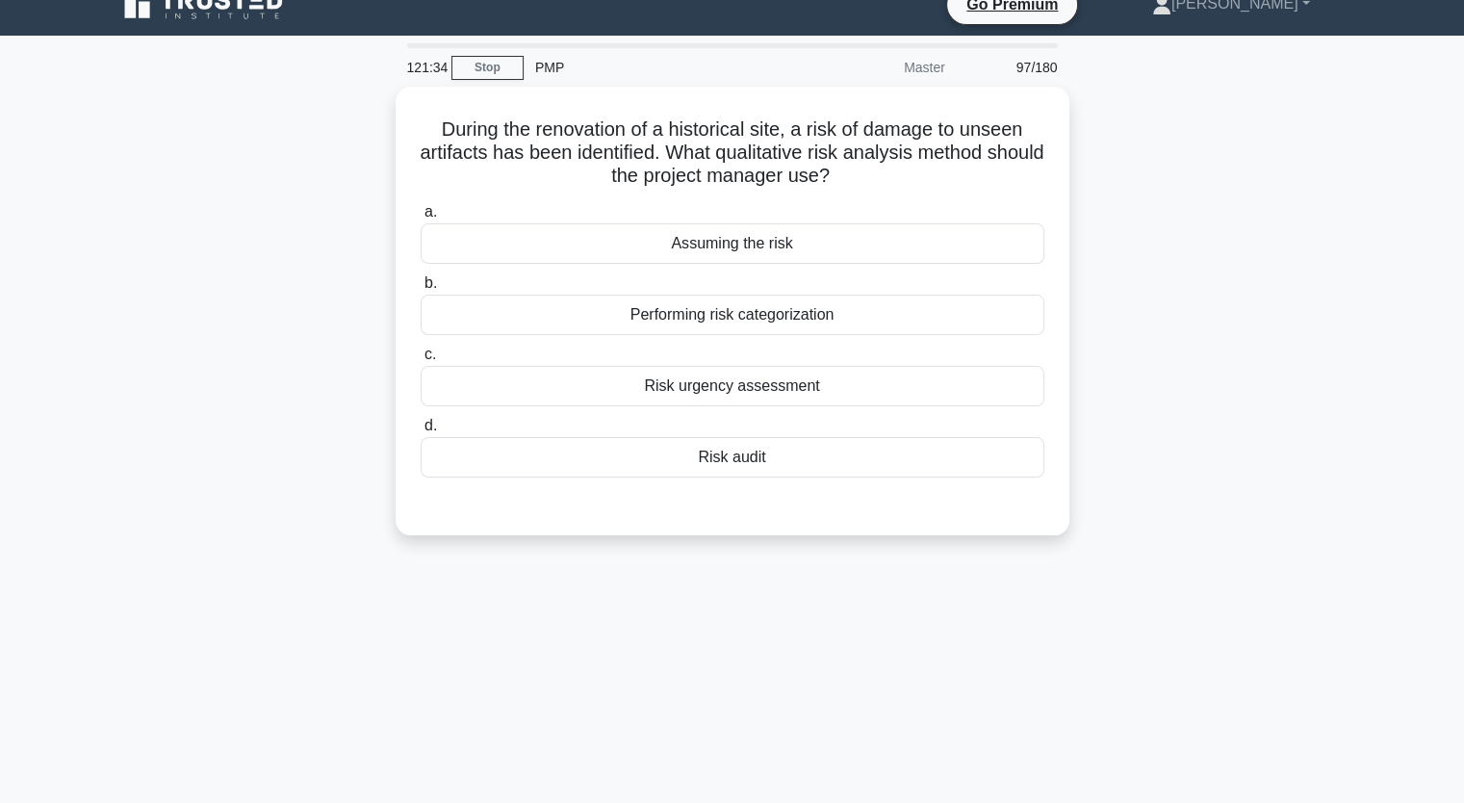
scroll to position [0, 0]
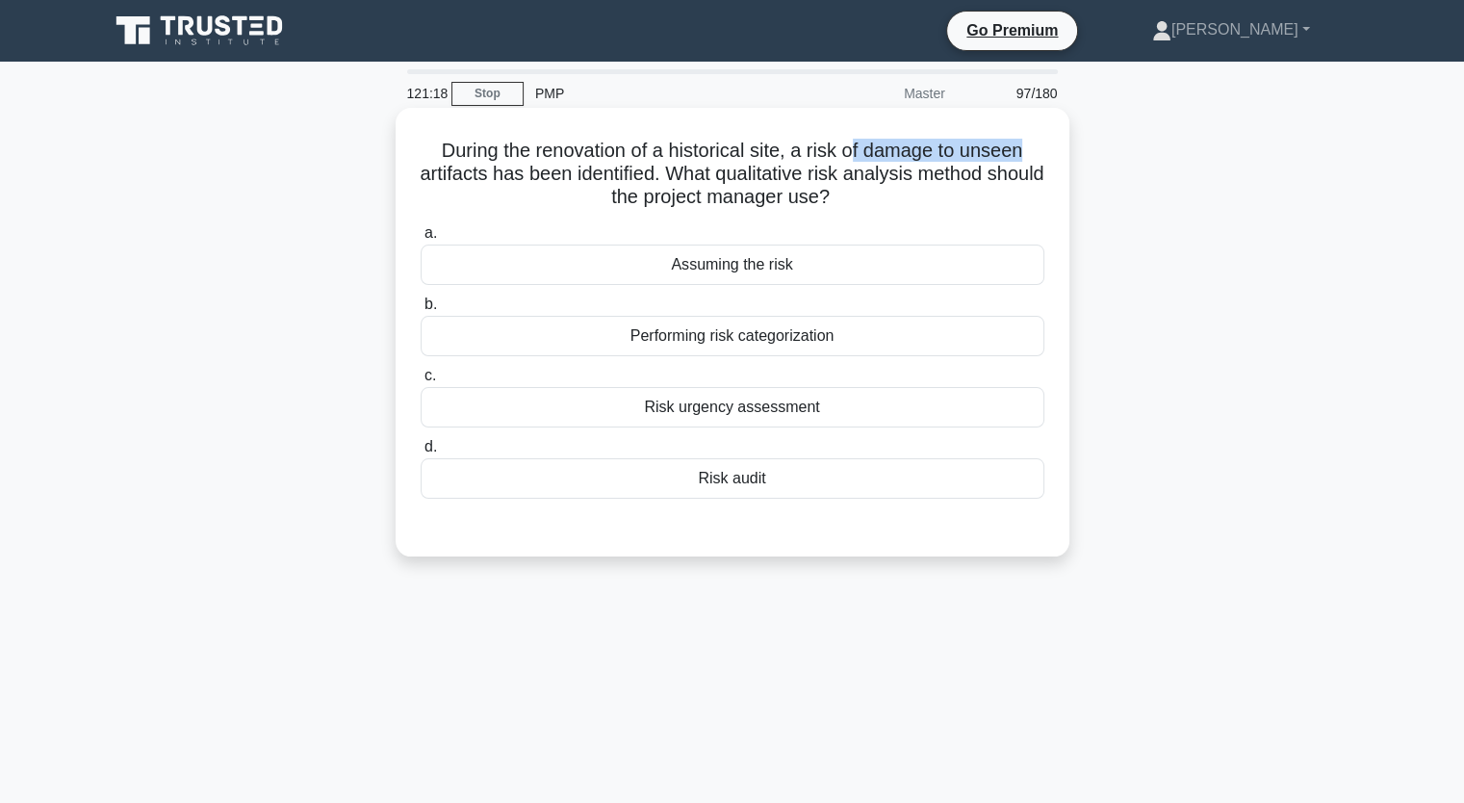
drag, startPoint x: 851, startPoint y: 155, endPoint x: 1032, endPoint y: 152, distance: 181.0
click at [1032, 152] on h5 "During the renovation of a historical site, a risk of damage to unseen artifact…" at bounding box center [733, 174] width 628 height 71
drag, startPoint x: 809, startPoint y: 156, endPoint x: 686, endPoint y: 182, distance: 125.0
click at [686, 182] on h5 "During the renovation of a historical site, a risk of damage to unseen artifact…" at bounding box center [733, 174] width 628 height 71
click at [860, 473] on div "Risk audit" at bounding box center [733, 478] width 624 height 40
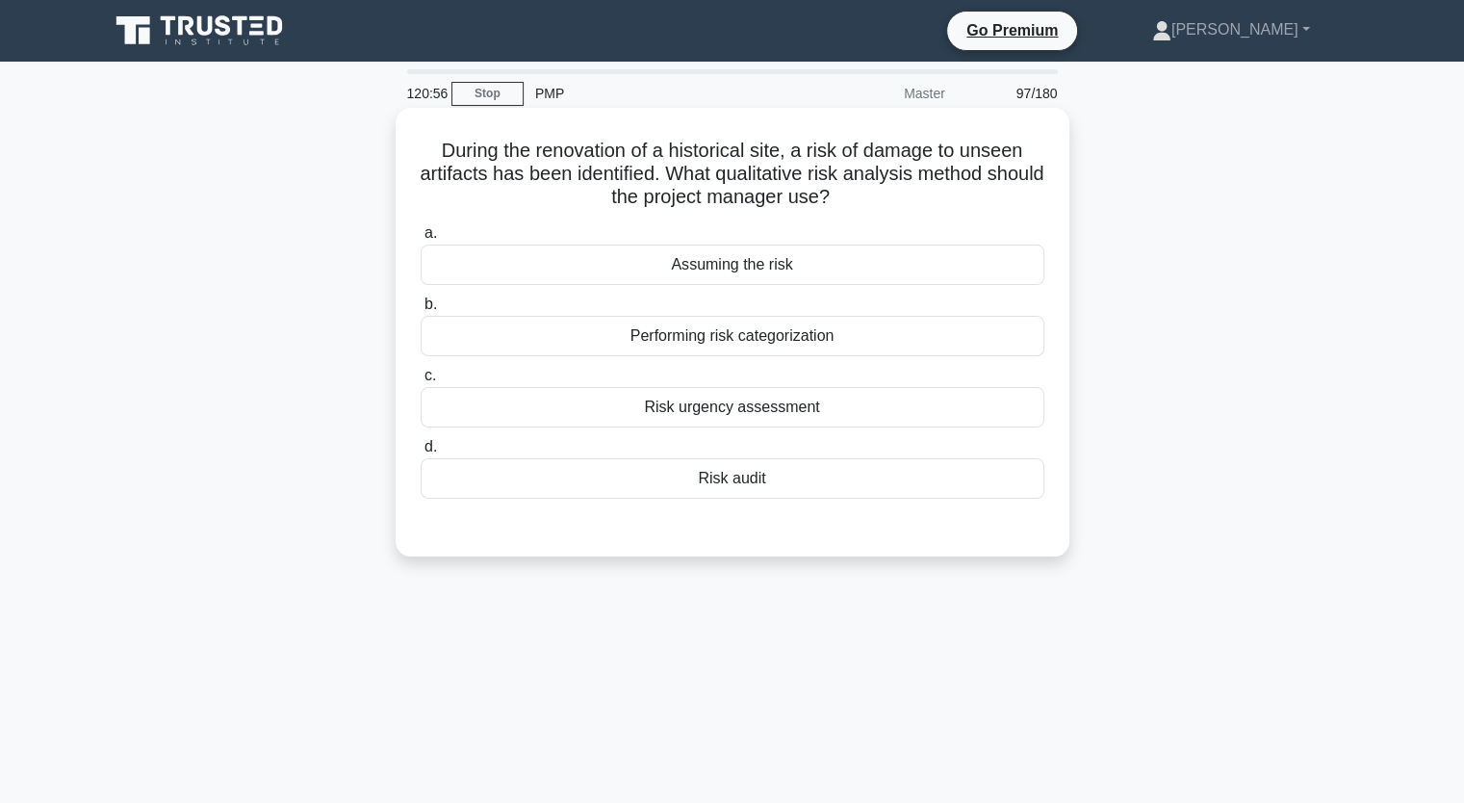
click at [421, 453] on input "d. Risk audit" at bounding box center [421, 447] width 0 height 13
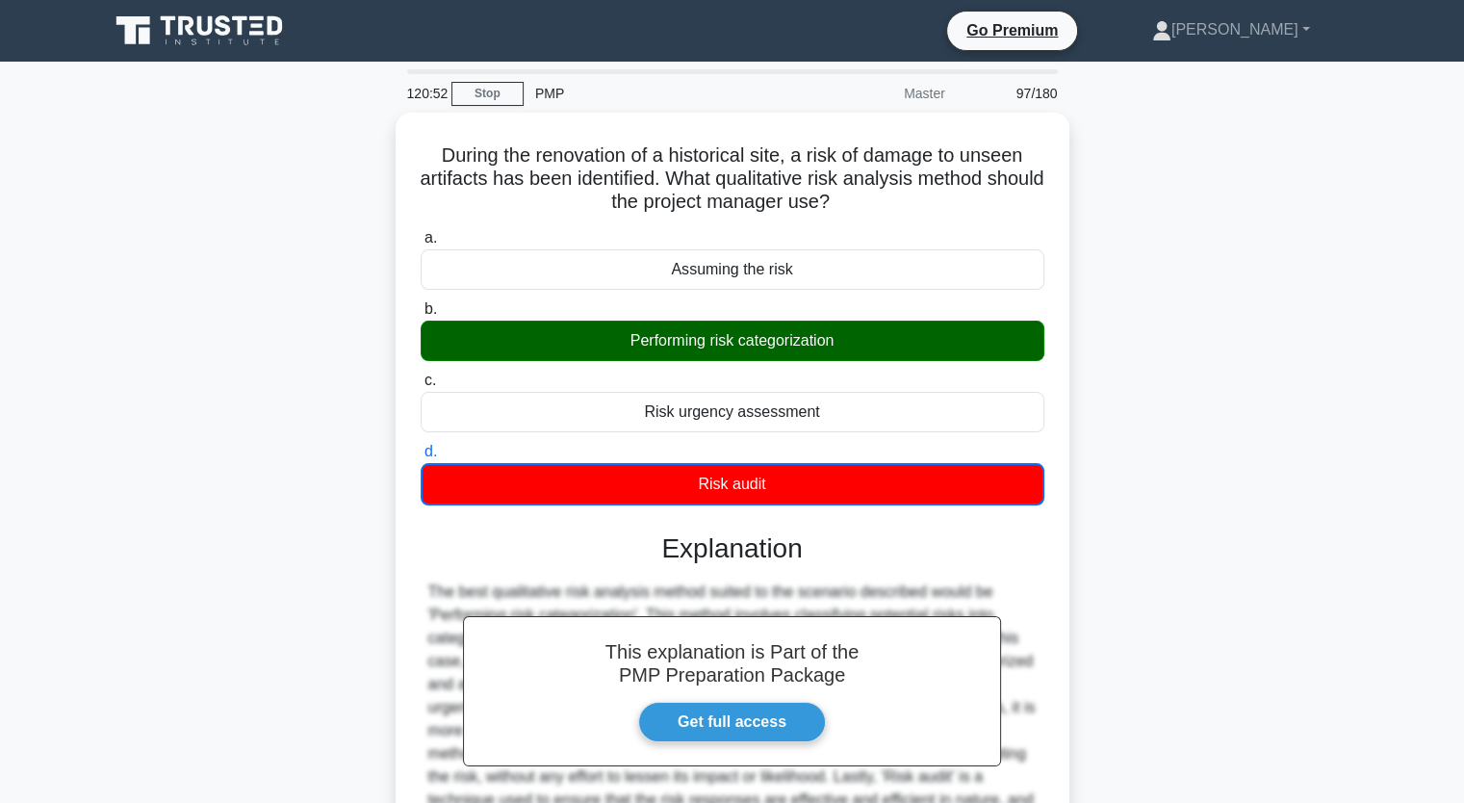
scroll to position [238, 0]
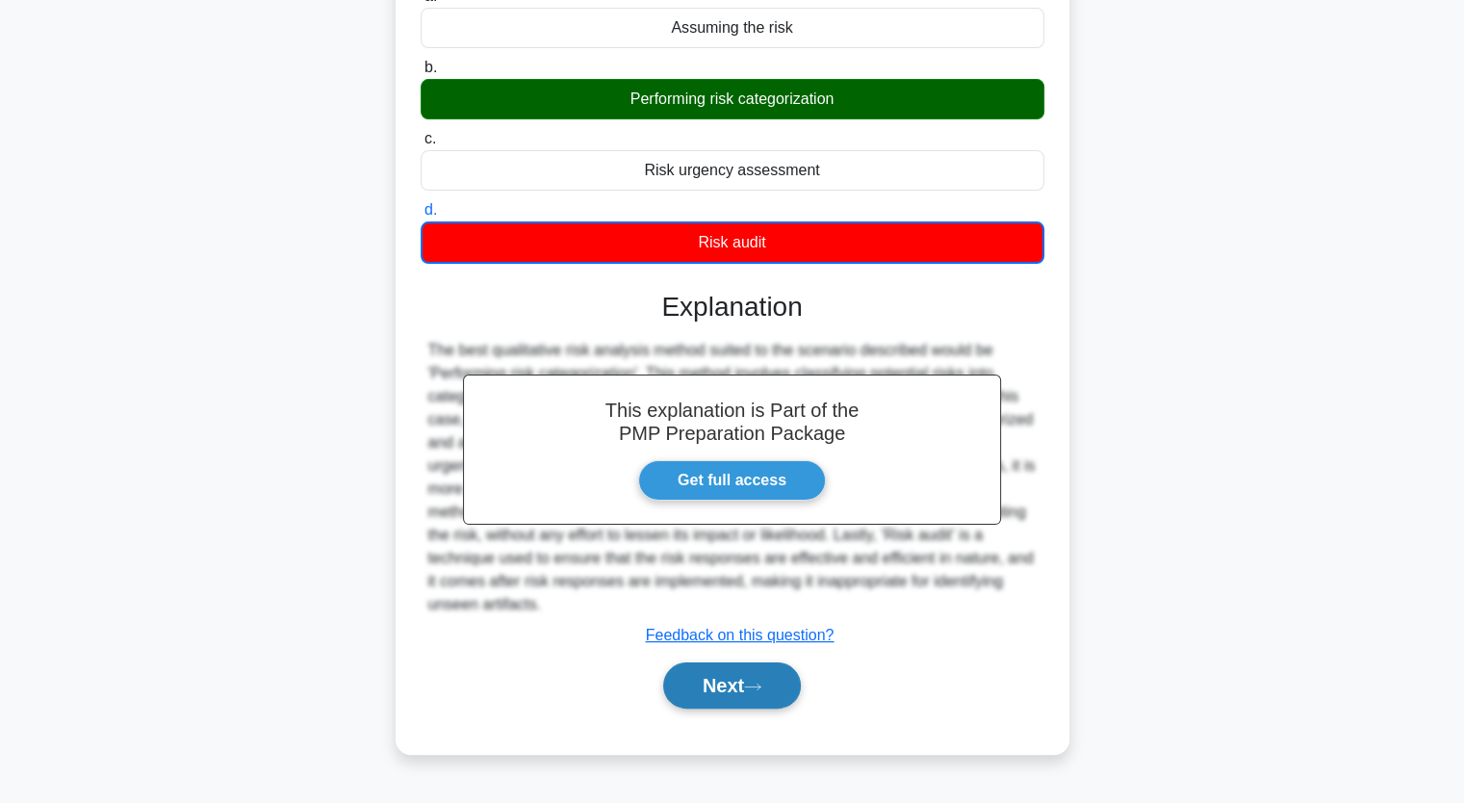
click at [697, 694] on button "Next" at bounding box center [732, 685] width 138 height 46
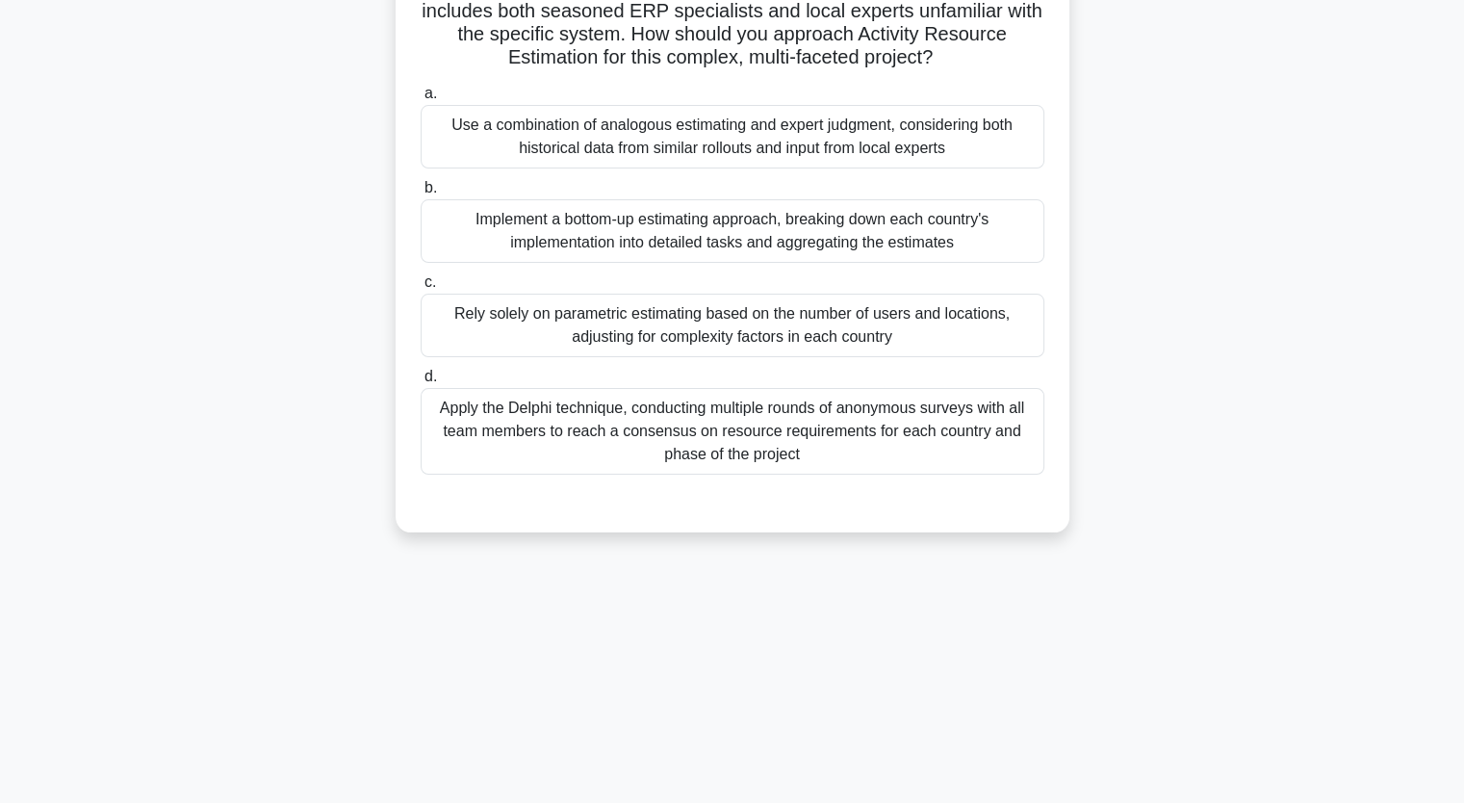
scroll to position [0, 0]
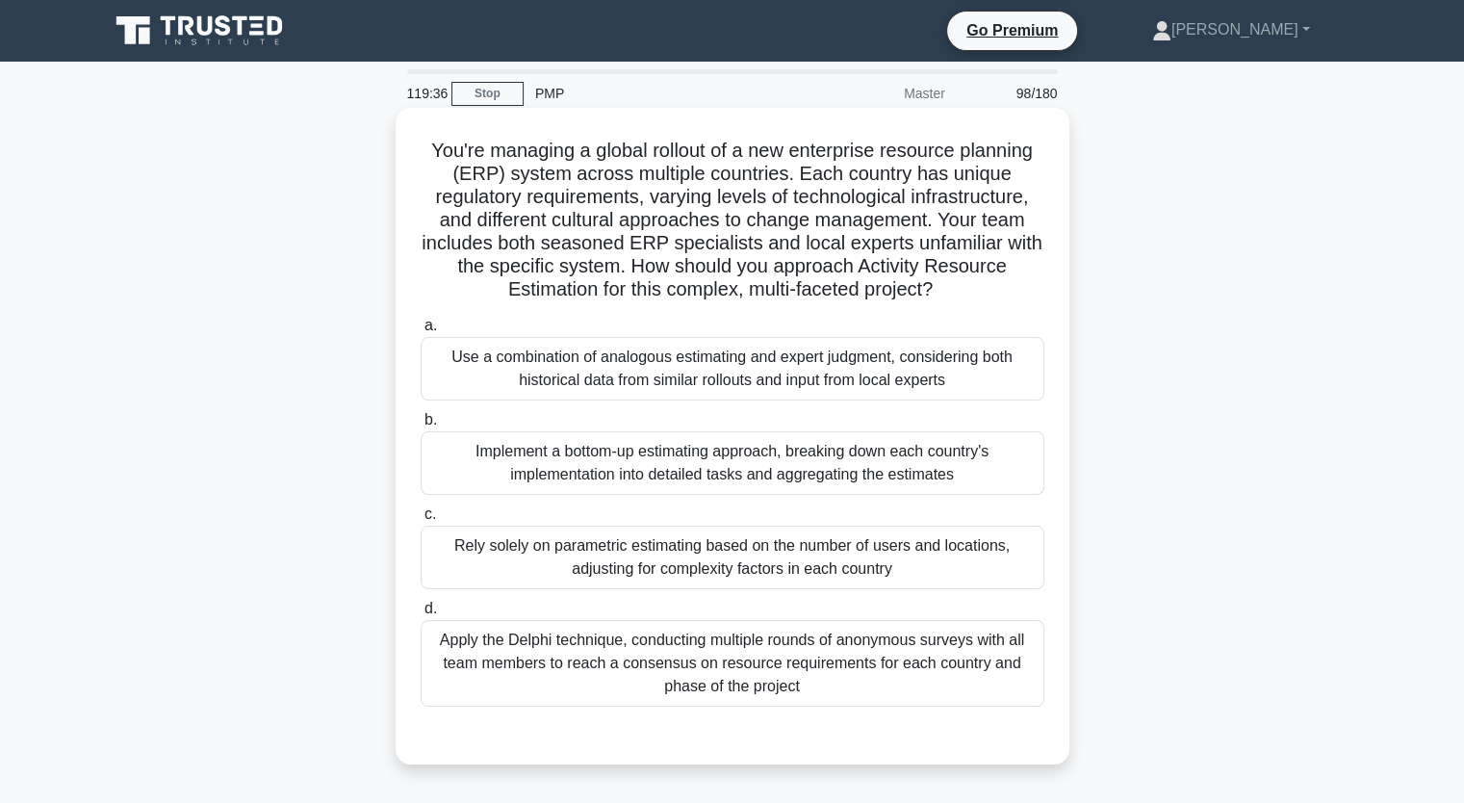
click at [917, 381] on div "Use a combination of analogous estimating and expert judgment, considering both…" at bounding box center [733, 369] width 624 height 64
click at [421, 332] on input "a. Use a combination of analogous estimating and expert judgment, considering b…" at bounding box center [421, 326] width 0 height 13
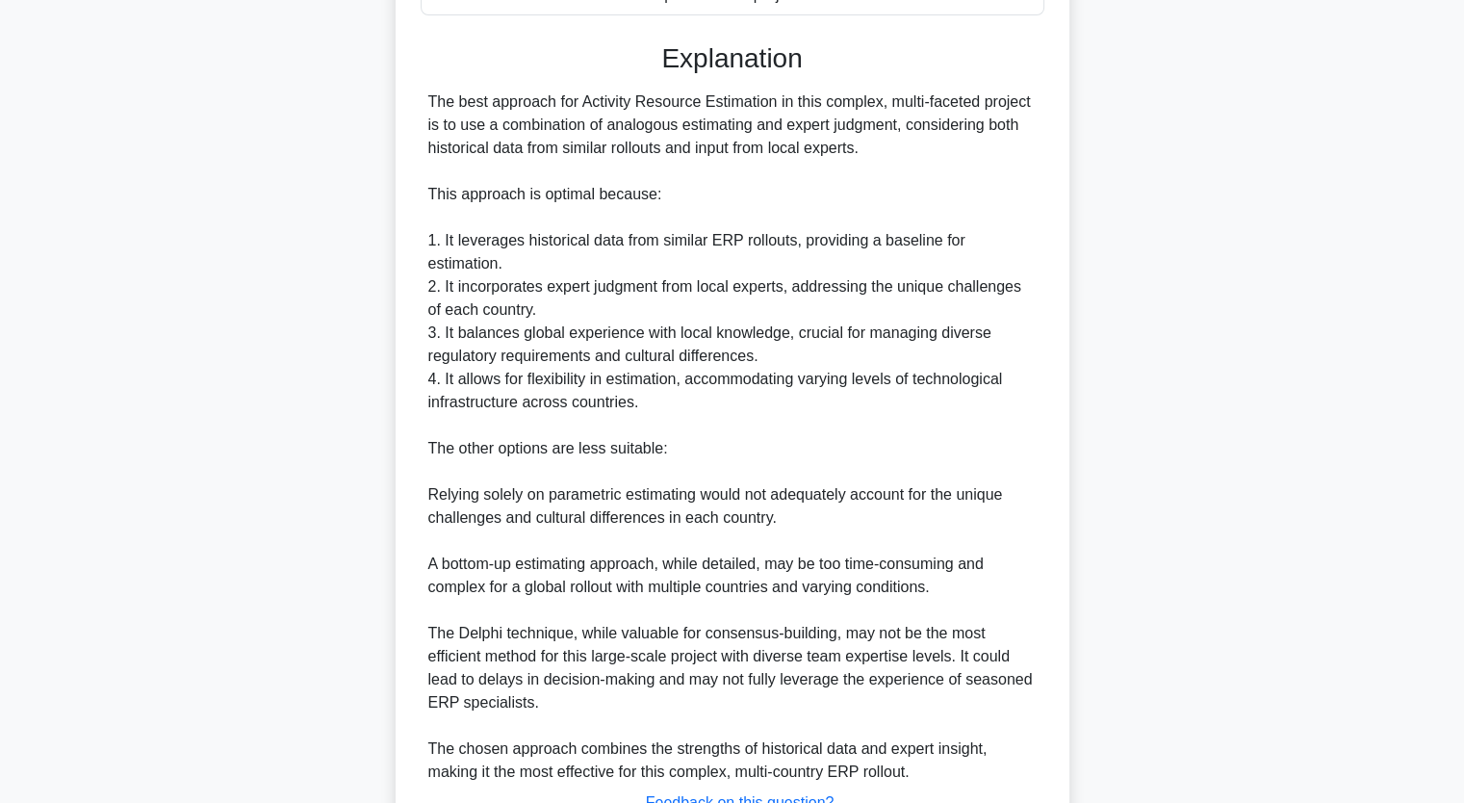
scroll to position [845, 0]
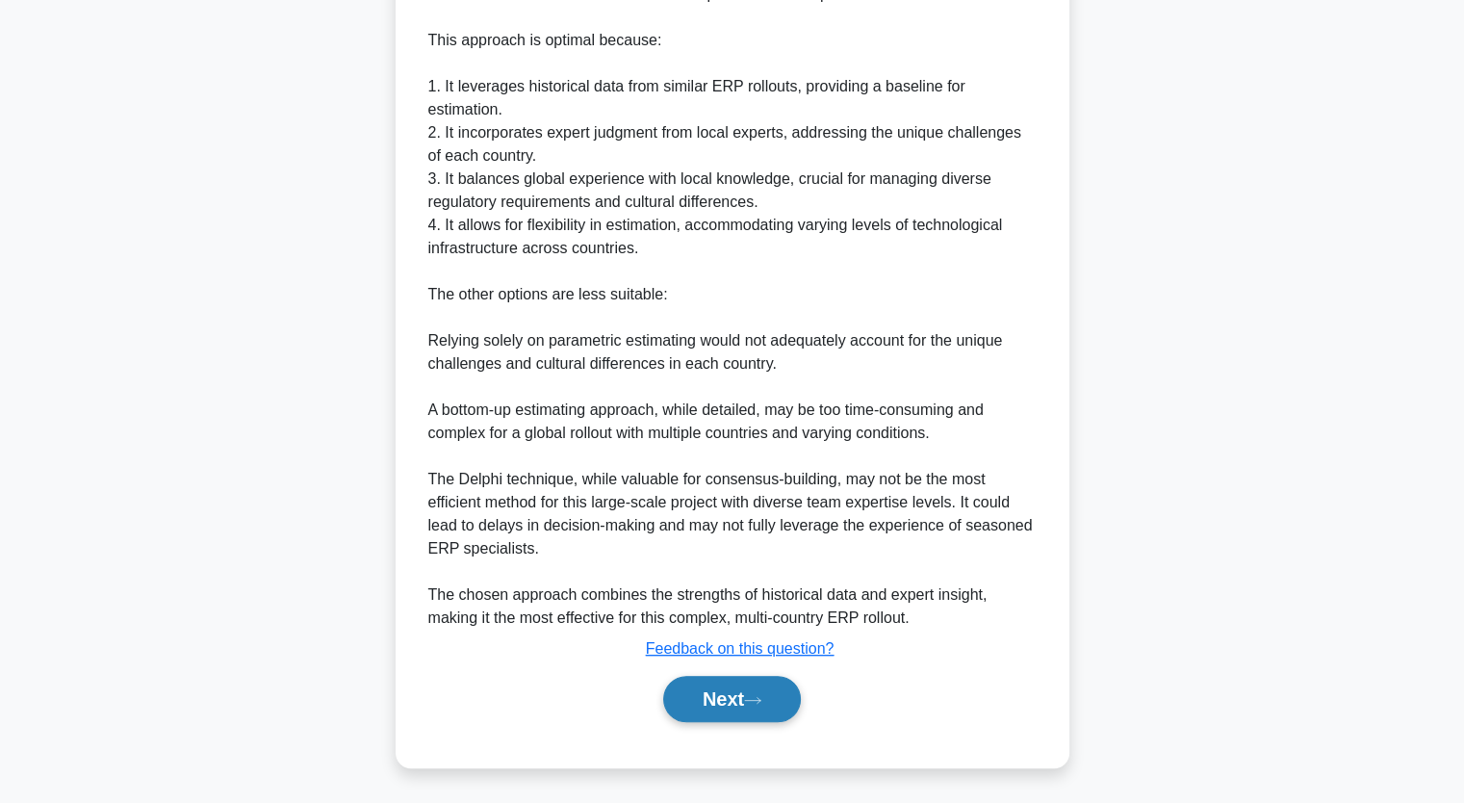
click at [731, 697] on button "Next" at bounding box center [732, 699] width 138 height 46
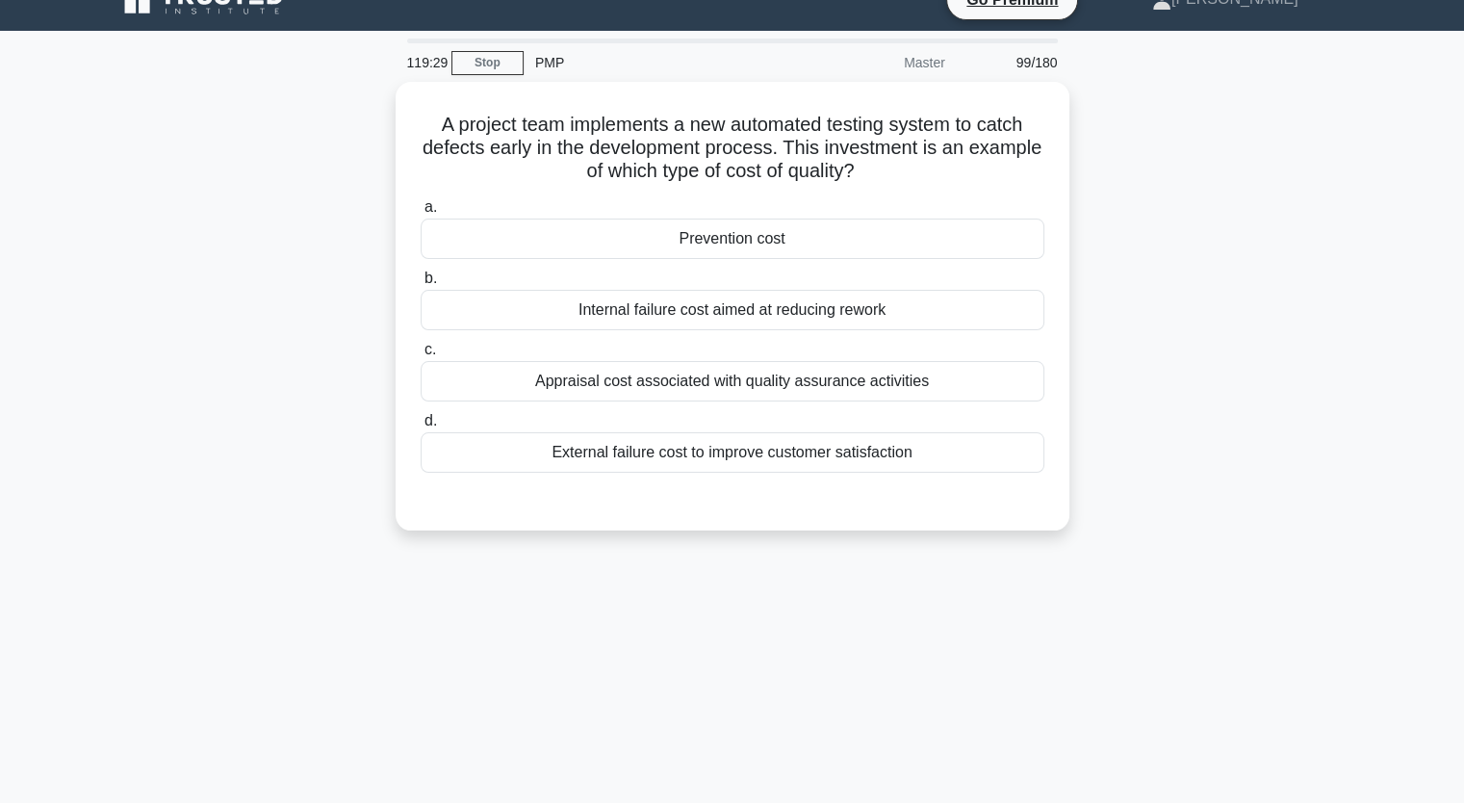
scroll to position [0, 0]
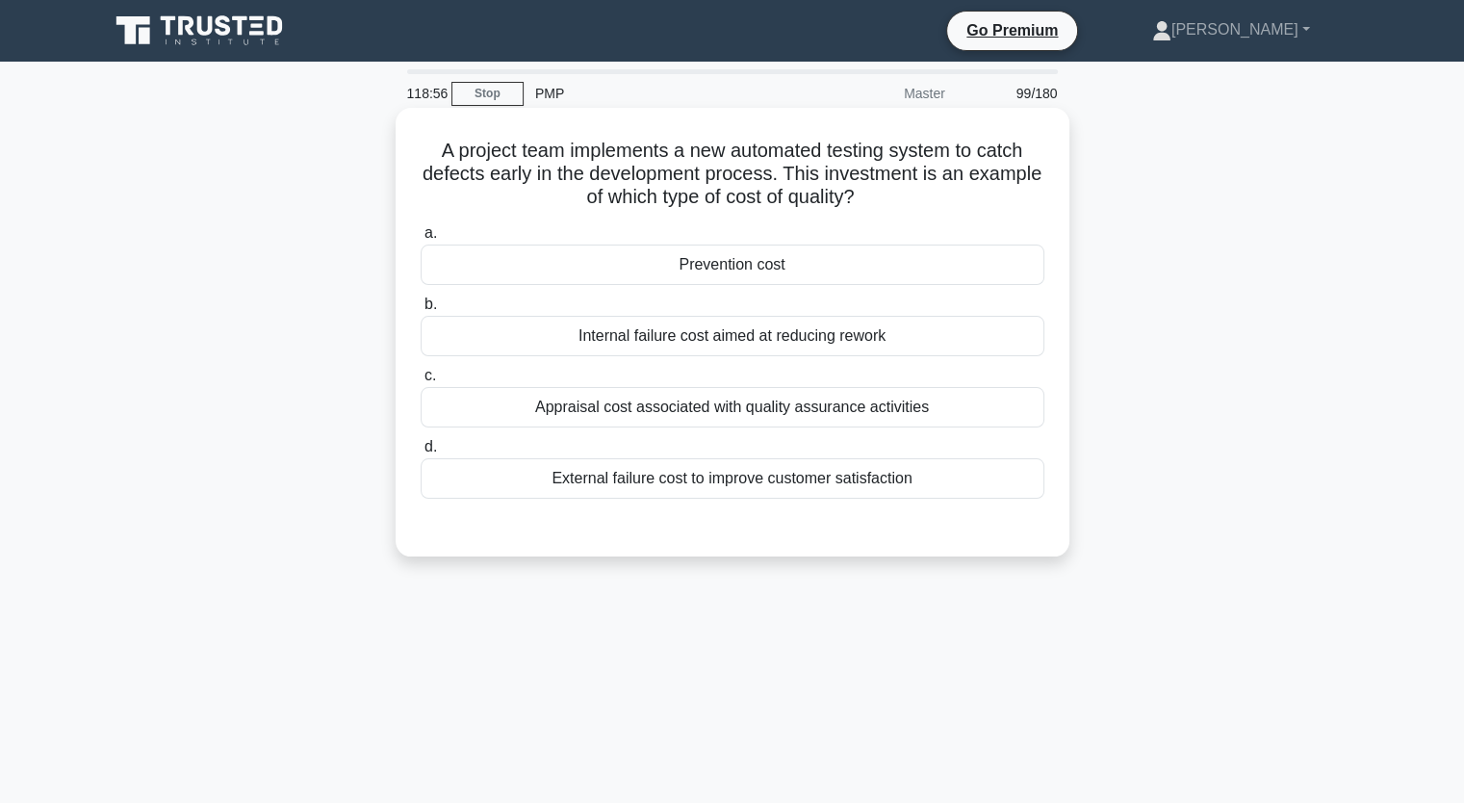
click at [974, 266] on div "Prevention cost" at bounding box center [733, 265] width 624 height 40
click at [421, 240] on input "a. Prevention cost" at bounding box center [421, 233] width 0 height 13
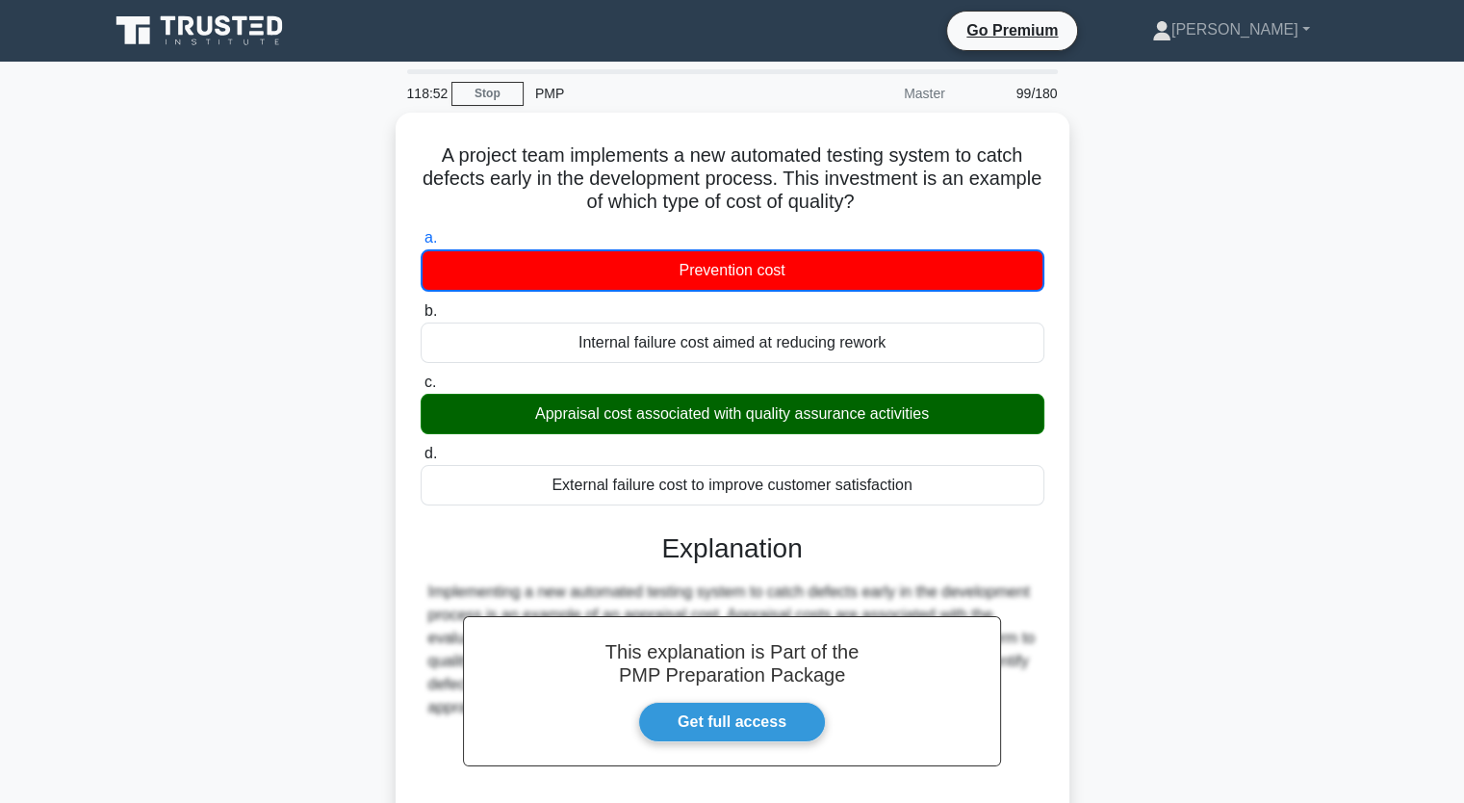
scroll to position [238, 0]
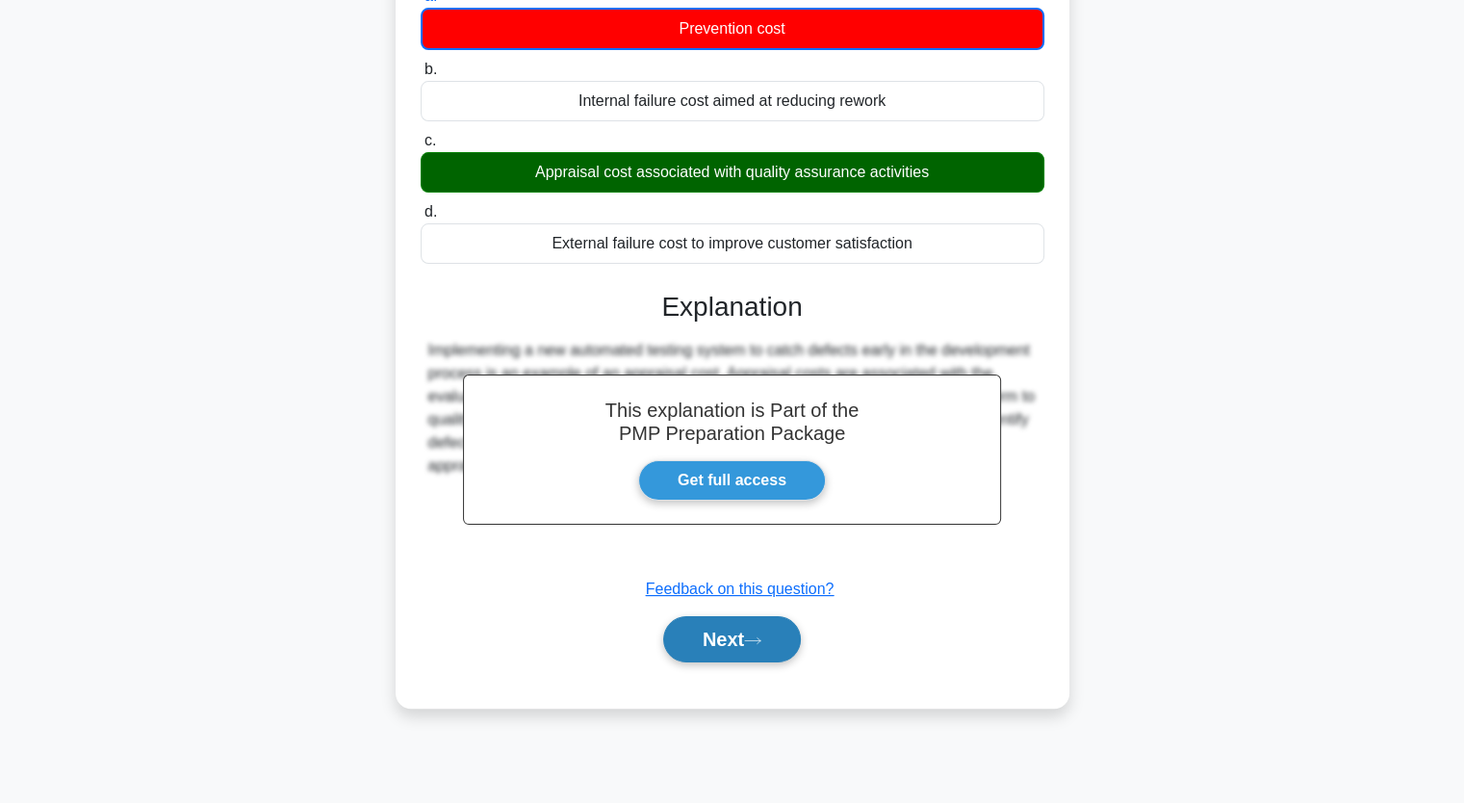
click at [729, 637] on button "Next" at bounding box center [732, 639] width 138 height 46
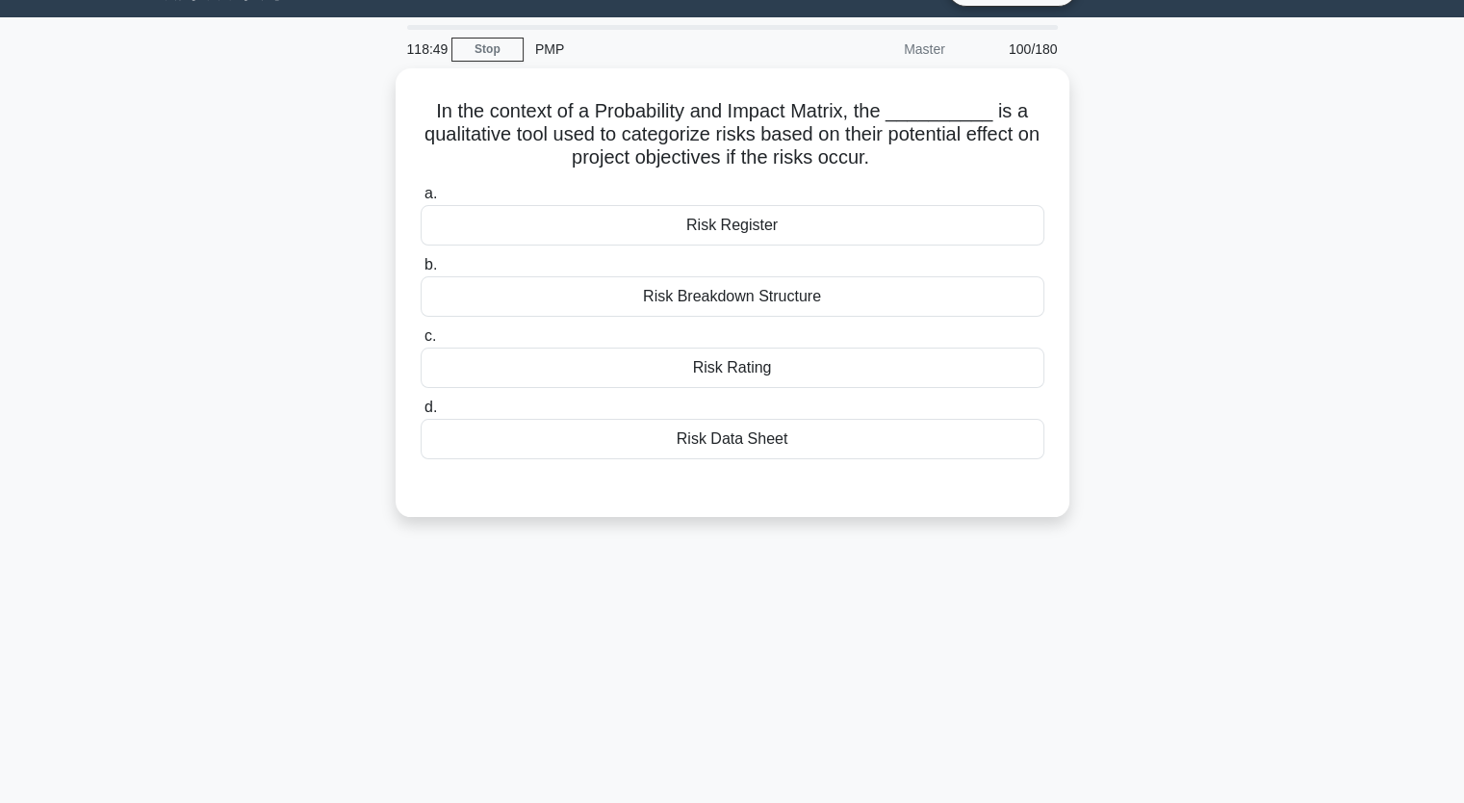
scroll to position [0, 0]
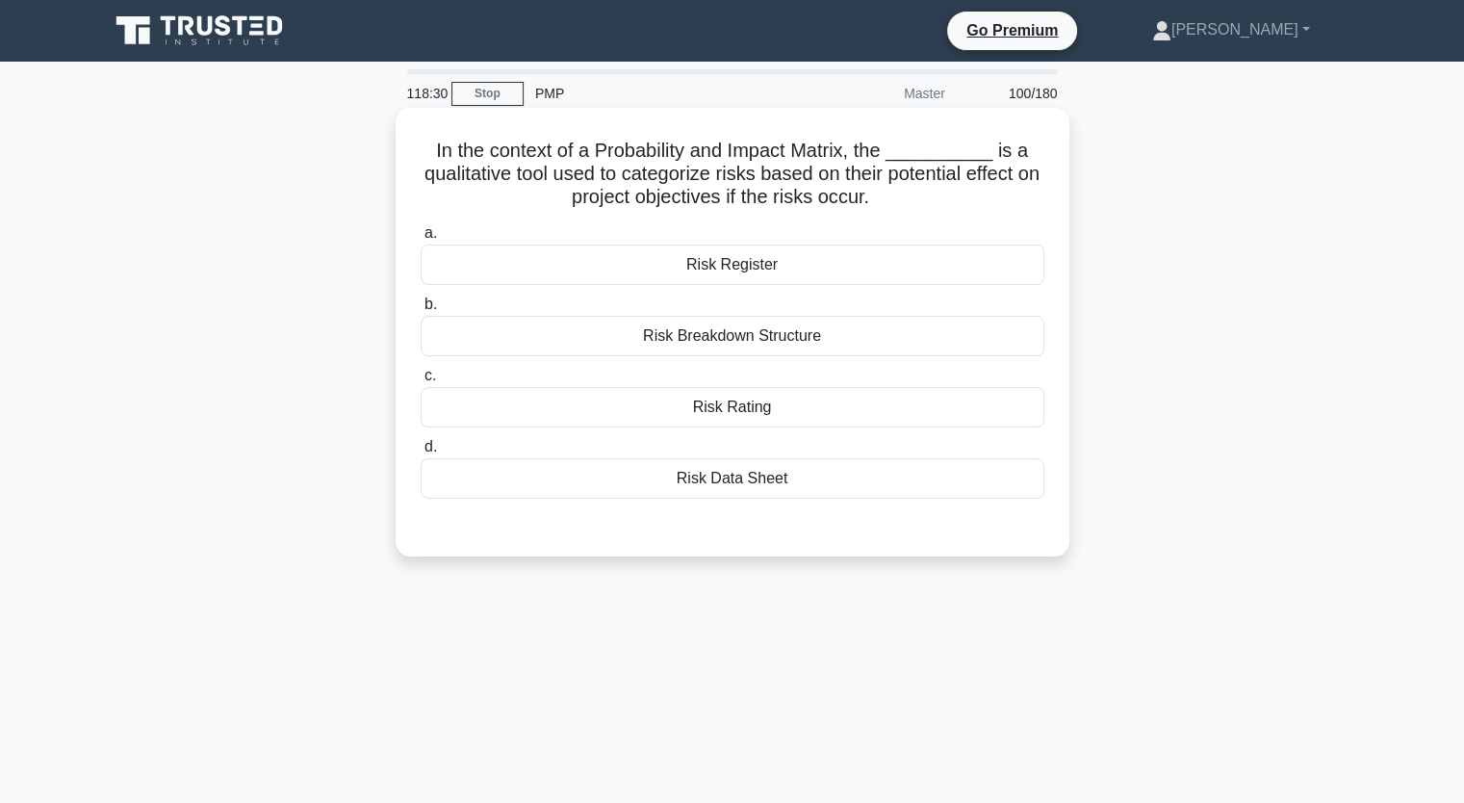
click at [968, 416] on div "Risk Rating" at bounding box center [733, 407] width 624 height 40
click at [421, 382] on input "c. Risk Rating" at bounding box center [421, 376] width 0 height 13
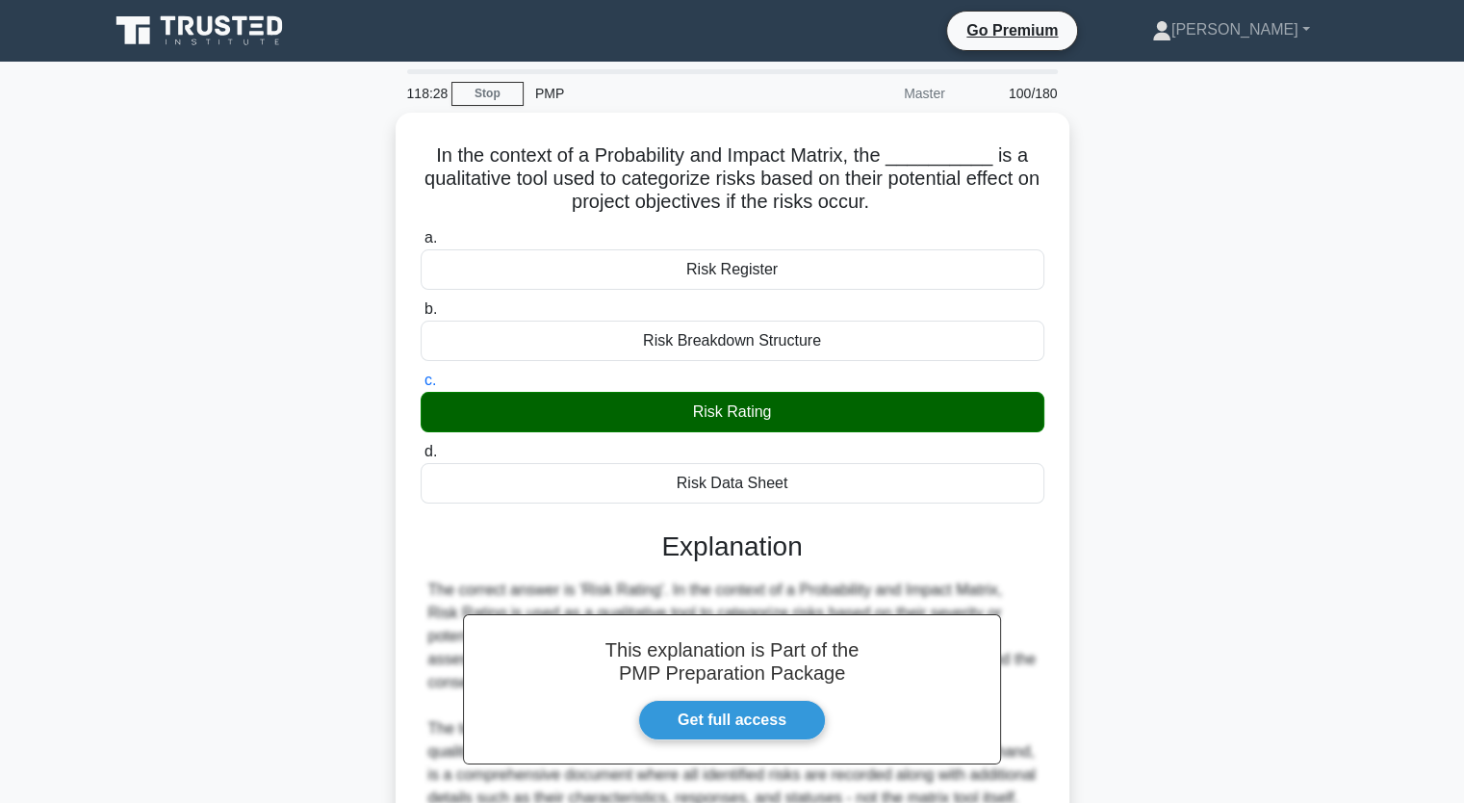
scroll to position [245, 0]
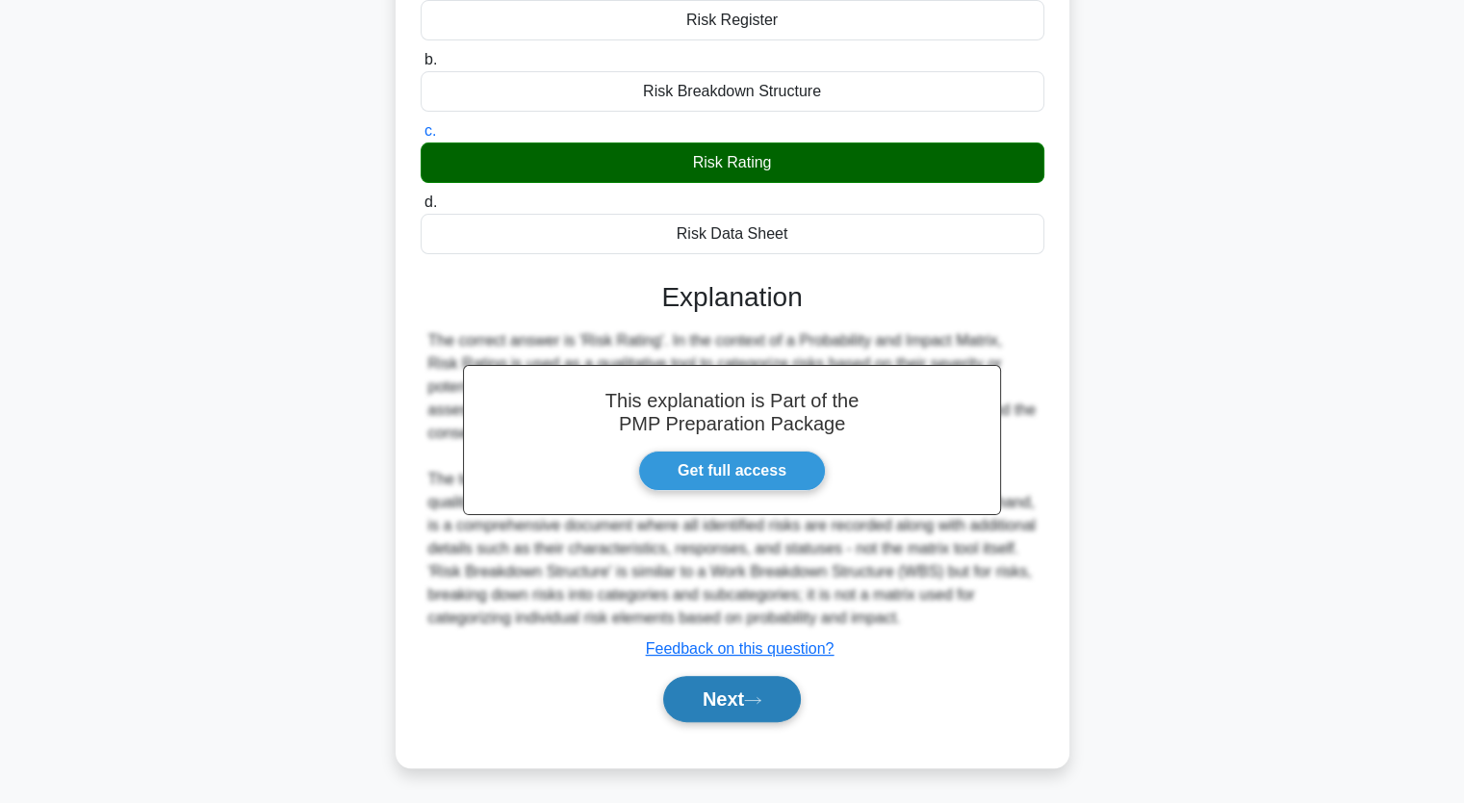
click at [778, 706] on button "Next" at bounding box center [732, 699] width 138 height 46
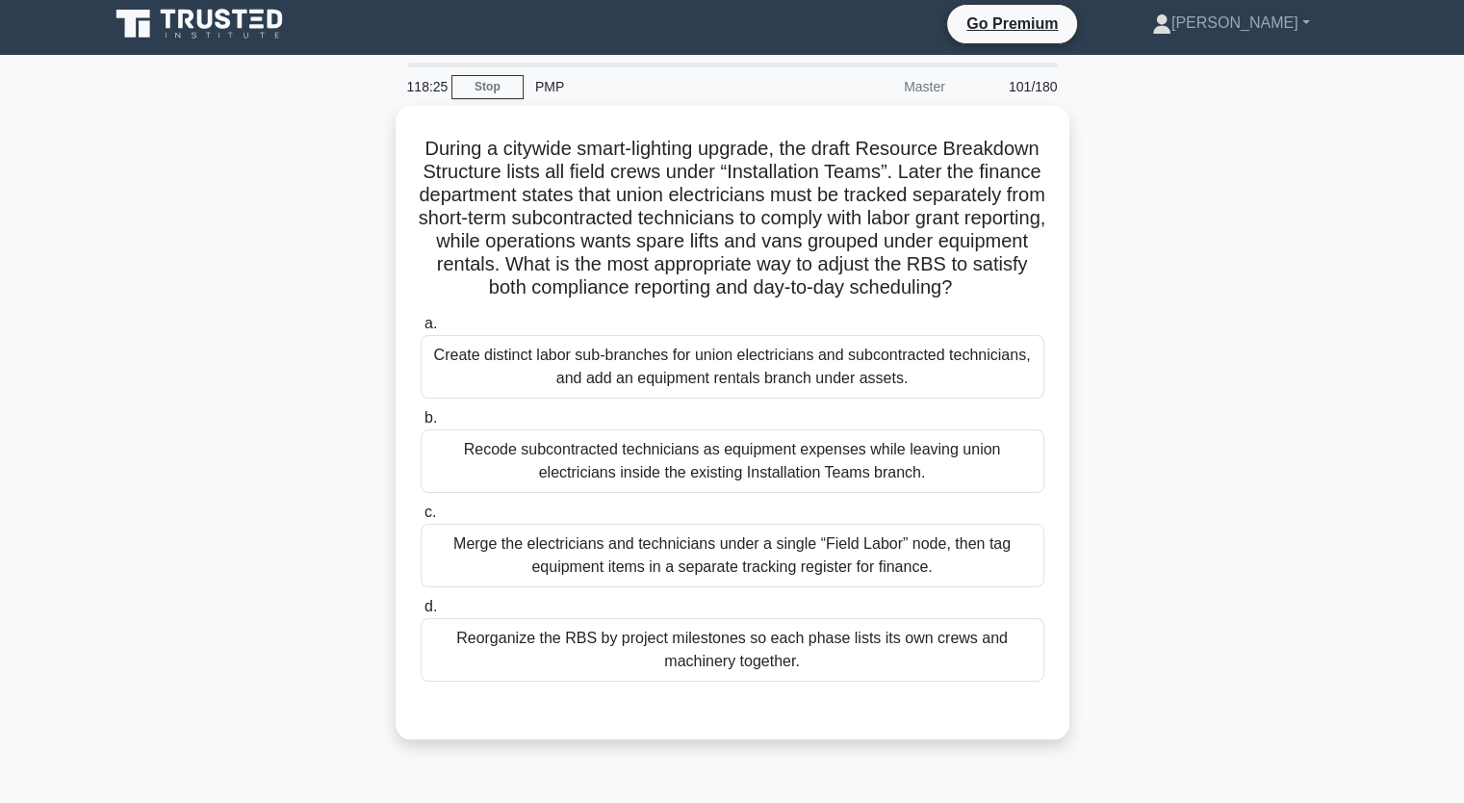
scroll to position [0, 0]
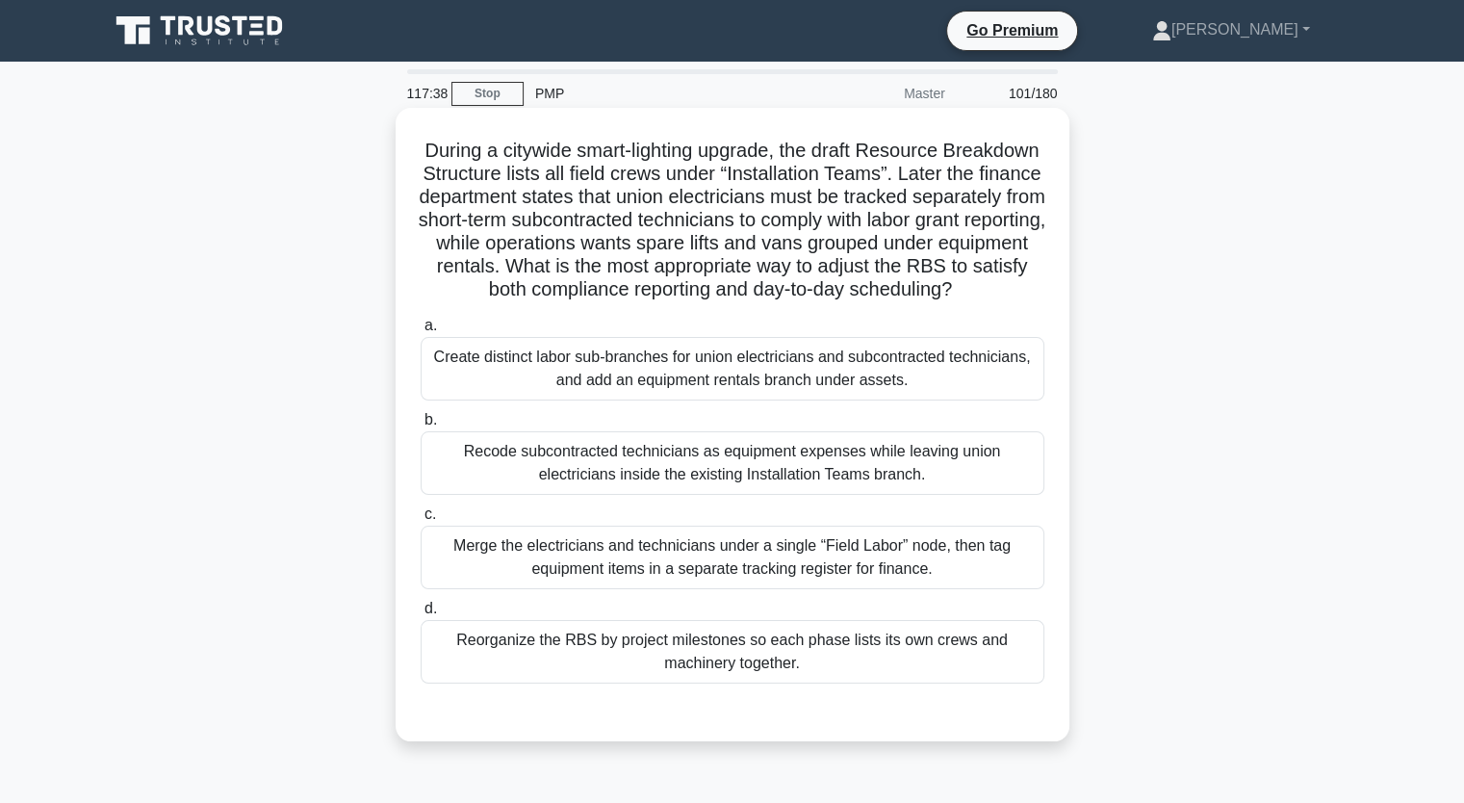
click at [988, 680] on div "Reorganize the RBS by project milestones so each phase lists its own crews and …" at bounding box center [733, 652] width 624 height 64
click at [421, 615] on input "d. Reorganize the RBS by project milestones so each phase lists its own crews a…" at bounding box center [421, 609] width 0 height 13
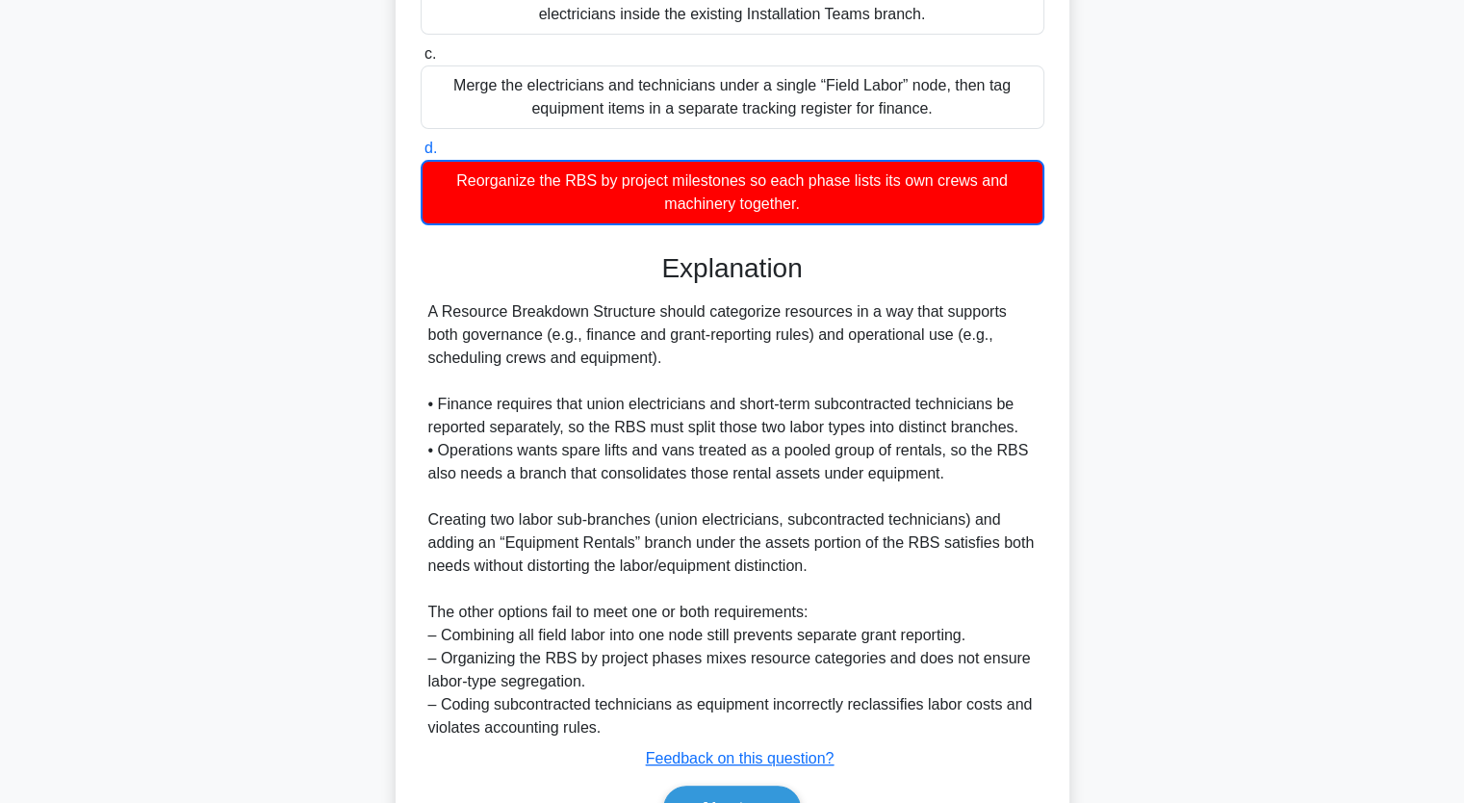
scroll to position [546, 0]
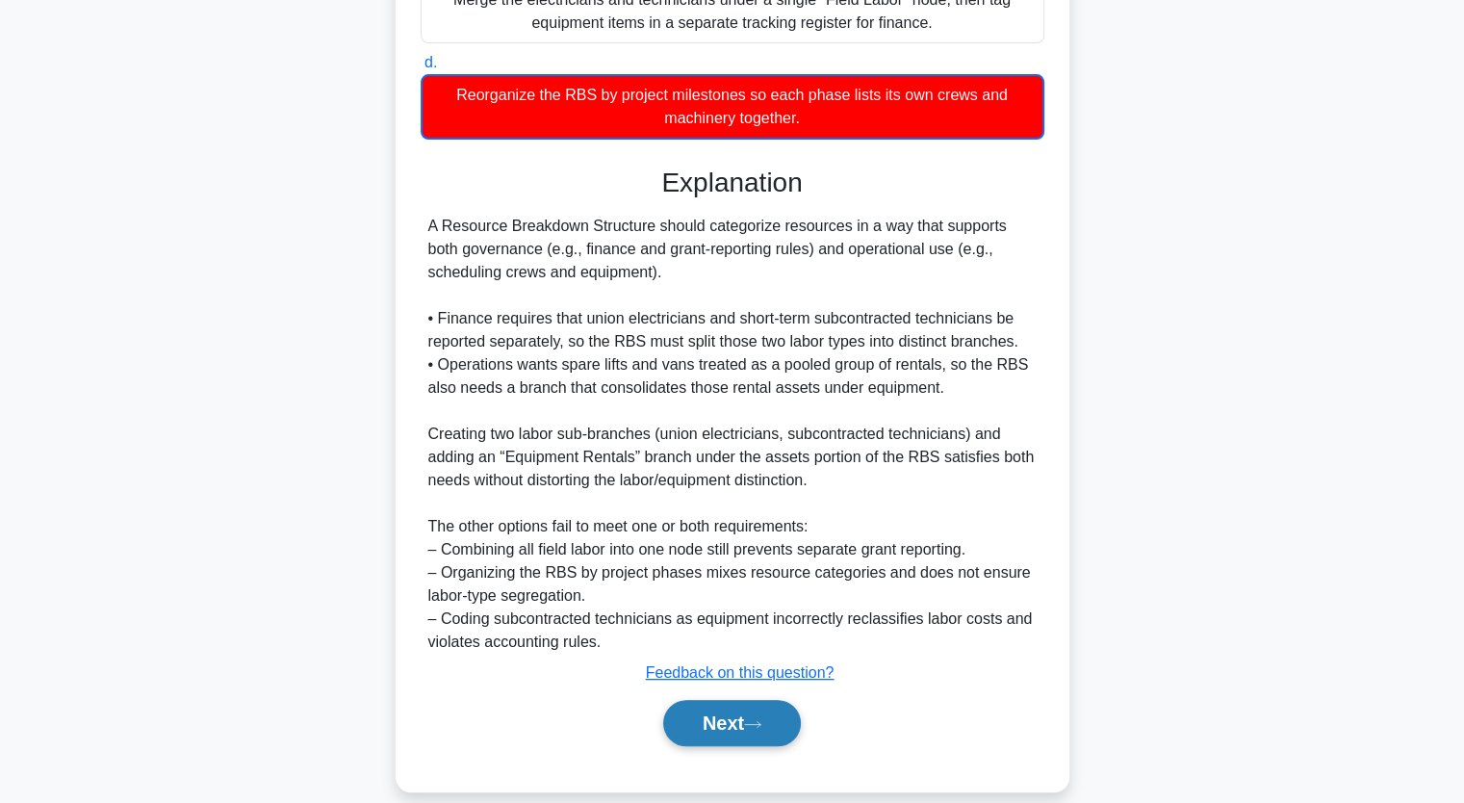
click at [732, 746] on button "Next" at bounding box center [732, 723] width 138 height 46
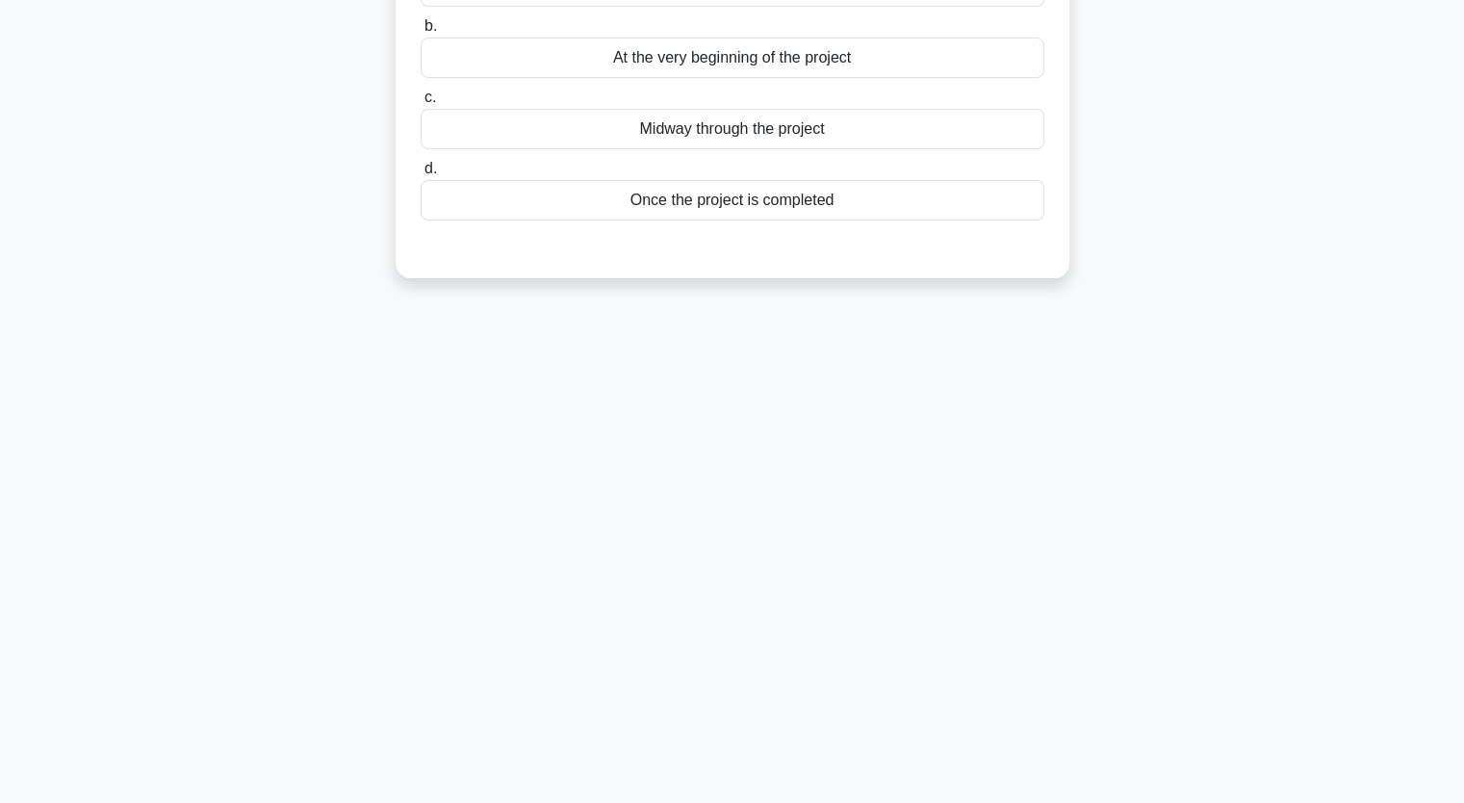
scroll to position [0, 0]
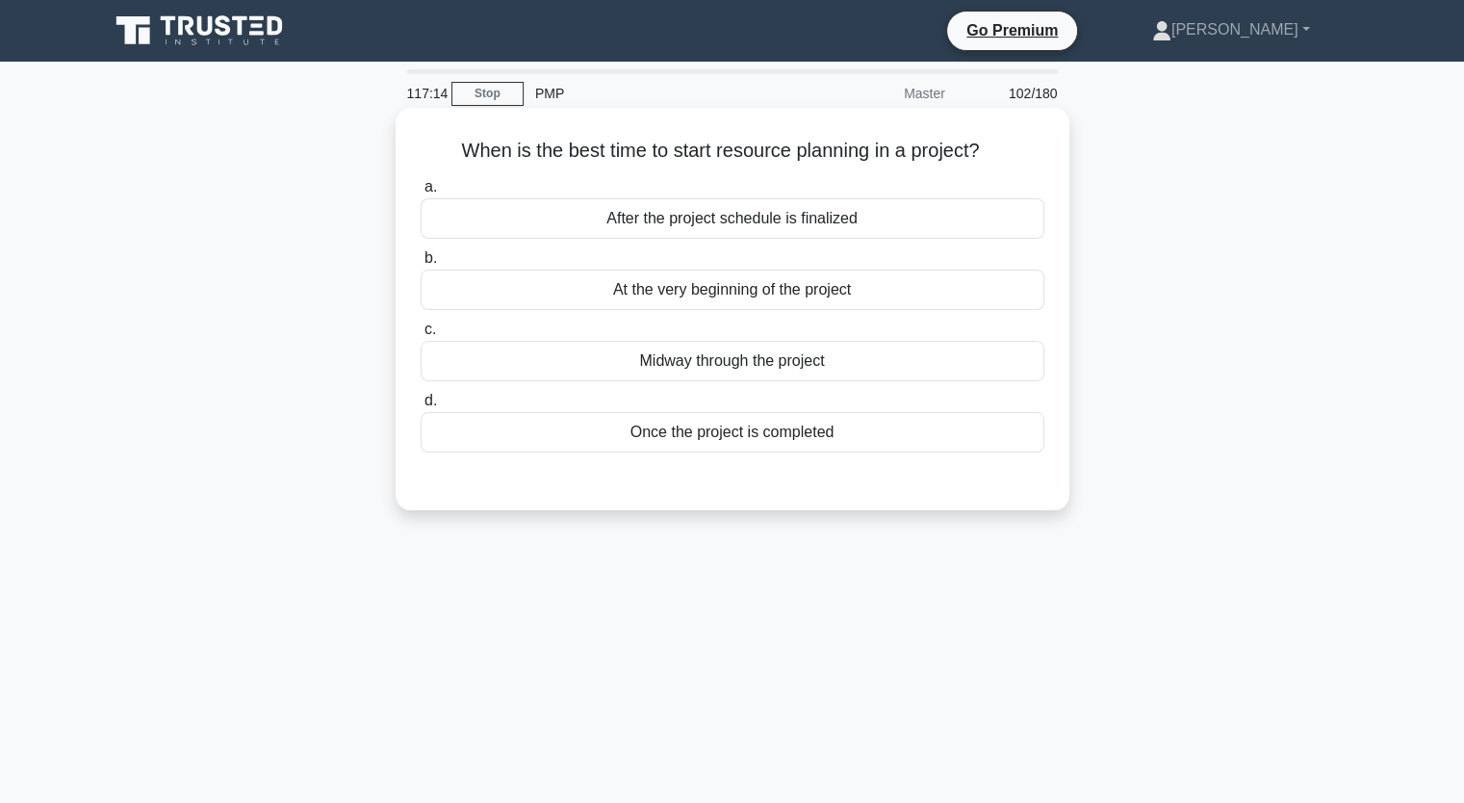
click at [872, 290] on div "At the very beginning of the project" at bounding box center [733, 290] width 624 height 40
click at [421, 265] on input "b. At the very beginning of the project" at bounding box center [421, 258] width 0 height 13
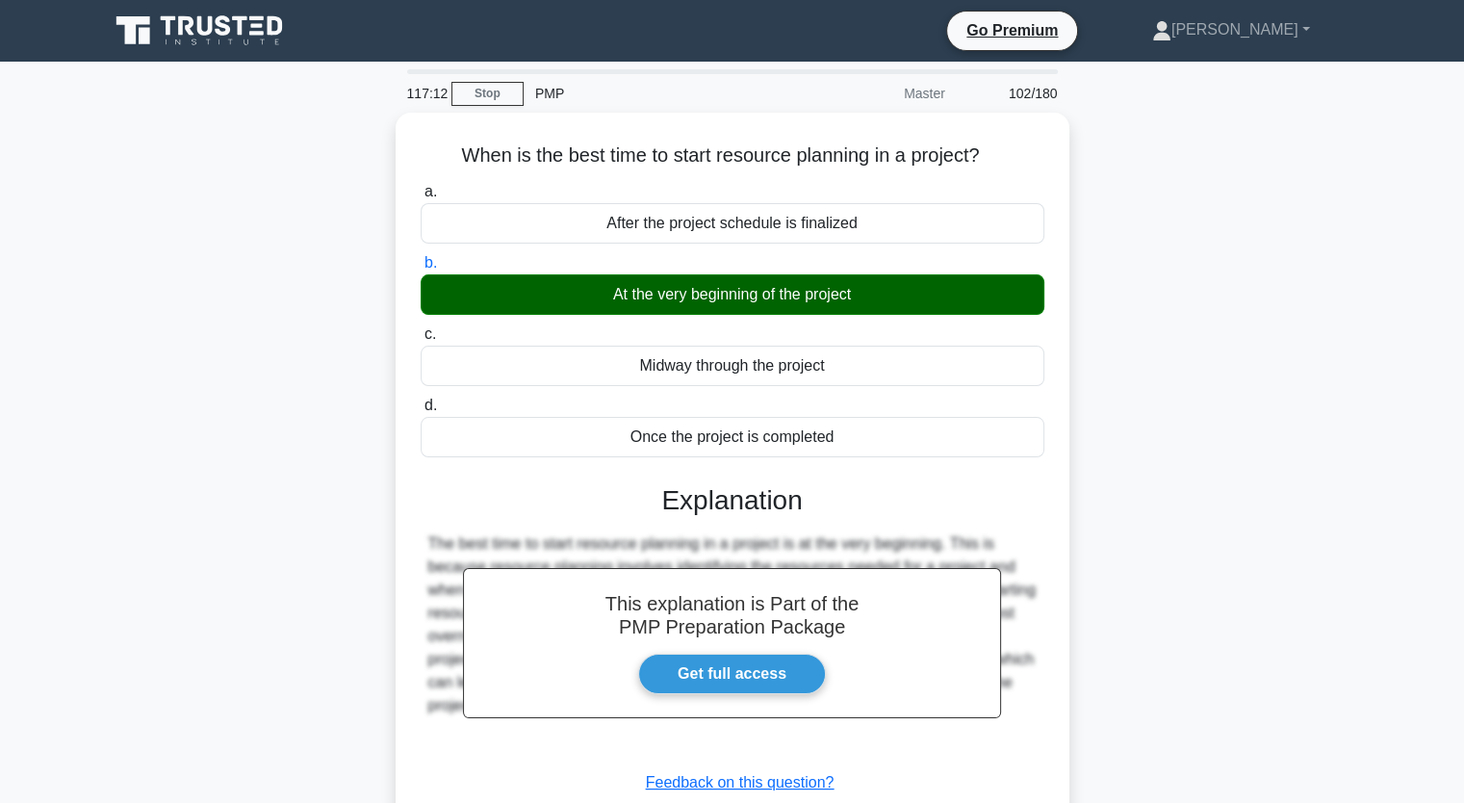
scroll to position [238, 0]
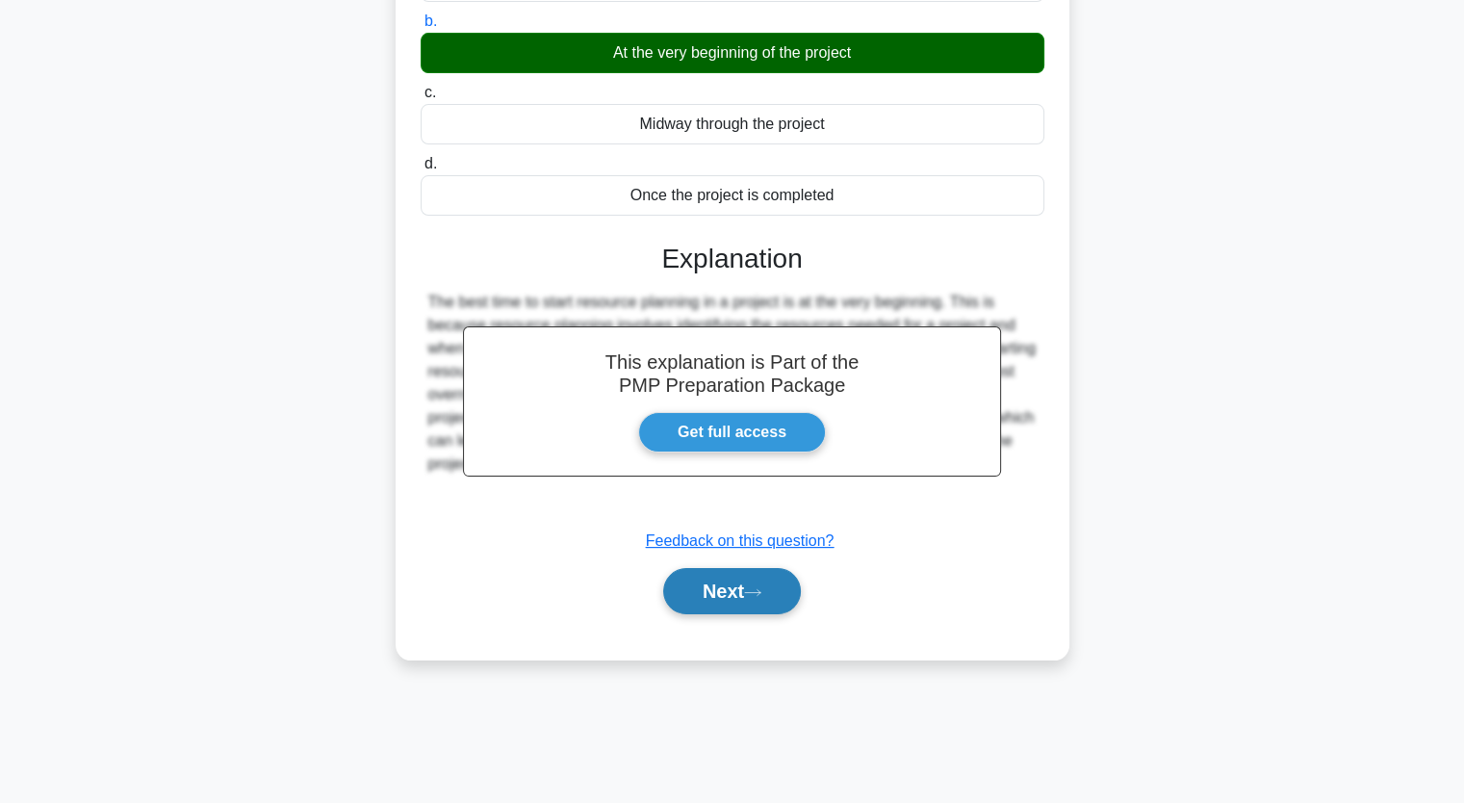
click at [743, 598] on button "Next" at bounding box center [732, 591] width 138 height 46
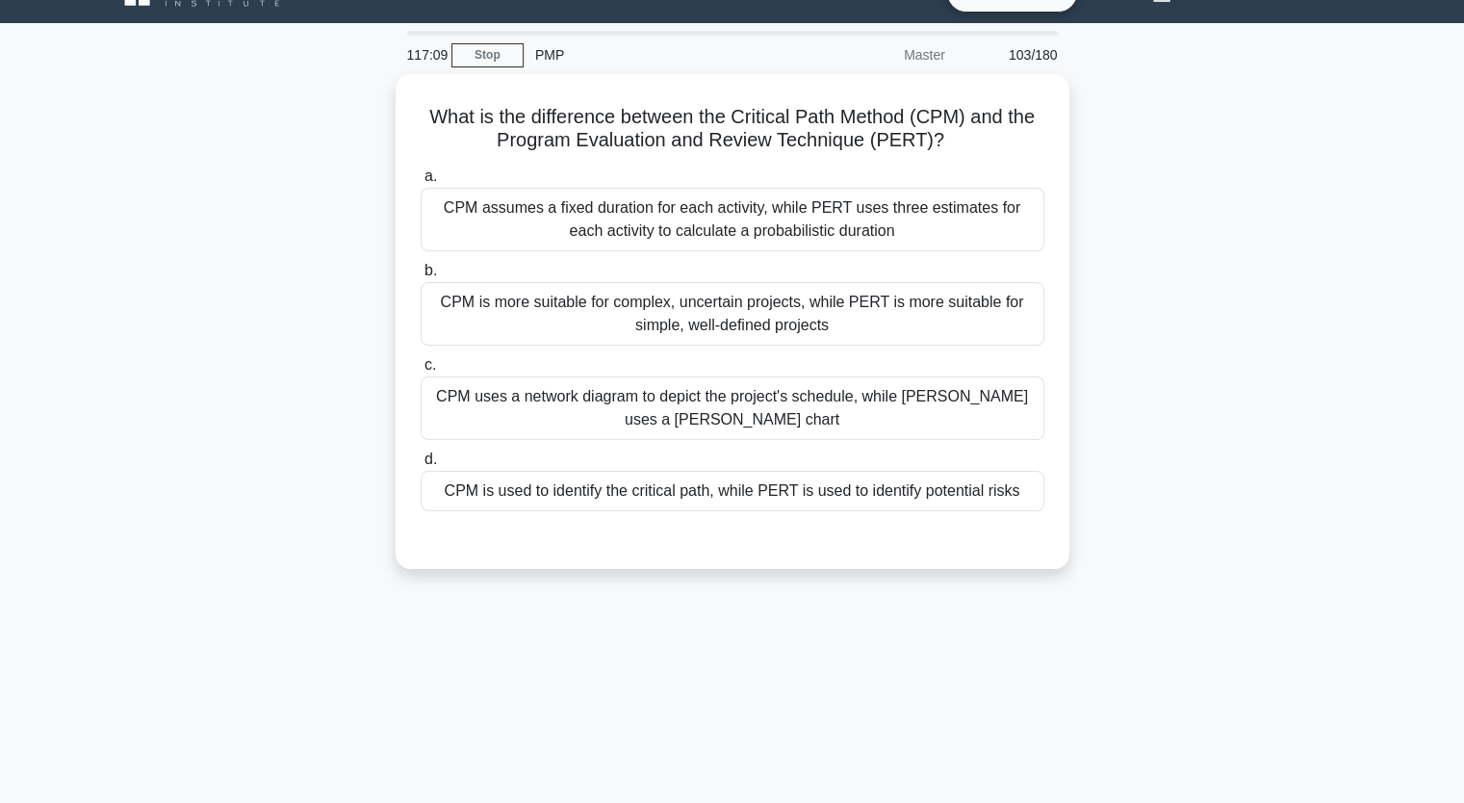
scroll to position [0, 0]
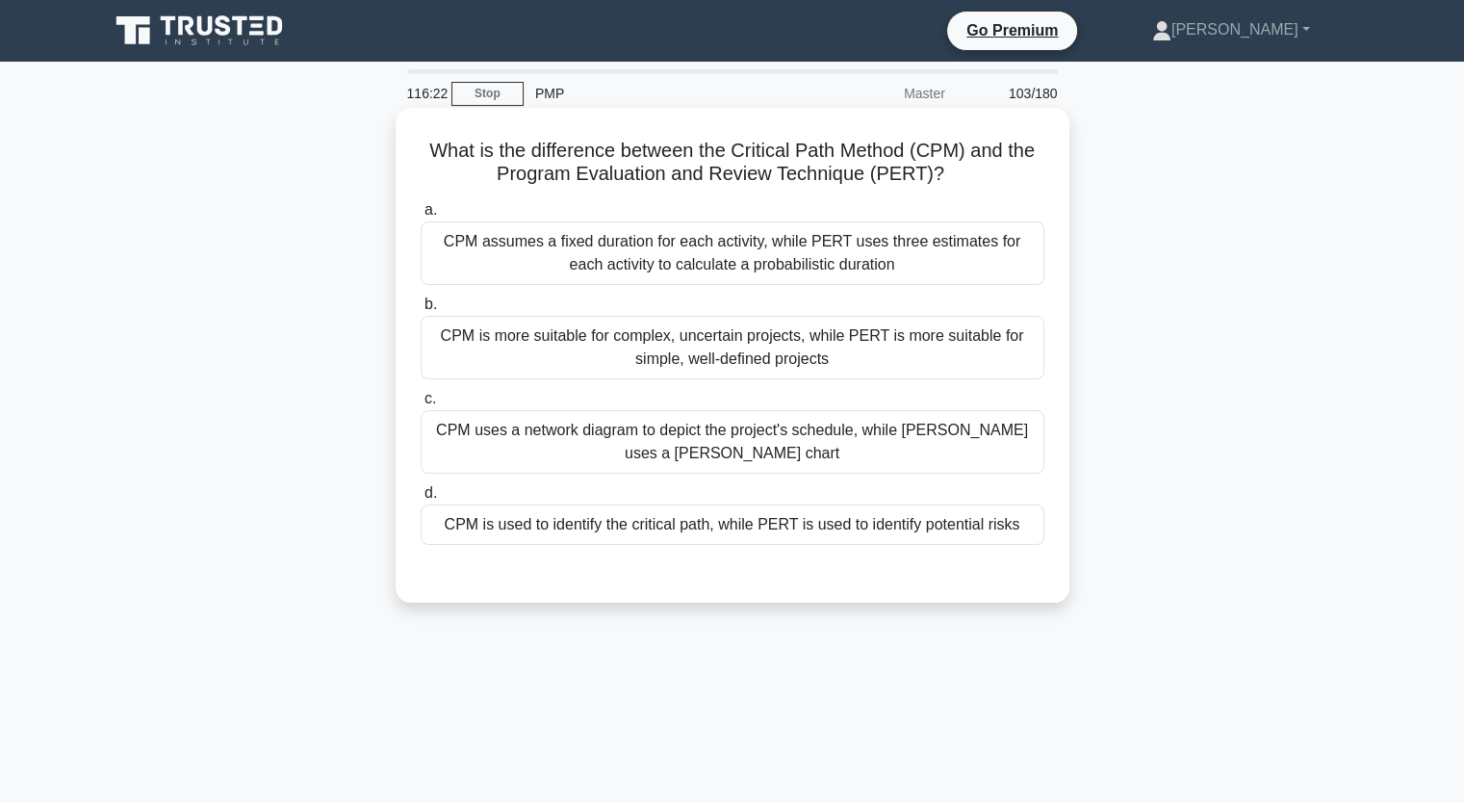
click at [1005, 355] on div "CPM is more suitable for complex, uncertain projects, while PERT is more suitab…" at bounding box center [733, 348] width 624 height 64
click at [421, 311] on input "b. CPM is more suitable for complex, uncertain projects, while PERT is more sui…" at bounding box center [421, 304] width 0 height 13
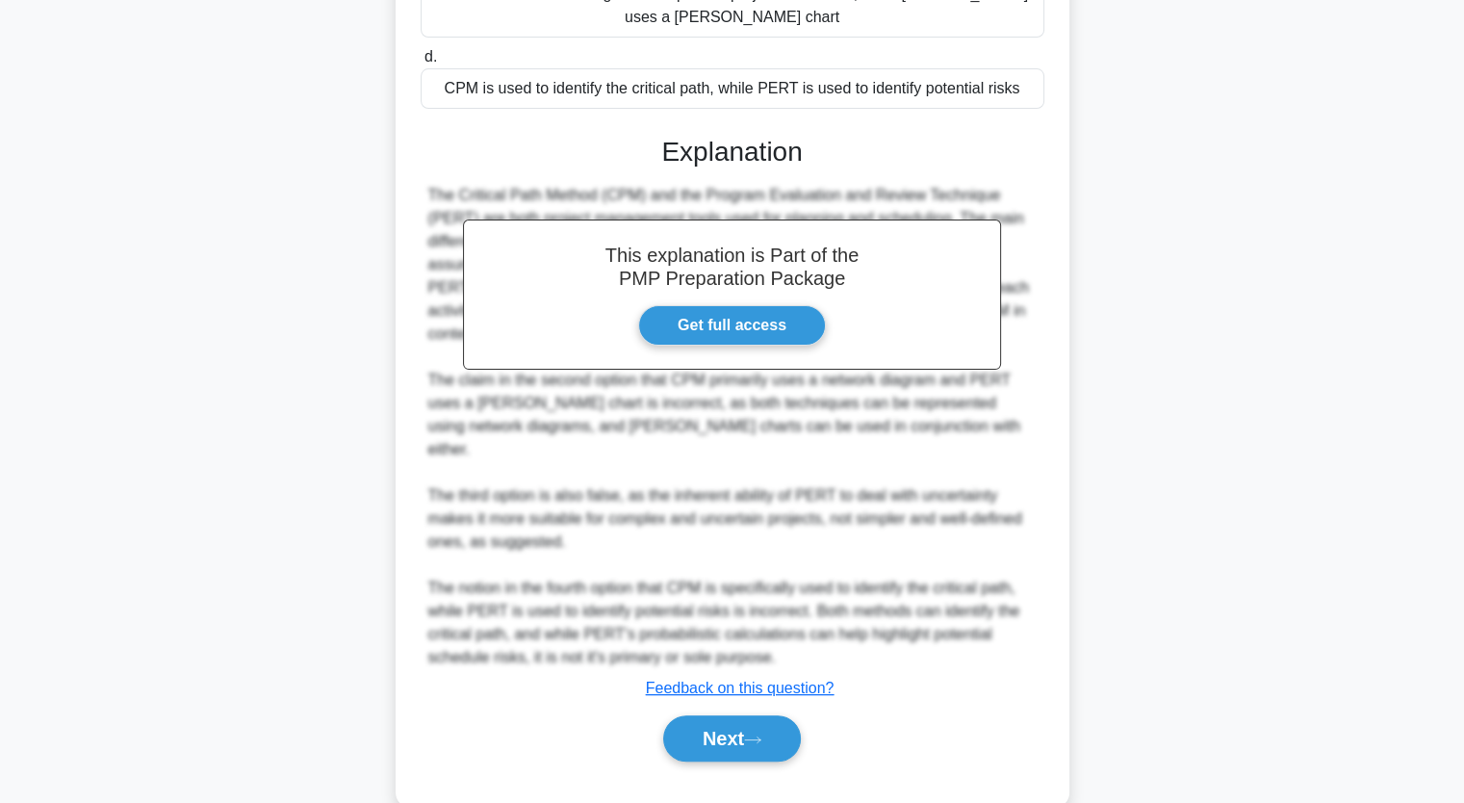
scroll to position [454, 0]
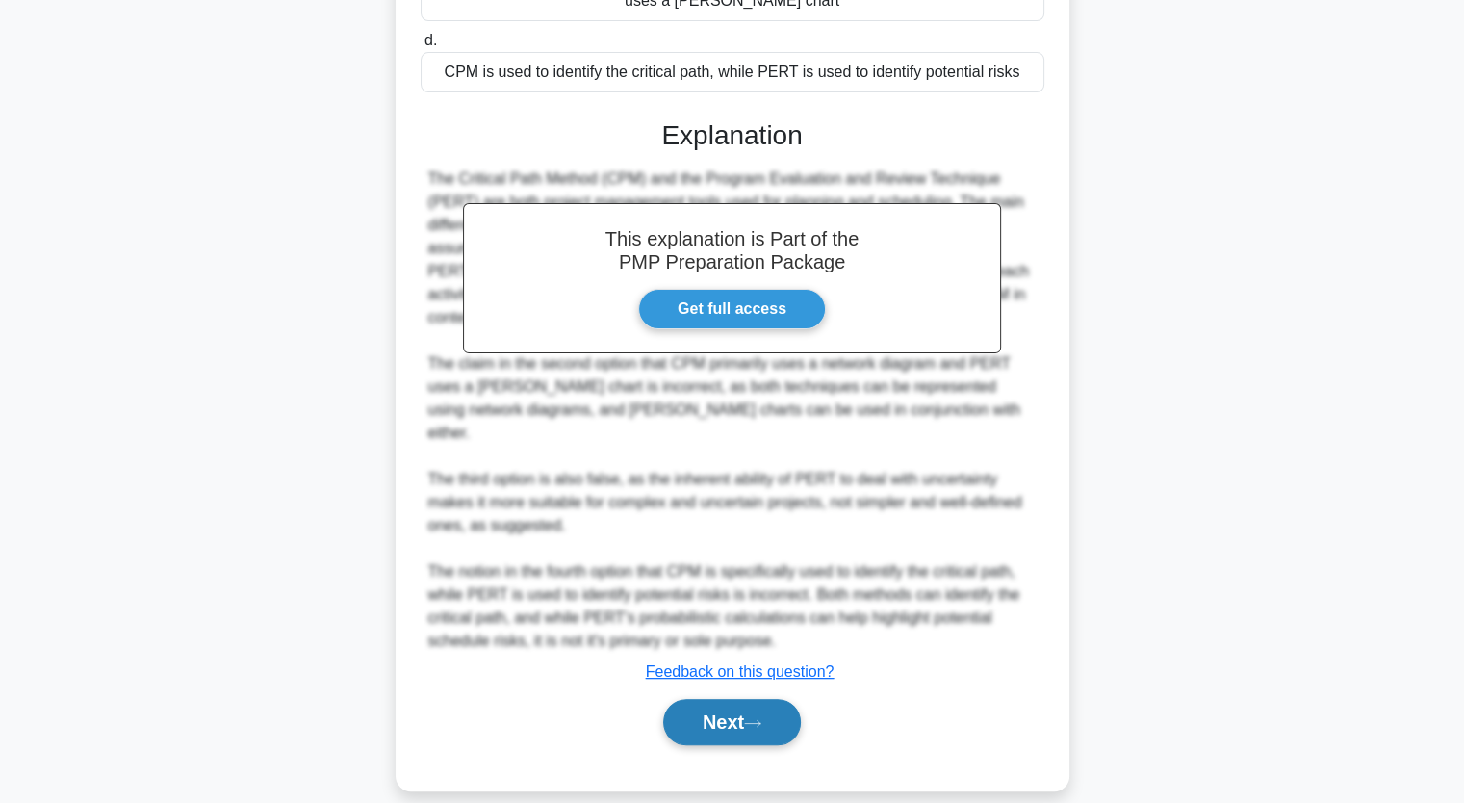
click at [725, 710] on button "Next" at bounding box center [732, 722] width 138 height 46
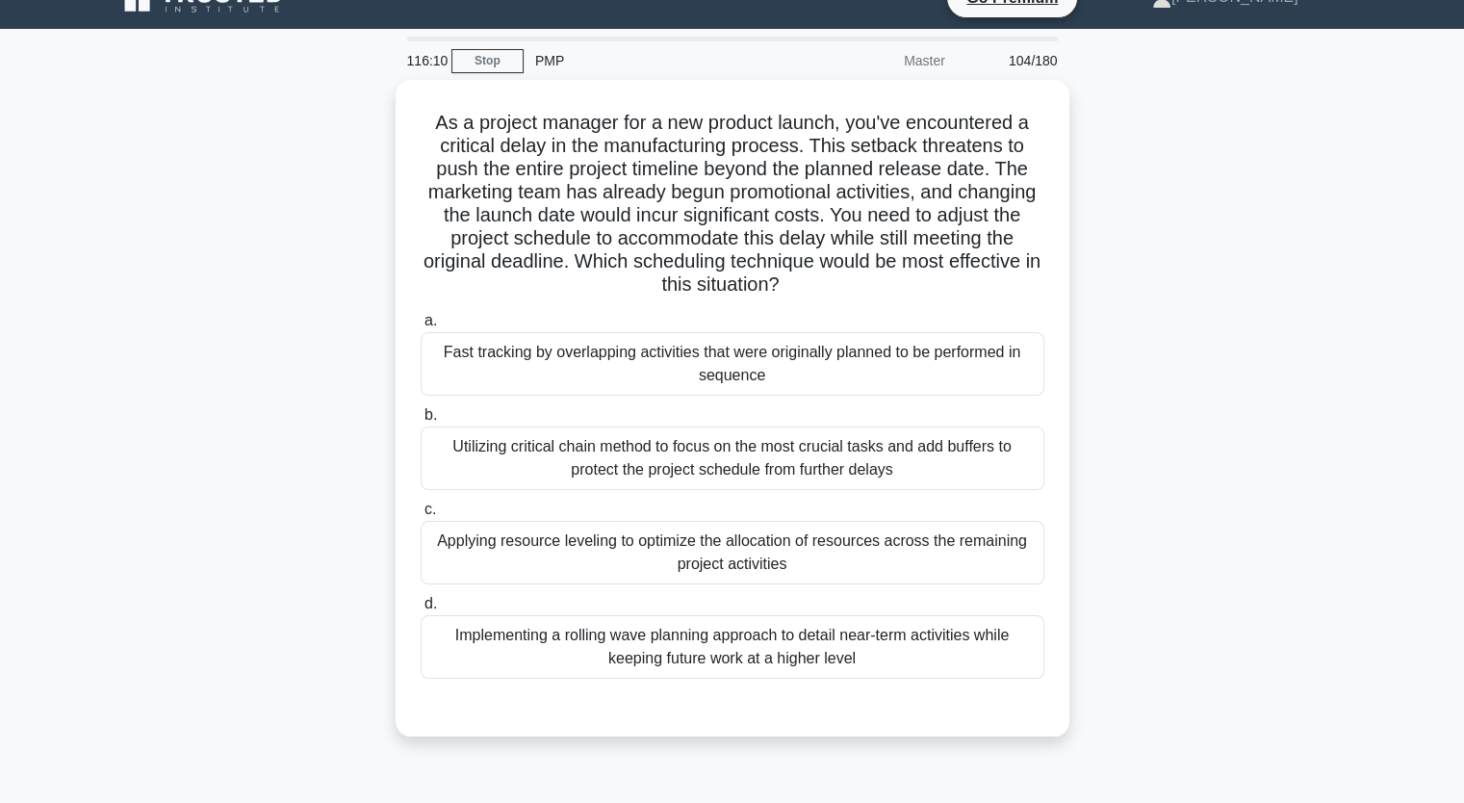
scroll to position [0, 0]
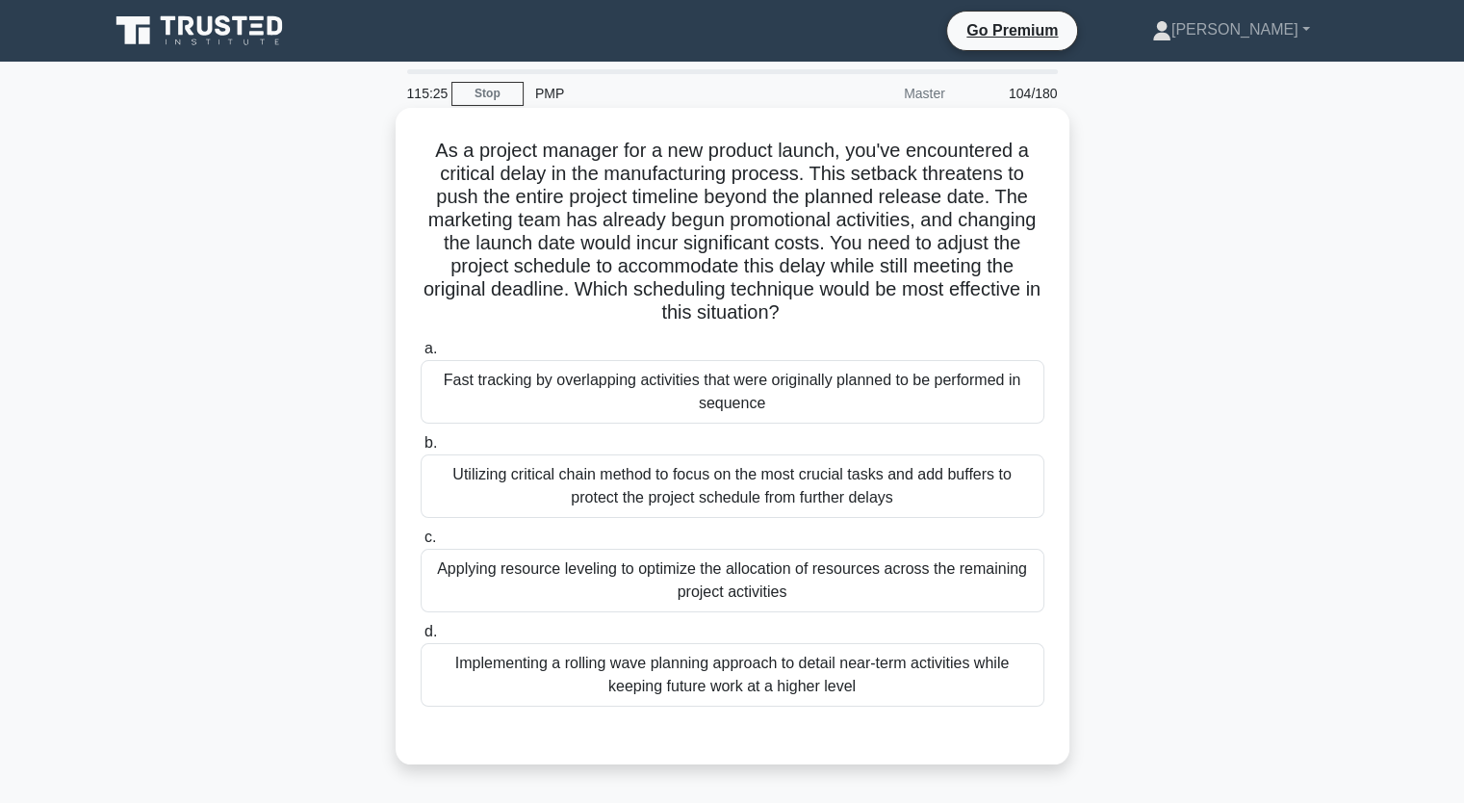
click at [917, 404] on div "Fast tracking by overlapping activities that were originally planned to be perf…" at bounding box center [733, 392] width 624 height 64
click at [421, 355] on input "a. Fast tracking by overlapping activities that were originally planned to be p…" at bounding box center [421, 349] width 0 height 13
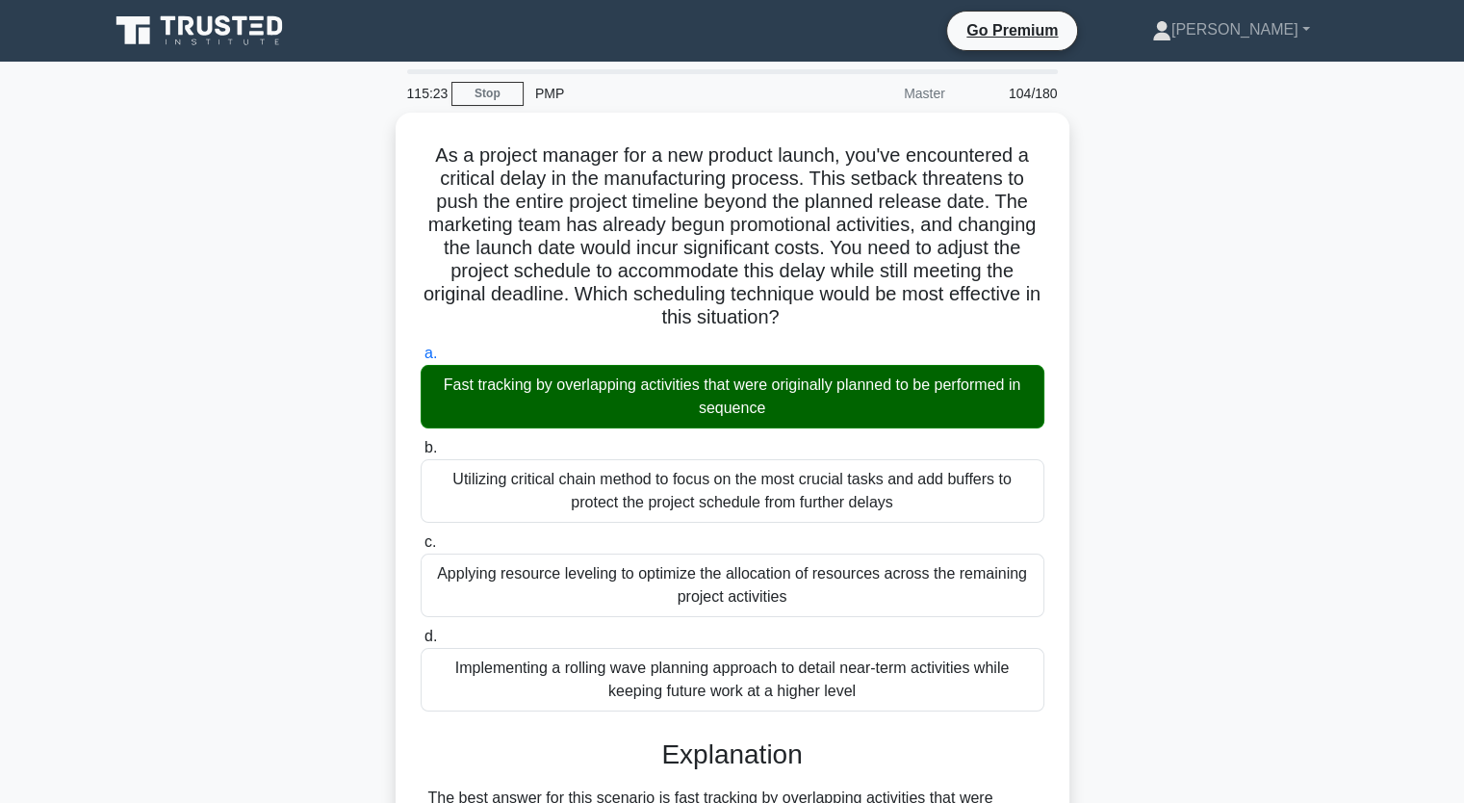
scroll to position [809, 0]
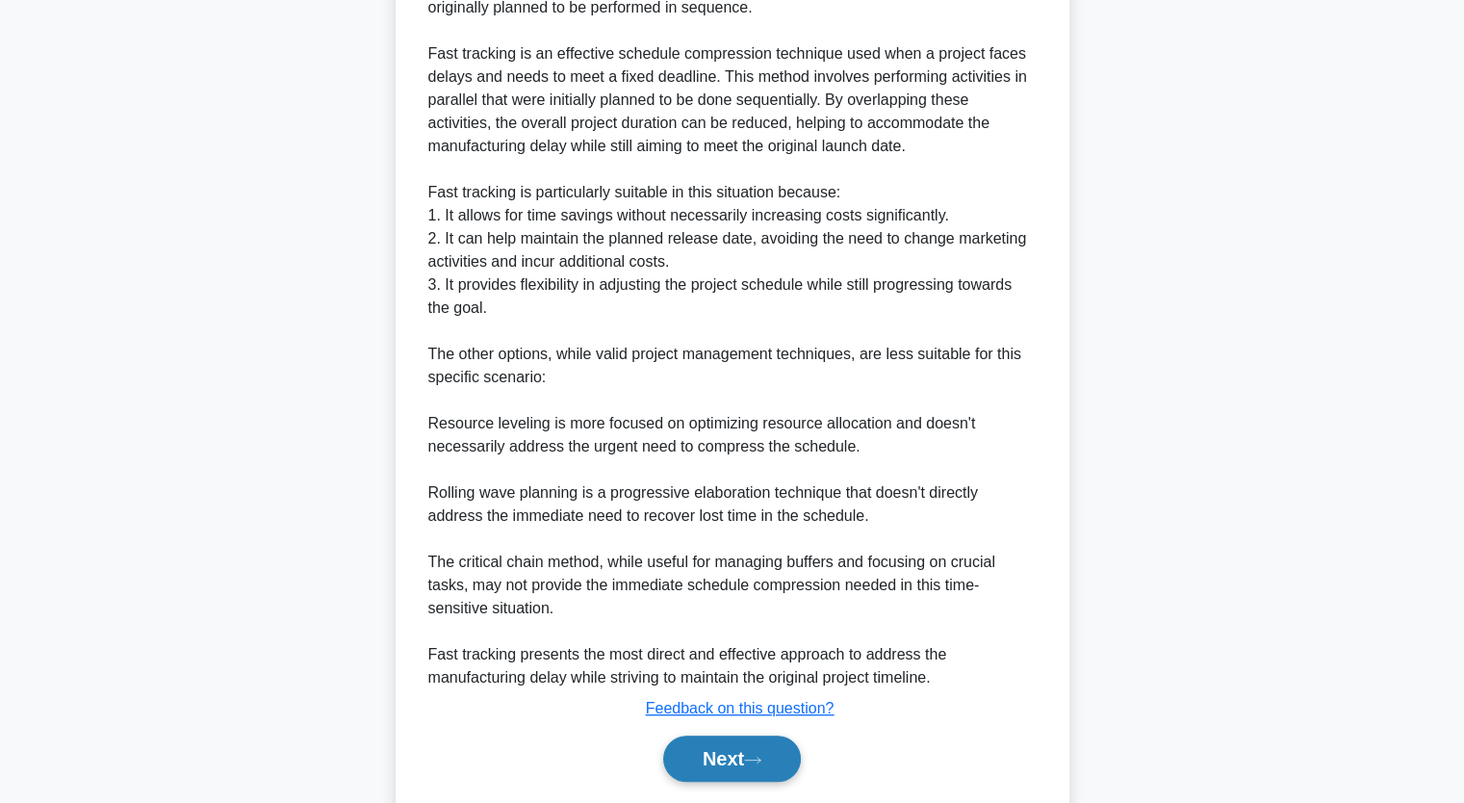
click at [736, 763] on button "Next" at bounding box center [732, 759] width 138 height 46
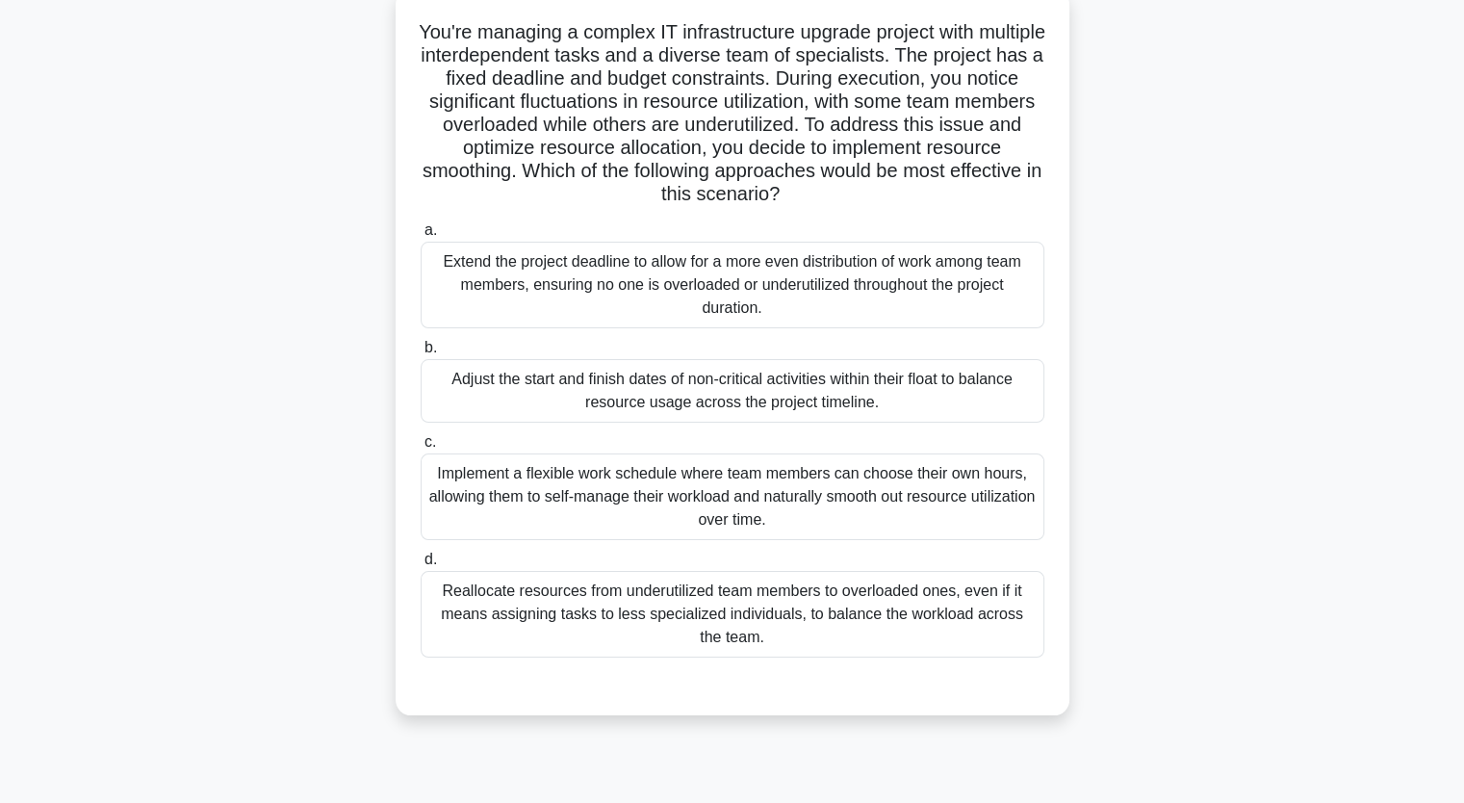
scroll to position [120, 0]
click at [878, 616] on div "Reallocate resources from underutilized team members to overloaded ones, even i…" at bounding box center [733, 612] width 624 height 87
click at [421, 564] on input "d. Reallocate resources from underutilized team members to overloaded ones, eve…" at bounding box center [421, 558] width 0 height 13
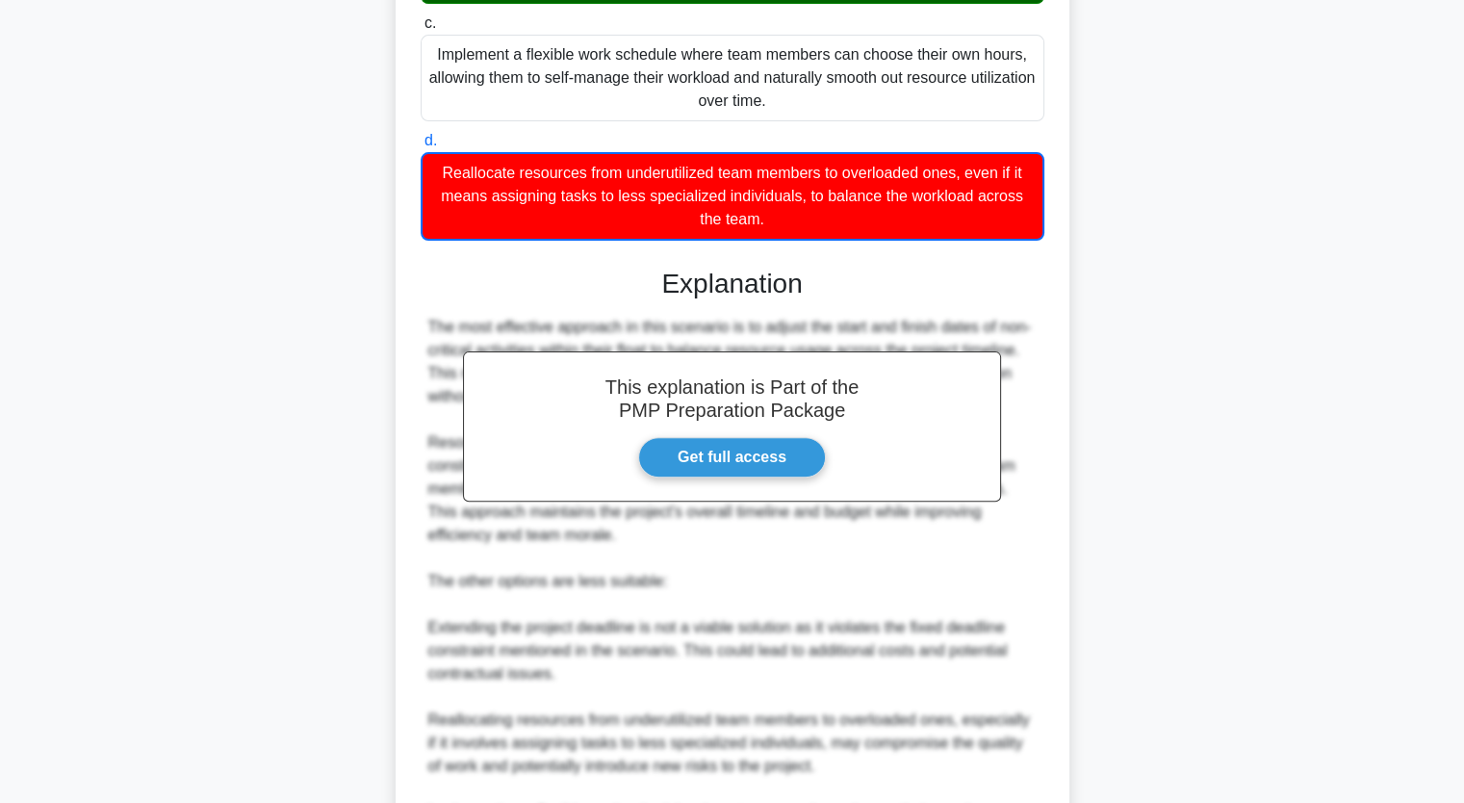
scroll to position [790, 0]
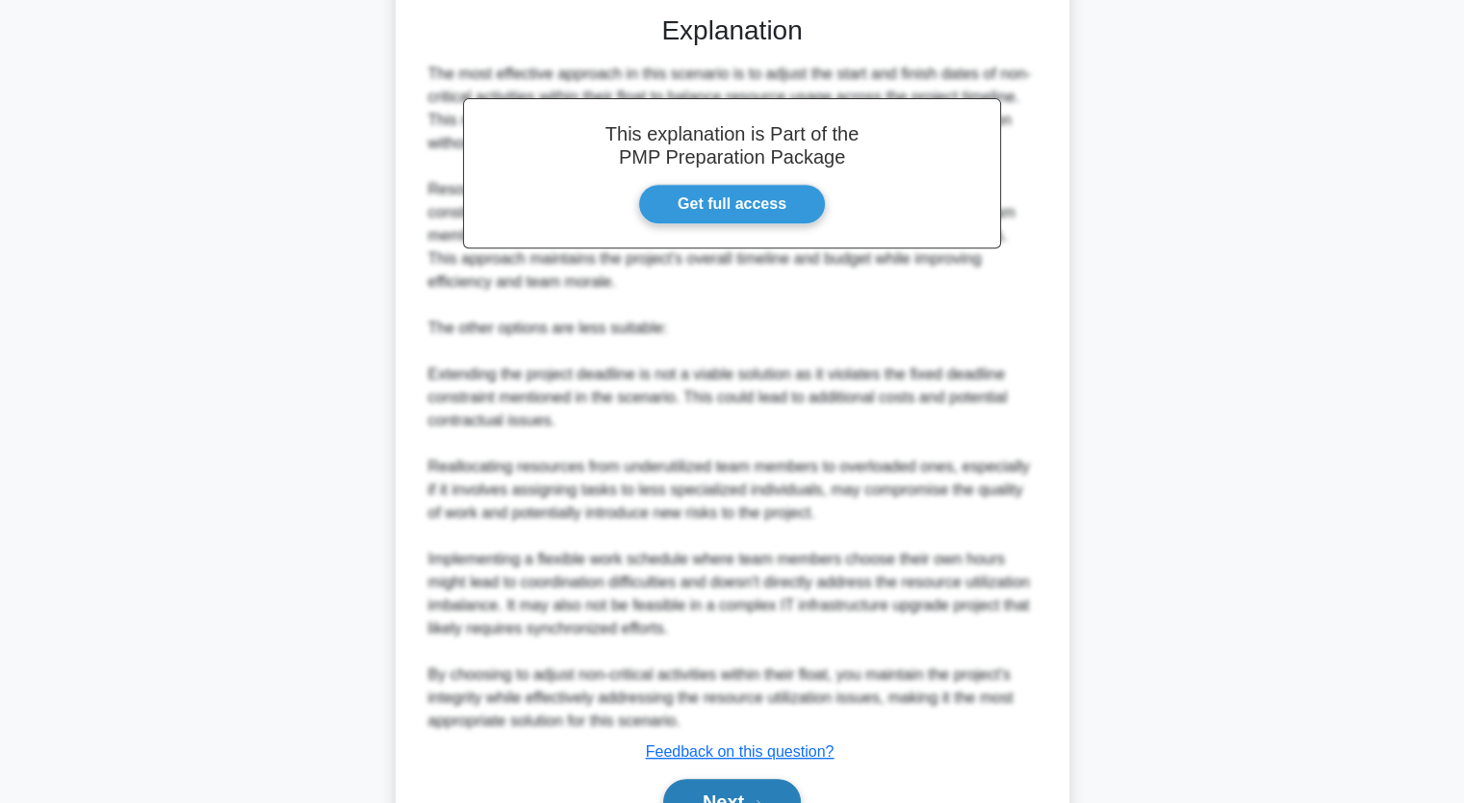
click at [732, 794] on button "Next" at bounding box center [732, 802] width 138 height 46
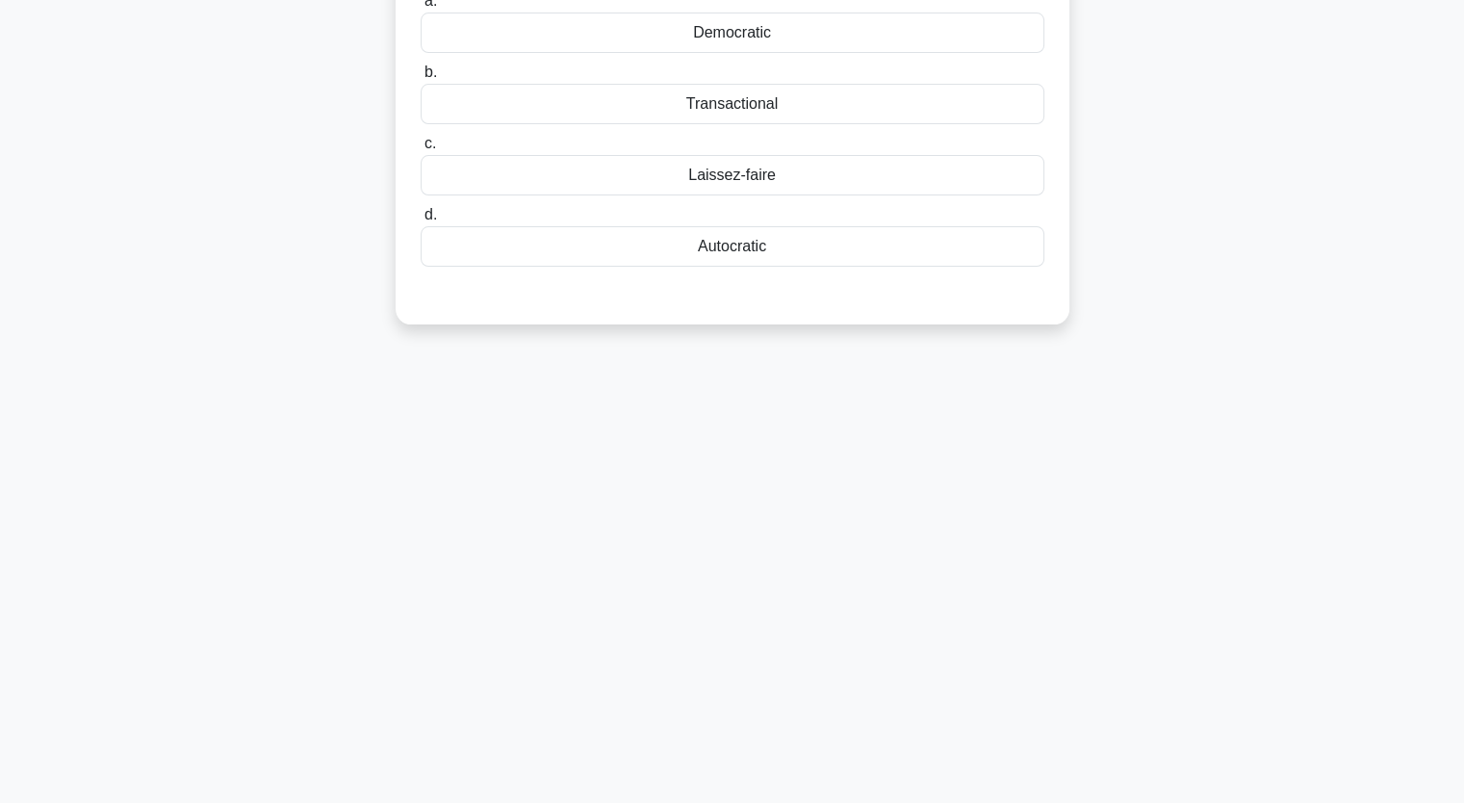
scroll to position [0, 0]
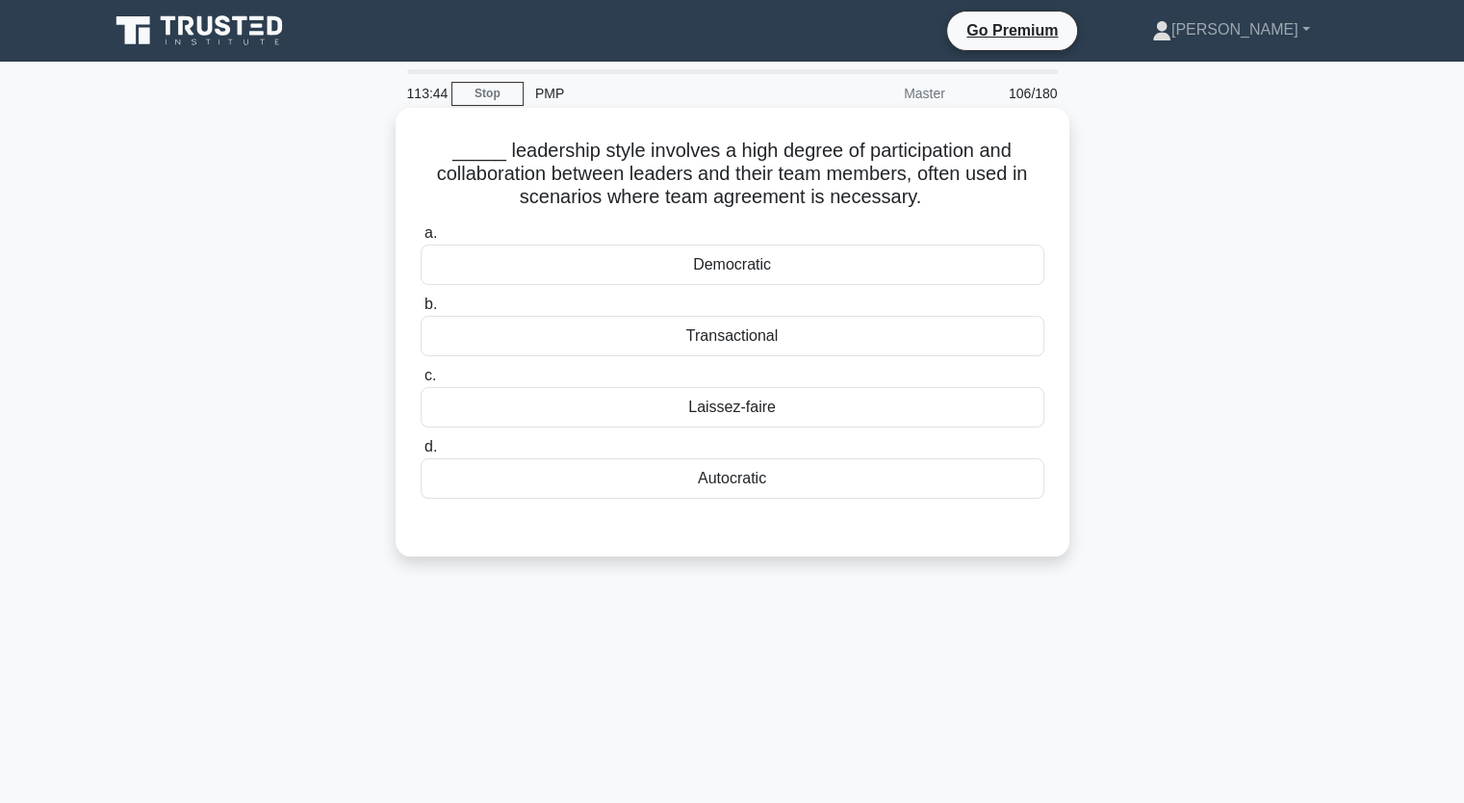
click at [801, 282] on div "Democratic" at bounding box center [733, 265] width 624 height 40
click at [421, 240] on input "a. Democratic" at bounding box center [421, 233] width 0 height 13
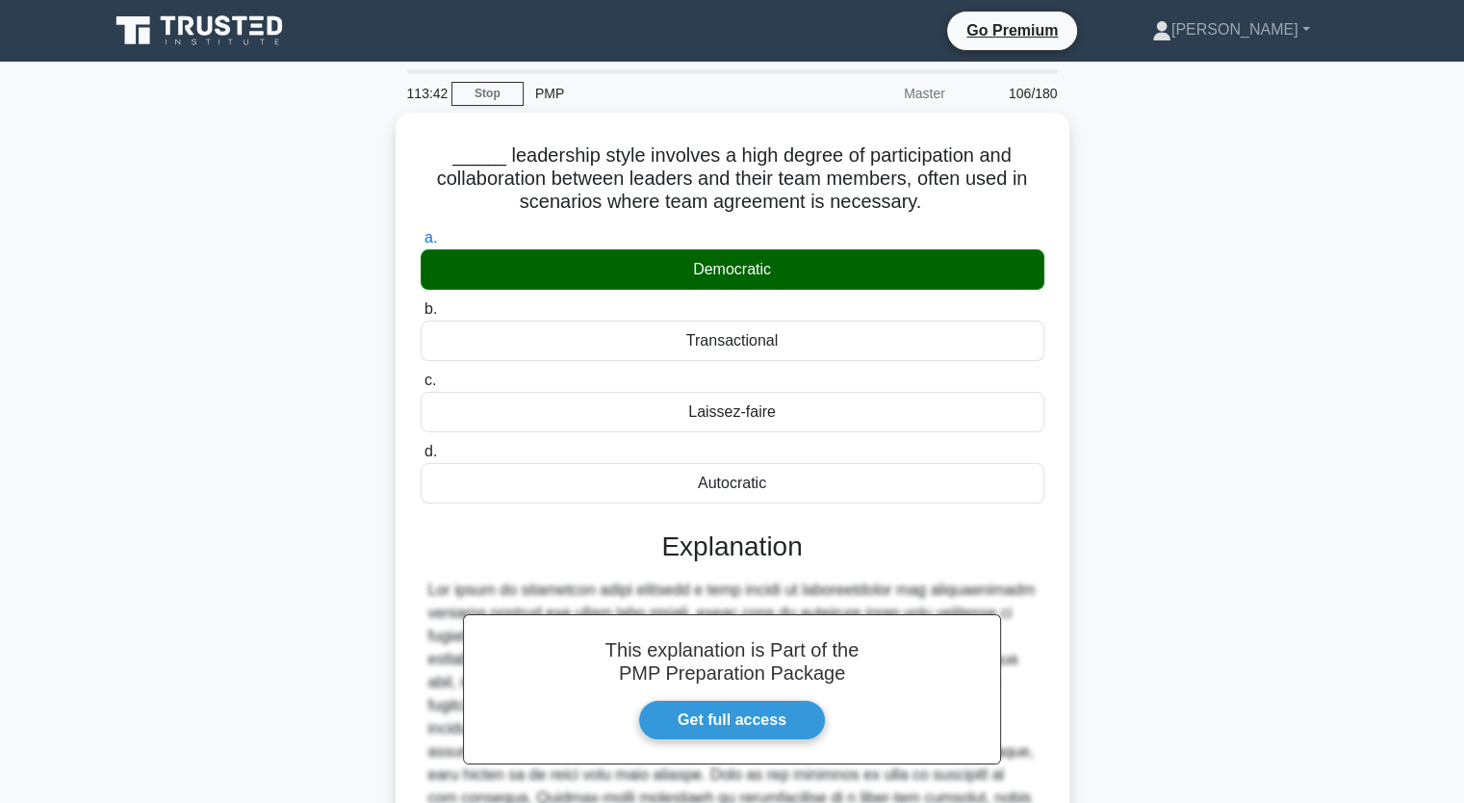
scroll to position [268, 0]
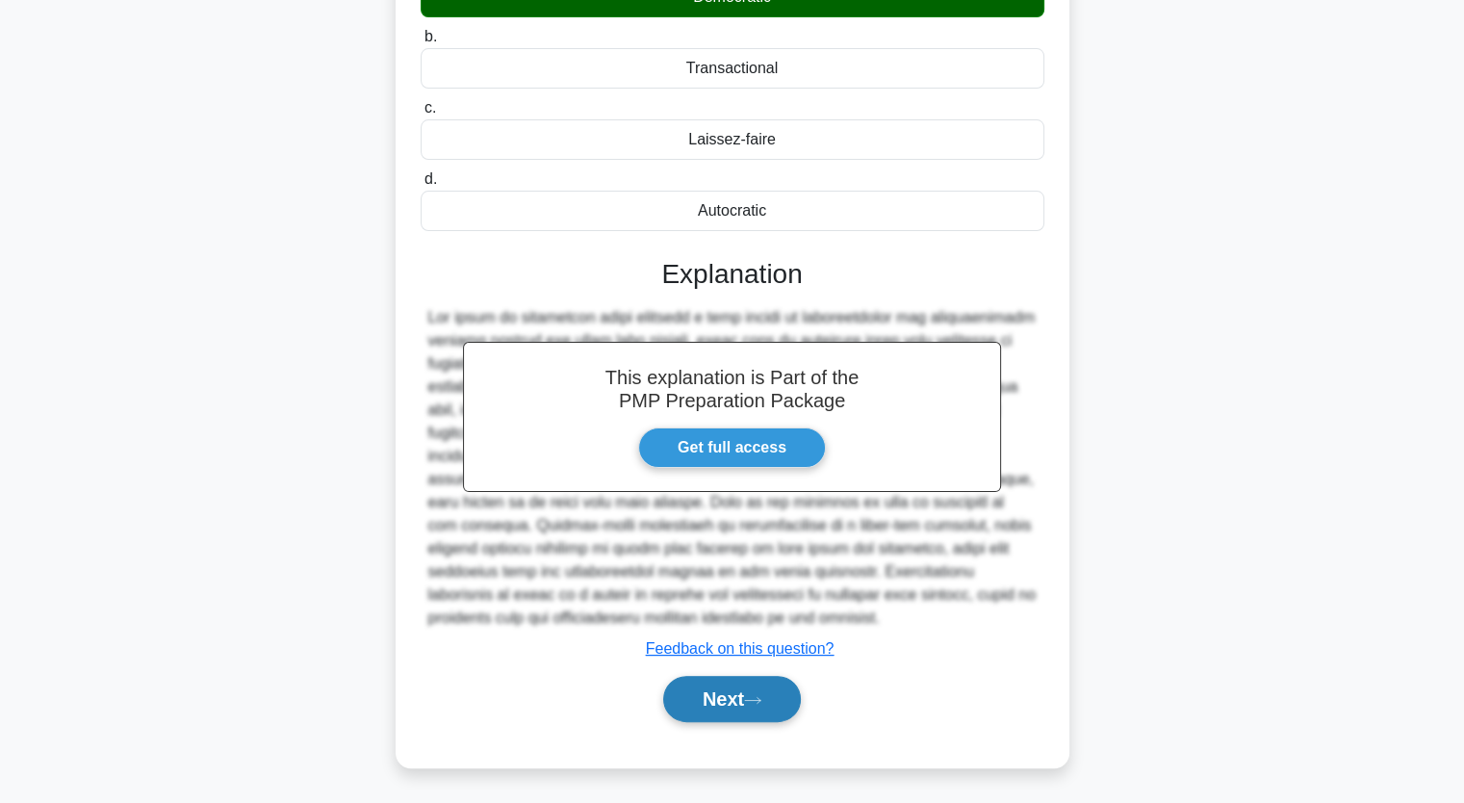
click at [749, 706] on button "Next" at bounding box center [732, 699] width 138 height 46
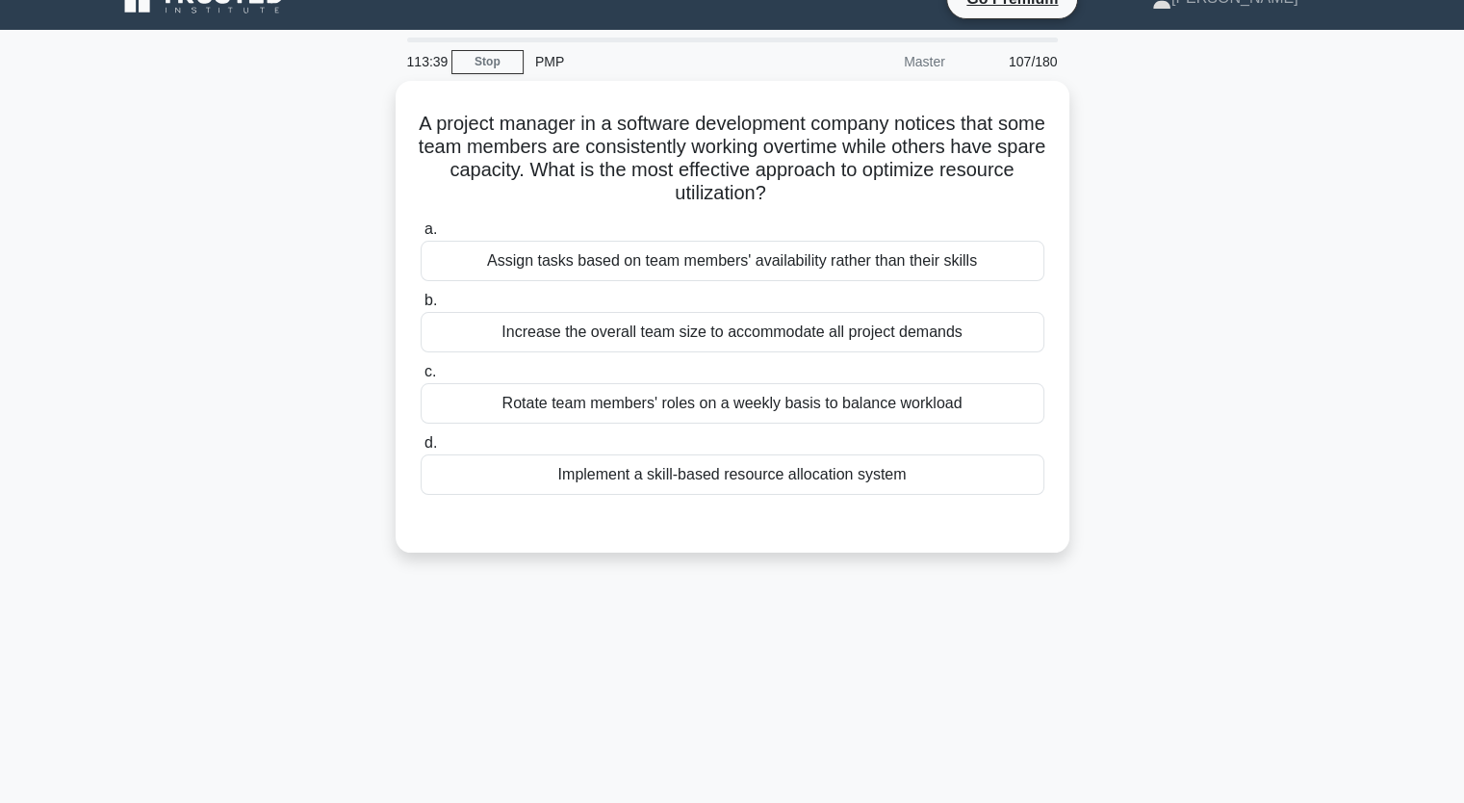
scroll to position [0, 0]
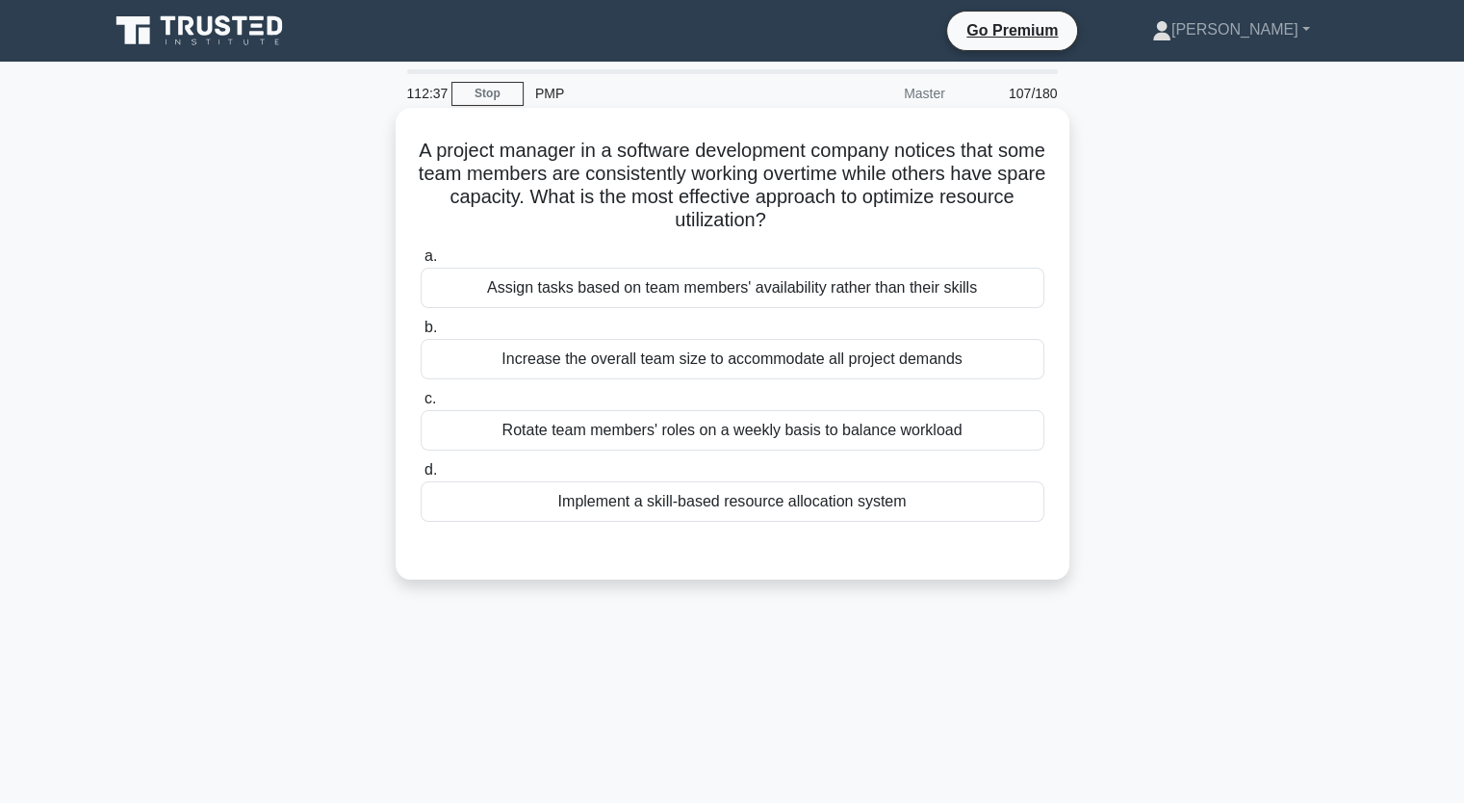
click at [982, 298] on div "Assign tasks based on team members' availability rather than their skills" at bounding box center [733, 288] width 624 height 40
click at [421, 263] on input "a. Assign tasks based on team members' availability rather than their skills" at bounding box center [421, 256] width 0 height 13
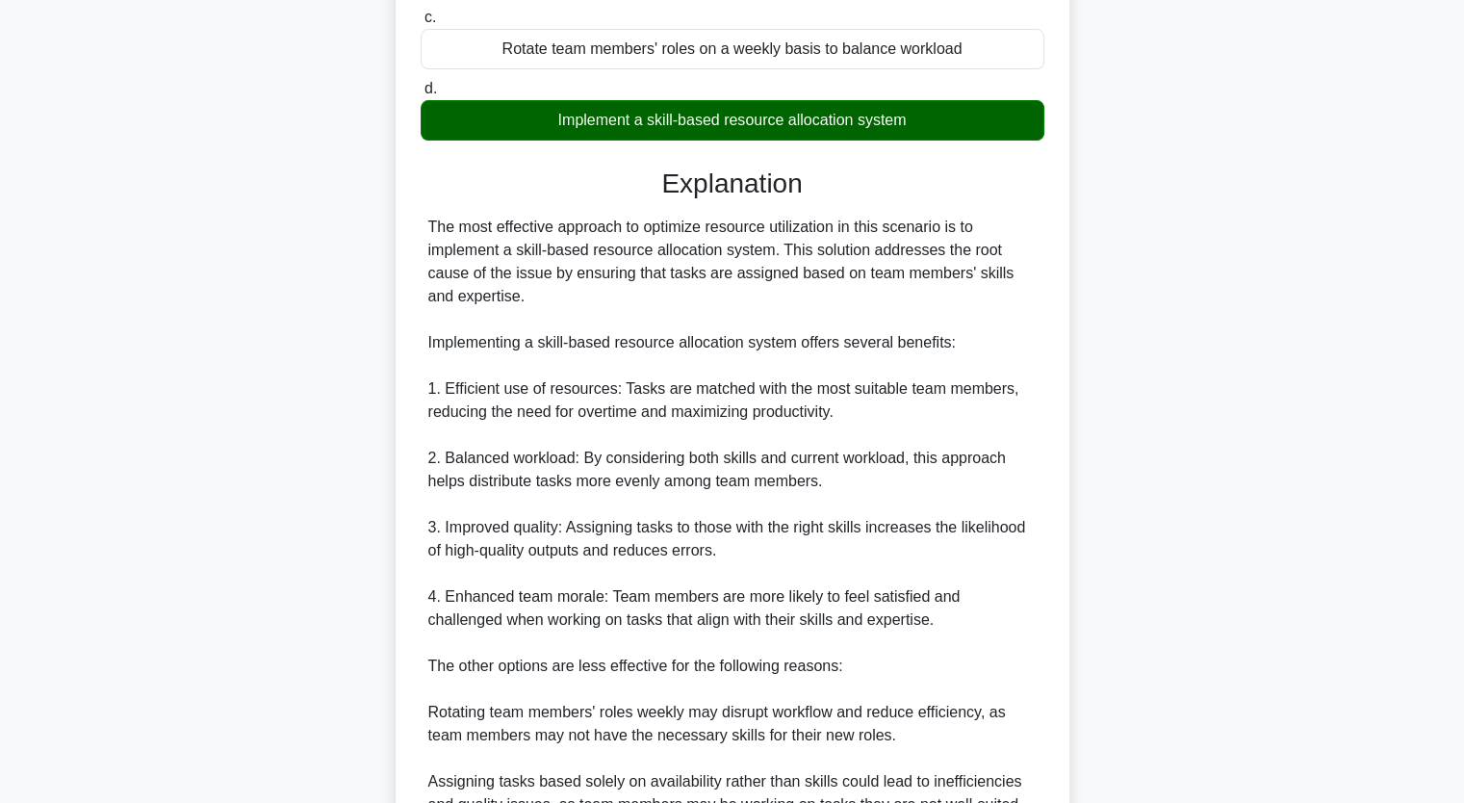
scroll to position [685, 0]
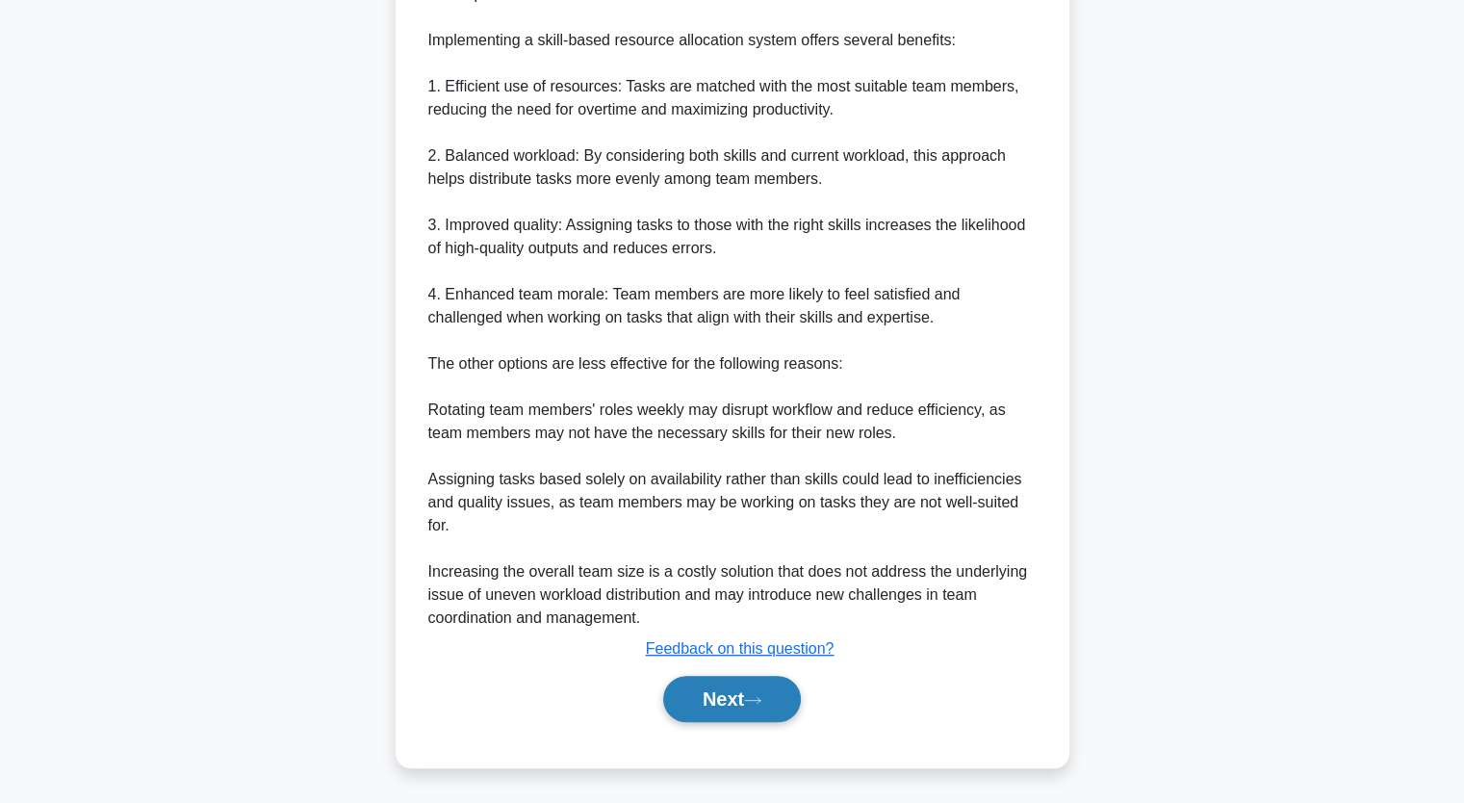
click at [771, 700] on button "Next" at bounding box center [732, 699] width 138 height 46
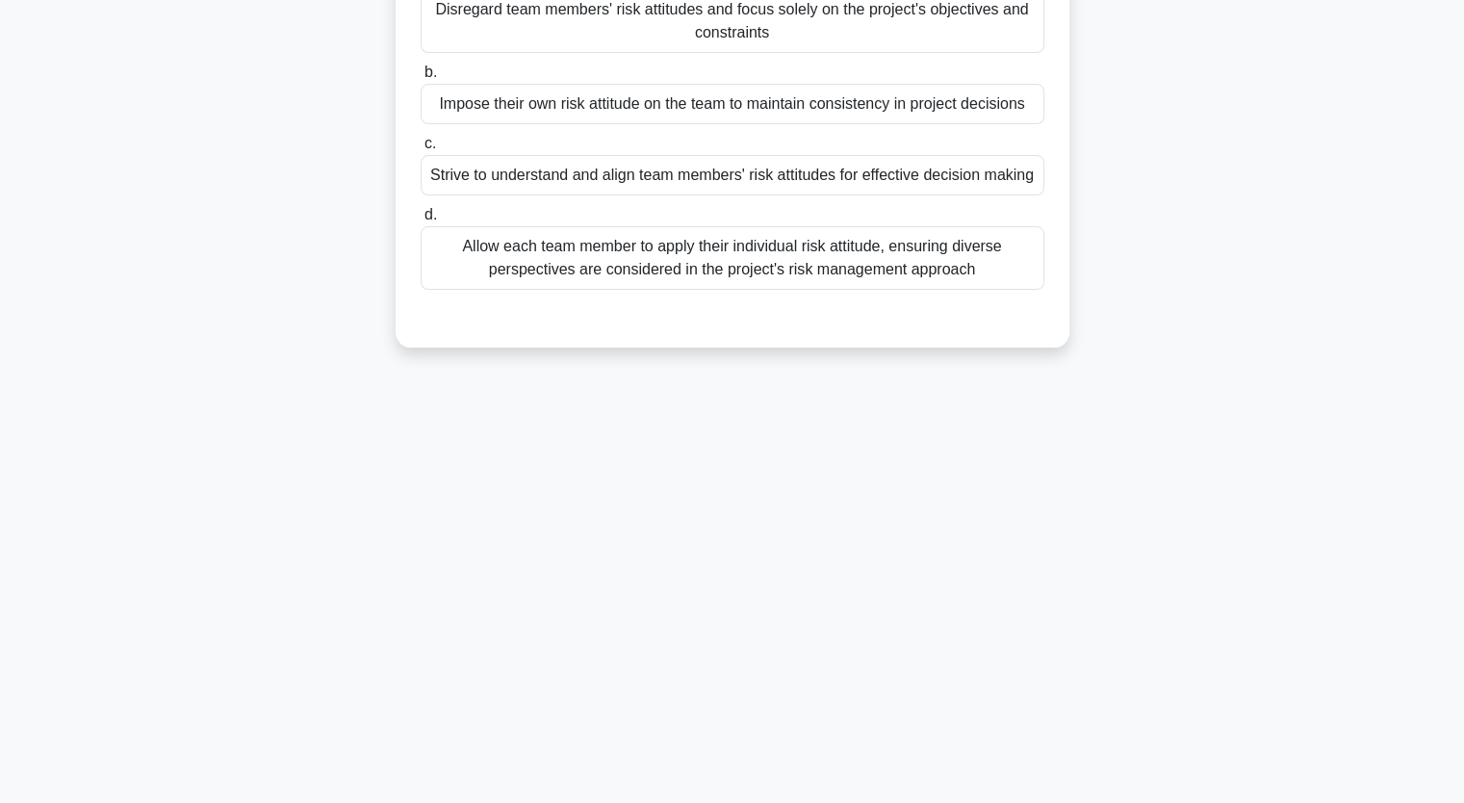
scroll to position [0, 0]
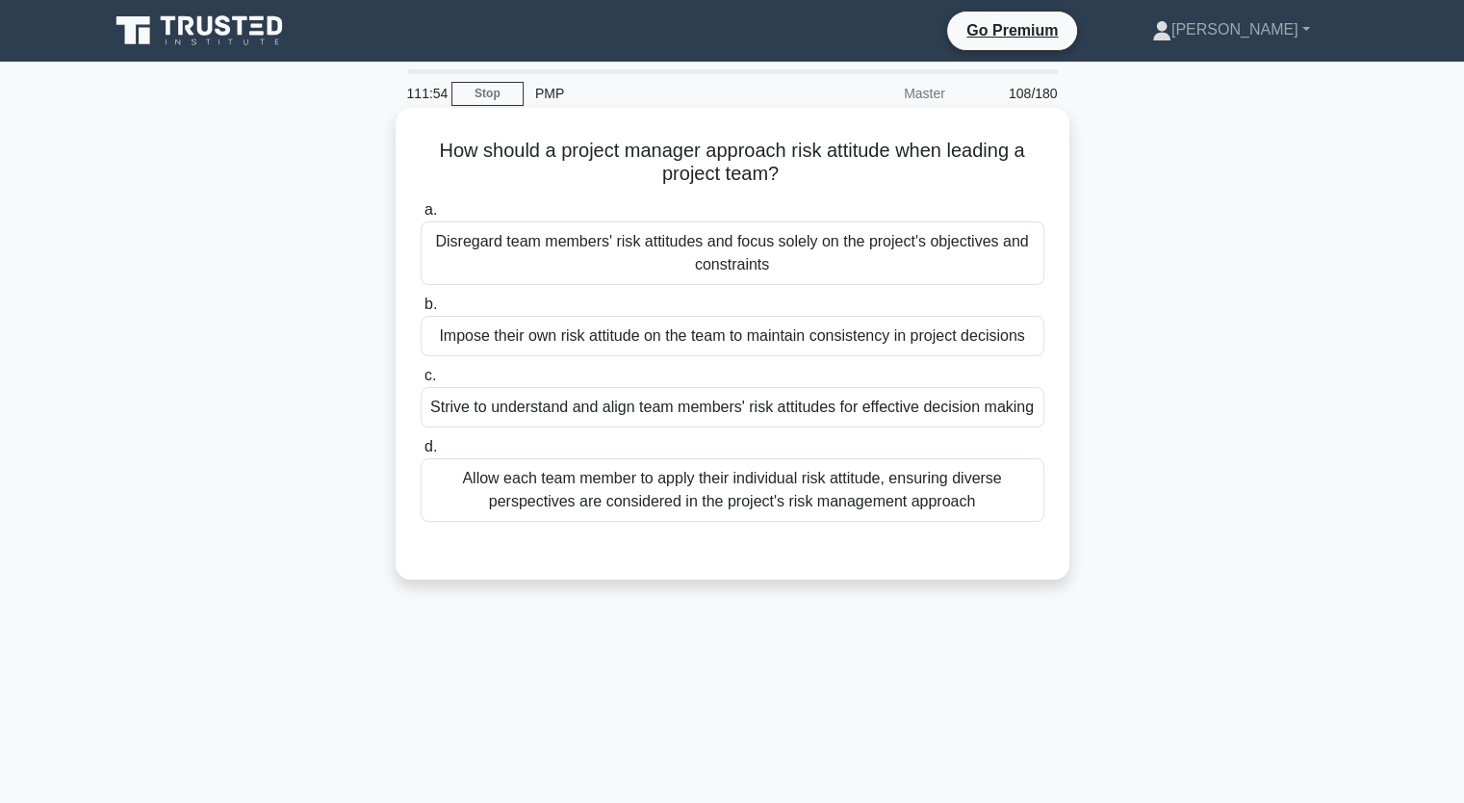
click at [982, 416] on div "Strive to understand and align team members' risk attitudes for effective decis…" at bounding box center [733, 407] width 624 height 40
click at [421, 382] on input "c. Strive to understand and align team members' risk attitudes for effective de…" at bounding box center [421, 376] width 0 height 13
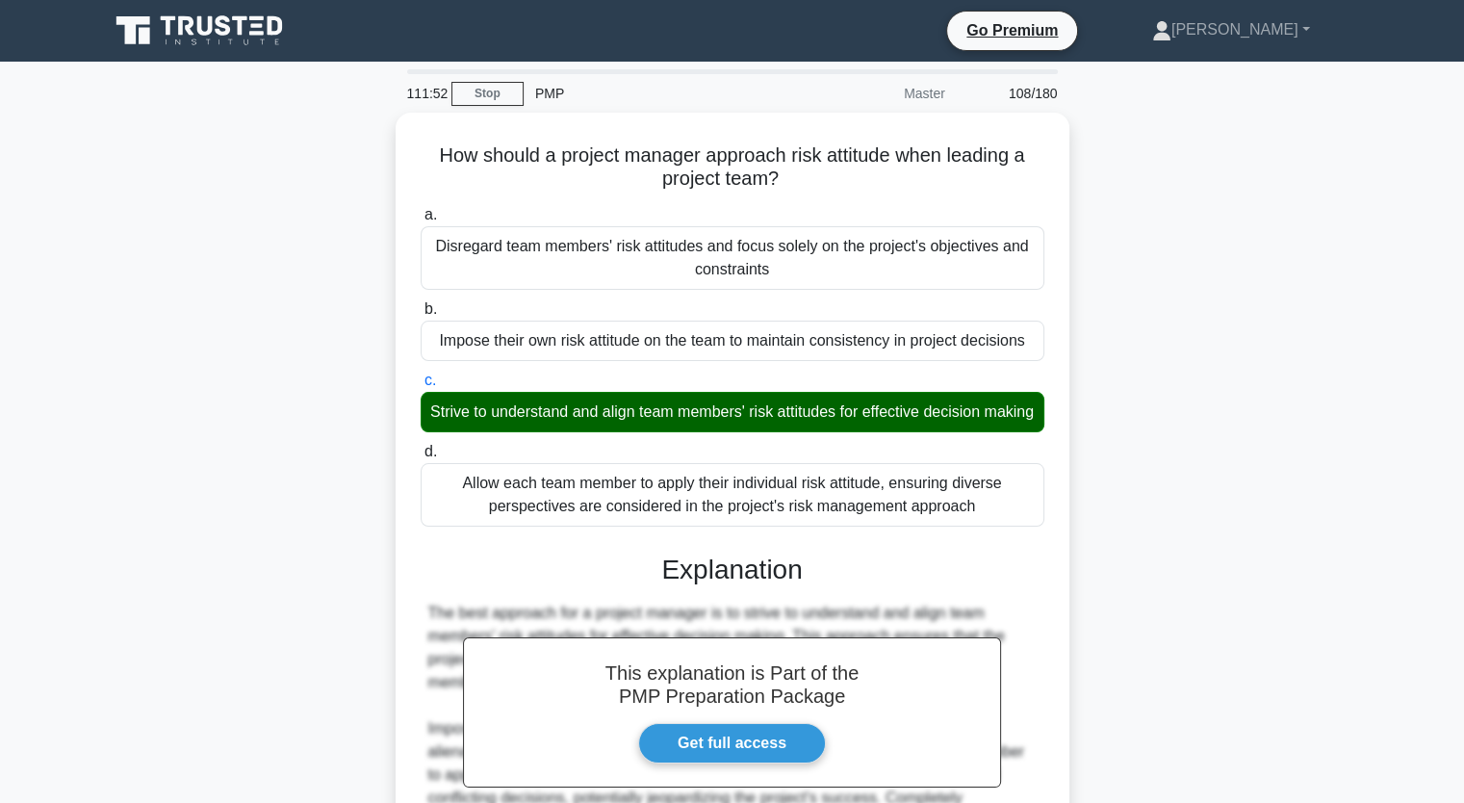
scroll to position [291, 0]
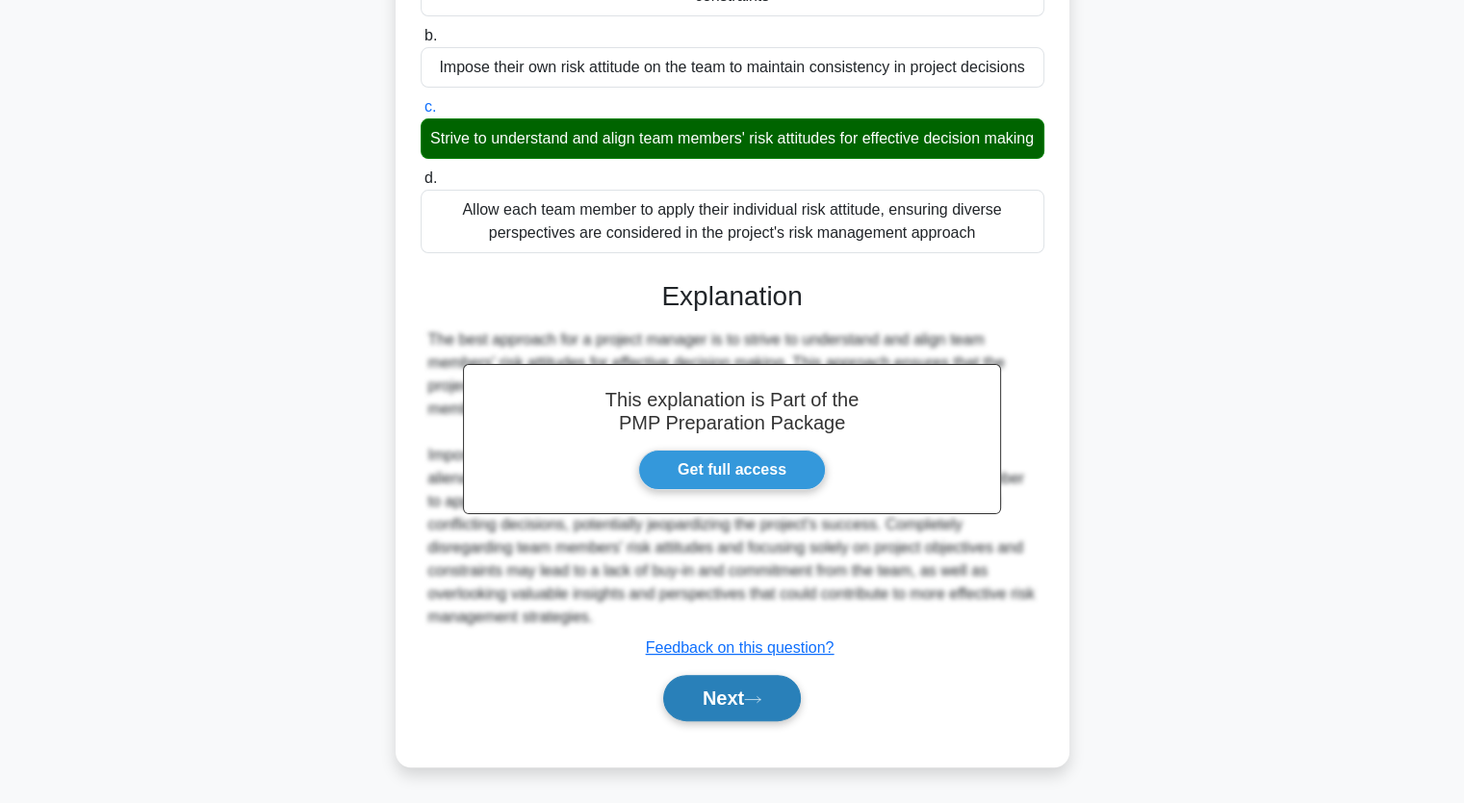
click at [715, 701] on button "Next" at bounding box center [732, 698] width 138 height 46
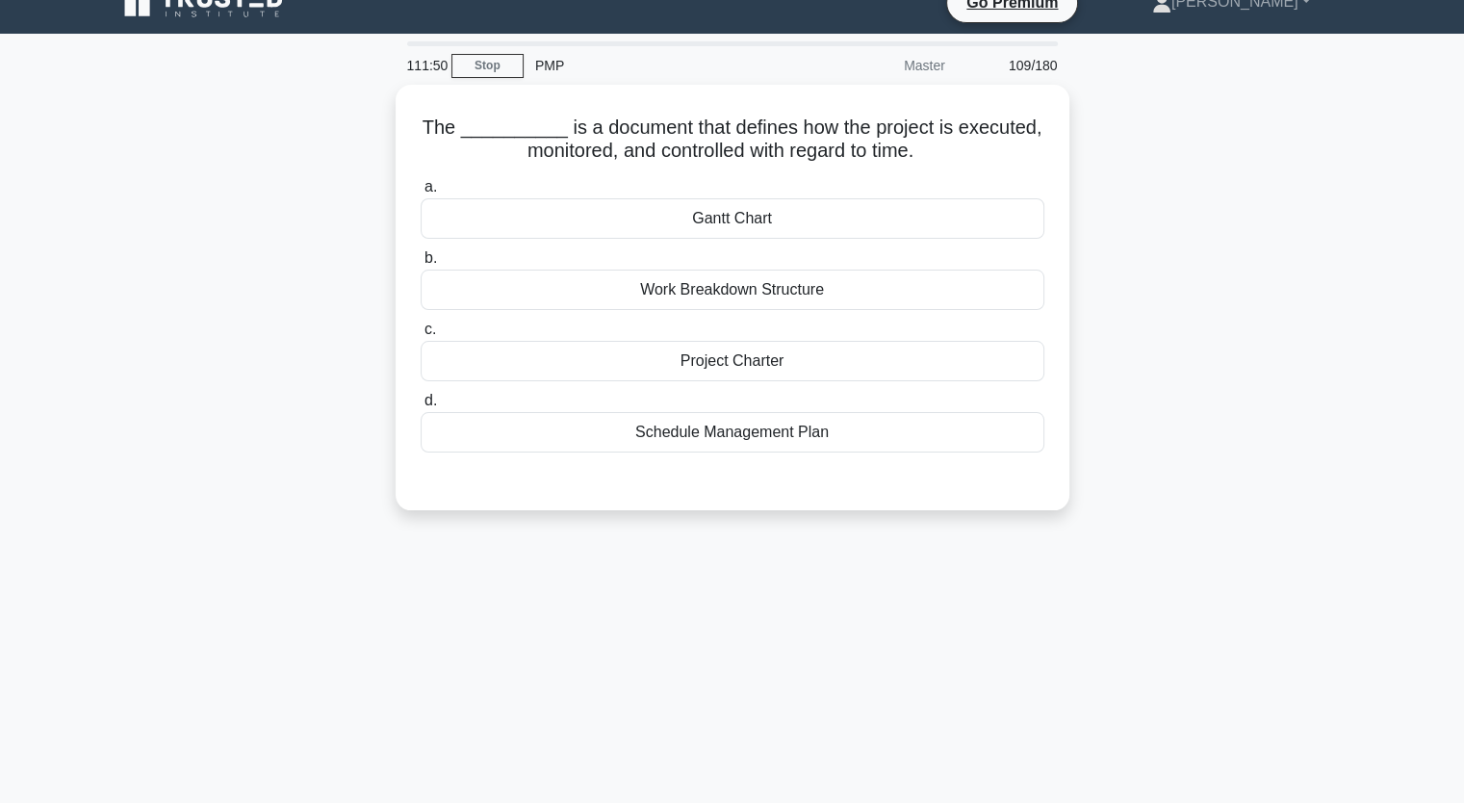
scroll to position [0, 0]
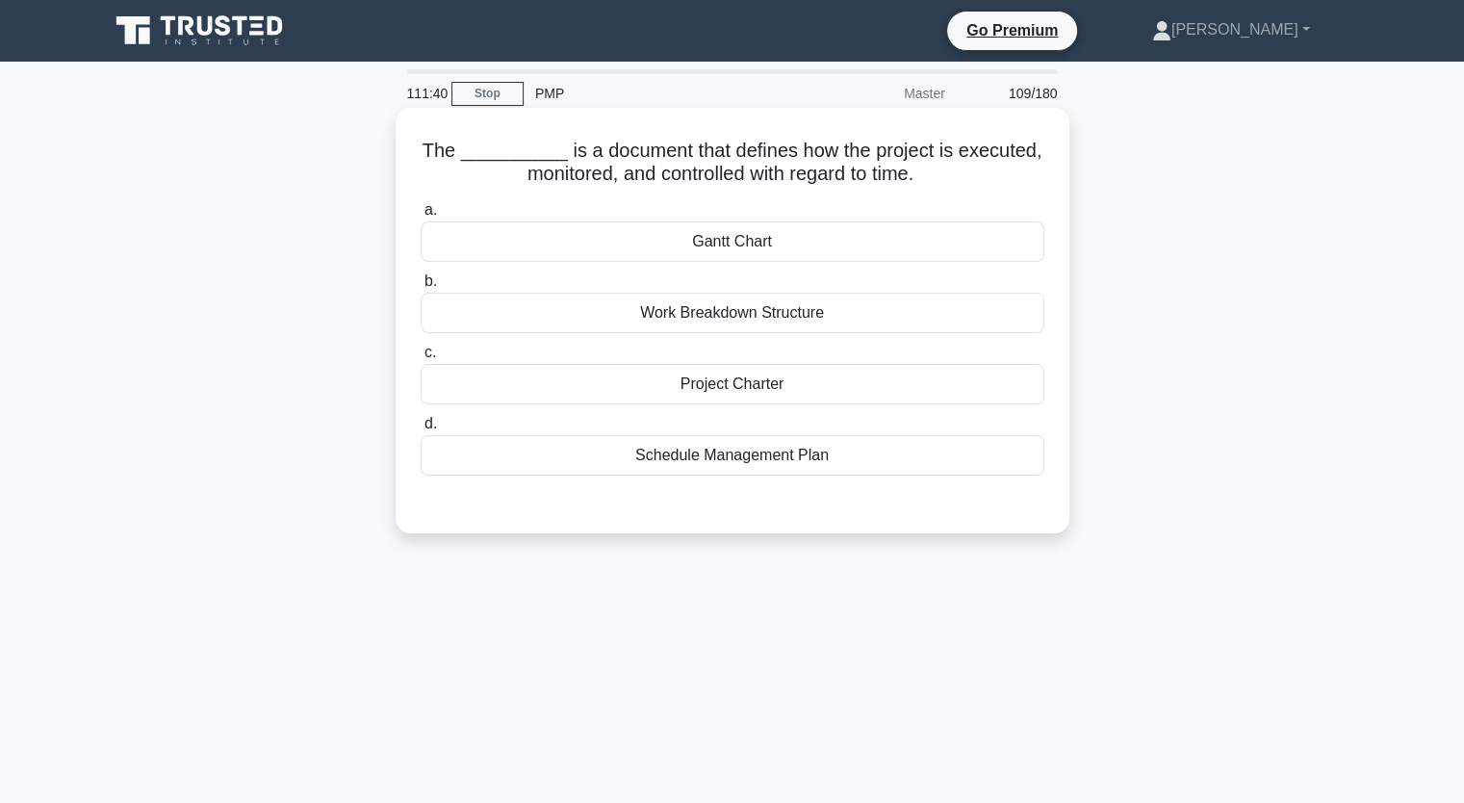
click at [994, 470] on div "Schedule Management Plan" at bounding box center [733, 455] width 624 height 40
click at [421, 430] on input "d. Schedule Management Plan" at bounding box center [421, 424] width 0 height 13
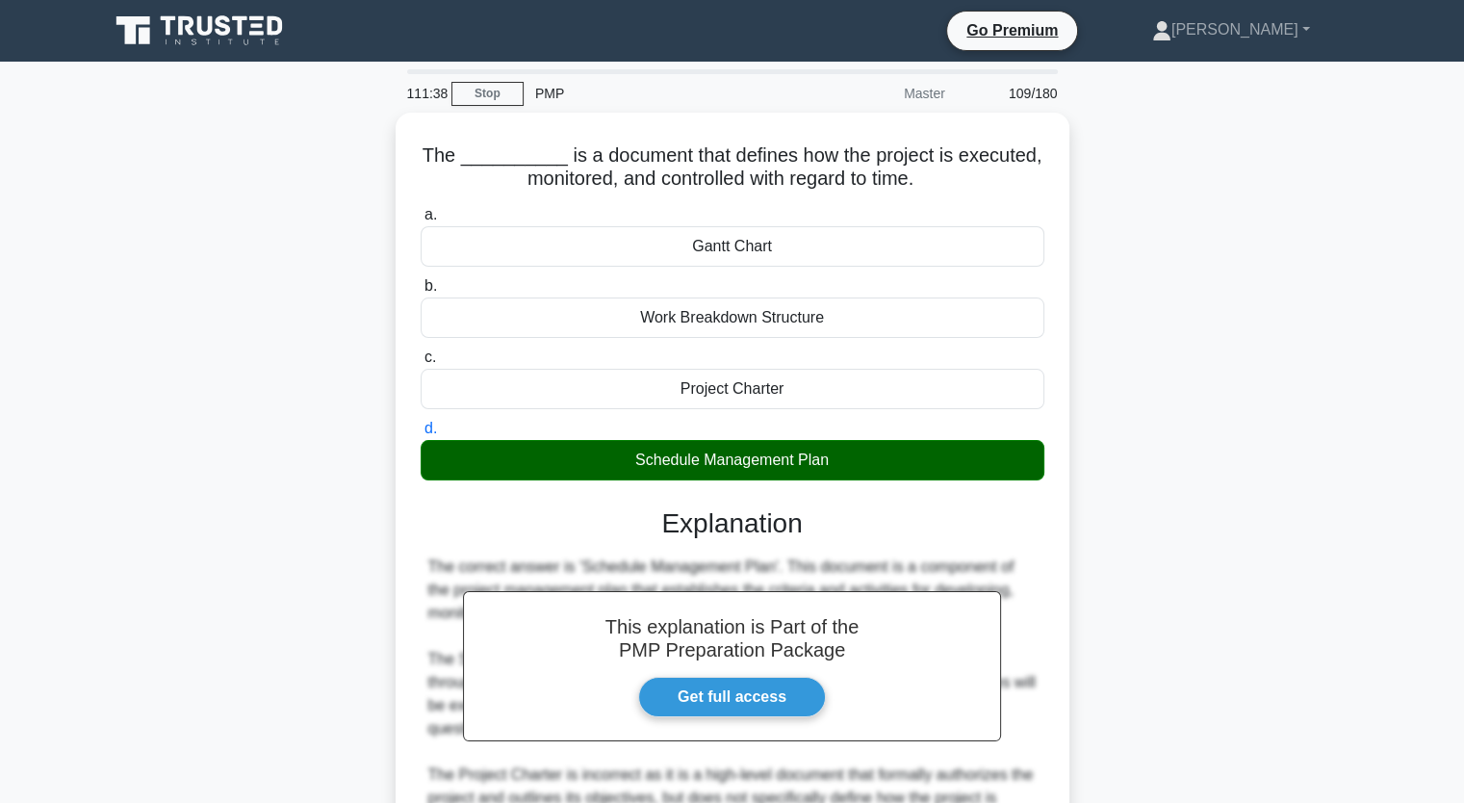
scroll to position [406, 0]
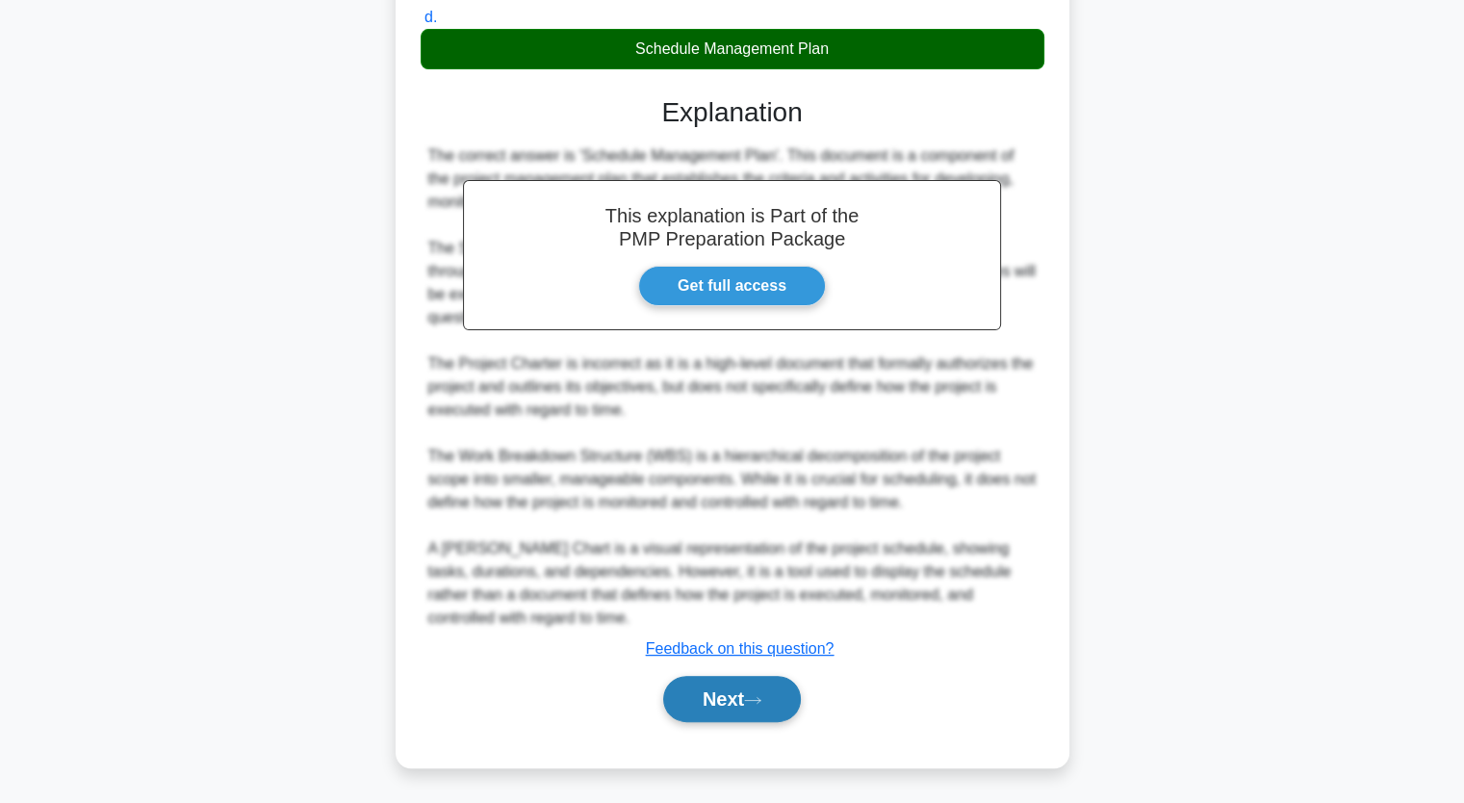
click at [696, 691] on button "Next" at bounding box center [732, 699] width 138 height 46
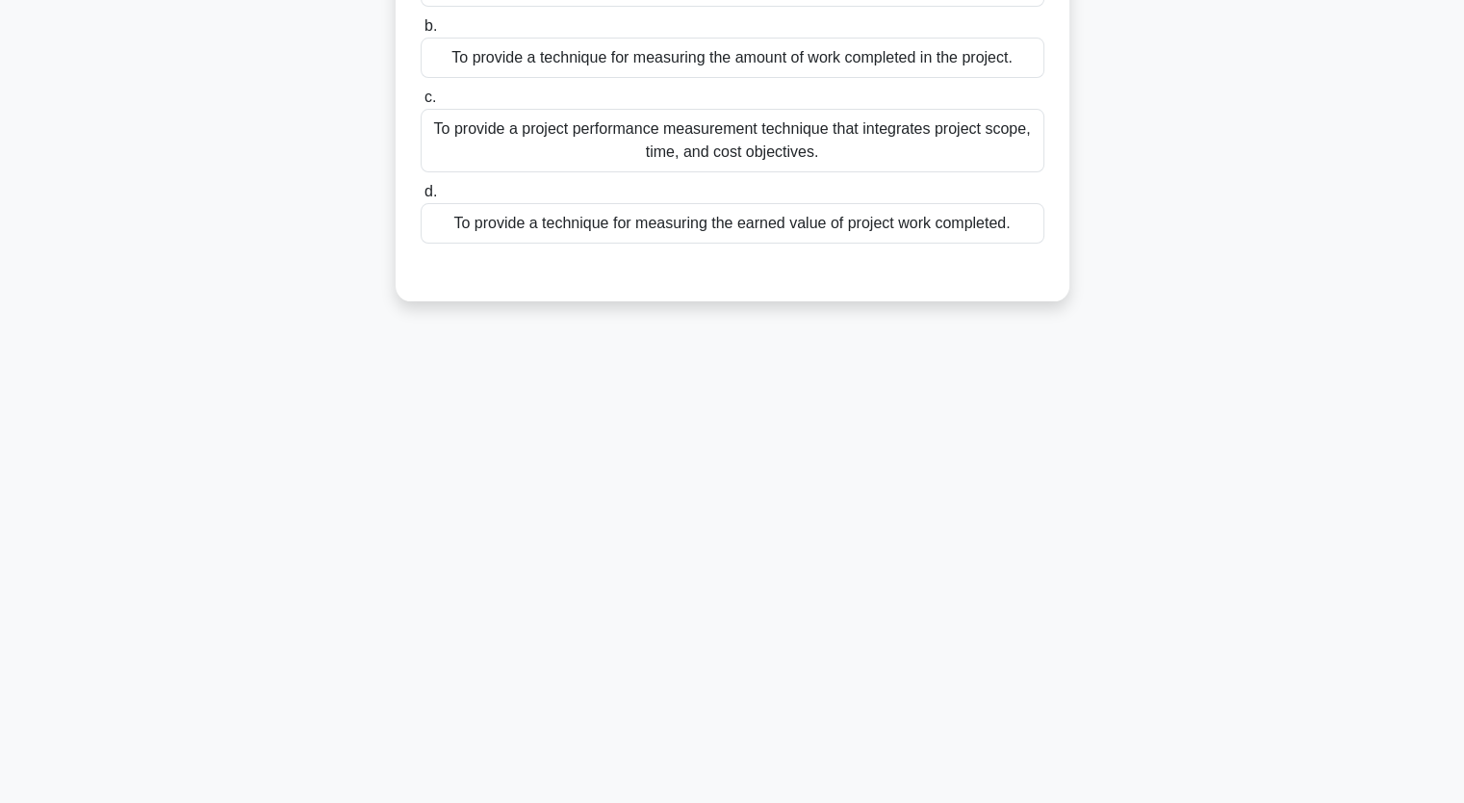
scroll to position [0, 0]
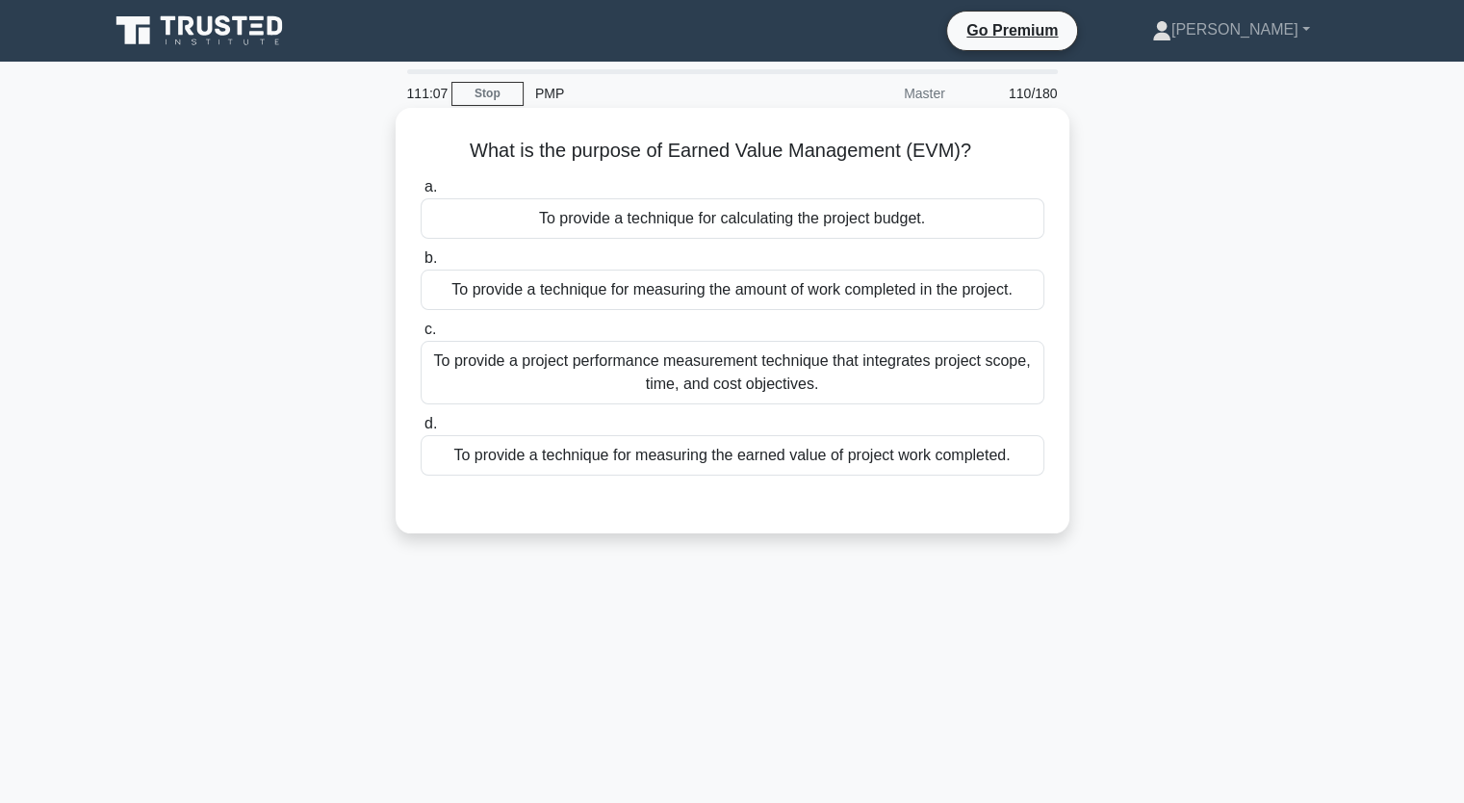
click at [853, 464] on div "To provide a technique for measuring the earned value of project work completed." at bounding box center [733, 455] width 624 height 40
click at [421, 430] on input "d. To provide a technique for measuring the earned value of project work comple…" at bounding box center [421, 424] width 0 height 13
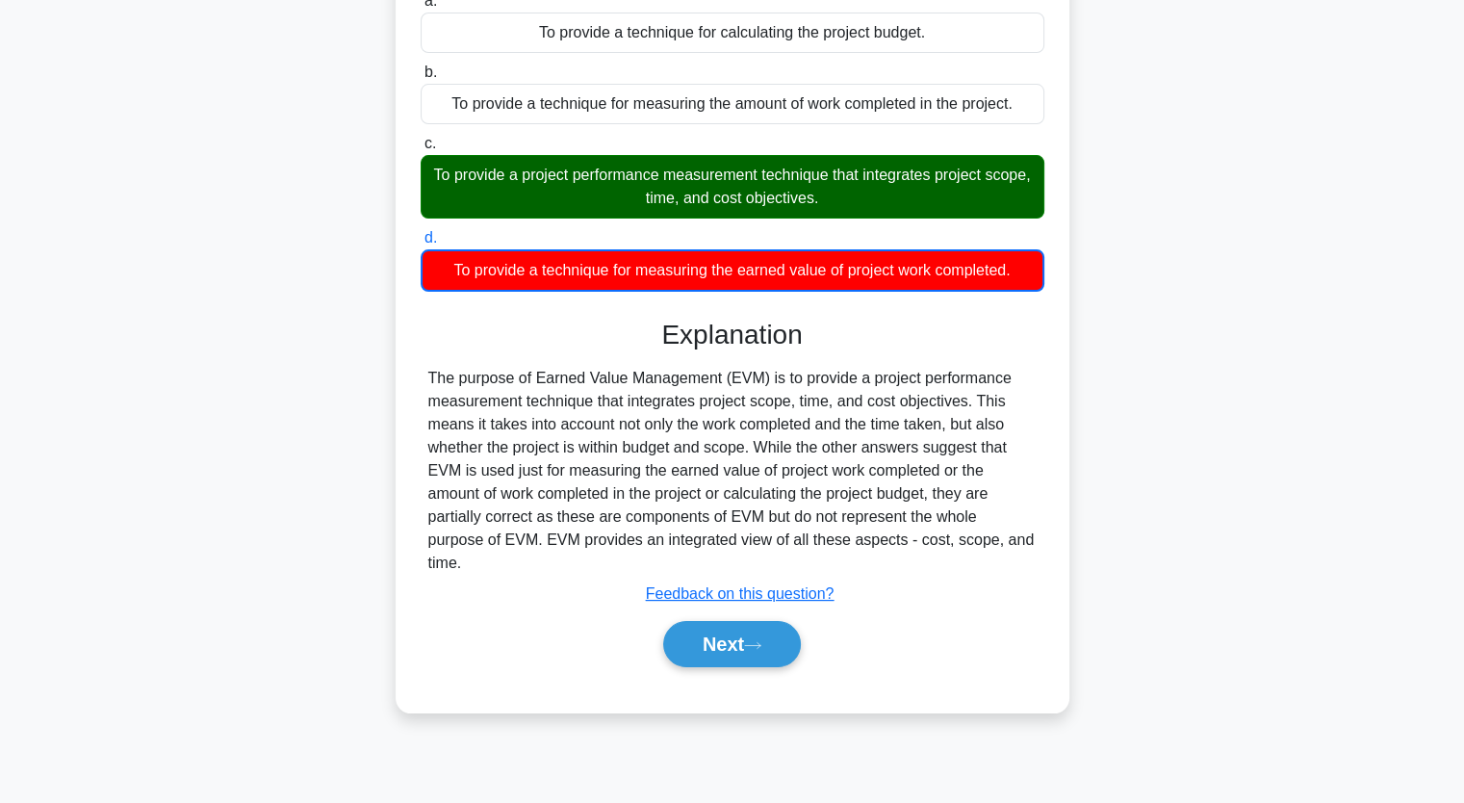
scroll to position [196, 0]
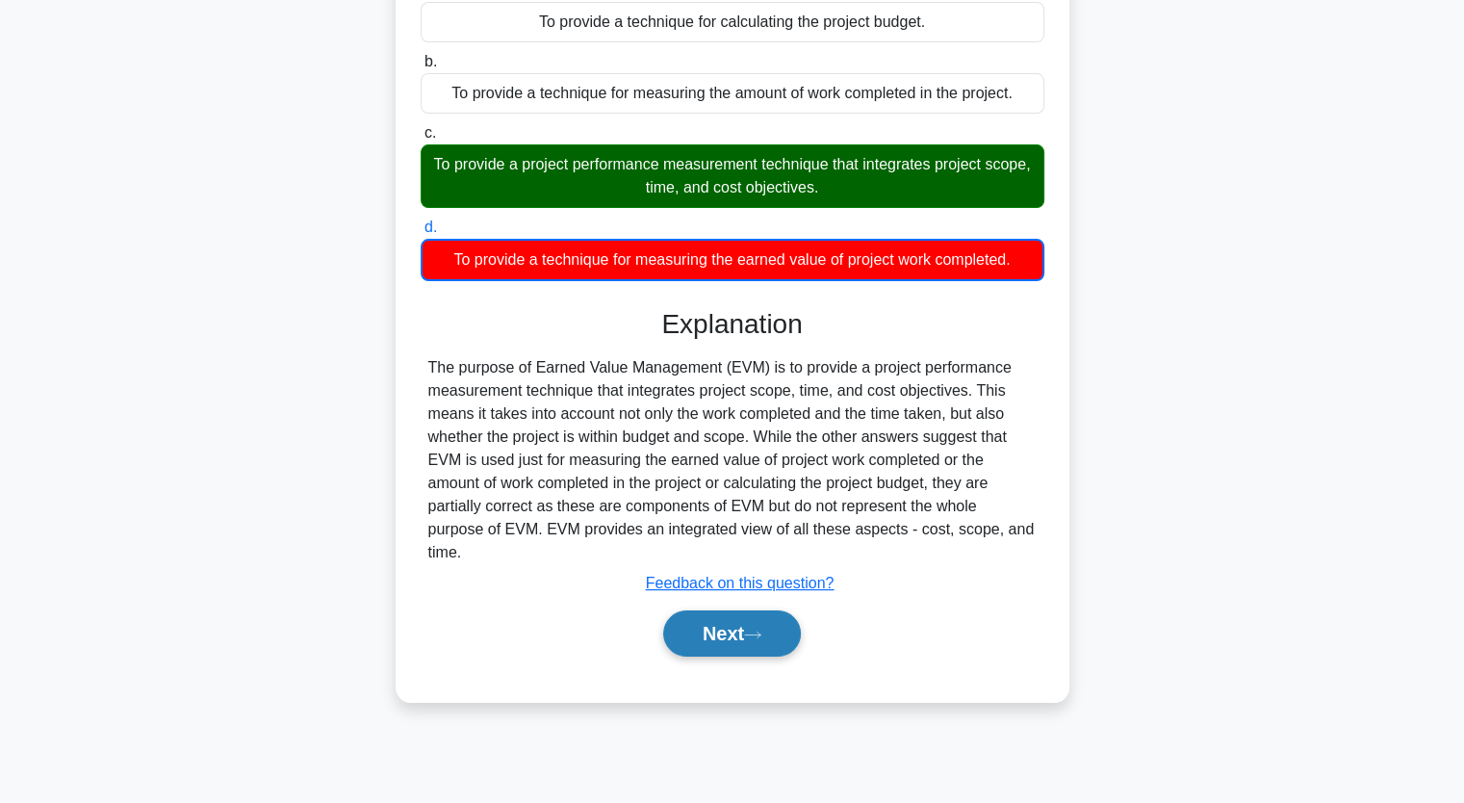
click at [724, 636] on button "Next" at bounding box center [732, 633] width 138 height 46
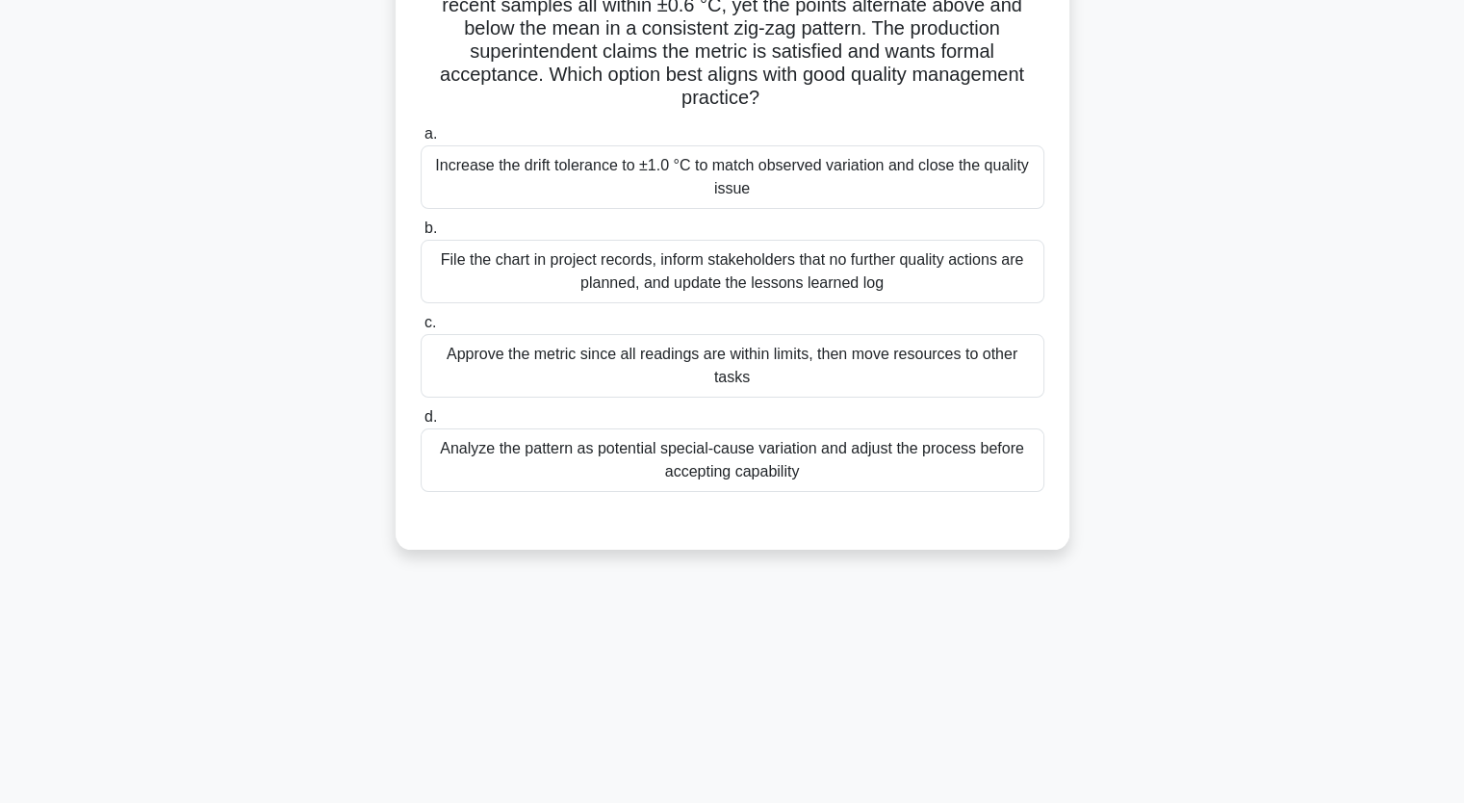
scroll to position [0, 0]
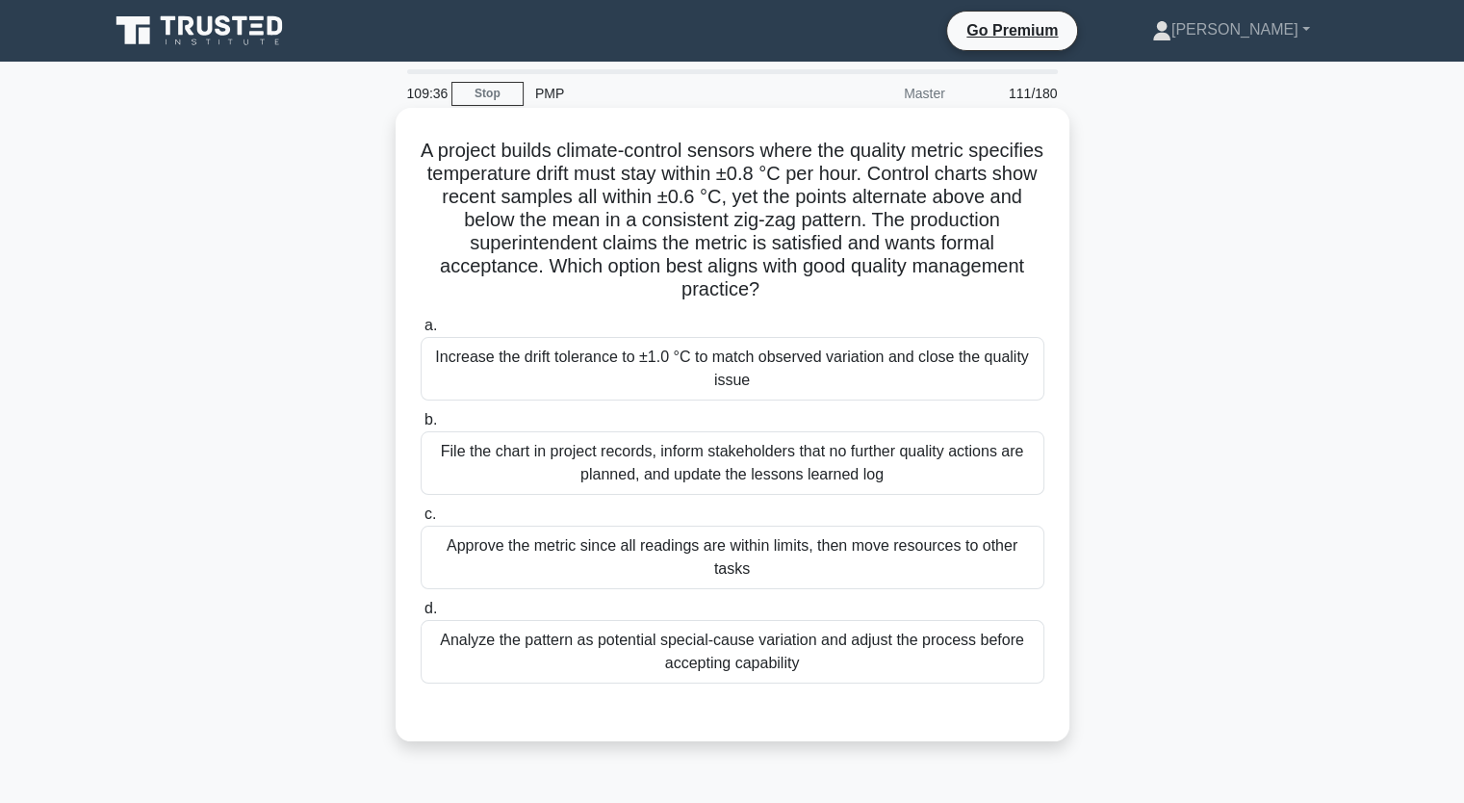
click at [801, 659] on div "Analyze the pattern as potential special-cause variation and adjust the process…" at bounding box center [733, 652] width 624 height 64
click at [421, 615] on input "d. Analyze the pattern as potential special-cause variation and adjust the proc…" at bounding box center [421, 609] width 0 height 13
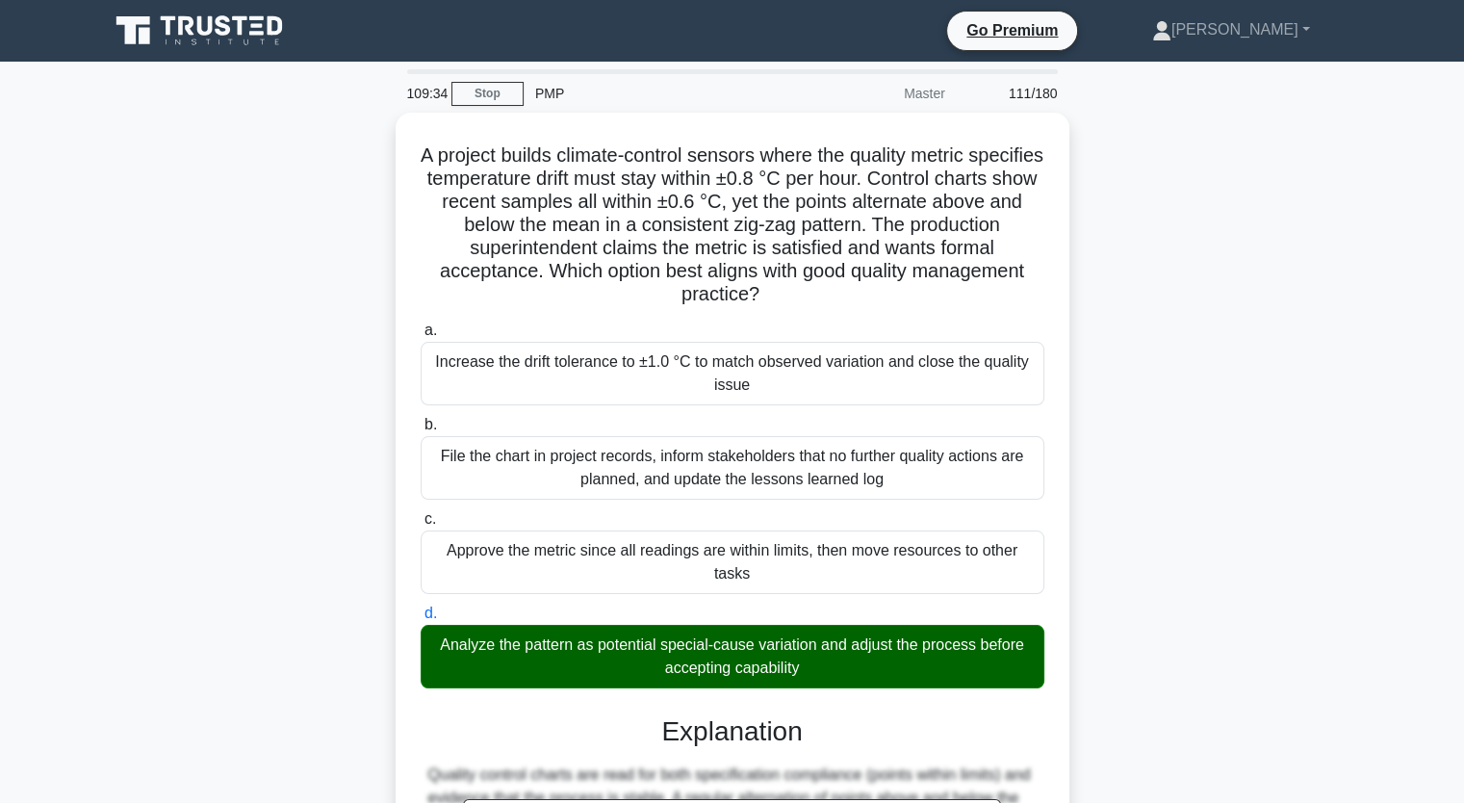
scroll to position [406, 0]
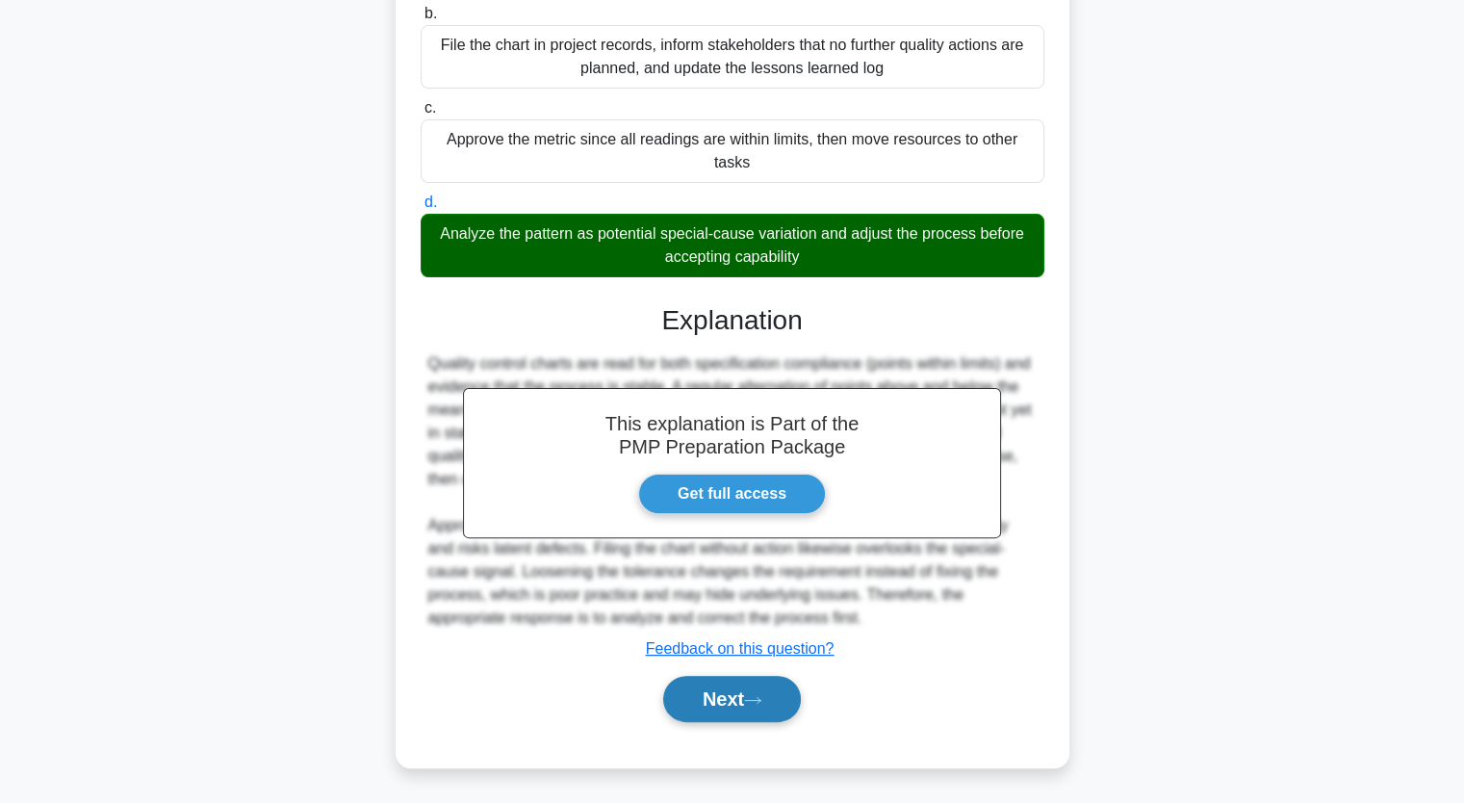
click at [782, 699] on button "Next" at bounding box center [732, 699] width 138 height 46
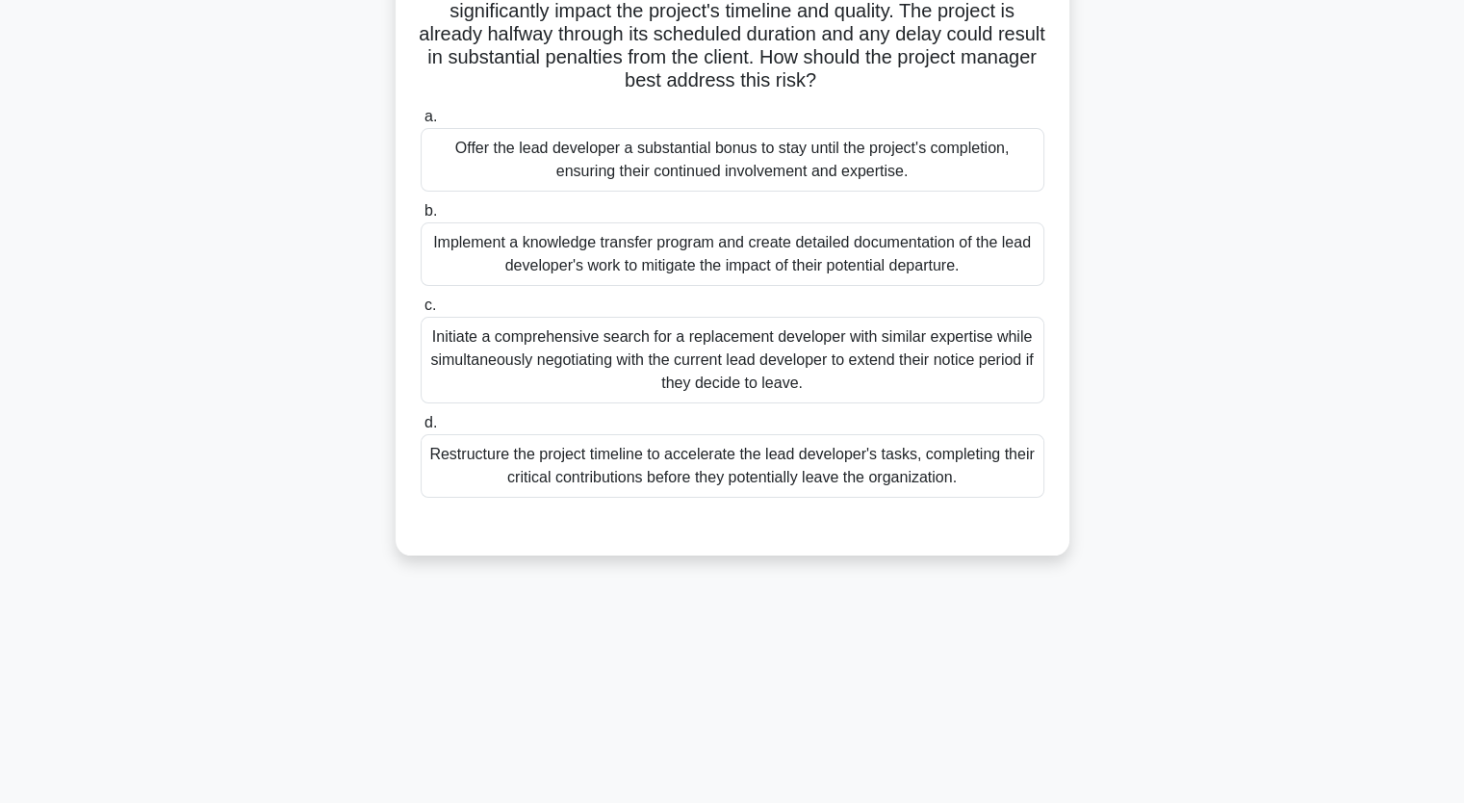
scroll to position [0, 0]
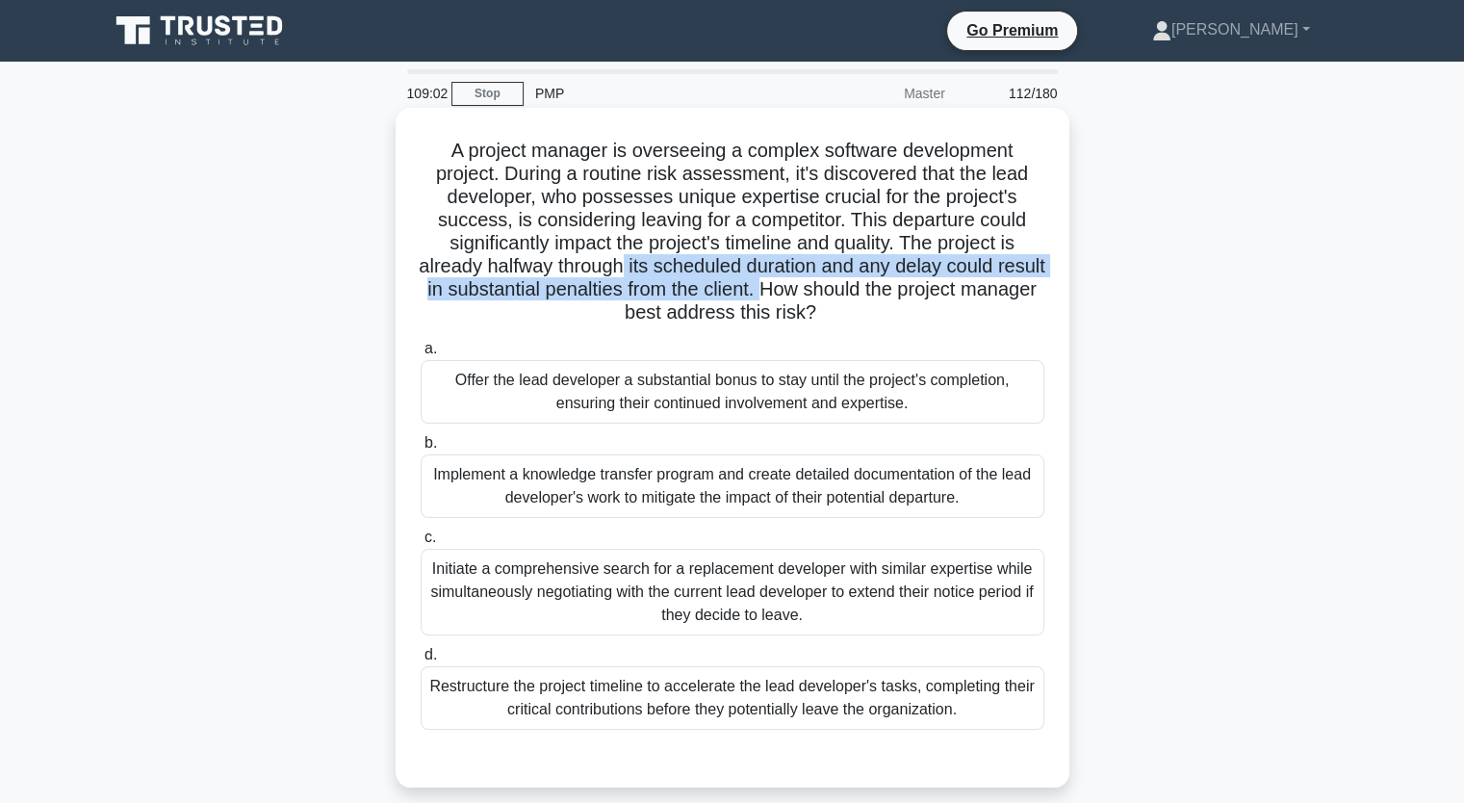
drag, startPoint x: 647, startPoint y: 265, endPoint x: 827, endPoint y: 274, distance: 180.3
click at [827, 274] on h5 "A project manager is overseeing a complex software development project. During …" at bounding box center [733, 232] width 628 height 187
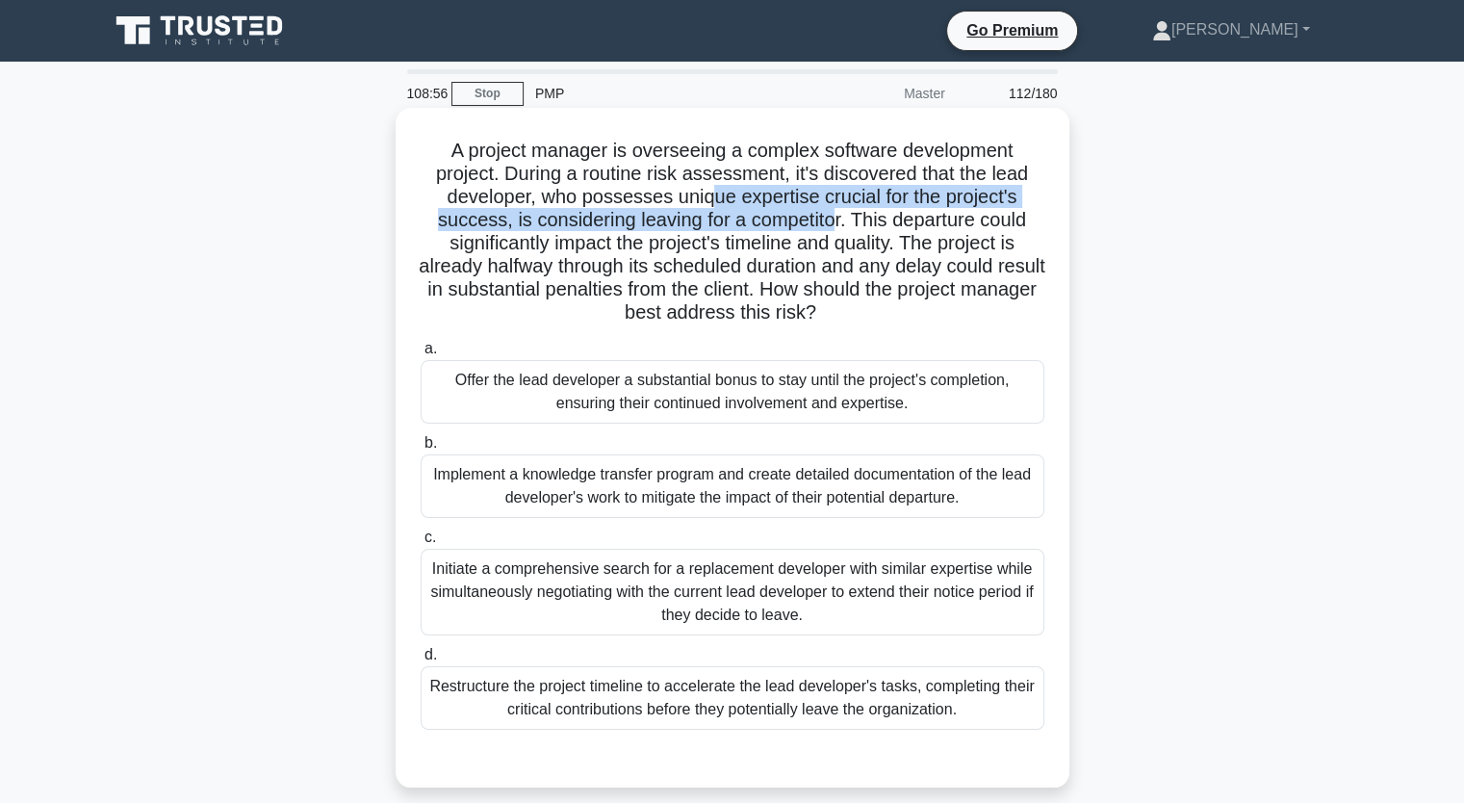
drag, startPoint x: 709, startPoint y: 195, endPoint x: 832, endPoint y: 217, distance: 125.0
click at [832, 217] on h5 "A project manager is overseeing a complex software development project. During …" at bounding box center [733, 232] width 628 height 187
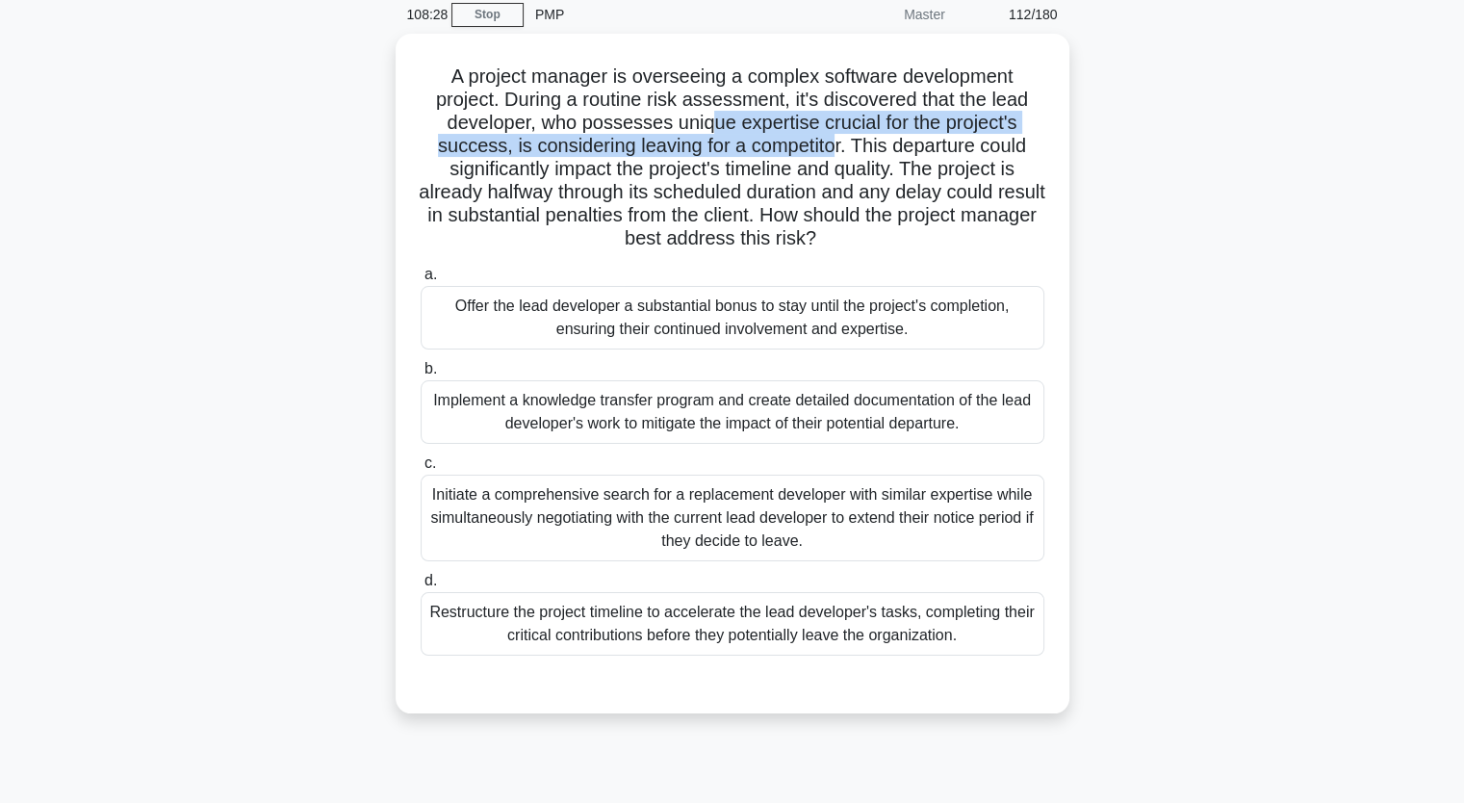
scroll to position [76, 0]
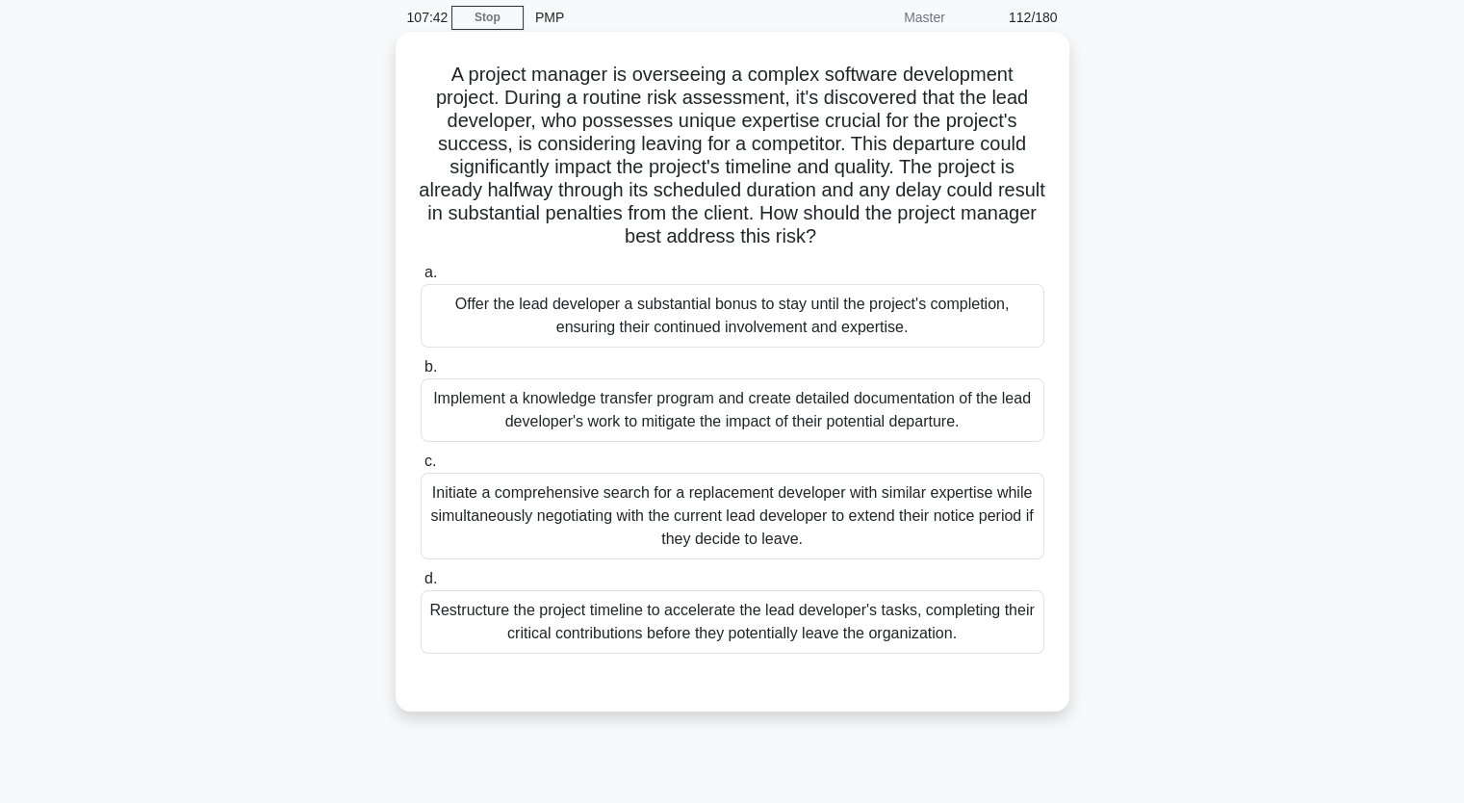
click at [981, 517] on div "Initiate a comprehensive search for a replacement developer with similar expert…" at bounding box center [733, 516] width 624 height 87
click at [421, 468] on input "c. Initiate a comprehensive search for a replacement developer with similar exp…" at bounding box center [421, 461] width 0 height 13
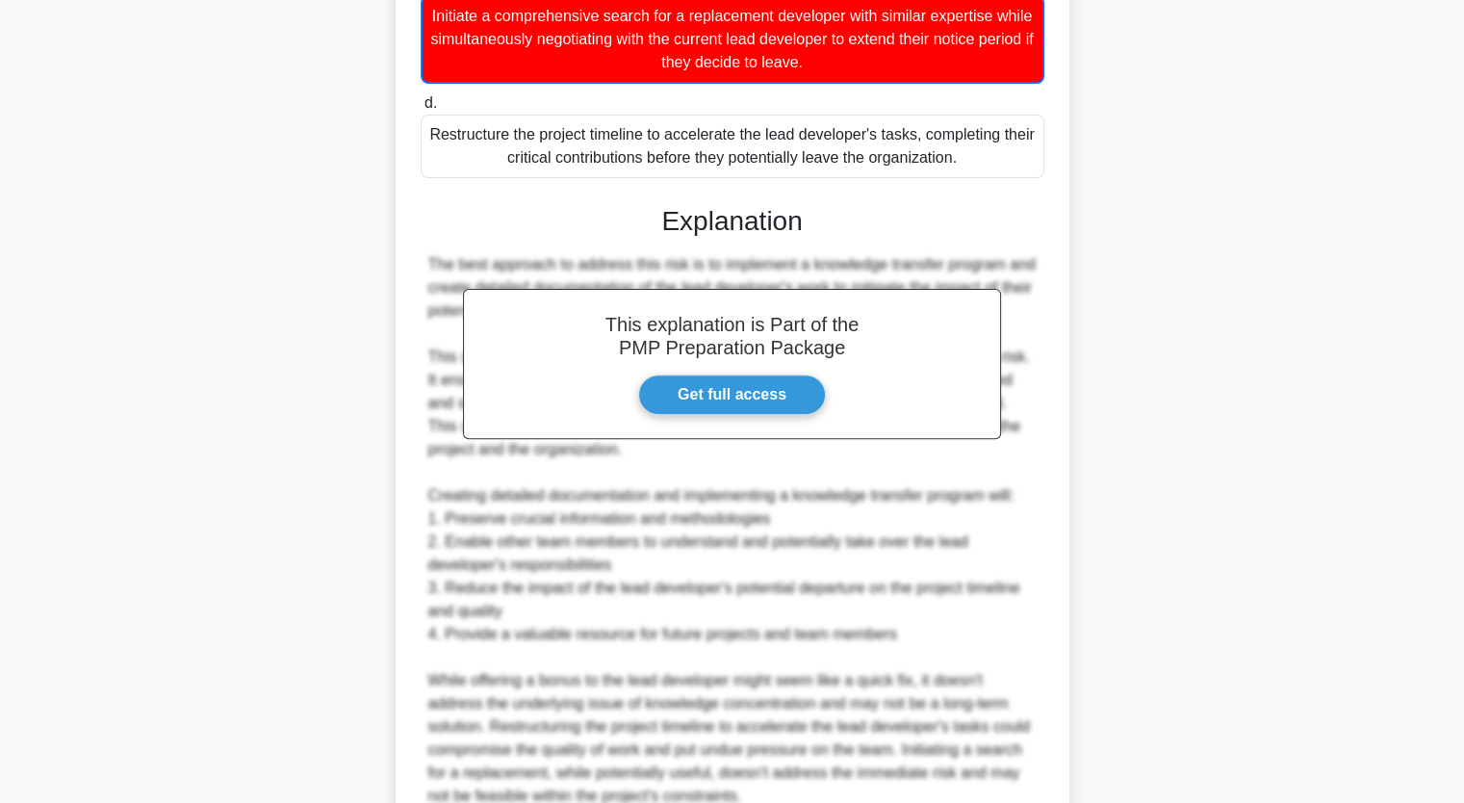
scroll to position [824, 0]
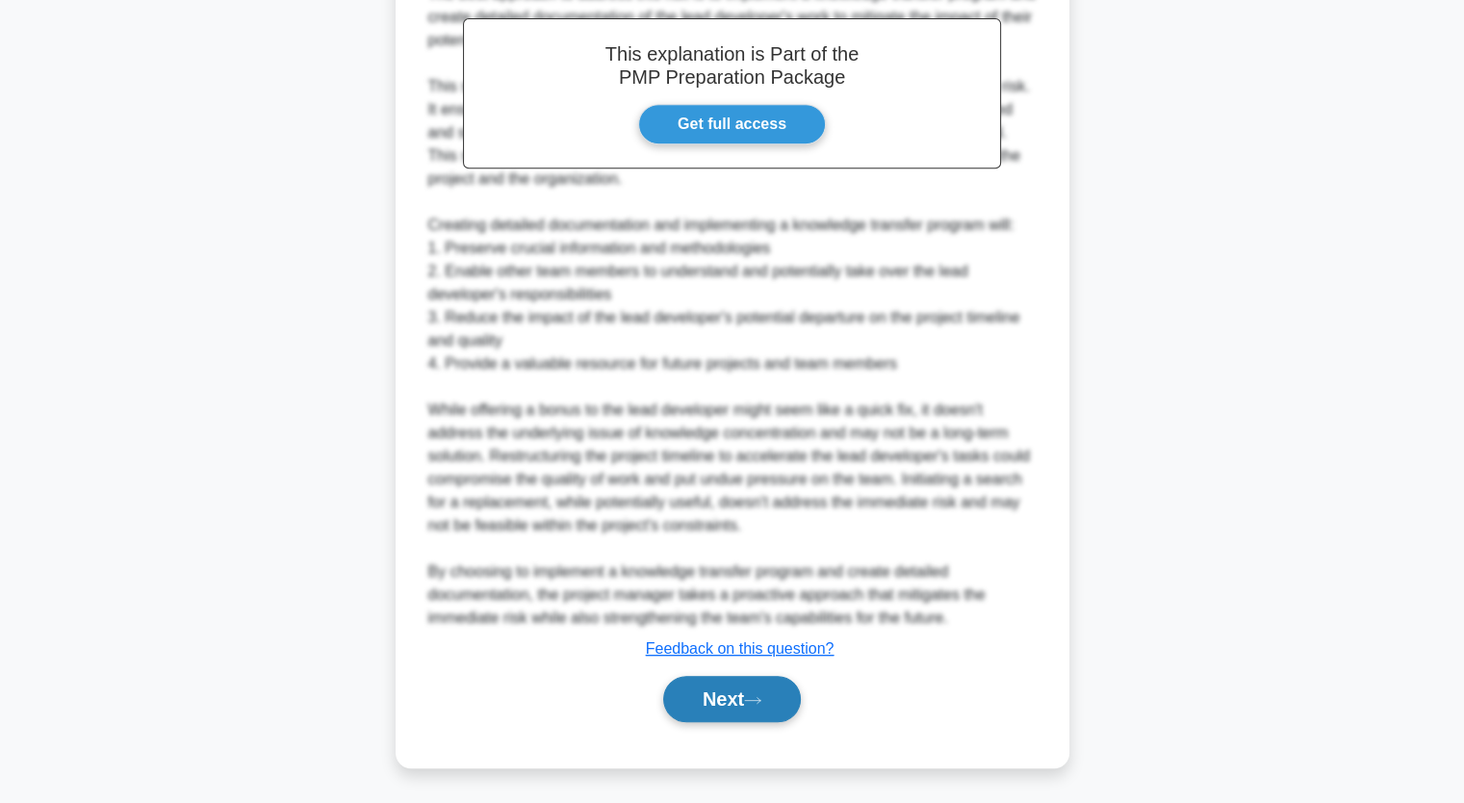
click at [792, 702] on button "Next" at bounding box center [732, 699] width 138 height 46
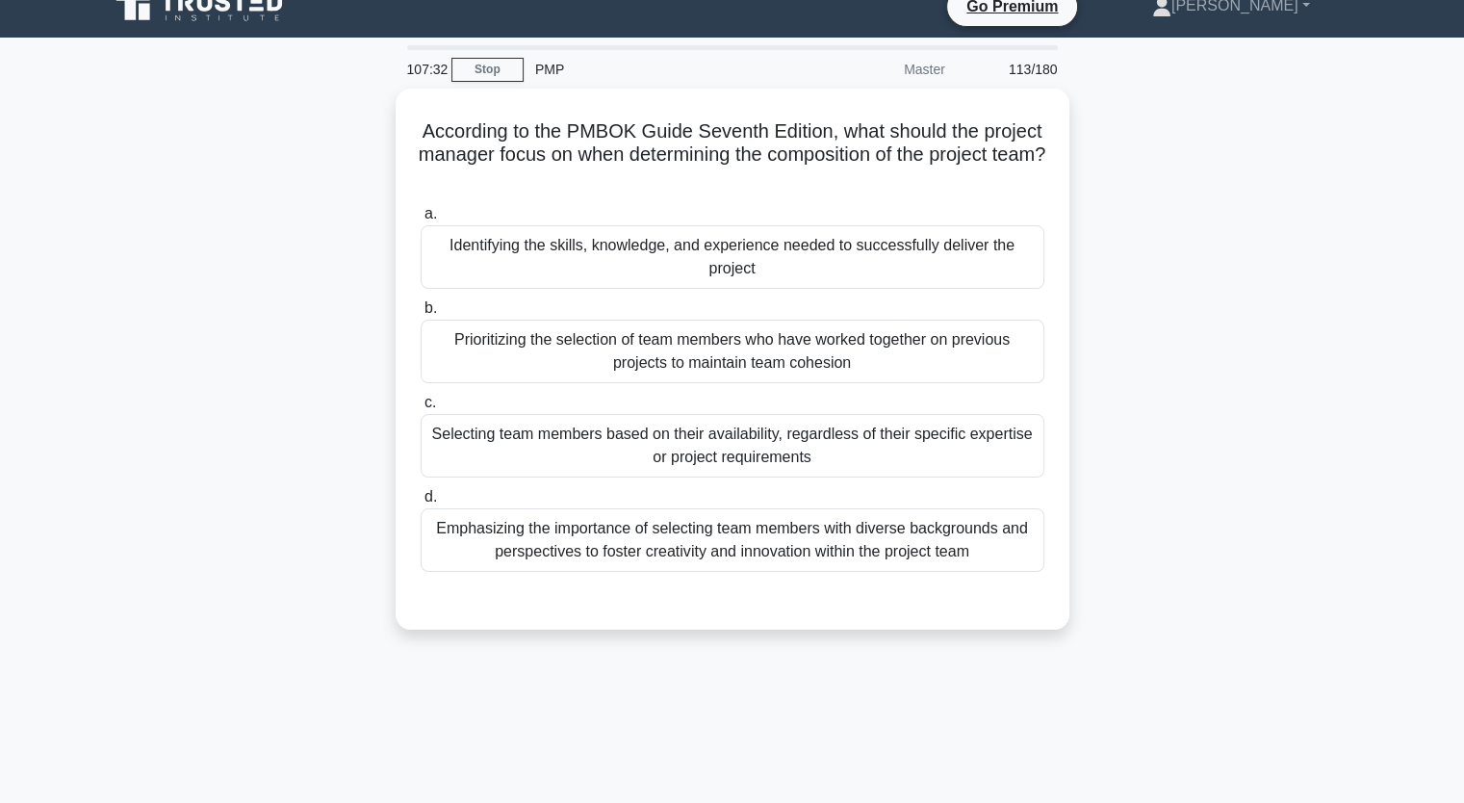
scroll to position [0, 0]
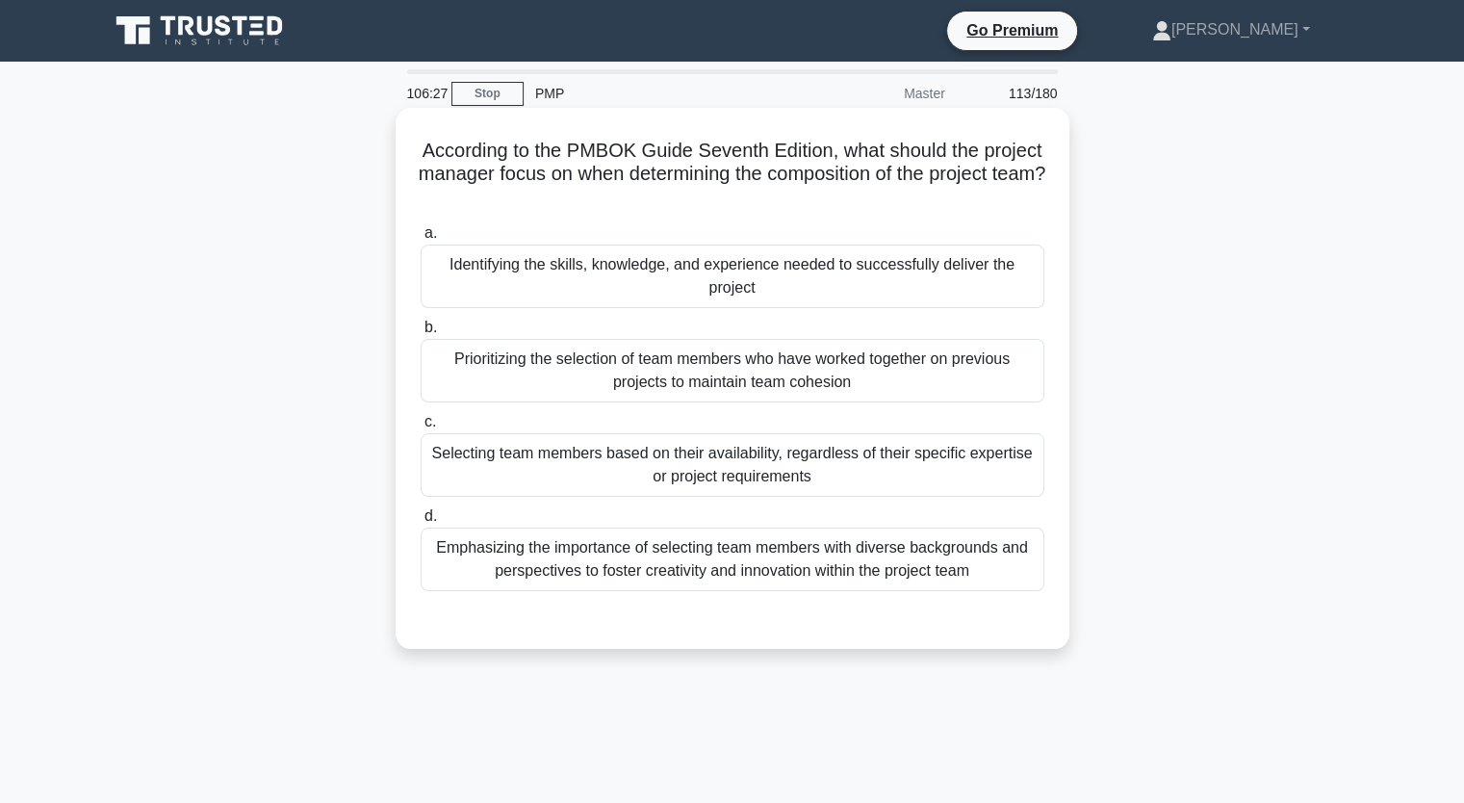
click at [956, 283] on div "Identifying the skills, knowledge, and experience needed to successfully delive…" at bounding box center [733, 277] width 624 height 64
click at [421, 240] on input "a. Identifying the skills, knowledge, and experience needed to successfully del…" at bounding box center [421, 233] width 0 height 13
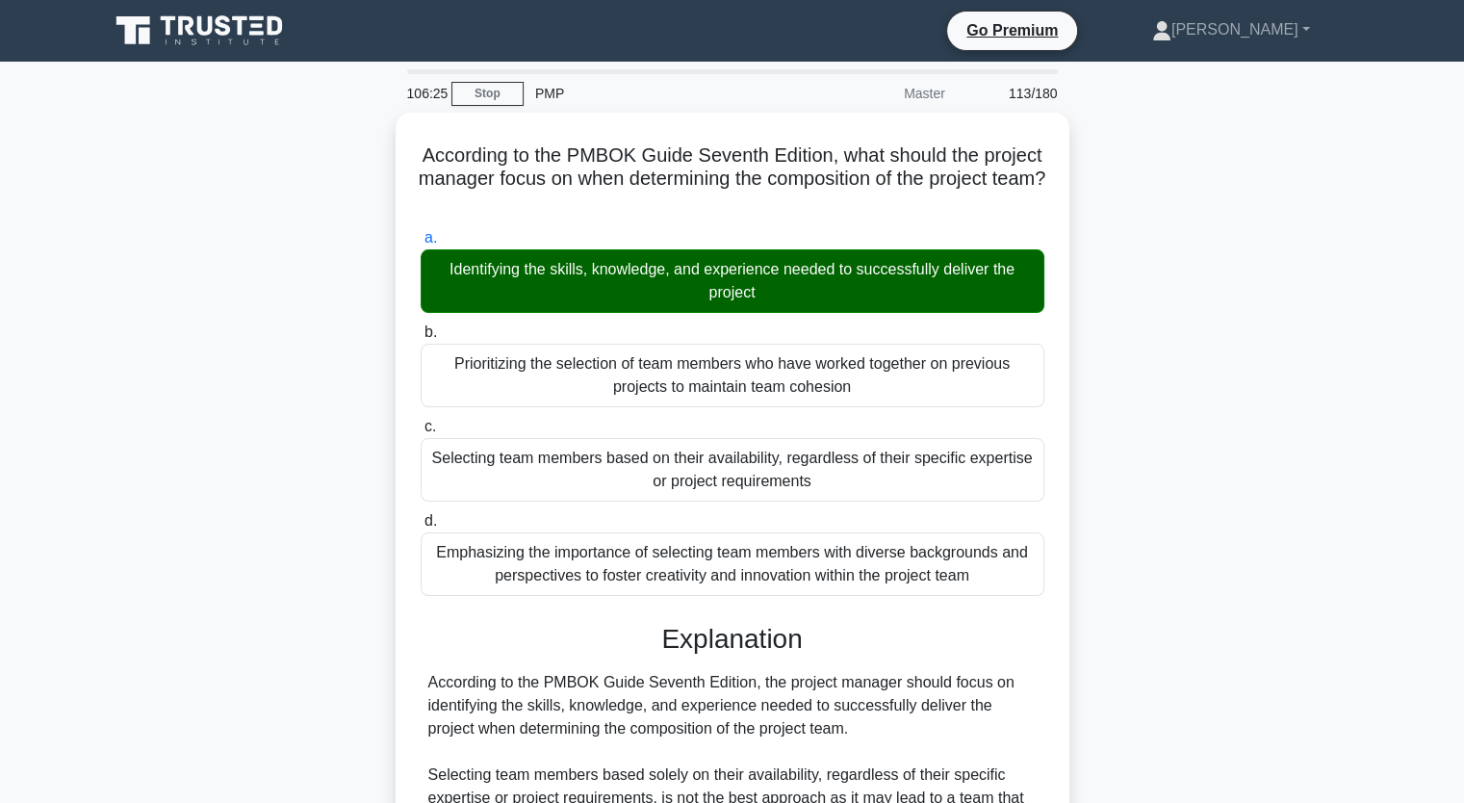
scroll to position [429, 0]
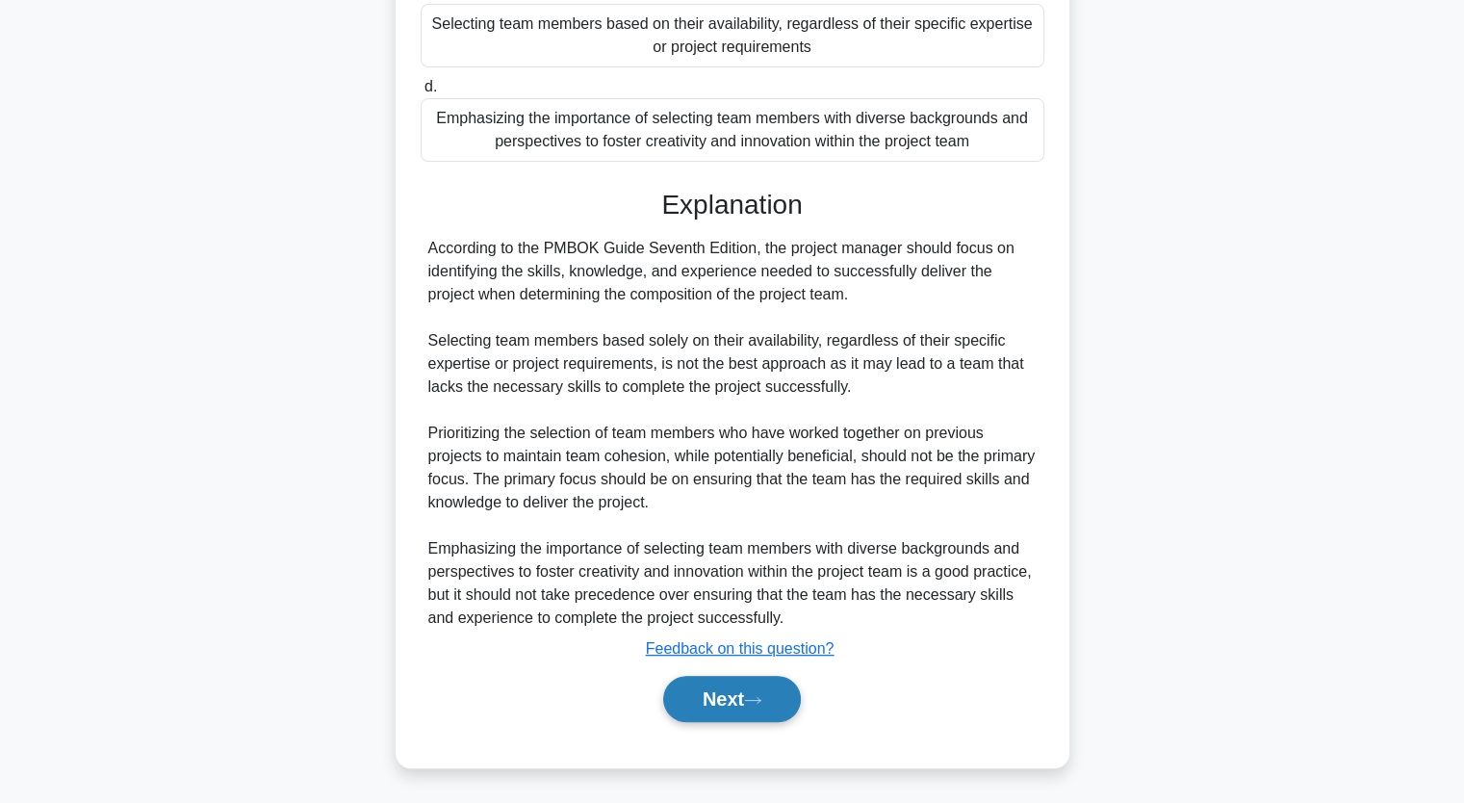
click at [781, 703] on button "Next" at bounding box center [732, 699] width 138 height 46
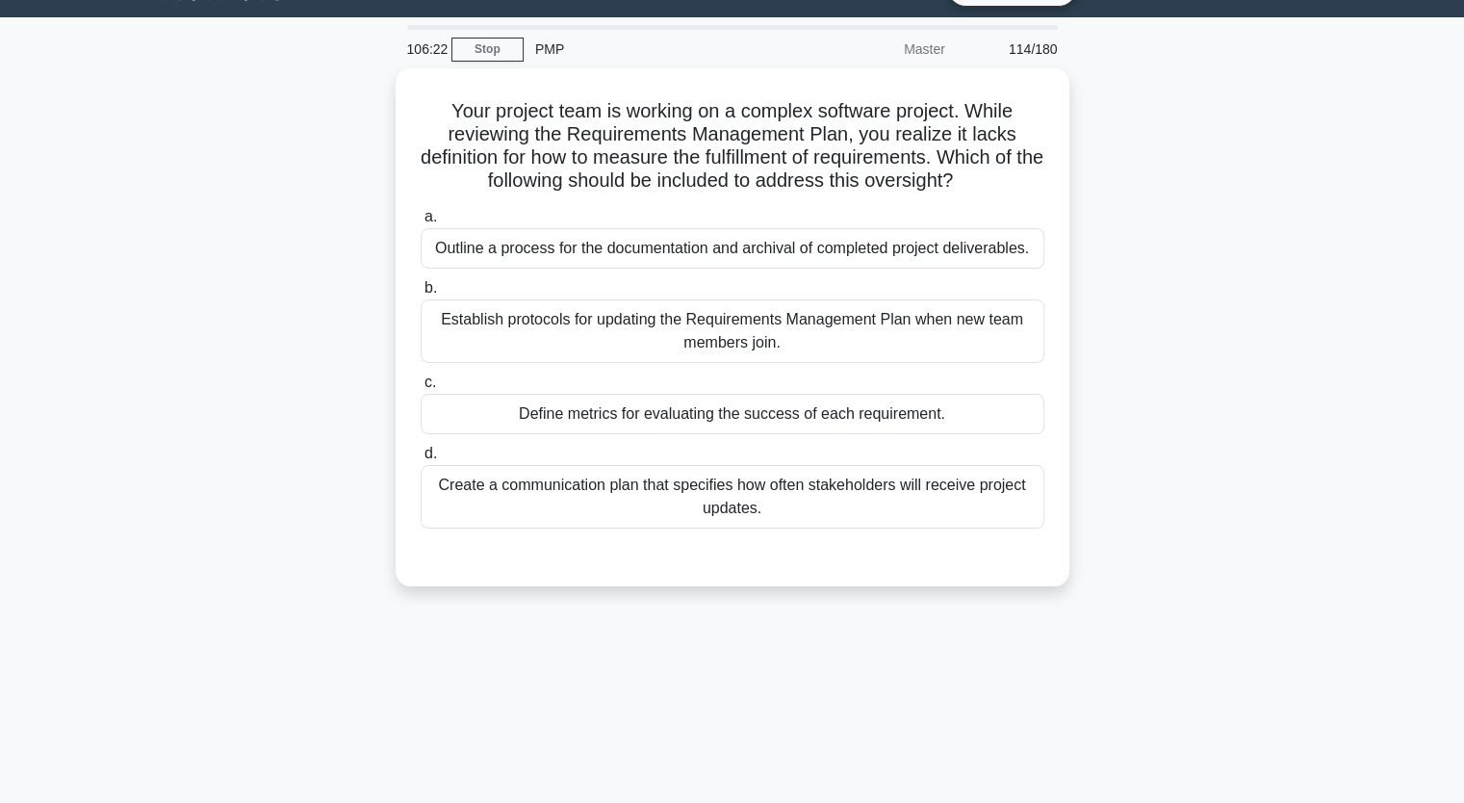
scroll to position [0, 0]
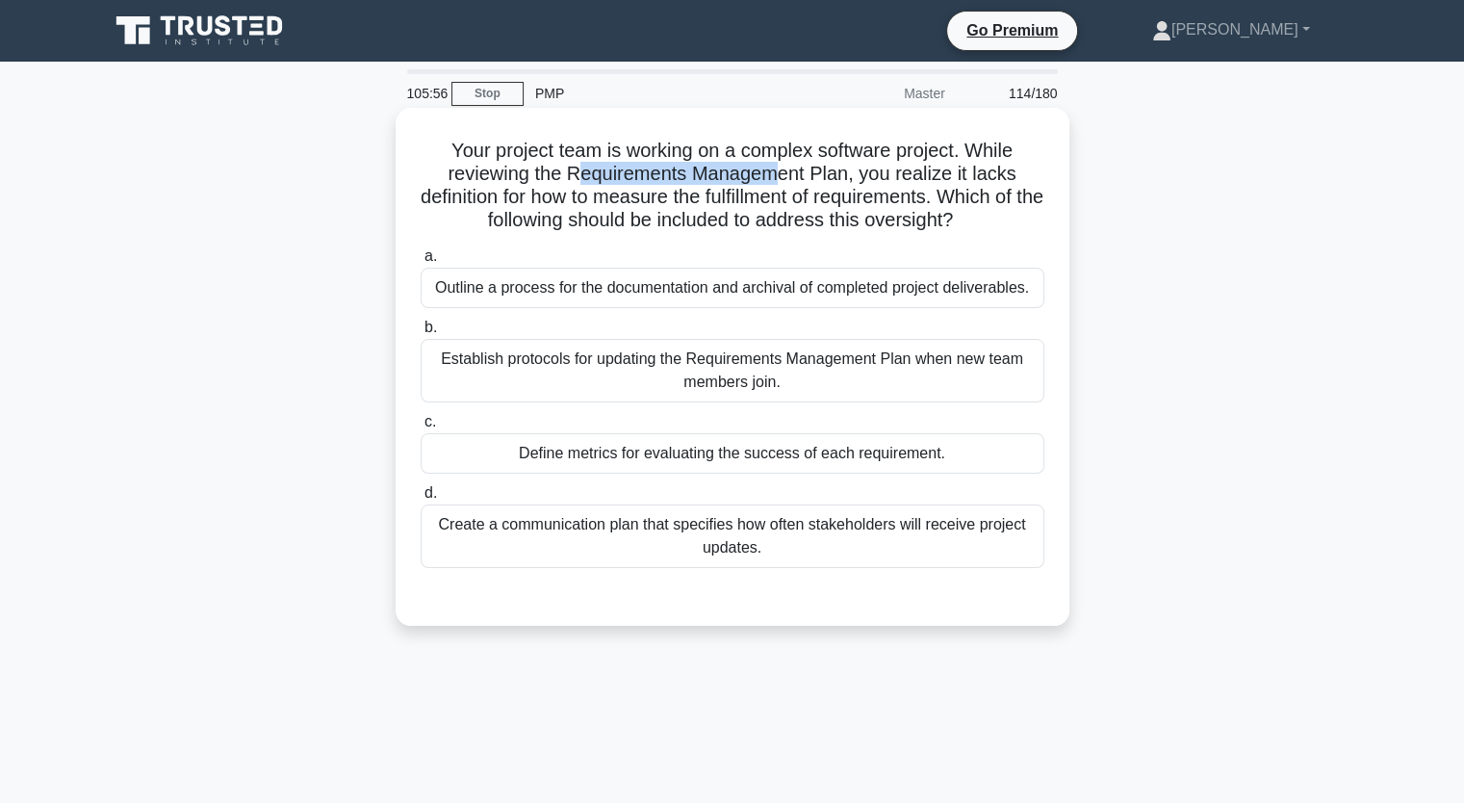
drag, startPoint x: 577, startPoint y: 174, endPoint x: 776, endPoint y: 174, distance: 199.3
click at [776, 174] on h5 "Your project team is working on a complex software project. While reviewing the…" at bounding box center [733, 186] width 628 height 94
drag, startPoint x: 566, startPoint y: 202, endPoint x: 922, endPoint y: 200, distance: 356.2
click at [922, 200] on h5 "Your project team is working on a complex software project. While reviewing the…" at bounding box center [733, 186] width 628 height 94
click at [811, 474] on div "Define metrics for evaluating the success of each requirement." at bounding box center [733, 453] width 624 height 40
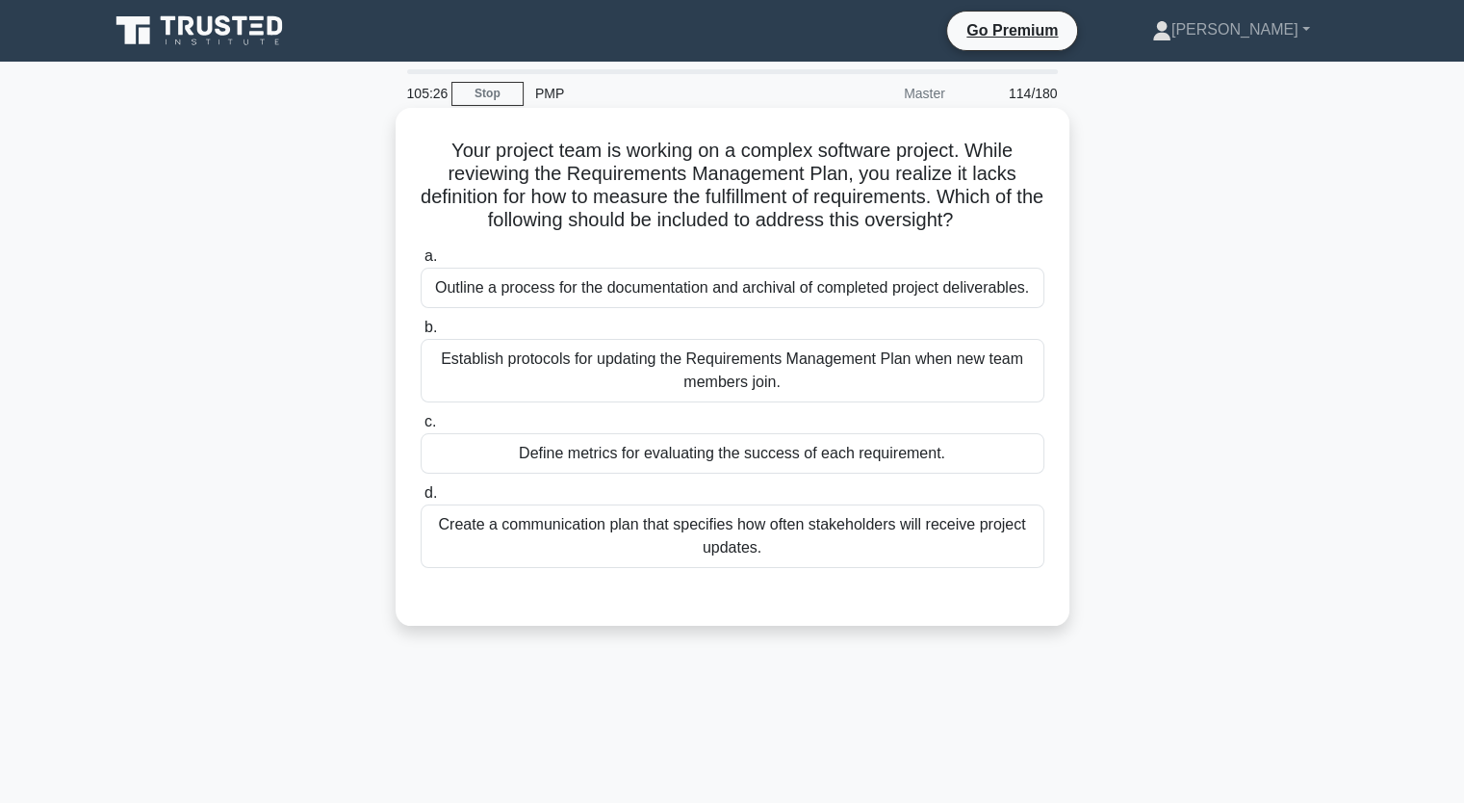
click at [421, 428] on input "c. Define metrics for evaluating the success of each requirement." at bounding box center [421, 422] width 0 height 13
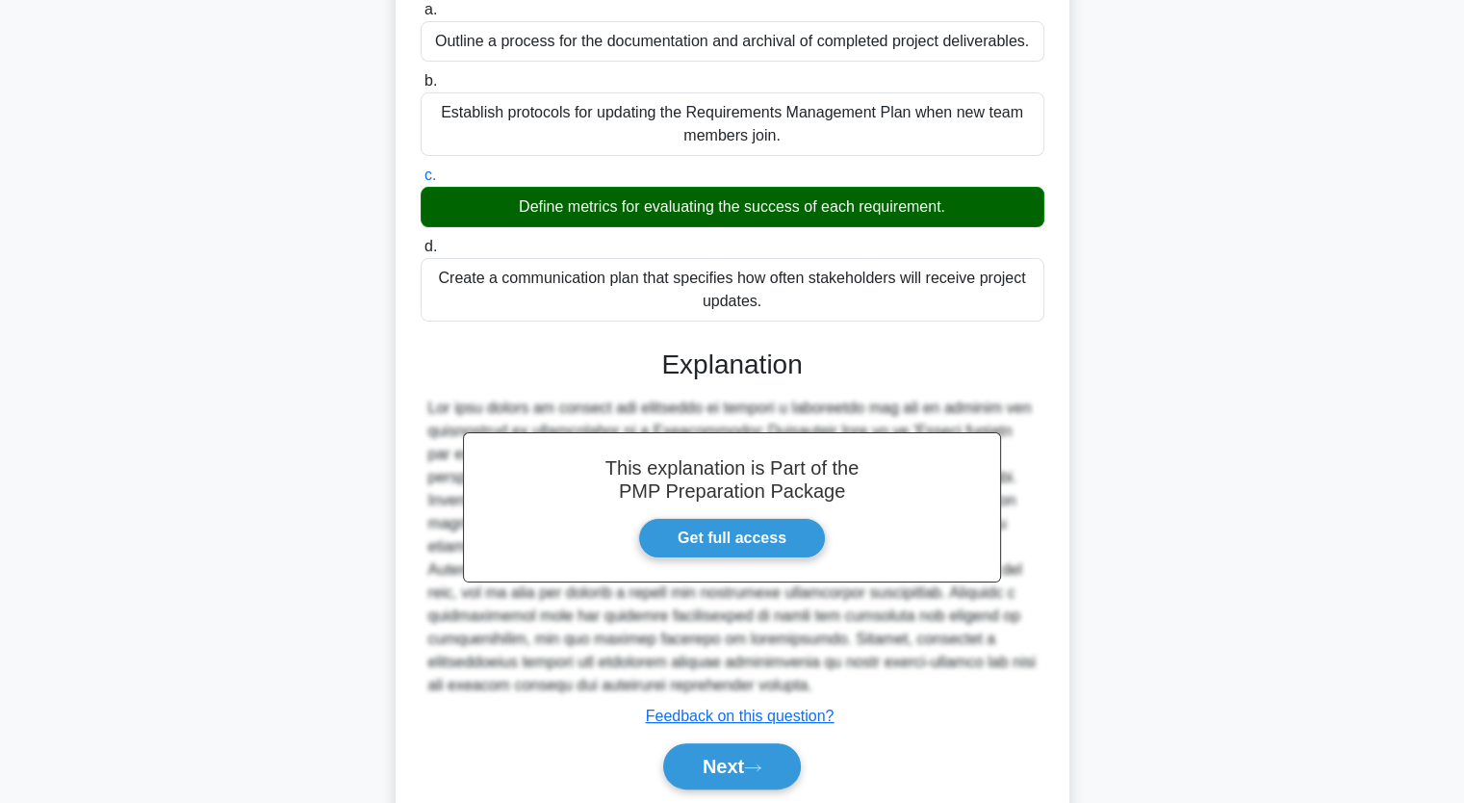
scroll to position [314, 0]
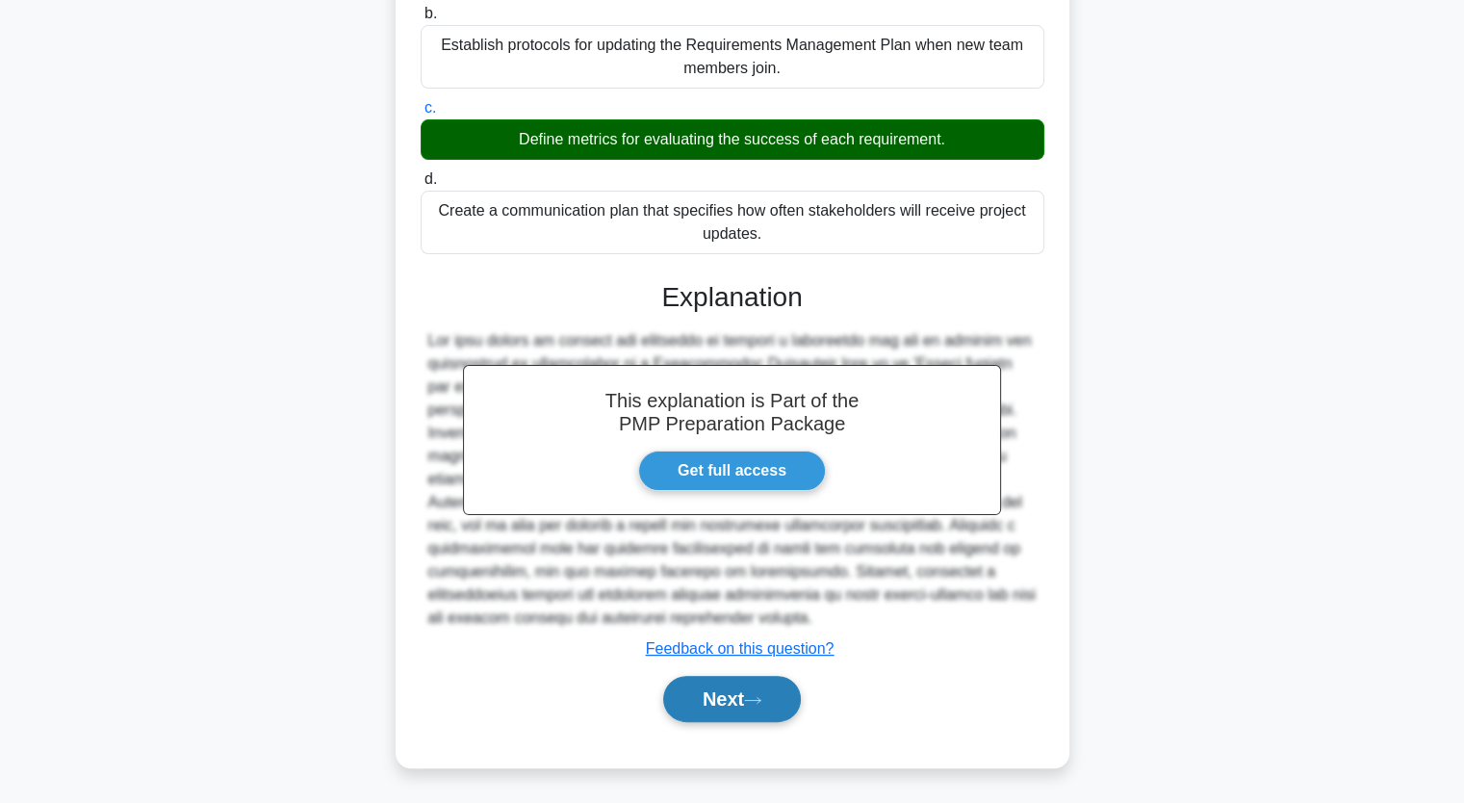
click at [712, 706] on button "Next" at bounding box center [732, 699] width 138 height 46
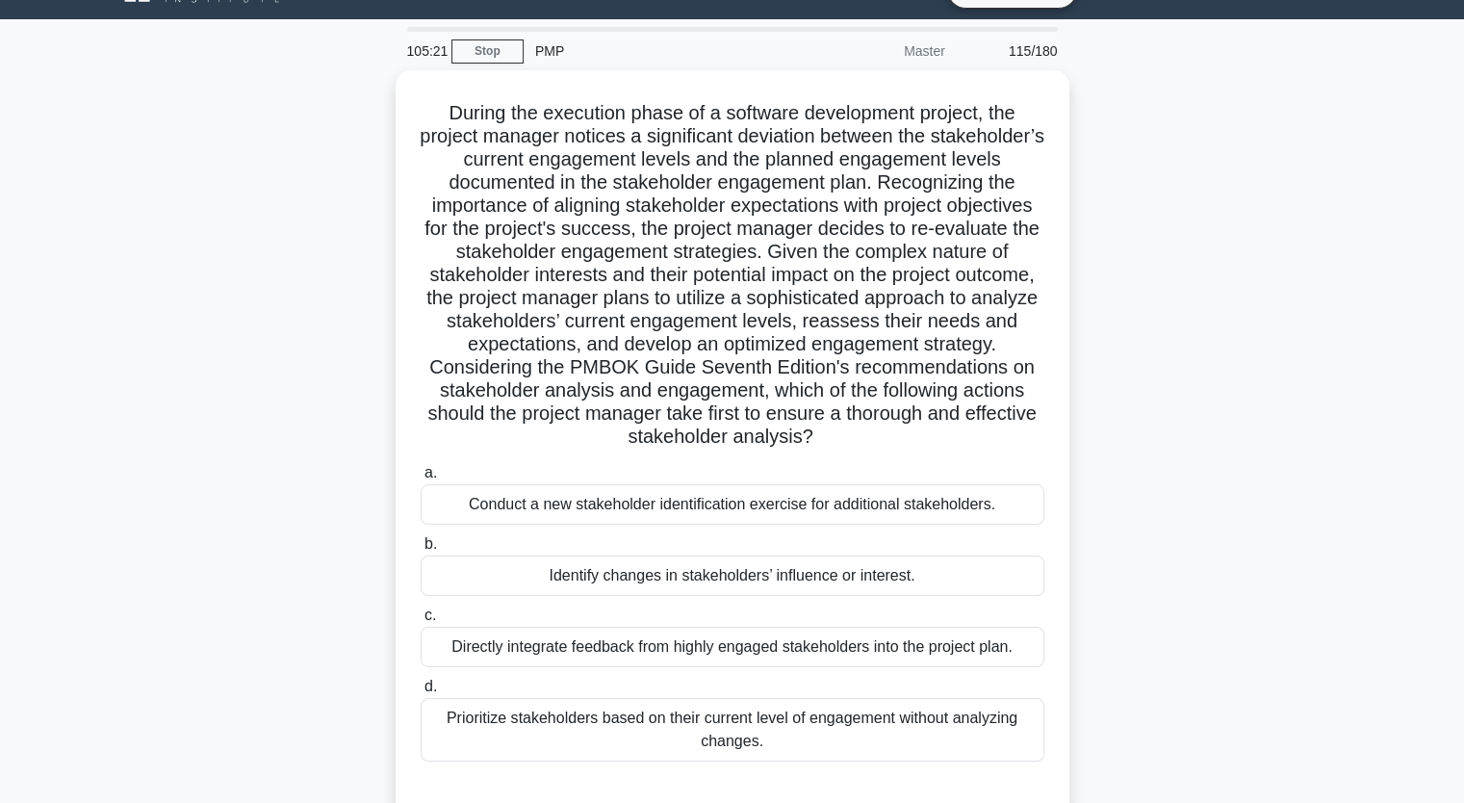
scroll to position [0, 0]
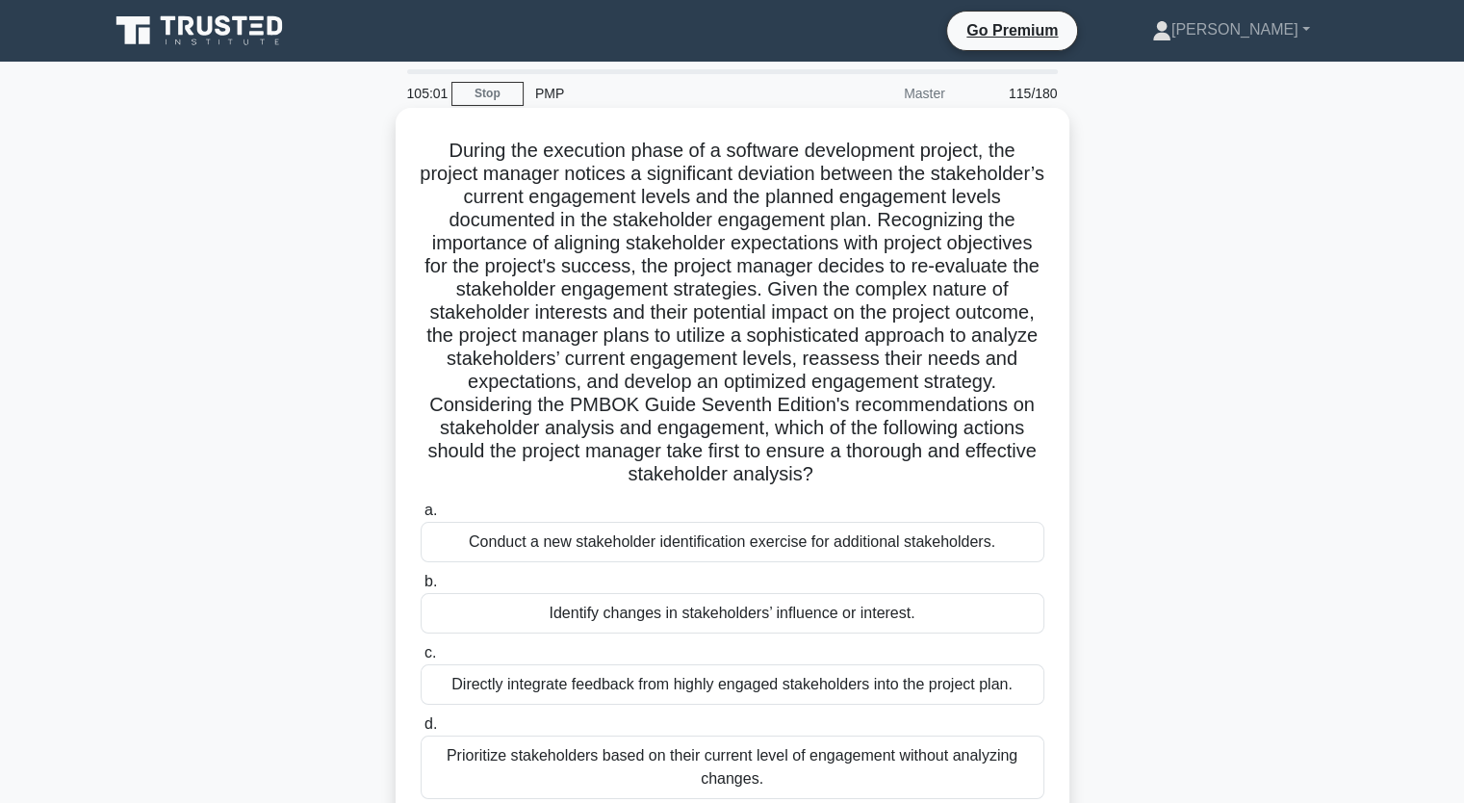
click at [712, 432] on h5 "During the execution phase of a software development project, the project manag…" at bounding box center [733, 313] width 628 height 349
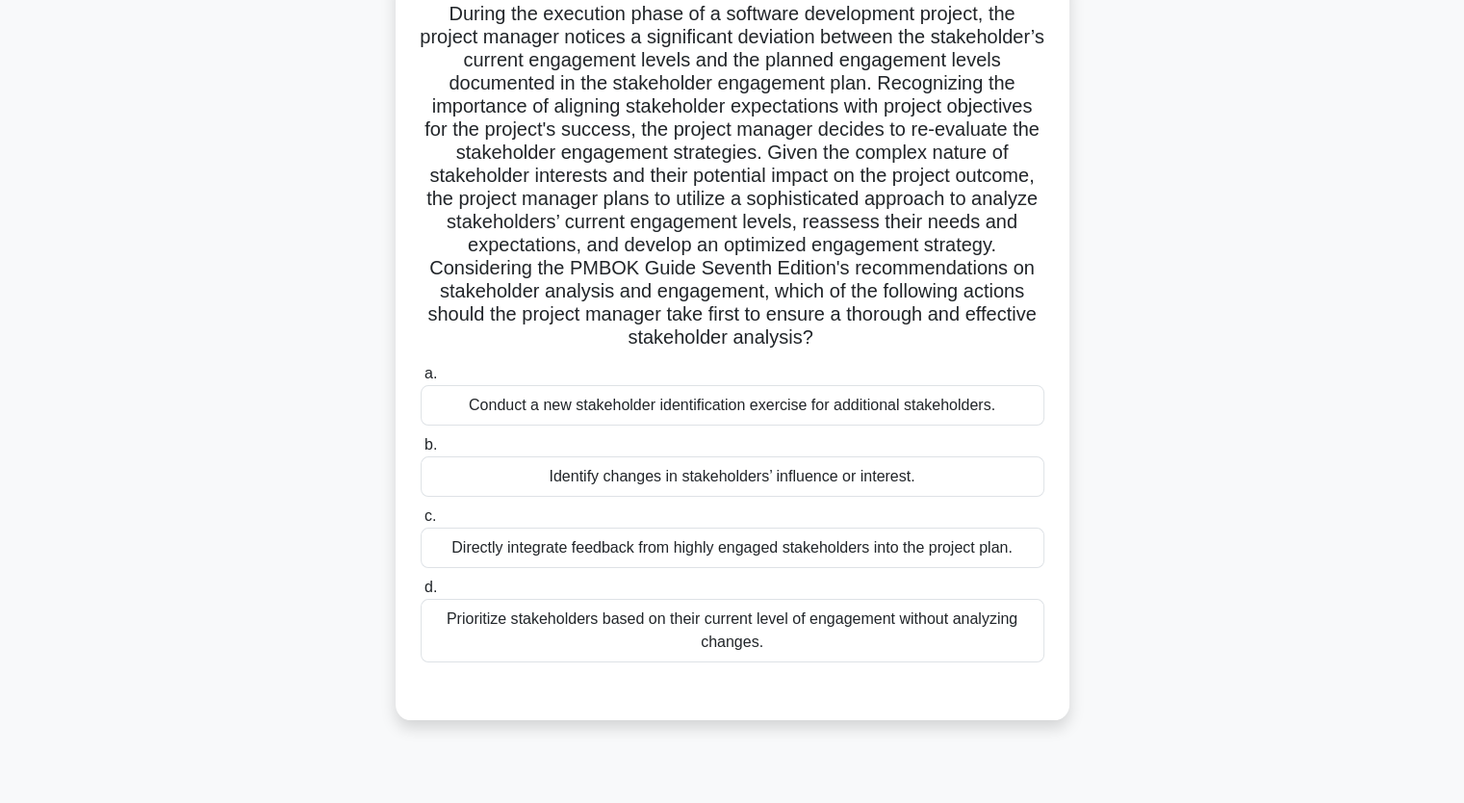
scroll to position [152, 0]
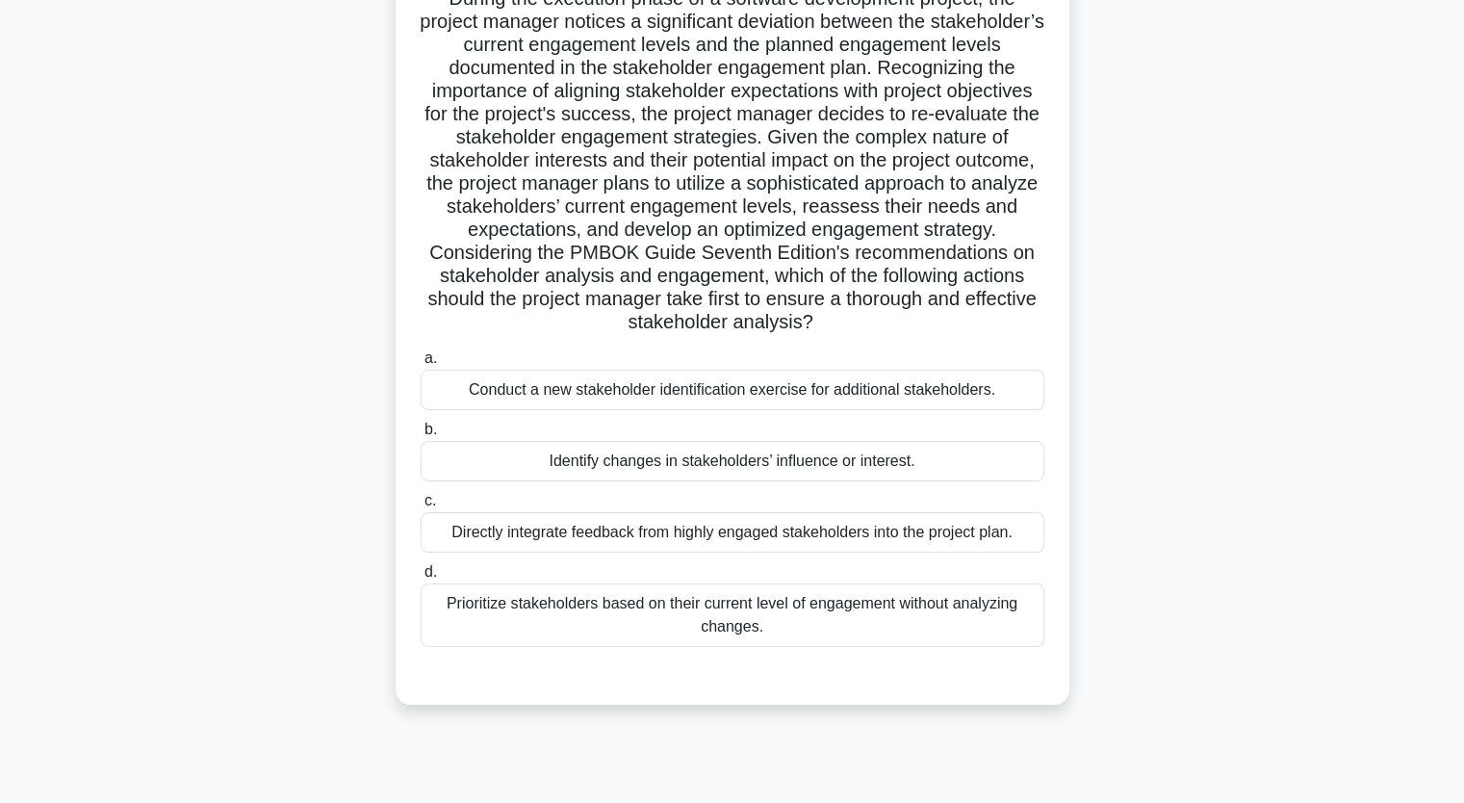
drag, startPoint x: 843, startPoint y: 310, endPoint x: 1013, endPoint y: 320, distance: 169.7
click at [1013, 320] on h5 "During the execution phase of a software development project, the project manag…" at bounding box center [733, 161] width 628 height 349
click at [560, 323] on h5 "During the execution phase of a software development project, the project manag…" at bounding box center [733, 161] width 628 height 349
drag, startPoint x: 525, startPoint y: 323, endPoint x: 605, endPoint y: 323, distance: 79.9
click at [605, 323] on h5 "During the execution phase of a software development project, the project manag…" at bounding box center [733, 161] width 628 height 349
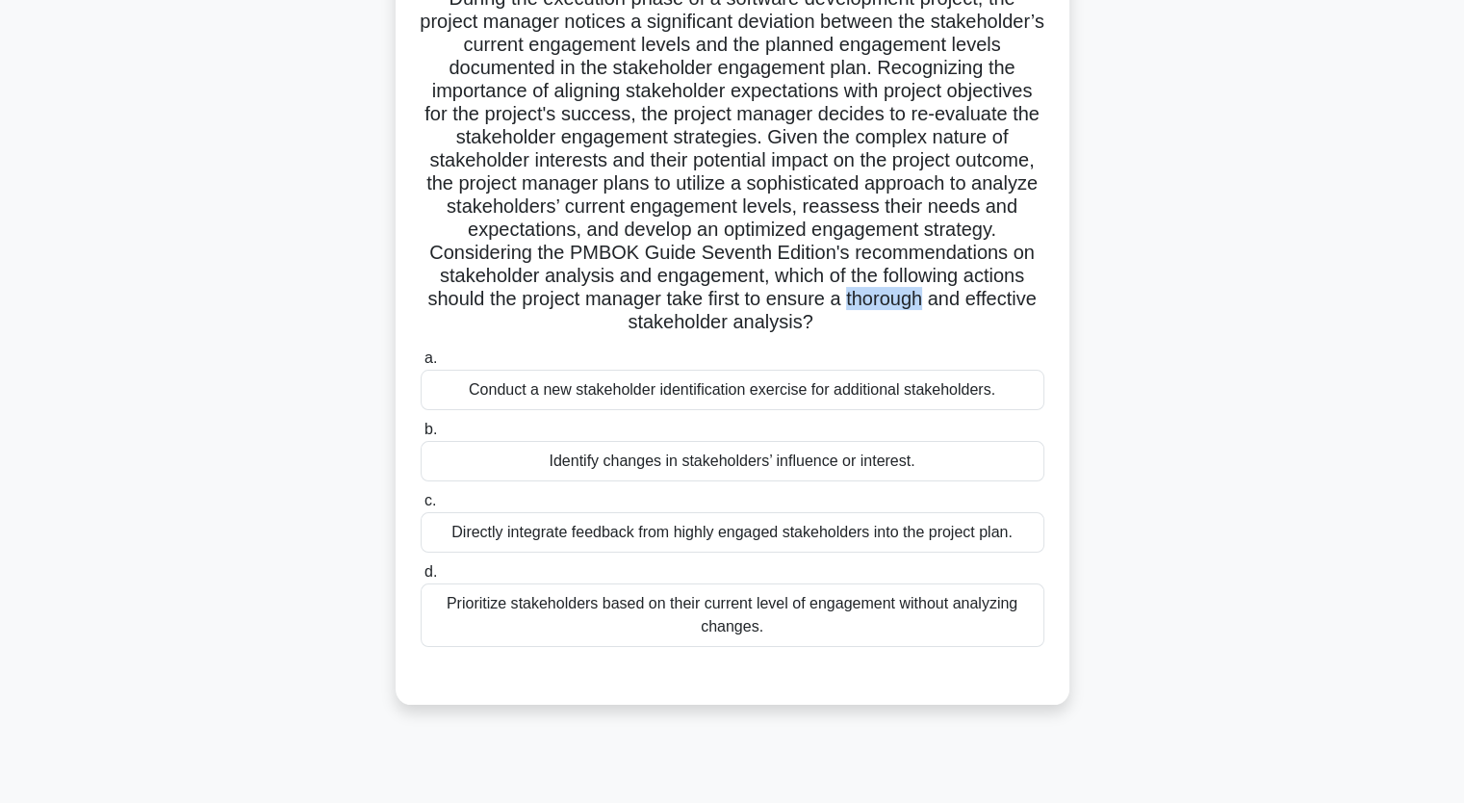
copy h5 "thorough"
click at [1024, 529] on div "Directly integrate feedback from highly engaged stakeholders into the project p…" at bounding box center [733, 532] width 624 height 40
click at [421, 507] on input "c. Directly integrate feedback from highly engaged stakeholders into the projec…" at bounding box center [421, 501] width 0 height 13
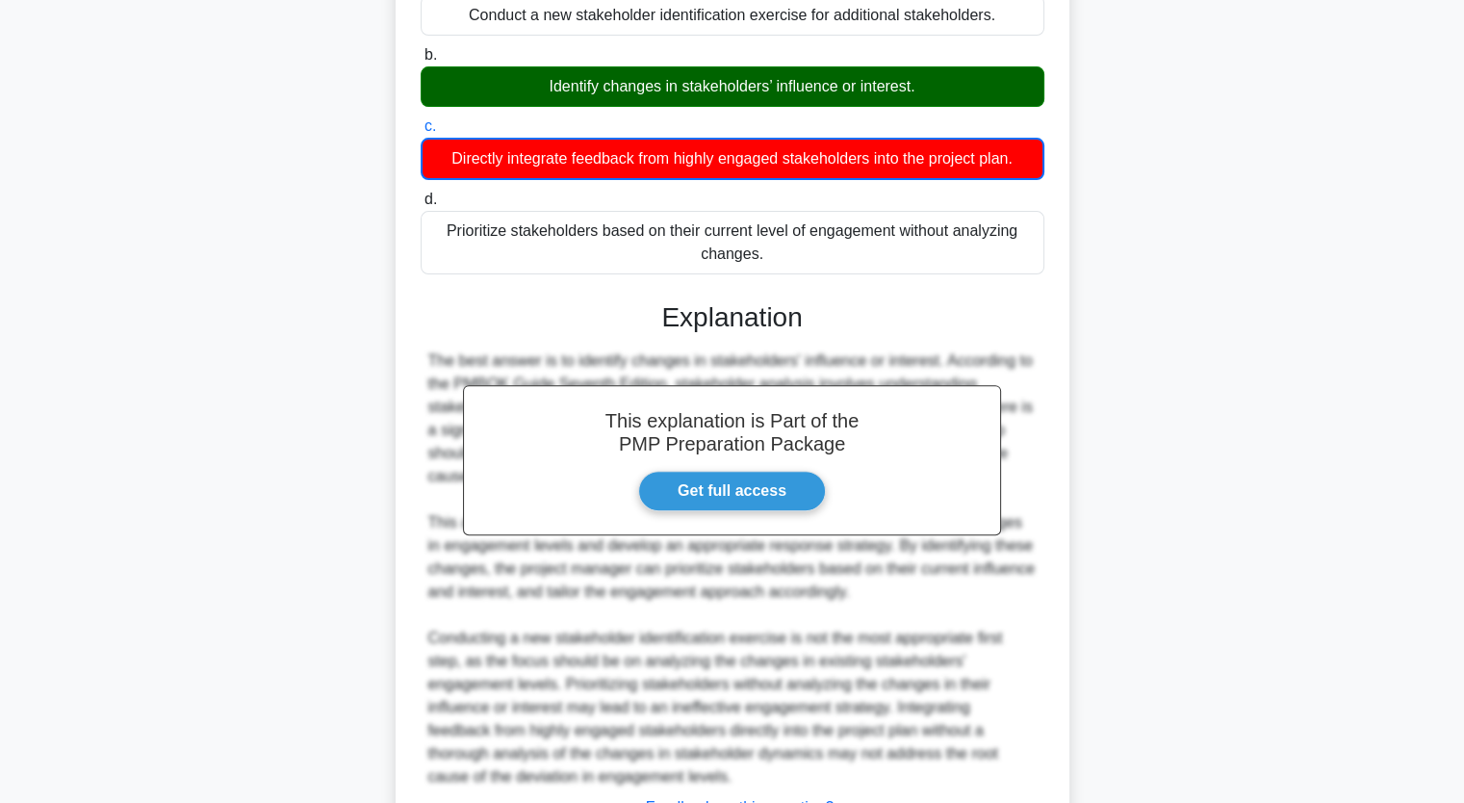
scroll to position [609, 0]
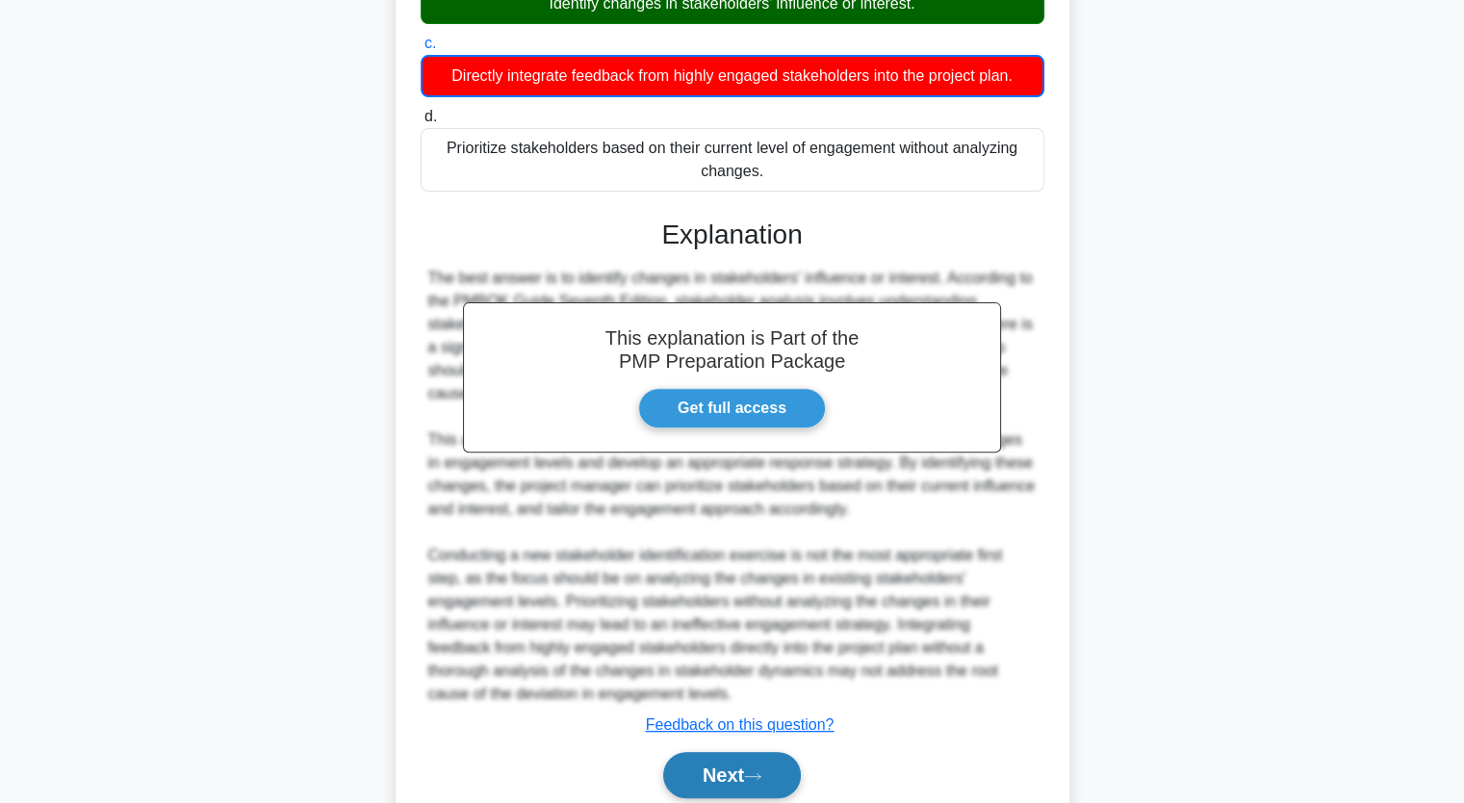
click at [766, 781] on button "Next" at bounding box center [732, 775] width 138 height 46
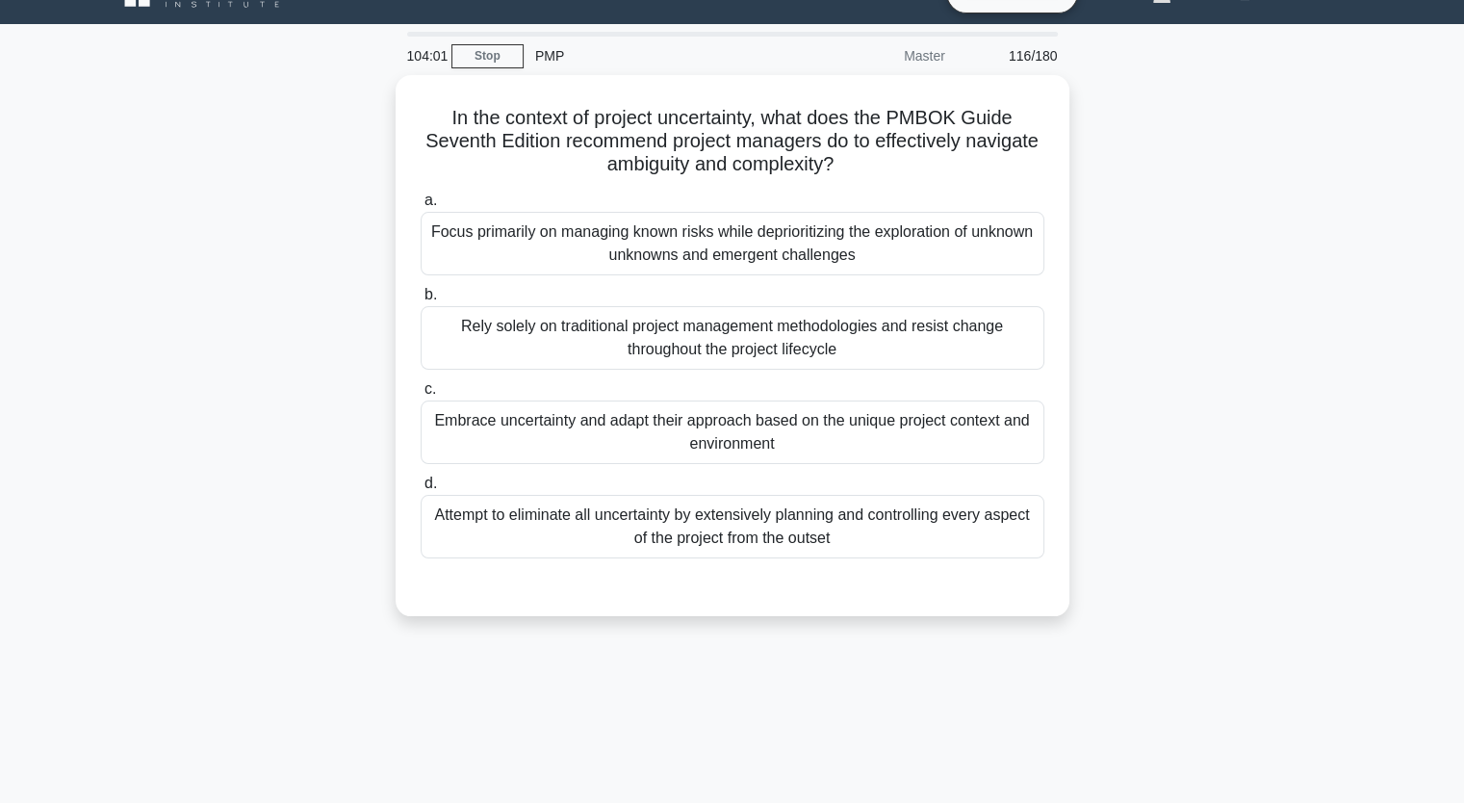
scroll to position [0, 0]
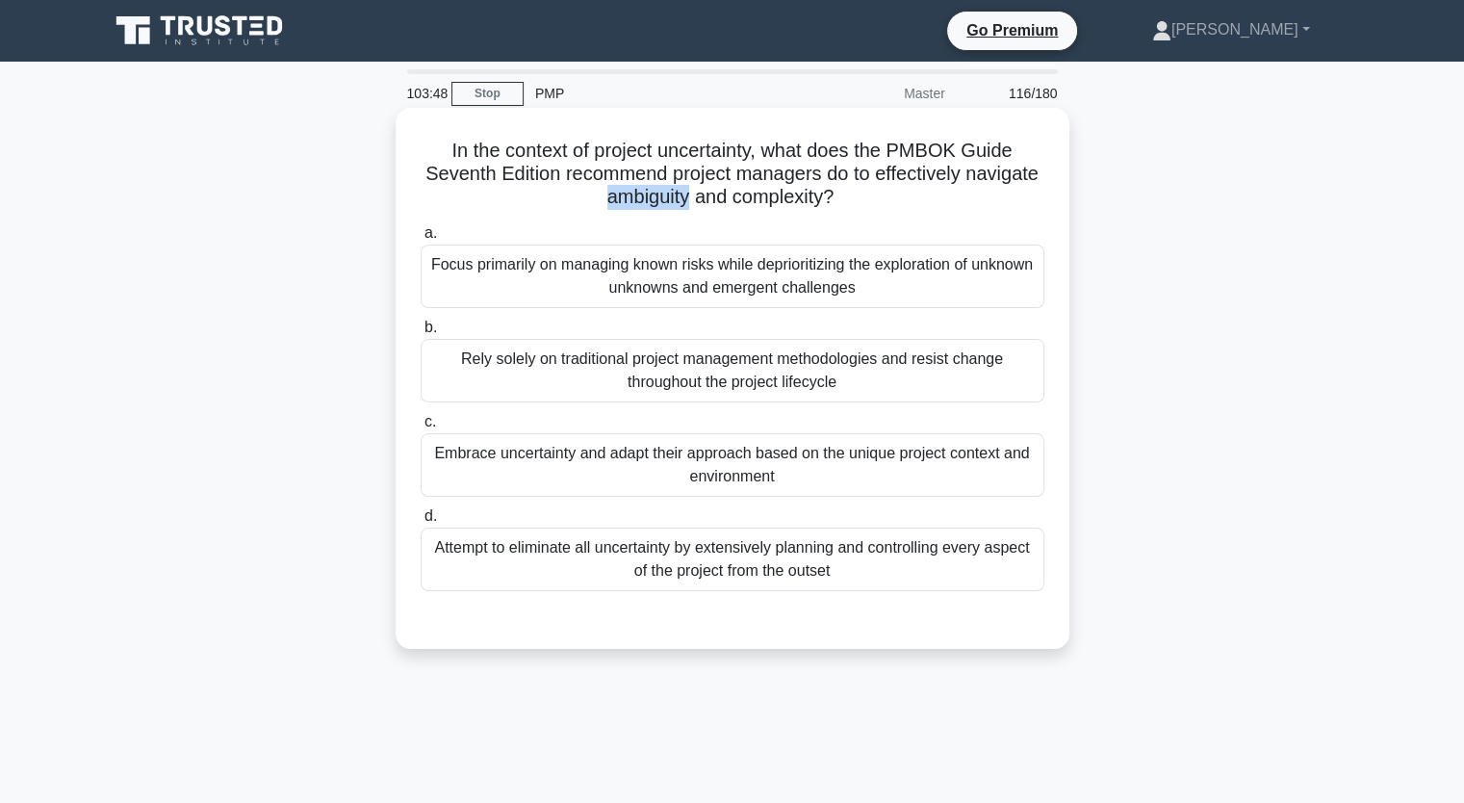
drag, startPoint x: 641, startPoint y: 199, endPoint x: 728, endPoint y: 200, distance: 86.7
click at [728, 200] on h5 "In the context of project uncertainty, what does the PMBOK Guide Seventh Editio…" at bounding box center [733, 174] width 628 height 71
copy h5 "ambiguity"
click at [736, 581] on div "Attempt to eliminate all uncertainty by extensively planning and controlling ev…" at bounding box center [733, 560] width 624 height 64
click at [421, 523] on input "d. Attempt to eliminate all uncertainty by extensively planning and controlling…" at bounding box center [421, 516] width 0 height 13
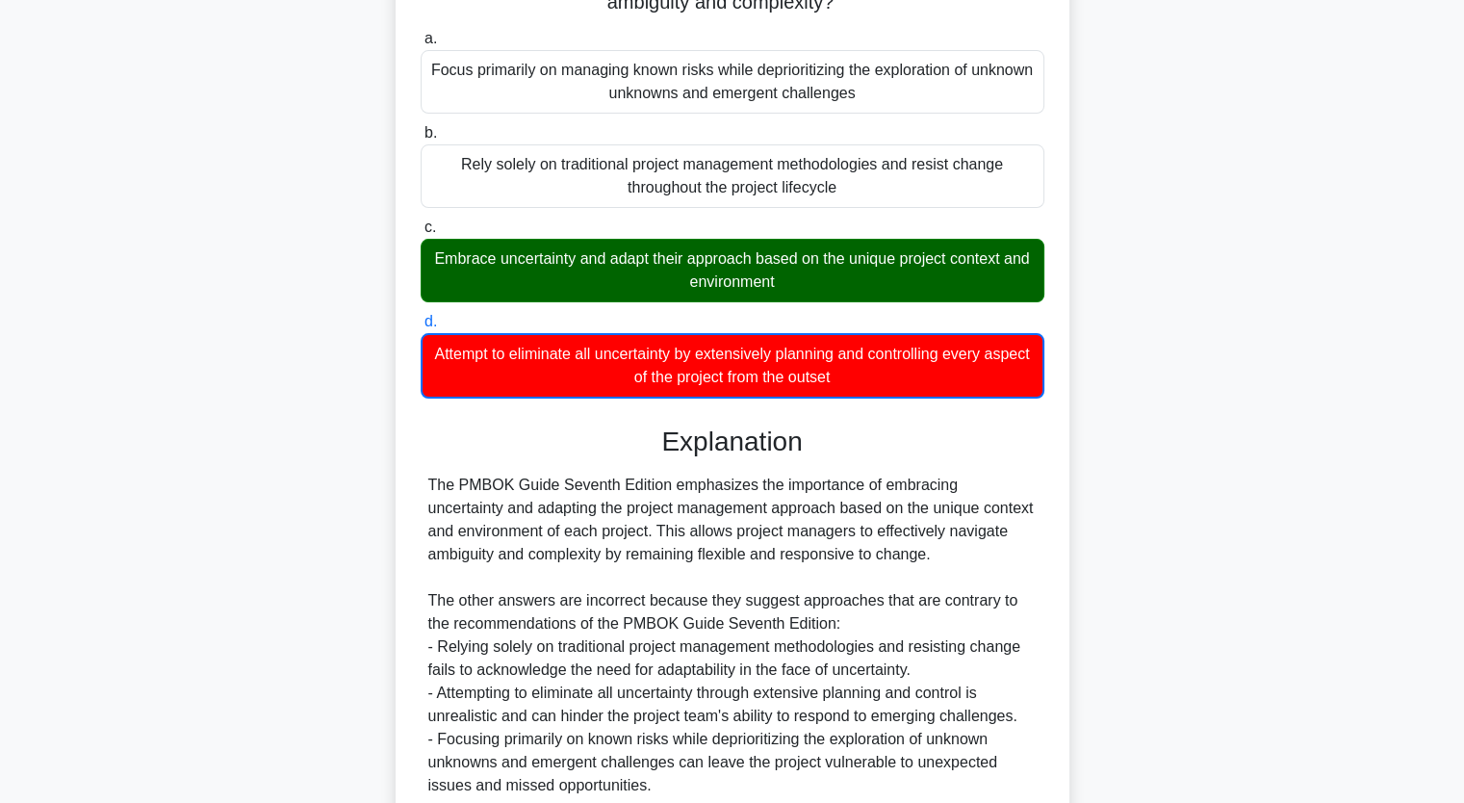
scroll to position [362, 0]
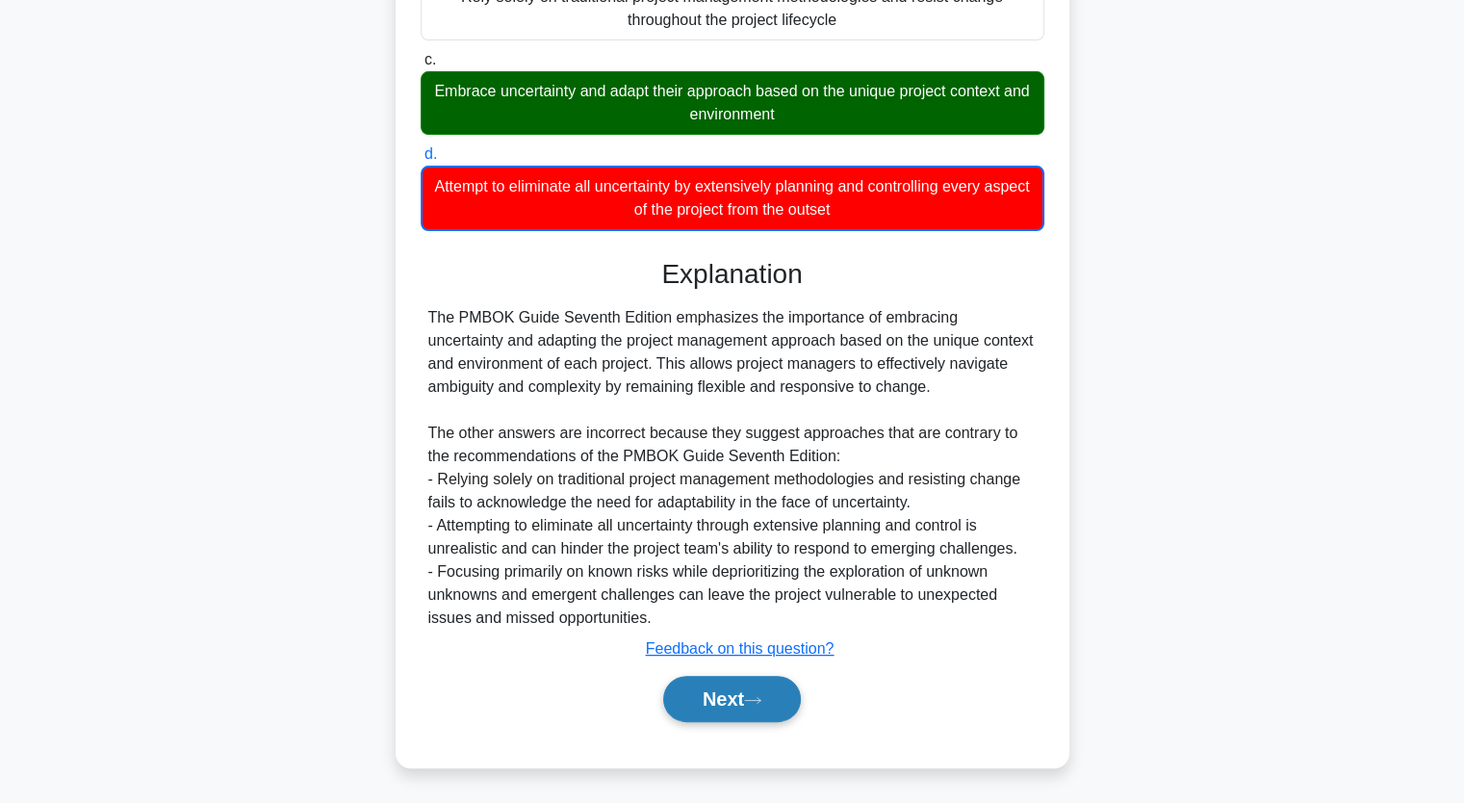
click at [742, 683] on button "Next" at bounding box center [732, 699] width 138 height 46
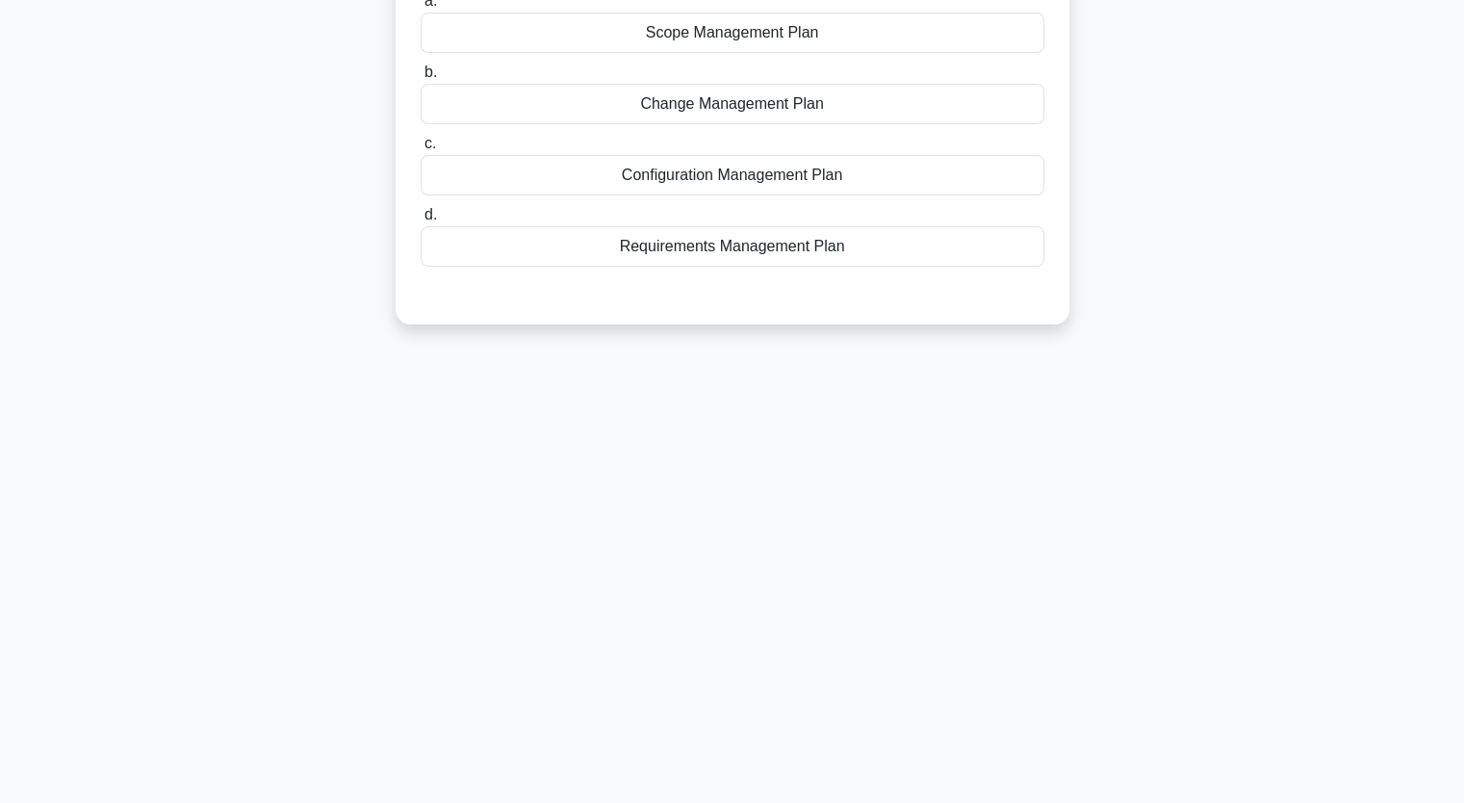
scroll to position [0, 0]
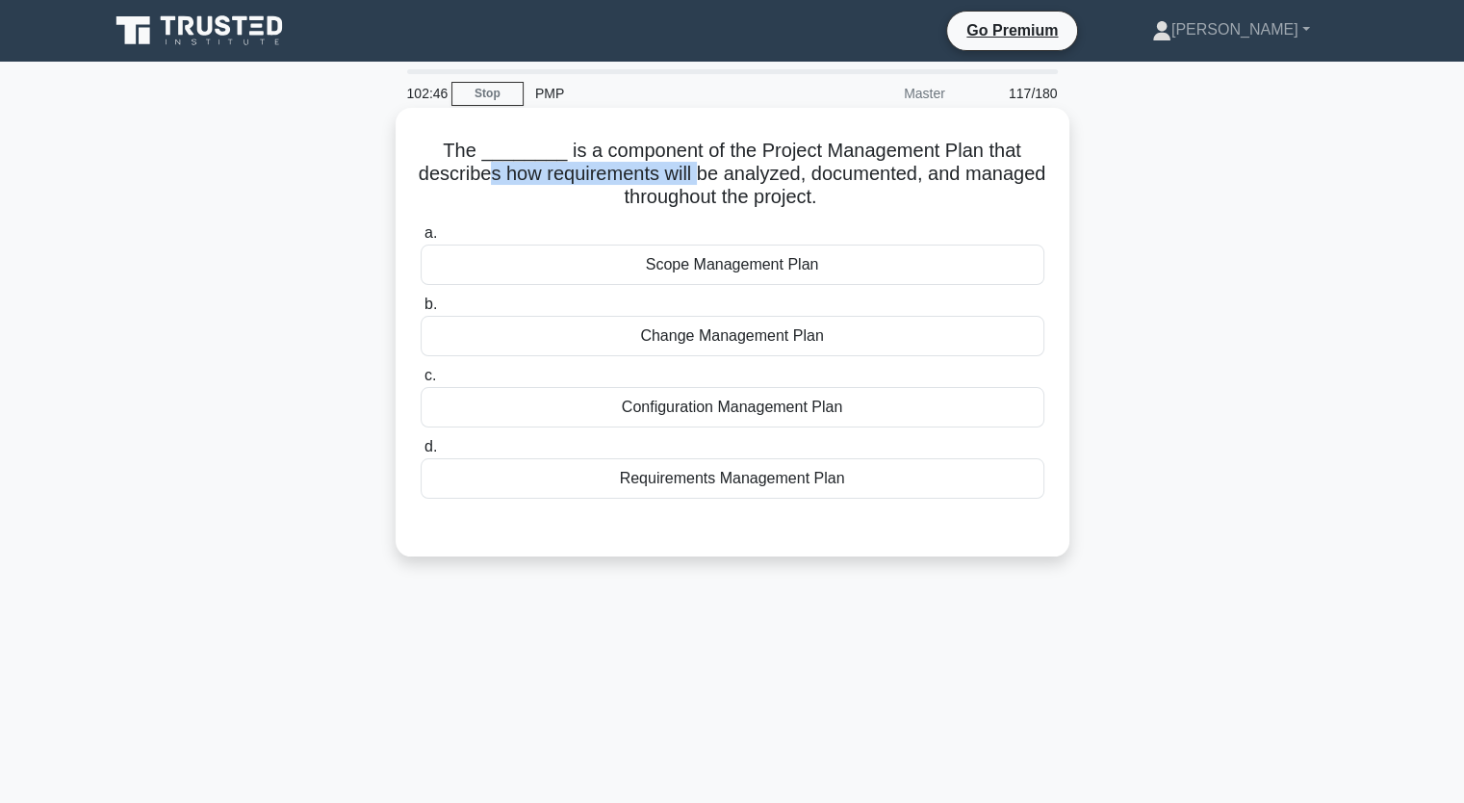
drag, startPoint x: 529, startPoint y: 178, endPoint x: 744, endPoint y: 170, distance: 215.8
click at [744, 170] on h5 "The ________ is a component of the Project Management Plan that describes how r…" at bounding box center [733, 174] width 628 height 71
drag, startPoint x: 753, startPoint y: 157, endPoint x: 974, endPoint y: 147, distance: 221.6
click at [974, 147] on h5 "The ________ is a component of the Project Management Plan that describes how r…" at bounding box center [733, 174] width 628 height 71
click at [832, 471] on div "Requirements Management Plan" at bounding box center [733, 478] width 624 height 40
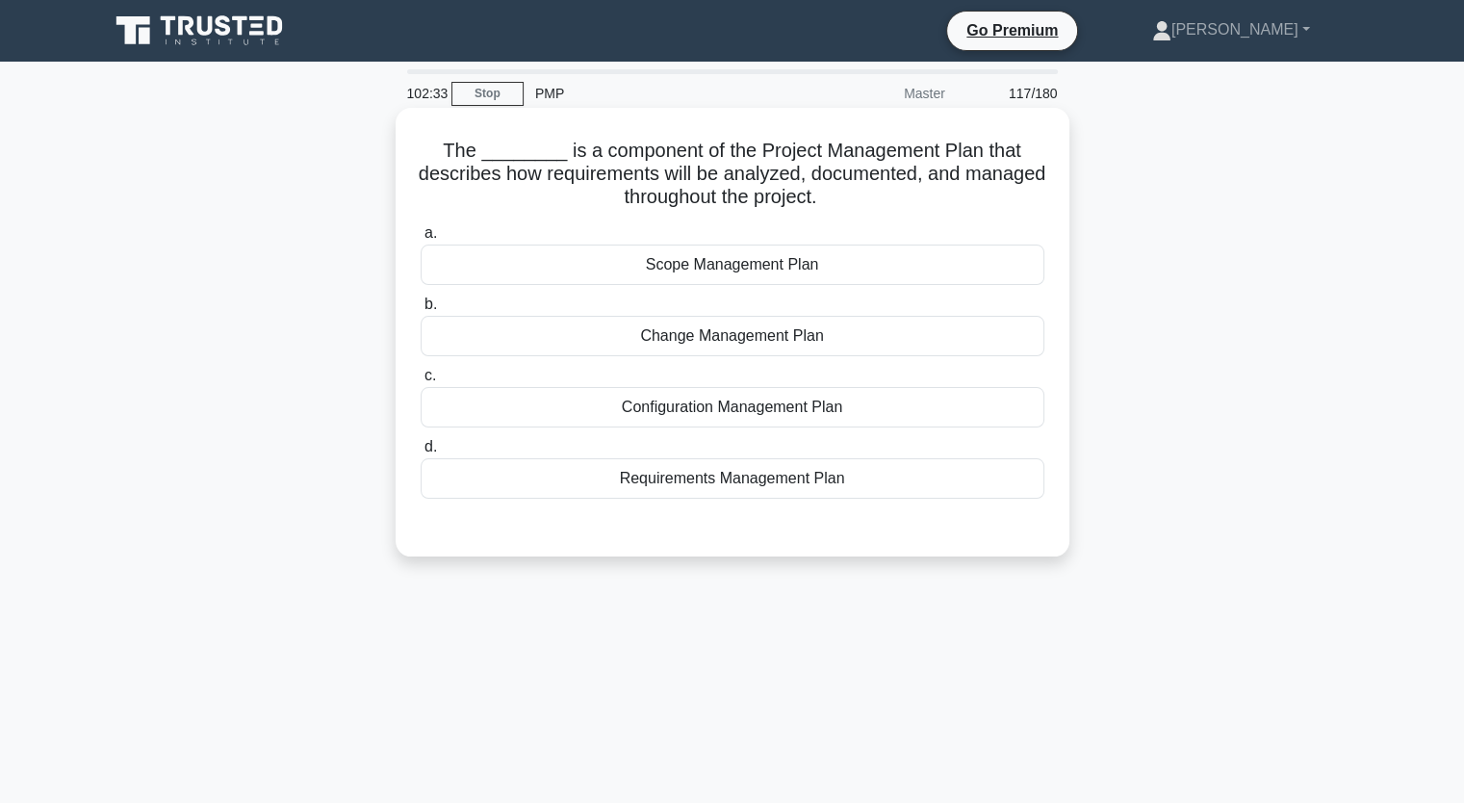
click at [421, 453] on input "d. Requirements Management Plan" at bounding box center [421, 447] width 0 height 13
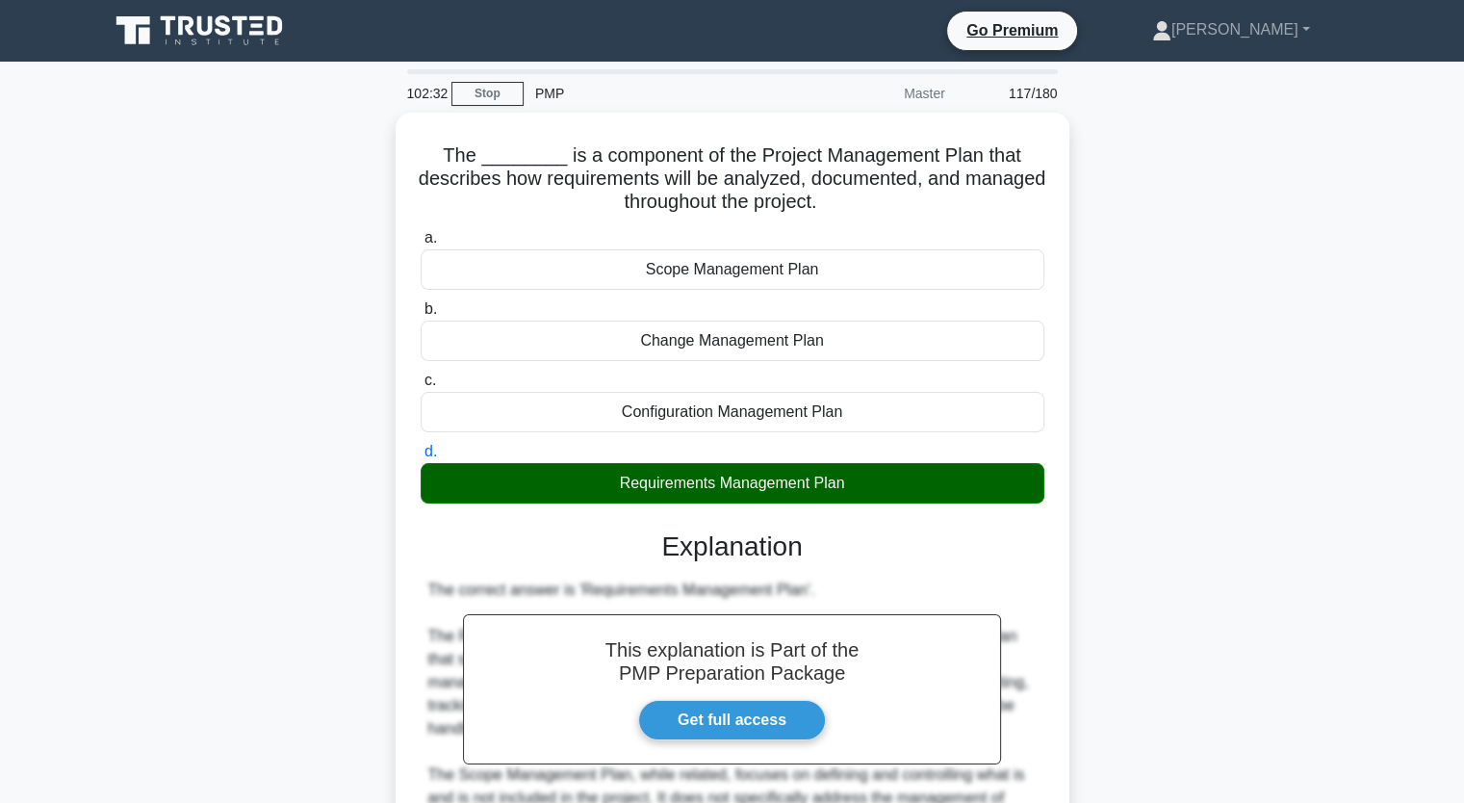
scroll to position [406, 0]
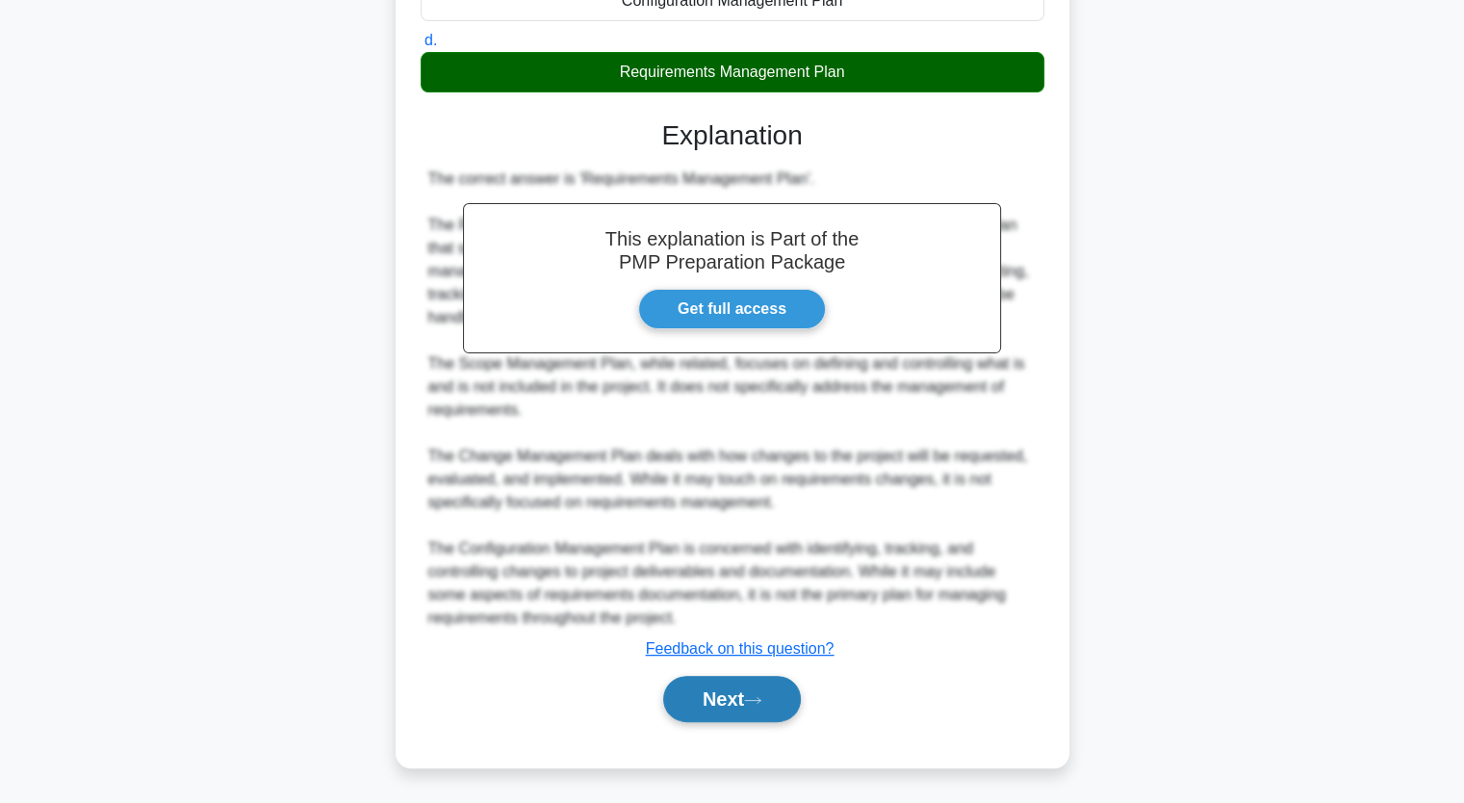
click at [753, 702] on icon at bounding box center [752, 700] width 17 height 11
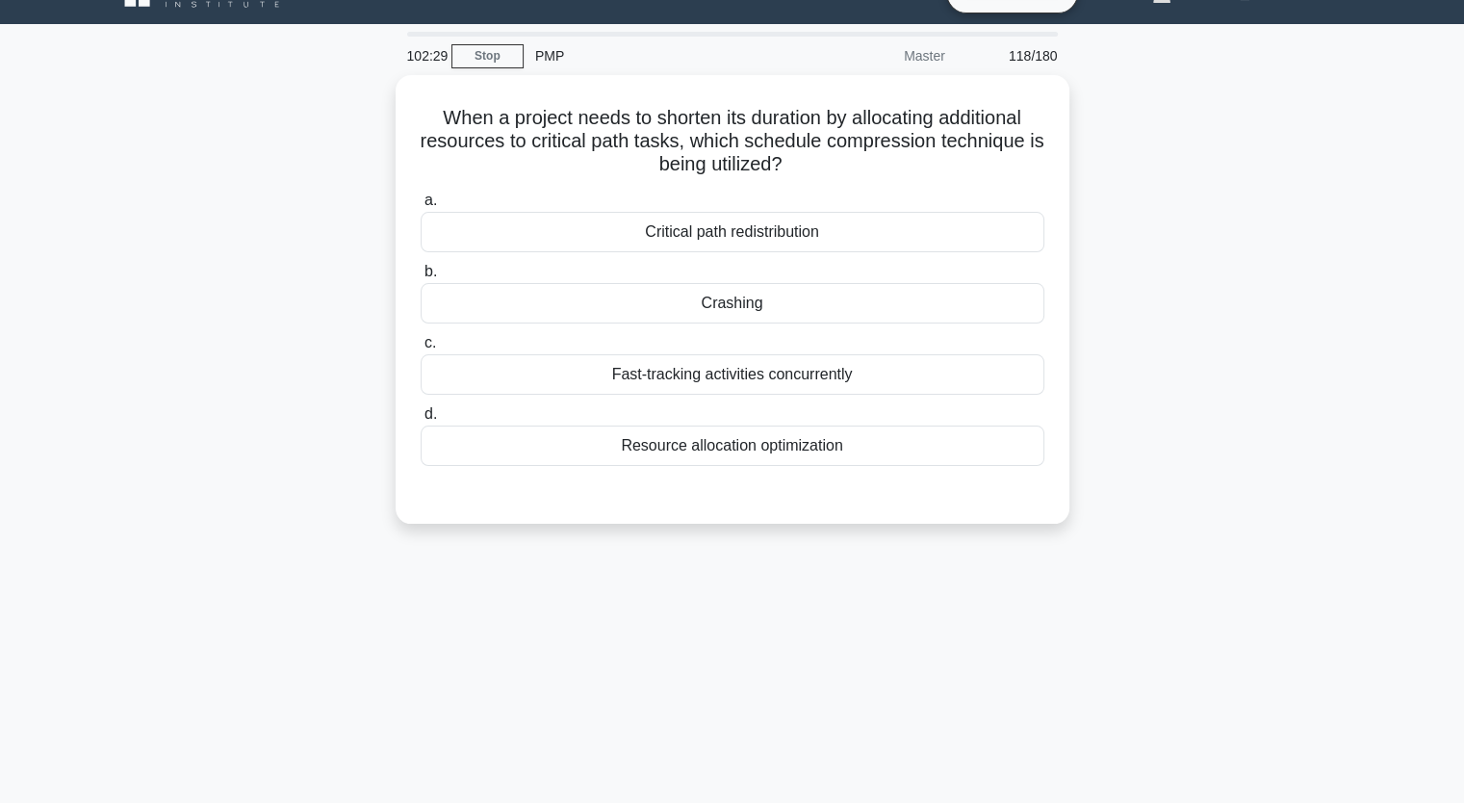
scroll to position [0, 0]
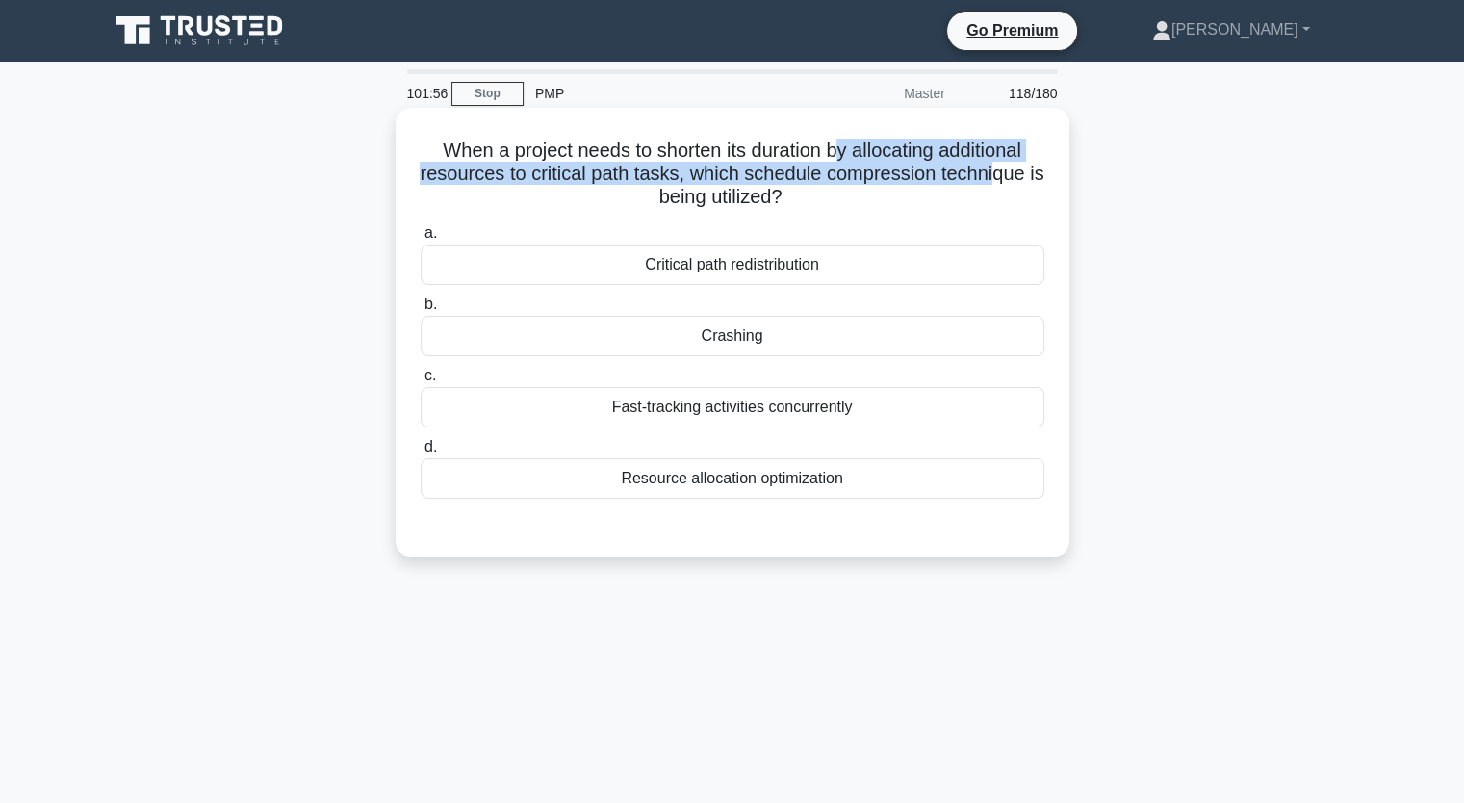
drag, startPoint x: 841, startPoint y: 151, endPoint x: 1013, endPoint y: 163, distance: 171.8
click at [1013, 163] on h5 "When a project needs to shorten its duration by allocating additional resources…" at bounding box center [733, 174] width 628 height 71
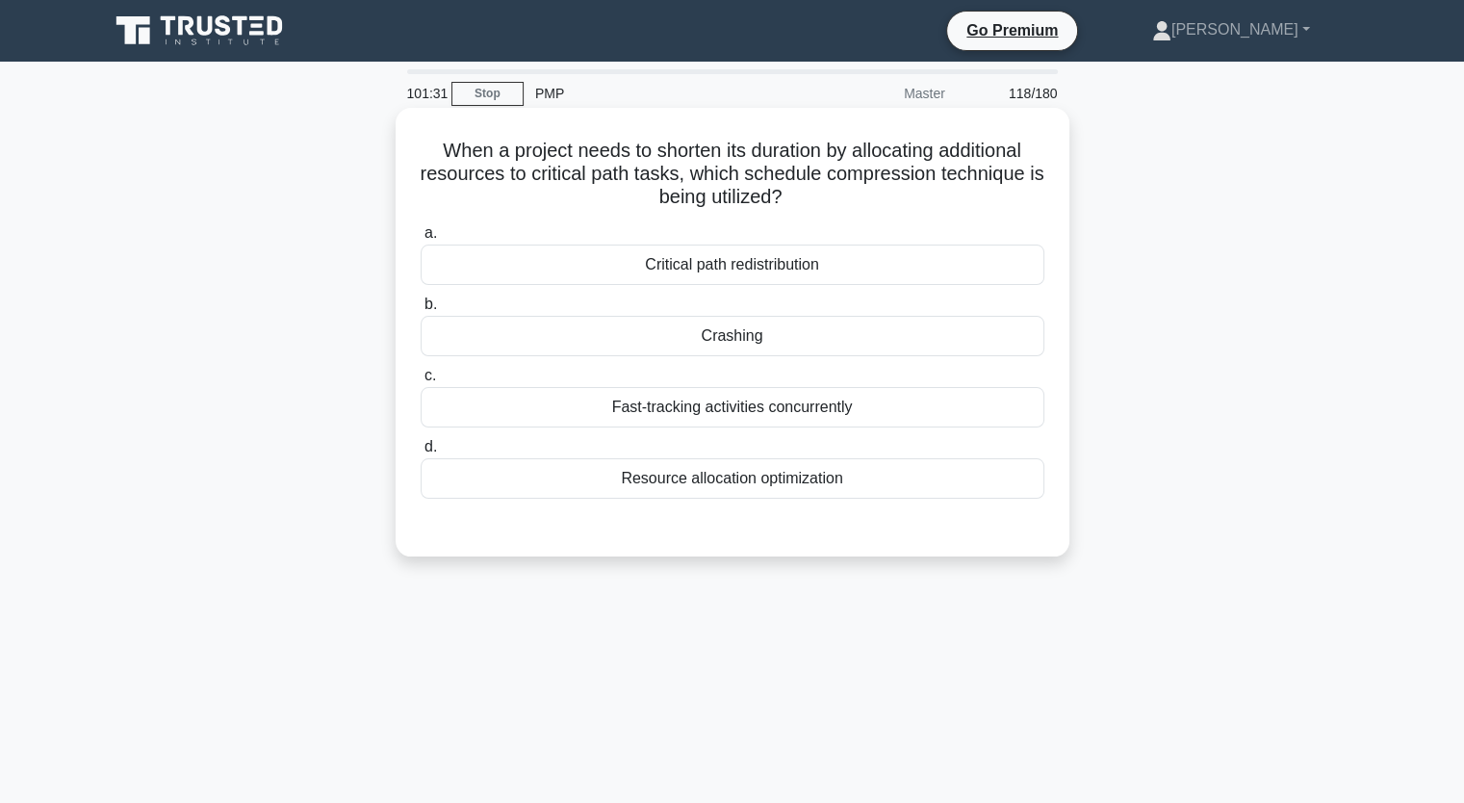
click at [839, 276] on div "Critical path redistribution" at bounding box center [733, 265] width 624 height 40
click at [421, 240] on input "a. Critical path redistribution" at bounding box center [421, 233] width 0 height 13
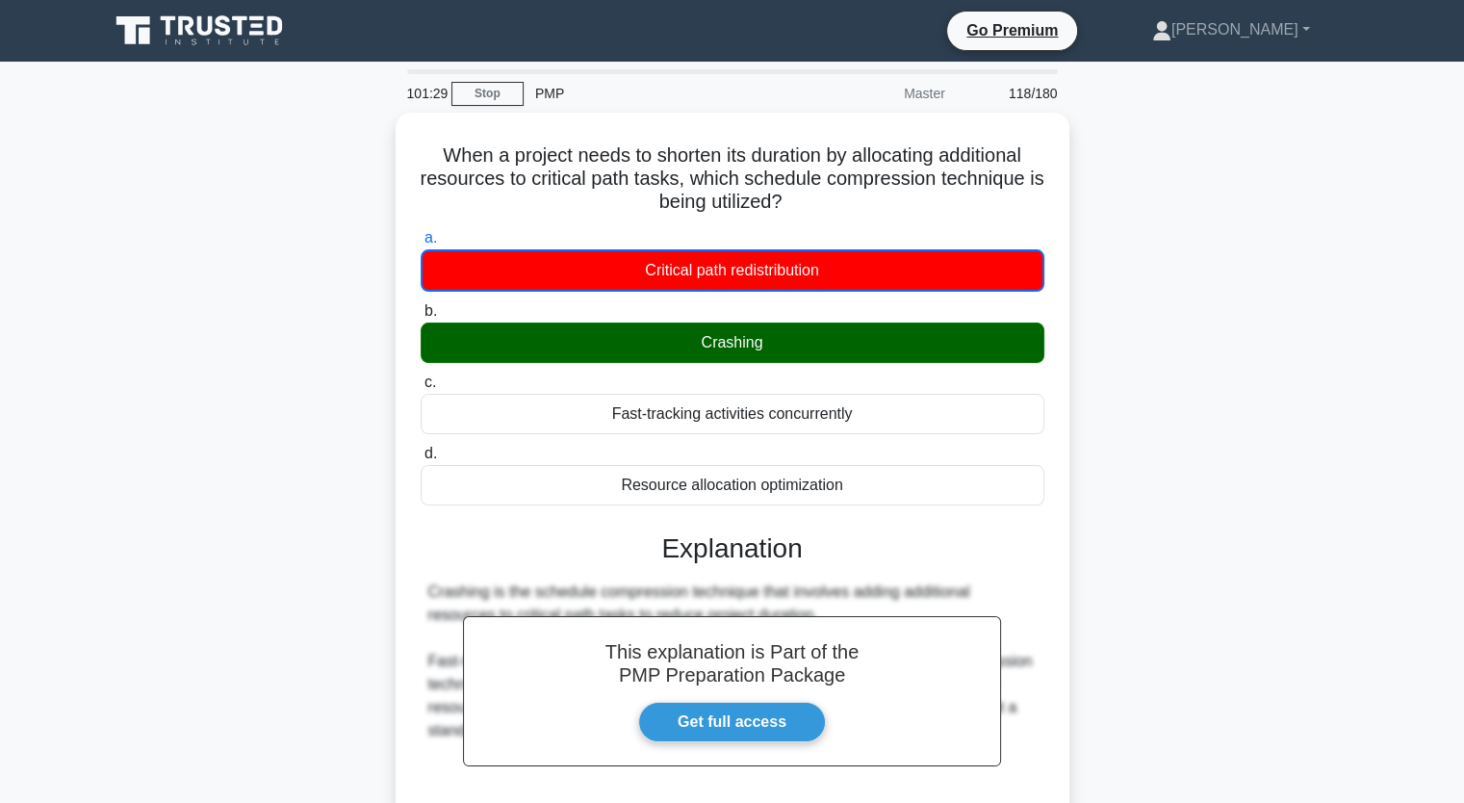
scroll to position [238, 0]
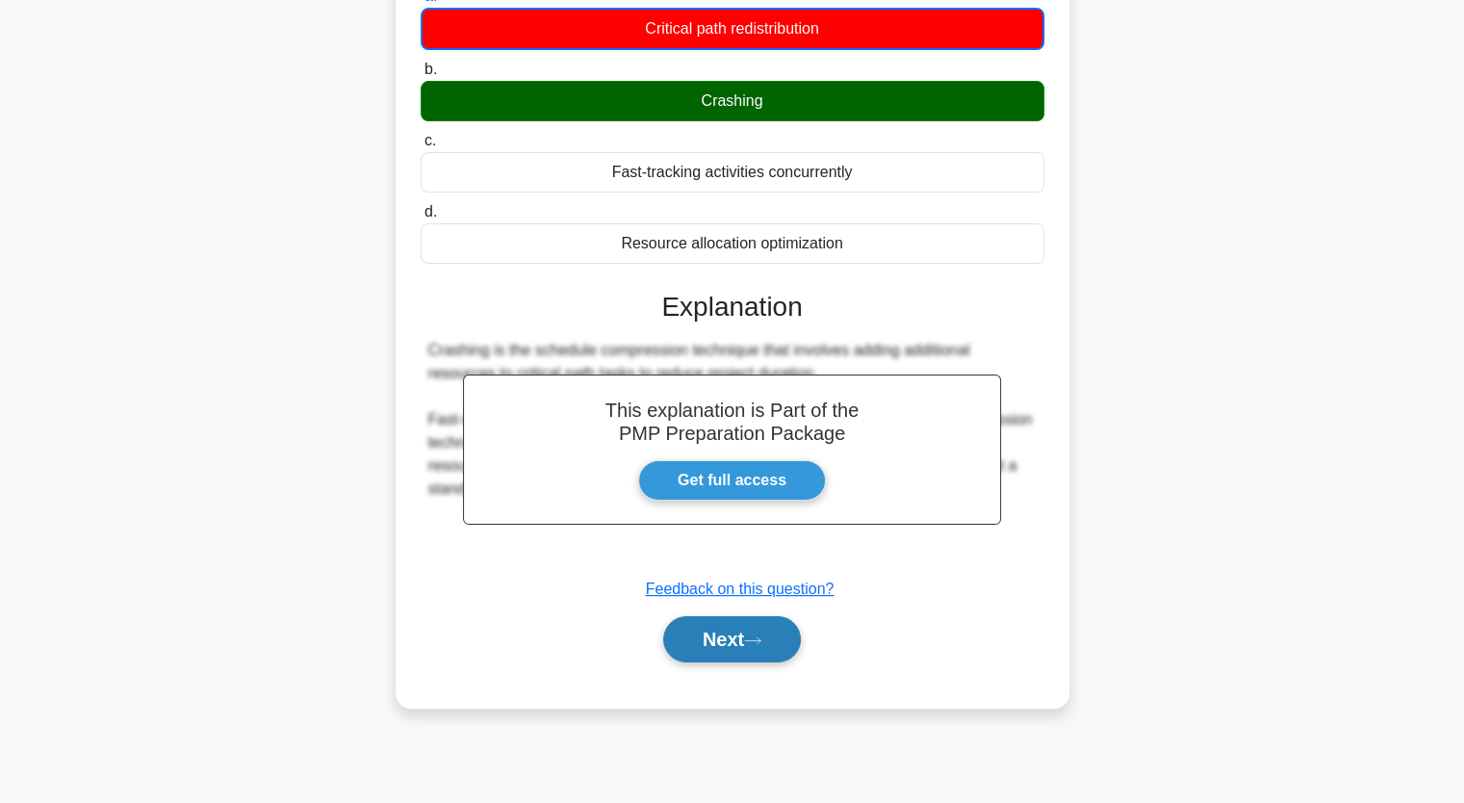
click at [778, 635] on button "Next" at bounding box center [732, 639] width 138 height 46
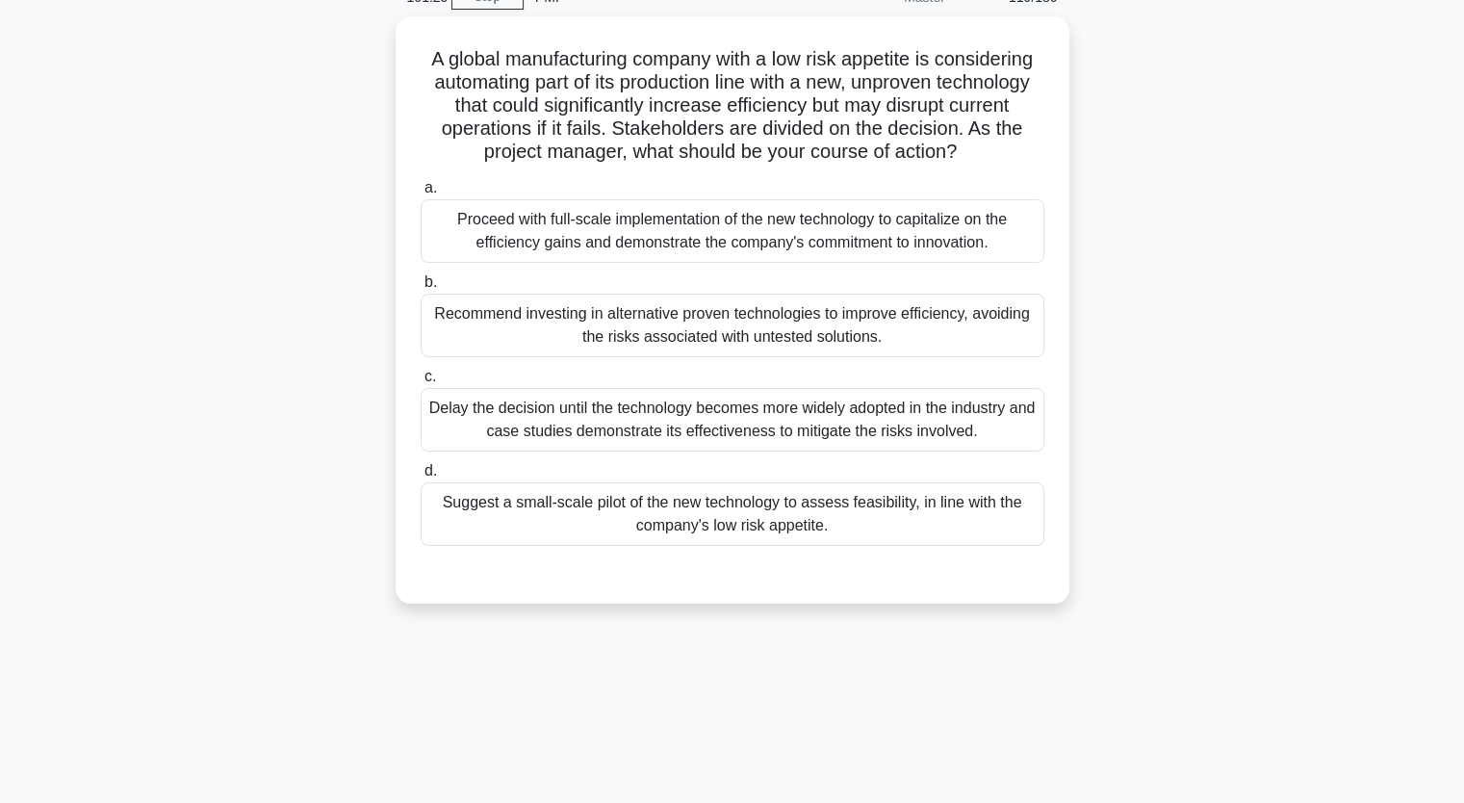
scroll to position [92, 0]
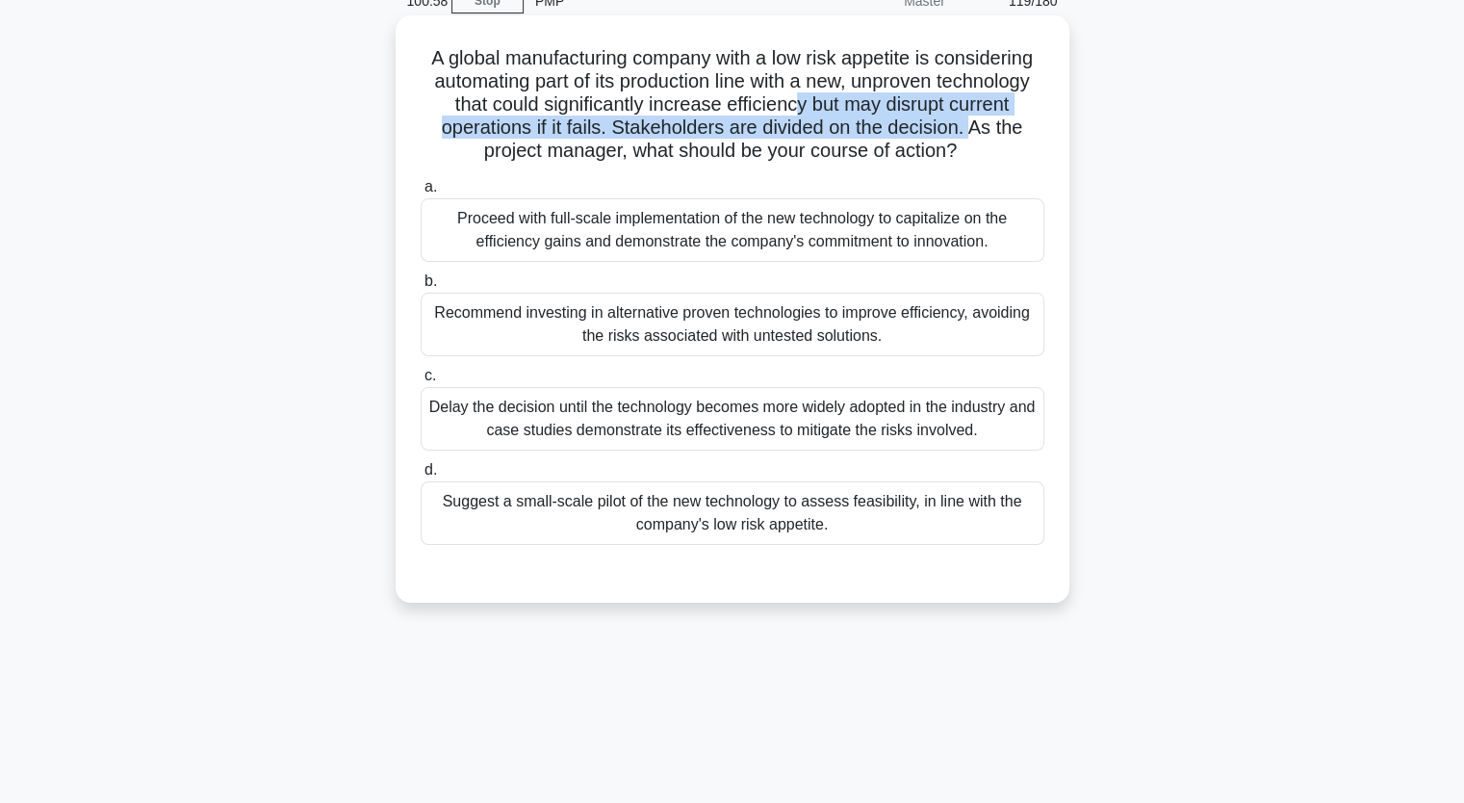
drag, startPoint x: 795, startPoint y: 105, endPoint x: 978, endPoint y: 130, distance: 184.6
click at [978, 130] on h5 "A global manufacturing company with a low risk appetite is considering automati…" at bounding box center [733, 104] width 628 height 117
click at [796, 116] on h5 "A global manufacturing company with a low risk appetite is considering automati…" at bounding box center [733, 104] width 628 height 117
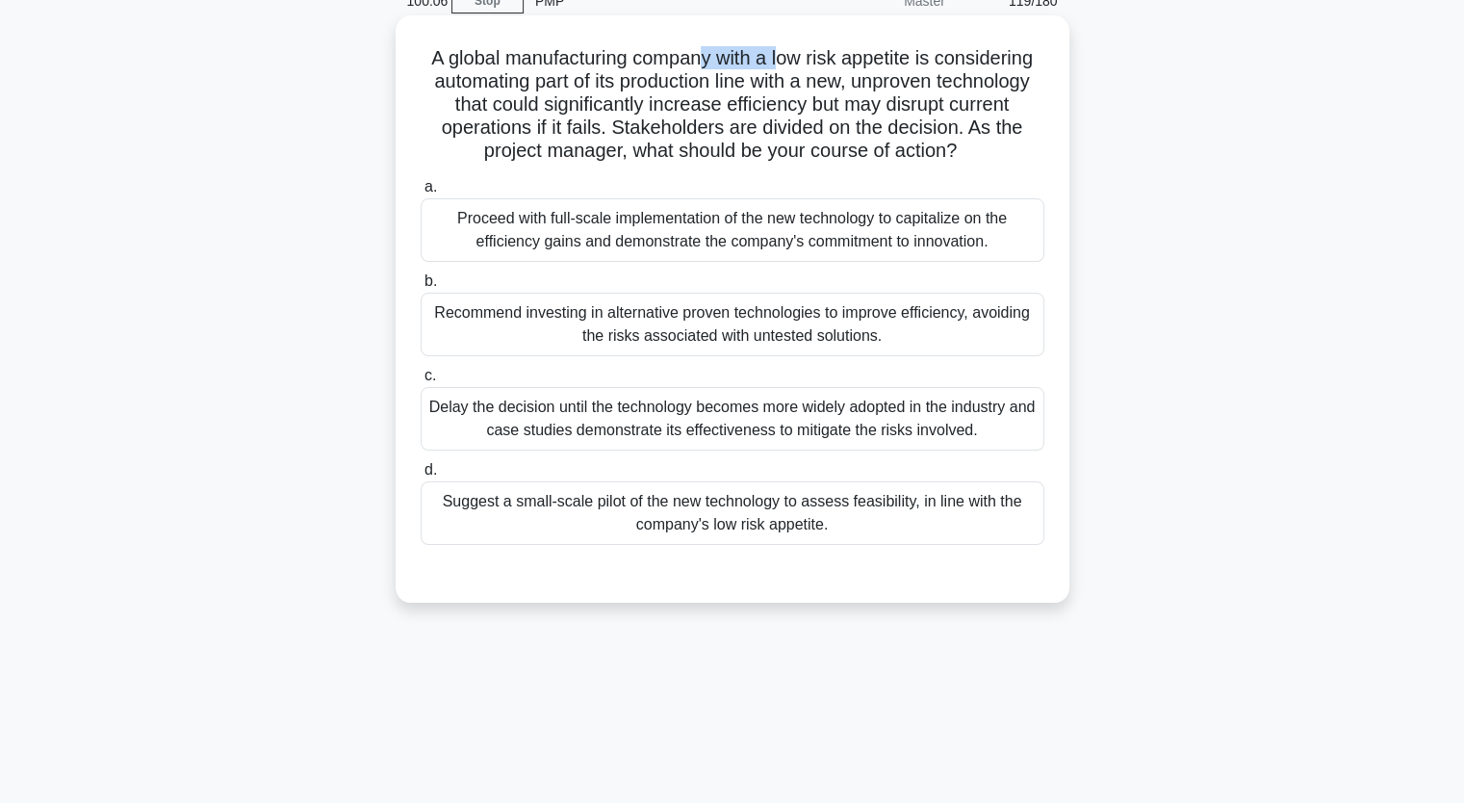
drag, startPoint x: 702, startPoint y: 54, endPoint x: 782, endPoint y: 59, distance: 80.1
click at [782, 59] on h5 "A global manufacturing company with a low risk appetite is considering automati…" at bounding box center [733, 104] width 628 height 117
click at [789, 518] on div "Suggest a small-scale pilot of the new technology to assess feasibility, in lin…" at bounding box center [733, 513] width 624 height 64
click at [421, 477] on input "d. Suggest a small-scale pilot of the new technology to assess feasibility, in …" at bounding box center [421, 470] width 0 height 13
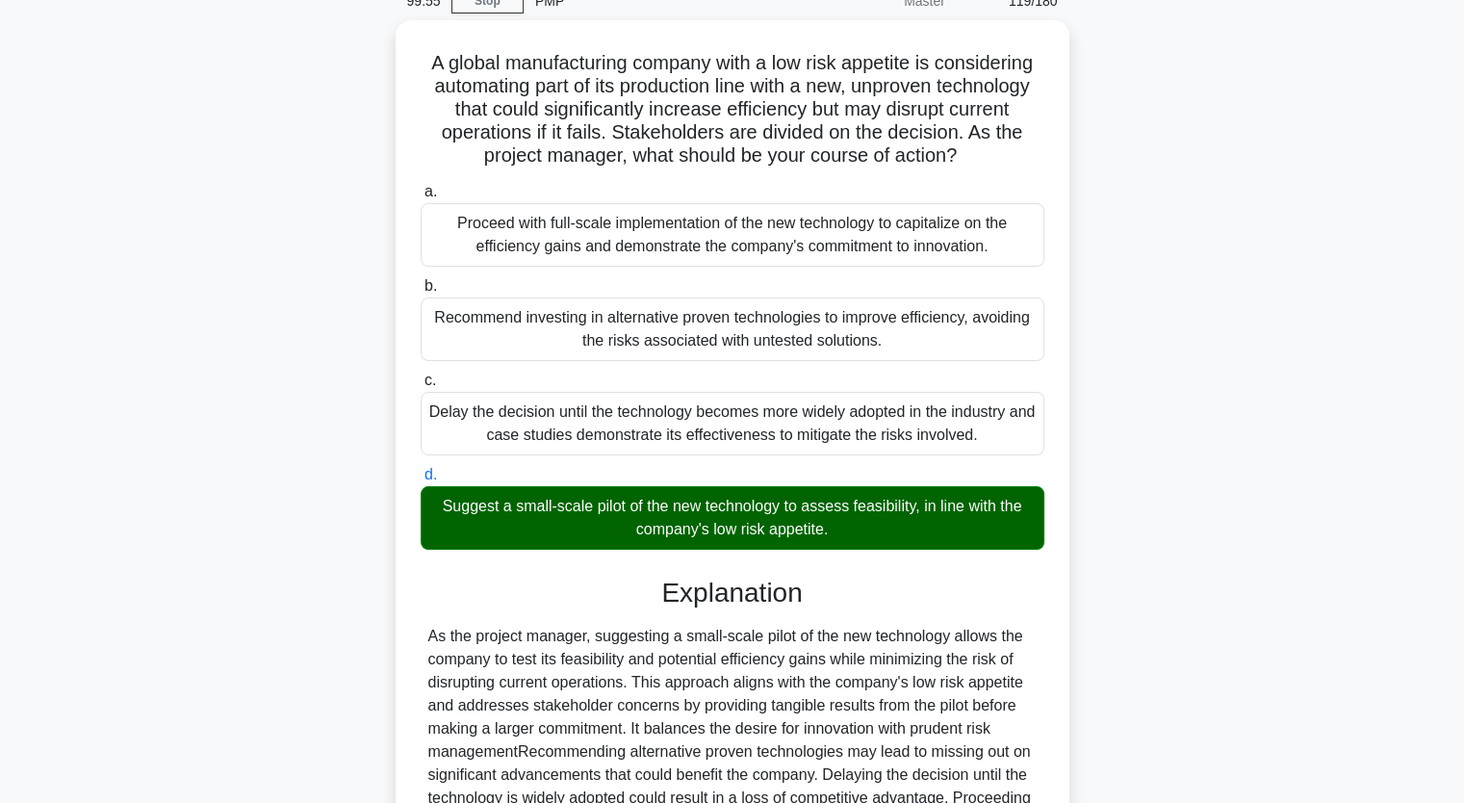
scroll to position [314, 0]
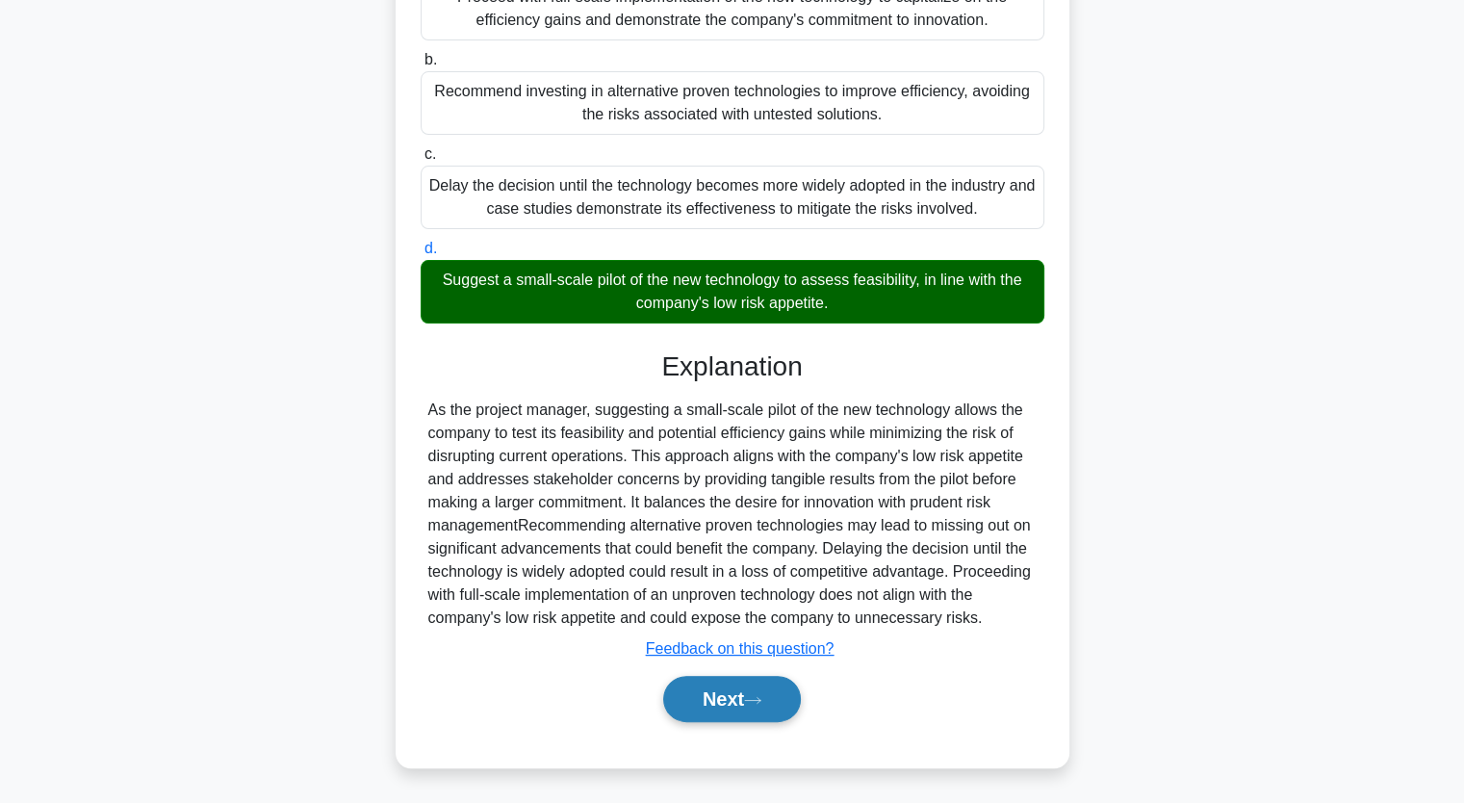
click at [743, 691] on button "Next" at bounding box center [732, 699] width 138 height 46
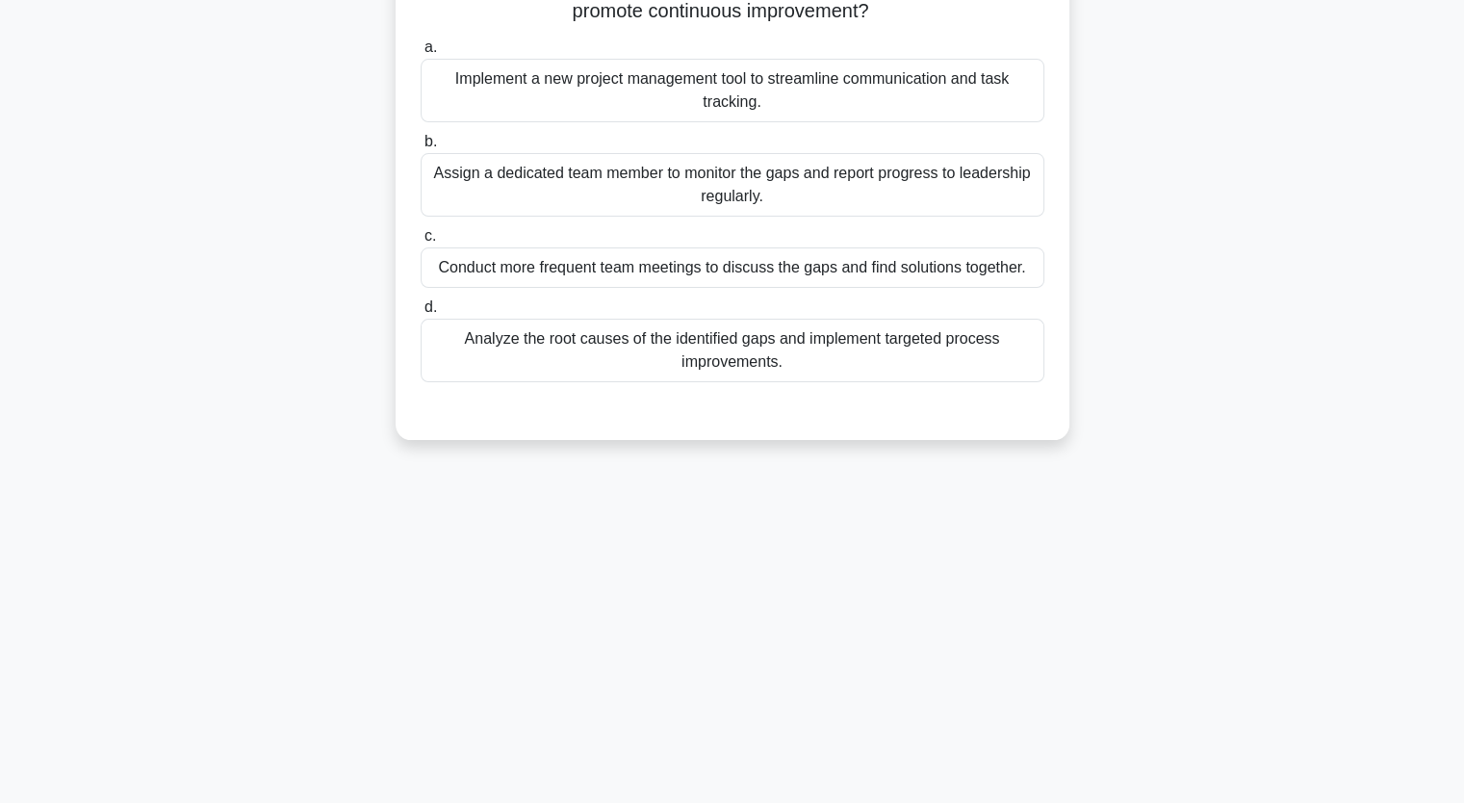
scroll to position [0, 0]
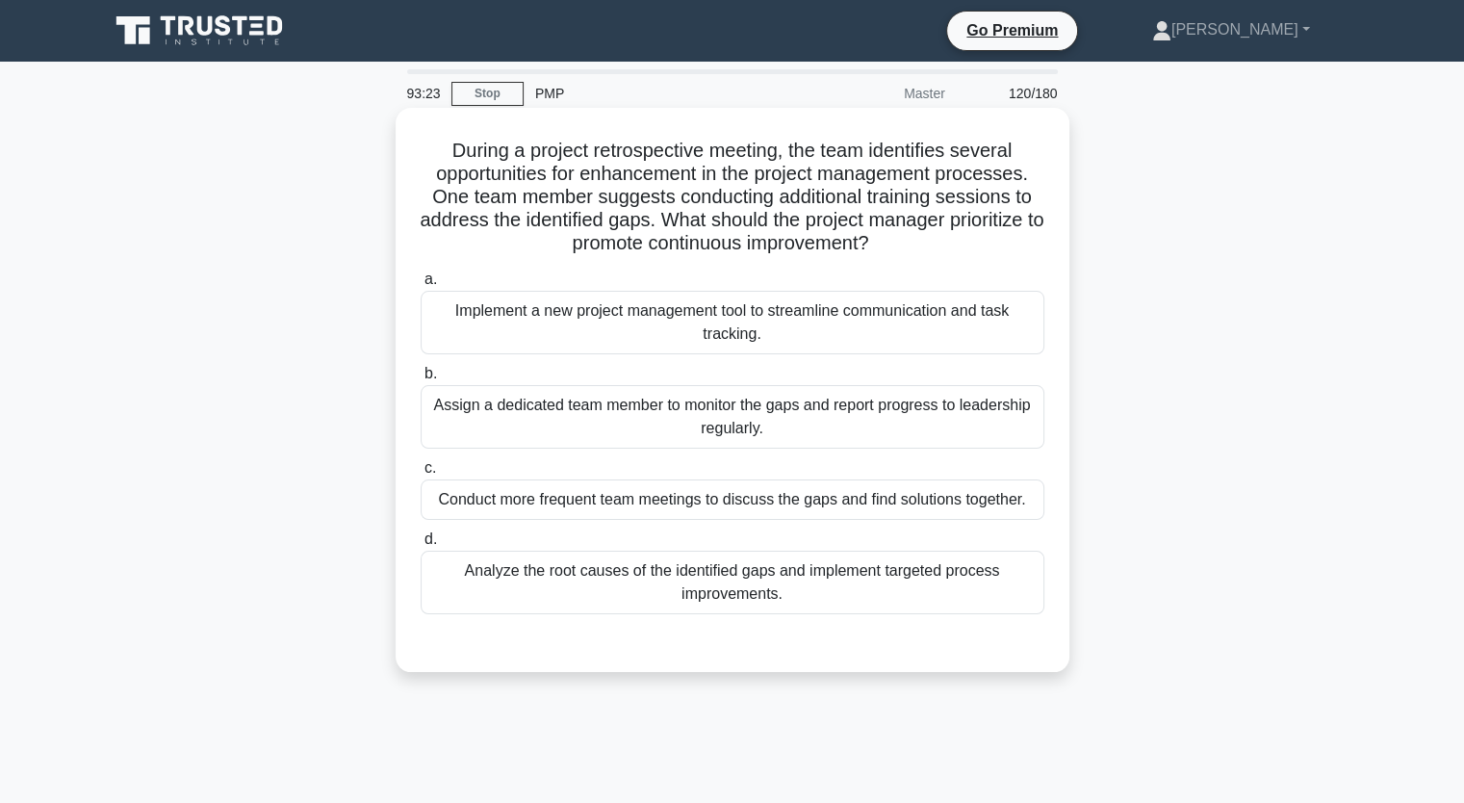
click at [651, 406] on div "Assign a dedicated team member to monitor the gaps and report progress to leade…" at bounding box center [733, 417] width 624 height 64
click at [421, 380] on input "b. Assign a dedicated team member to monitor the gaps and report progress to le…" at bounding box center [421, 374] width 0 height 13
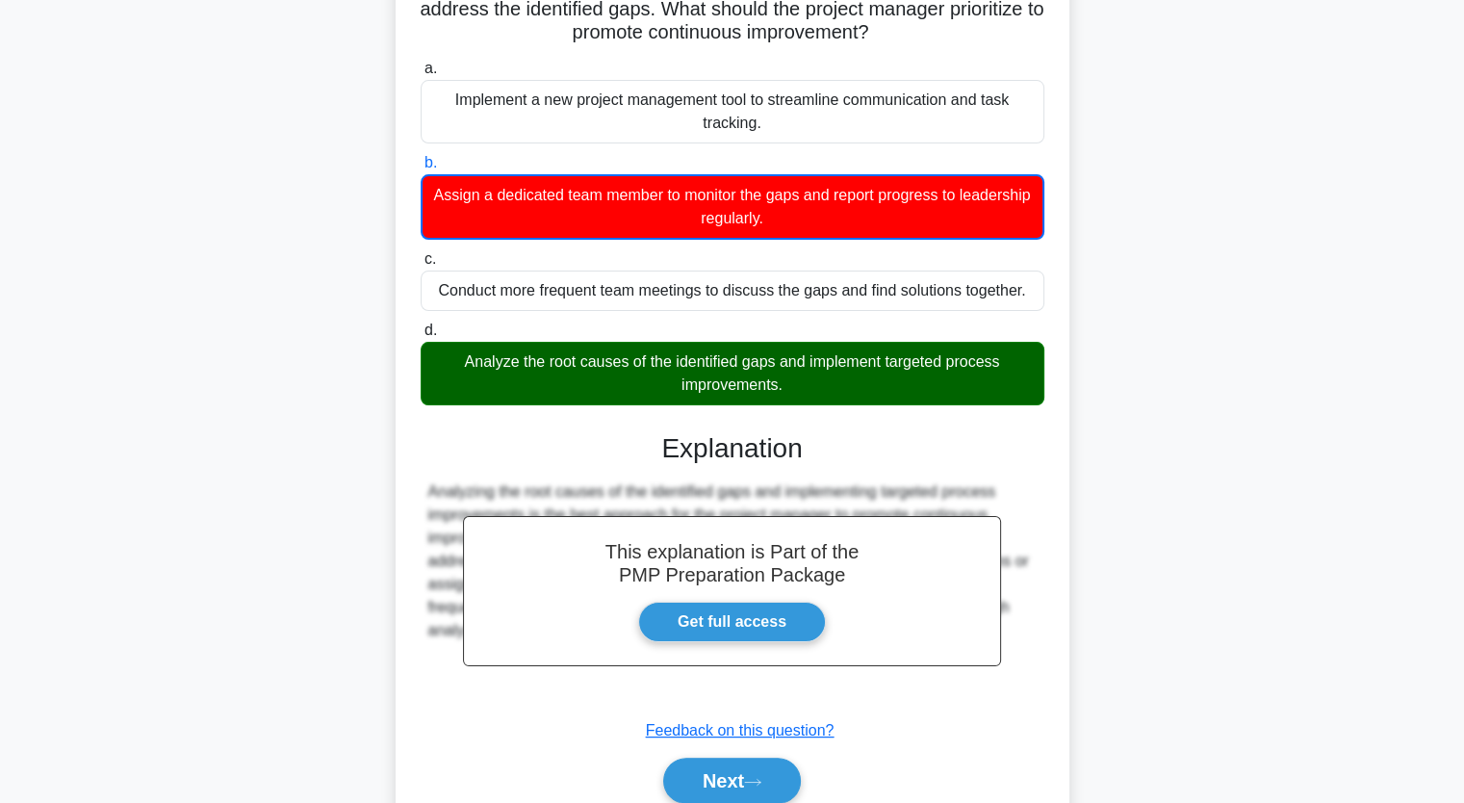
scroll to position [285, 0]
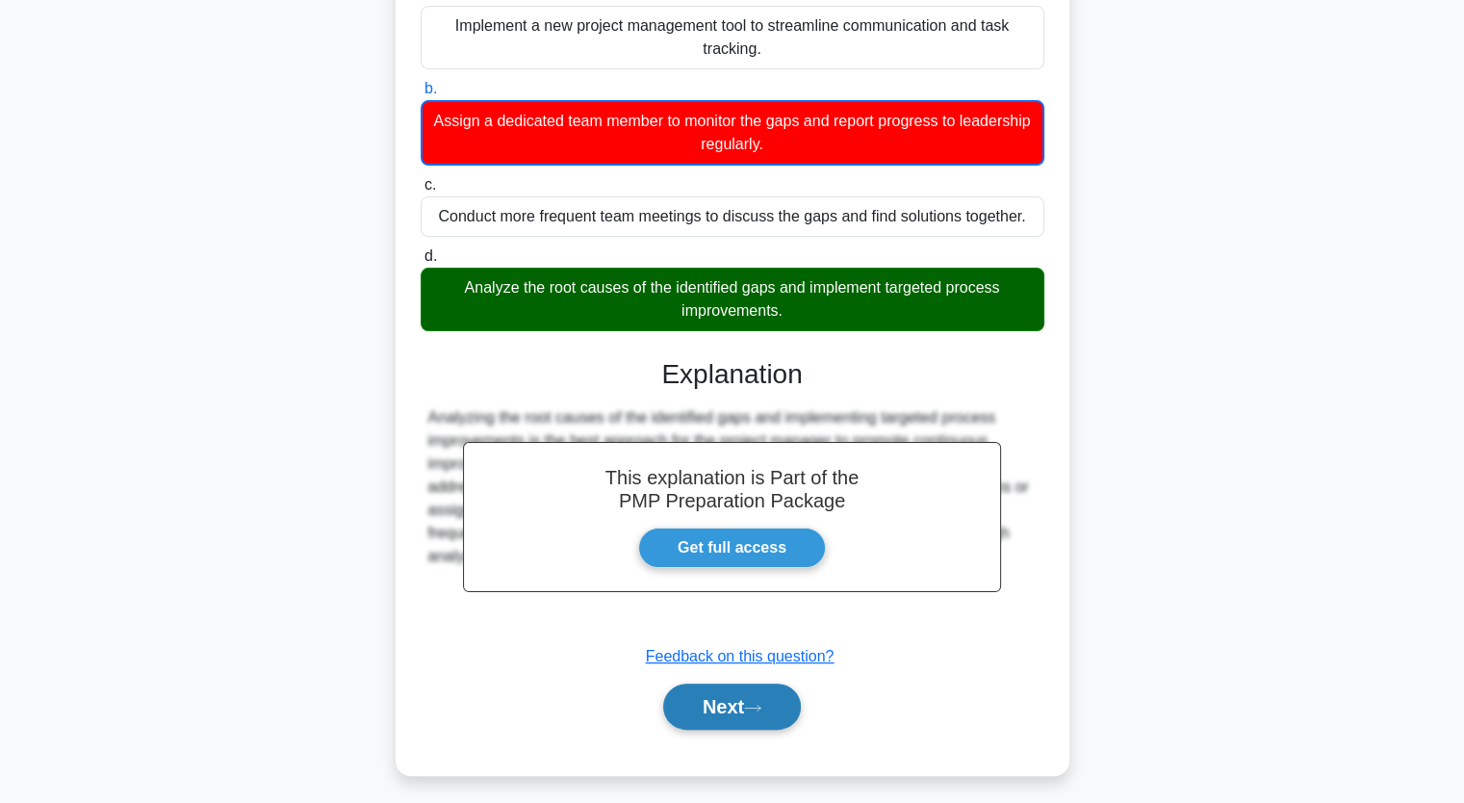
click at [747, 697] on button "Next" at bounding box center [732, 707] width 138 height 46
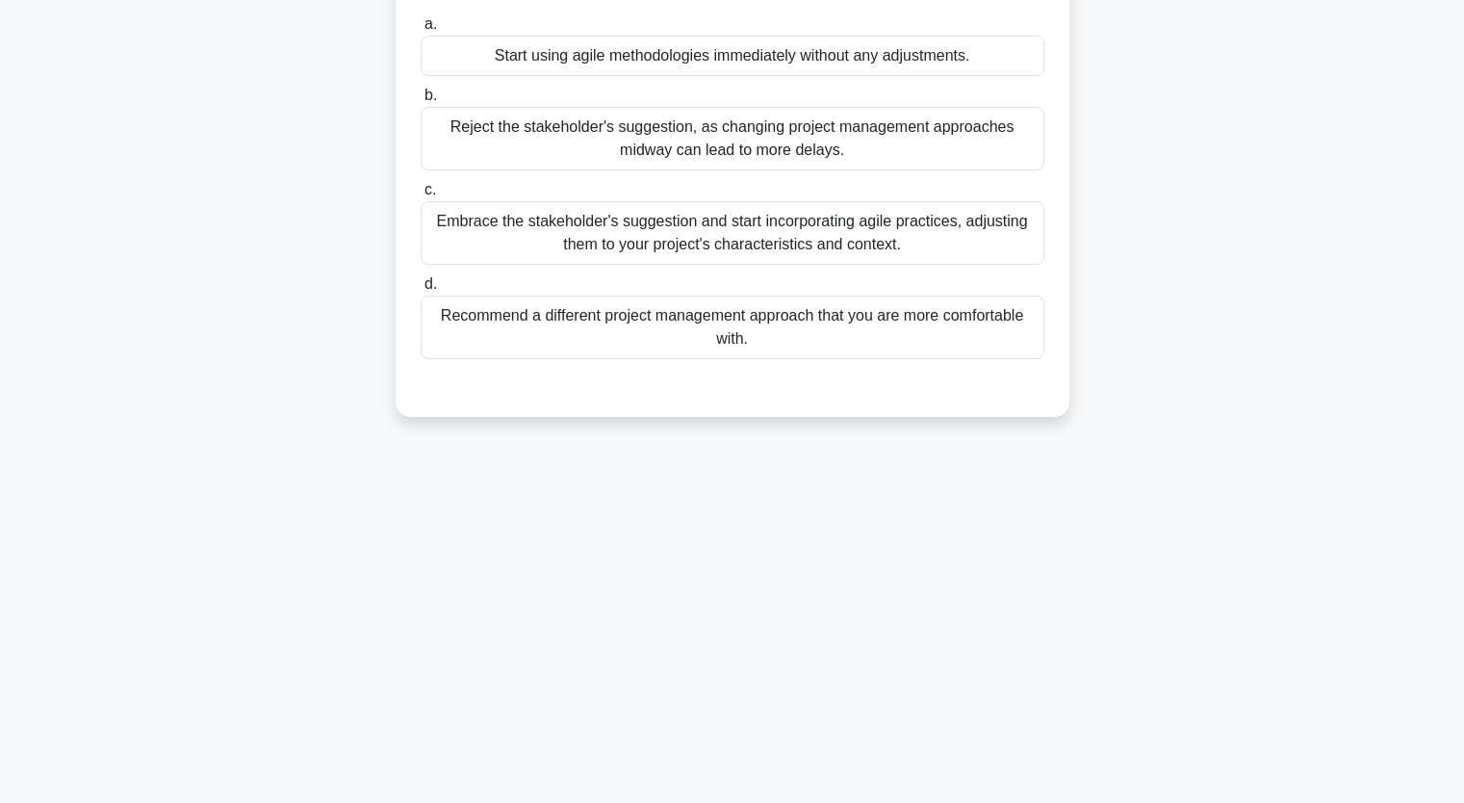
scroll to position [0, 0]
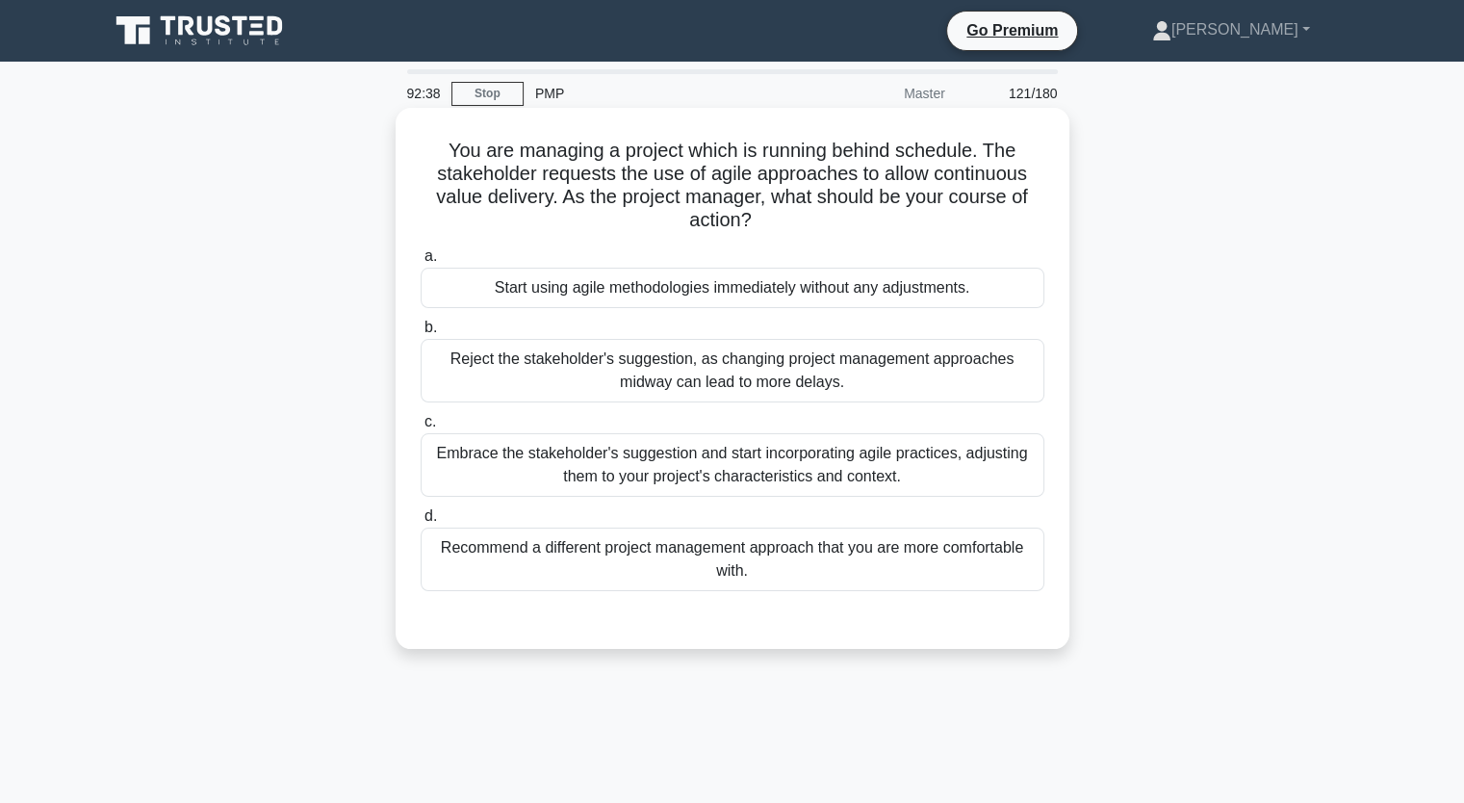
click at [619, 480] on div "Embrace the stakeholder's suggestion and start incorporating agile practices, a…" at bounding box center [733, 465] width 624 height 64
click at [421, 428] on input "c. Embrace the stakeholder's suggestion and start incorporating agile practices…" at bounding box center [421, 422] width 0 height 13
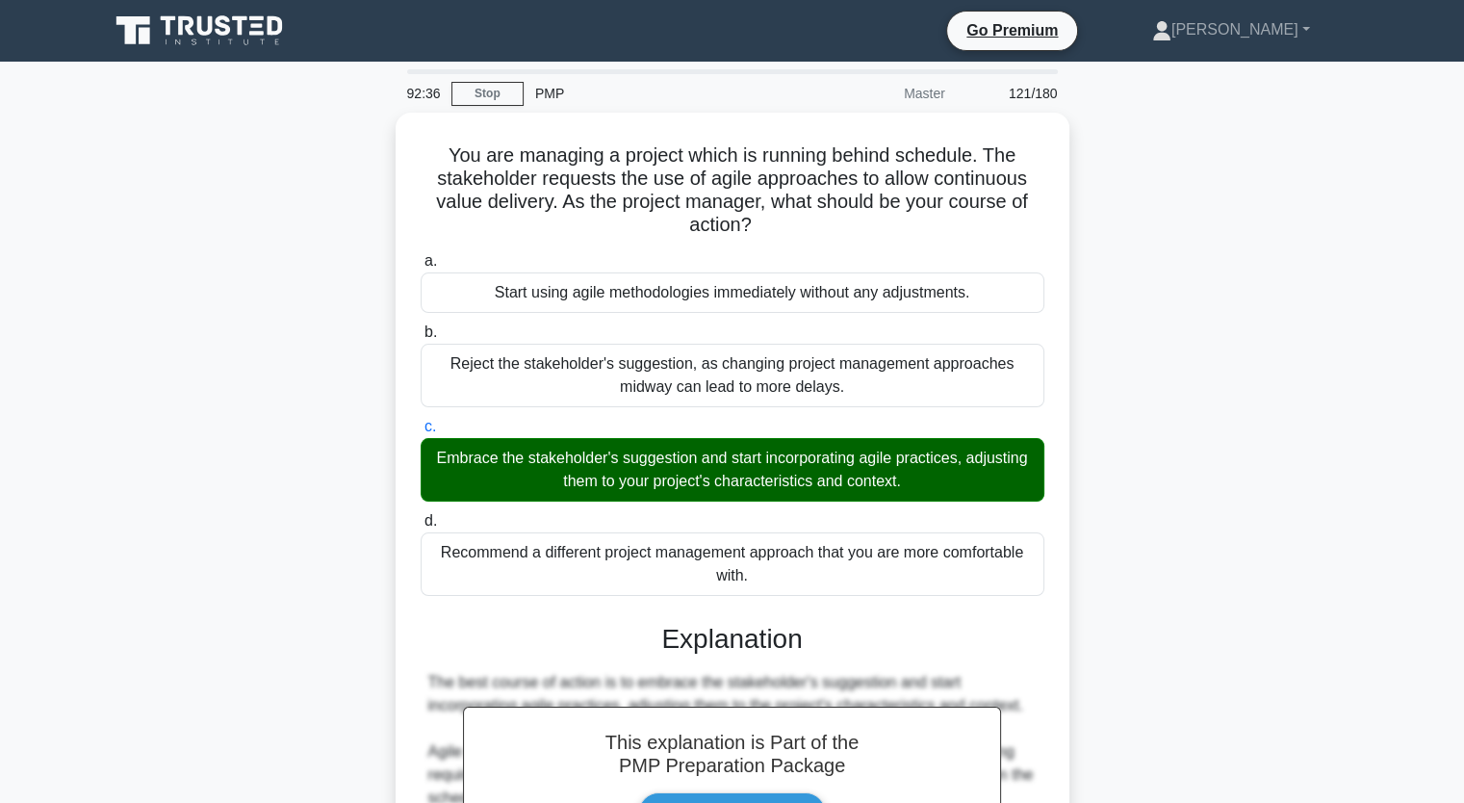
scroll to position [568, 0]
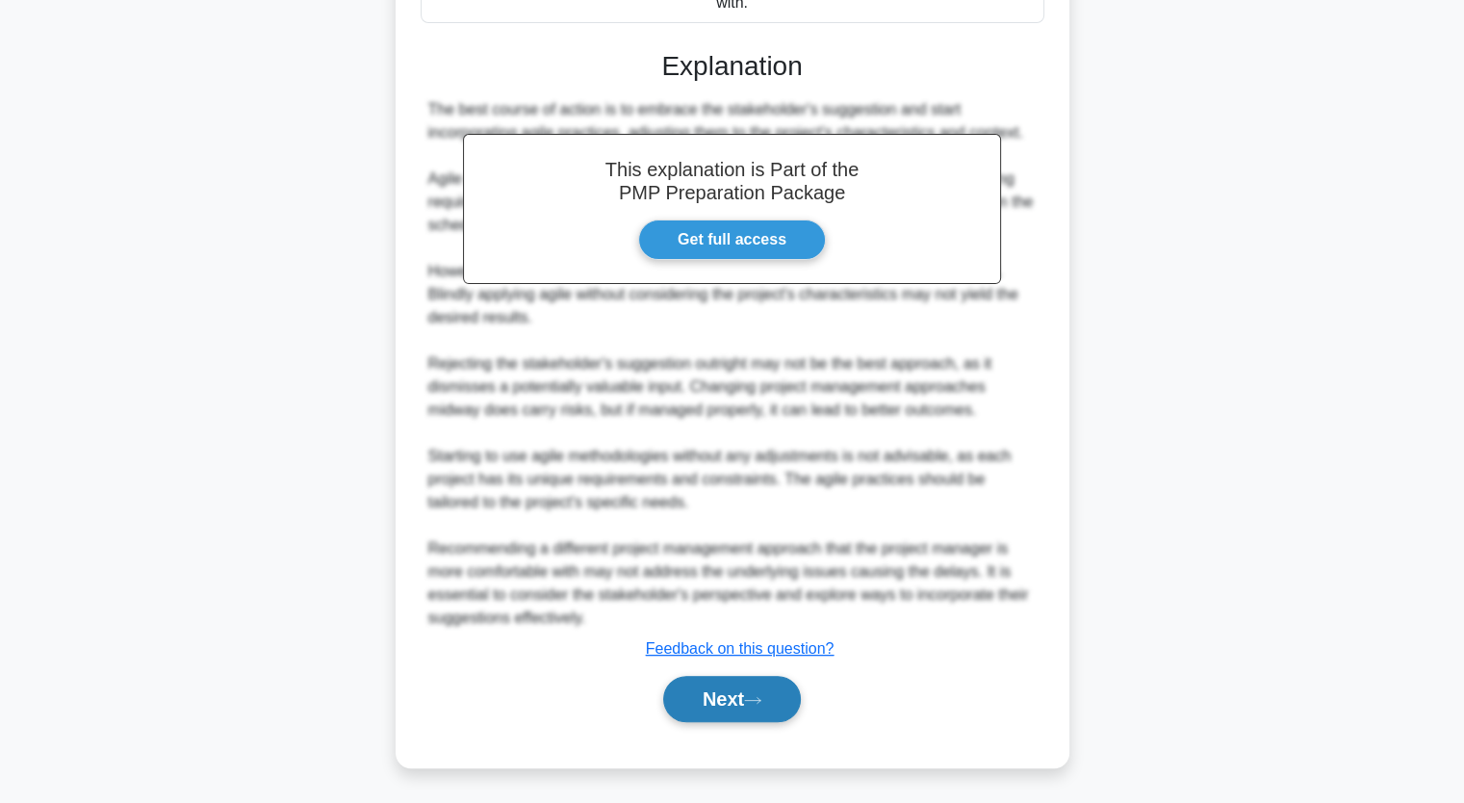
click at [751, 696] on icon at bounding box center [752, 700] width 17 height 11
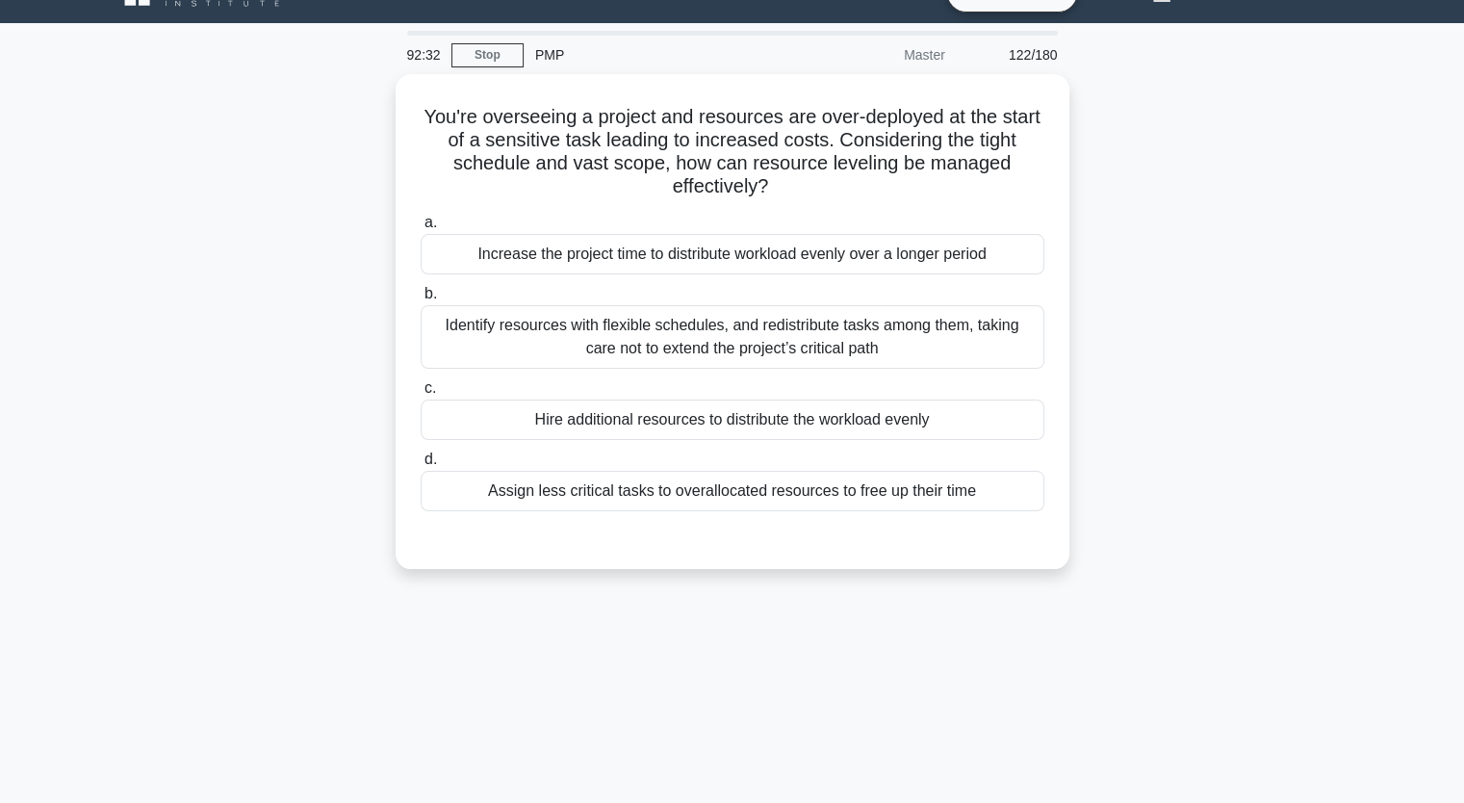
scroll to position [0, 0]
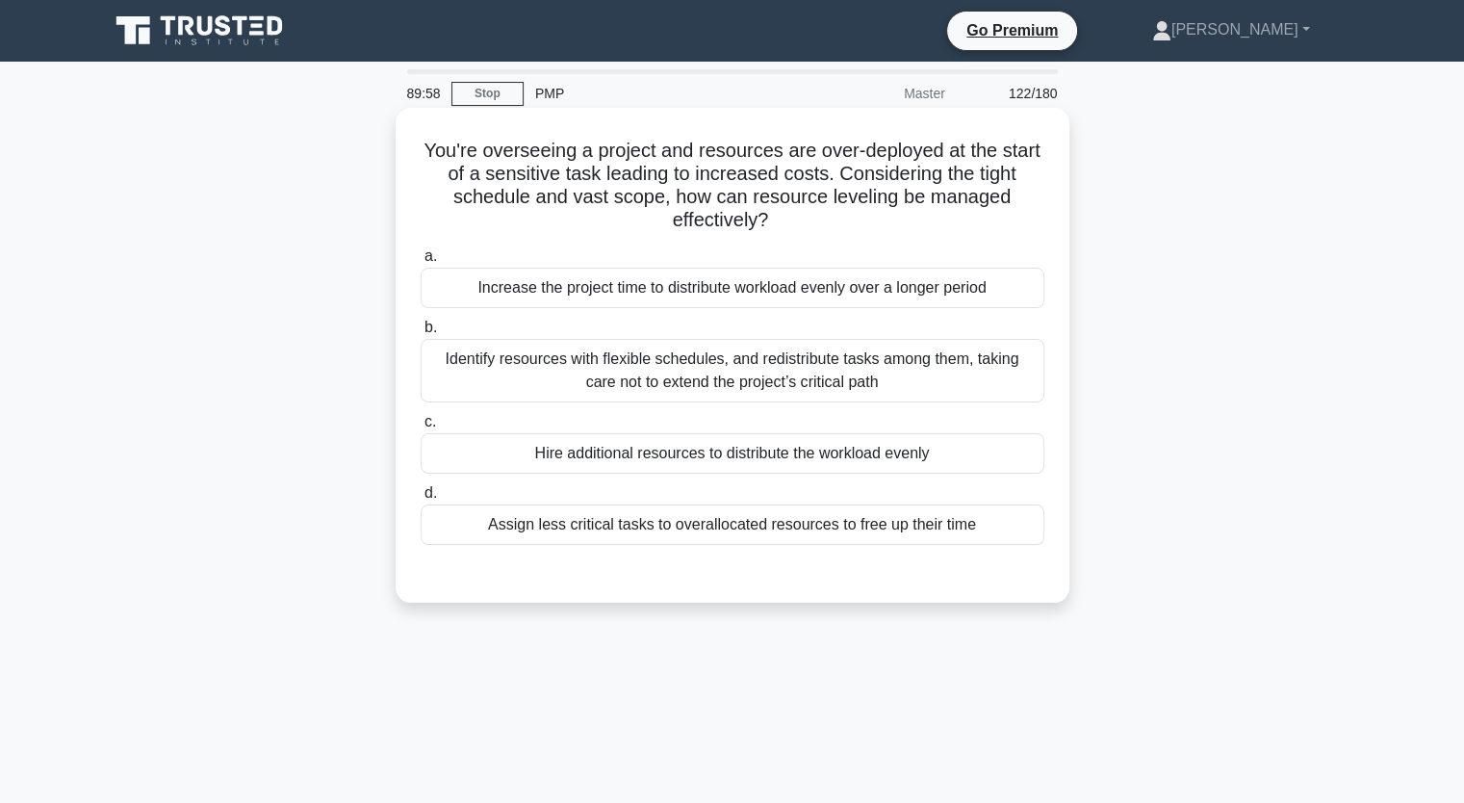
click at [682, 366] on div "Identify resources with flexible schedules, and redistribute tasks among them, …" at bounding box center [733, 371] width 624 height 64
click at [421, 334] on input "b. Identify resources with flexible schedules, and redistribute tasks among the…" at bounding box center [421, 328] width 0 height 13
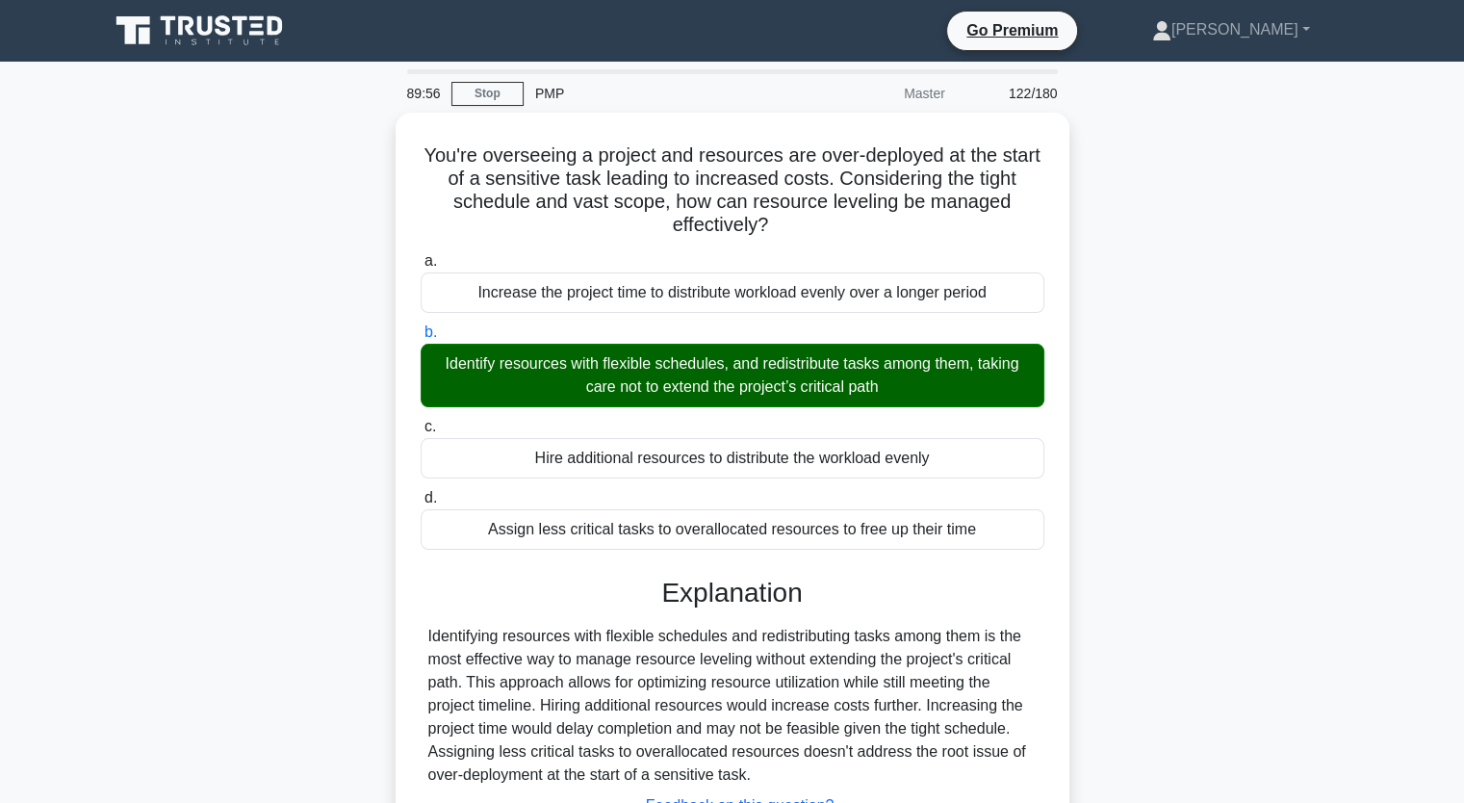
scroll to position [238, 0]
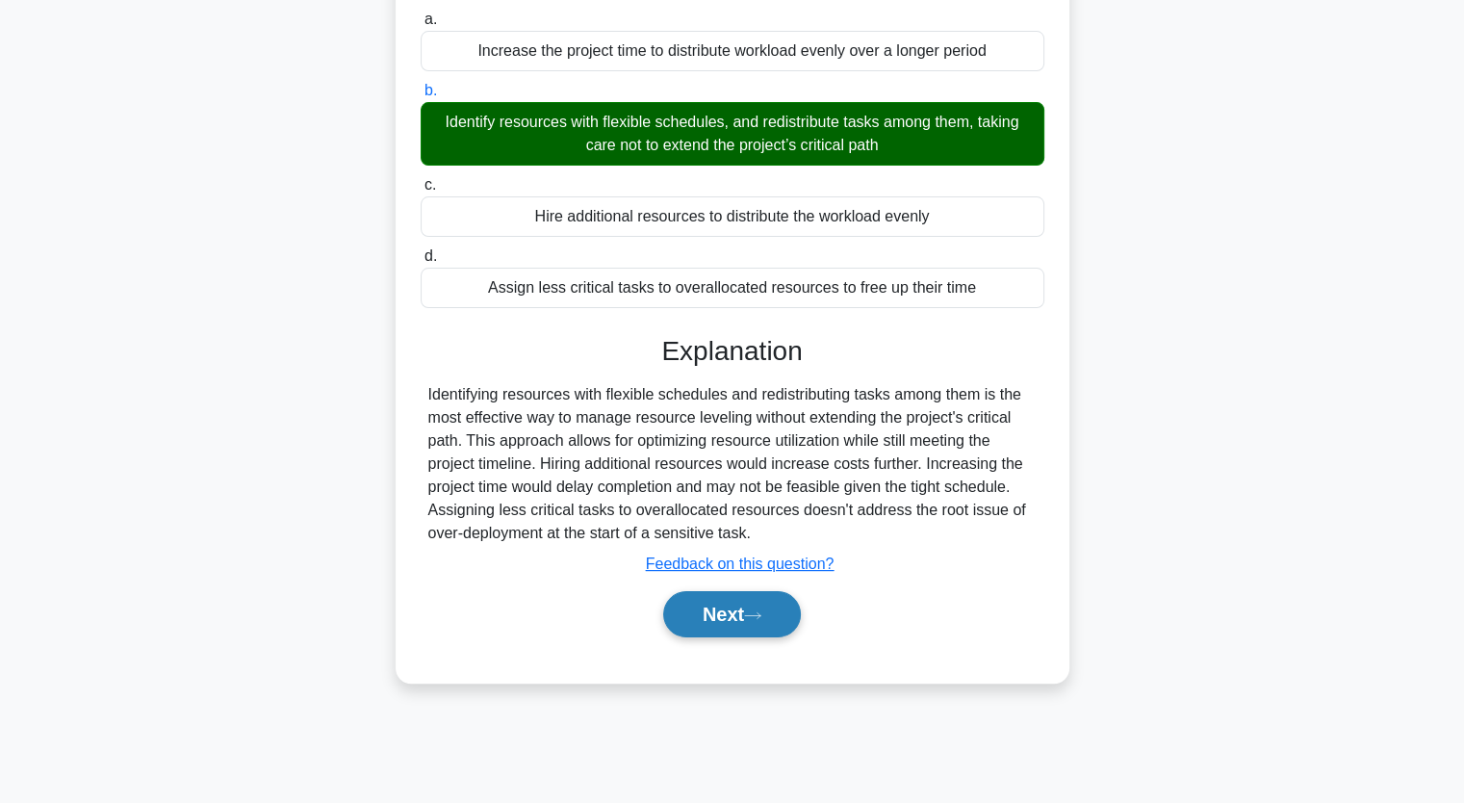
click at [761, 602] on button "Next" at bounding box center [732, 614] width 138 height 46
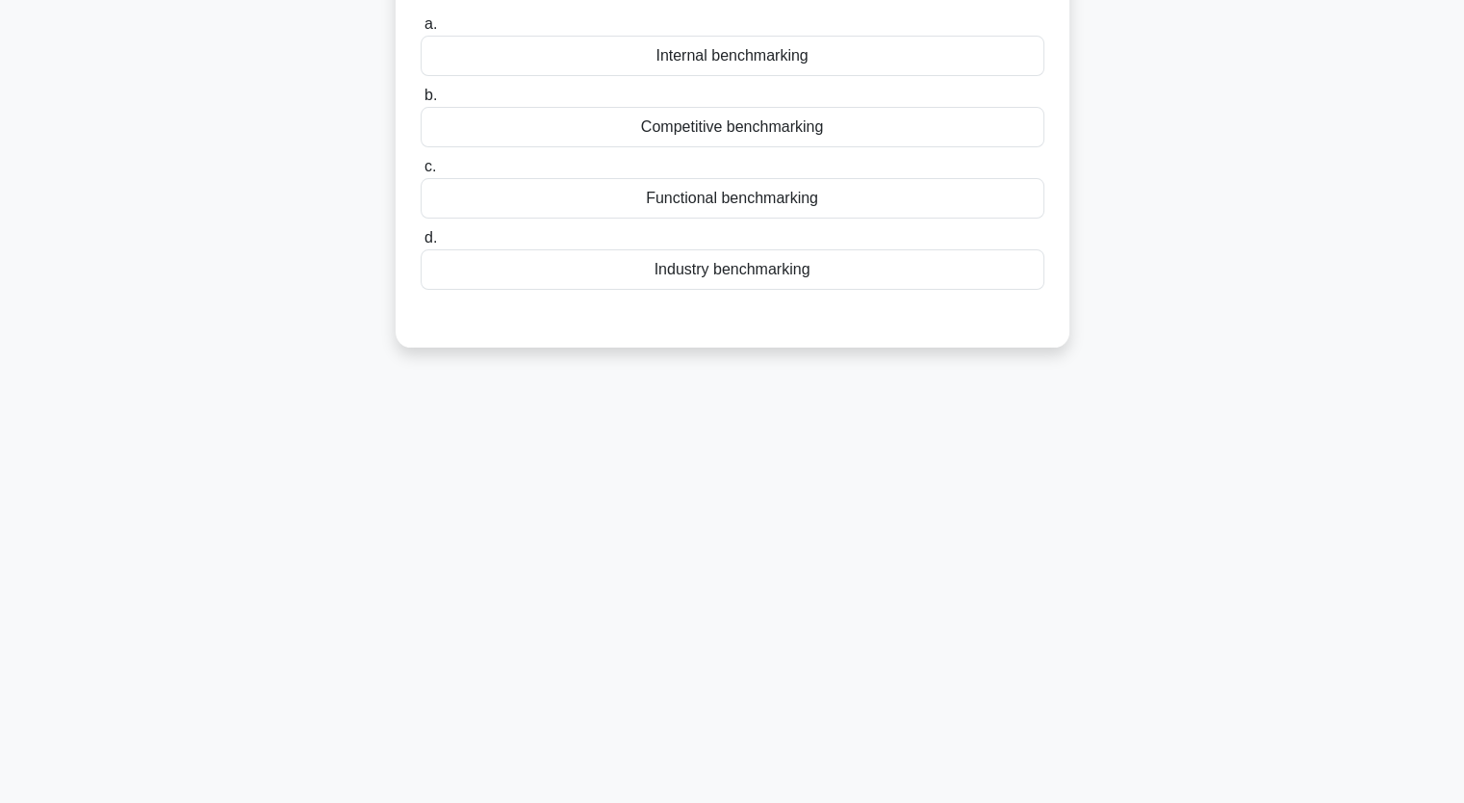
scroll to position [0, 0]
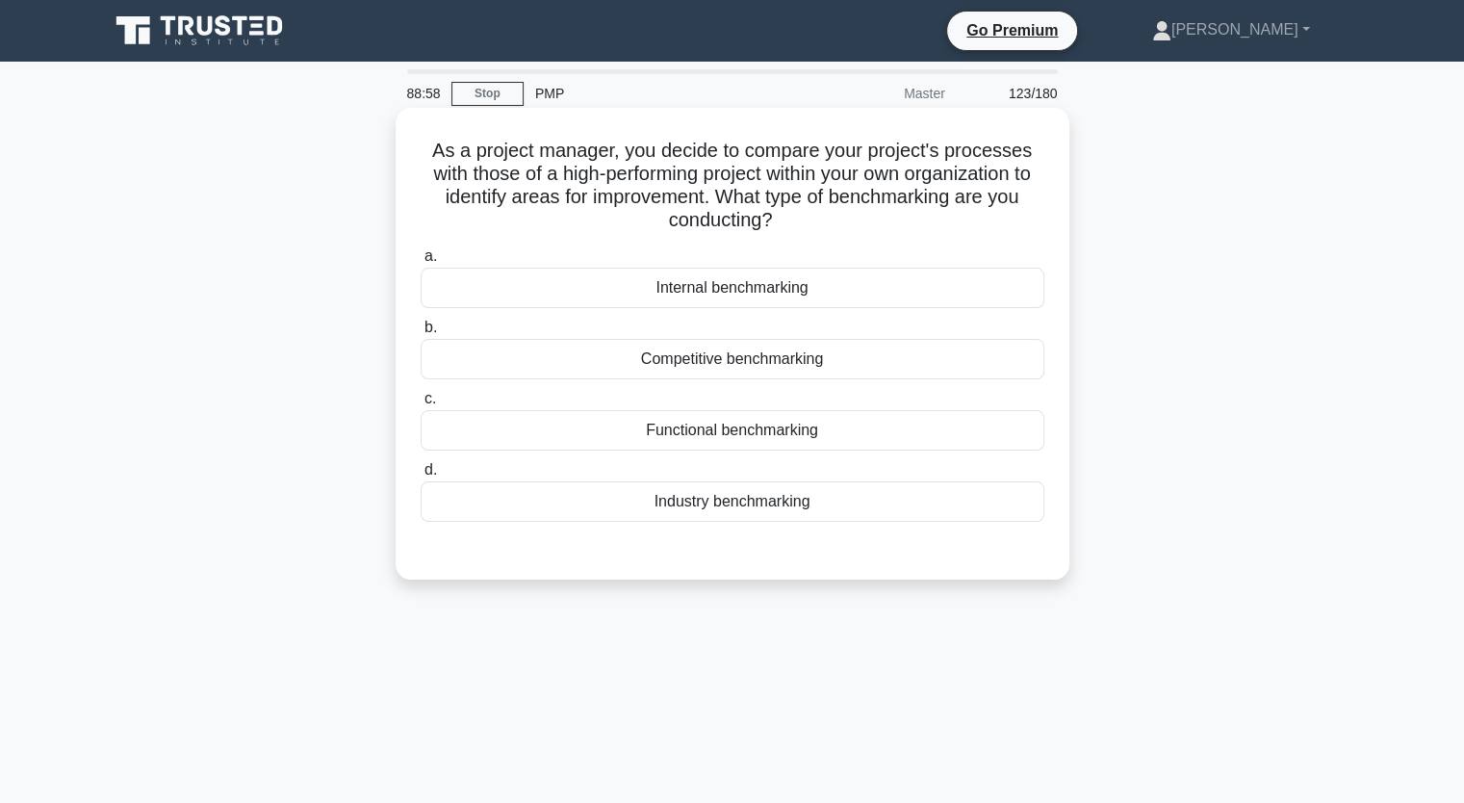
click at [927, 271] on div "Internal benchmarking" at bounding box center [733, 288] width 624 height 40
click at [421, 263] on input "a. Internal benchmarking" at bounding box center [421, 256] width 0 height 13
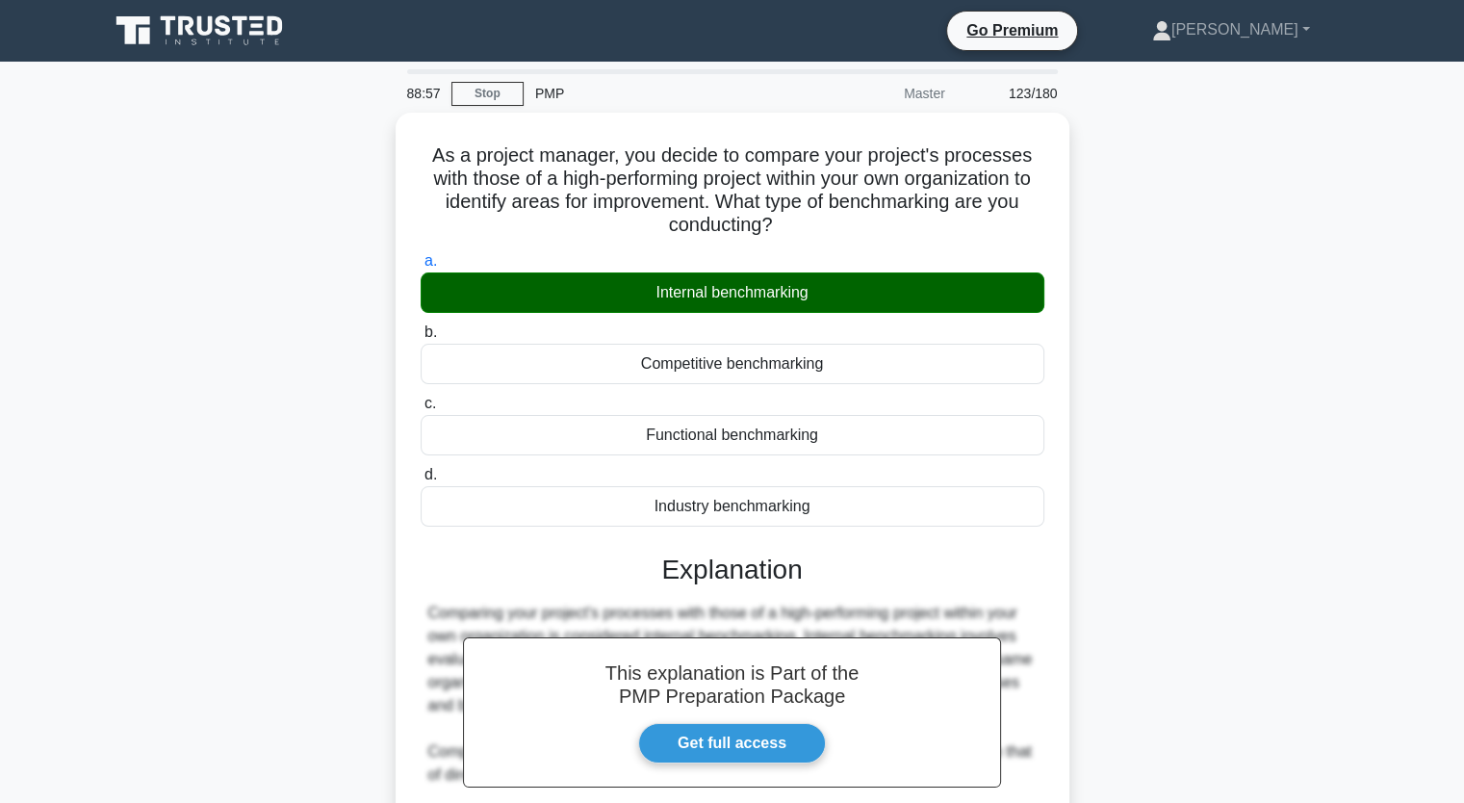
scroll to position [360, 0]
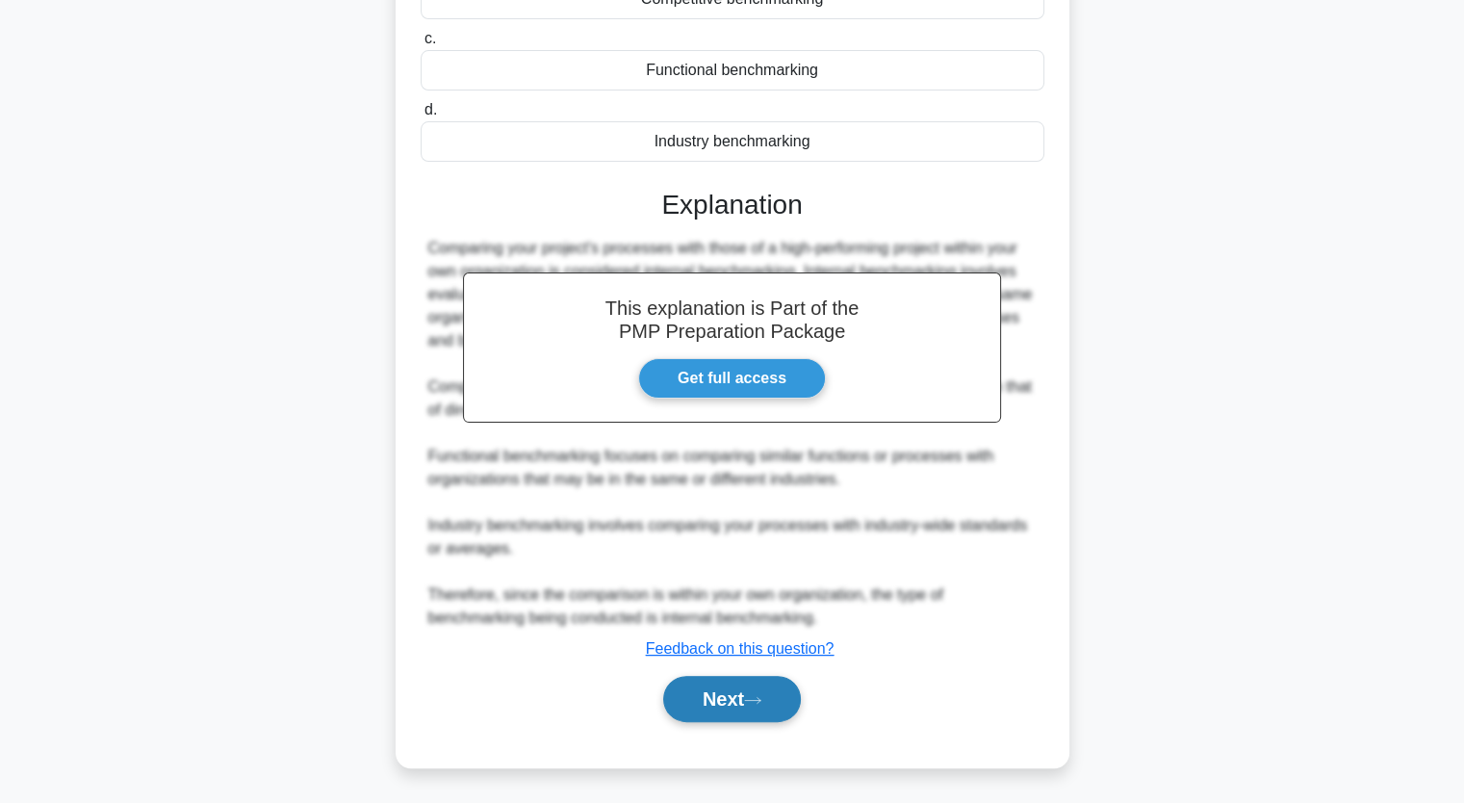
click at [710, 686] on button "Next" at bounding box center [732, 699] width 138 height 46
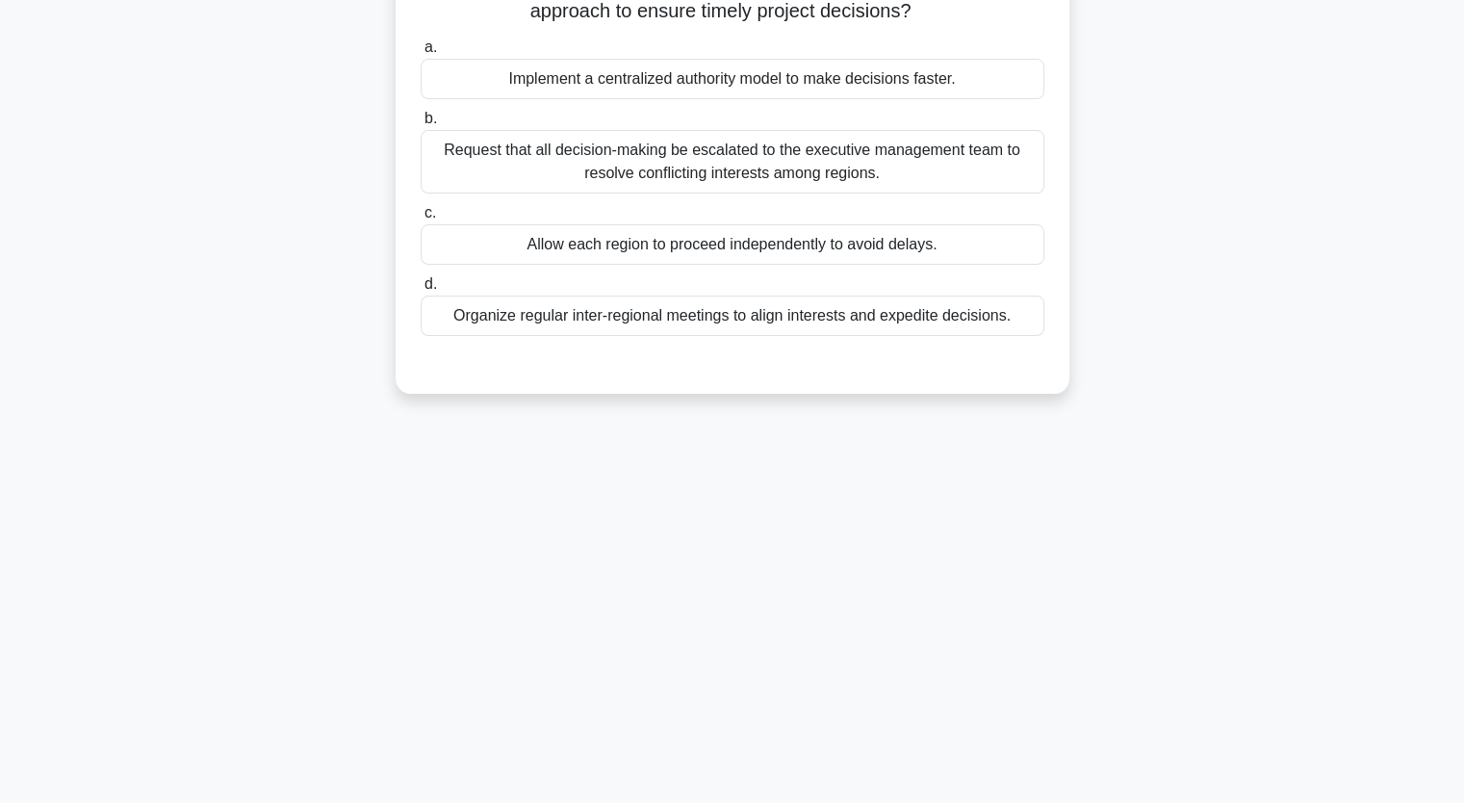
scroll to position [0, 0]
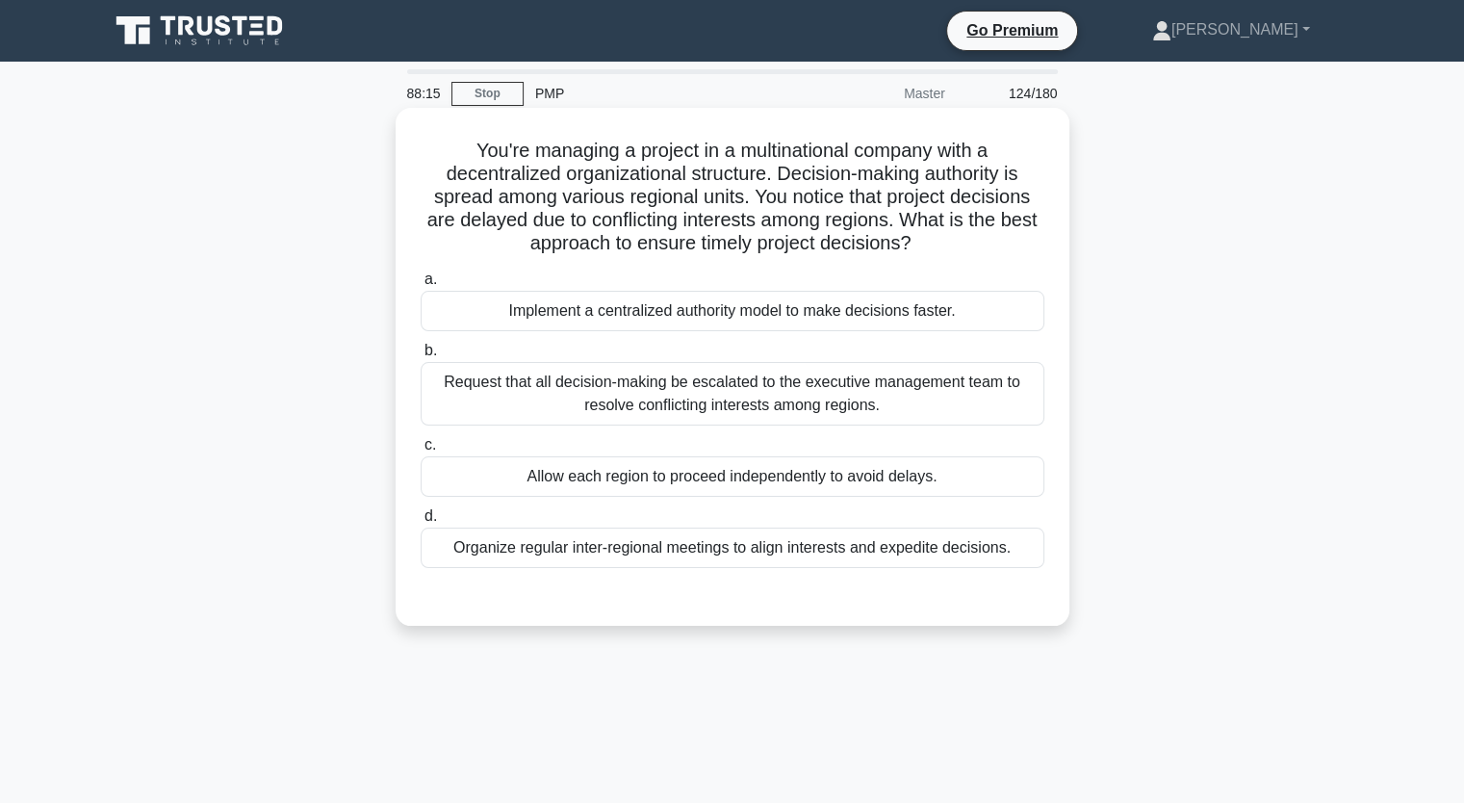
click at [809, 555] on div "Organize regular inter-regional meetings to align interests and expedite decisi…" at bounding box center [733, 548] width 624 height 40
click at [421, 523] on input "d. Organize regular inter-regional meetings to align interests and expedite dec…" at bounding box center [421, 516] width 0 height 13
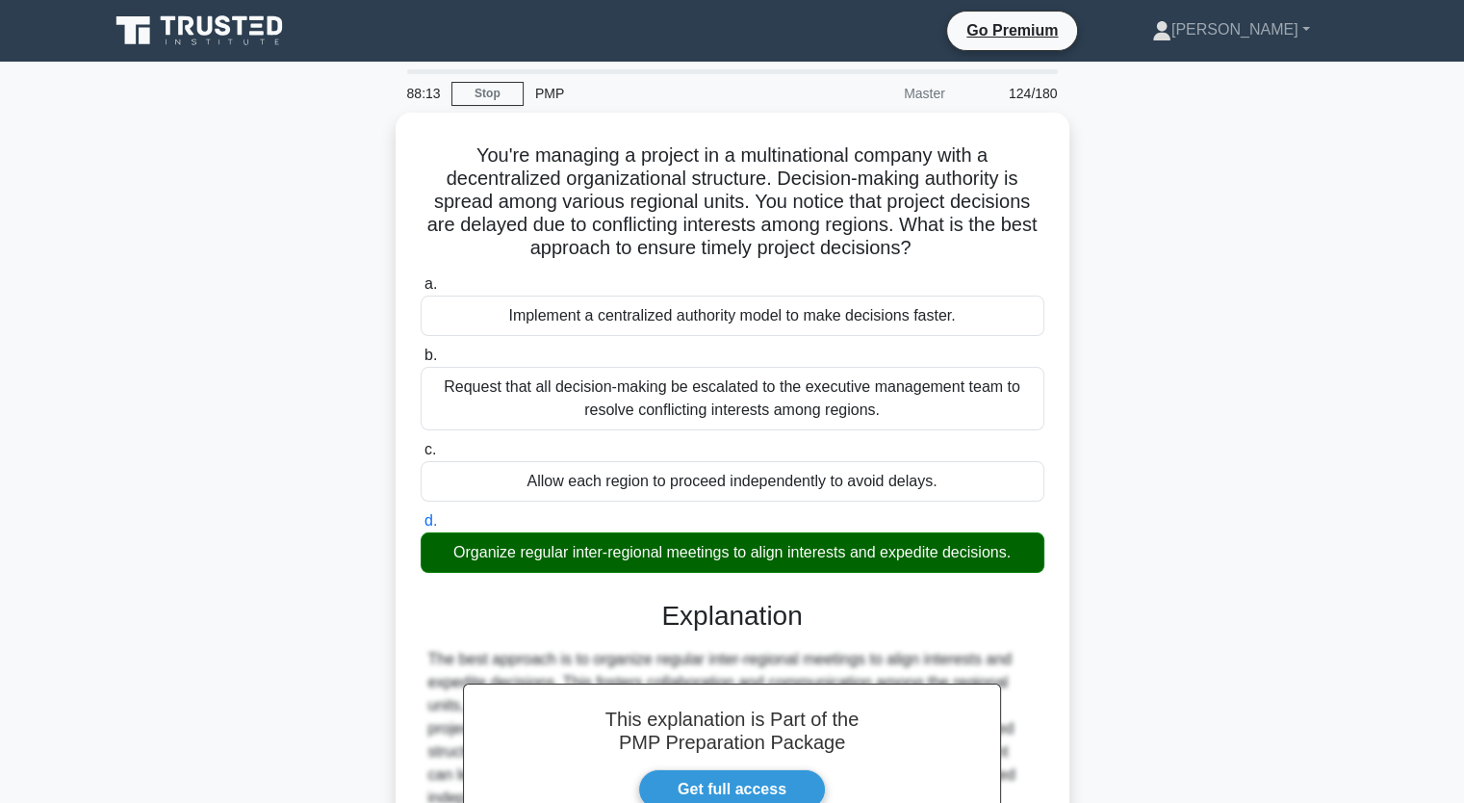
scroll to position [245, 0]
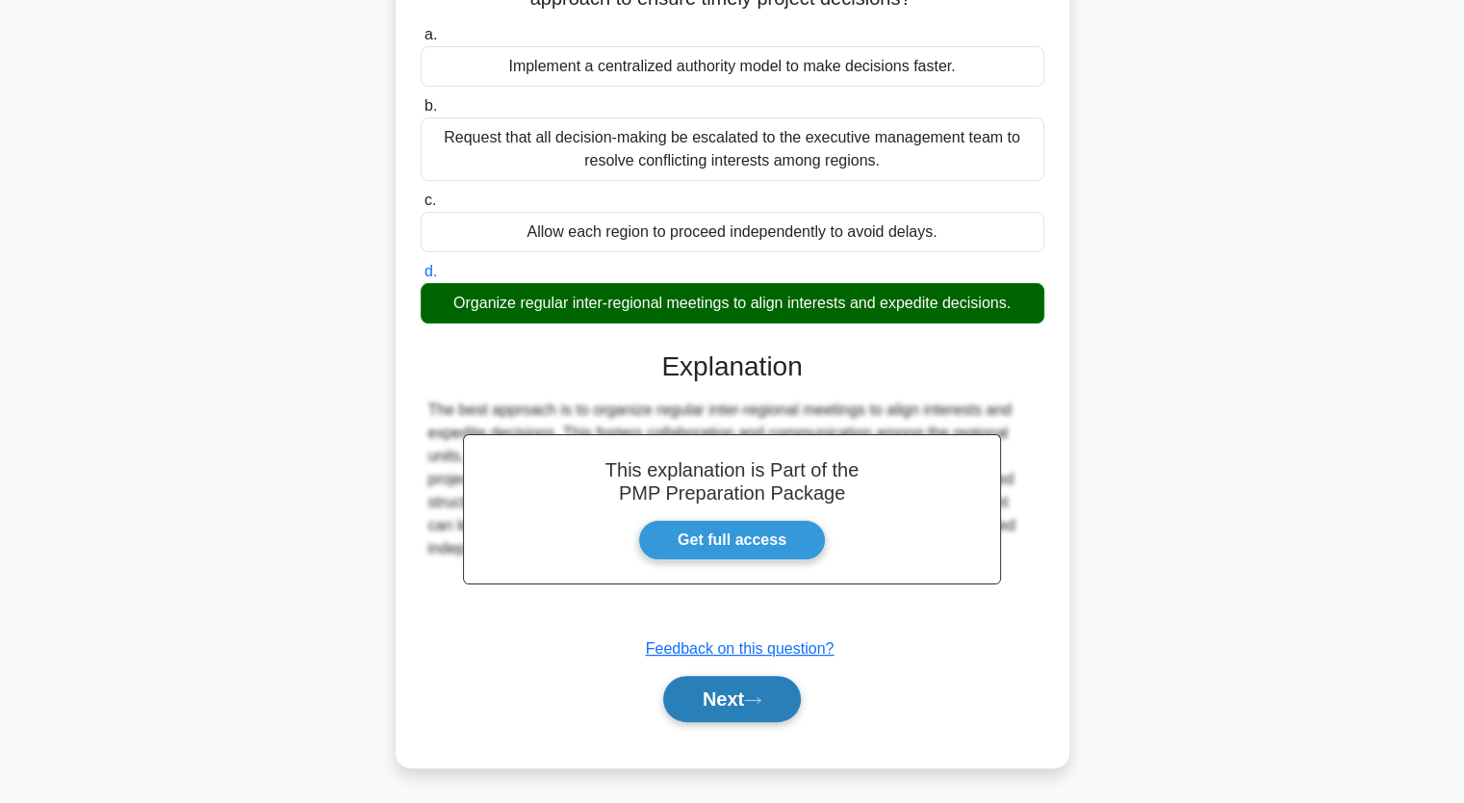
click at [748, 700] on button "Next" at bounding box center [732, 699] width 138 height 46
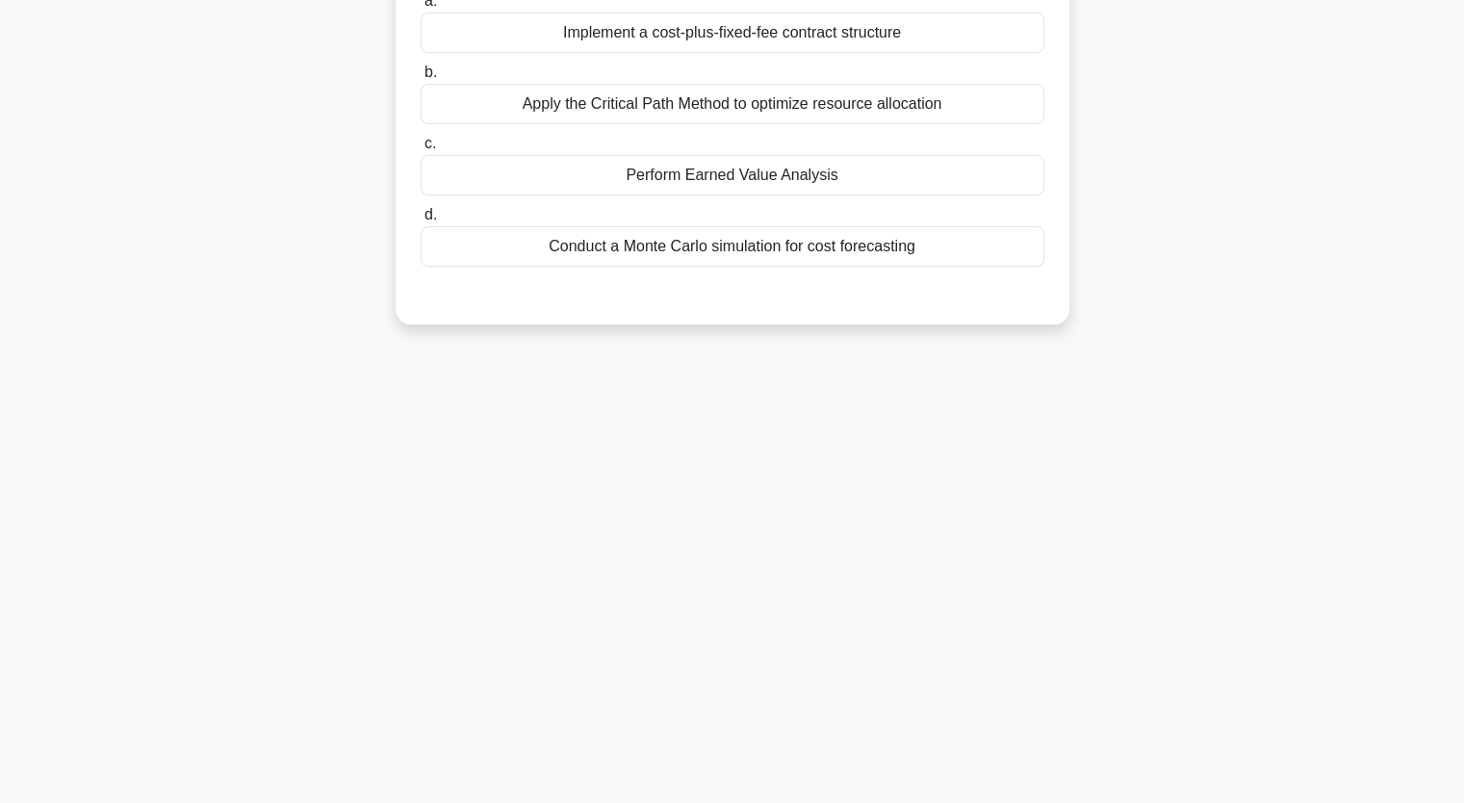
scroll to position [0, 0]
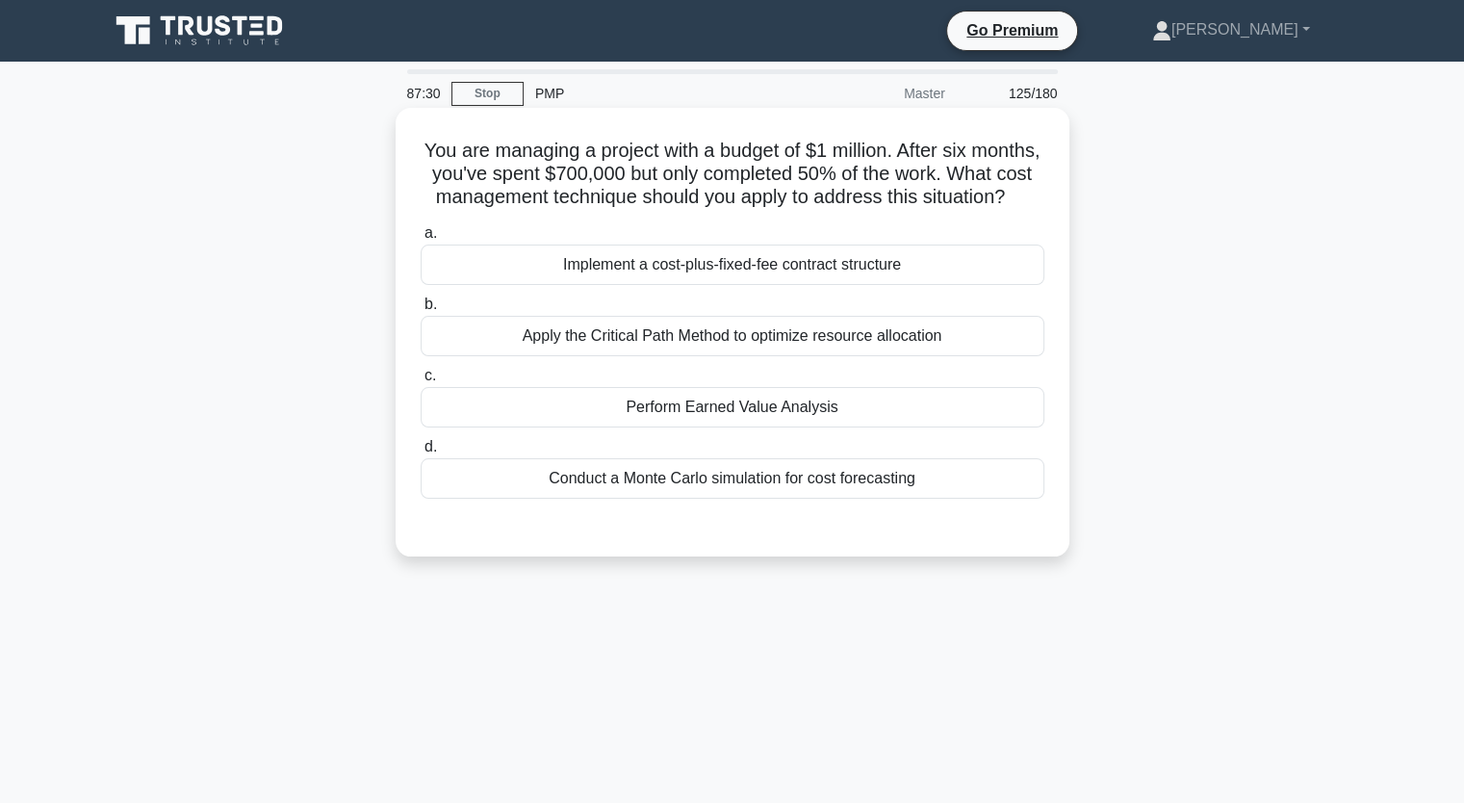
click at [689, 356] on div "Apply the Critical Path Method to optimize resource allocation" at bounding box center [733, 336] width 624 height 40
click at [421, 311] on input "b. Apply the Critical Path Method to optimize resource allocation" at bounding box center [421, 304] width 0 height 13
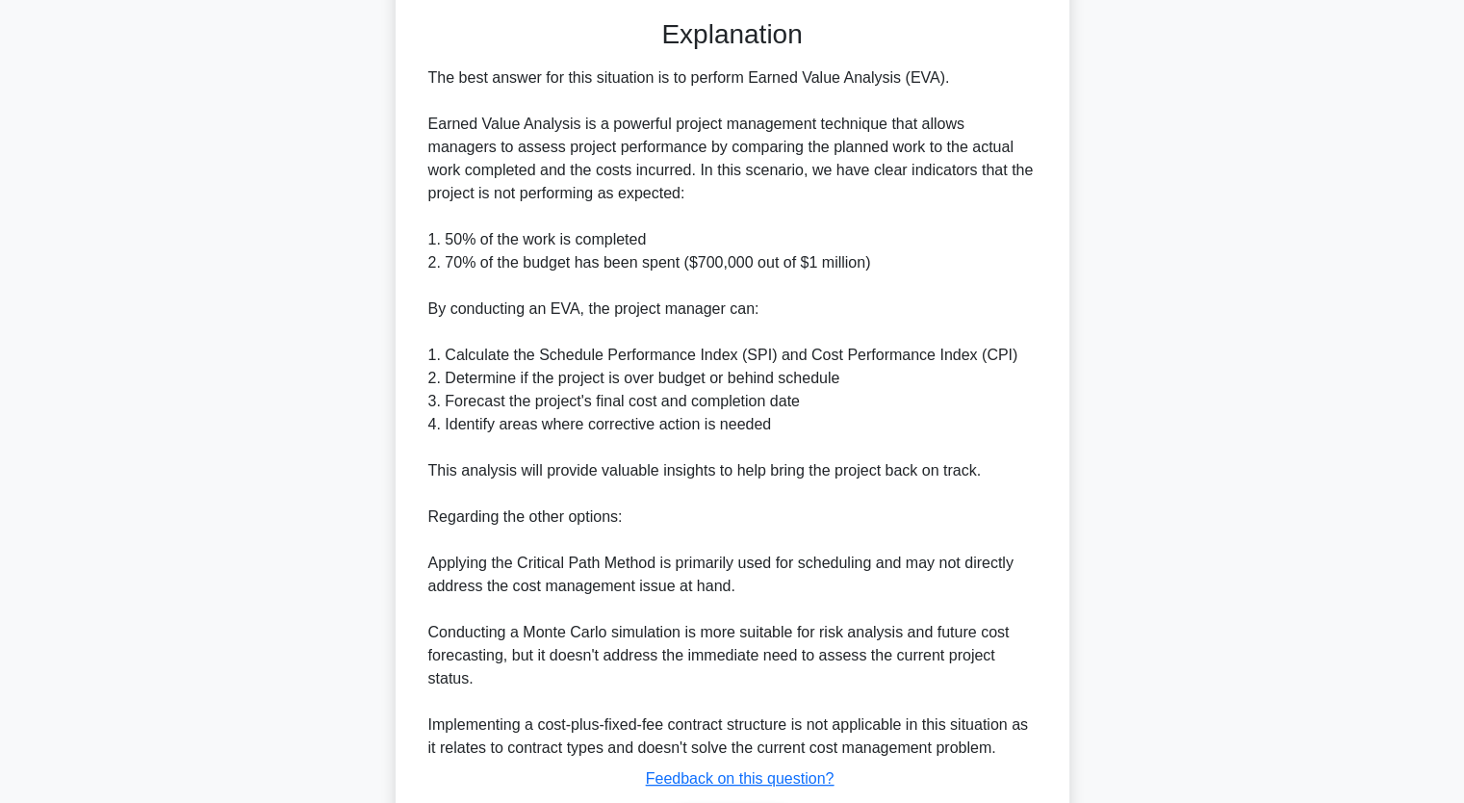
scroll to position [639, 0]
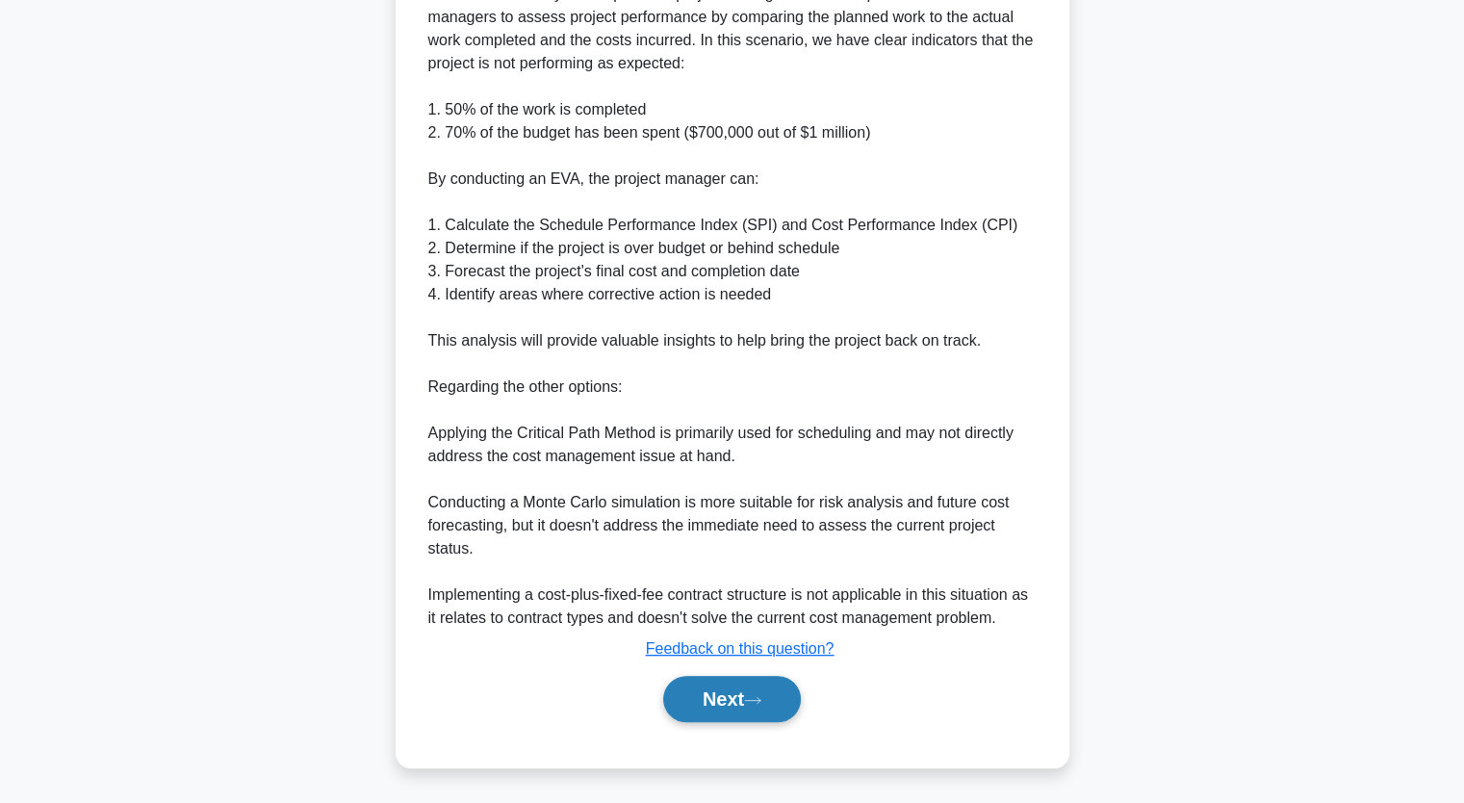
click at [754, 706] on icon at bounding box center [752, 700] width 17 height 11
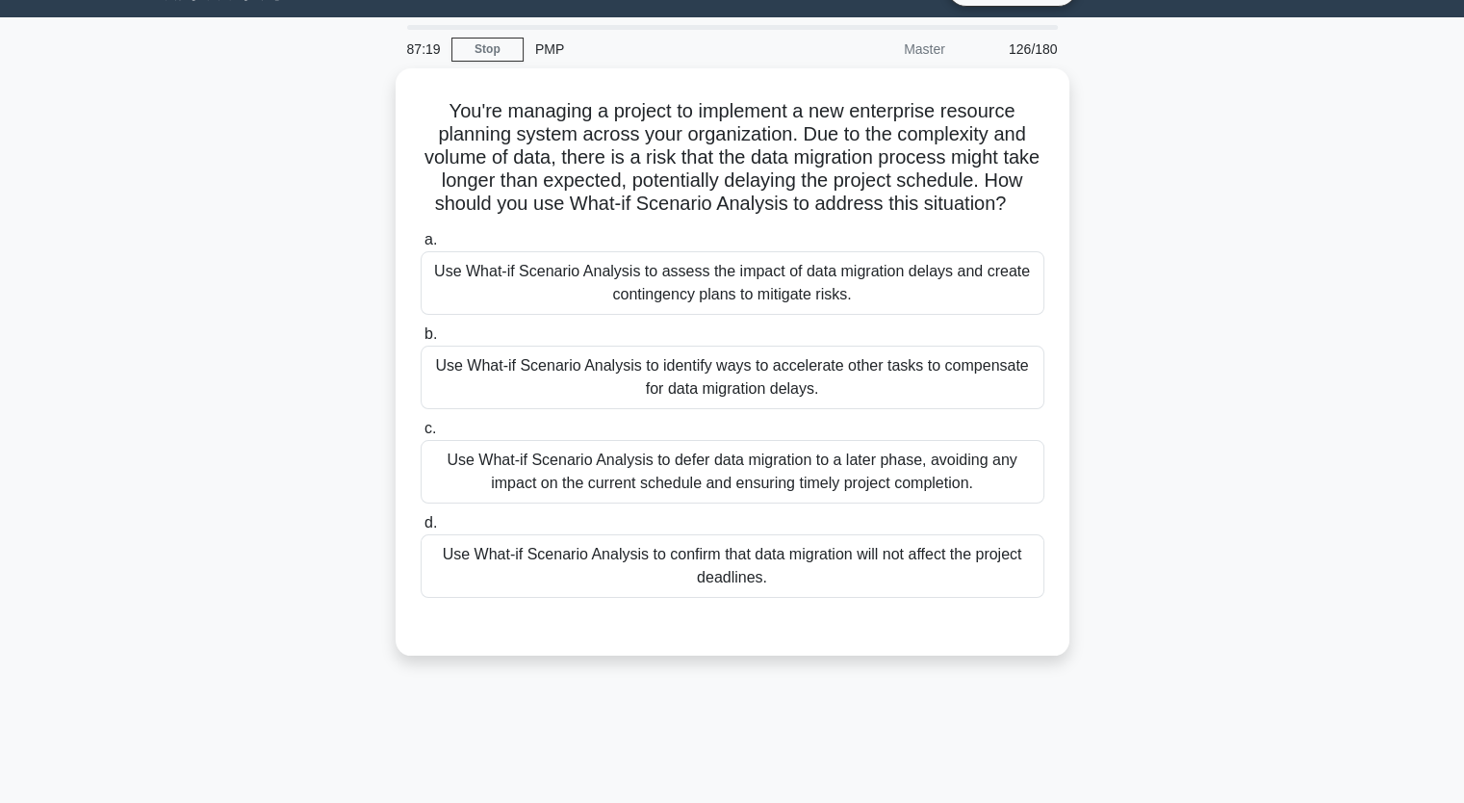
scroll to position [0, 0]
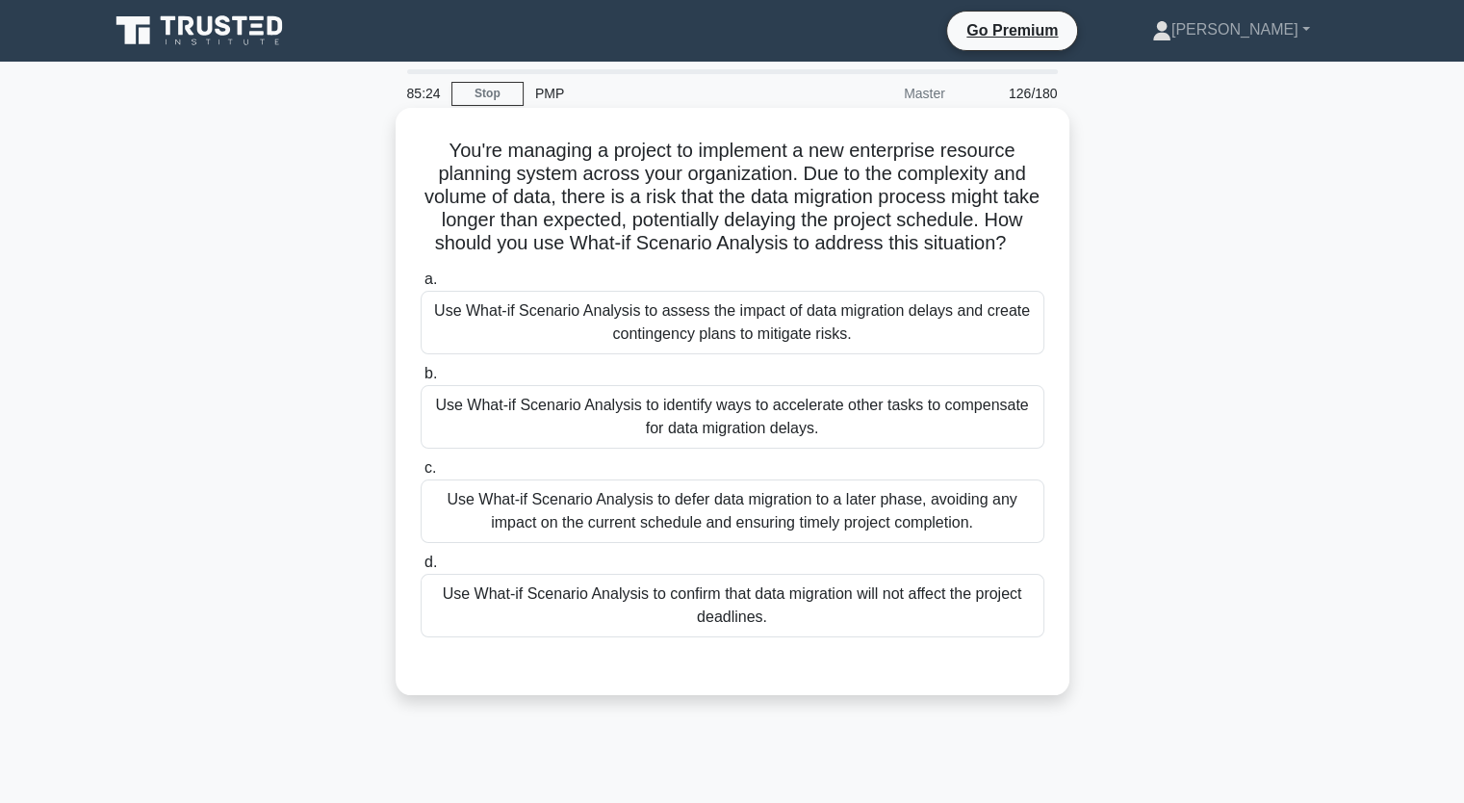
click at [974, 349] on div "Use What-if Scenario Analysis to assess the impact of data migration delays and…" at bounding box center [733, 323] width 624 height 64
click at [421, 286] on input "a. Use What-if Scenario Analysis to assess the impact of data migration delays …" at bounding box center [421, 279] width 0 height 13
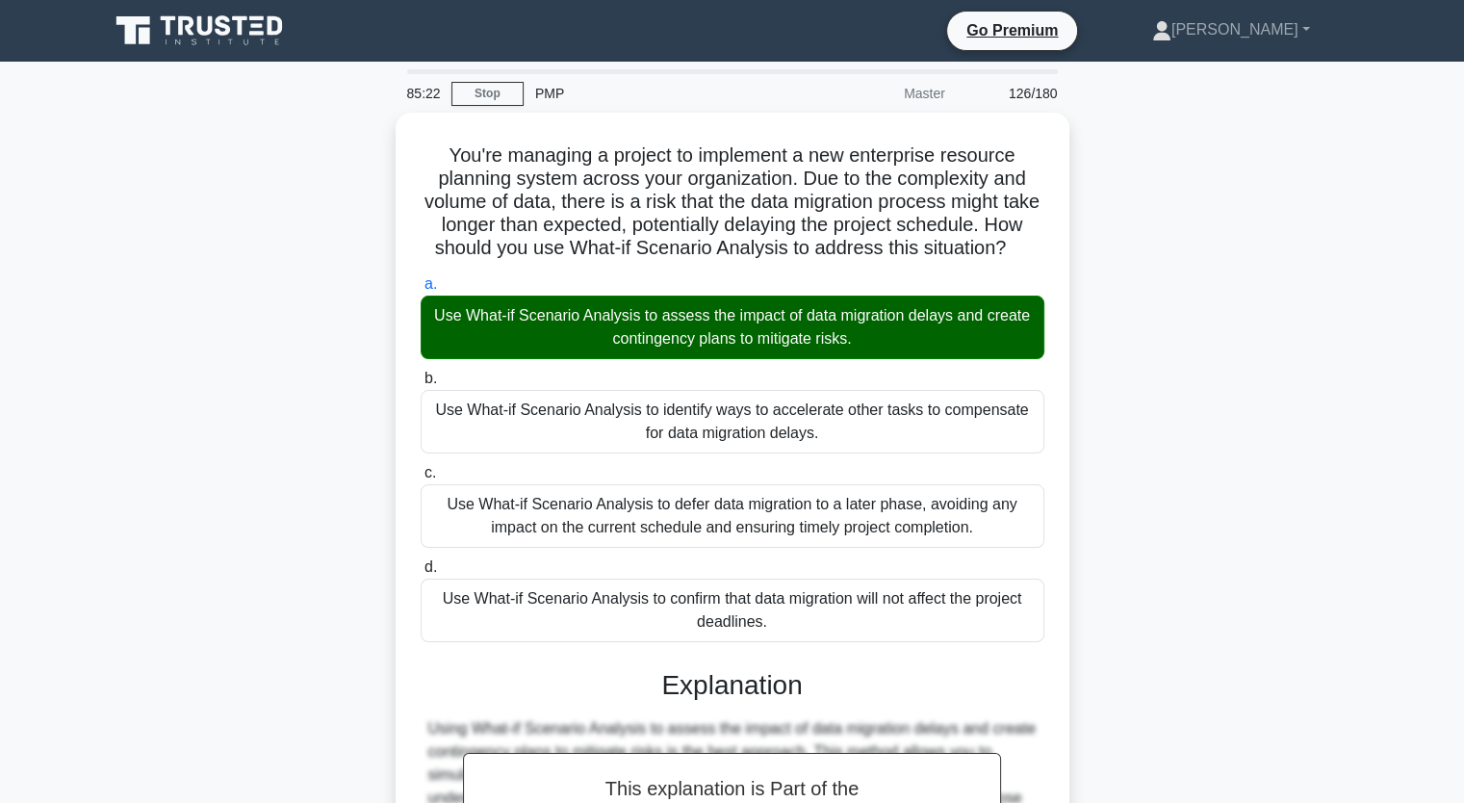
scroll to position [429, 0]
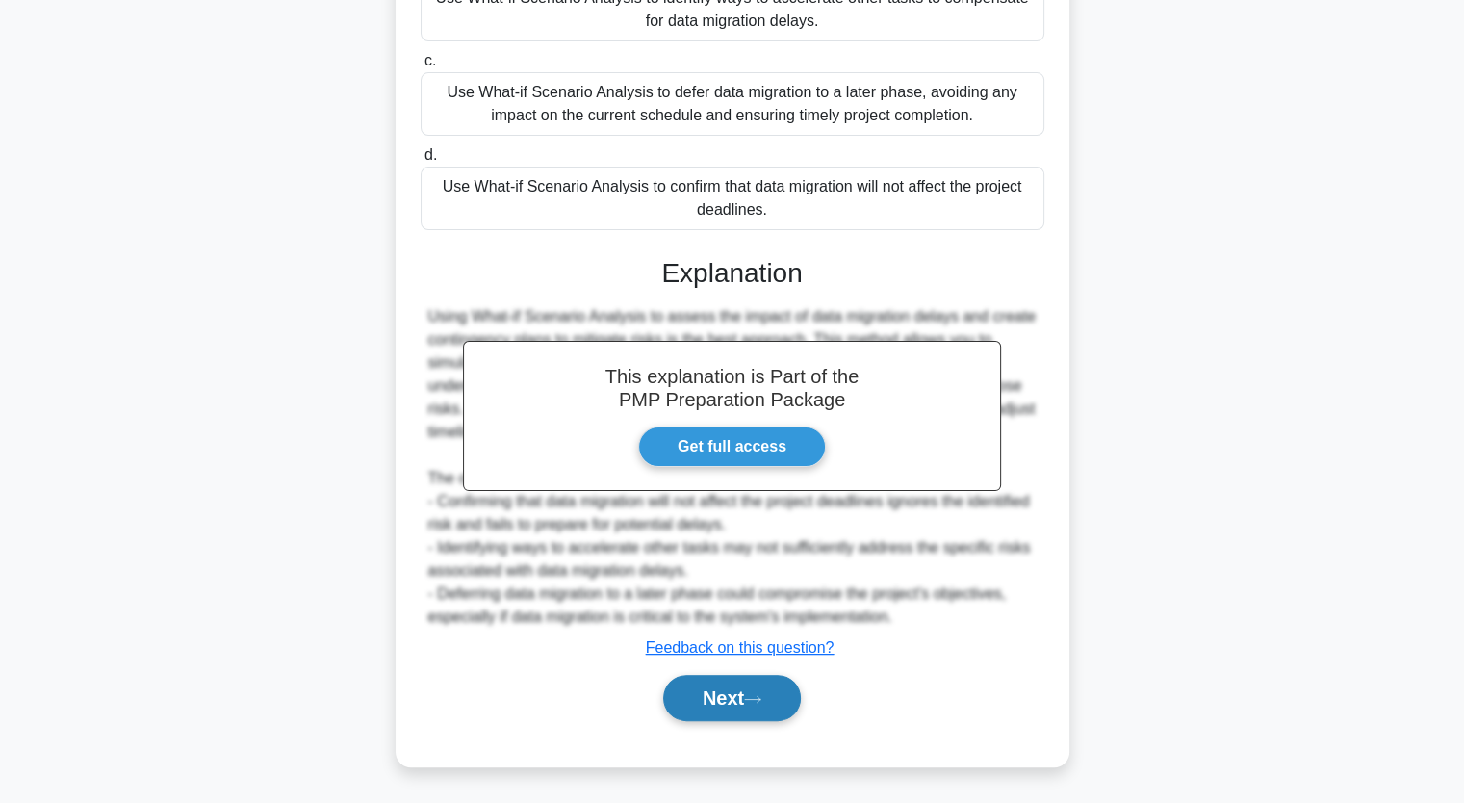
click at [733, 702] on button "Next" at bounding box center [732, 698] width 138 height 46
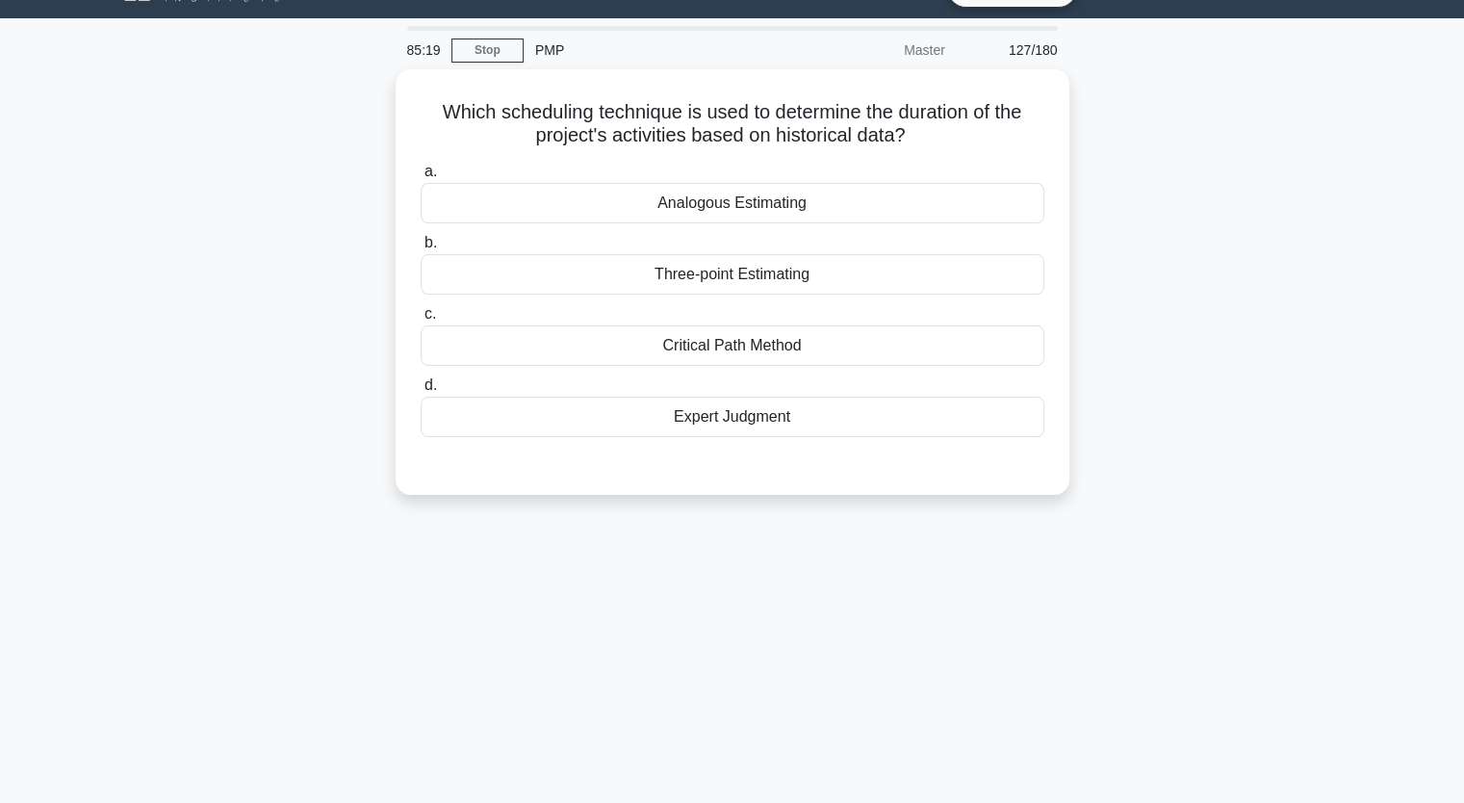
scroll to position [0, 0]
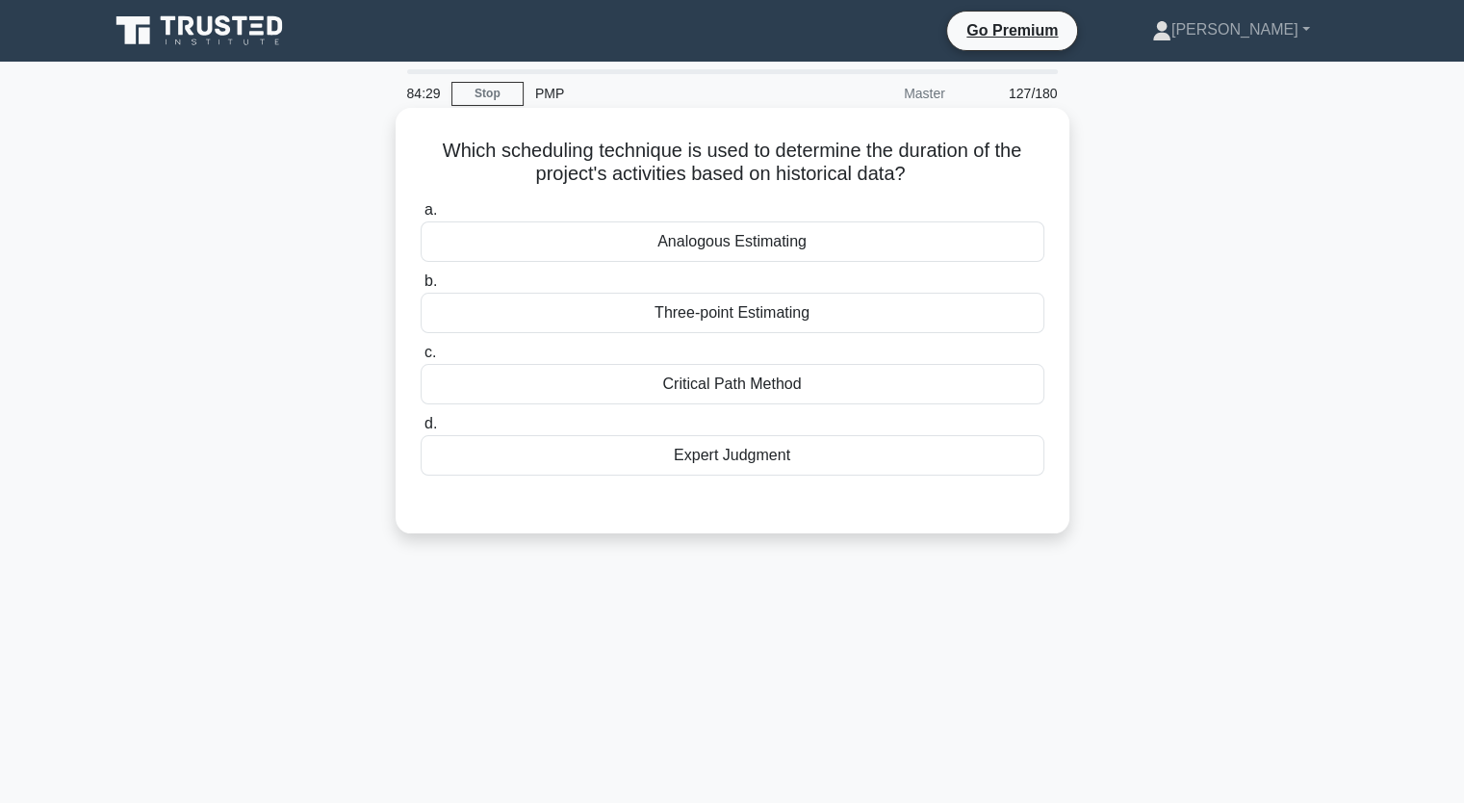
click at [763, 252] on div "Analogous Estimating" at bounding box center [733, 241] width 624 height 40
click at [421, 217] on input "a. Analogous Estimating" at bounding box center [421, 210] width 0 height 13
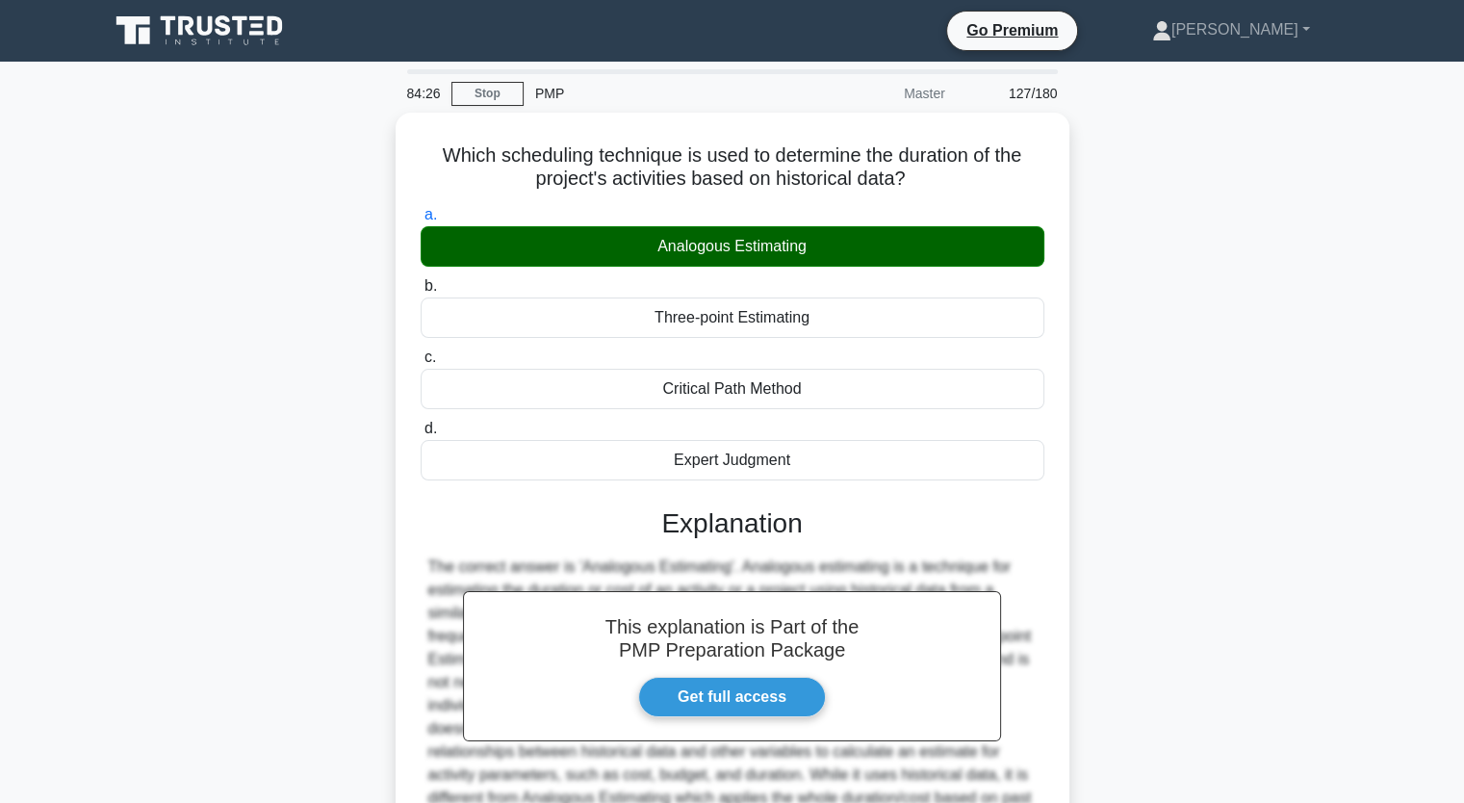
scroll to position [238, 0]
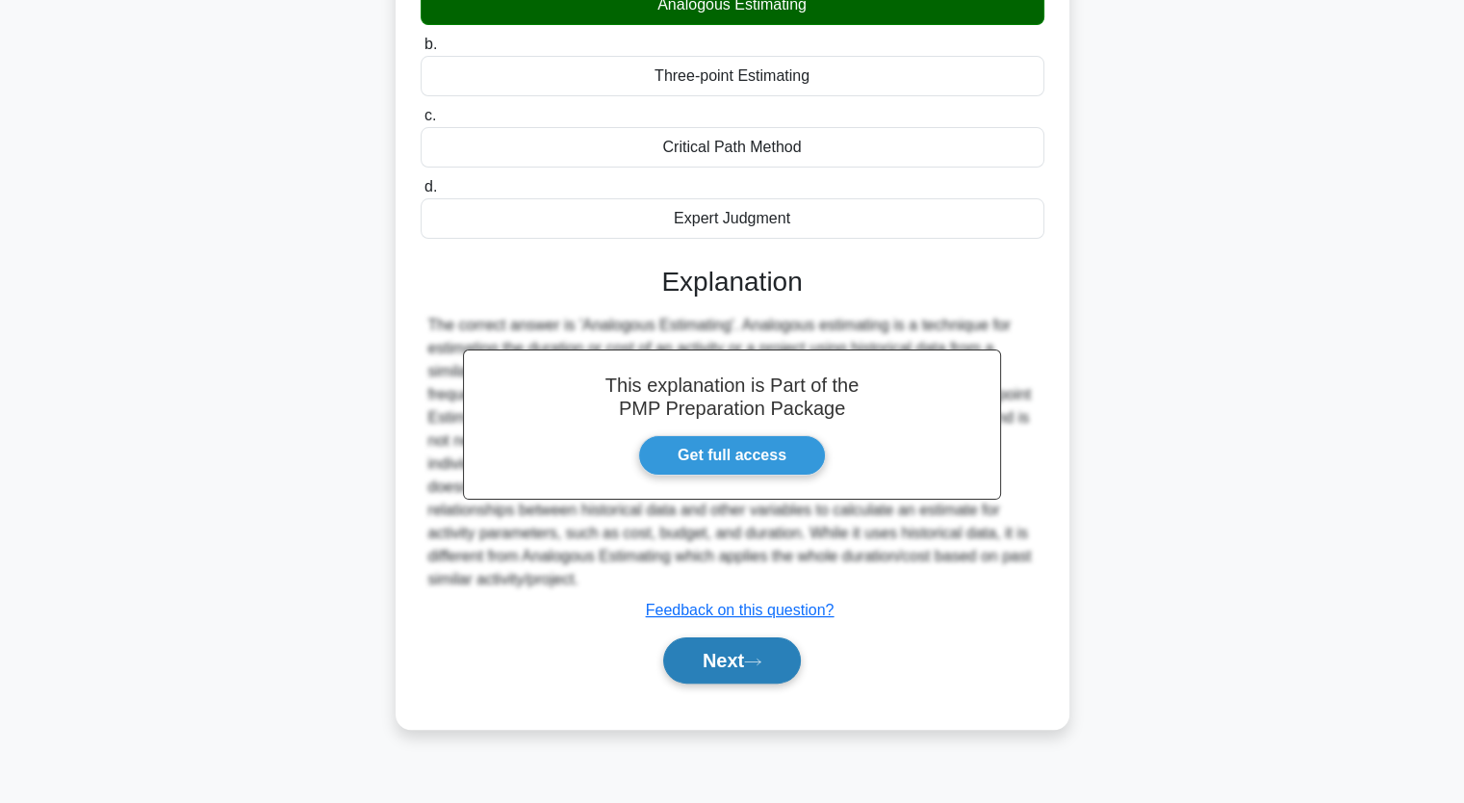
click at [751, 656] on button "Next" at bounding box center [732, 660] width 138 height 46
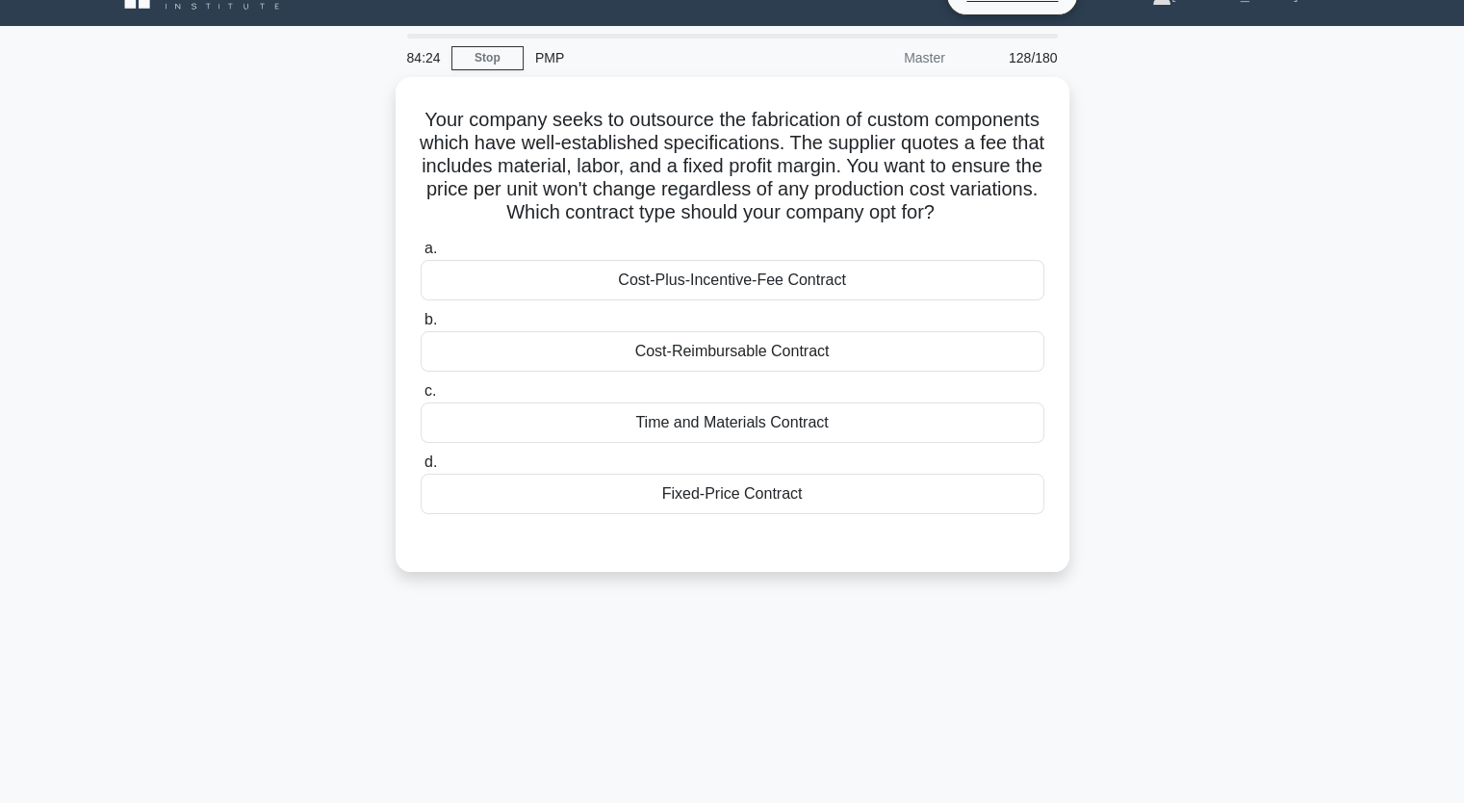
scroll to position [0, 0]
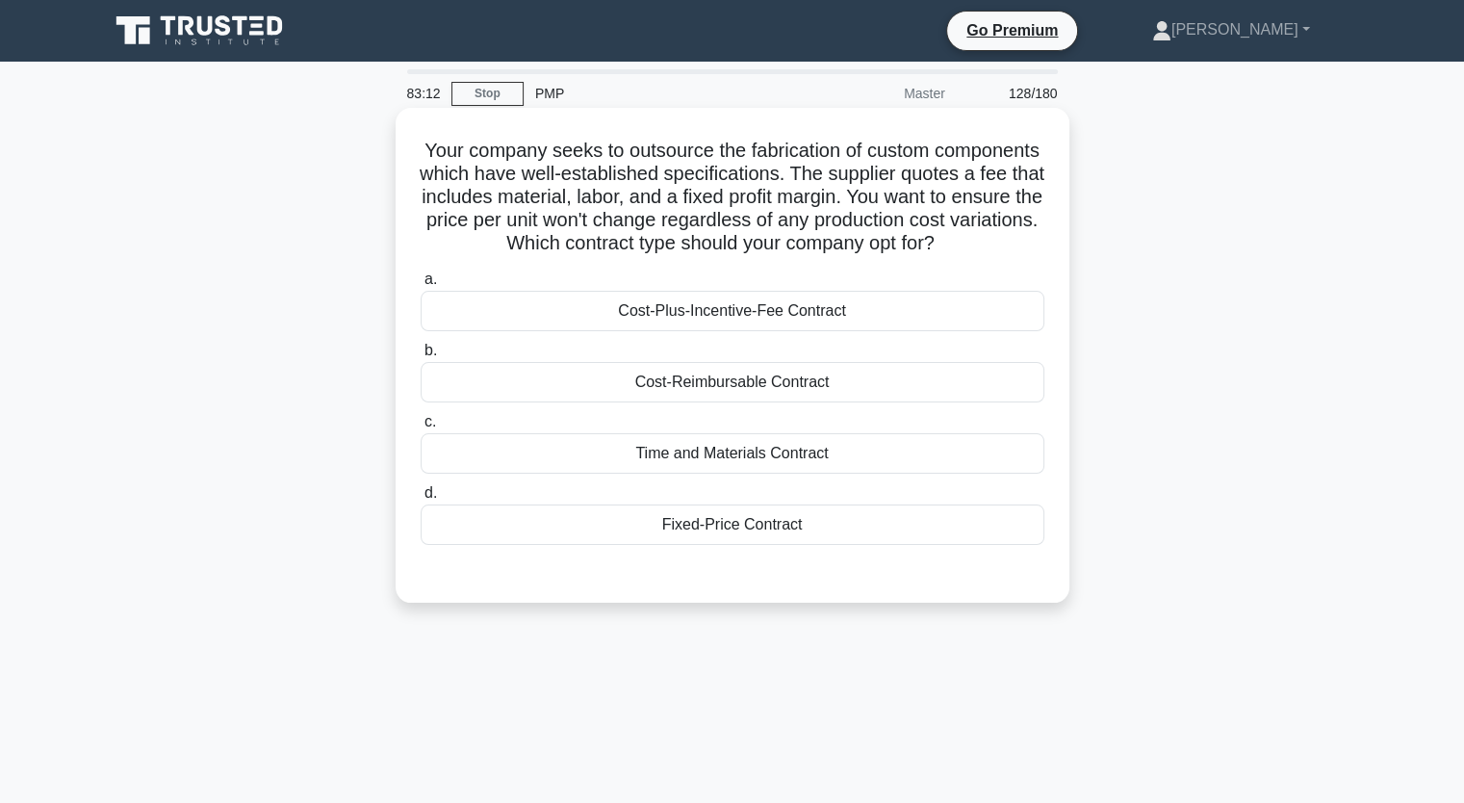
click at [804, 545] on div "Fixed-Price Contract" at bounding box center [733, 524] width 624 height 40
click at [421, 500] on input "d. Fixed-Price Contract" at bounding box center [421, 493] width 0 height 13
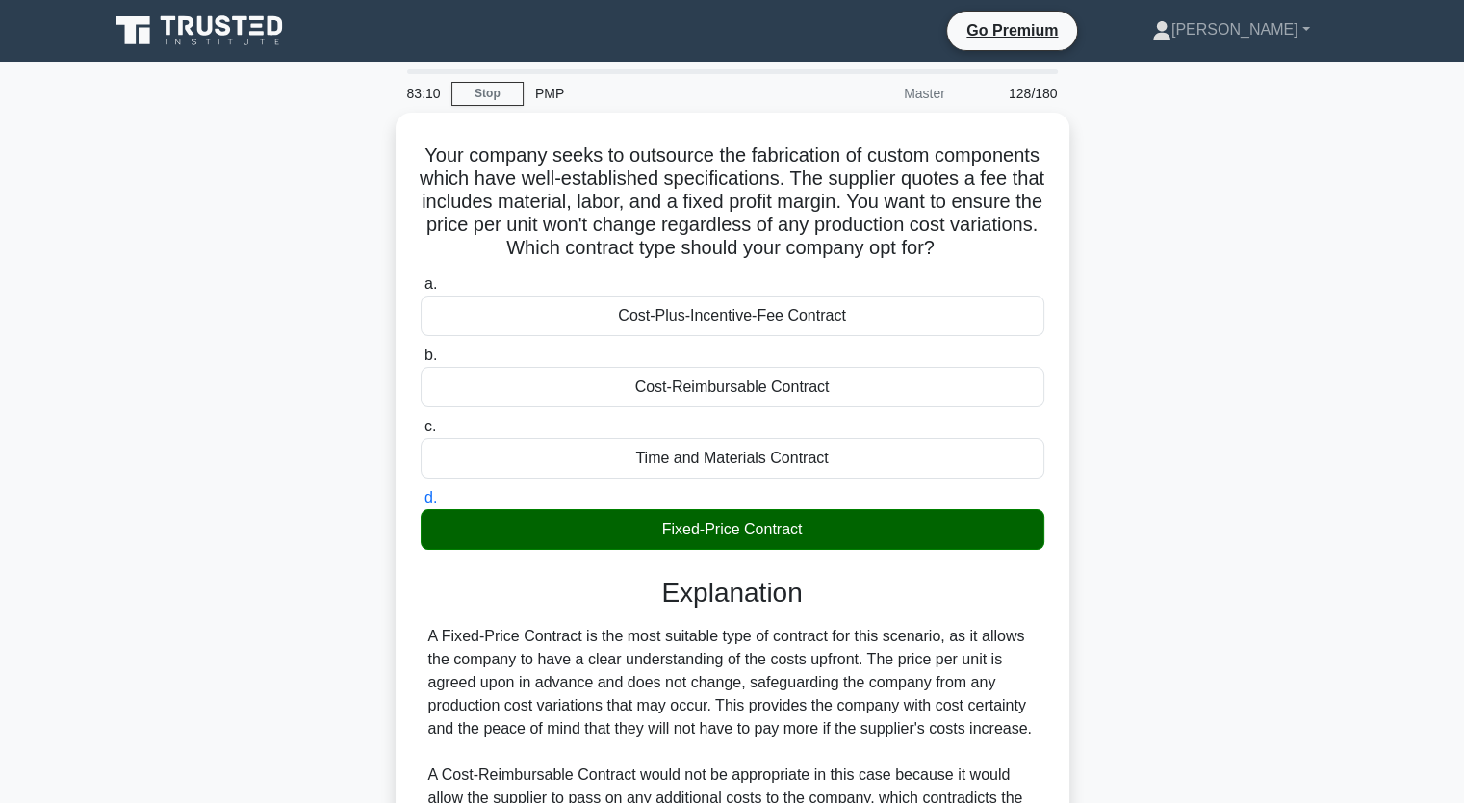
scroll to position [337, 0]
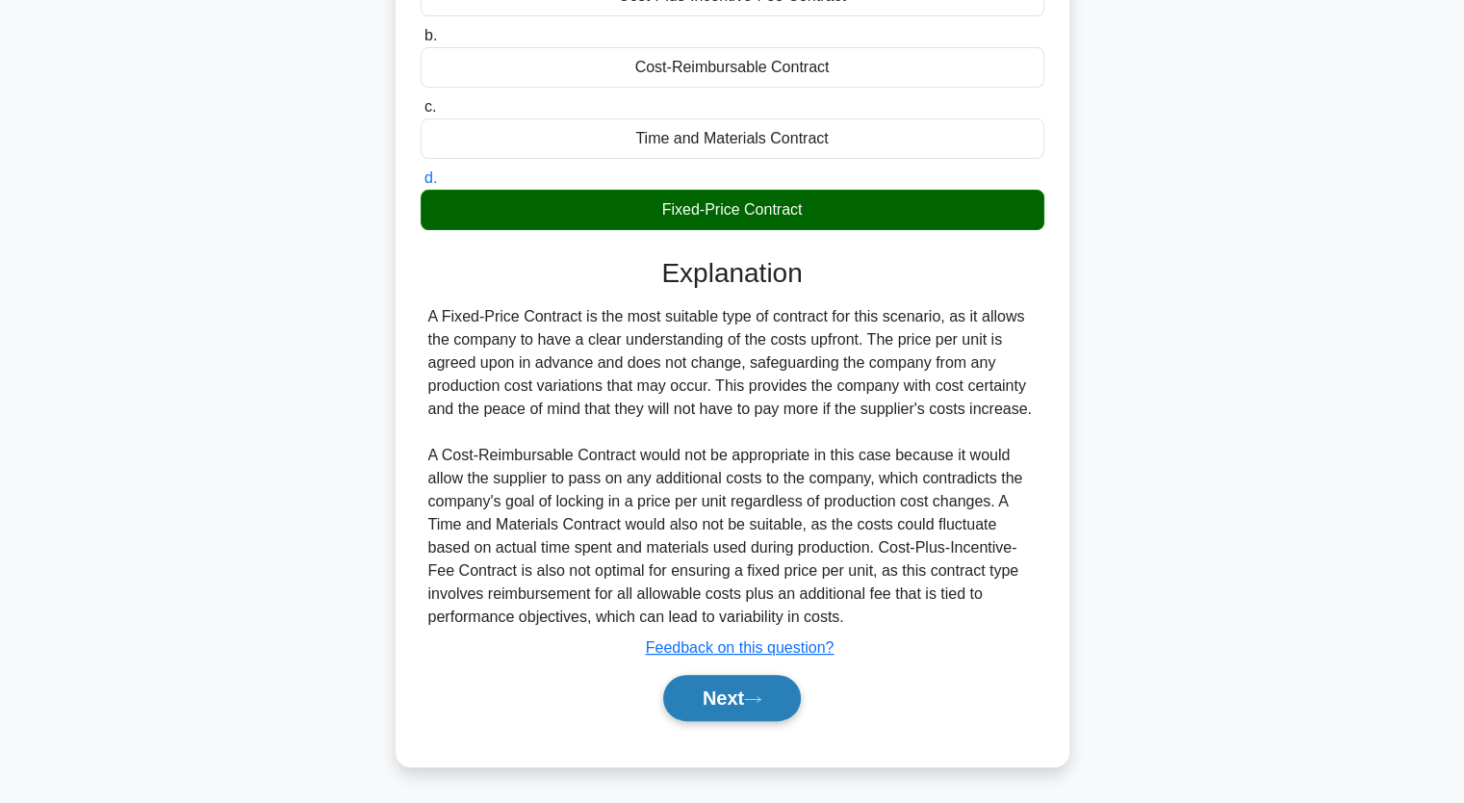
click at [726, 710] on button "Next" at bounding box center [732, 698] width 138 height 46
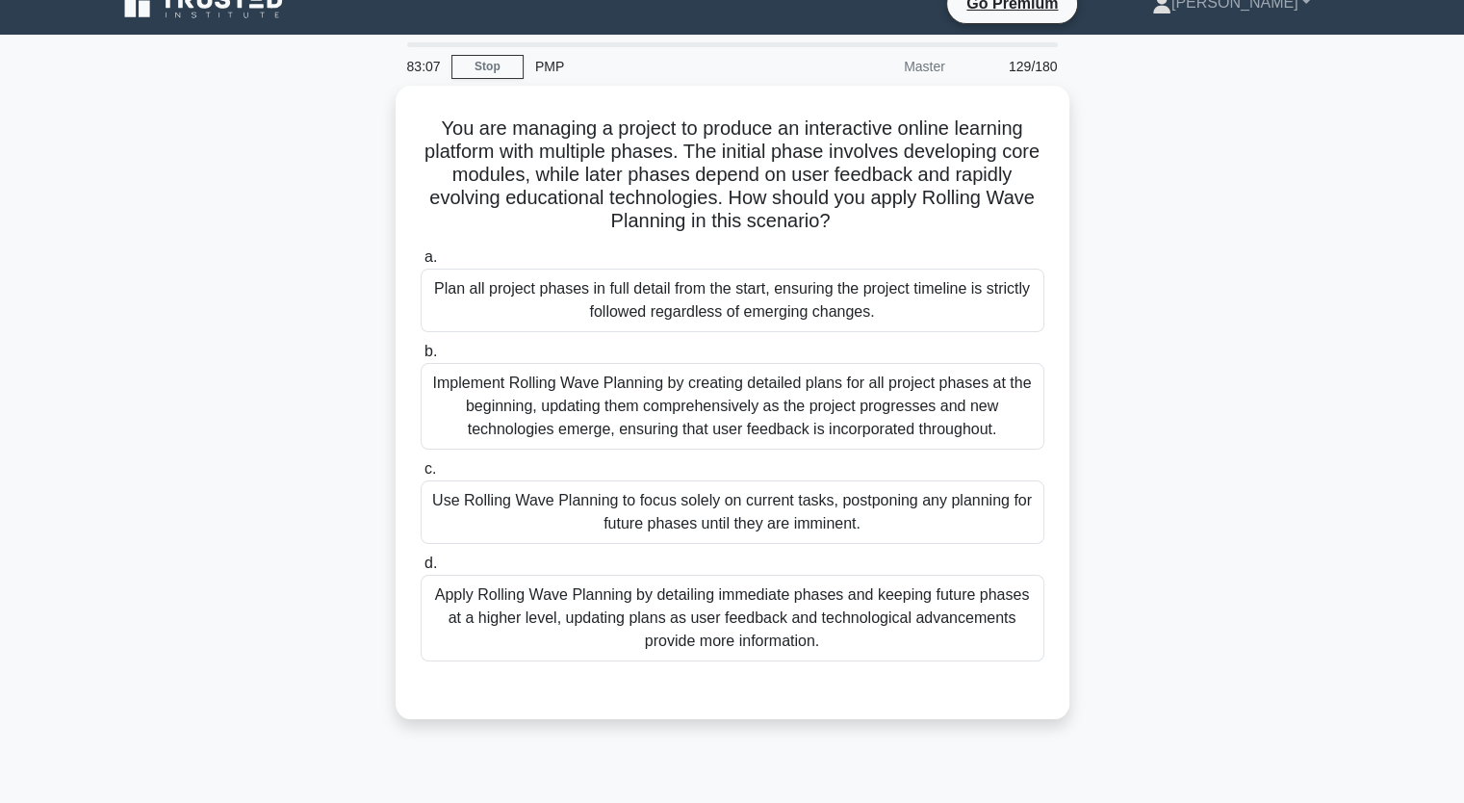
scroll to position [0, 0]
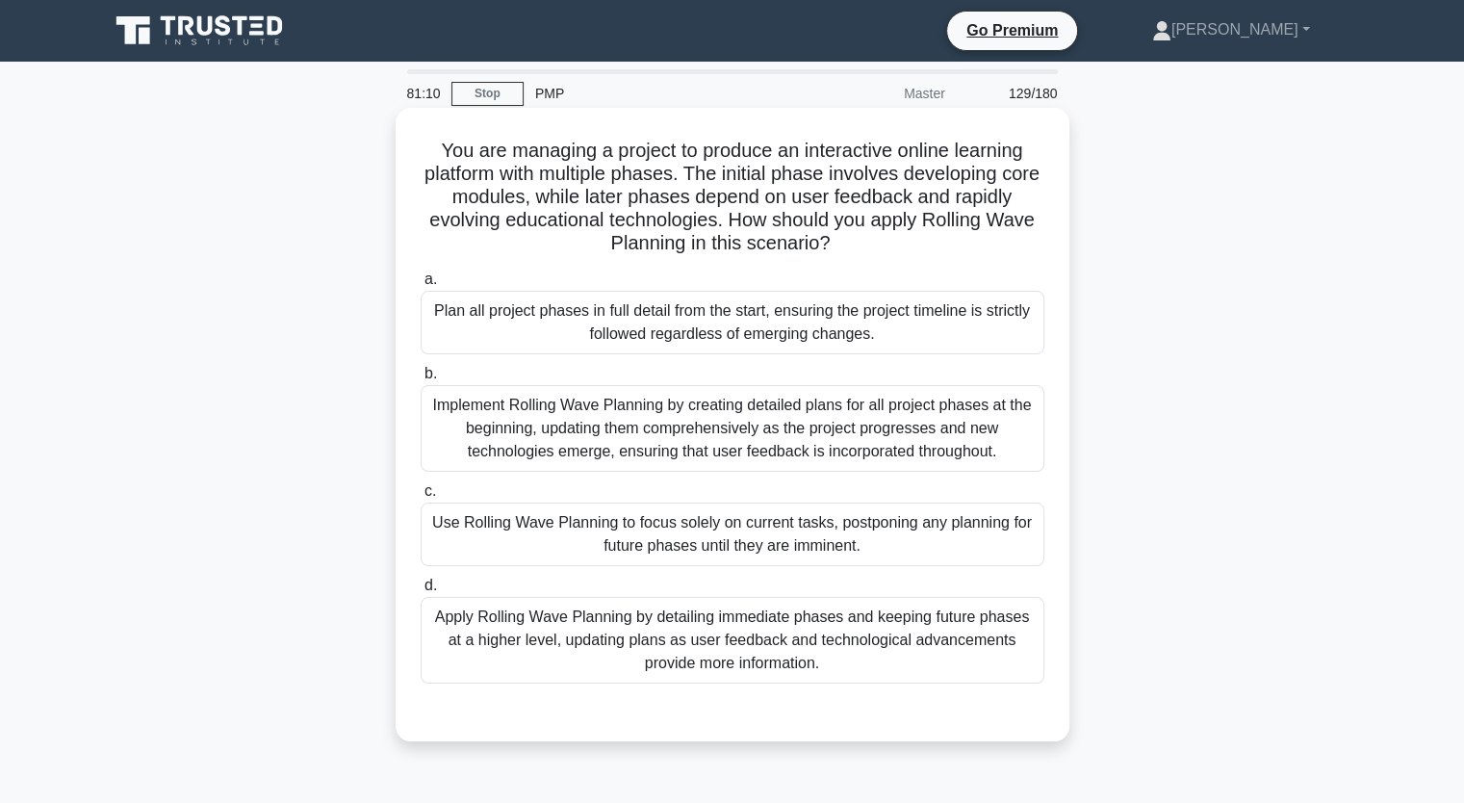
click at [552, 640] on div "Apply Rolling Wave Planning by detailing immediate phases and keeping future ph…" at bounding box center [733, 640] width 624 height 87
click at [421, 592] on input "d. Apply Rolling Wave Planning by detailing immediate phases and keeping future…" at bounding box center [421, 586] width 0 height 13
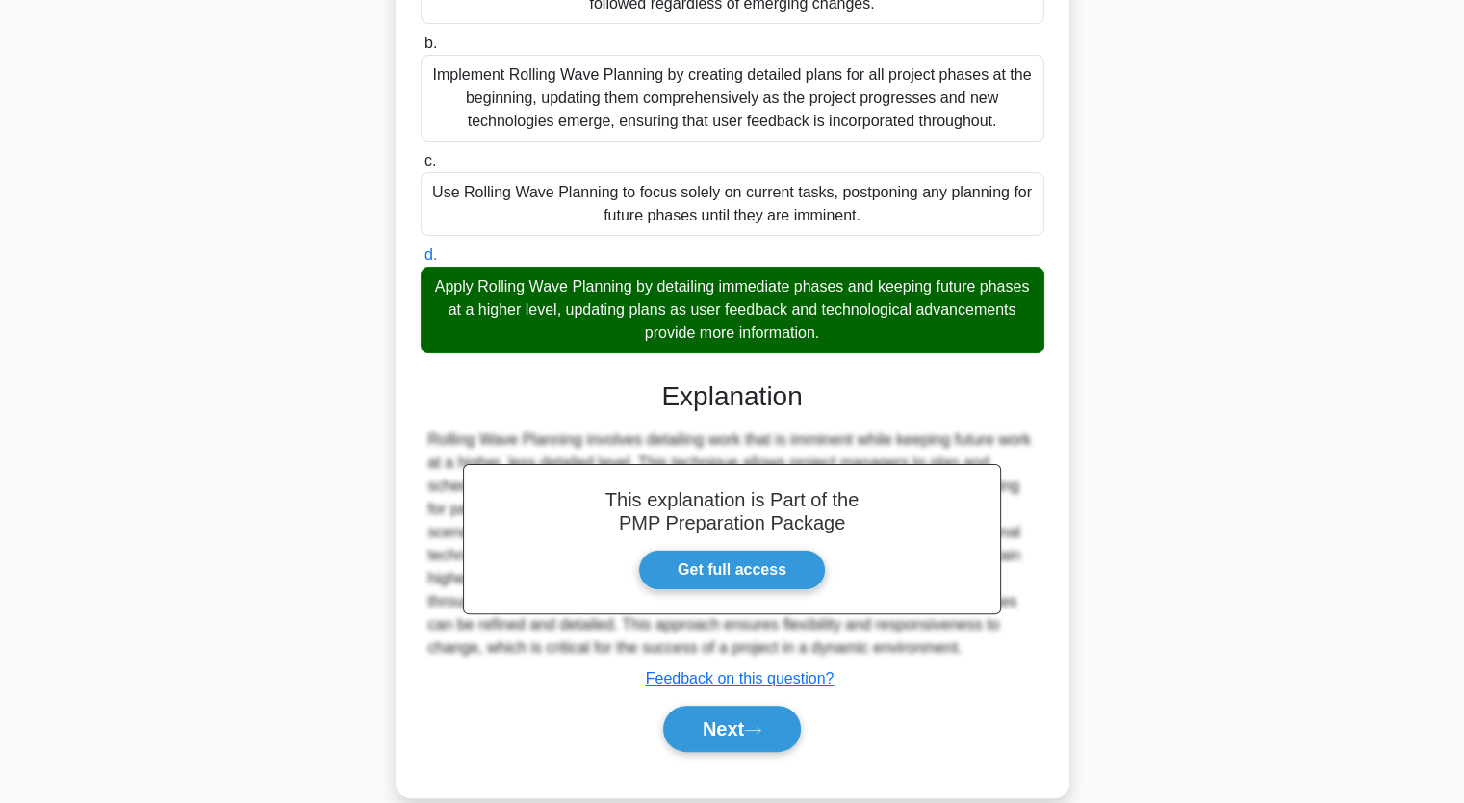
scroll to position [360, 0]
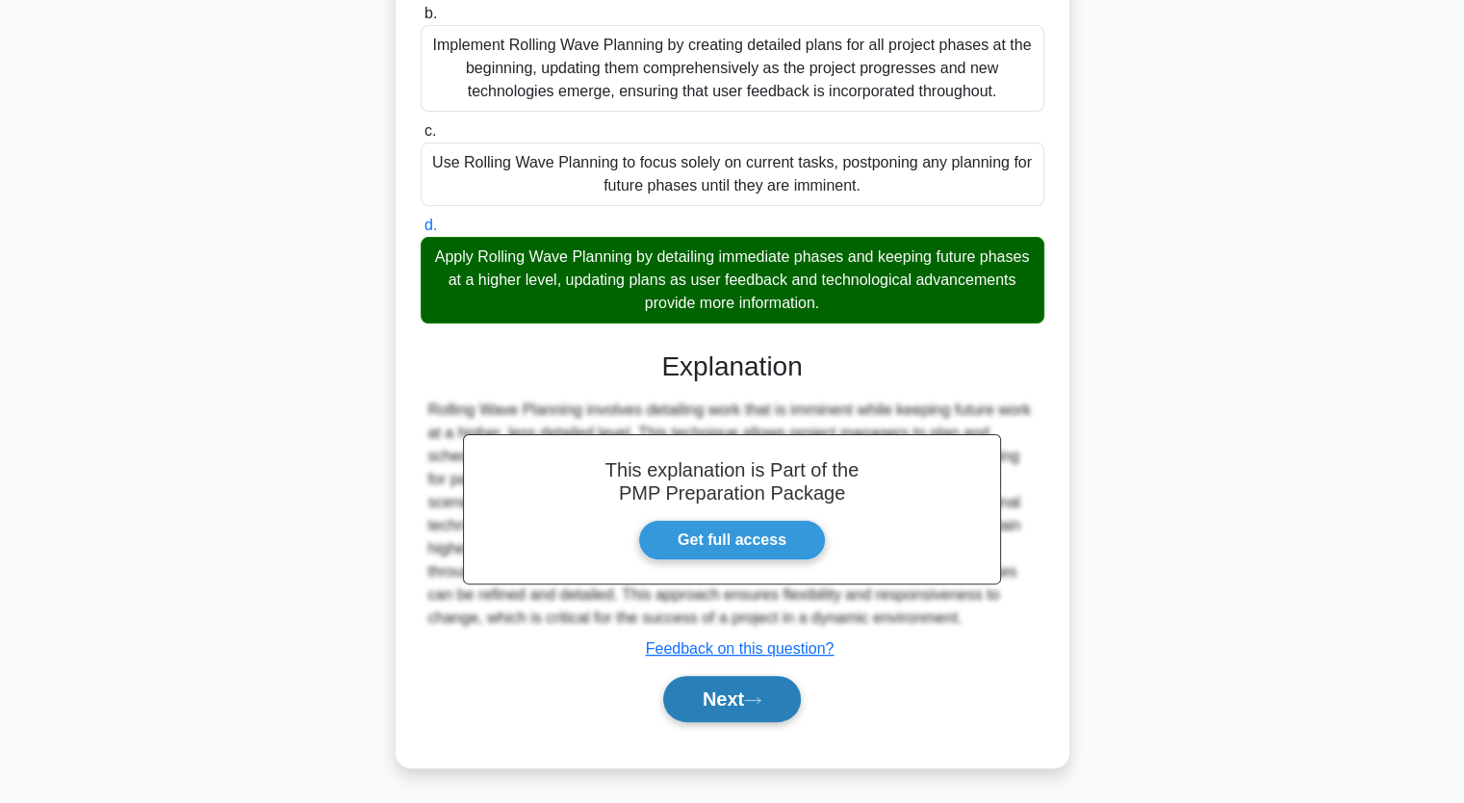
click at [735, 704] on button "Next" at bounding box center [732, 699] width 138 height 46
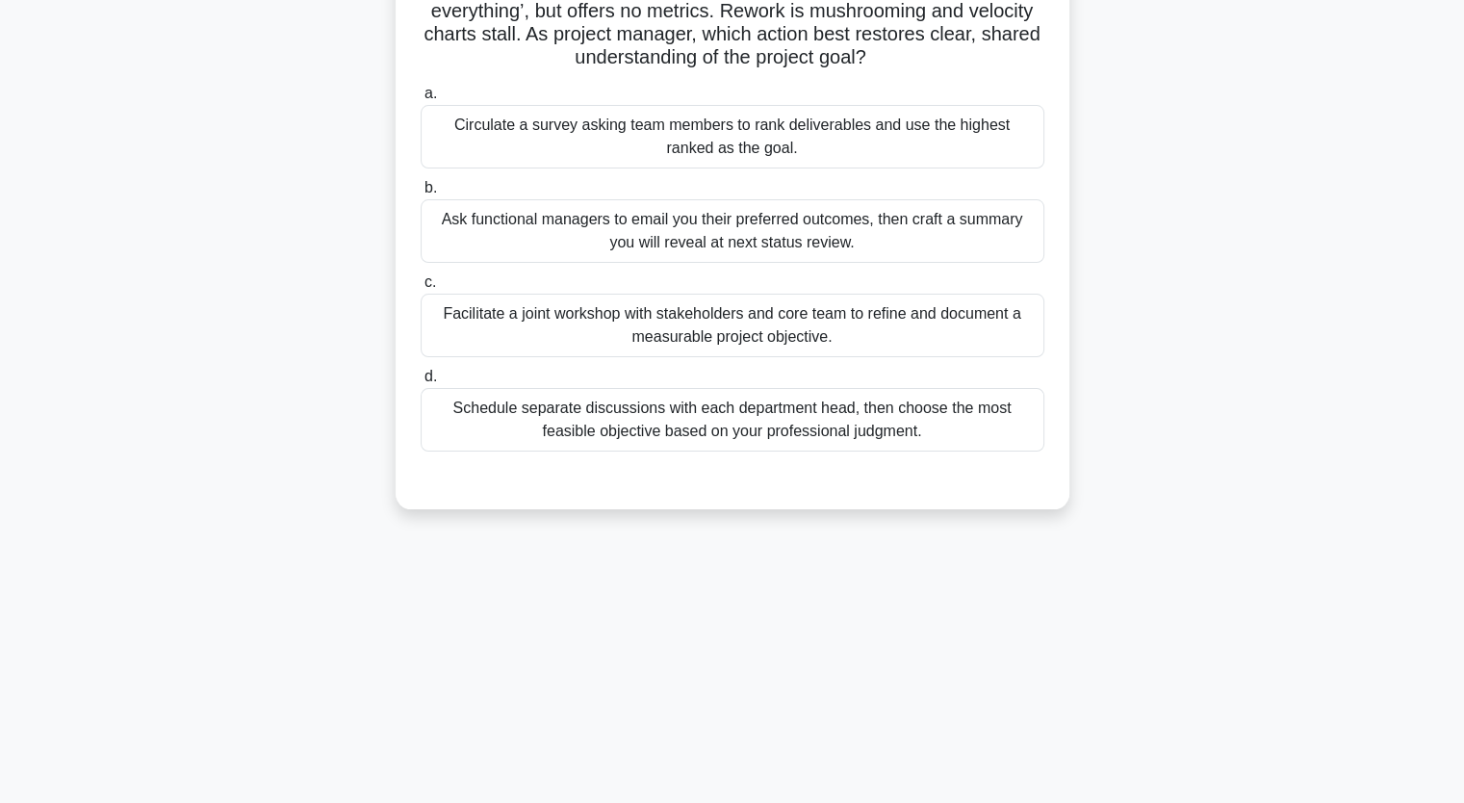
scroll to position [238, 0]
click at [1460, 75] on main "81:01 Stop PMP Master 130/180 a. b. c. d." at bounding box center [732, 314] width 1464 height 978
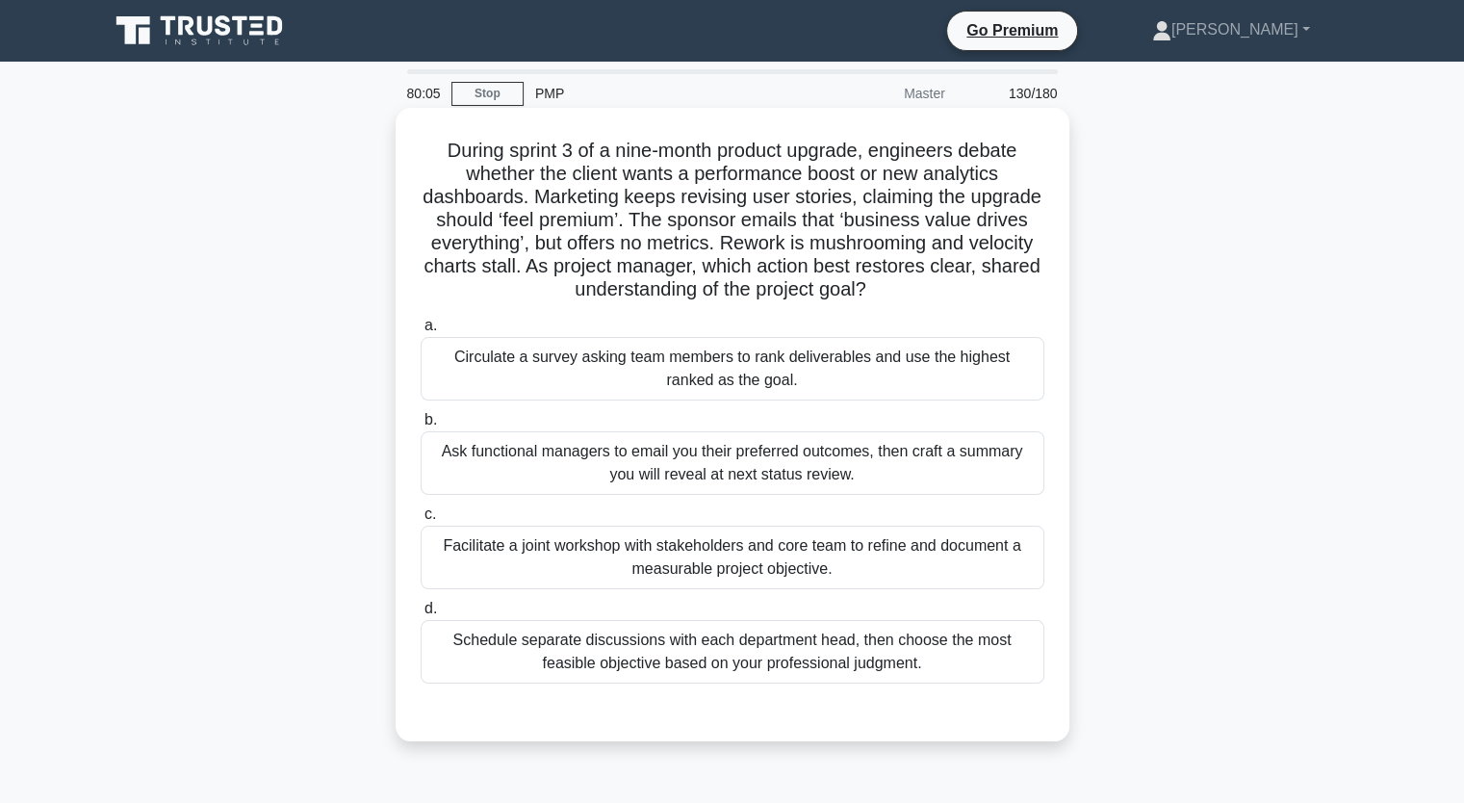
click at [890, 584] on div "Facilitate a joint workshop with stakeholders and core team to refine and docum…" at bounding box center [733, 558] width 624 height 64
click at [421, 521] on input "c. Facilitate a joint workshop with stakeholders and core team to refine and do…" at bounding box center [421, 514] width 0 height 13
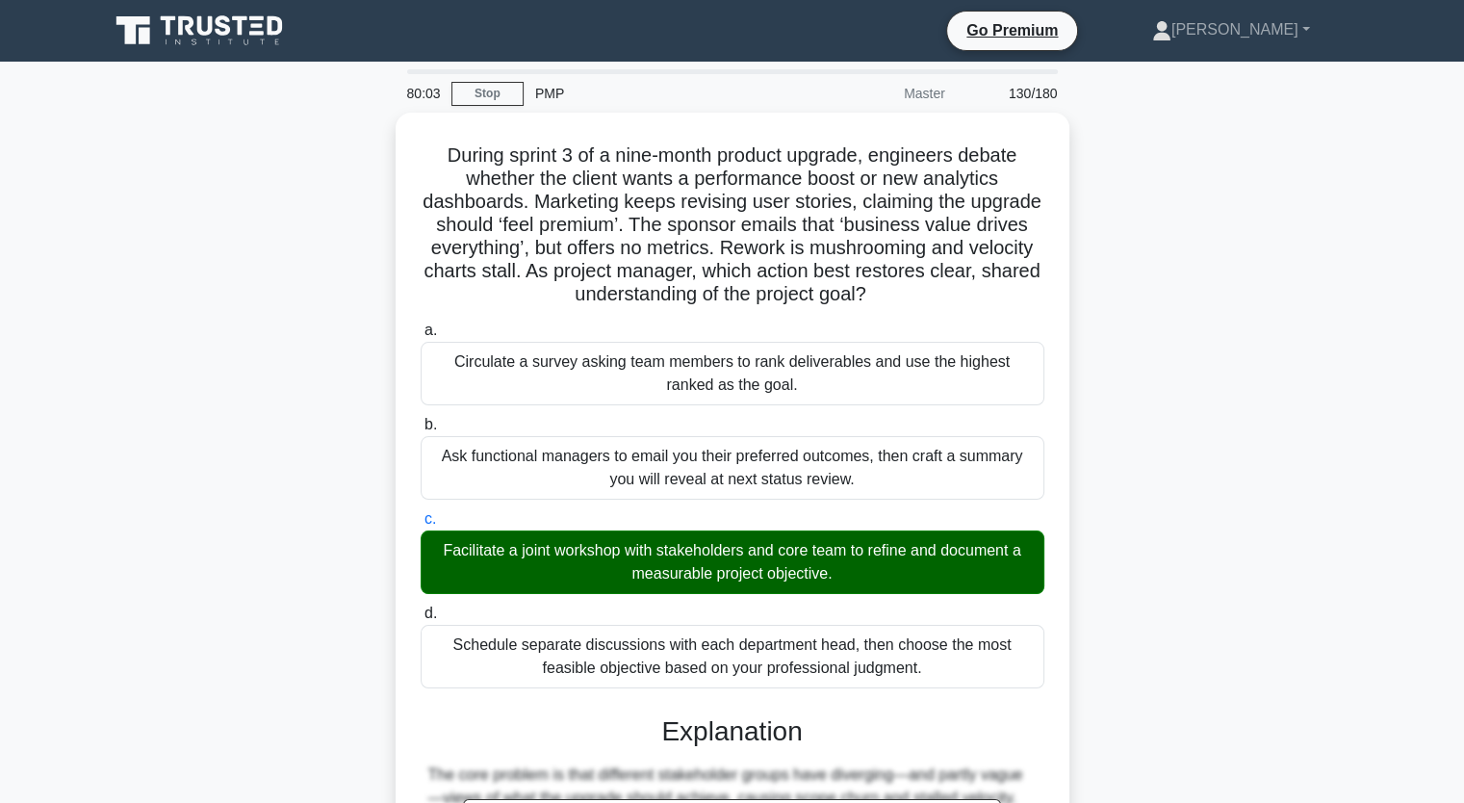
scroll to position [499, 0]
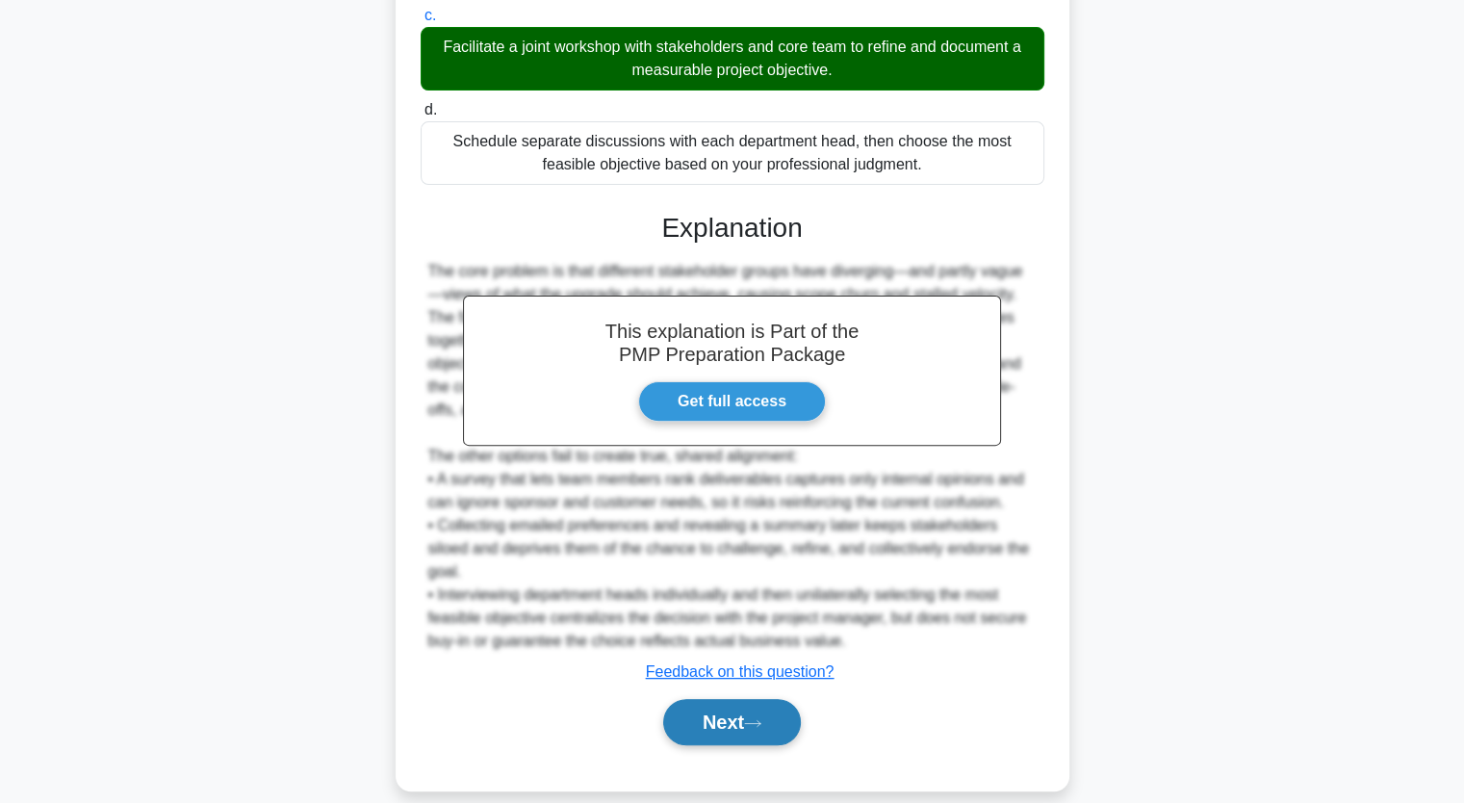
click at [750, 702] on button "Next" at bounding box center [732, 722] width 138 height 46
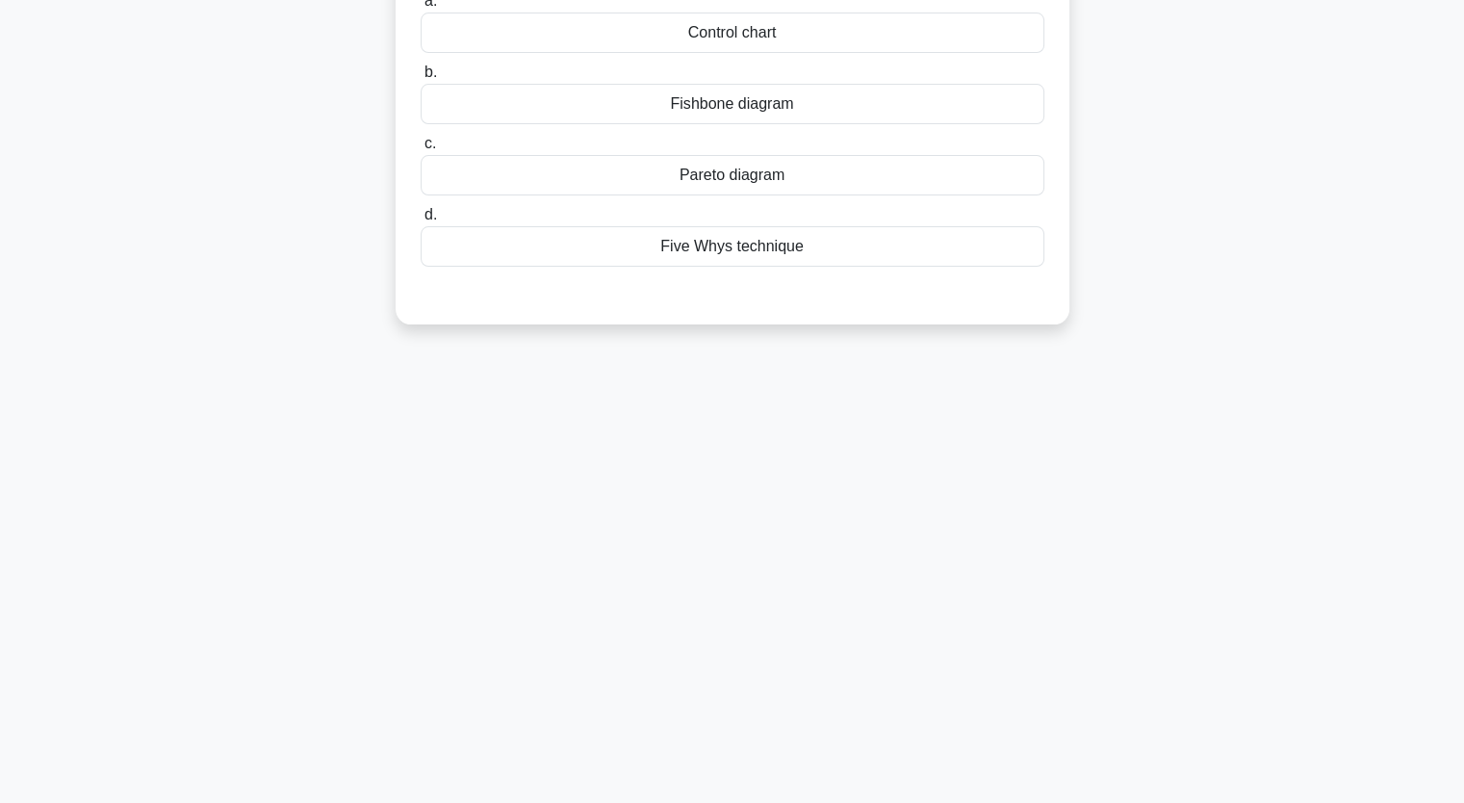
scroll to position [0, 0]
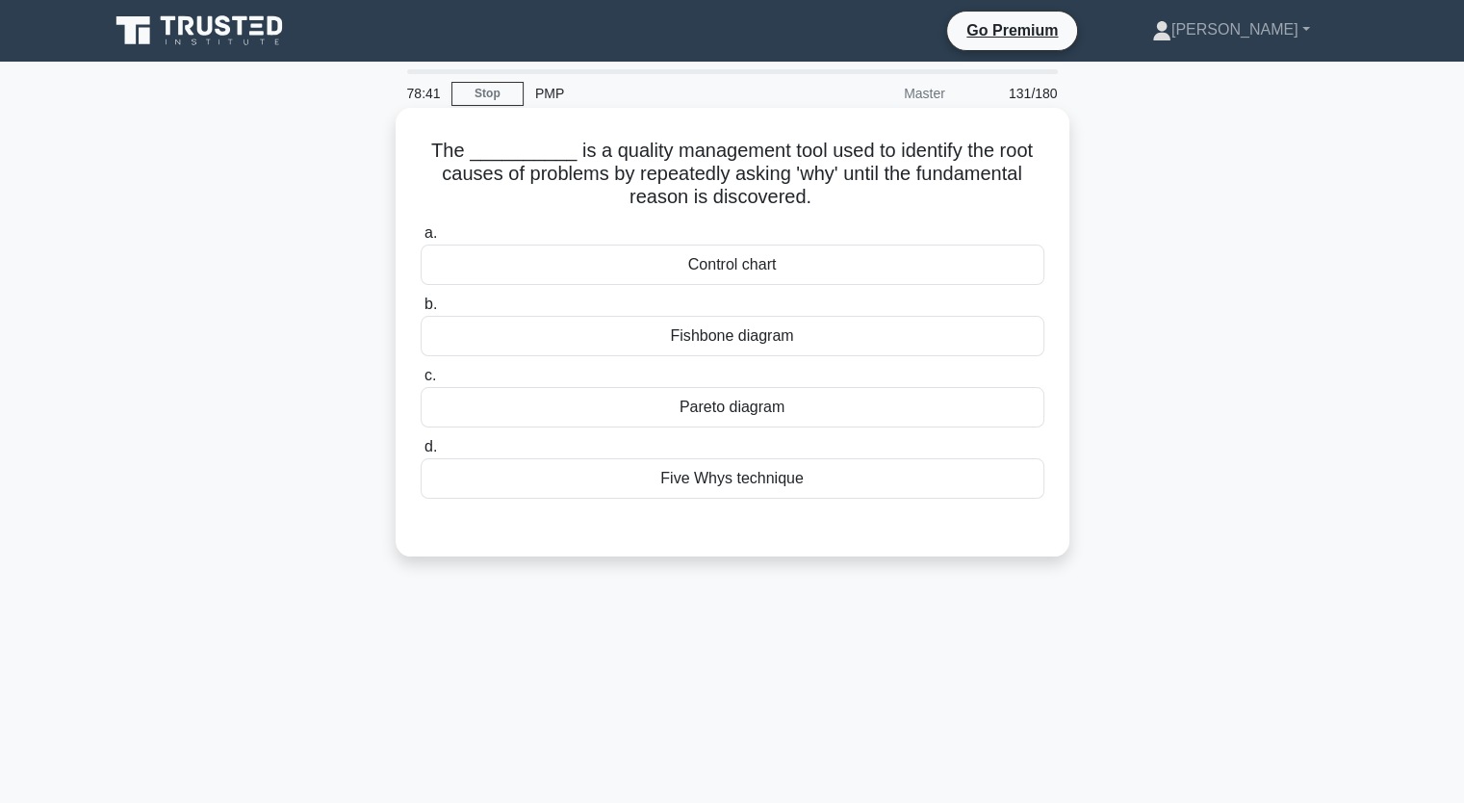
click at [675, 263] on div "Control chart" at bounding box center [733, 265] width 624 height 40
click at [421, 240] on input "a. Control chart" at bounding box center [421, 233] width 0 height 13
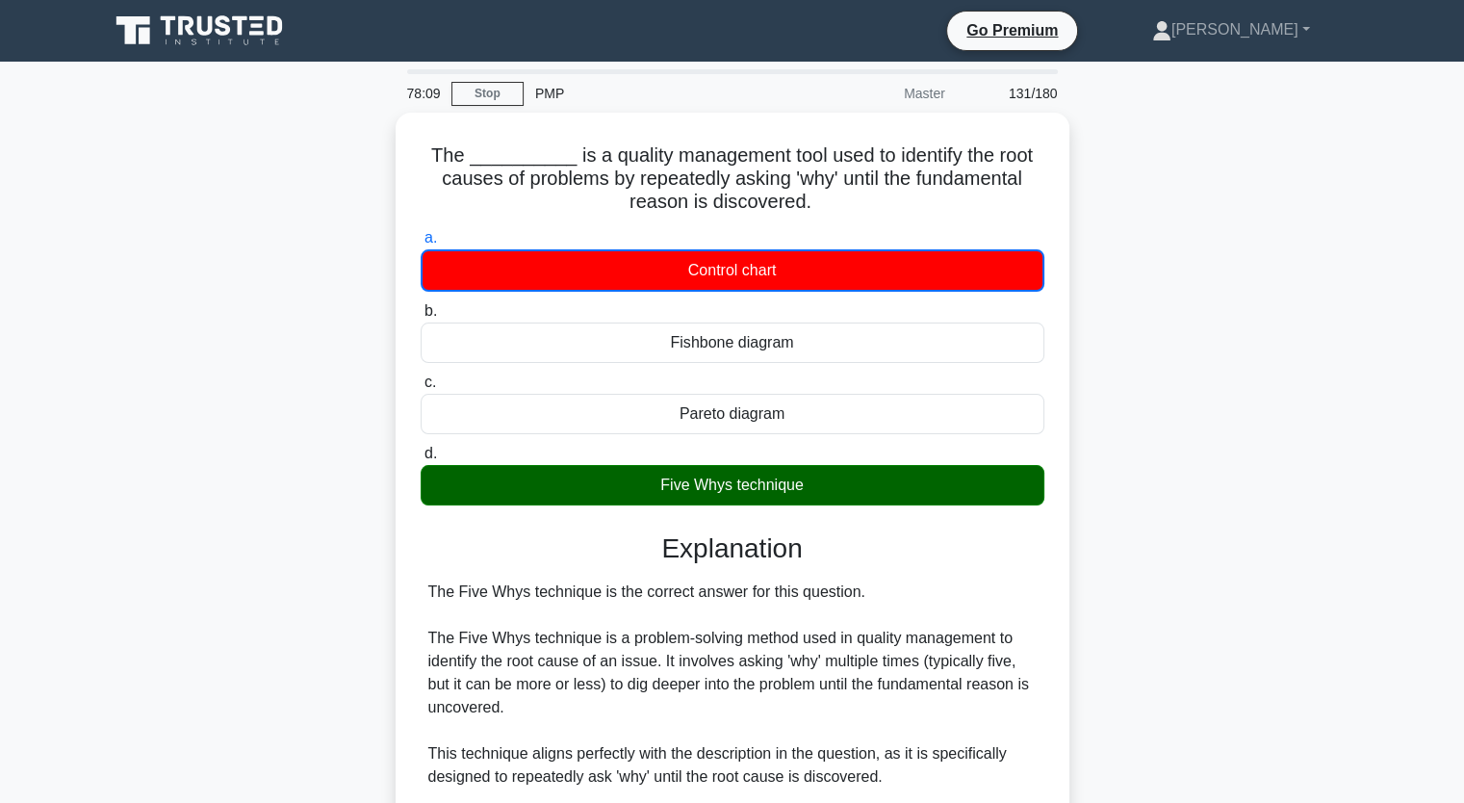
scroll to position [547, 0]
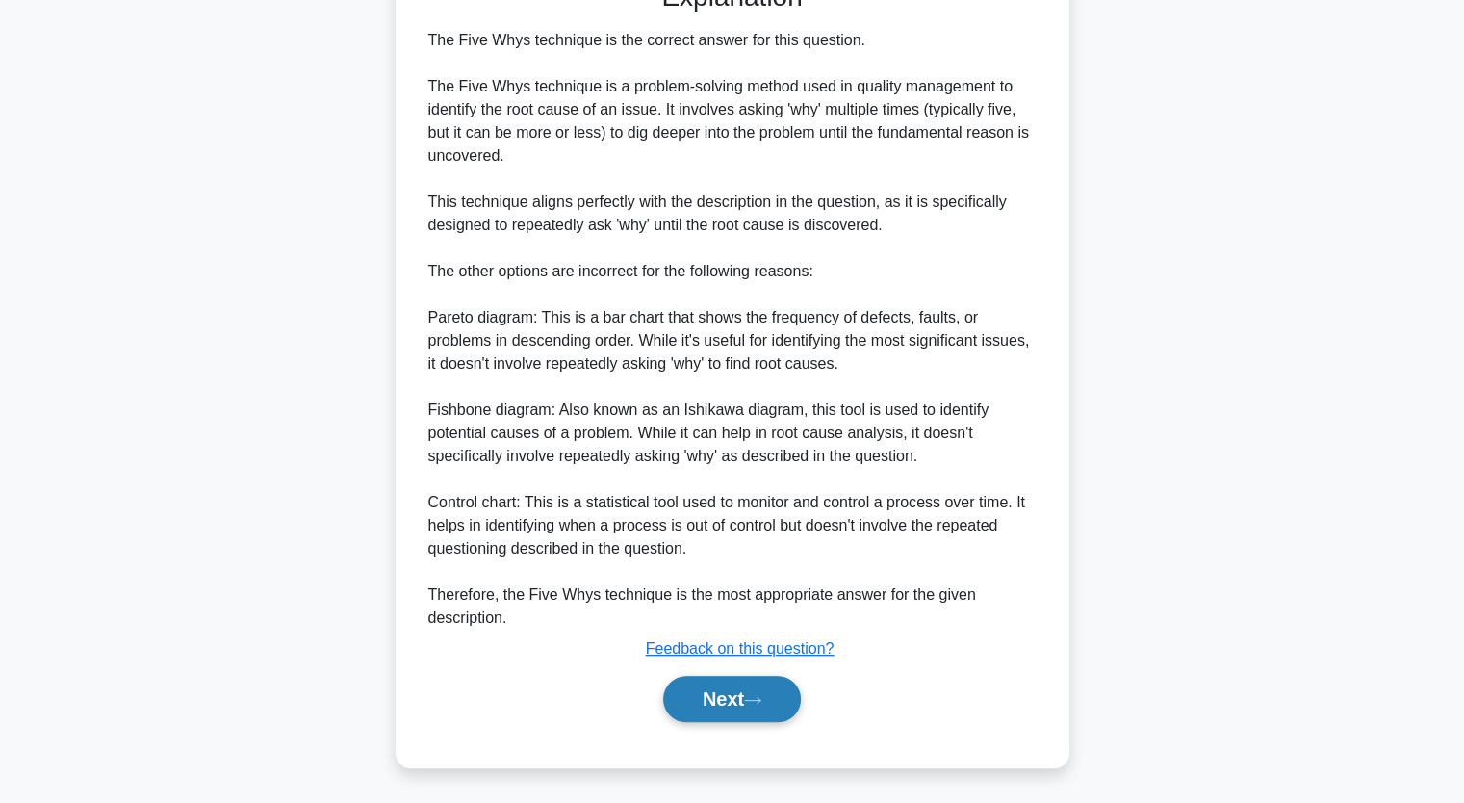
click at [722, 702] on button "Next" at bounding box center [732, 699] width 138 height 46
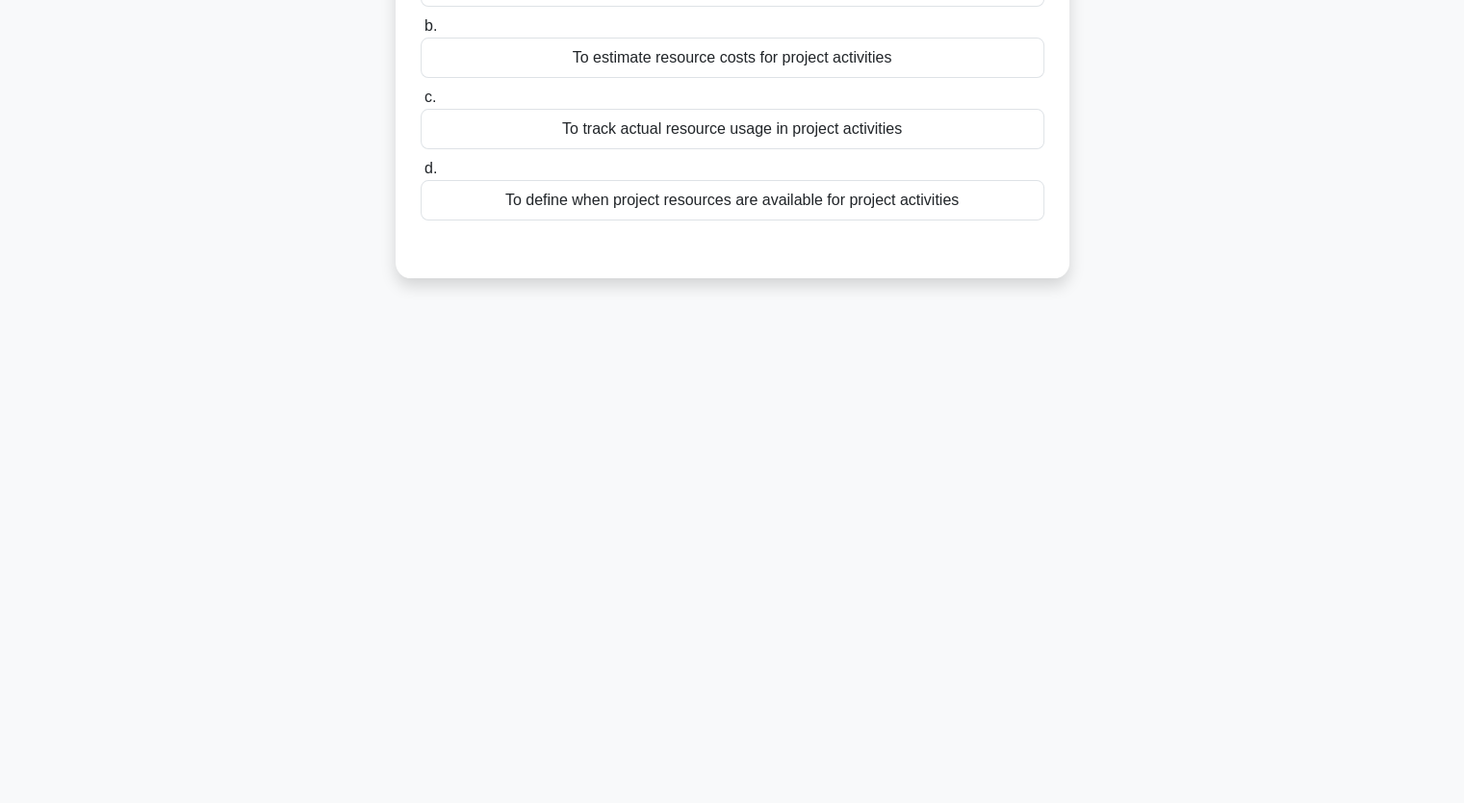
scroll to position [0, 0]
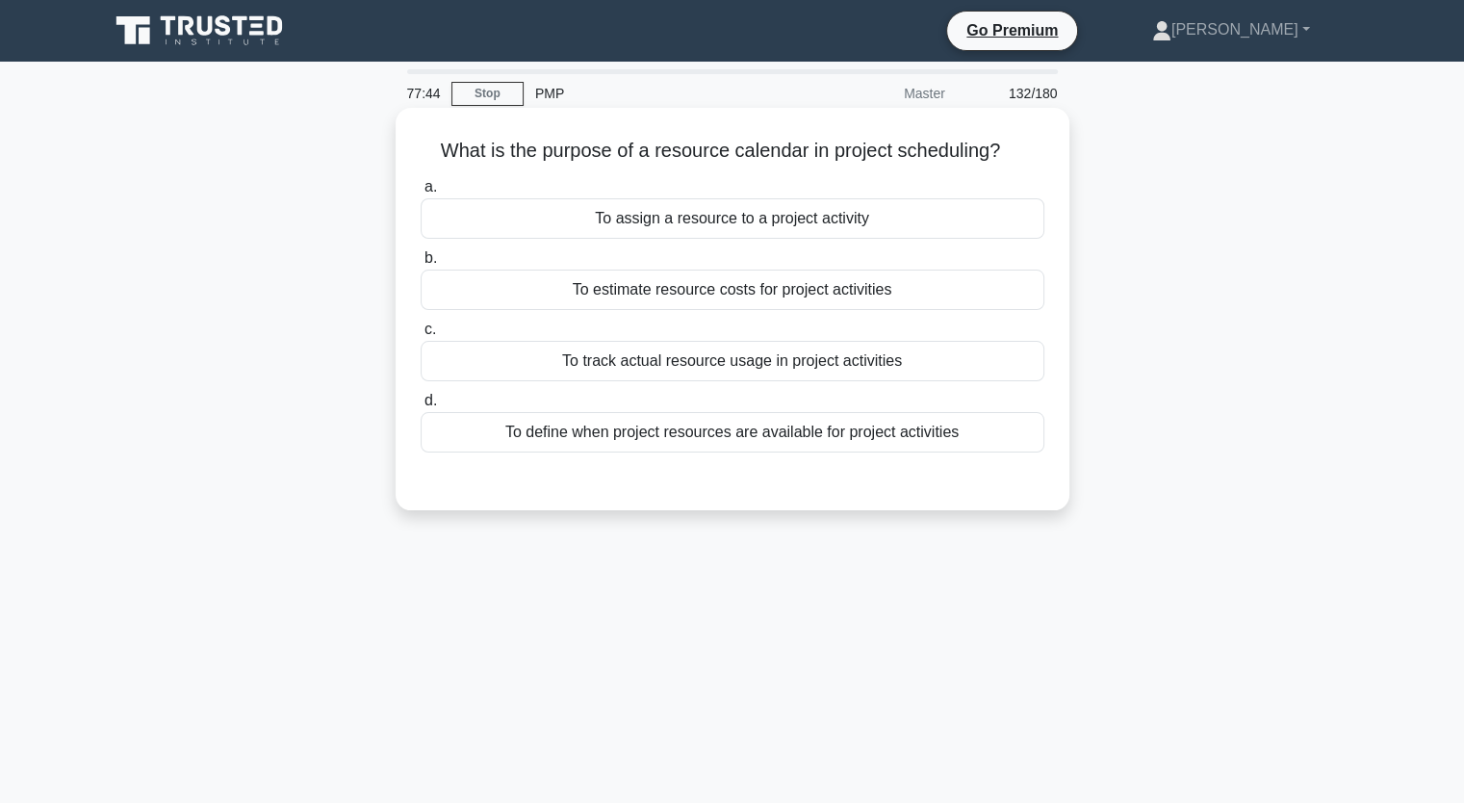
click at [1030, 238] on div "To assign a resource to a project activity" at bounding box center [733, 218] width 624 height 40
click at [421, 194] on input "a. To assign a resource to a project activity" at bounding box center [421, 187] width 0 height 13
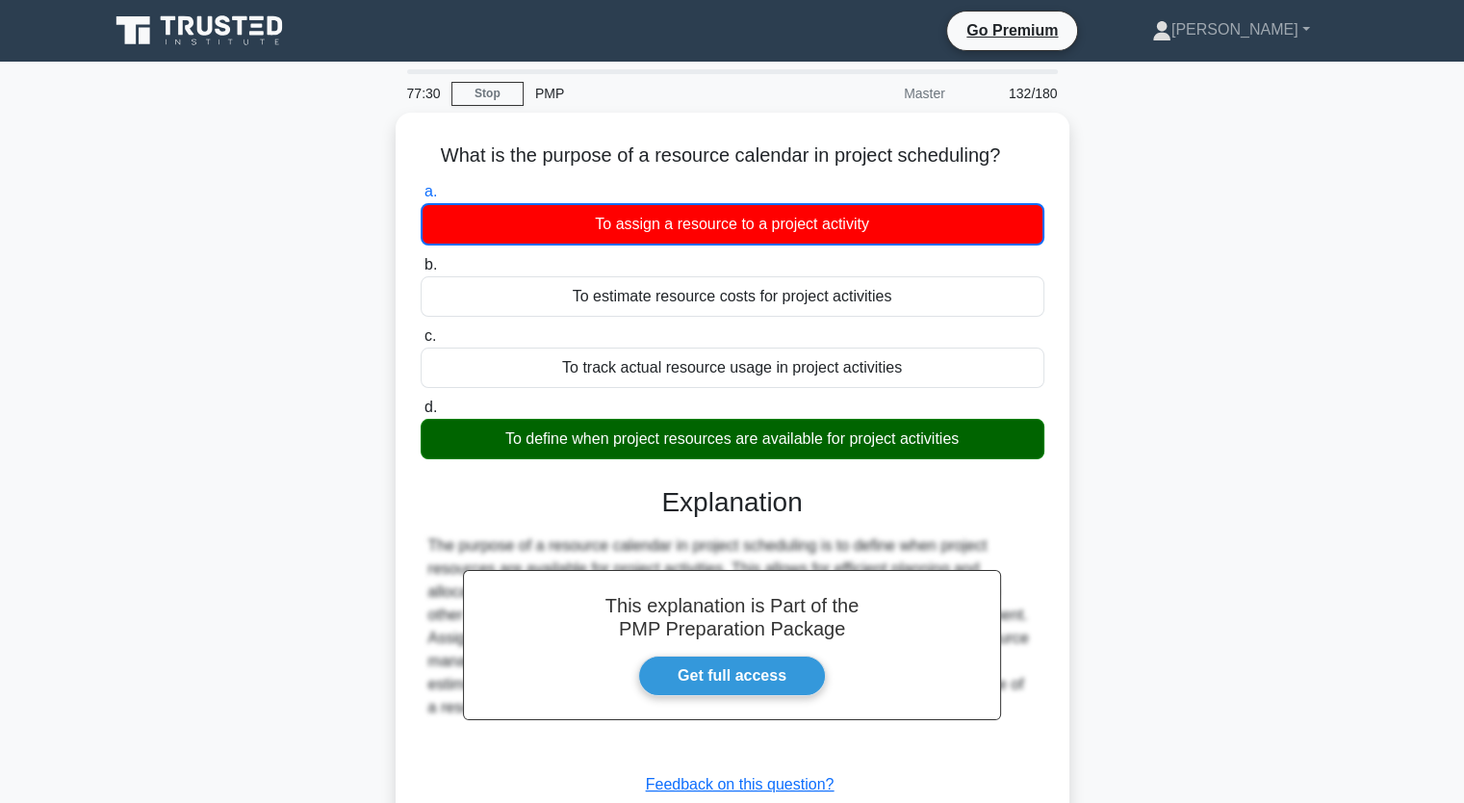
scroll to position [238, 0]
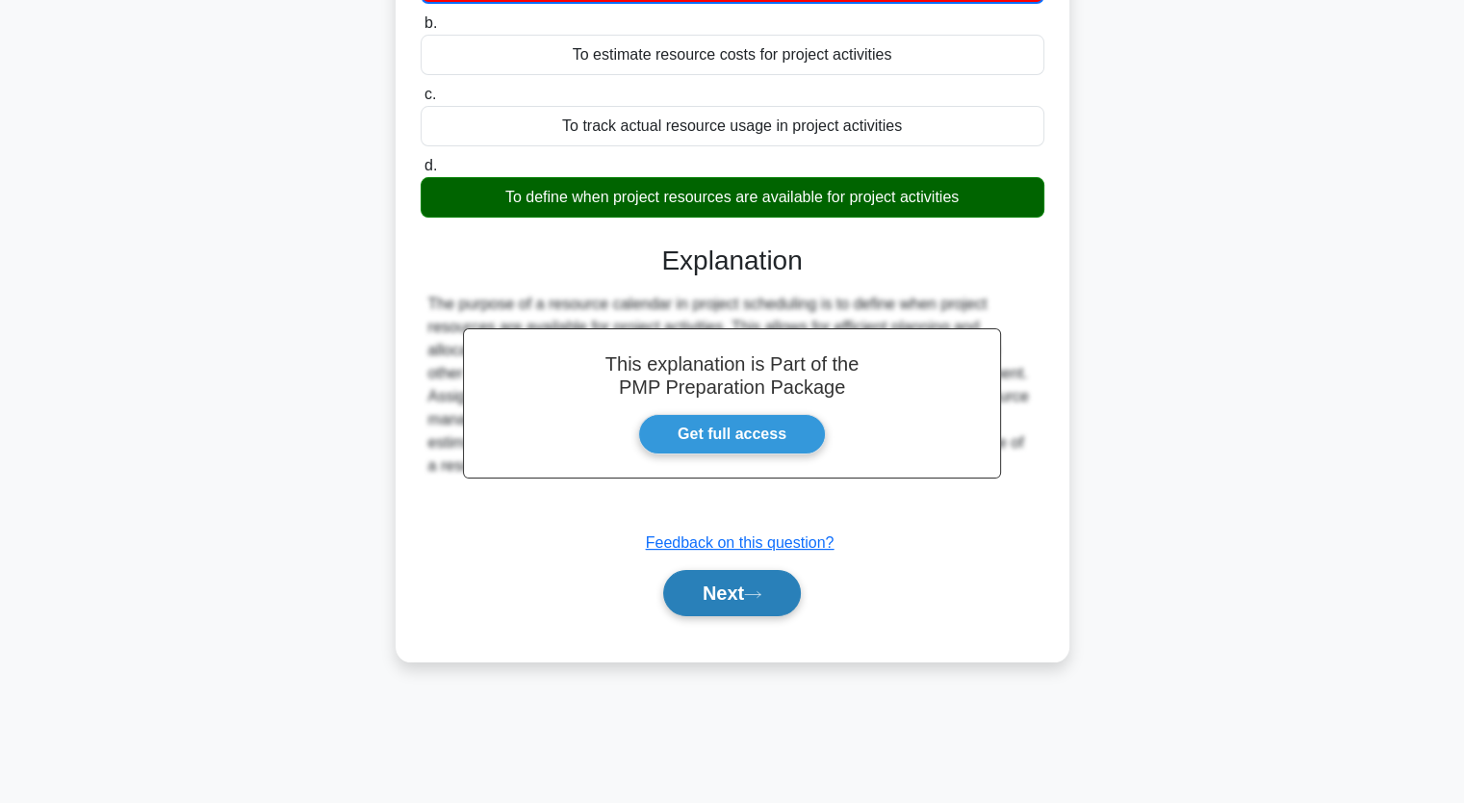
click at [766, 582] on button "Next" at bounding box center [732, 593] width 138 height 46
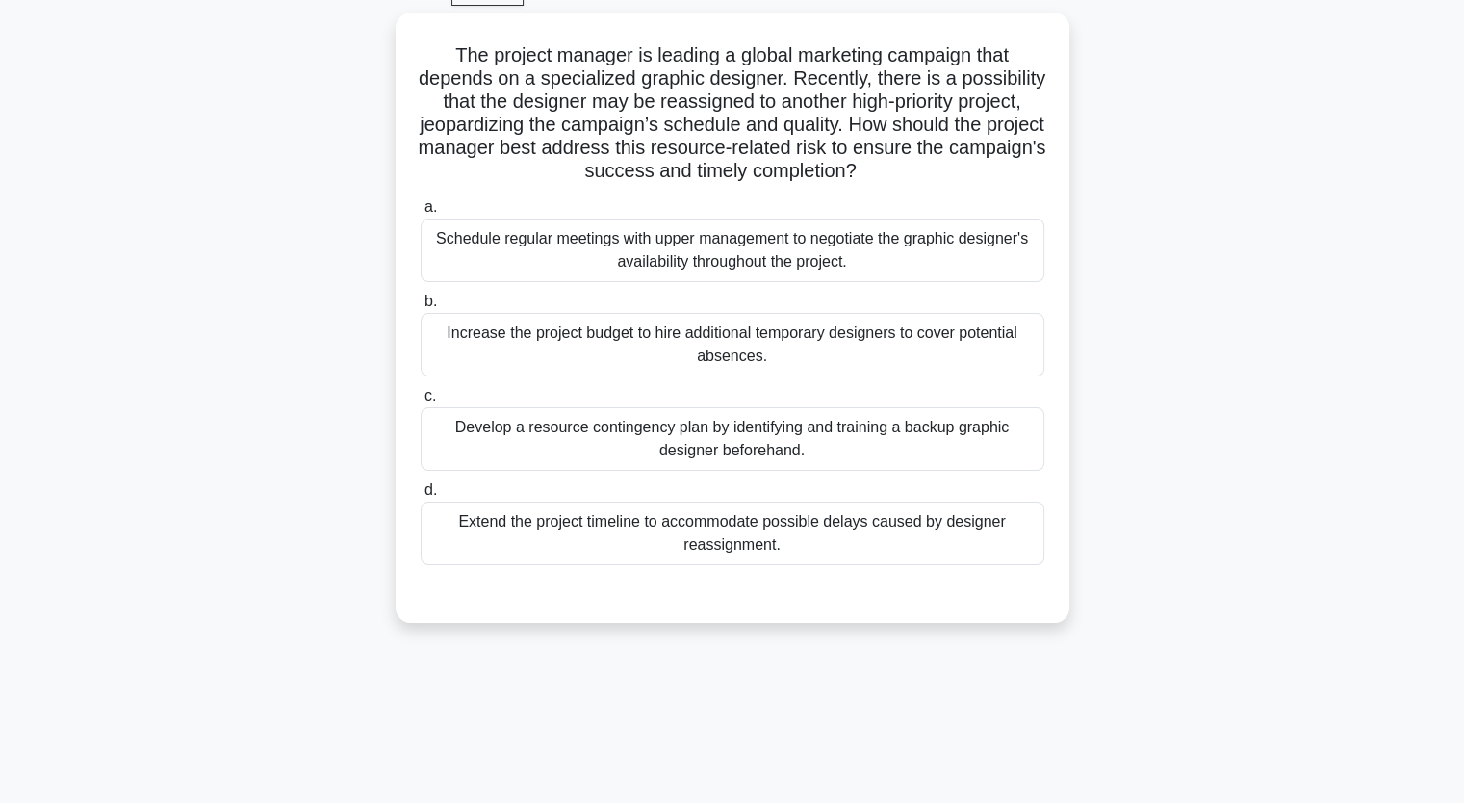
scroll to position [100, 0]
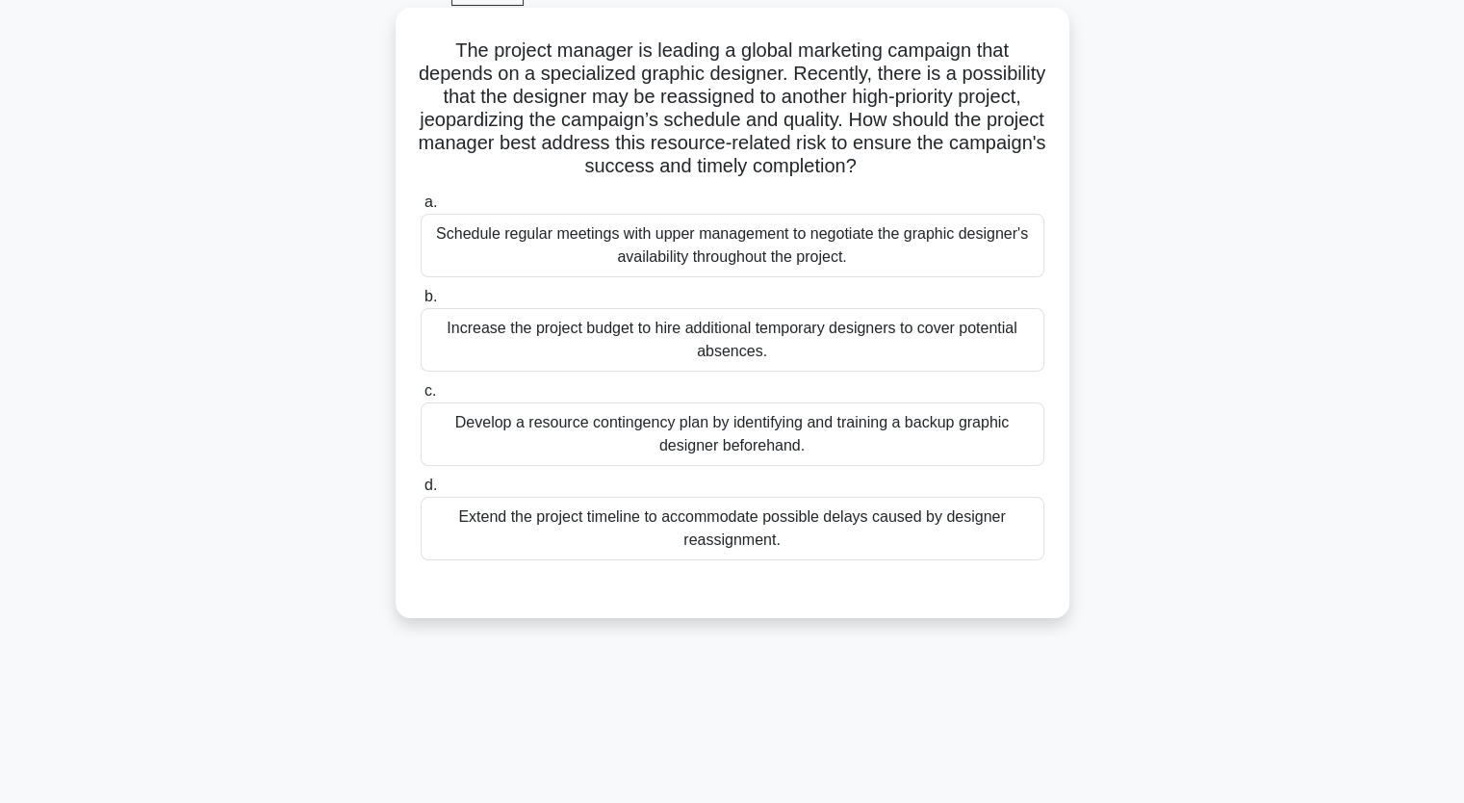
click at [1012, 422] on div "Develop a resource contingency plan by identifying and training a backup graphi…" at bounding box center [733, 434] width 624 height 64
click at [421, 398] on input "c. Develop a resource contingency plan by identifying and training a backup gra…" at bounding box center [421, 391] width 0 height 13
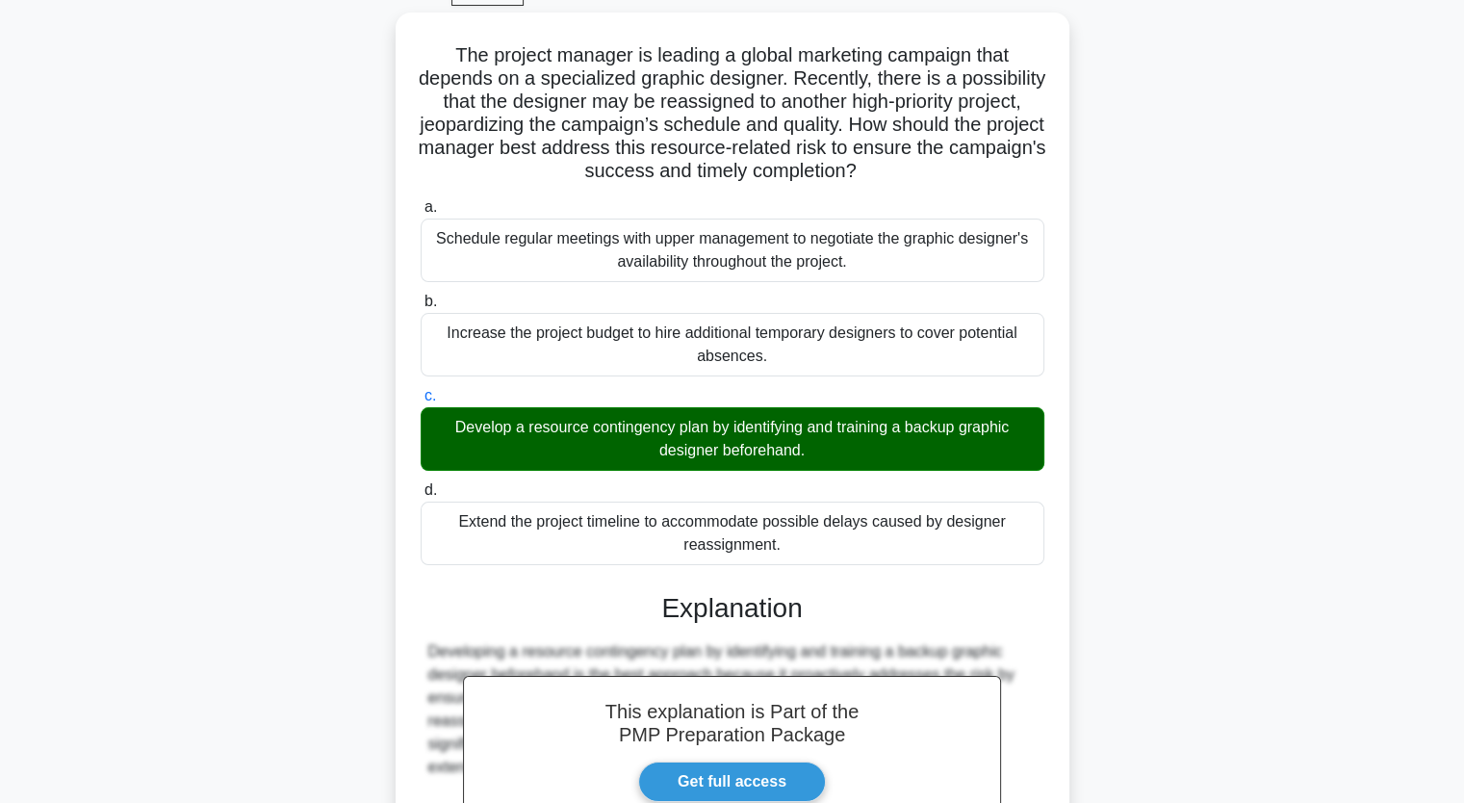
scroll to position [337, 0]
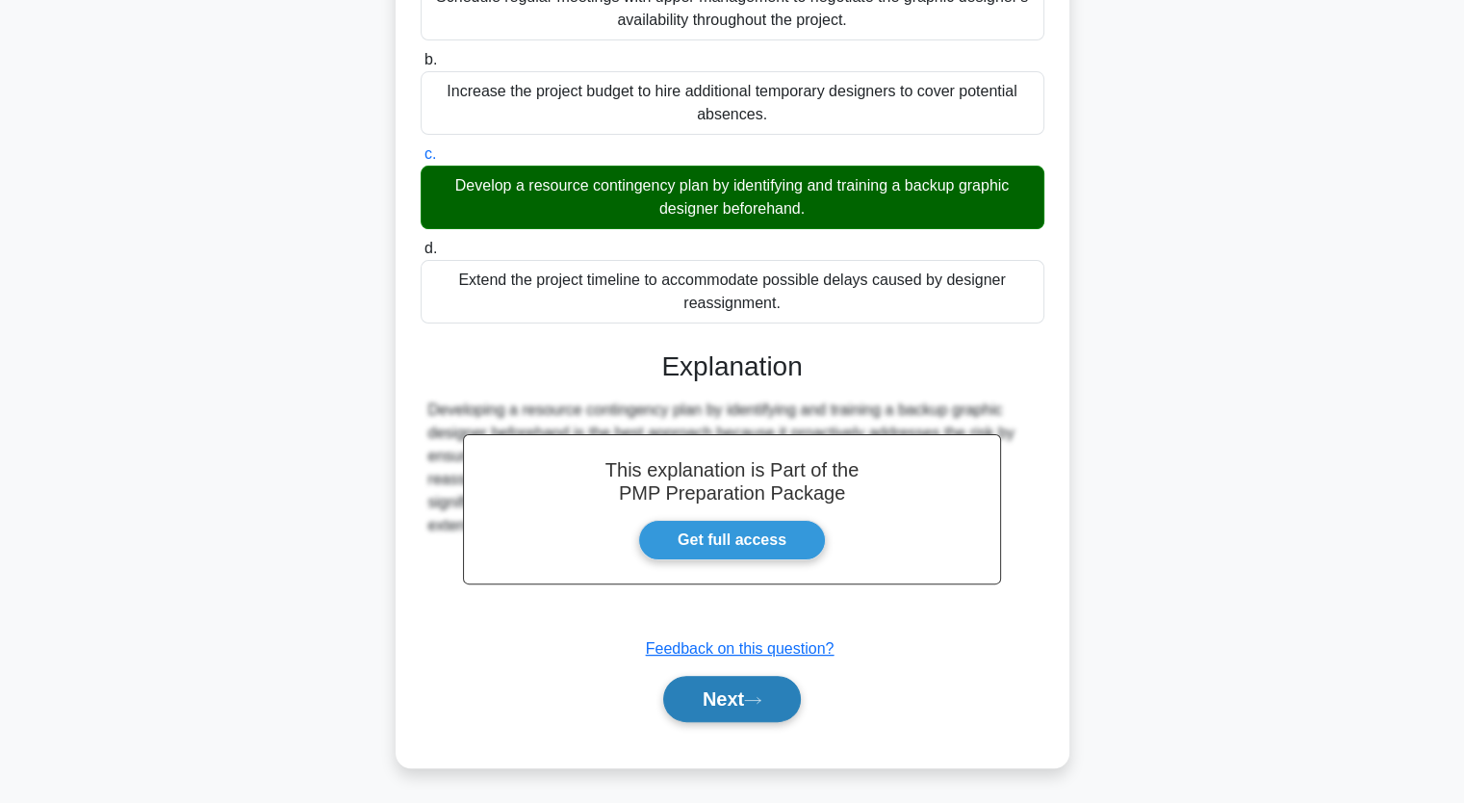
click at [744, 696] on button "Next" at bounding box center [732, 699] width 138 height 46
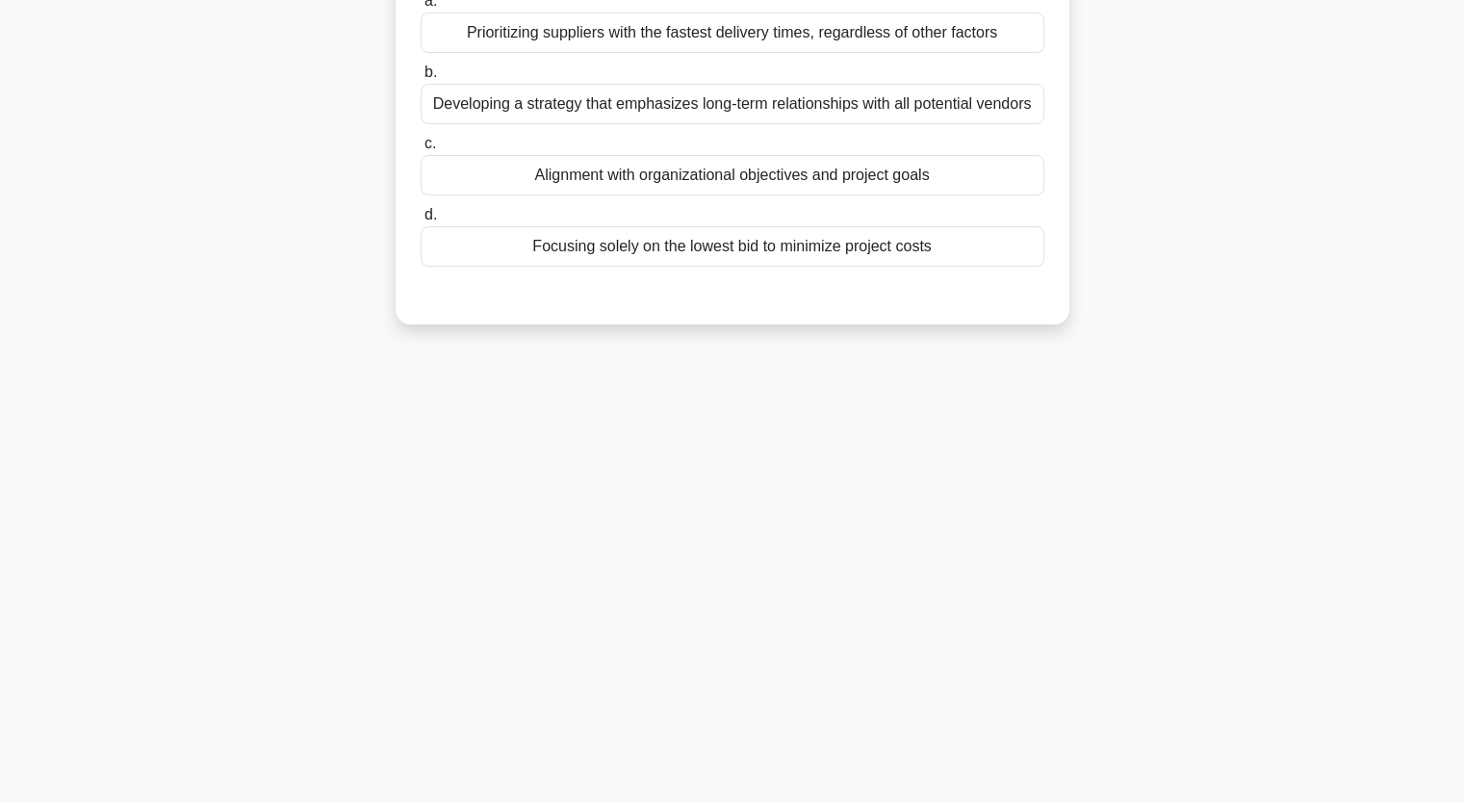
scroll to position [0, 0]
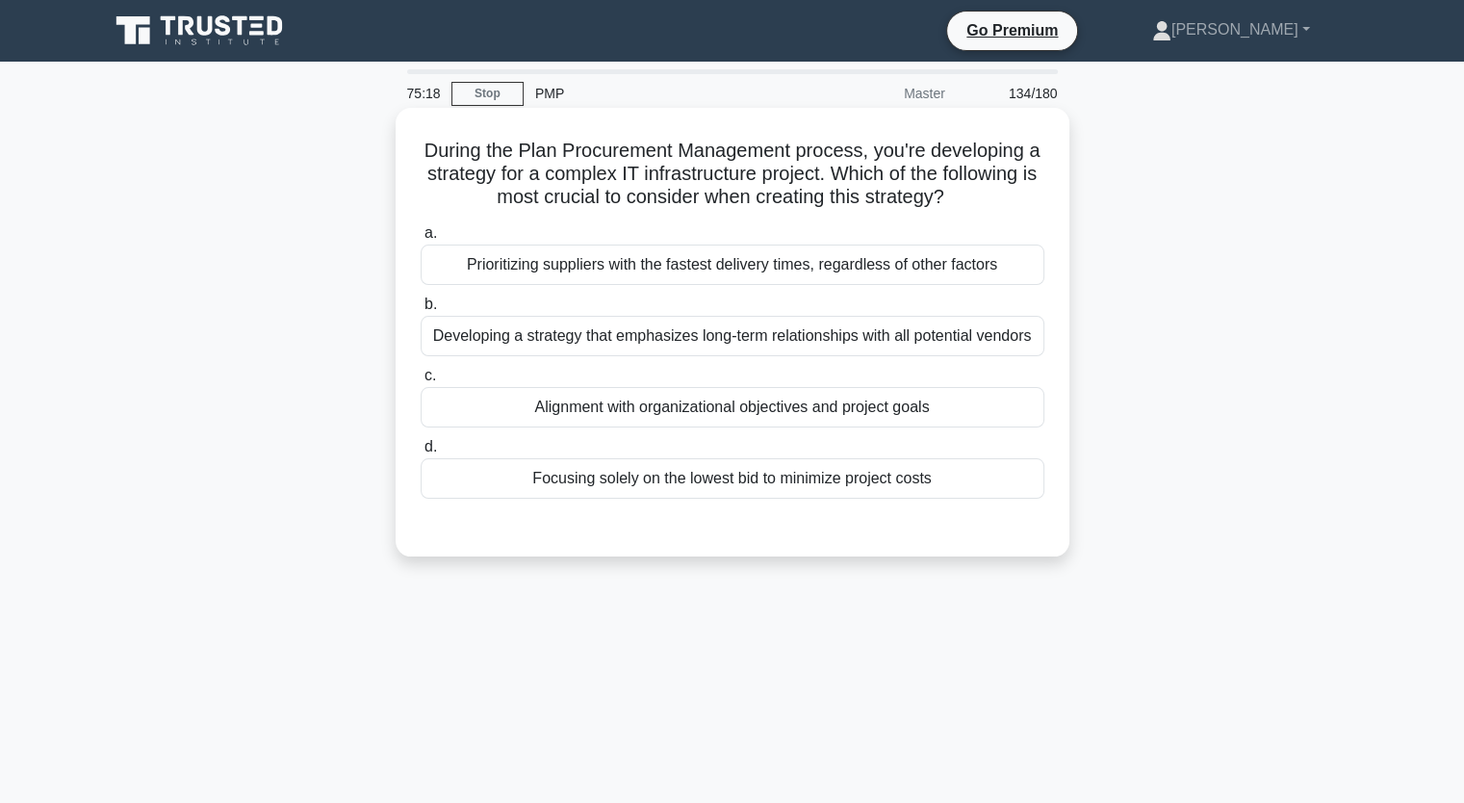
click at [980, 339] on div "Developing a strategy that emphasizes long-term relationships with all potentia…" at bounding box center [733, 336] width 624 height 40
click at [421, 311] on input "b. Developing a strategy that emphasizes long-term relationships with all poten…" at bounding box center [421, 304] width 0 height 13
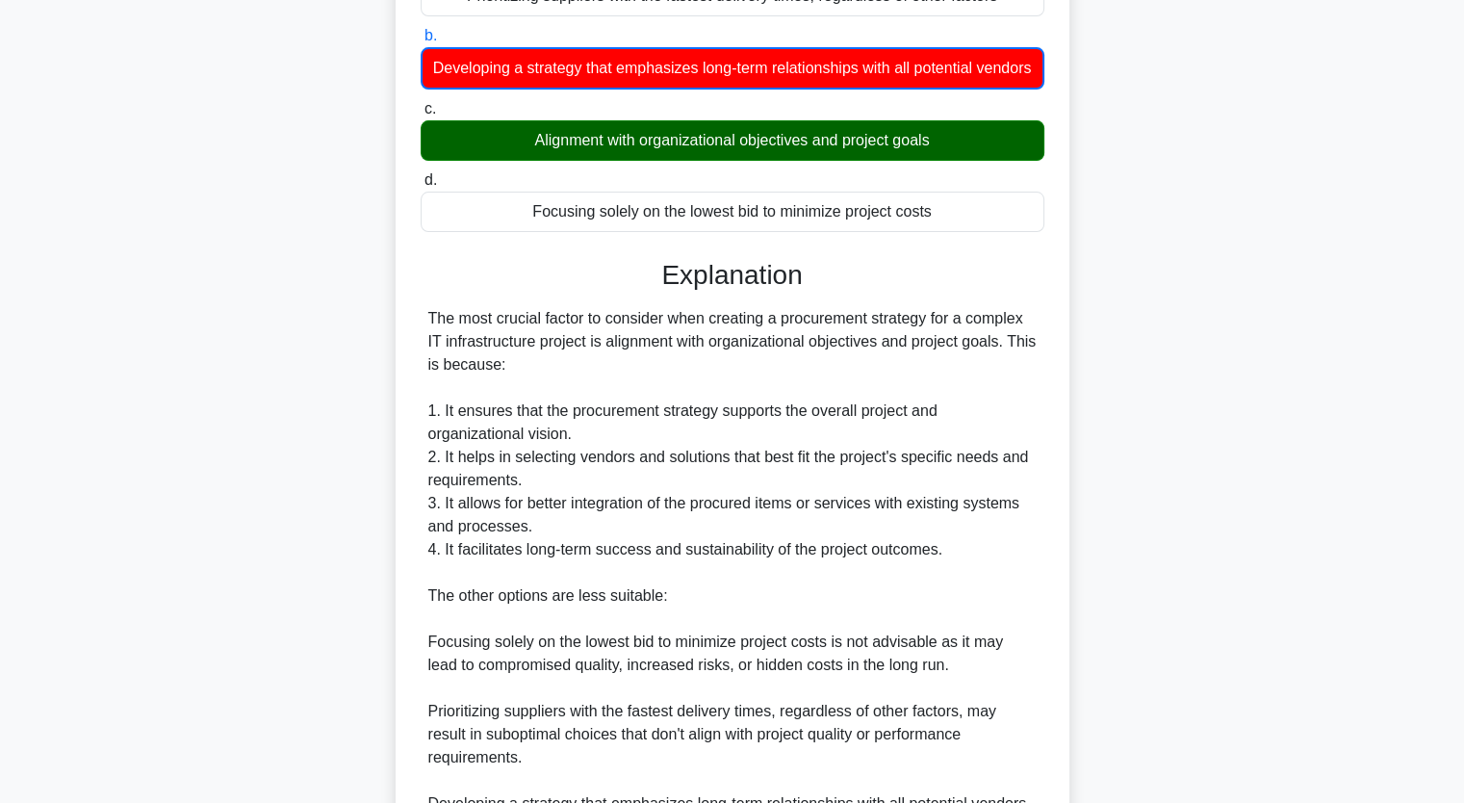
scroll to position [555, 0]
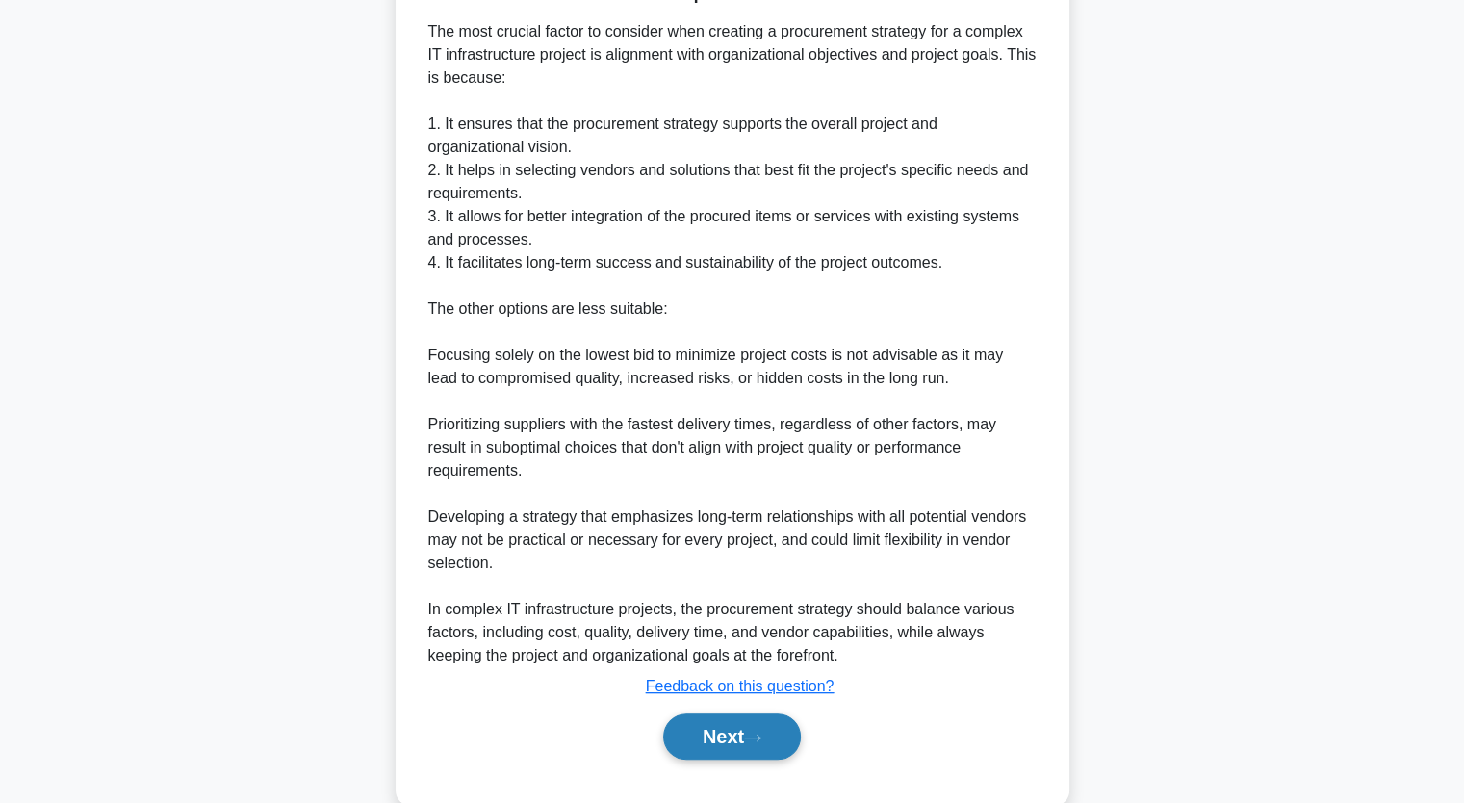
click at [718, 731] on button "Next" at bounding box center [732, 736] width 138 height 46
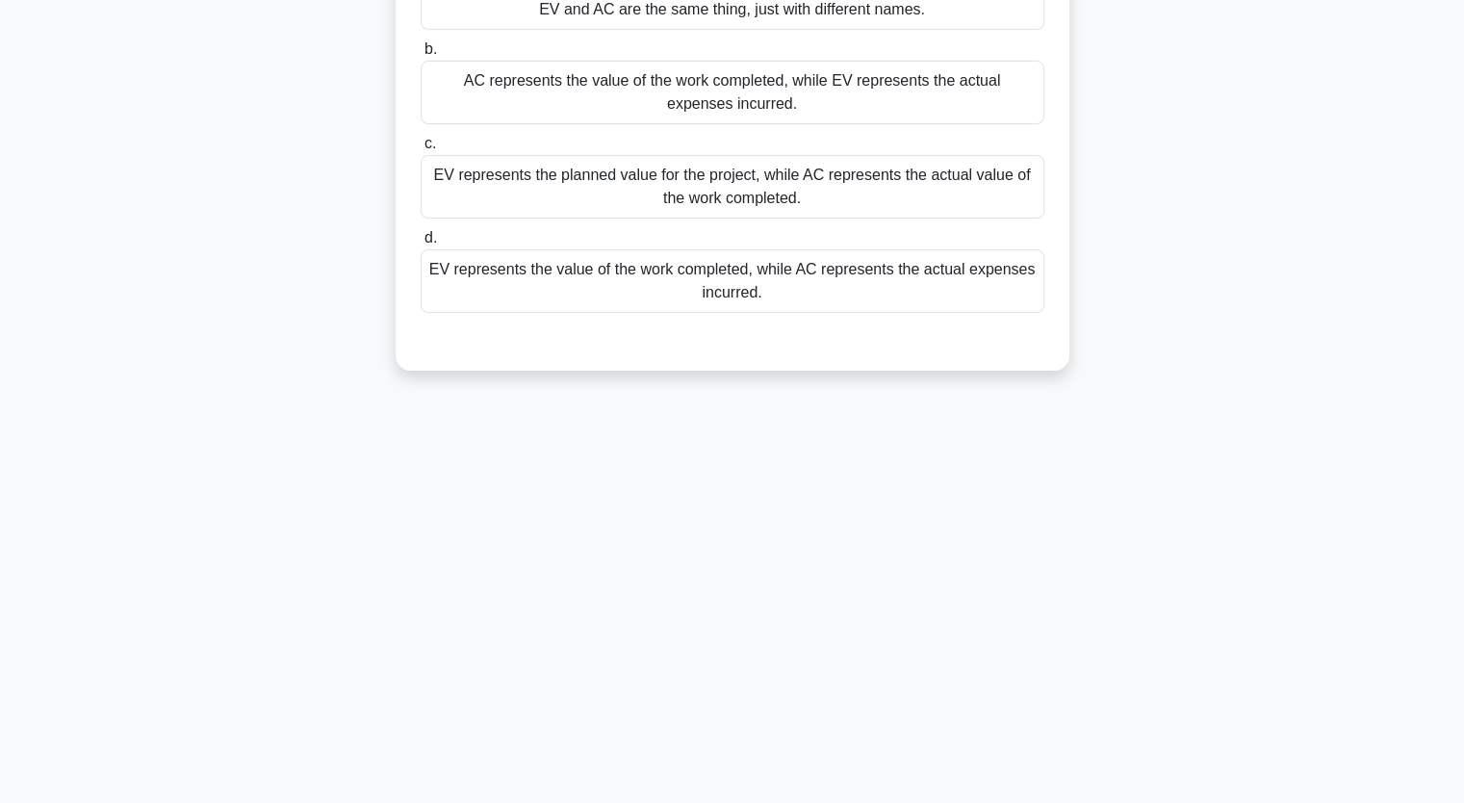
scroll to position [0, 0]
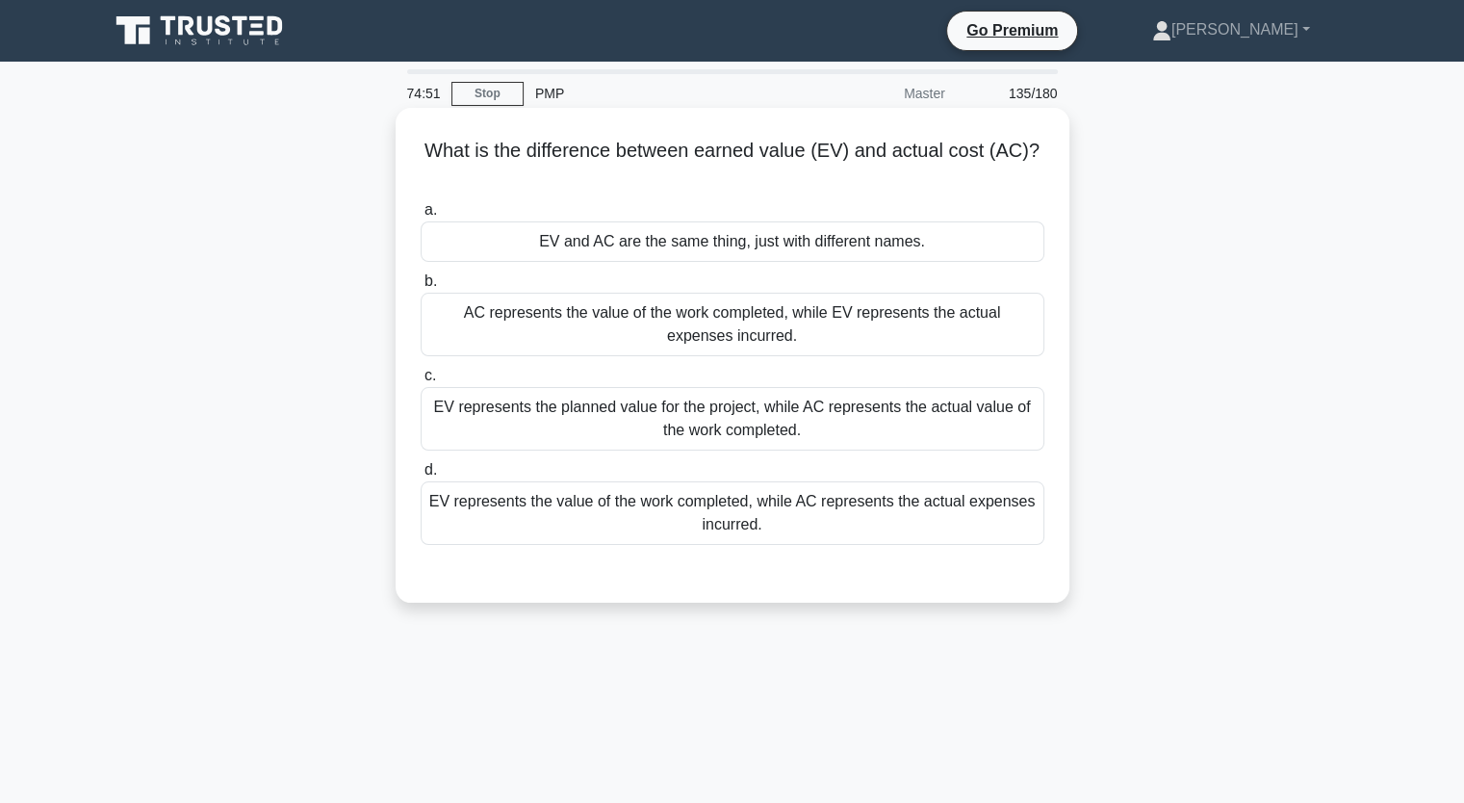
click at [972, 505] on div "EV represents the value of the work completed, while AC represents the actual e…" at bounding box center [733, 513] width 624 height 64
click at [421, 477] on input "d. EV represents the value of the work completed, while AC represents the actua…" at bounding box center [421, 470] width 0 height 13
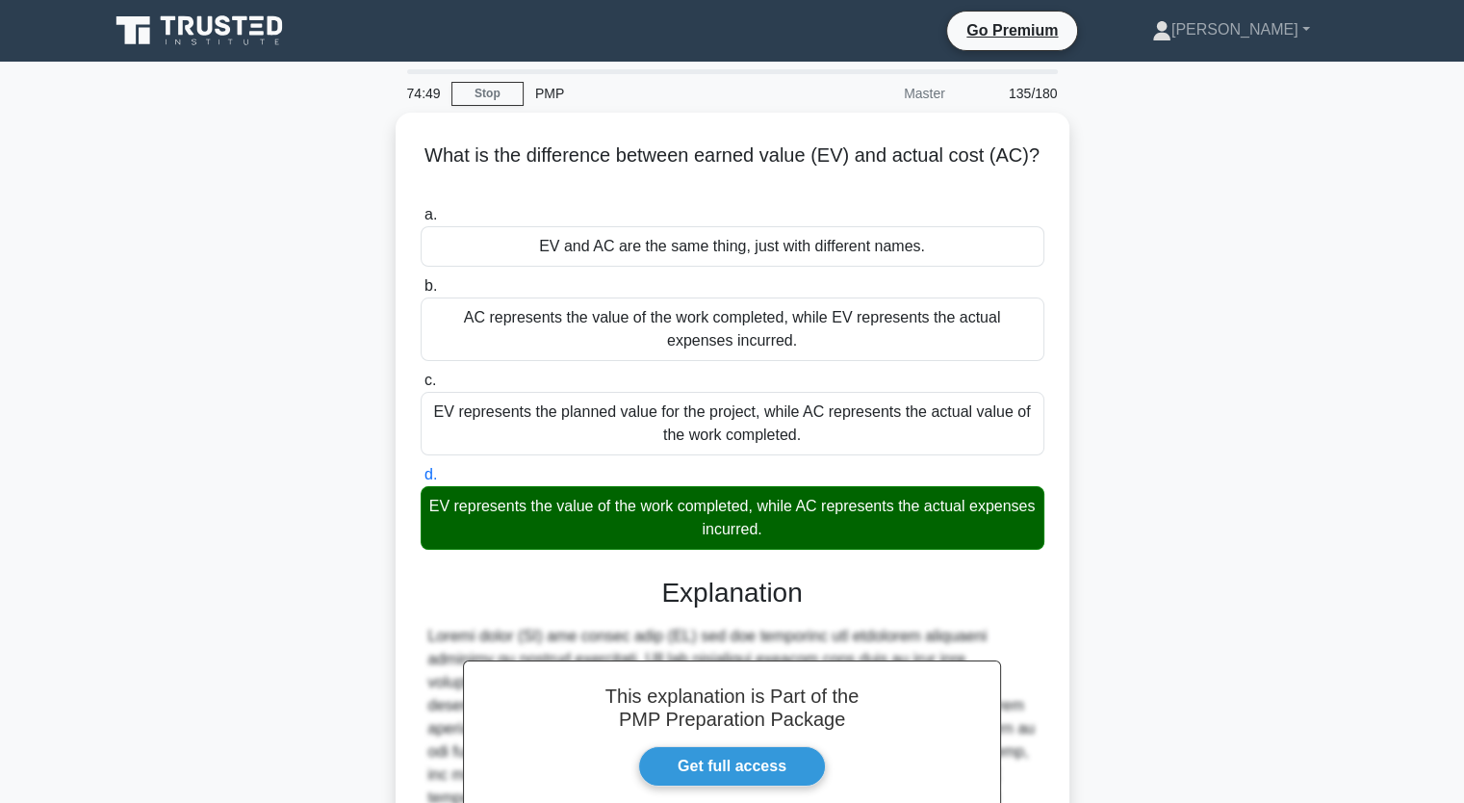
scroll to position [337, 0]
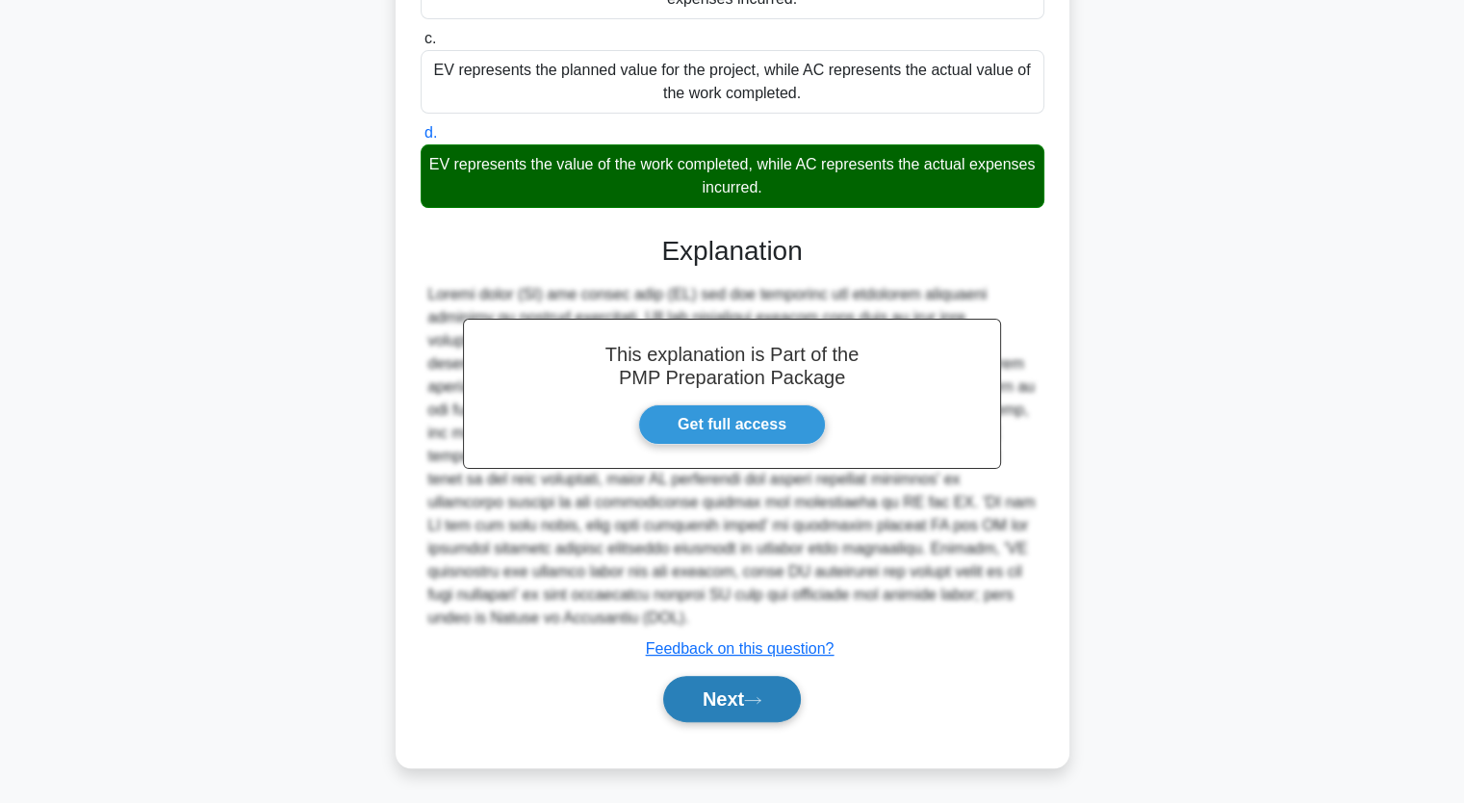
click at [770, 701] on button "Next" at bounding box center [732, 699] width 138 height 46
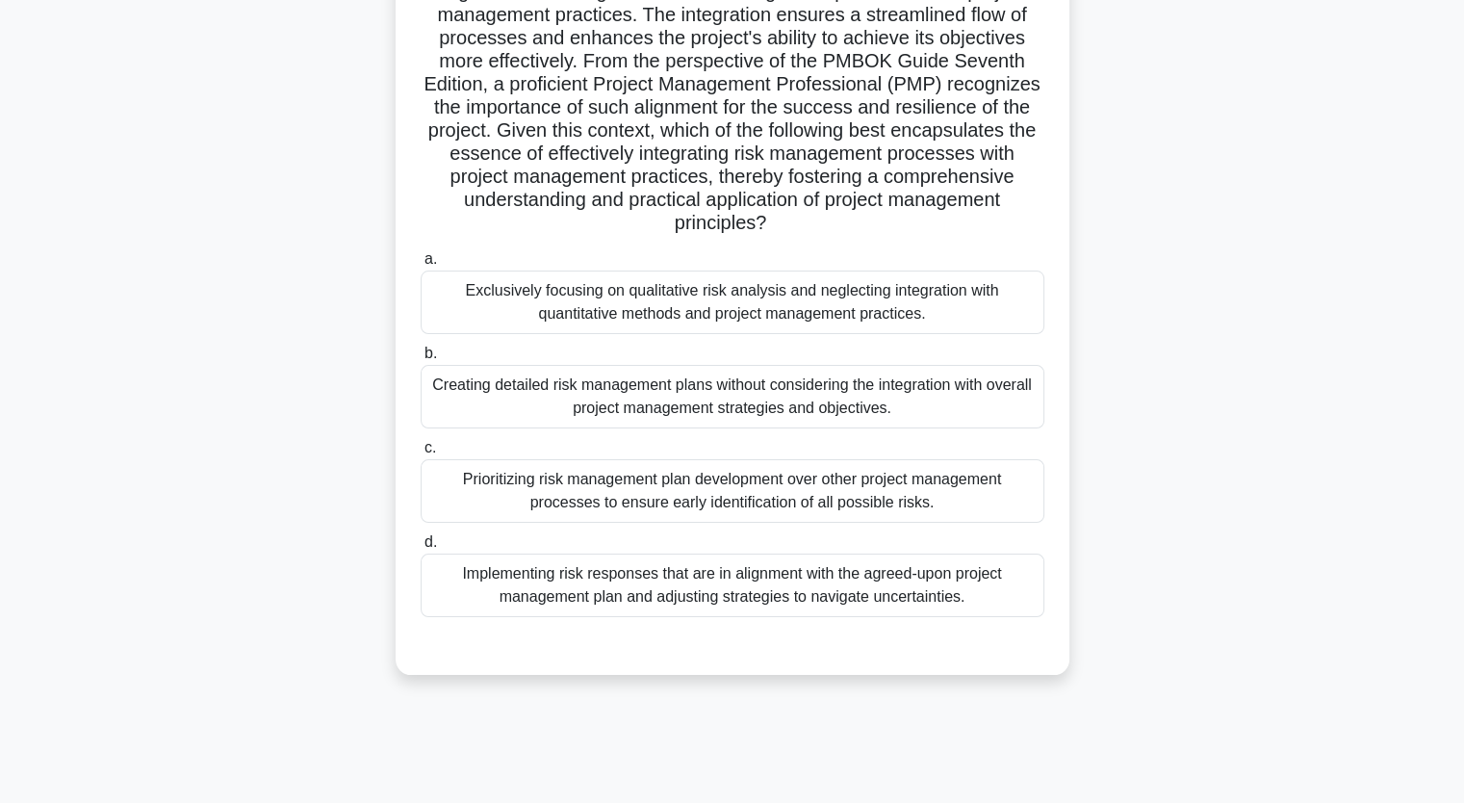
scroll to position [208, 0]
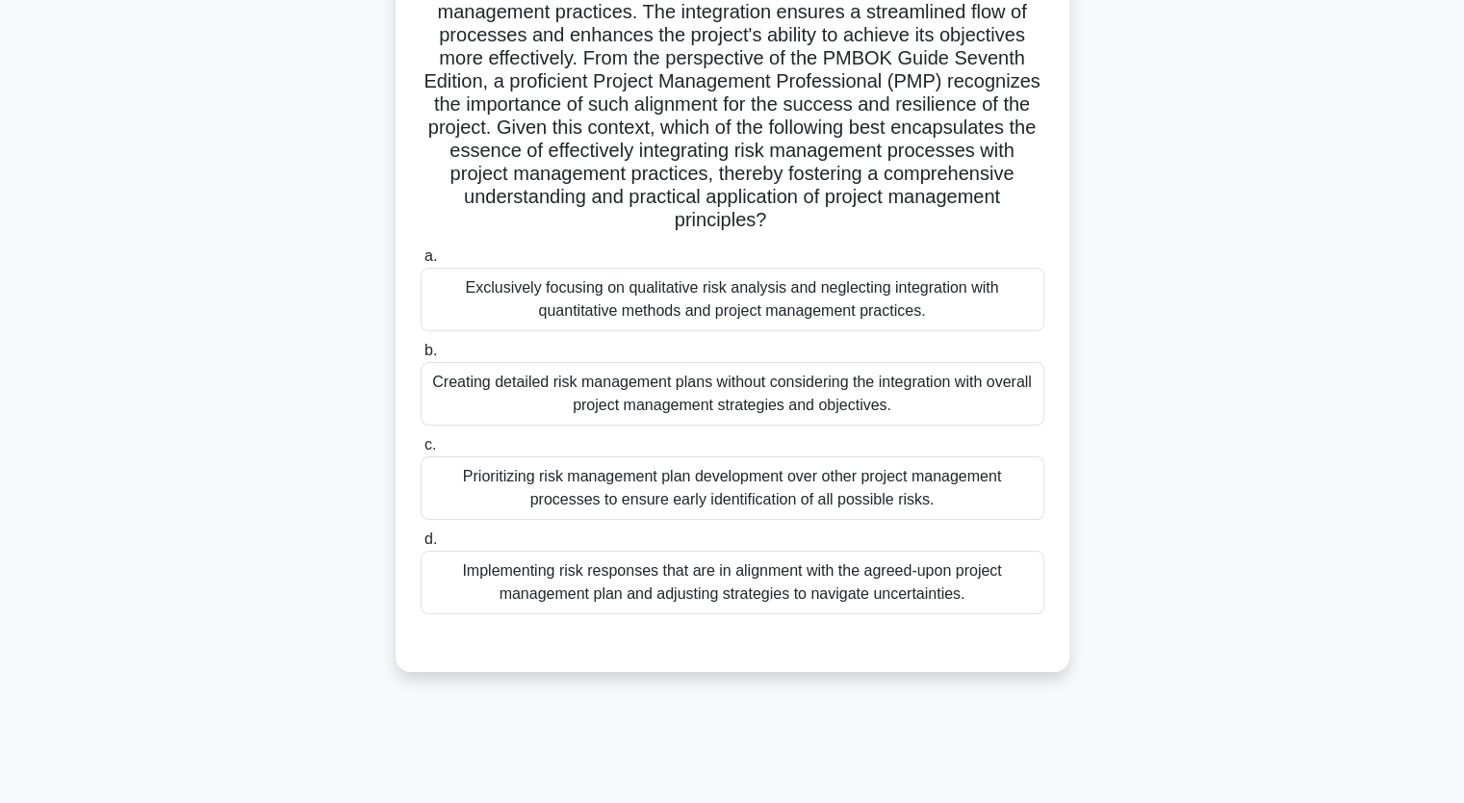
click at [1012, 592] on div "Implementing risk responses that are in alignment with the agreed-upon project …" at bounding box center [733, 583] width 624 height 64
click at [421, 546] on input "d. Implementing risk responses that are in alignment with the agreed-upon proje…" at bounding box center [421, 539] width 0 height 13
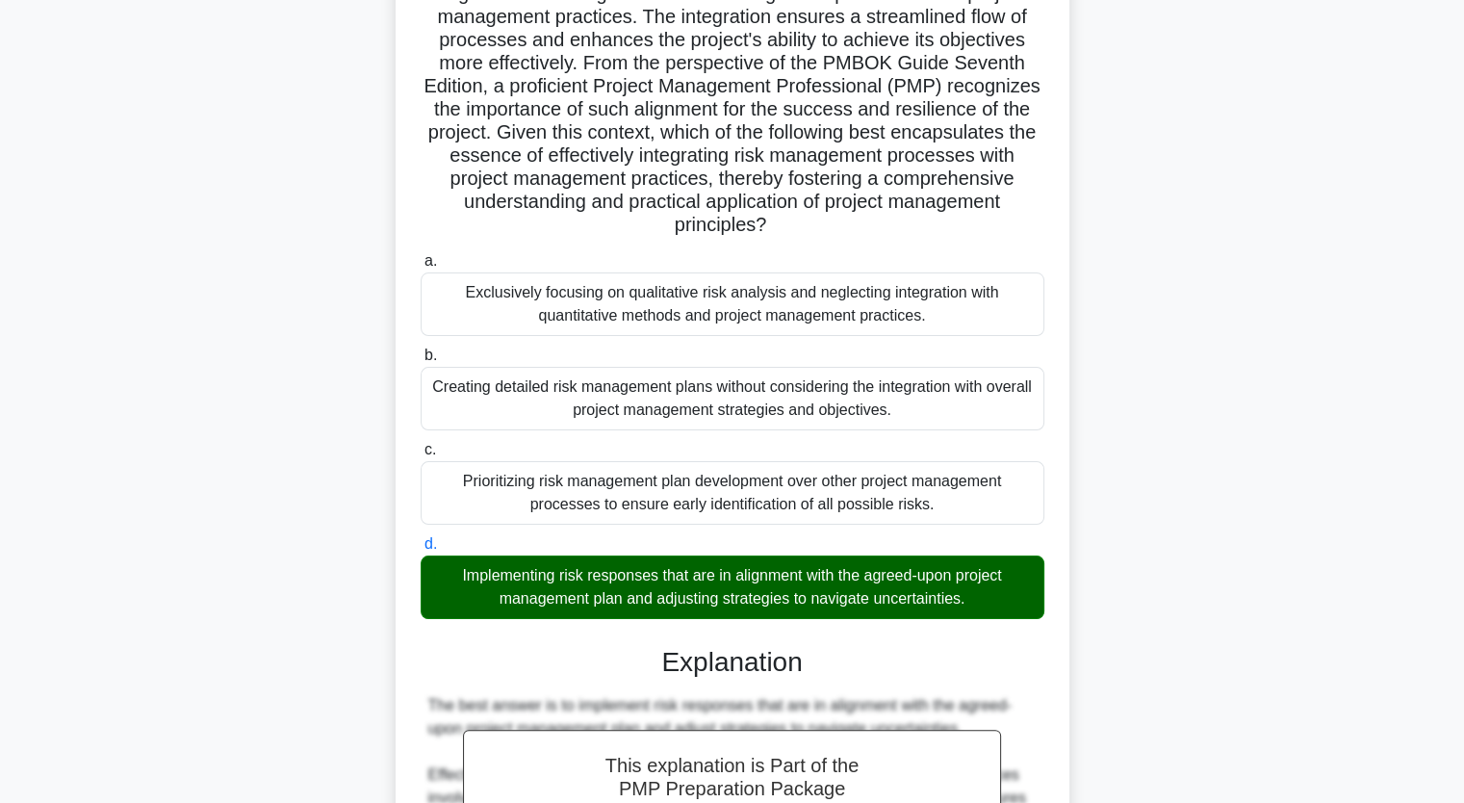
scroll to position [522, 0]
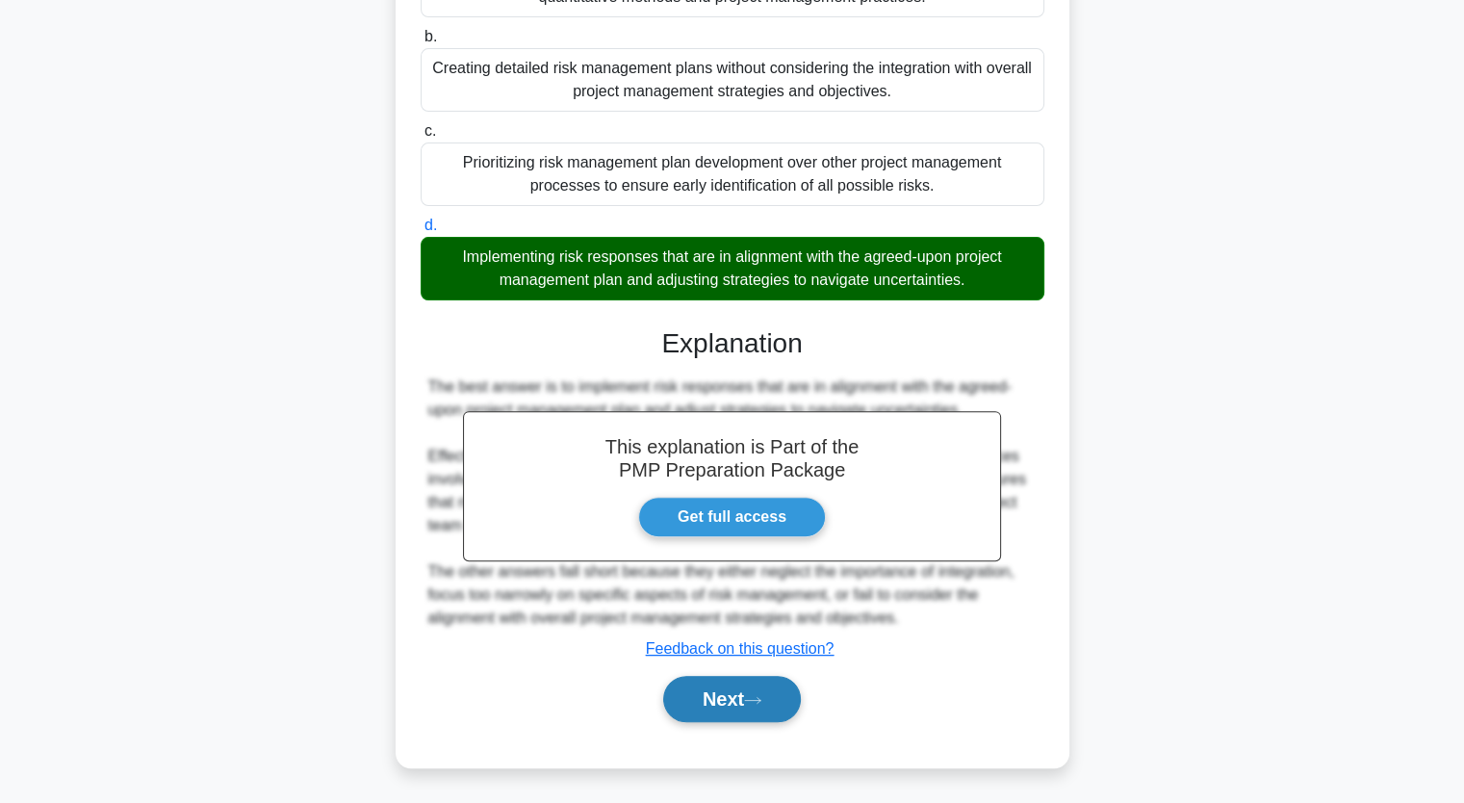
click at [763, 687] on button "Next" at bounding box center [732, 699] width 138 height 46
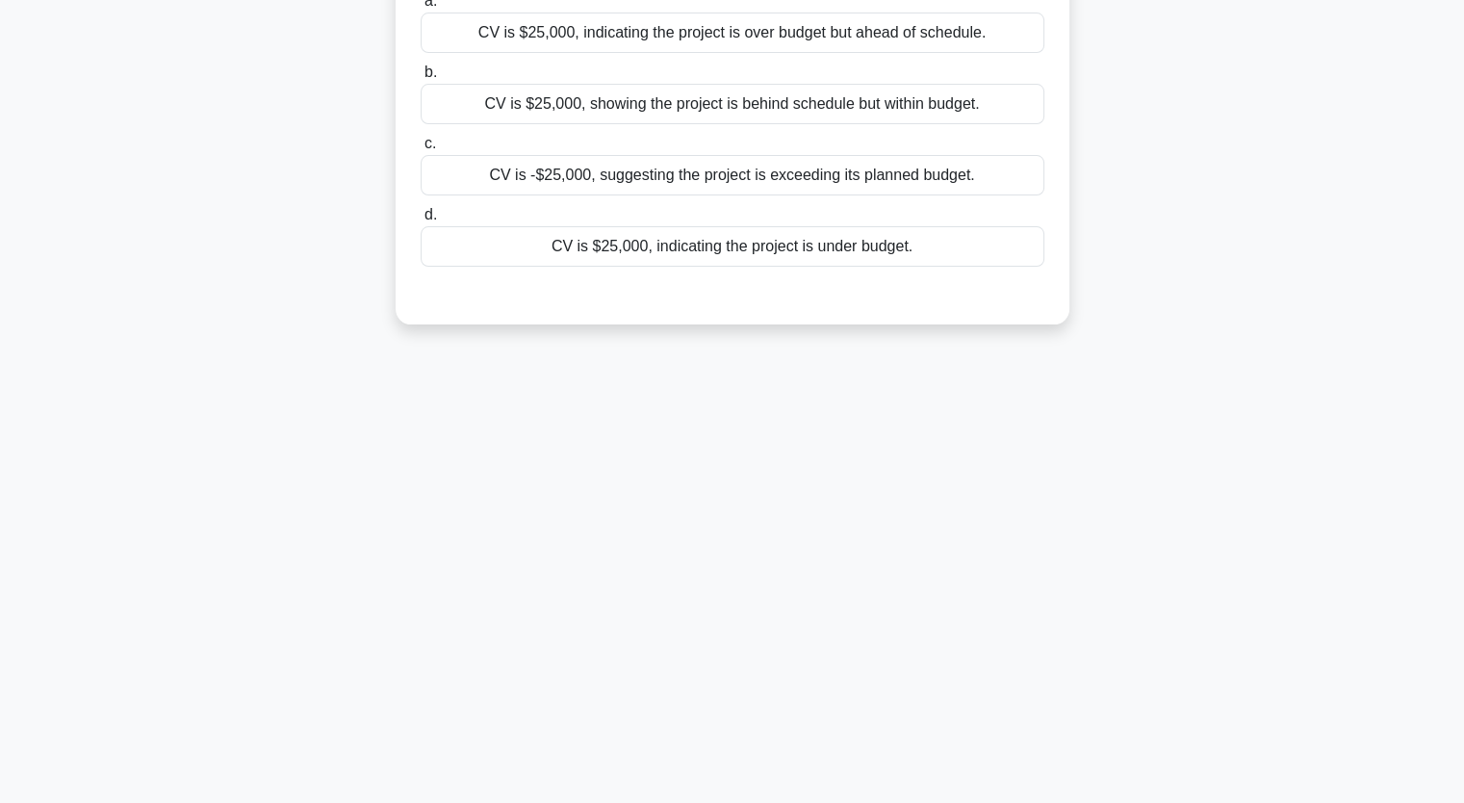
scroll to position [0, 0]
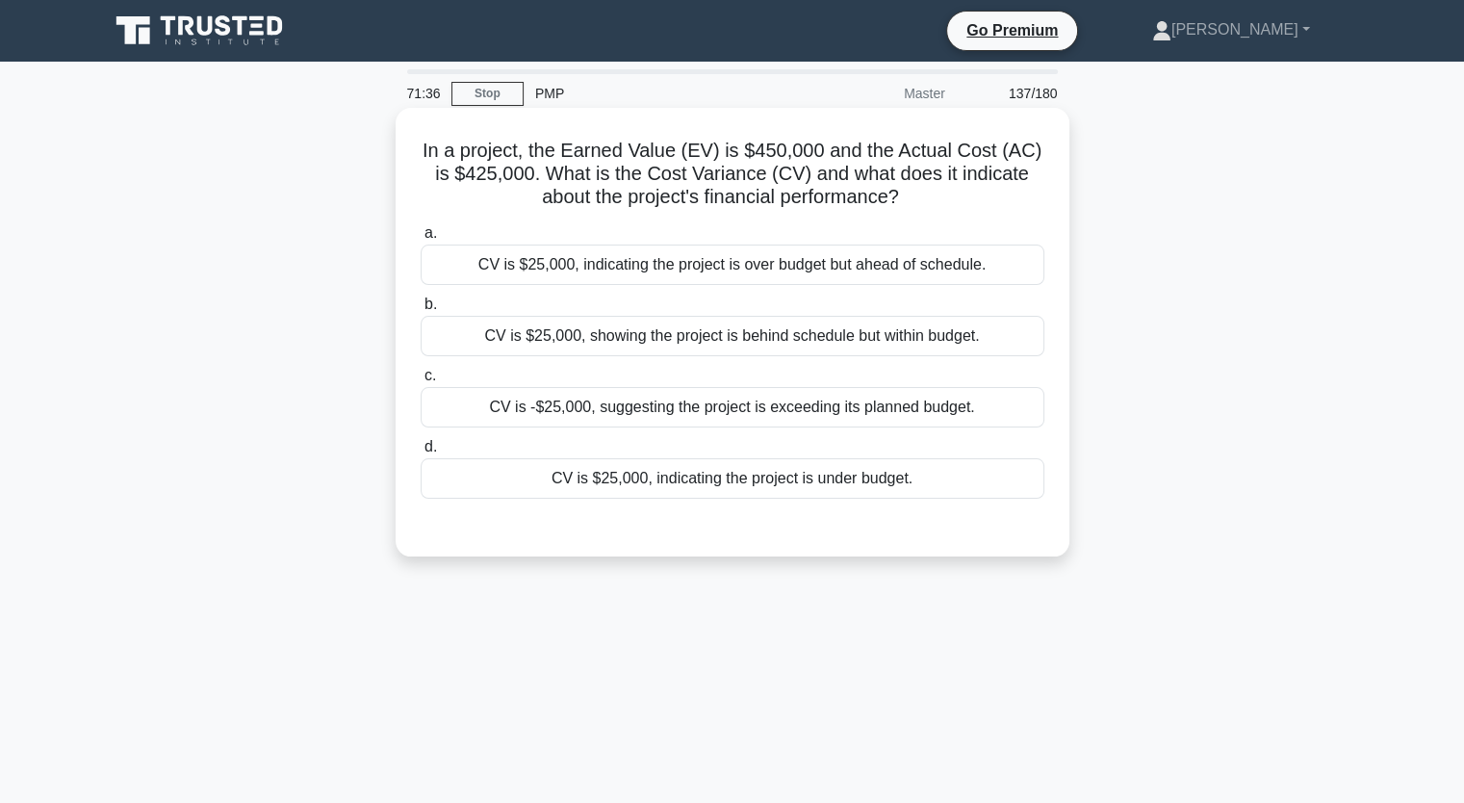
click at [1017, 475] on div "CV is $25,000, indicating the project is under budget." at bounding box center [733, 478] width 624 height 40
click at [421, 453] on input "d. CV is $25,000, indicating the project is under budget." at bounding box center [421, 447] width 0 height 13
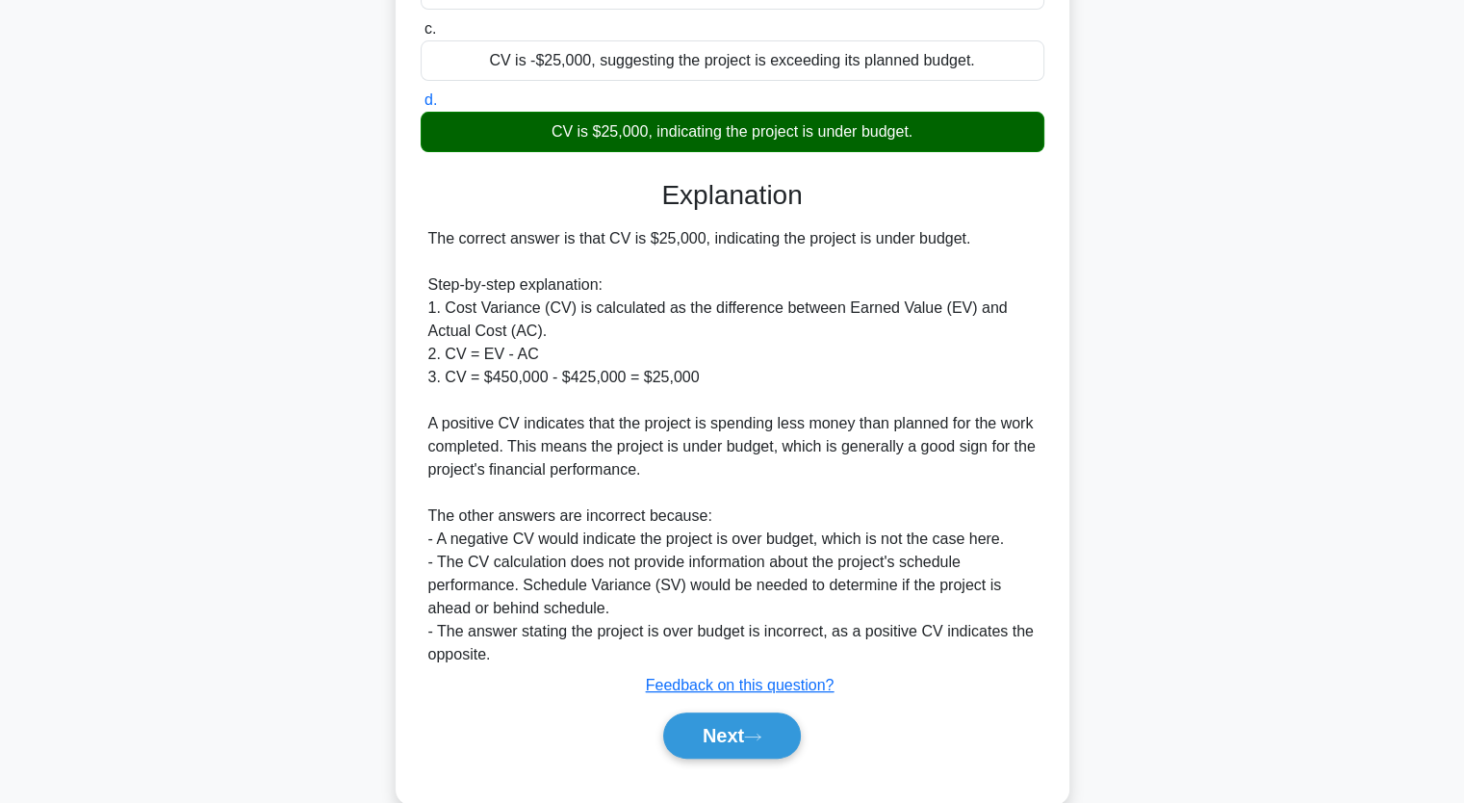
scroll to position [383, 0]
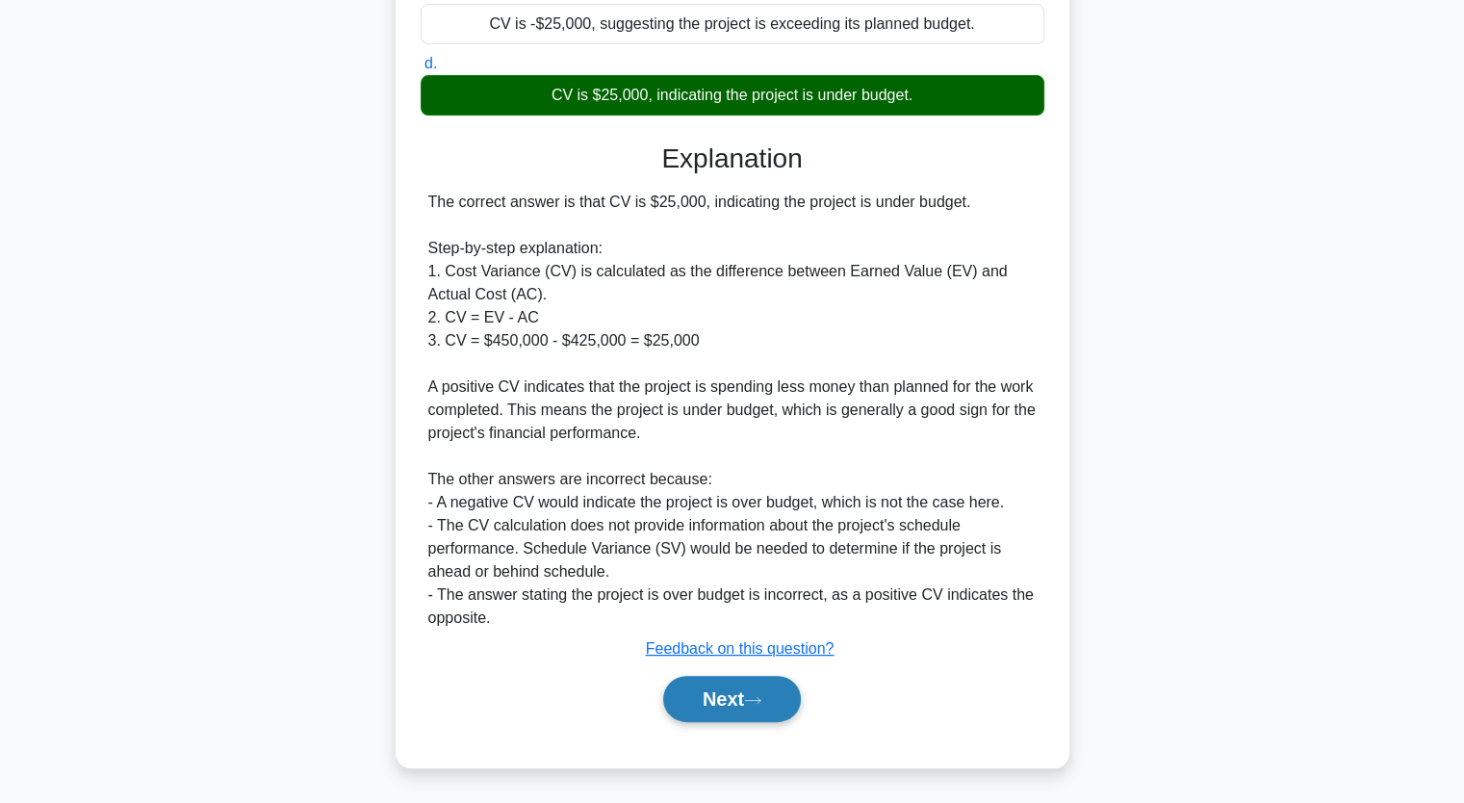
click at [718, 689] on button "Next" at bounding box center [732, 699] width 138 height 46
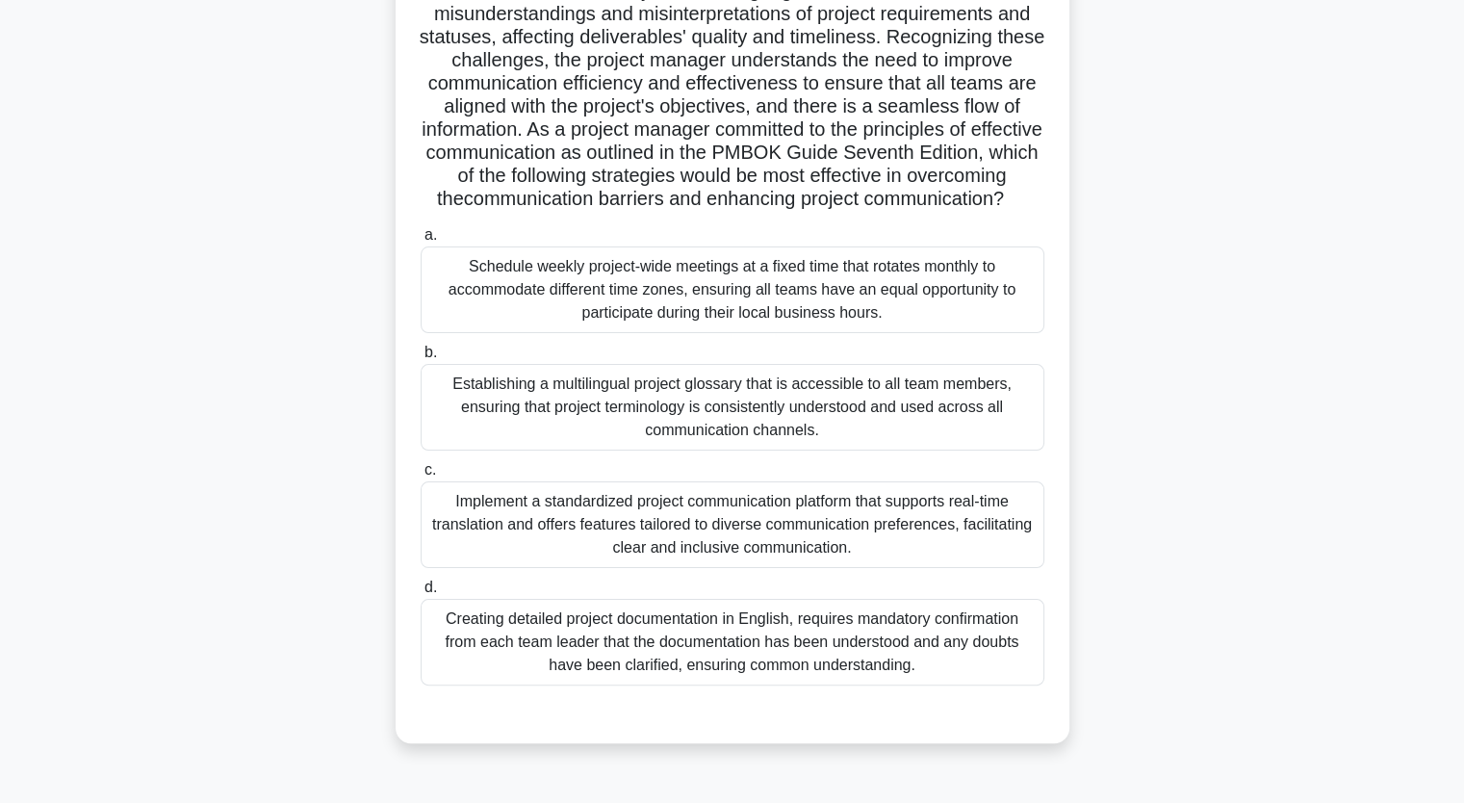
scroll to position [238, 0]
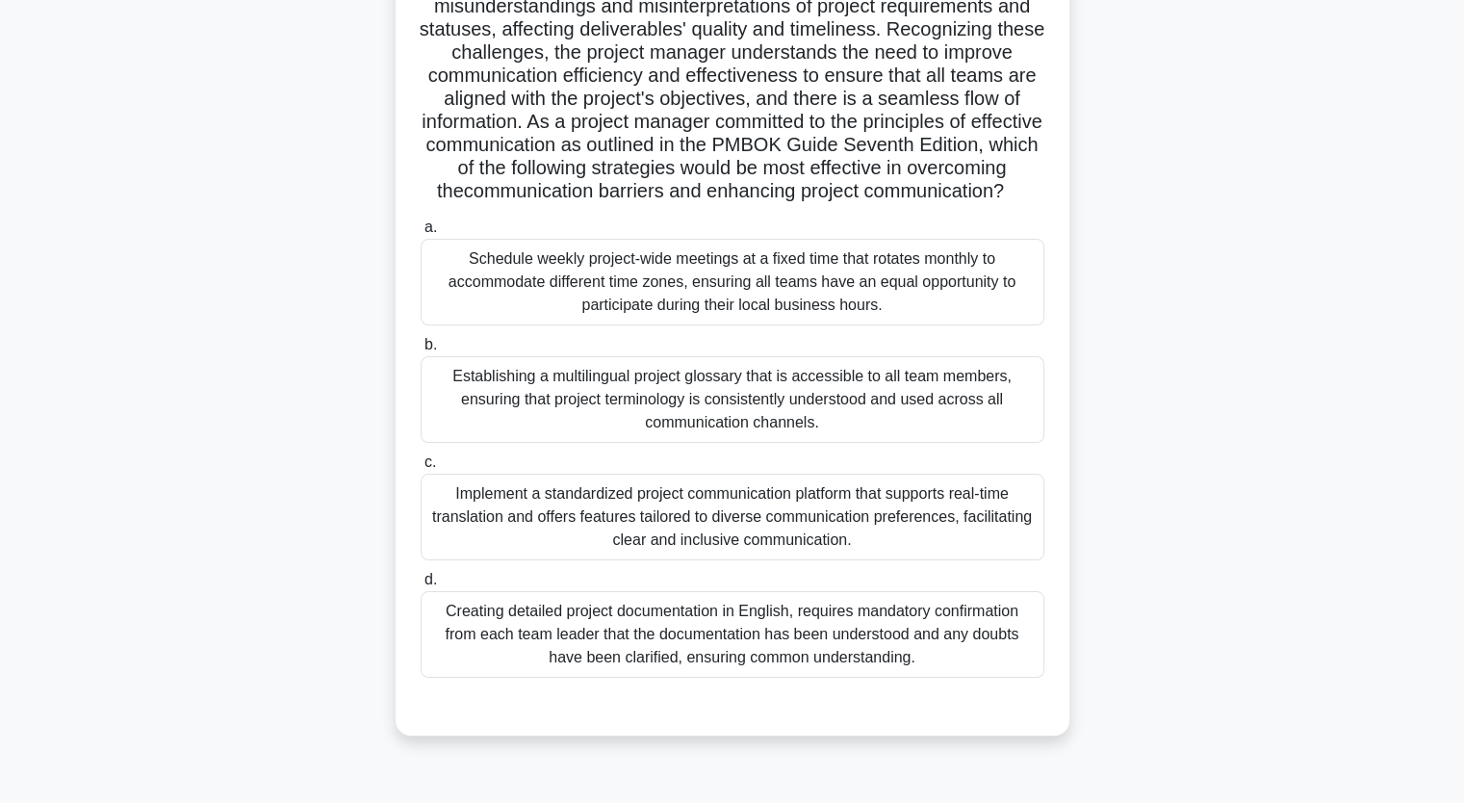
click at [935, 543] on div "Implement a standardized project communication platform that supports real-time…" at bounding box center [733, 517] width 624 height 87
click at [421, 469] on input "c. Implement a standardized project communication platform that supports real-t…" at bounding box center [421, 462] width 0 height 13
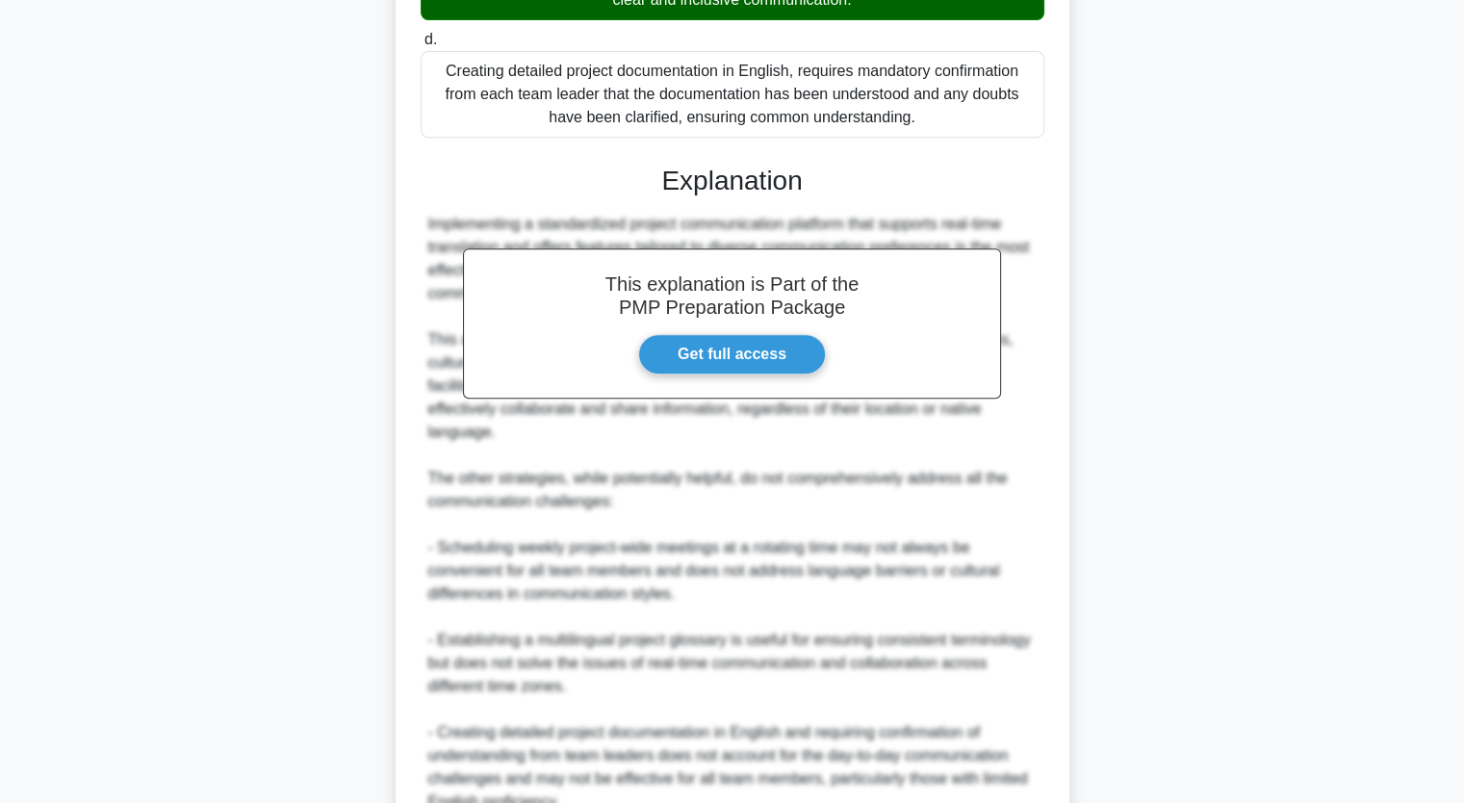
scroll to position [984, 0]
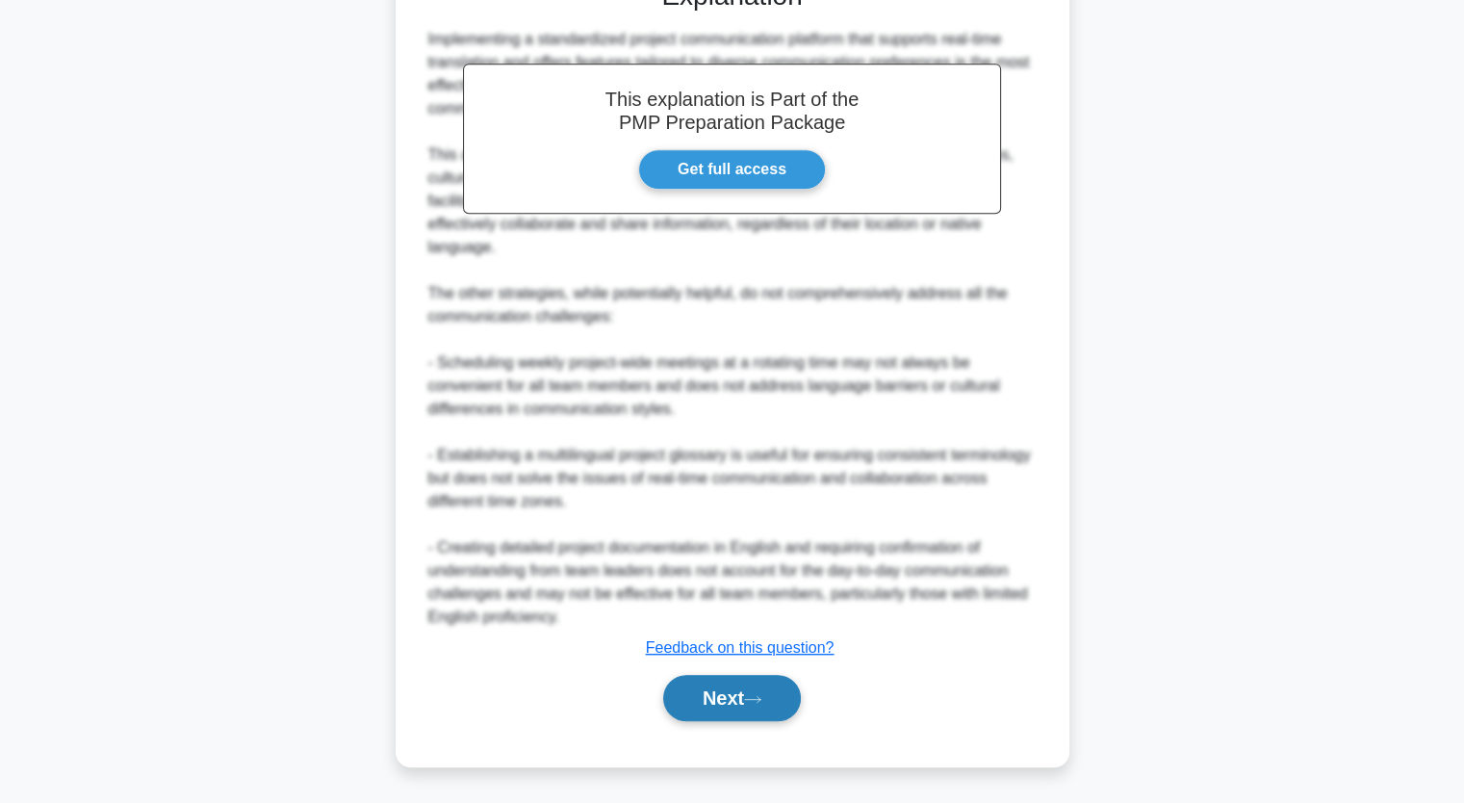
click at [761, 699] on icon at bounding box center [752, 699] width 15 height 6
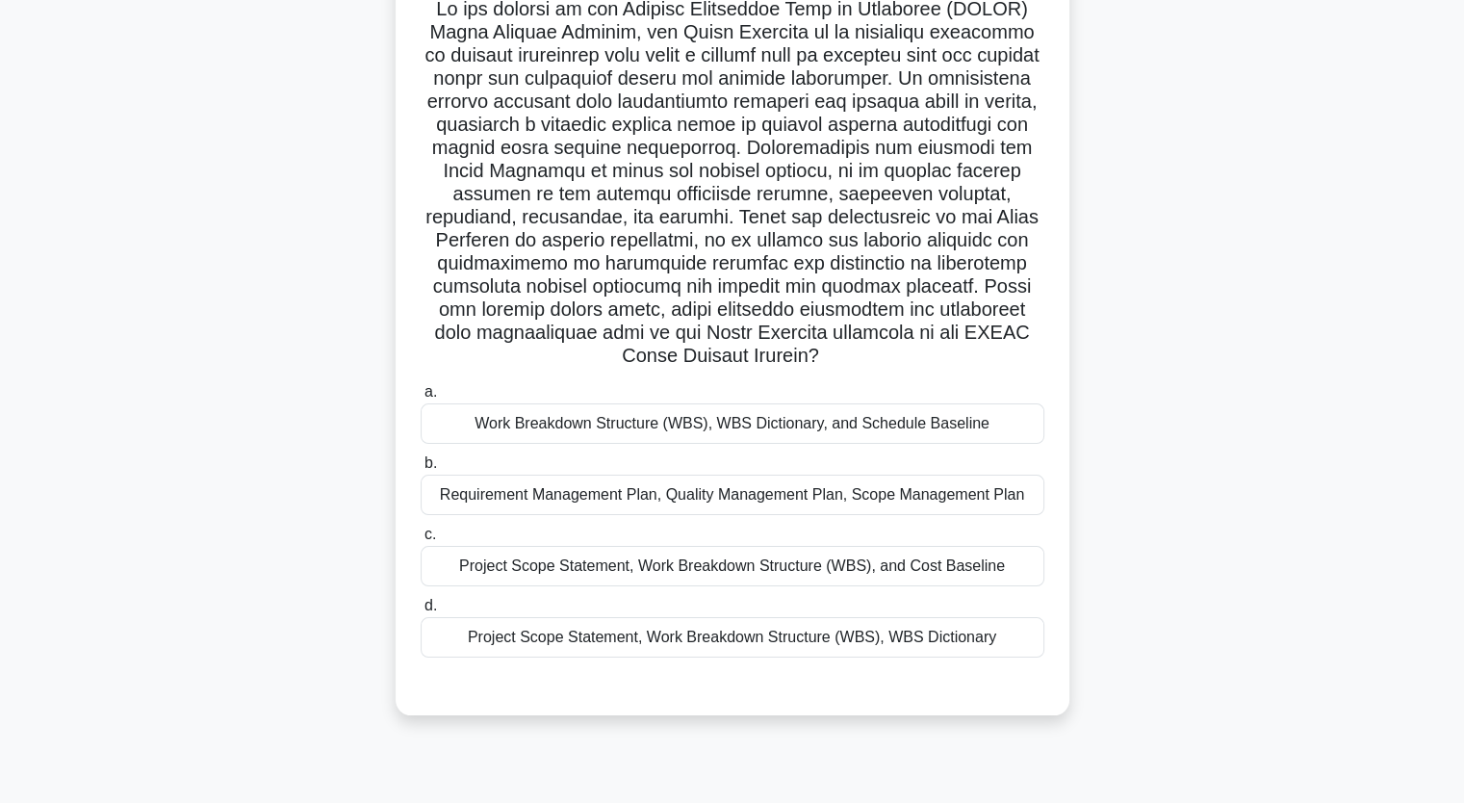
scroll to position [142, 0]
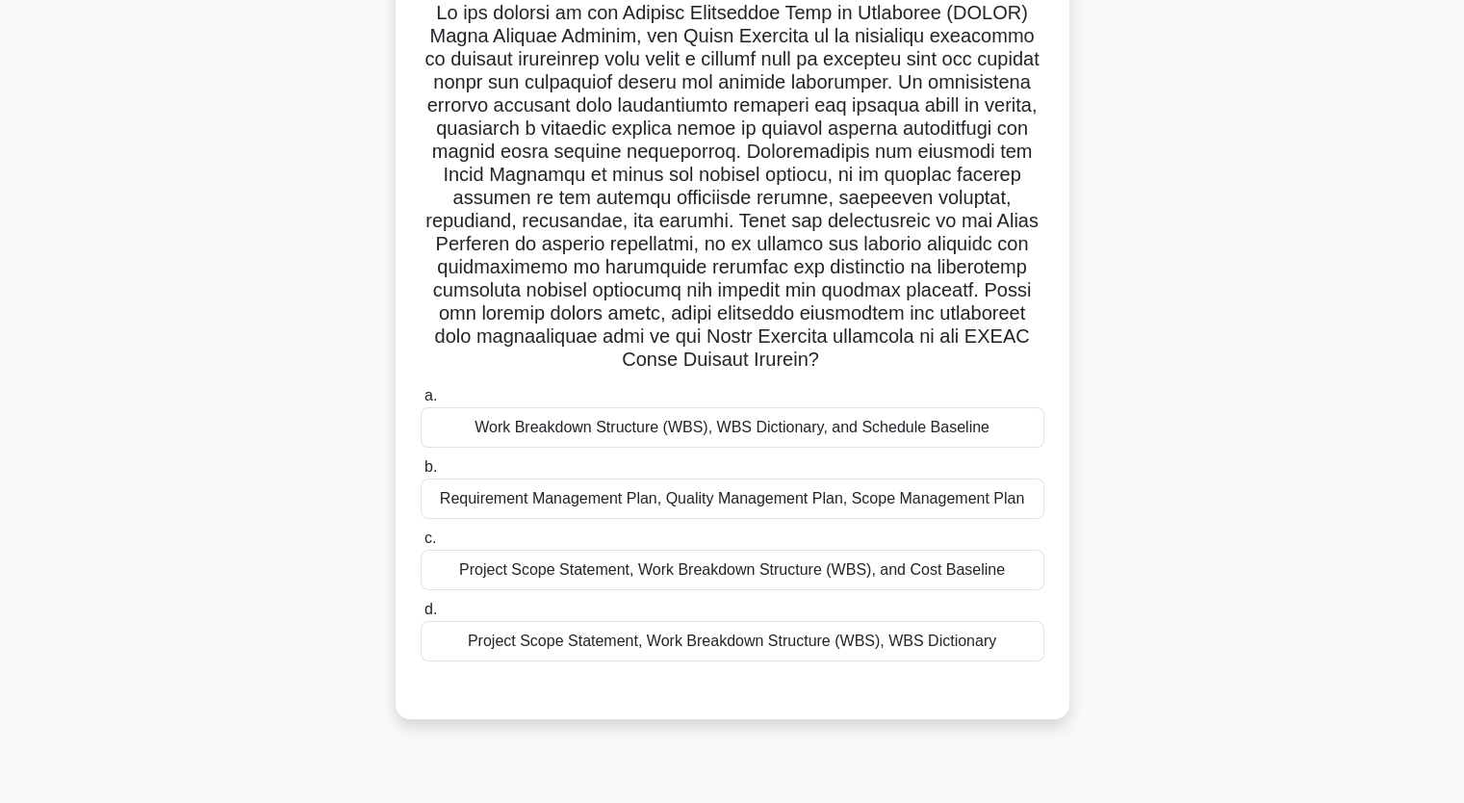
click at [1146, 674] on div ".spinner_0XTQ{transform-origin:center;animation:spinner_y6GP .75s linear infini…" at bounding box center [732, 356] width 1271 height 772
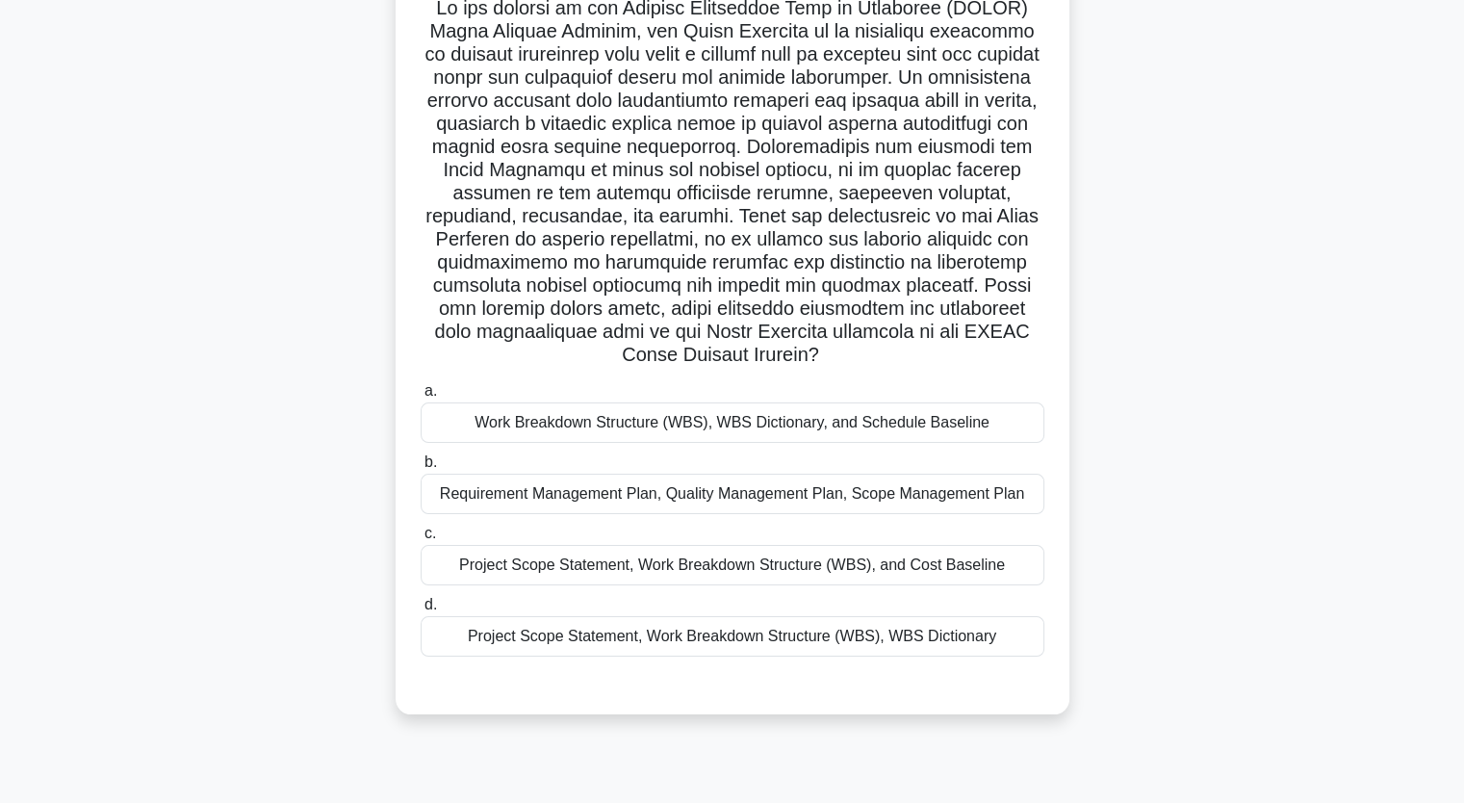
click at [910, 646] on div "Project Scope Statement, Work Breakdown Structure (WBS), WBS Dictionary" at bounding box center [733, 636] width 624 height 40
click at [421, 611] on input "d. Project Scope Statement, Work Breakdown Structure (WBS), WBS Dictionary" at bounding box center [421, 605] width 0 height 13
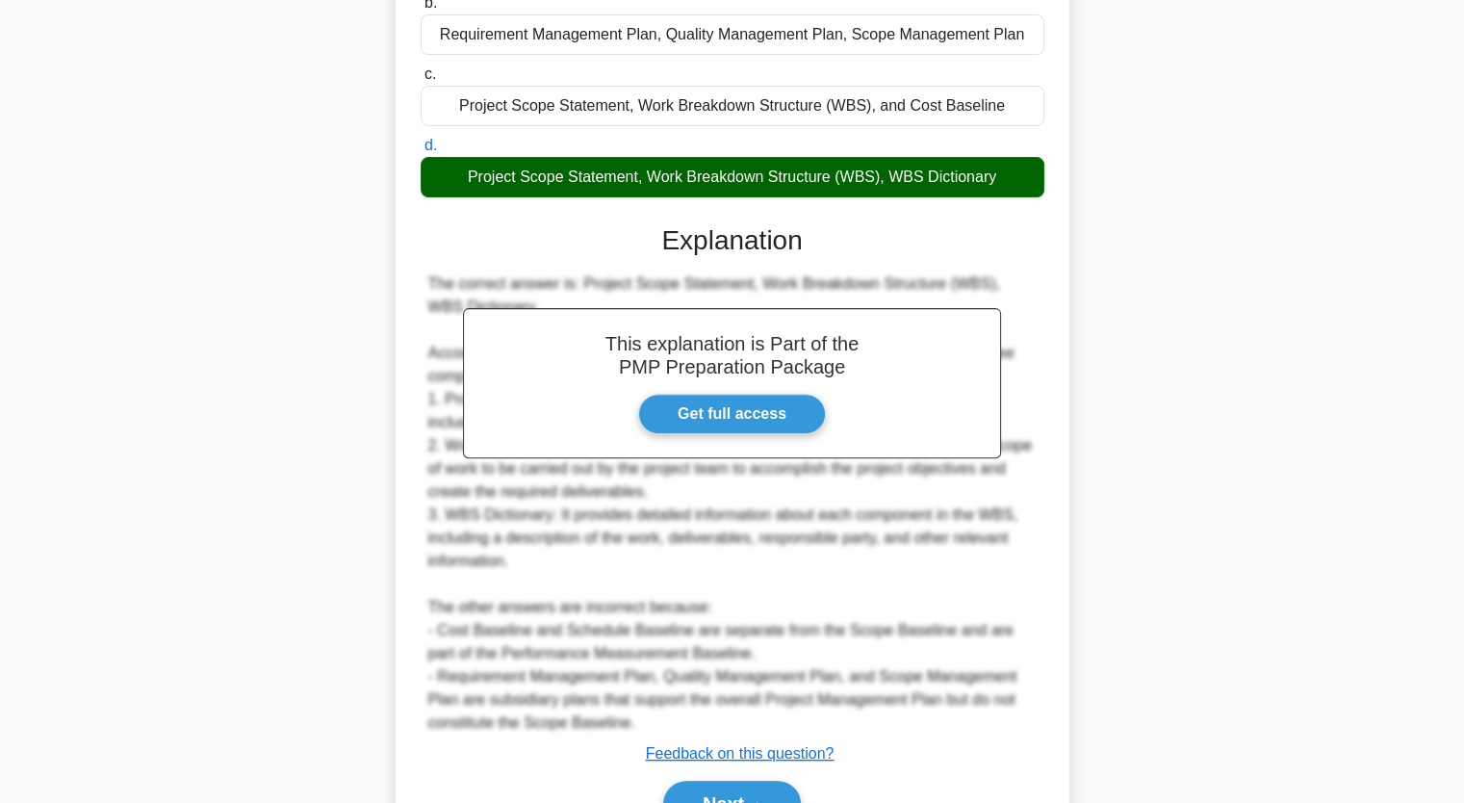
scroll to position [670, 0]
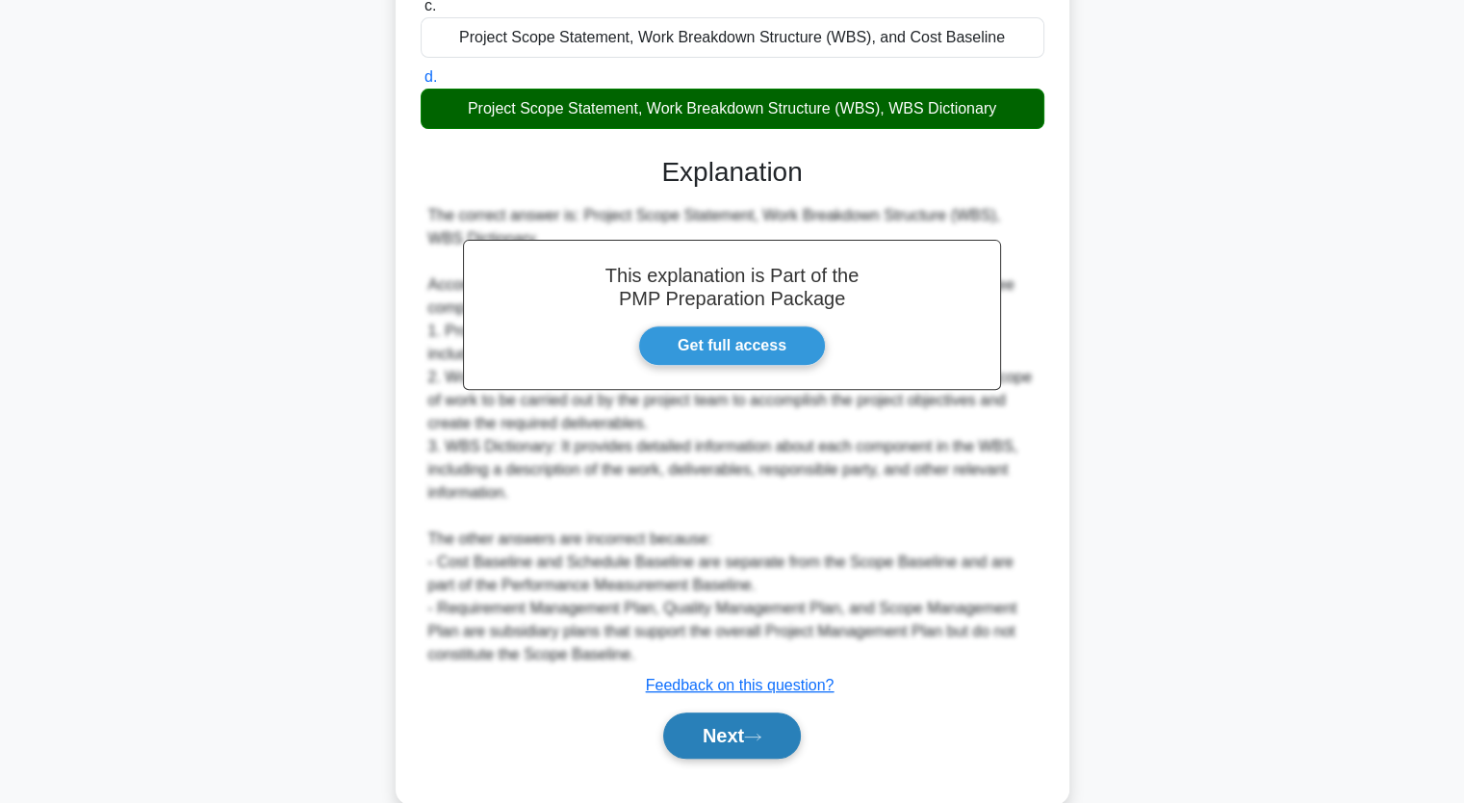
click at [720, 747] on button "Next" at bounding box center [732, 735] width 138 height 46
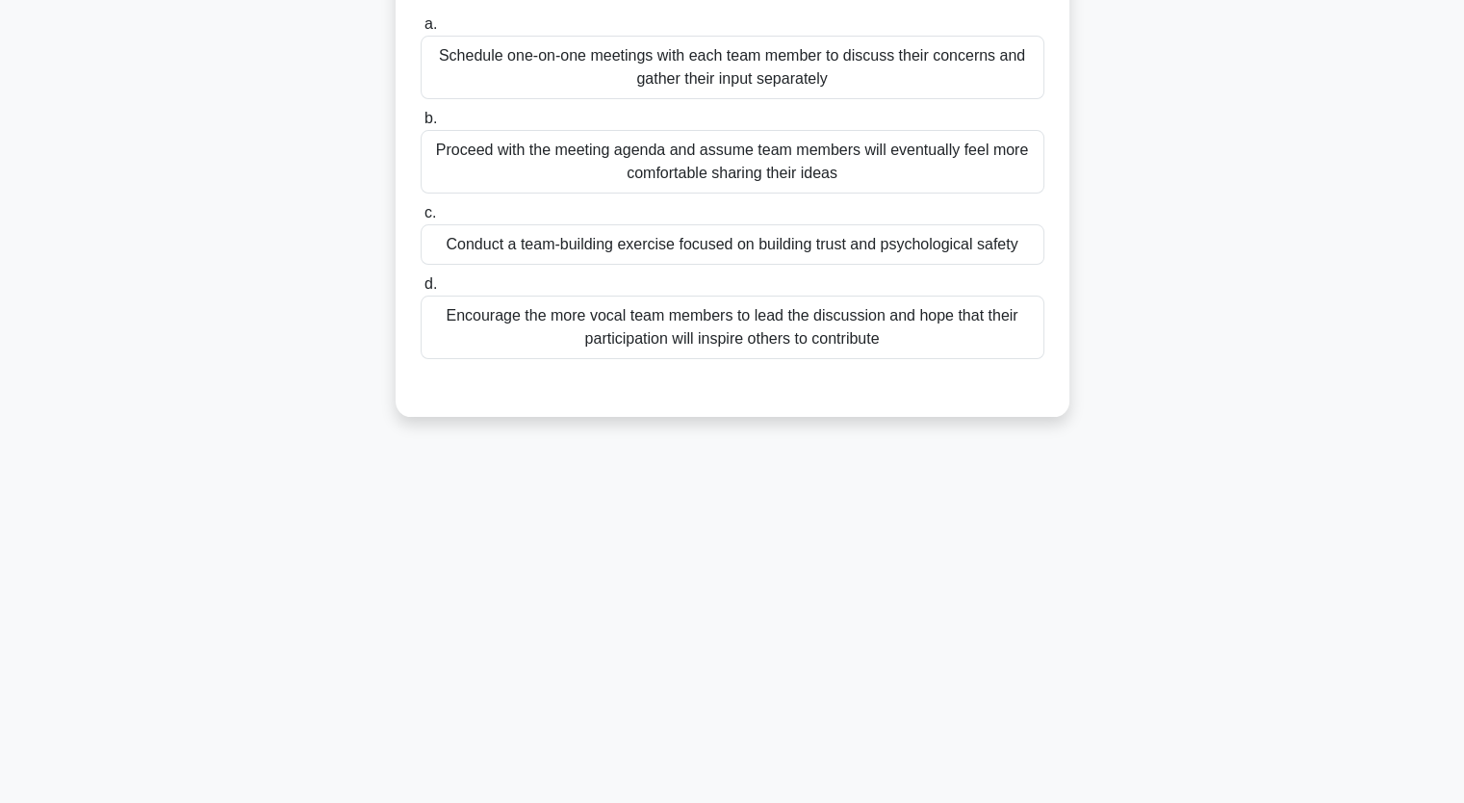
scroll to position [0, 0]
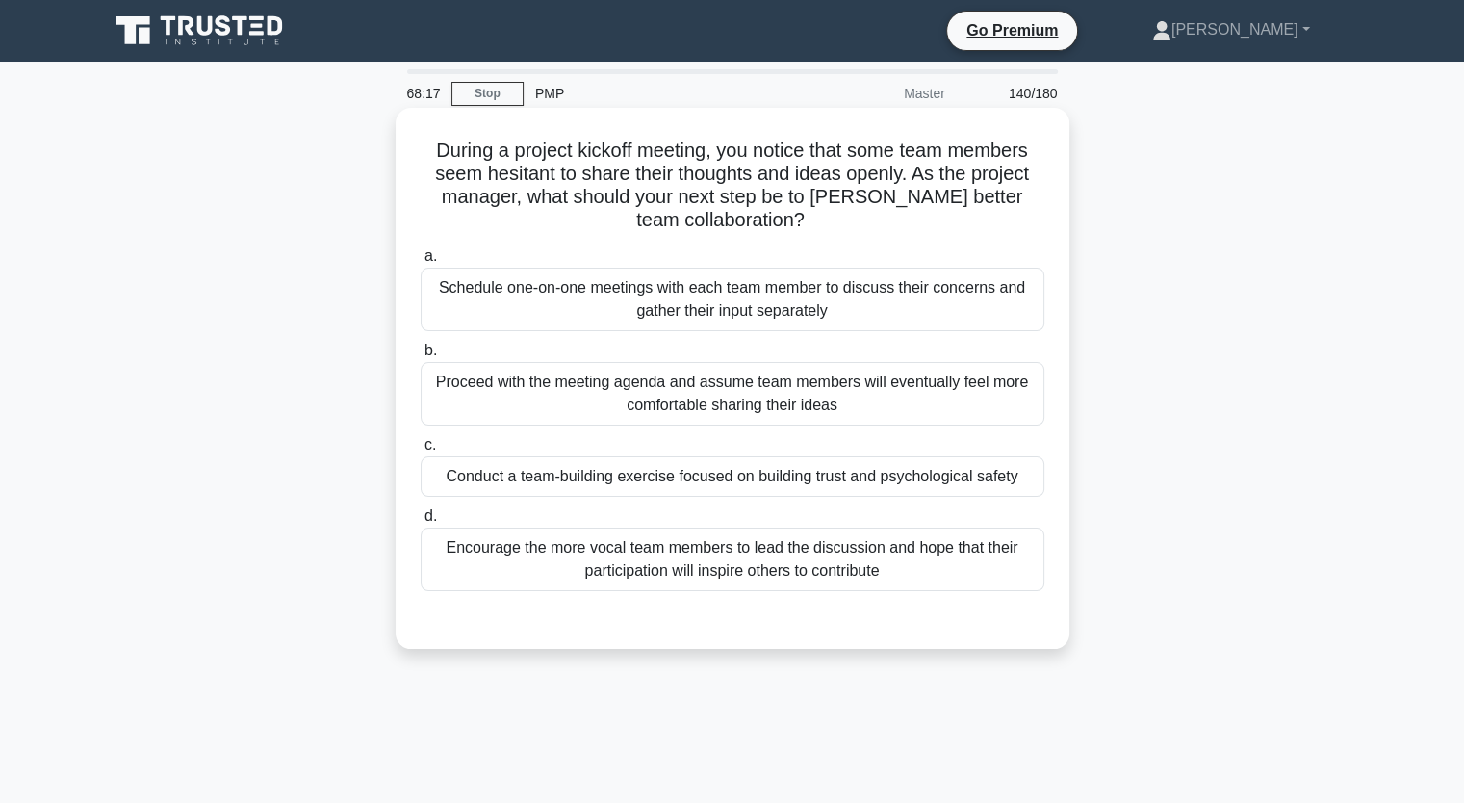
click at [925, 311] on div "Schedule one-on-one meetings with each team member to discuss their concerns an…" at bounding box center [733, 300] width 624 height 64
click at [421, 263] on input "a. Schedule one-on-one meetings with each team member to discuss their concerns…" at bounding box center [421, 256] width 0 height 13
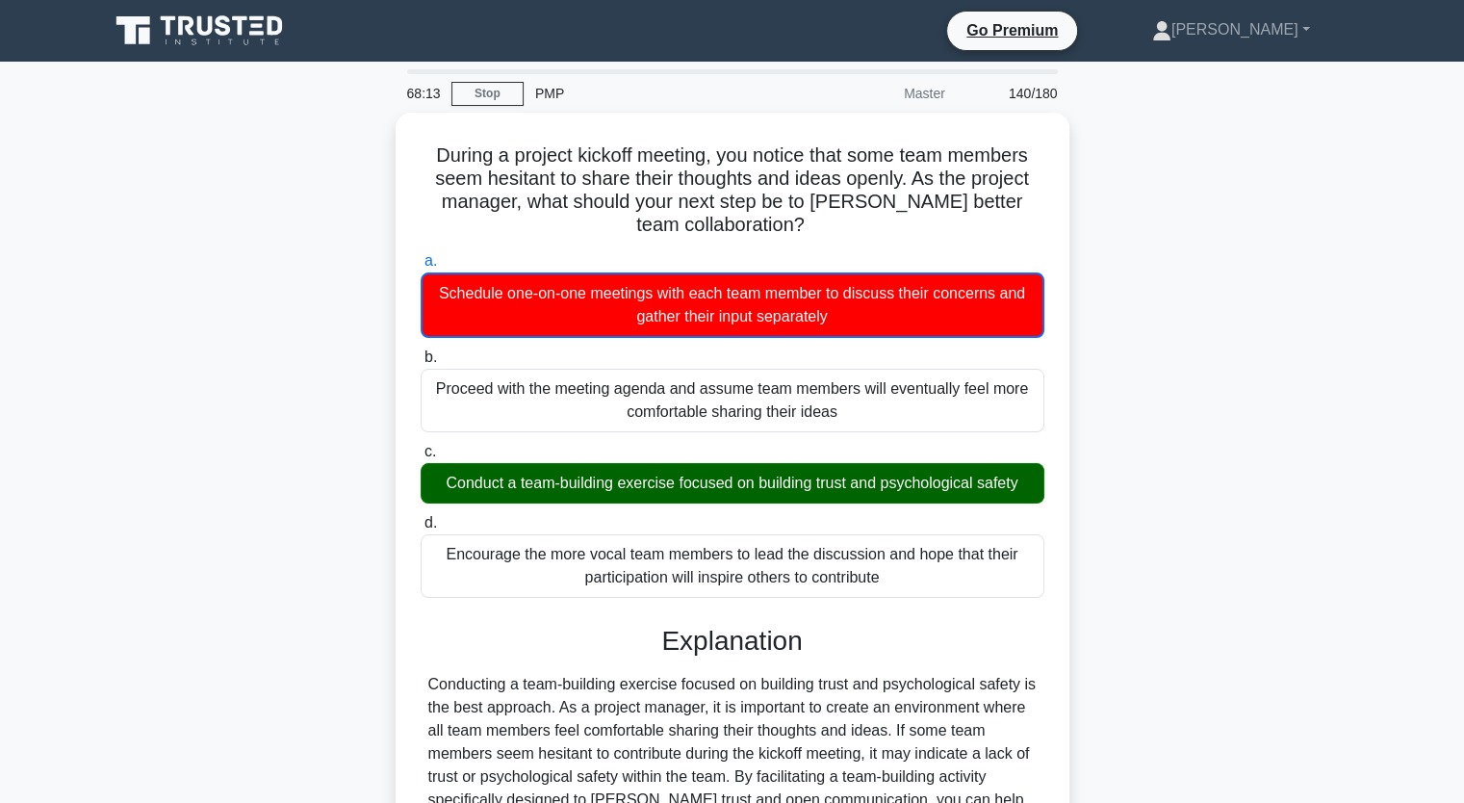
scroll to position [316, 0]
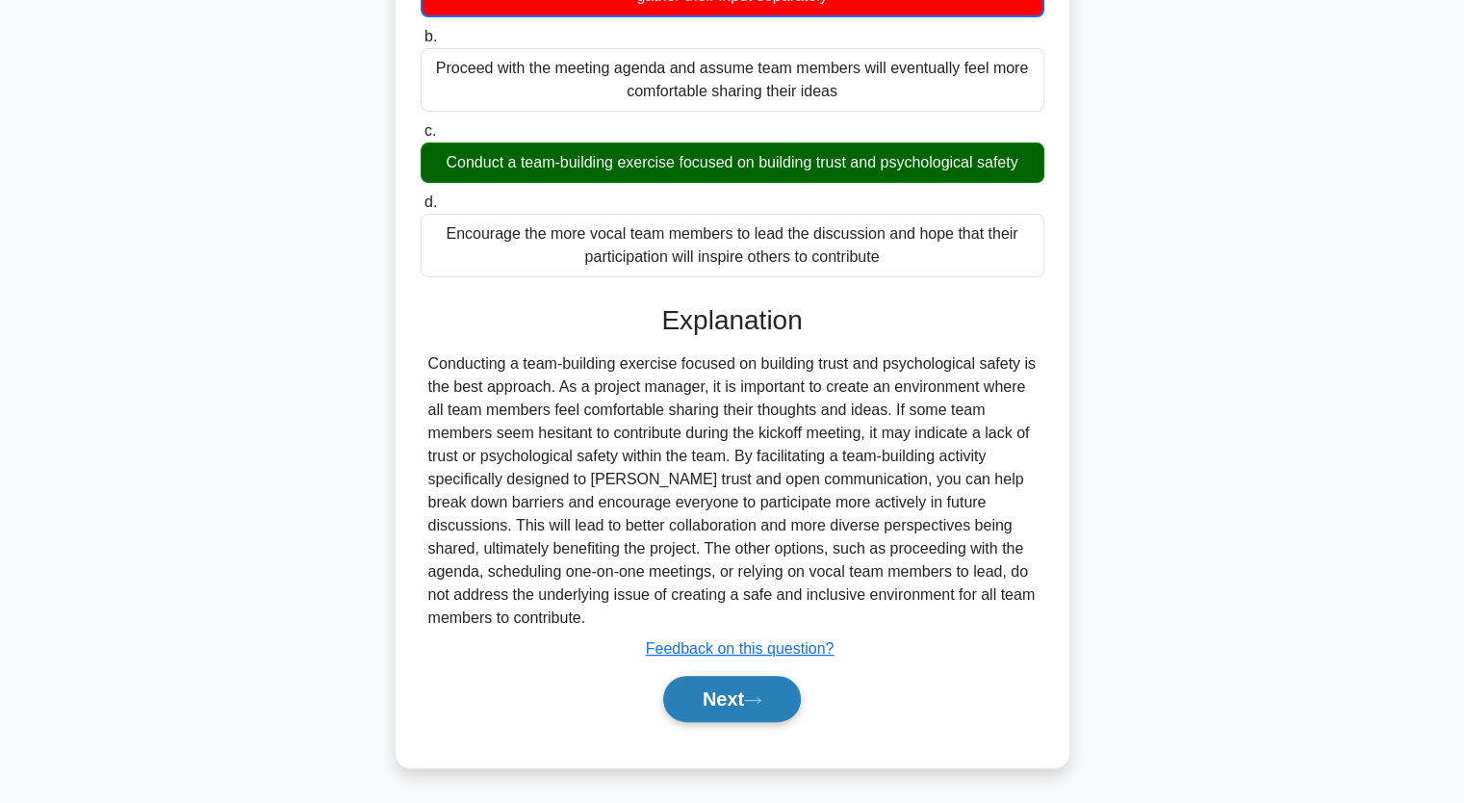
click at [777, 706] on button "Next" at bounding box center [732, 699] width 138 height 46
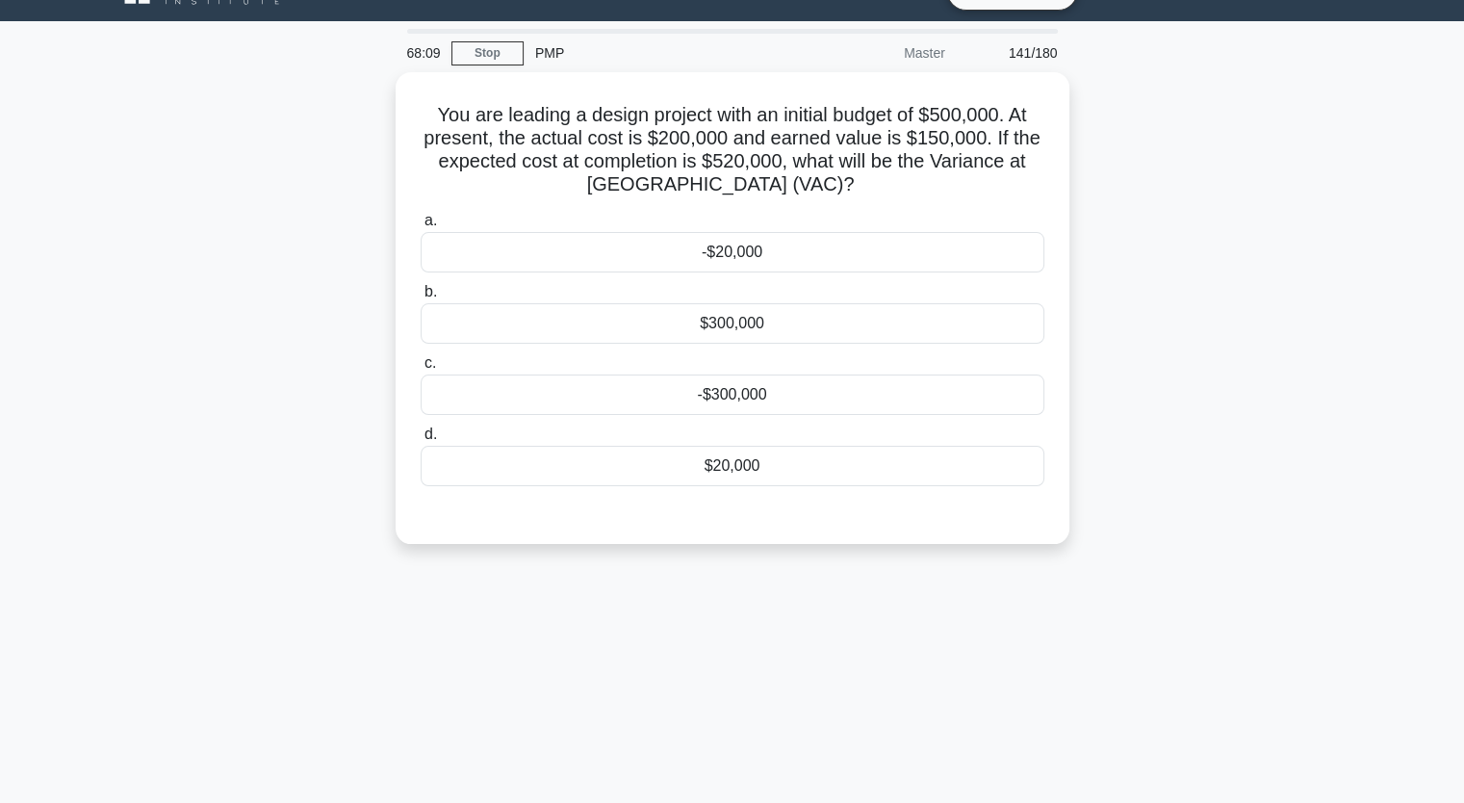
scroll to position [0, 0]
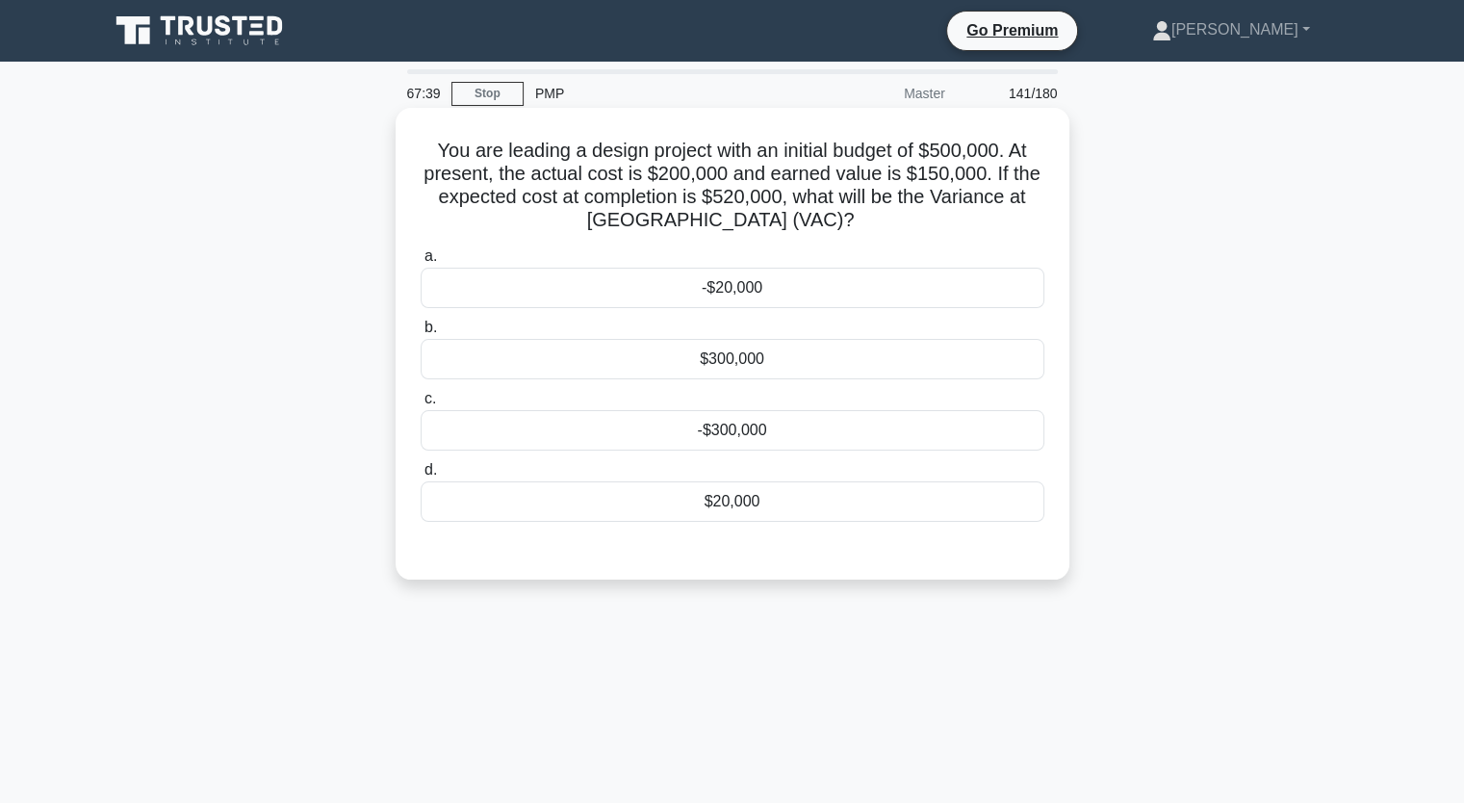
click at [978, 306] on div "-$20,000" at bounding box center [733, 288] width 624 height 40
click at [421, 263] on input "a. -$20,000" at bounding box center [421, 256] width 0 height 13
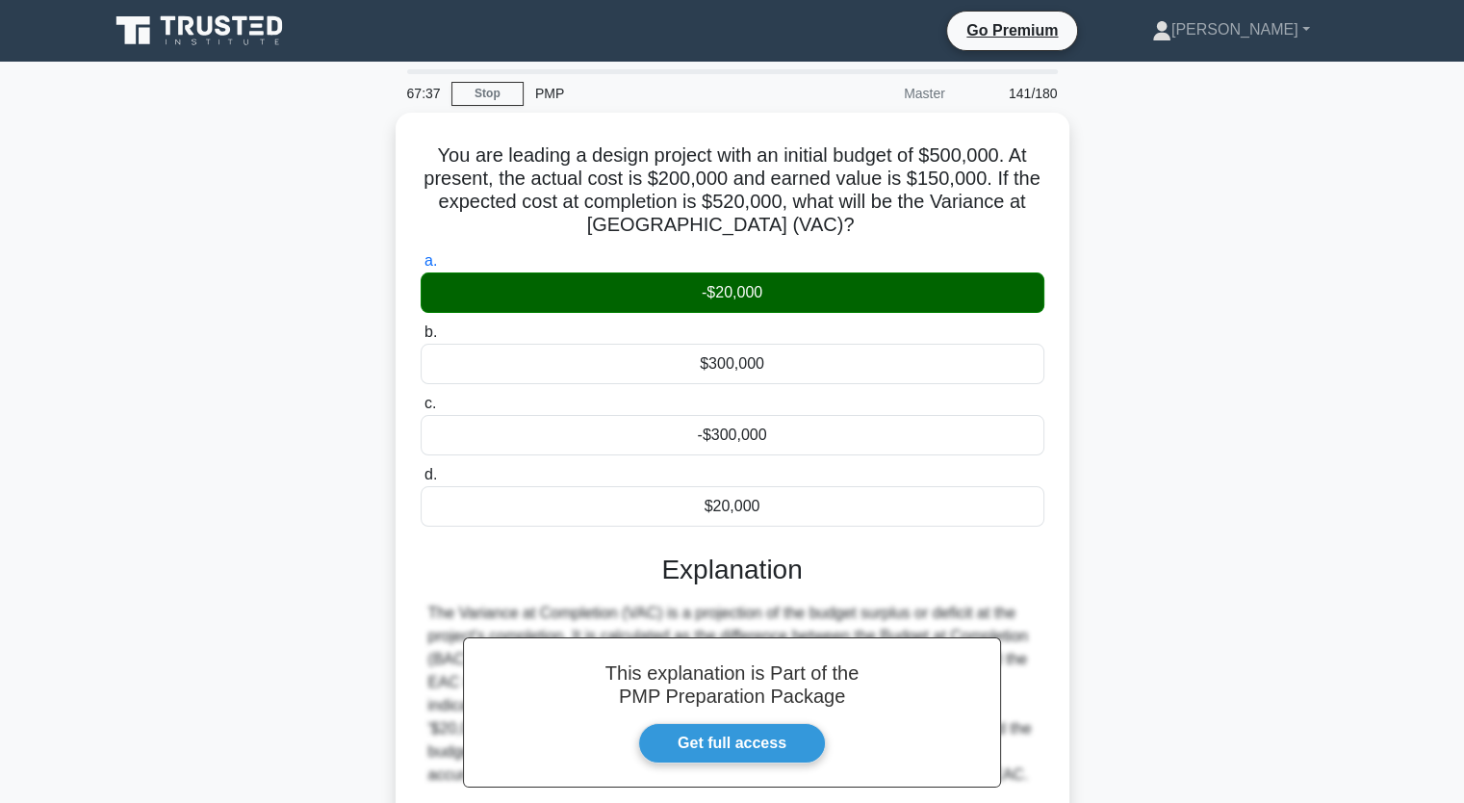
scroll to position [238, 0]
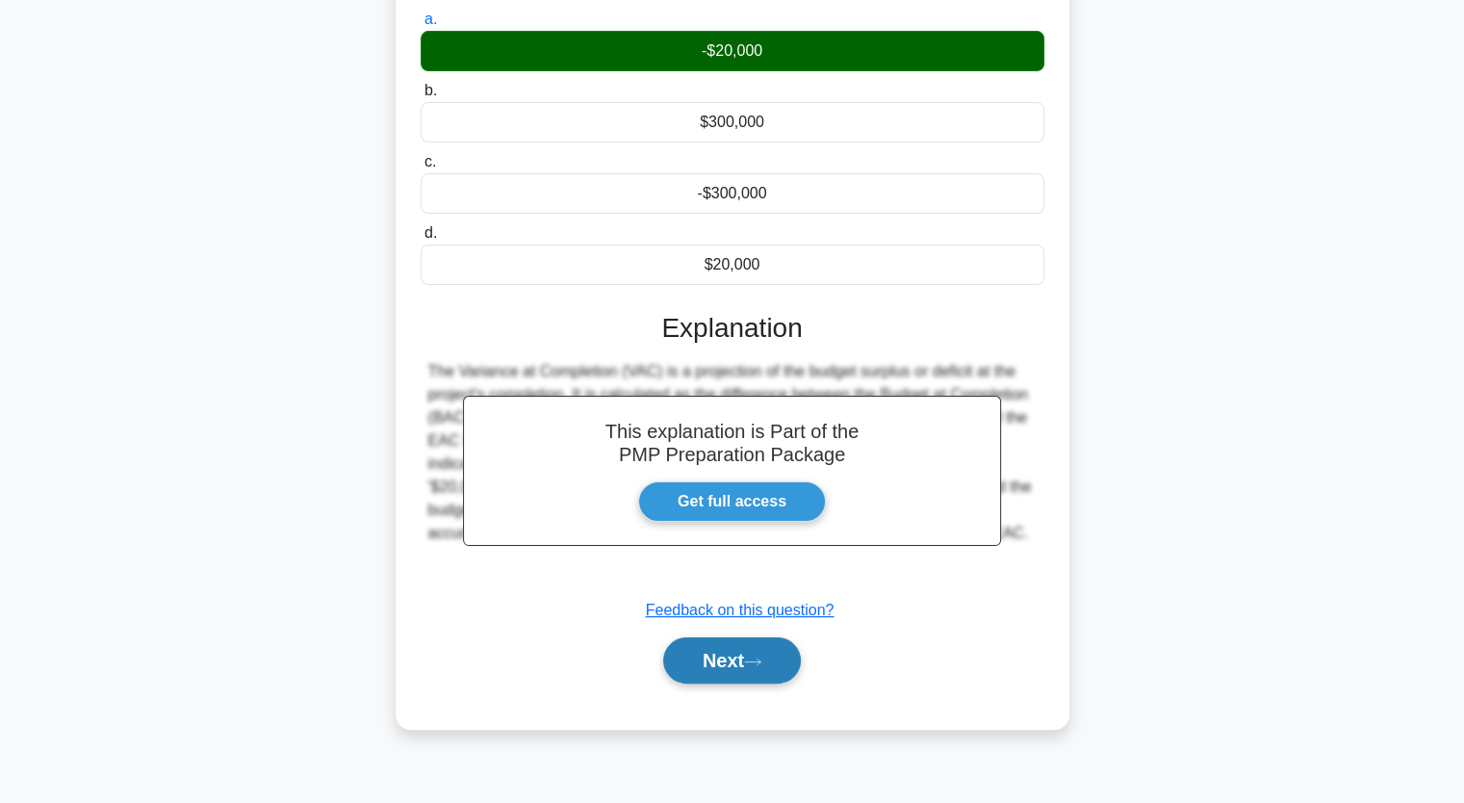
click at [744, 653] on button "Next" at bounding box center [732, 660] width 138 height 46
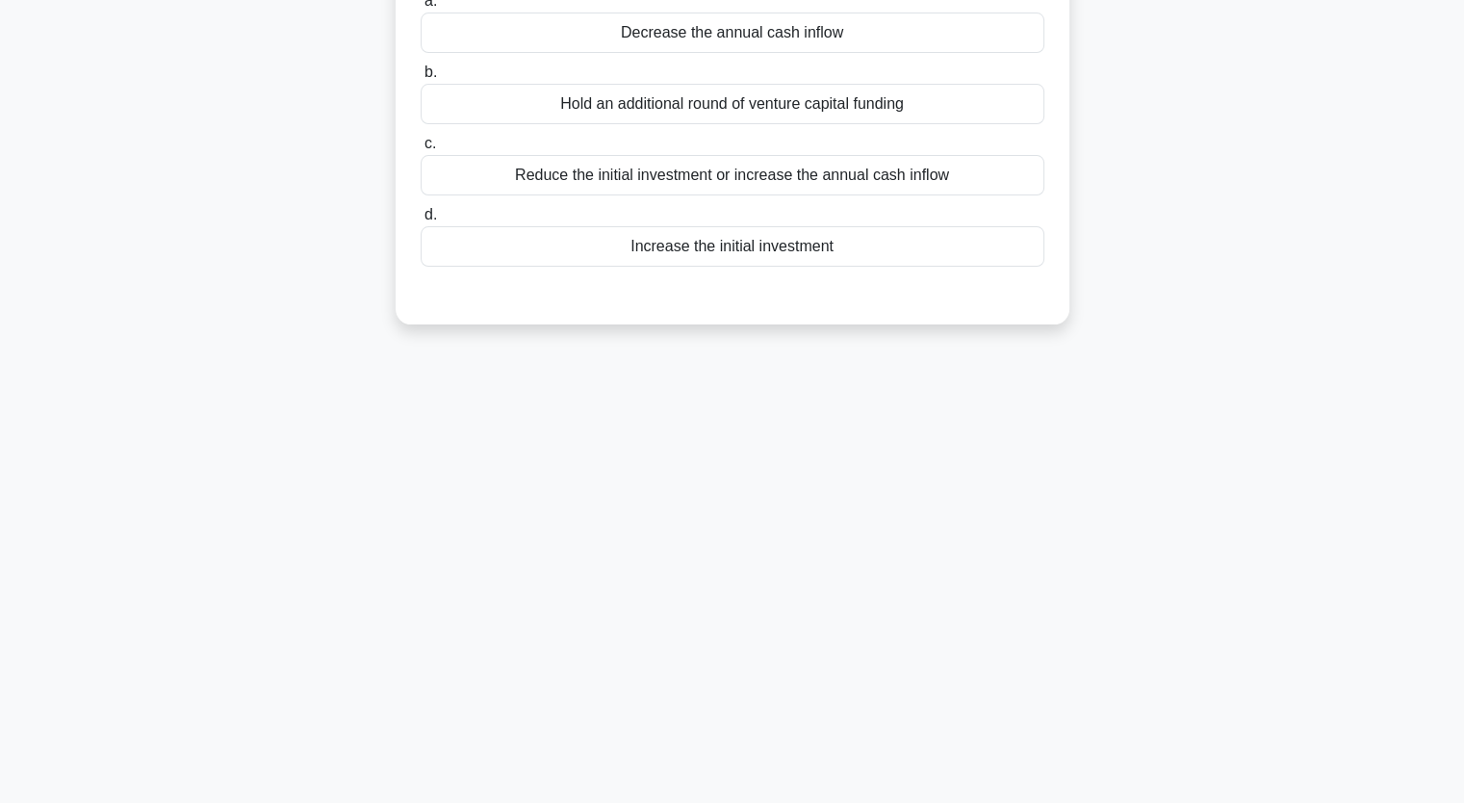
scroll to position [0, 0]
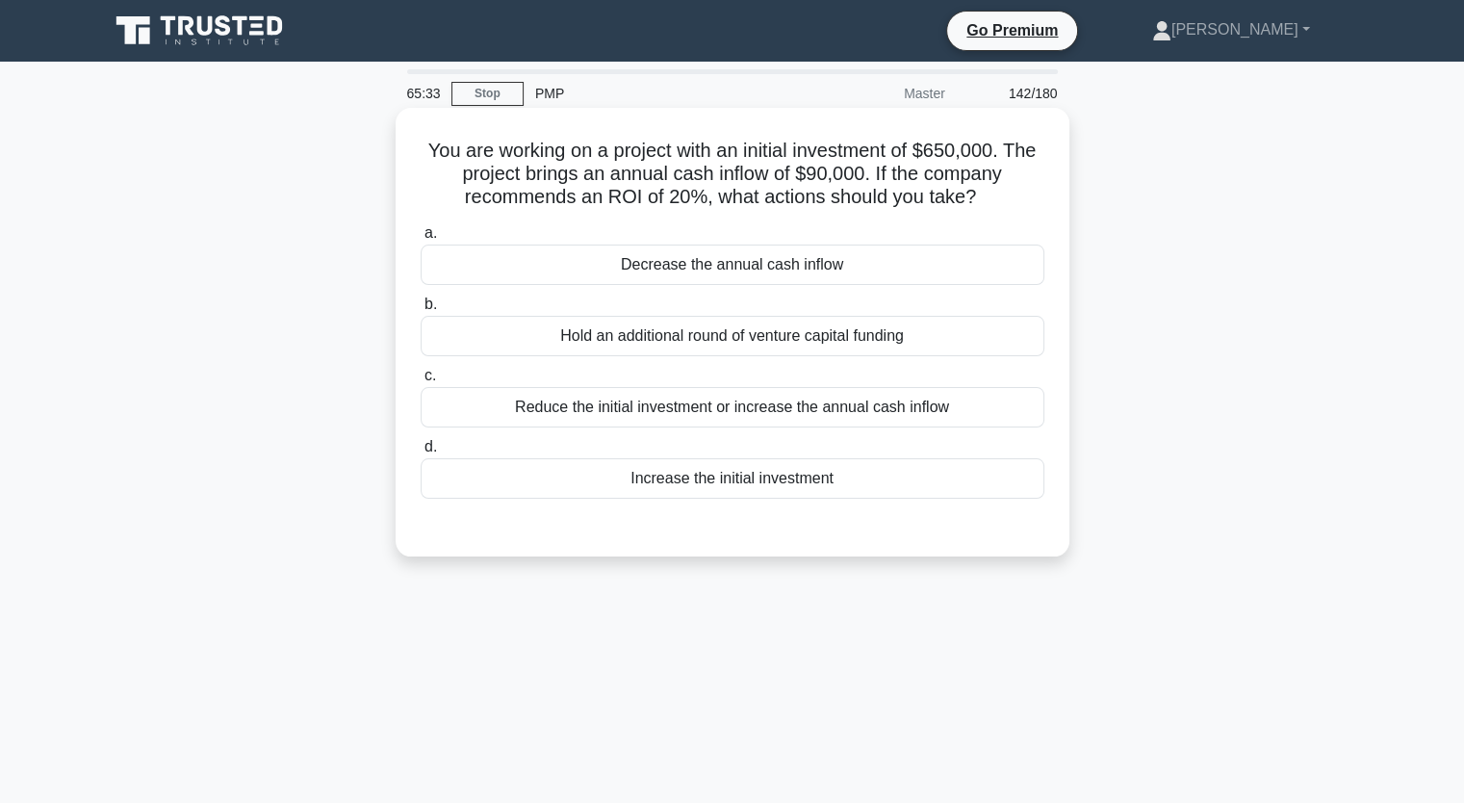
click at [710, 422] on div "Reduce the initial investment or increase the annual cash inflow" at bounding box center [733, 407] width 624 height 40
click at [421, 382] on input "c. Reduce the initial investment or increase the annual cash inflow" at bounding box center [421, 376] width 0 height 13
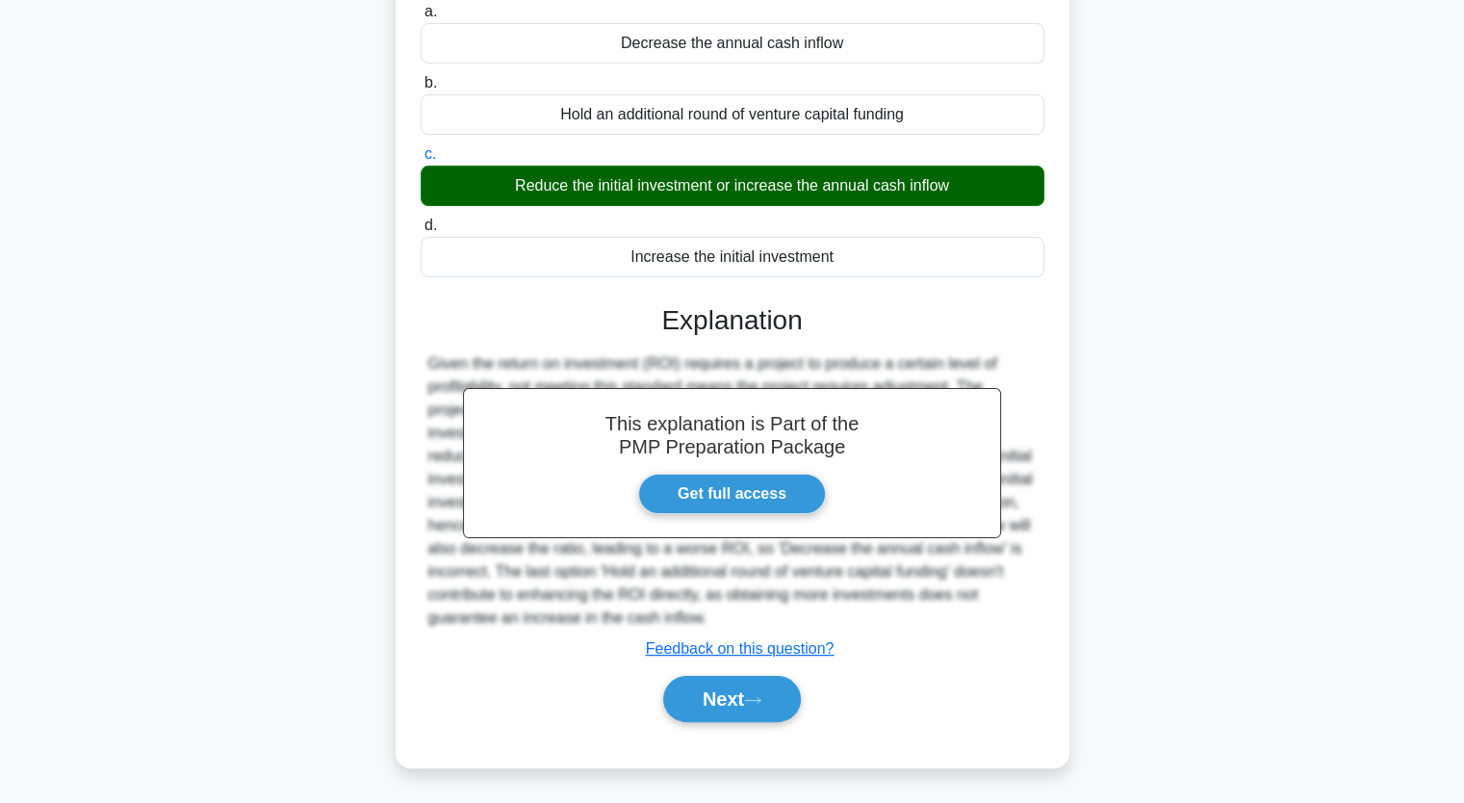
scroll to position [238, 0]
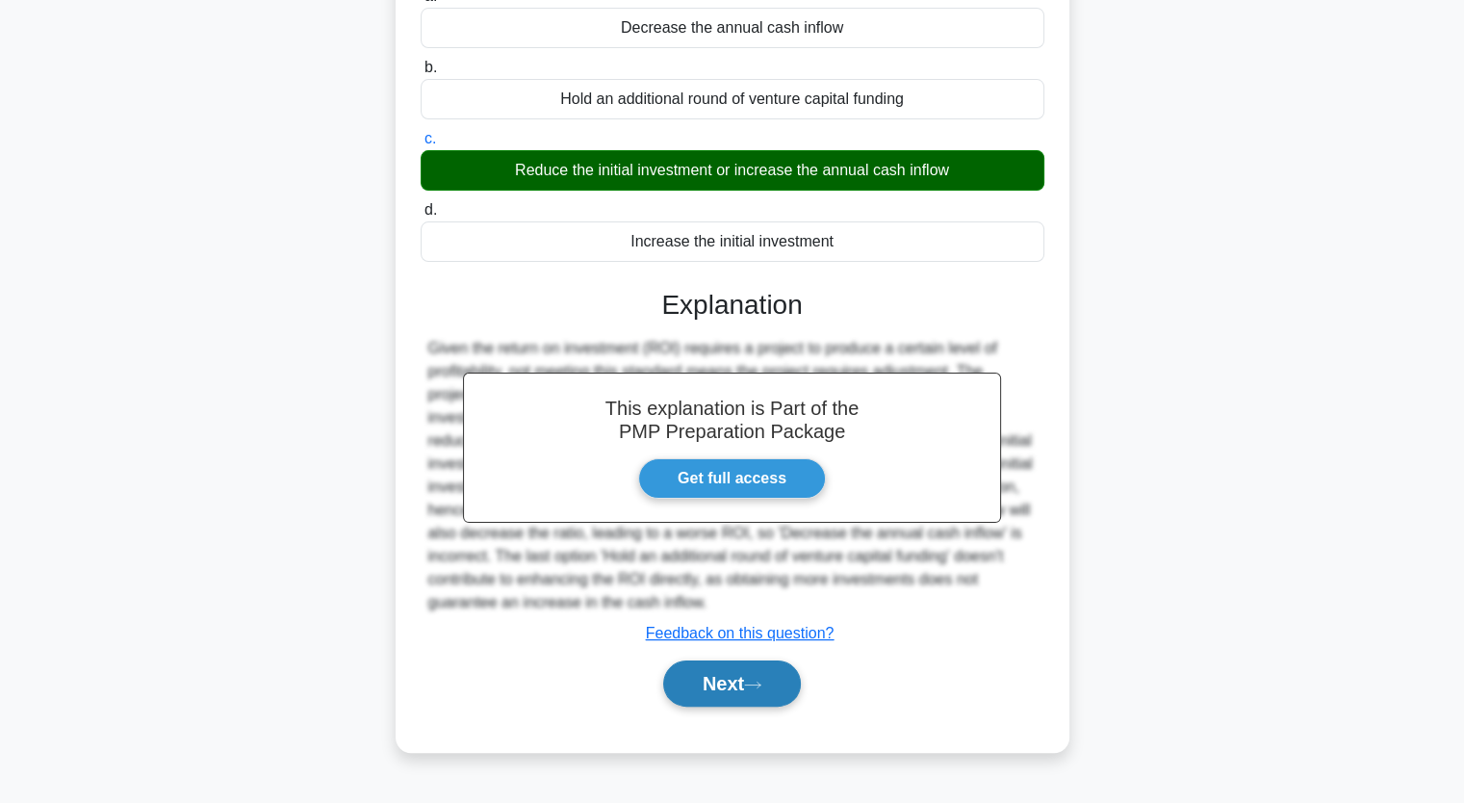
click at [720, 693] on button "Next" at bounding box center [732, 683] width 138 height 46
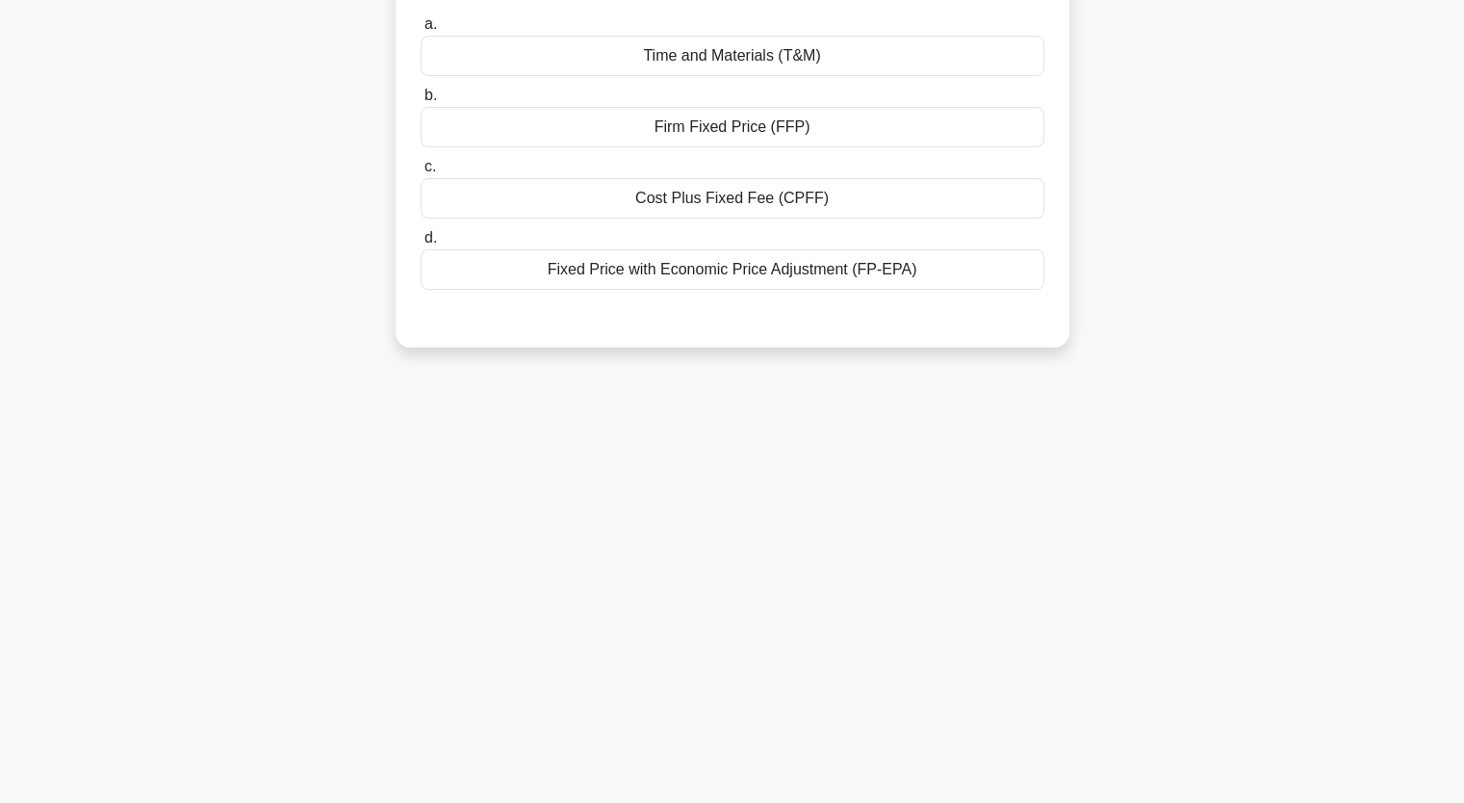
scroll to position [0, 0]
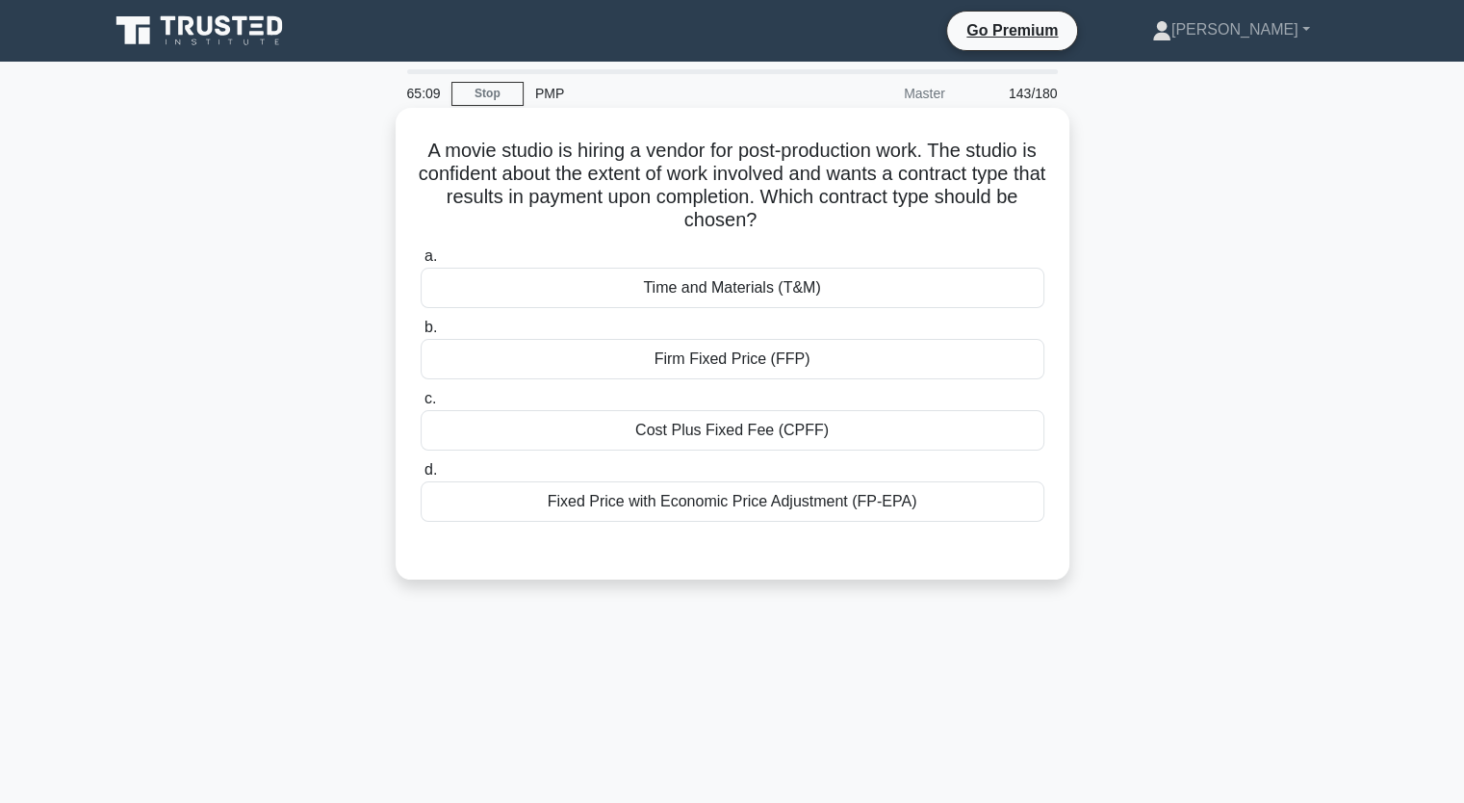
drag, startPoint x: 620, startPoint y: 182, endPoint x: 845, endPoint y: 218, distance: 228.1
click at [845, 218] on h5 "A movie studio is hiring a vendor for post-production work. The studio is confi…" at bounding box center [733, 186] width 628 height 94
click at [864, 297] on div "Time and Materials (T&M)" at bounding box center [733, 288] width 624 height 40
click at [421, 263] on input "a. Time and Materials (T&M)" at bounding box center [421, 256] width 0 height 13
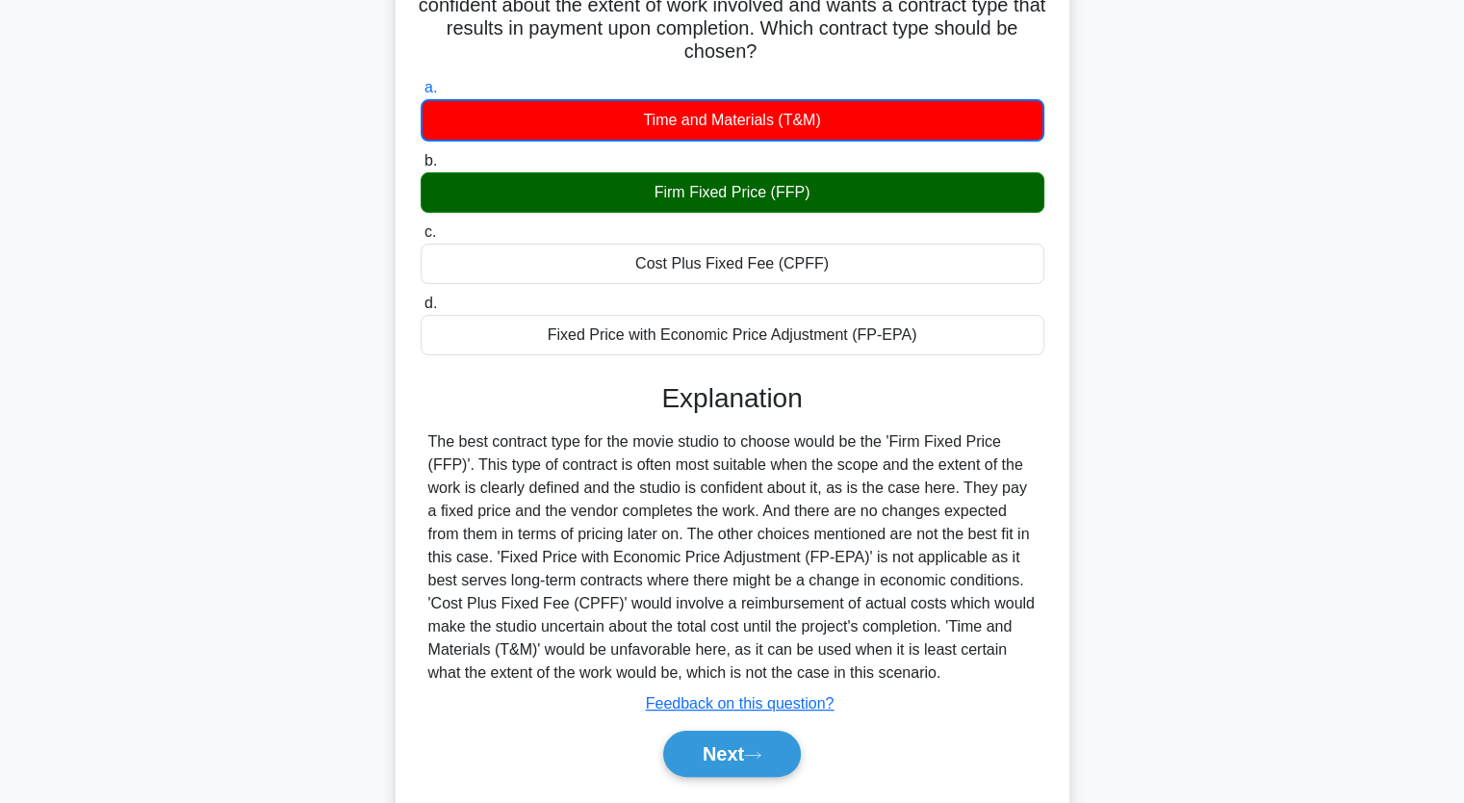
scroll to position [238, 0]
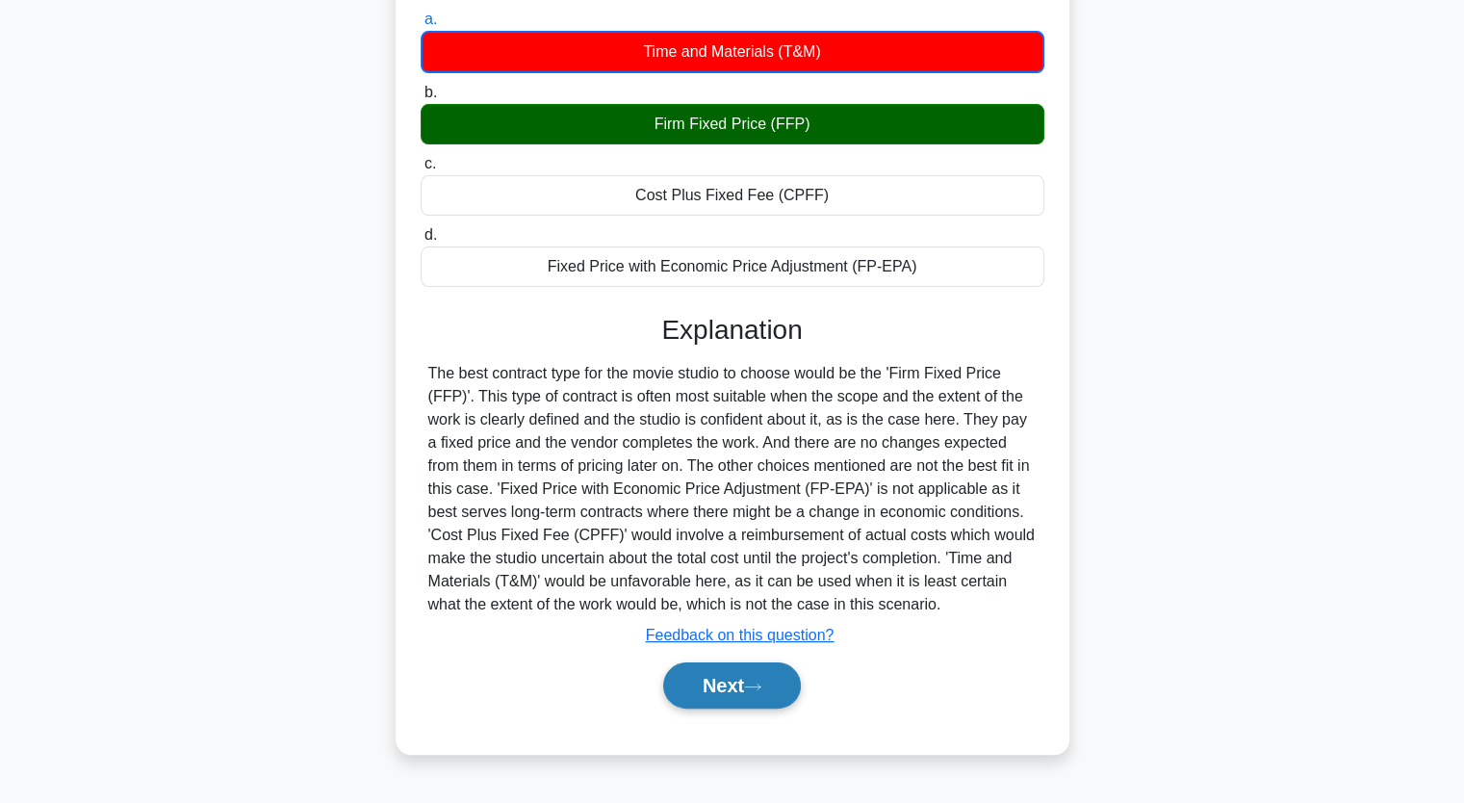
click at [761, 683] on icon at bounding box center [752, 687] width 17 height 11
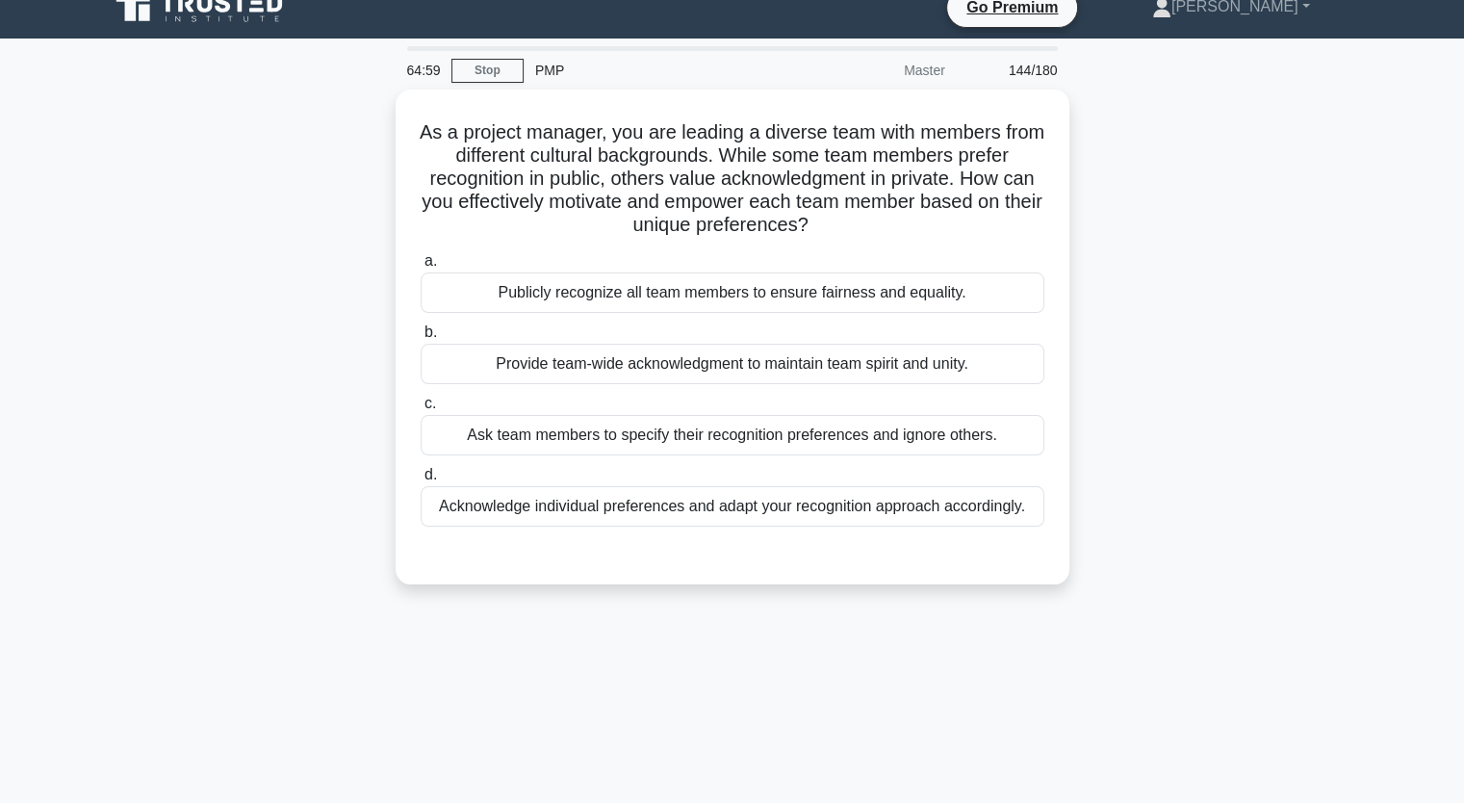
scroll to position [0, 0]
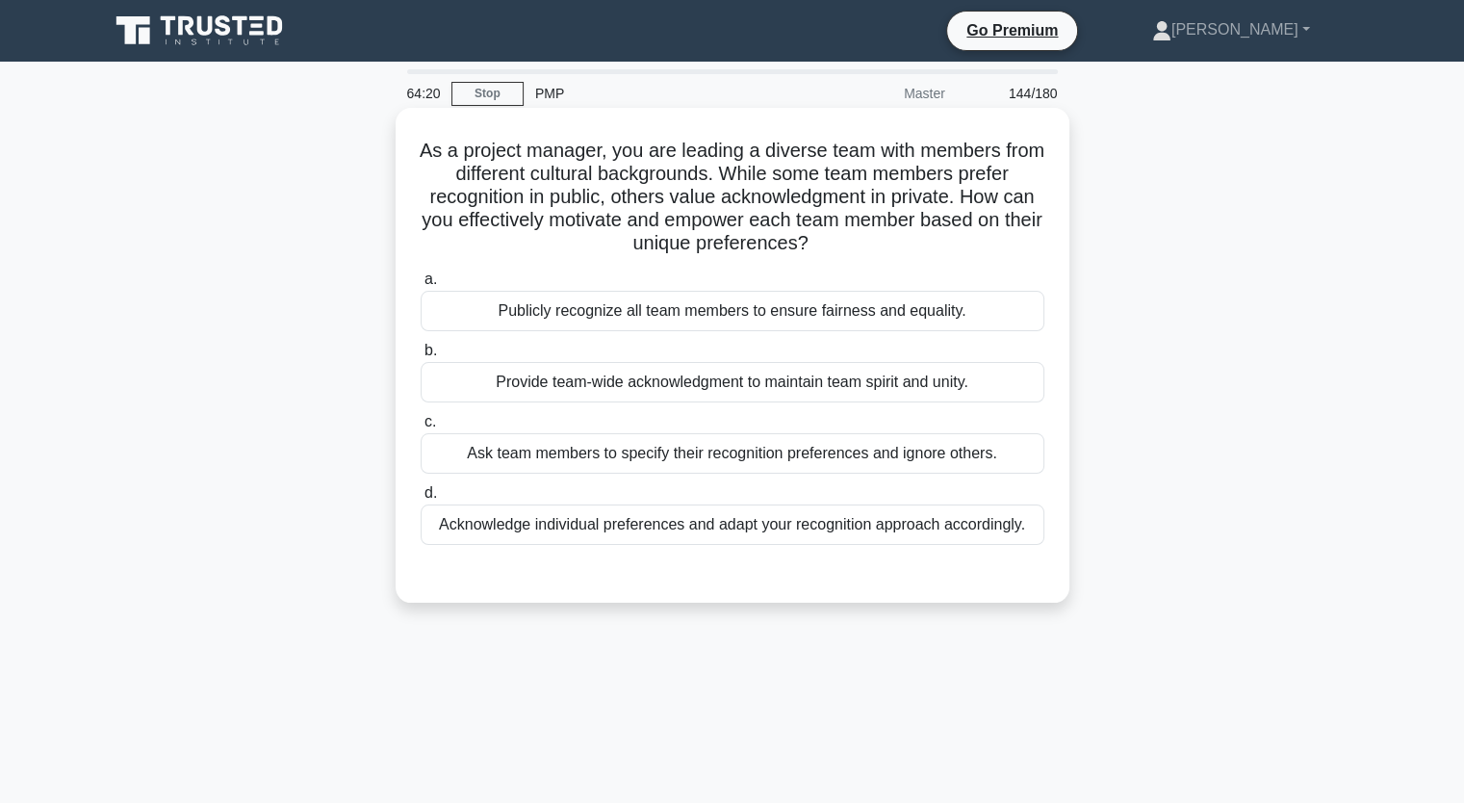
click at [1008, 392] on div "Provide team-wide acknowledgment to maintain team spirit and unity." at bounding box center [733, 382] width 624 height 40
click at [421, 357] on input "b. Provide team-wide acknowledgment to maintain team spirit and unity." at bounding box center [421, 351] width 0 height 13
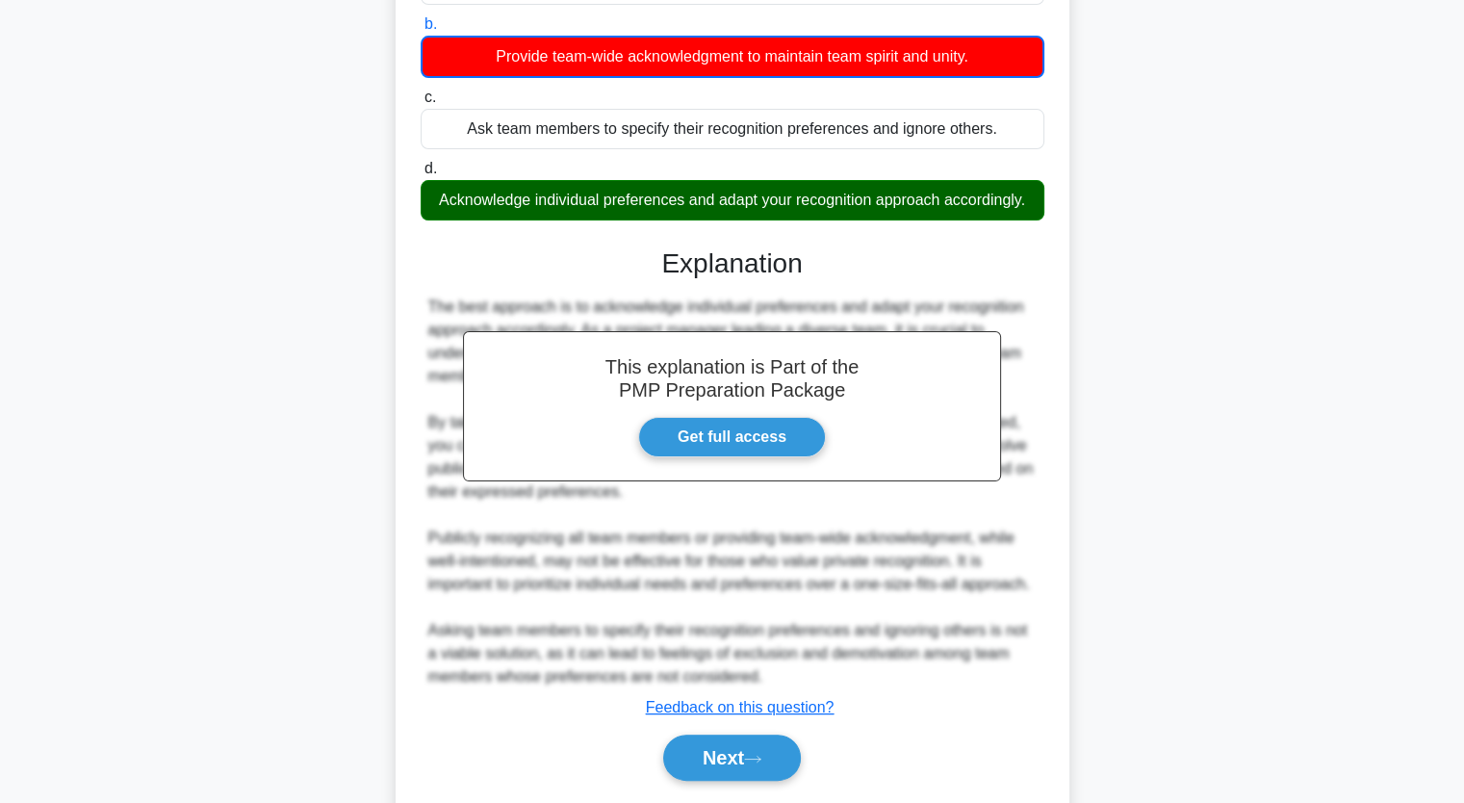
scroll to position [385, 0]
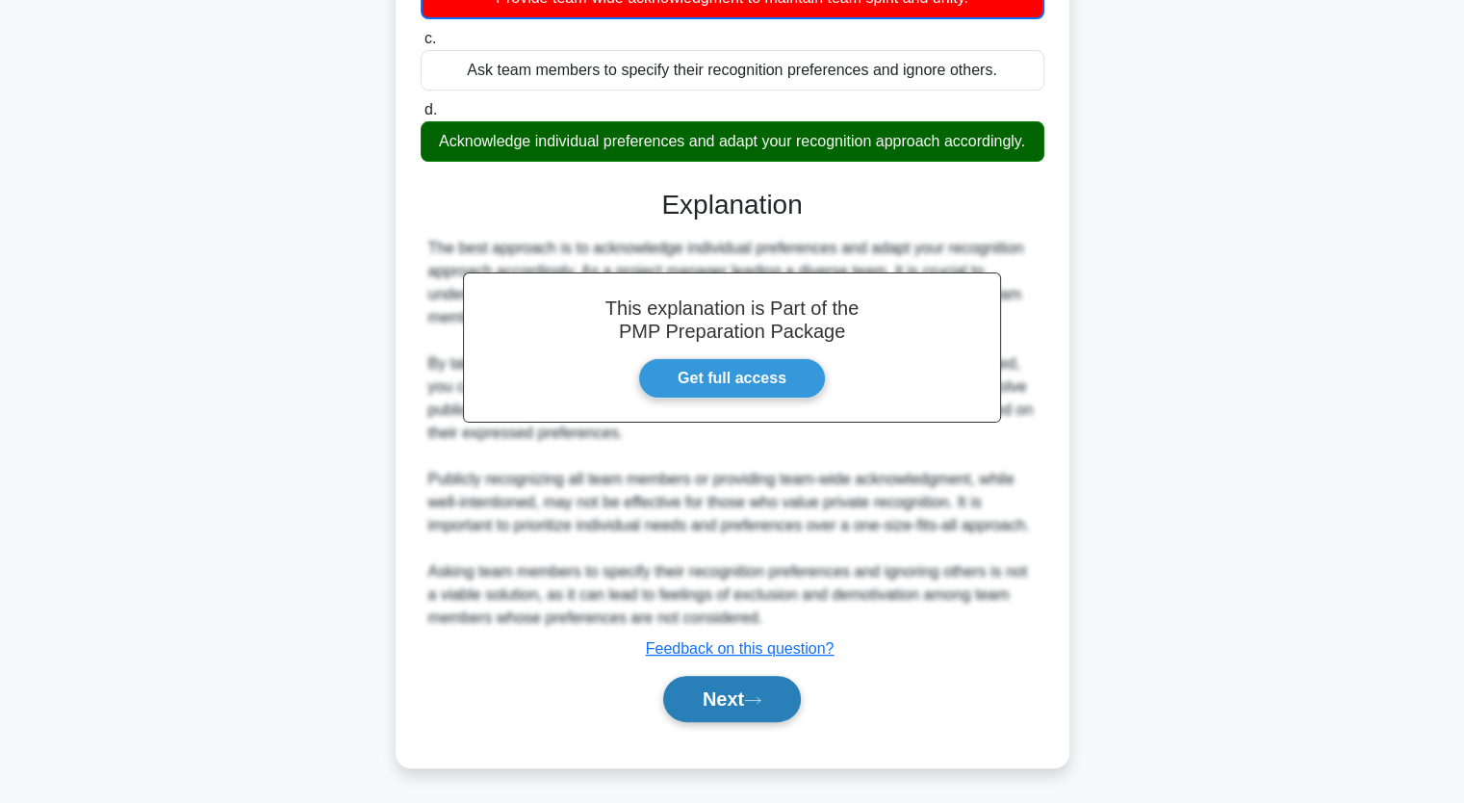
click at [742, 699] on button "Next" at bounding box center [732, 699] width 138 height 46
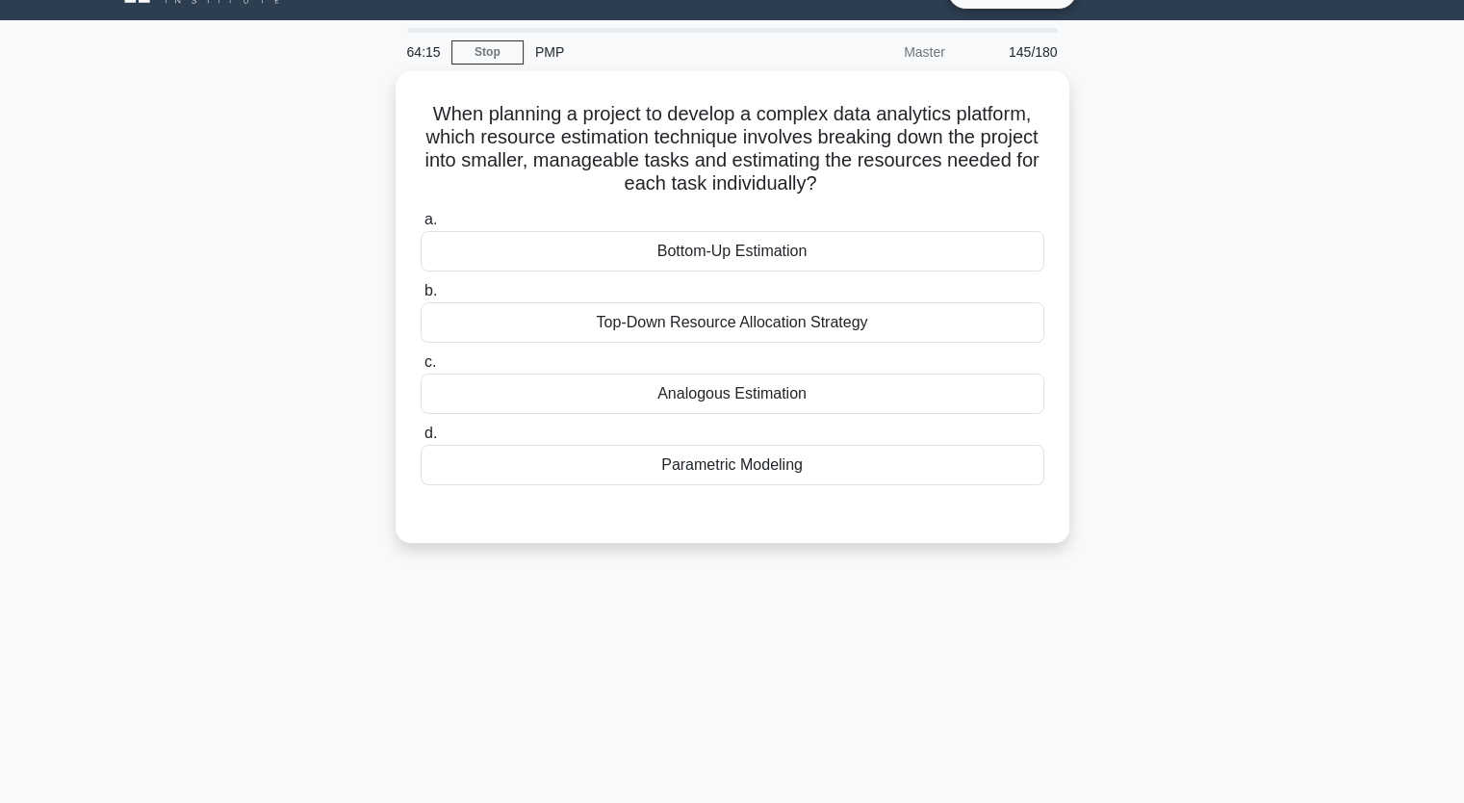
scroll to position [0, 0]
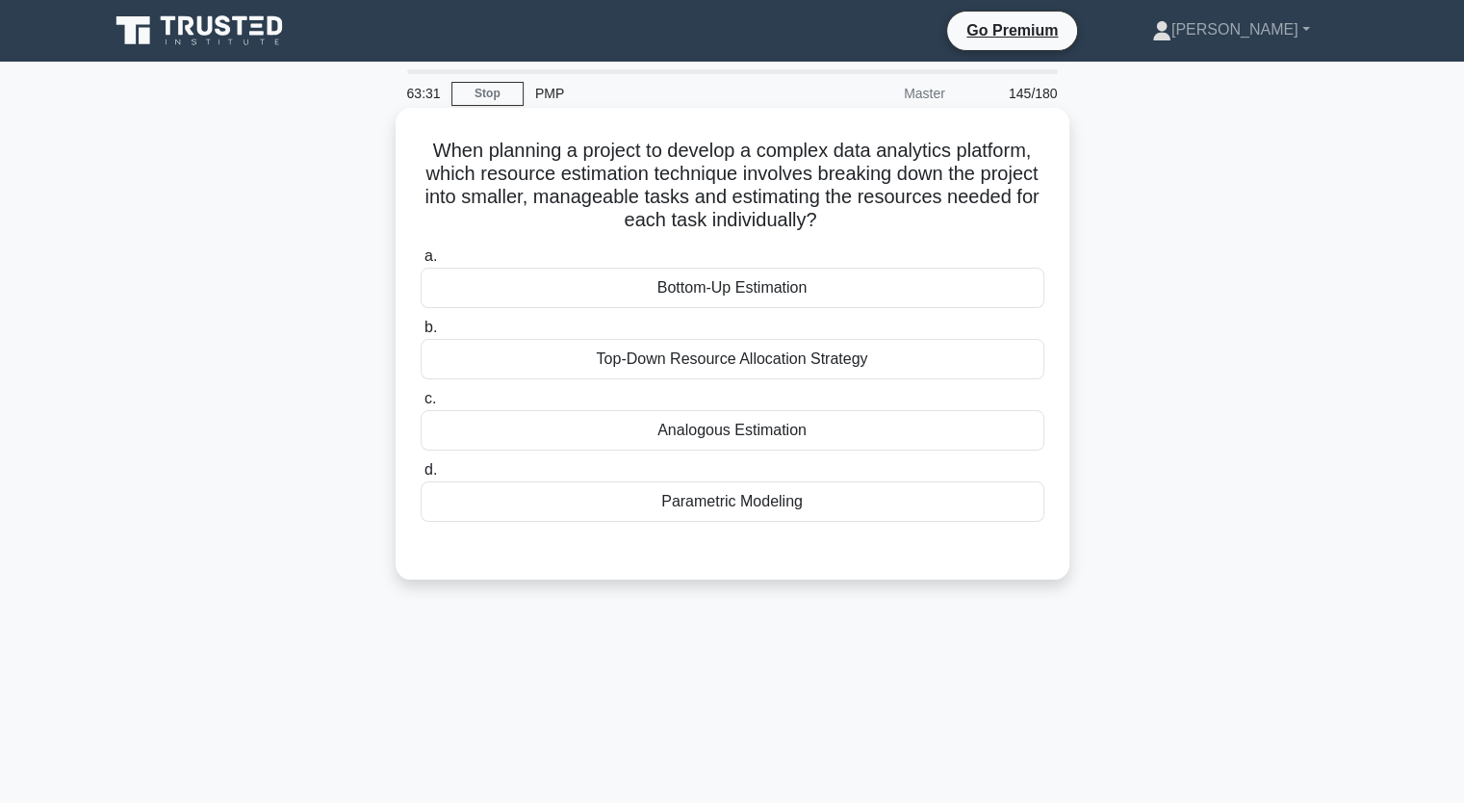
click at [1024, 352] on div "Top-Down Resource Allocation Strategy" at bounding box center [733, 359] width 624 height 40
click at [421, 334] on input "b. Top-Down Resource Allocation Strategy" at bounding box center [421, 328] width 0 height 13
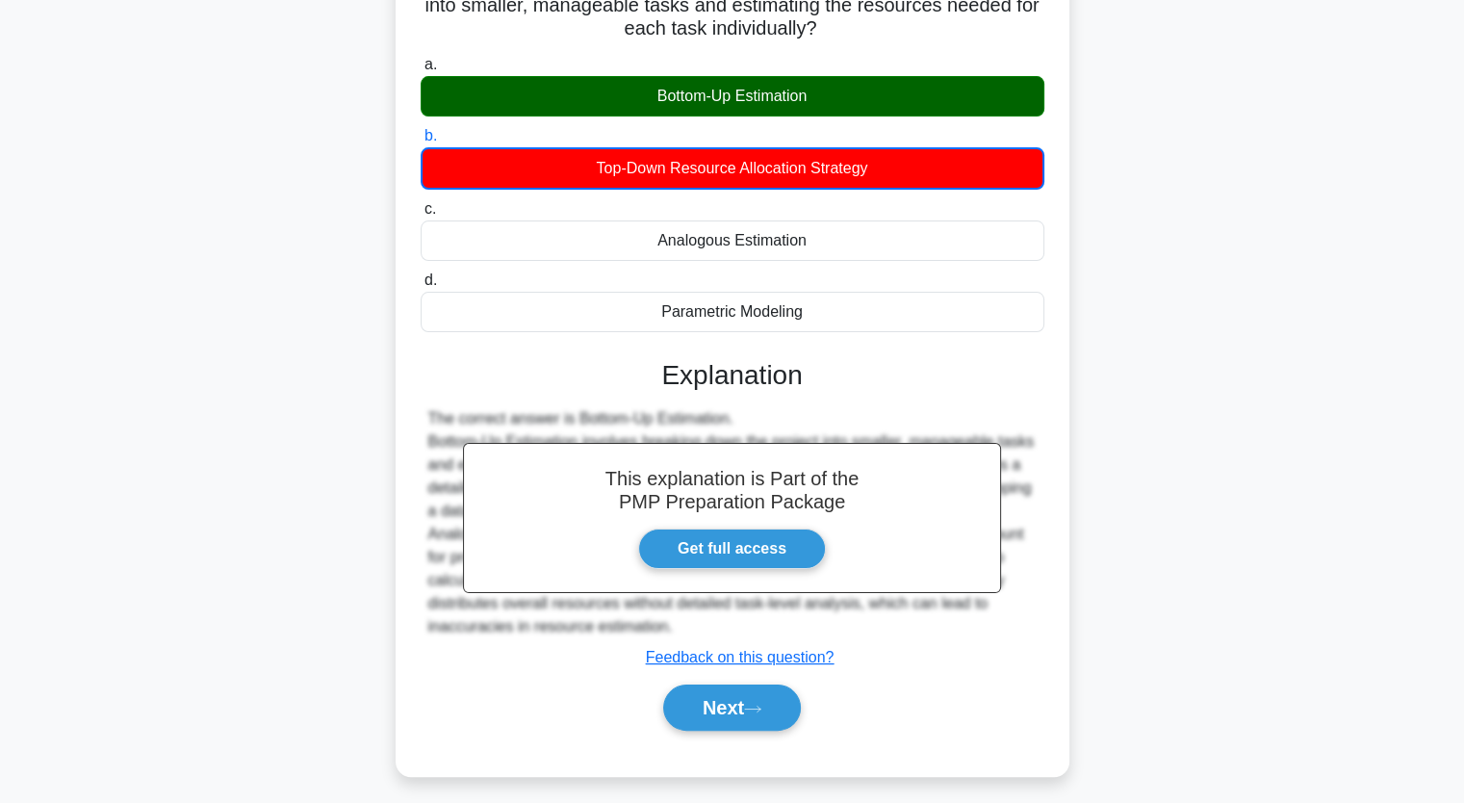
scroll to position [238, 0]
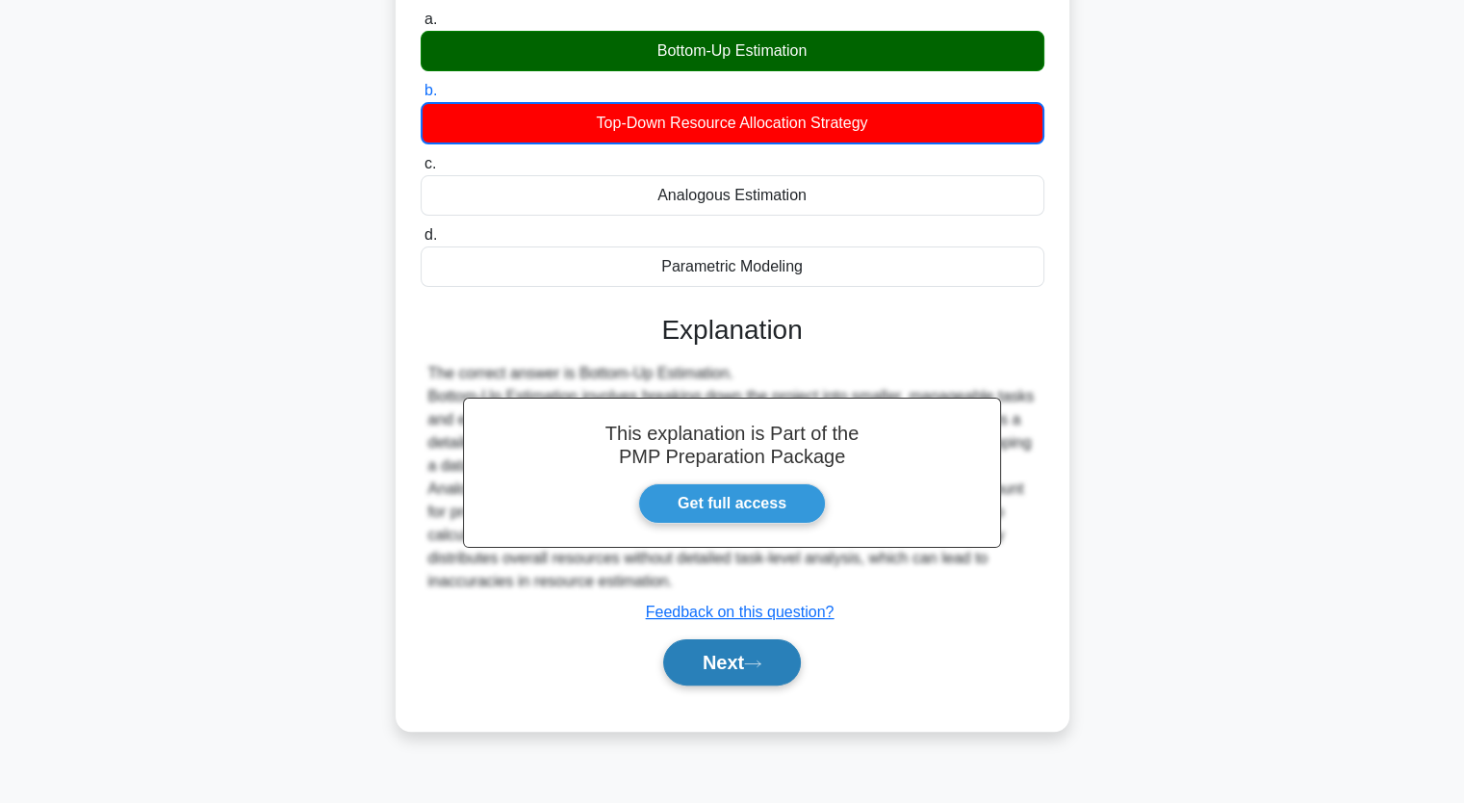
click at [783, 668] on button "Next" at bounding box center [732, 662] width 138 height 46
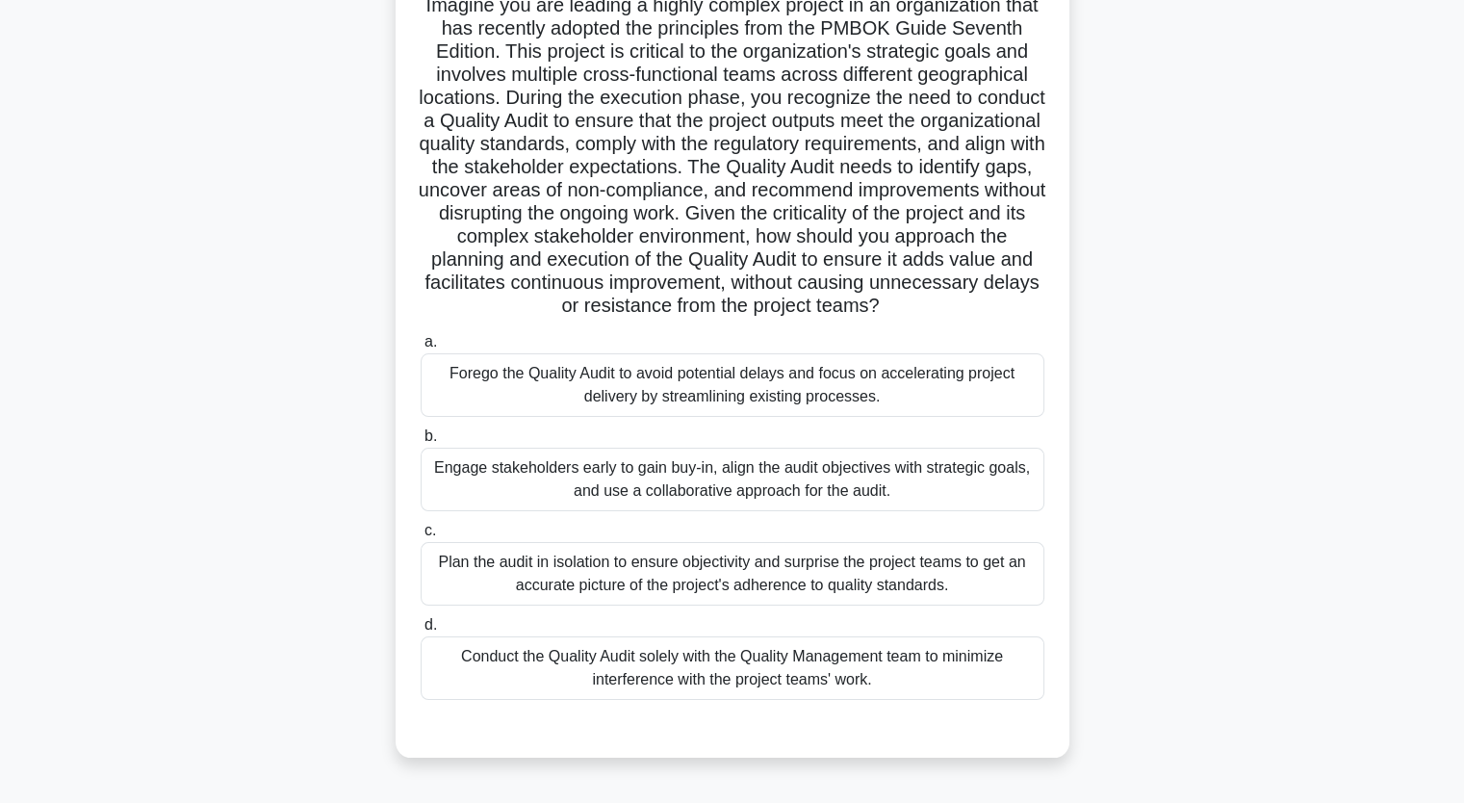
scroll to position [142, 0]
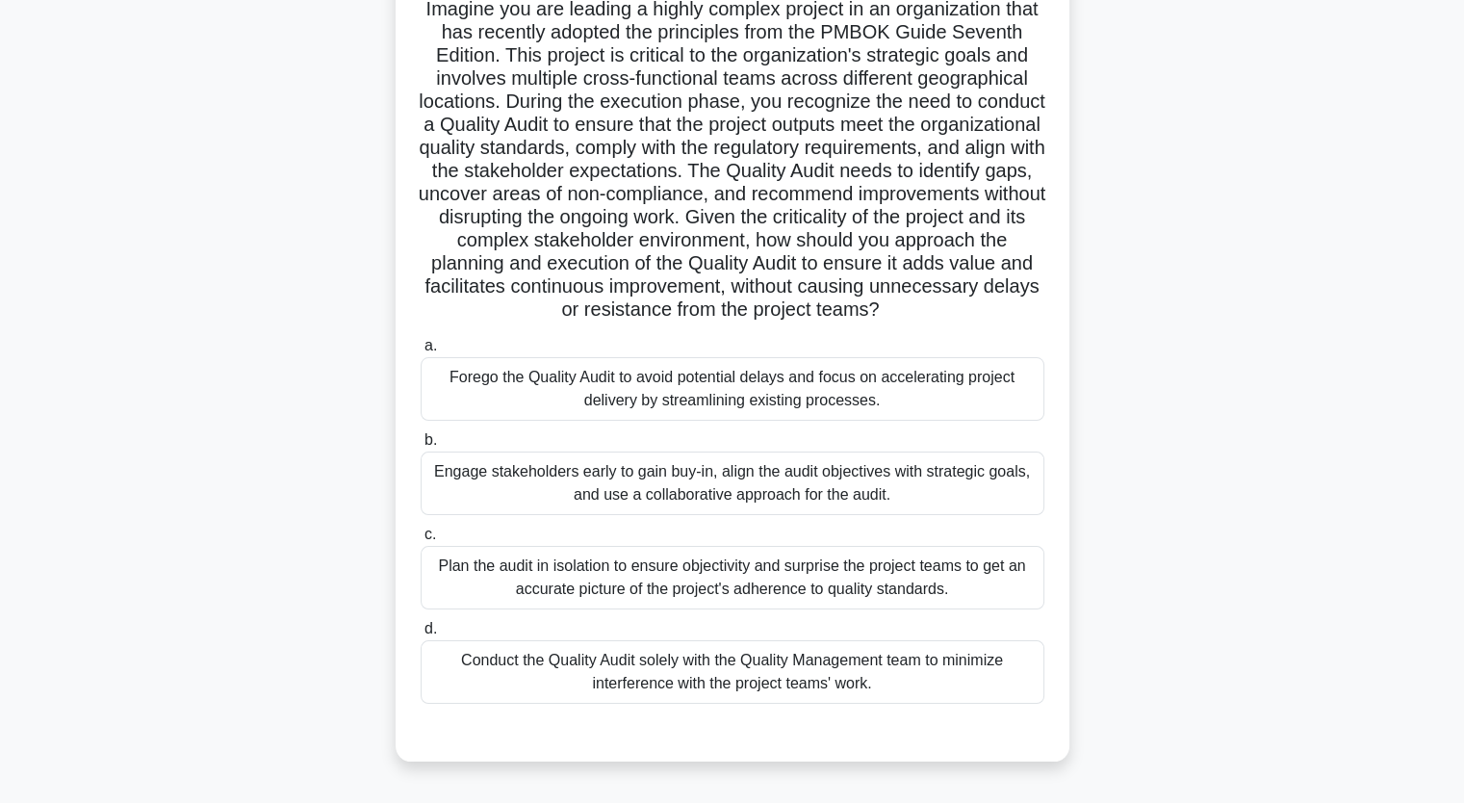
click at [864, 515] on div "Engage stakeholders early to gain buy-in, align the audit objectives with strat…" at bounding box center [733, 484] width 624 height 64
click at [421, 447] on input "b. Engage stakeholders early to gain buy-in, align the audit objectives with st…" at bounding box center [421, 440] width 0 height 13
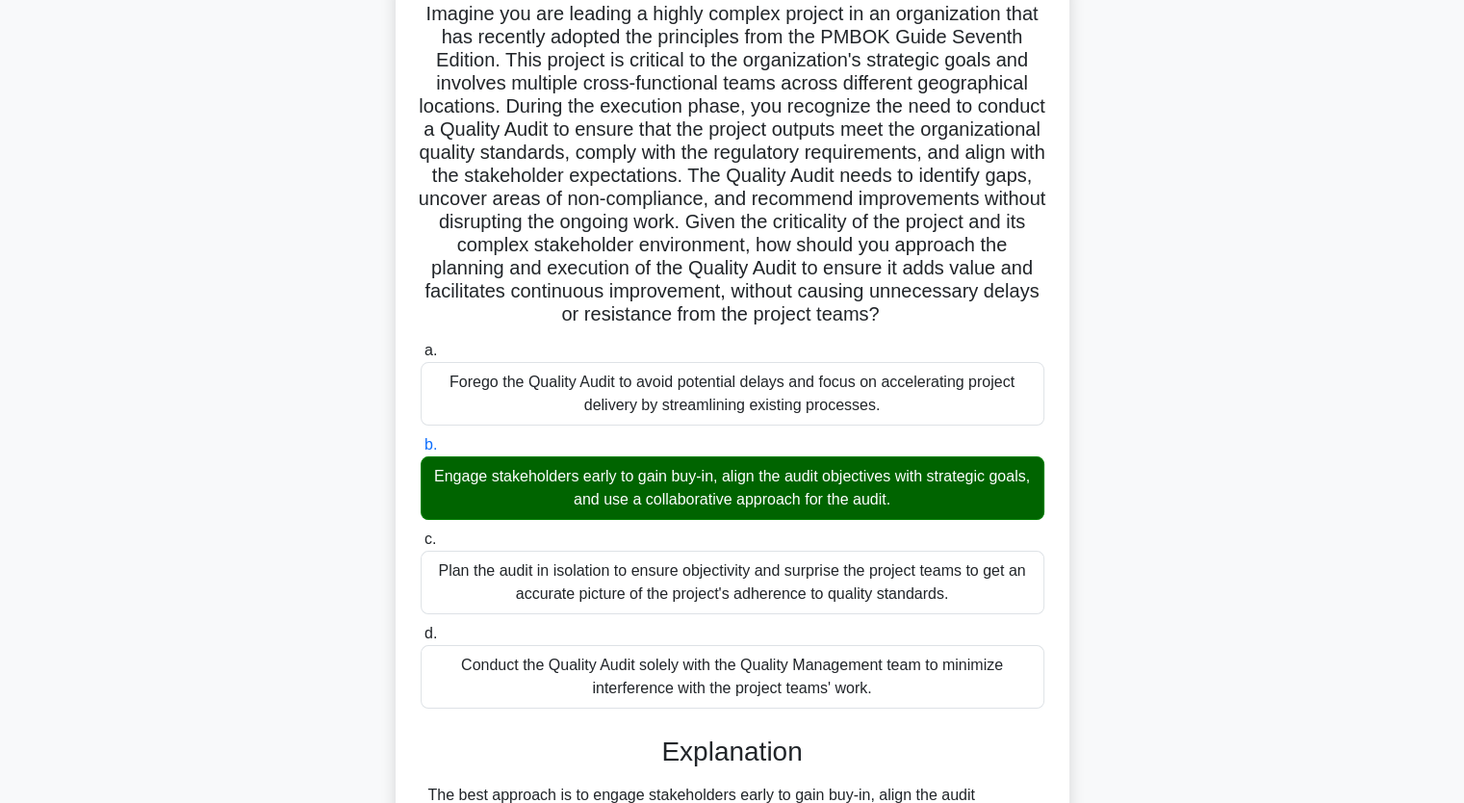
scroll to position [505, 0]
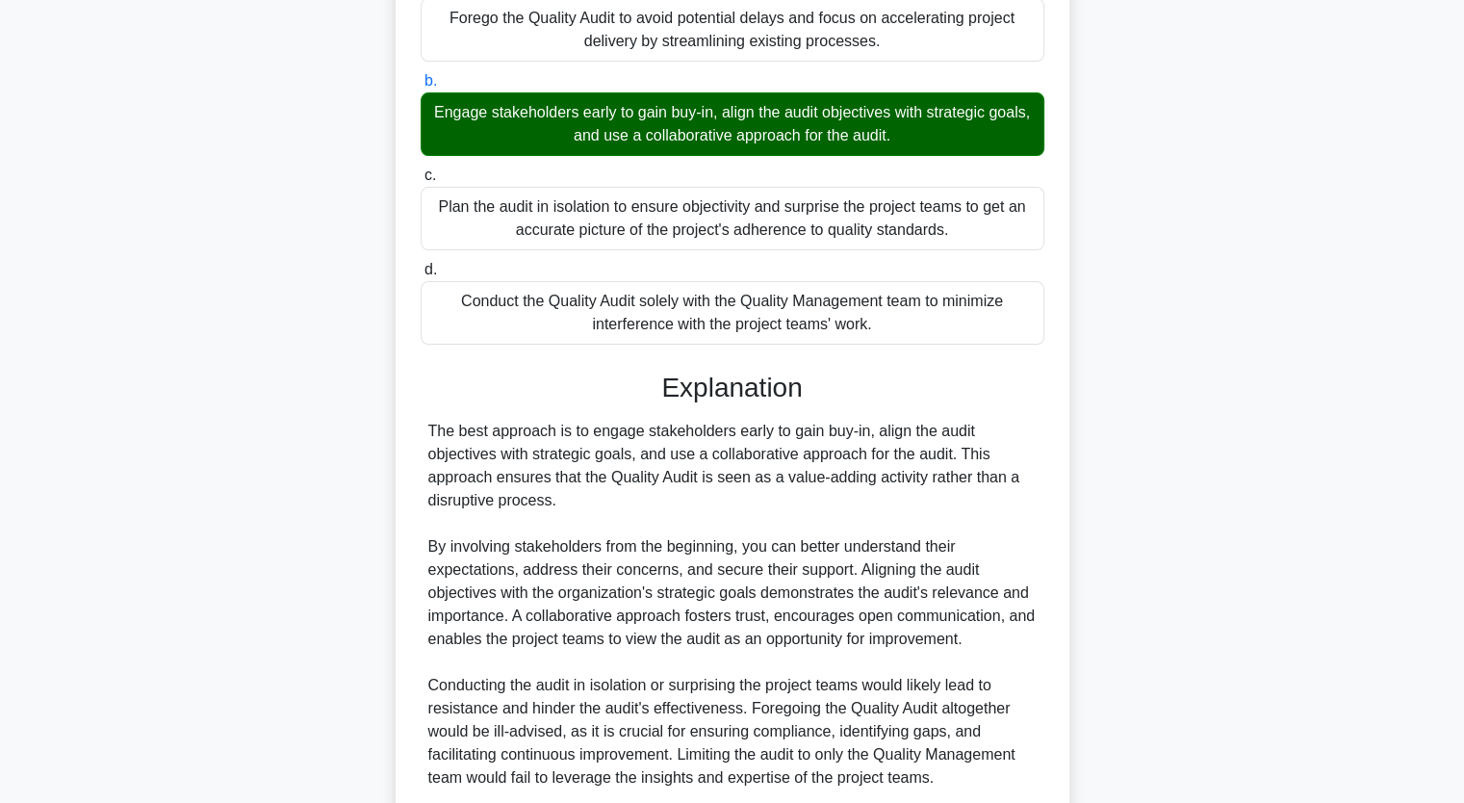
click at [1452, 582] on main "61:40 Stop PMP Master 146/180" at bounding box center [732, 303] width 1464 height 1494
drag, startPoint x: 1452, startPoint y: 582, endPoint x: 1471, endPoint y: 591, distance: 21.1
click at [1463, 591] on html "Go Premium [GEOGRAPHIC_DATA]" at bounding box center [732, 273] width 1464 height 1557
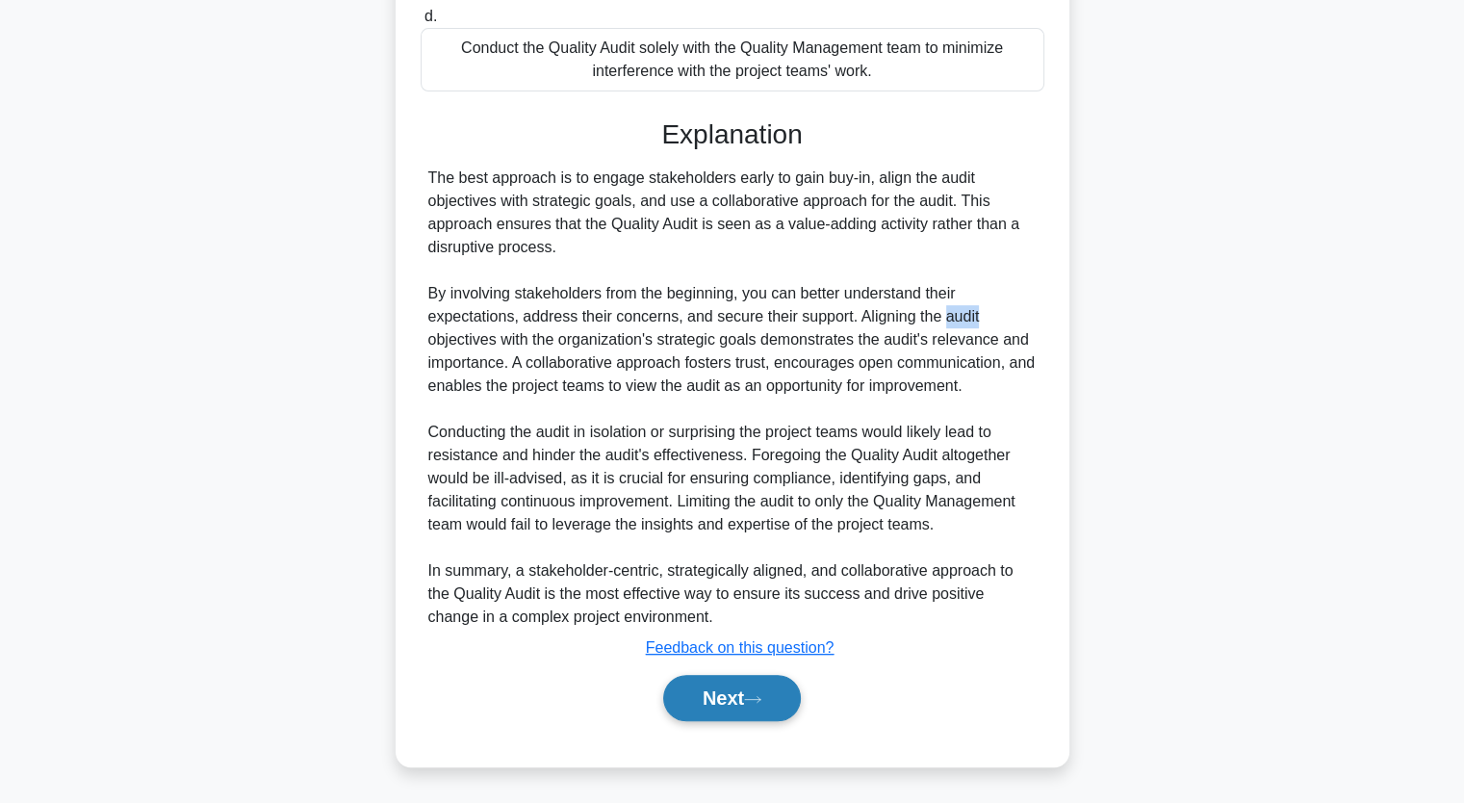
click at [710, 696] on button "Next" at bounding box center [732, 698] width 138 height 46
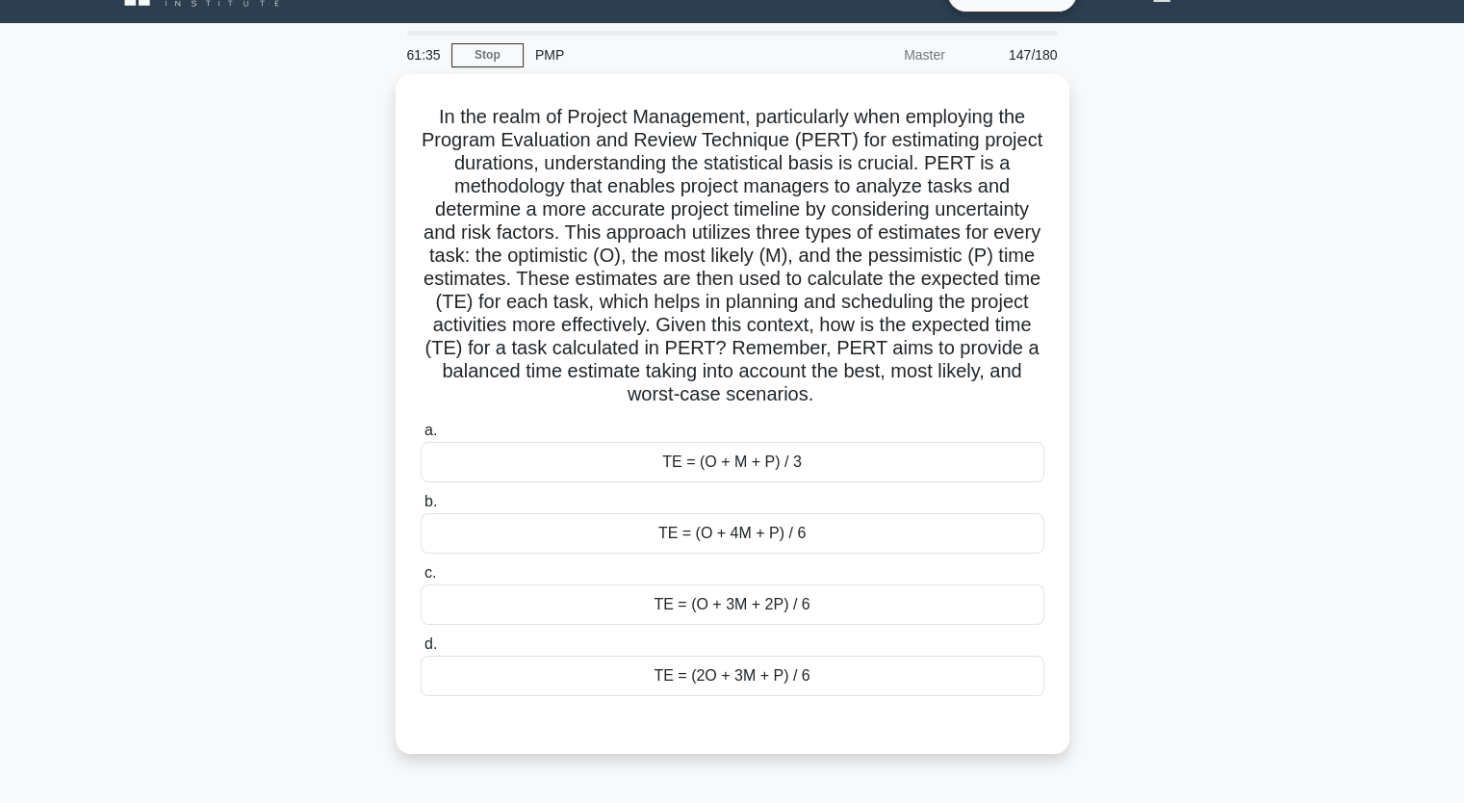
scroll to position [0, 0]
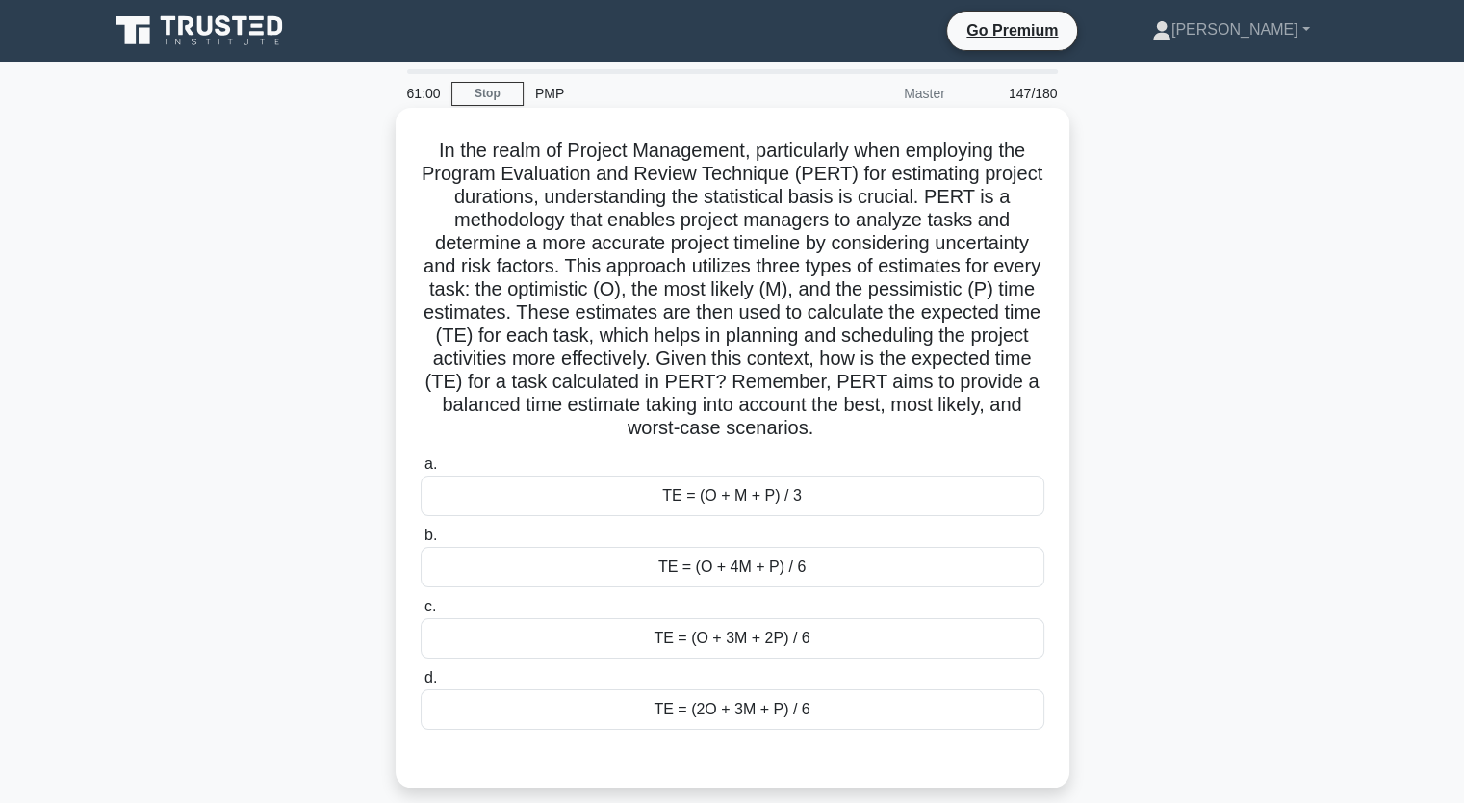
click at [743, 579] on div "TE = (O + 4M + P) / 6" at bounding box center [733, 567] width 624 height 40
click at [421, 542] on input "b. TE = (O + 4M + P) / 6" at bounding box center [421, 535] width 0 height 13
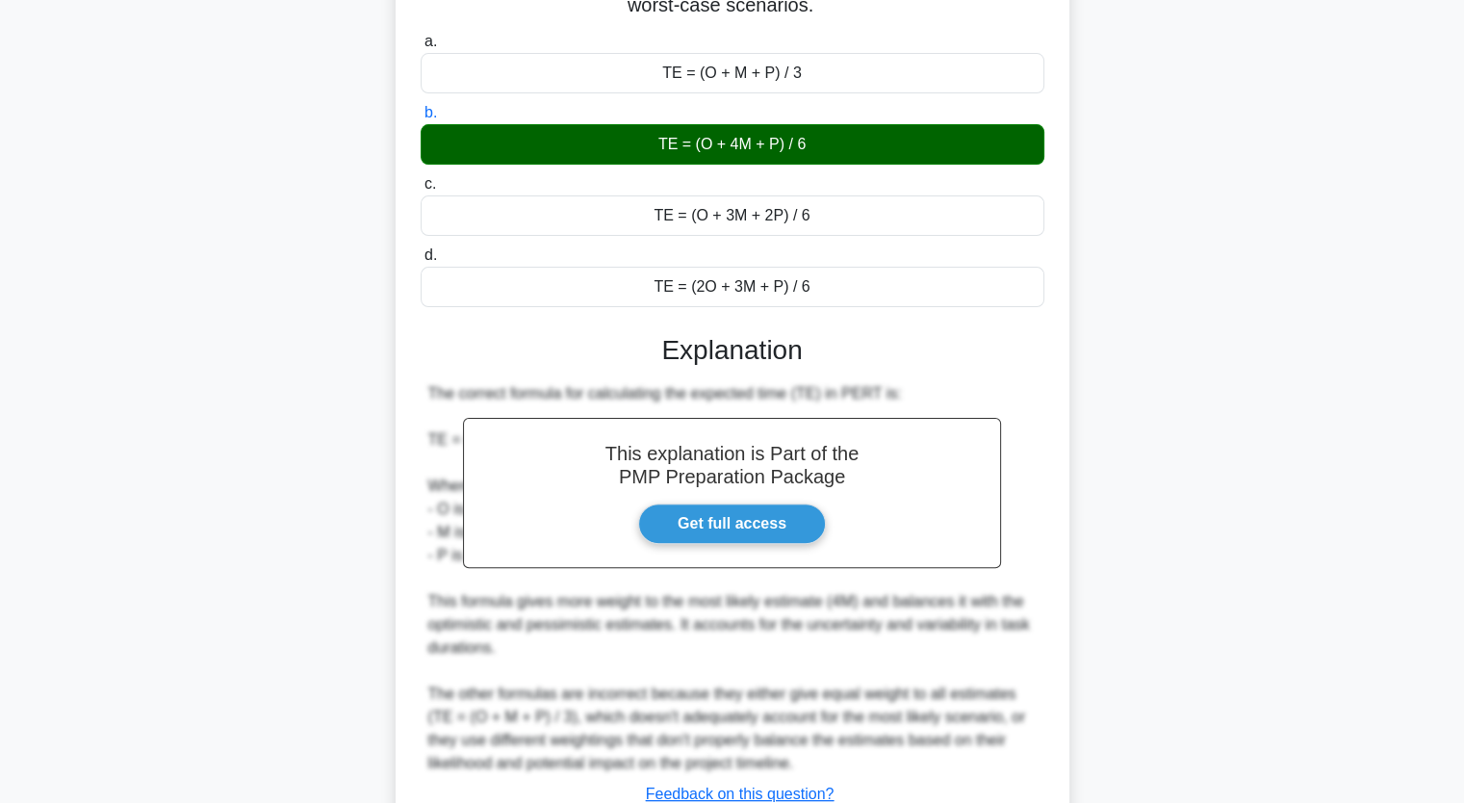
scroll to position [568, 0]
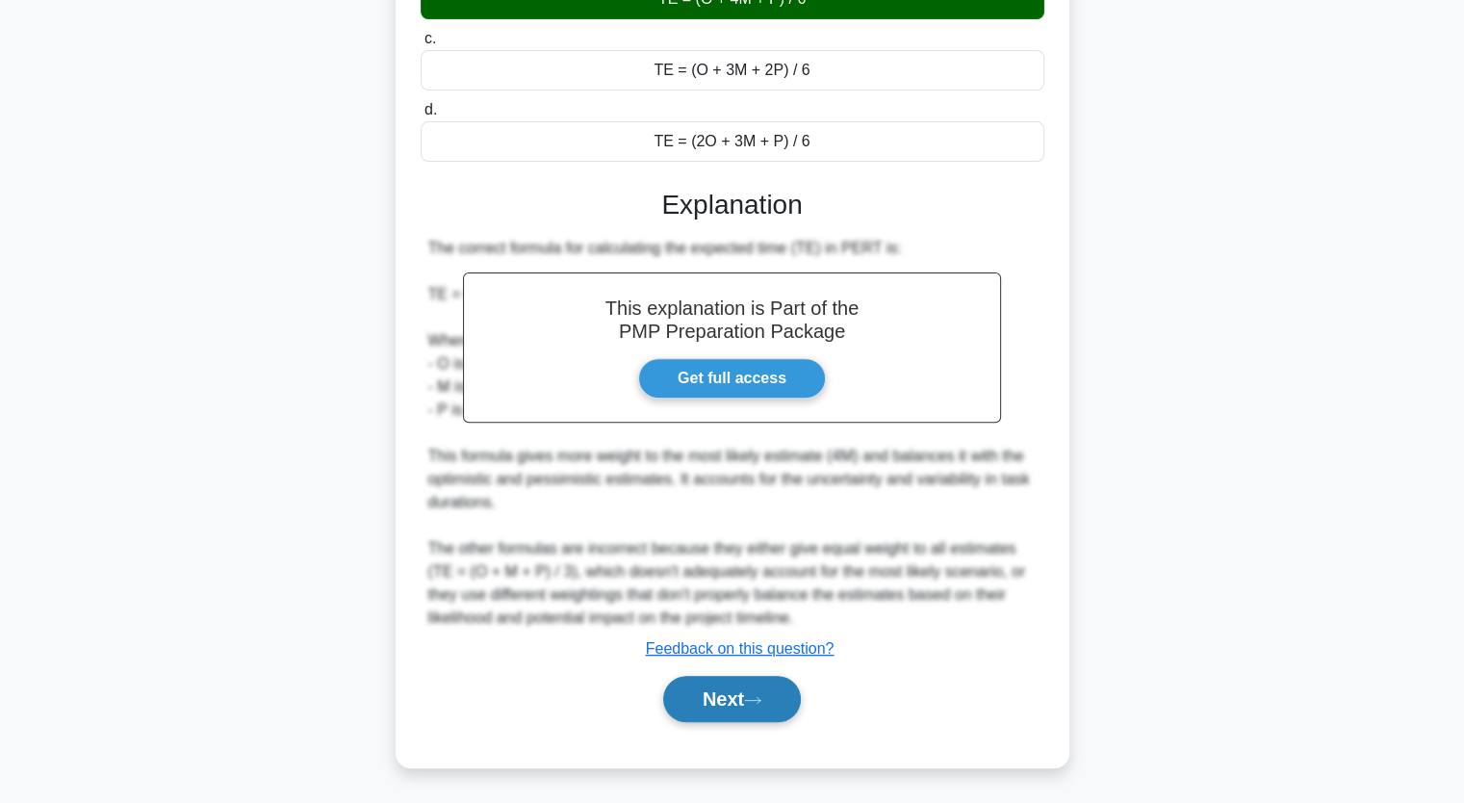
click at [748, 717] on button "Next" at bounding box center [732, 699] width 138 height 46
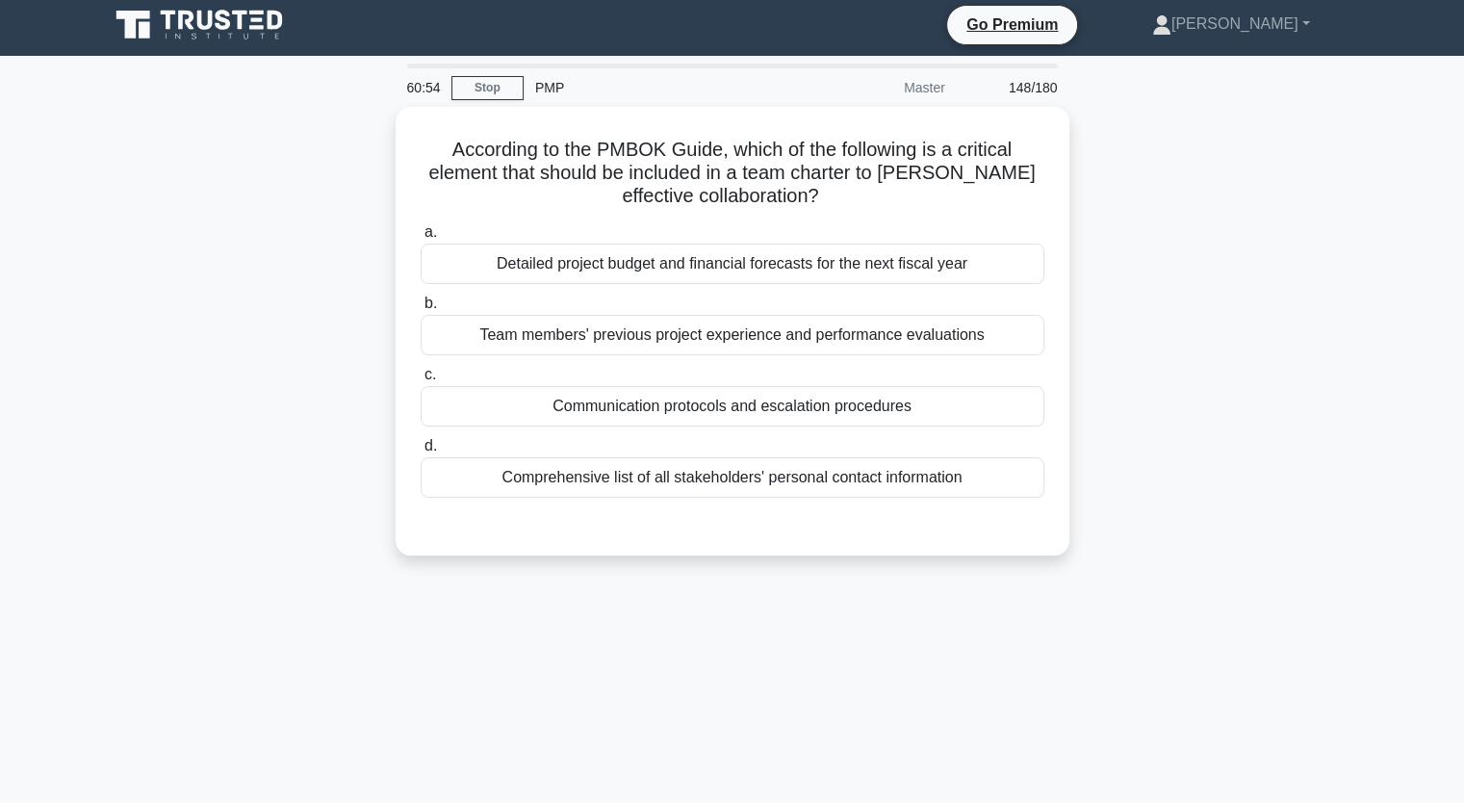
scroll to position [0, 0]
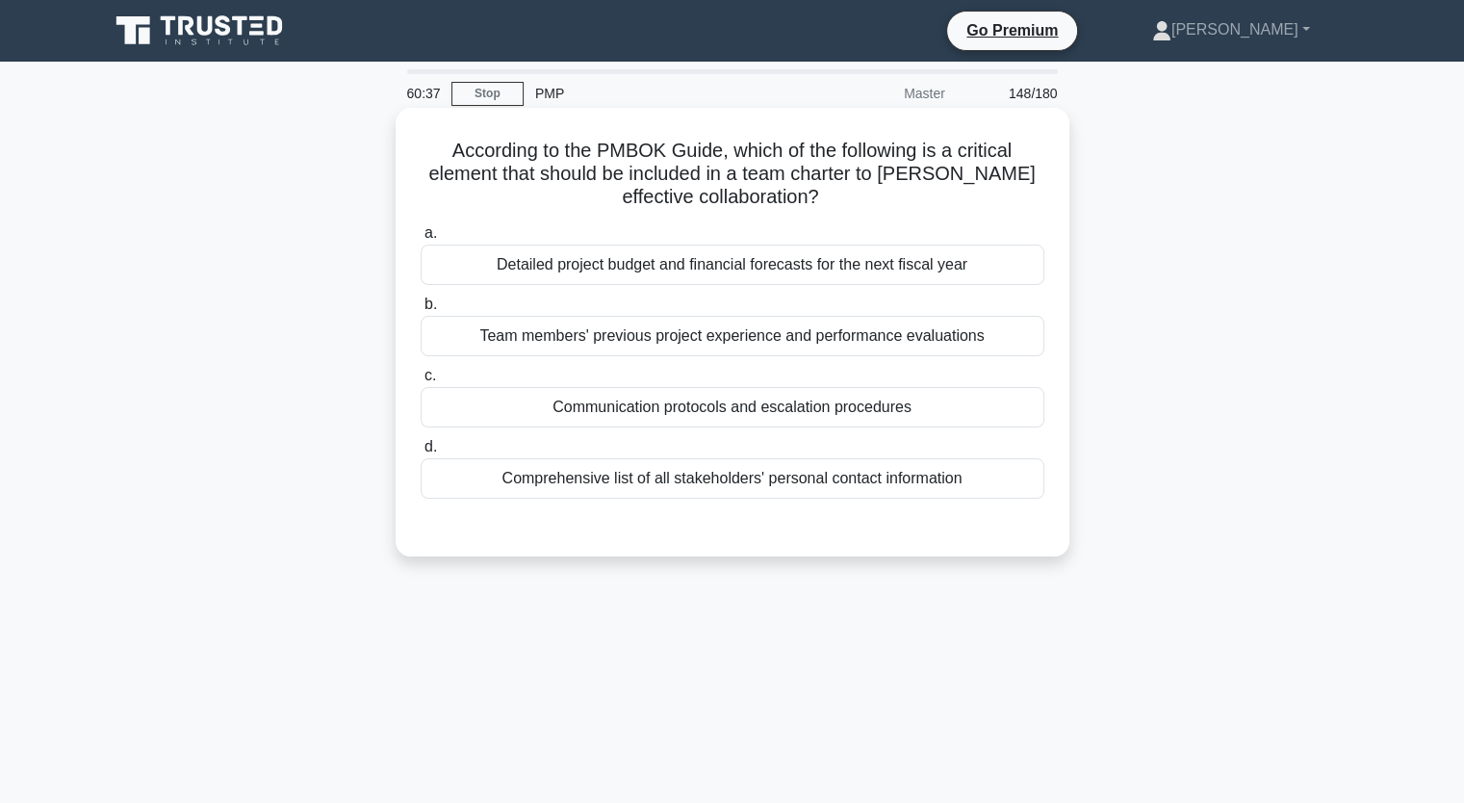
click at [1006, 406] on div "Communication protocols and escalation procedures" at bounding box center [733, 407] width 624 height 40
click at [421, 382] on input "c. Communication protocols and escalation procedures" at bounding box center [421, 376] width 0 height 13
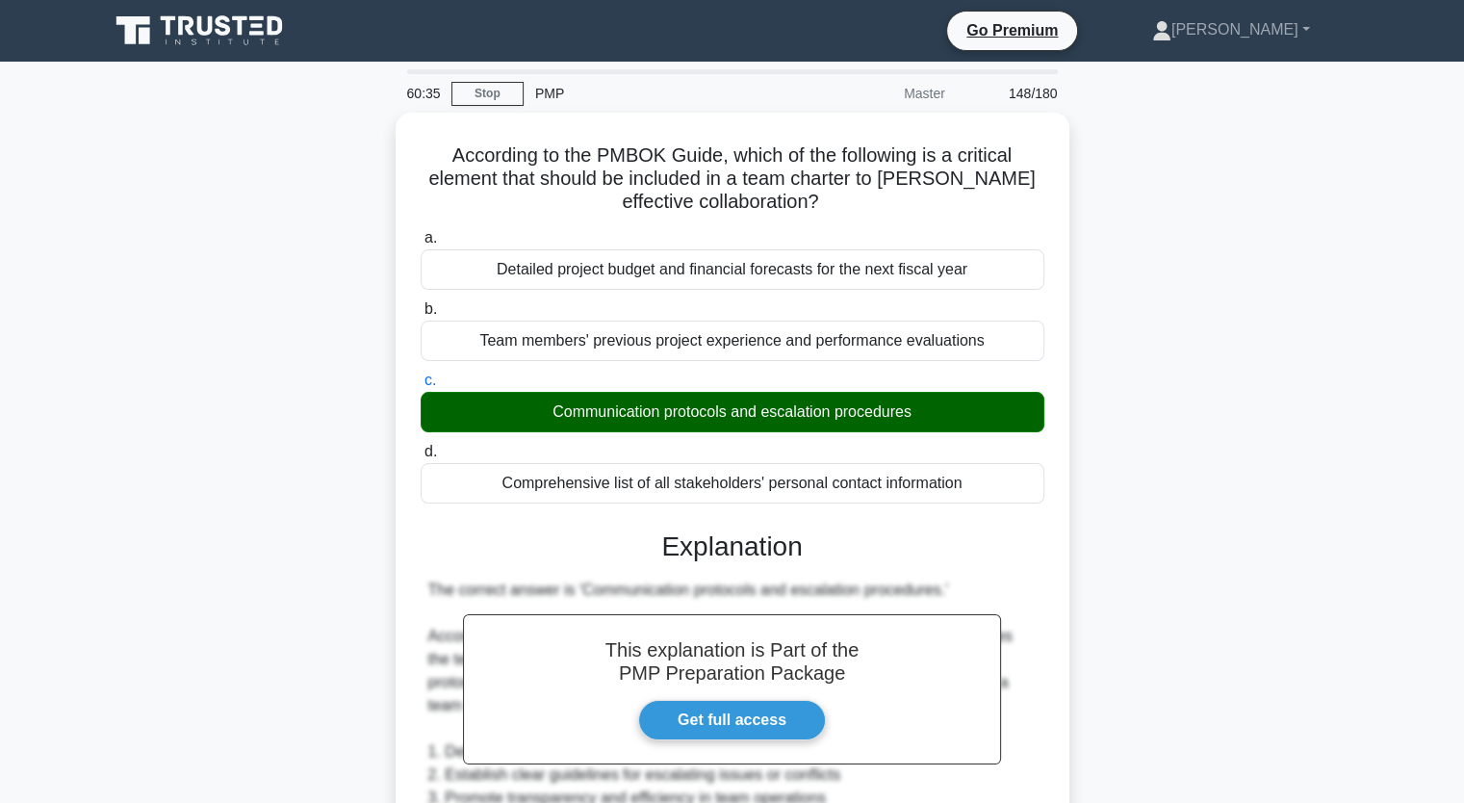
scroll to position [499, 0]
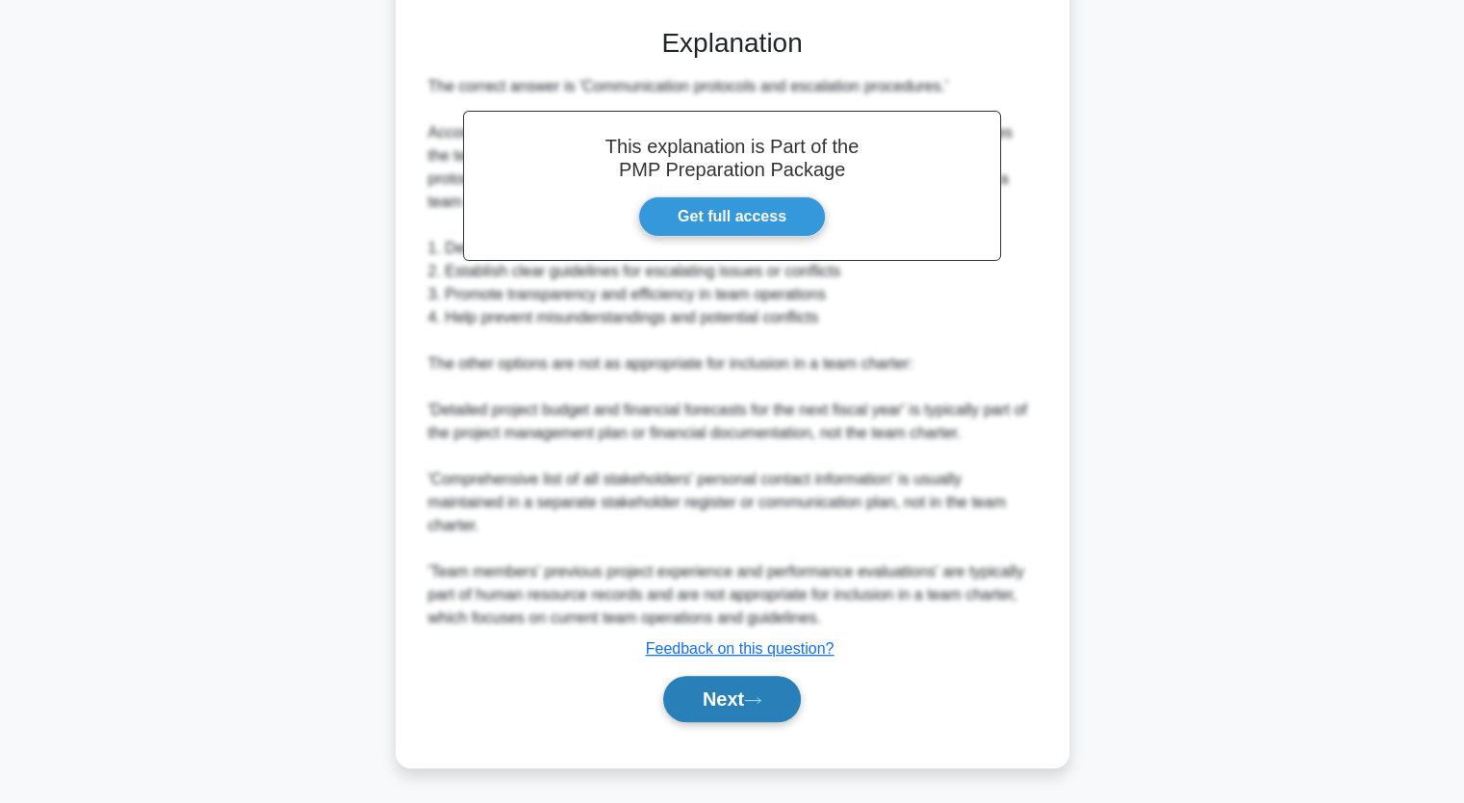
click at [734, 691] on button "Next" at bounding box center [732, 699] width 138 height 46
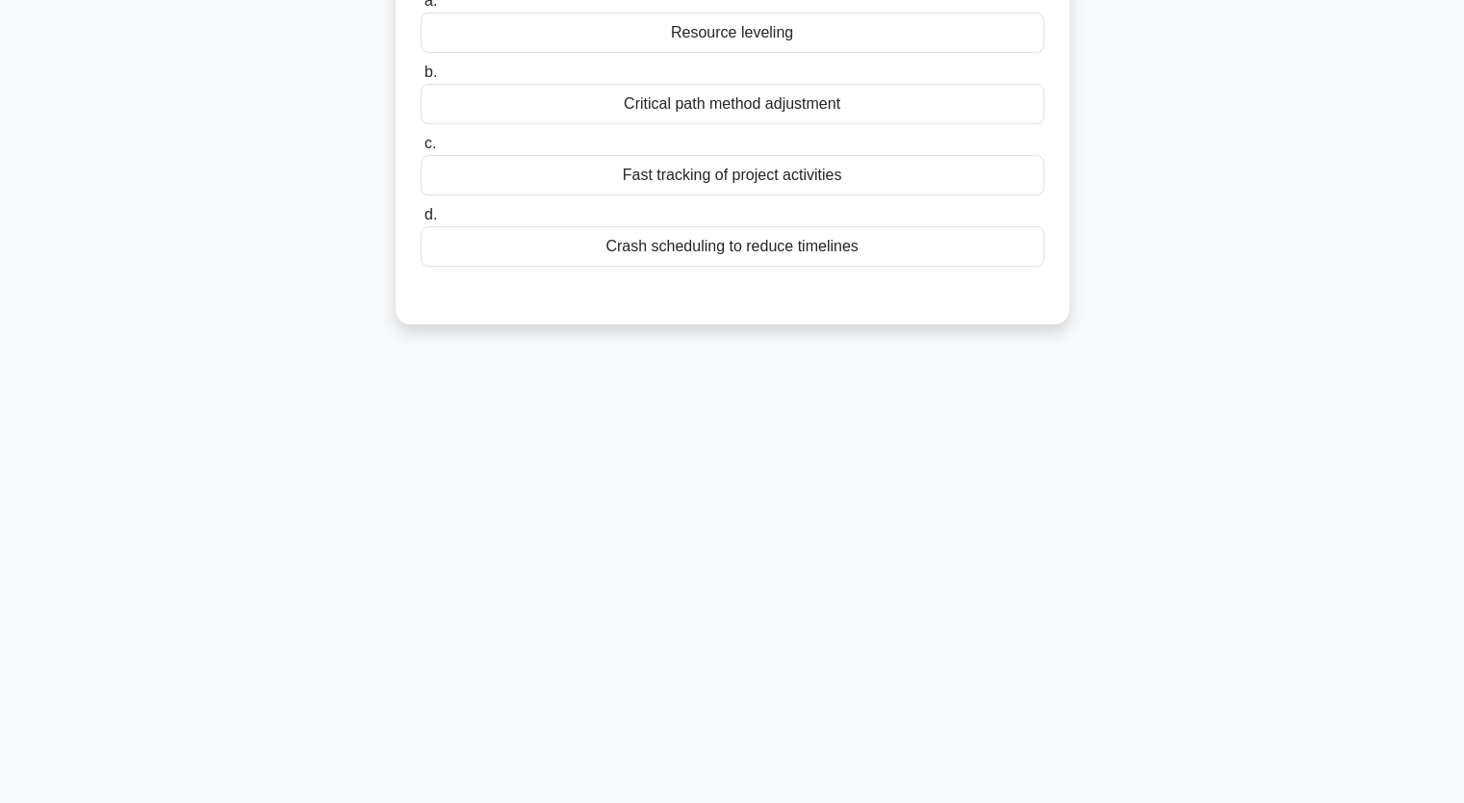
scroll to position [0, 0]
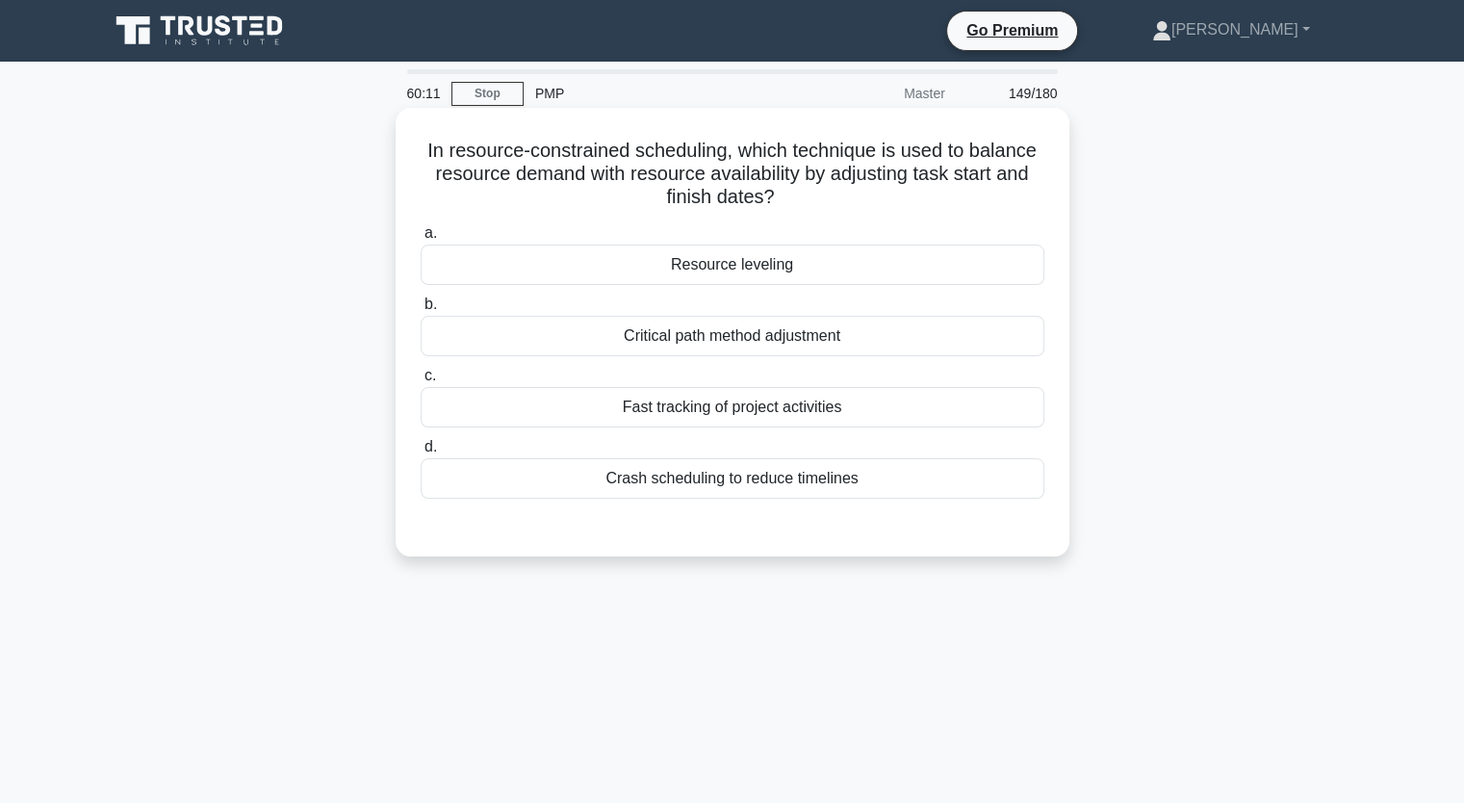
click at [1023, 282] on div "Resource leveling" at bounding box center [733, 265] width 624 height 40
click at [421, 240] on input "a. Resource leveling" at bounding box center [421, 233] width 0 height 13
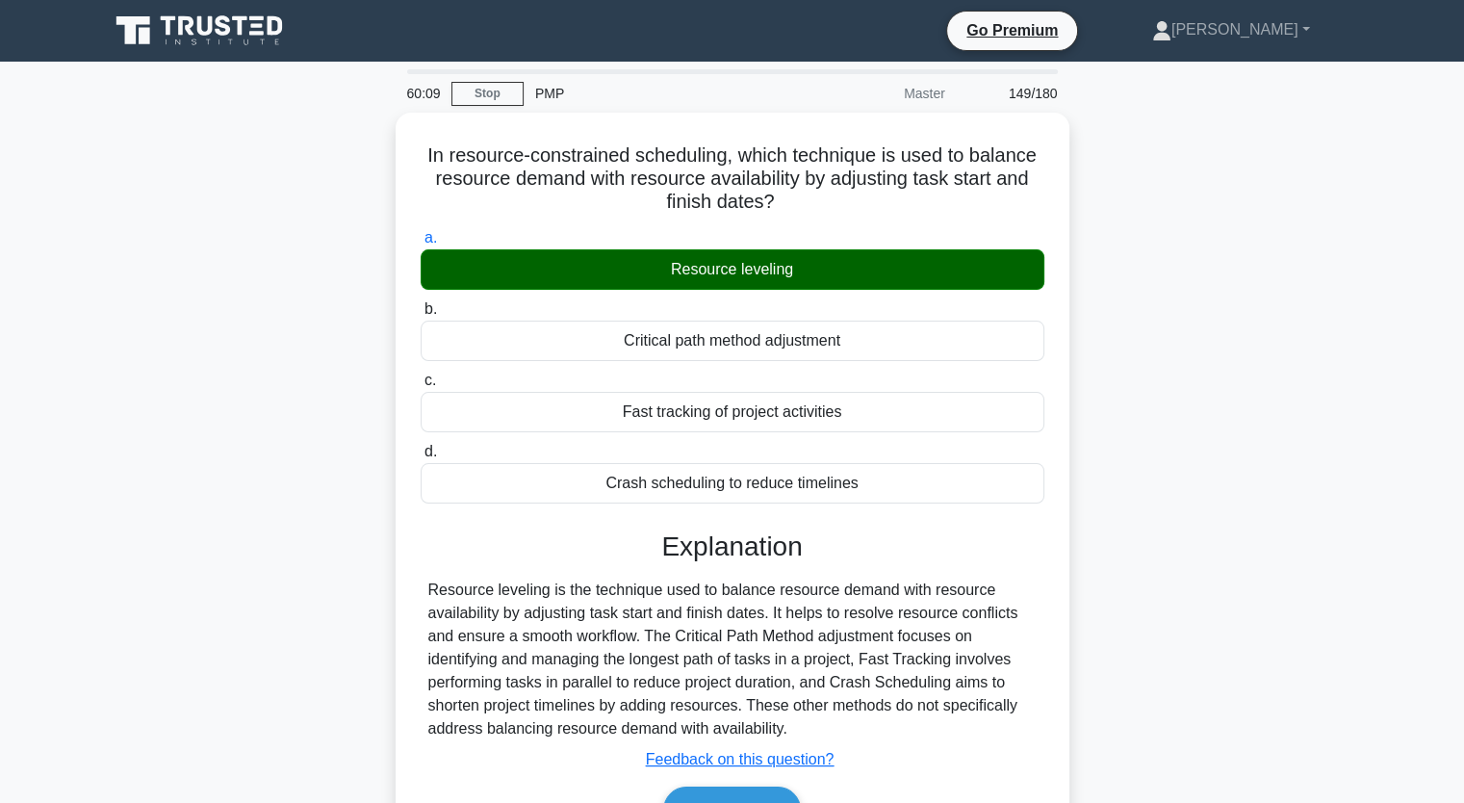
scroll to position [238, 0]
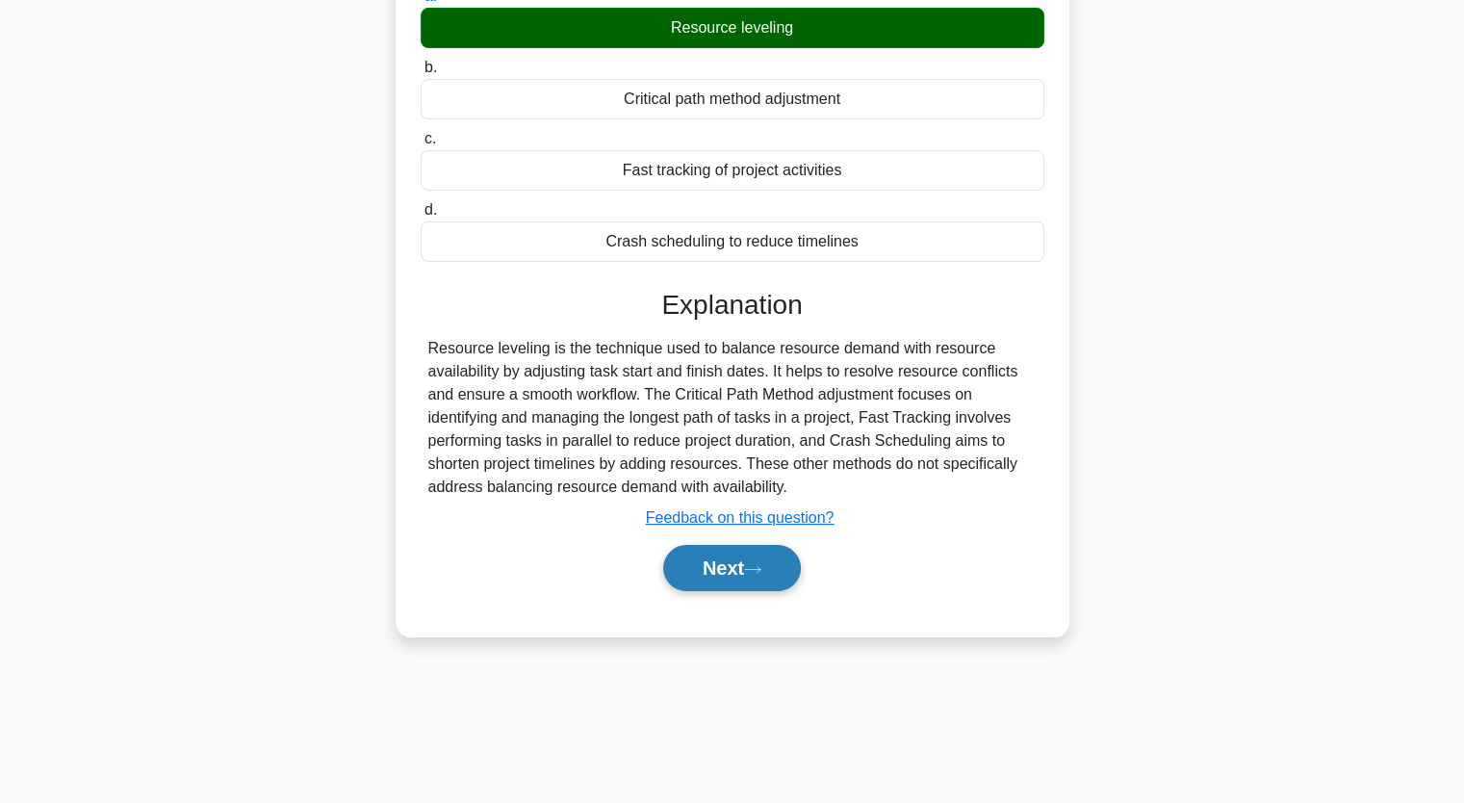
click at [771, 557] on button "Next" at bounding box center [732, 568] width 138 height 46
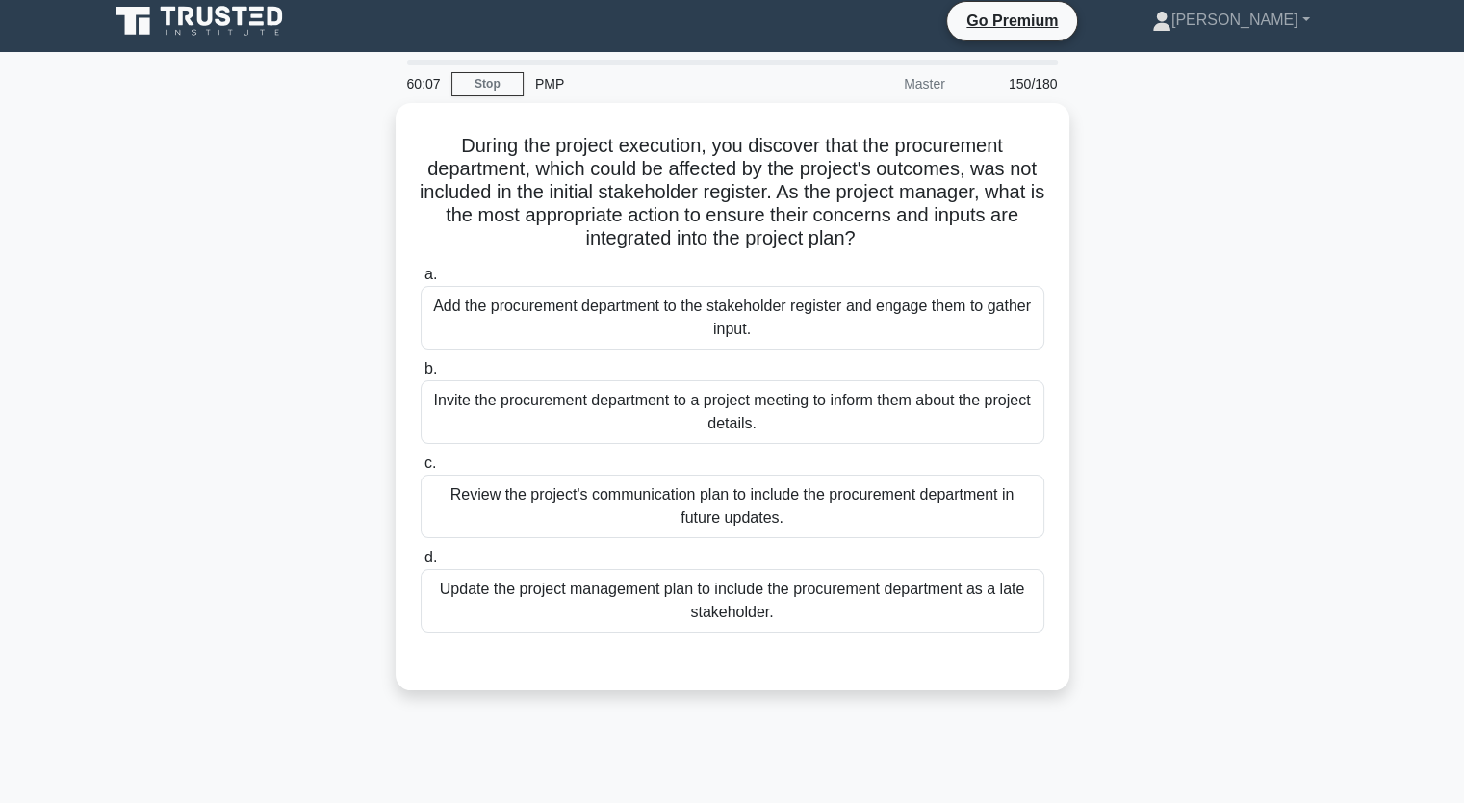
scroll to position [0, 0]
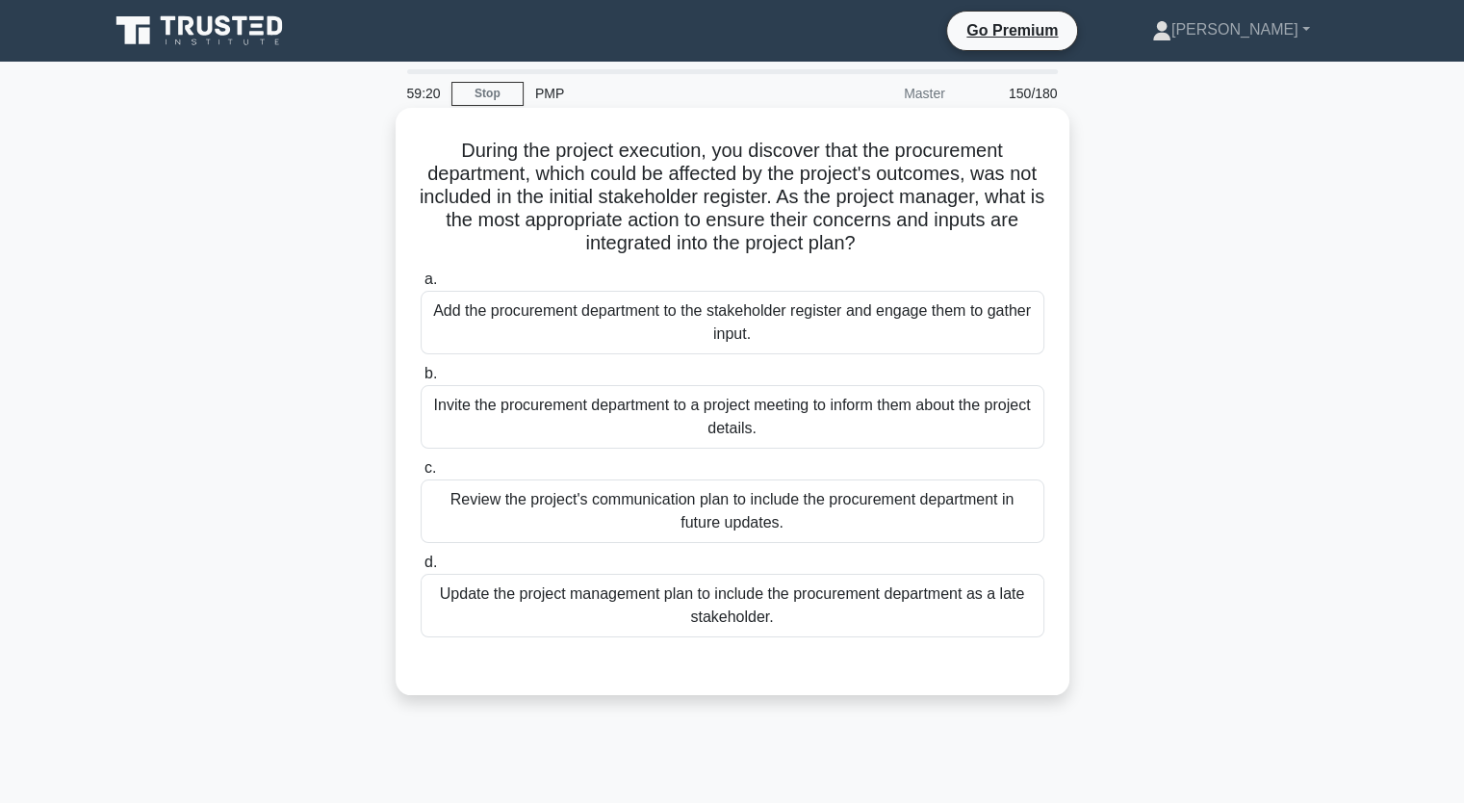
click at [950, 521] on div "Review the project's communication plan to include the procurement department i…" at bounding box center [733, 511] width 624 height 64
click at [421, 475] on input "c. Review the project's communication plan to include the procurement departmen…" at bounding box center [421, 468] width 0 height 13
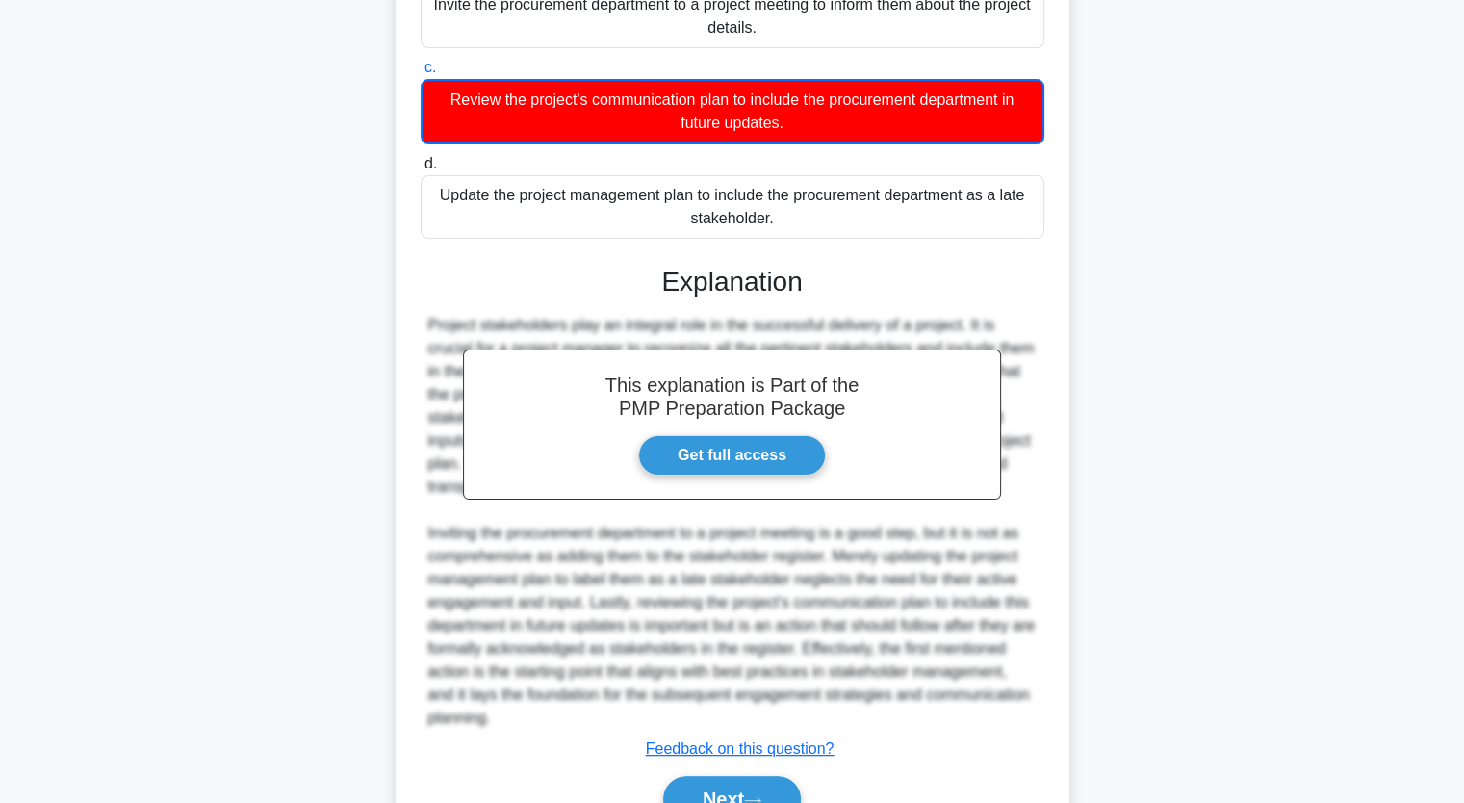
scroll to position [501, 0]
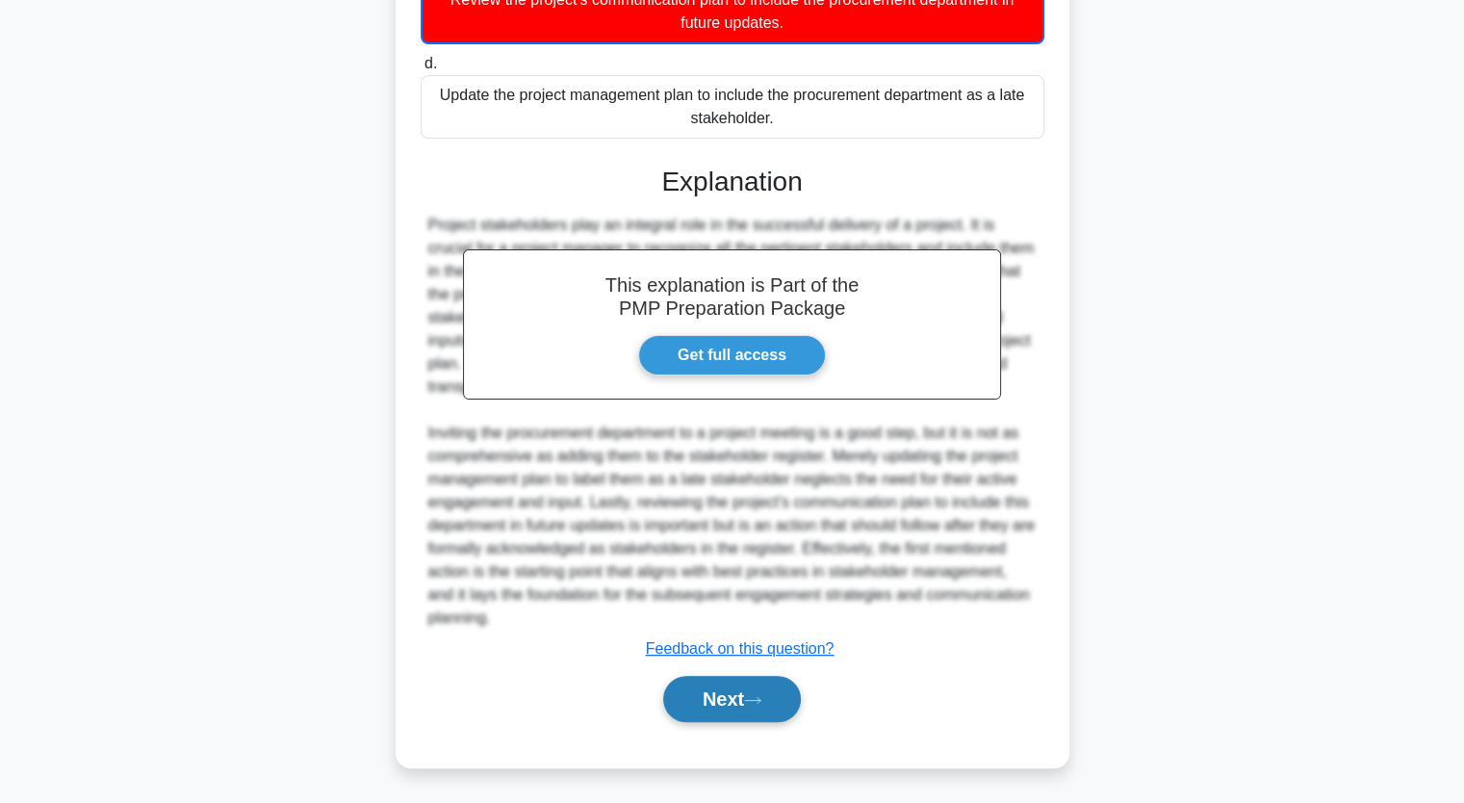
click at [772, 702] on button "Next" at bounding box center [732, 699] width 138 height 46
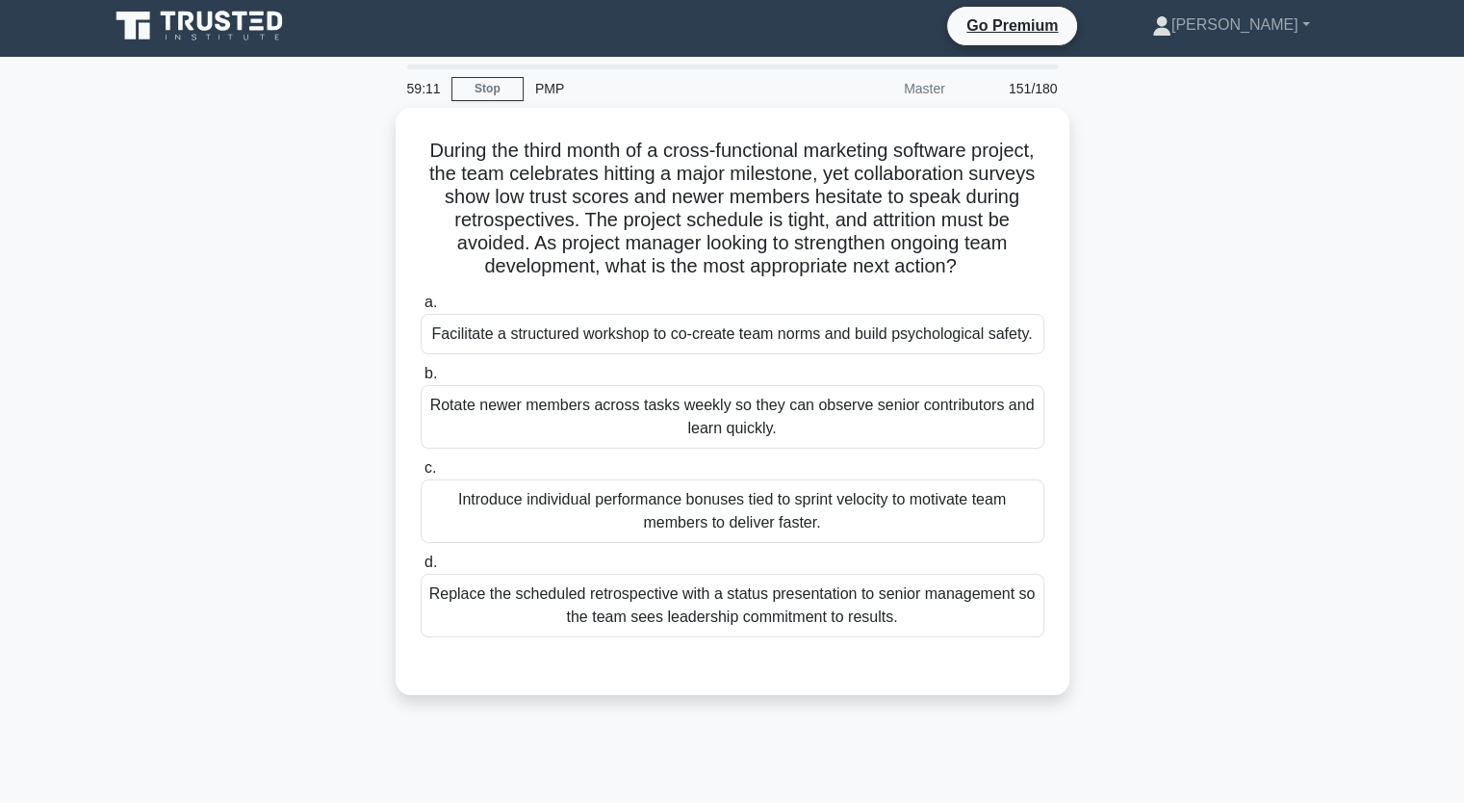
scroll to position [0, 0]
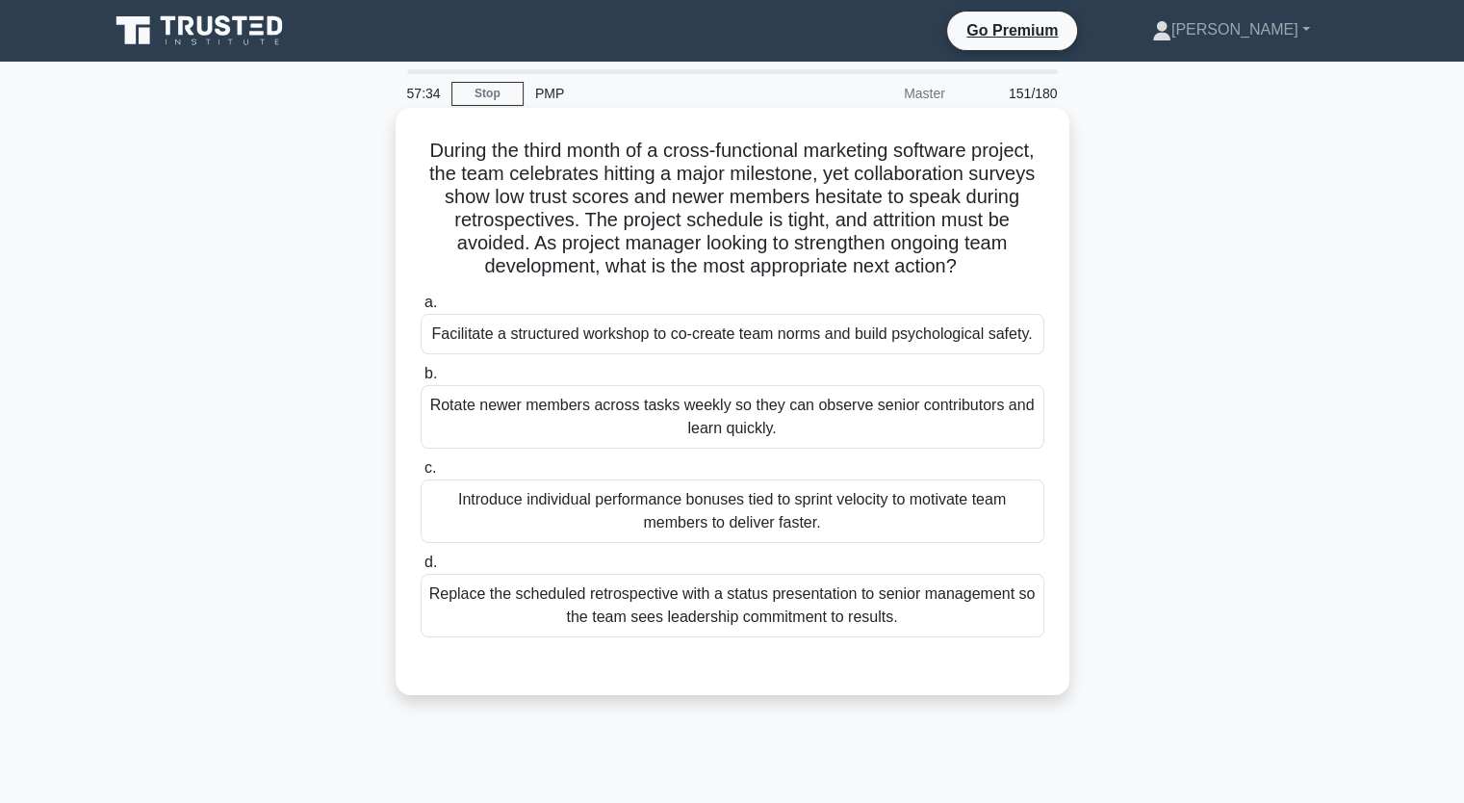
click at [1008, 336] on div "Facilitate a structured workshop to co-create team norms and build psychologica…" at bounding box center [733, 334] width 624 height 40
click at [421, 309] on input "a. Facilitate a structured workshop to co-create team norms and build psycholog…" at bounding box center [421, 303] width 0 height 13
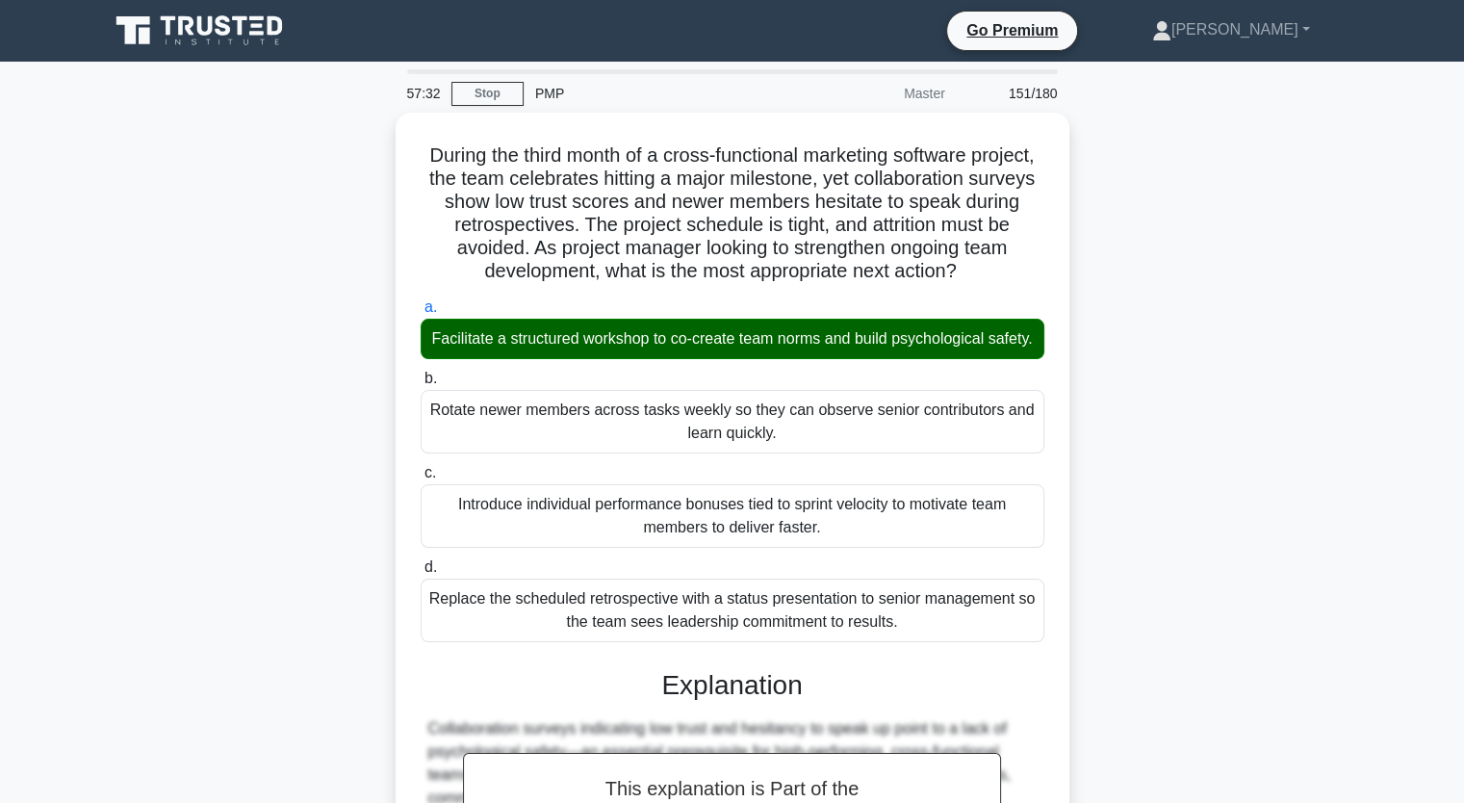
scroll to position [429, 0]
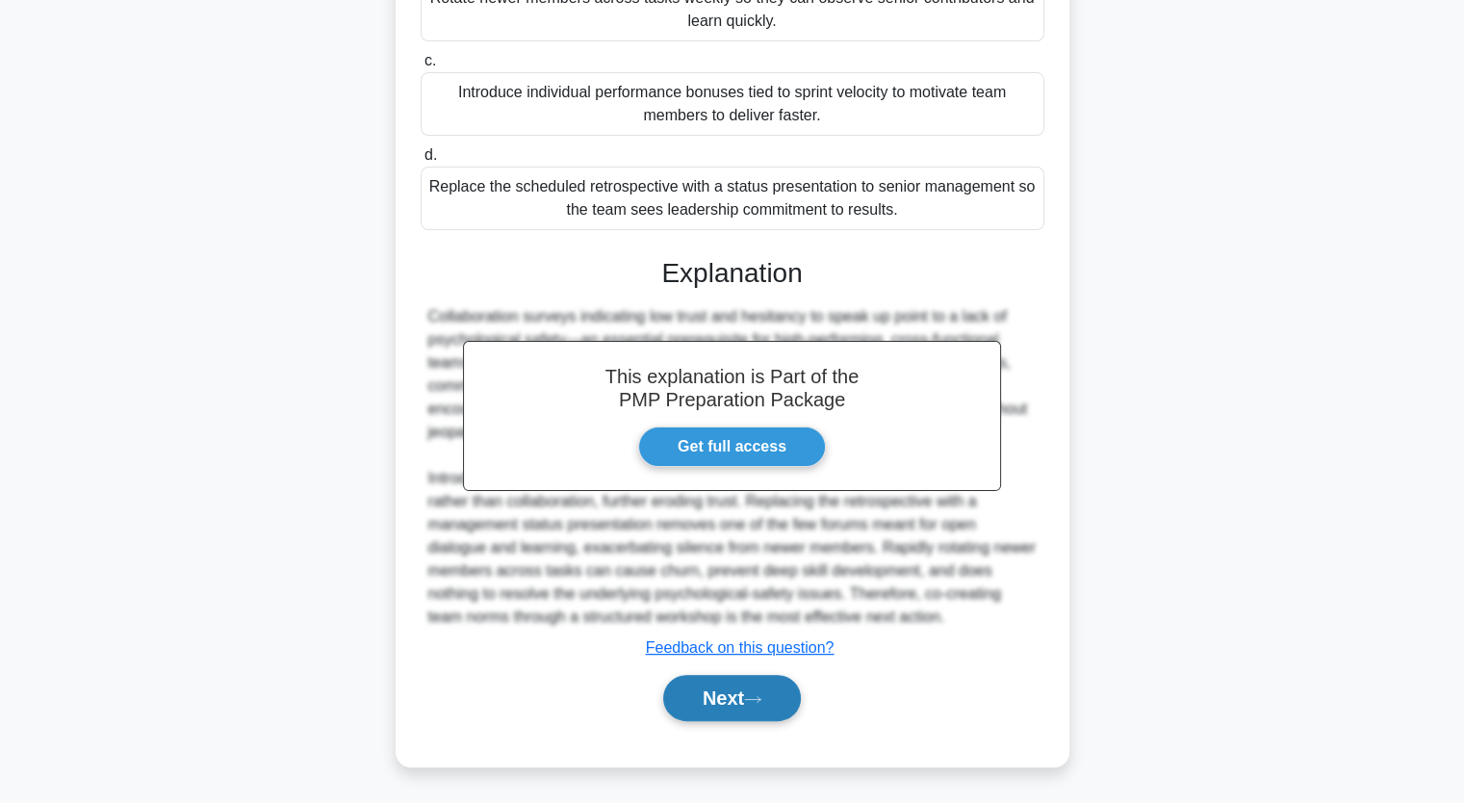
click at [716, 696] on button "Next" at bounding box center [732, 698] width 138 height 46
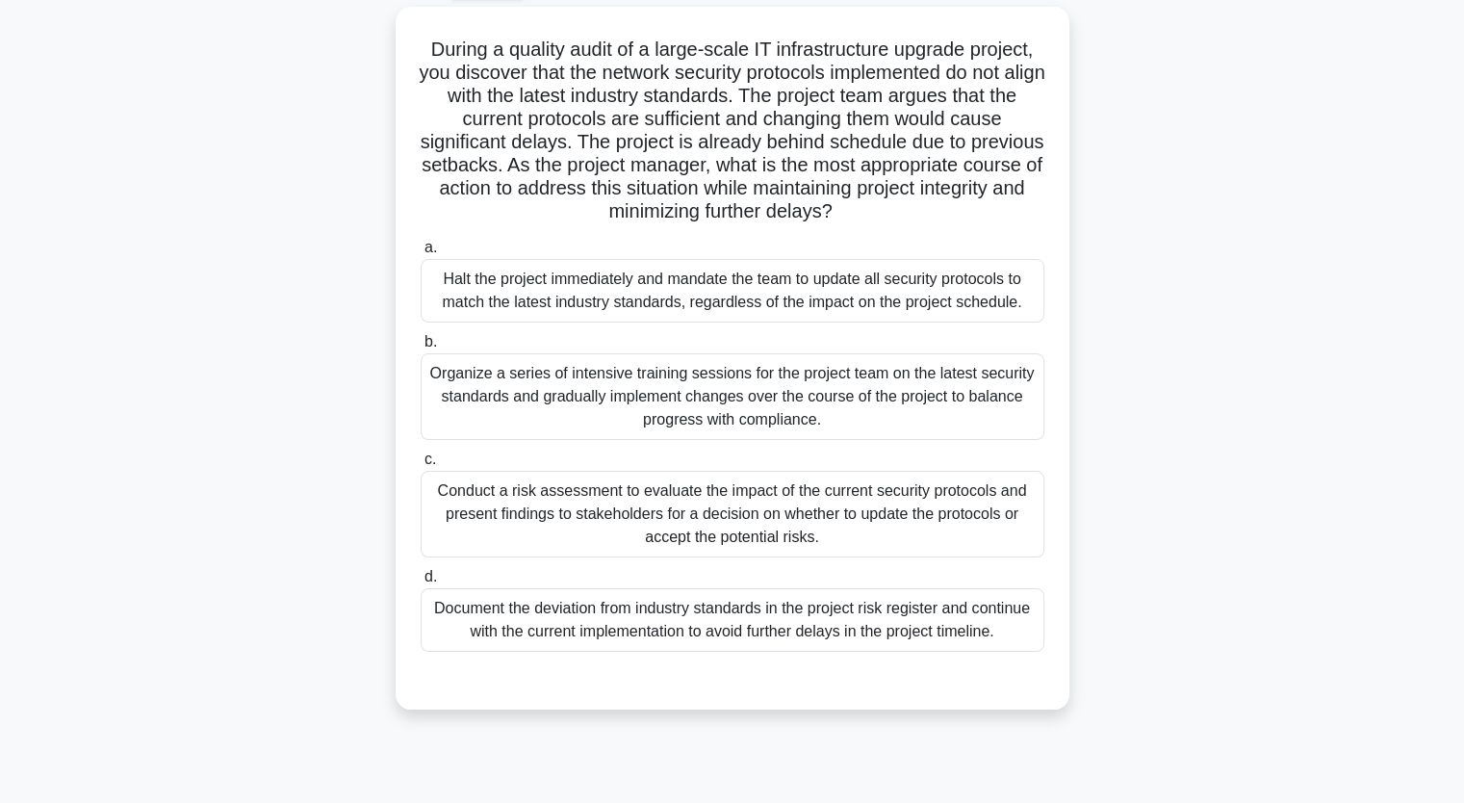
scroll to position [104, 0]
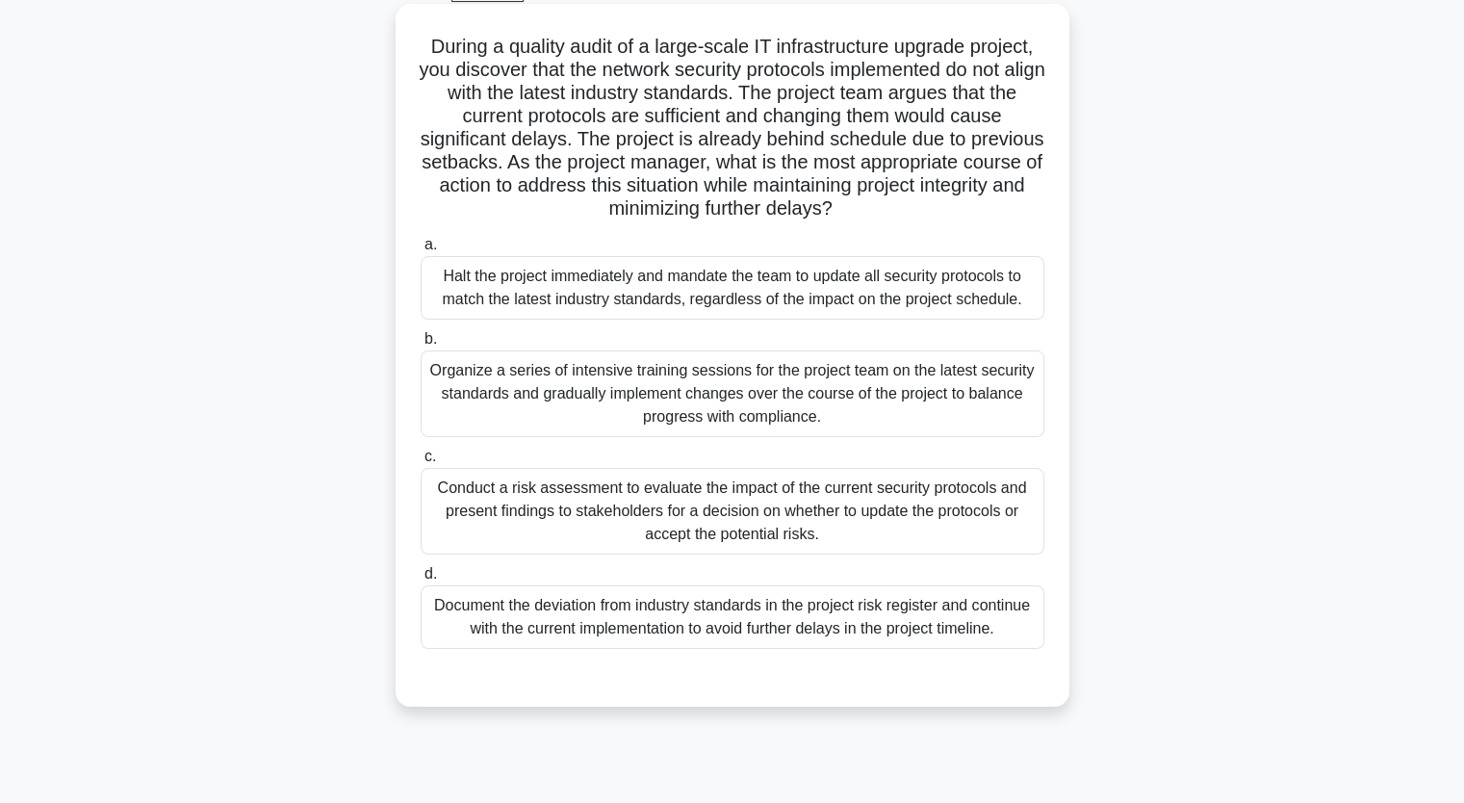
click at [986, 398] on div "Organize a series of intensive training sessions for the project team on the la…" at bounding box center [733, 393] width 624 height 87
click at [421, 346] on input "b. Organize a series of intensive training sessions for the project team on the…" at bounding box center [421, 339] width 0 height 13
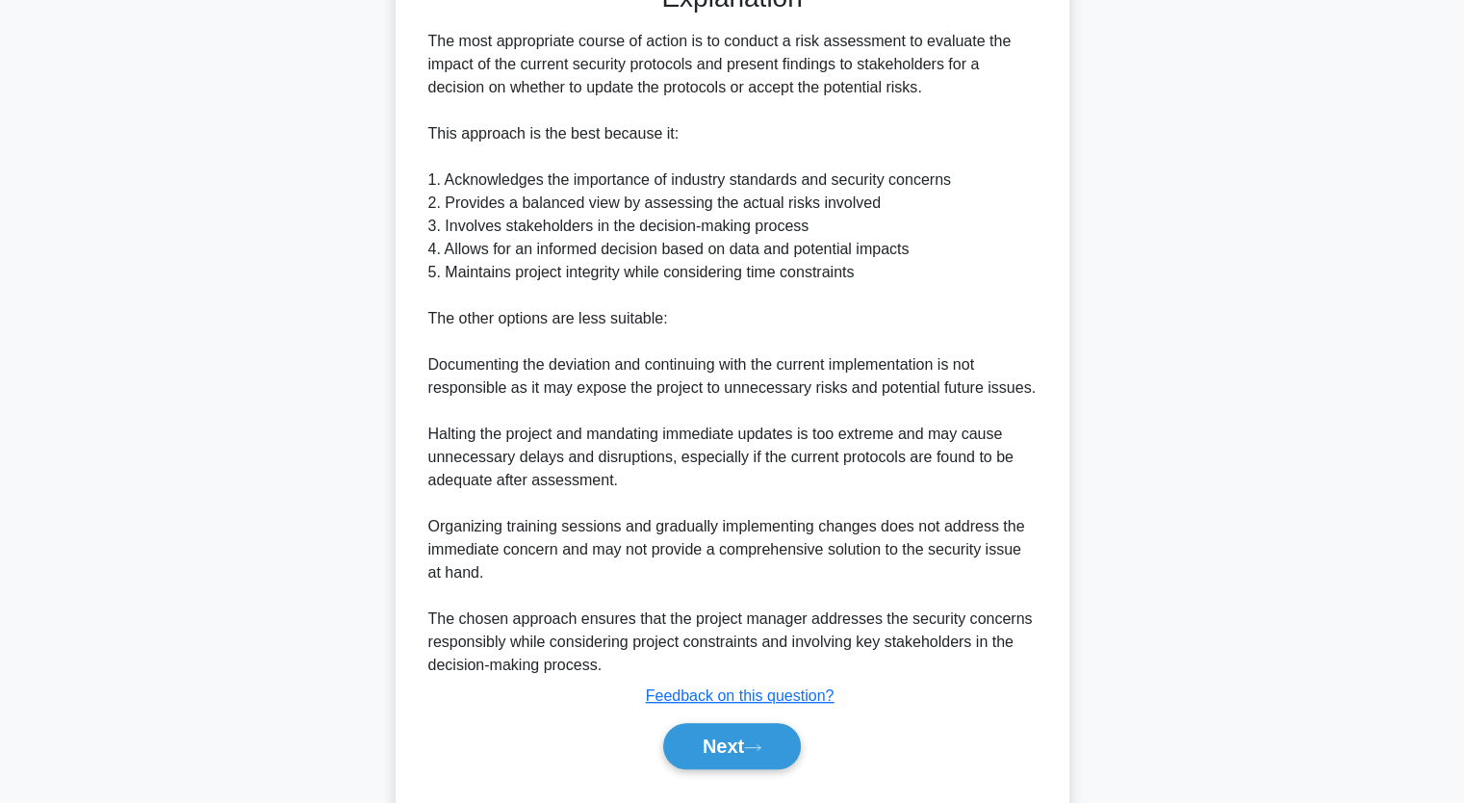
scroll to position [847, 0]
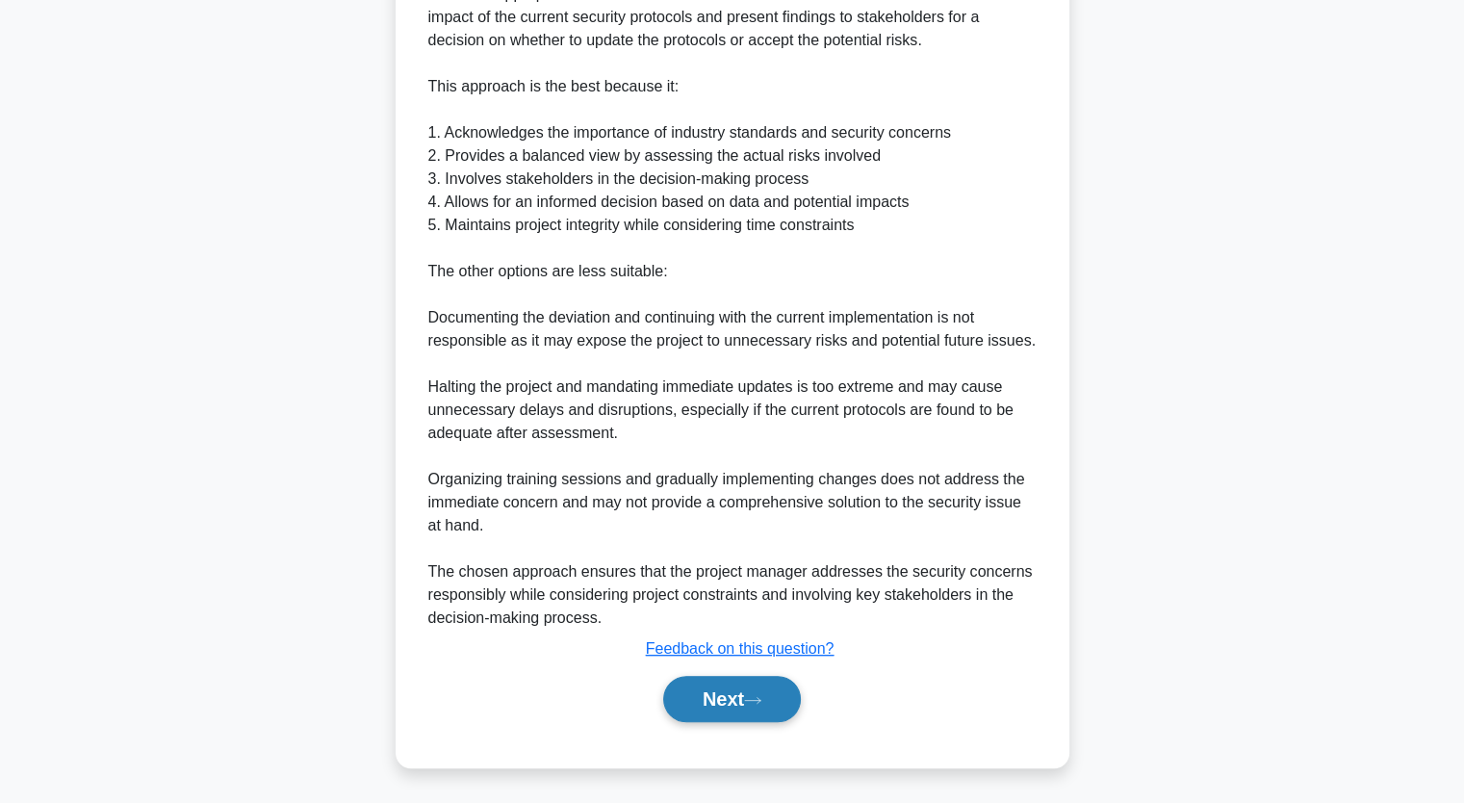
click at [773, 698] on button "Next" at bounding box center [732, 699] width 138 height 46
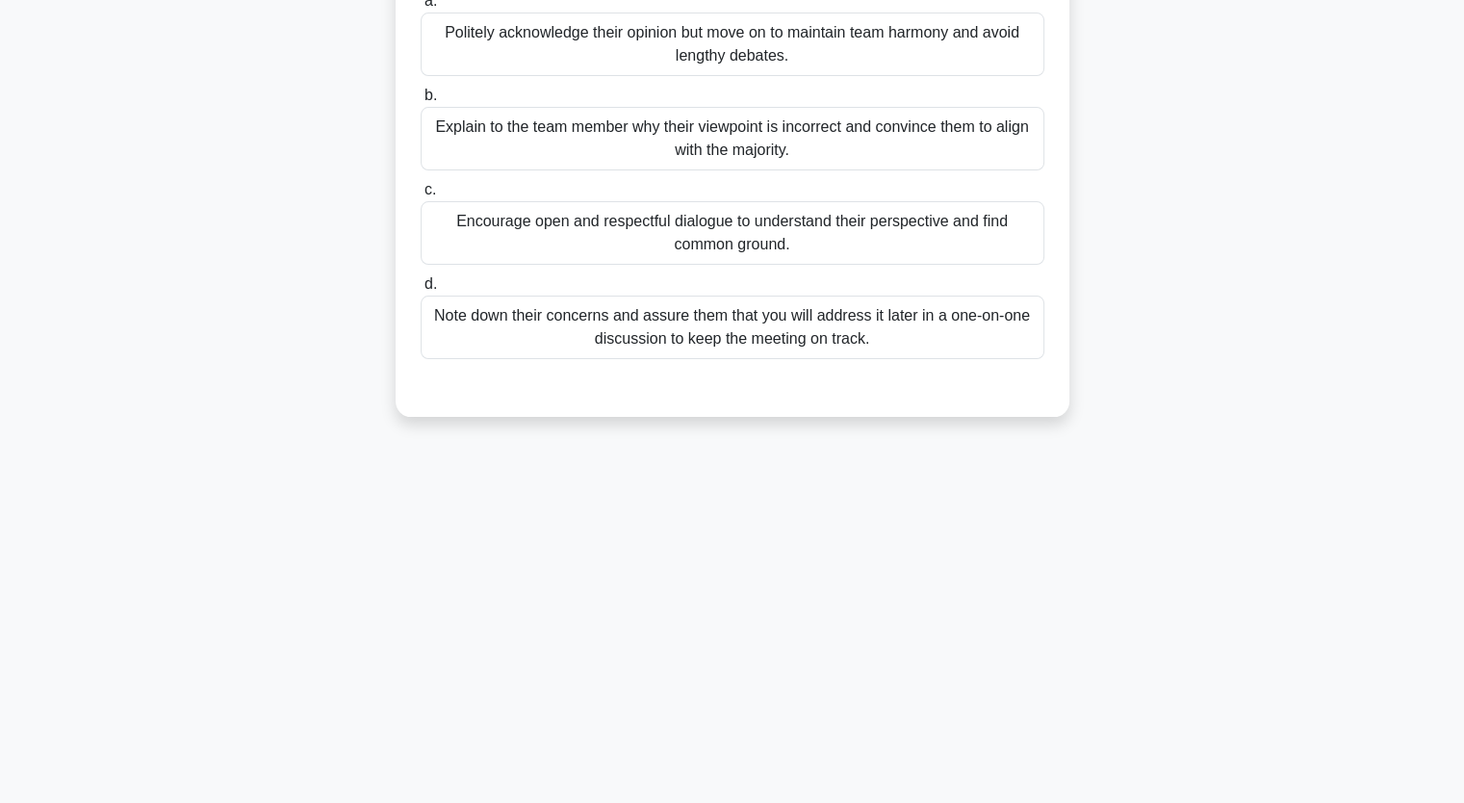
scroll to position [0, 0]
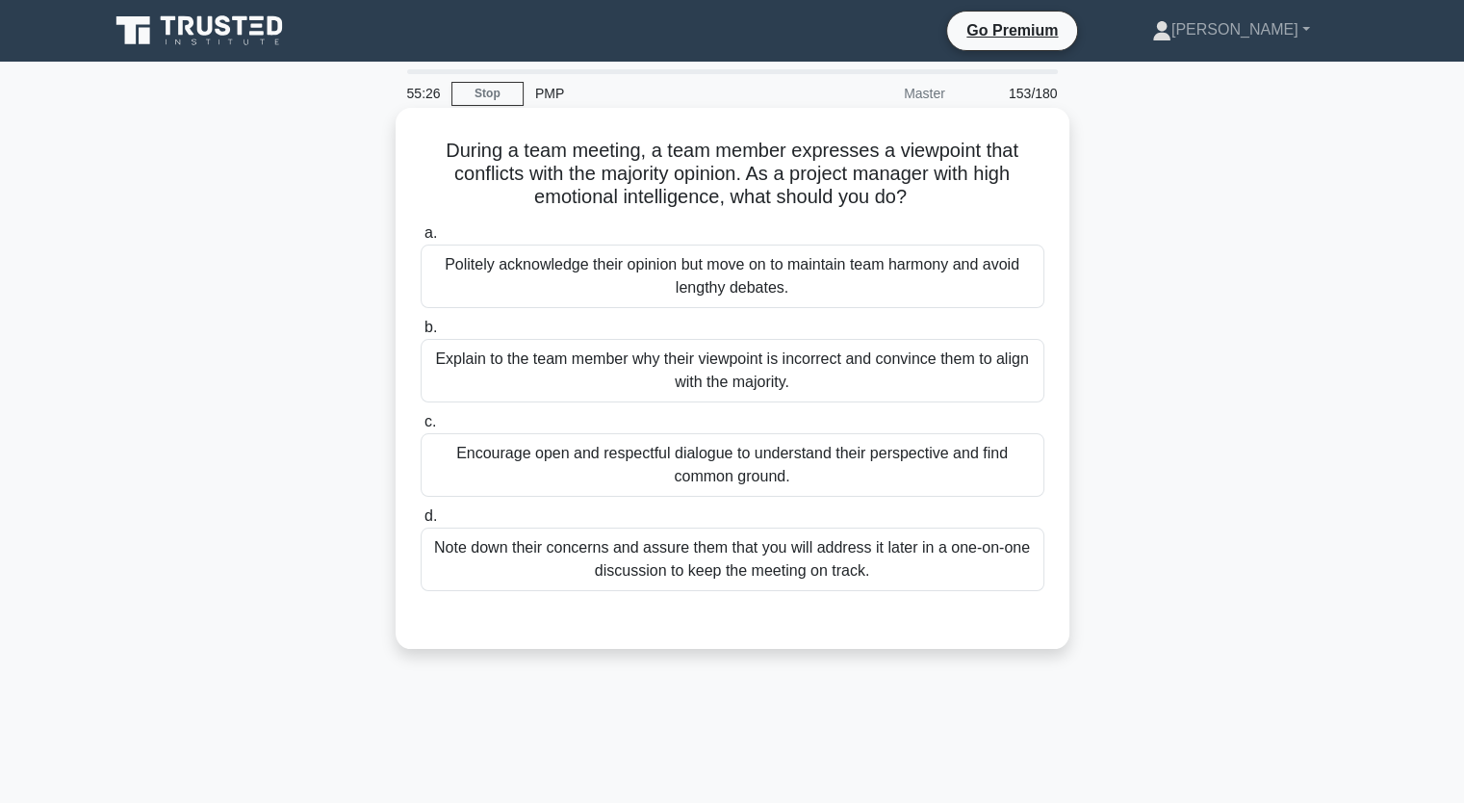
click at [989, 558] on div "Note down their concerns and assure them that you will address it later in a on…" at bounding box center [733, 560] width 624 height 64
click at [421, 523] on input "d. Note down their concerns and assure them that you will address it later in a…" at bounding box center [421, 516] width 0 height 13
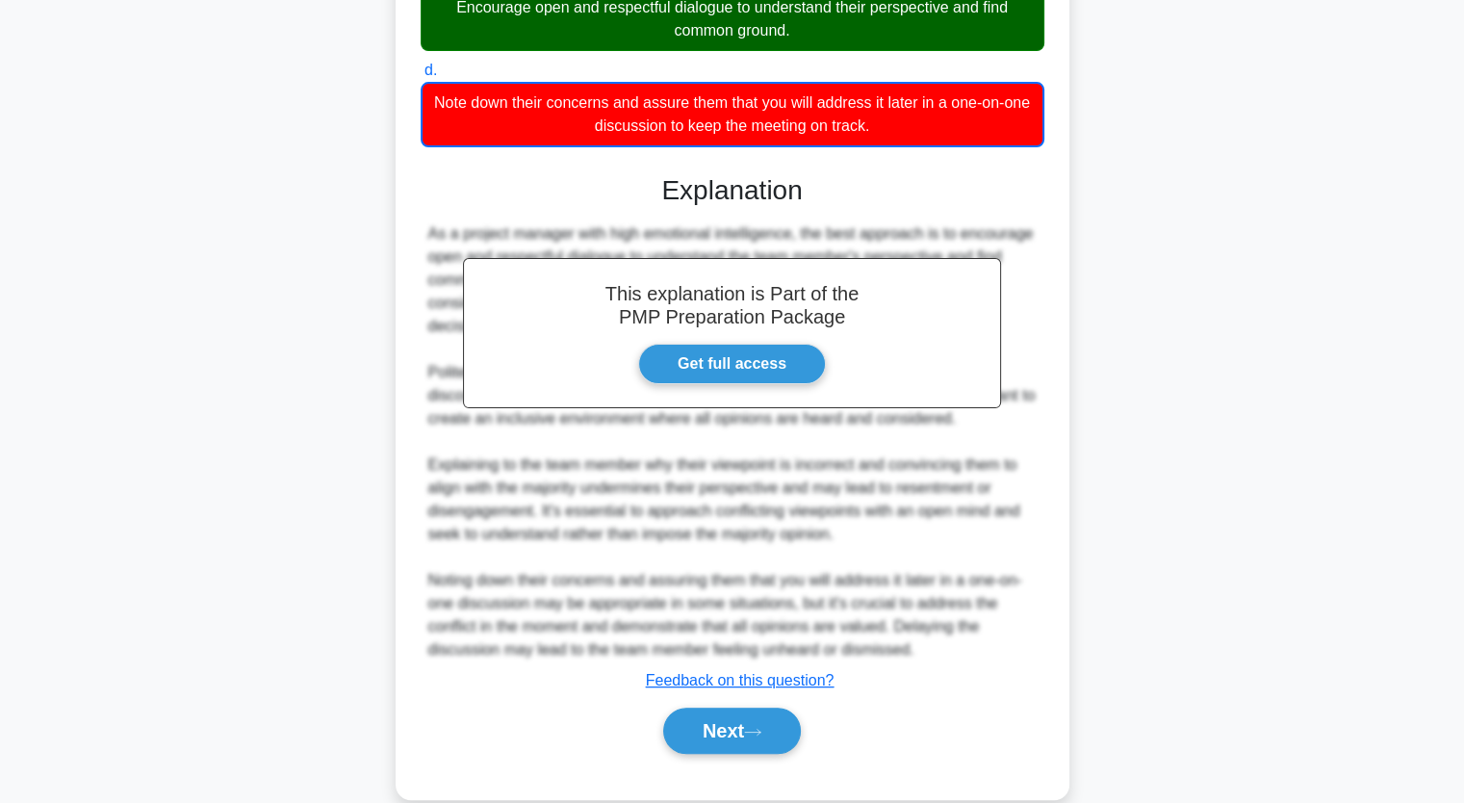
scroll to position [478, 0]
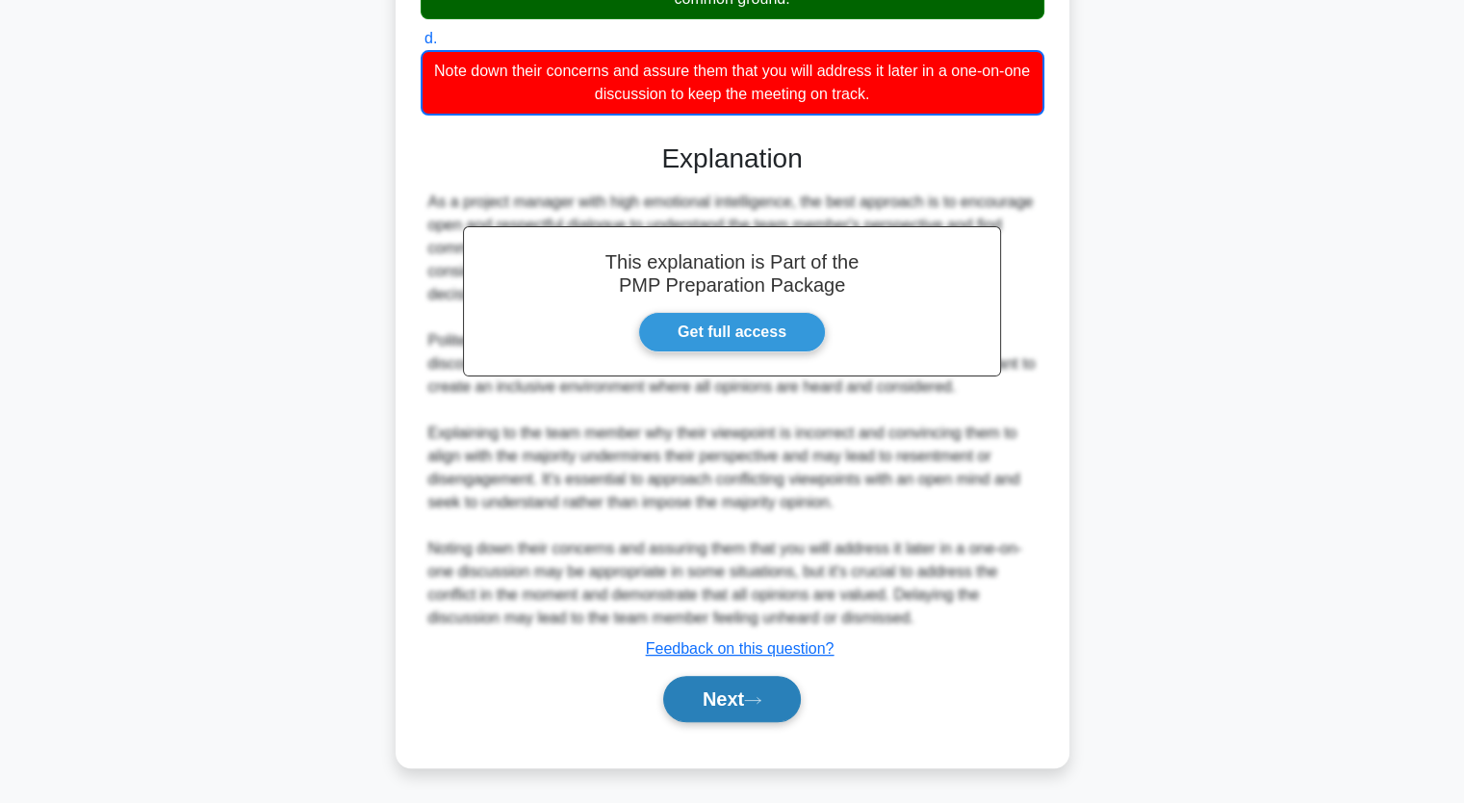
click at [781, 696] on button "Next" at bounding box center [732, 699] width 138 height 46
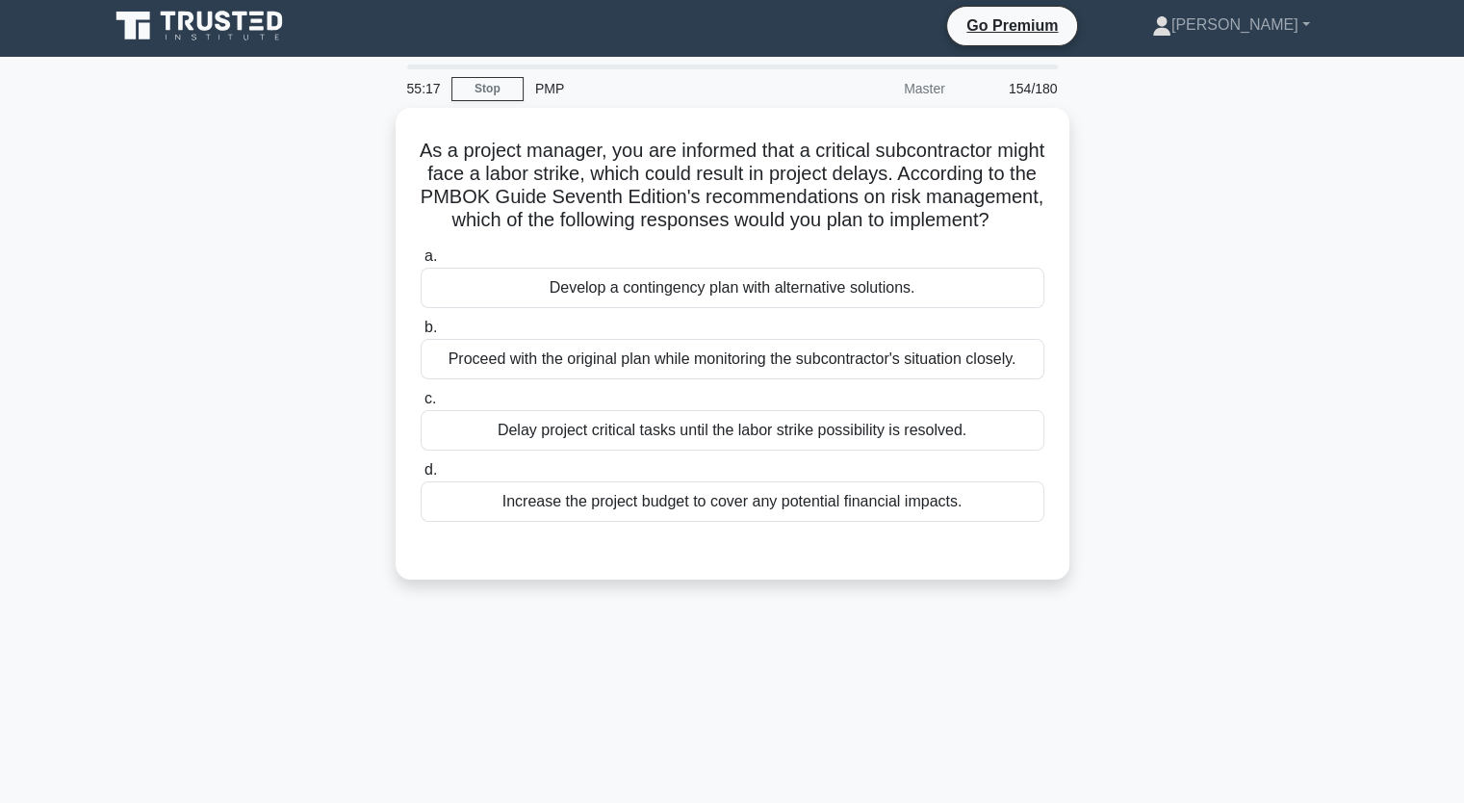
scroll to position [0, 0]
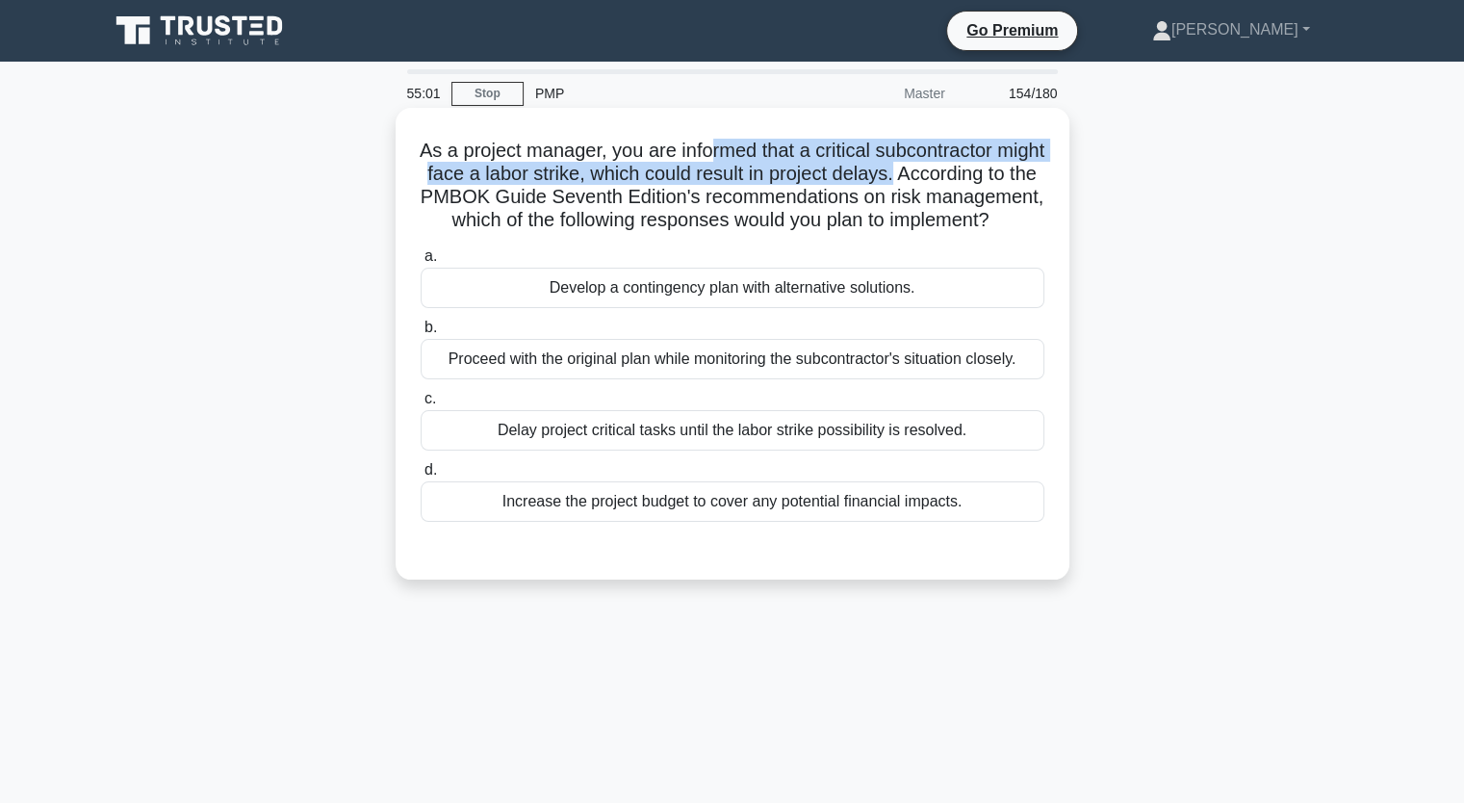
drag, startPoint x: 735, startPoint y: 145, endPoint x: 1014, endPoint y: 179, distance: 281.2
click at [1014, 179] on h5 "As a project manager, you are informed that a critical subcontractor might face…" at bounding box center [733, 186] width 628 height 94
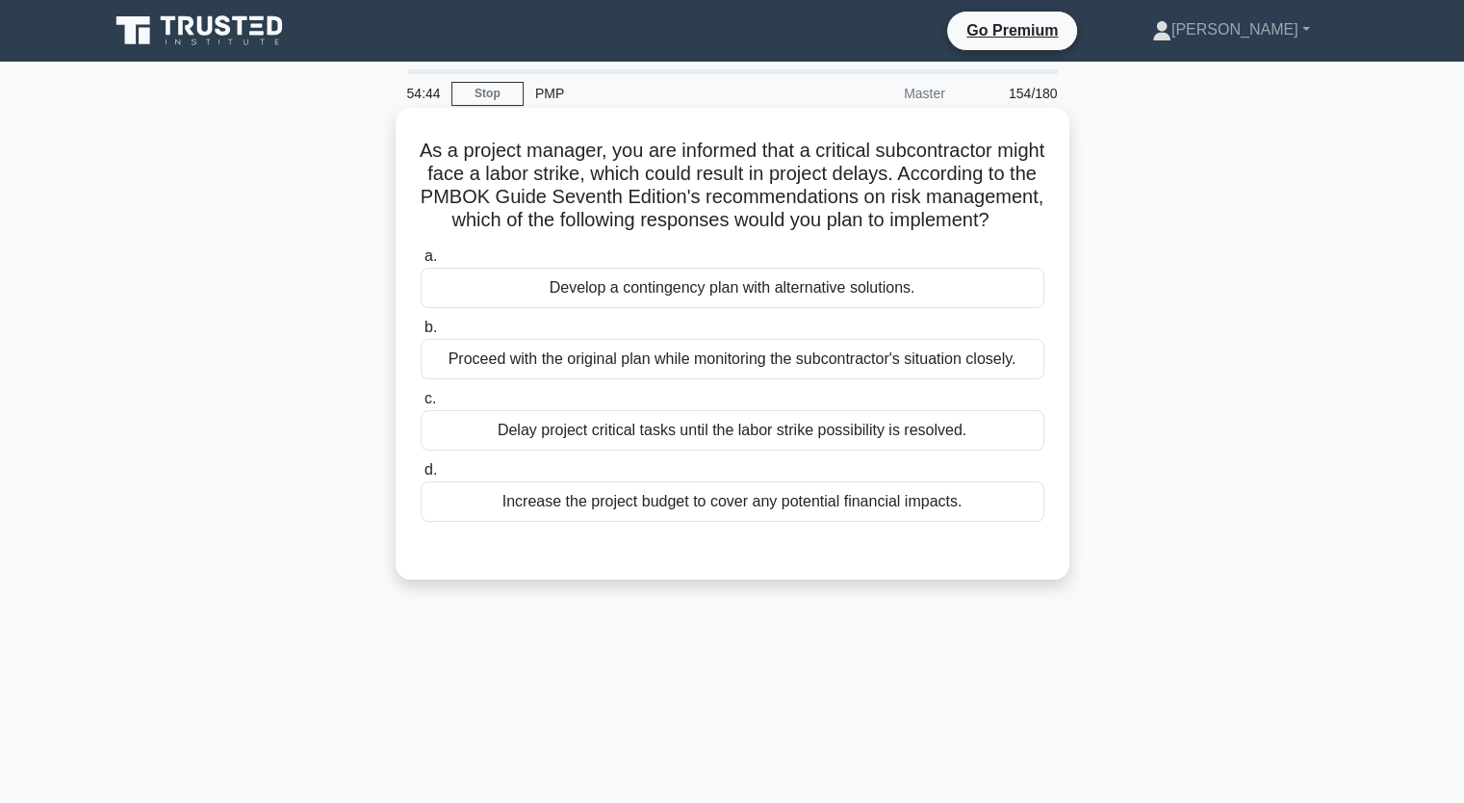
click at [961, 308] on div "Develop a contingency plan with alternative solutions." at bounding box center [733, 288] width 624 height 40
click at [421, 263] on input "a. Develop a contingency plan with alternative solutions." at bounding box center [421, 256] width 0 height 13
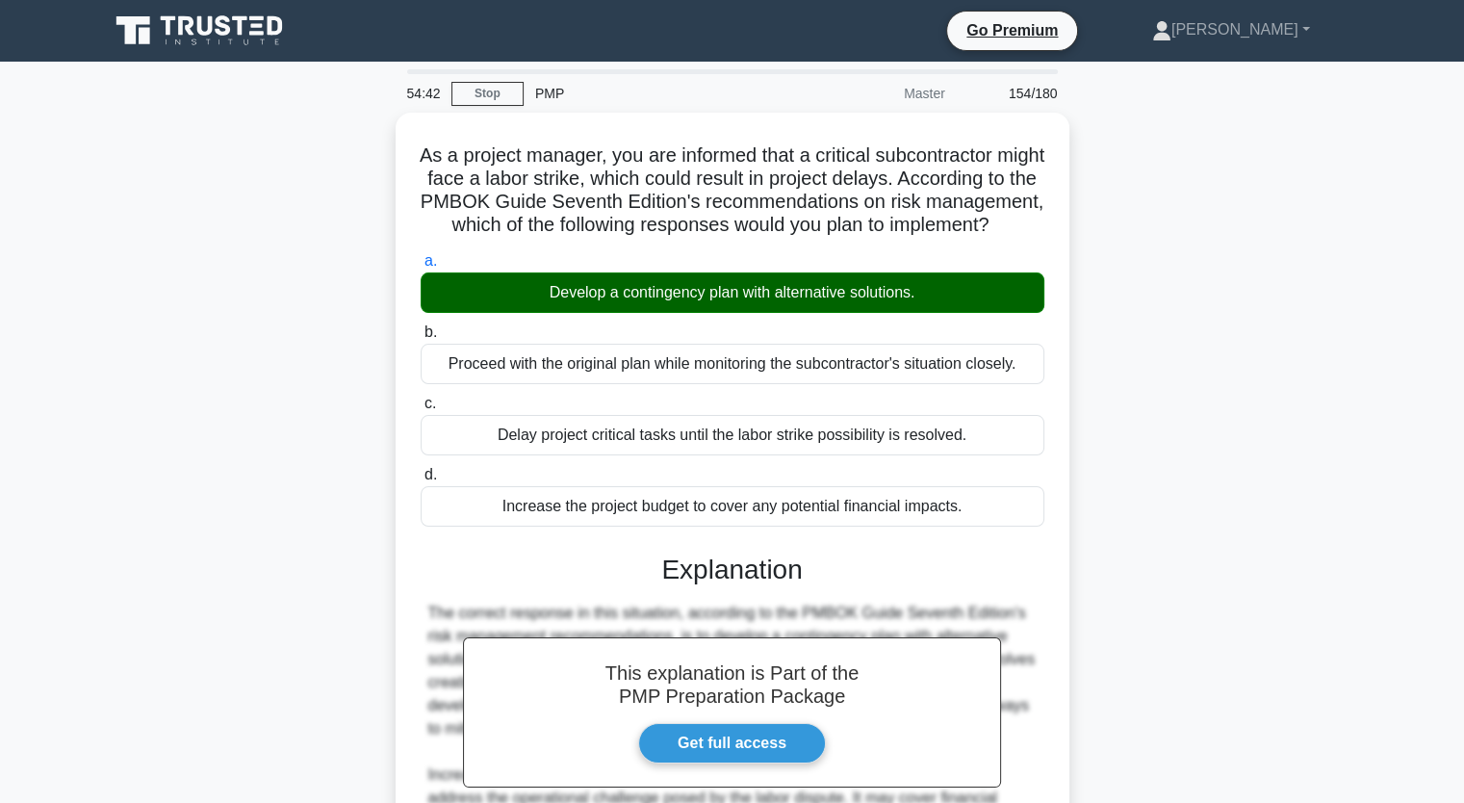
scroll to position [429, 0]
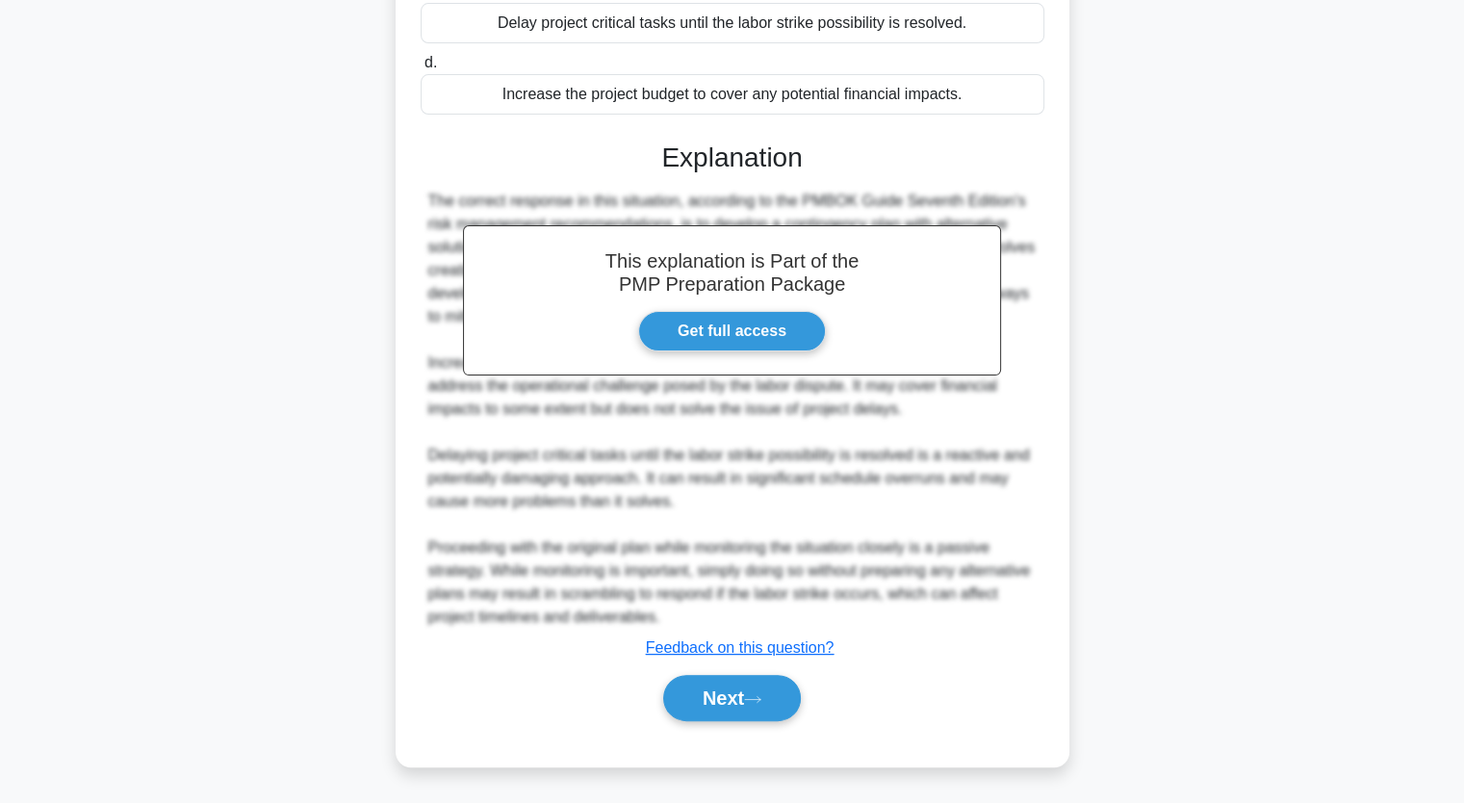
click at [753, 721] on div "Next" at bounding box center [733, 698] width 624 height 62
click at [762, 700] on icon at bounding box center [752, 699] width 17 height 11
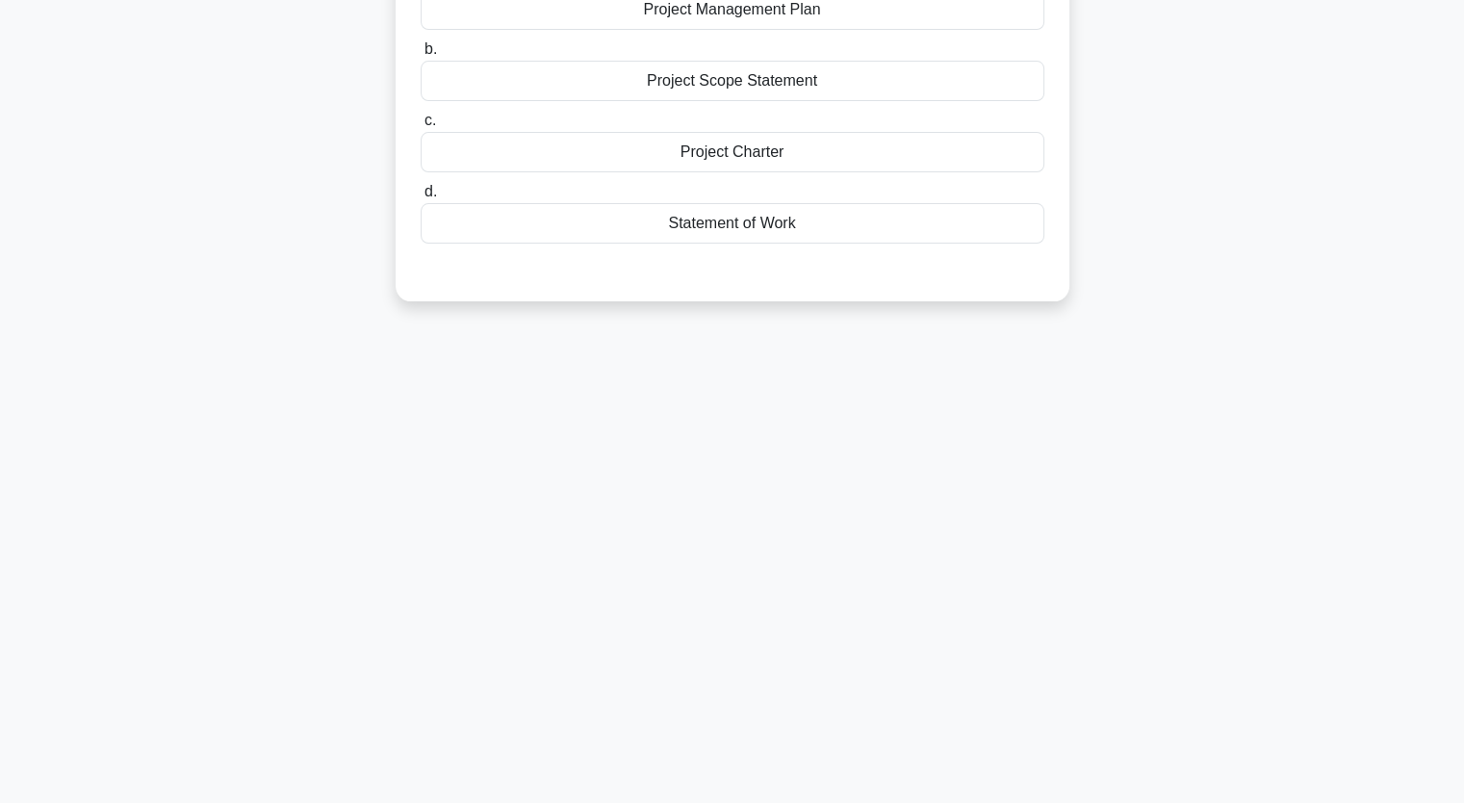
scroll to position [0, 0]
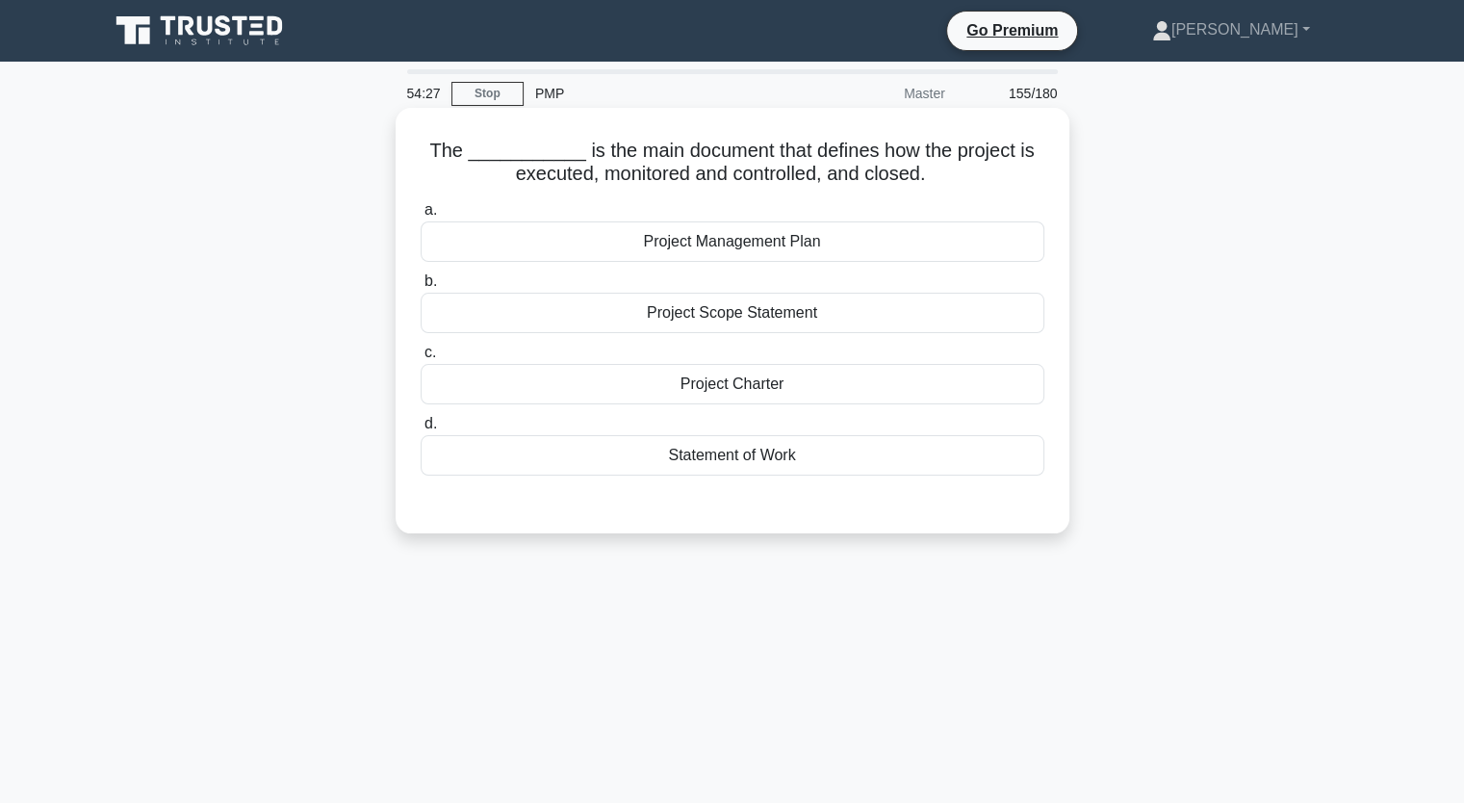
click at [1036, 390] on div "Project Charter" at bounding box center [733, 384] width 624 height 40
click at [421, 359] on input "c. Project Charter" at bounding box center [421, 353] width 0 height 13
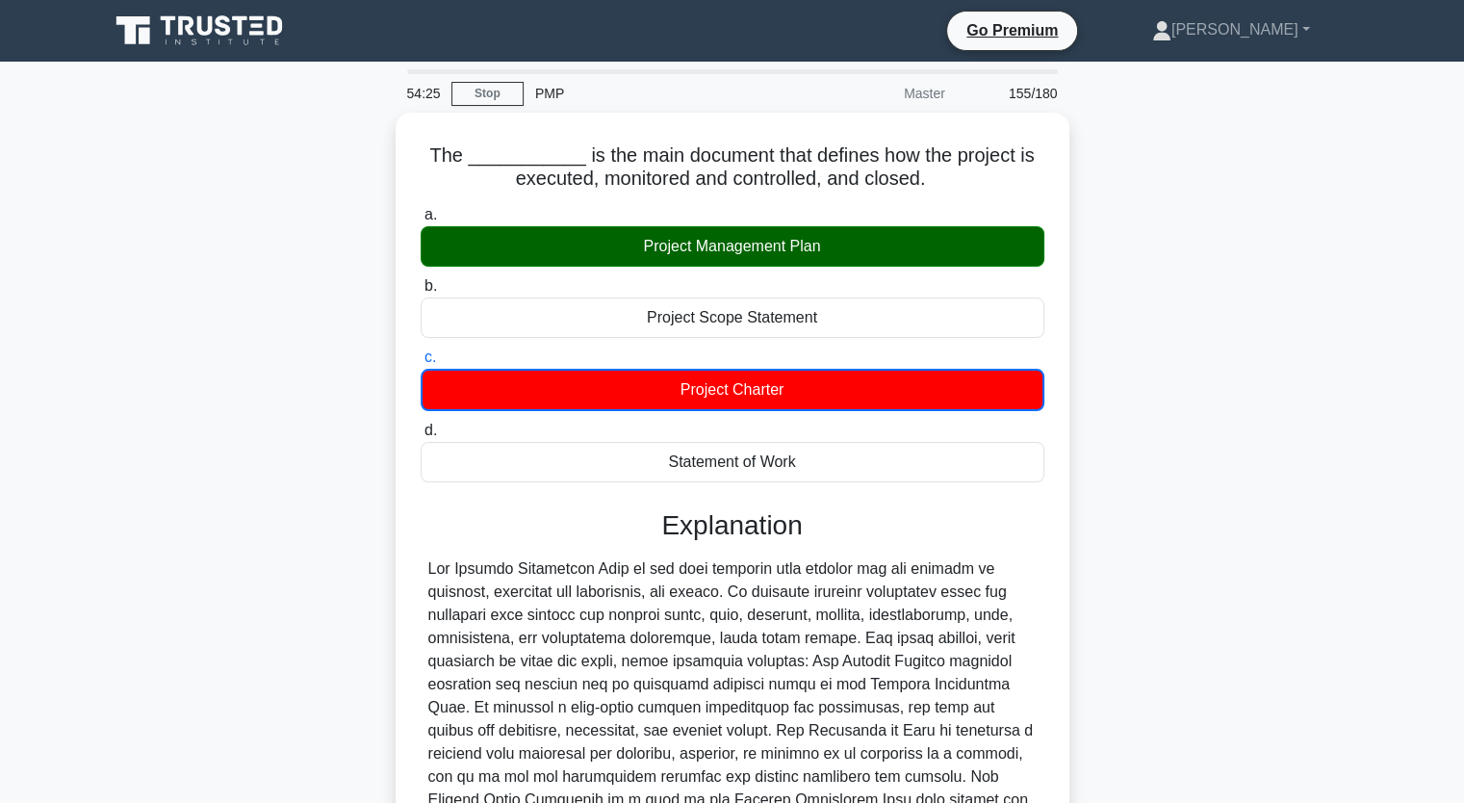
scroll to position [238, 0]
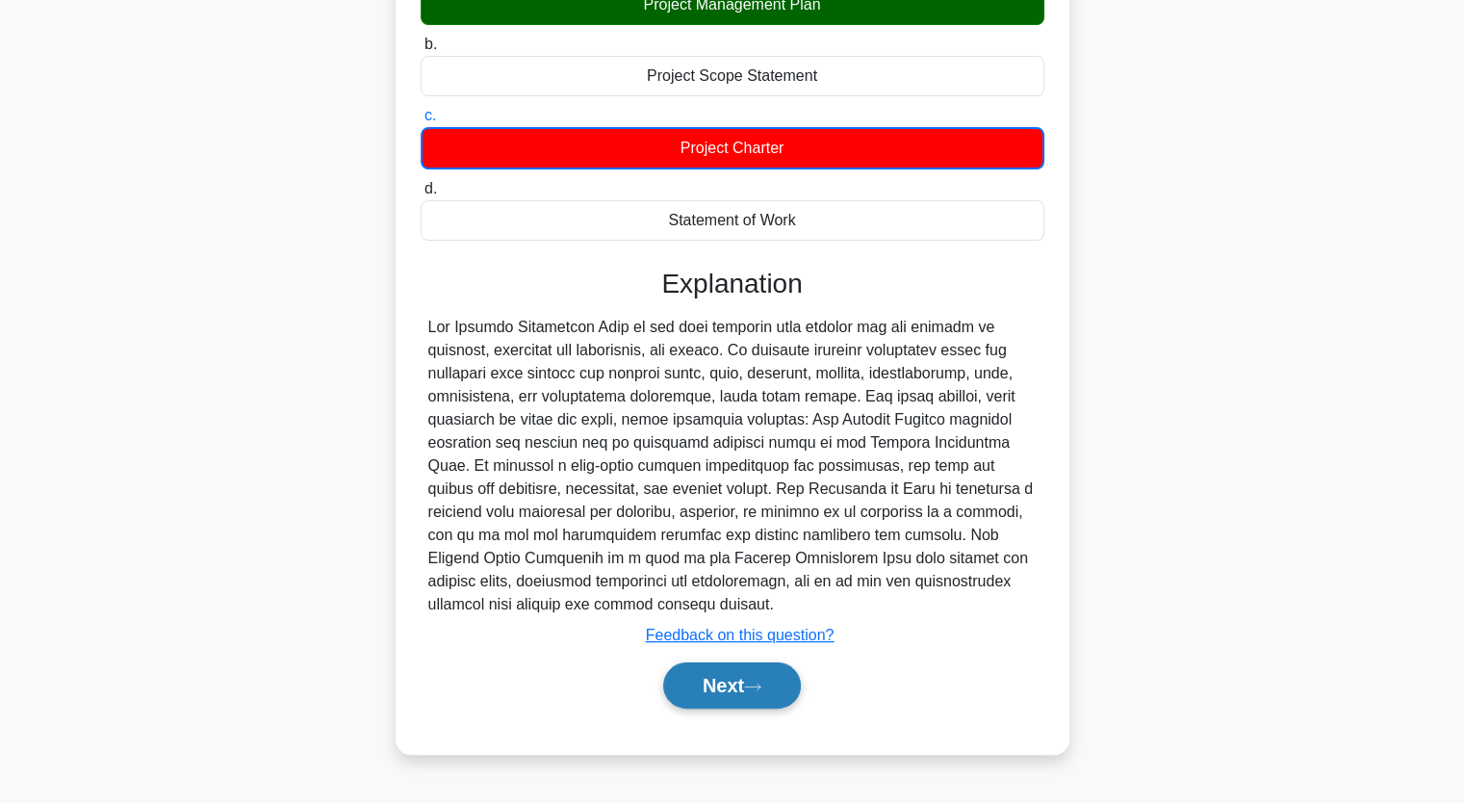
click at [712, 683] on button "Next" at bounding box center [732, 685] width 138 height 46
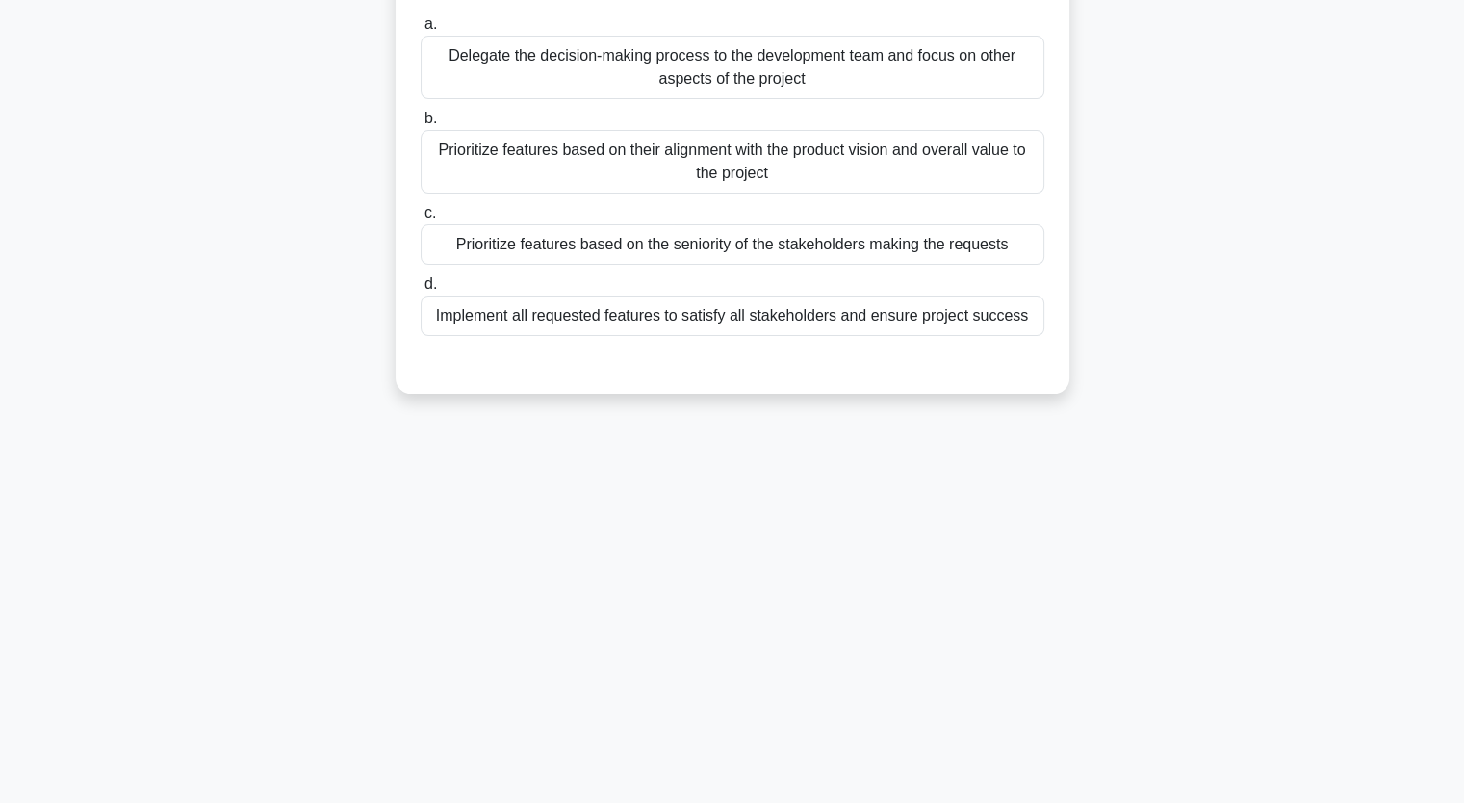
scroll to position [0, 0]
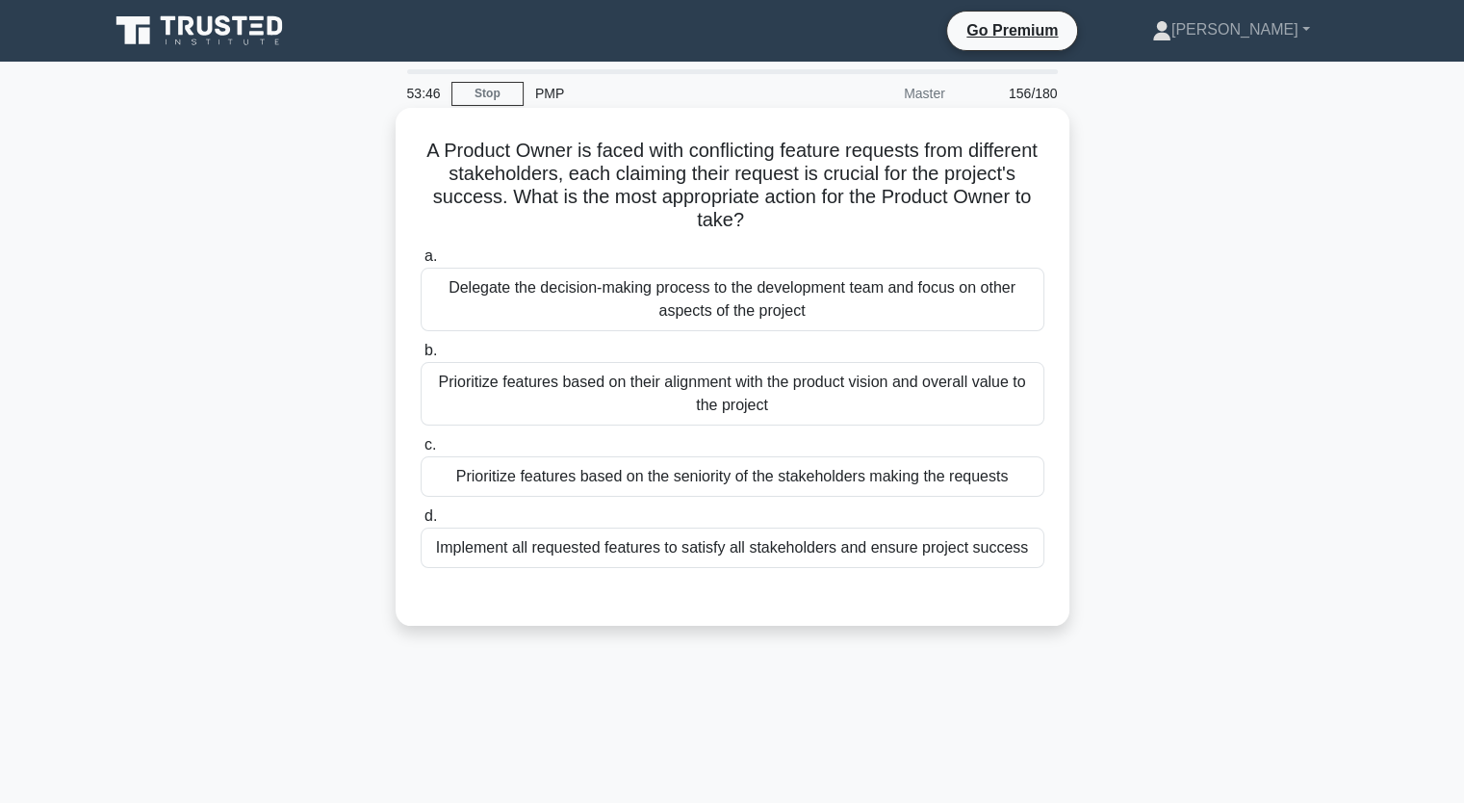
click at [999, 391] on div "Prioritize features based on their alignment with the product vision and overal…" at bounding box center [733, 394] width 624 height 64
click at [421, 357] on input "b. Prioritize features based on their alignment with the product vision and ove…" at bounding box center [421, 351] width 0 height 13
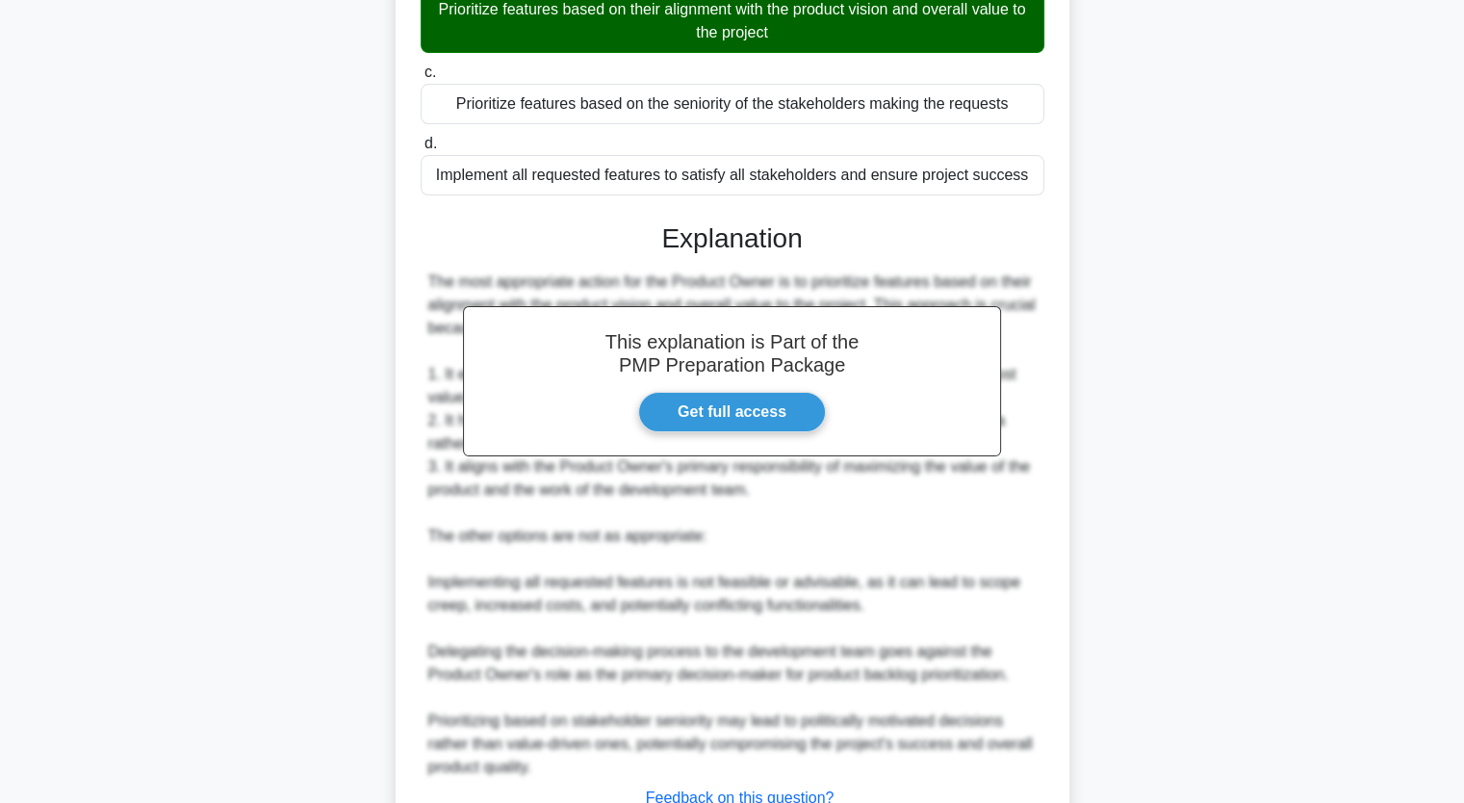
scroll to position [428, 0]
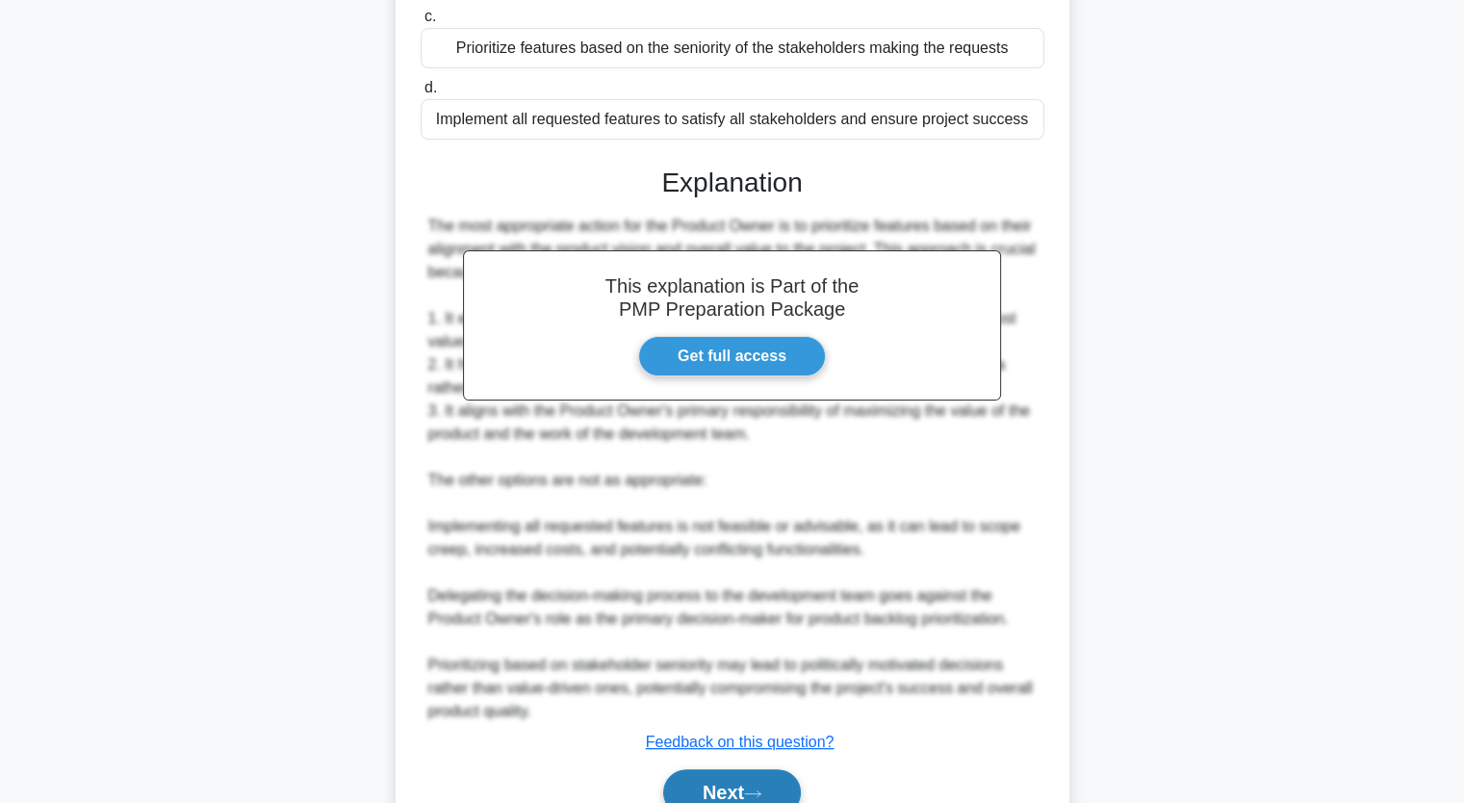
click at [744, 797] on button "Next" at bounding box center [732, 792] width 138 height 46
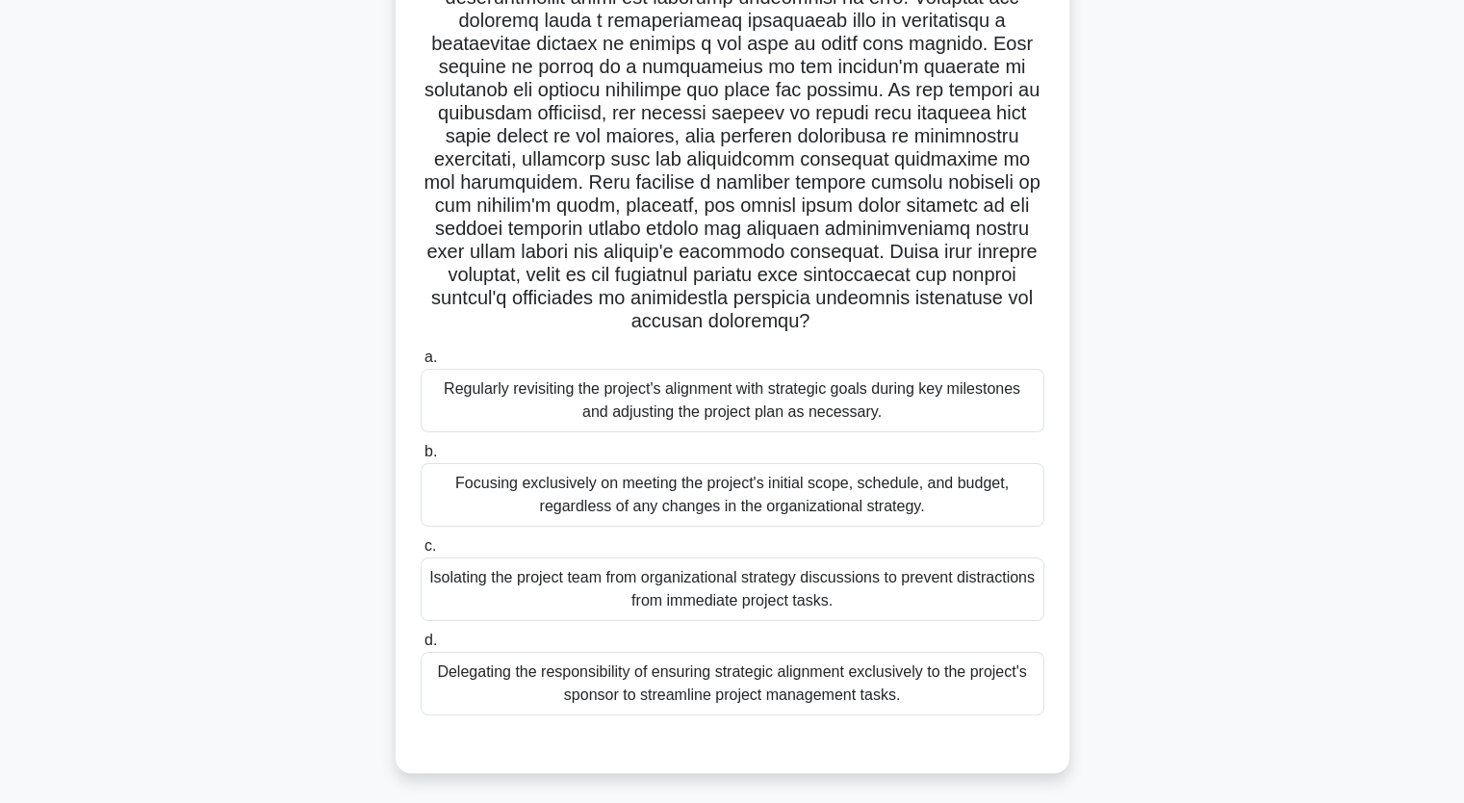
scroll to position [220, 0]
click at [990, 407] on div "Regularly revisiting the project's alignment with strategic goals during key mi…" at bounding box center [733, 403] width 624 height 64
click at [421, 366] on input "a. Regularly revisiting the project's alignment with strategic goals during key…" at bounding box center [421, 359] width 0 height 13
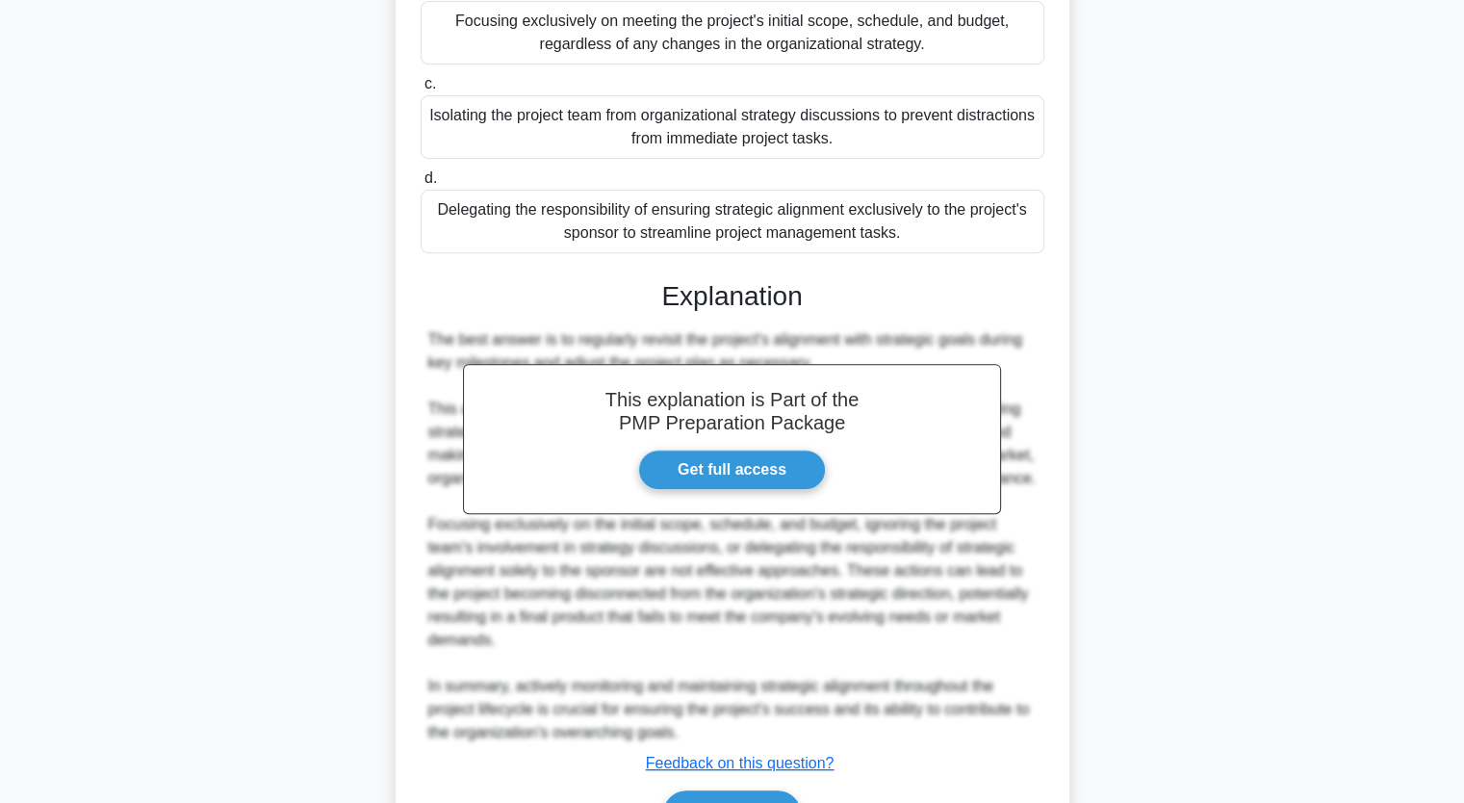
scroll to position [822, 0]
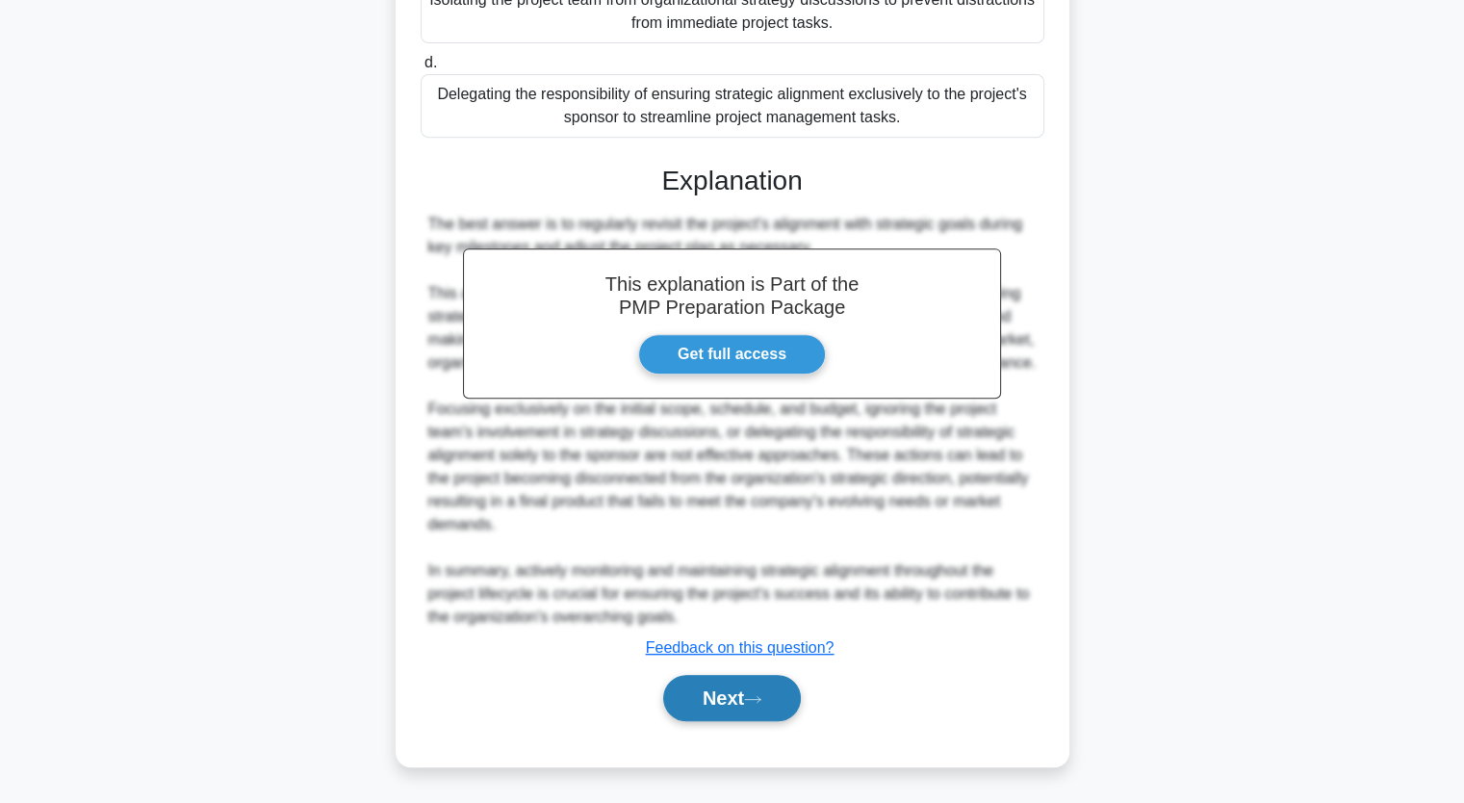
click at [732, 713] on button "Next" at bounding box center [732, 698] width 138 height 46
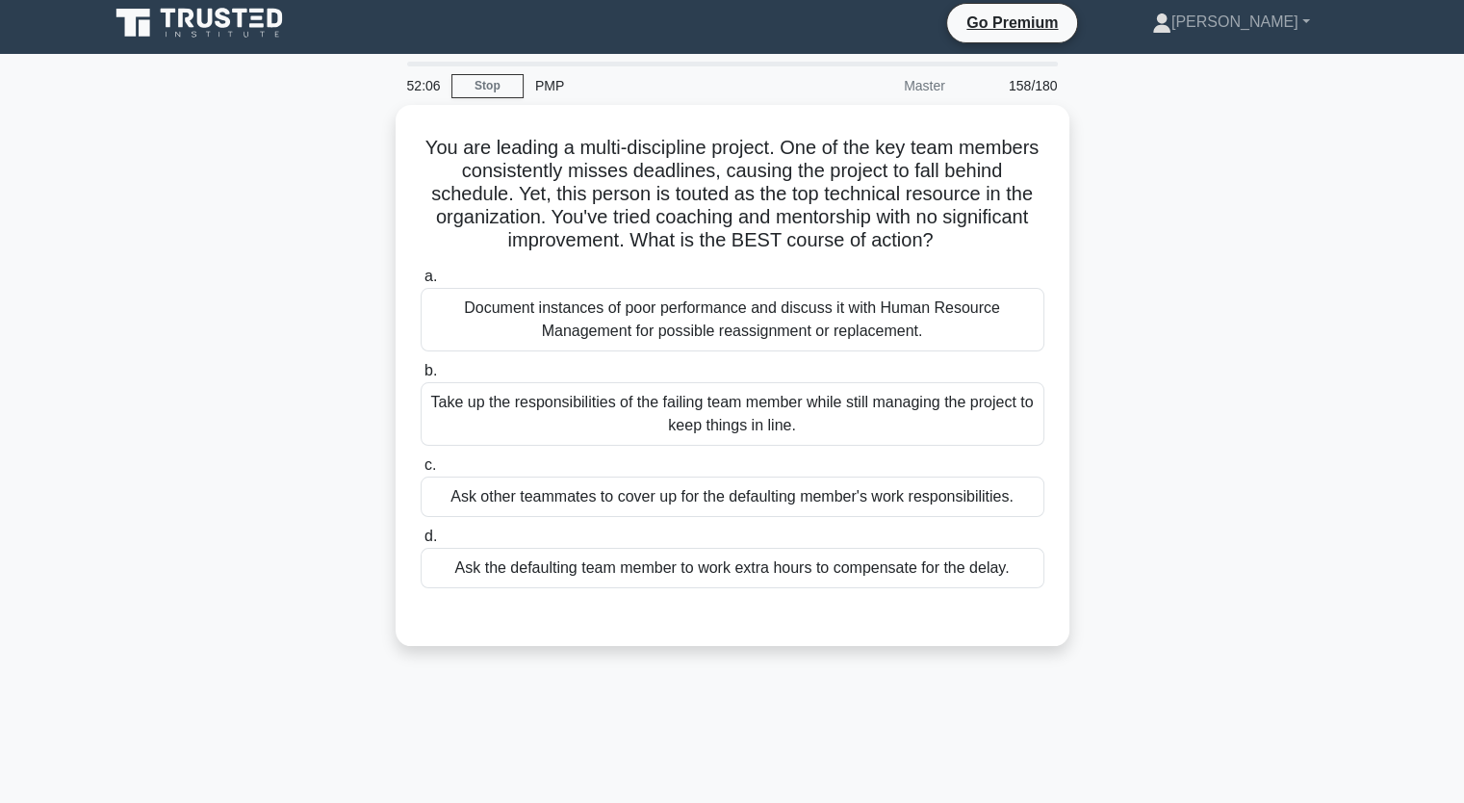
scroll to position [0, 0]
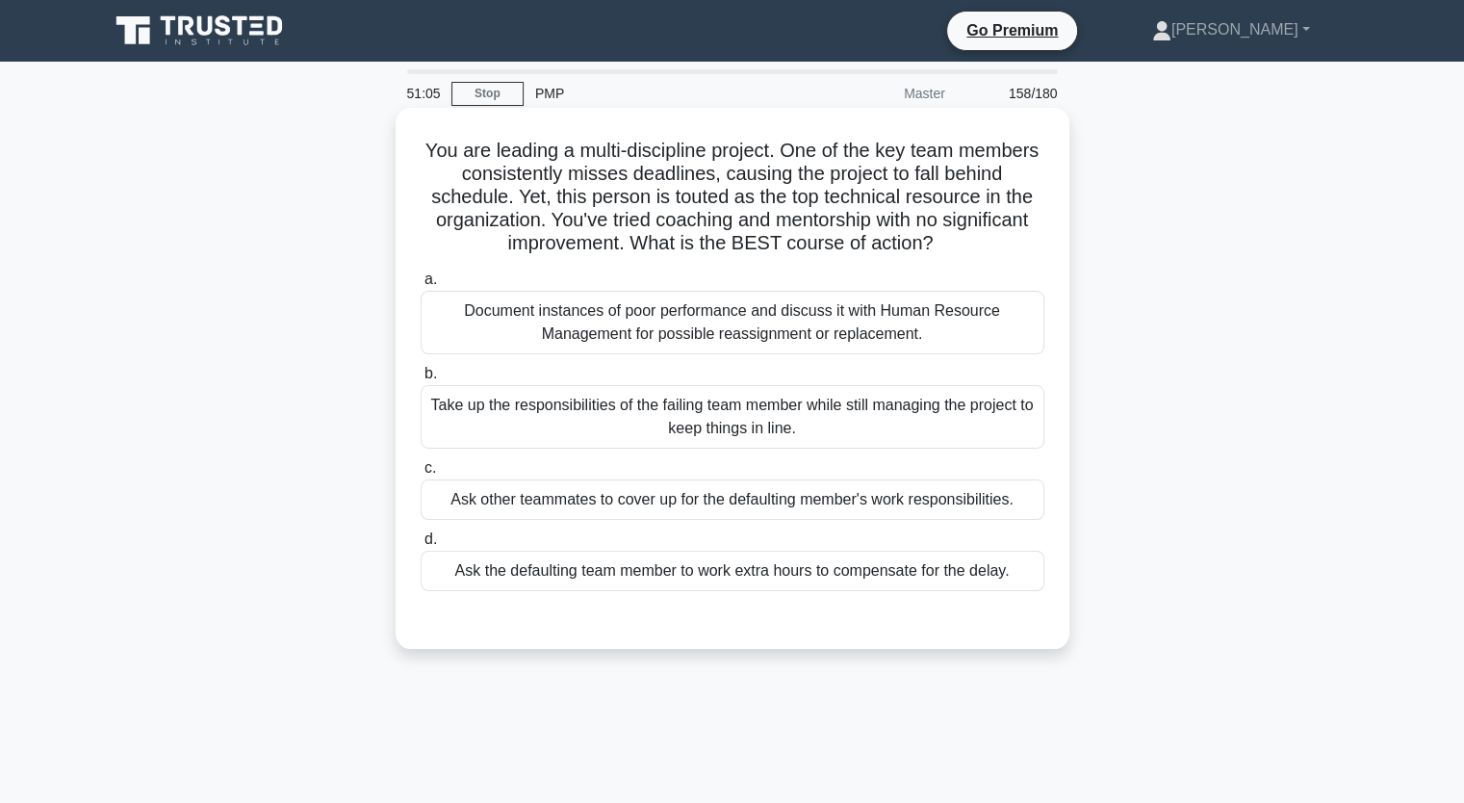
click at [963, 337] on div "Document instances of poor performance and discuss it with Human Resource Manag…" at bounding box center [733, 323] width 624 height 64
click at [421, 286] on input "a. Document instances of poor performance and discuss it with Human Resource Ma…" at bounding box center [421, 279] width 0 height 13
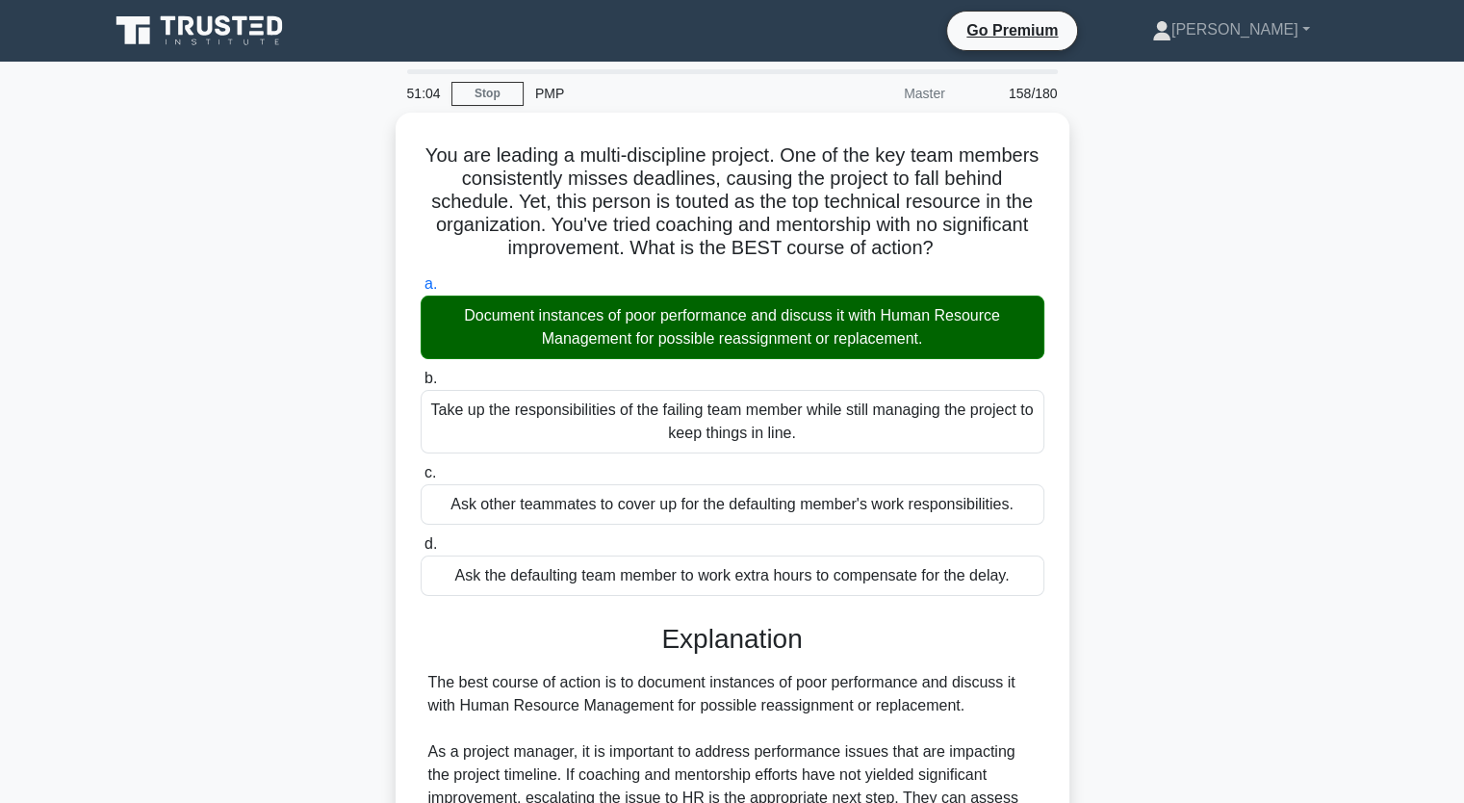
scroll to position [360, 0]
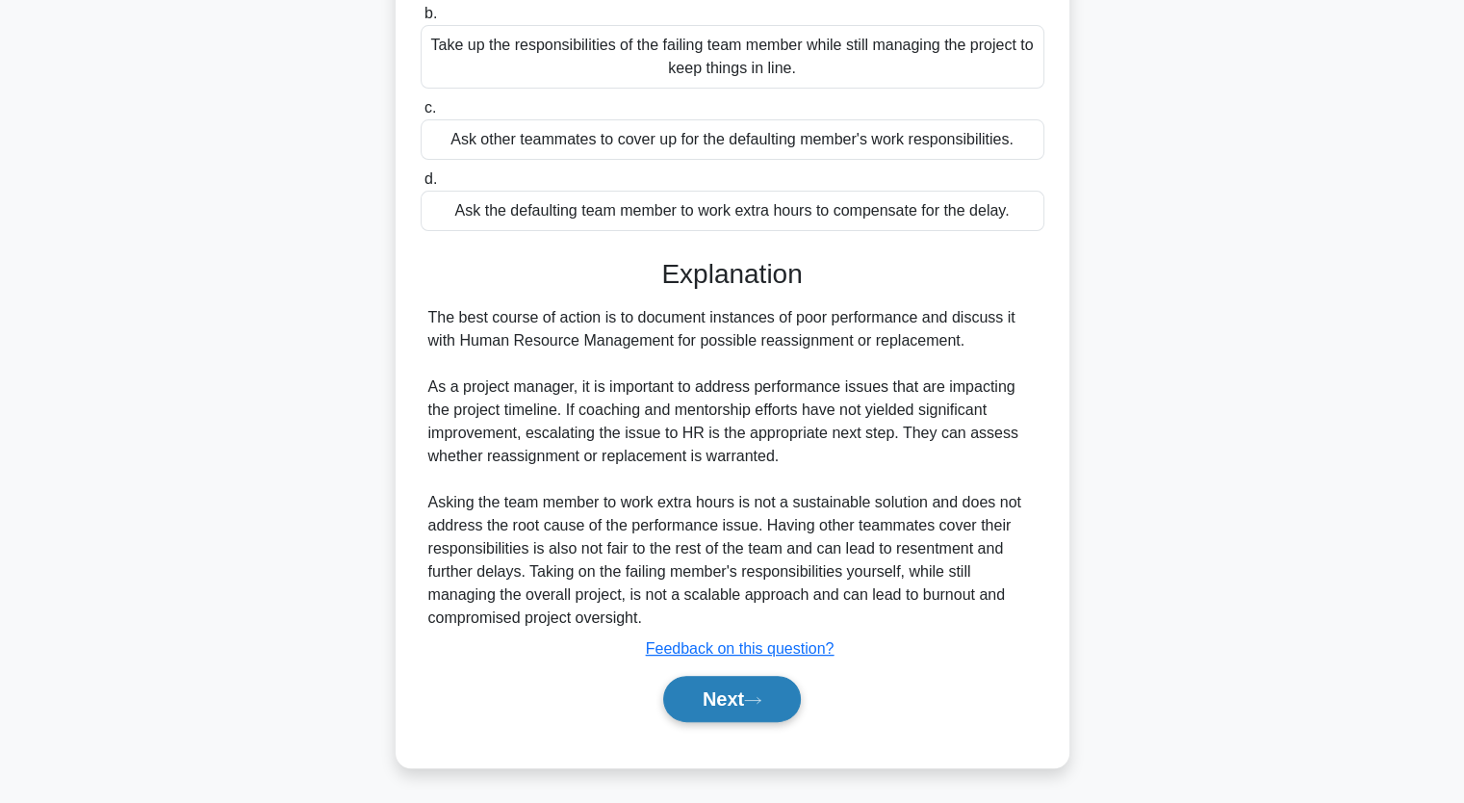
click at [755, 686] on button "Next" at bounding box center [732, 699] width 138 height 46
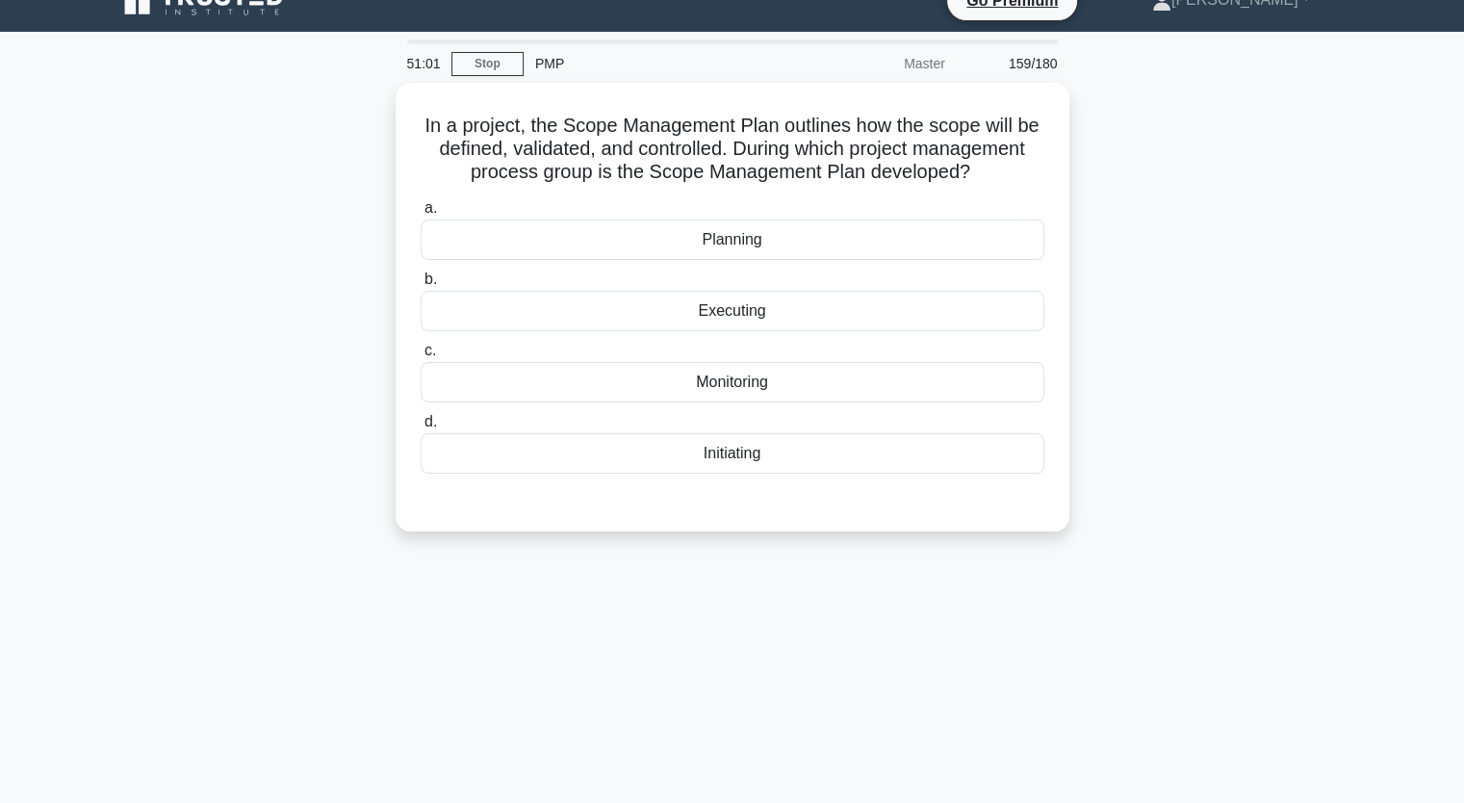
scroll to position [0, 0]
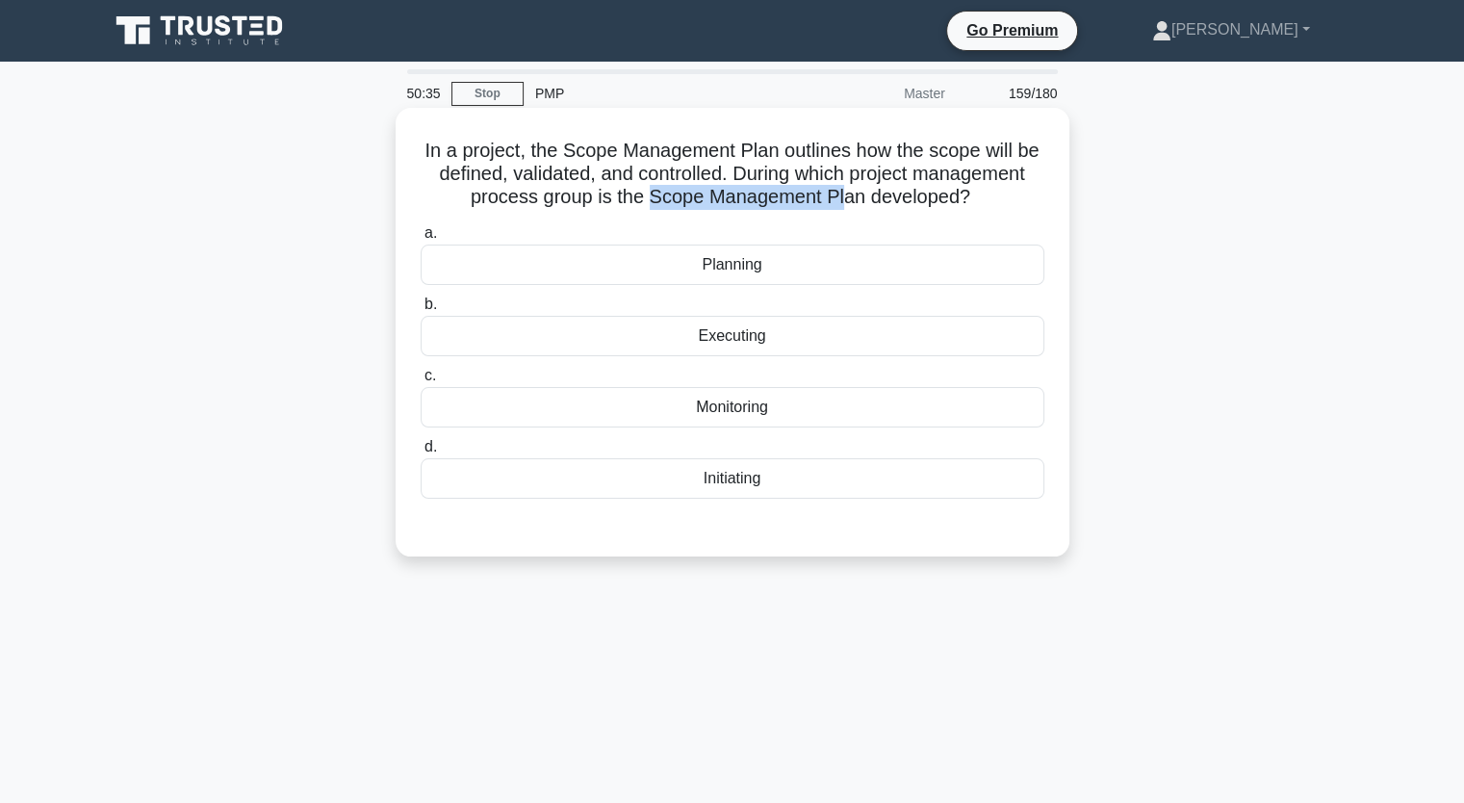
drag, startPoint x: 721, startPoint y: 198, endPoint x: 921, endPoint y: 209, distance: 200.5
click at [921, 209] on h5 "In a project, the Scope Management Plan outlines how the scope will be defined,…" at bounding box center [733, 174] width 628 height 71
click at [839, 285] on div "Planning" at bounding box center [733, 265] width 624 height 40
click at [421, 240] on input "a. Planning" at bounding box center [421, 233] width 0 height 13
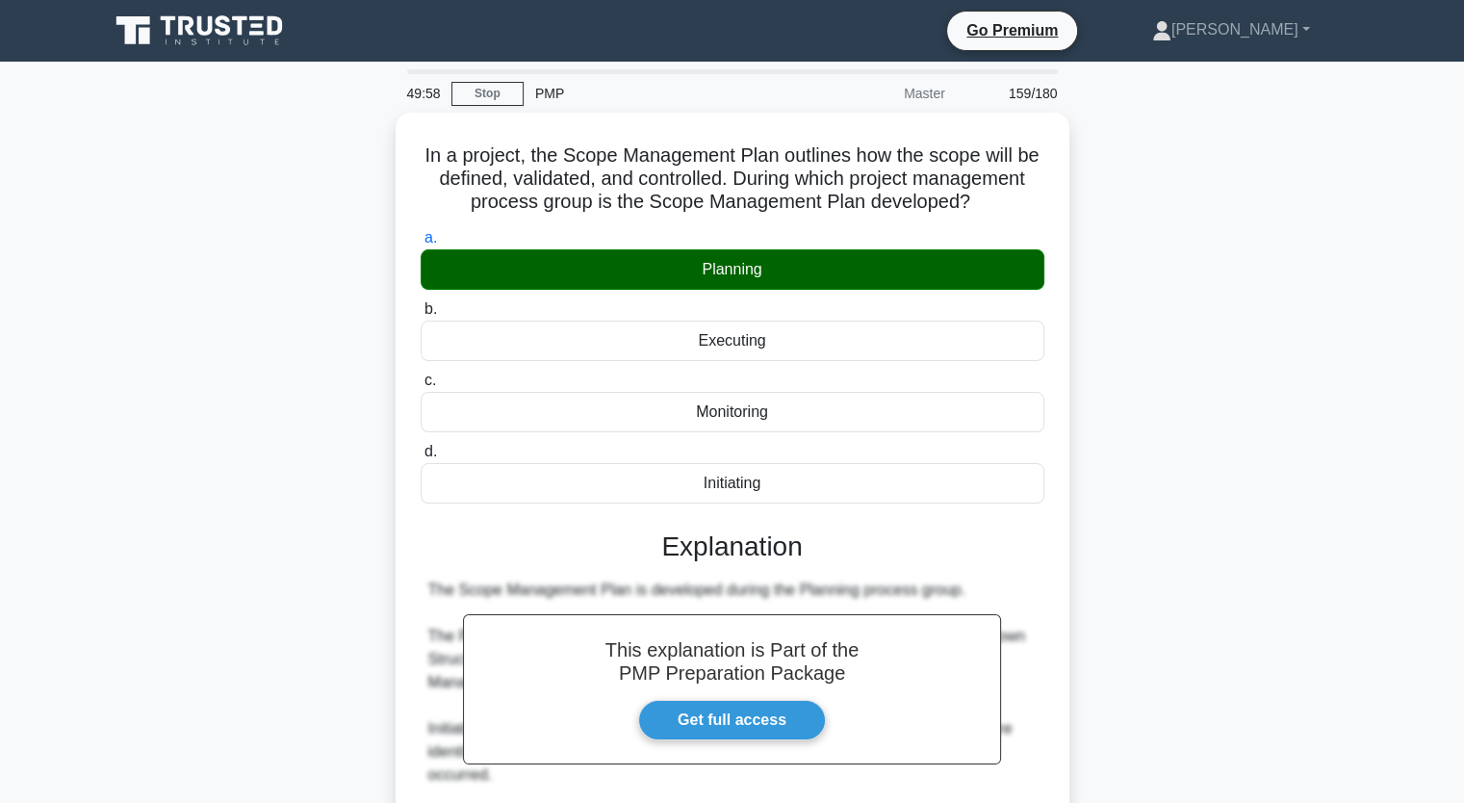
scroll to position [268, 0]
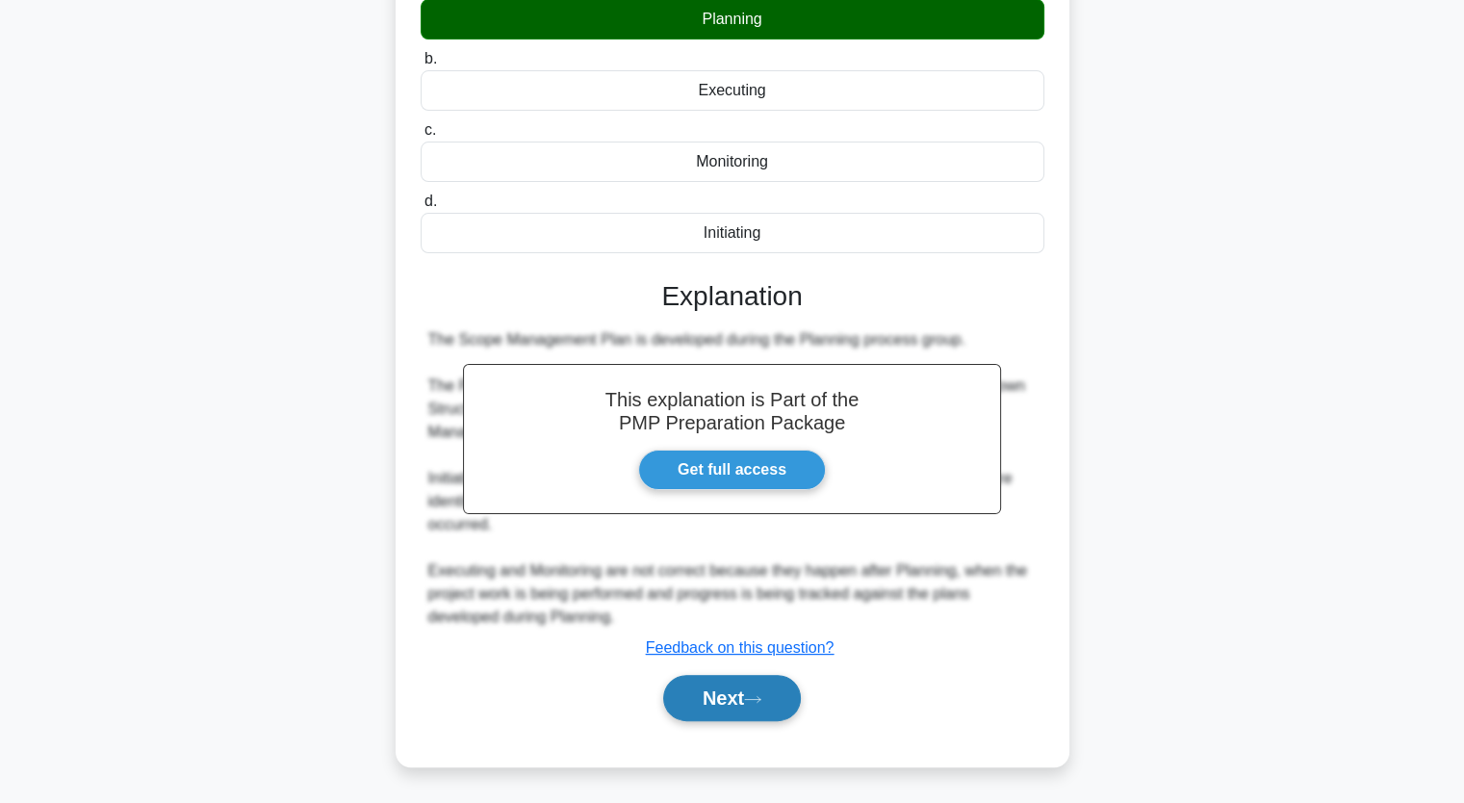
click at [723, 710] on button "Next" at bounding box center [732, 698] width 138 height 46
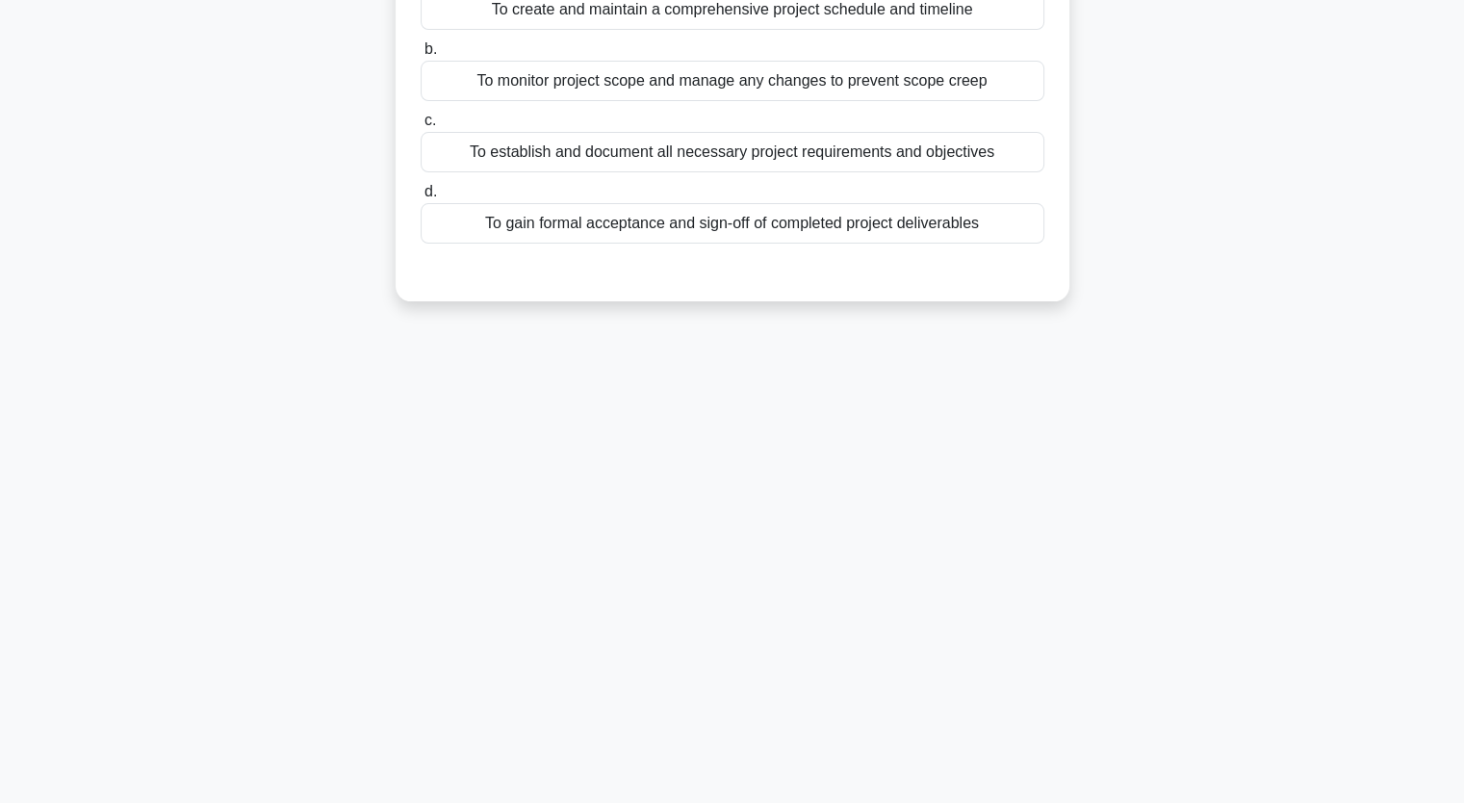
scroll to position [0, 0]
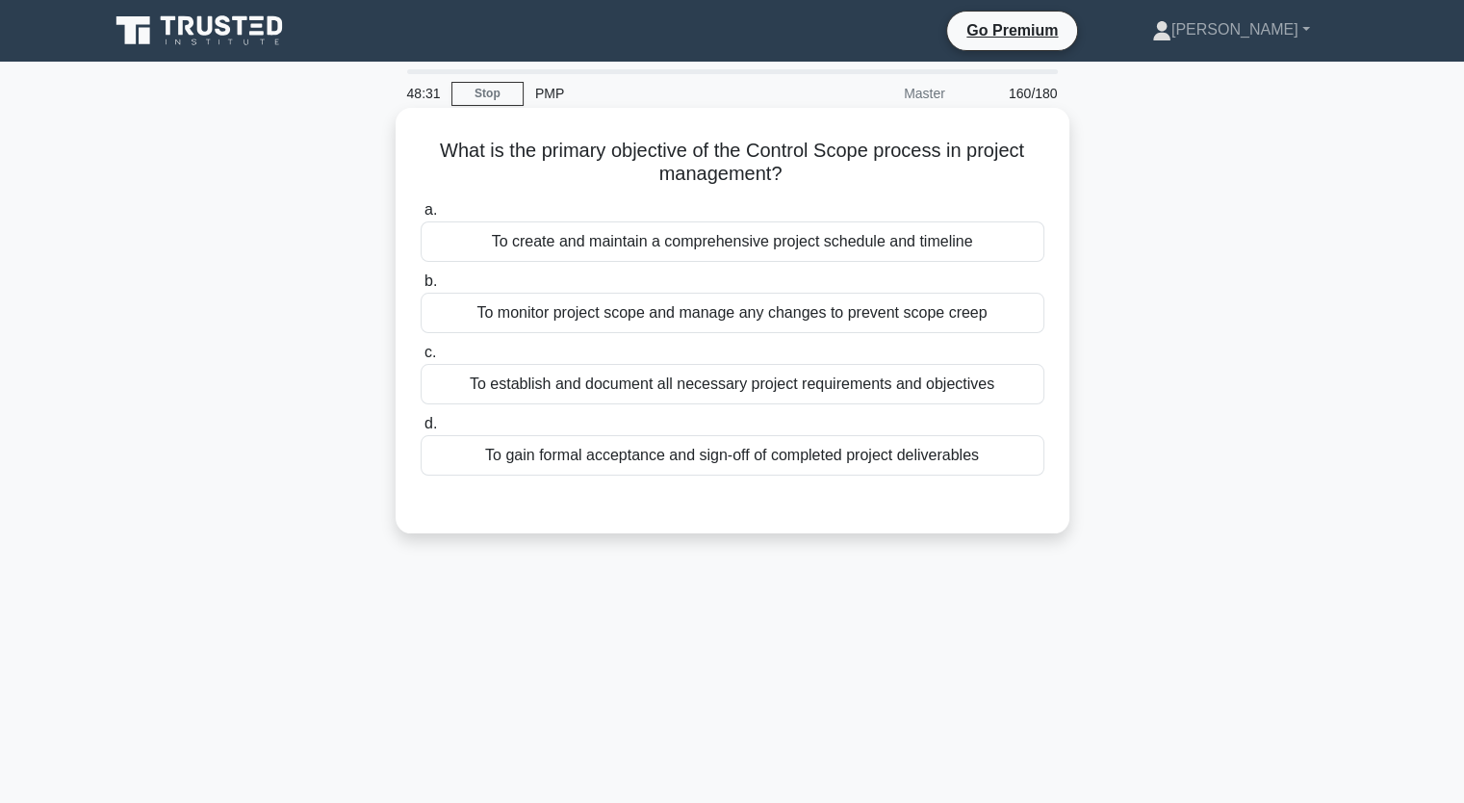
click at [659, 326] on div "To monitor project scope and manage any changes to prevent scope creep" at bounding box center [733, 313] width 624 height 40
click at [421, 288] on input "b. To monitor project scope and manage any changes to prevent scope creep" at bounding box center [421, 281] width 0 height 13
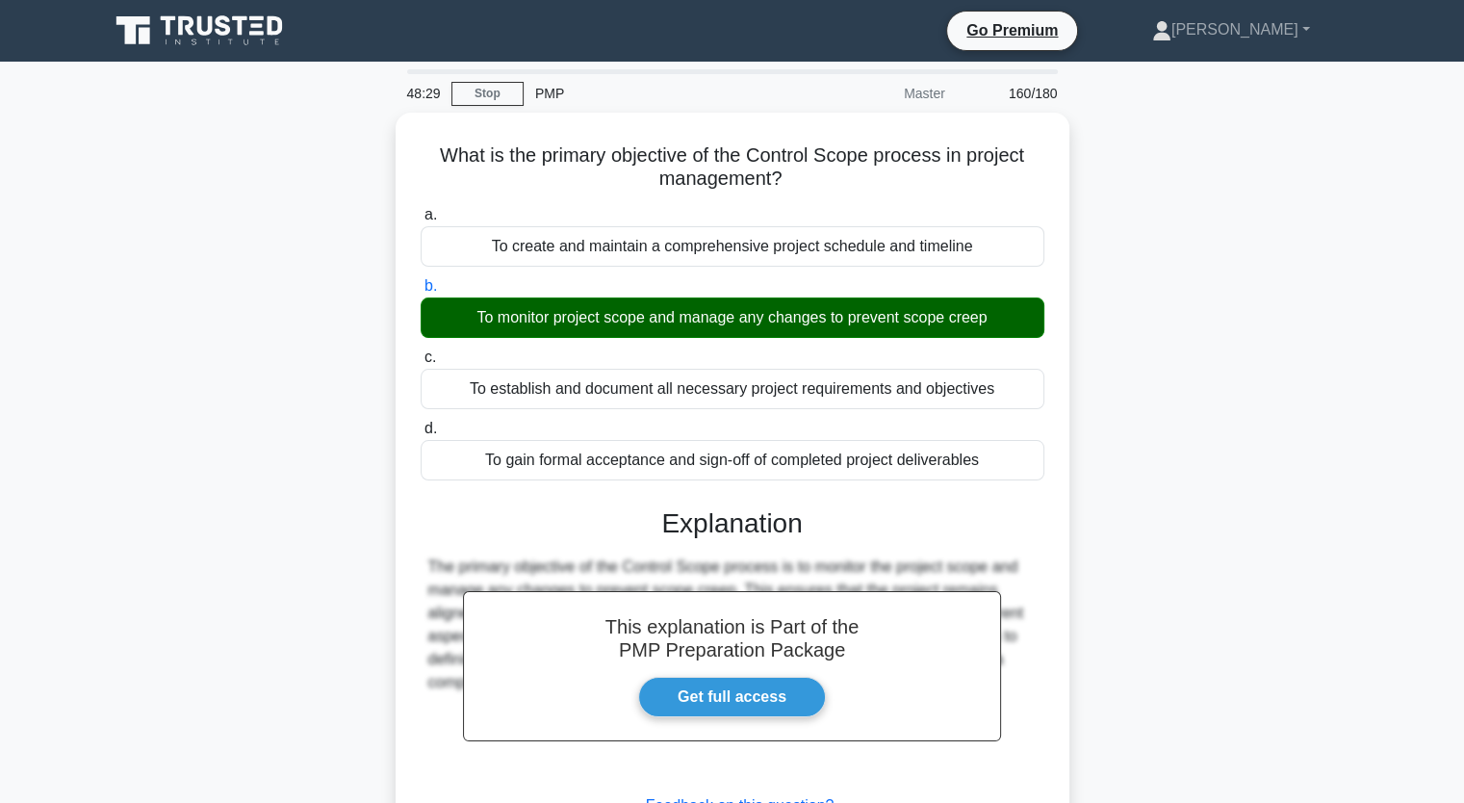
scroll to position [238, 0]
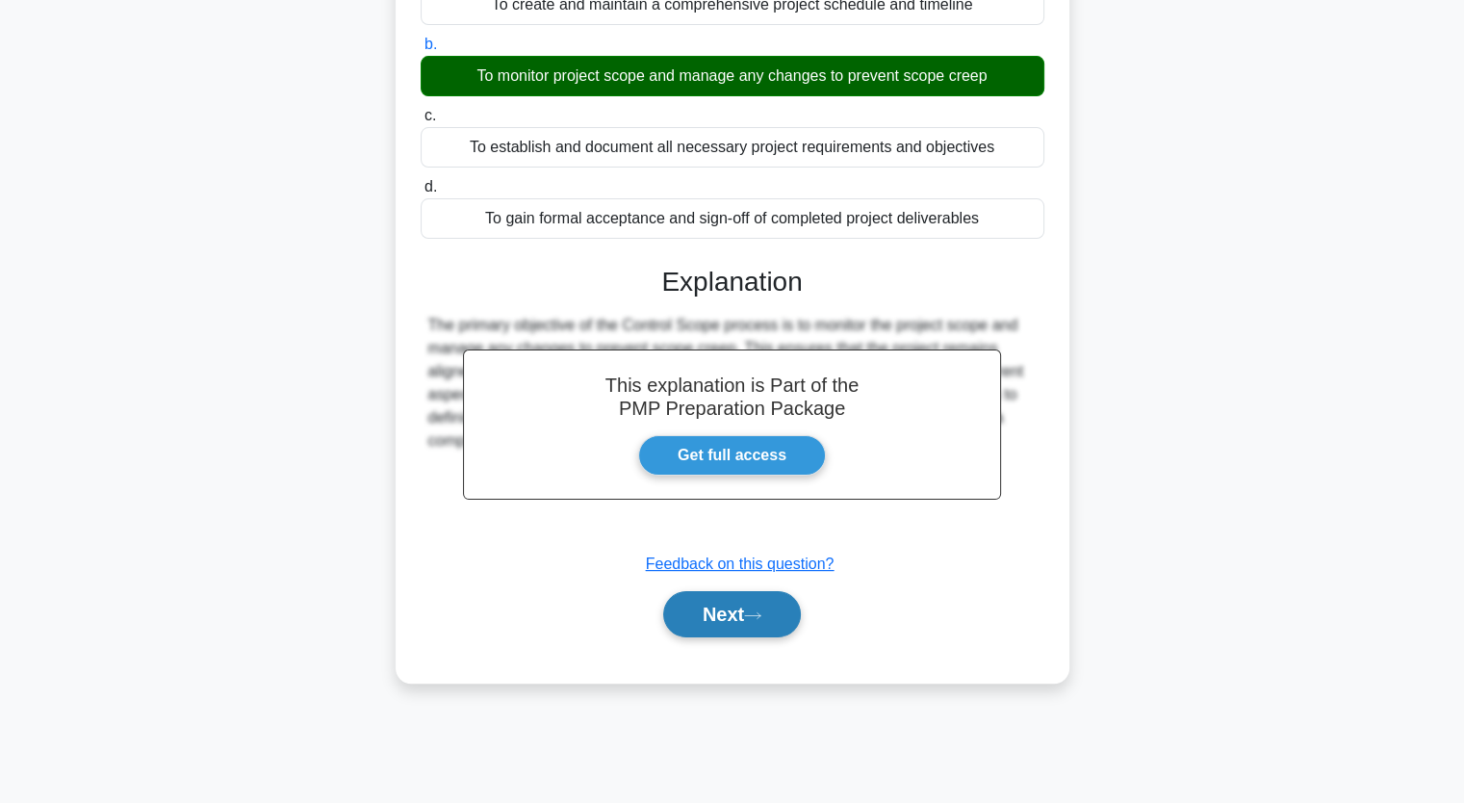
click at [712, 606] on button "Next" at bounding box center [732, 614] width 138 height 46
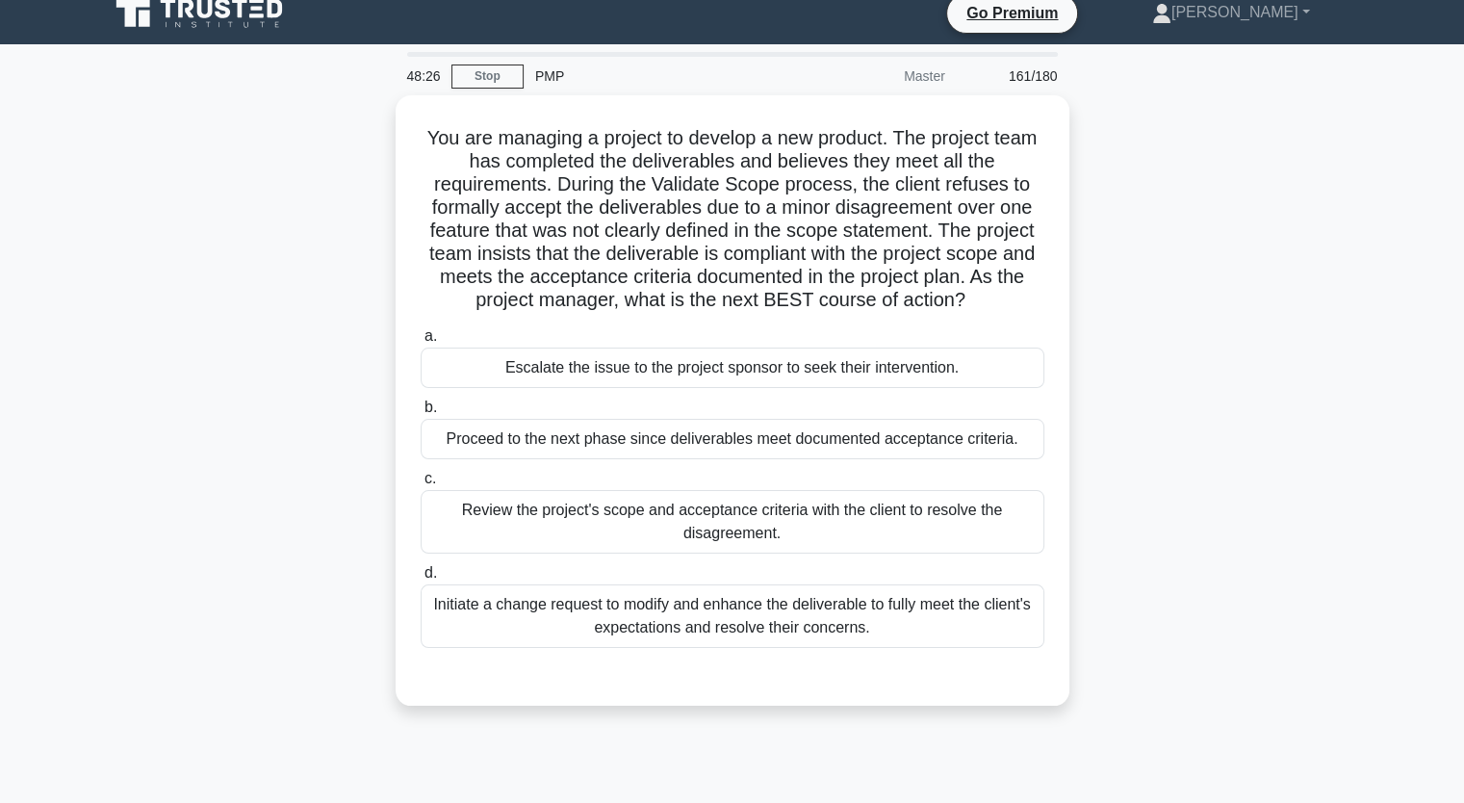
scroll to position [0, 0]
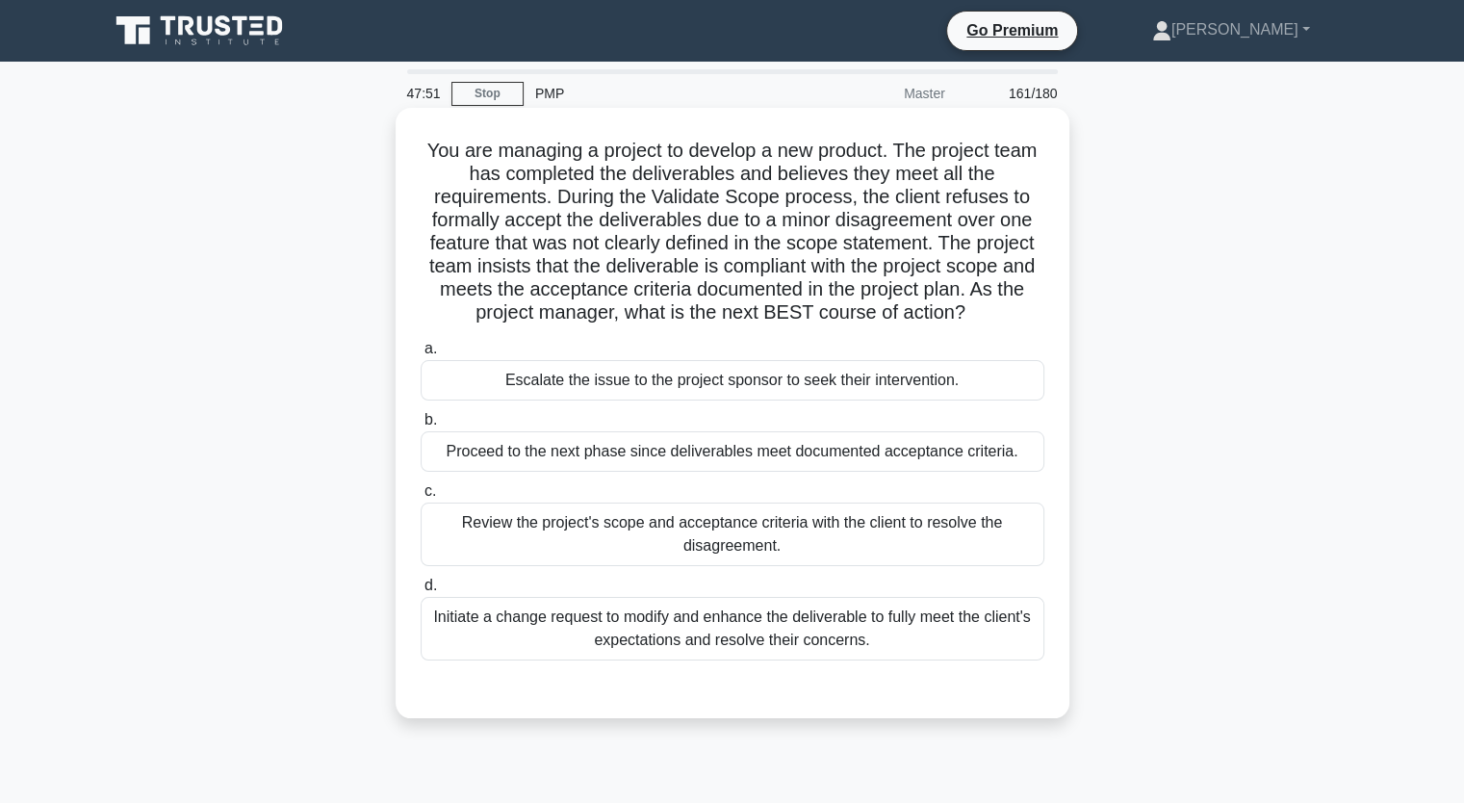
click at [992, 536] on div "Review the project's scope and acceptance criteria with the client to resolve t…" at bounding box center [733, 535] width 624 height 64
click at [421, 498] on input "c. Review the project's scope and acceptance criteria with the client to resolv…" at bounding box center [421, 491] width 0 height 13
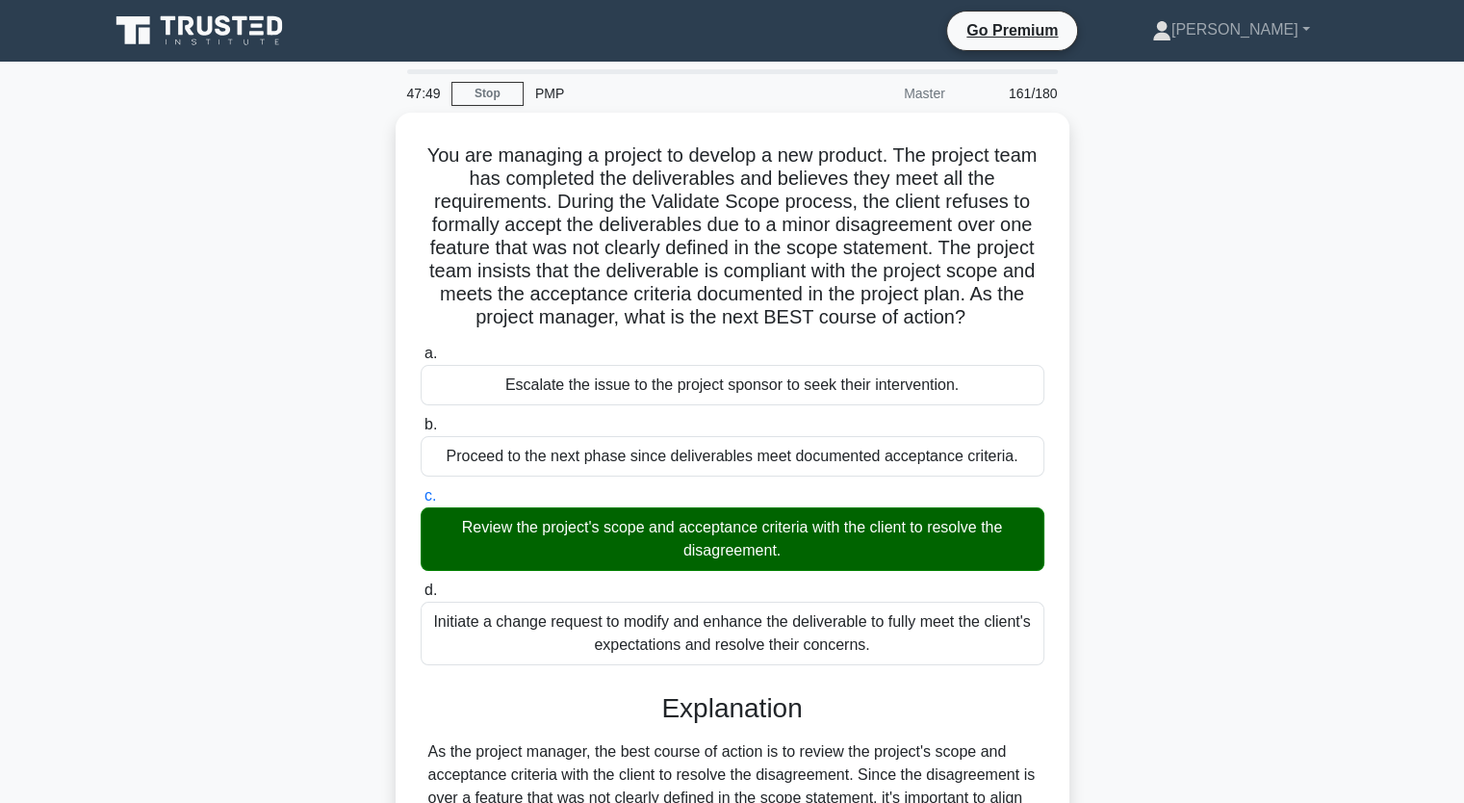
scroll to position [291, 0]
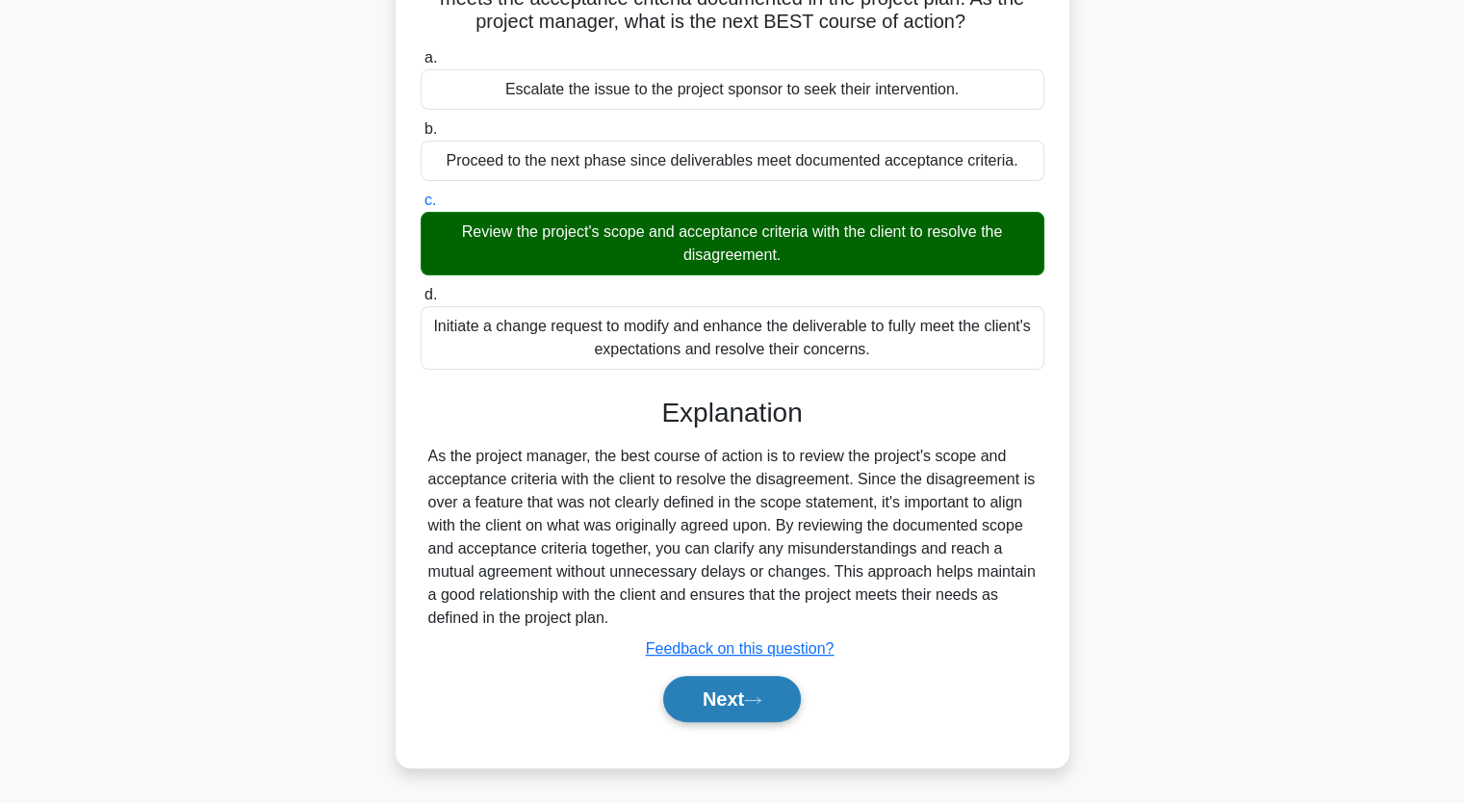
click at [755, 702] on icon at bounding box center [752, 700] width 17 height 11
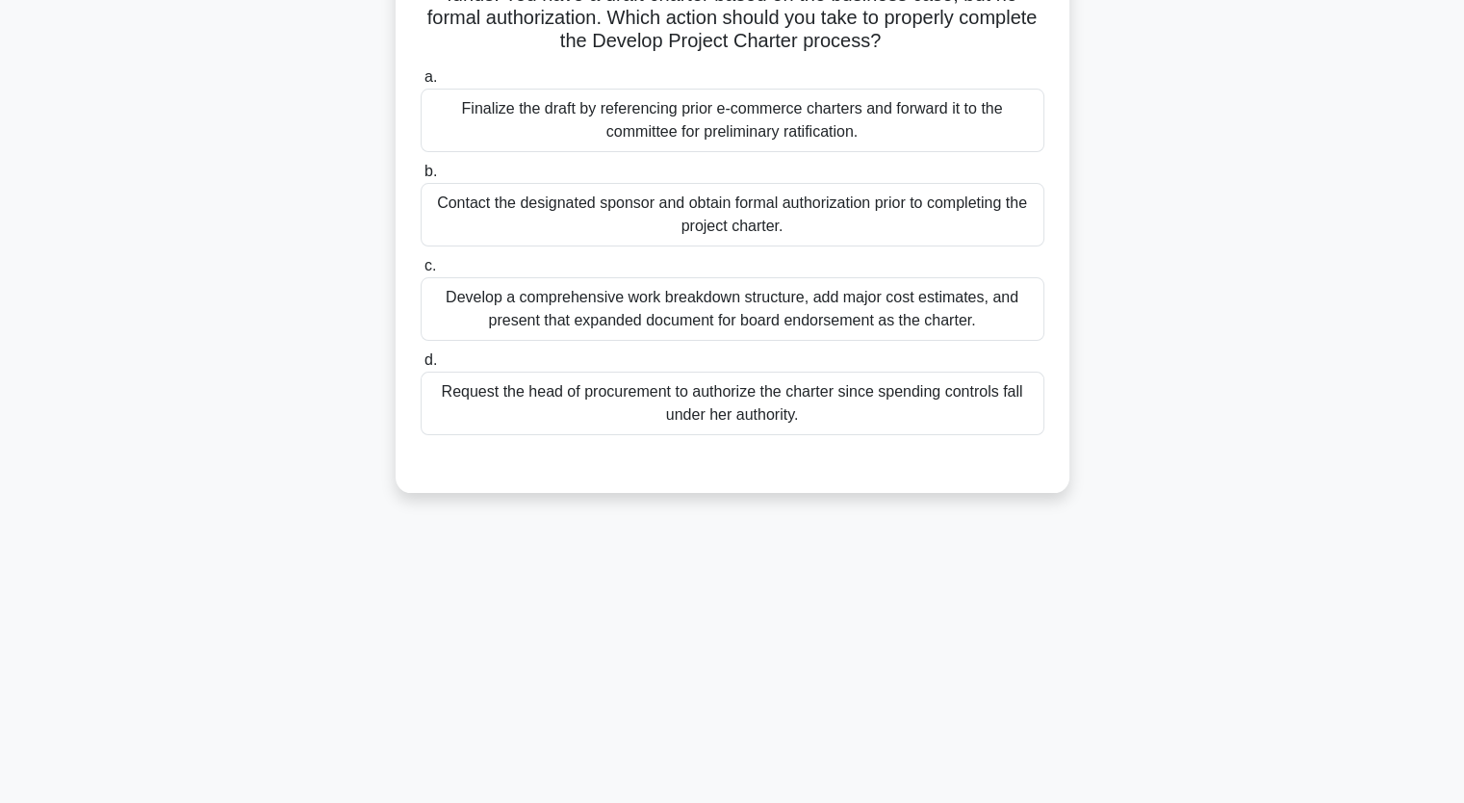
scroll to position [0, 0]
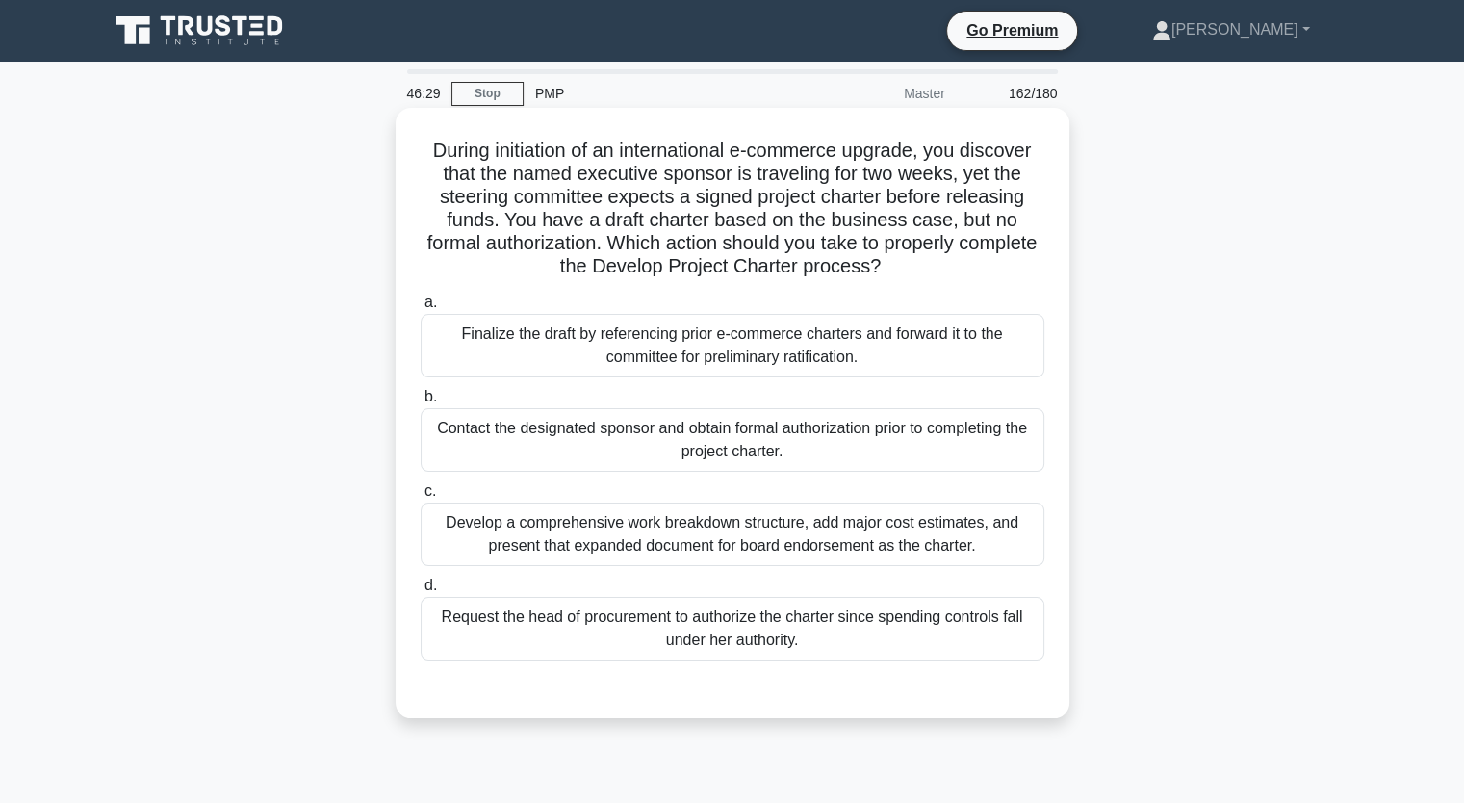
click at [1009, 350] on div "Finalize the draft by referencing prior e-commerce charters and forward it to t…" at bounding box center [733, 346] width 624 height 64
click at [421, 309] on input "a. Finalize the draft by referencing prior e-commerce charters and forward it t…" at bounding box center [421, 303] width 0 height 13
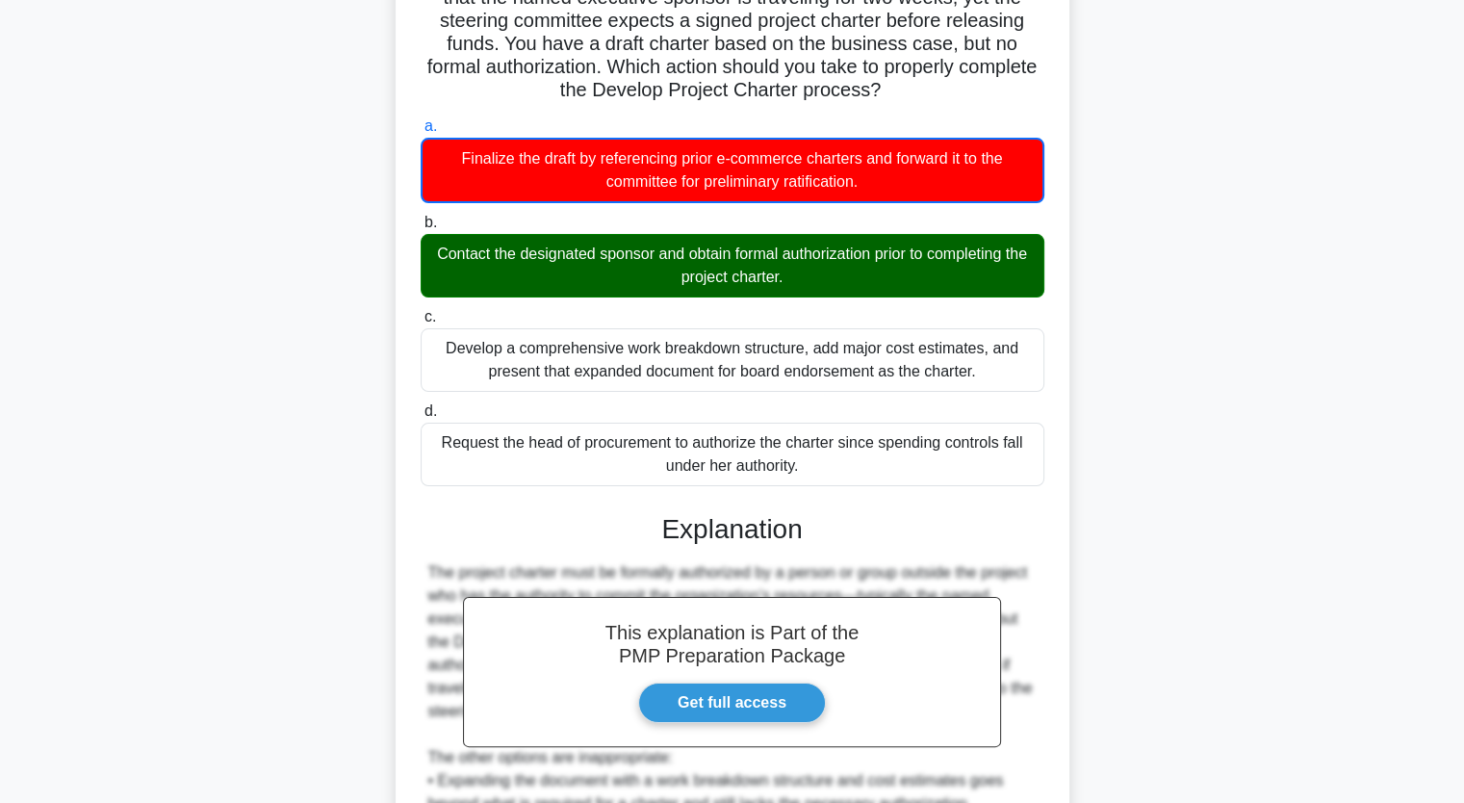
scroll to position [478, 0]
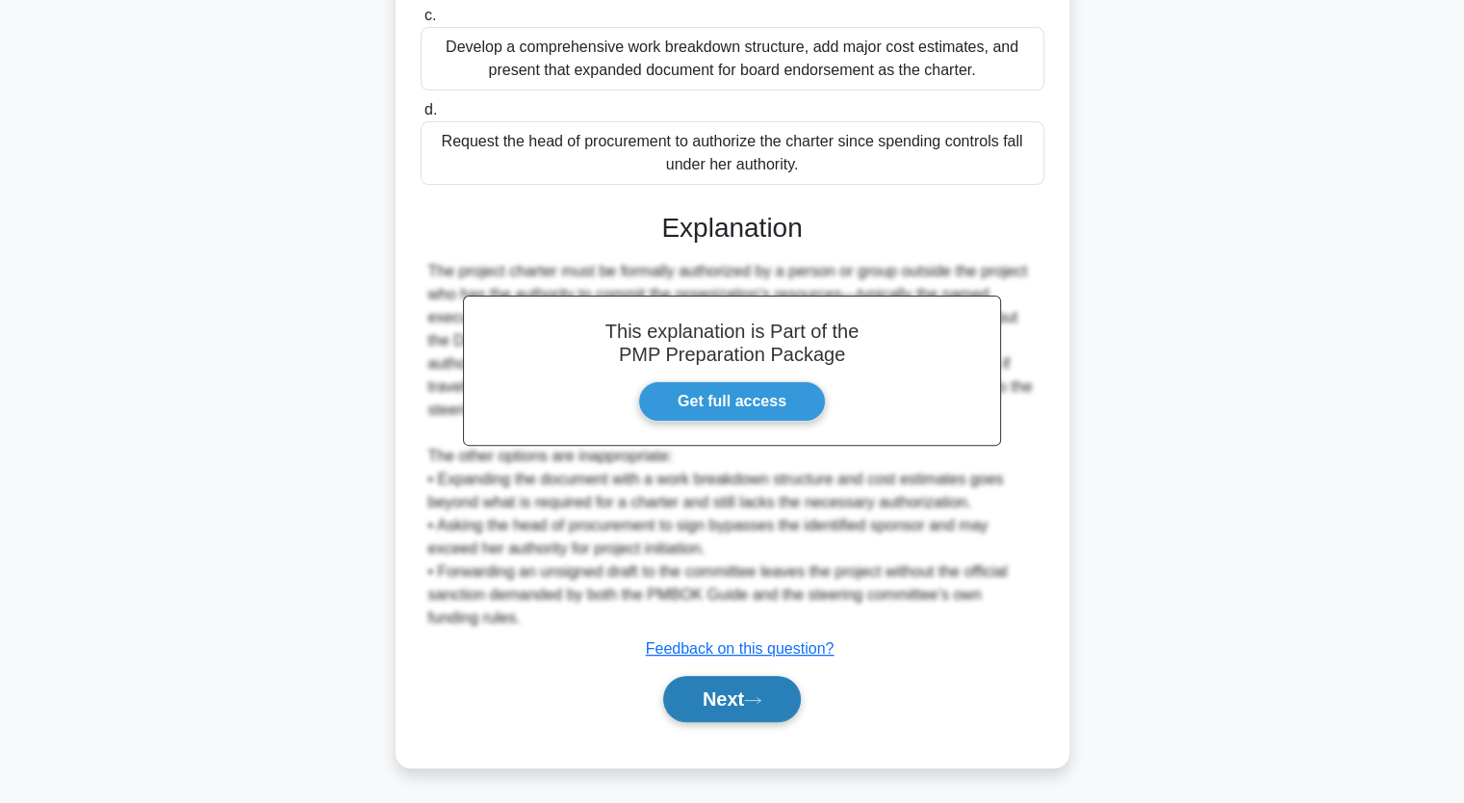
click at [782, 693] on button "Next" at bounding box center [732, 699] width 138 height 46
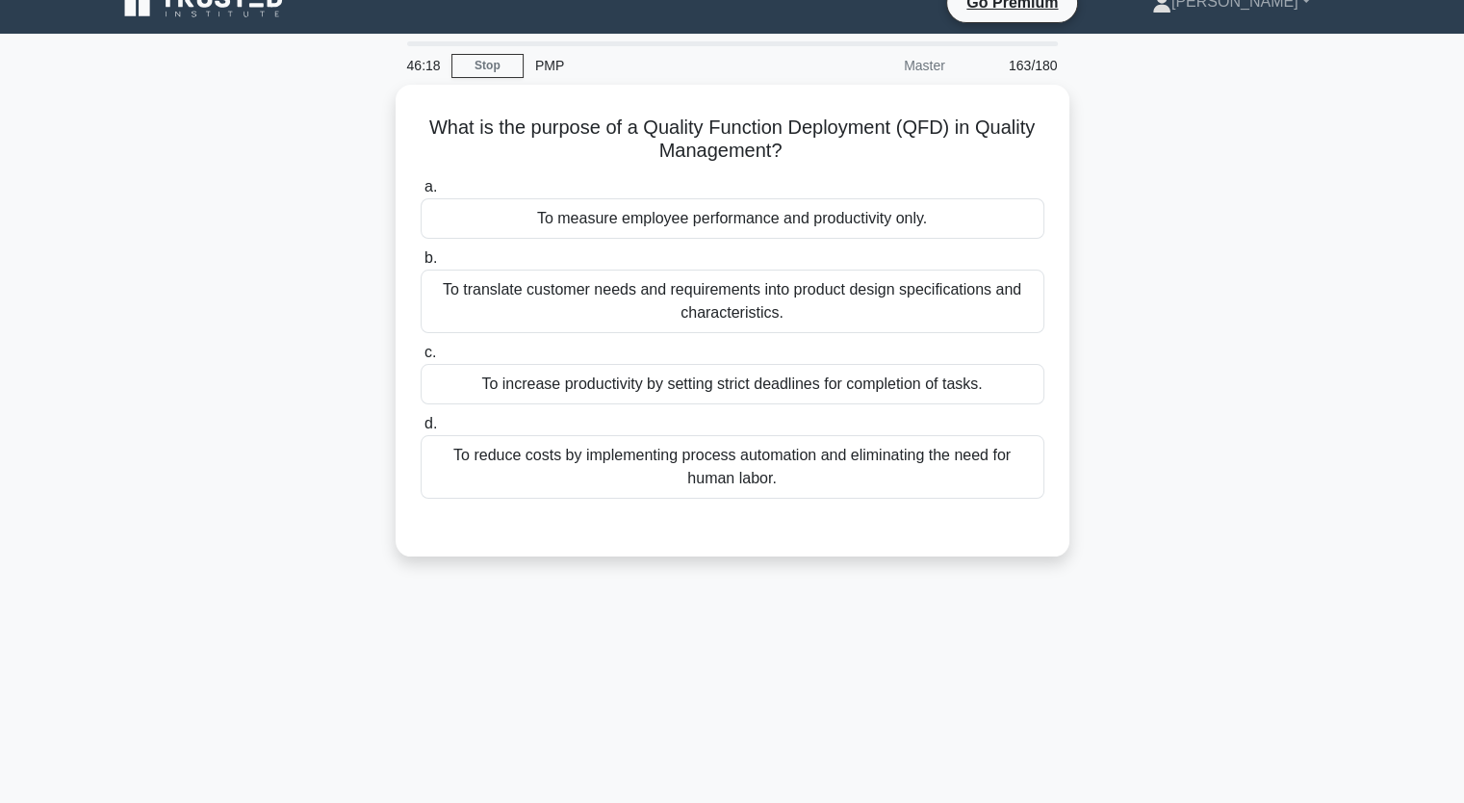
scroll to position [0, 0]
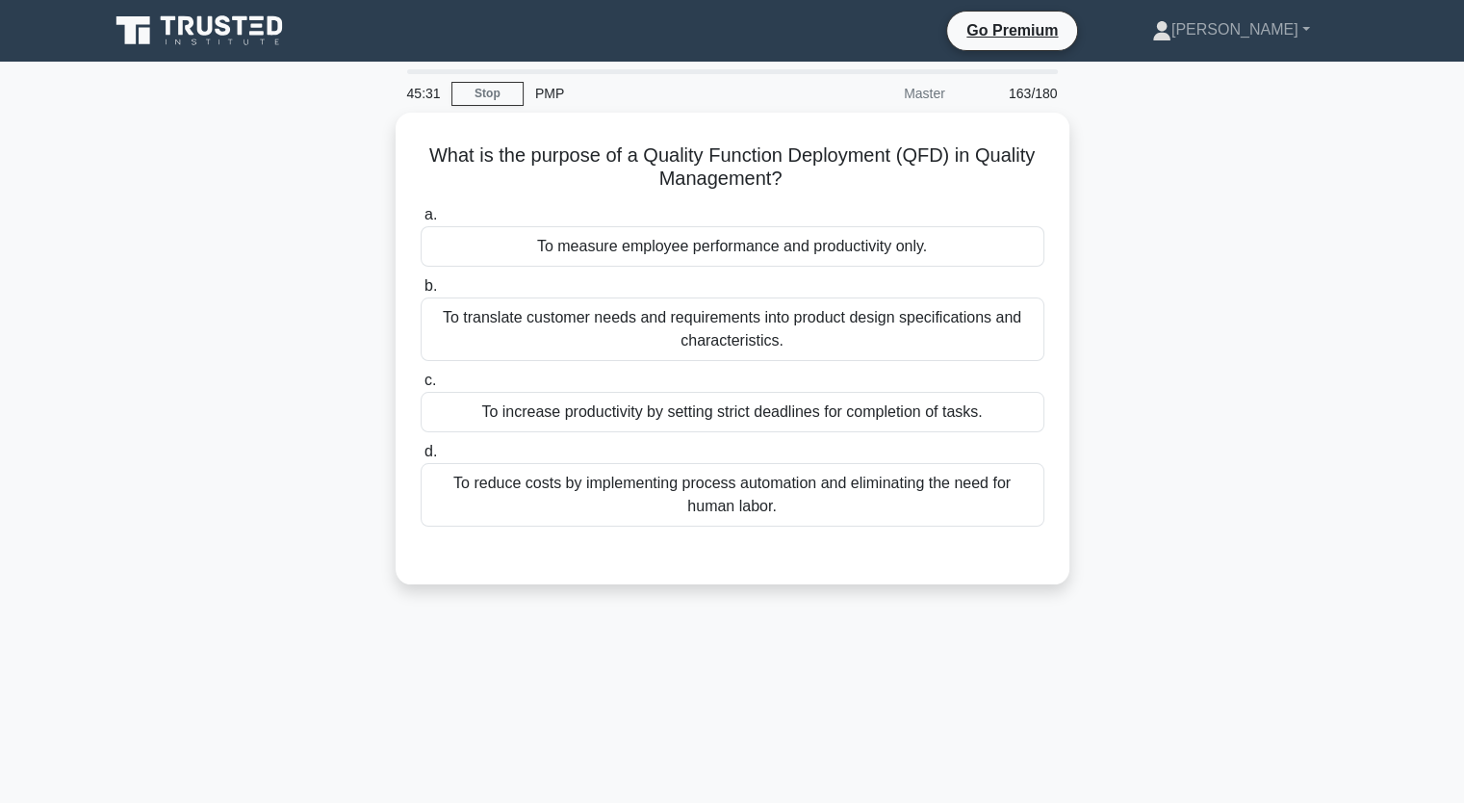
click at [1310, 277] on div "What is the purpose of a Quality Function Deployment (QFD) in Quality Managemen…" at bounding box center [732, 360] width 1271 height 495
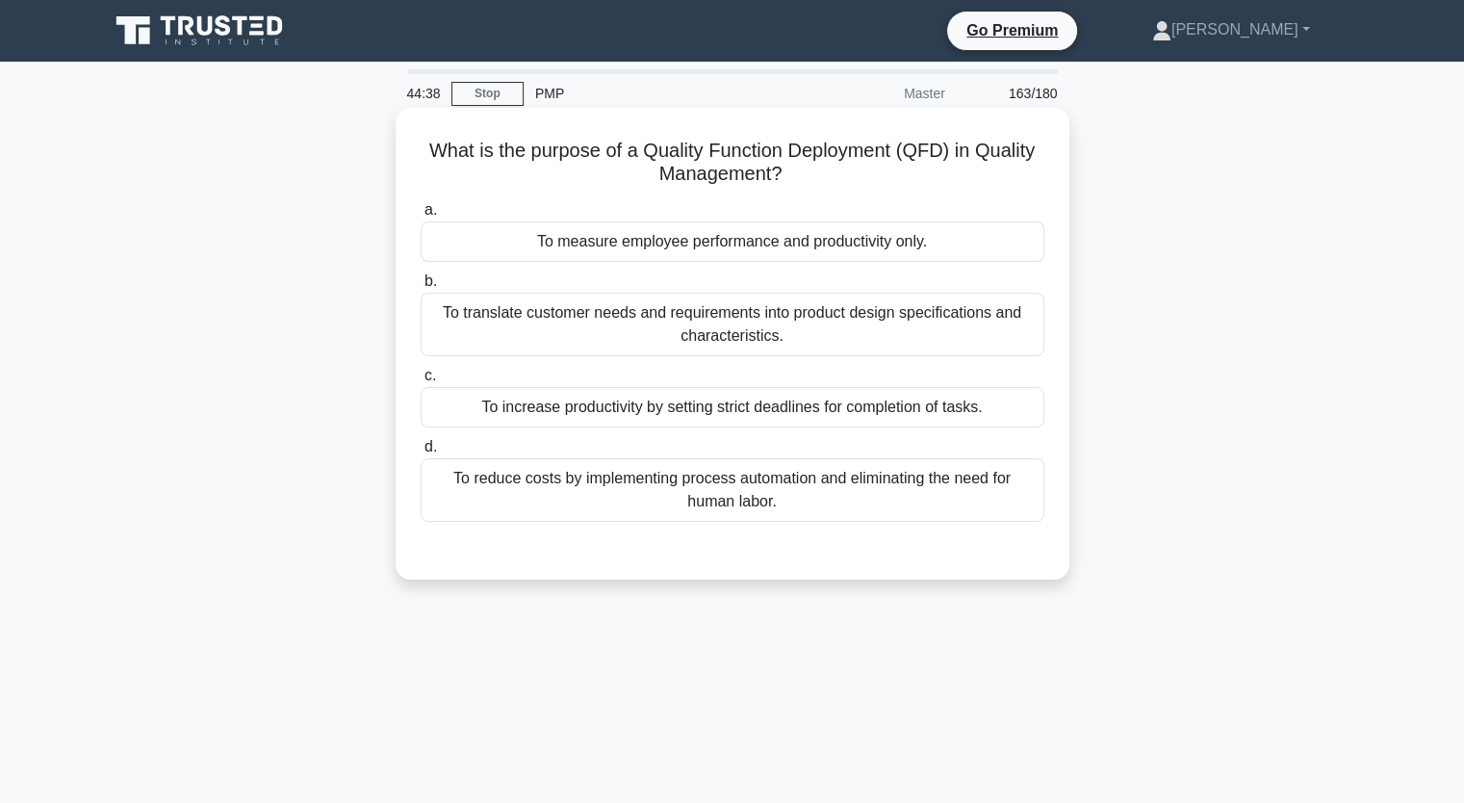
click at [947, 335] on div "To translate customer needs and requirements into product design specifications…" at bounding box center [733, 325] width 624 height 64
click at [421, 288] on input "b. To translate customer needs and requirements into product design specificati…" at bounding box center [421, 281] width 0 height 13
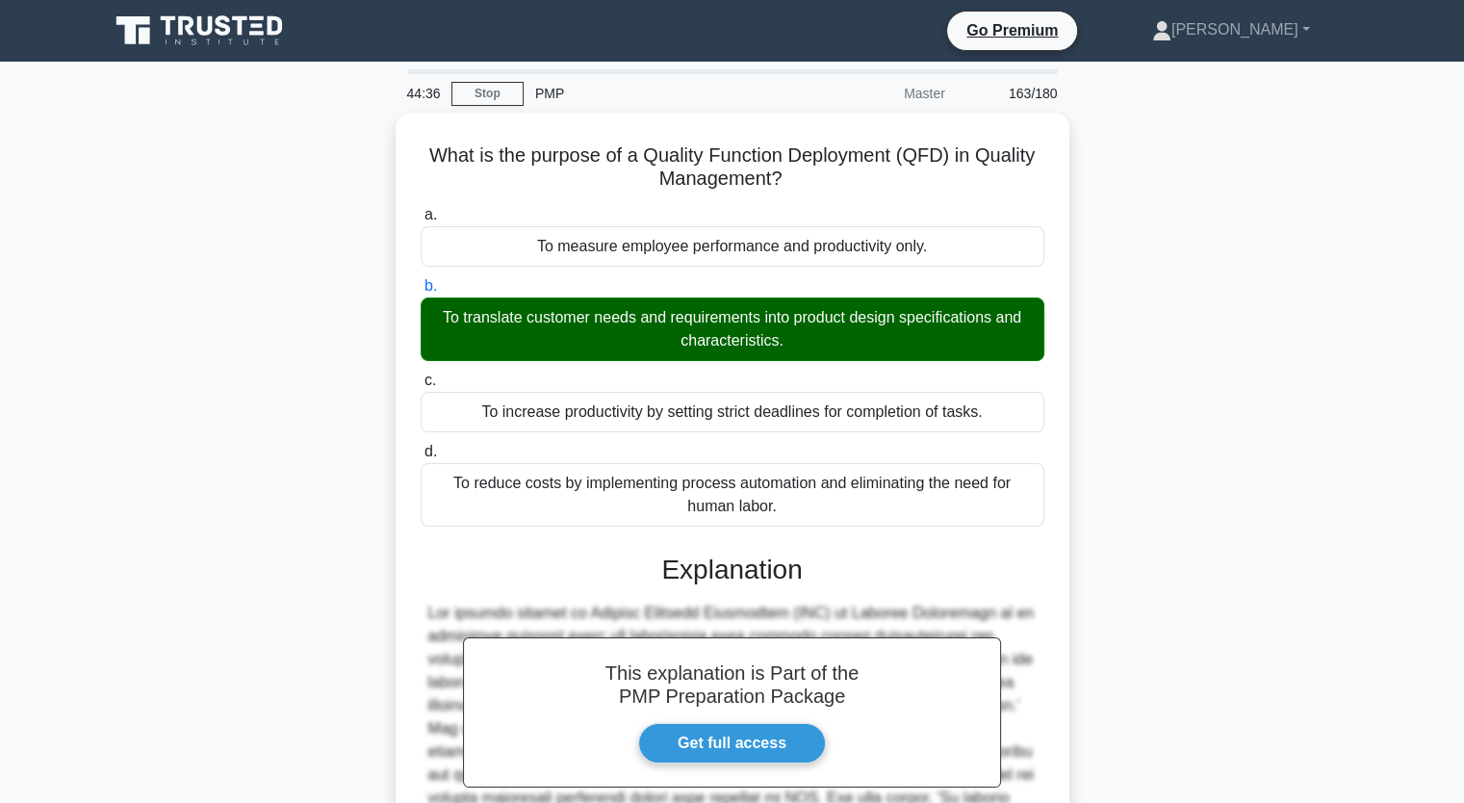
scroll to position [268, 0]
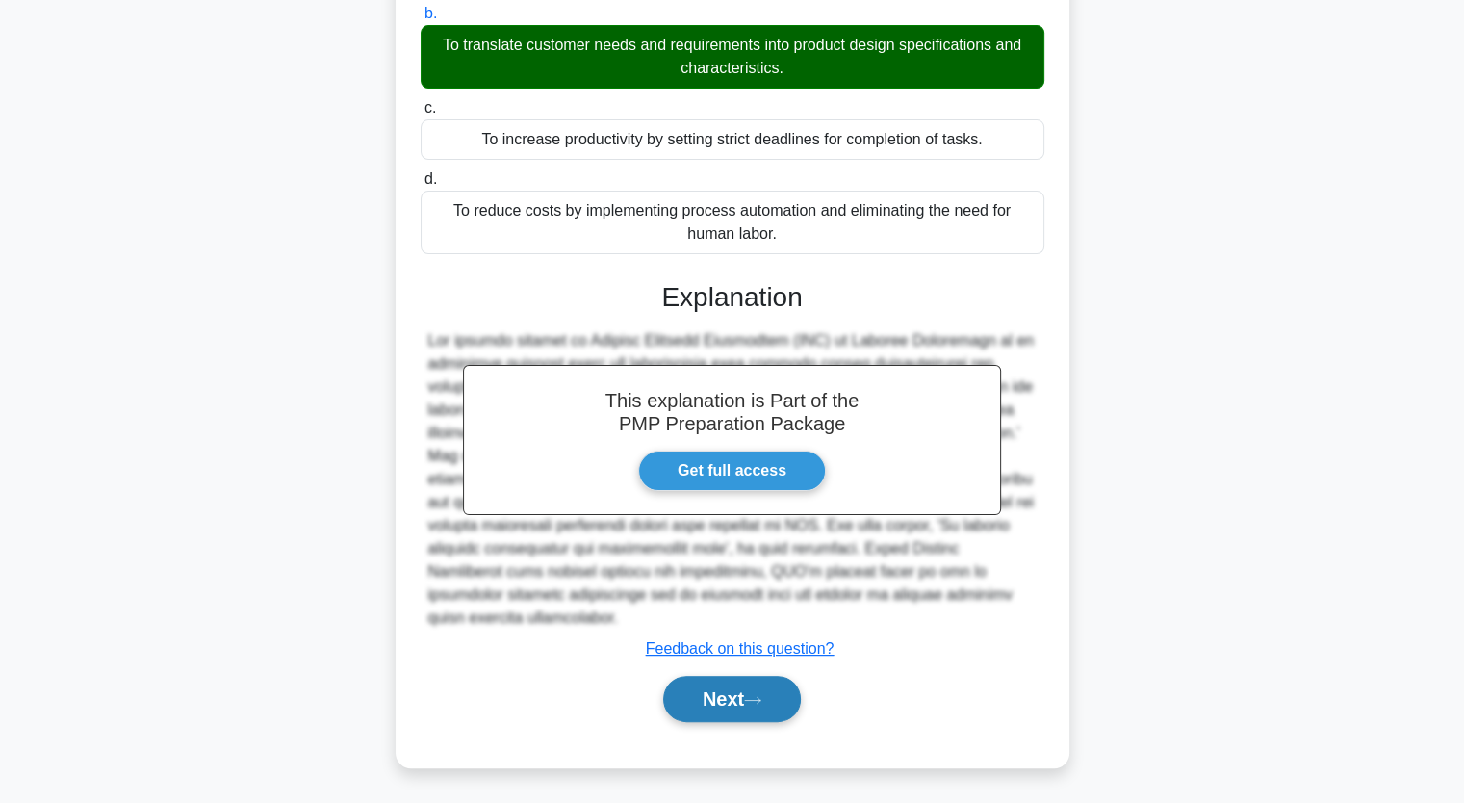
click at [762, 710] on button "Next" at bounding box center [732, 699] width 138 height 46
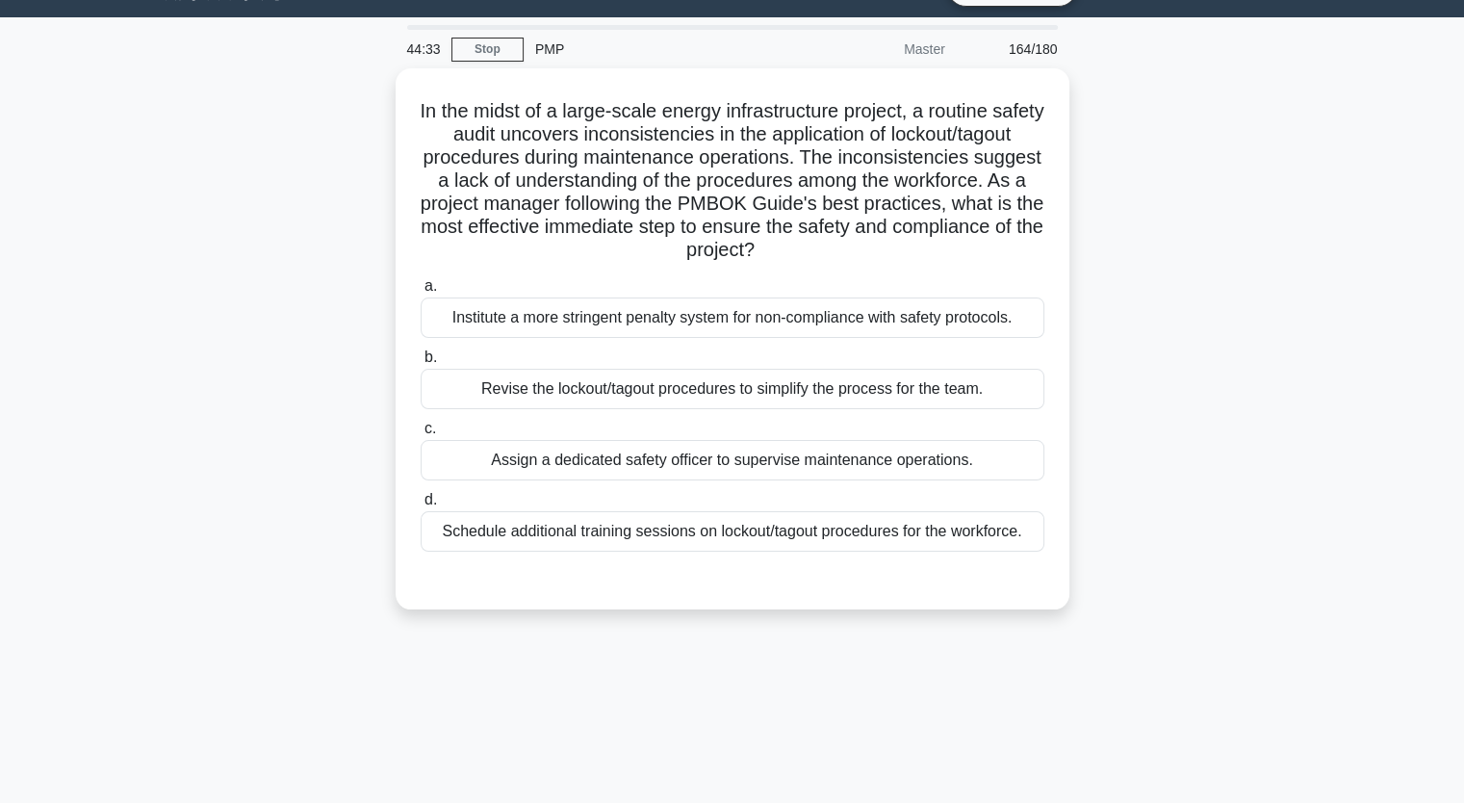
scroll to position [0, 0]
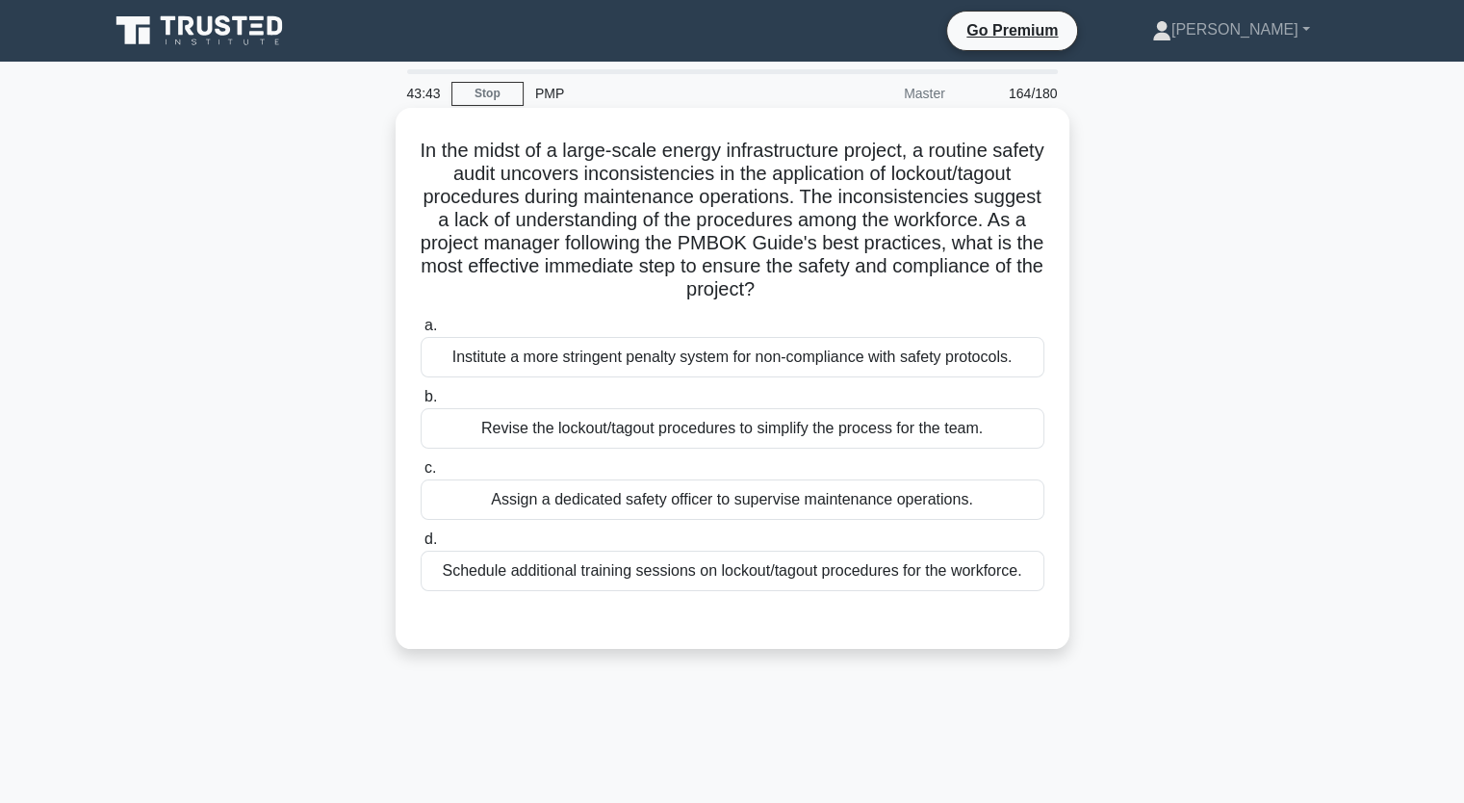
click at [1019, 584] on div "Schedule additional training sessions on lockout/tagout procedures for the work…" at bounding box center [733, 571] width 624 height 40
click at [421, 546] on input "d. Schedule additional training sessions on lockout/tagout procedures for the w…" at bounding box center [421, 539] width 0 height 13
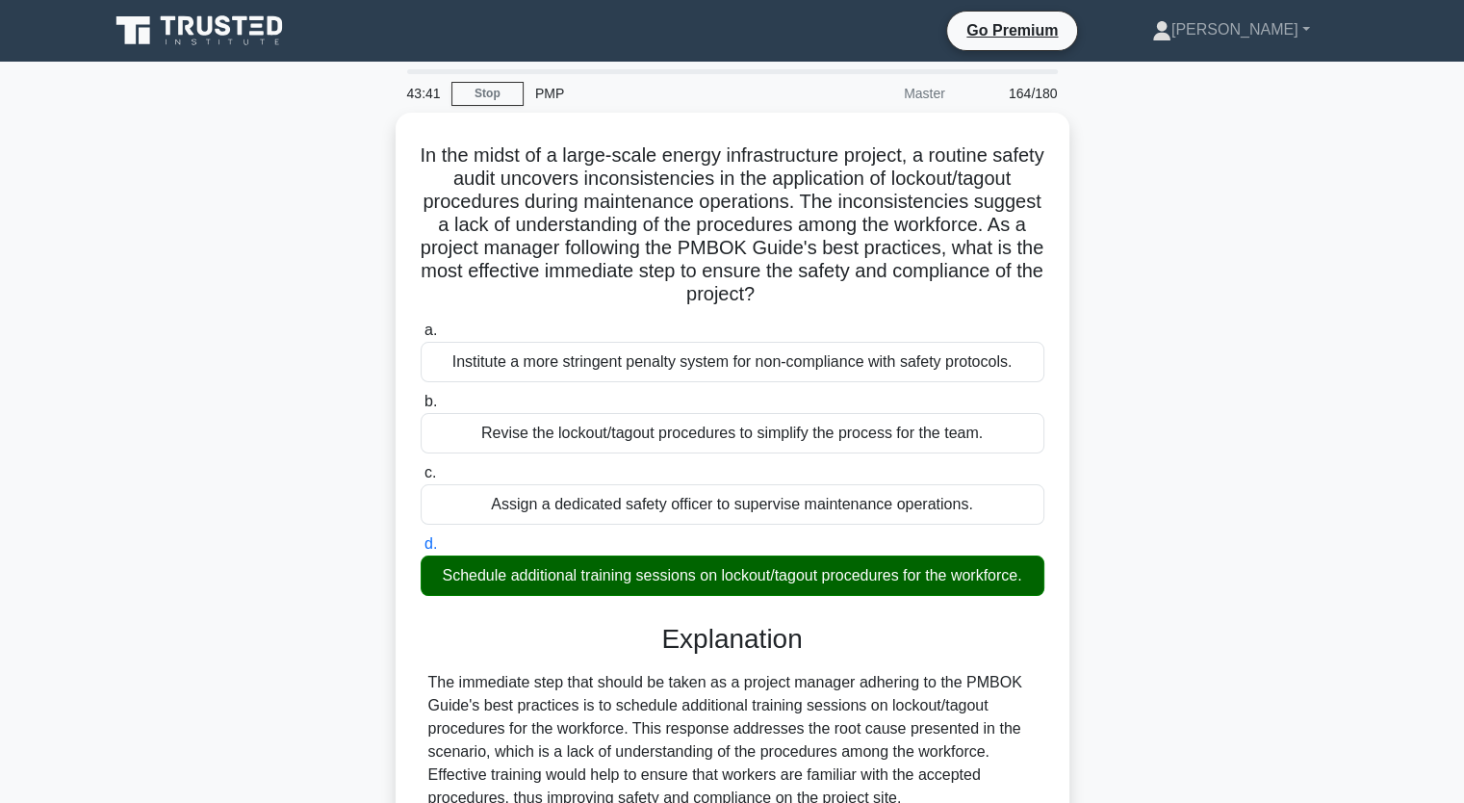
scroll to position [395, 0]
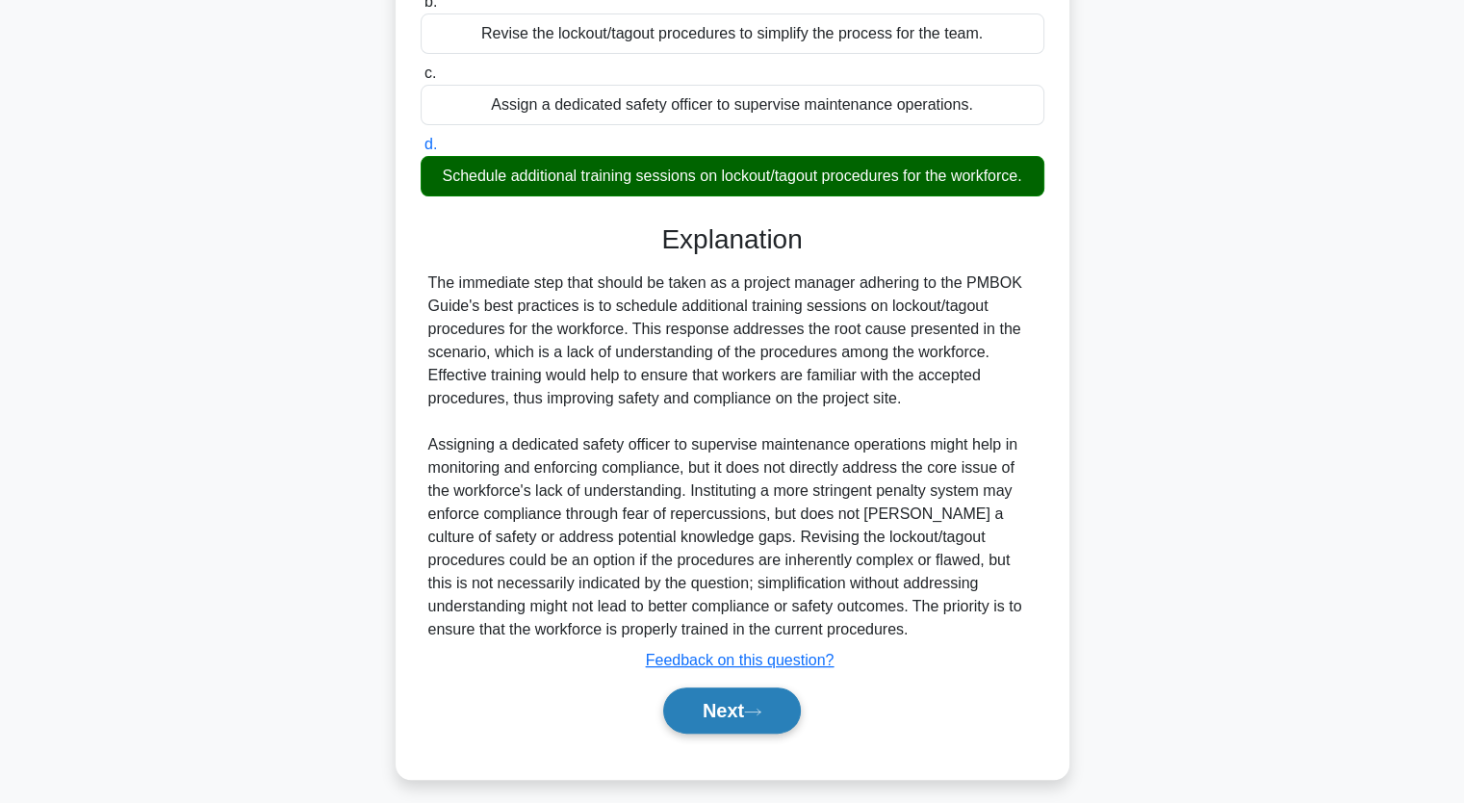
click at [739, 707] on button "Next" at bounding box center [732, 710] width 138 height 46
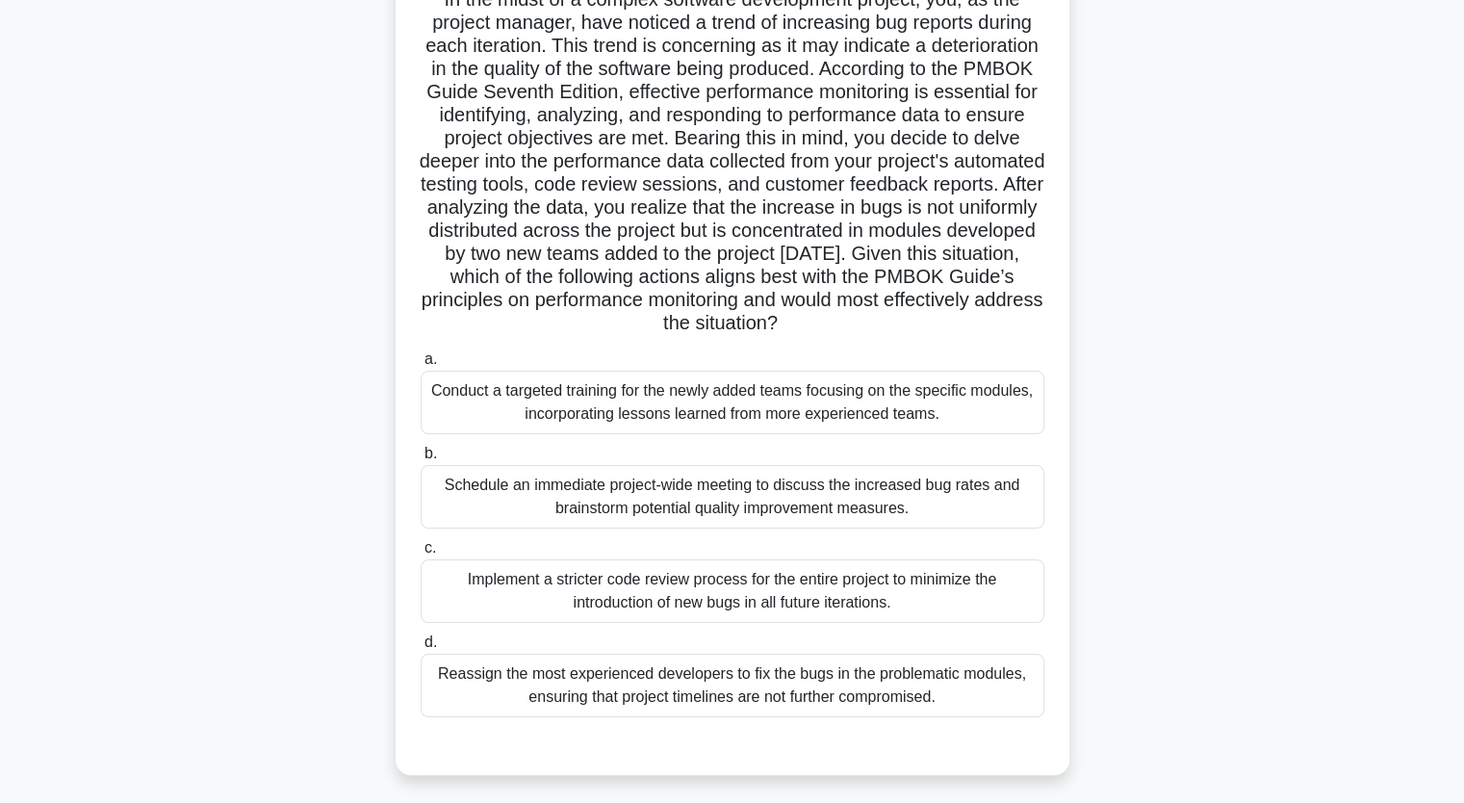
scroll to position [154, 0]
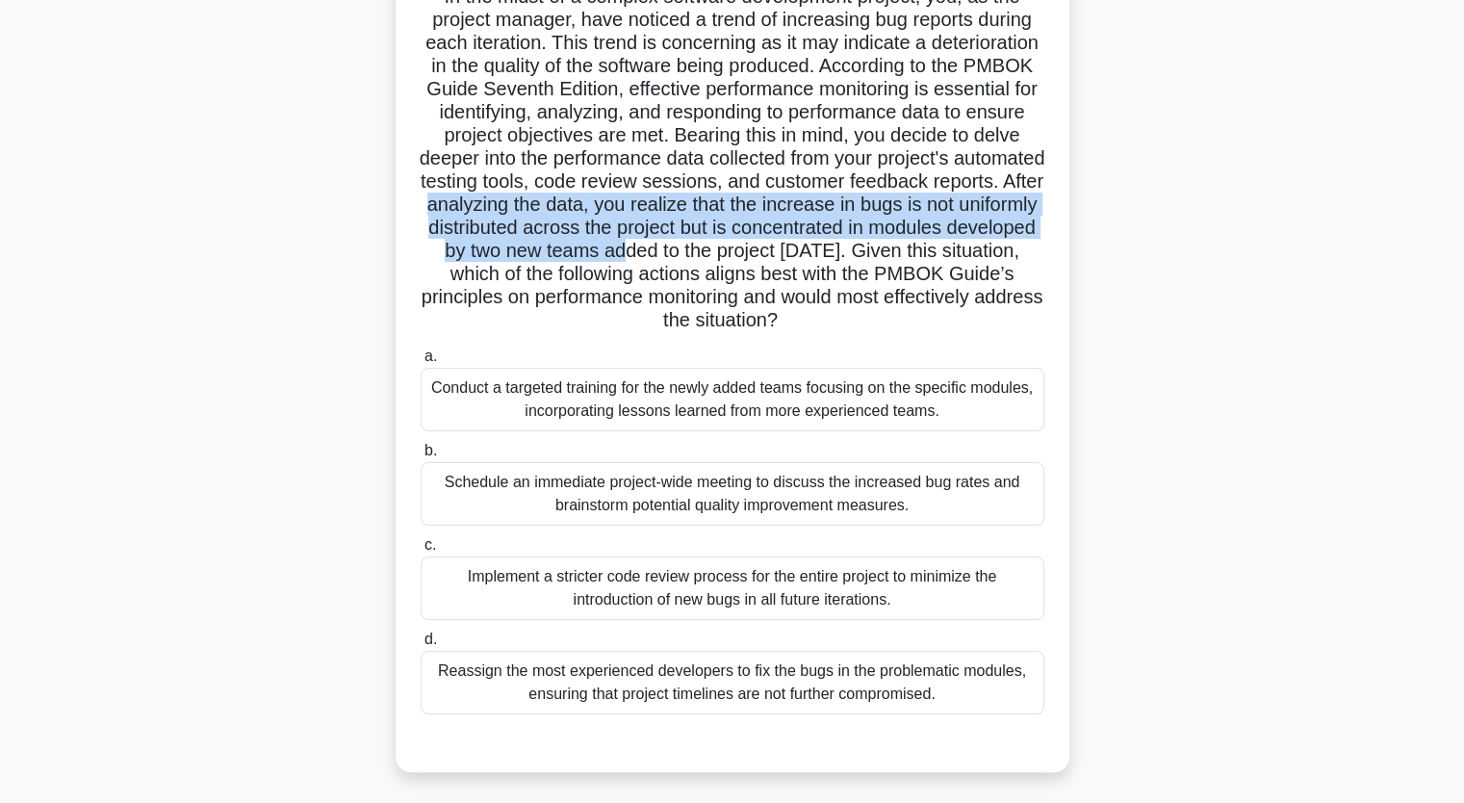
drag, startPoint x: 721, startPoint y: 205, endPoint x: 947, endPoint y: 248, distance: 230.4
click at [947, 248] on h5 ".spinner_0XTQ{transform-origin:center;animation:spinner_y6GP .75s linear infini…" at bounding box center [733, 159] width 628 height 349
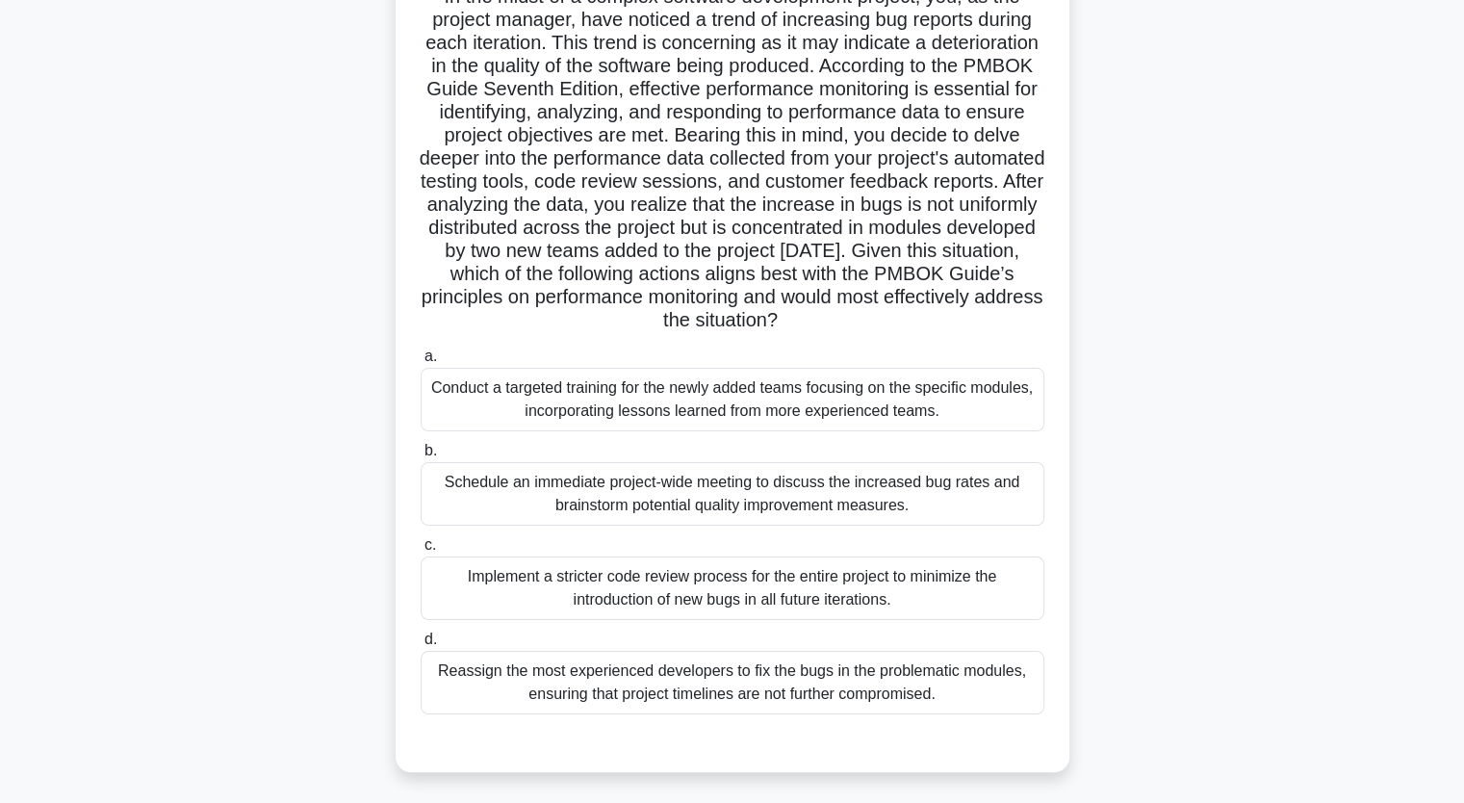
click at [897, 391] on div "Conduct a targeted training for the newly added teams focusing on the specific …" at bounding box center [733, 400] width 624 height 64
click at [421, 363] on input "a. Conduct a targeted training for the newly added teams focusing on the specif…" at bounding box center [421, 356] width 0 height 13
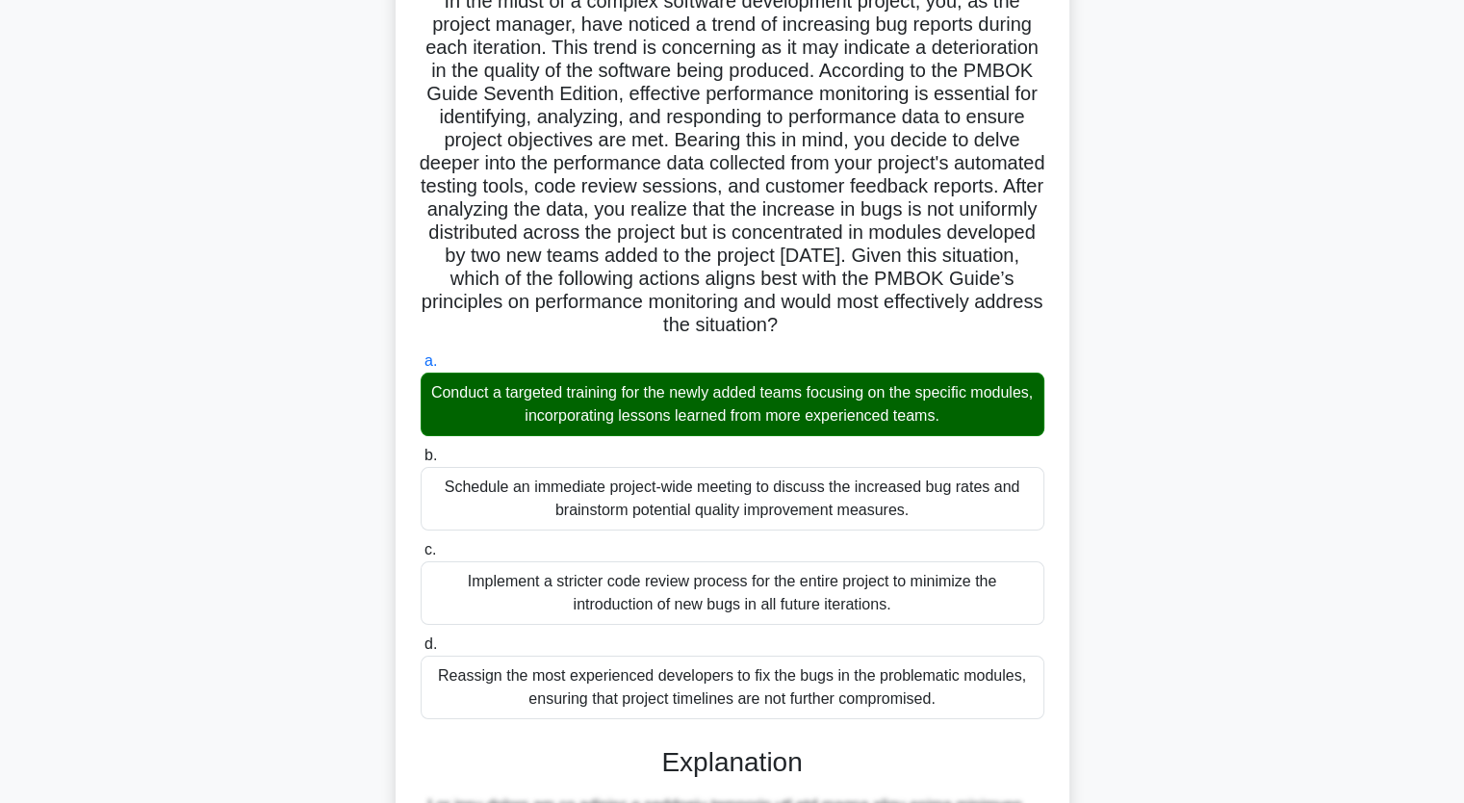
scroll to position [614, 0]
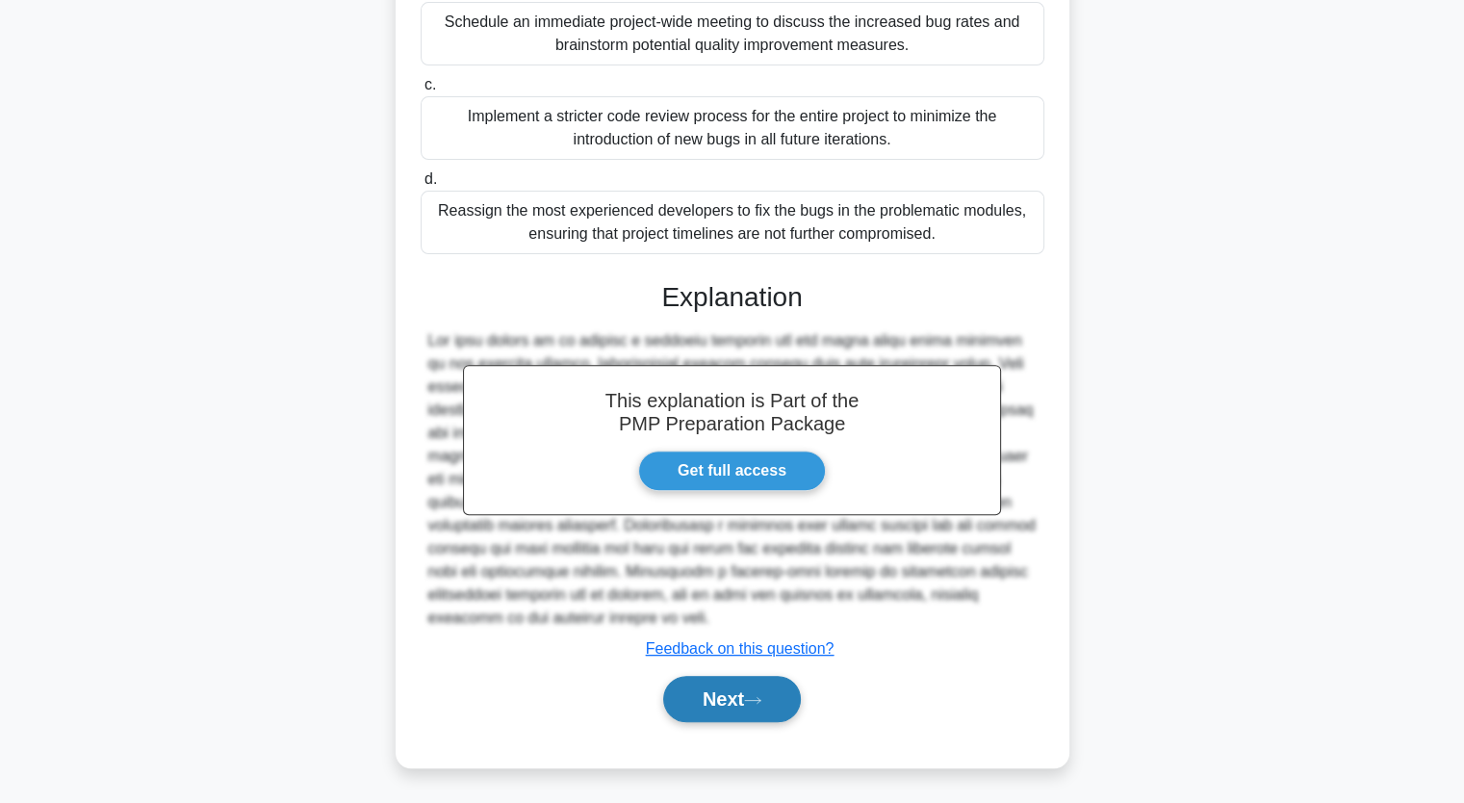
click at [770, 697] on button "Next" at bounding box center [732, 699] width 138 height 46
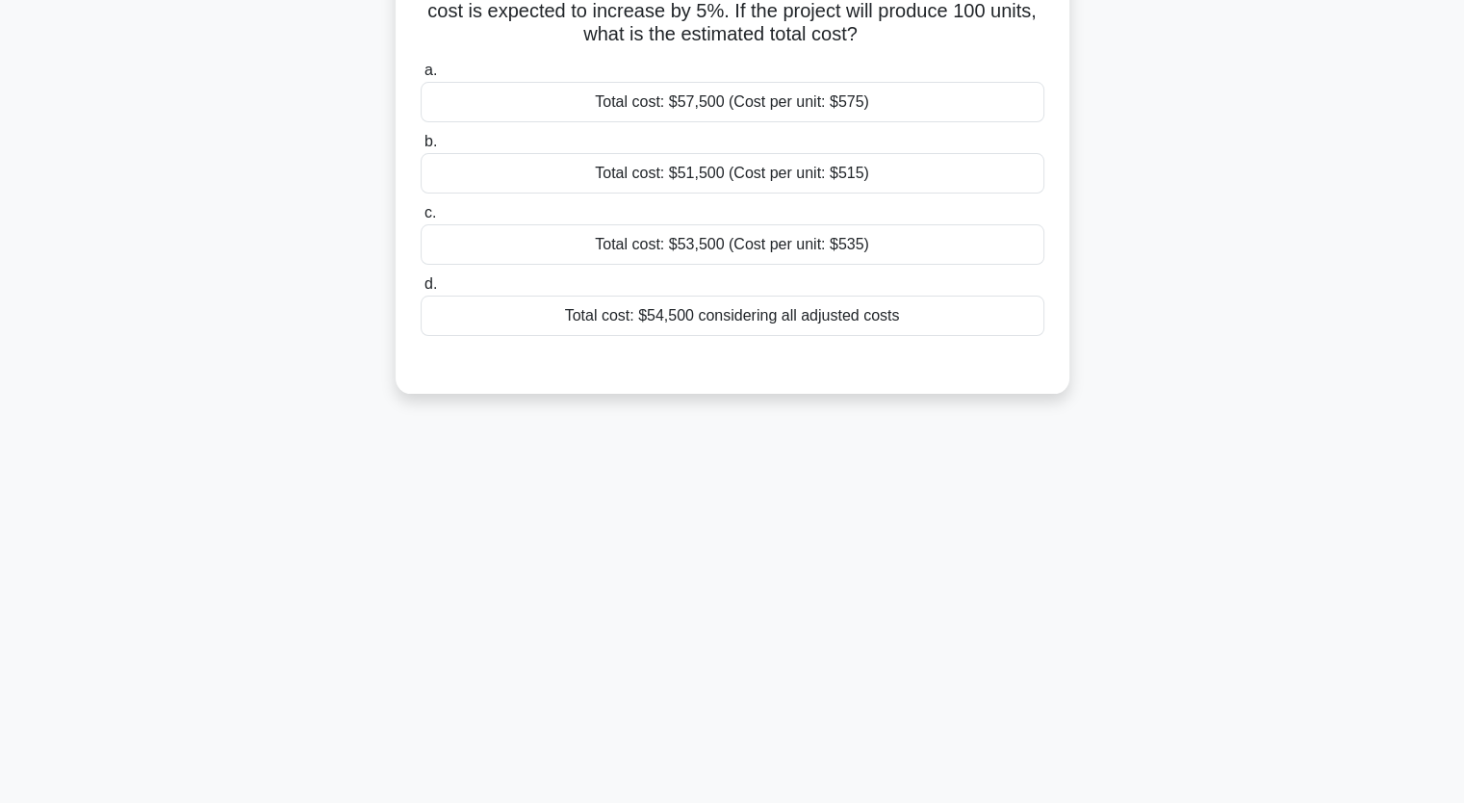
scroll to position [0, 0]
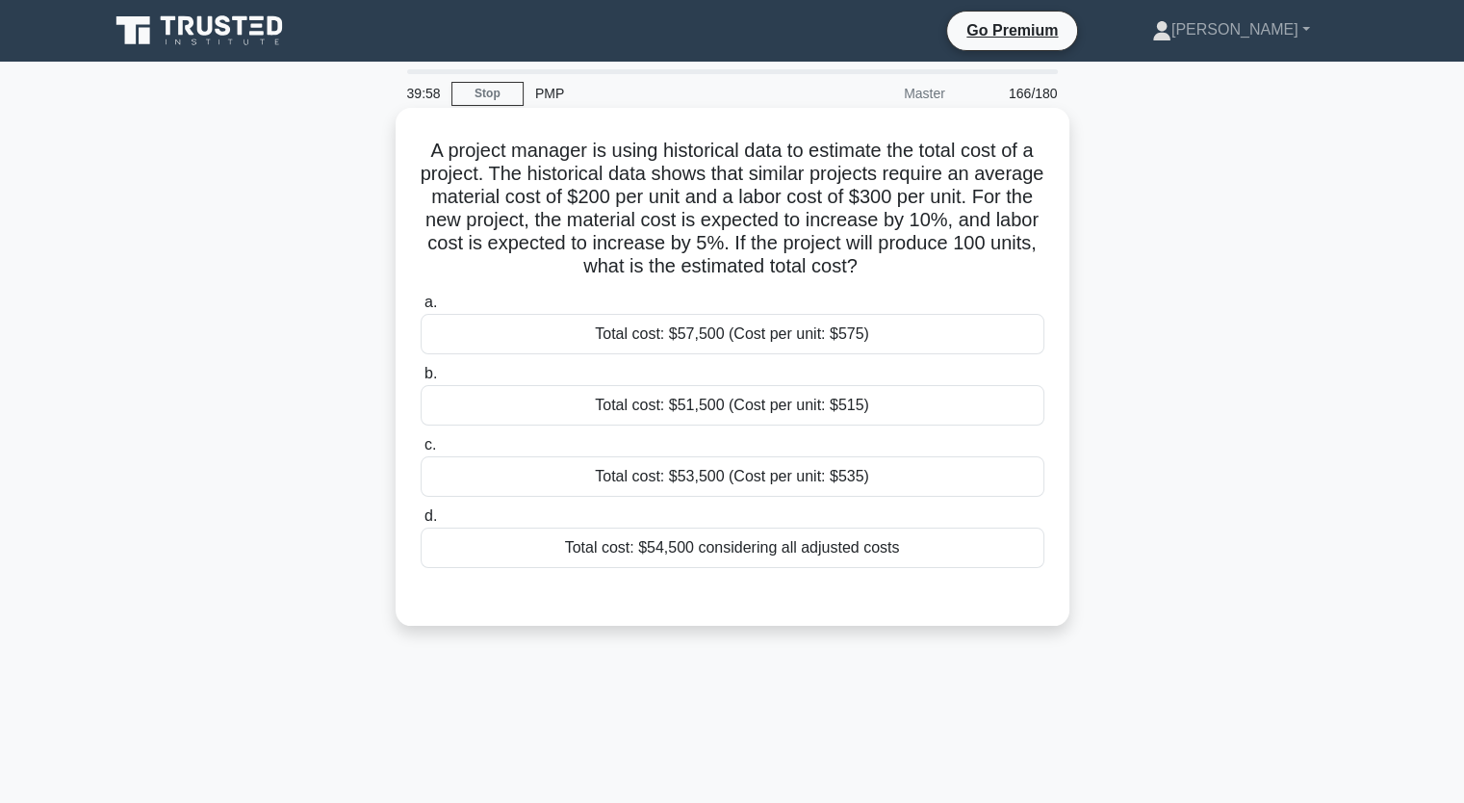
click at [901, 490] on div "Total cost: $53,500 (Cost per unit: $535)" at bounding box center [733, 476] width 624 height 40
click at [421, 452] on input "c. Total cost: $53,500 (Cost per unit: $535)" at bounding box center [421, 445] width 0 height 13
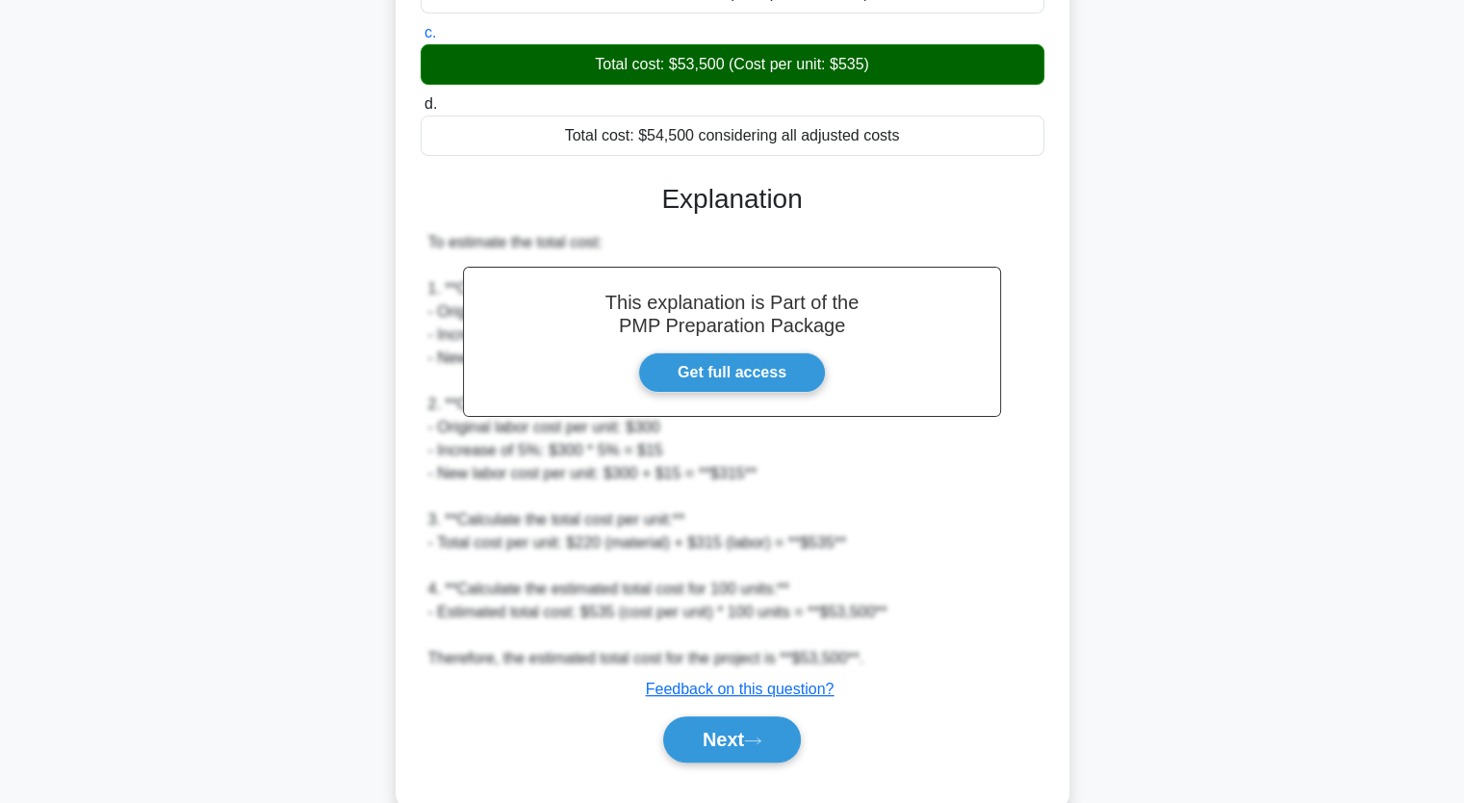
scroll to position [452, 0]
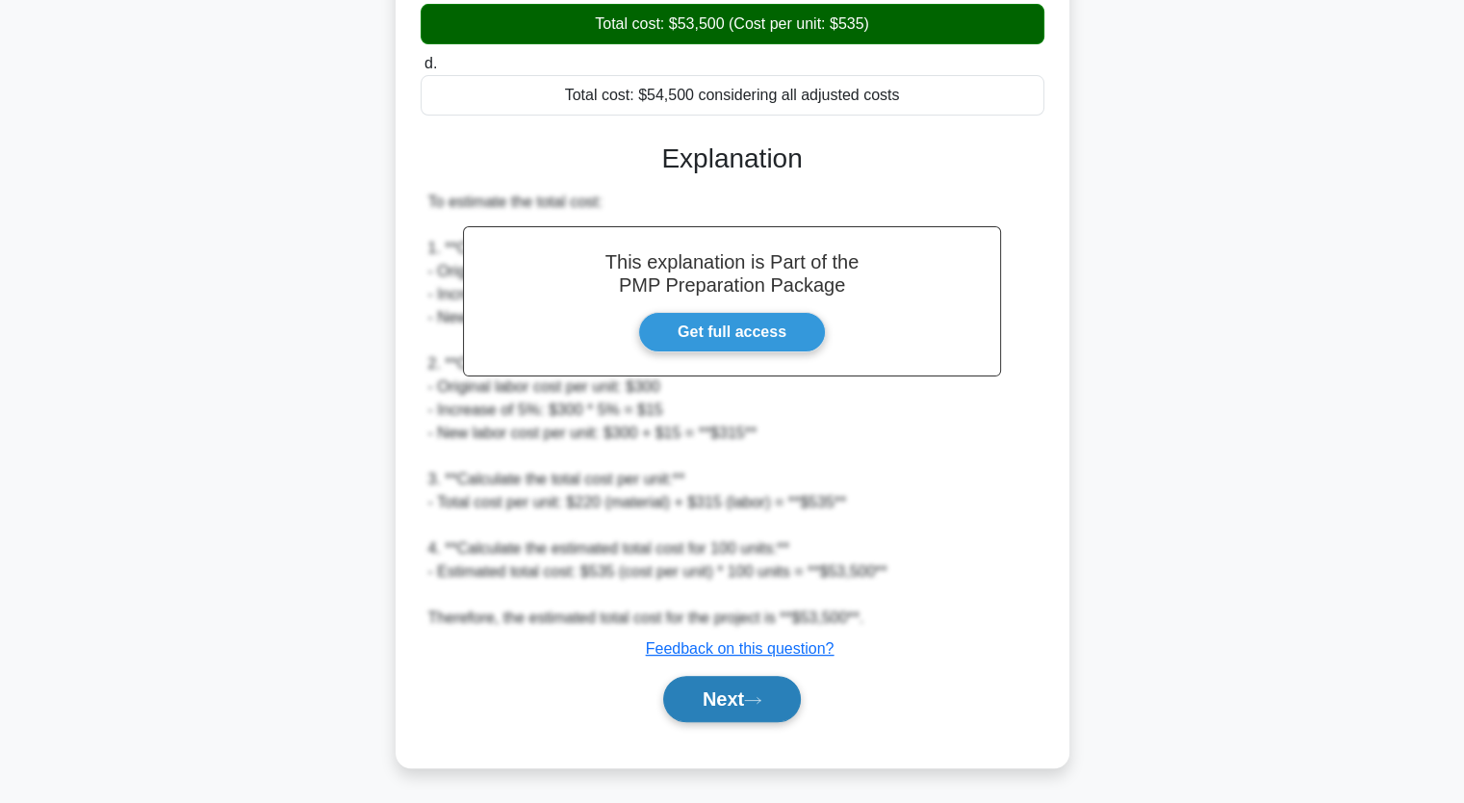
click at [755, 698] on icon at bounding box center [752, 700] width 17 height 11
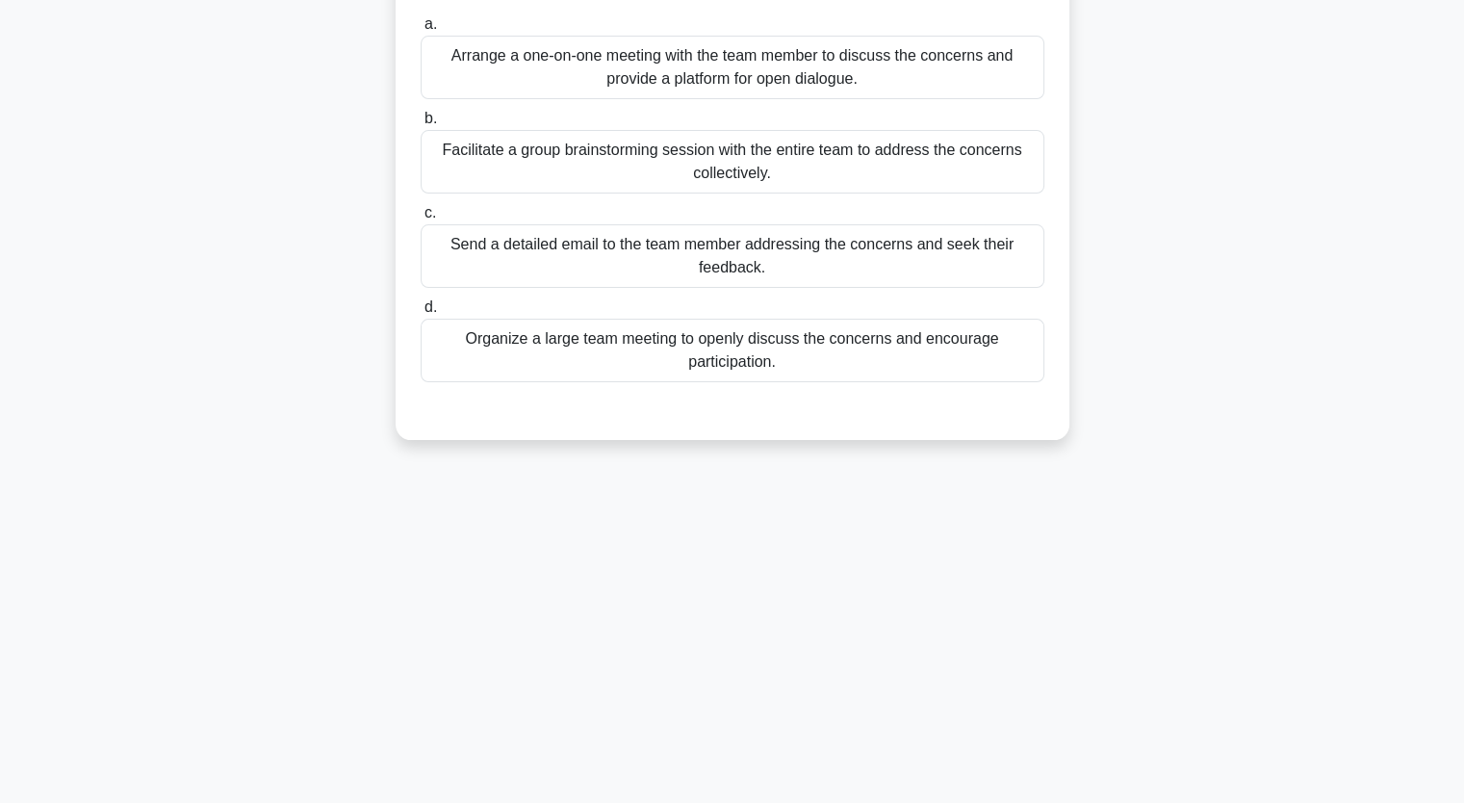
scroll to position [238, 0]
click at [1463, 152] on main "39:52 Stop PMP Master 167/180 a. b. c." at bounding box center [732, 314] width 1464 height 978
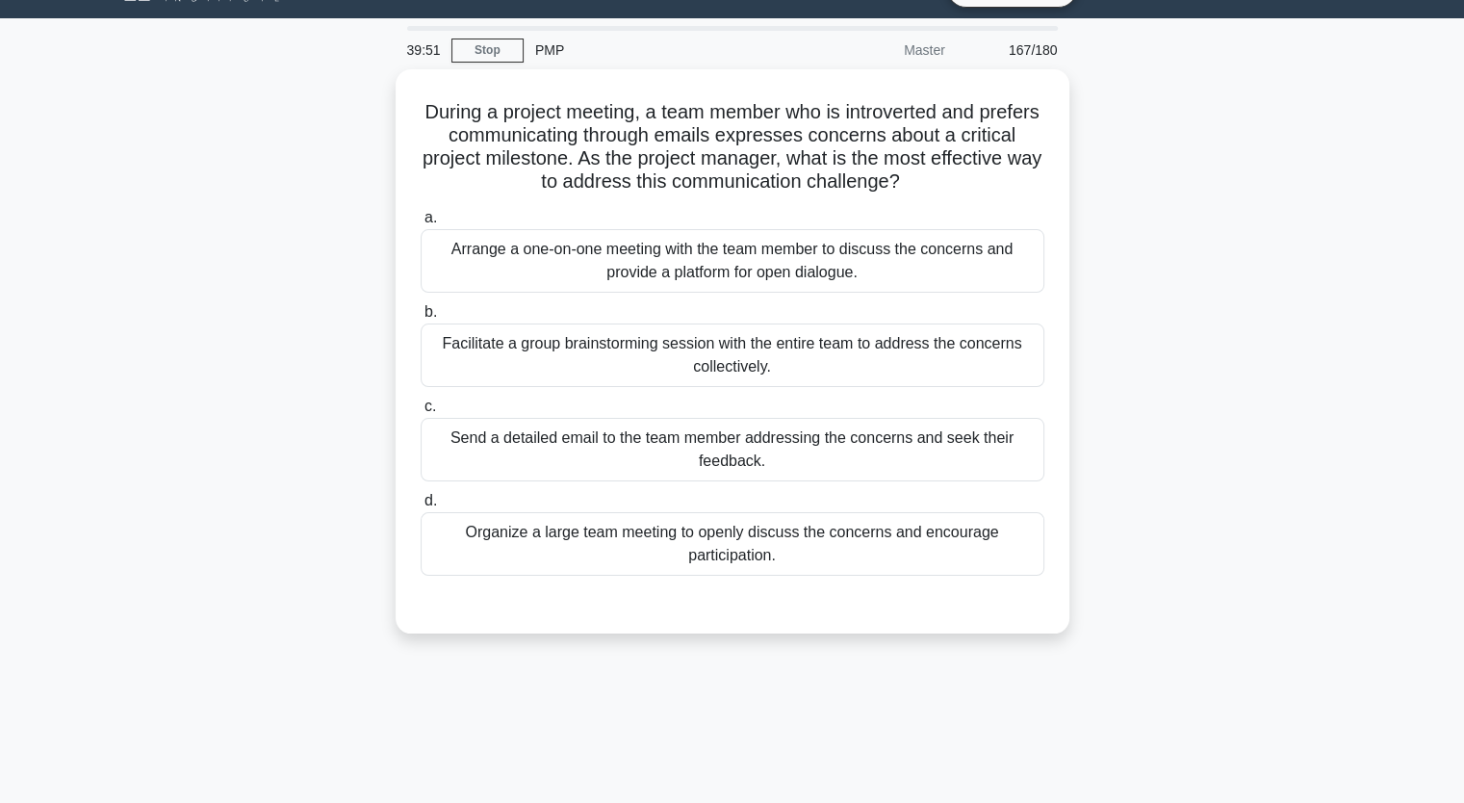
scroll to position [0, 0]
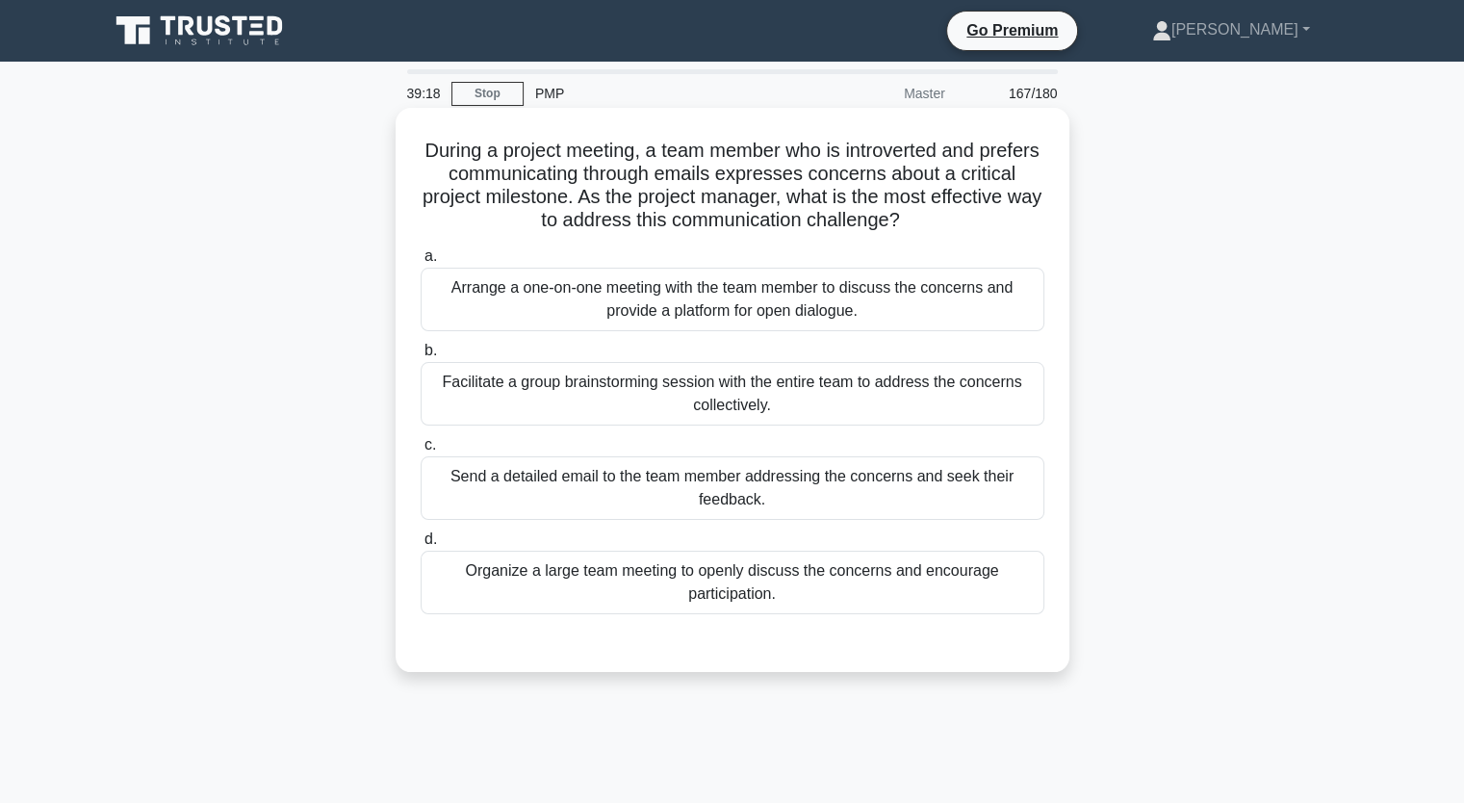
click at [998, 290] on div "Arrange a one-on-one meeting with the team member to discuss the concerns and p…" at bounding box center [733, 300] width 624 height 64
click at [421, 263] on input "a. Arrange a one-on-one meeting with the team member to discuss the concerns an…" at bounding box center [421, 256] width 0 height 13
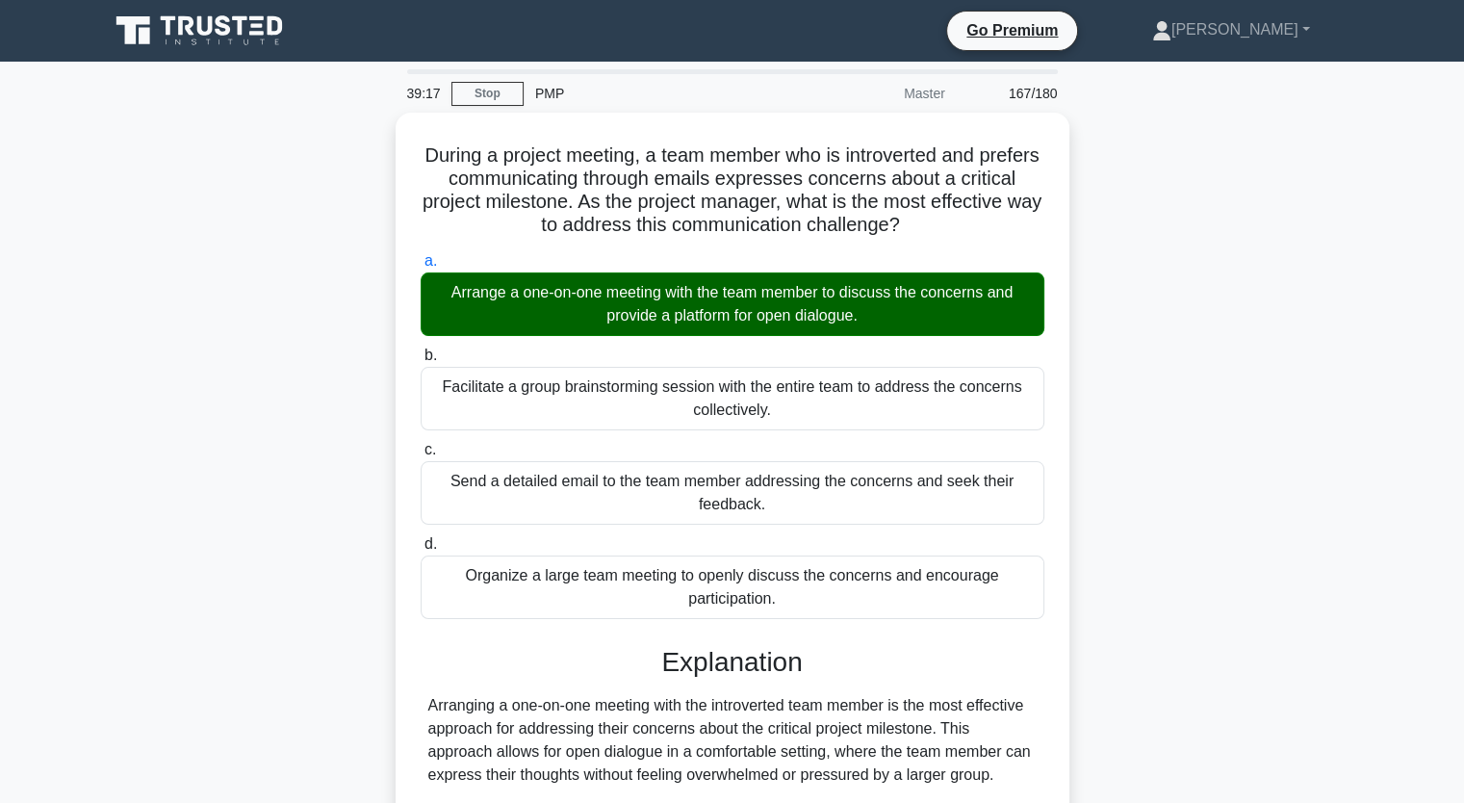
scroll to position [476, 0]
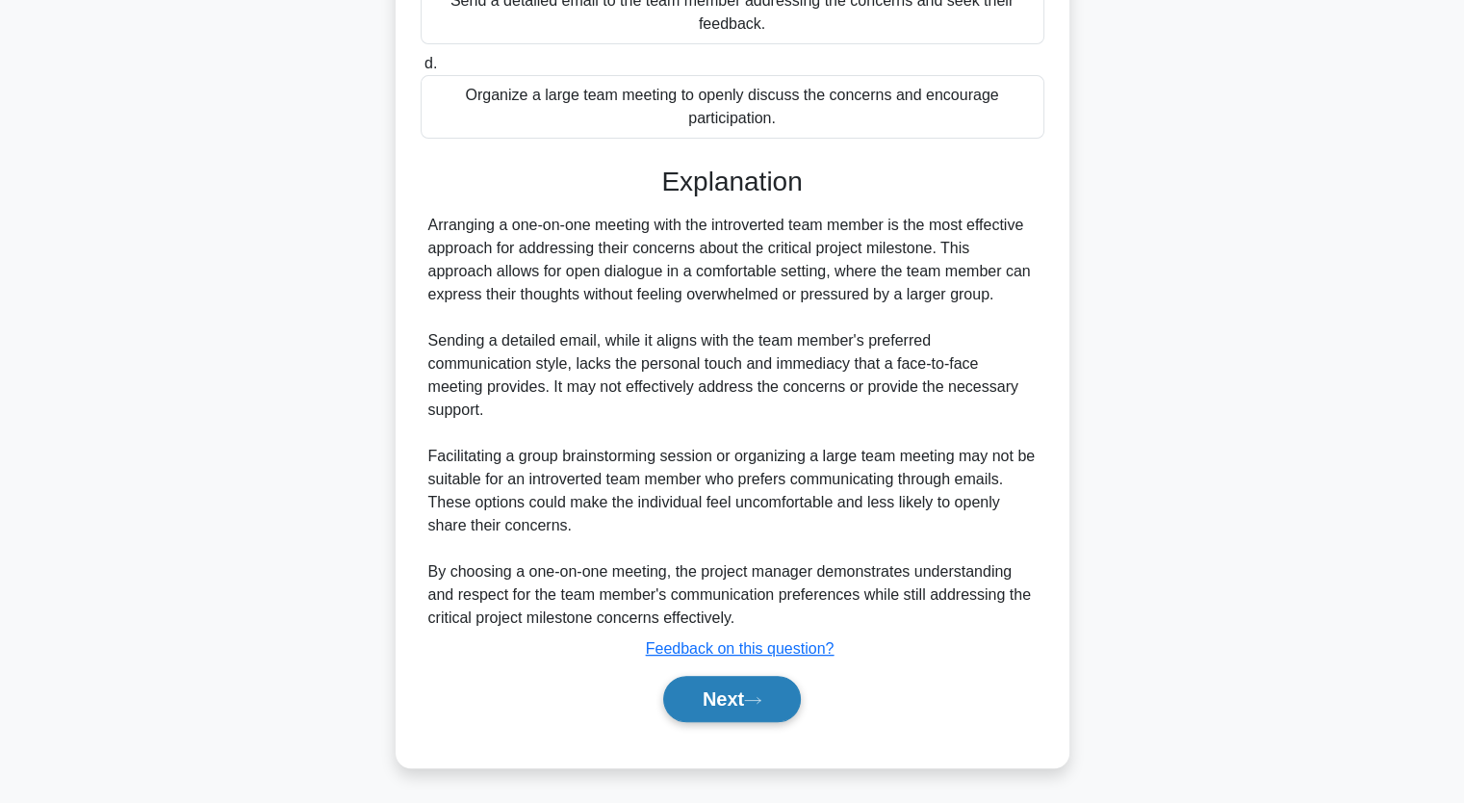
click at [697, 705] on button "Next" at bounding box center [732, 699] width 138 height 46
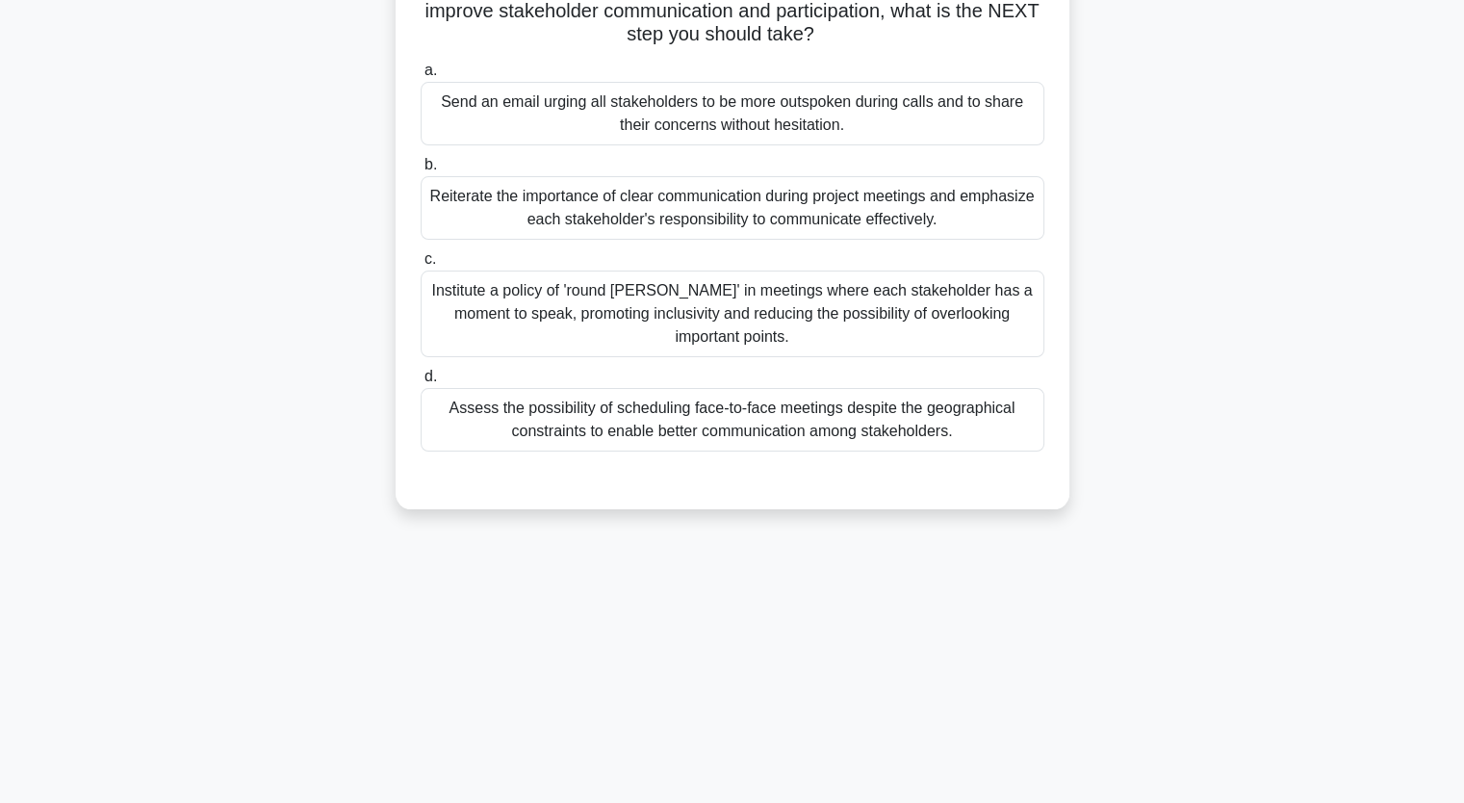
scroll to position [0, 0]
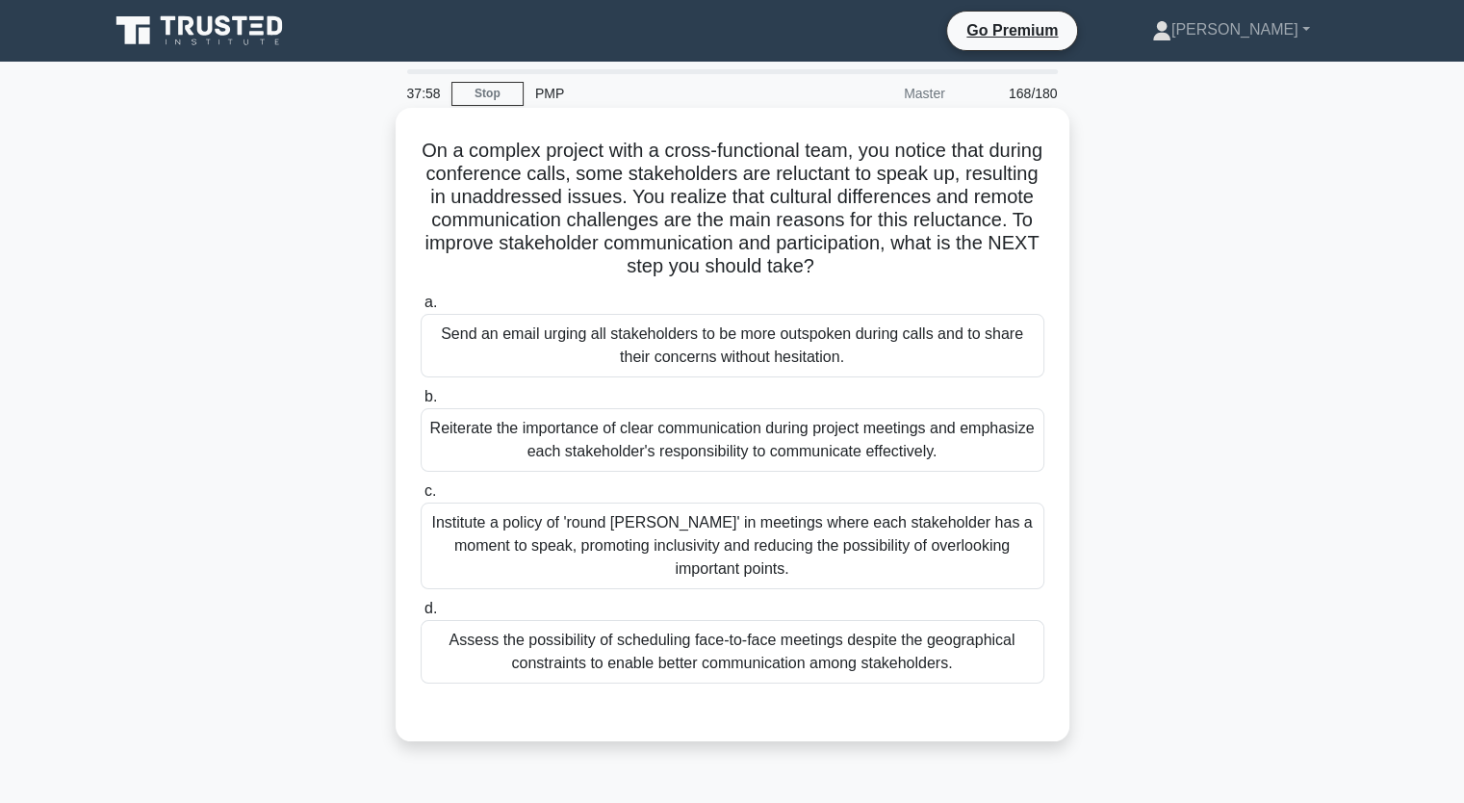
click at [1021, 620] on div "Assess the possibility of scheduling face-to-face meetings despite the geograph…" at bounding box center [733, 652] width 624 height 64
click at [421, 610] on input "d. Assess the possibility of scheduling face-to-face meetings despite the geogr…" at bounding box center [421, 609] width 0 height 13
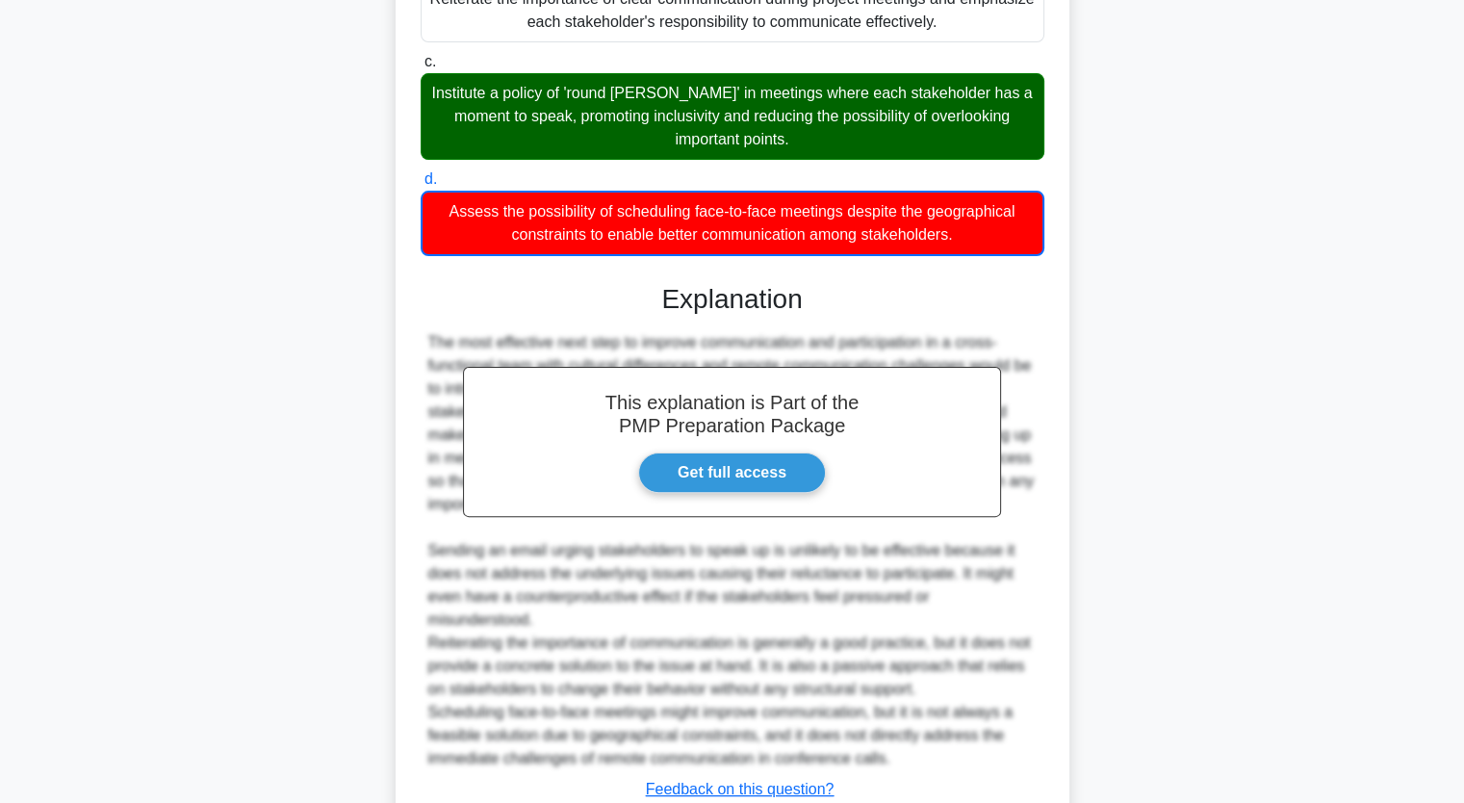
scroll to position [527, 0]
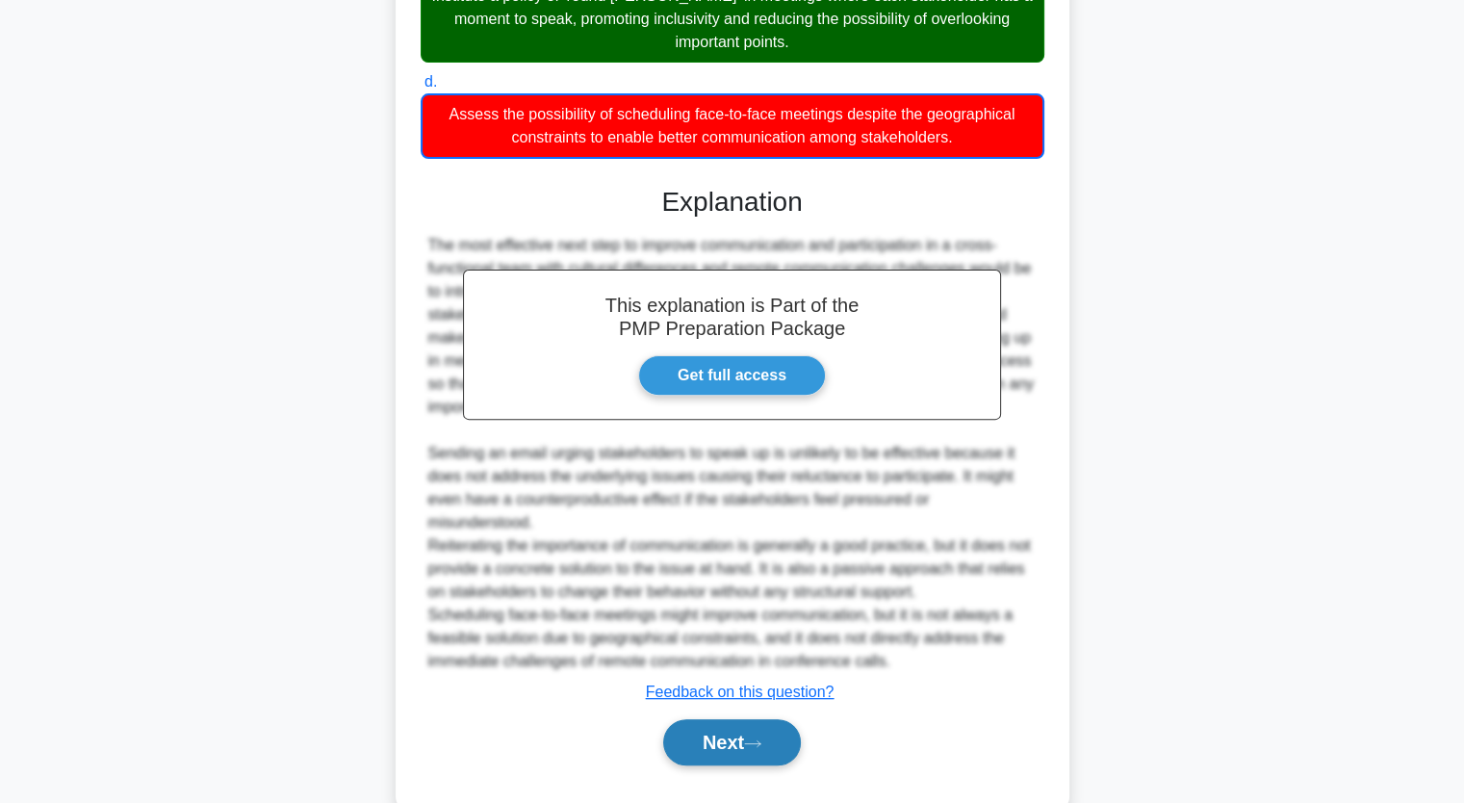
click at [782, 738] on button "Next" at bounding box center [732, 742] width 138 height 46
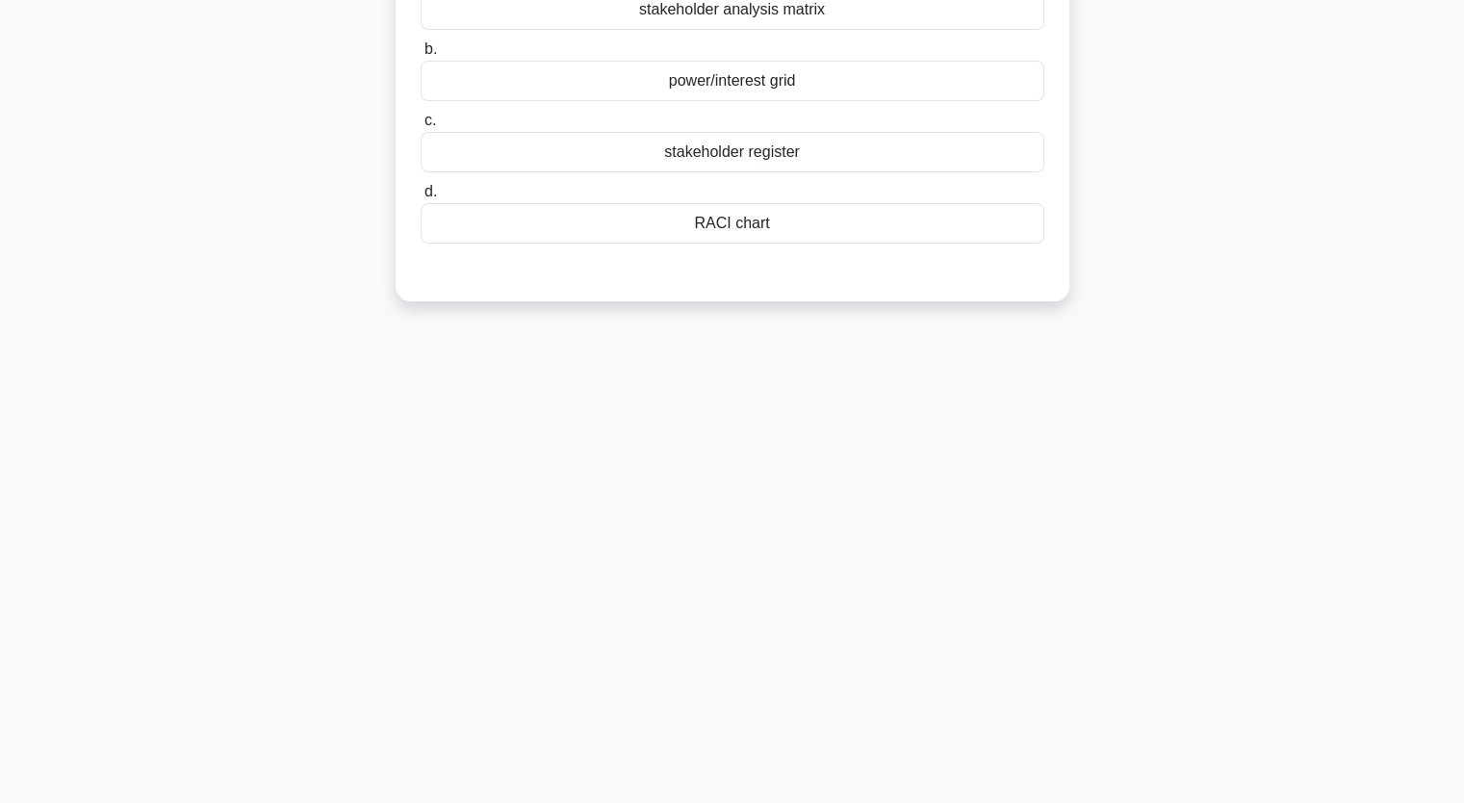
scroll to position [0, 0]
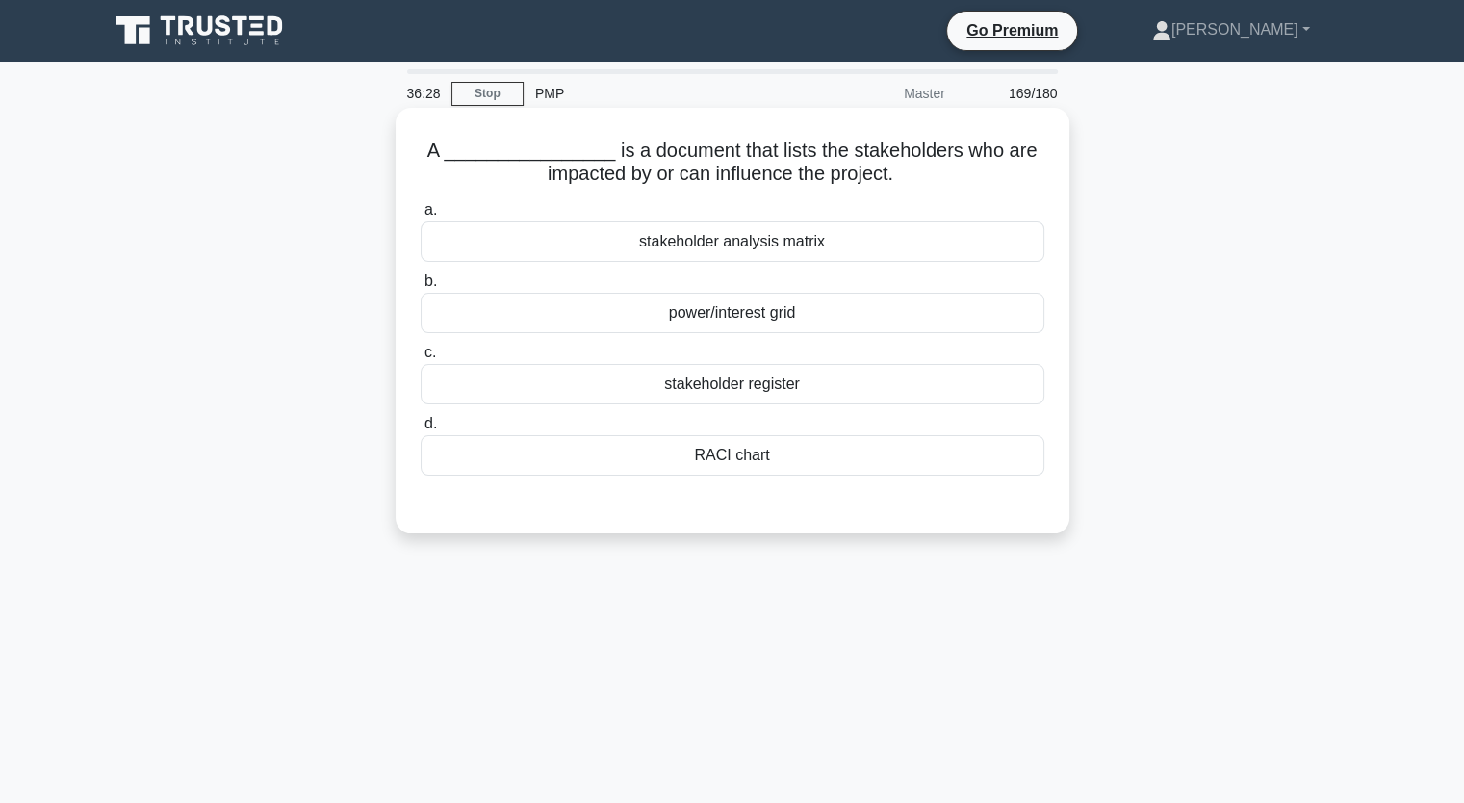
click at [638, 245] on div "stakeholder analysis matrix" at bounding box center [733, 241] width 624 height 40
click at [421, 217] on input "a. stakeholder analysis matrix" at bounding box center [421, 210] width 0 height 13
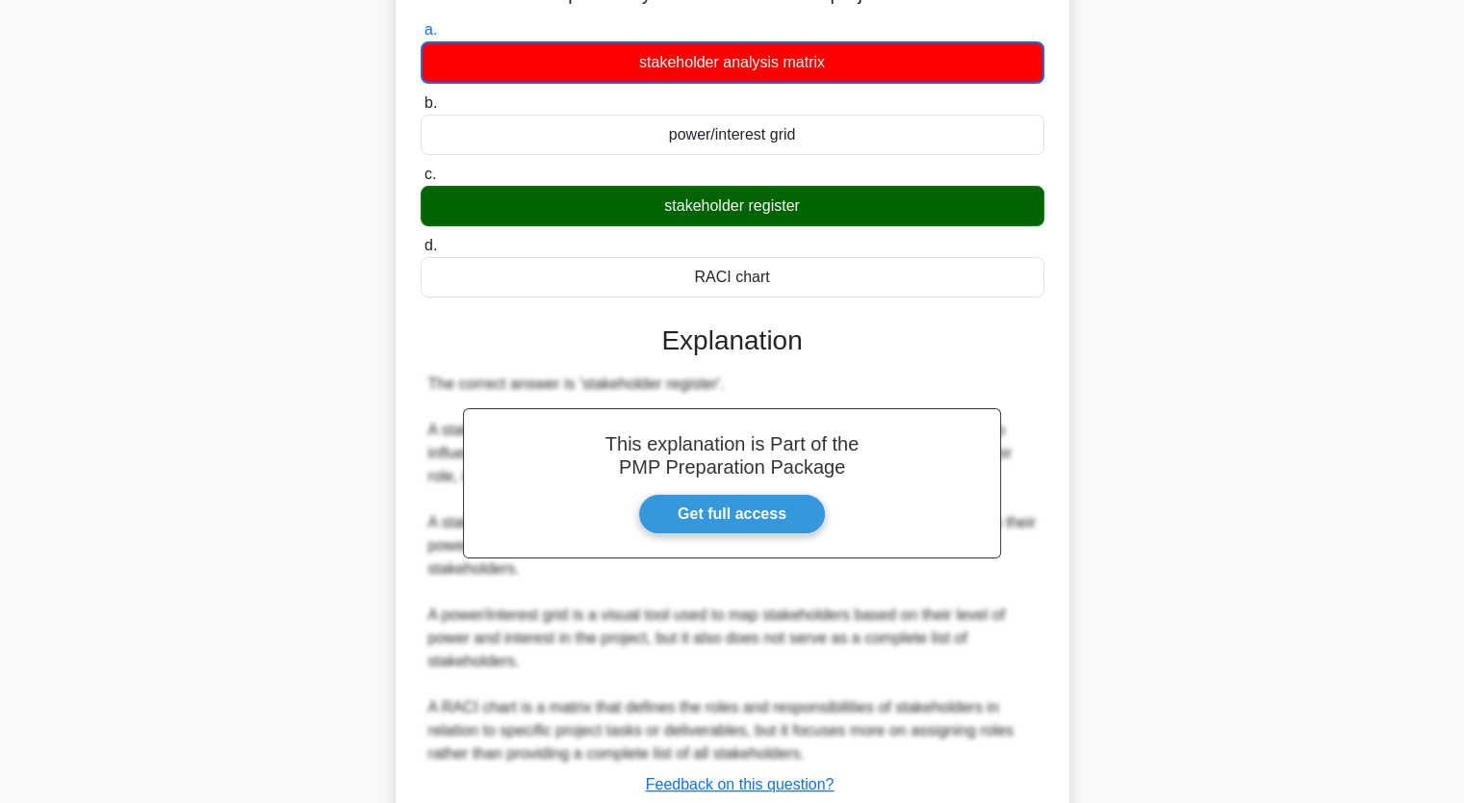
scroll to position [316, 0]
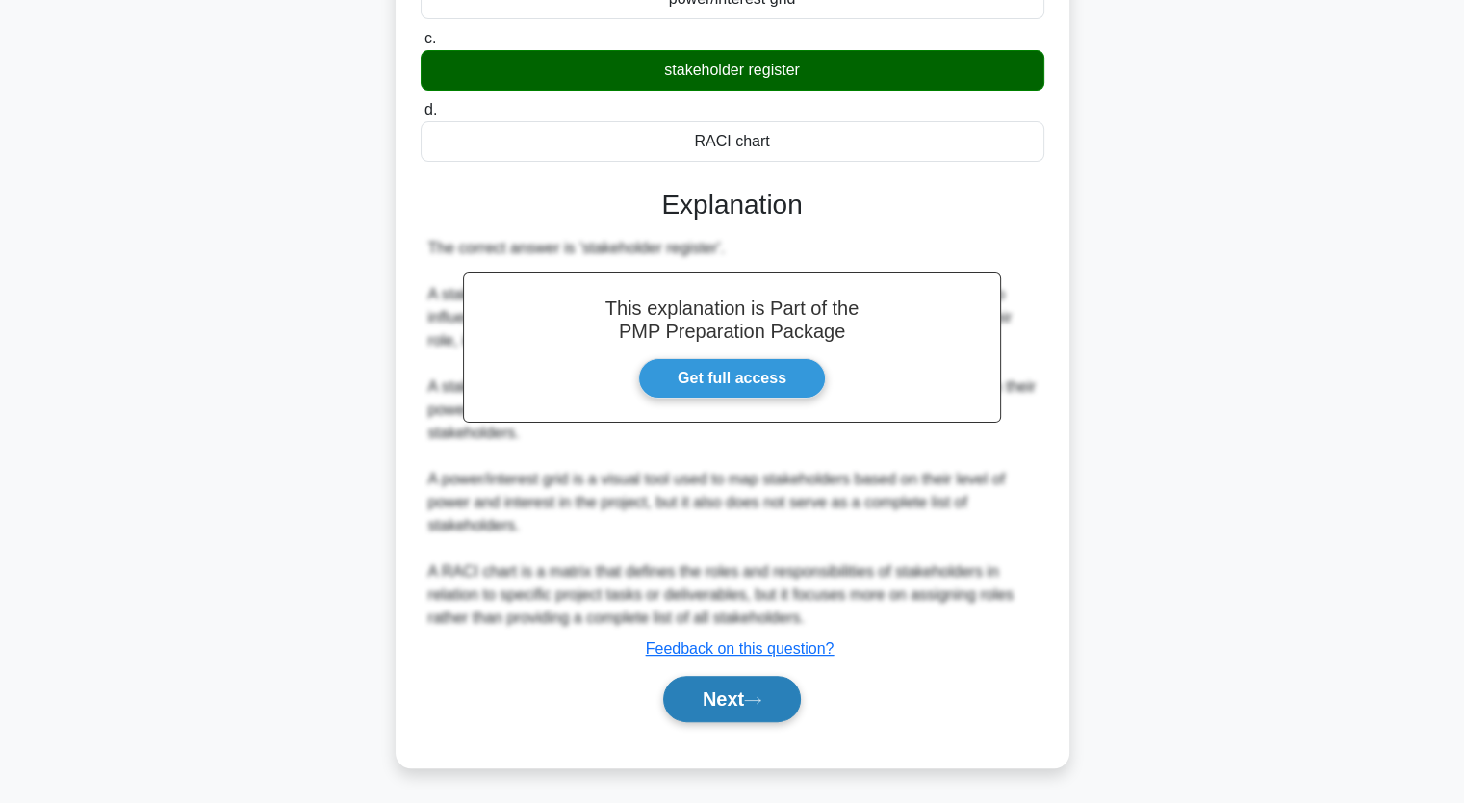
click at [794, 705] on button "Next" at bounding box center [732, 699] width 138 height 46
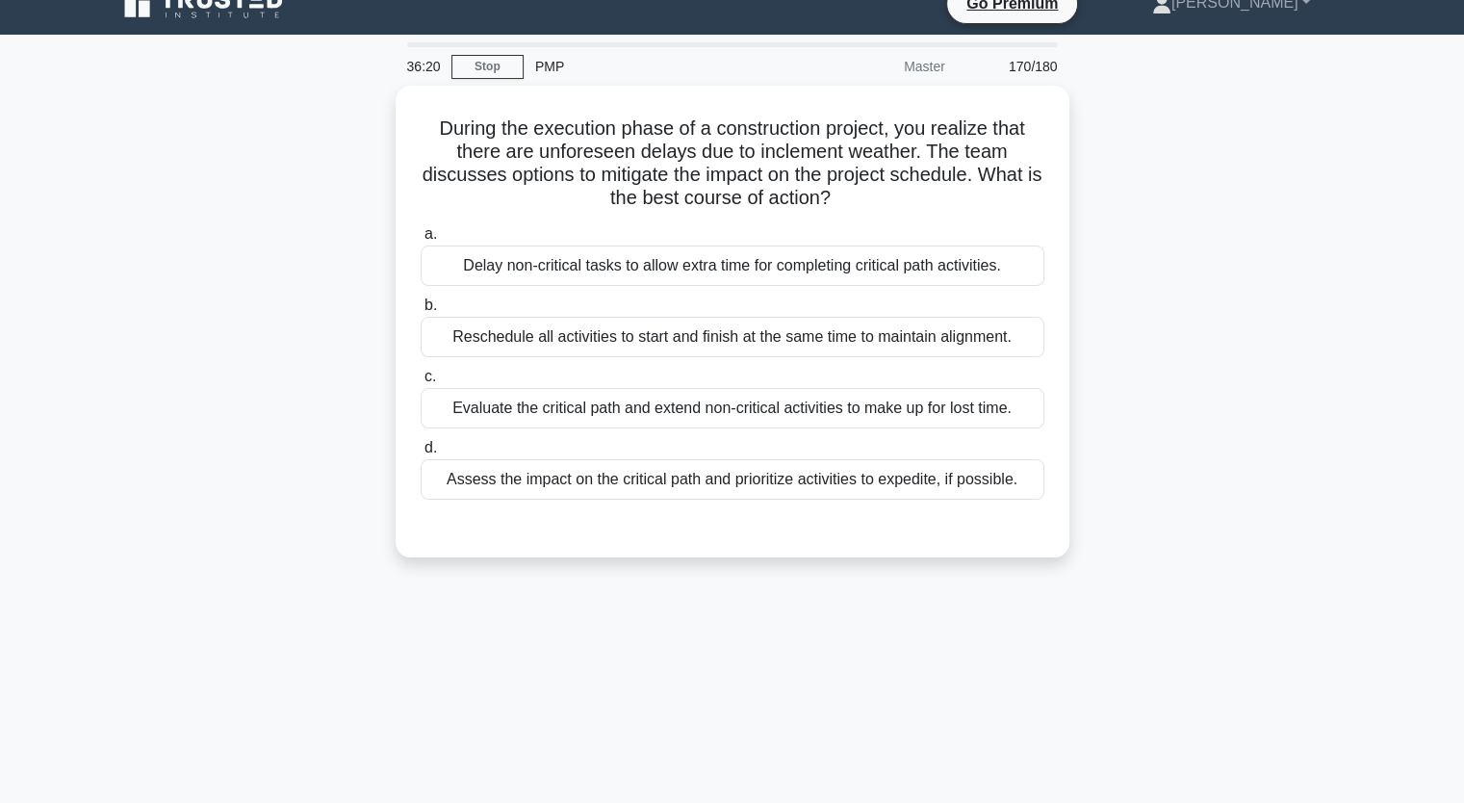
scroll to position [0, 0]
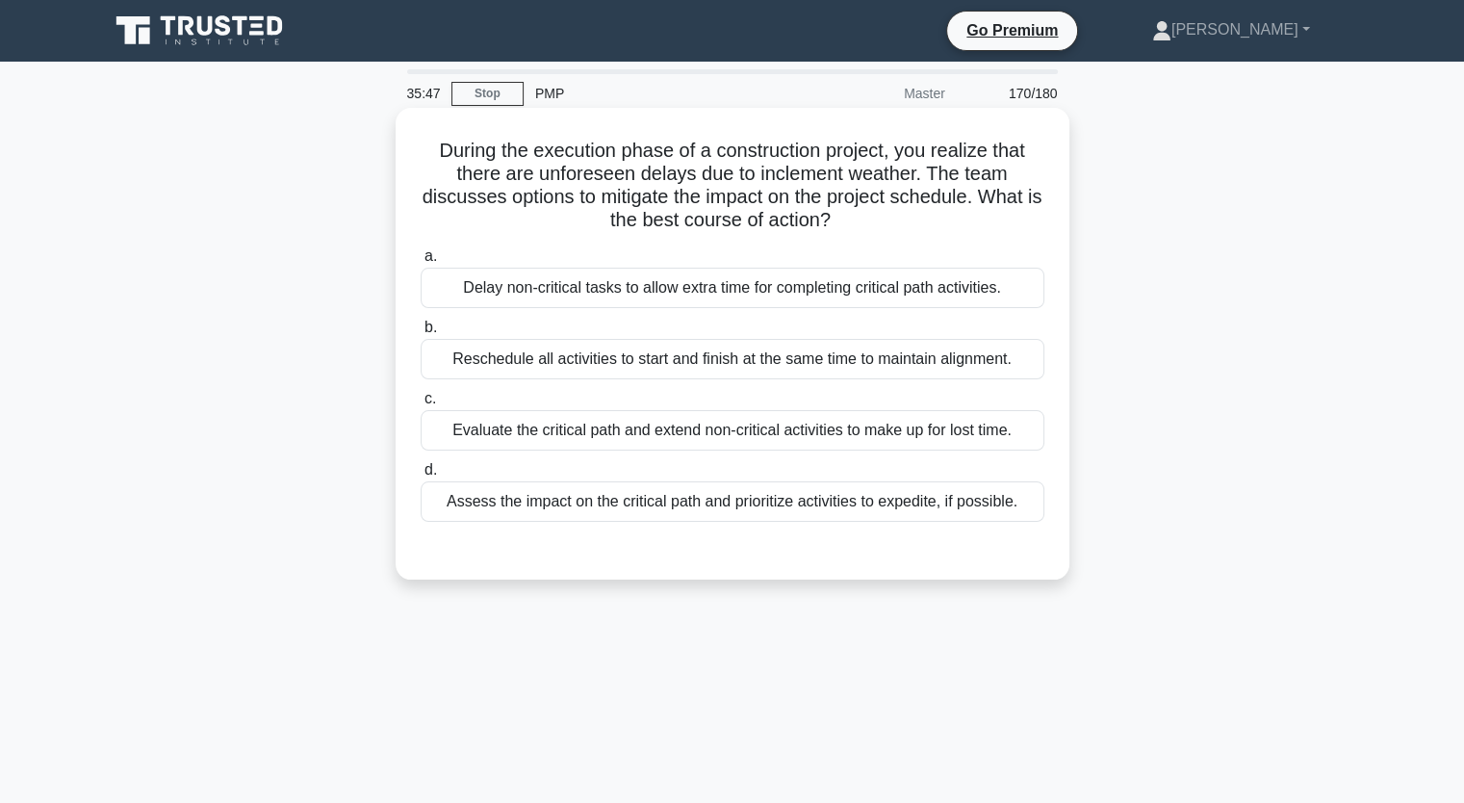
click at [1044, 432] on div "c. Evaluate the critical path and extend non-critical activities to make up for…" at bounding box center [732, 419] width 647 height 64
click at [1024, 432] on div "Evaluate the critical path and extend non-critical activities to make up for lo…" at bounding box center [733, 430] width 624 height 40
click at [421, 405] on input "c. Evaluate the critical path and extend non-critical activities to make up for…" at bounding box center [421, 399] width 0 height 13
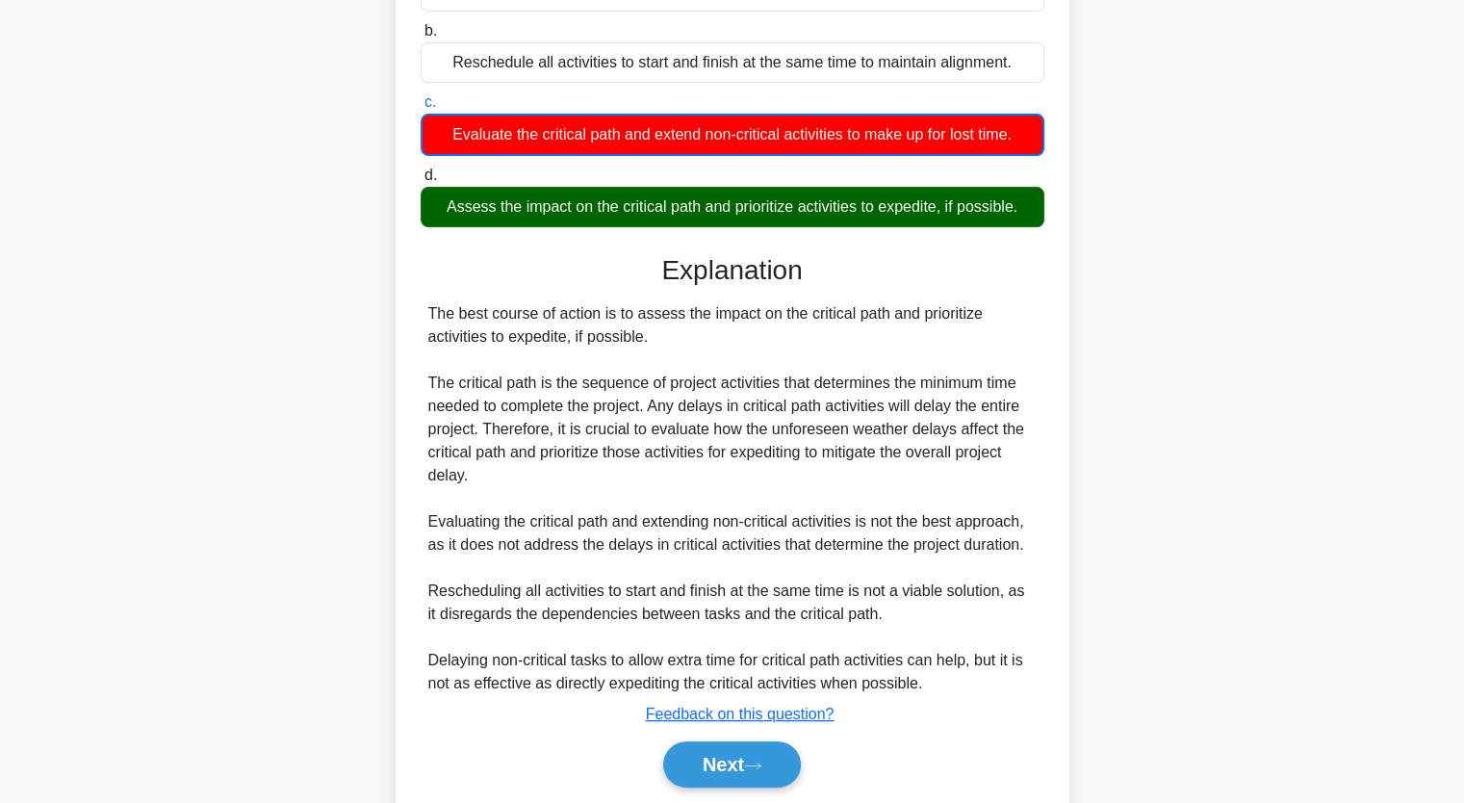
scroll to position [362, 0]
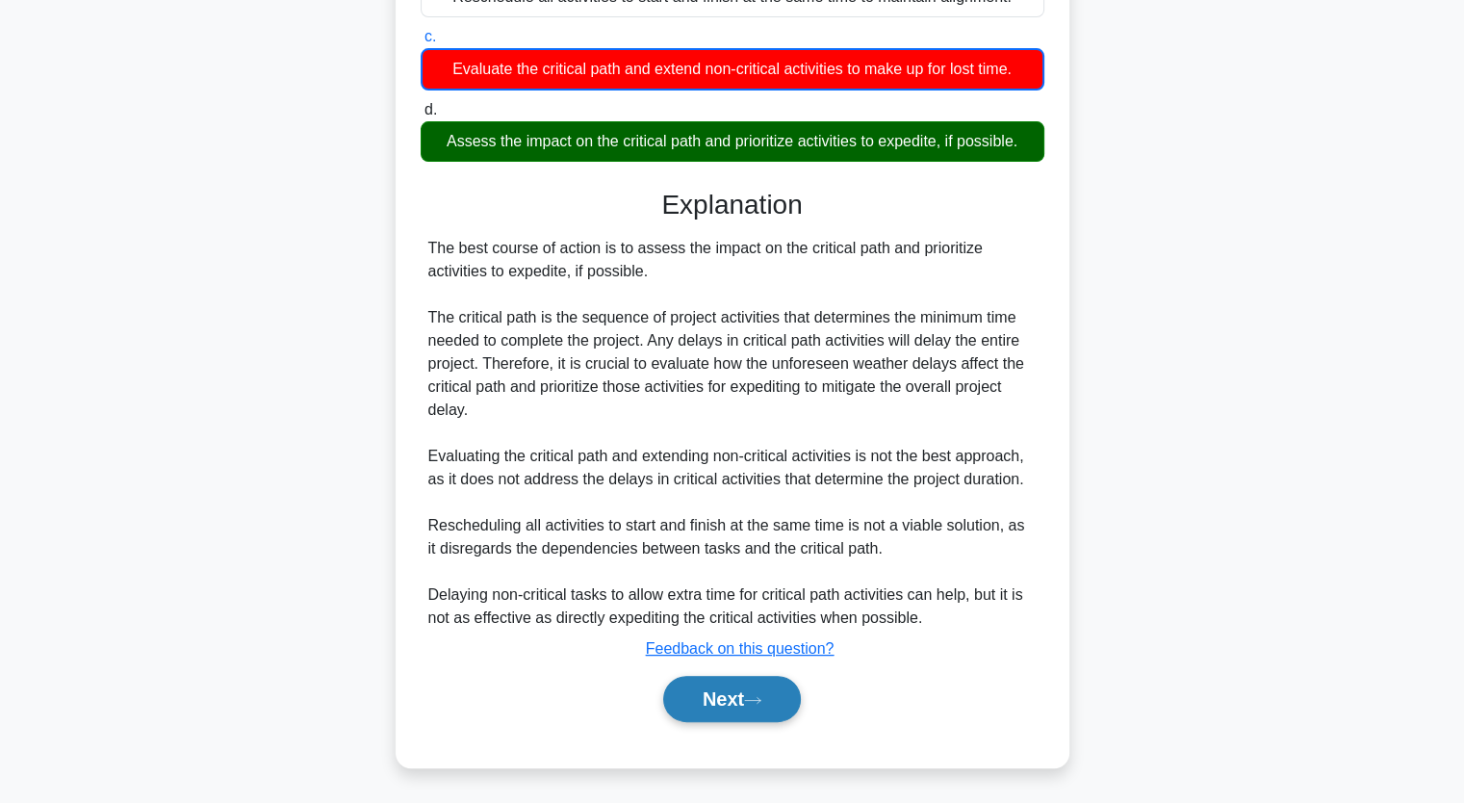
click at [762, 707] on button "Next" at bounding box center [732, 699] width 138 height 46
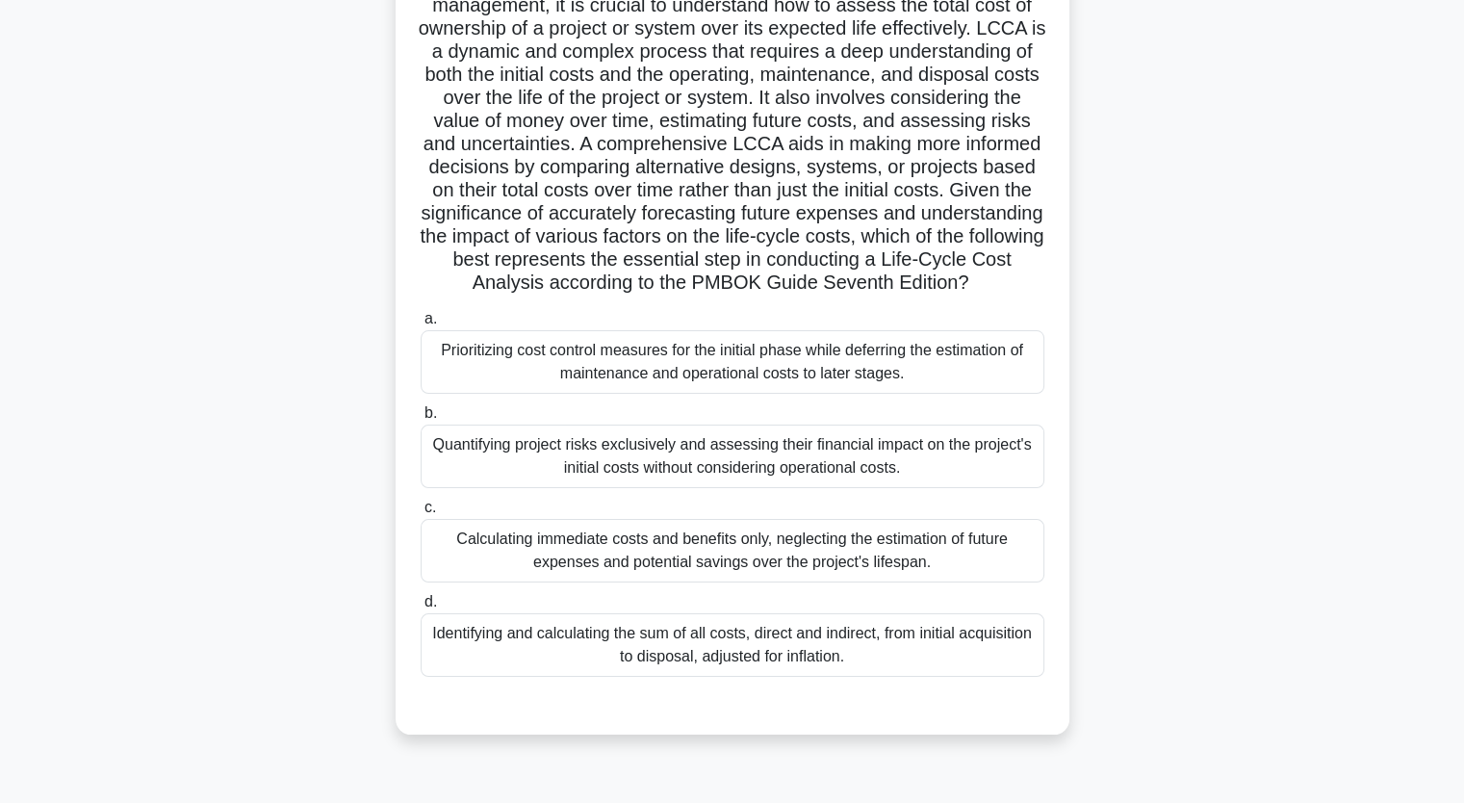
scroll to position [177, 0]
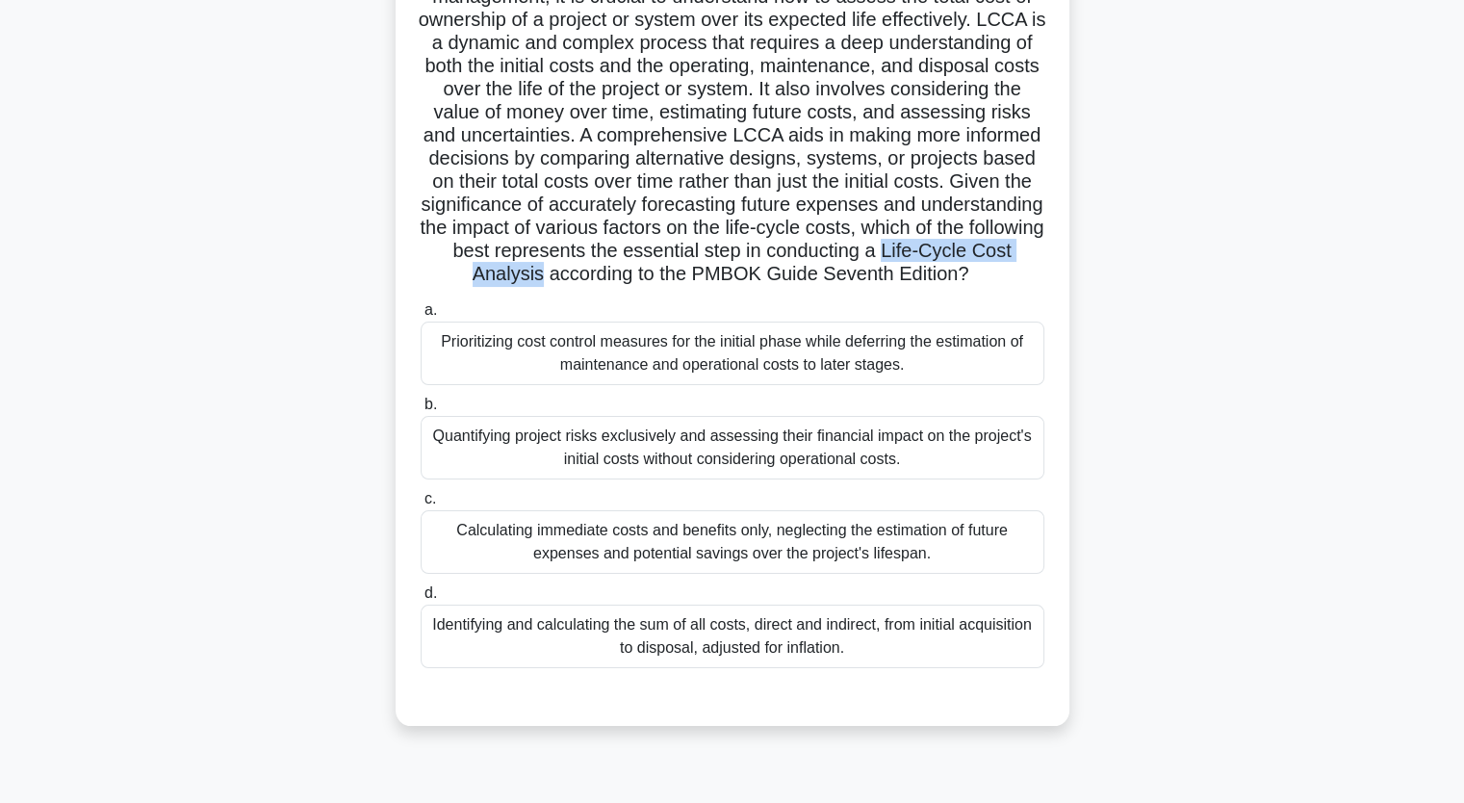
drag, startPoint x: 463, startPoint y: 273, endPoint x: 667, endPoint y: 275, distance: 204.1
click at [667, 275] on h5 "In the context of Life-Cycle Cost Analysis (LCCA) for project management, it is…" at bounding box center [733, 123] width 628 height 325
copy h5 "Life-Cycle Cost Analysis"
click at [1023, 651] on div "Identifying and calculating the sum of all costs, direct and indirect, from ini…" at bounding box center [733, 637] width 624 height 64
click at [421, 600] on input "d. Identifying and calculating the sum of all costs, direct and indirect, from …" at bounding box center [421, 593] width 0 height 13
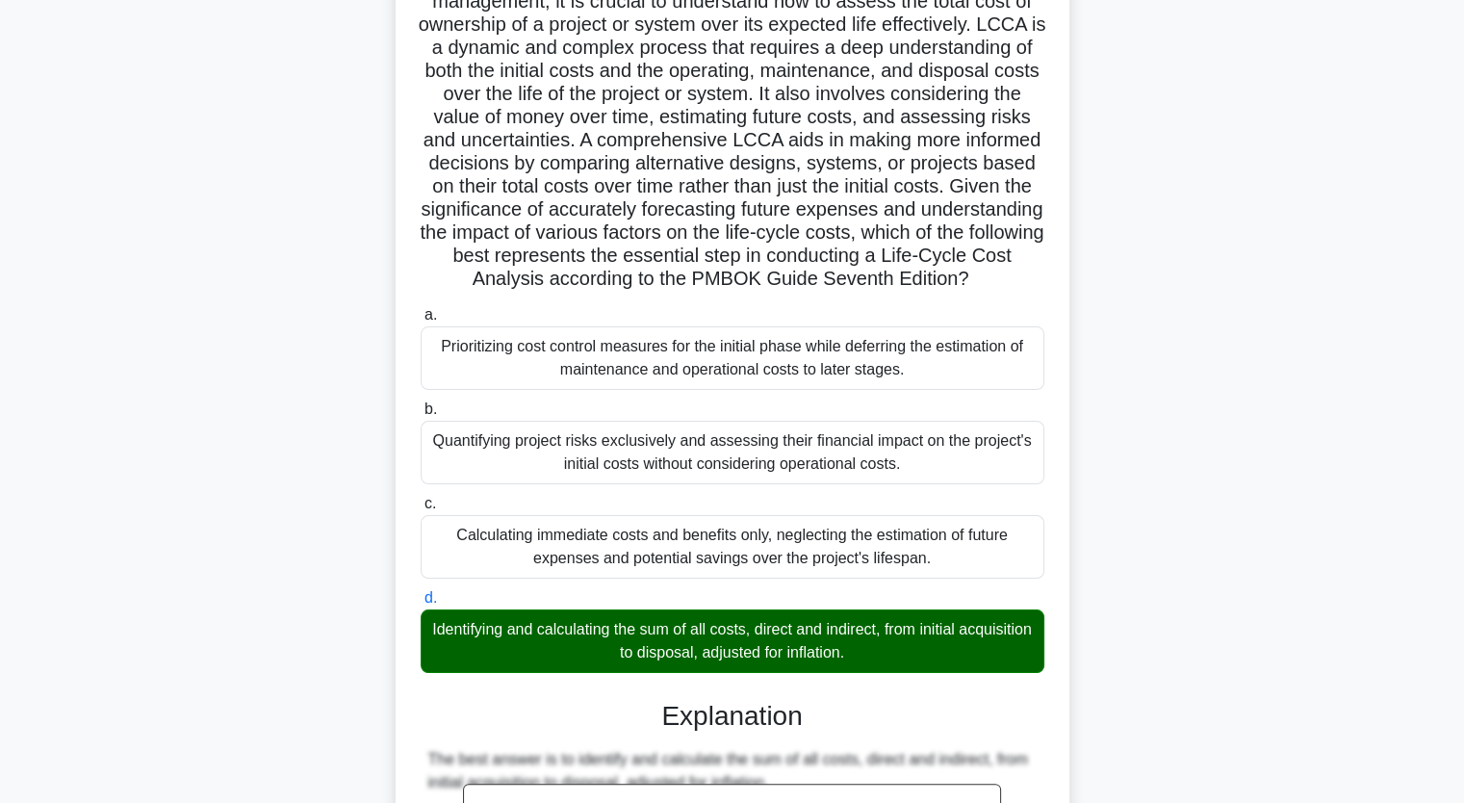
scroll to position [660, 0]
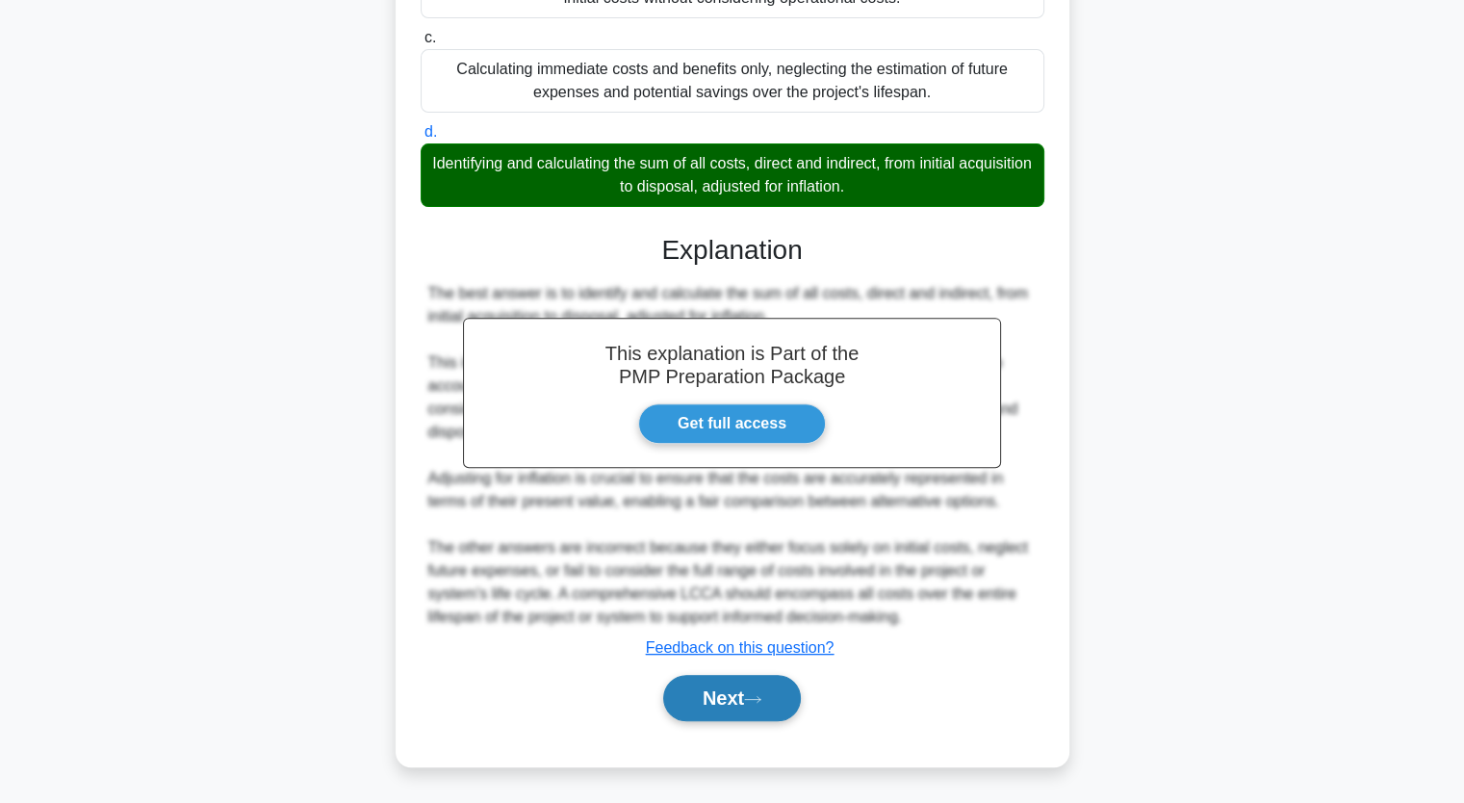
click at [755, 688] on button "Next" at bounding box center [732, 698] width 138 height 46
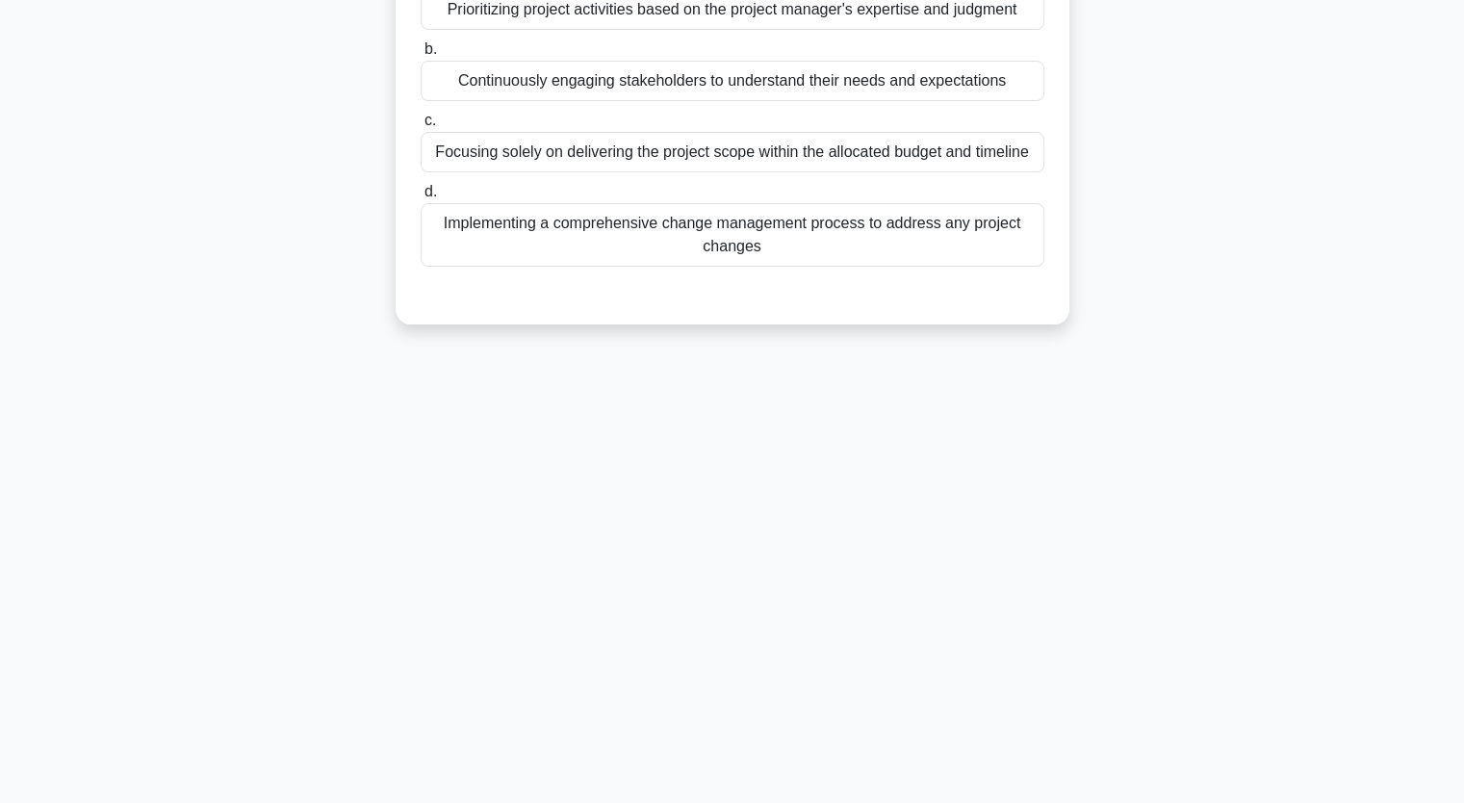
scroll to position [0, 0]
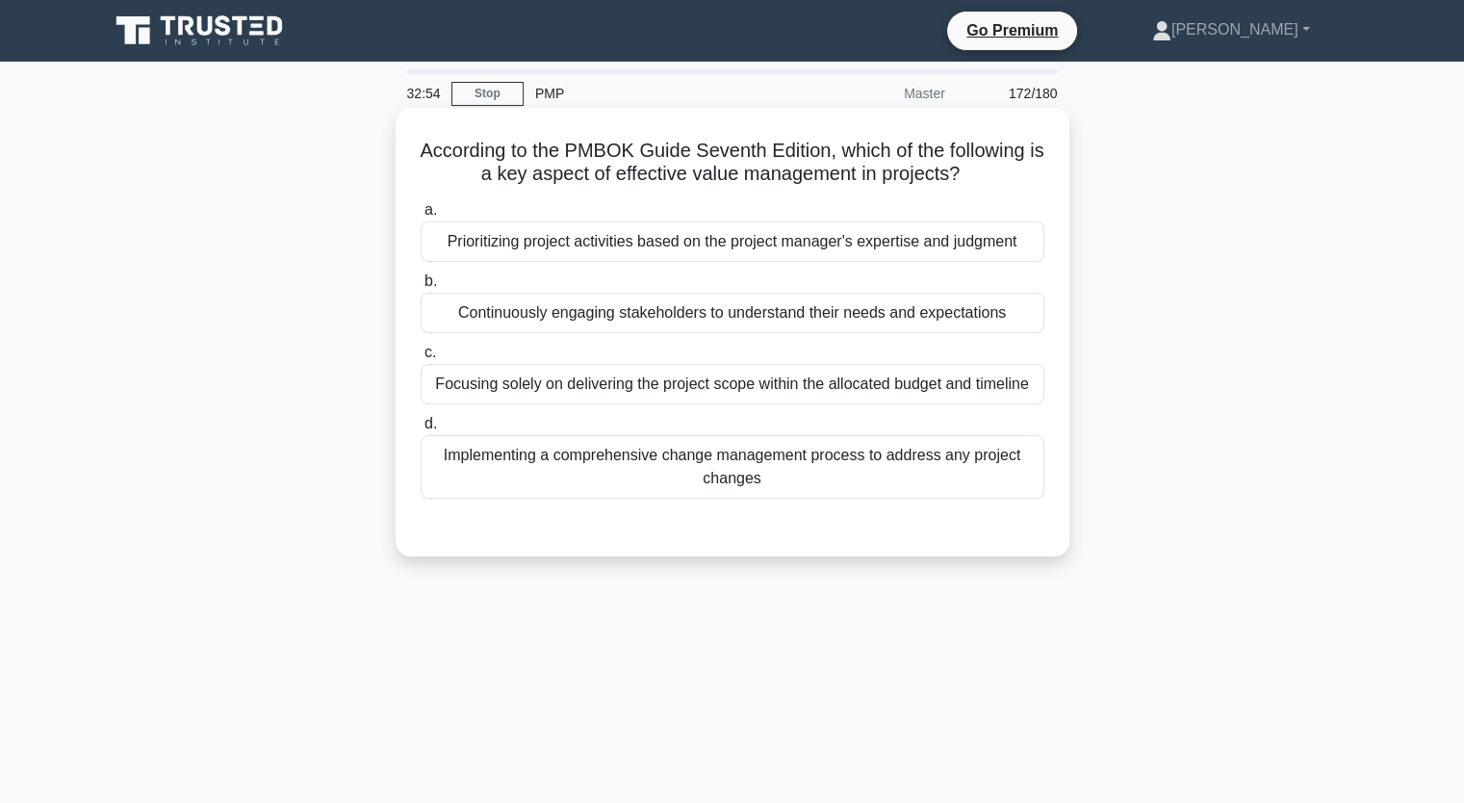
click at [986, 404] on div "Focusing solely on delivering the project scope within the allocated budget and…" at bounding box center [733, 384] width 624 height 40
click at [421, 359] on input "c. Focusing solely on delivering the project scope within the allocated budget …" at bounding box center [421, 353] width 0 height 13
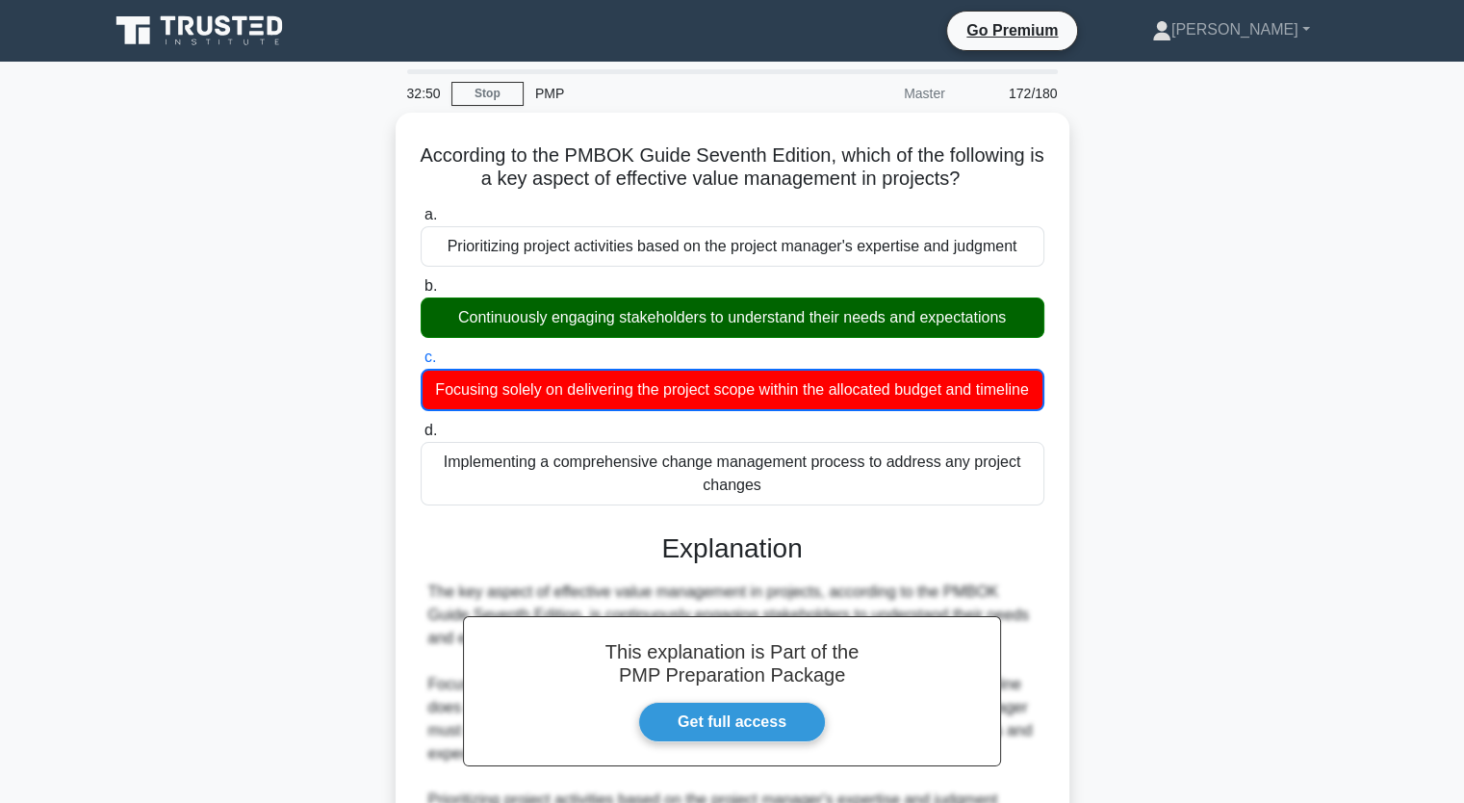
scroll to position [362, 0]
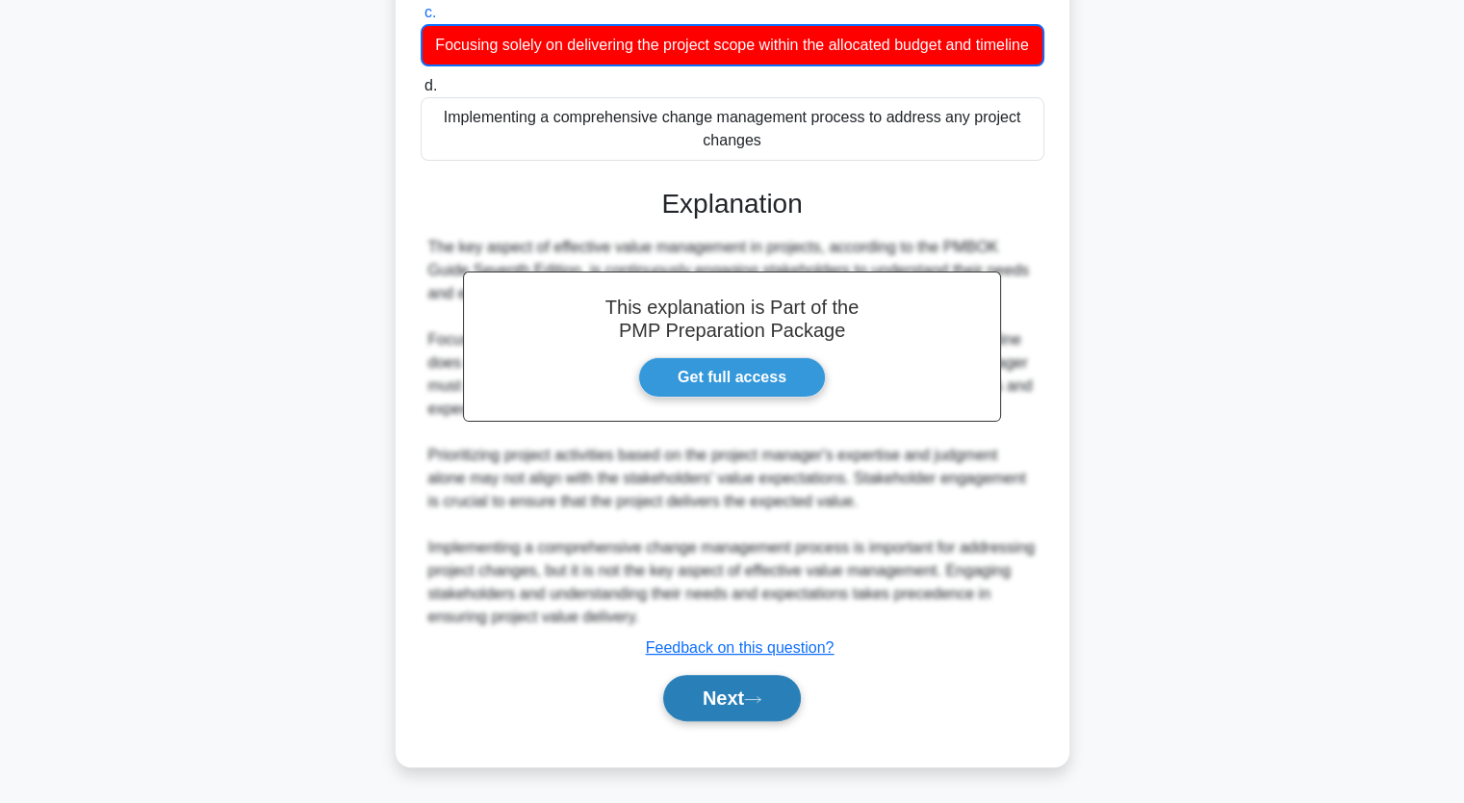
click at [780, 684] on button "Next" at bounding box center [732, 698] width 138 height 46
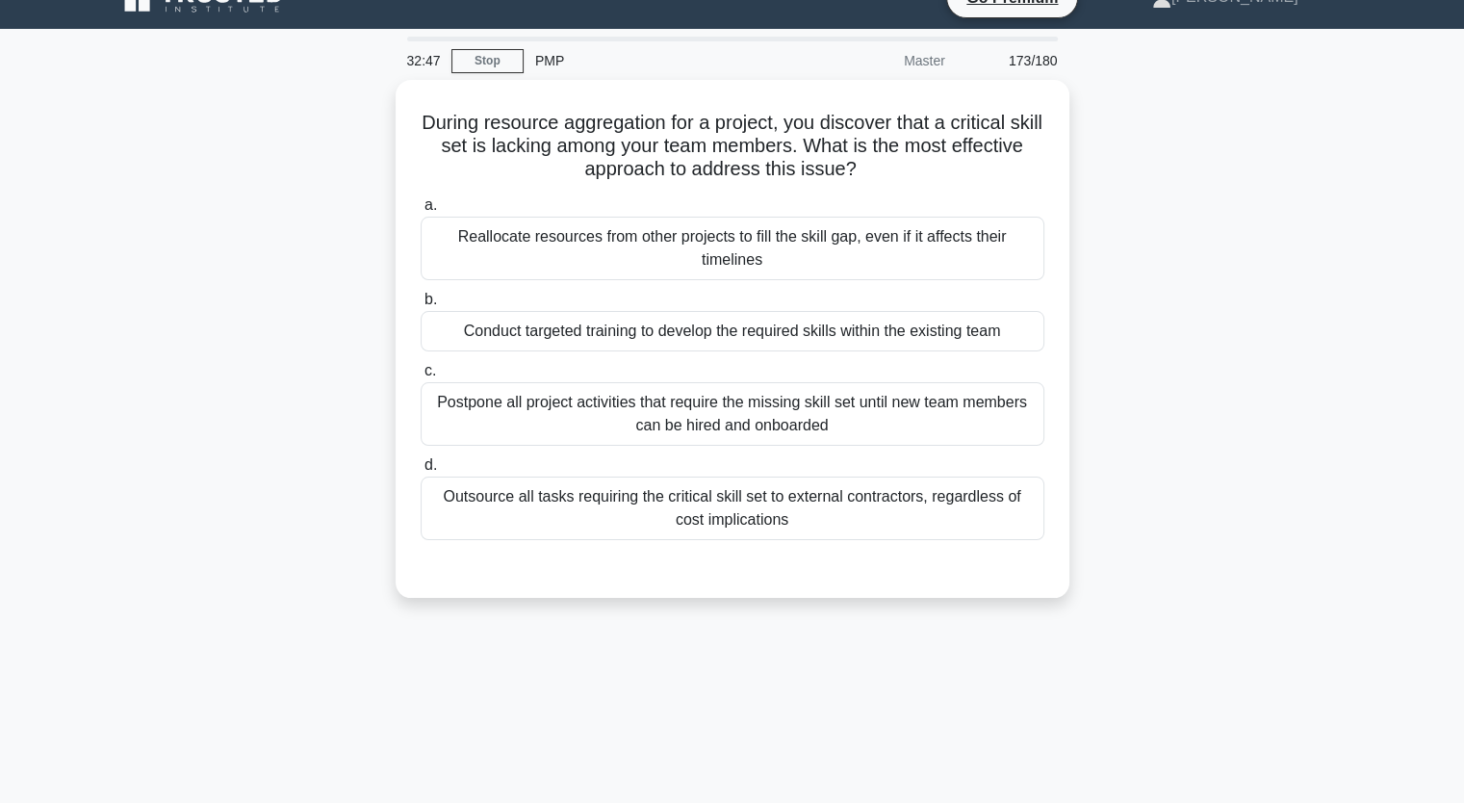
scroll to position [0, 0]
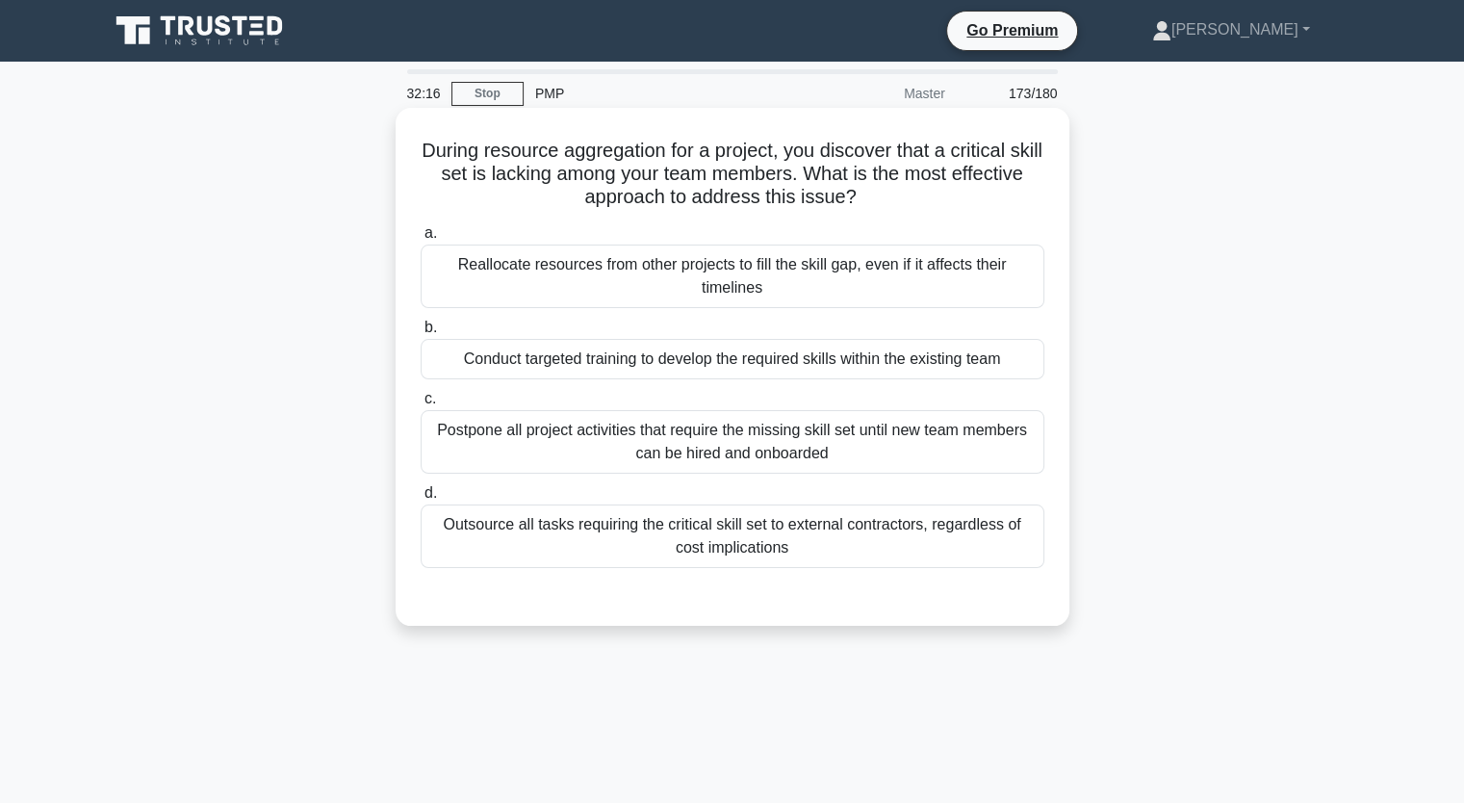
click at [1043, 355] on div "Conduct targeted training to develop the required skills within the existing te…" at bounding box center [733, 359] width 624 height 40
click at [421, 334] on input "b. Conduct targeted training to develop the required skills within the existing…" at bounding box center [421, 328] width 0 height 13
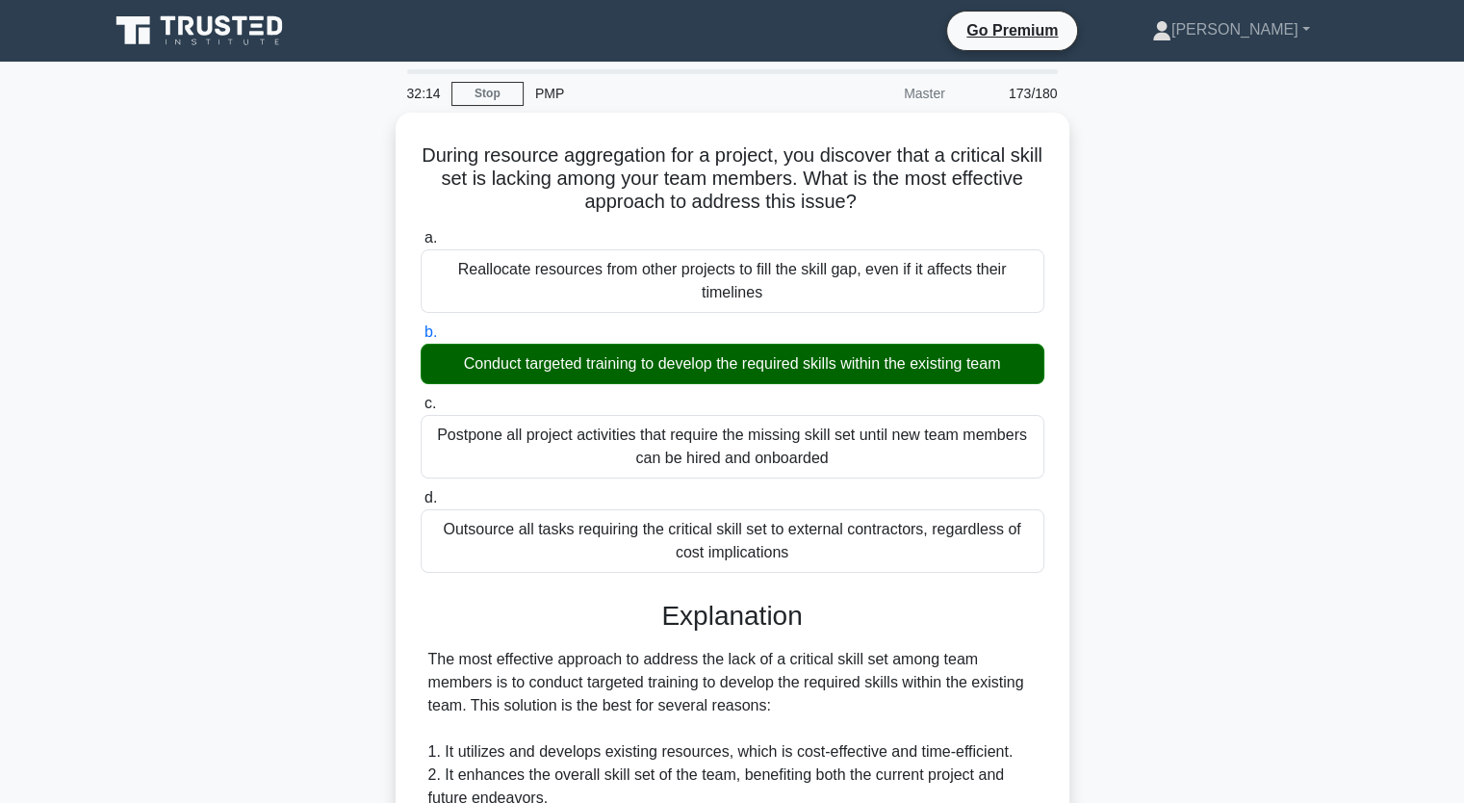
drag, startPoint x: 1462, startPoint y: 332, endPoint x: 1471, endPoint y: 340, distance: 11.6
click at [1463, 340] on html "Go Premium [GEOGRAPHIC_DATA]" at bounding box center [732, 732] width 1464 height 1464
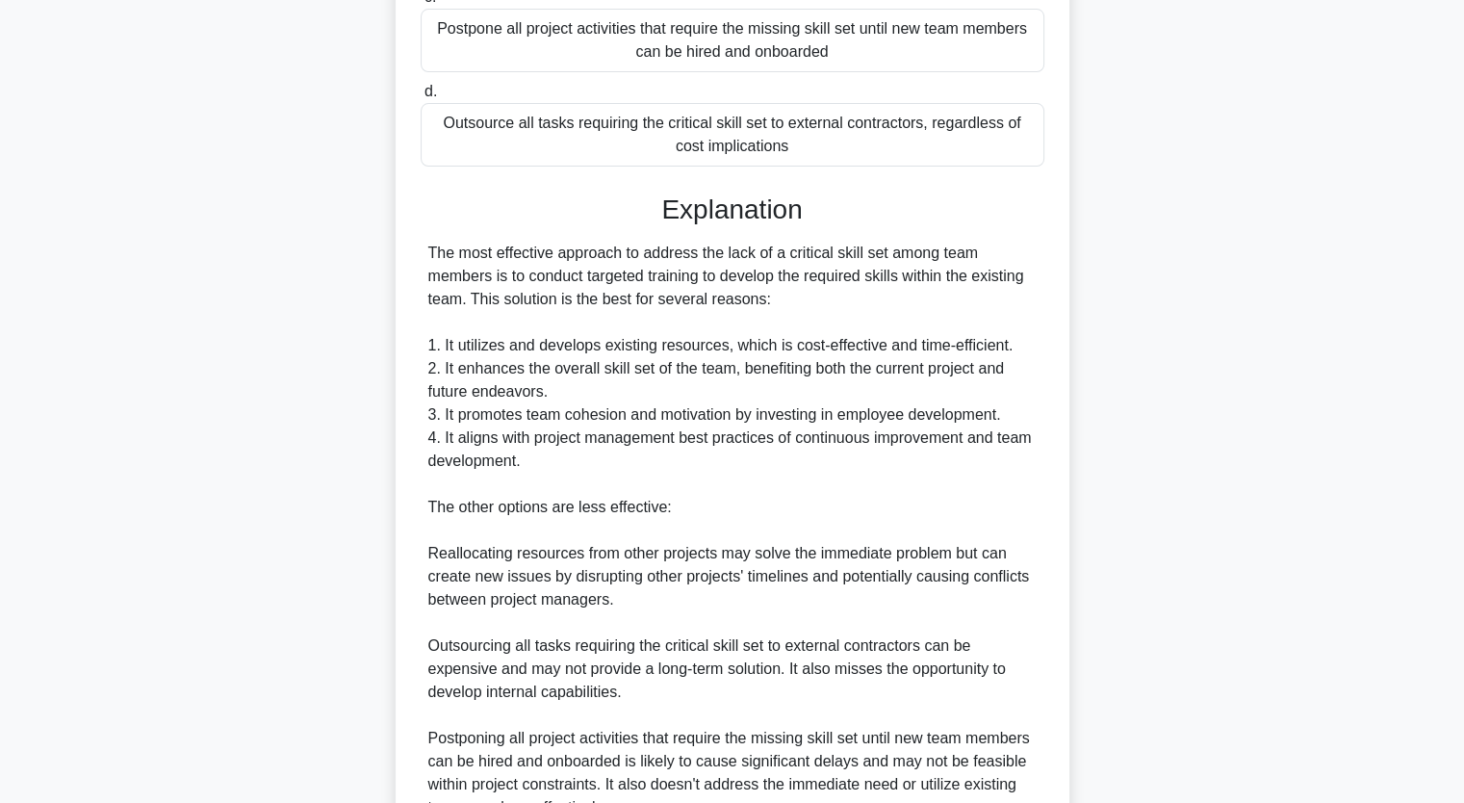
scroll to position [660, 0]
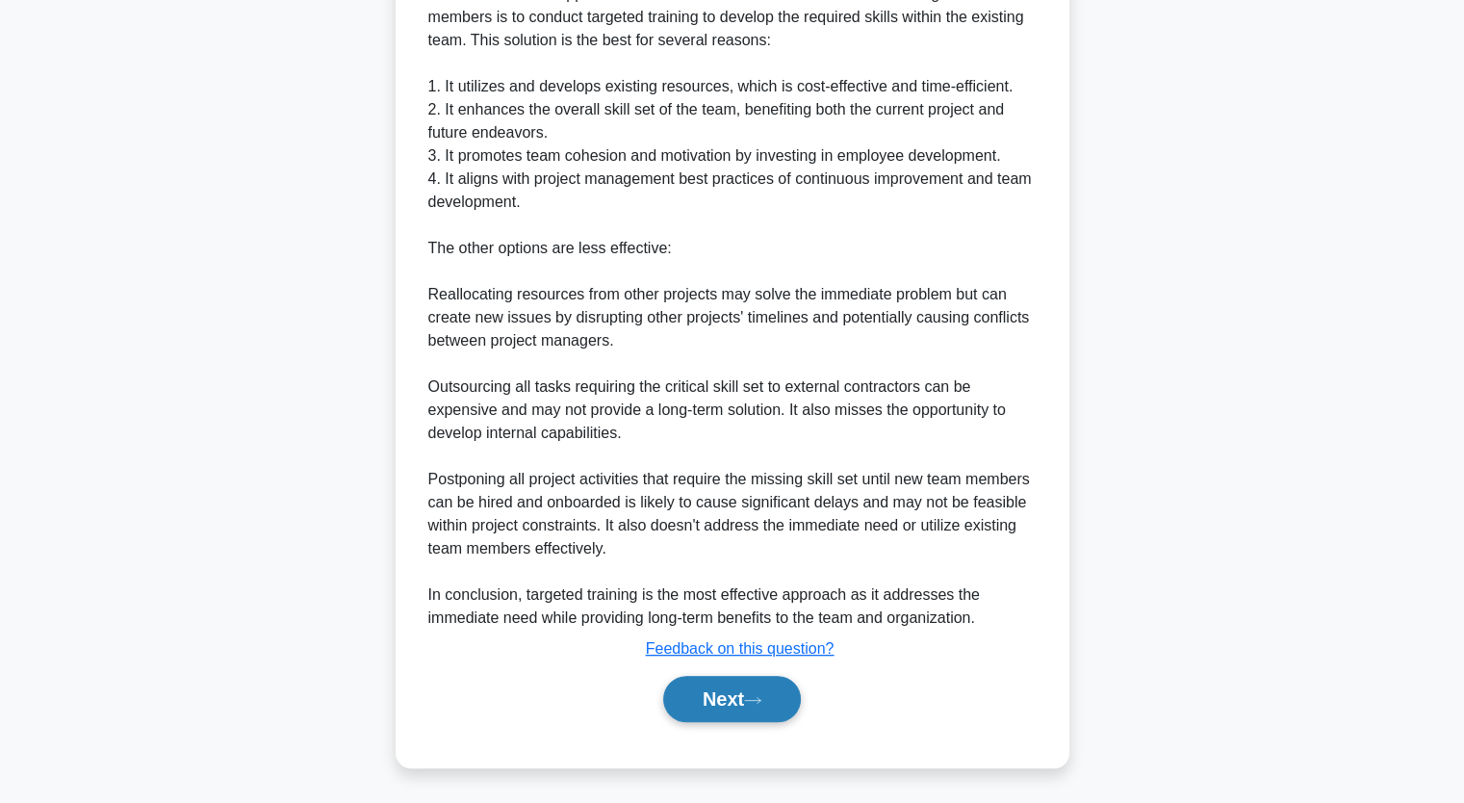
click at [784, 689] on button "Next" at bounding box center [732, 699] width 138 height 46
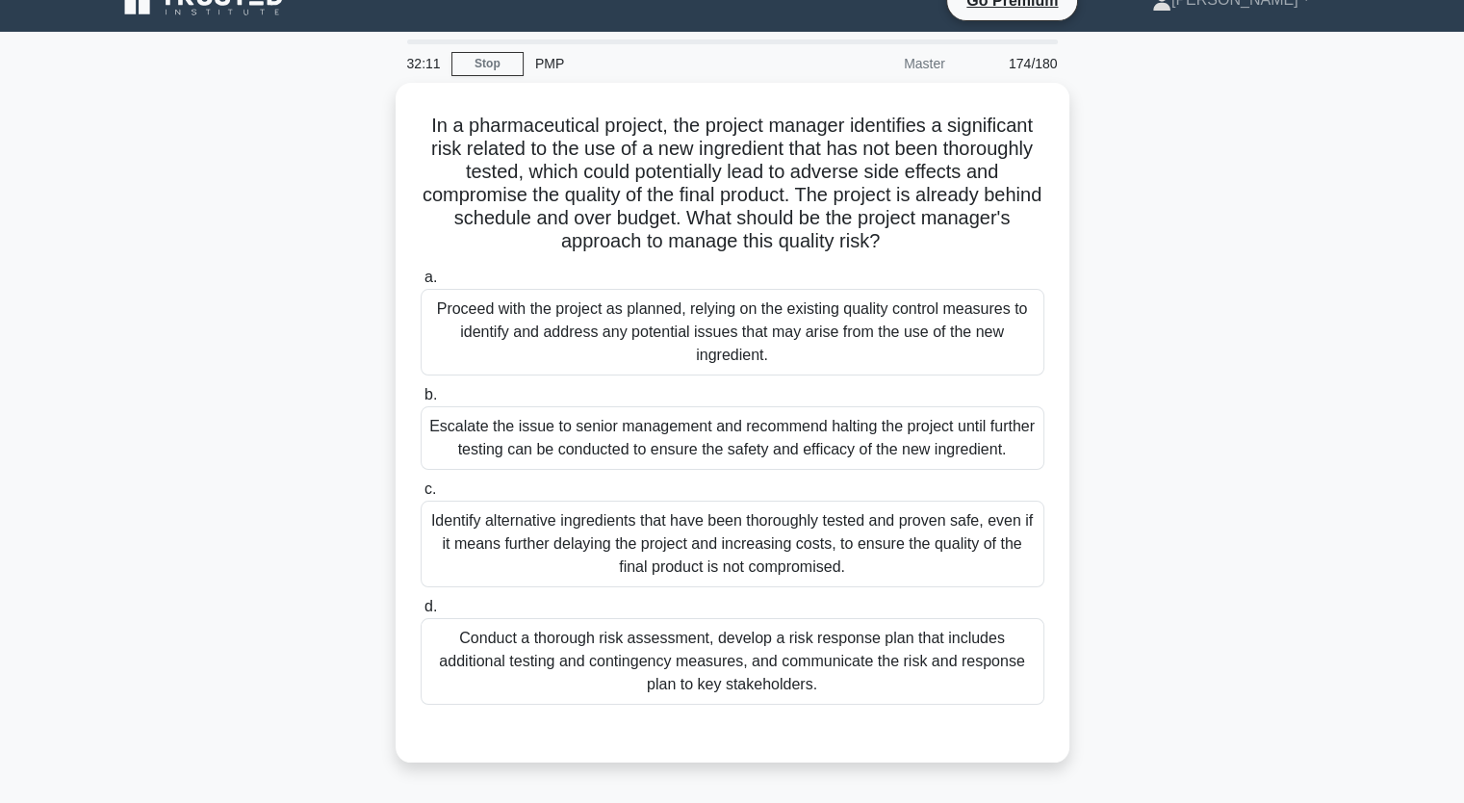
scroll to position [0, 0]
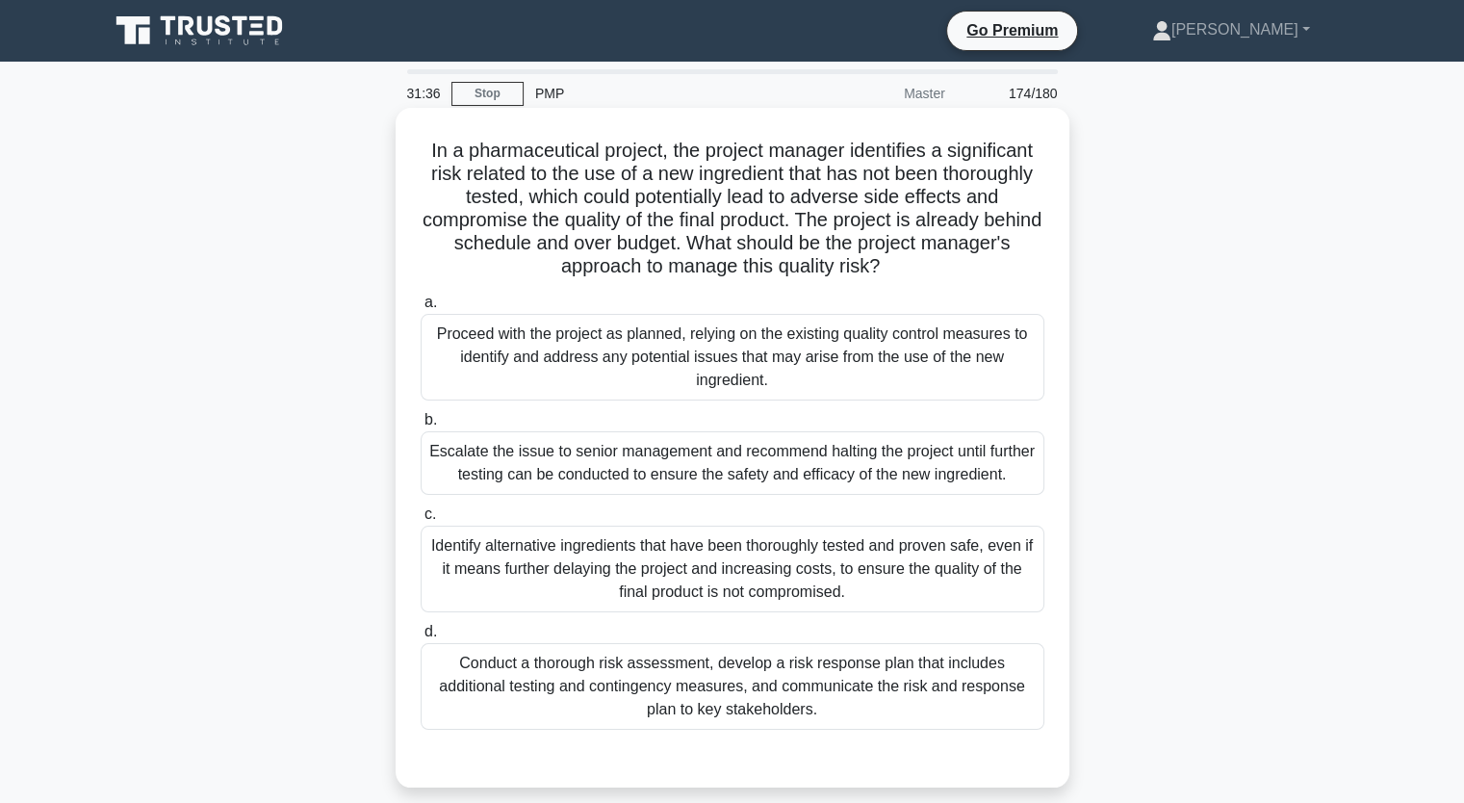
click at [1004, 691] on div "Conduct a thorough risk assessment, develop a risk response plan that includes …" at bounding box center [733, 686] width 624 height 87
click at [421, 638] on input "d. Conduct a thorough risk assessment, develop a risk response plan that includ…" at bounding box center [421, 632] width 0 height 13
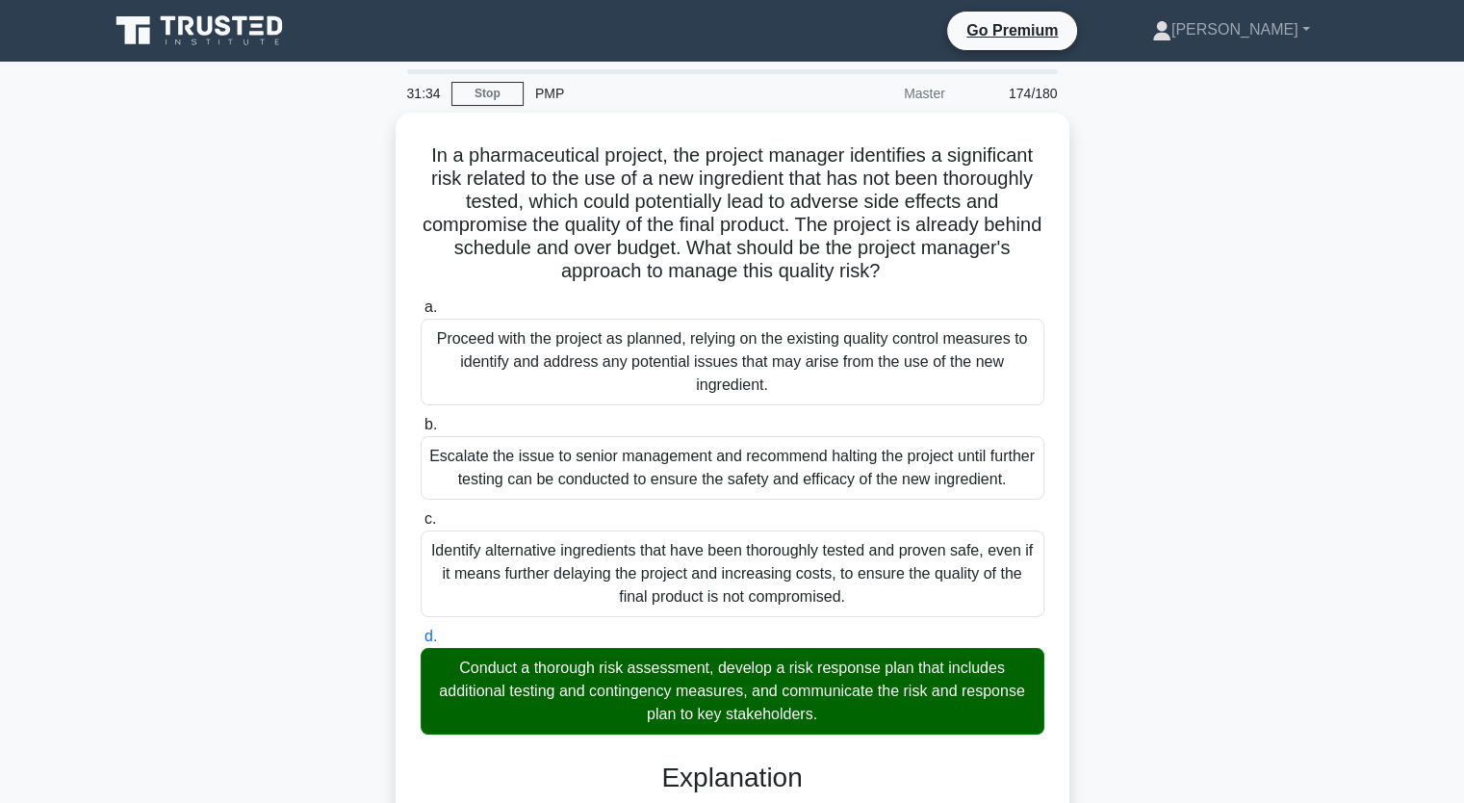
scroll to position [660, 0]
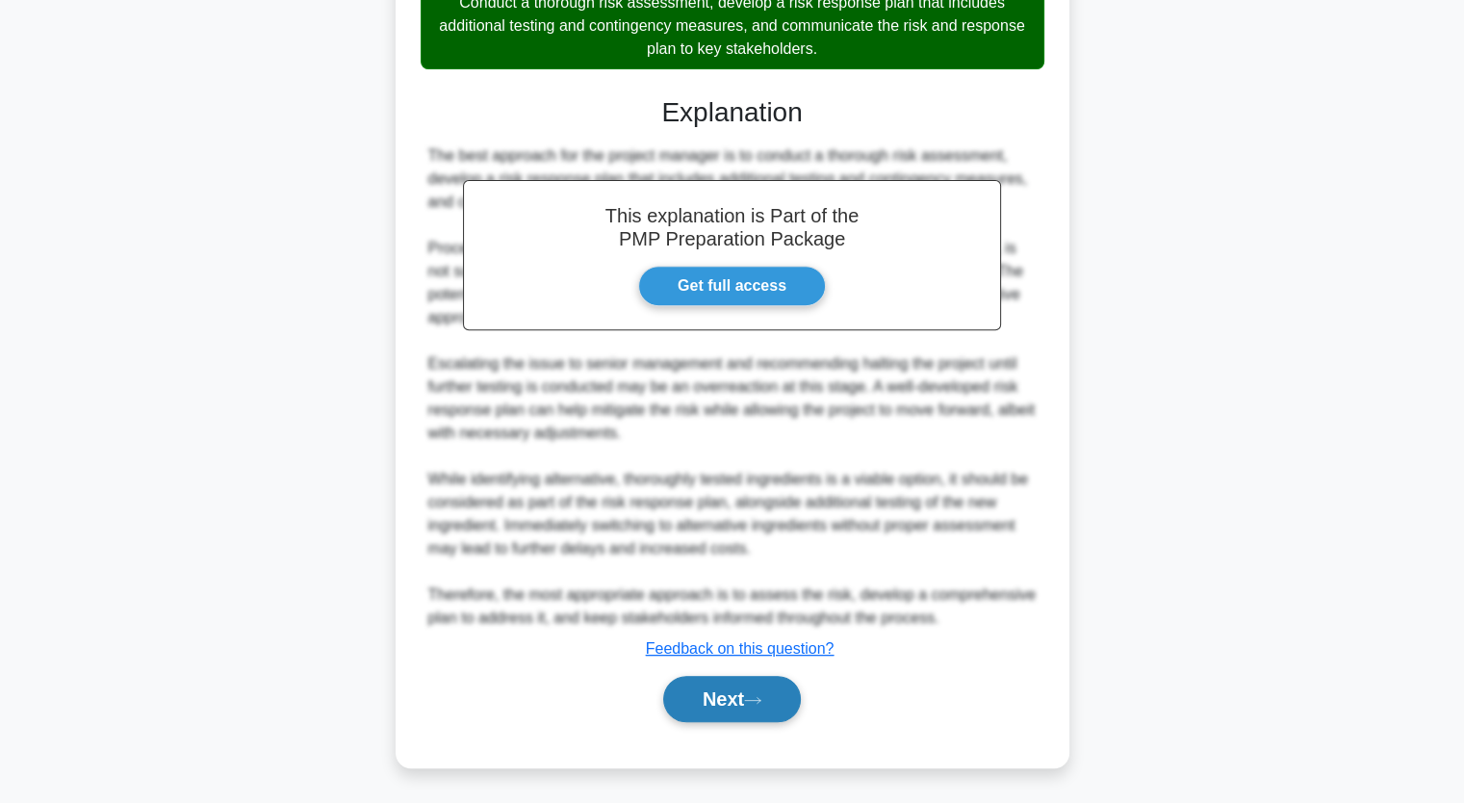
click at [775, 697] on button "Next" at bounding box center [732, 699] width 138 height 46
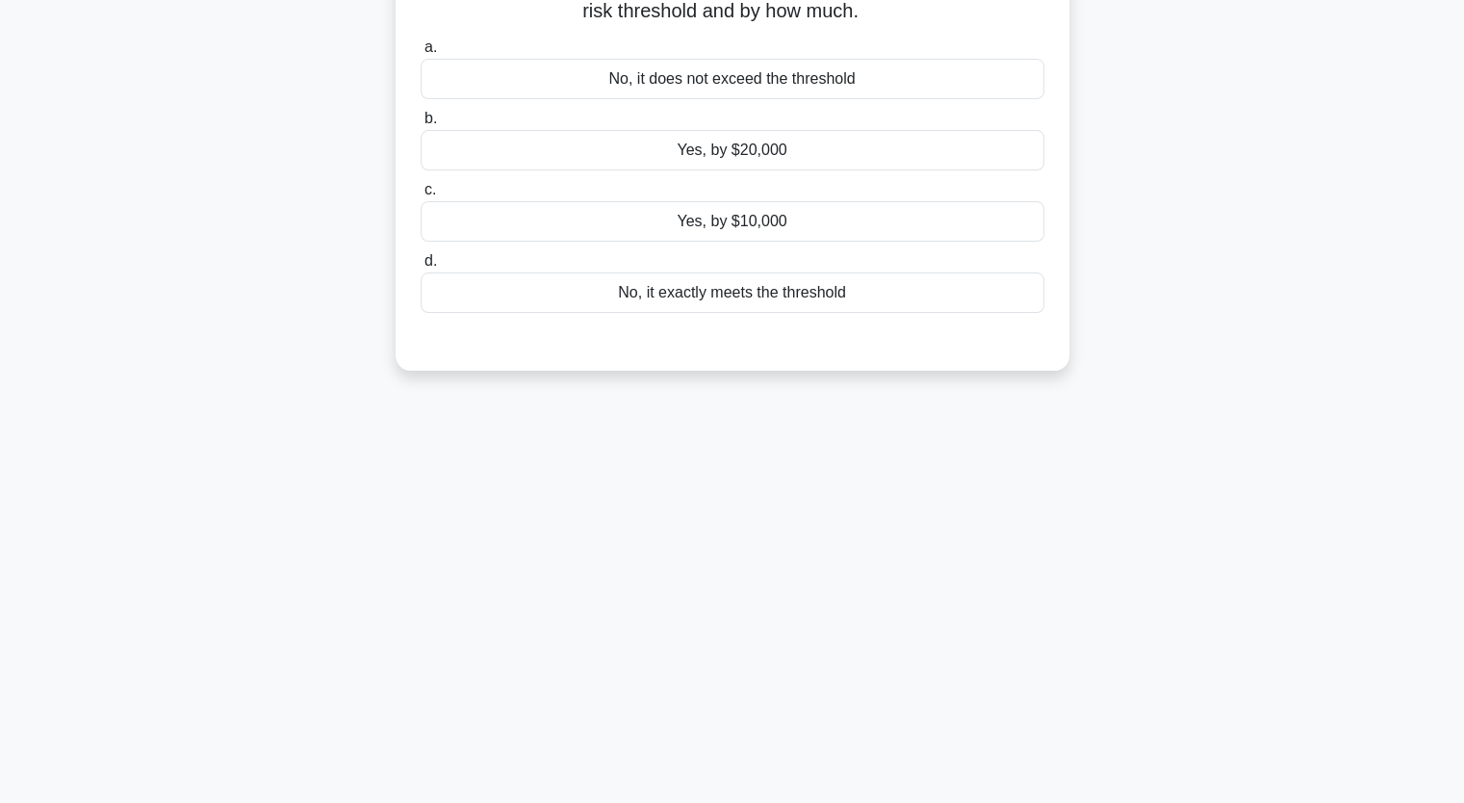
scroll to position [0, 0]
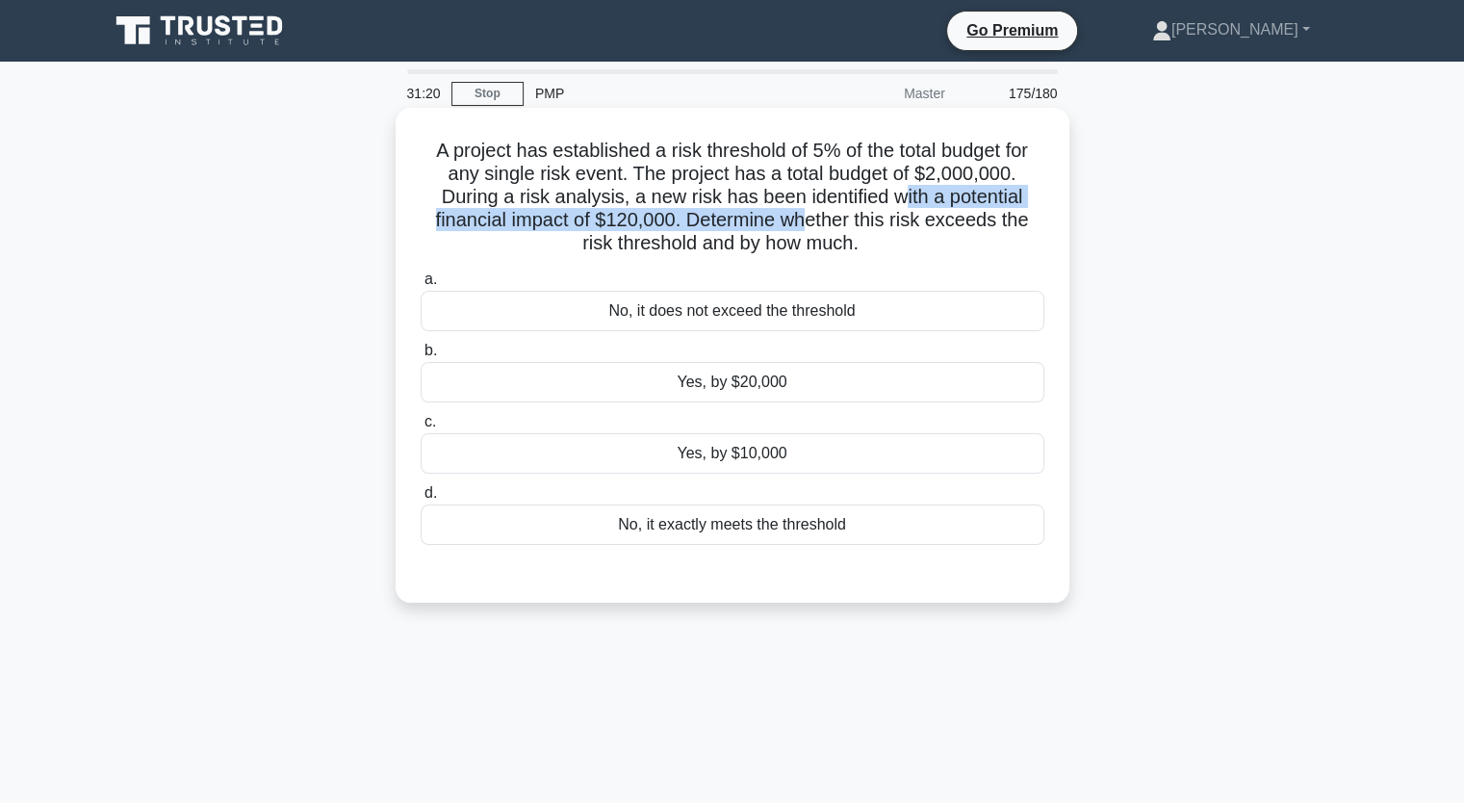
drag, startPoint x: 908, startPoint y: 201, endPoint x: 808, endPoint y: 218, distance: 101.5
click at [808, 218] on h5 "A project has established a risk threshold of 5% of the total budget for any si…" at bounding box center [733, 197] width 628 height 117
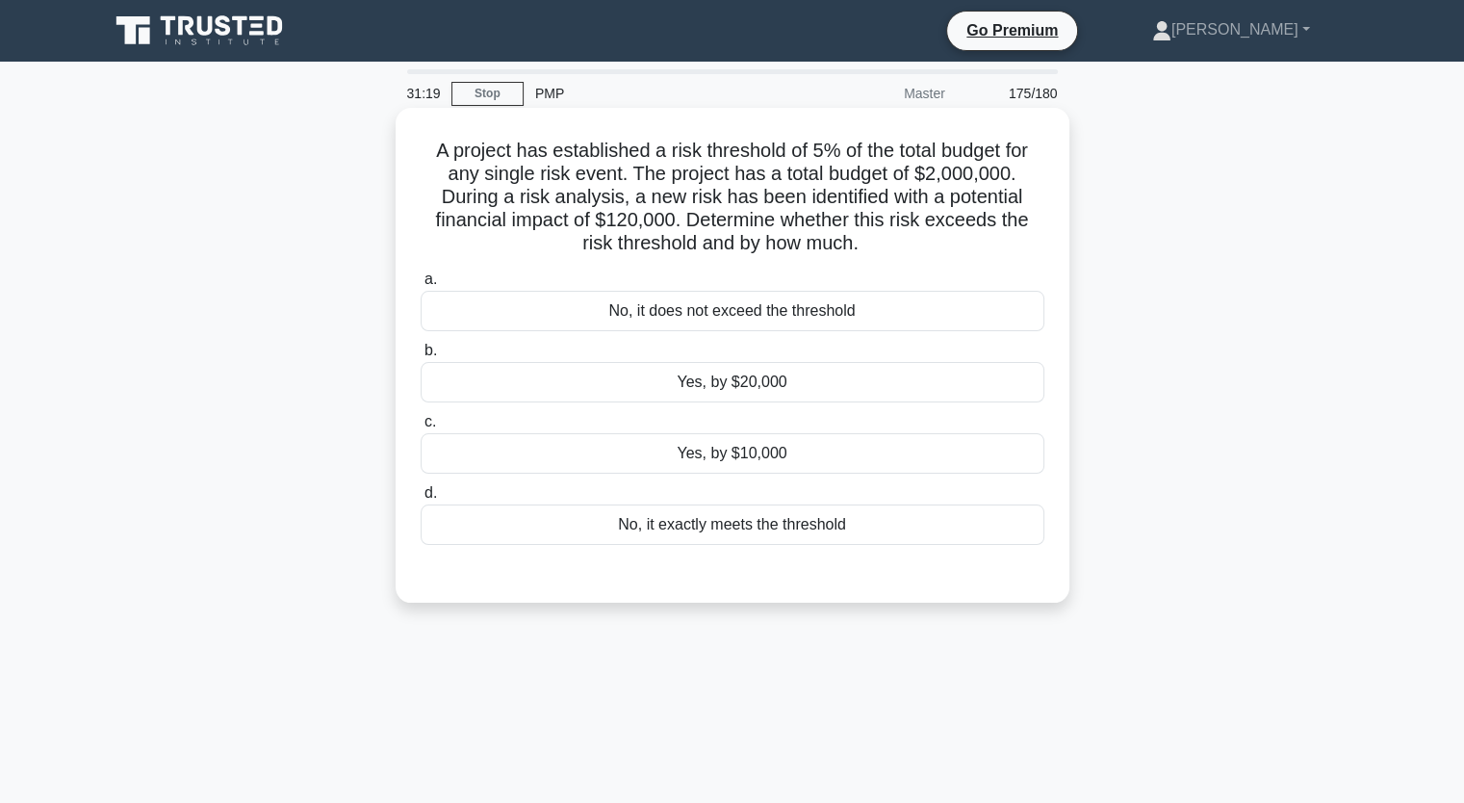
click at [855, 232] on h5 "A project has established a risk threshold of 5% of the total budget for any si…" at bounding box center [733, 197] width 628 height 117
click at [741, 394] on div "Yes, by $20,000" at bounding box center [733, 382] width 624 height 40
click at [421, 357] on input "b. Yes, by $20,000" at bounding box center [421, 351] width 0 height 13
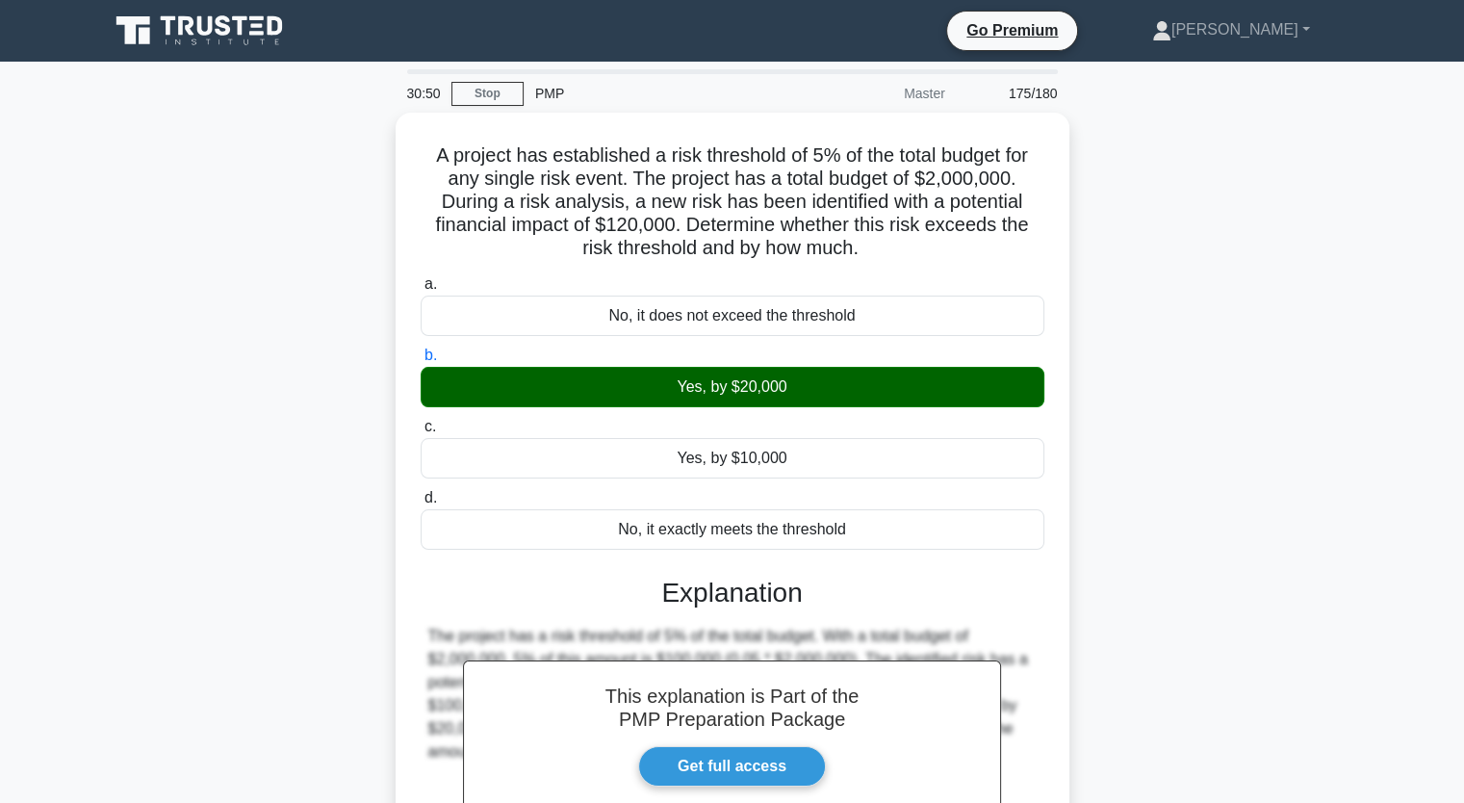
scroll to position [238, 0]
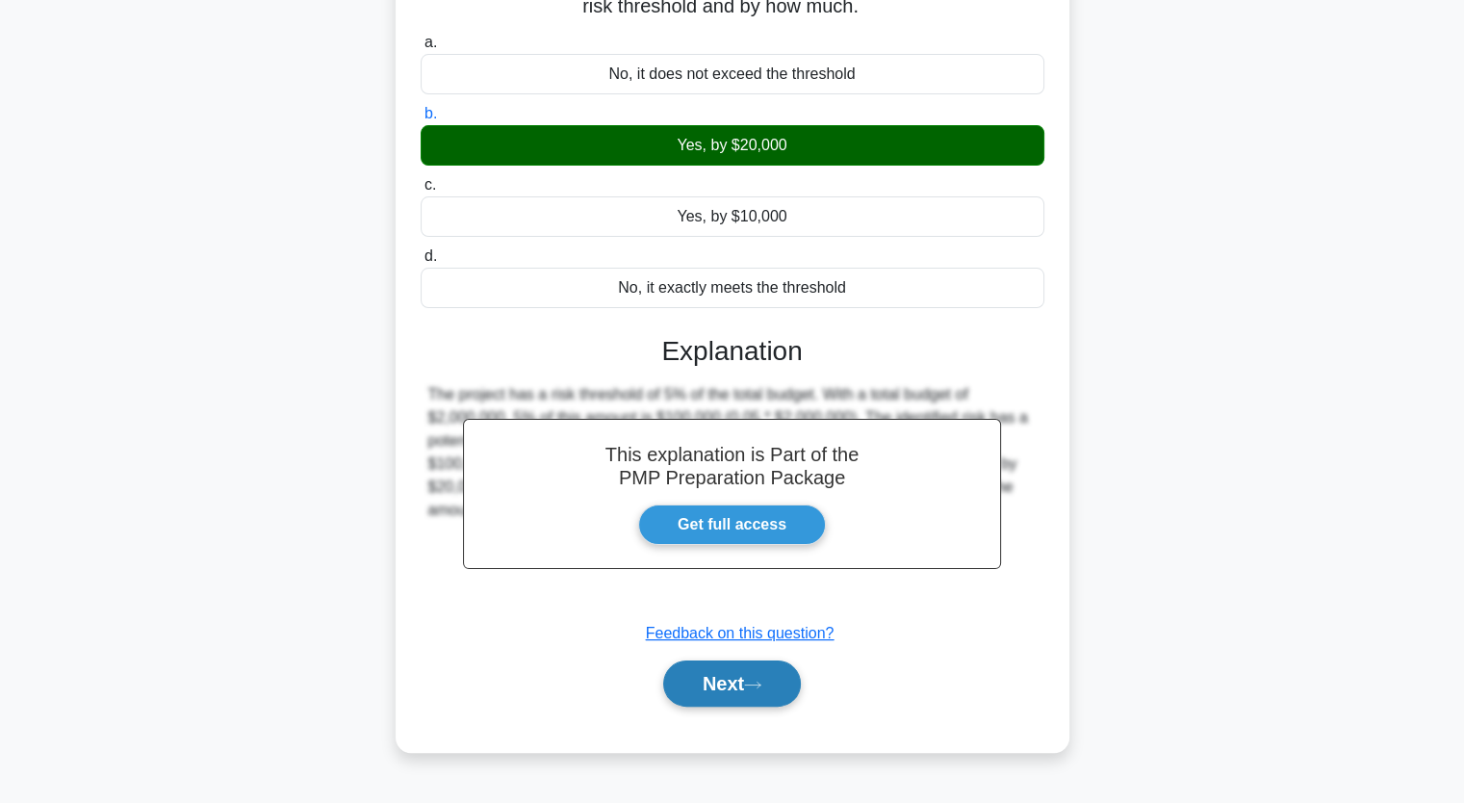
click at [793, 683] on button "Next" at bounding box center [732, 683] width 138 height 46
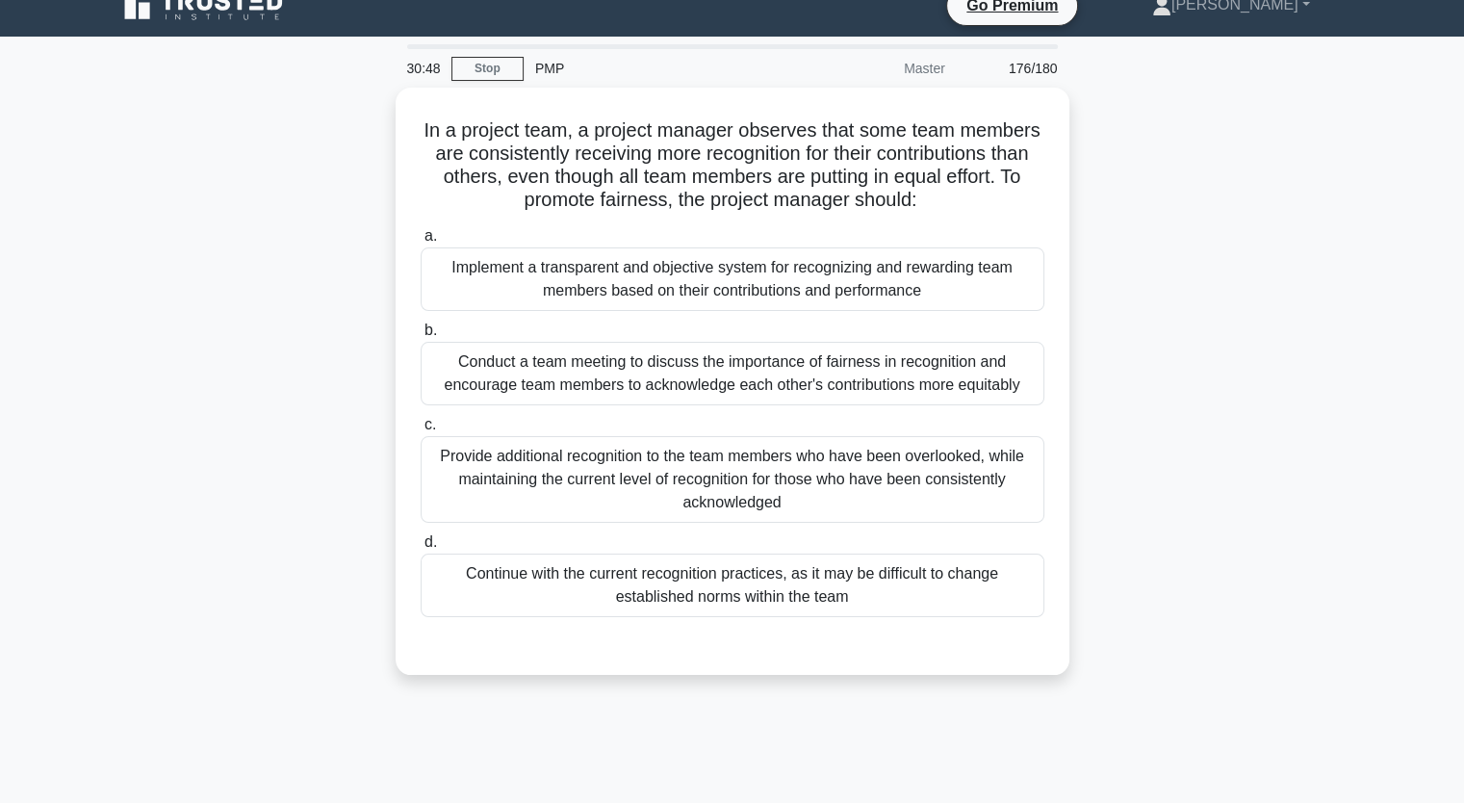
scroll to position [0, 0]
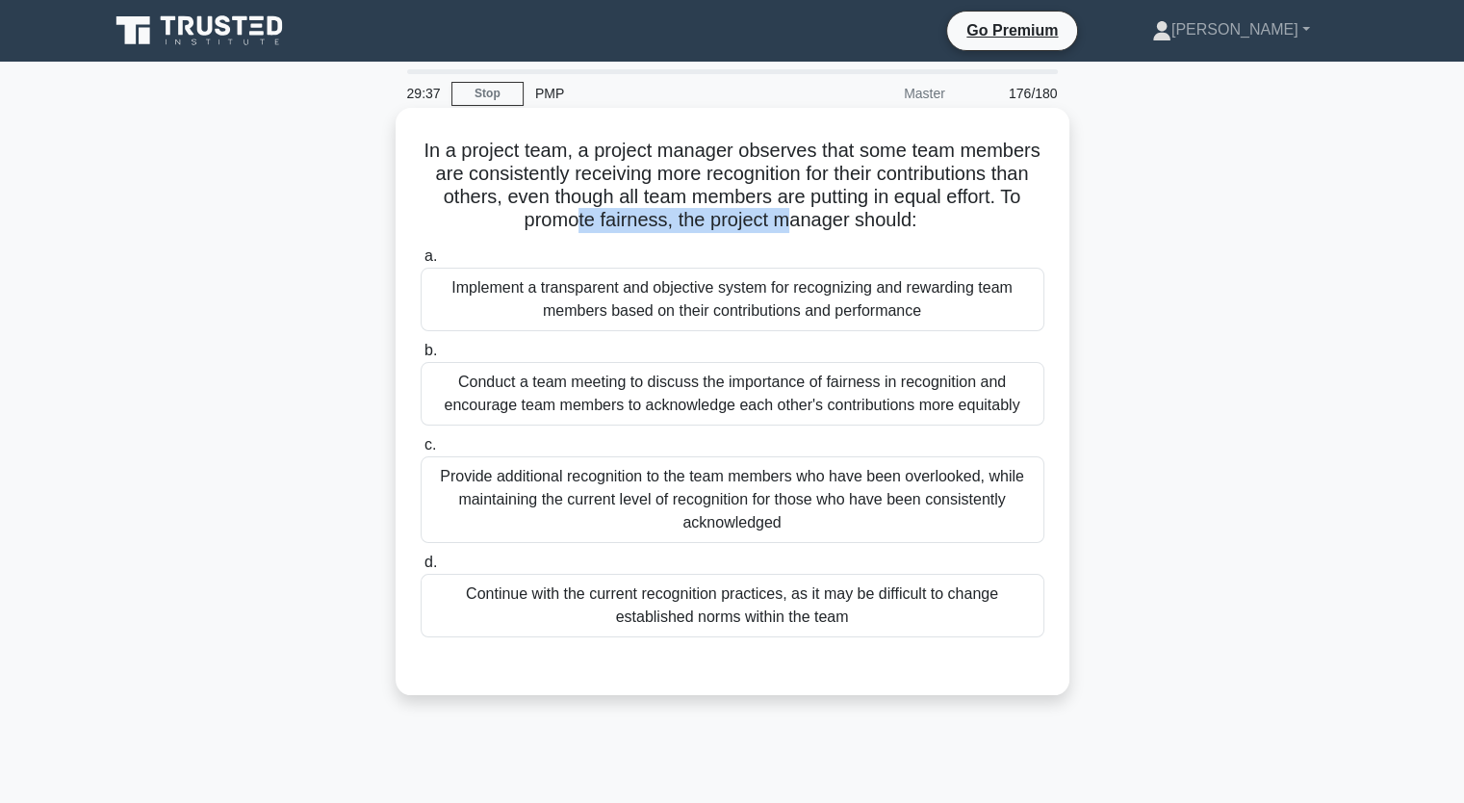
drag, startPoint x: 655, startPoint y: 219, endPoint x: 863, endPoint y: 218, distance: 208.0
click at [863, 218] on h5 "In a project team, a project manager observes that some team members are consis…" at bounding box center [733, 186] width 628 height 94
click at [831, 297] on div "Implement a transparent and objective system for recognizing and rewarding team…" at bounding box center [733, 300] width 624 height 64
click at [421, 263] on input "a. Implement a transparent and objective system for recognizing and rewarding t…" at bounding box center [421, 256] width 0 height 13
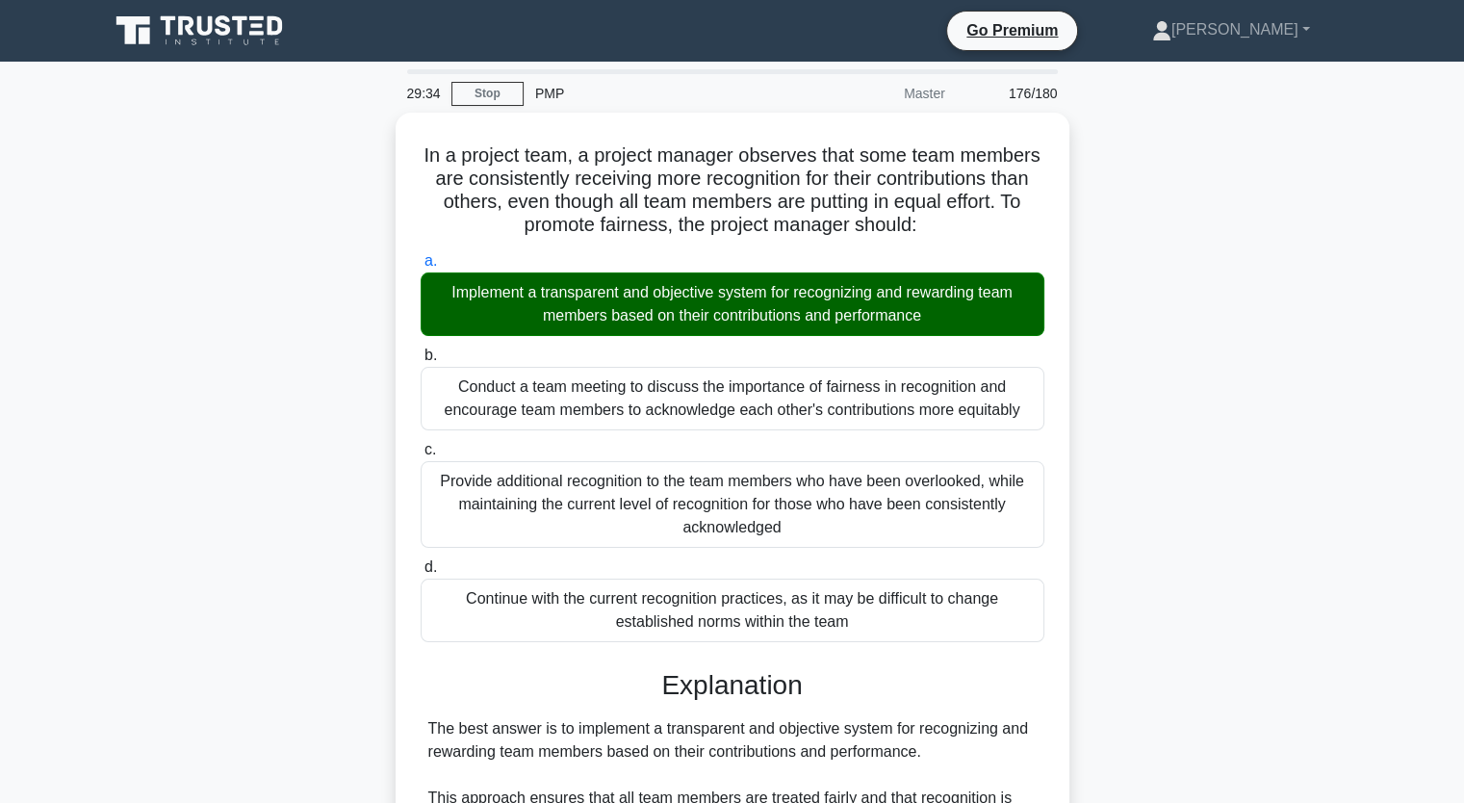
scroll to position [499, 0]
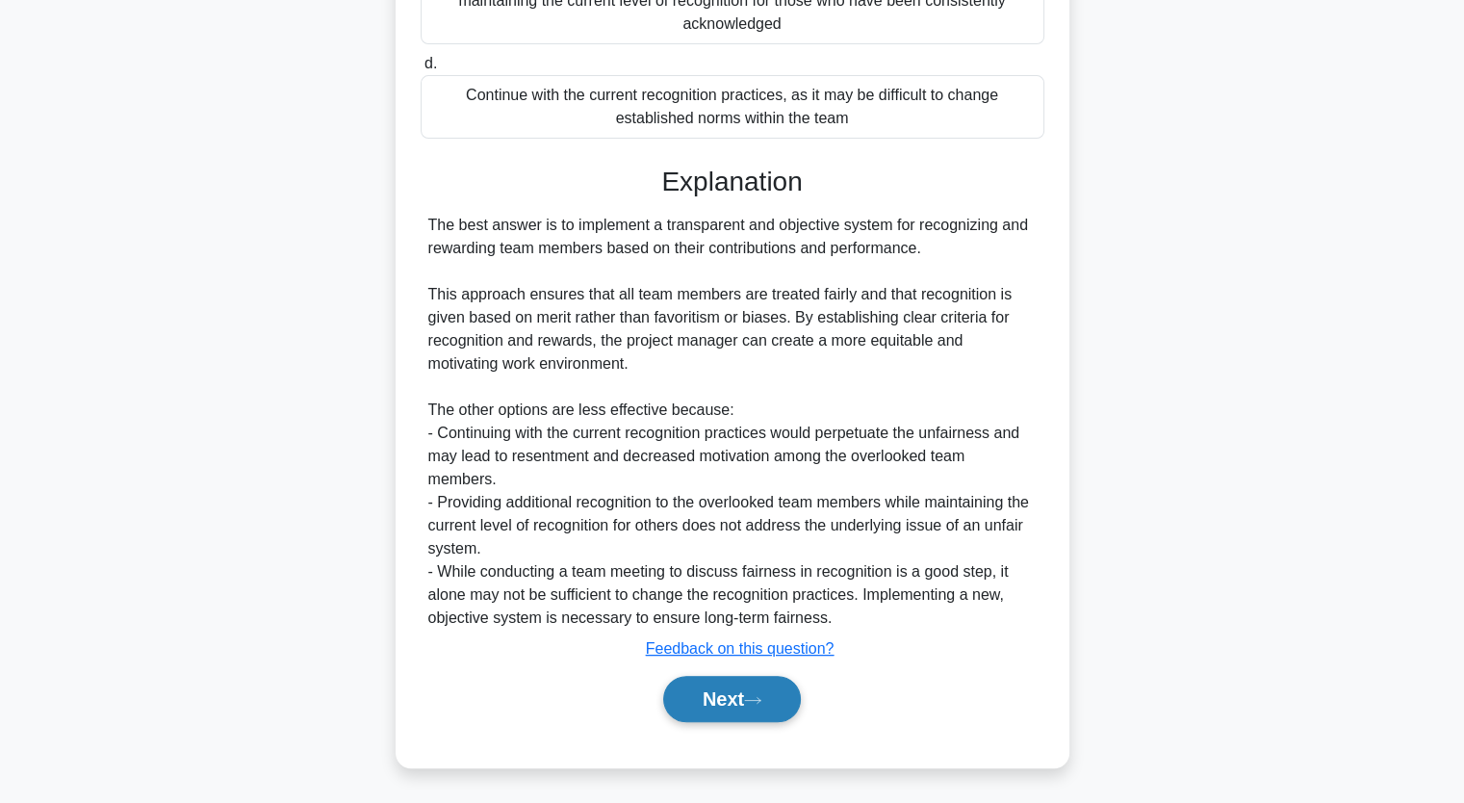
click at [775, 708] on button "Next" at bounding box center [732, 699] width 138 height 46
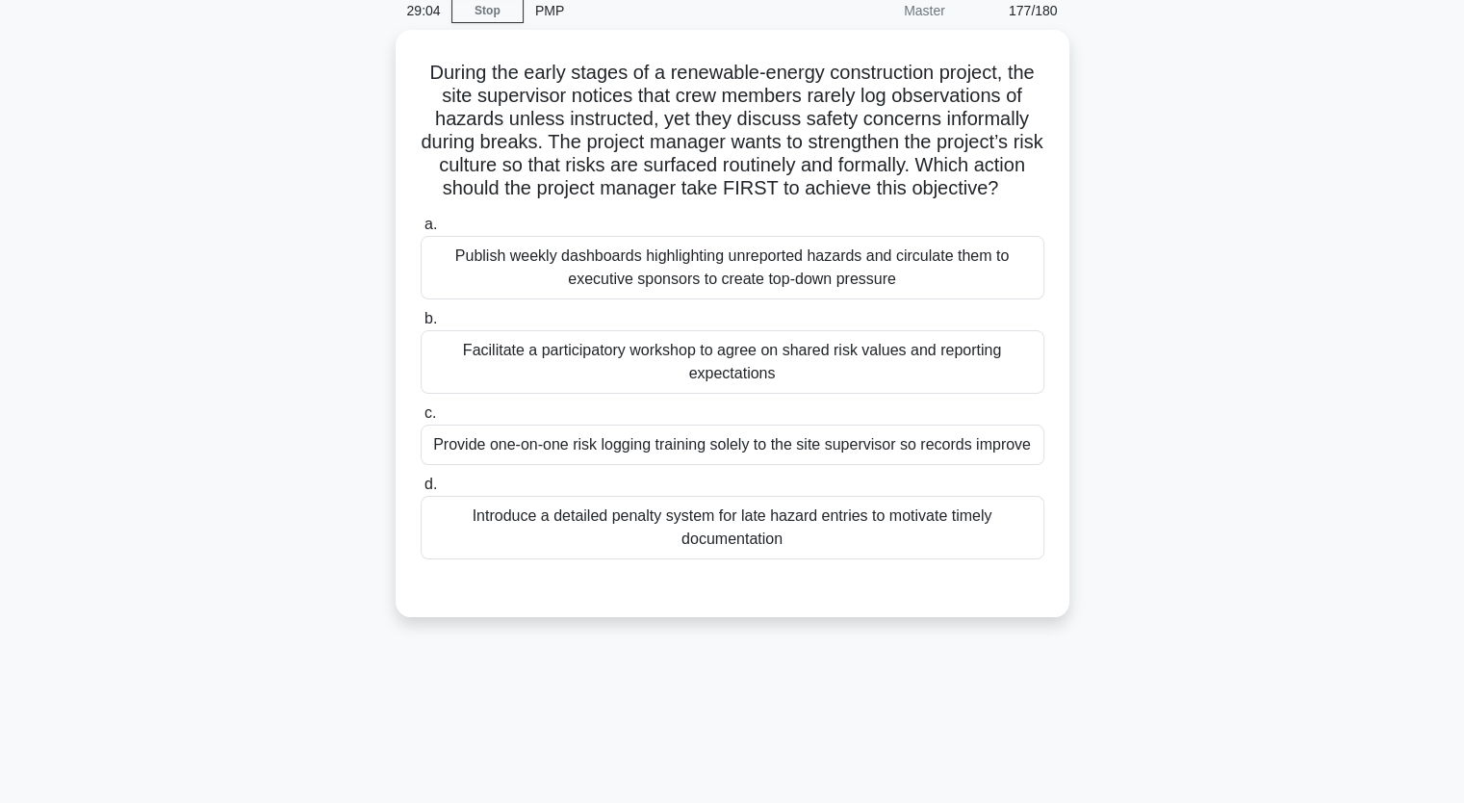
scroll to position [84, 0]
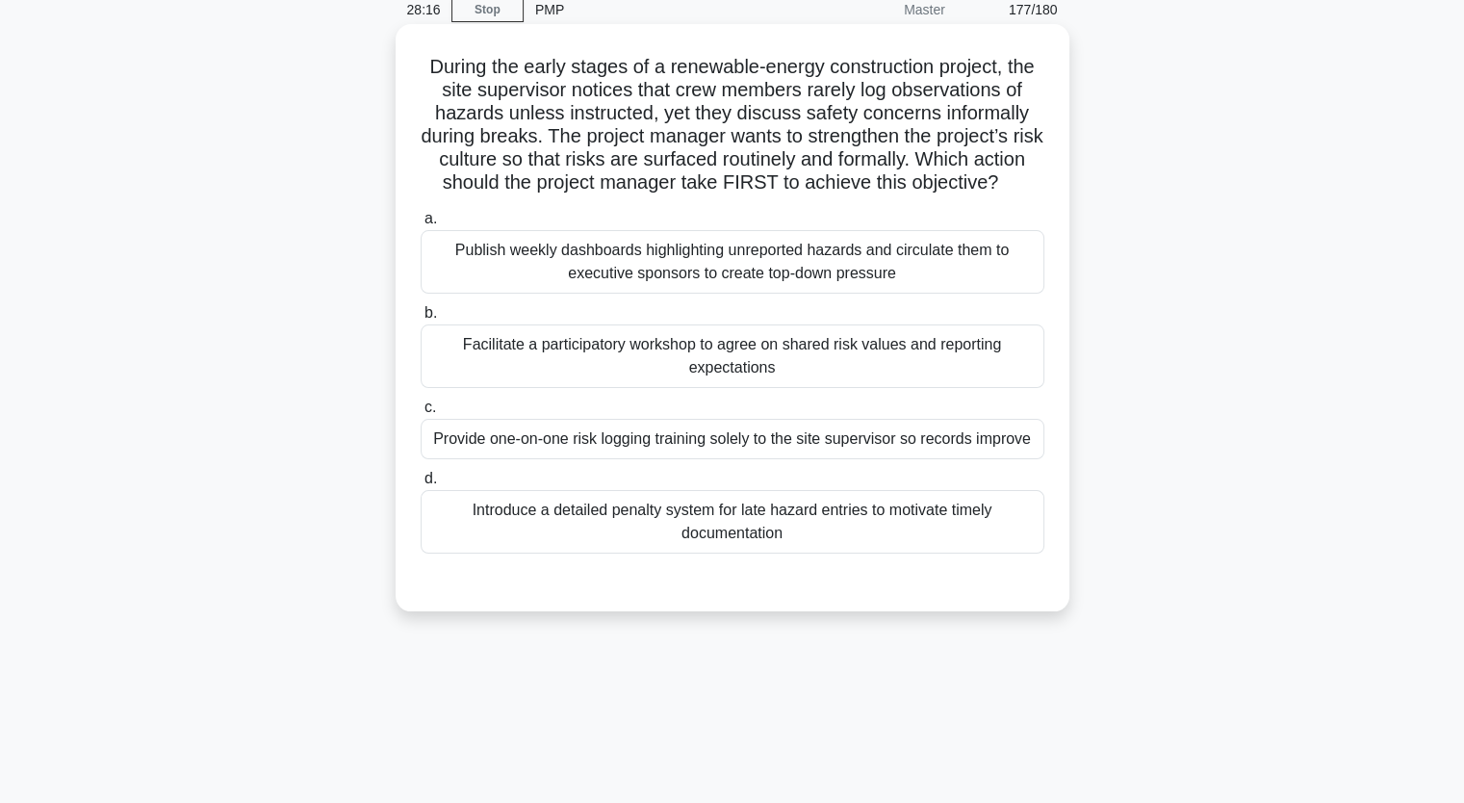
click at [992, 378] on div "Facilitate a participatory workshop to agree on shared risk values and reportin…" at bounding box center [733, 356] width 624 height 64
click at [421, 320] on input "b. Facilitate a participatory workshop to agree on shared risk values and repor…" at bounding box center [421, 313] width 0 height 13
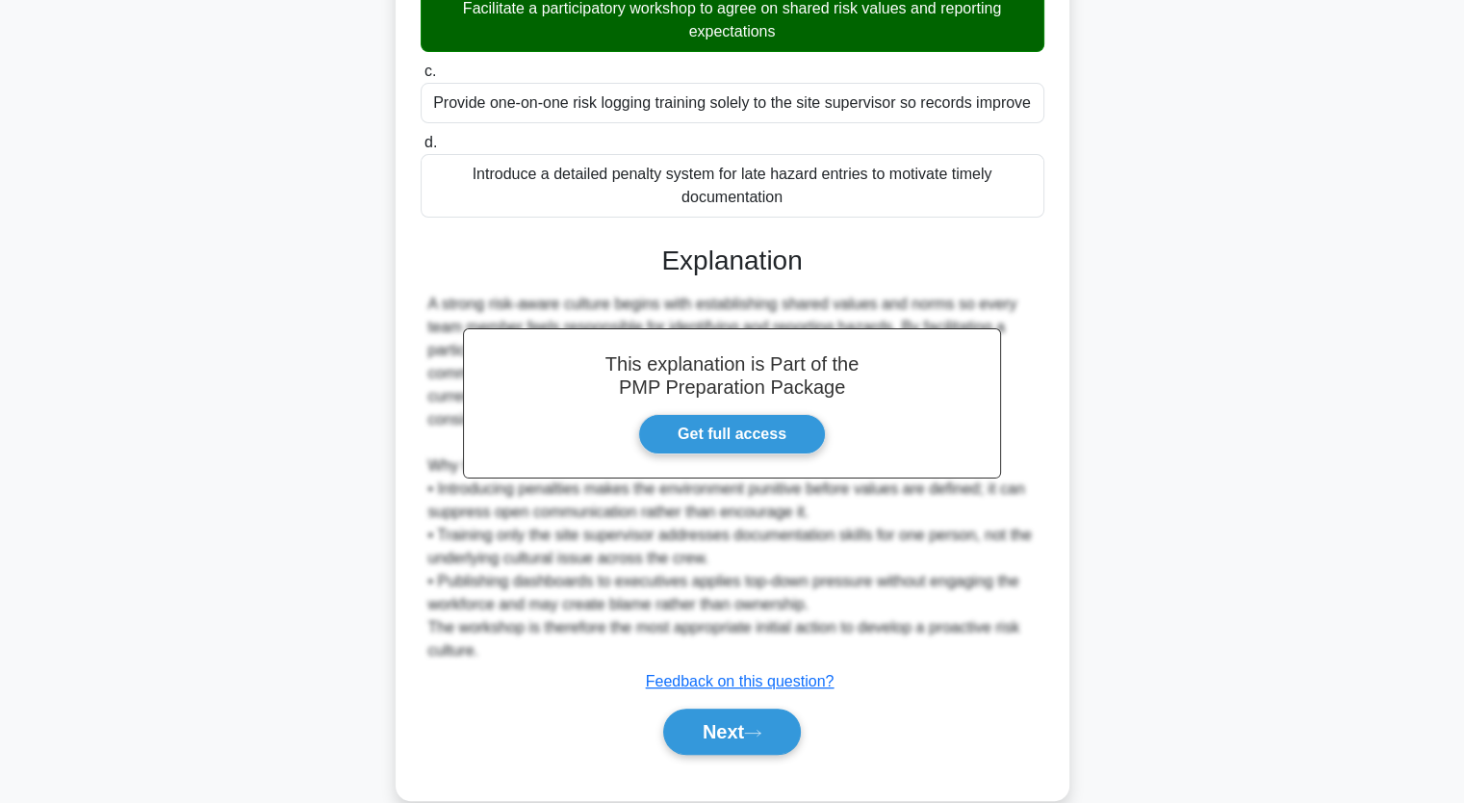
scroll to position [476, 0]
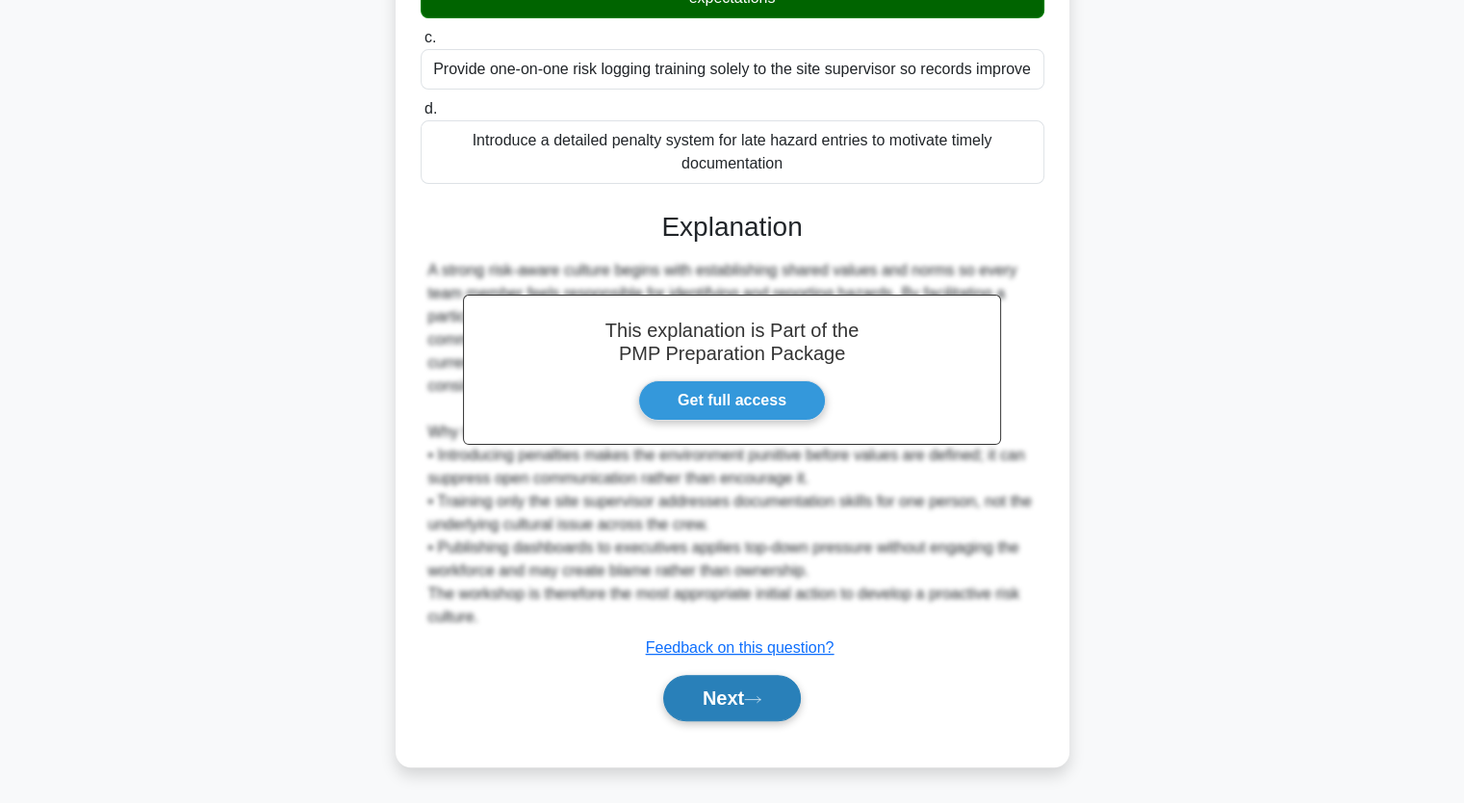
click at [788, 694] on button "Next" at bounding box center [732, 698] width 138 height 46
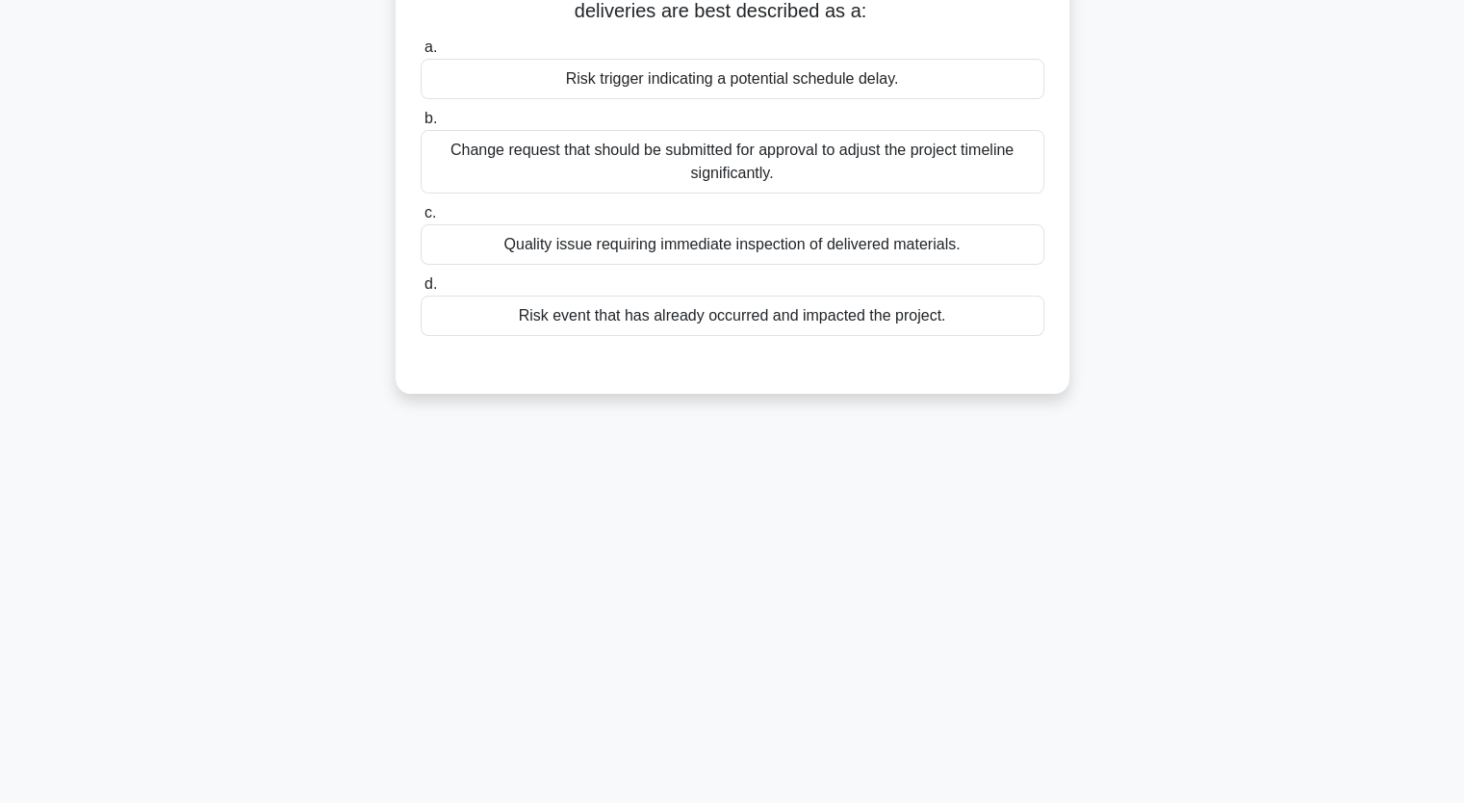
scroll to position [0, 0]
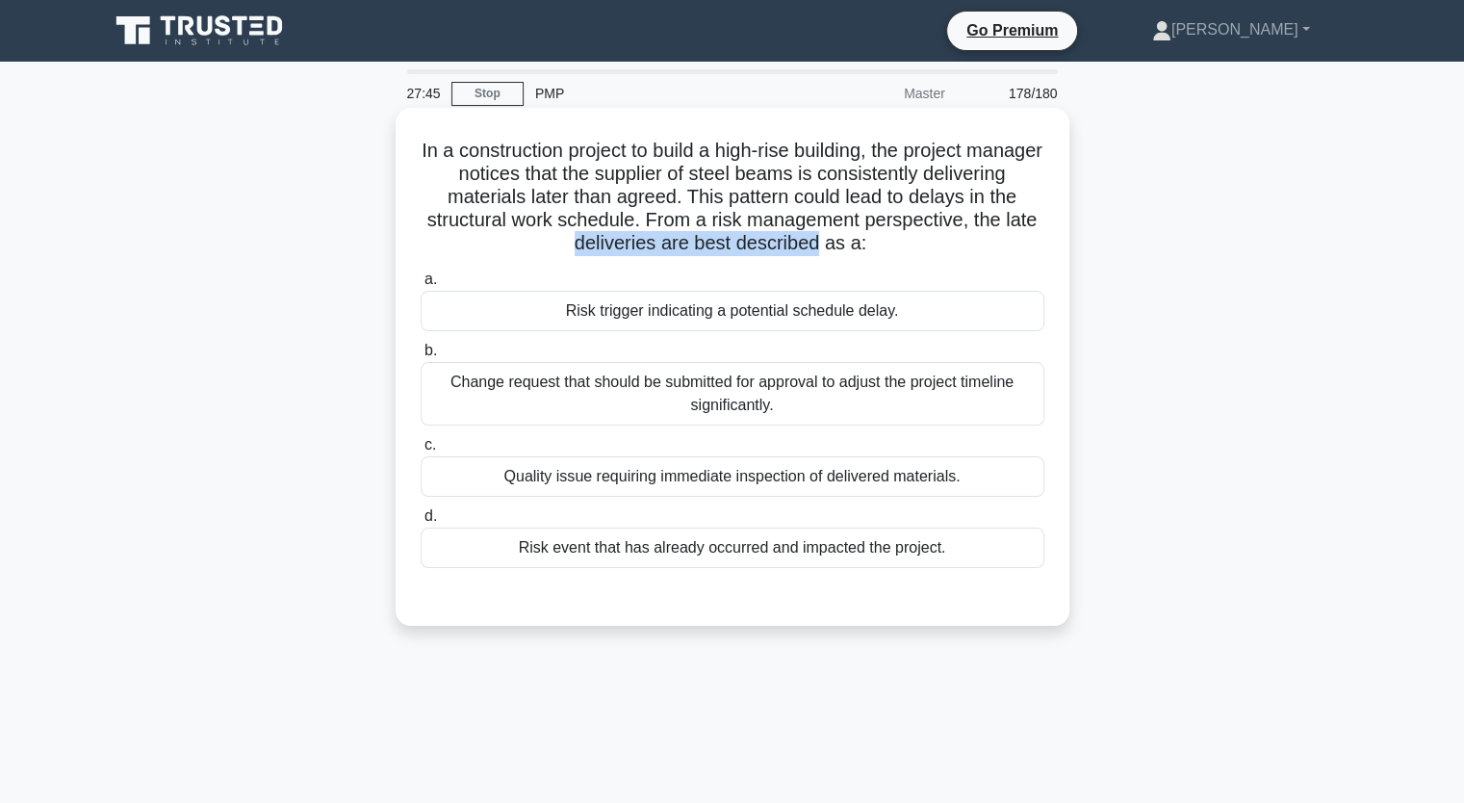
drag, startPoint x: 608, startPoint y: 242, endPoint x: 856, endPoint y: 251, distance: 247.6
click at [856, 251] on h5 "In a construction project to build a high-rise building, the project manager no…" at bounding box center [733, 197] width 628 height 117
click at [837, 315] on div "Risk trigger indicating a potential schedule delay." at bounding box center [733, 311] width 624 height 40
click at [421, 286] on input "a. Risk trigger indicating a potential schedule delay." at bounding box center [421, 279] width 0 height 13
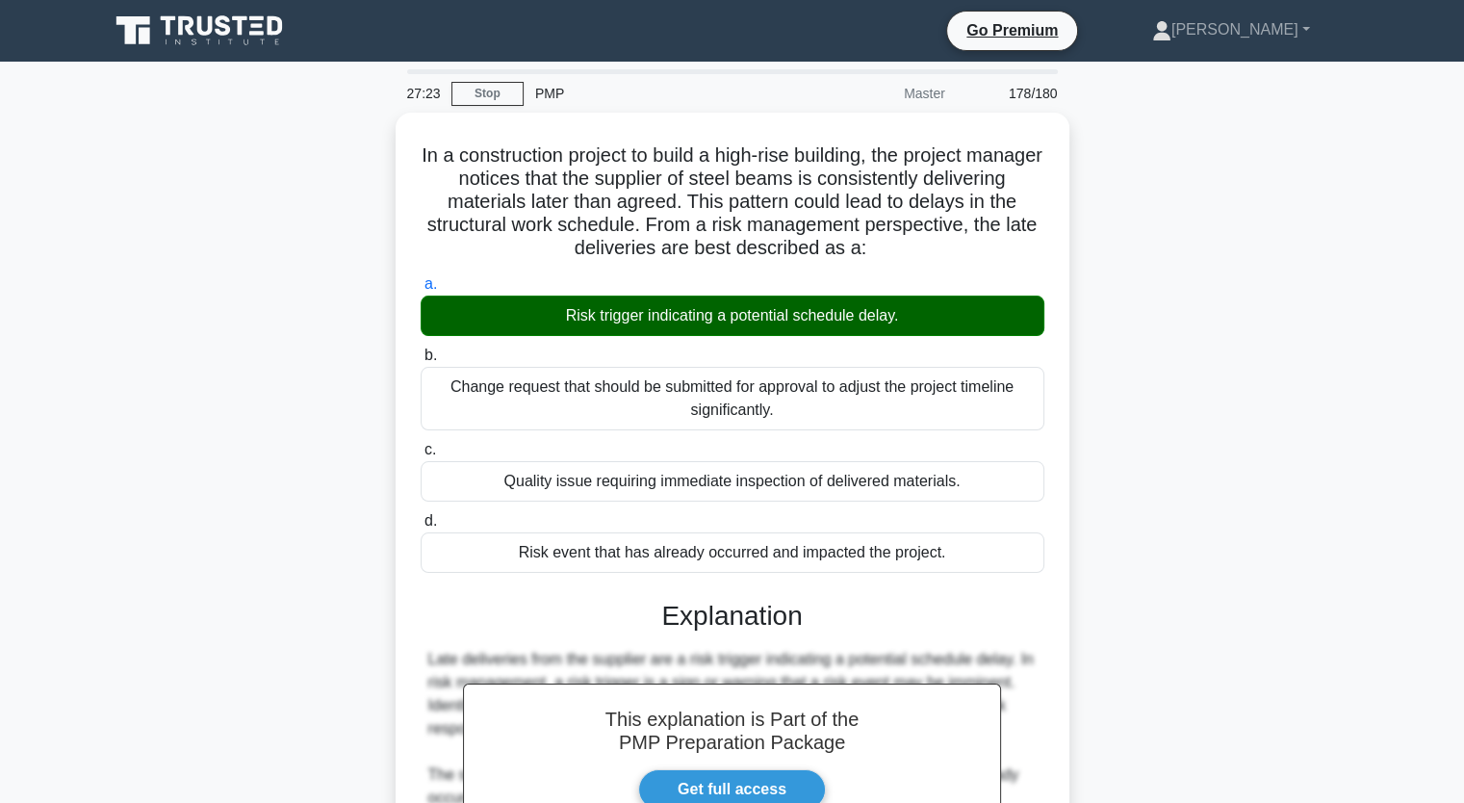
click at [1463, 228] on main "27:23 Stop PMP Master 178/180 a." at bounding box center [732, 555] width 1464 height 986
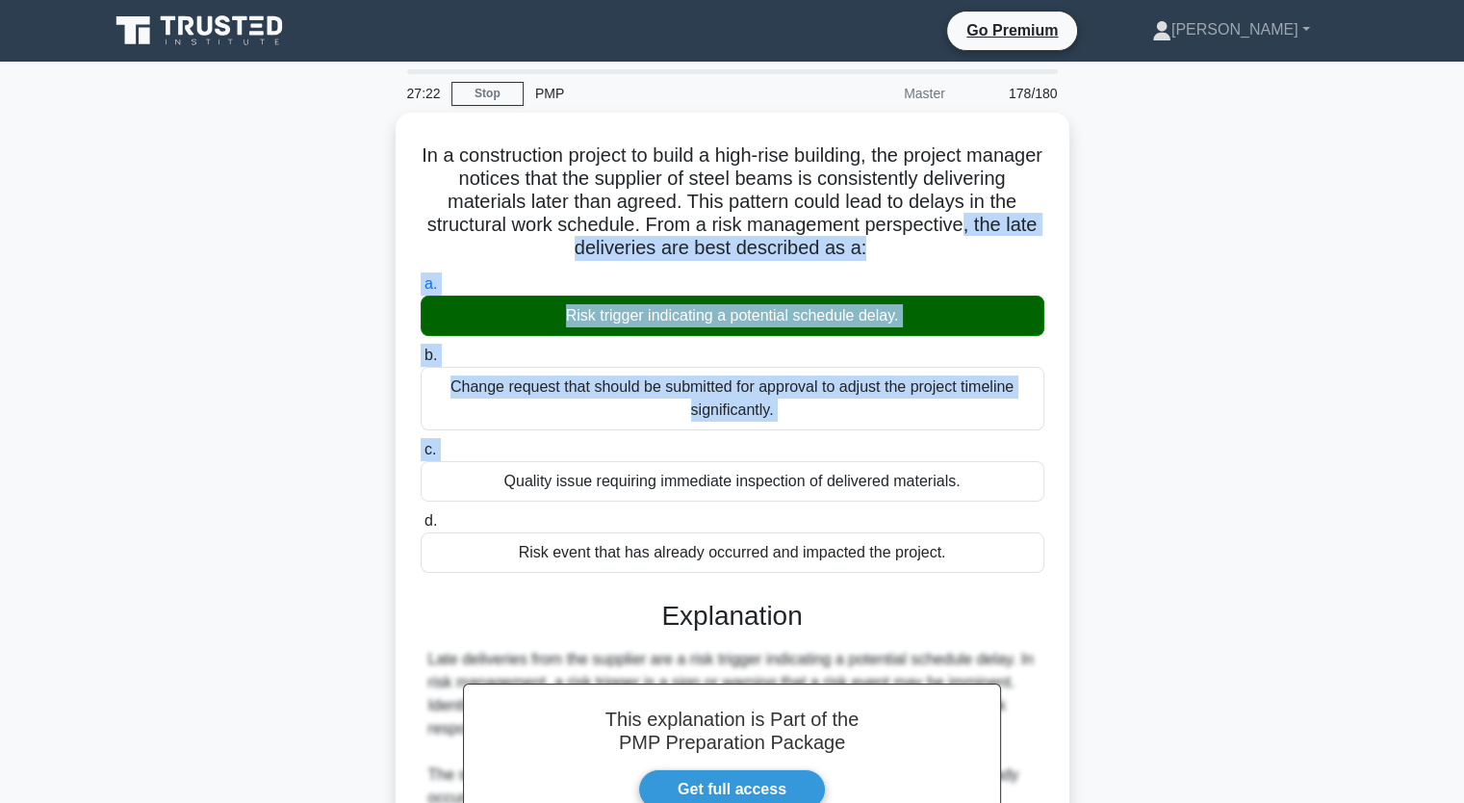
drag, startPoint x: 1463, startPoint y: 228, endPoint x: 1477, endPoint y: 445, distance: 217.0
click at [1463, 445] on html "Go Premium [GEOGRAPHIC_DATA]" at bounding box center [732, 524] width 1464 height 1048
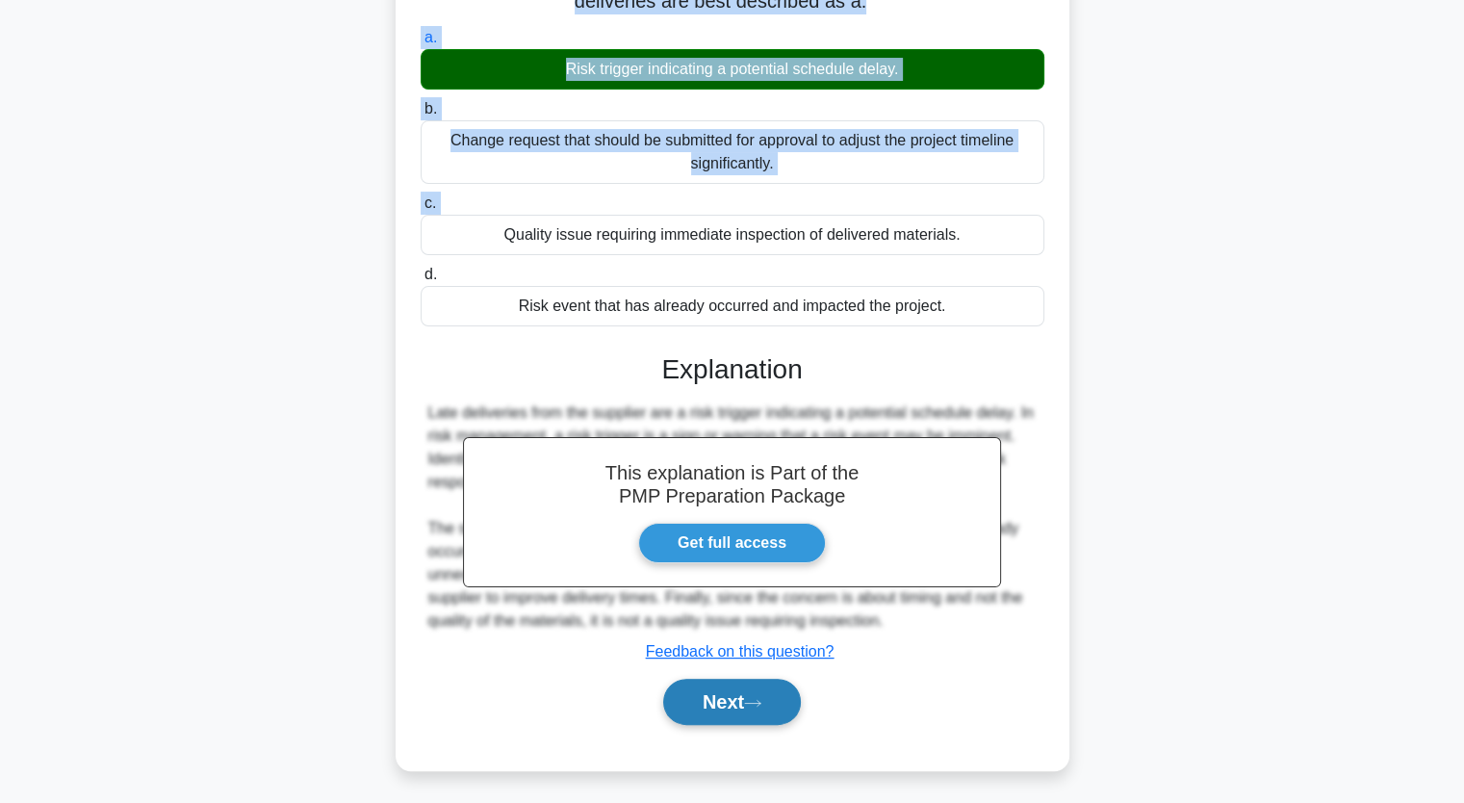
click at [742, 706] on button "Next" at bounding box center [732, 702] width 138 height 46
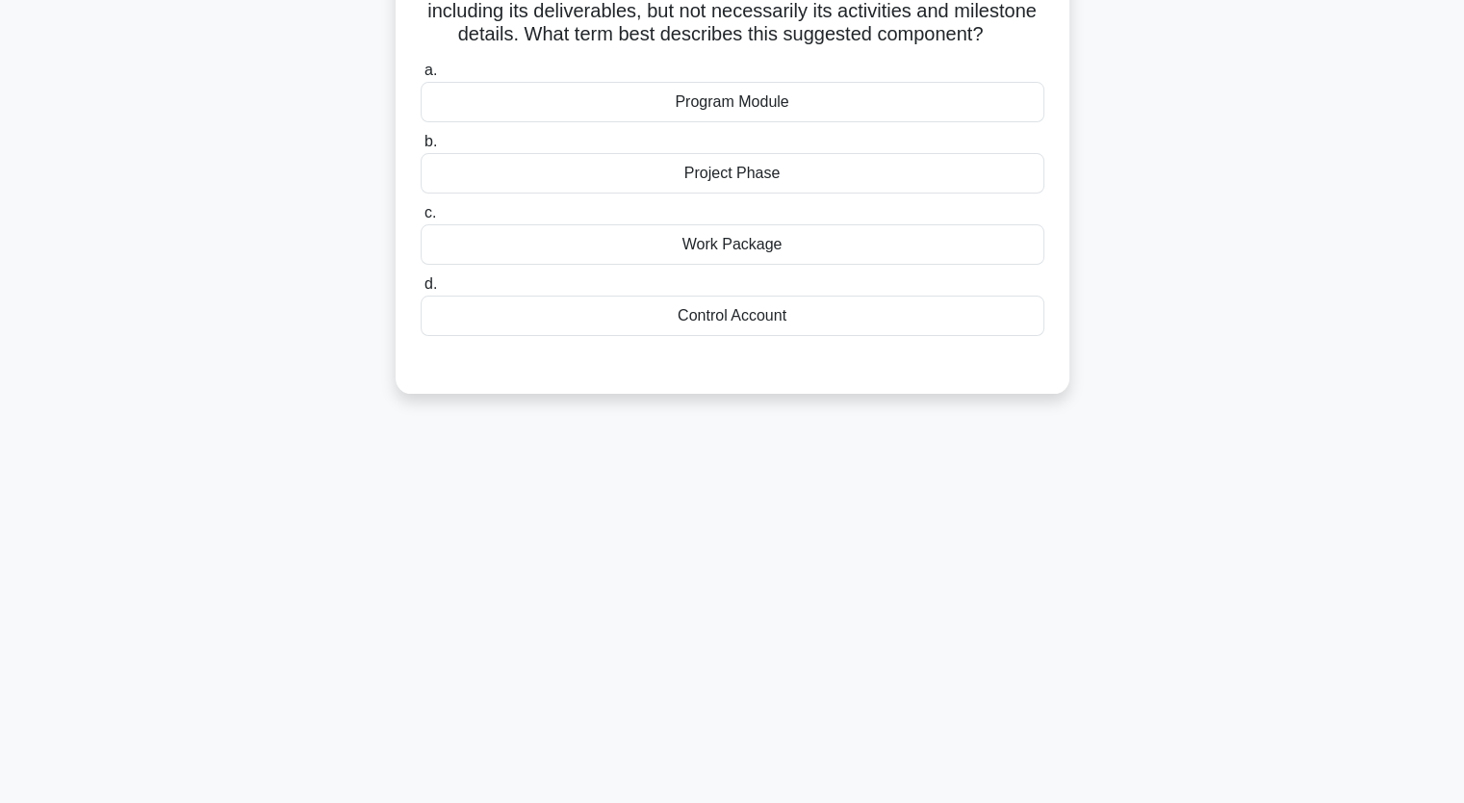
scroll to position [0, 0]
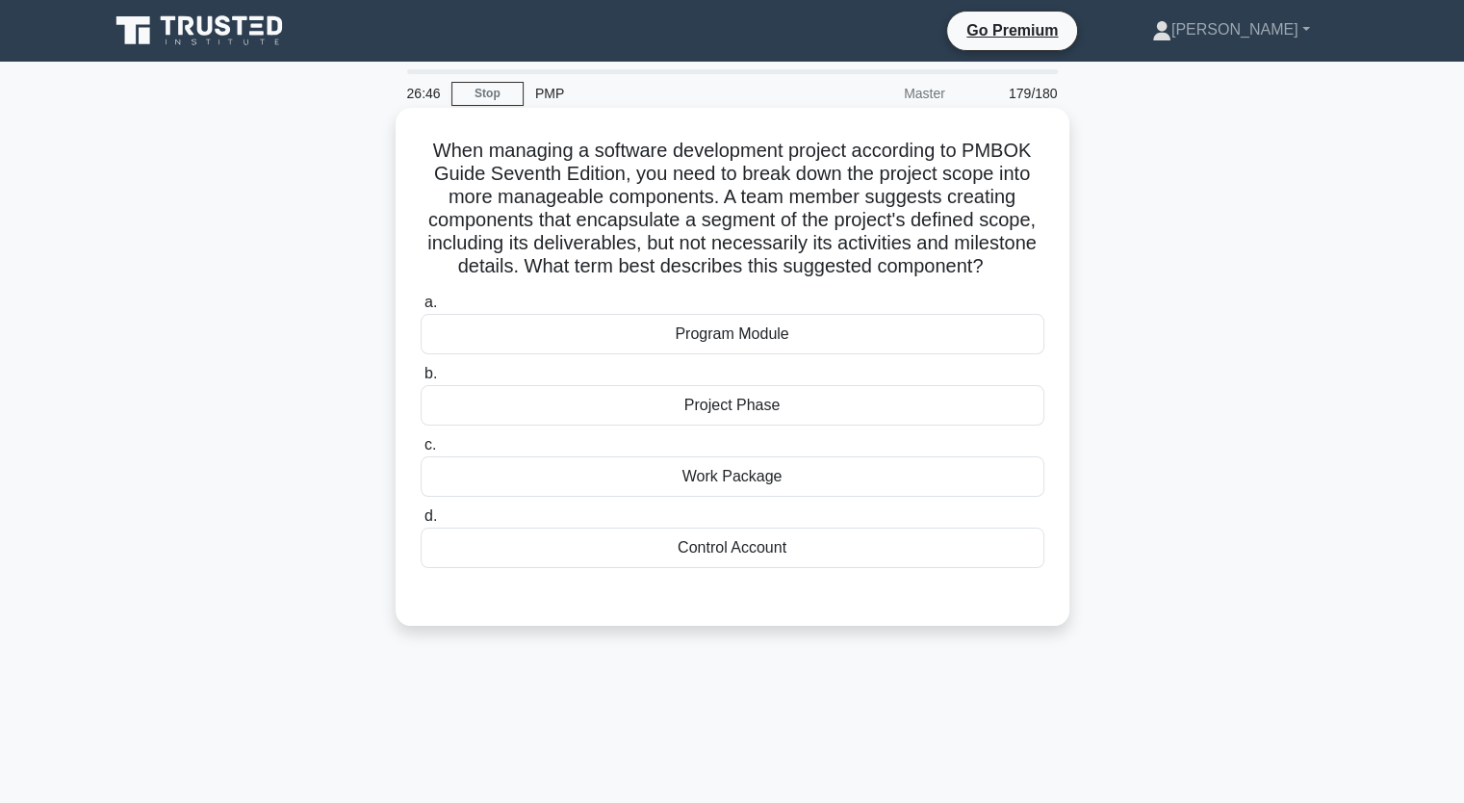
drag, startPoint x: 578, startPoint y: 219, endPoint x: 1024, endPoint y: 252, distance: 448.0
click at [1024, 252] on h5 "When managing a software development project according to PMBOK Guide Seventh E…" at bounding box center [733, 209] width 628 height 141
click at [735, 402] on div "Project Phase" at bounding box center [733, 405] width 624 height 40
click at [421, 380] on input "b. Project Phase" at bounding box center [421, 374] width 0 height 13
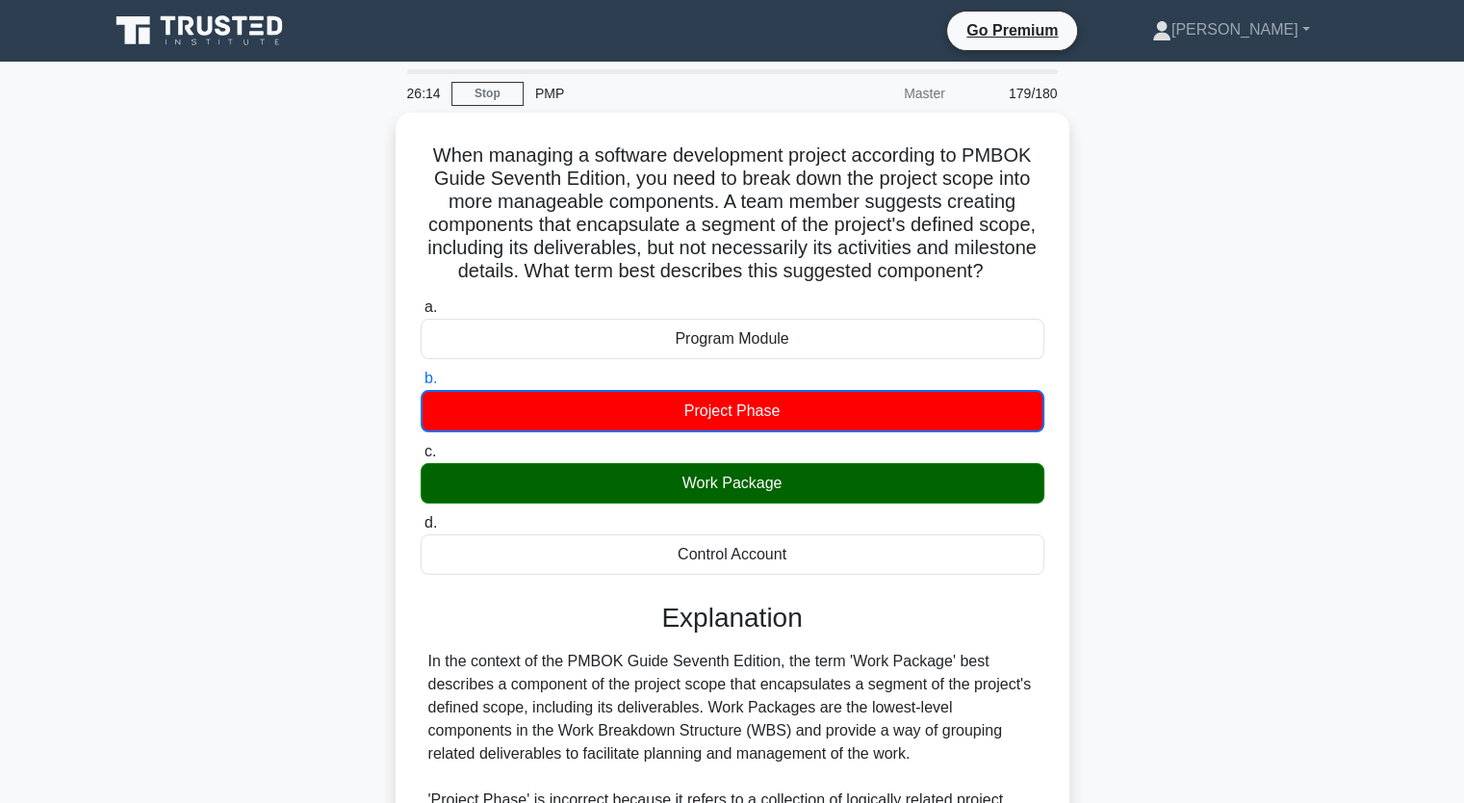
scroll to position [454, 0]
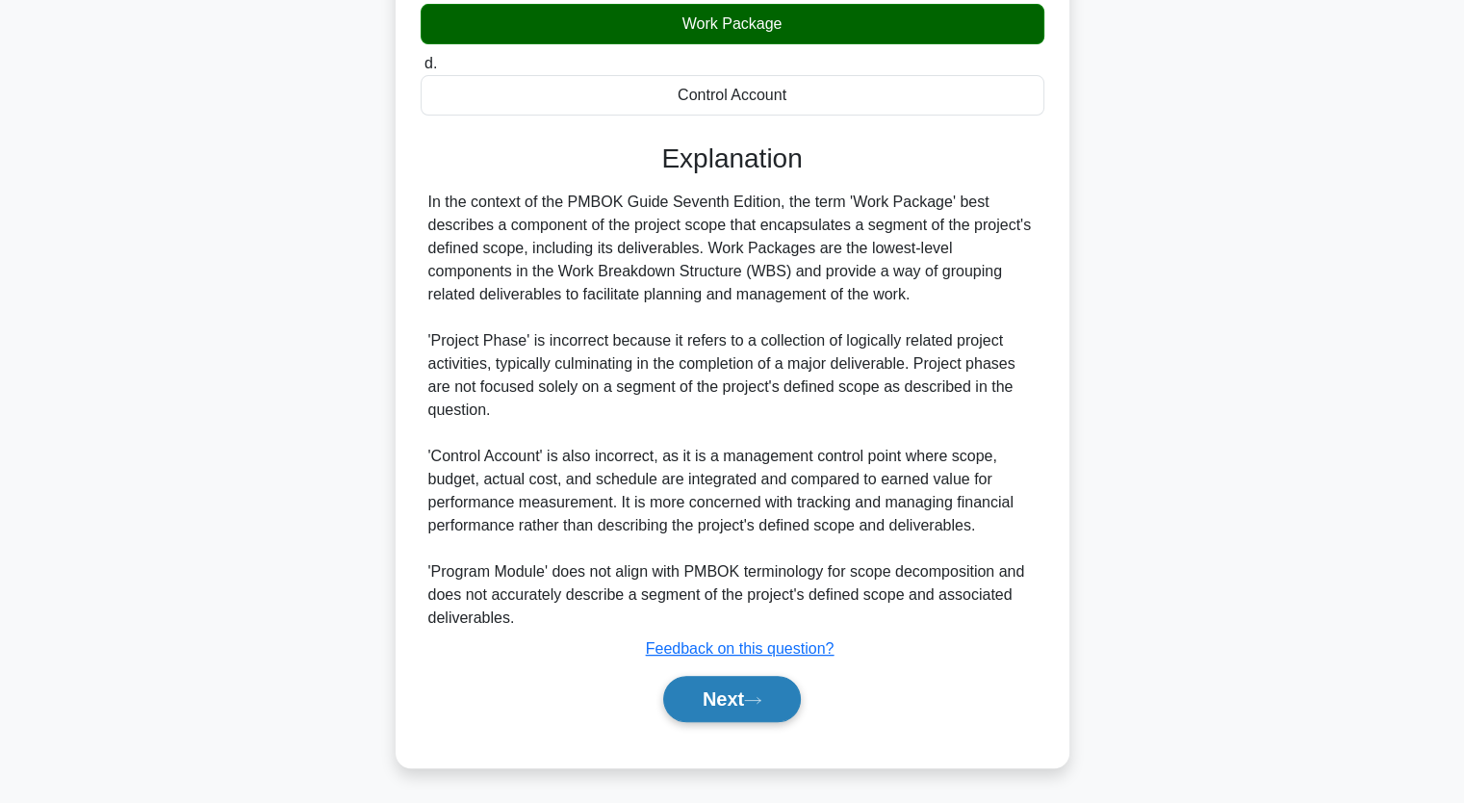
click at [739, 706] on button "Next" at bounding box center [732, 699] width 138 height 46
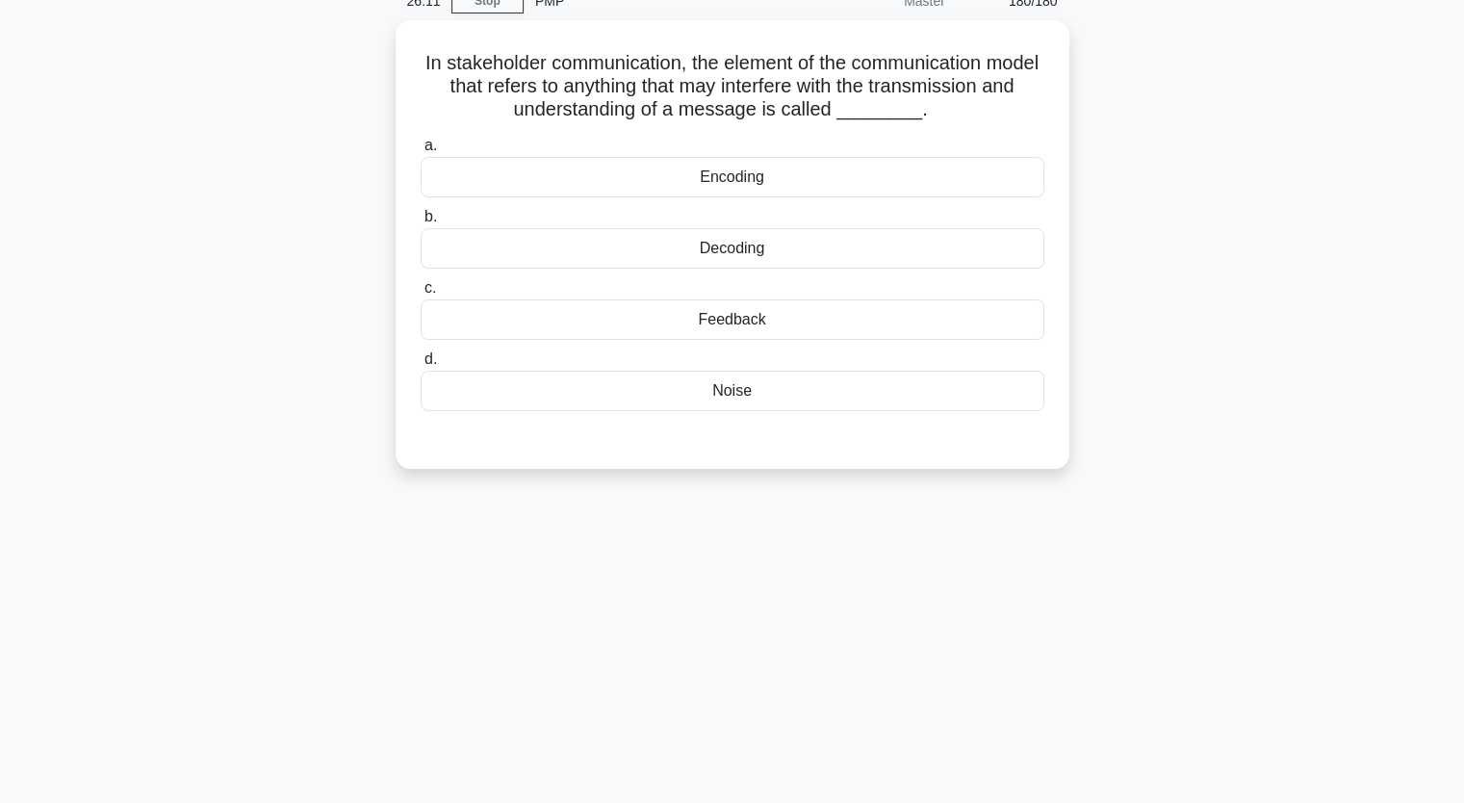
scroll to position [88, 0]
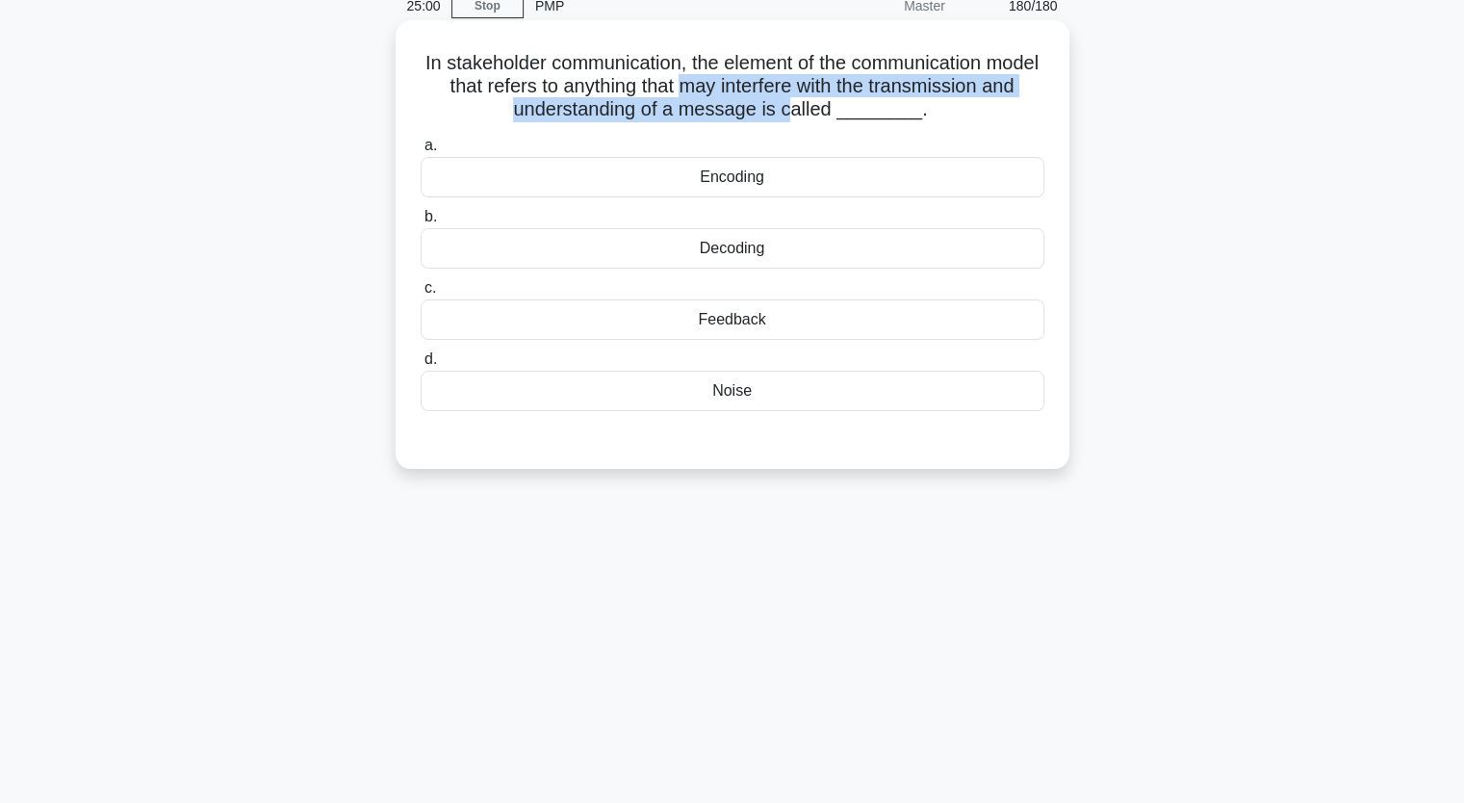
drag, startPoint x: 732, startPoint y: 86, endPoint x: 814, endPoint y: 101, distance: 84.2
click at [814, 101] on h5 "In stakeholder communication, the element of the communication model that refer…" at bounding box center [733, 86] width 628 height 71
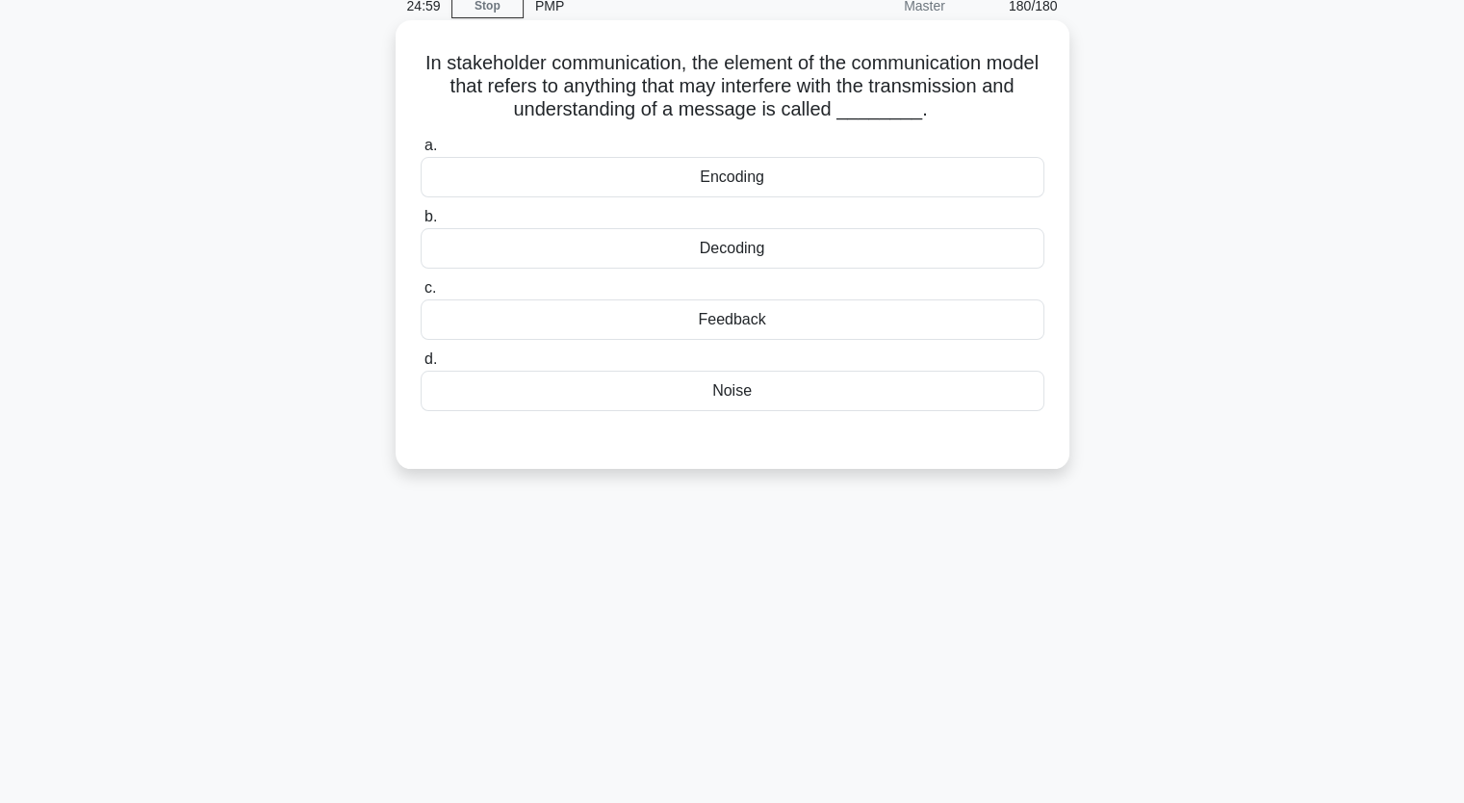
click at [789, 309] on div "Feedback" at bounding box center [733, 319] width 624 height 40
click at [421, 295] on input "c. Feedback" at bounding box center [421, 288] width 0 height 13
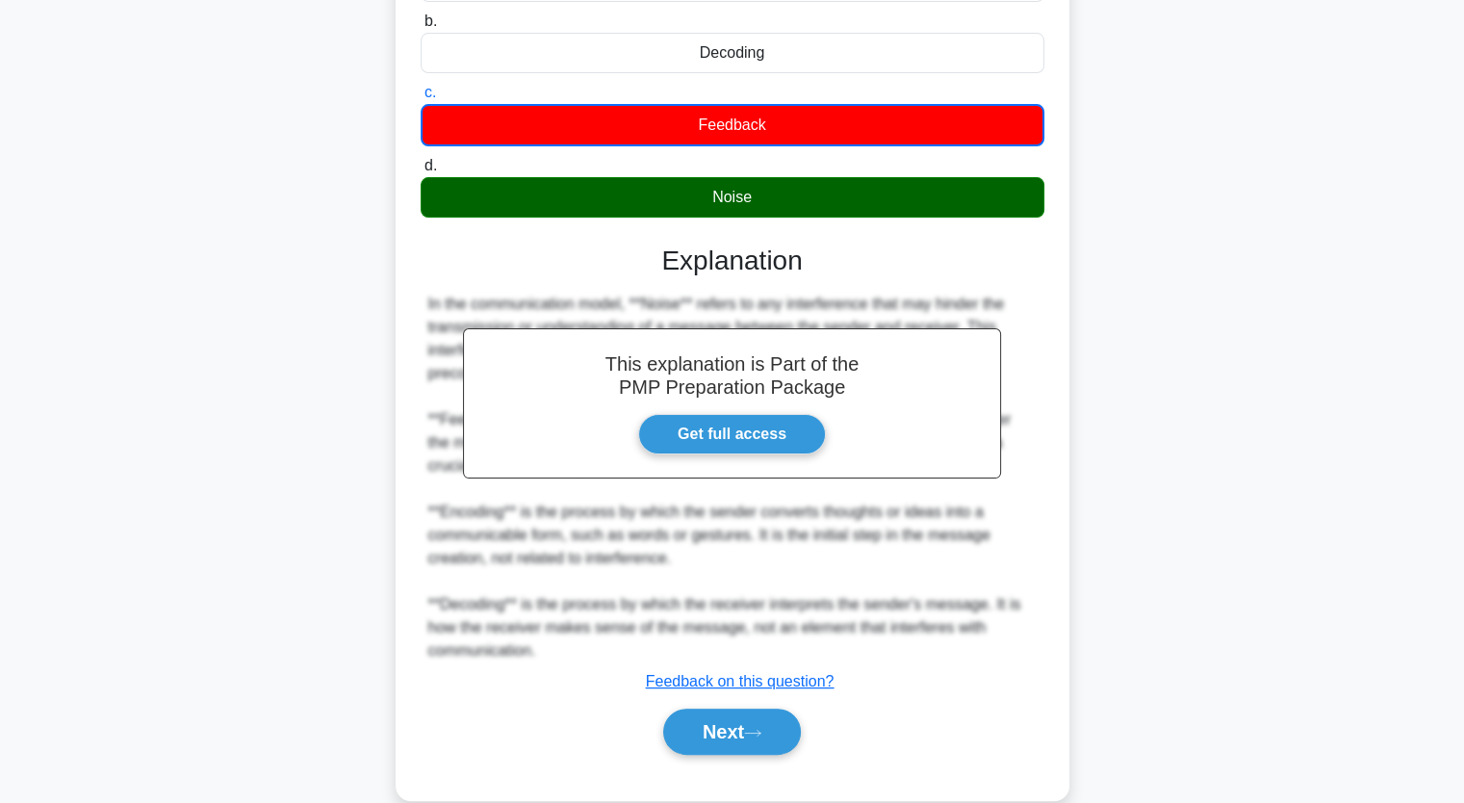
scroll to position [316, 0]
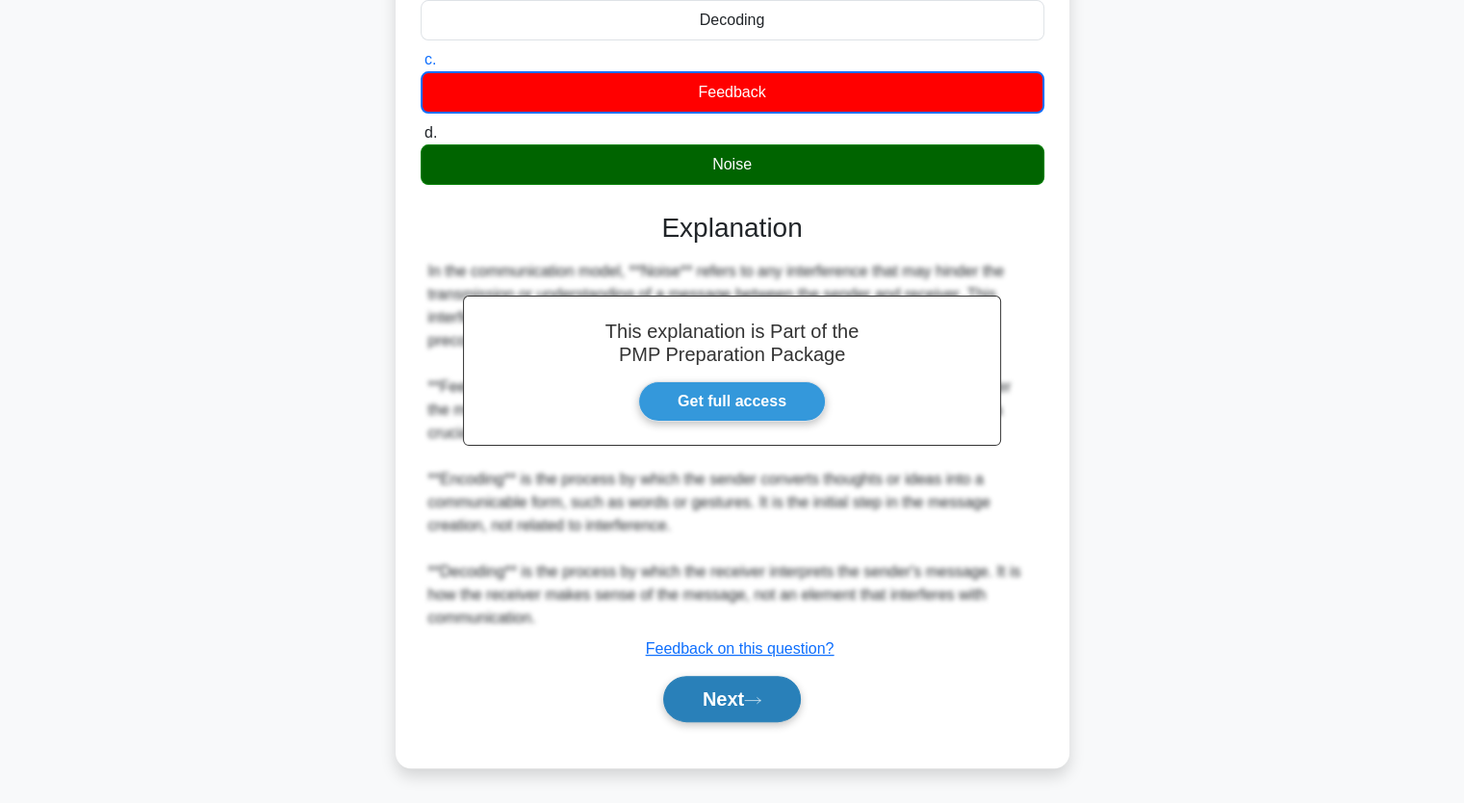
click at [747, 702] on button "Next" at bounding box center [732, 699] width 138 height 46
click at [755, 699] on icon at bounding box center [752, 700] width 17 height 11
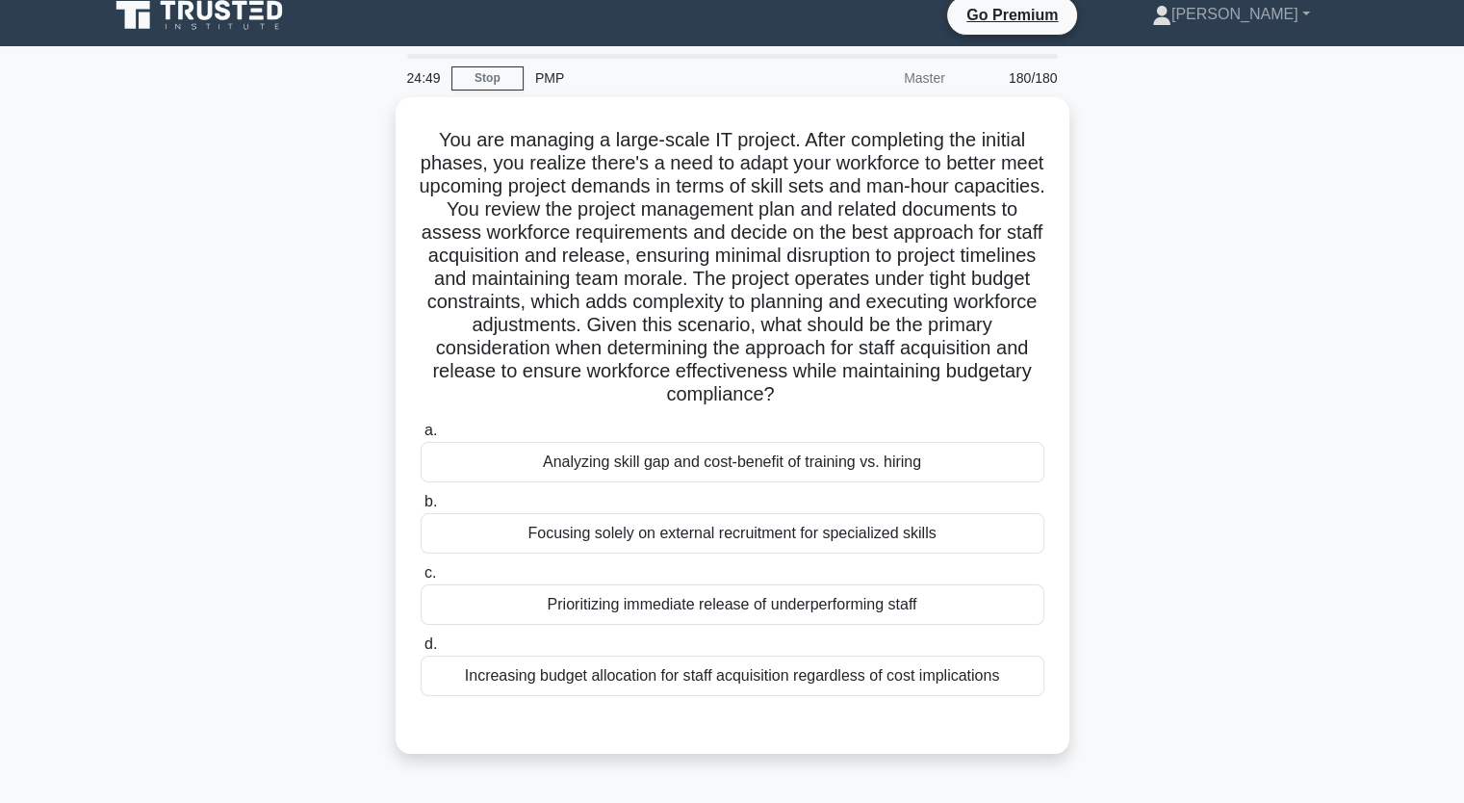
scroll to position [0, 0]
